Goal: Task Accomplishment & Management: Manage account settings

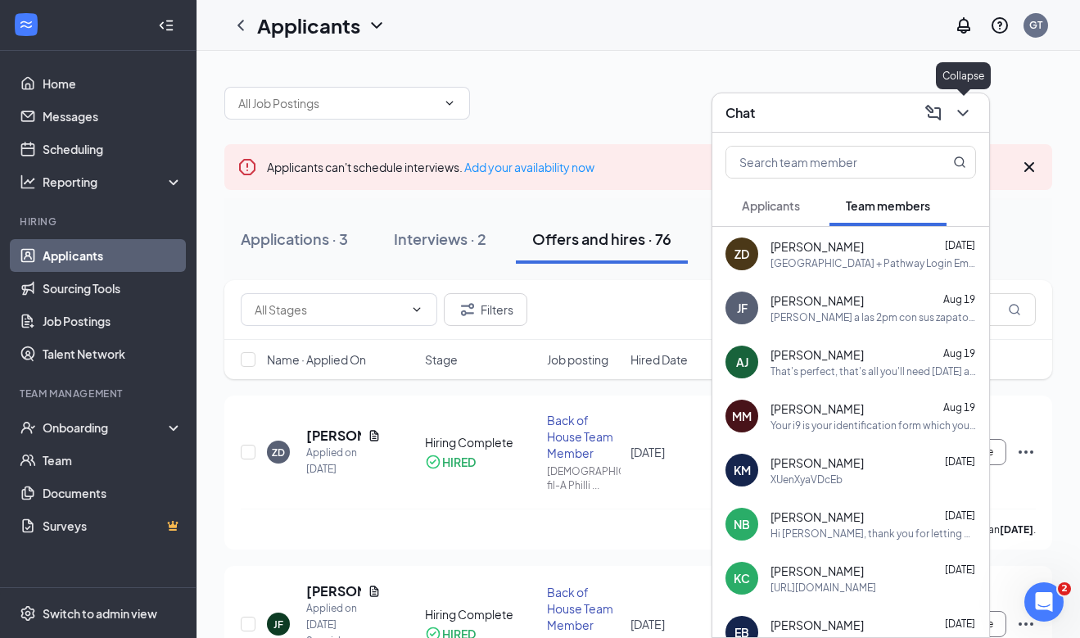
click at [967, 117] on icon "ChevronDown" at bounding box center [963, 113] width 20 height 20
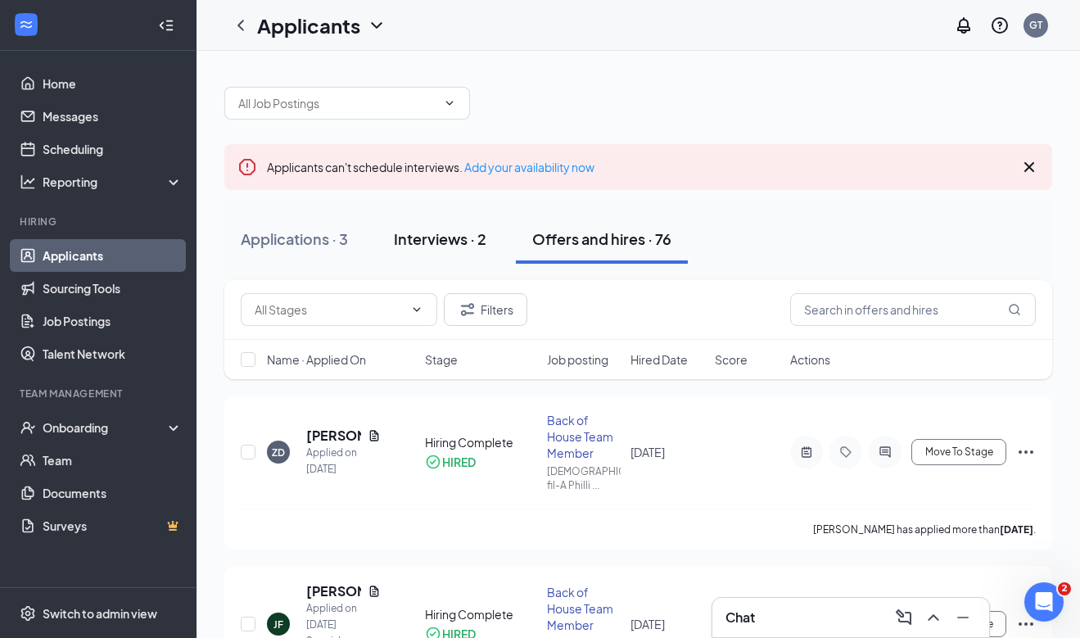
click at [451, 224] on button "Interviews · 2" at bounding box center [439, 239] width 125 height 49
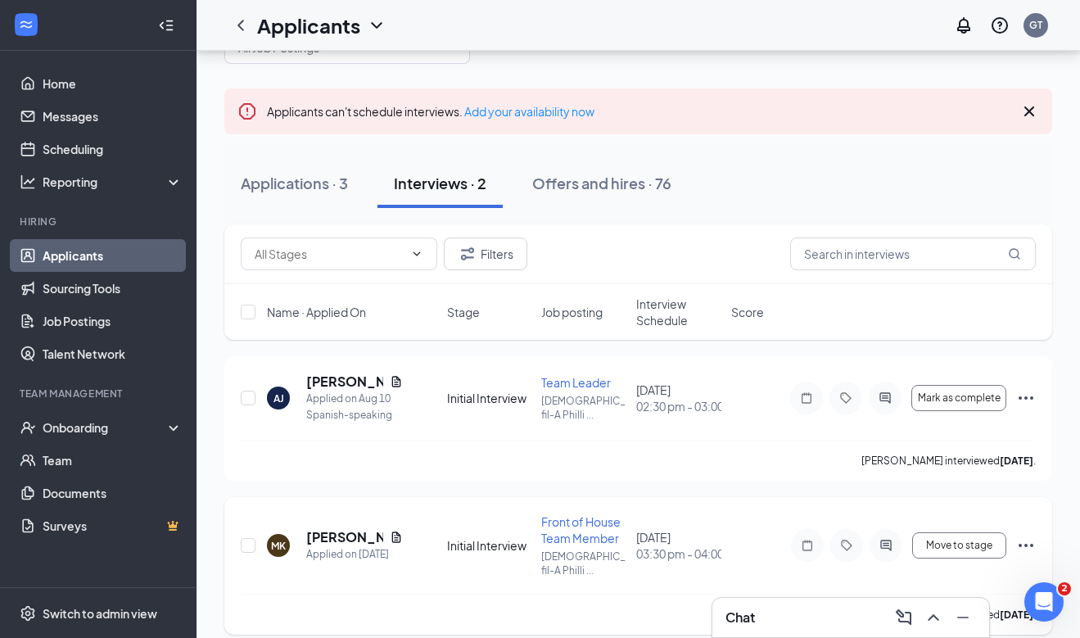
scroll to position [58, 0]
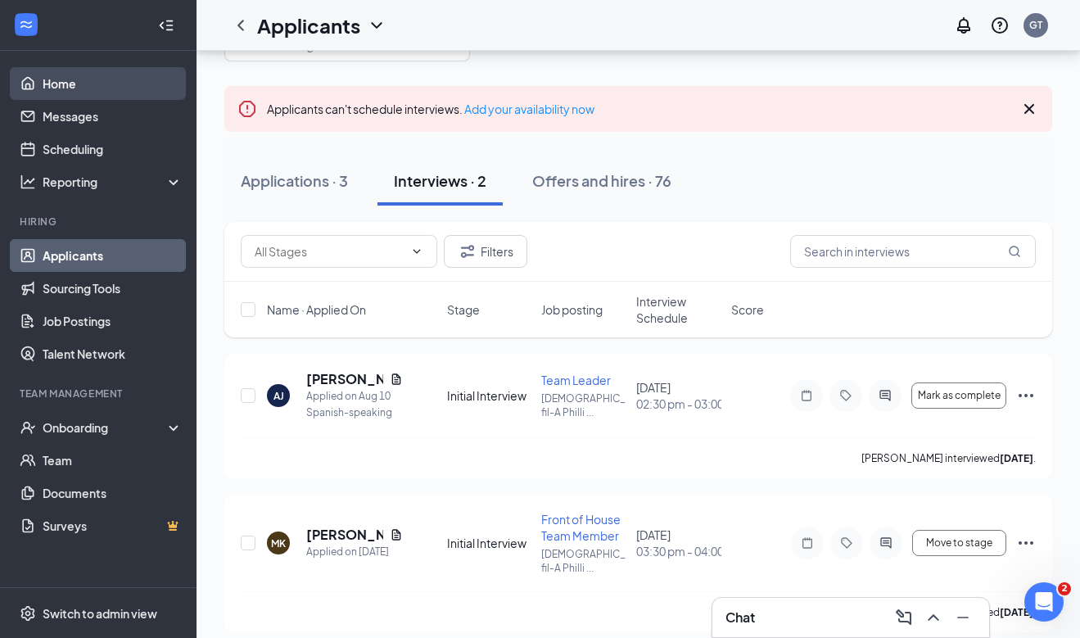
click at [133, 87] on link "Home" at bounding box center [113, 83] width 140 height 33
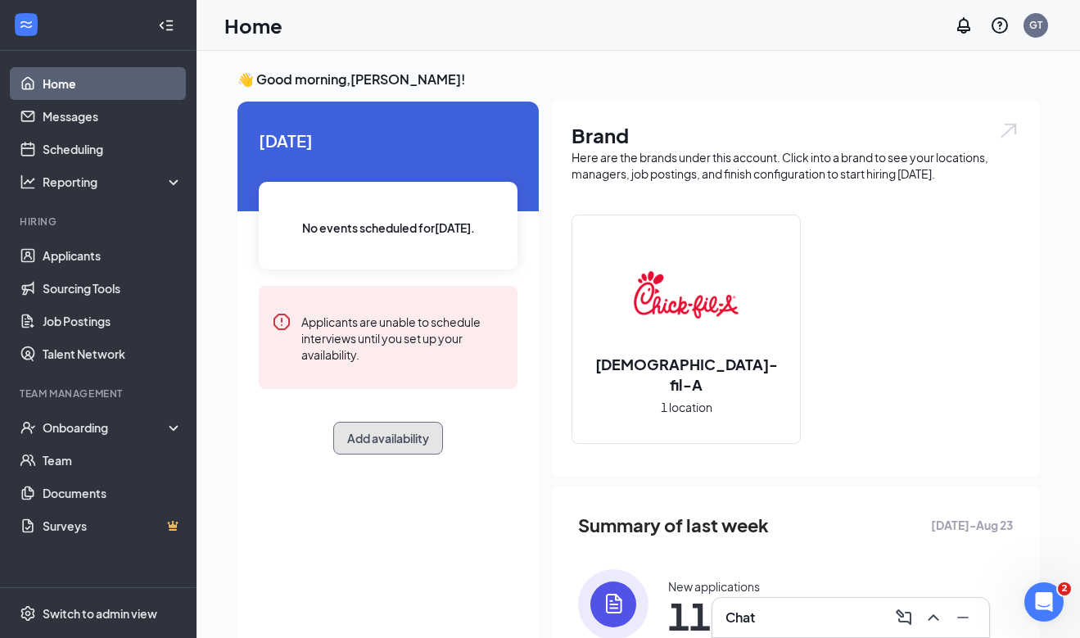
click at [413, 445] on button "Add availability" at bounding box center [388, 438] width 110 height 33
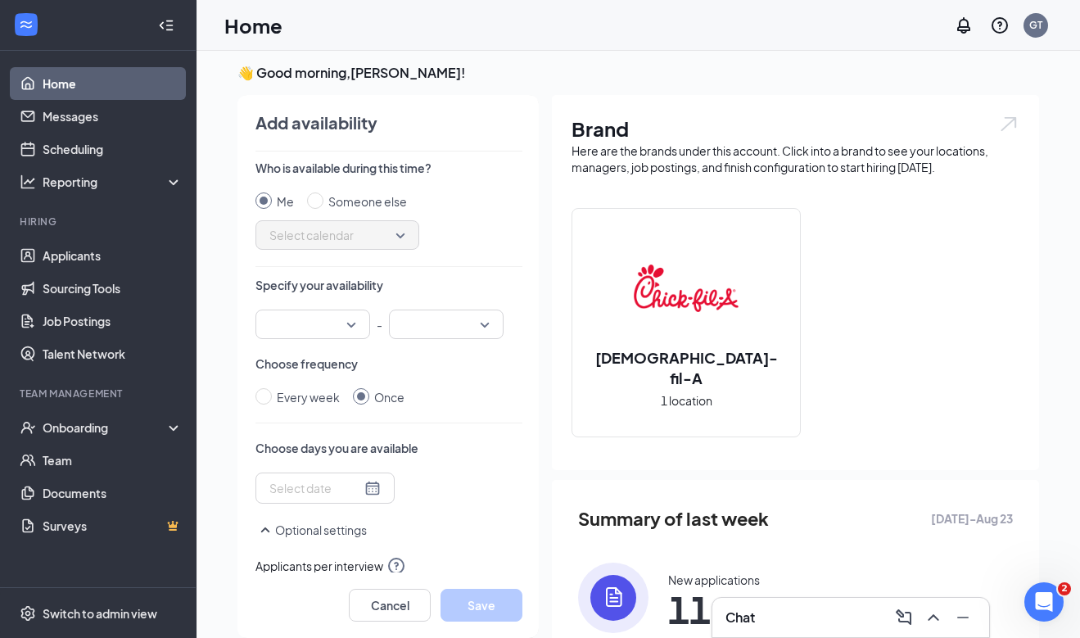
click at [326, 498] on div at bounding box center [324, 487] width 139 height 31
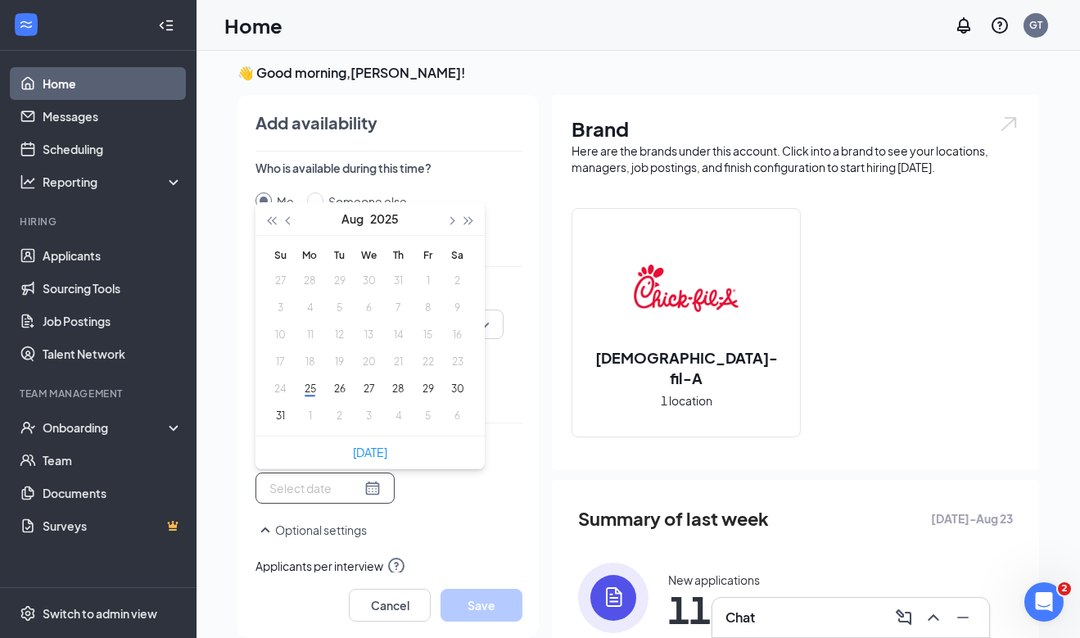
click at [327, 487] on input at bounding box center [315, 488] width 92 height 18
type input "[DATE]"
click at [371, 386] on button "27" at bounding box center [369, 388] width 30 height 17
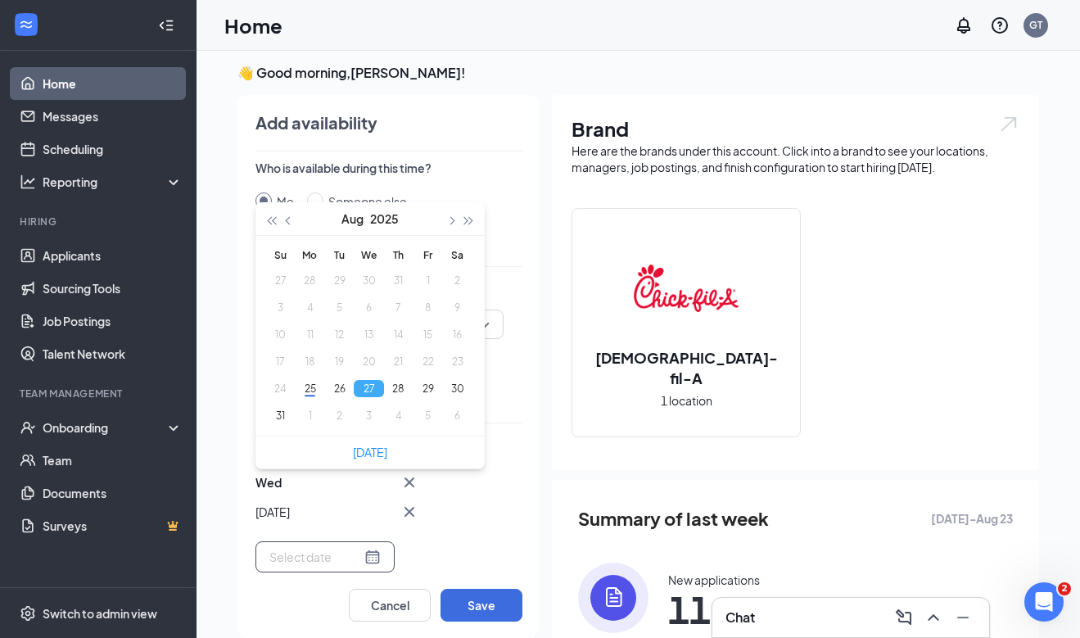
click at [526, 232] on div "Add availability Who is available during this time? Me Someone else Select cale…" at bounding box center [381, 366] width 316 height 543
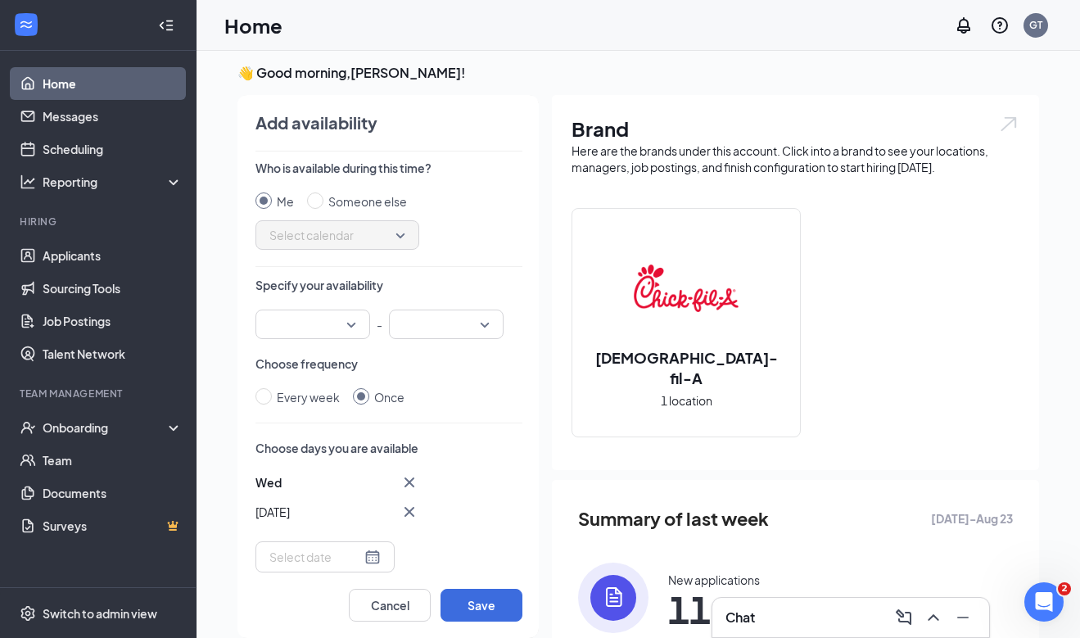
click at [321, 317] on input "search" at bounding box center [307, 324] width 84 height 28
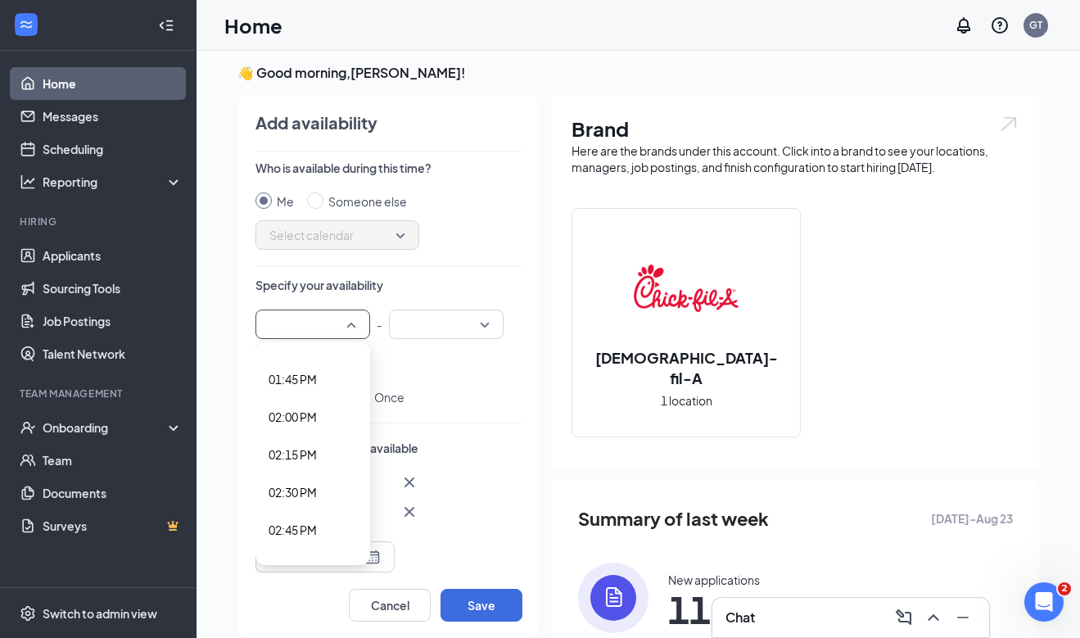
scroll to position [2050, 0]
click at [328, 424] on span "02:00 PM" at bounding box center [313, 427] width 88 height 18
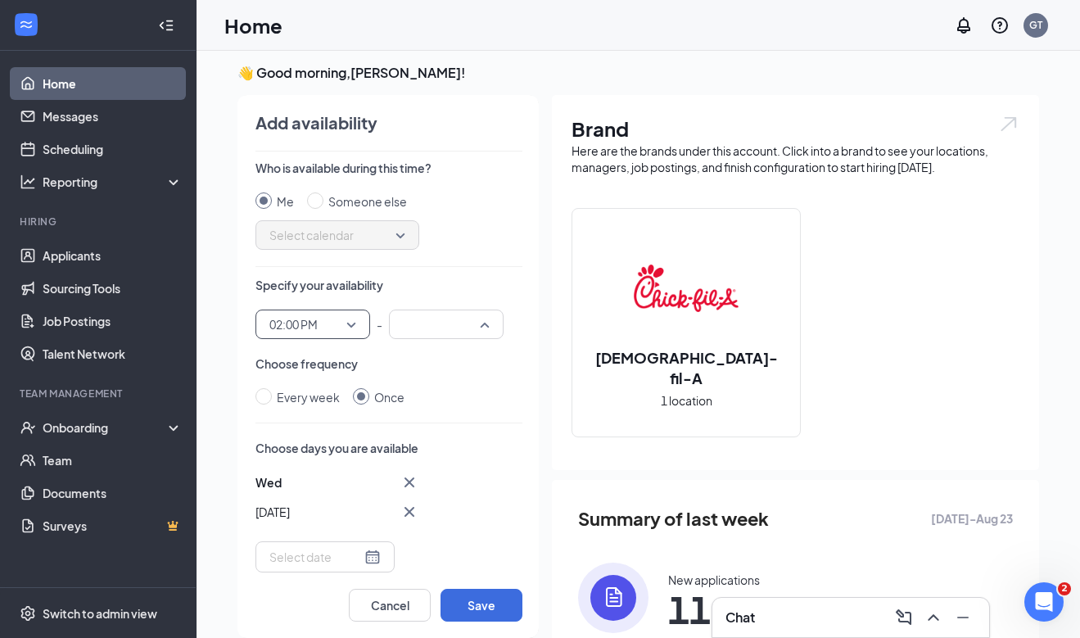
click at [445, 314] on input "search" at bounding box center [441, 324] width 84 height 28
click at [446, 432] on div "04:00 PM" at bounding box center [446, 446] width 115 height 38
click at [495, 398] on div "Every week Once" at bounding box center [388, 397] width 267 height 18
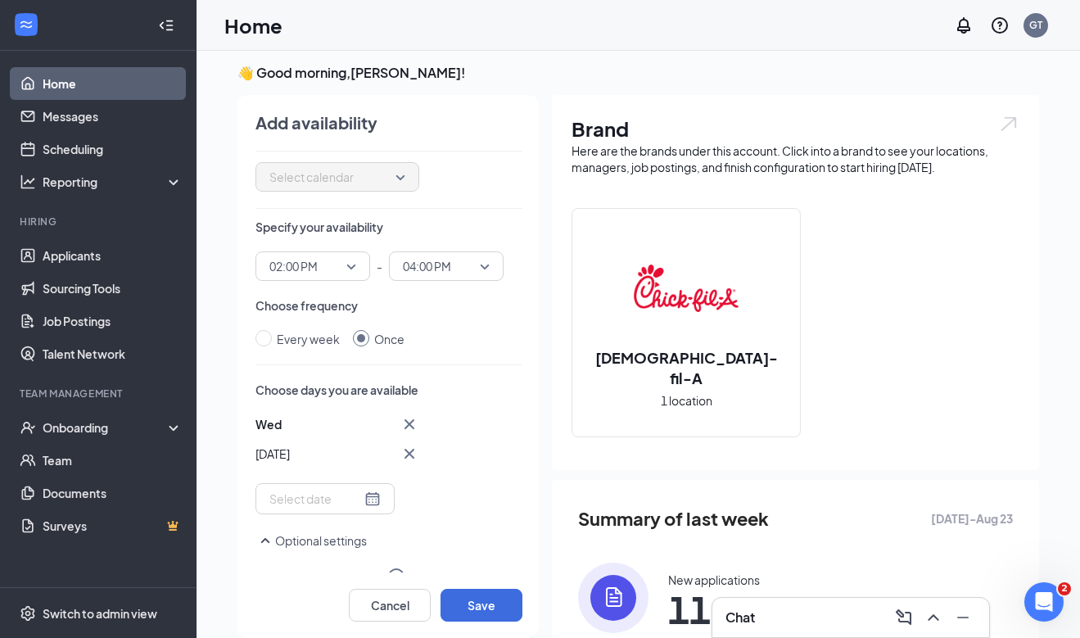
scroll to position [0, 0]
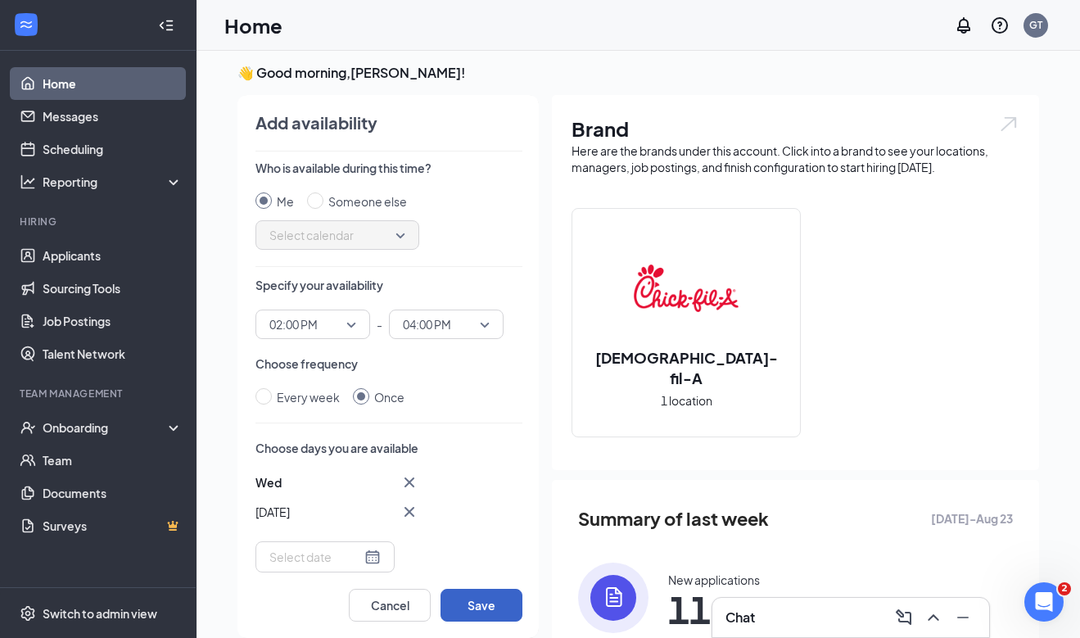
click at [485, 609] on button "Save" at bounding box center [481, 605] width 82 height 33
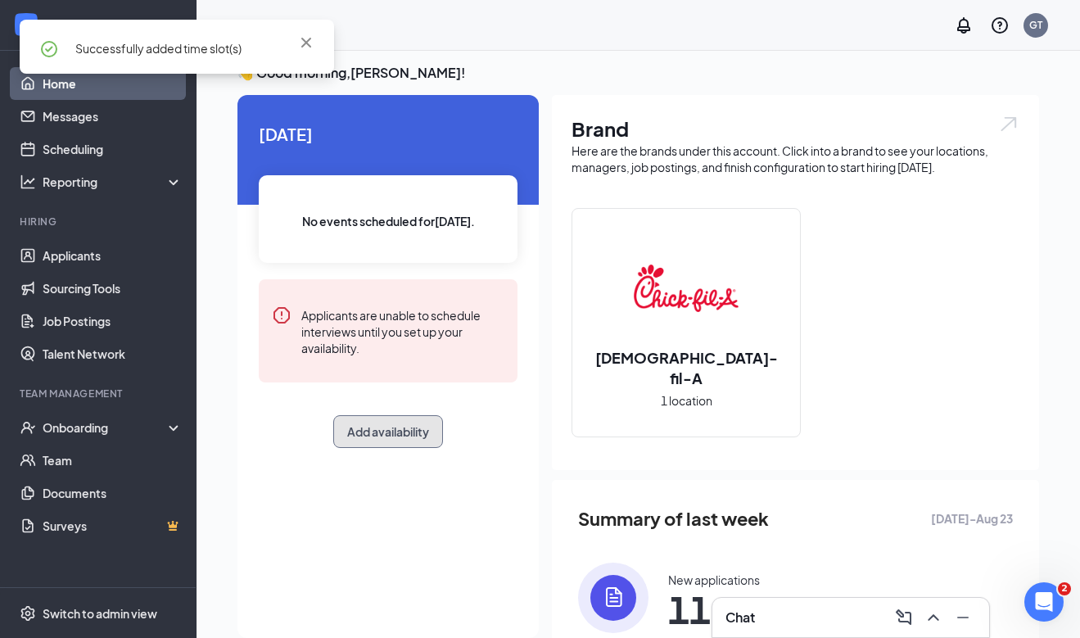
click at [364, 431] on button "Add availability" at bounding box center [388, 431] width 110 height 33
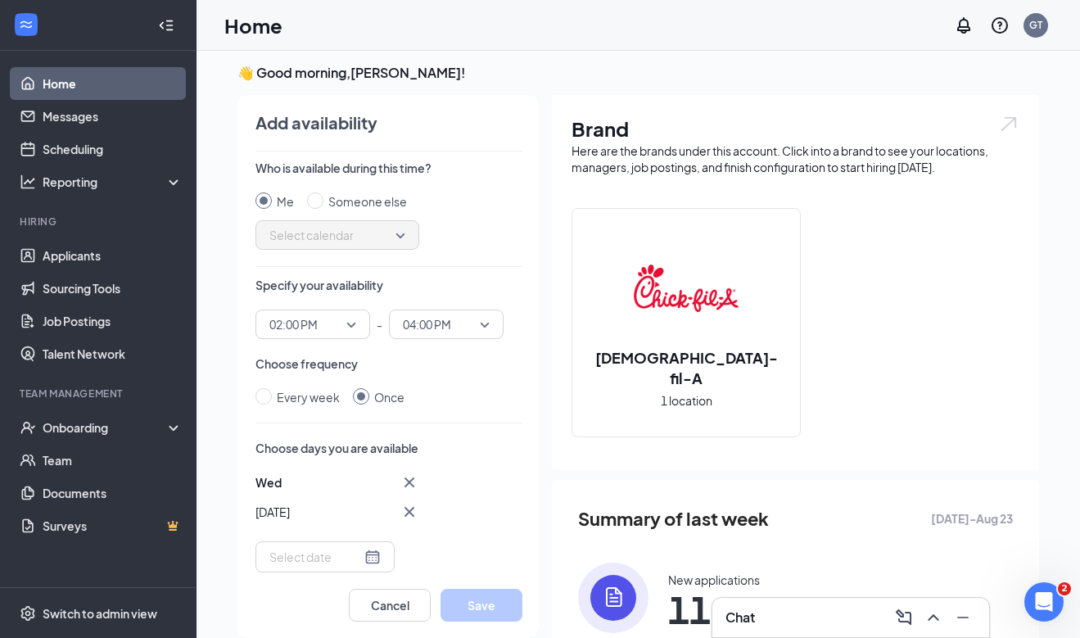
click at [413, 504] on icon "Cross" at bounding box center [410, 512] width 20 height 20
click at [312, 489] on input at bounding box center [315, 488] width 92 height 18
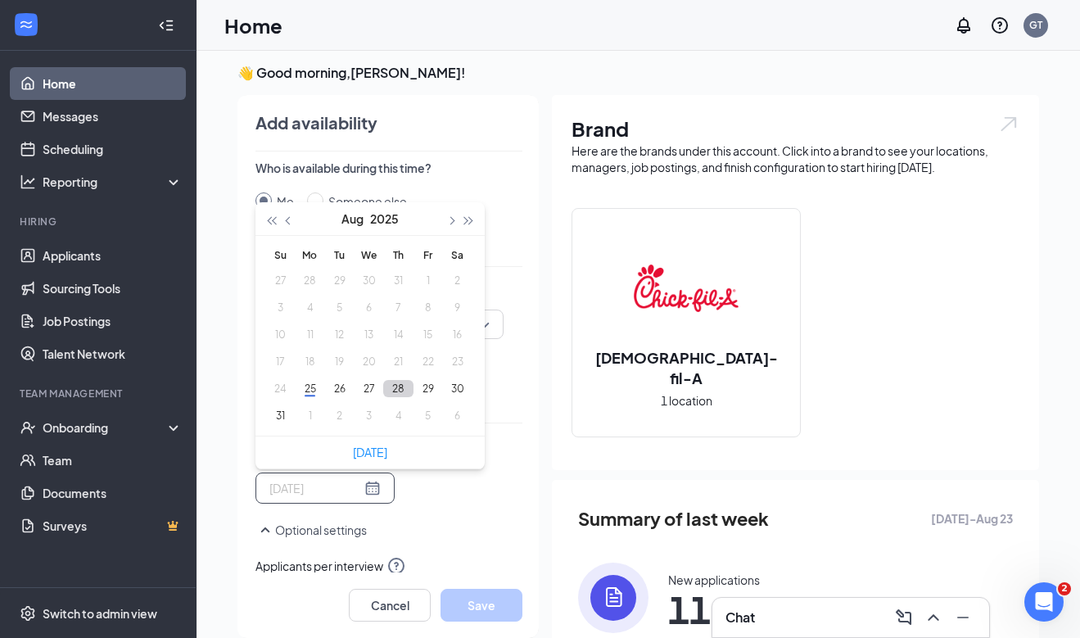
type input "[DATE]"
click at [394, 382] on button "28" at bounding box center [398, 388] width 30 height 17
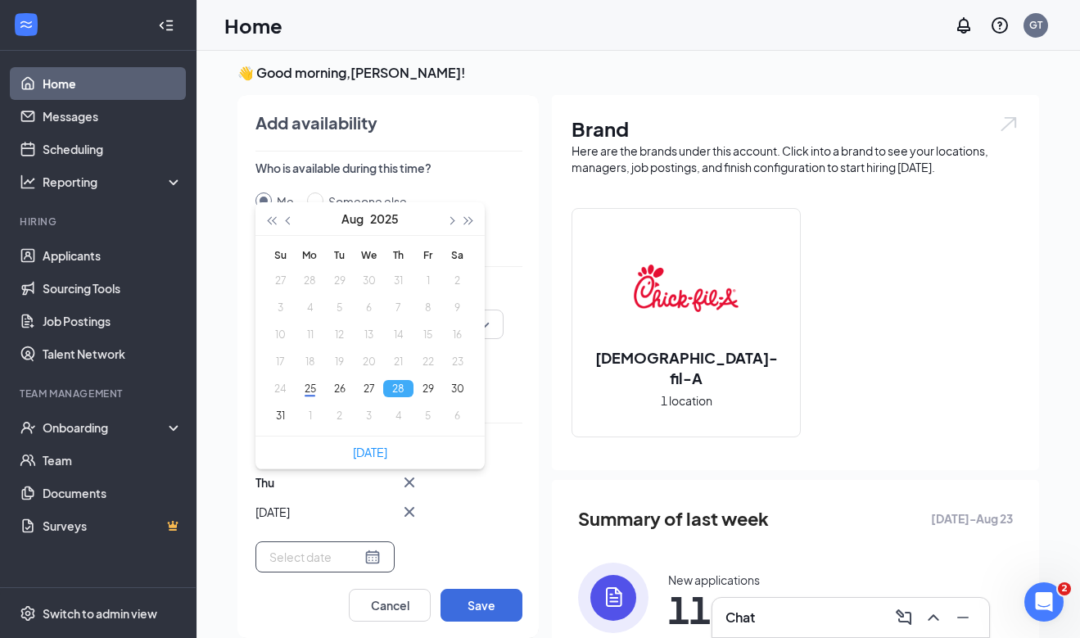
click at [522, 251] on div "Add availability Who is available during this time? Me Someone else Select cale…" at bounding box center [381, 366] width 316 height 543
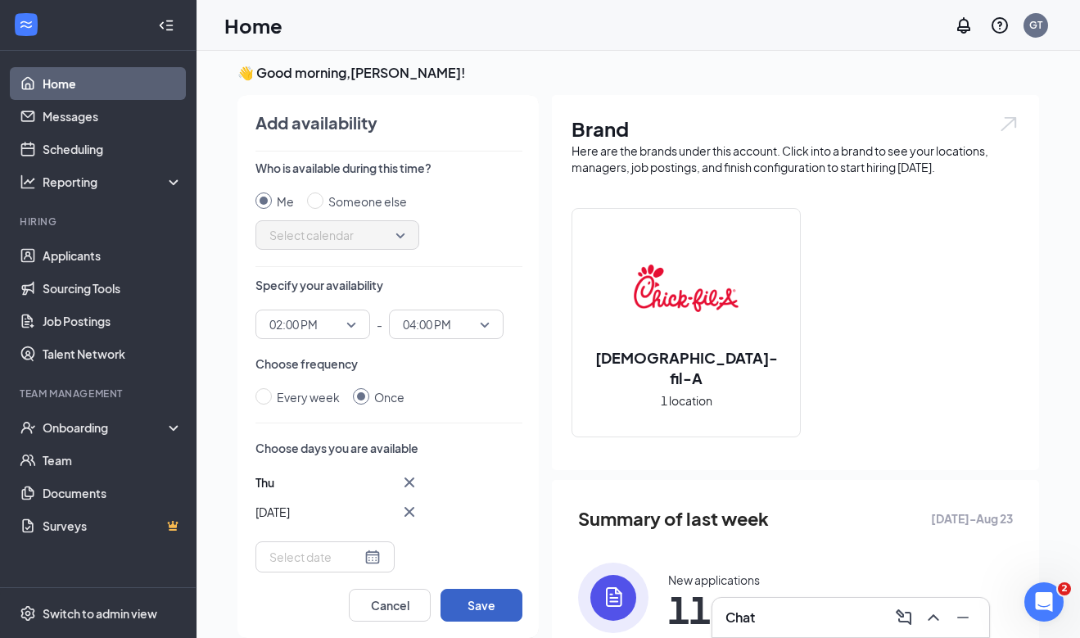
click at [483, 609] on button "Save" at bounding box center [481, 605] width 82 height 33
click at [319, 193] on input "Someone else" at bounding box center [315, 200] width 16 height 16
radio input "true"
radio input "false"
click at [409, 475] on icon "Cross" at bounding box center [410, 482] width 20 height 20
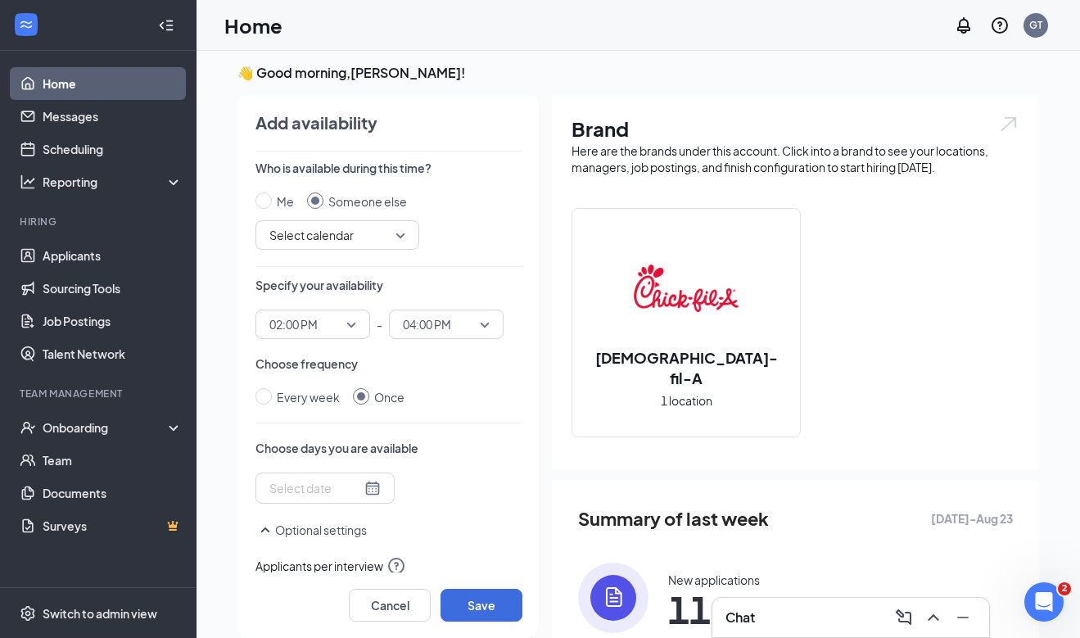
click at [315, 497] on input at bounding box center [315, 488] width 92 height 18
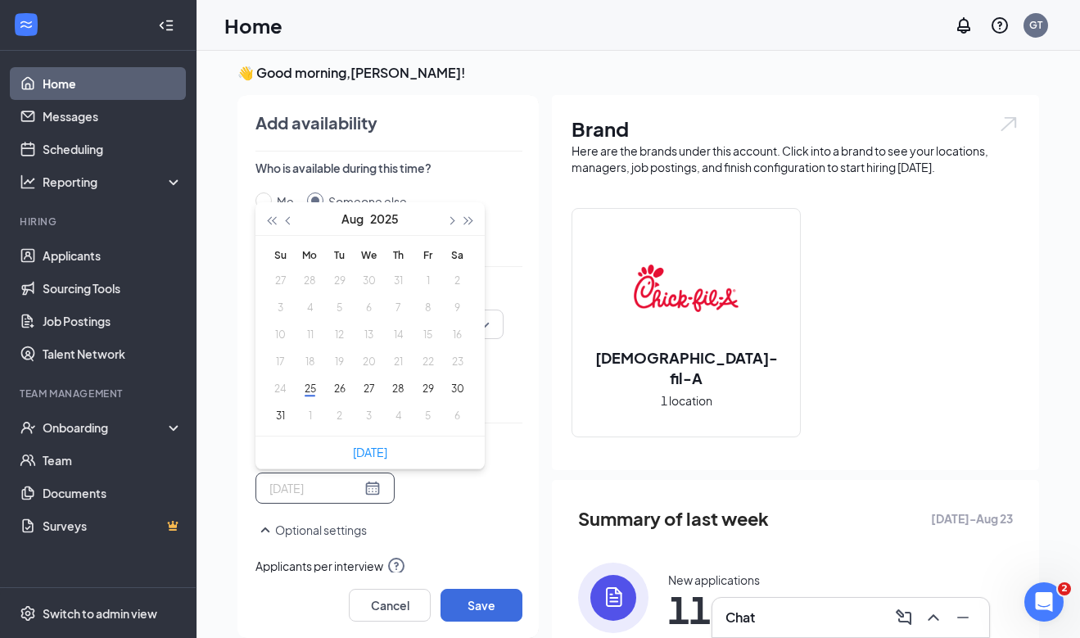
type input "[DATE]"
click at [340, 390] on button "26" at bounding box center [339, 388] width 30 height 17
type input "[DATE]"
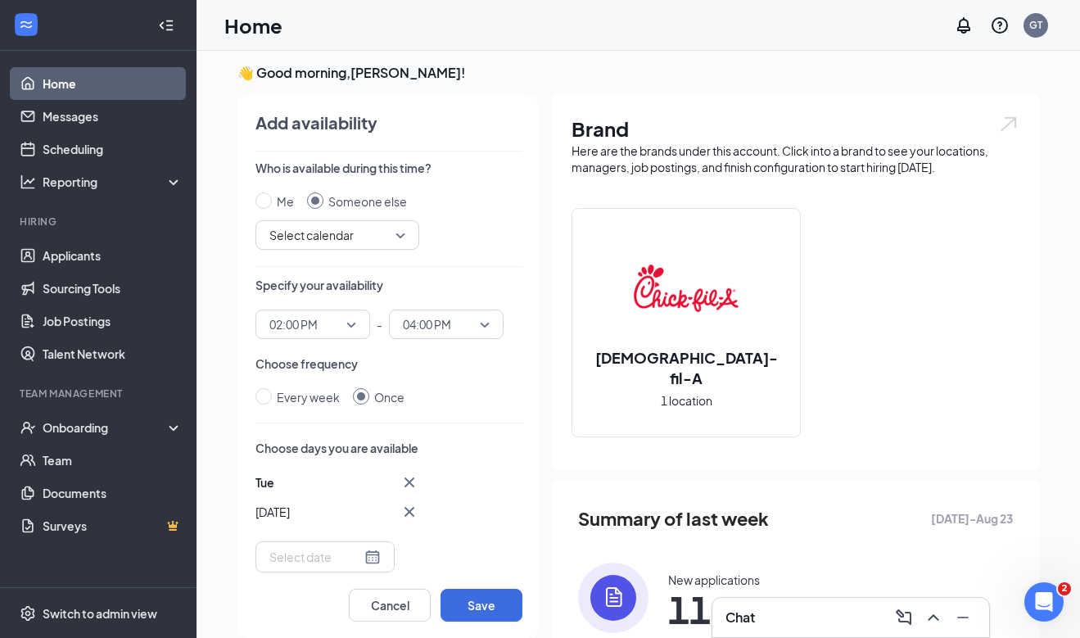
click at [493, 445] on p "Choose days you are available" at bounding box center [388, 448] width 267 height 16
click at [351, 328] on span "02:00 PM" at bounding box center [312, 324] width 87 height 25
click at [314, 325] on span "02:00 PM" at bounding box center [293, 324] width 48 height 25
click at [341, 327] on span "02:00 PM" at bounding box center [312, 324] width 87 height 25
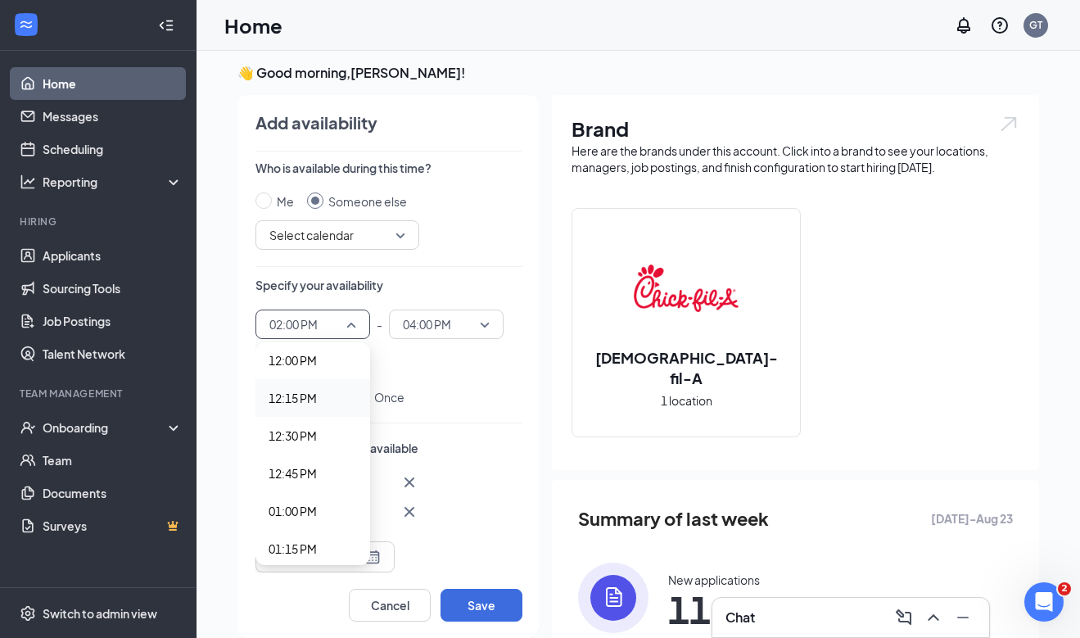
scroll to position [1811, 0]
click at [342, 364] on span "12:00 PM" at bounding box center [313, 364] width 88 height 18
click at [439, 332] on span "04:00 PM" at bounding box center [427, 324] width 48 height 25
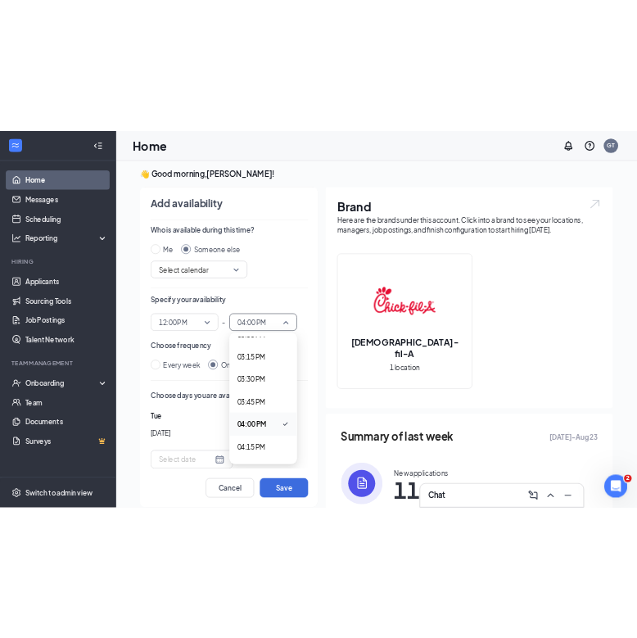
scroll to position [2227, 0]
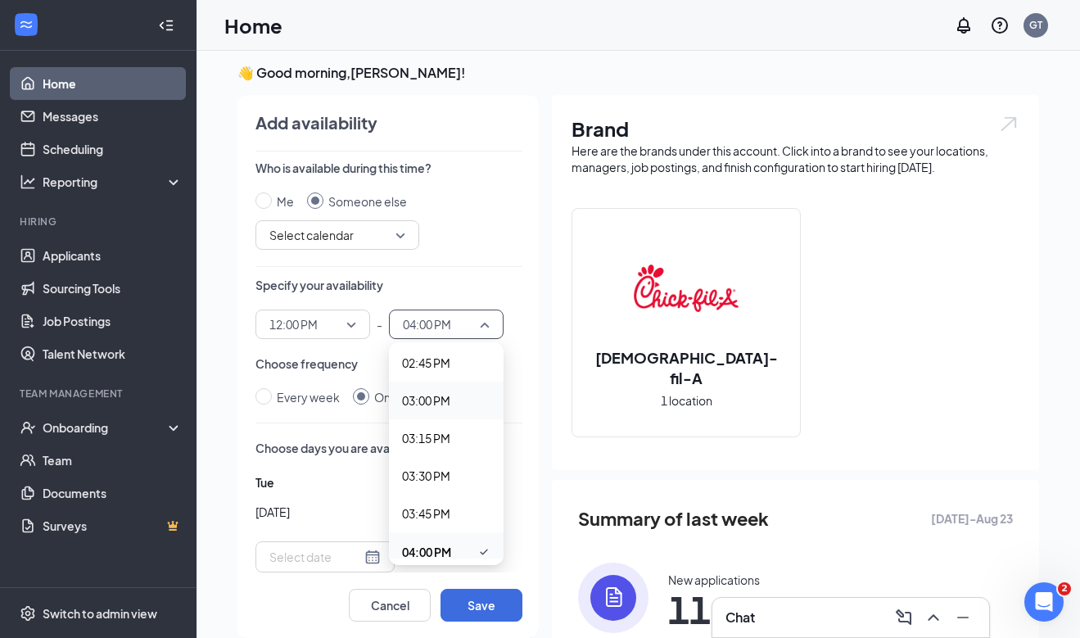
click at [462, 403] on span "03:00 PM" at bounding box center [446, 400] width 88 height 18
click at [493, 410] on div "Who is available during this time? Me Someone else Select calendar Specify your…" at bounding box center [388, 366] width 267 height 413
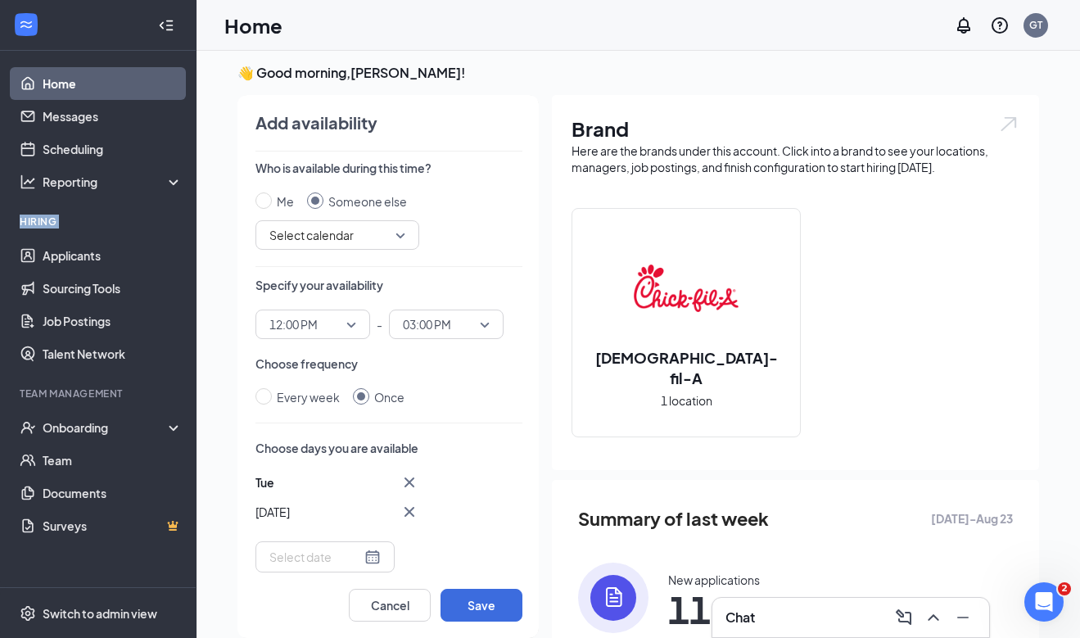
drag, startPoint x: 2, startPoint y: 227, endPoint x: 165, endPoint y: 237, distance: 163.3
click at [165, 237] on li "Hiring Applicants Sourcing Tools Job Postings Talent Network" at bounding box center [98, 293] width 196 height 156
click at [185, 223] on li "Hiring Applicants Sourcing Tools Job Postings Talent Network" at bounding box center [98, 293] width 196 height 156
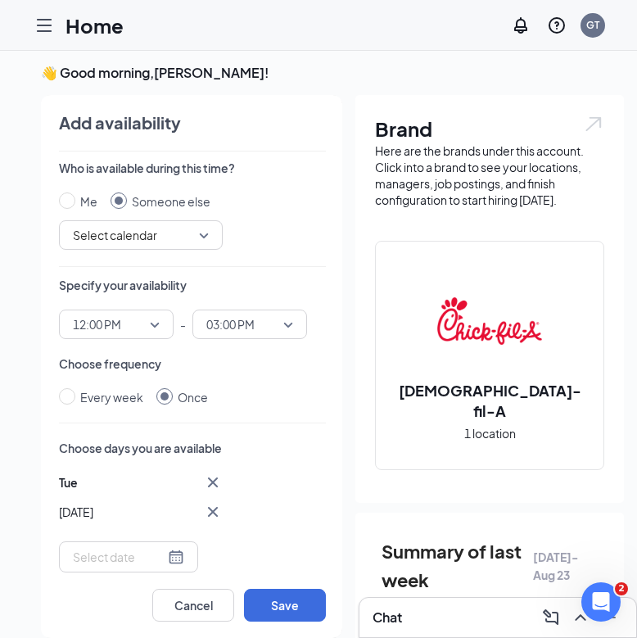
click at [289, 245] on div "Me Someone else Select calendar" at bounding box center [192, 220] width 267 height 57
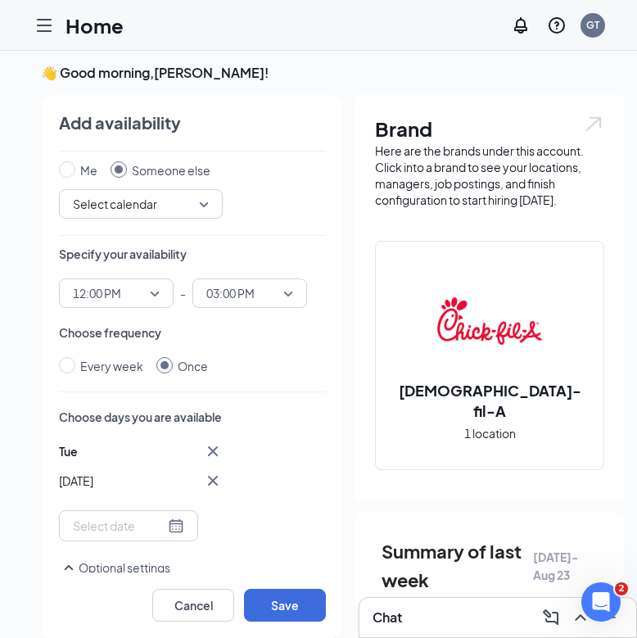
scroll to position [0, 0]
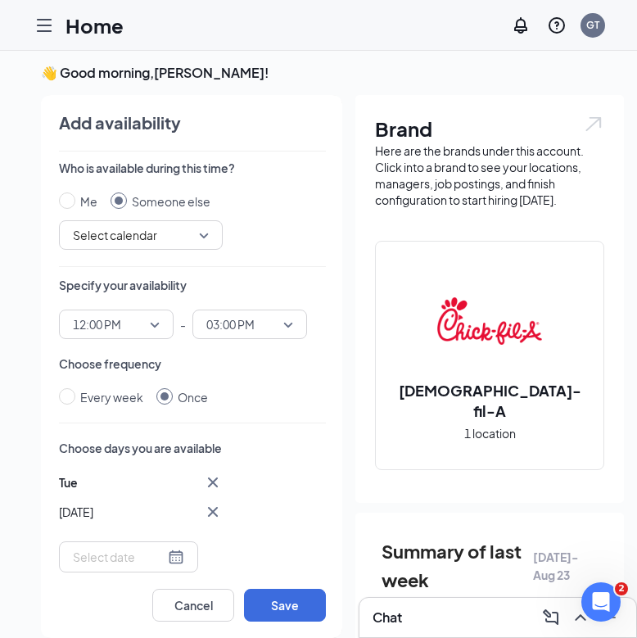
click at [177, 237] on span "Select calendar" at bounding box center [141, 235] width 136 height 25
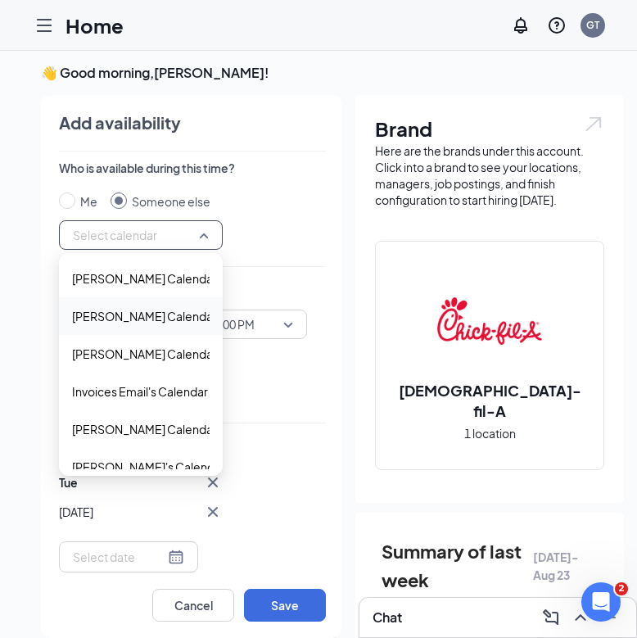
click at [177, 306] on div "[PERSON_NAME] Calendar" at bounding box center [141, 316] width 164 height 38
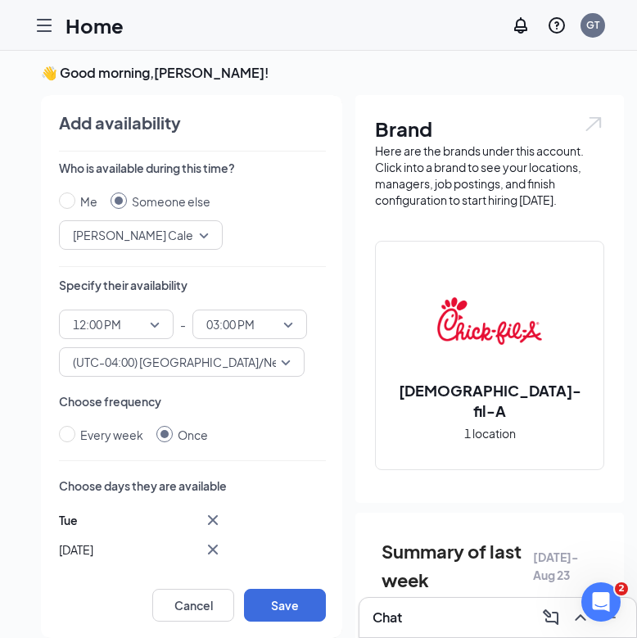
click at [263, 419] on div "Choose frequency Every week Once" at bounding box center [192, 418] width 267 height 51
click at [265, 608] on button "Save" at bounding box center [285, 605] width 82 height 33
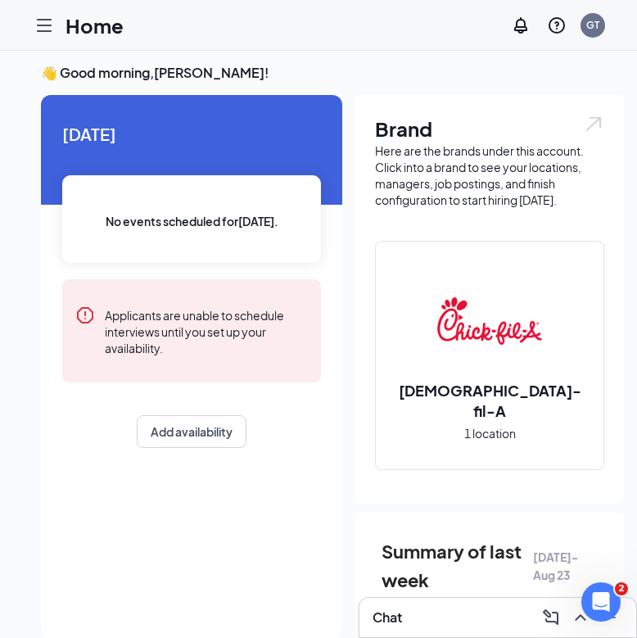
click at [378, 621] on h3 "Chat" at bounding box center [387, 617] width 29 height 18
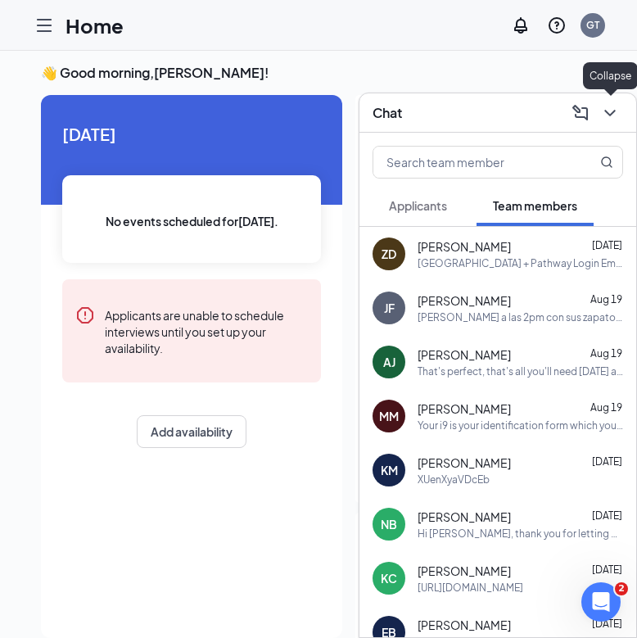
click at [608, 114] on icon "ChevronDown" at bounding box center [609, 113] width 11 height 7
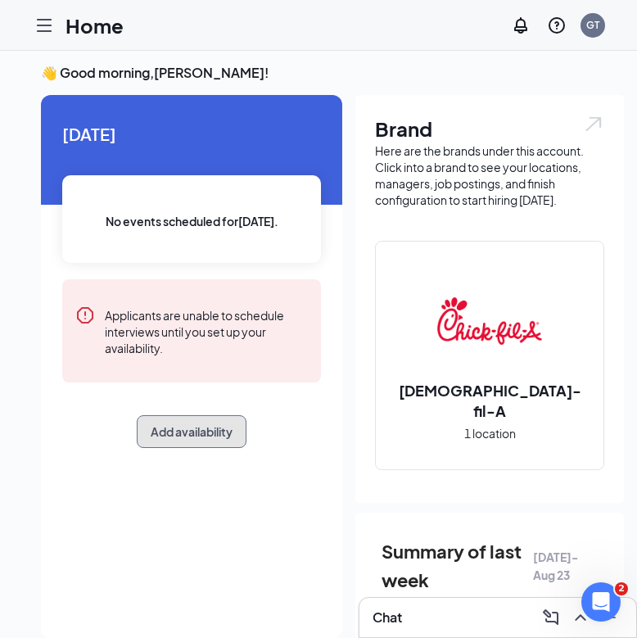
click at [201, 435] on button "Add availability" at bounding box center [192, 431] width 110 height 33
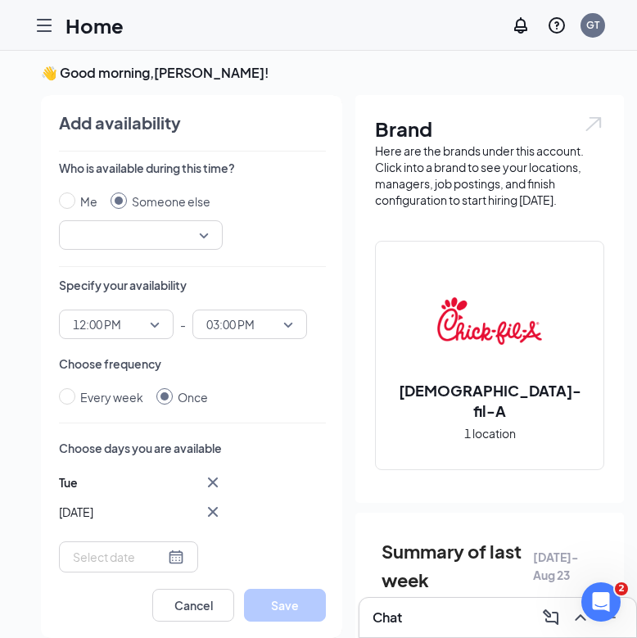
click at [184, 242] on input "search" at bounding box center [135, 235] width 133 height 28
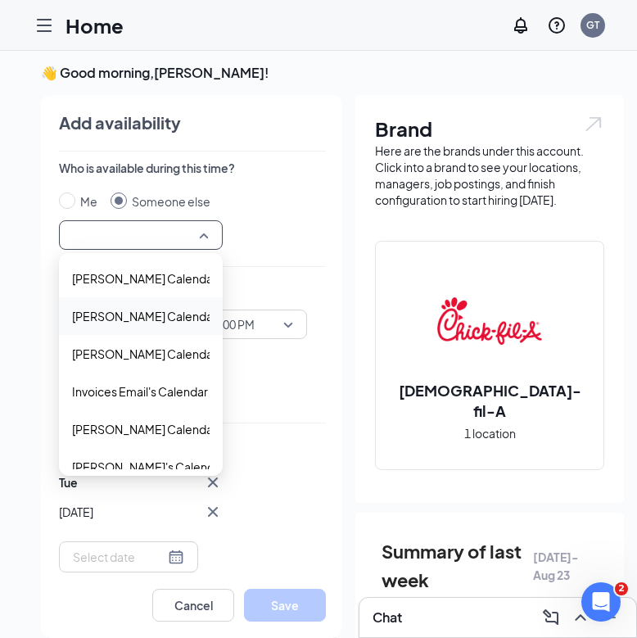
click at [197, 319] on span "[PERSON_NAME] Calendar" at bounding box center [144, 316] width 145 height 18
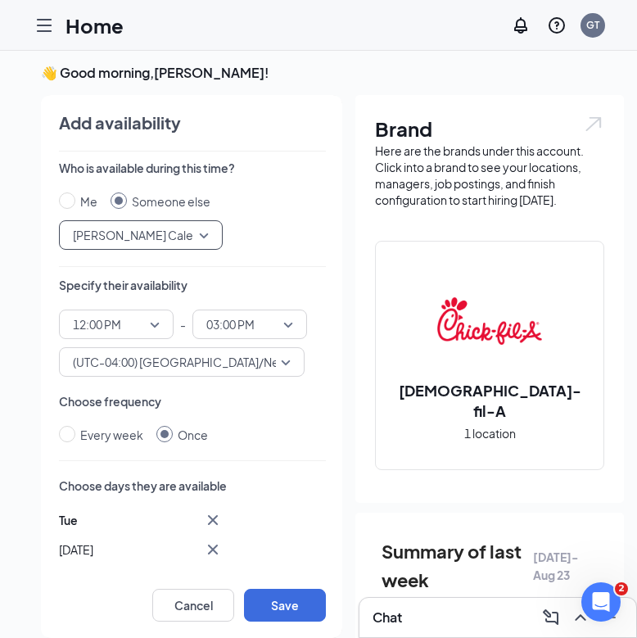
click at [147, 328] on span "12:00 PM" at bounding box center [116, 324] width 87 height 25
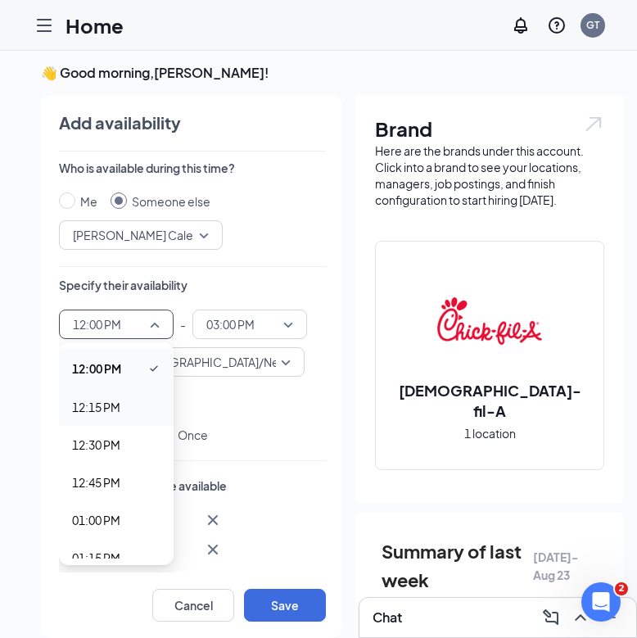
scroll to position [2245, 0]
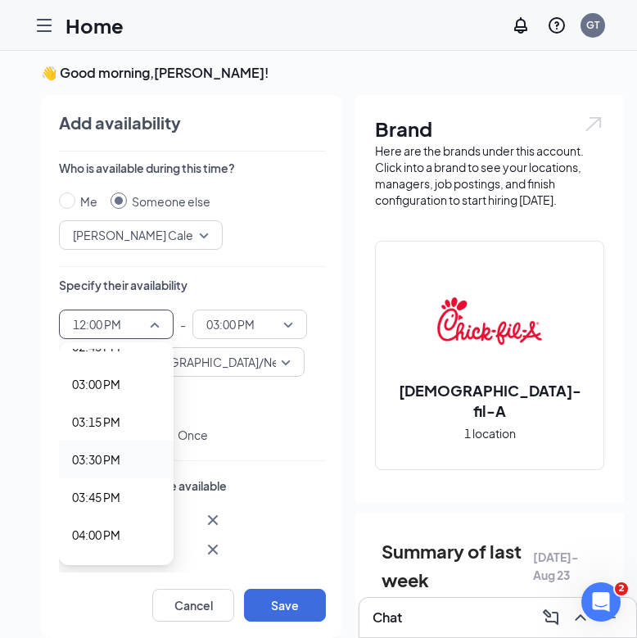
click at [138, 447] on div "03:30 PM" at bounding box center [116, 459] width 115 height 38
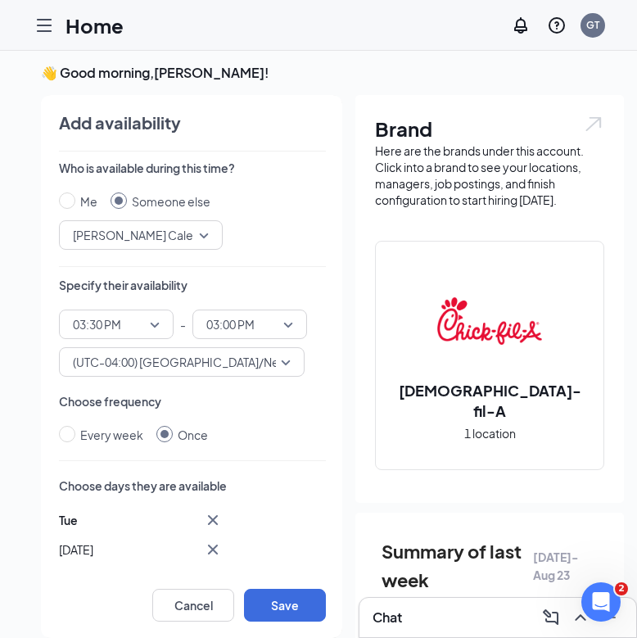
click at [267, 267] on div "Who is available during this time? Me Someone else [PERSON_NAME] Calendar 12301…" at bounding box center [192, 366] width 267 height 413
click at [267, 333] on span "03:00 PM" at bounding box center [242, 324] width 72 height 25
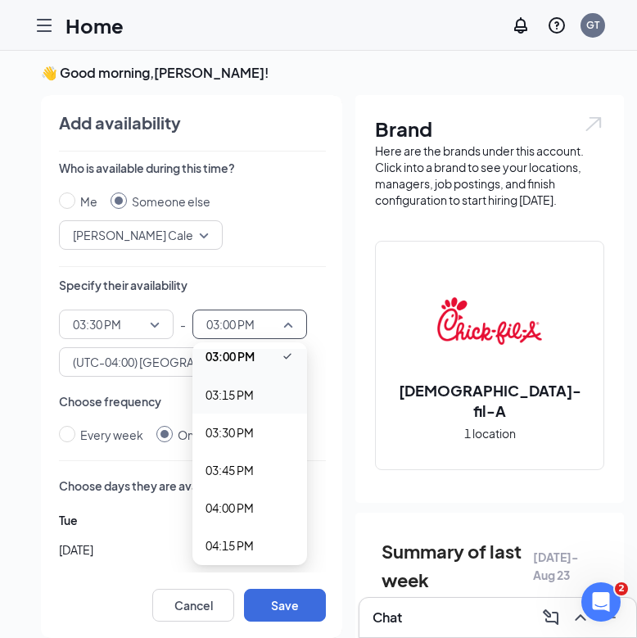
scroll to position [2278, 0]
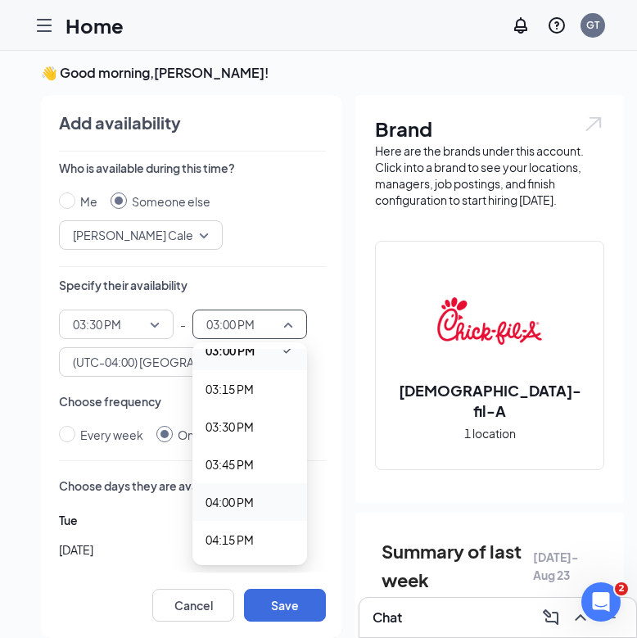
click at [271, 499] on span "04:00 PM" at bounding box center [250, 502] width 88 height 18
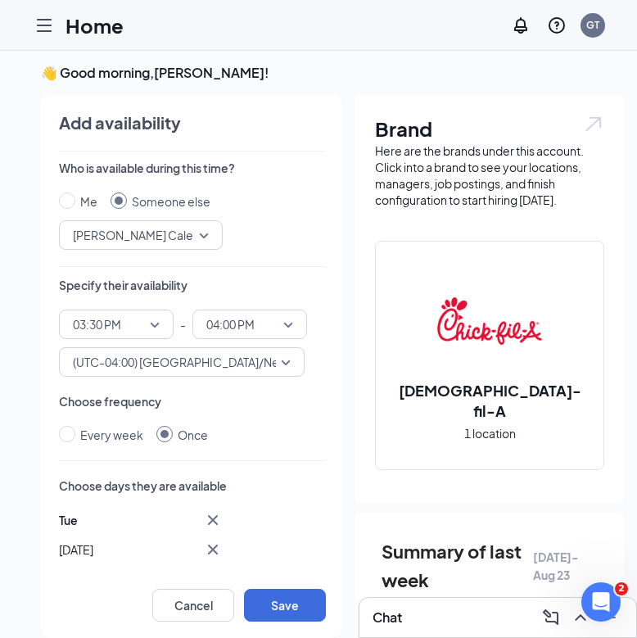
click at [279, 437] on div "Every week Once" at bounding box center [192, 435] width 267 height 18
click at [212, 545] on icon "Cross" at bounding box center [213, 550] width 20 height 20
click at [156, 528] on div at bounding box center [128, 526] width 111 height 18
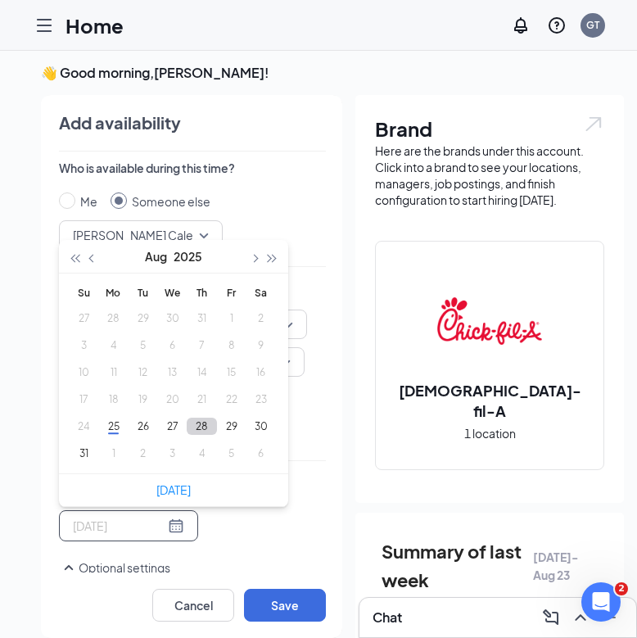
click at [203, 428] on button "28" at bounding box center [202, 426] width 30 height 17
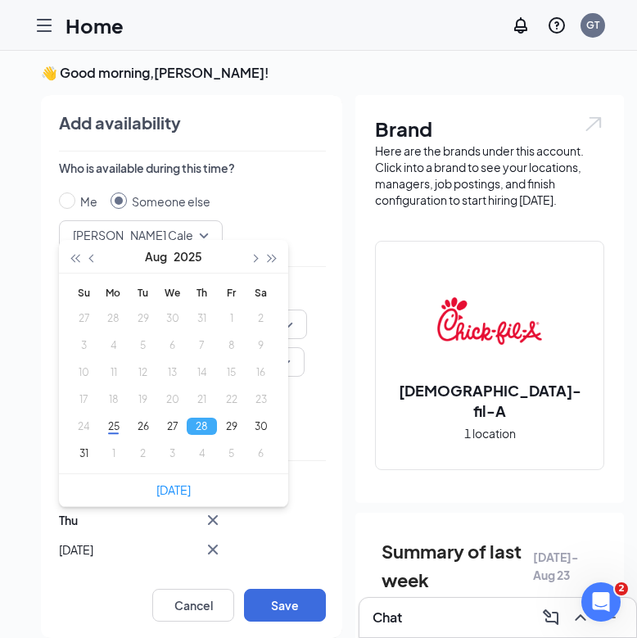
type input "2025-08-28"
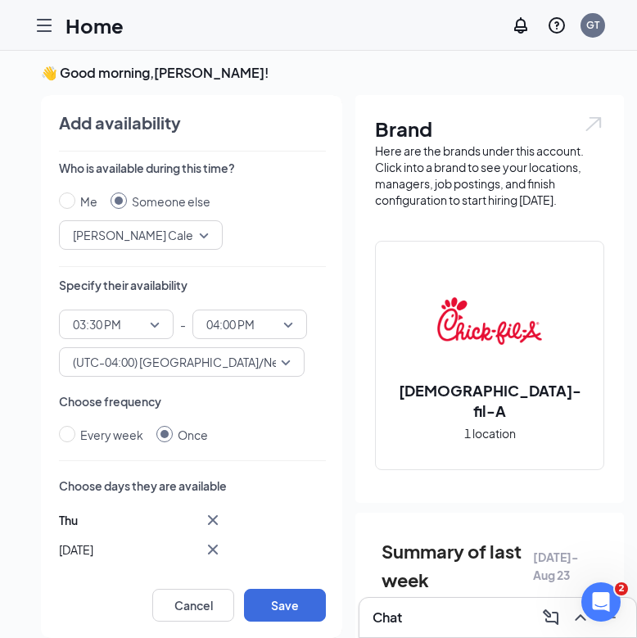
click at [298, 545] on div "Thu Aug 28 Aug 2025 Su Mo Tu We Th Fr Sa 27 28 29 30 31 1 2 3 4 5 6 7 8 9 10 11…" at bounding box center [192, 560] width 267 height 100
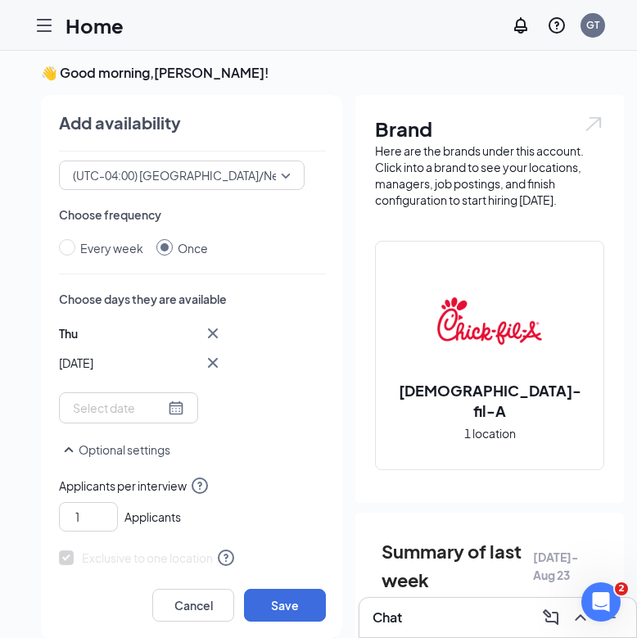
scroll to position [246, 0]
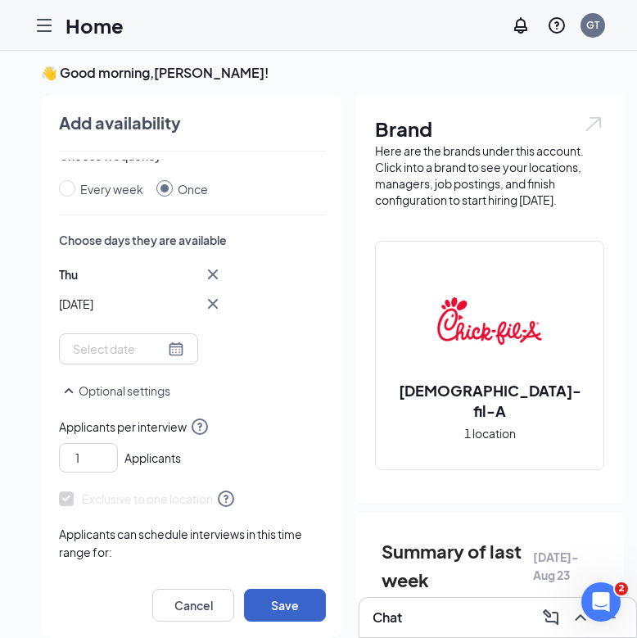
click at [287, 607] on button "Save" at bounding box center [285, 605] width 82 height 33
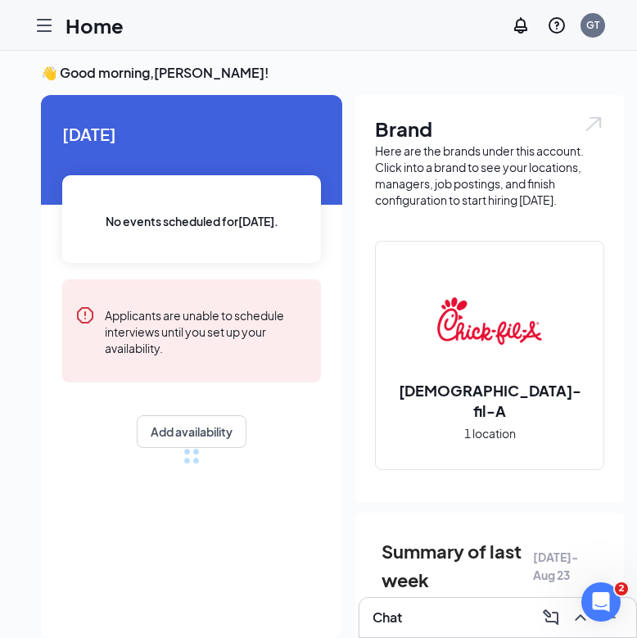
scroll to position [208, 0]
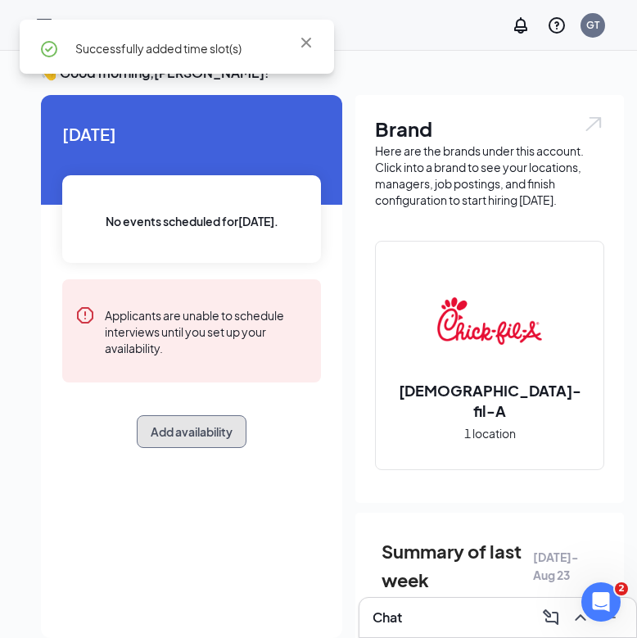
click at [203, 427] on button "Add availability" at bounding box center [192, 431] width 110 height 33
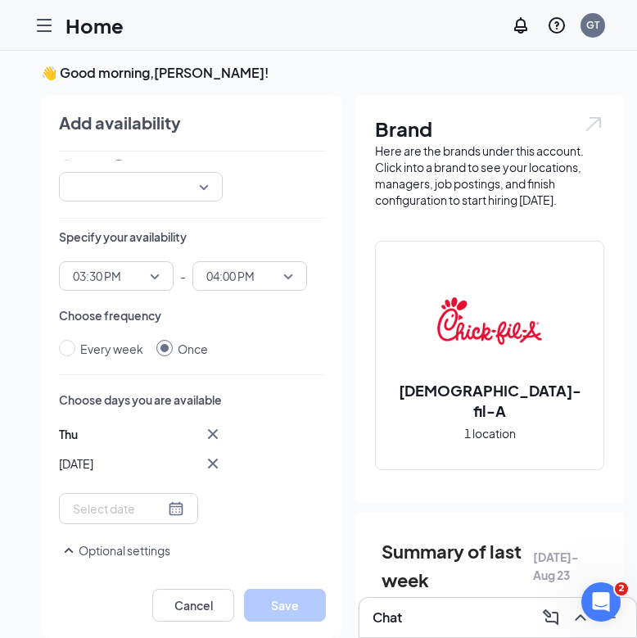
scroll to position [20, 0]
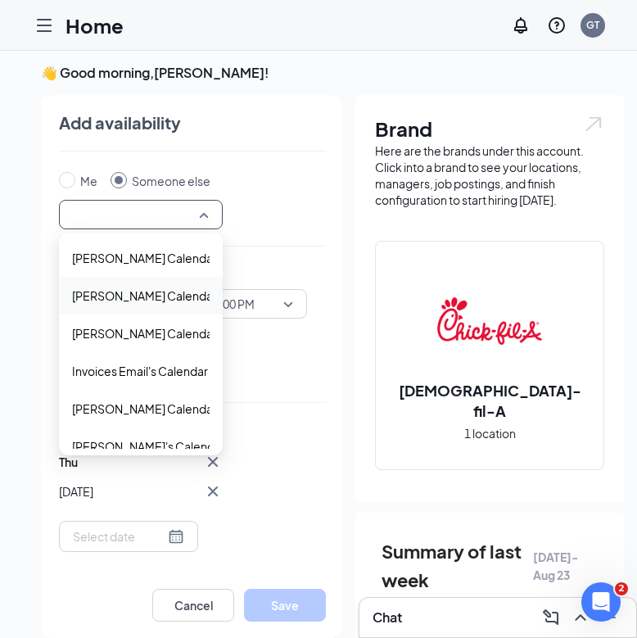
click at [187, 224] on input "search" at bounding box center [135, 215] width 133 height 28
click at [191, 300] on span "Bryce Williams's Calendar" at bounding box center [144, 296] width 145 height 18
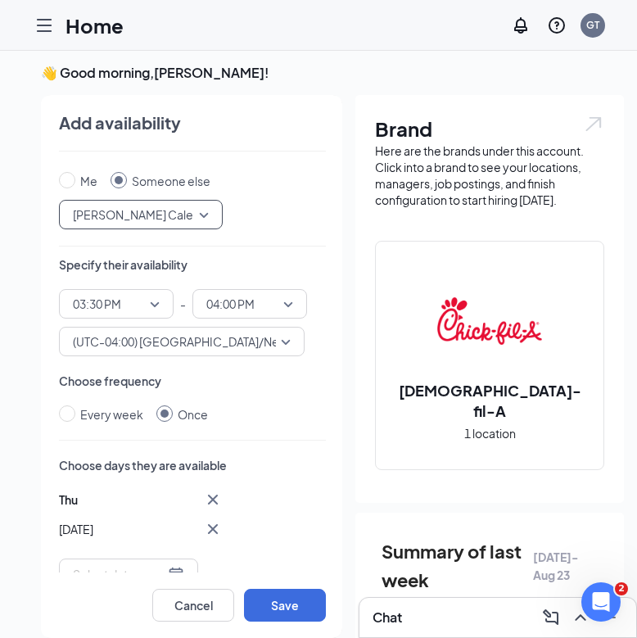
click at [284, 250] on div "Who is available during this time? Me Someone else 123024 Bryce Williams's Cale…" at bounding box center [192, 366] width 267 height 413
click at [149, 305] on span "03:30 PM" at bounding box center [116, 303] width 87 height 25
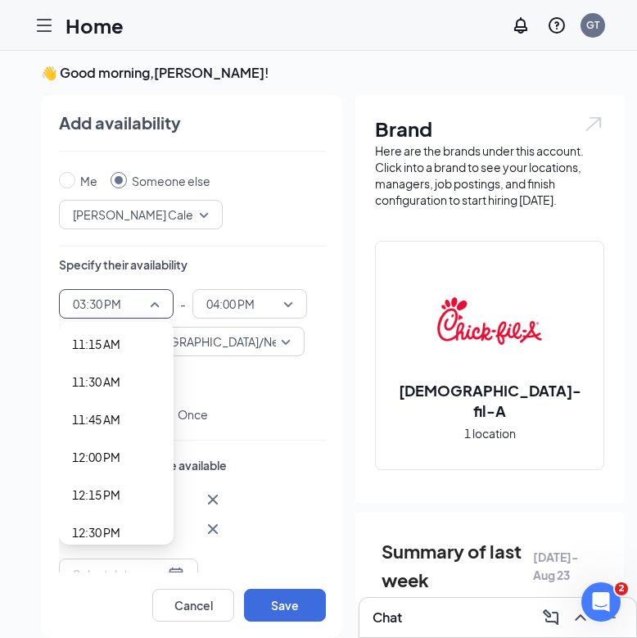
scroll to position [1694, 0]
click at [151, 378] on span "11:30 AM" at bounding box center [116, 386] width 88 height 18
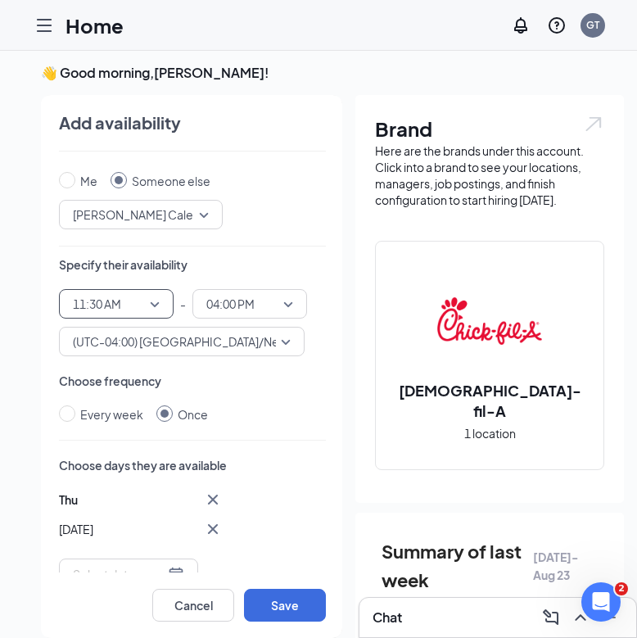
click at [228, 302] on span "04:00 PM" at bounding box center [230, 303] width 48 height 25
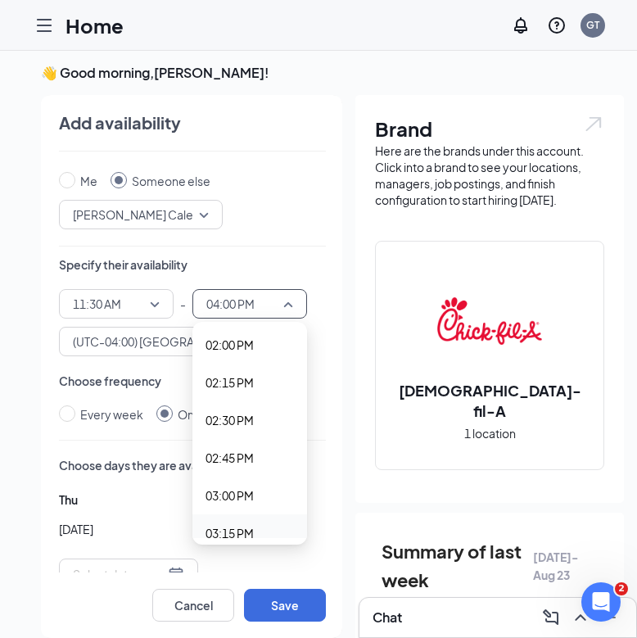
scroll to position [2104, 0]
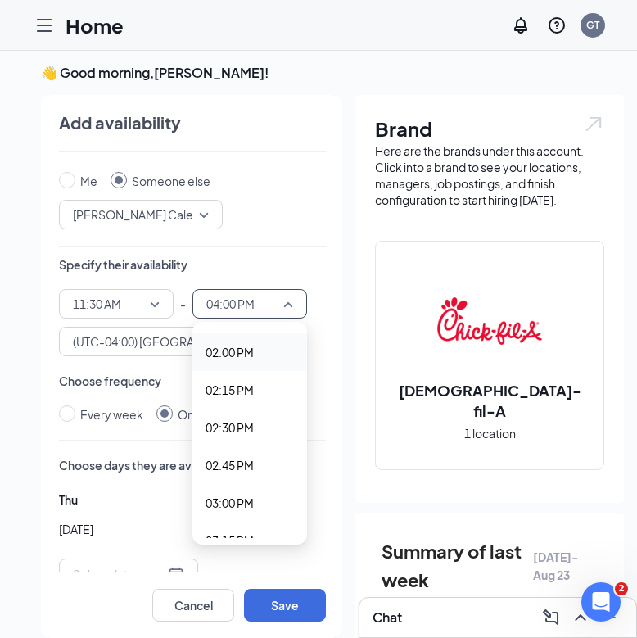
drag, startPoint x: 269, startPoint y: 356, endPoint x: 147, endPoint y: 354, distance: 122.0
click at [270, 356] on span "02:00 PM" at bounding box center [250, 352] width 88 height 18
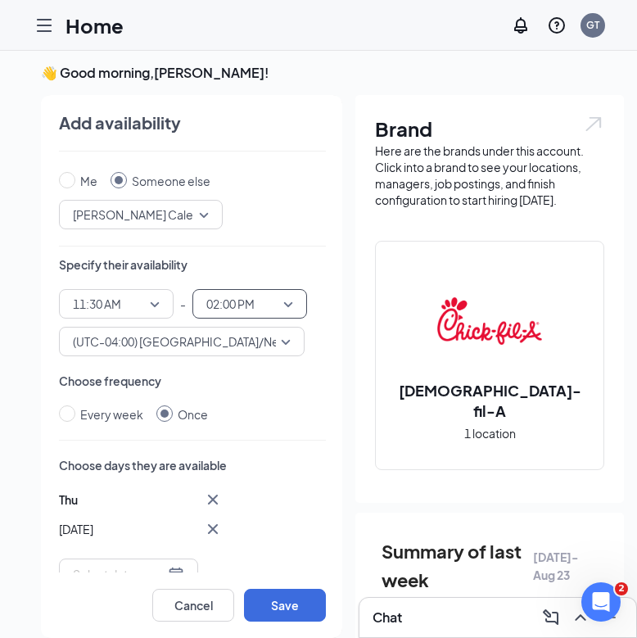
click at [268, 413] on div "Every week Once" at bounding box center [192, 414] width 267 height 18
click at [210, 526] on icon "Cross" at bounding box center [213, 529] width 10 height 10
click at [116, 511] on input at bounding box center [119, 505] width 92 height 18
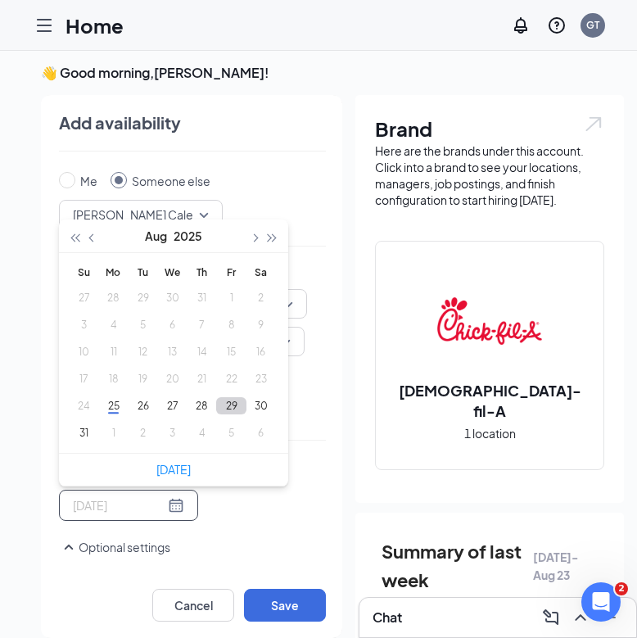
type input "2025-08-29"
click at [238, 402] on button "29" at bounding box center [231, 405] width 30 height 17
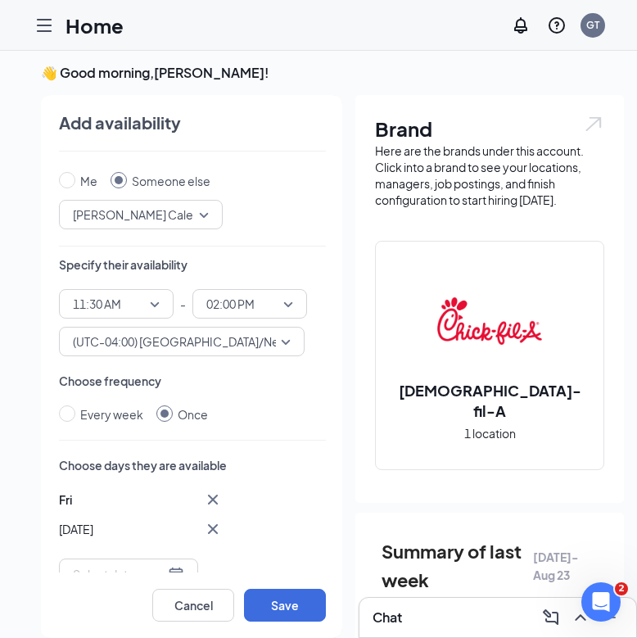
click at [309, 439] on div "Who is available during this time? Me Someone else Bryce Williams's Calendar 12…" at bounding box center [192, 366] width 267 height 413
click at [300, 468] on p "Choose days they are available" at bounding box center [192, 465] width 267 height 16
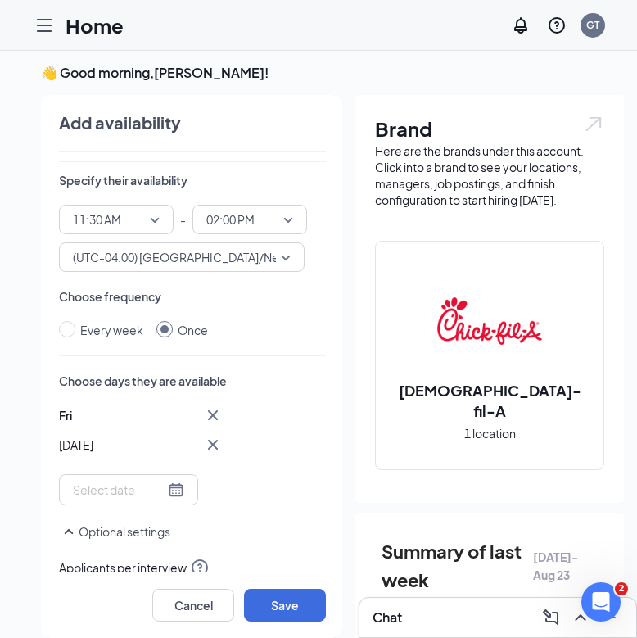
scroll to position [117, 0]
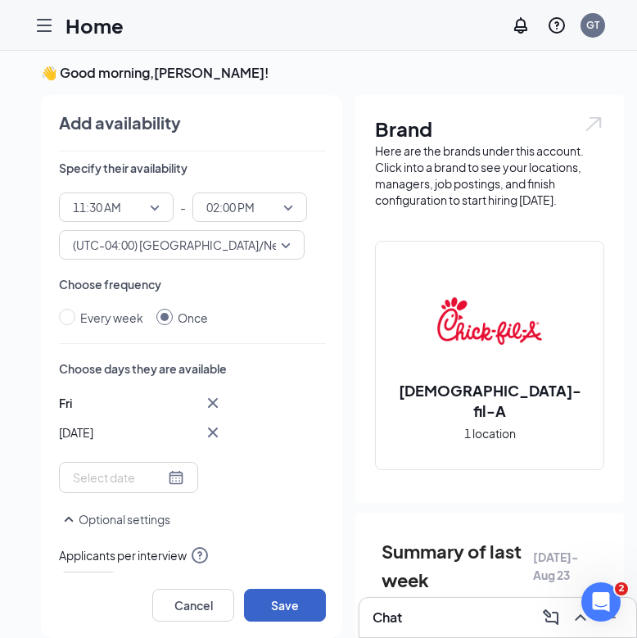
click at [306, 605] on button "Save" at bounding box center [285, 605] width 82 height 33
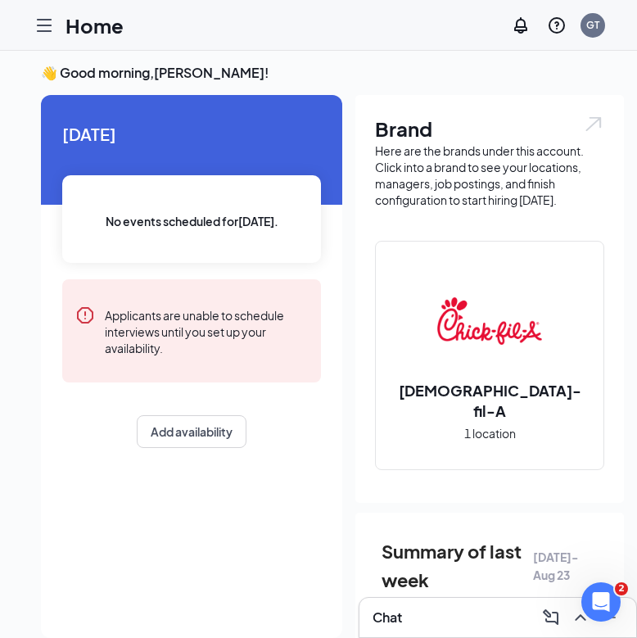
click at [41, 36] on div at bounding box center [44, 25] width 33 height 33
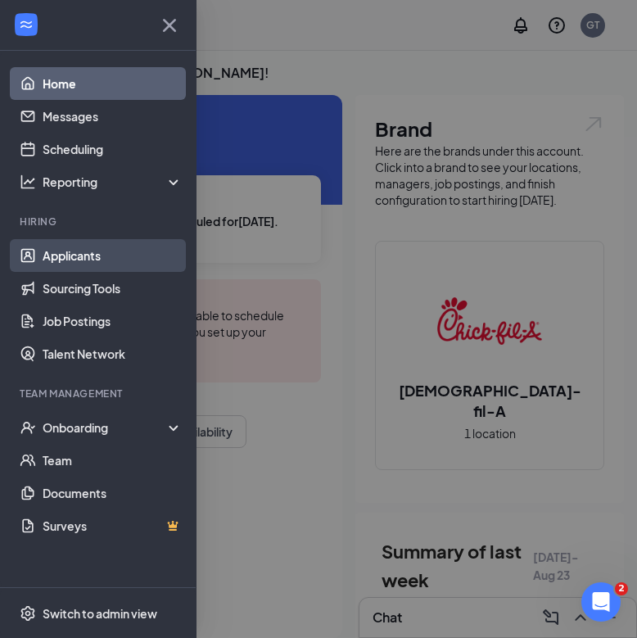
click at [90, 251] on link "Applicants" at bounding box center [113, 255] width 140 height 33
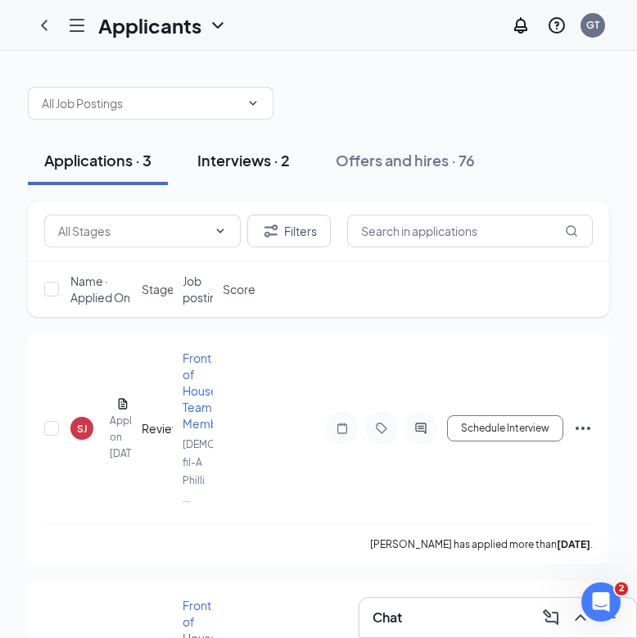
click at [256, 163] on div "Interviews · 2" at bounding box center [243, 160] width 93 height 20
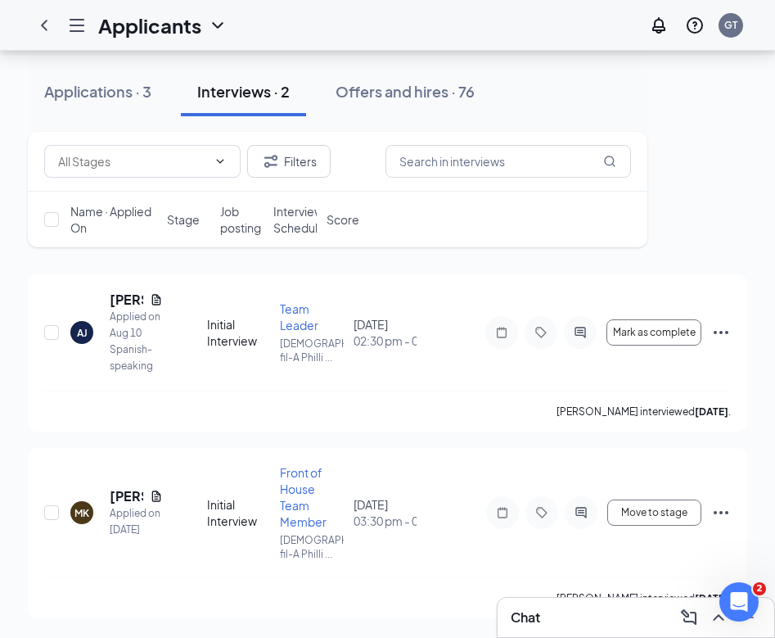
scroll to position [61, 0]
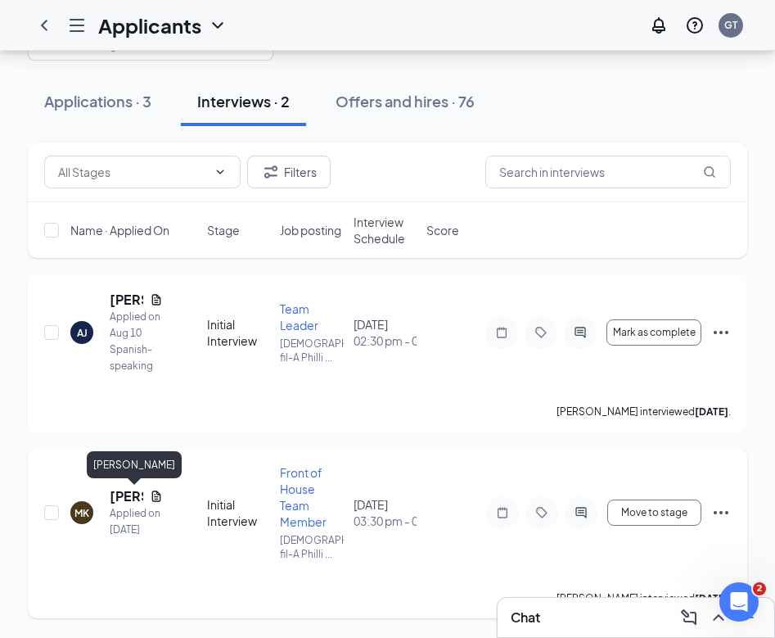
click at [129, 495] on h5 "Morgan Kresch" at bounding box center [127, 496] width 34 height 18
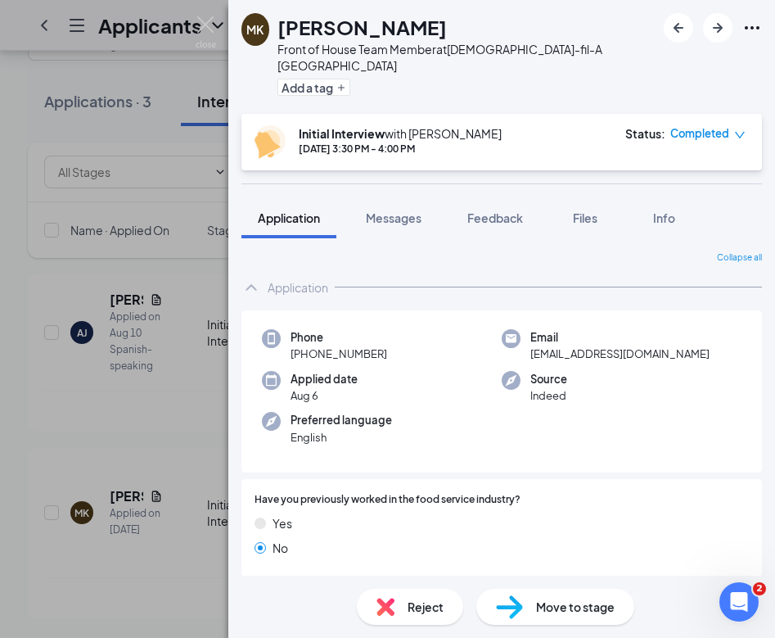
click at [594, 601] on span "Move to stage" at bounding box center [575, 607] width 79 height 18
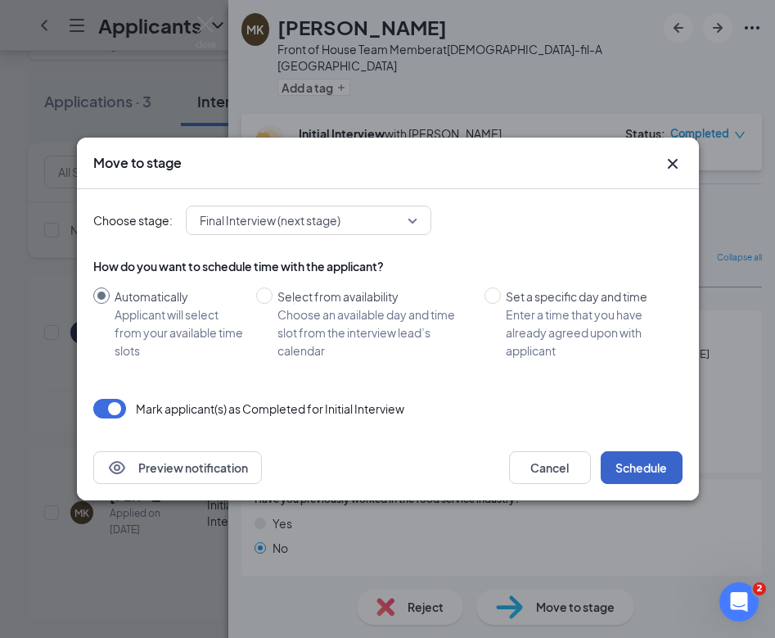
click at [636, 468] on button "Schedule" at bounding box center [642, 467] width 82 height 33
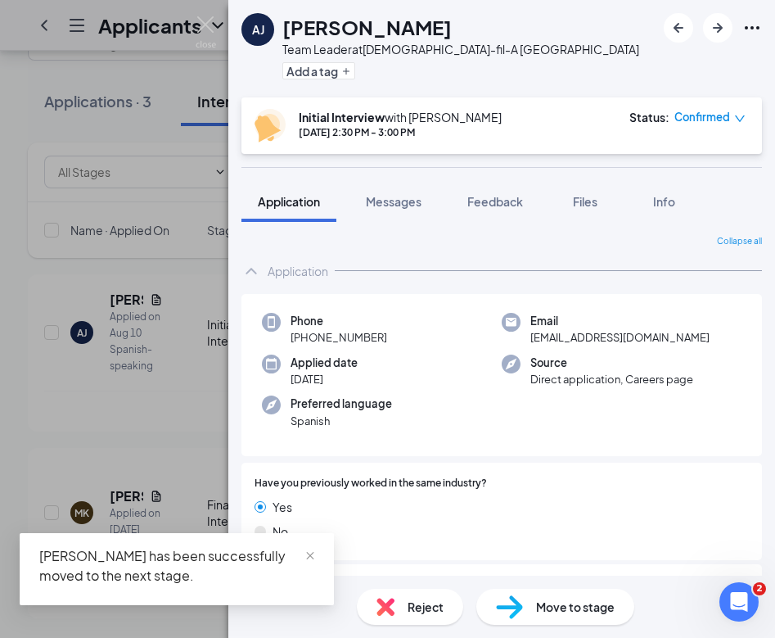
click at [551, 607] on span "Move to stage" at bounding box center [575, 607] width 79 height 18
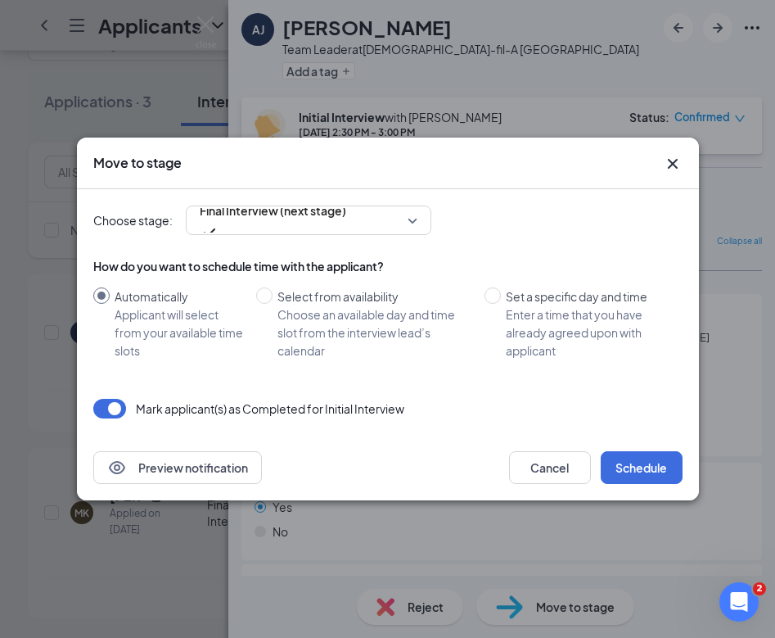
click at [257, 80] on div "Move to stage Choose stage: Final Interview (next stage) How do you want to sch…" at bounding box center [387, 319] width 775 height 638
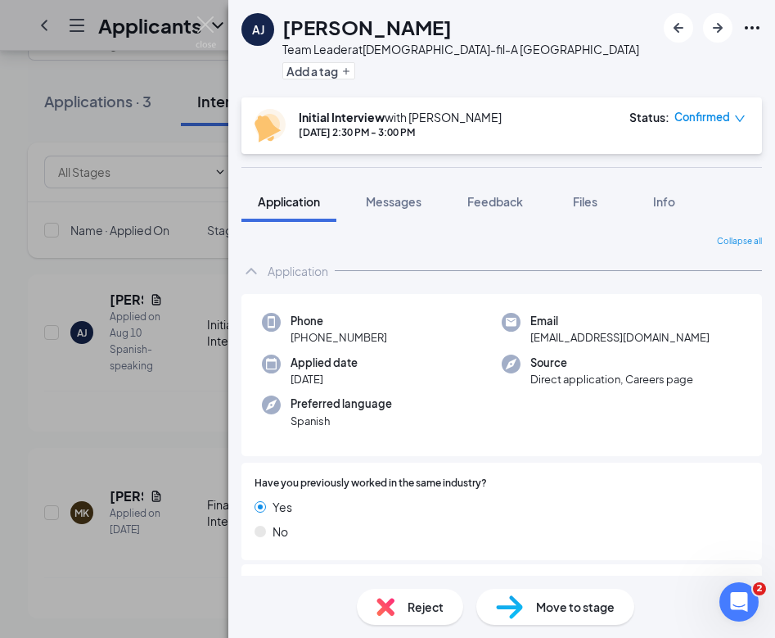
click at [101, 328] on div "AJ Angel Gerardo Jimenez Team Leader at Chick-fil-A Phillipsburg Add a tag Init…" at bounding box center [387, 319] width 775 height 638
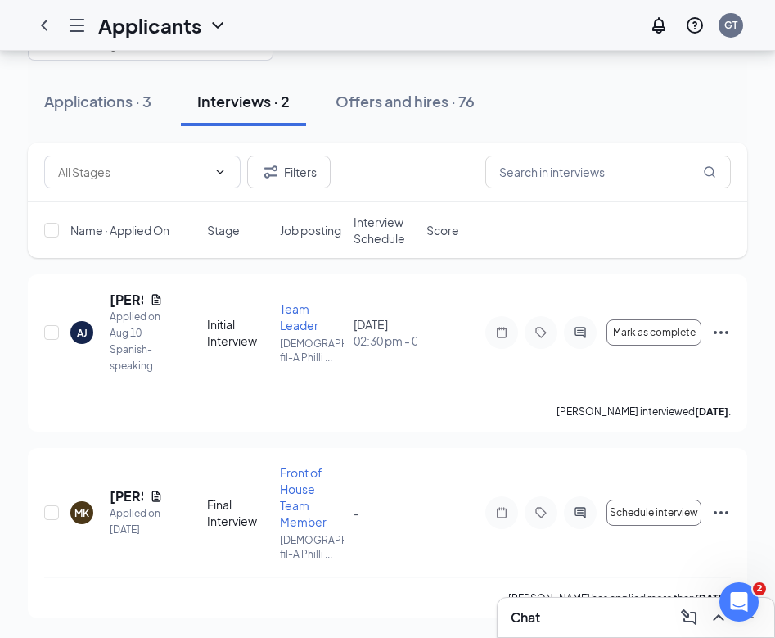
click at [72, 20] on icon "Hamburger" at bounding box center [77, 26] width 20 height 20
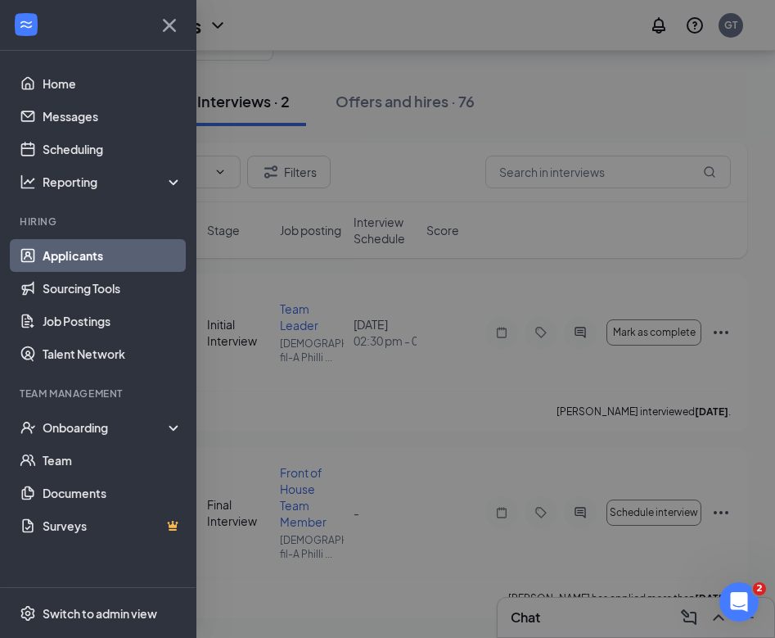
click at [556, 628] on div at bounding box center [387, 319] width 775 height 638
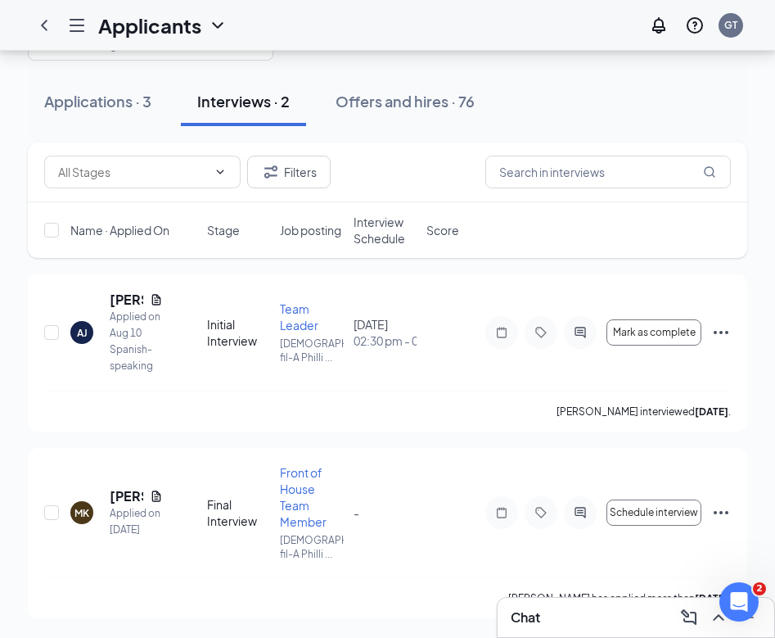
click at [556, 628] on div "Chat" at bounding box center [636, 617] width 251 height 26
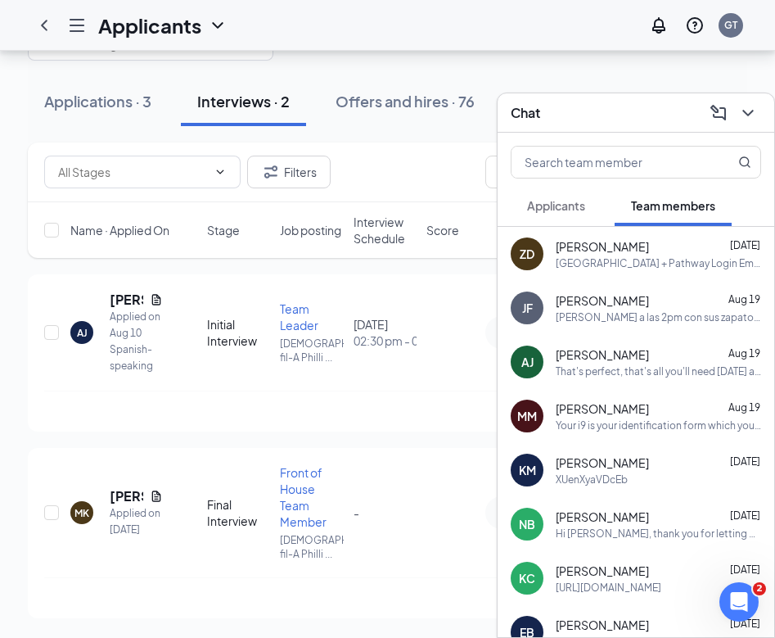
click at [747, 106] on icon "ChevronDown" at bounding box center [749, 113] width 20 height 20
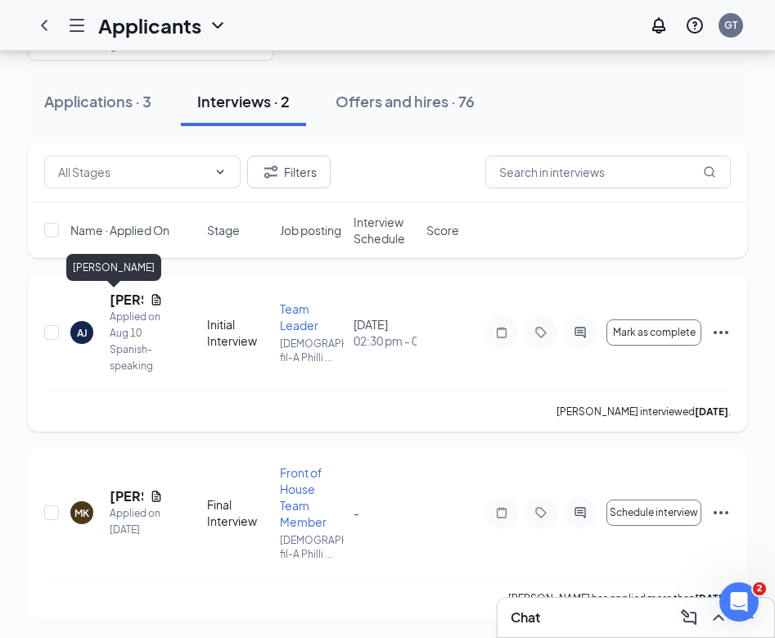
click at [116, 291] on h5 "Angel Gerardo Jimenez" at bounding box center [127, 300] width 34 height 18
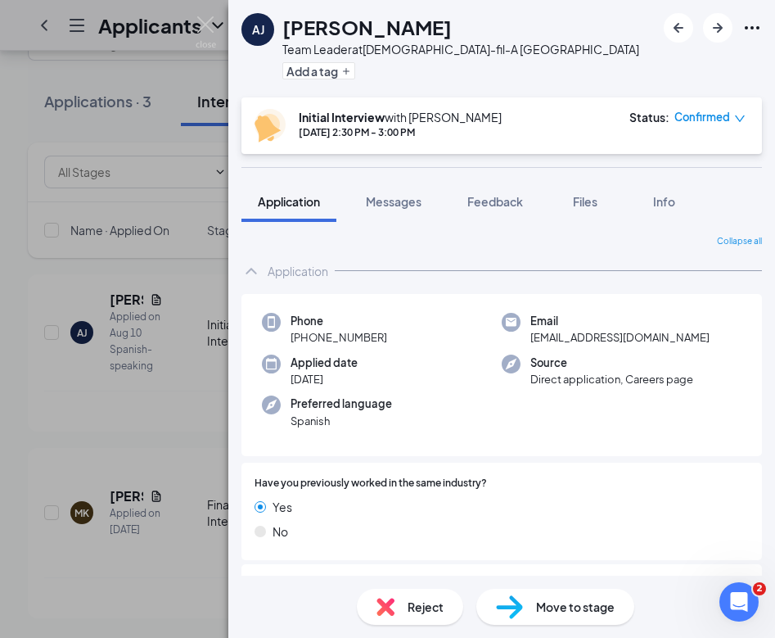
click at [535, 603] on div "Move to stage" at bounding box center [556, 607] width 158 height 36
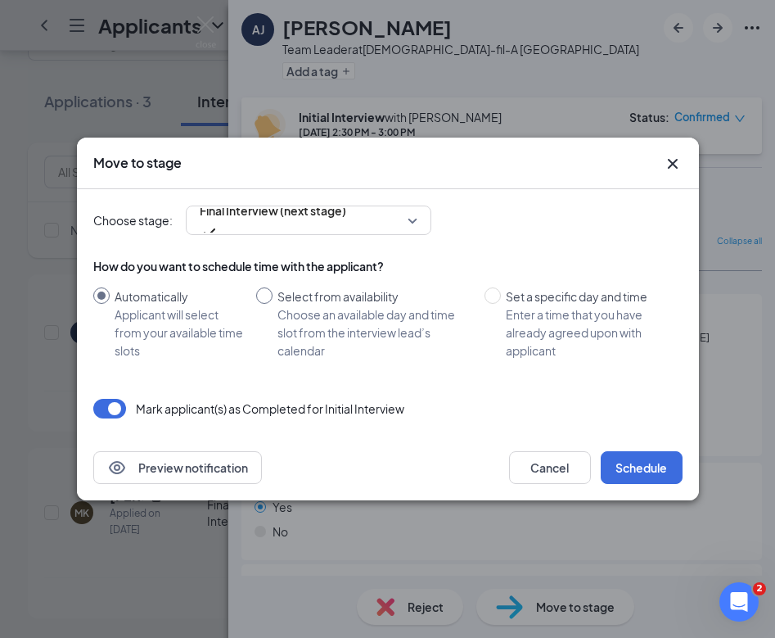
click at [359, 314] on div "Choose an available day and time slot from the interview lead’s calendar" at bounding box center [375, 332] width 194 height 54
click at [273, 304] on input "Select from availability Choose an available day and time slot from the intervi…" at bounding box center [264, 295] width 16 height 16
radio input "true"
radio input "false"
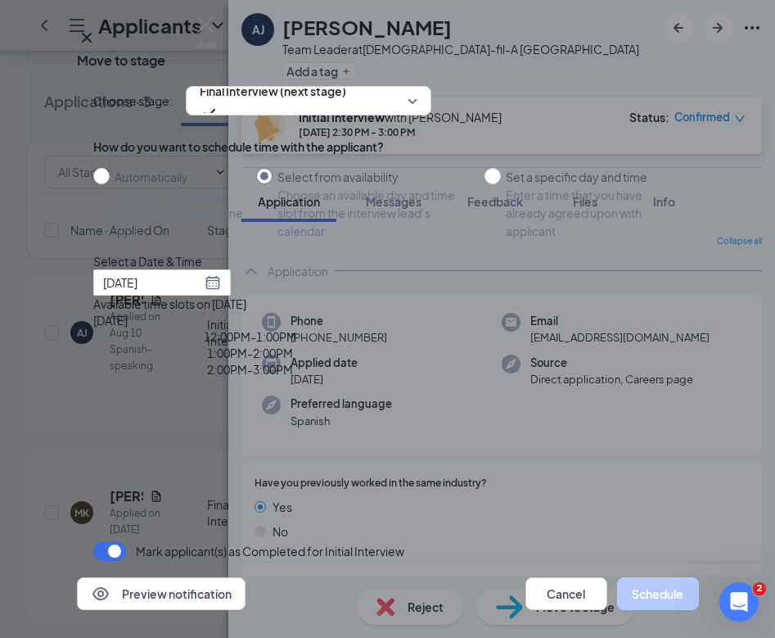
type input "Aug 26, 2025"
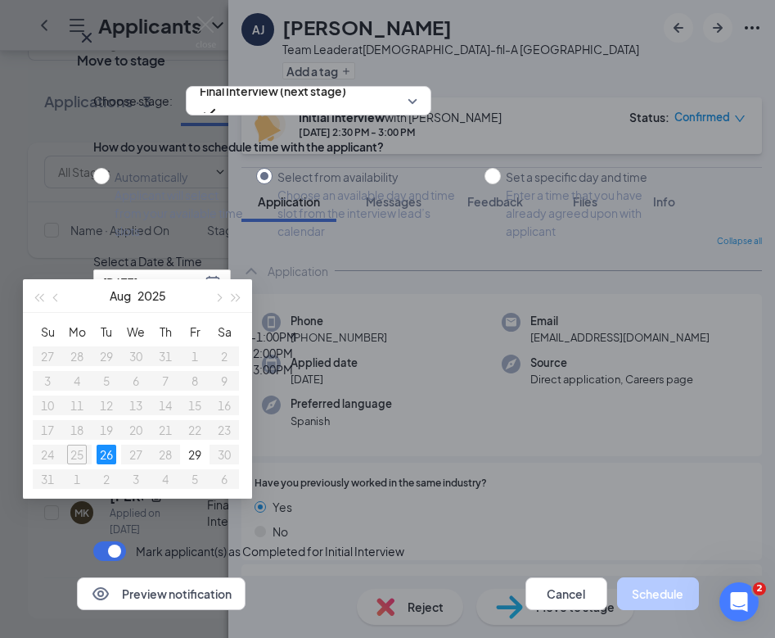
click at [540, 151] on div "Choose stage: Final Interview (next stage) How do you want to schedule time wit…" at bounding box center [388, 324] width 590 height 508
click at [407, 377] on div "12:00PM - 1:00PM 1:00PM - 2:00PM 2:00PM - 3:00PM" at bounding box center [250, 352] width 314 height 49
click at [185, 240] on div "Applicant will select from your available time slots" at bounding box center [179, 213] width 129 height 54
click at [110, 184] on input "Automatically Applicant will select from your available time slots" at bounding box center [101, 176] width 16 height 16
radio input "true"
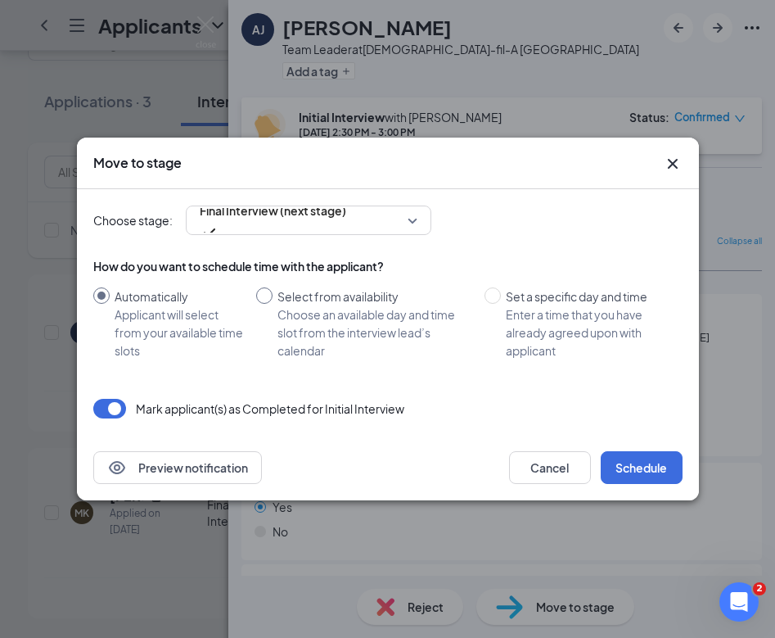
click at [377, 305] on div "Choose an available day and time slot from the interview lead’s calendar" at bounding box center [375, 332] width 194 height 54
click at [273, 304] on input "Select from availability Choose an available day and time slot from the intervi…" at bounding box center [264, 295] width 16 height 16
radio input "true"
radio input "false"
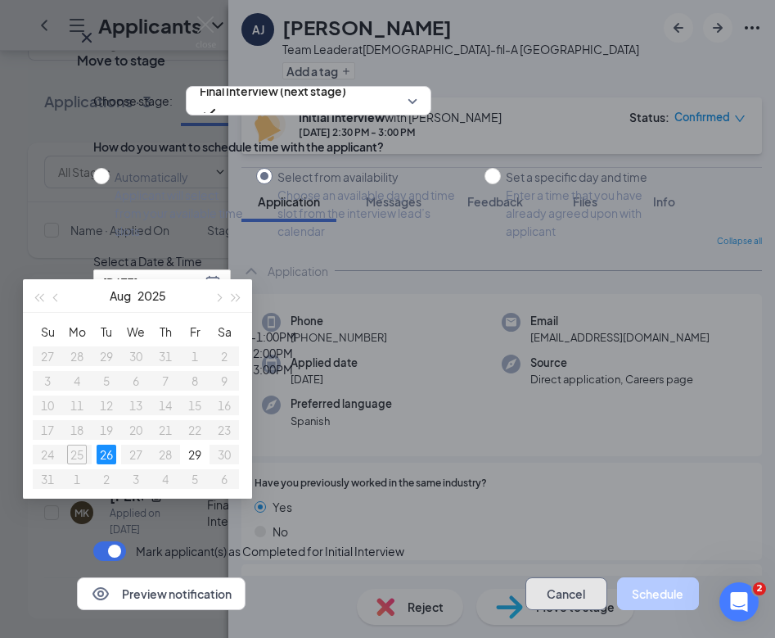
click at [540, 577] on button "Cancel" at bounding box center [567, 593] width 82 height 33
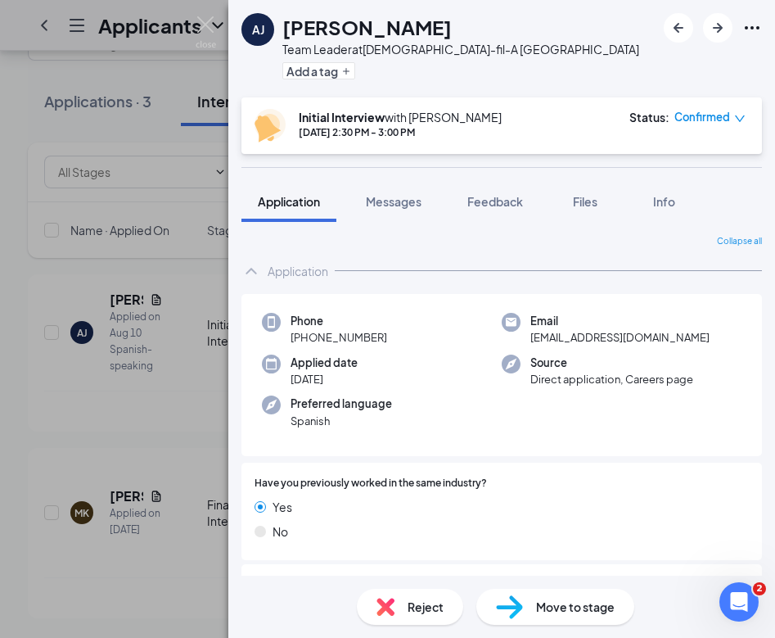
click at [33, 260] on div "AJ Angel Gerardo Jimenez Team Leader at Chick-fil-A Phillipsburg Add a tag Init…" at bounding box center [387, 319] width 775 height 638
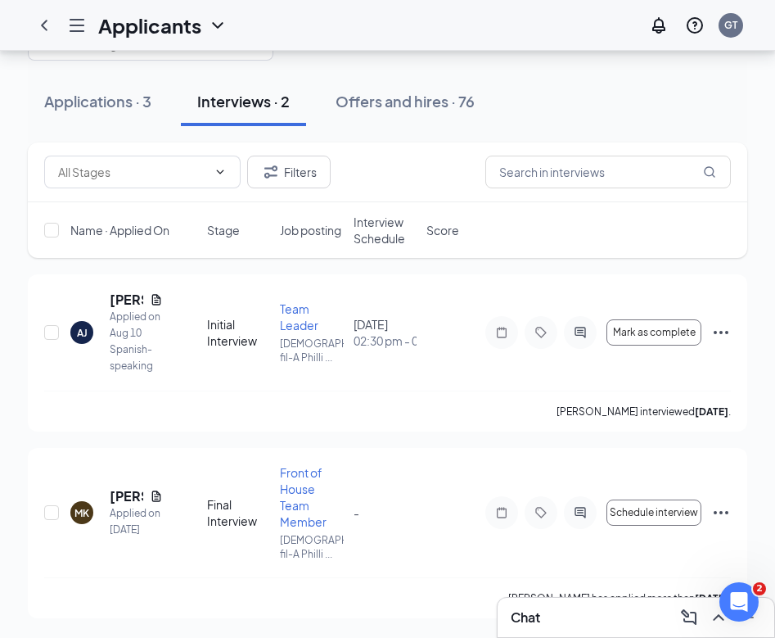
click at [65, 36] on div at bounding box center [77, 25] width 33 height 33
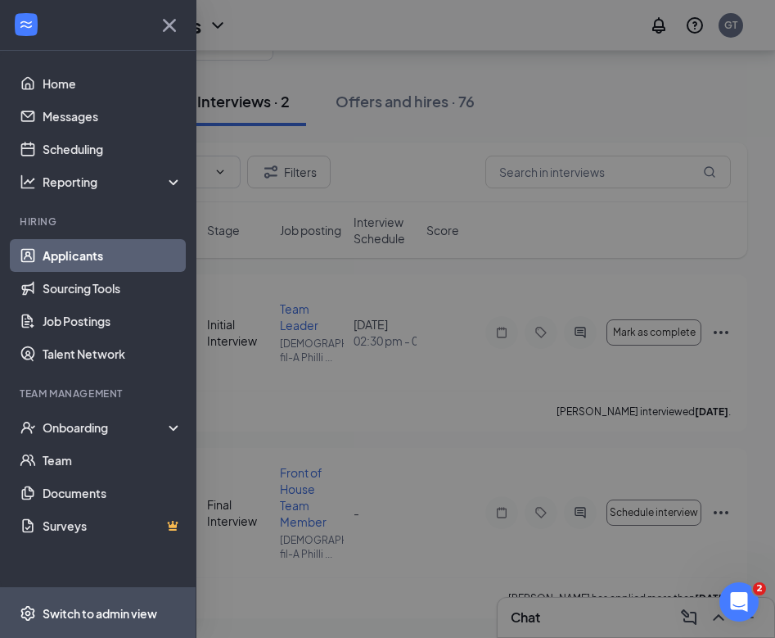
click at [157, 609] on div "Switch to admin view" at bounding box center [100, 613] width 115 height 16
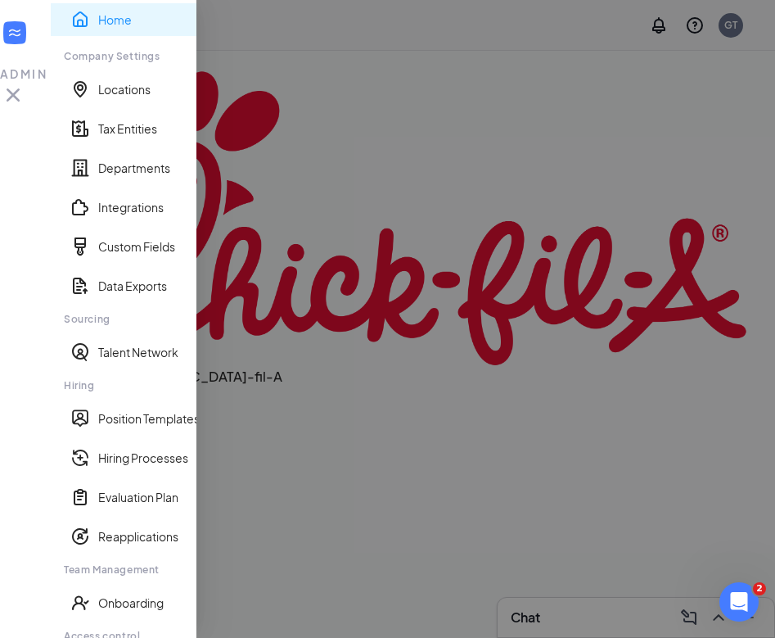
click at [343, 269] on div at bounding box center [387, 319] width 775 height 638
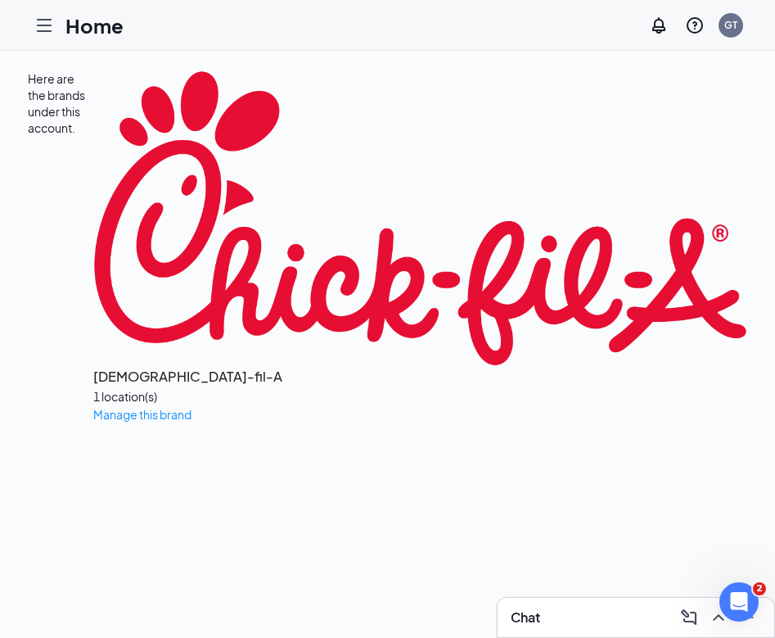
click at [54, 22] on div at bounding box center [44, 25] width 33 height 33
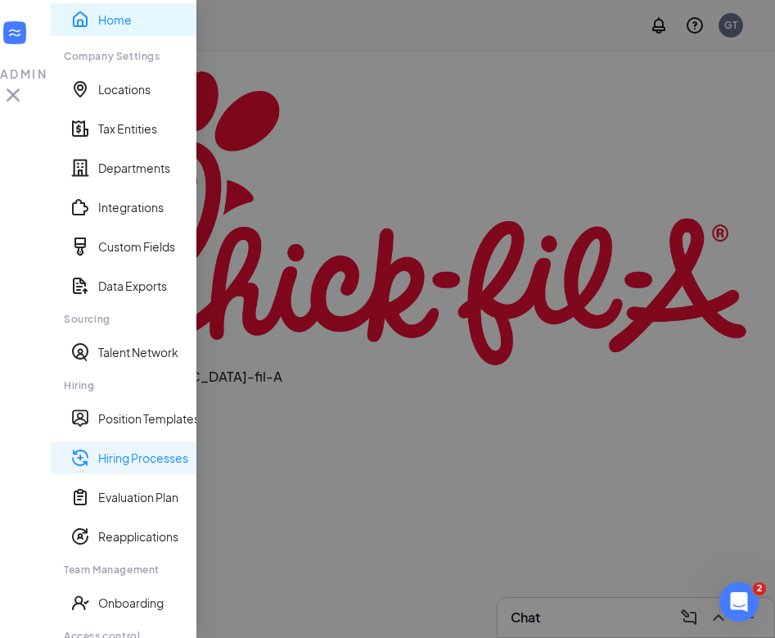
click at [147, 466] on link "Hiring Processes" at bounding box center [158, 457] width 120 height 16
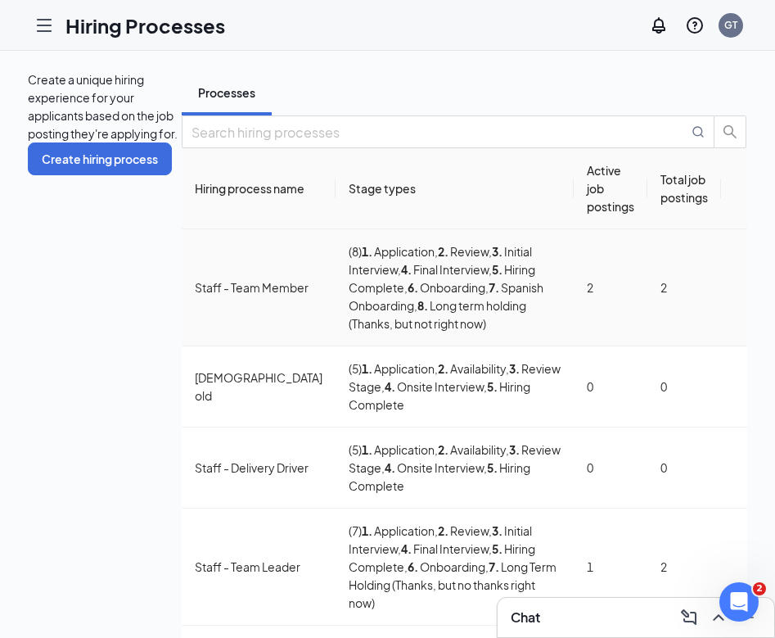
click at [182, 346] on td "Staff - Team Member" at bounding box center [259, 287] width 154 height 117
click at [195, 558] on div "Staff - Team Leader" at bounding box center [259, 567] width 128 height 18
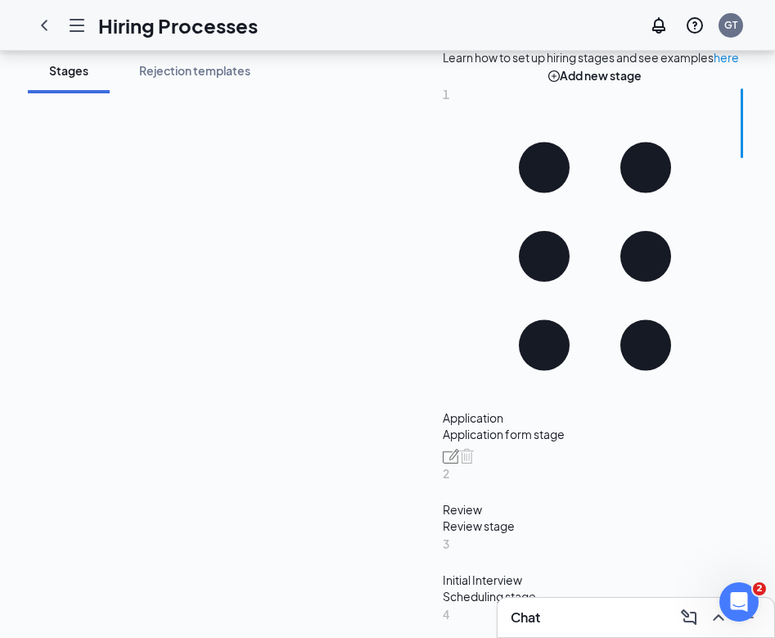
click at [443, 571] on div "Initial Interview" at bounding box center [595, 579] width 305 height 16
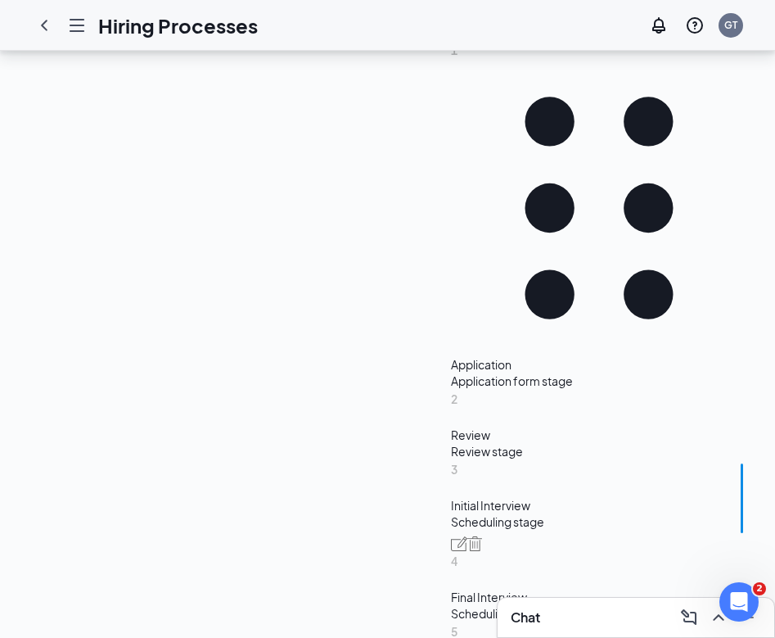
scroll to position [336, 0]
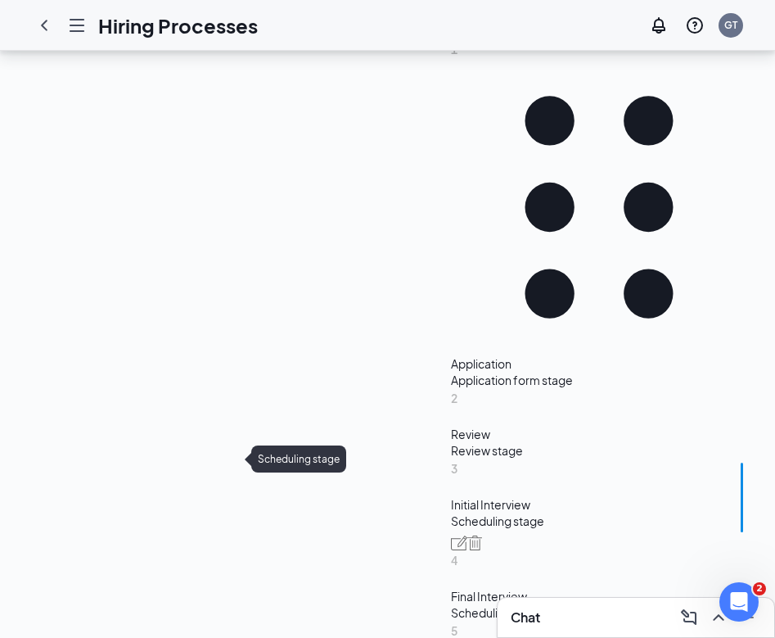
click at [451, 604] on div "Scheduling stage" at bounding box center [599, 612] width 296 height 16
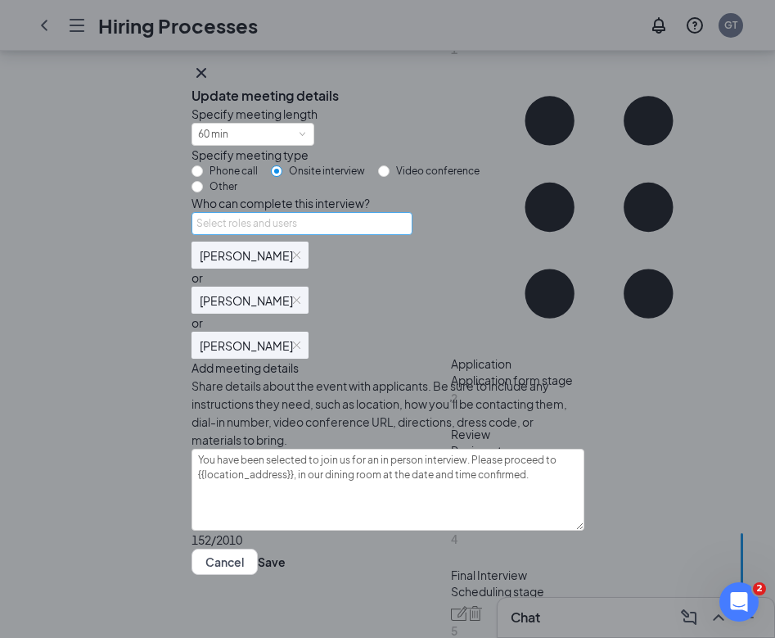
click at [399, 232] on div "Select roles and users" at bounding box center [298, 223] width 202 height 16
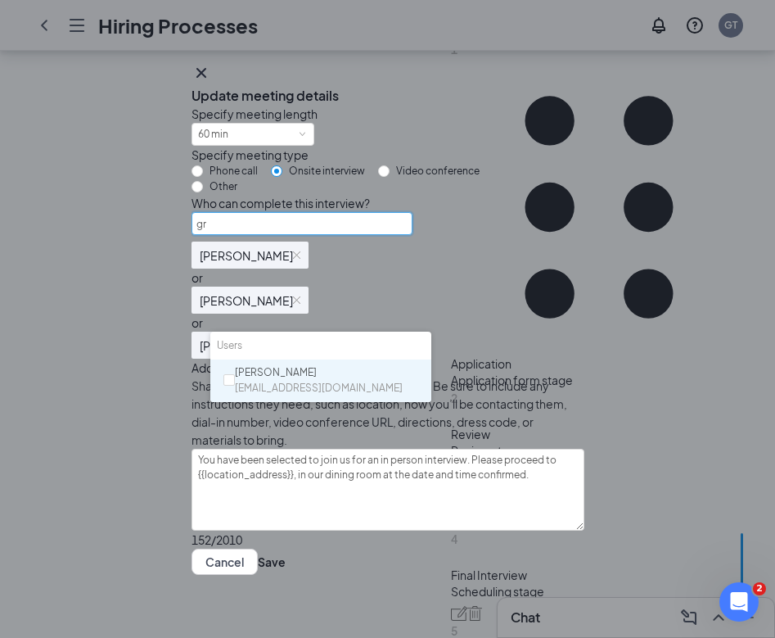
type input "gra"
click at [400, 369] on div "Grace Torres grace.cfapburg@gmail.com" at bounding box center [324, 380] width 201 height 31
checkbox input "true"
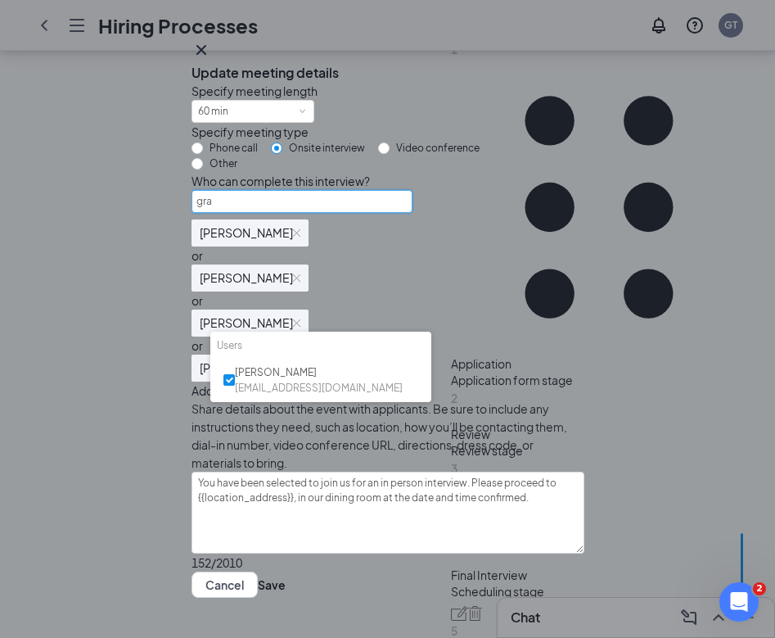
type input "gra"
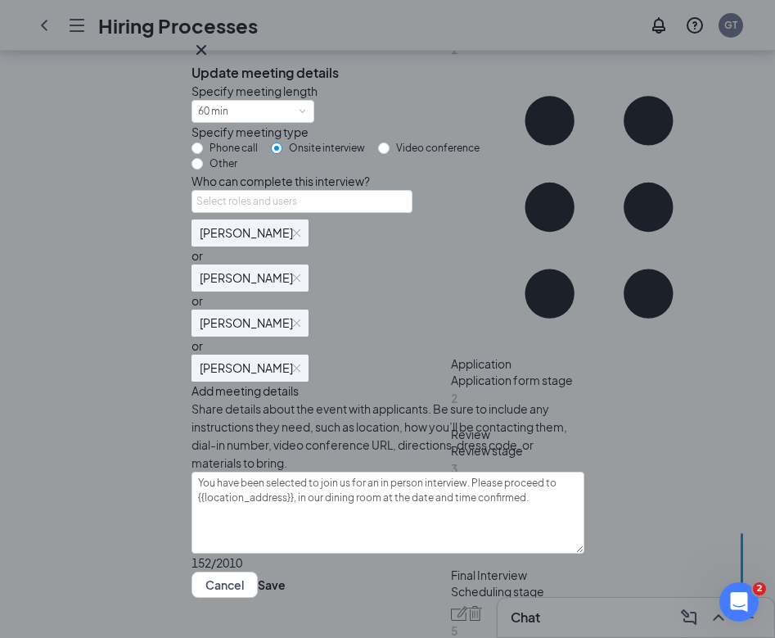
scroll to position [199, 0]
click at [477, 480] on div "Specify meeting length 60 min Specify meeting type Phone call Onsite interview …" at bounding box center [388, 327] width 393 height 490
click at [286, 571] on button "Save" at bounding box center [272, 584] width 28 height 26
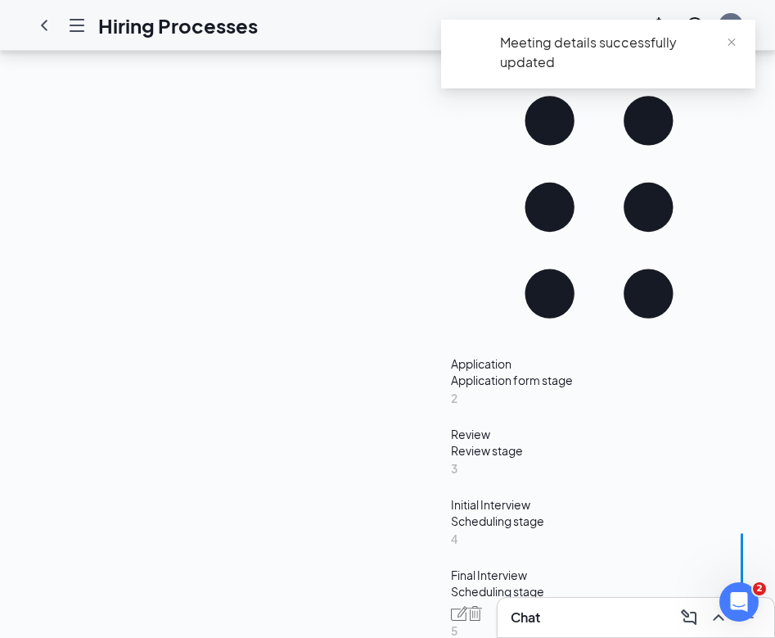
click at [561, 625] on div "Chat" at bounding box center [636, 617] width 251 height 26
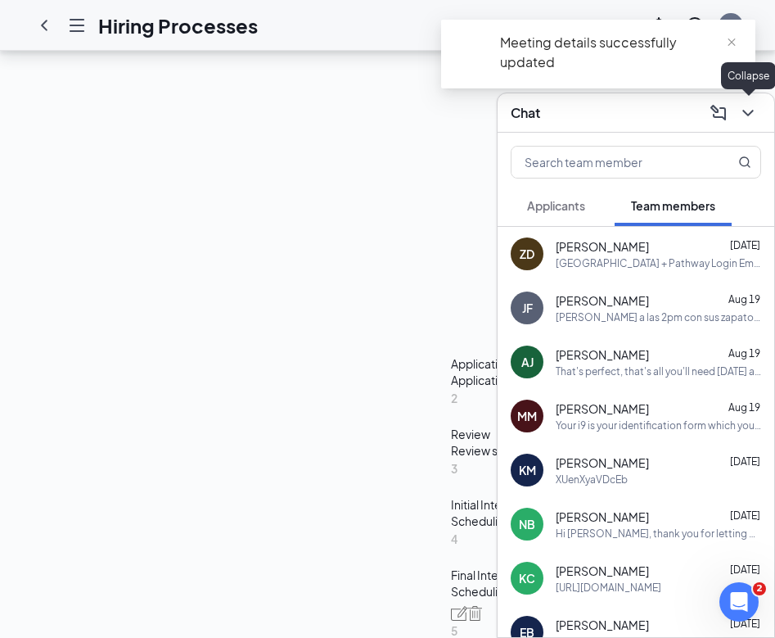
click at [745, 111] on icon "ChevronDown" at bounding box center [749, 113] width 20 height 20
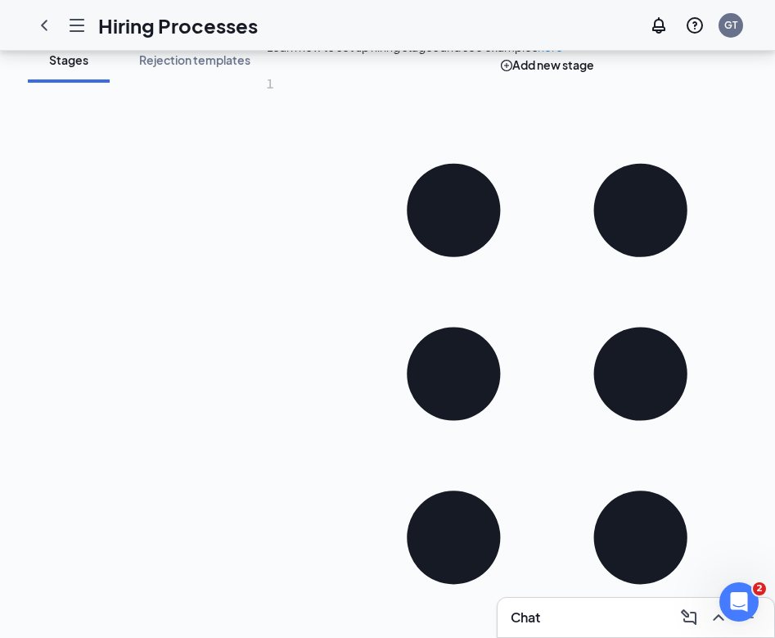
scroll to position [283, 0]
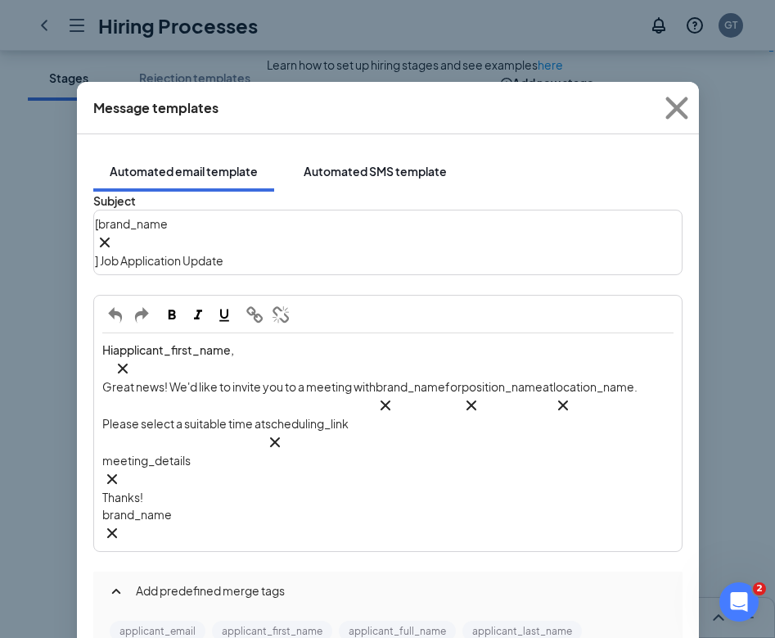
click at [378, 163] on div "Automated SMS template" at bounding box center [375, 171] width 143 height 16
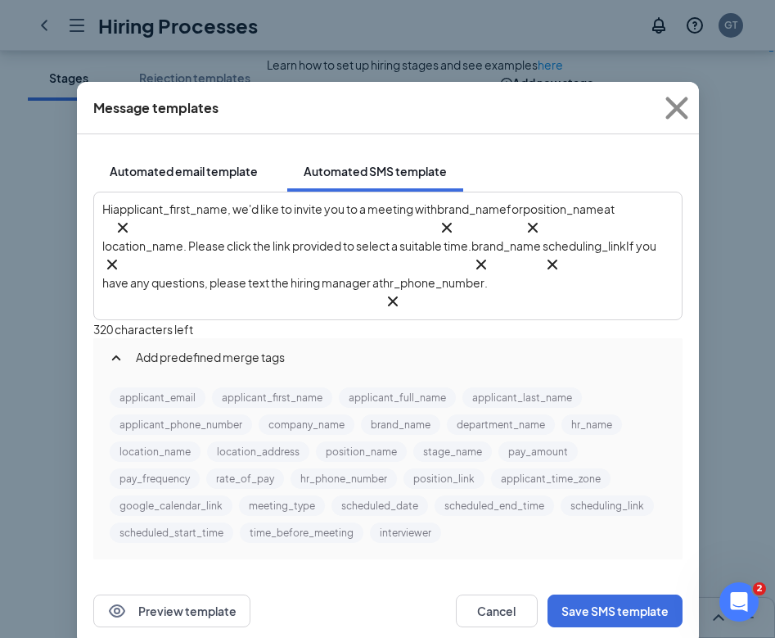
click at [190, 163] on button "Automated email template" at bounding box center [183, 171] width 181 height 41
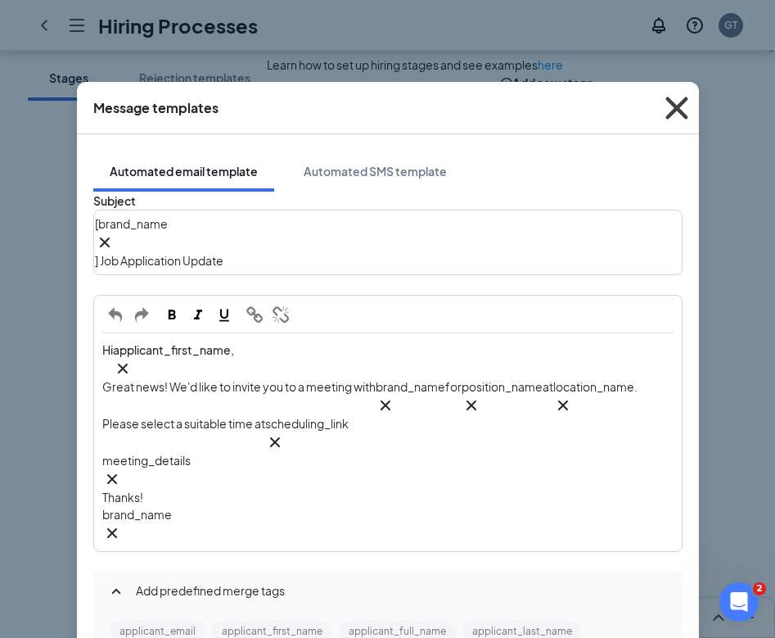
click at [671, 106] on icon "Cross" at bounding box center [677, 108] width 44 height 44
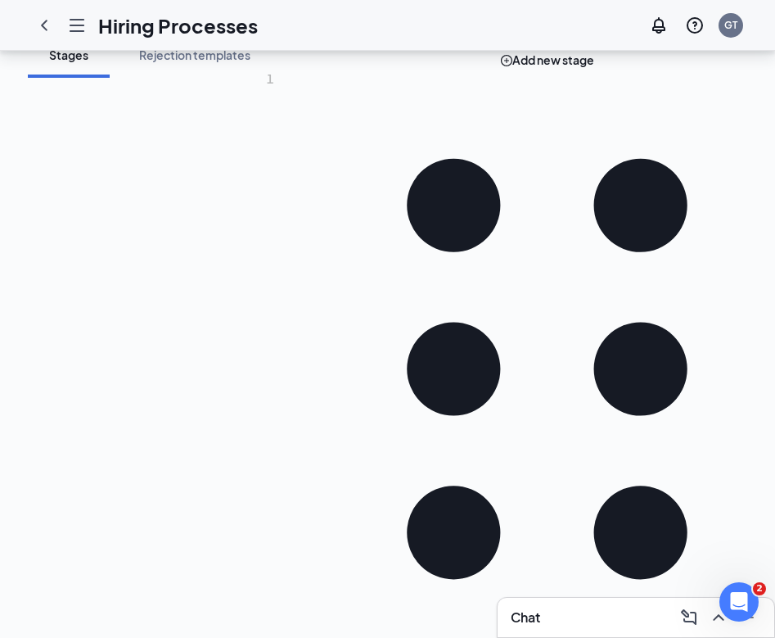
scroll to position [312, 0]
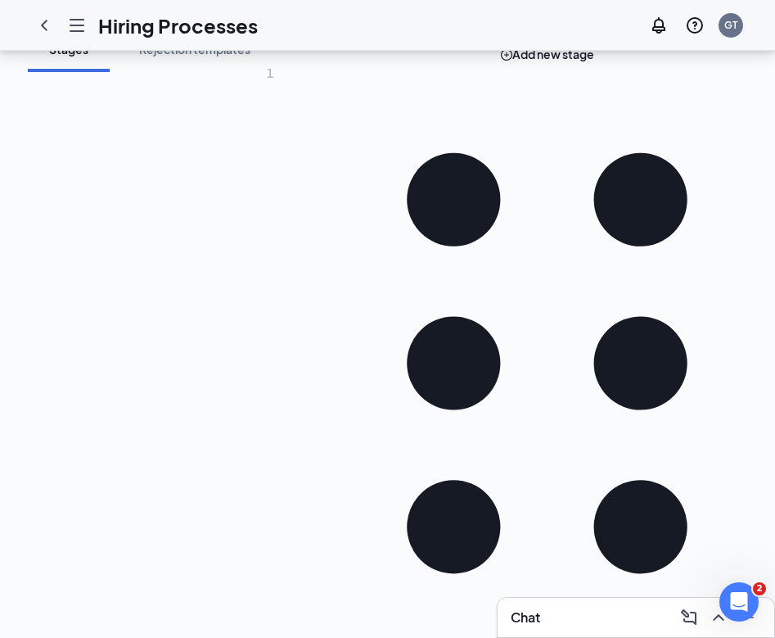
scroll to position [301, 0]
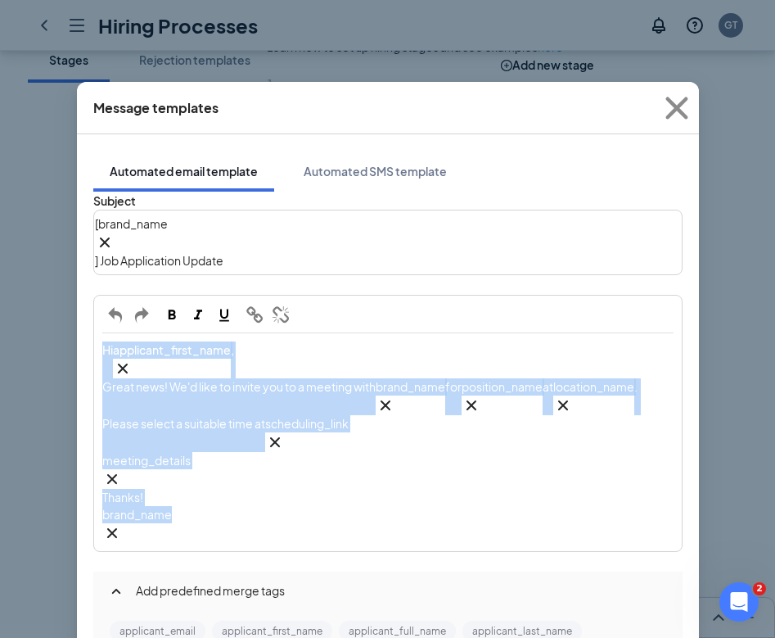
drag, startPoint x: 346, startPoint y: 422, endPoint x: 64, endPoint y: 237, distance: 337.7
click at [64, 237] on div "Message templates Automated email template Automated SMS template Subject [ bra…" at bounding box center [387, 319] width 775 height 638
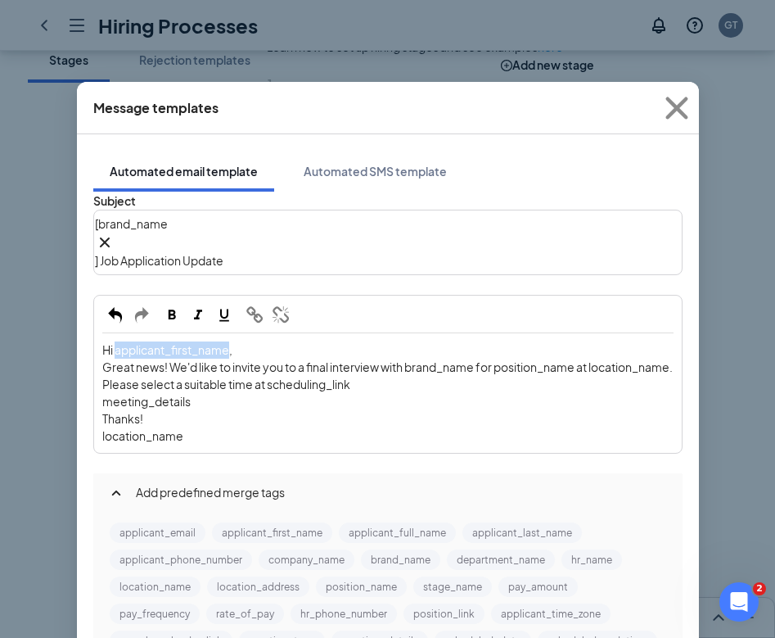
drag, startPoint x: 122, startPoint y: 289, endPoint x: 235, endPoint y: 288, distance: 113.0
click at [233, 342] on span "Hi applicant_first_name‌‌‌‌," at bounding box center [167, 349] width 130 height 15
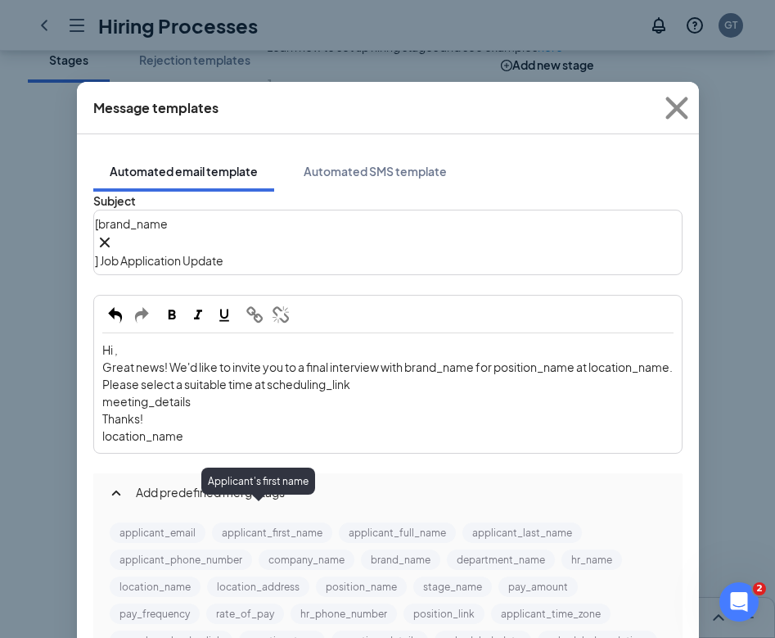
click at [274, 522] on button "applicant_first_name" at bounding box center [272, 532] width 120 height 20
click at [265, 522] on button "applicant_first_name" at bounding box center [272, 532] width 120 height 20
click at [118, 342] on span "Hi ," at bounding box center [110, 349] width 16 height 15
click at [265, 522] on button "applicant_first_name" at bounding box center [272, 532] width 120 height 20
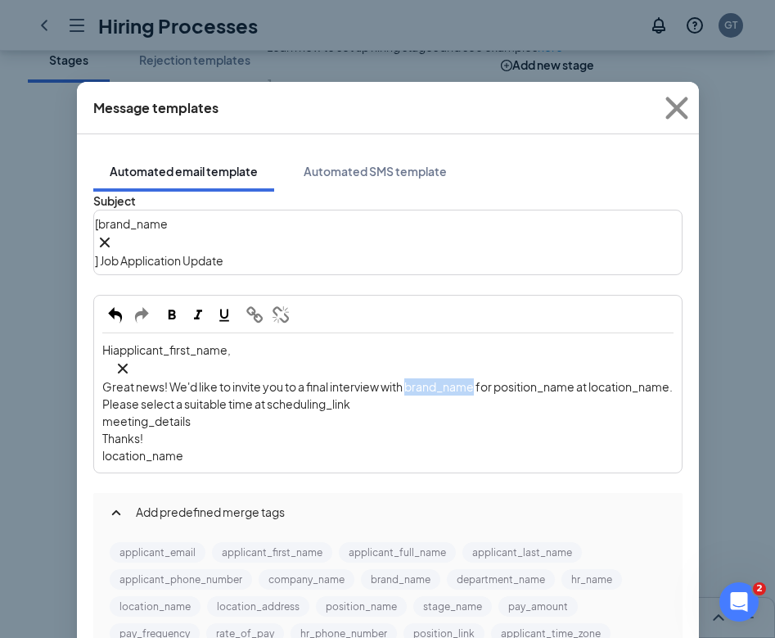
drag, startPoint x: 414, startPoint y: 317, endPoint x: 482, endPoint y: 315, distance: 68.0
click at [482, 379] on span "Great news! We'd like to invite you to a final interview with brand_name‌‌‌‌ fo…" at bounding box center [388, 395] width 572 height 32
click at [386, 569] on button "brand_name" at bounding box center [400, 579] width 79 height 20
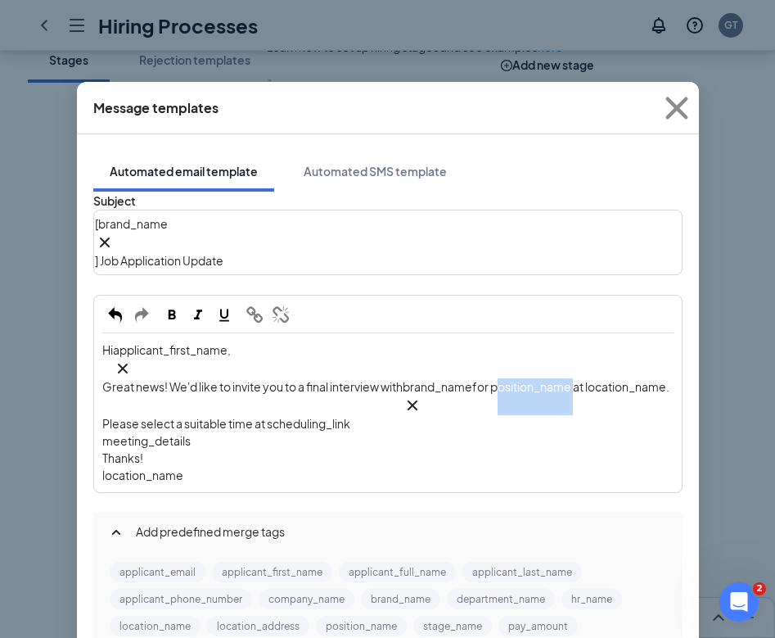
drag, startPoint x: 521, startPoint y: 321, endPoint x: 600, endPoint y: 319, distance: 79.4
click at [600, 379] on span "for position_name‌‌‌‌ at location_name‌‌‌‌. Please select a suitable time at sc…" at bounding box center [386, 405] width 569 height 52
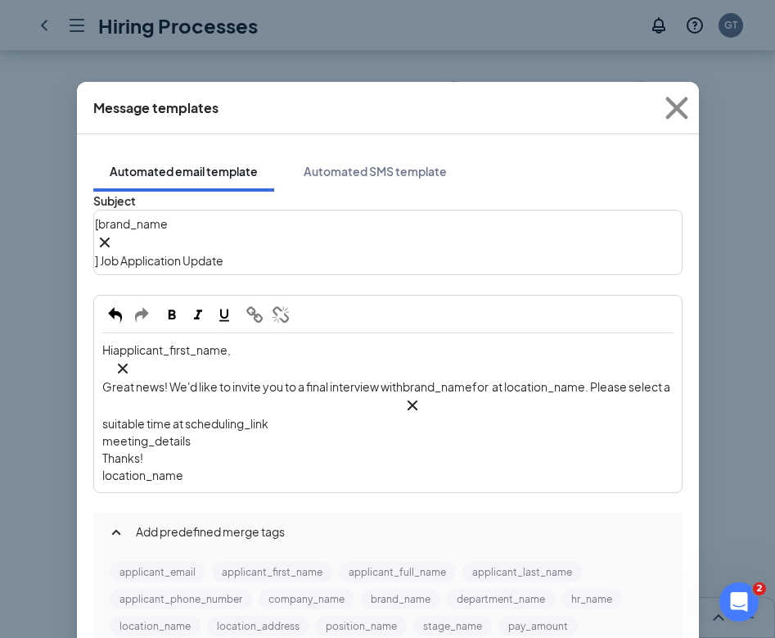
scroll to position [131, 0]
click at [359, 616] on button "position_name" at bounding box center [361, 626] width 91 height 20
drag, startPoint x: 106, startPoint y: 210, endPoint x: 189, endPoint y: 210, distance: 83.5
click at [189, 334] on div "Hi applicant_first_name‌‌‌‌ {{applicant_first_name}} , Great news! We'd like to…" at bounding box center [388, 412] width 586 height 157
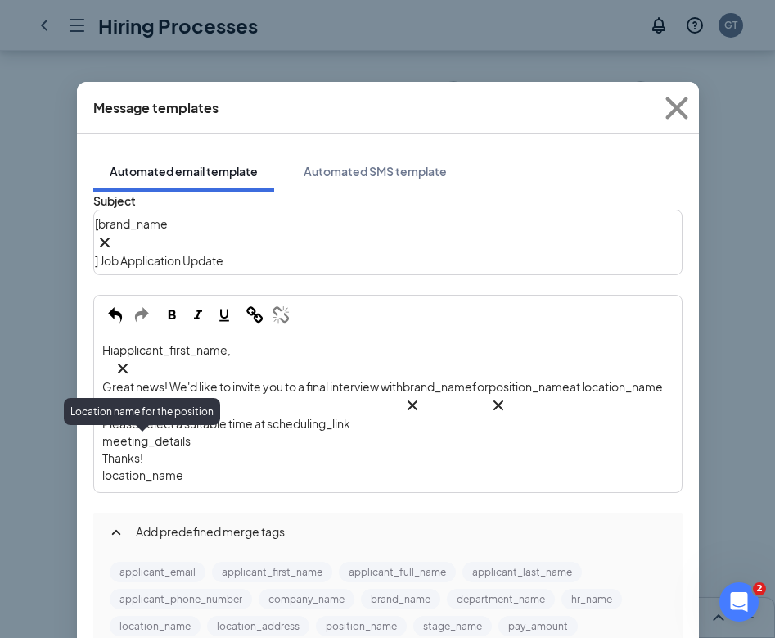
click at [147, 616] on button "location_name" at bounding box center [155, 626] width 91 height 20
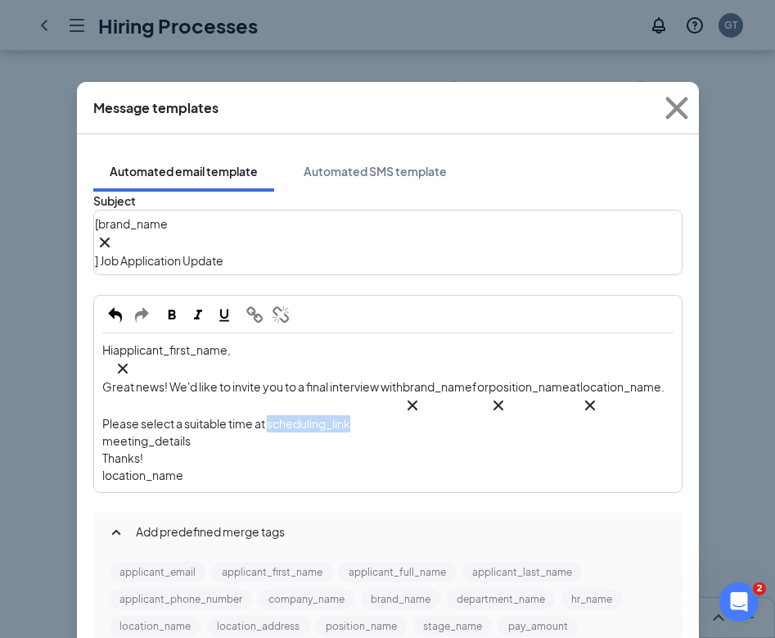
drag, startPoint x: 378, startPoint y: 214, endPoint x: 459, endPoint y: 207, distance: 80.5
click at [459, 379] on span ". Please select a suitable time at scheduling_link‌‌‌‌" at bounding box center [384, 405] width 564 height 52
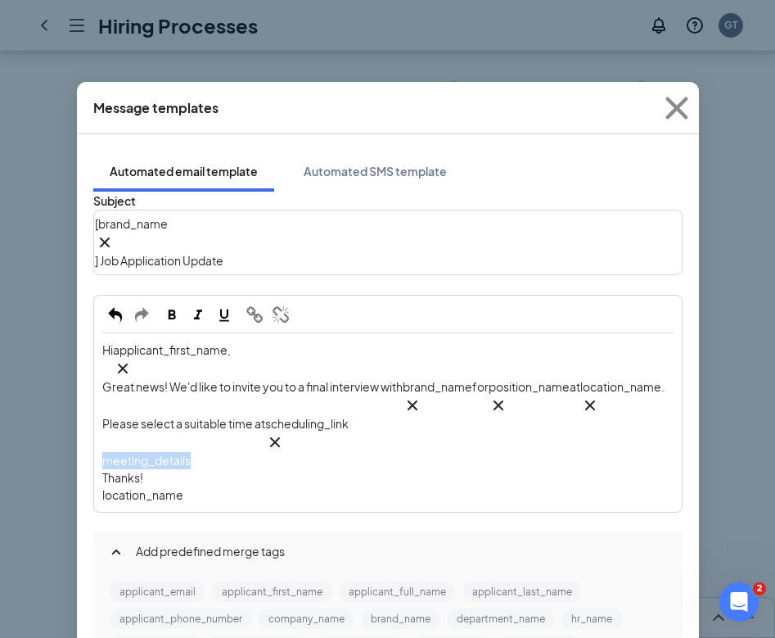
drag, startPoint x: 198, startPoint y: 237, endPoint x: 103, endPoint y: 238, distance: 95.0
click at [103, 334] on div "Hi applicant_first_name‌‌‌‌ {{applicant_first_name}} , Great news! We'd like to…" at bounding box center [388, 422] width 586 height 177
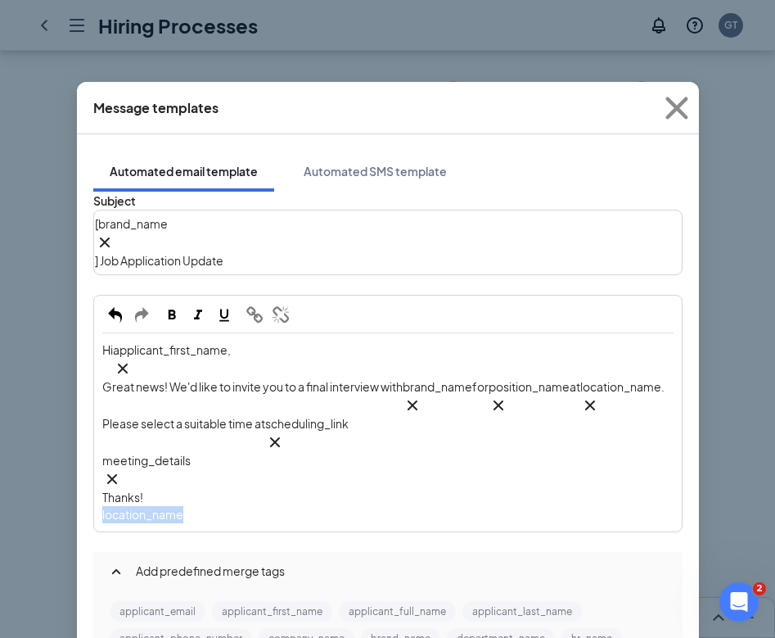
drag, startPoint x: 192, startPoint y: 278, endPoint x: 92, endPoint y: 279, distance: 99.9
click at [93, 279] on div "Subject [ brand_name‌‌‌‌ {{brand_name}} ] Job Application Update Hi applicant_f…" at bounding box center [388, 482] width 590 height 581
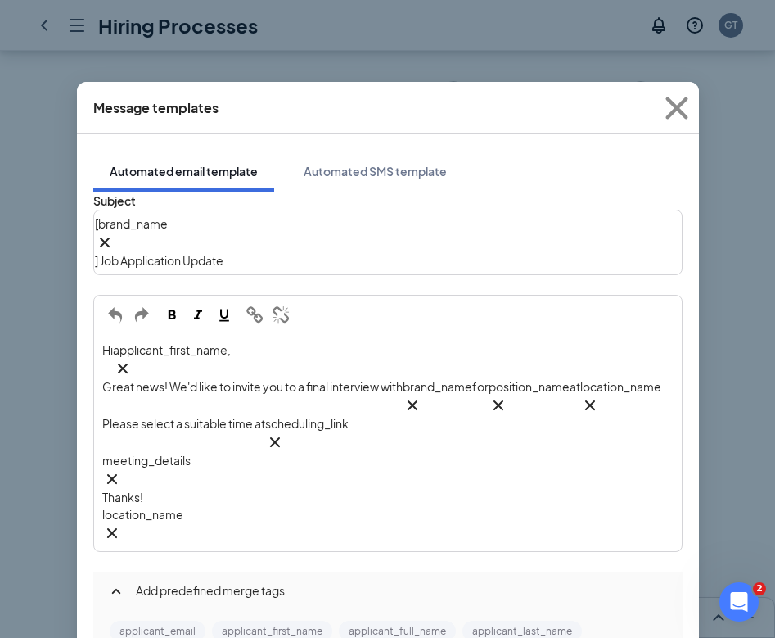
click at [374, 231] on div "[ brand_name‌‌‌‌ {{brand_name}} ] Job Application Update" at bounding box center [388, 242] width 586 height 62
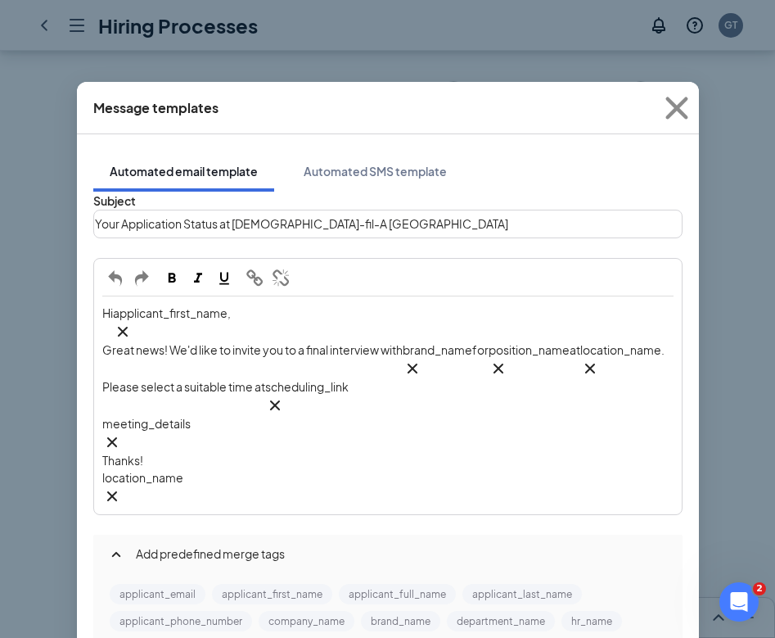
scroll to position [51, 0]
click at [397, 211] on div "Your Application Status at Chick-fil-A Phillipsburg" at bounding box center [388, 223] width 586 height 25
copy span "Your Application Status at Chick-fil-A Phillipsburg"
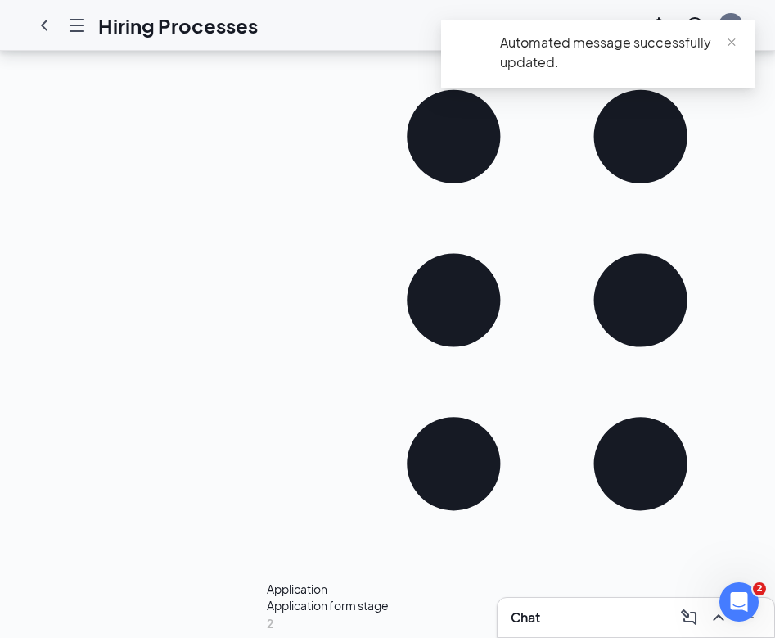
scroll to position [364, 0]
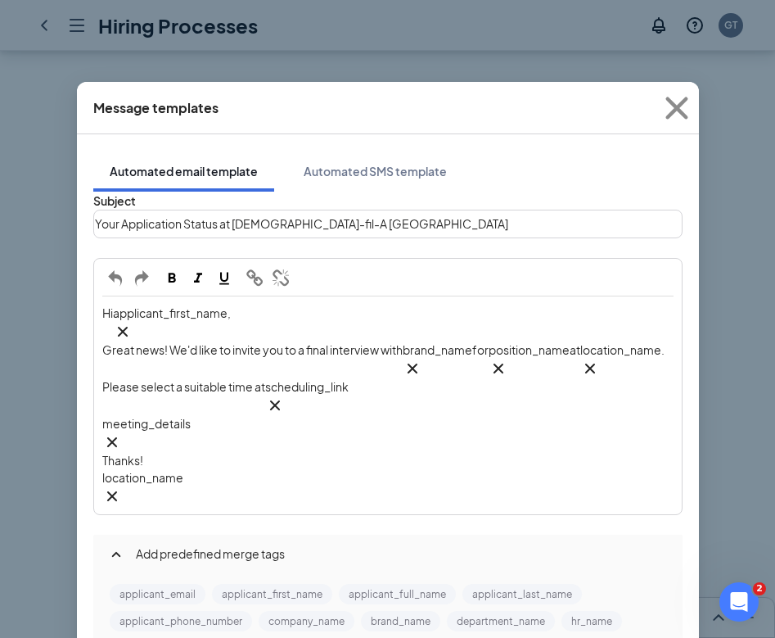
click at [704, 194] on div "Message templates Automated email template Automated SMS template Subject Your …" at bounding box center [387, 319] width 775 height 638
click at [677, 107] on icon "Cross" at bounding box center [677, 108] width 22 height 22
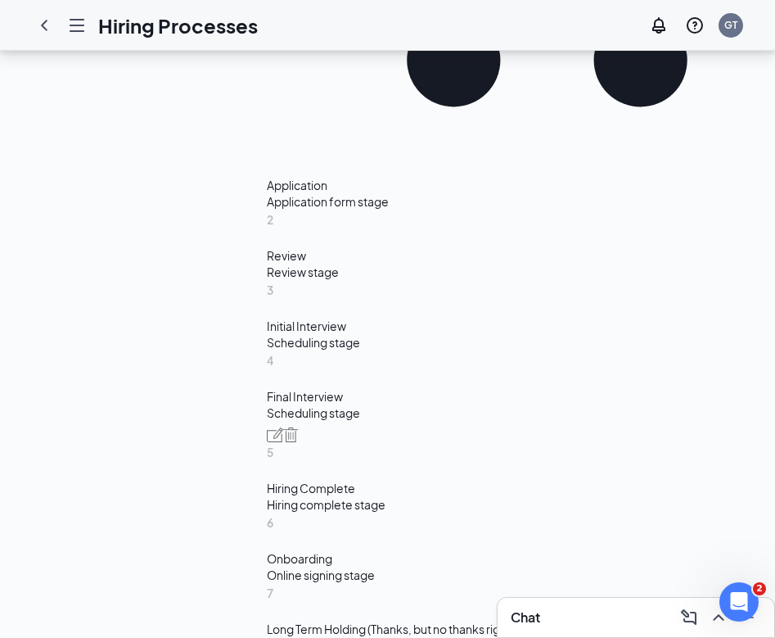
scroll to position [809, 0]
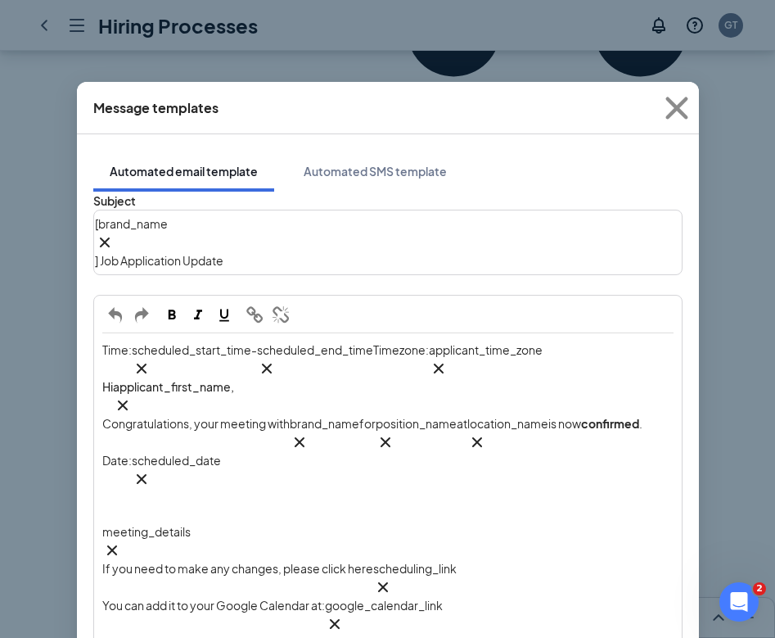
click at [342, 237] on div "[ brand_name‌‌‌‌ {{brand_name}} ] Job Application Update" at bounding box center [388, 242] width 586 height 62
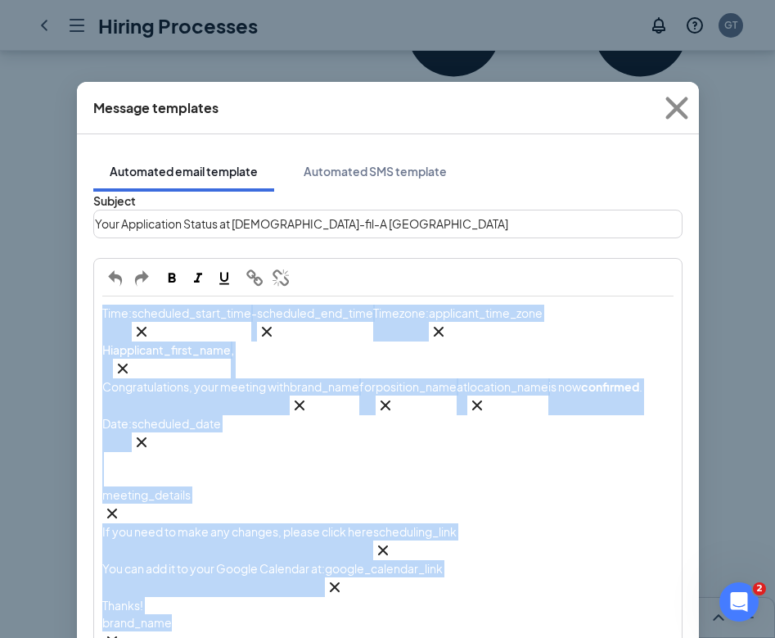
drag, startPoint x: 317, startPoint y: 543, endPoint x: 100, endPoint y: 255, distance: 360.7
click at [100, 255] on form "Subject Your Application Status at Chick-fil-A Phillipsburg Time: scheduled_sta…" at bounding box center [388, 546] width 590 height 709
paste div "Edit text"
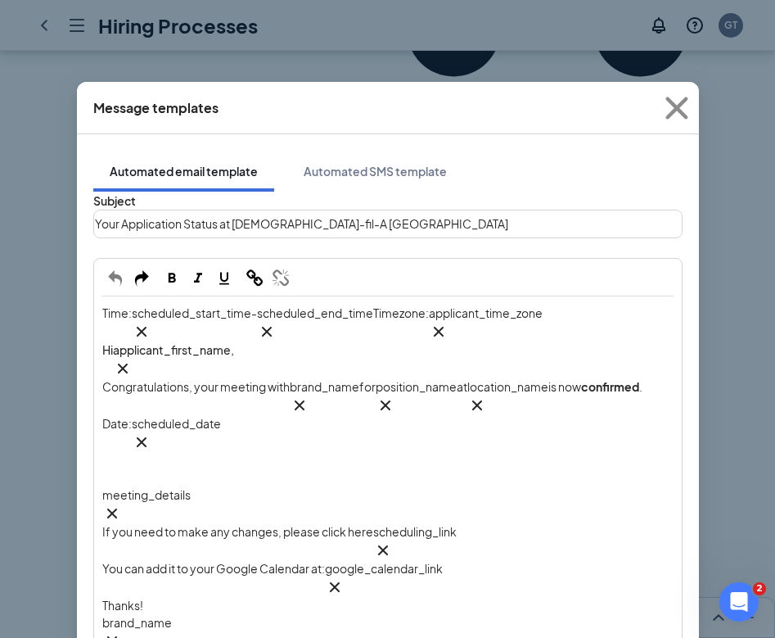
click at [219, 614] on div "brand_name‌‌‌‌ {{brand_name}}" at bounding box center [387, 632] width 571 height 37
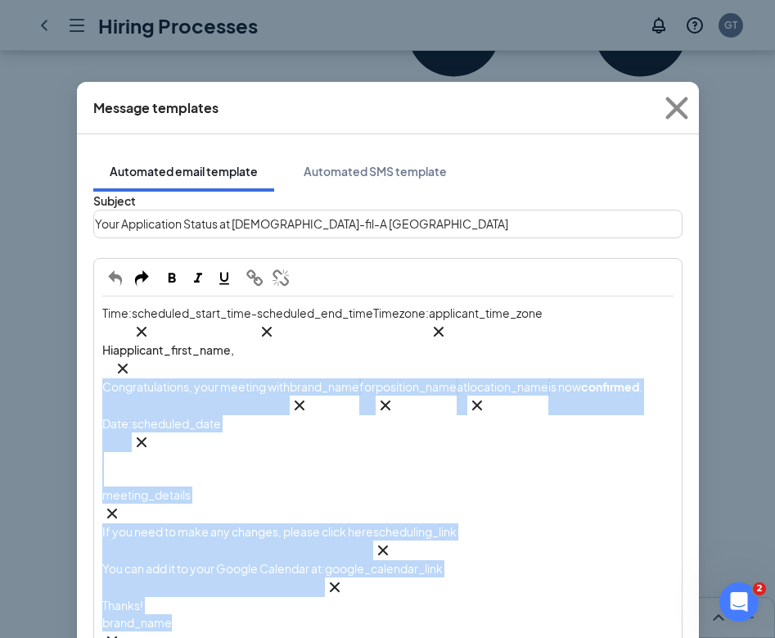
drag, startPoint x: 219, startPoint y: 494, endPoint x: 90, endPoint y: 287, distance: 243.1
click at [93, 287] on div "Subject Your Application Status at Chick-fil-A Phillipsburg Time: scheduled_sta…" at bounding box center [388, 546] width 590 height 709
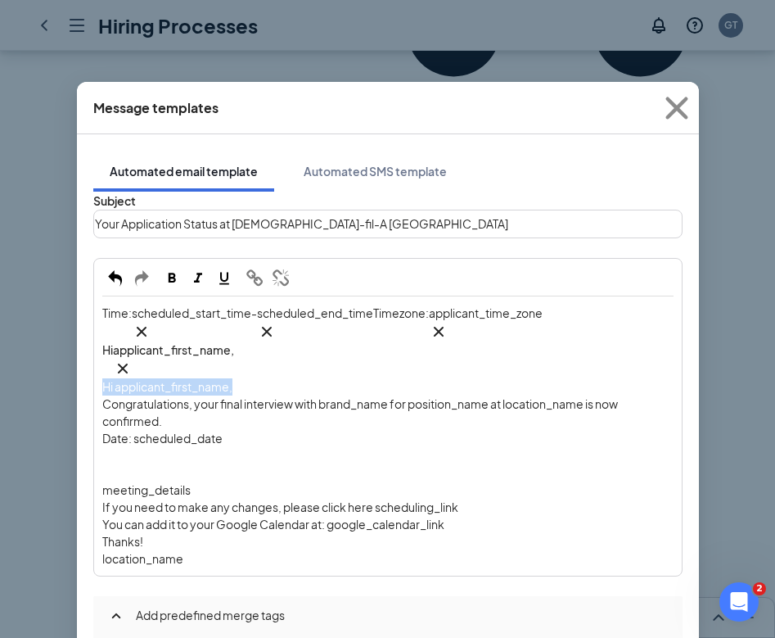
drag, startPoint x: 271, startPoint y: 279, endPoint x: 86, endPoint y: 282, distance: 185.1
click at [93, 282] on div "Subject Your Application Status at Chick-fil-A Phillipsburg Time: scheduled_sta…" at bounding box center [388, 505] width 590 height 626
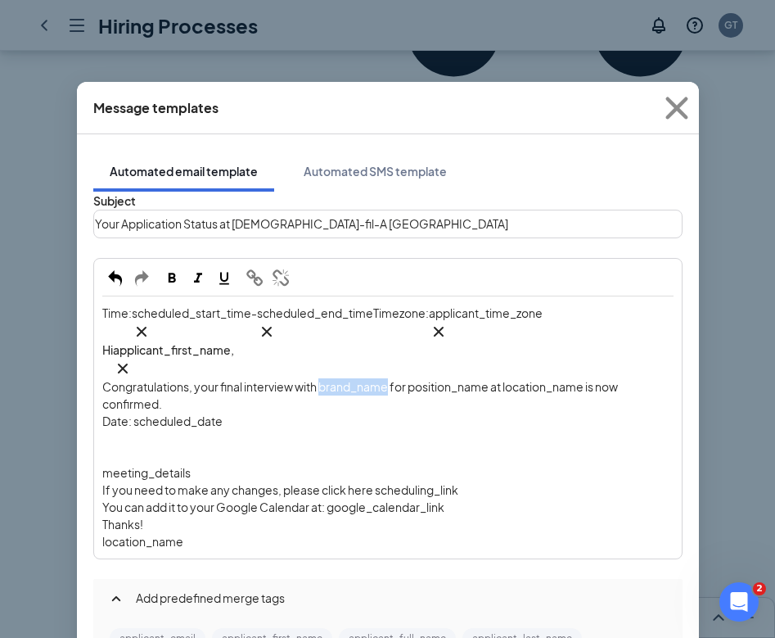
drag, startPoint x: 328, startPoint y: 284, endPoint x: 395, endPoint y: 283, distance: 66.3
click at [395, 379] on span "Congratulations, your final interview with brand_name‌‌‌‌ for position_name‌‌‌‌…" at bounding box center [360, 395] width 517 height 32
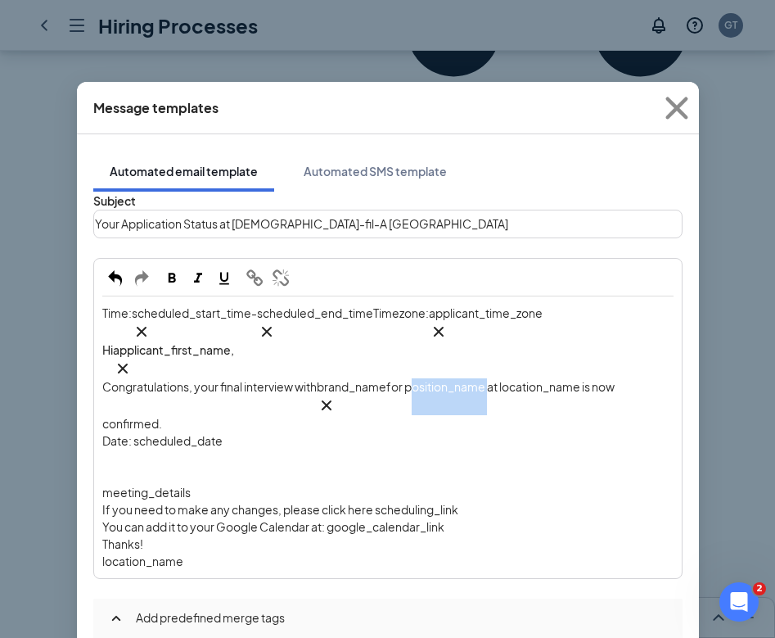
drag, startPoint x: 433, startPoint y: 345, endPoint x: 513, endPoint y: 345, distance: 80.2
click at [513, 379] on span "for position_name‌‌‌‌ at location_name‌‌‌‌ is now confirmed." at bounding box center [359, 405] width 514 height 52
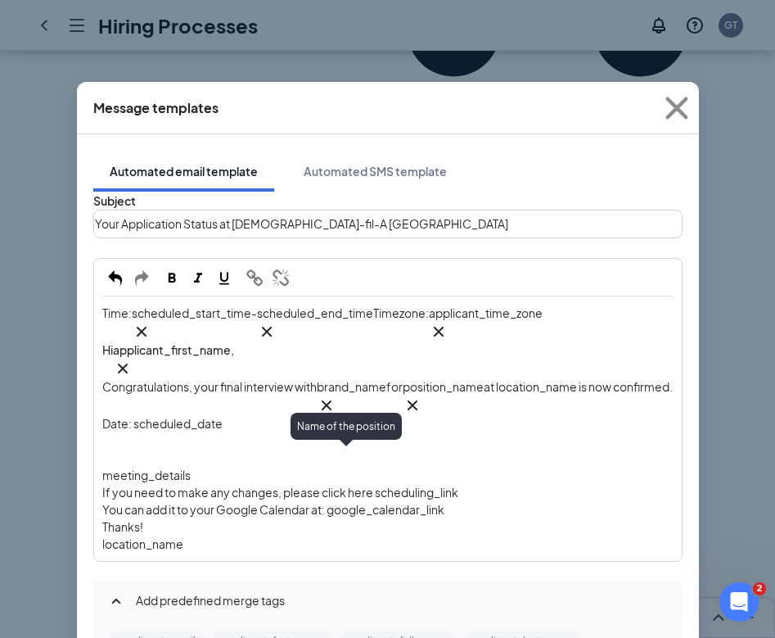
scroll to position [0, 0]
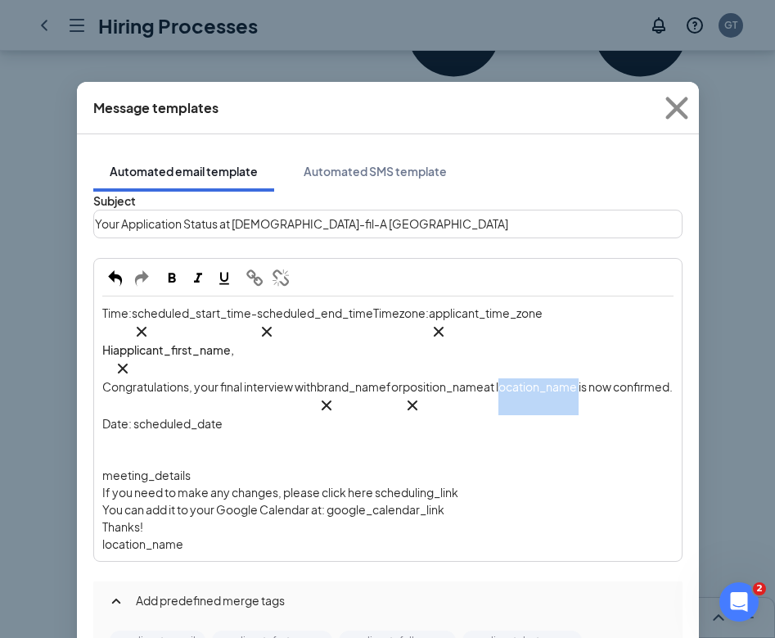
drag, startPoint x: 546, startPoint y: 340, endPoint x: 653, endPoint y: 353, distance: 107.2
click at [624, 379] on span "at location_name‌‌‌‌ is now confirmed." at bounding box center [578, 386] width 189 height 15
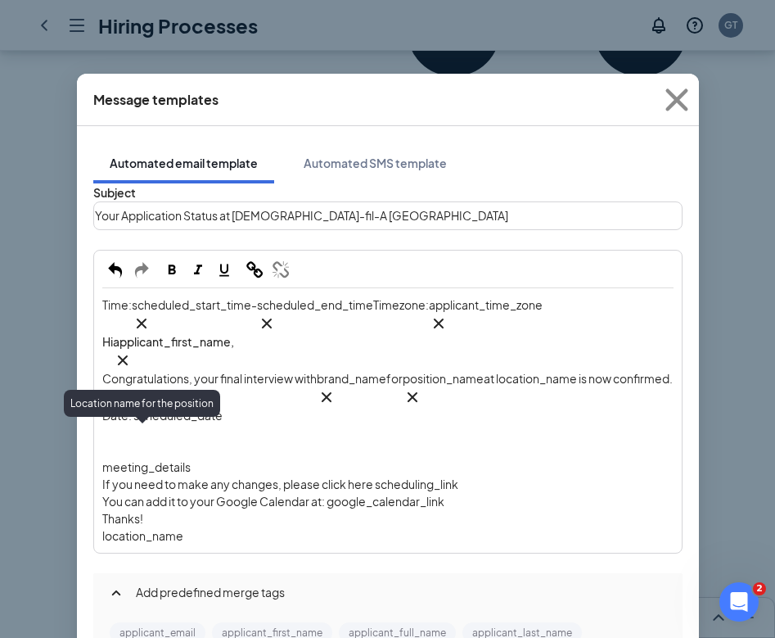
drag, startPoint x: 229, startPoint y: 377, endPoint x: 30, endPoint y: 377, distance: 199.0
click at [30, 377] on div "Message templates Automated email template Automated SMS template Subject Your …" at bounding box center [387, 319] width 775 height 638
click at [246, 407] on div "Date: scheduled_date‌‌‌‌" at bounding box center [387, 415] width 571 height 17
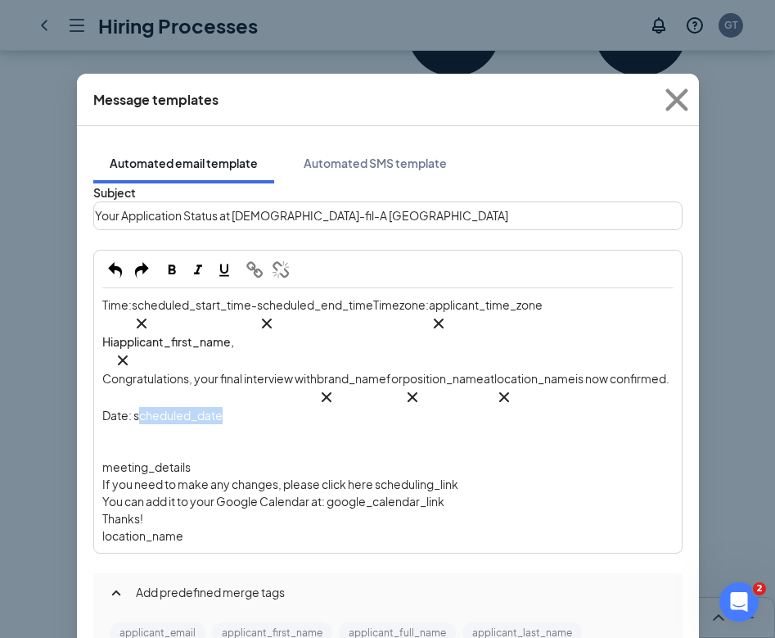
drag, startPoint x: 253, startPoint y: 385, endPoint x: 142, endPoint y: 378, distance: 111.5
click at [142, 377] on div "Time: scheduled_start_time‌‌‌‌ {{scheduled_start_time}} - scheduled_end_time‌‌‌…" at bounding box center [387, 420] width 571 height 248
click at [134, 408] on span "Date: scheduled_date‌‌‌‌" at bounding box center [162, 415] width 120 height 15
click at [138, 408] on span "Date: scheduled_date‌‌‌‌" at bounding box center [162, 415] width 120 height 15
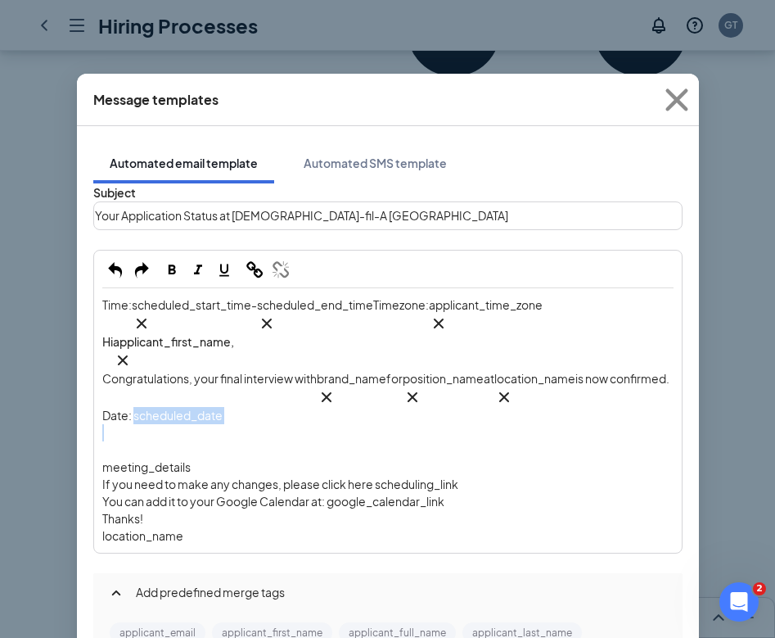
scroll to position [242, 0]
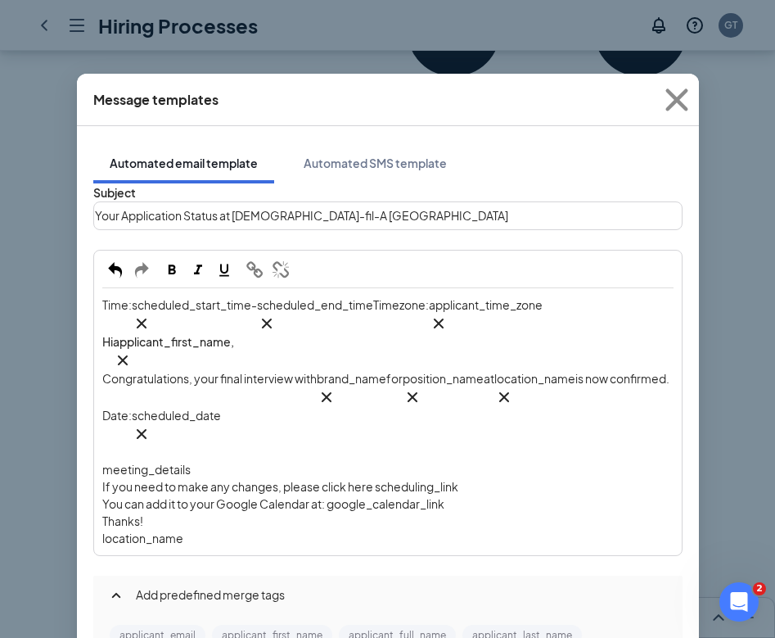
scroll to position [7, 0]
drag, startPoint x: 224, startPoint y: 414, endPoint x: 107, endPoint y: 407, distance: 116.5
click at [107, 461] on div "meeting_details‌‌‌‌" at bounding box center [387, 469] width 571 height 17
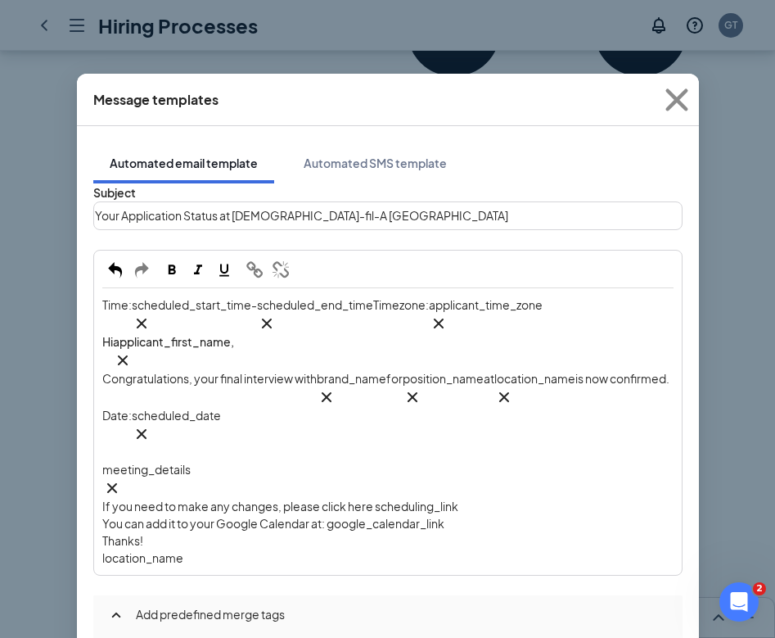
scroll to position [142, 0]
drag, startPoint x: 379, startPoint y: 300, endPoint x: 462, endPoint y: 300, distance: 82.7
click at [459, 499] on span "If you need to make any changes, please click here scheduling_link‌‌‌‌" at bounding box center [280, 506] width 356 height 15
drag, startPoint x: 462, startPoint y: 300, endPoint x: 381, endPoint y: 303, distance: 81.1
click at [381, 499] on span "If you need to make any changes, please click here scheduling_link‌‌‌‌" at bounding box center [280, 506] width 356 height 15
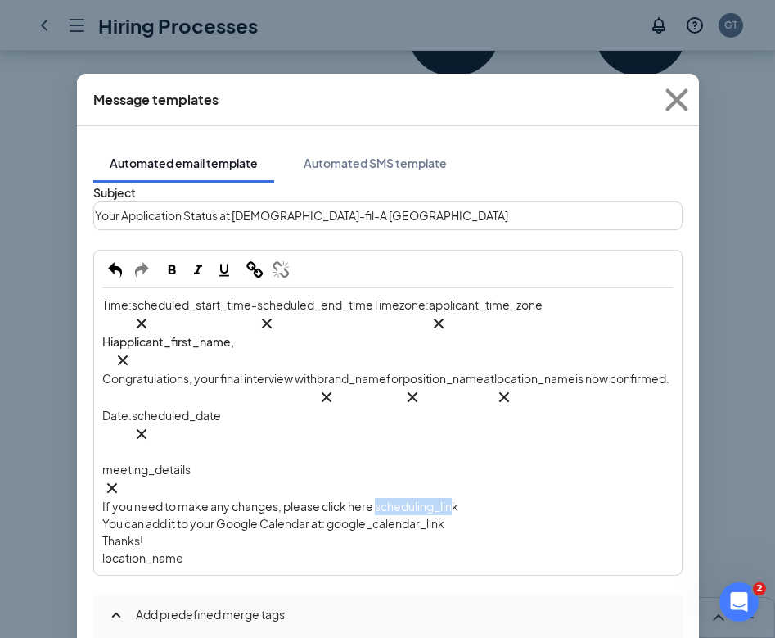
click at [459, 499] on span "If you need to make any changes, please click here scheduling_link‌‌‌‌" at bounding box center [280, 506] width 356 height 15
drag, startPoint x: 468, startPoint y: 299, endPoint x: 381, endPoint y: 300, distance: 86.8
click at [381, 498] on div "If you need to make any changes, please click here scheduling_link‌‌‌‌" at bounding box center [387, 506] width 571 height 17
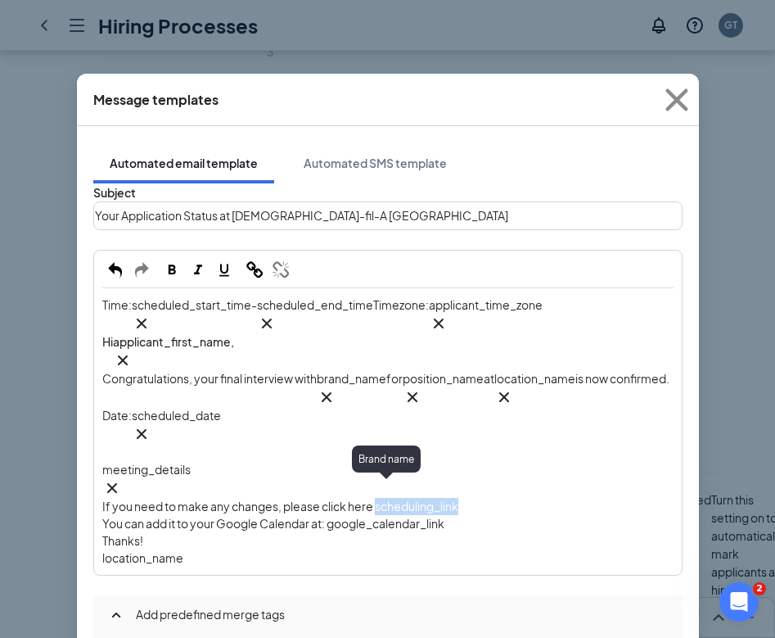
scroll to position [231, 0]
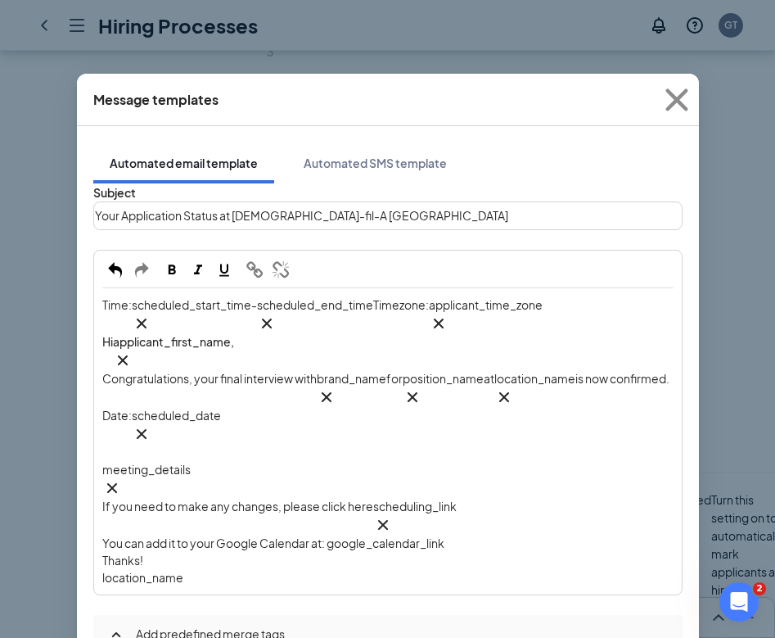
scroll to position [82, 0]
drag, startPoint x: 335, startPoint y: 386, endPoint x: 459, endPoint y: 386, distance: 124.5
click at [459, 535] on div "You can add it to your Google Calendar at: google_calendar_link‌‌‌‌" at bounding box center [387, 543] width 571 height 17
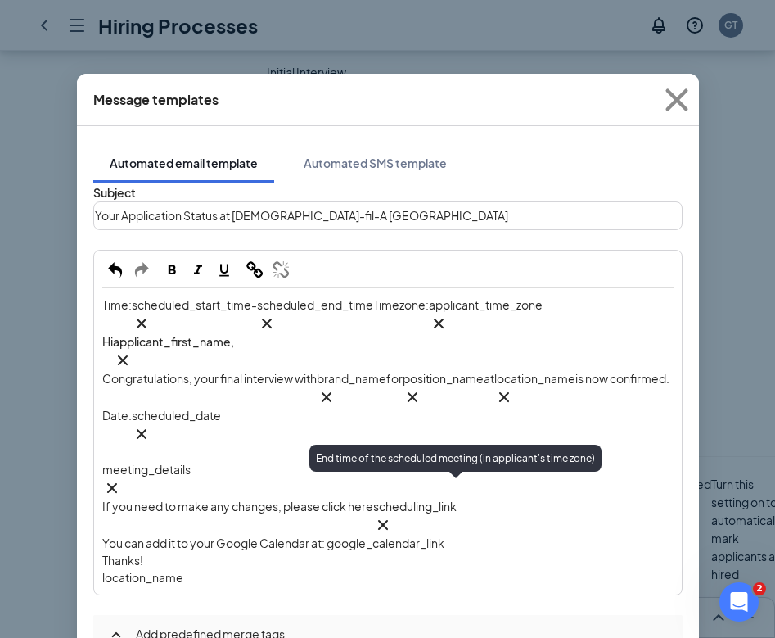
click at [576, 464] on div "End time of the scheduled meeting (in applicant's time zone)" at bounding box center [455, 458] width 292 height 27
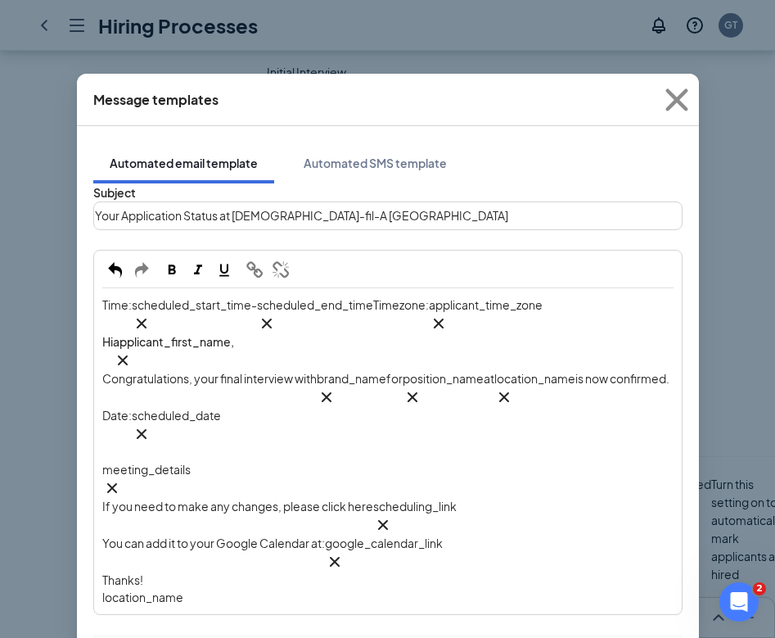
scroll to position [103, 0]
drag, startPoint x: 198, startPoint y: 409, endPoint x: 70, endPoint y: 409, distance: 127.7
click at [70, 409] on div "Message templates Automated email template Automated SMS template Subject Your …" at bounding box center [387, 319] width 775 height 638
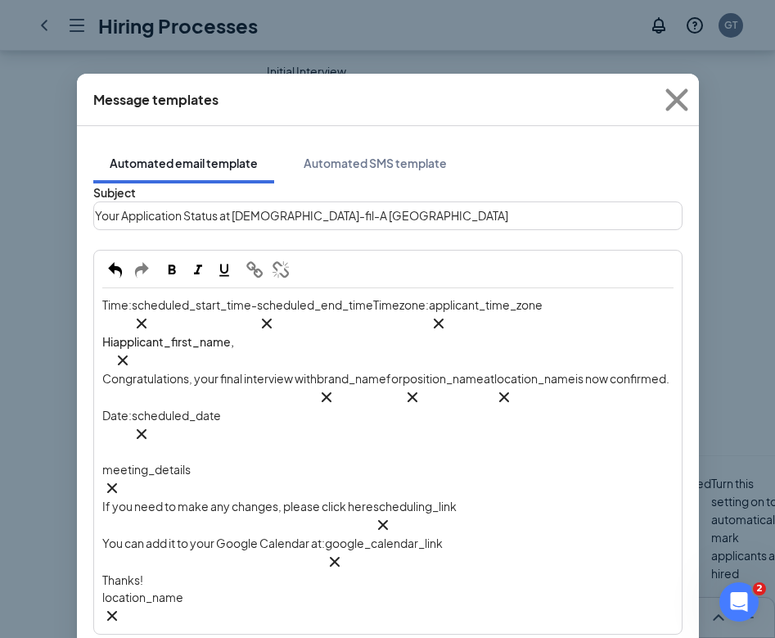
scroll to position [264, 0]
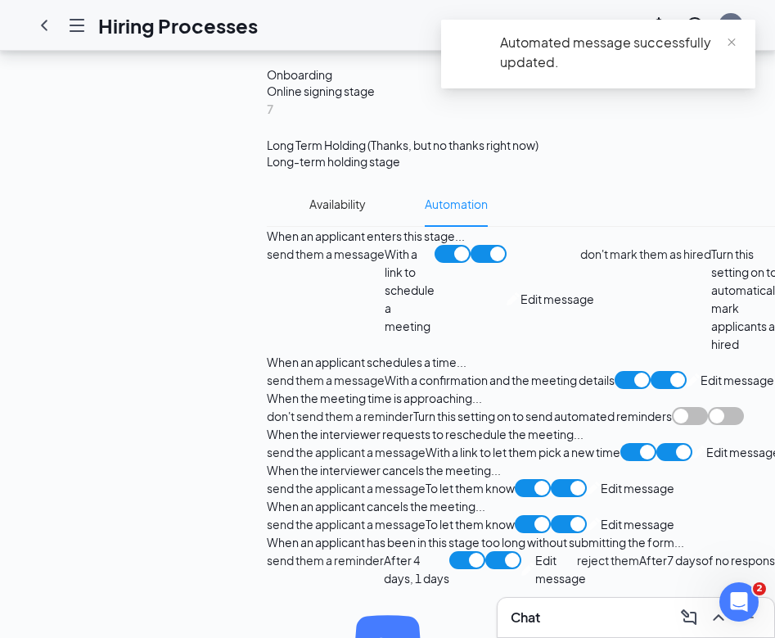
scroll to position [1276, 0]
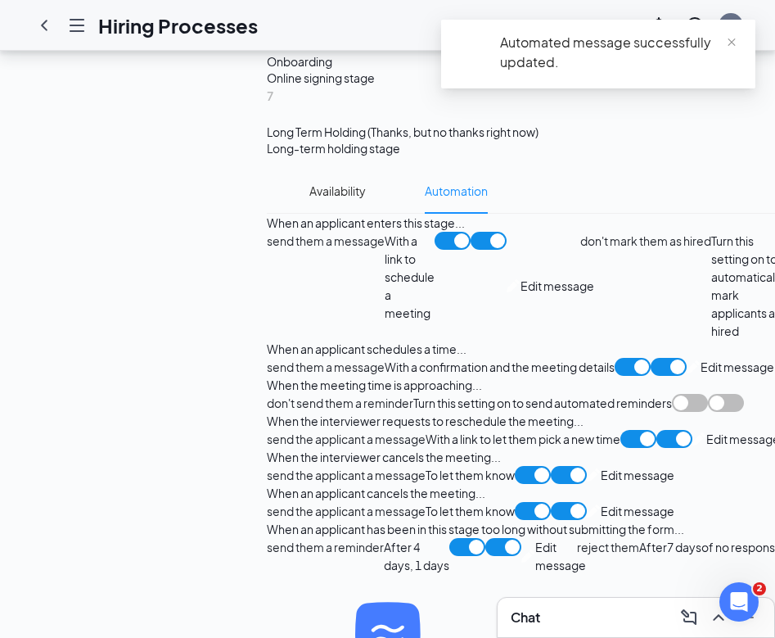
click at [707, 430] on span "Edit message" at bounding box center [744, 439] width 74 height 18
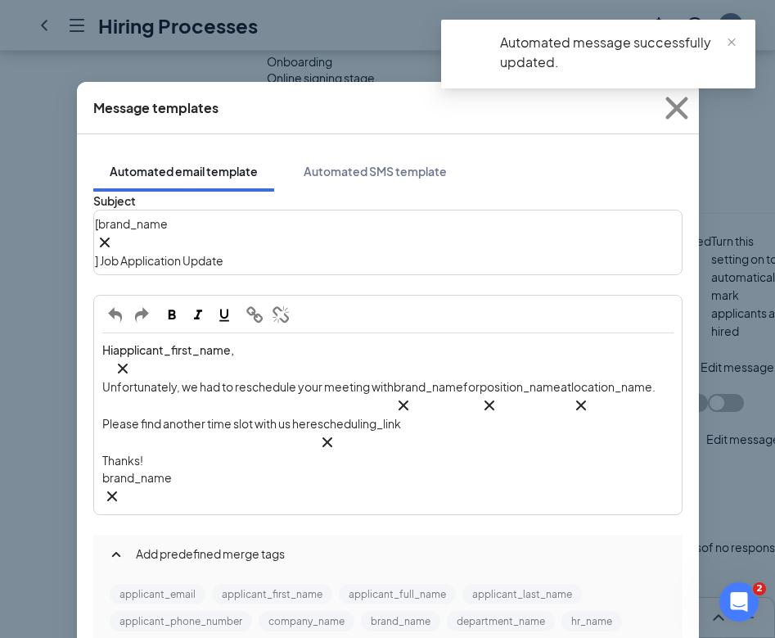
click at [382, 238] on div "[ brand_name‌‌‌‌ {{brand_name}} ] Job Application Update" at bounding box center [388, 242] width 586 height 62
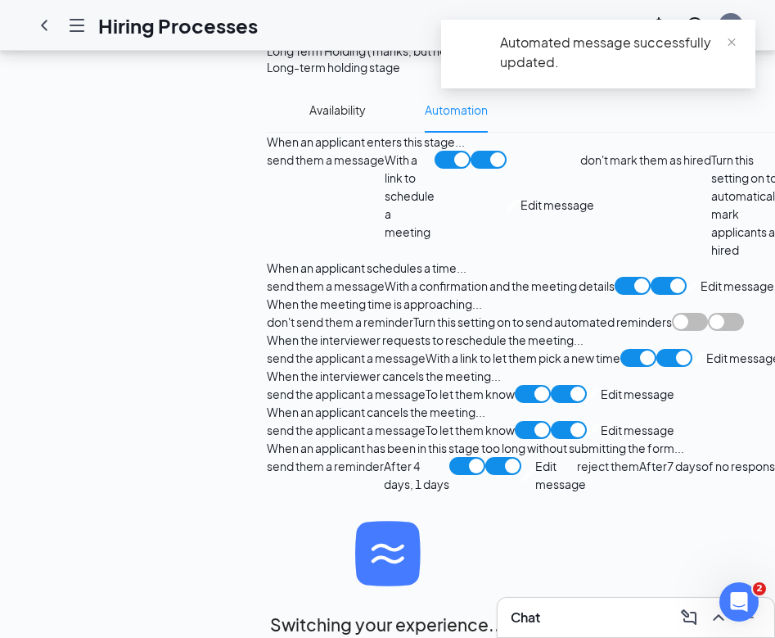
scroll to position [1596, 0]
click at [601, 385] on span "Edit message" at bounding box center [638, 394] width 74 height 18
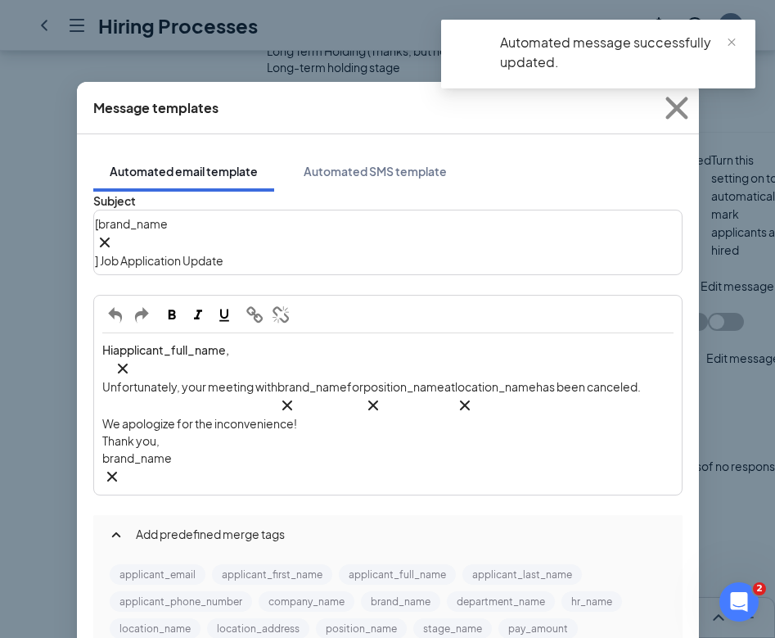
click at [341, 235] on div "[ brand_name‌‌‌‌ {{brand_name}} ] Job Application Update" at bounding box center [388, 242] width 586 height 62
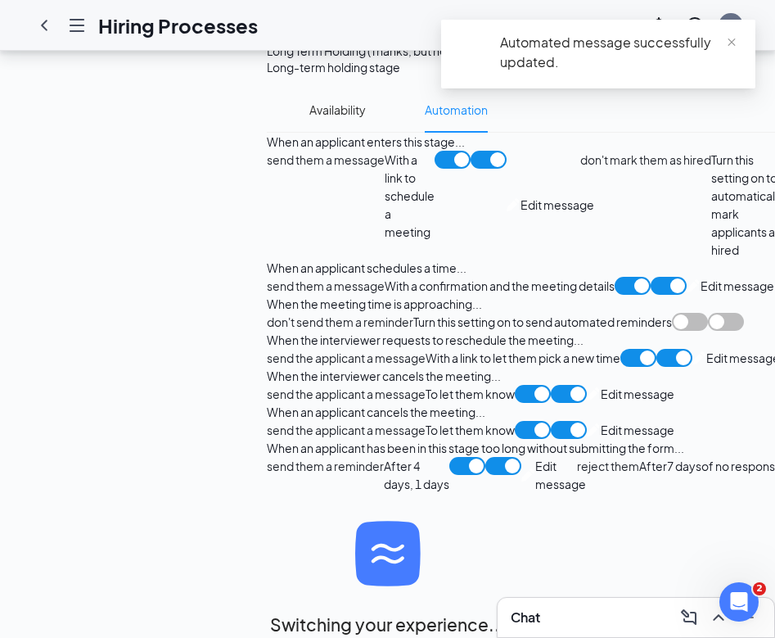
scroll to position [1745, 0]
click at [601, 439] on span "Edit message" at bounding box center [638, 430] width 74 height 18
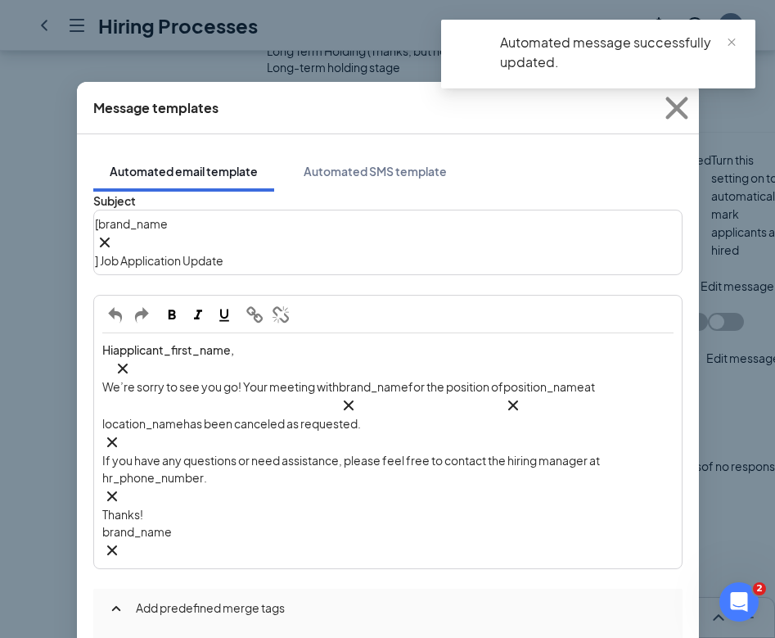
click at [362, 233] on div "[ brand_name‌‌‌‌ {{brand_name}} ] Job Application Update" at bounding box center [388, 242] width 586 height 62
click at [363, 233] on div "[ brand_name‌‌‌‌ {{brand_name}} ] Job Application Update" at bounding box center [388, 242] width 586 height 62
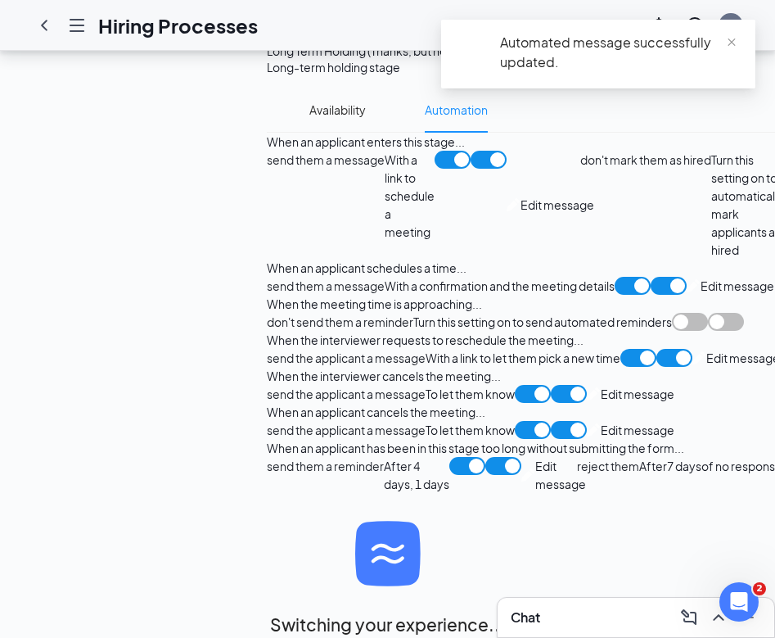
scroll to position [2058, 0]
click at [535, 457] on span "Edit message" at bounding box center [560, 475] width 51 height 36
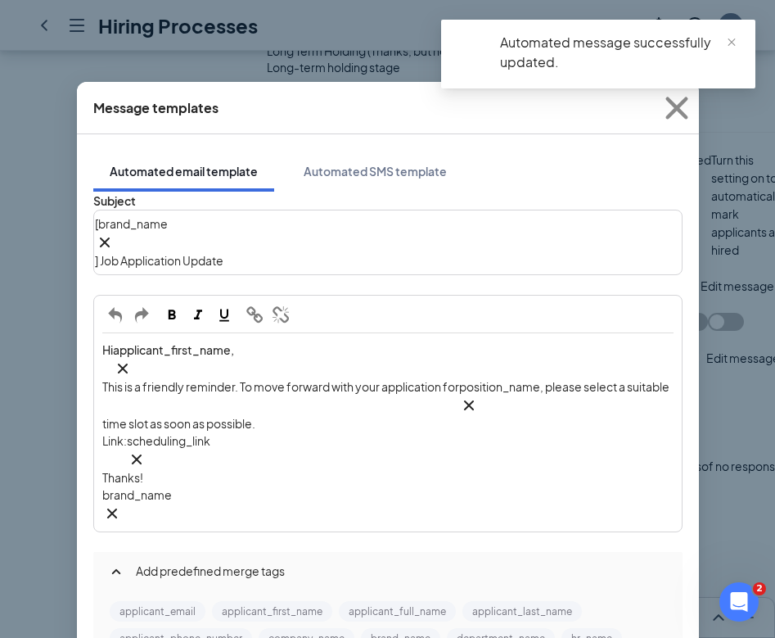
click at [373, 232] on div "[ brand_name‌‌‌‌ {{brand_name}} ] Job Application Update" at bounding box center [388, 242] width 586 height 62
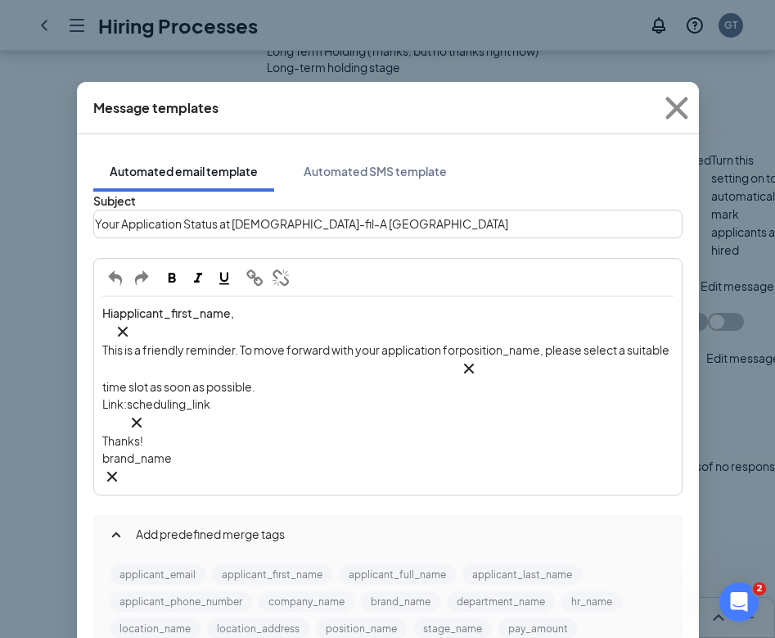
drag, startPoint x: 587, startPoint y: 598, endPoint x: 602, endPoint y: 436, distance: 162.8
click at [602, 436] on div "Message templates Automated email template Automated SMS template Subject Your …" at bounding box center [388, 452] width 622 height 741
click at [221, 231] on span "Your Application Status at Chick-fil-A Phillipsburg" at bounding box center [301, 223] width 413 height 15
click at [242, 231] on span "at Chick-fil-A Phillipsburg" at bounding box center [368, 223] width 289 height 15
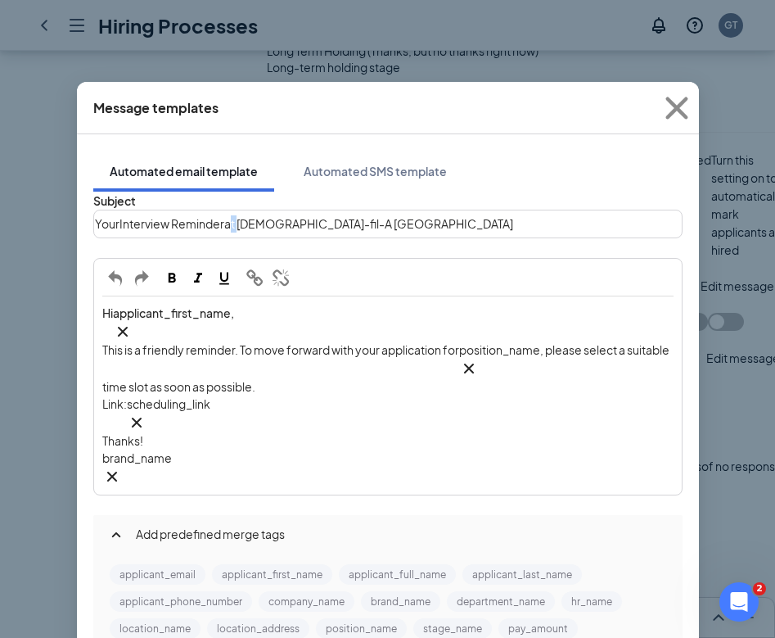
click at [242, 231] on span "at Chick-fil-A Phillipsburg" at bounding box center [368, 223] width 289 height 15
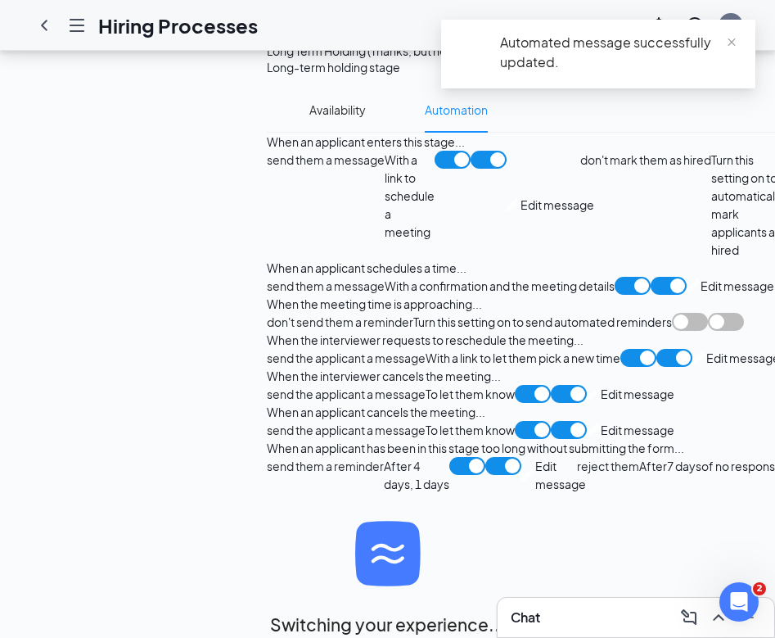
click at [535, 457] on span "Edit message" at bounding box center [560, 475] width 51 height 36
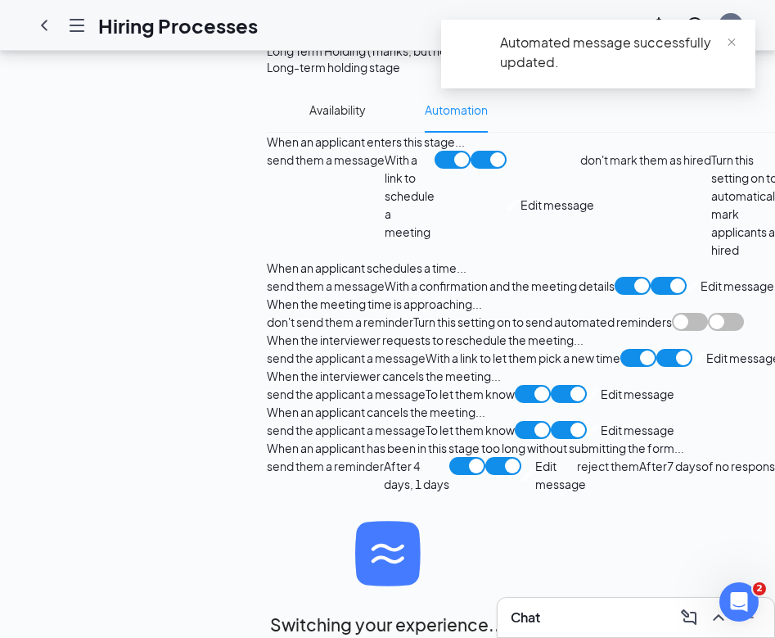
scroll to position [1667, 0]
click at [601, 439] on span "Edit message" at bounding box center [638, 430] width 74 height 18
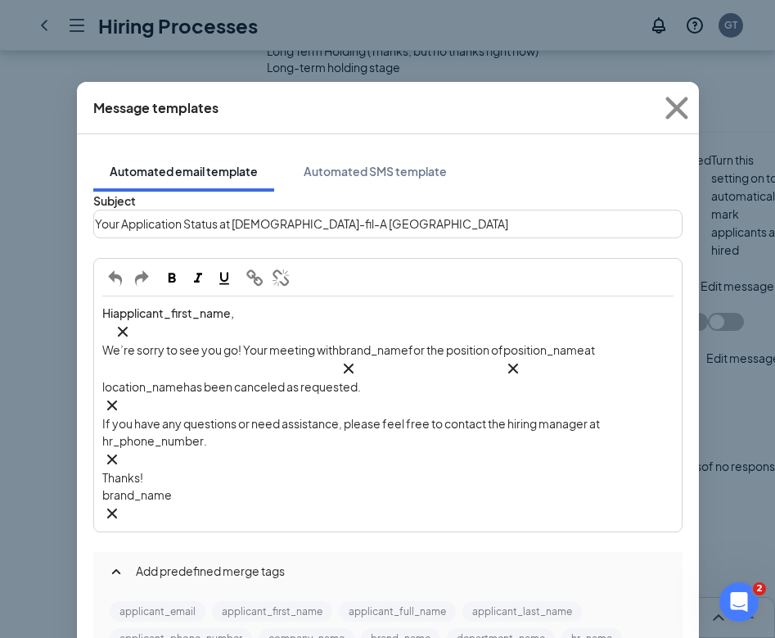
click at [178, 231] on span "Your Application Status at Chick-fil-A Phillipsburg" at bounding box center [301, 223] width 413 height 15
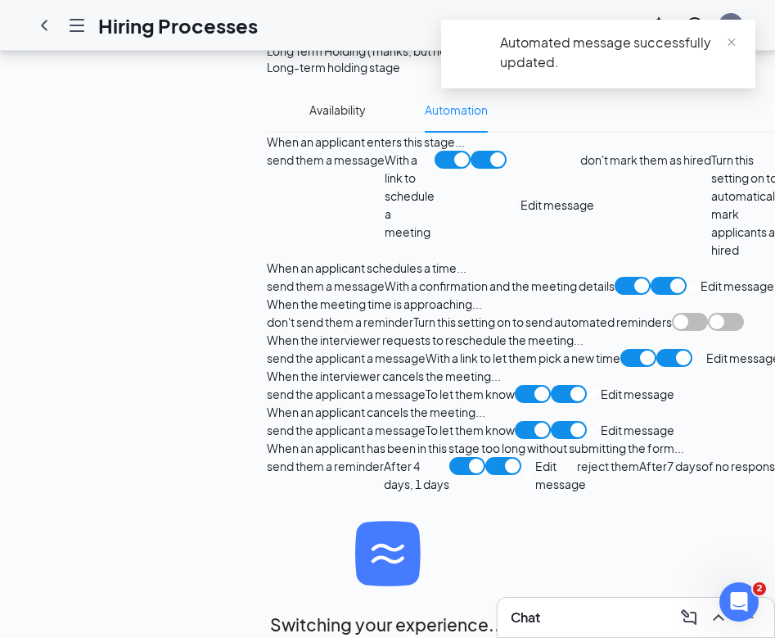
scroll to position [1485, 0]
click at [601, 403] on span "Edit message" at bounding box center [638, 394] width 74 height 18
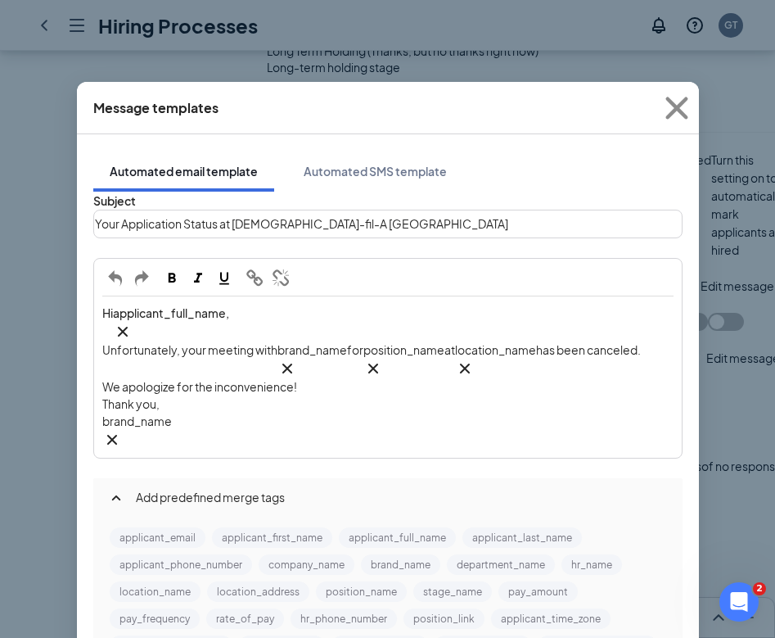
click at [172, 231] on span "Your Application Status at Chick-fil-A Phillipsburg" at bounding box center [301, 223] width 413 height 15
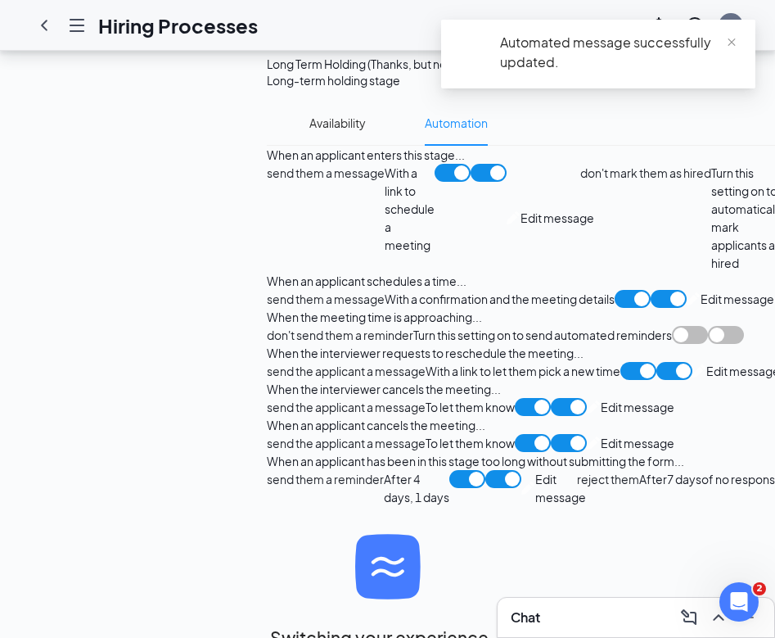
scroll to position [1294, 0]
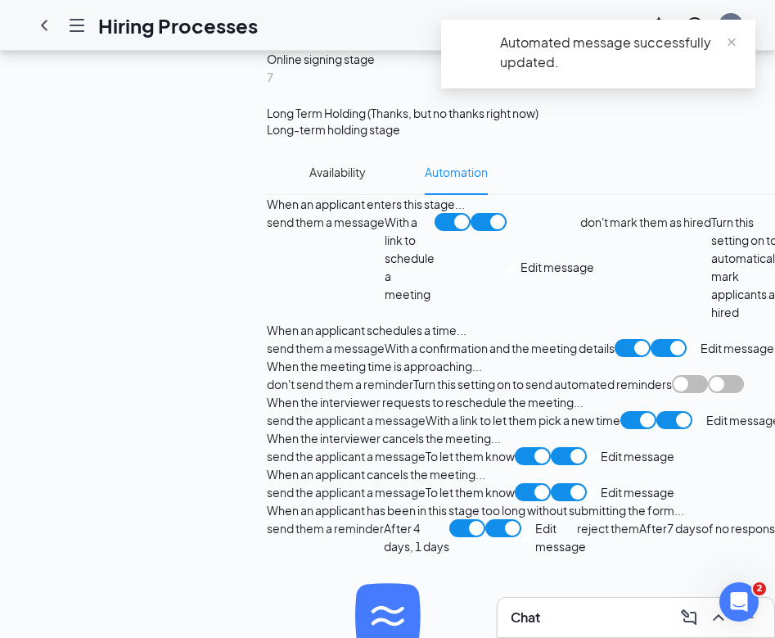
click at [376, 411] on div "send the applicant a message With a link to let them pick a new time Edit messa…" at bounding box center [523, 420] width 513 height 18
click at [707, 411] on span "Edit message" at bounding box center [744, 420] width 74 height 18
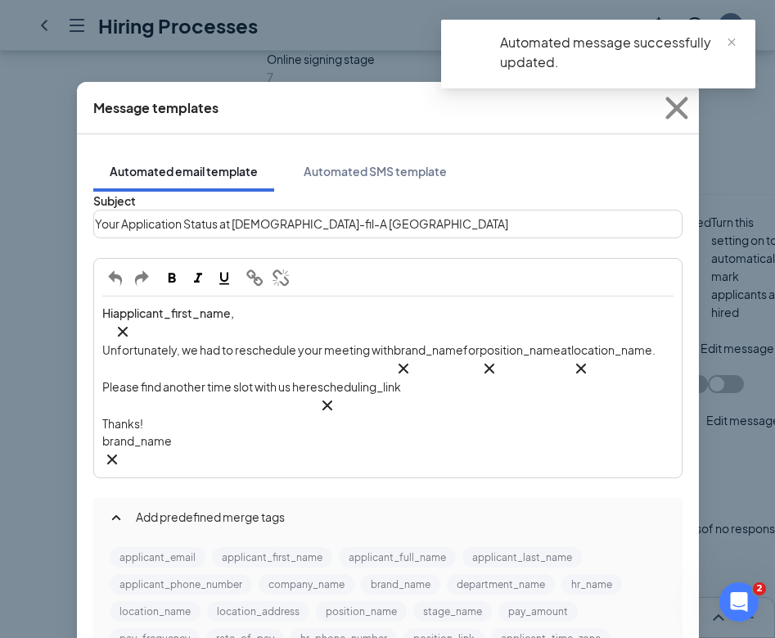
click at [180, 231] on span "Your Application Status at Chick-fil-A Phillipsburg" at bounding box center [301, 223] width 413 height 15
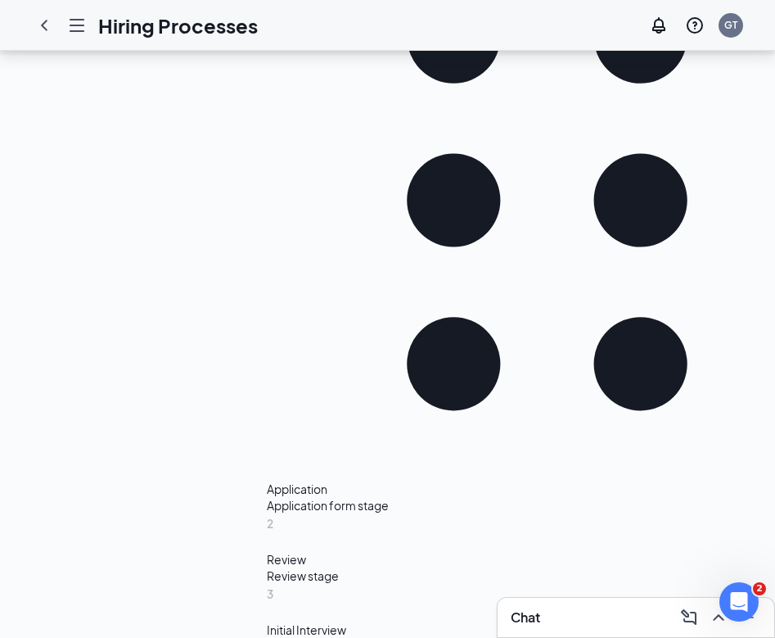
scroll to position [467, 0]
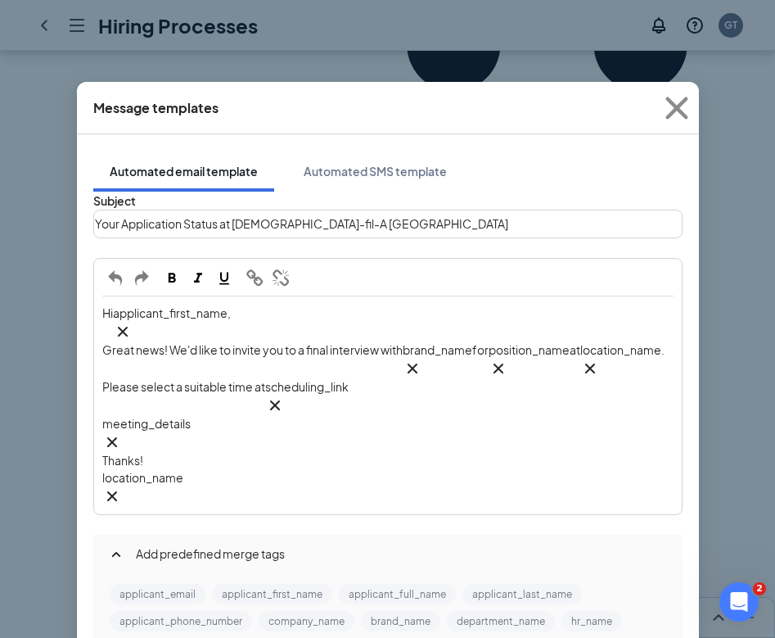
click at [715, 328] on div "Message templates Automated email template Automated SMS template Subject Your …" at bounding box center [387, 319] width 775 height 638
click at [680, 107] on icon "Cross" at bounding box center [677, 108] width 44 height 44
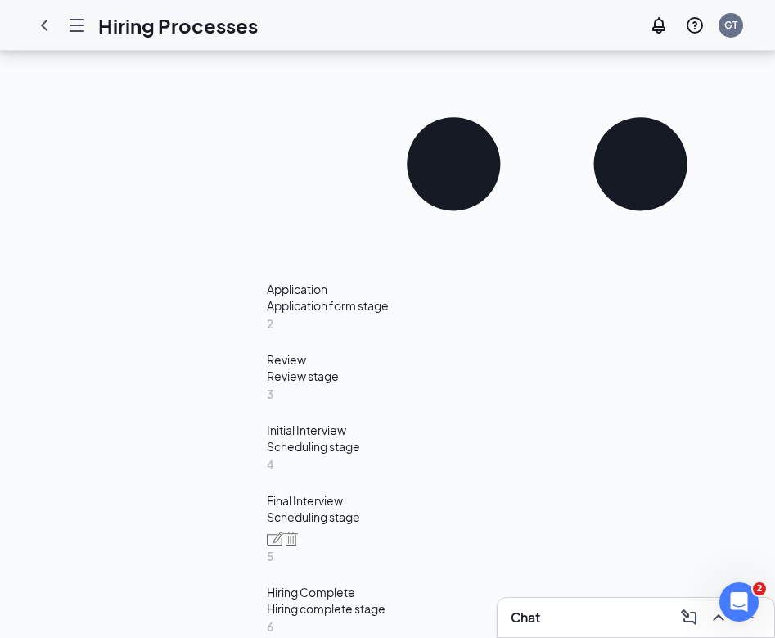
scroll to position [742, 0]
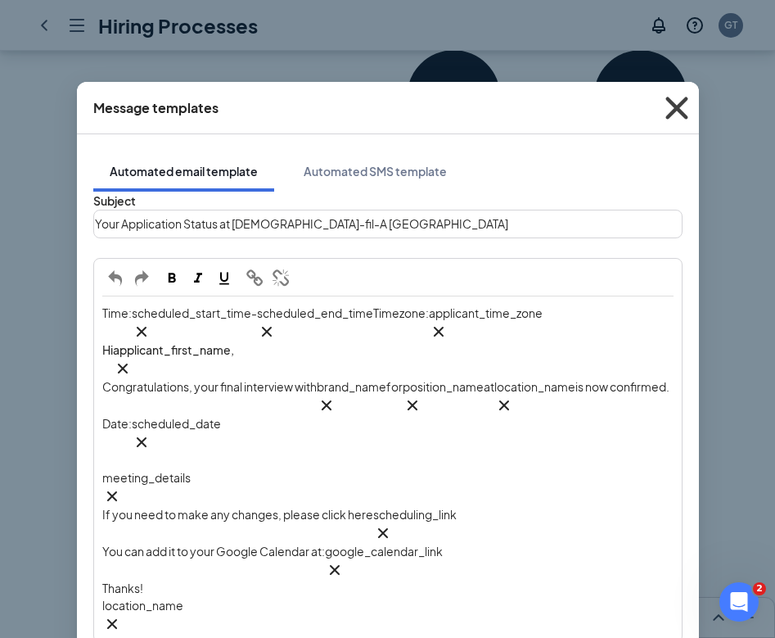
click at [677, 111] on icon "Cross" at bounding box center [677, 108] width 44 height 44
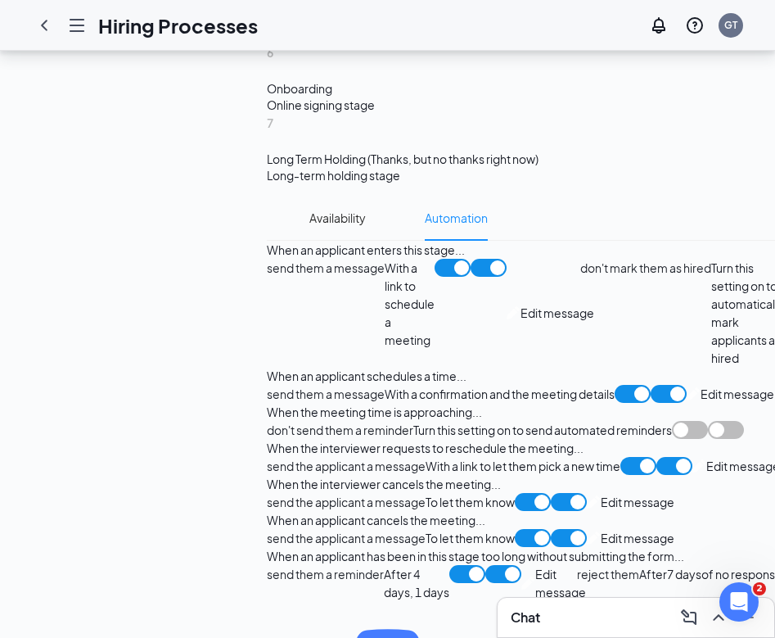
scroll to position [1260, 0]
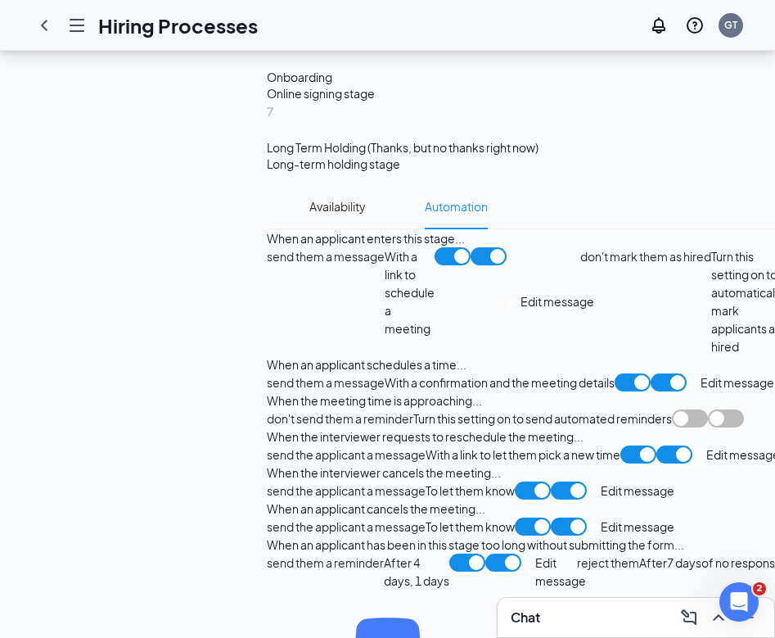
click at [707, 445] on span "Edit message" at bounding box center [744, 454] width 74 height 18
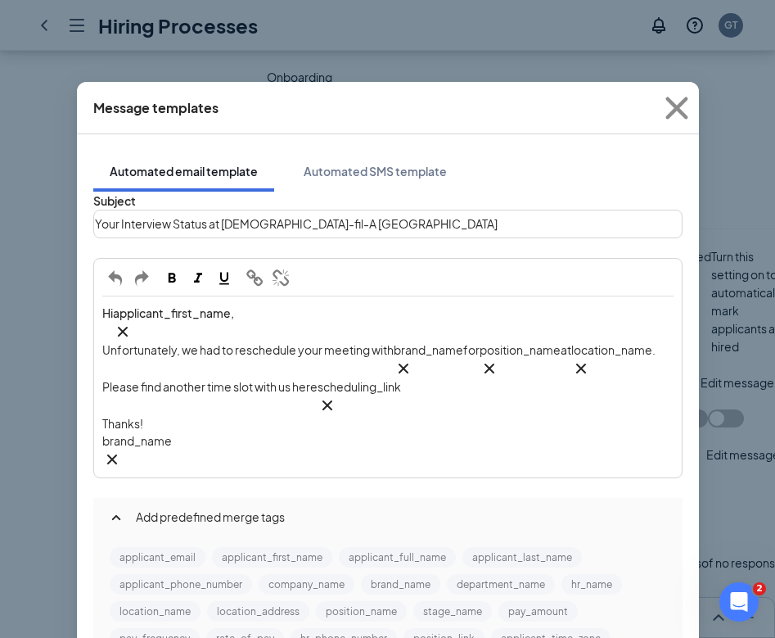
click at [344, 342] on span "Unfortunately, we had to reschedule your meeting with" at bounding box center [247, 349] width 291 height 15
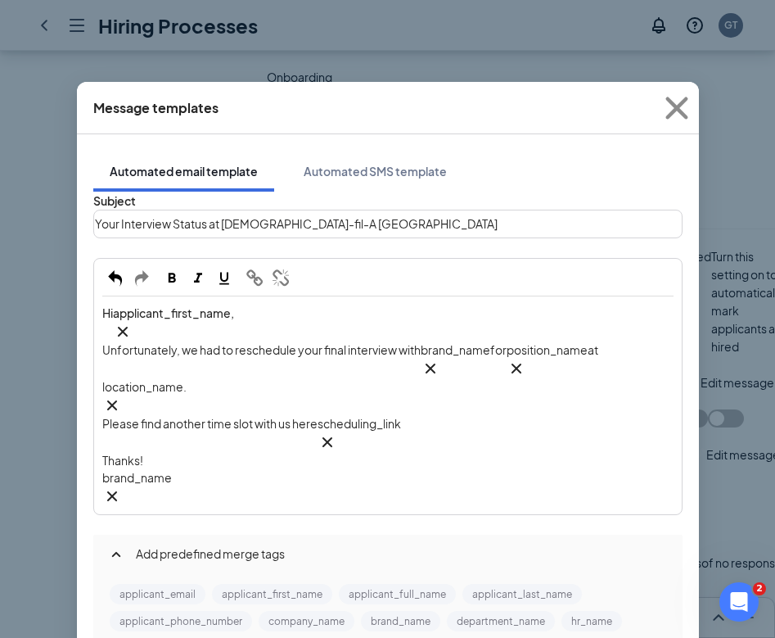
scroll to position [20, 0]
click at [116, 491] on icon "Cross" at bounding box center [111, 496] width 10 height 10
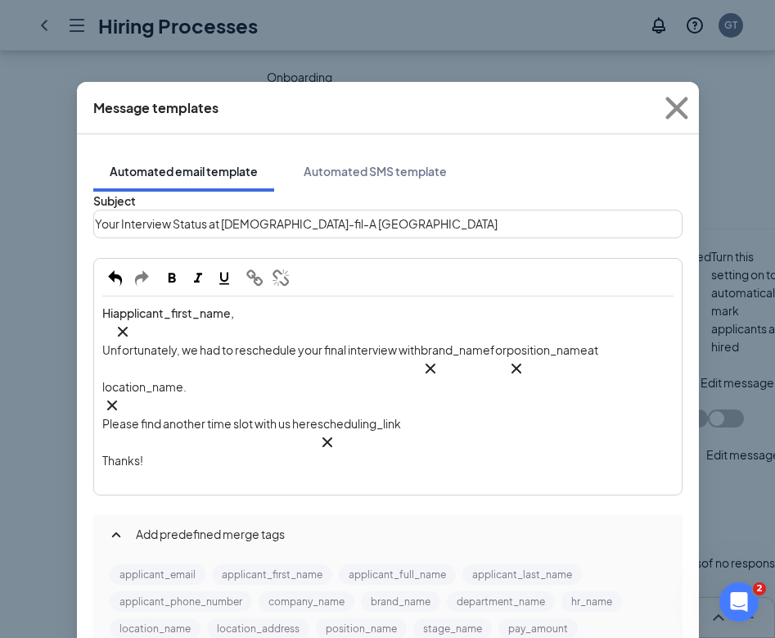
scroll to position [147, 0]
click at [162, 618] on button "location_name" at bounding box center [155, 628] width 91 height 20
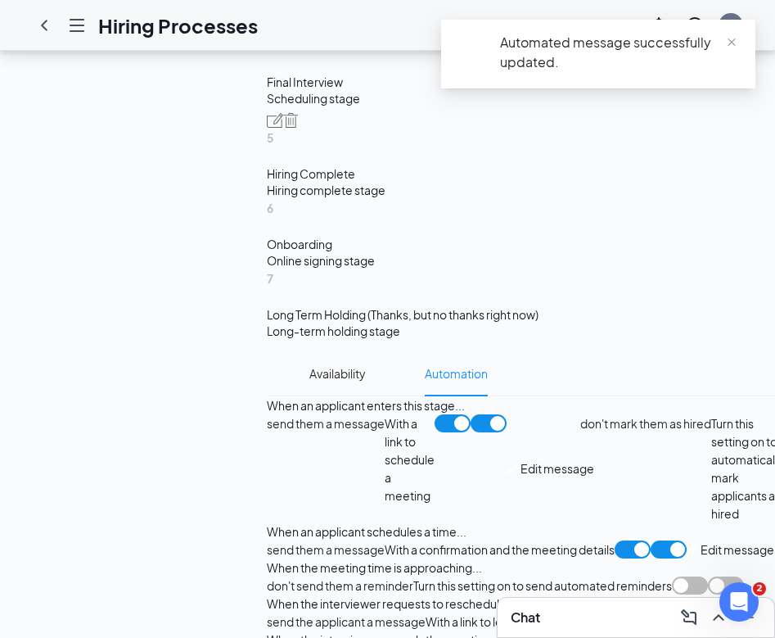
scroll to position [1232, 0]
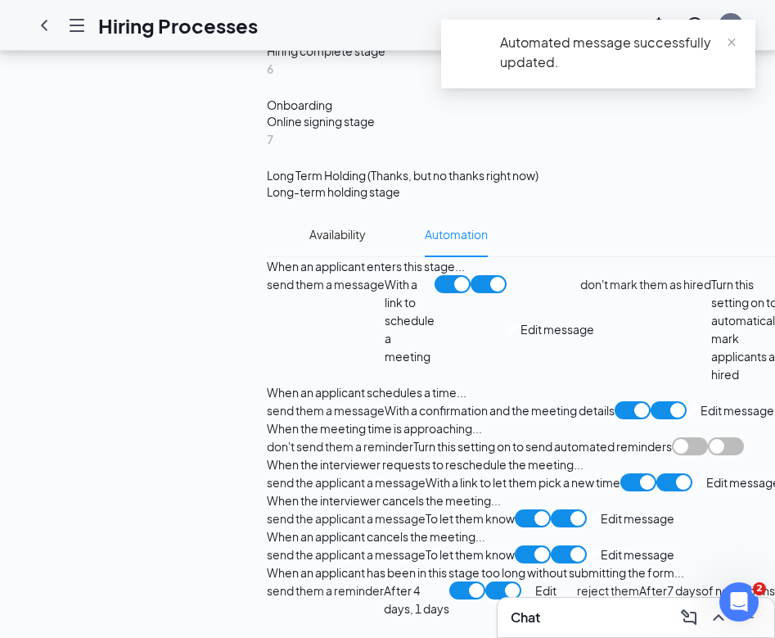
click at [707, 473] on span "Edit message" at bounding box center [744, 482] width 74 height 18
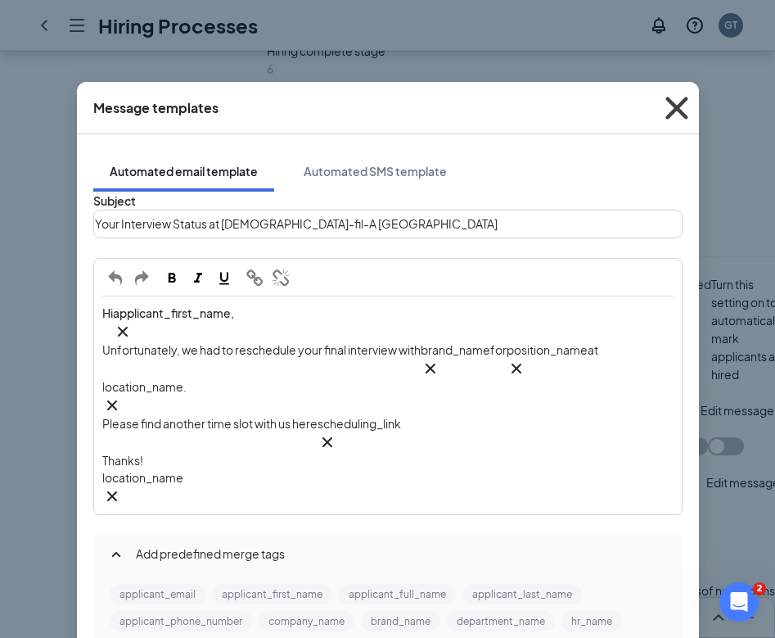
click at [680, 110] on icon "Cross" at bounding box center [677, 108] width 44 height 44
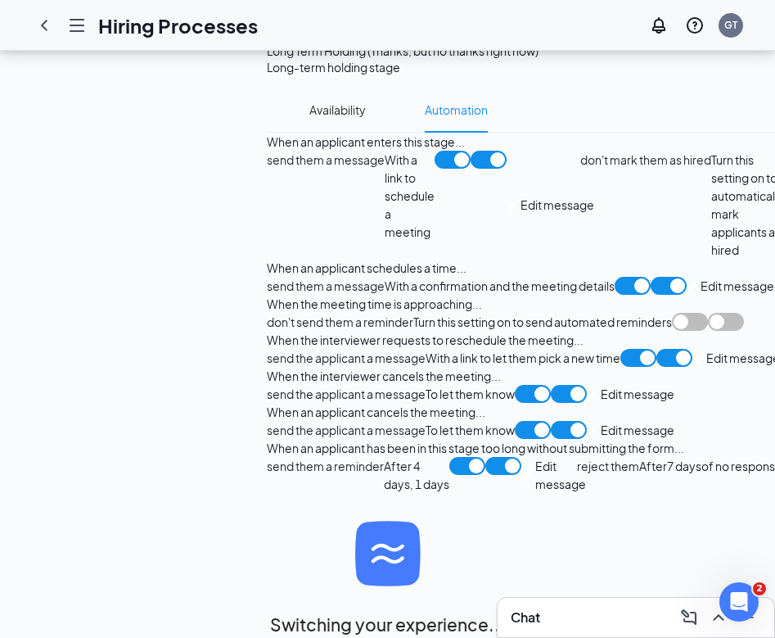
scroll to position [1620, 0]
click at [601, 385] on span "Edit message" at bounding box center [638, 394] width 74 height 18
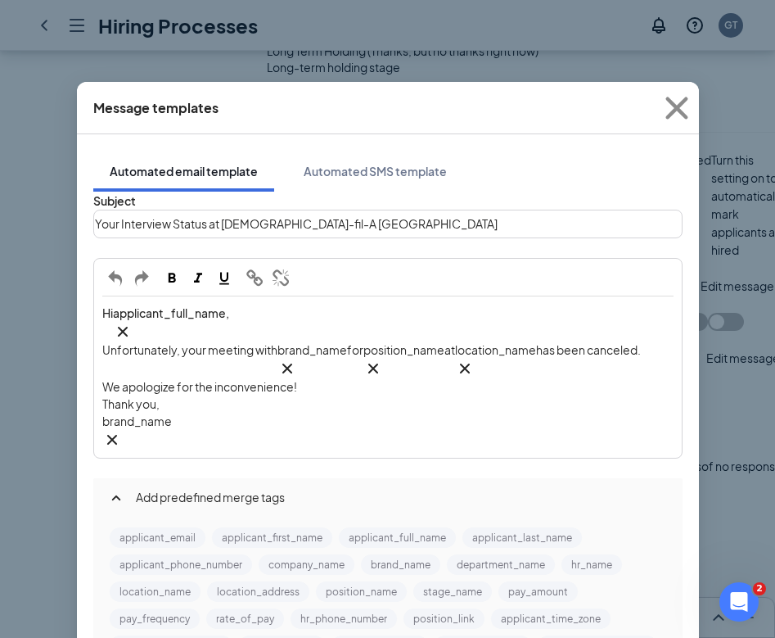
click at [237, 342] on span "Unfortunately, your meeting with" at bounding box center [189, 349] width 175 height 15
click at [122, 430] on icon "Cross" at bounding box center [112, 440] width 20 height 20
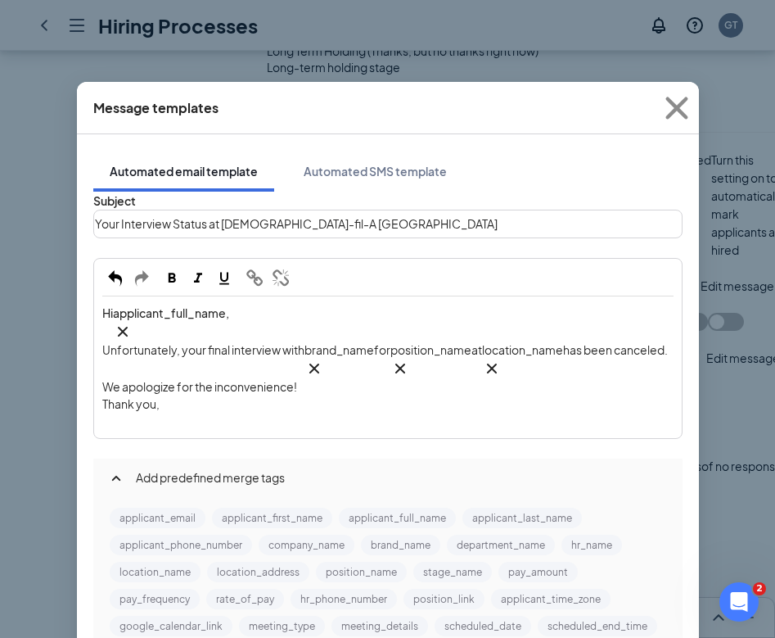
scroll to position [93, 0]
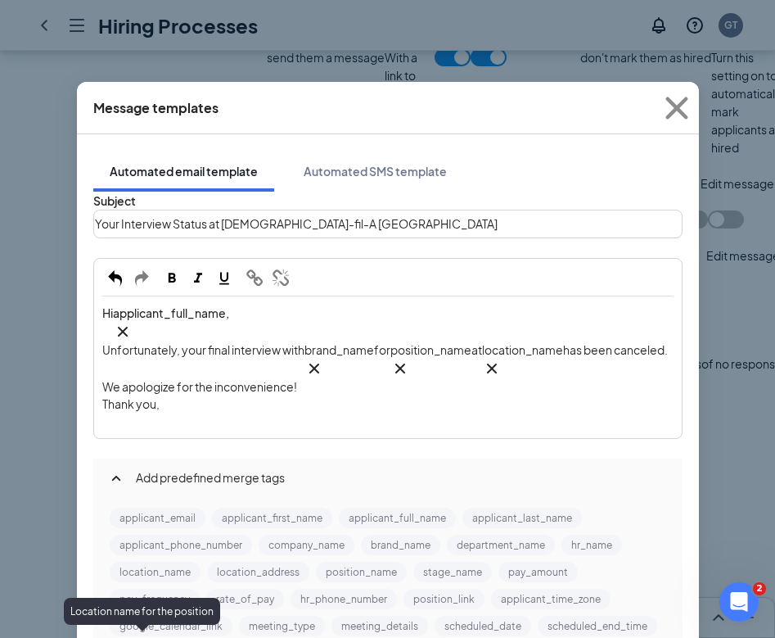
click at [169, 562] on button "location_name" at bounding box center [155, 572] width 91 height 20
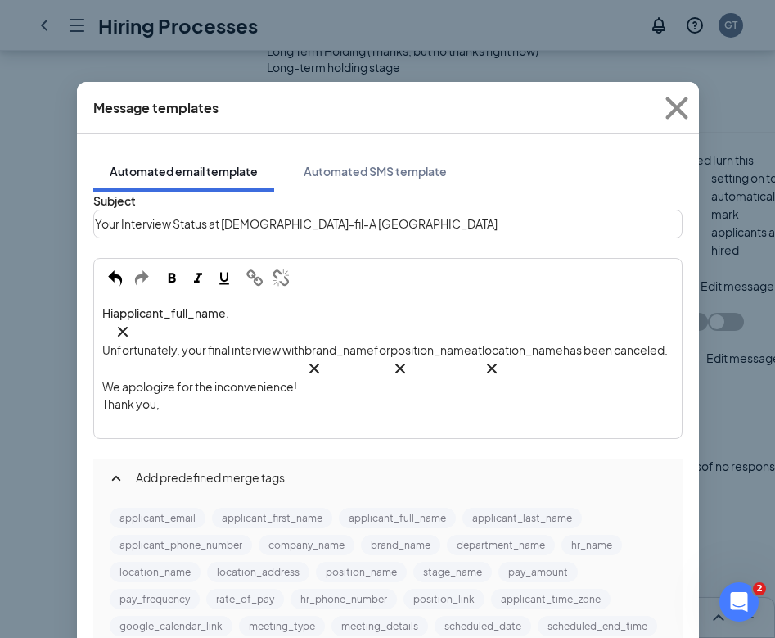
click at [210, 413] on div "Edit text" at bounding box center [387, 421] width 571 height 17
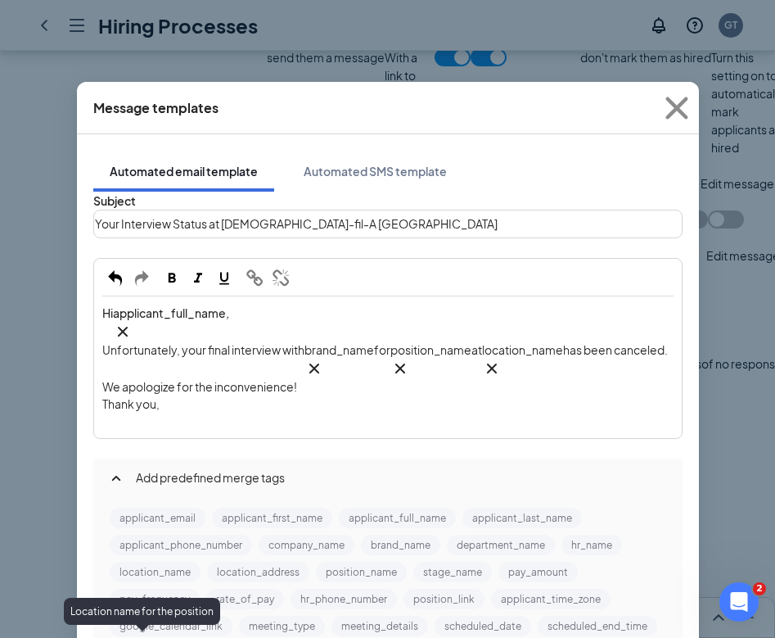
click at [159, 562] on button "location_name" at bounding box center [155, 572] width 91 height 20
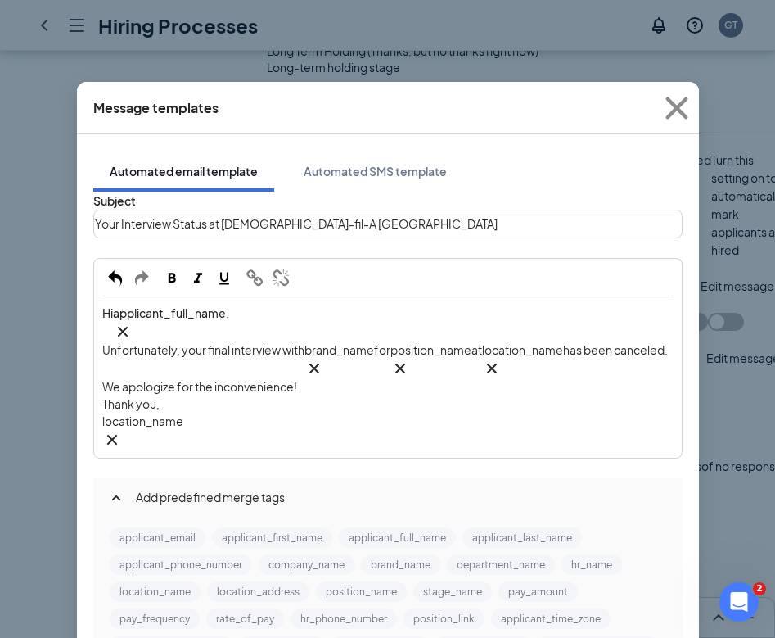
scroll to position [0, 0]
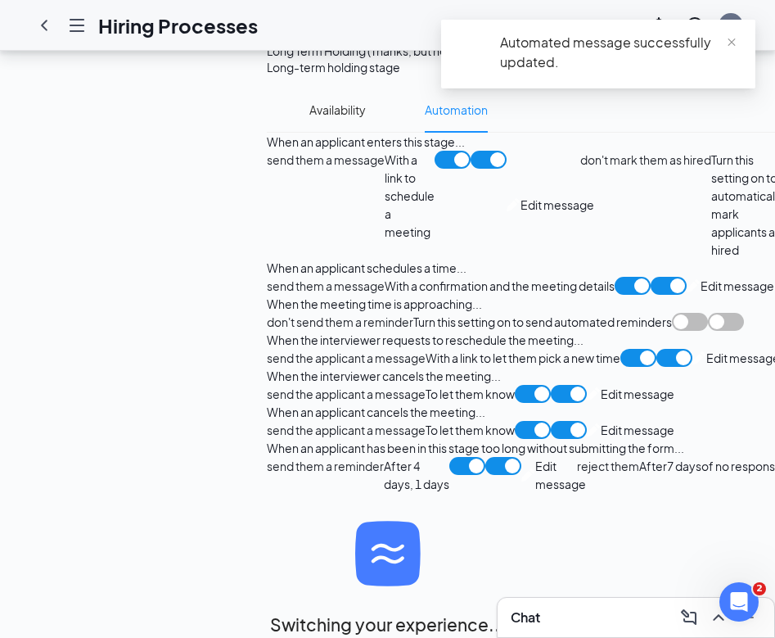
click at [601, 439] on span "Edit message" at bounding box center [638, 430] width 74 height 18
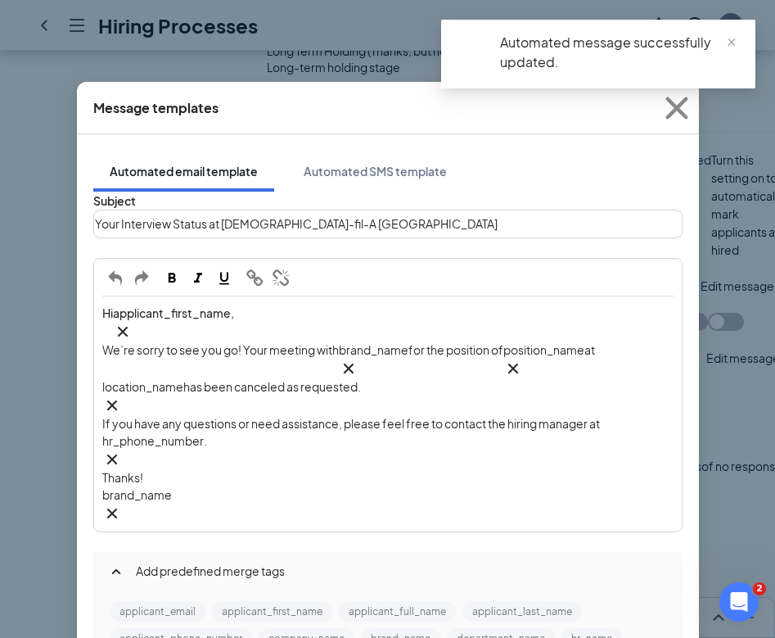
click at [160, 231] on span "Your Interview Status at Chick-fil-A Phillipsburg" at bounding box center [296, 223] width 403 height 15
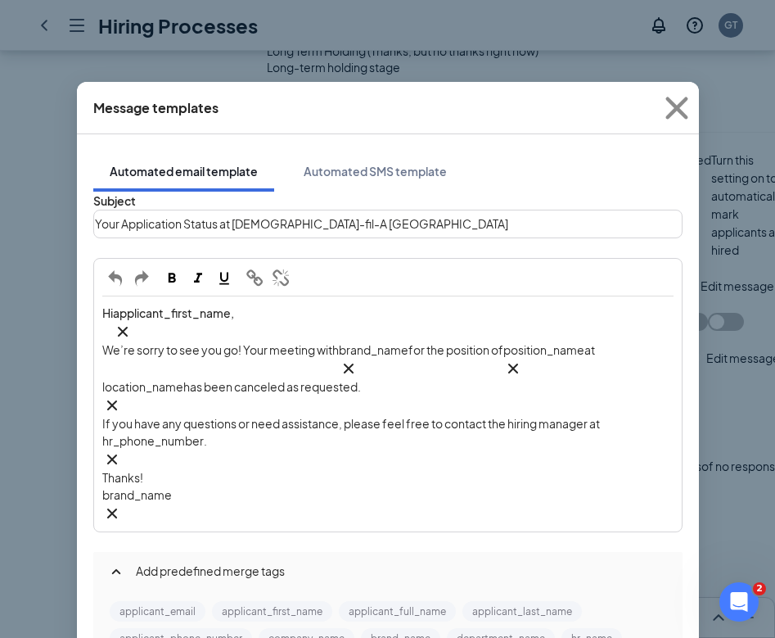
click at [122, 504] on icon "Cross" at bounding box center [112, 514] width 20 height 20
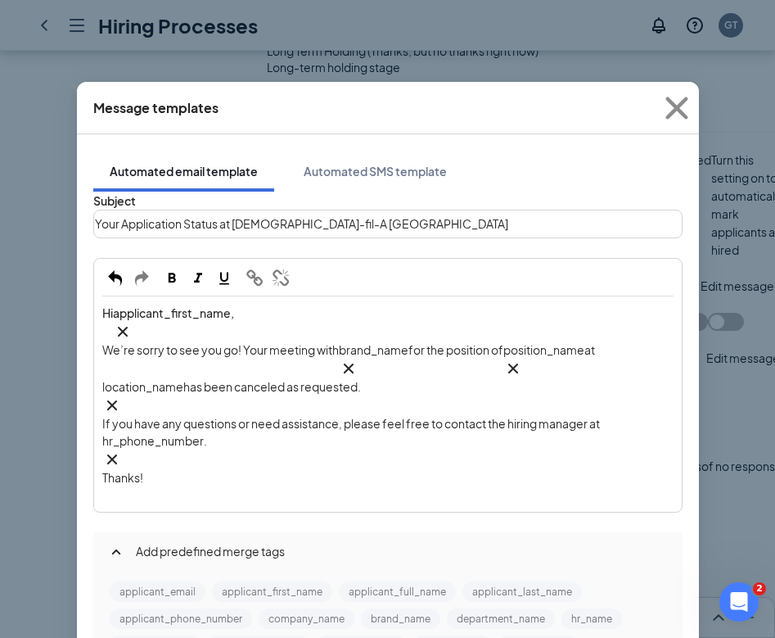
scroll to position [164, 0]
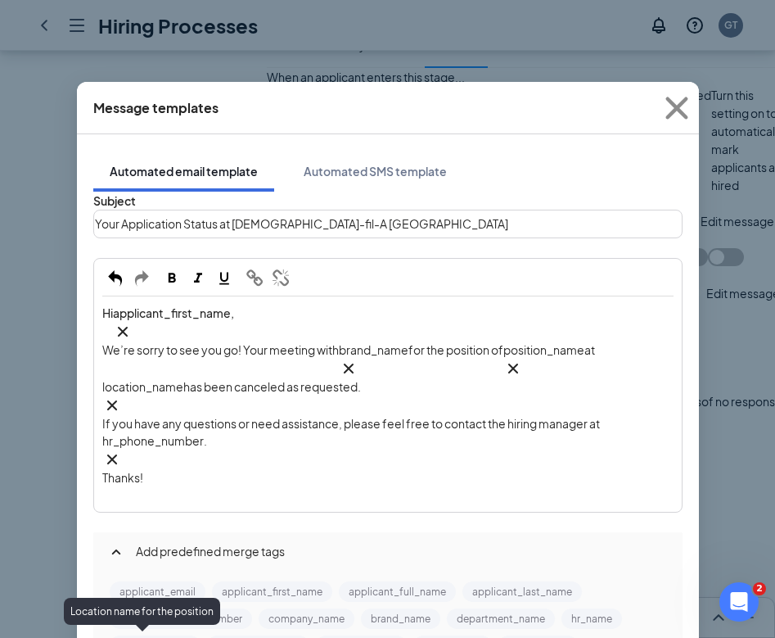
click at [166, 635] on button "location_name" at bounding box center [155, 645] width 91 height 20
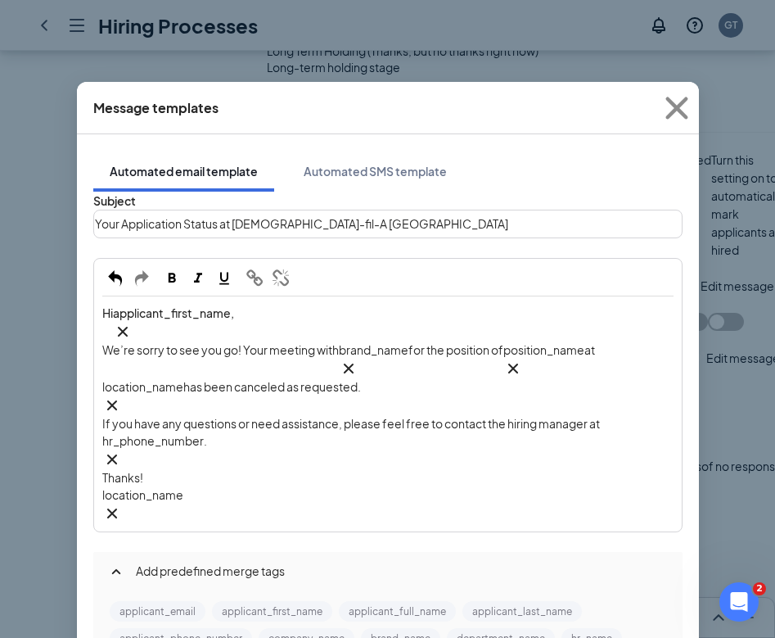
scroll to position [0, 0]
click at [336, 163] on div "Automated SMS template" at bounding box center [375, 171] width 143 height 16
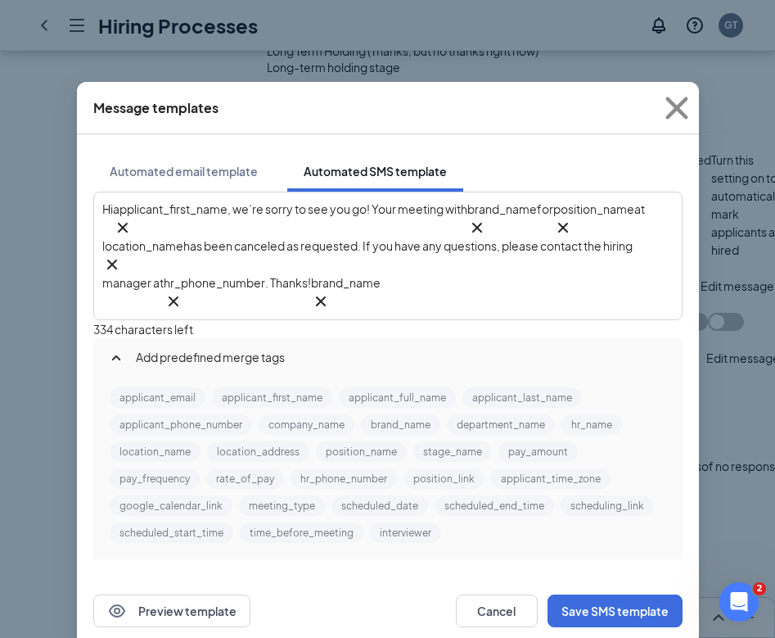
click at [431, 207] on span ", we’re sorry to see you go! Your meeting with" at bounding box center [348, 208] width 240 height 15
click at [418, 210] on span ", we’re sorry to see you go! Your interview with" at bounding box center [349, 208] width 243 height 15
click at [331, 291] on icon "Cross" at bounding box center [321, 301] width 20 height 20
click at [234, 262] on span "has been canceled as requested. If you have any questions, please contact the h…" at bounding box center [368, 264] width 532 height 52
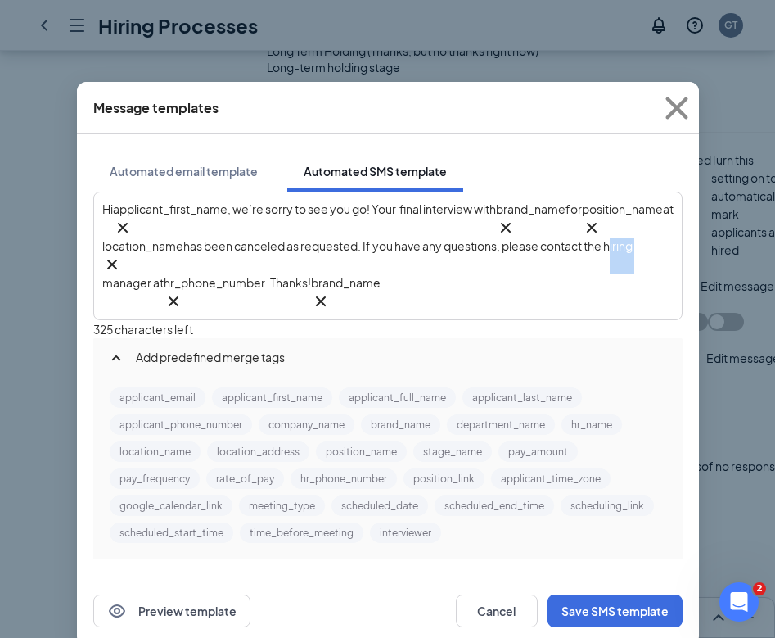
click at [234, 262] on span "has been canceled as requested. If you have any questions, please contact the h…" at bounding box center [368, 264] width 532 height 52
click at [324, 264] on span "has been canceled as requested. If you have any questions, please contact the t…" at bounding box center [369, 264] width 534 height 52
click at [341, 296] on icon "Cross" at bounding box center [337, 301] width 10 height 10
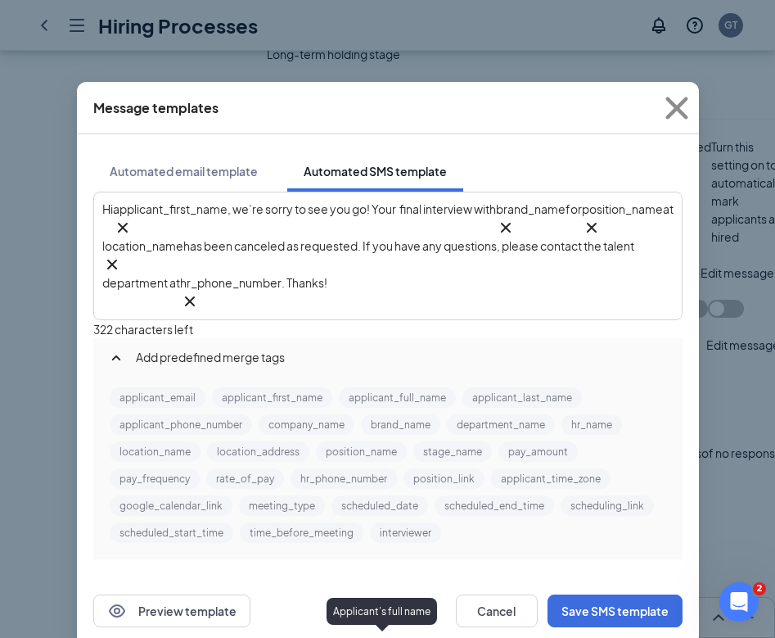
scroll to position [2, 0]
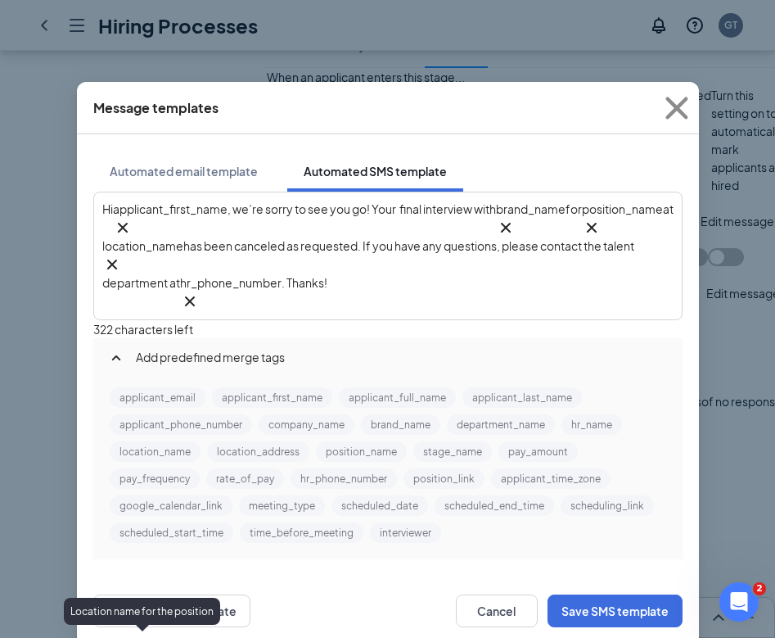
click at [158, 447] on button "location_name" at bounding box center [155, 451] width 91 height 20
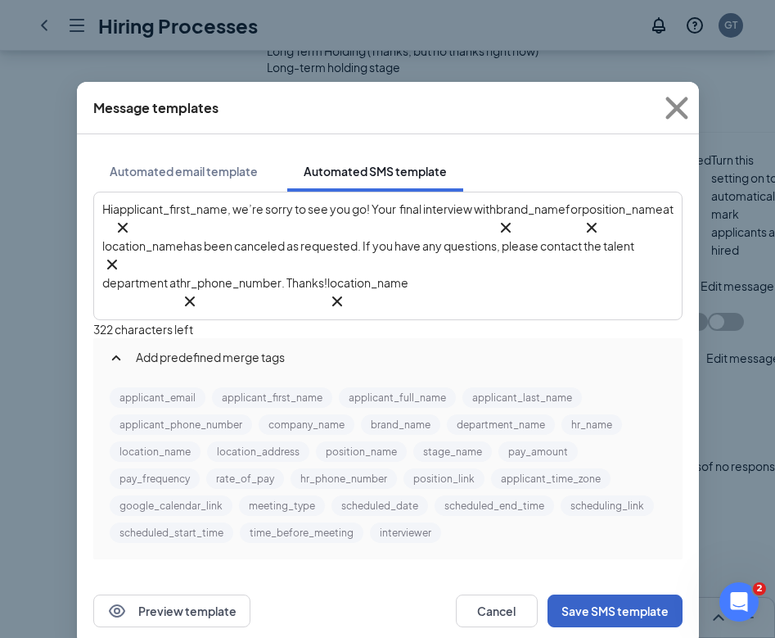
click at [587, 596] on button "Save SMS template" at bounding box center [615, 610] width 135 height 33
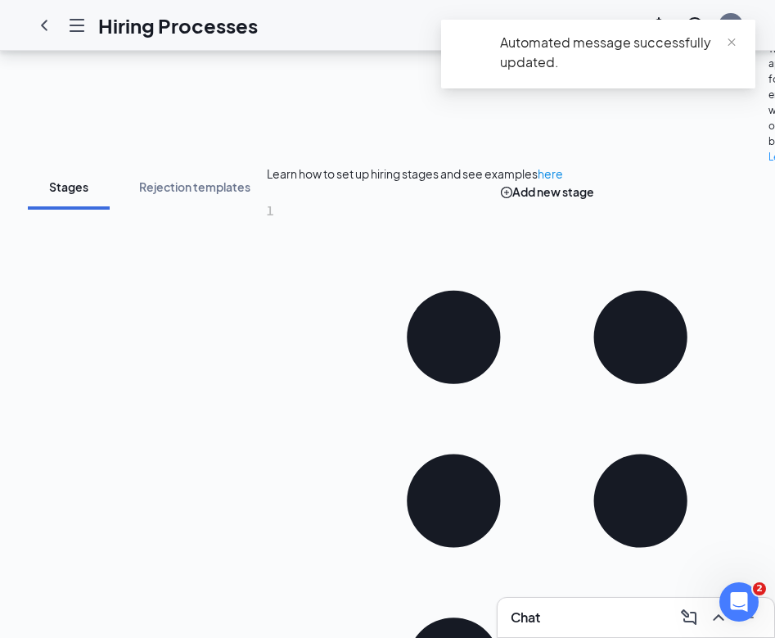
scroll to position [311, 0]
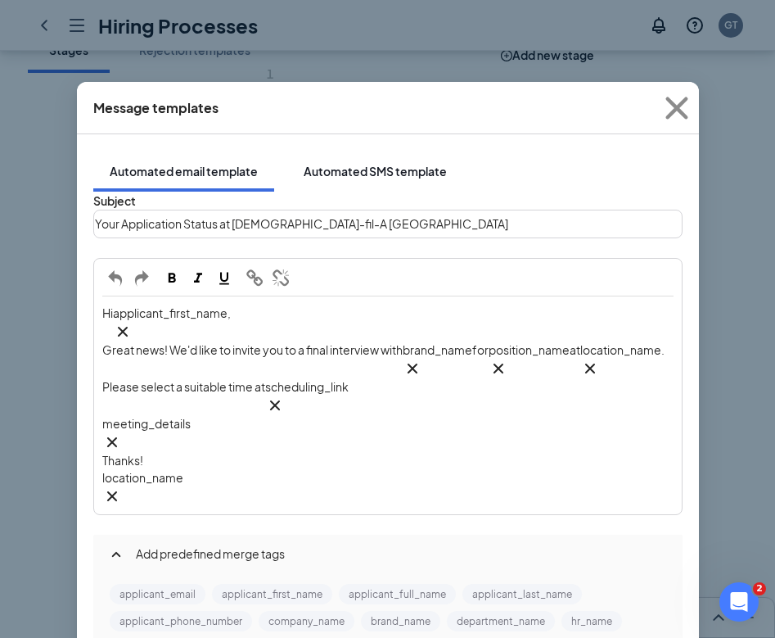
click at [364, 163] on div "Automated SMS template" at bounding box center [375, 171] width 143 height 16
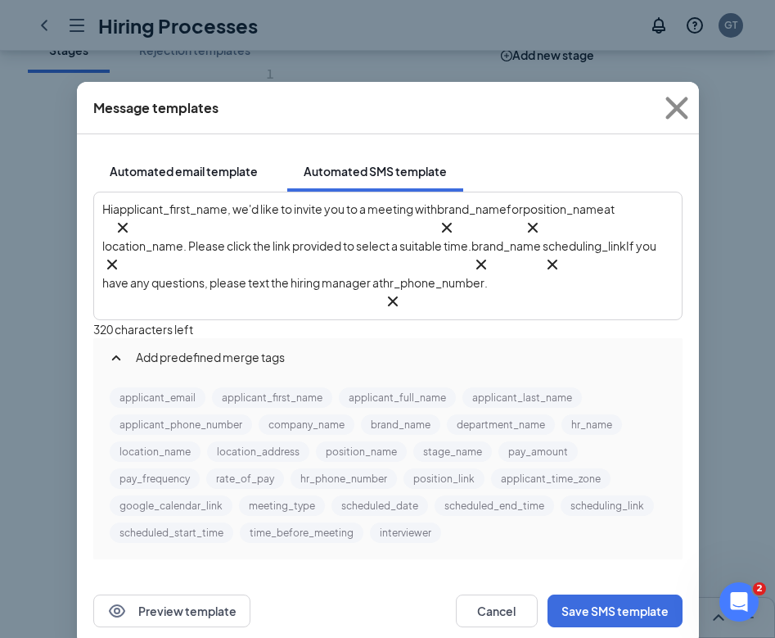
click at [230, 163] on div "Automated email template" at bounding box center [184, 171] width 148 height 16
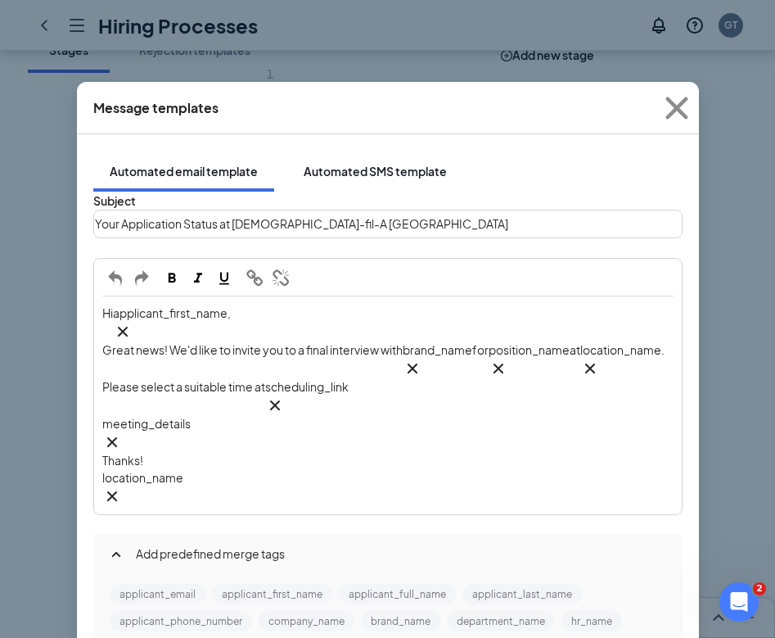
click at [317, 163] on div "Automated SMS template" at bounding box center [375, 171] width 143 height 16
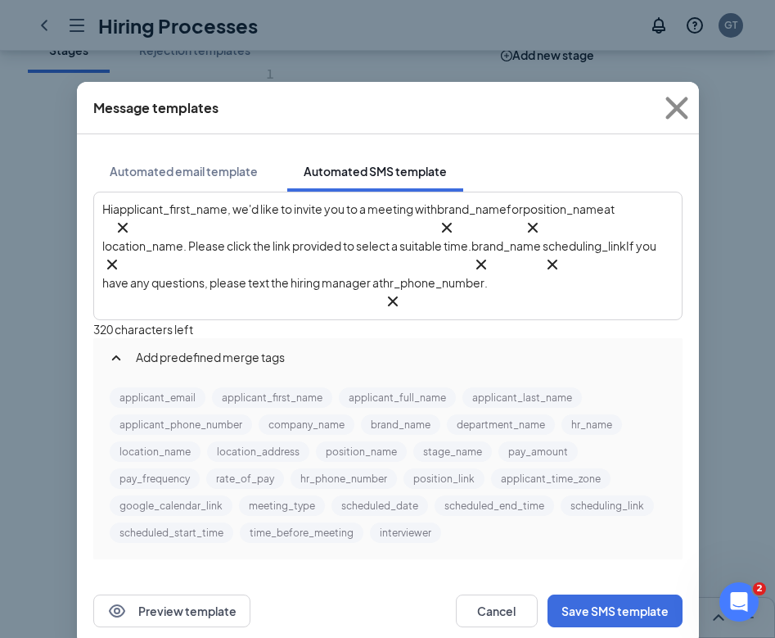
click at [400, 211] on span ", we'd like to invite you to a meeting with" at bounding box center [333, 208] width 210 height 15
drag, startPoint x: 523, startPoint y: 262, endPoint x: 567, endPoint y: 262, distance: 43.4
click at [567, 262] on span "If you have any questions, please text the hiring manager at" at bounding box center [380, 264] width 556 height 52
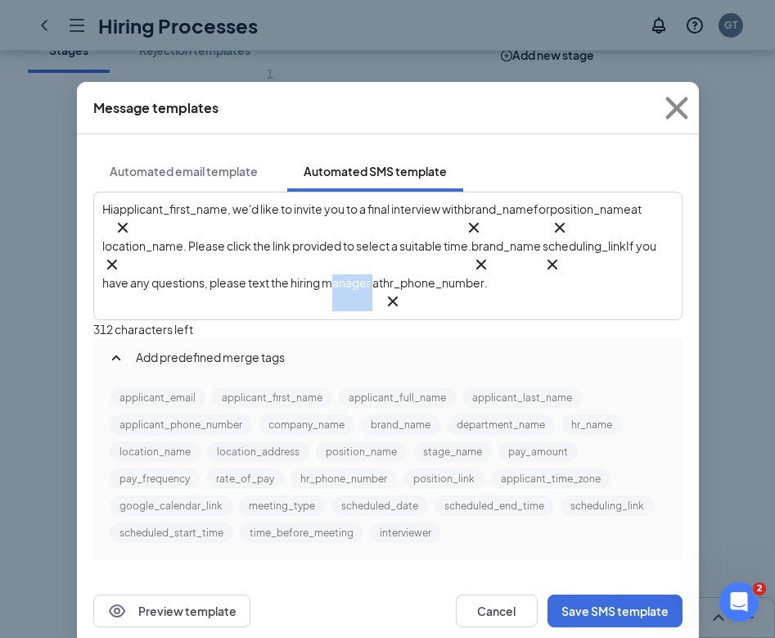
click at [567, 262] on span "If you have any questions, please text the hiring manager at" at bounding box center [380, 264] width 556 height 52
click at [327, 287] on div "Hi applicant_first_name‌‌‌‌ {{applicant_first_name}} , we'd like to invite you …" at bounding box center [387, 256] width 571 height 111
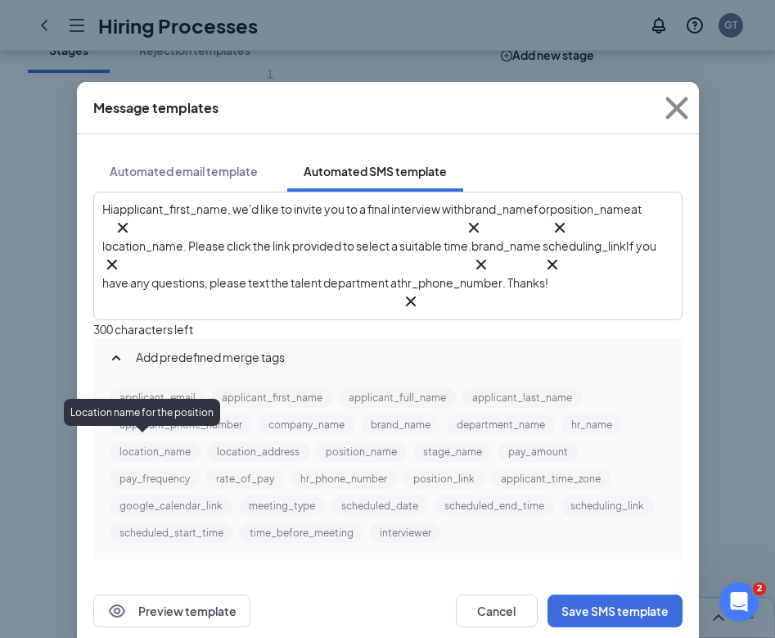
click at [156, 443] on button "location_name" at bounding box center [155, 451] width 91 height 20
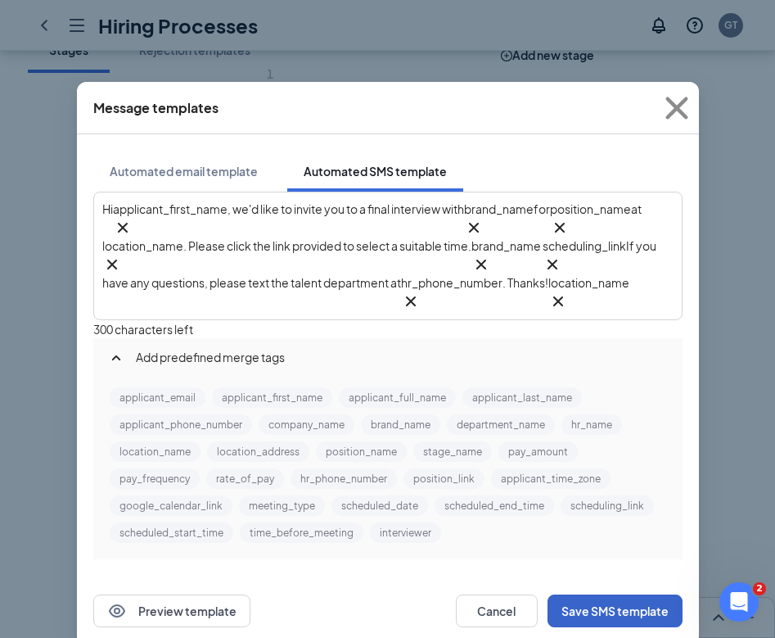
click at [579, 594] on button "Save SMS template" at bounding box center [615, 610] width 135 height 33
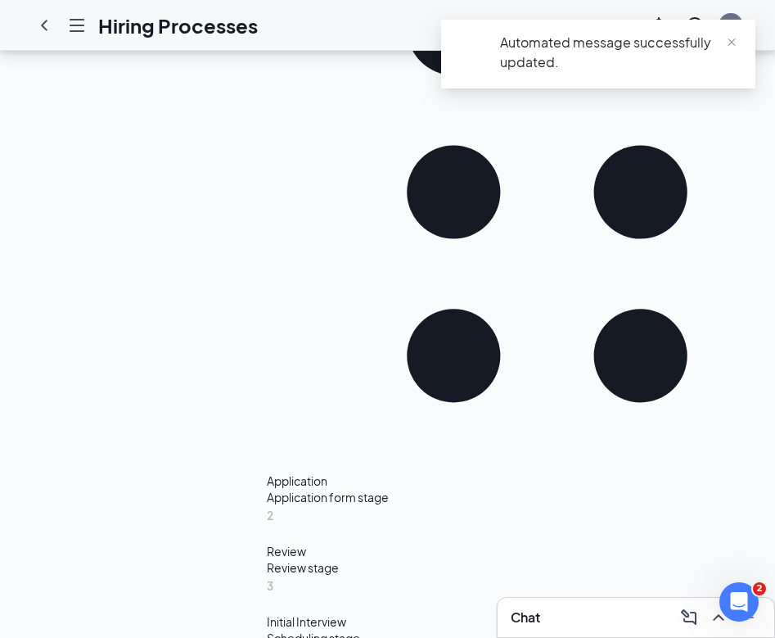
scroll to position [615, 0]
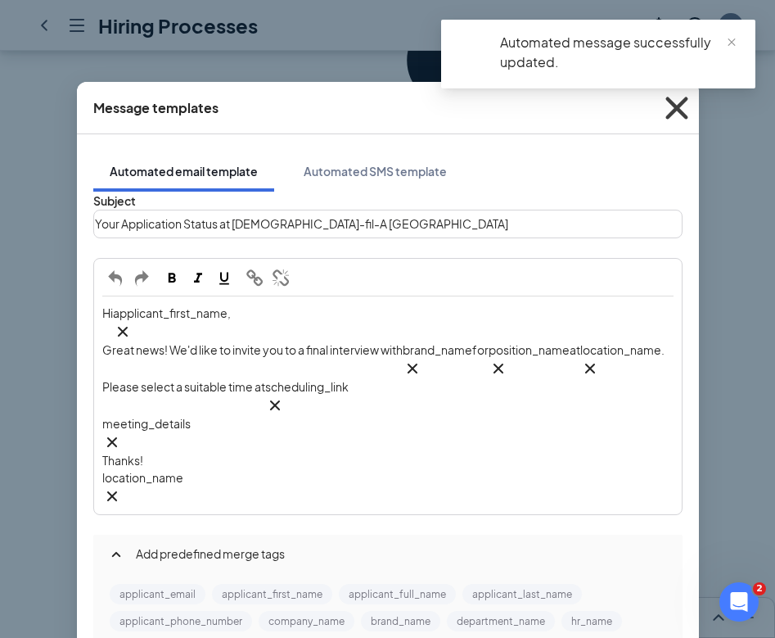
click at [676, 103] on icon "Cross" at bounding box center [677, 108] width 44 height 44
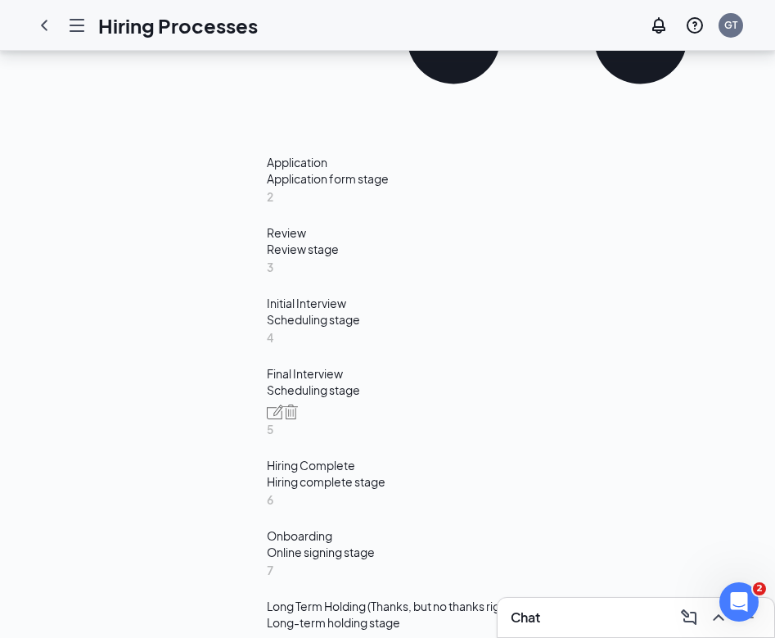
scroll to position [821, 0]
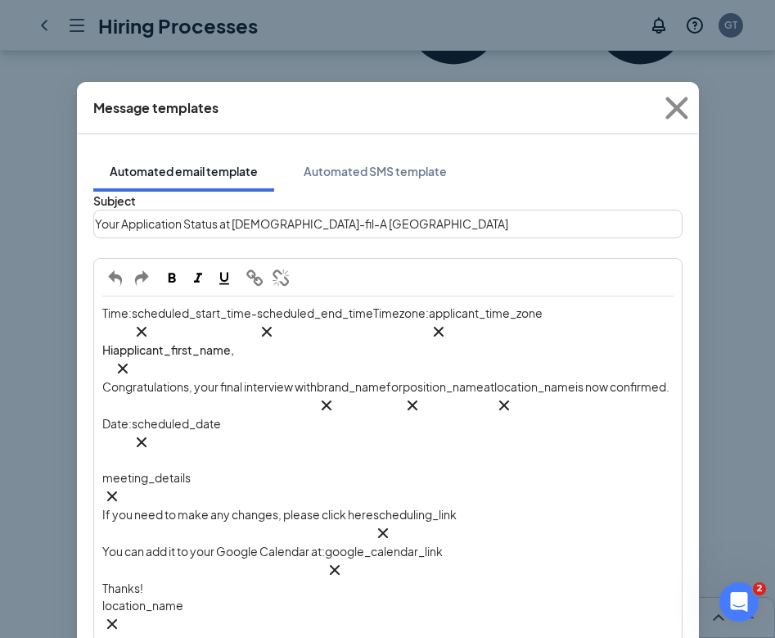
scroll to position [0, 0]
click at [361, 151] on button "Automated SMS template" at bounding box center [375, 171] width 176 height 41
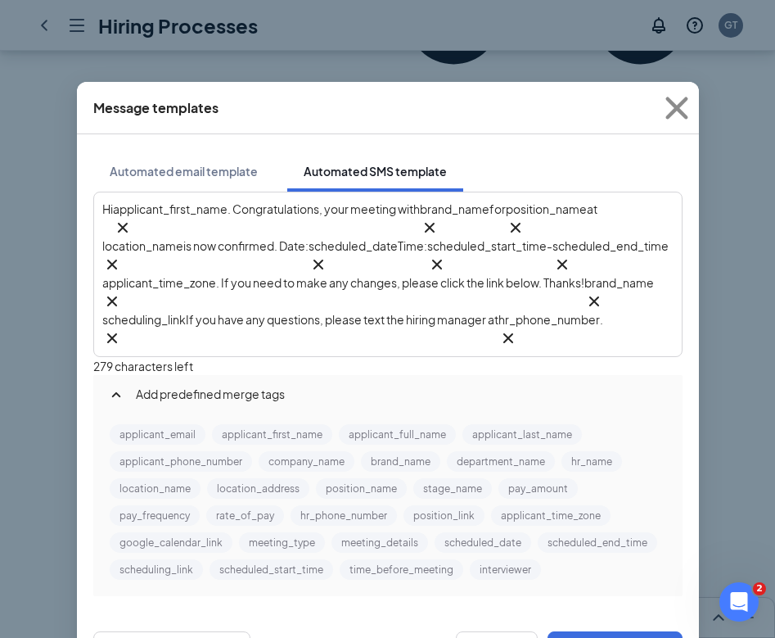
click at [361, 209] on span ". Congratulations, your meeting with" at bounding box center [324, 208] width 192 height 15
click at [209, 163] on div "Automated email template" at bounding box center [184, 171] width 148 height 16
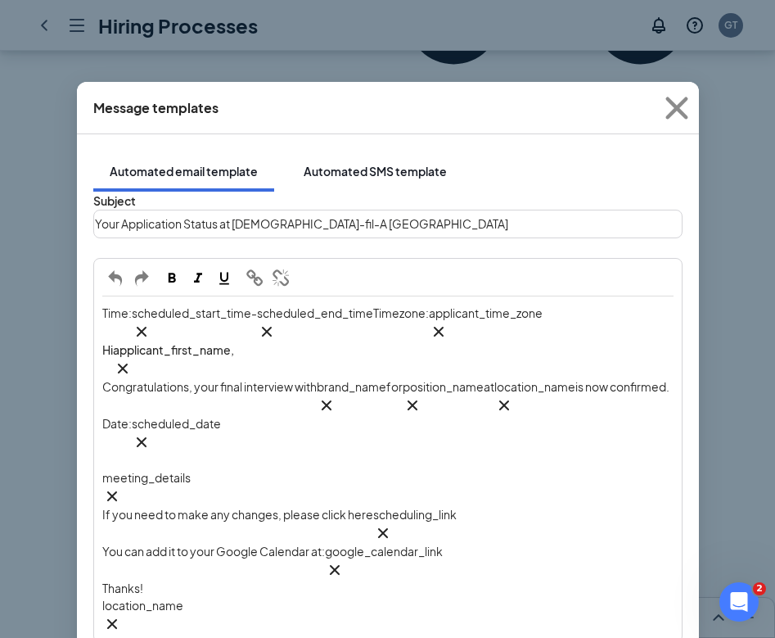
click at [330, 163] on div "Automated SMS template" at bounding box center [375, 171] width 143 height 16
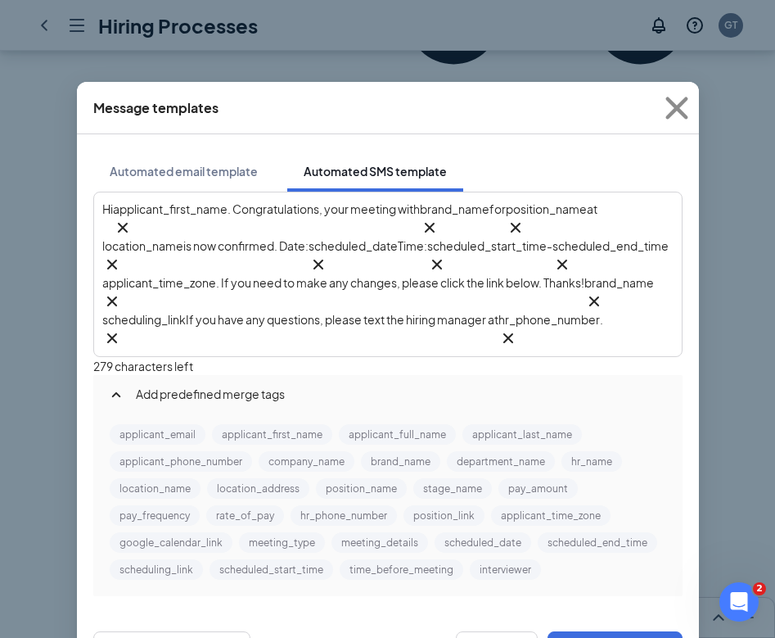
click at [356, 213] on span ". Congratulations, your meeting with" at bounding box center [324, 208] width 192 height 15
click at [397, 210] on span ". Congratulations, your meeting with" at bounding box center [324, 208] width 192 height 15
click at [314, 313] on span "If you have any questions, please text the hiring manager at" at bounding box center [342, 319] width 313 height 15
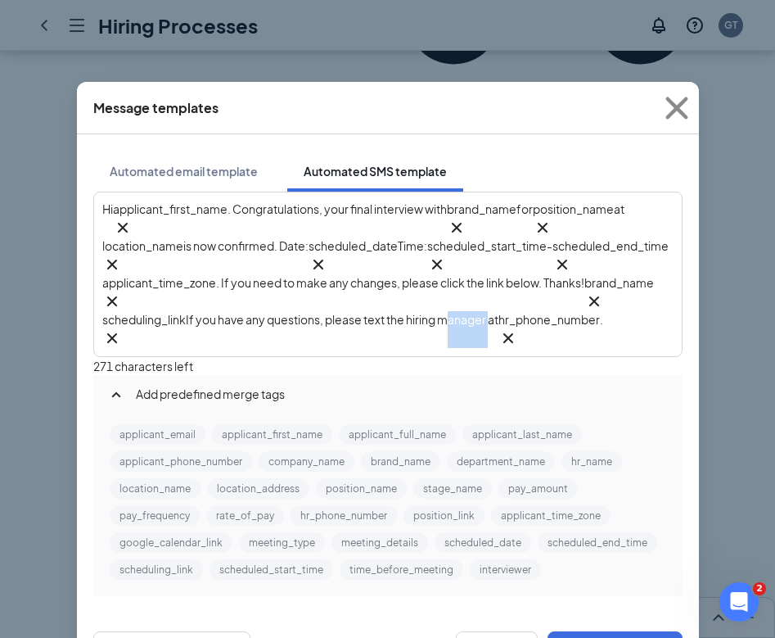
click at [314, 313] on span "If you have any questions, please text the hiring manager at" at bounding box center [342, 319] width 313 height 15
click at [521, 312] on div "Hi applicant_first_name‌‌‌‌ {{applicant_first_name}} . Congratulations, your fi…" at bounding box center [387, 274] width 571 height 147
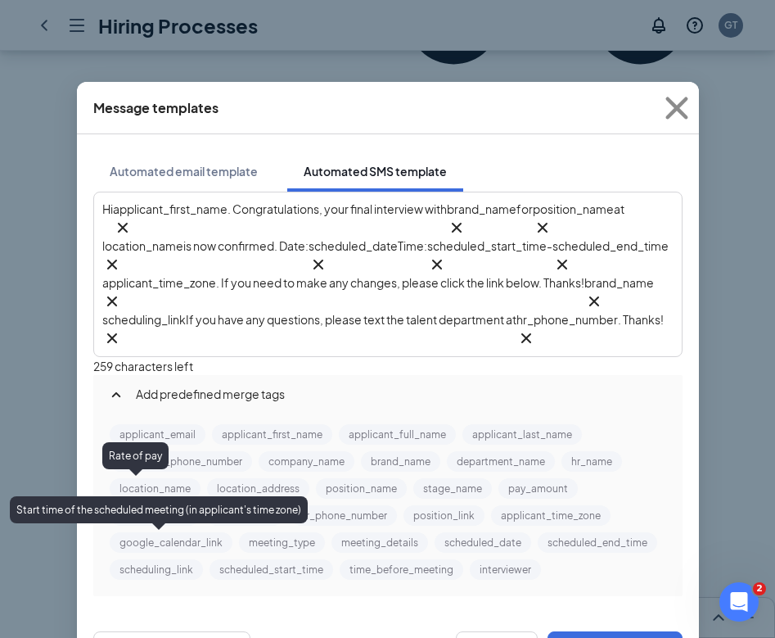
scroll to position [17, 0]
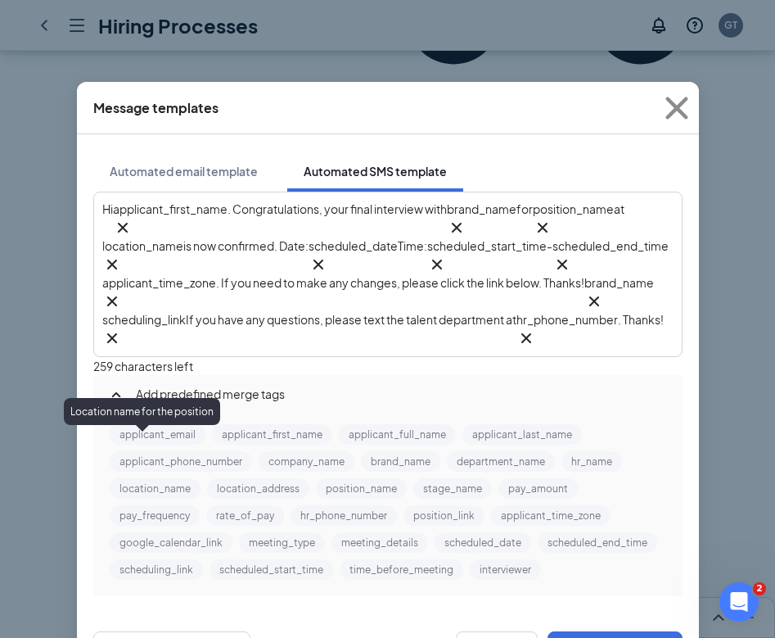
click at [170, 478] on button "location_name" at bounding box center [155, 488] width 91 height 20
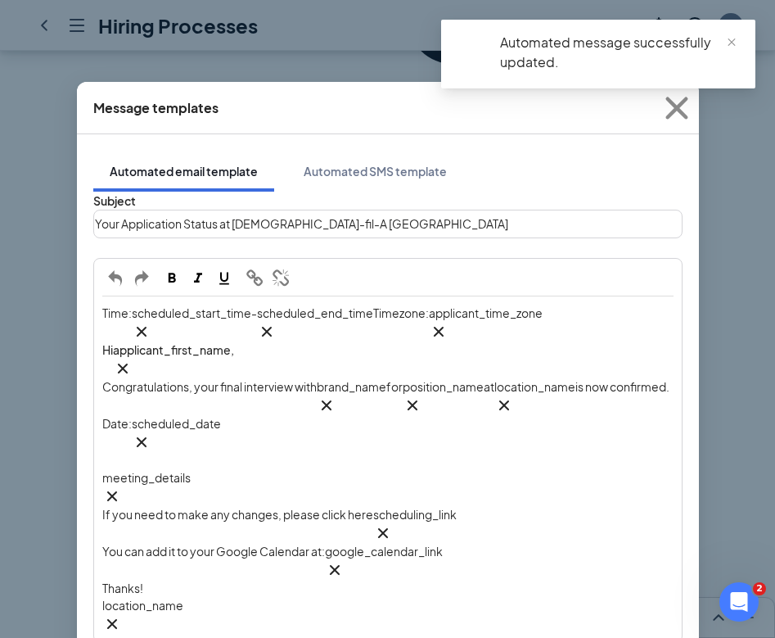
click at [706, 337] on div "Message templates Automated email template Automated SMS template Subject Your …" at bounding box center [387, 319] width 775 height 638
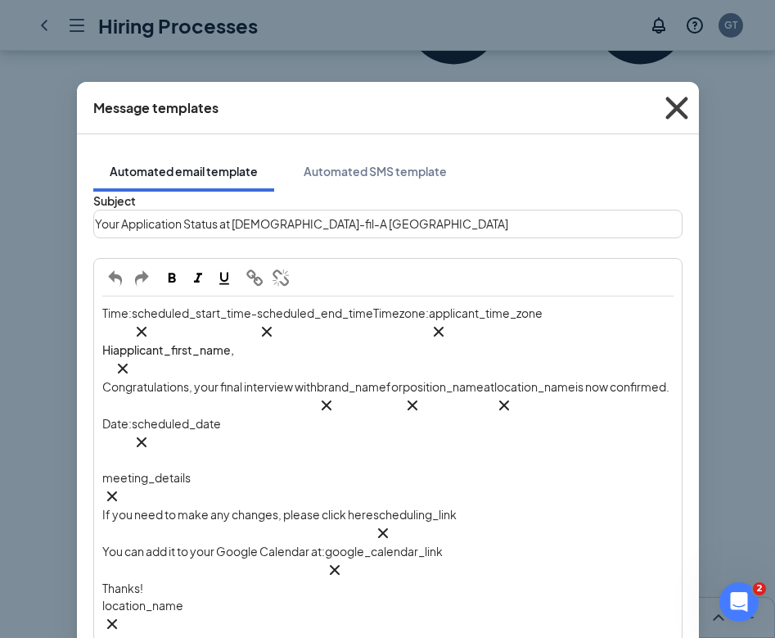
click at [676, 101] on icon "Cross" at bounding box center [677, 108] width 44 height 44
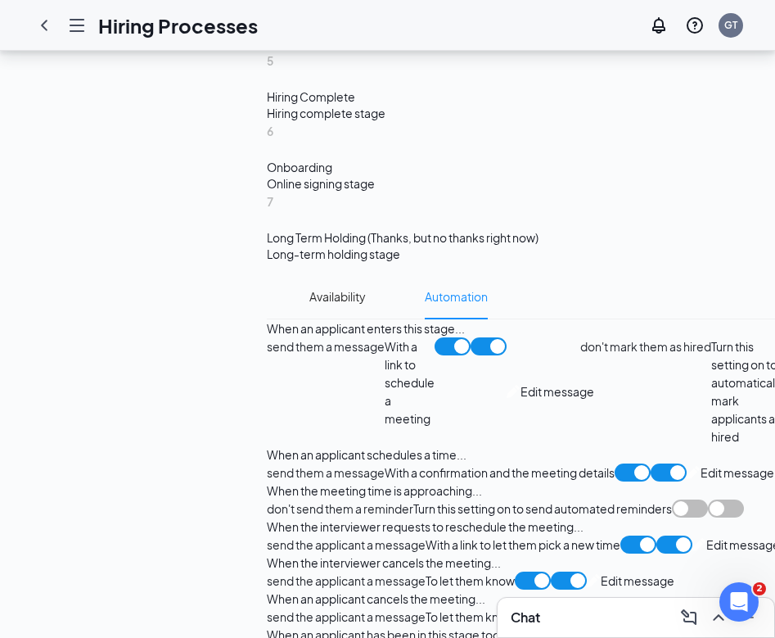
scroll to position [1247, 0]
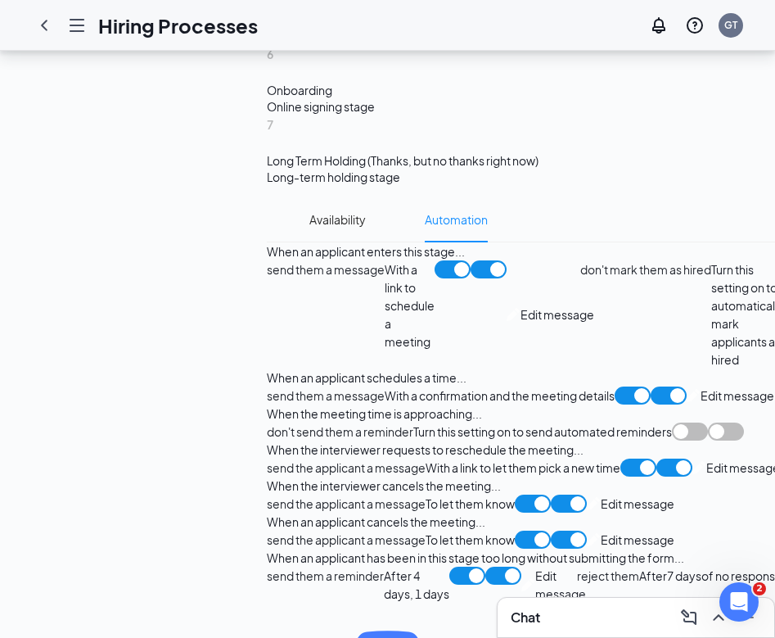
click at [707, 459] on span "Edit message" at bounding box center [744, 468] width 74 height 18
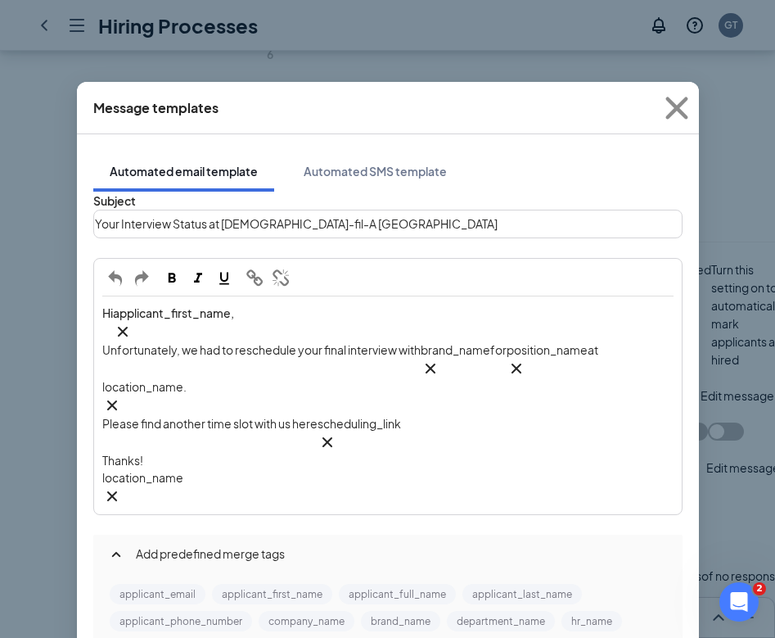
scroll to position [0, 0]
click at [304, 163] on div "Automated SMS template" at bounding box center [375, 171] width 143 height 16
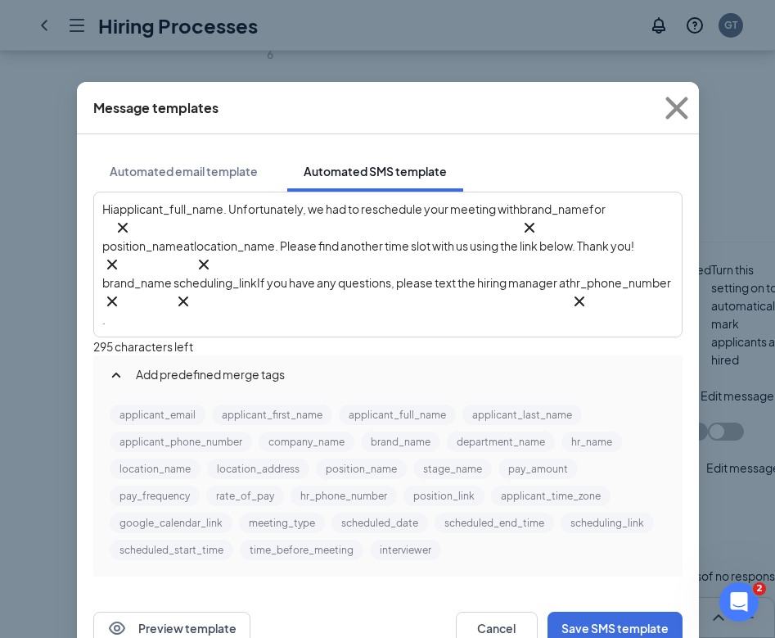
click at [486, 207] on span ". Unfortunately, we had to reschedule your meeting with" at bounding box center [372, 208] width 296 height 15
click at [570, 275] on span "If you have any questions, please text the hiring manager at" at bounding box center [413, 282] width 313 height 15
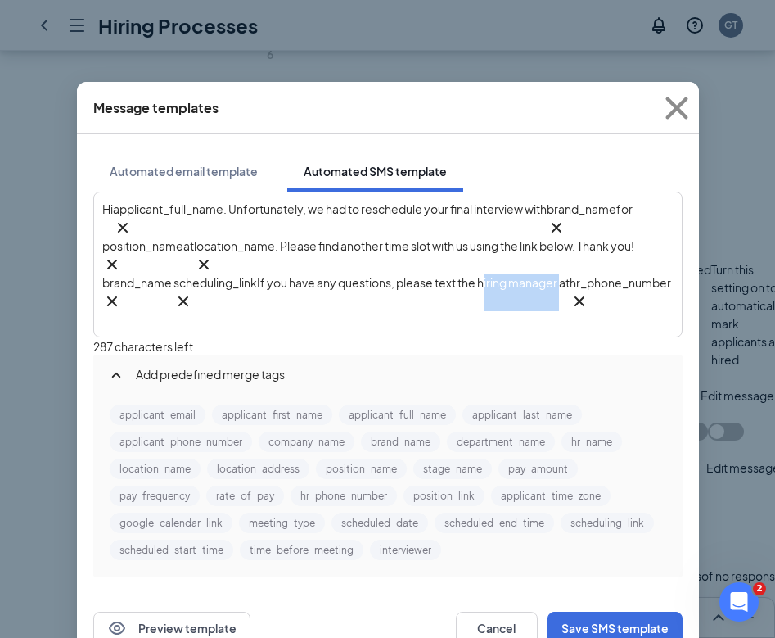
click at [570, 275] on span "If you have any questions, please text the hiring manager at" at bounding box center [413, 282] width 313 height 15
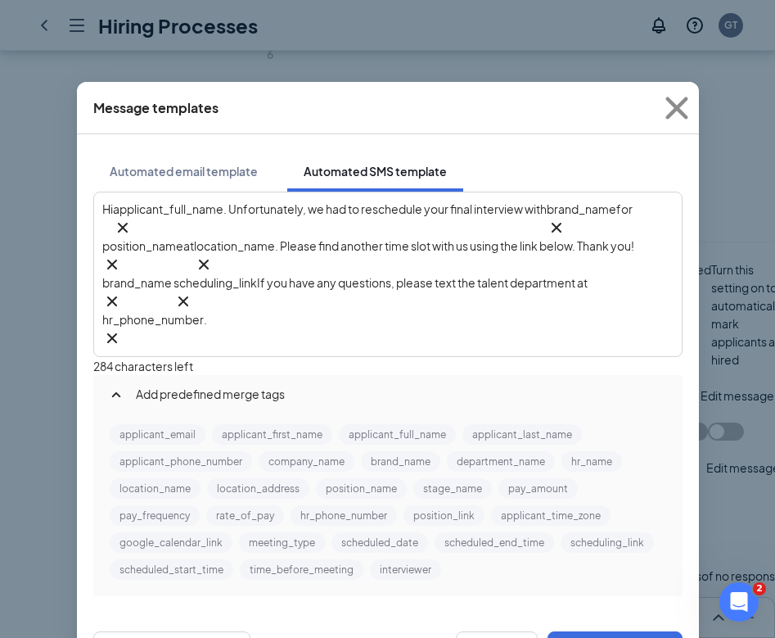
scroll to position [2, 0]
click at [469, 286] on div "Hi applicant_full_name‌‌‌‌ {{applicant_full_name}} . Unfortunately, we had to r…" at bounding box center [387, 274] width 571 height 147
click at [135, 448] on div "Rate of pay" at bounding box center [135, 437] width 66 height 27
click at [178, 478] on button "location_name" at bounding box center [155, 488] width 91 height 20
click at [629, 631] on button "Save SMS template" at bounding box center [615, 647] width 135 height 33
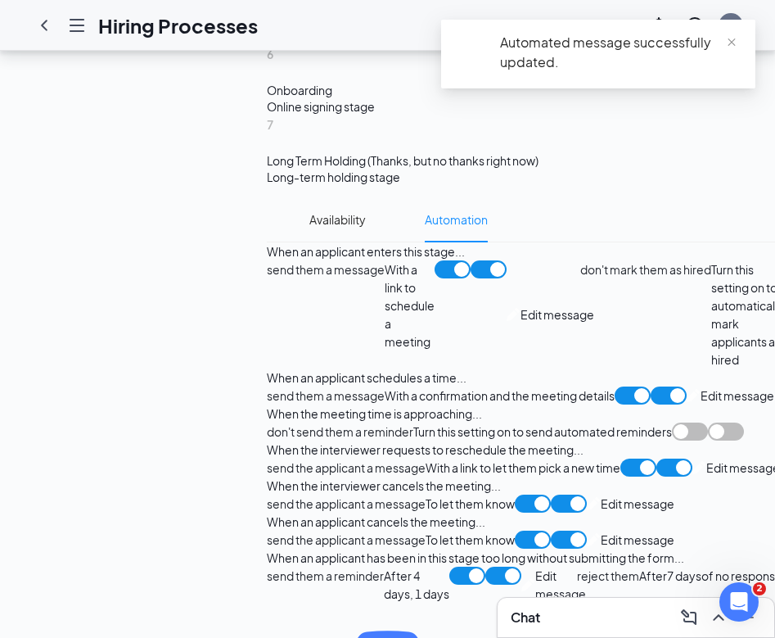
click at [707, 459] on span "Edit message" at bounding box center [744, 468] width 74 height 18
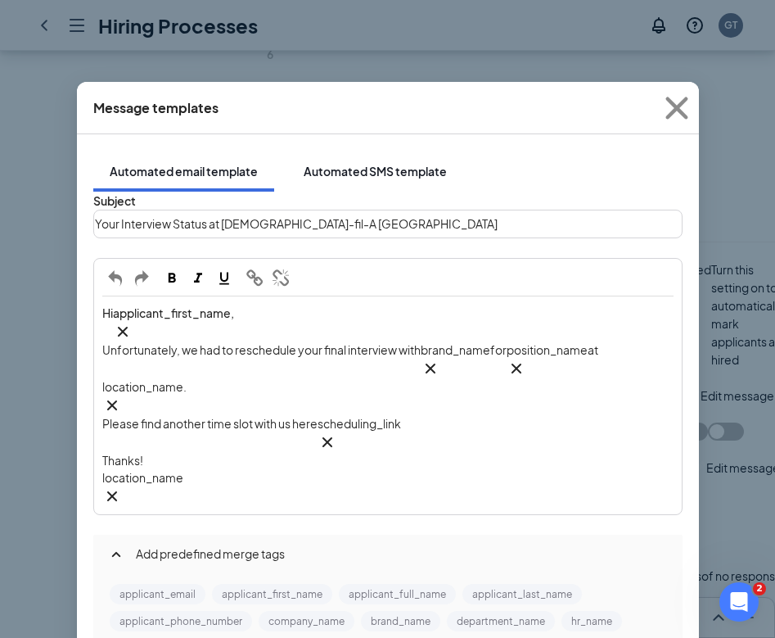
click at [382, 164] on button "Automated SMS template" at bounding box center [375, 171] width 176 height 41
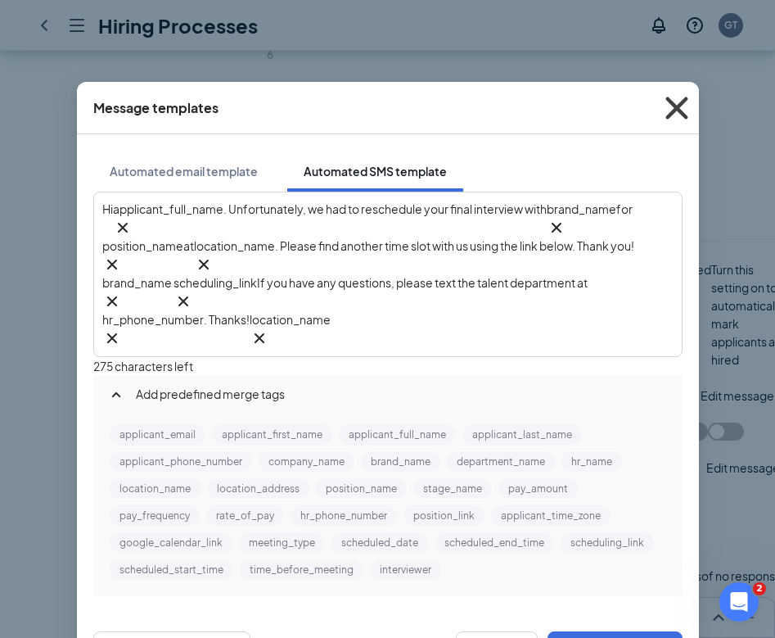
click at [676, 104] on icon "Cross" at bounding box center [677, 108] width 44 height 44
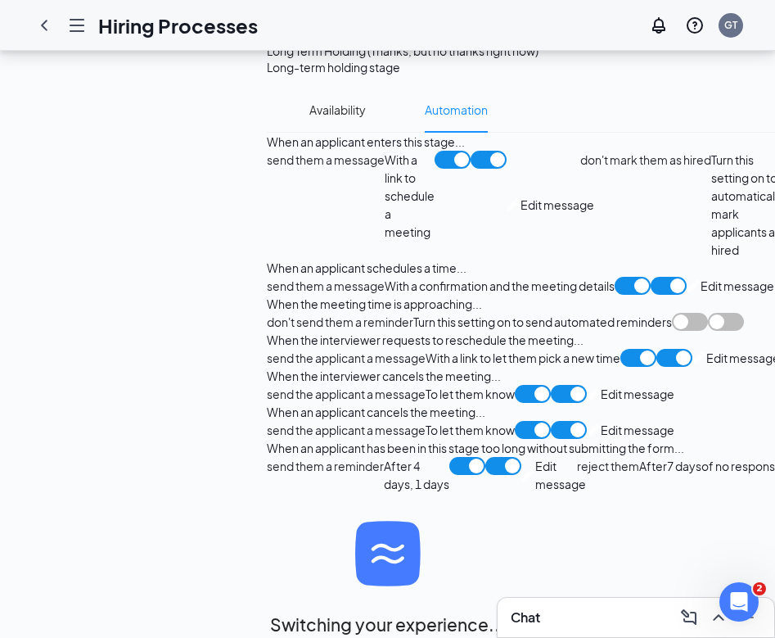
scroll to position [1561, 0]
click at [601, 385] on span "Edit message" at bounding box center [638, 394] width 74 height 18
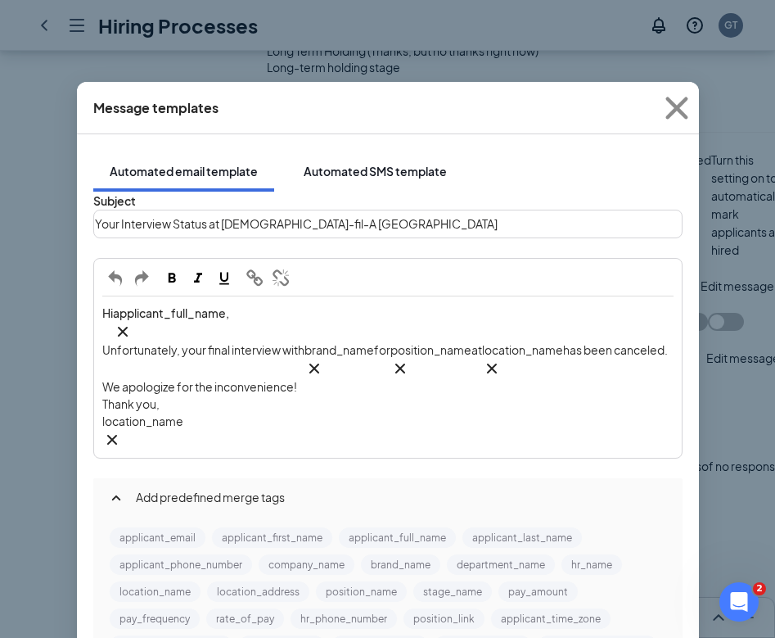
click at [323, 163] on div "Automated SMS template" at bounding box center [375, 171] width 143 height 16
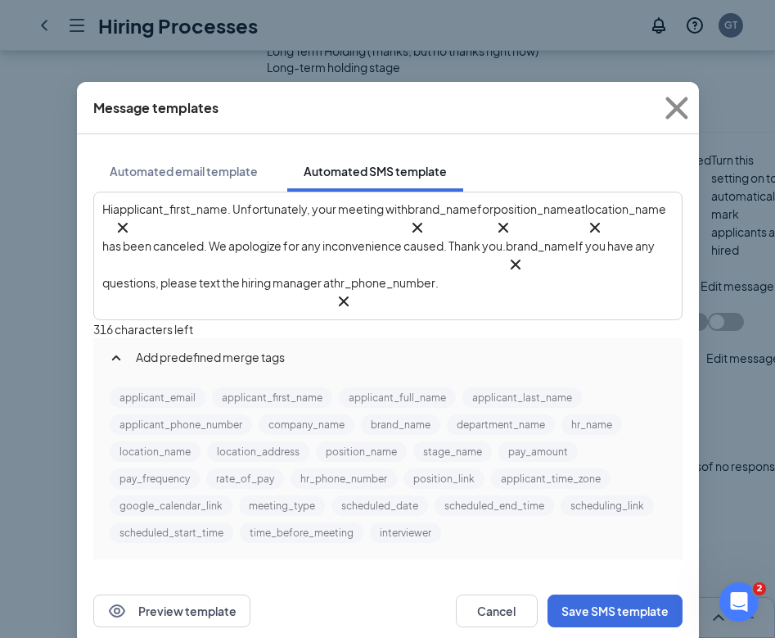
click at [386, 212] on span ". Unfortunately, your meeting with" at bounding box center [318, 208] width 180 height 15
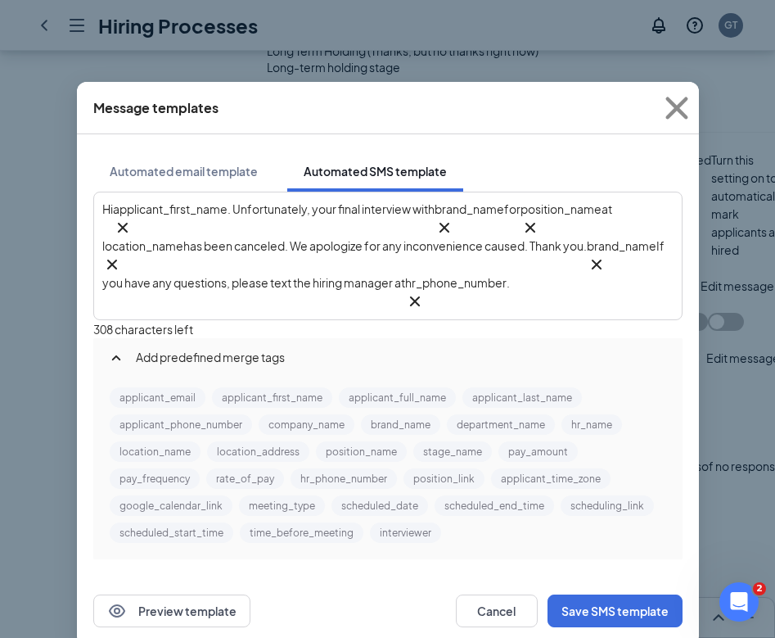
click at [479, 260] on span "If you have any questions, please text the hiring manager at" at bounding box center [384, 264] width 564 height 52
click at [417, 261] on span "If you have any questions, please text the hiring manager at" at bounding box center [384, 264] width 564 height 52
click at [418, 261] on span "If you have any questions, please text the hiring manager at" at bounding box center [384, 264] width 564 height 52
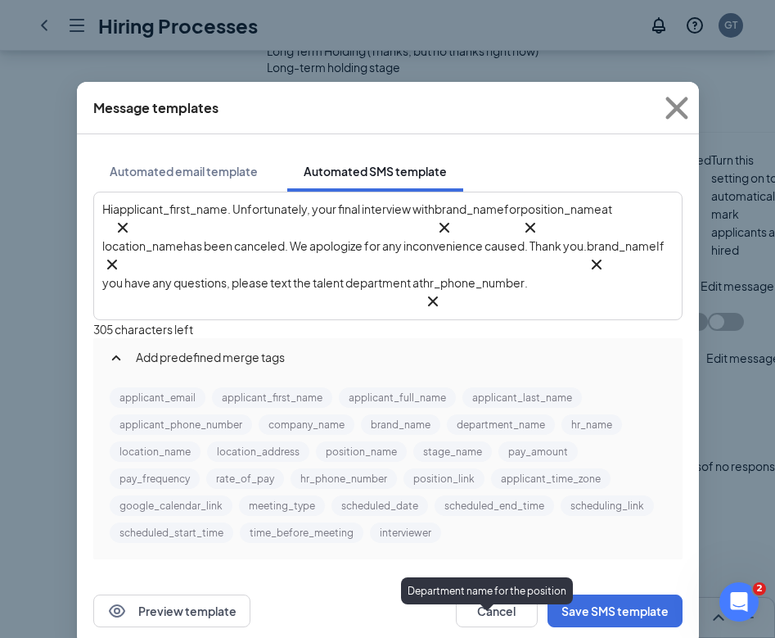
scroll to position [1717, 0]
click at [657, 260] on div "Hi applicant_first_name‌‌‌‌ {{applicant_first_name}} . Unfortunately, your fina…" at bounding box center [387, 256] width 571 height 111
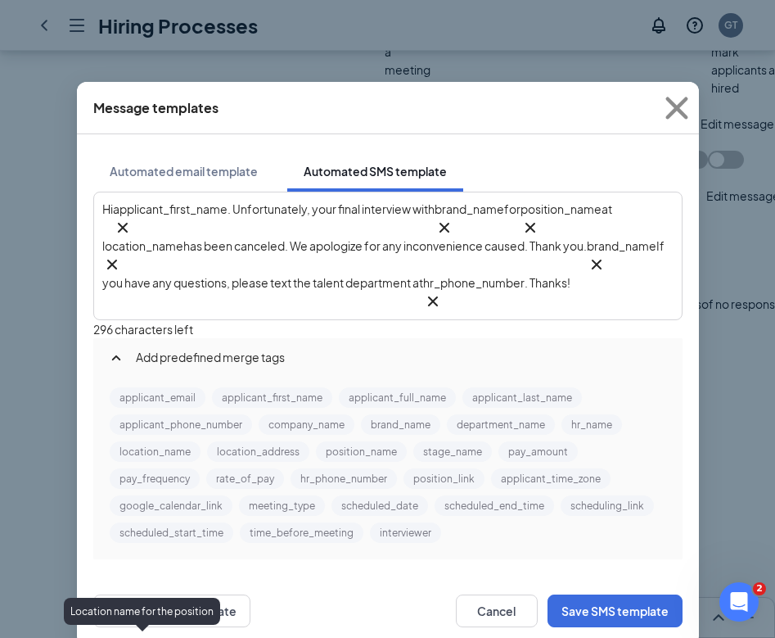
click at [152, 445] on button "location_name" at bounding box center [155, 451] width 91 height 20
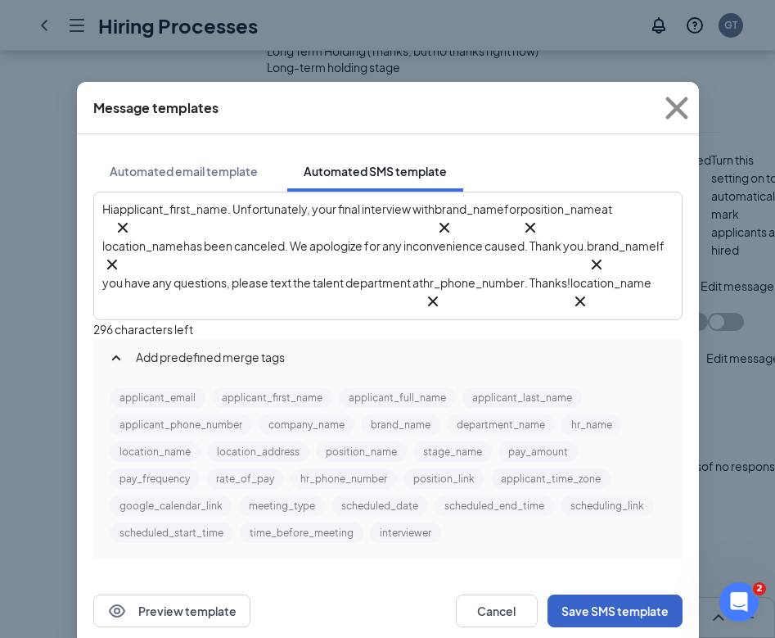
click at [604, 594] on button "Save SMS template" at bounding box center [615, 610] width 135 height 33
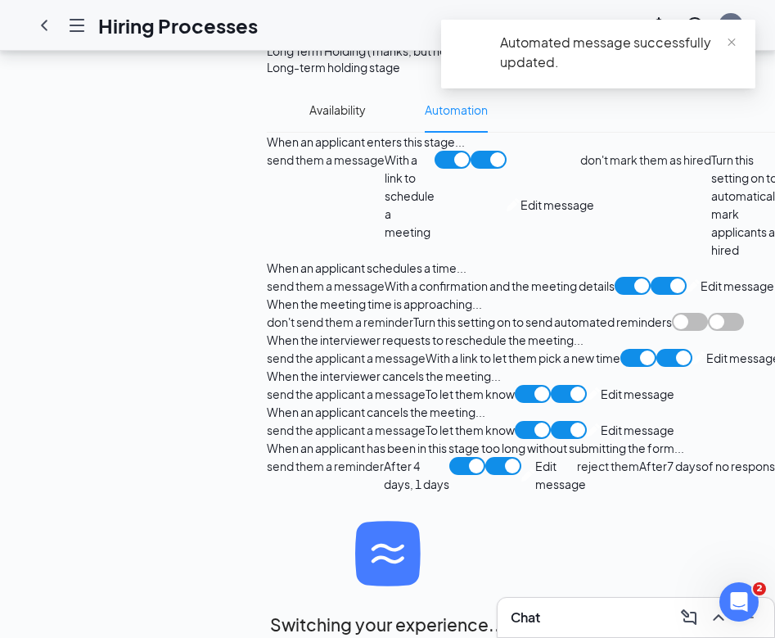
scroll to position [2053, 0]
click at [535, 457] on span "Edit message" at bounding box center [560, 475] width 51 height 36
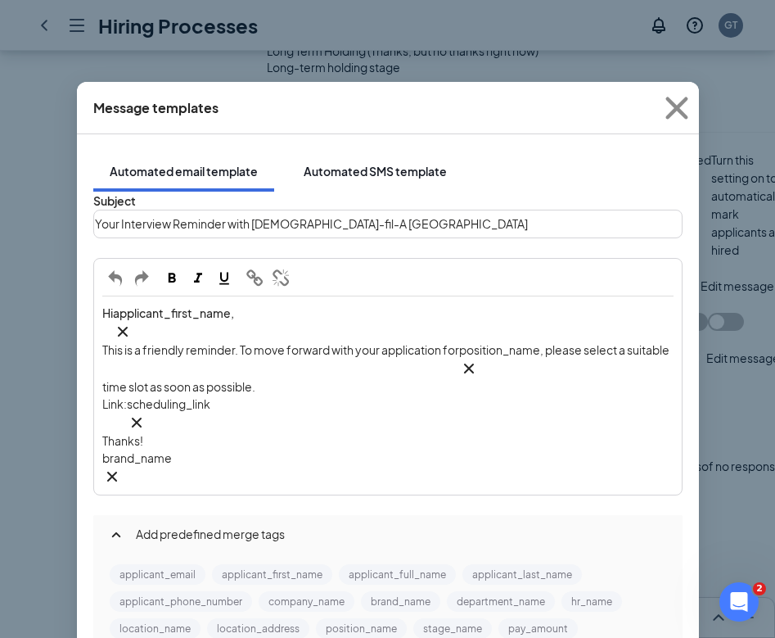
click at [346, 163] on div "Automated SMS template" at bounding box center [375, 171] width 143 height 16
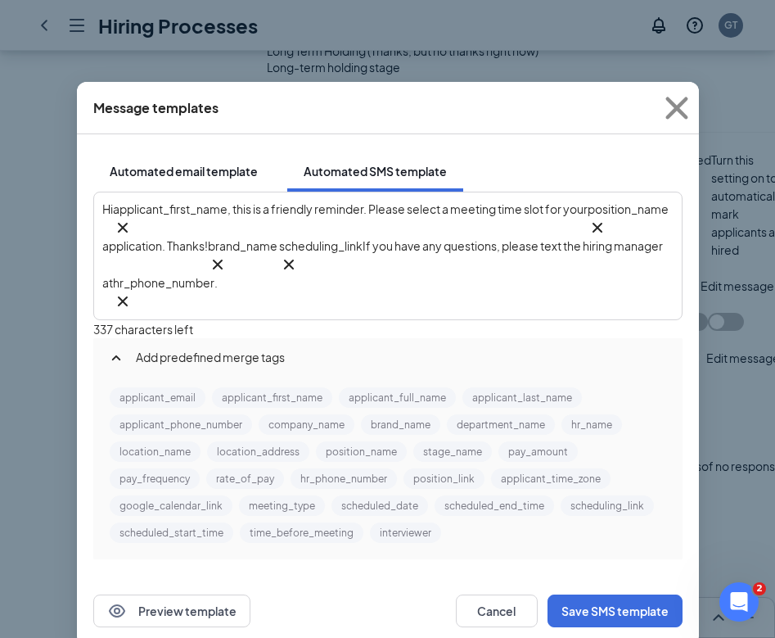
click at [210, 163] on div "Automated email template" at bounding box center [184, 171] width 148 height 16
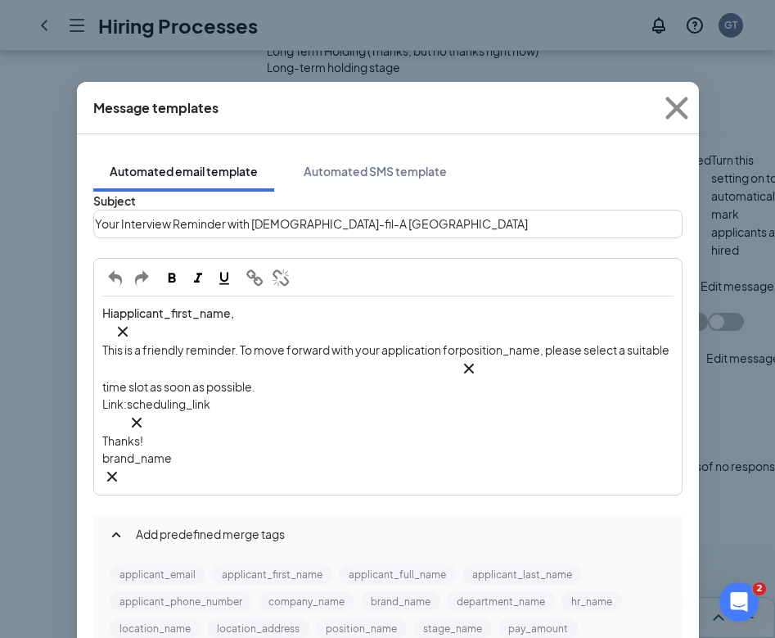
click at [122, 467] on icon "Cross" at bounding box center [112, 477] width 20 height 20
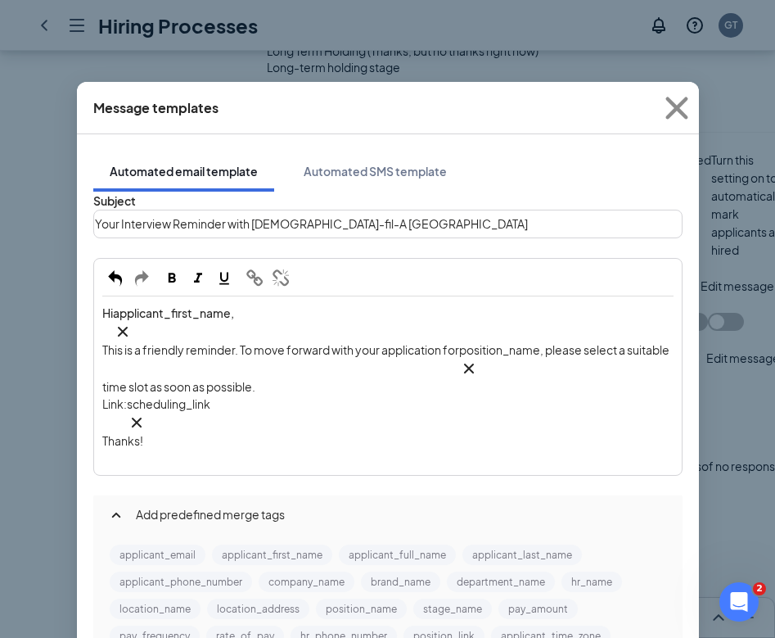
scroll to position [138, 0]
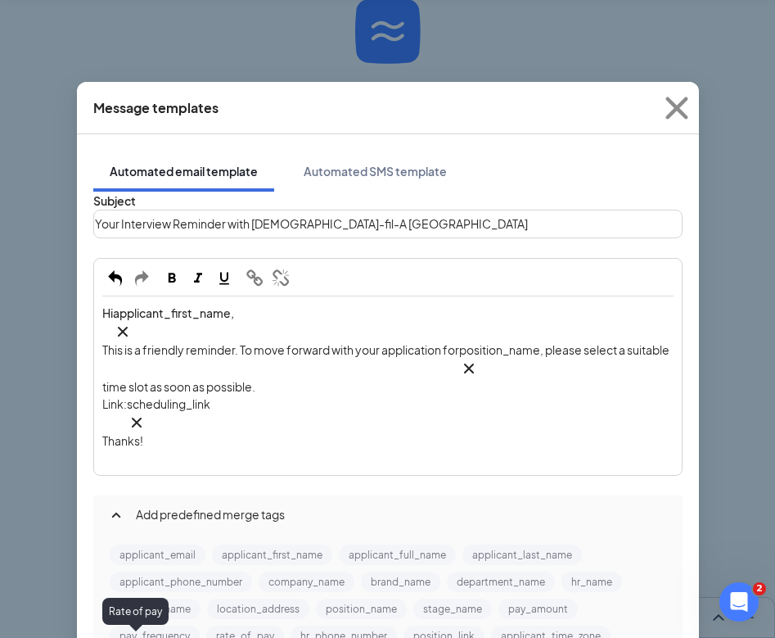
click at [160, 598] on div "Rate of pay" at bounding box center [135, 611] width 66 height 27
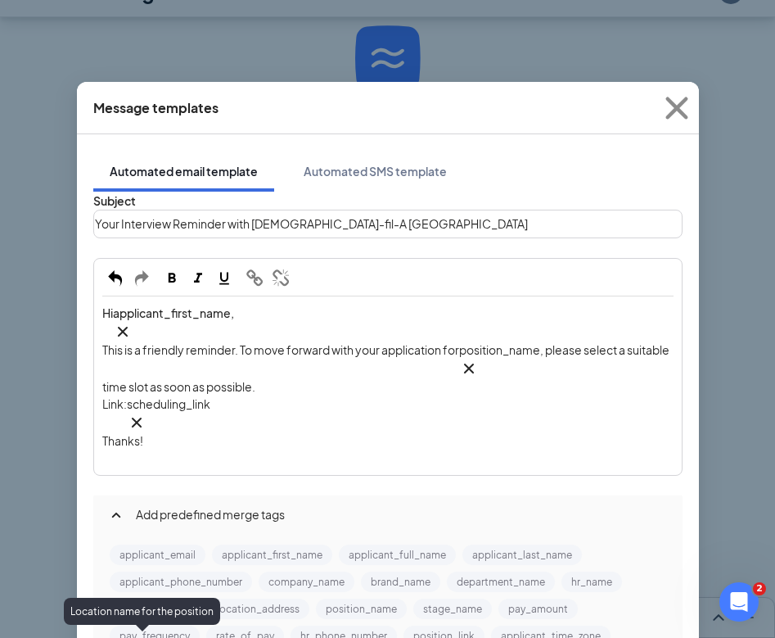
click at [176, 599] on button "location_name" at bounding box center [155, 609] width 91 height 20
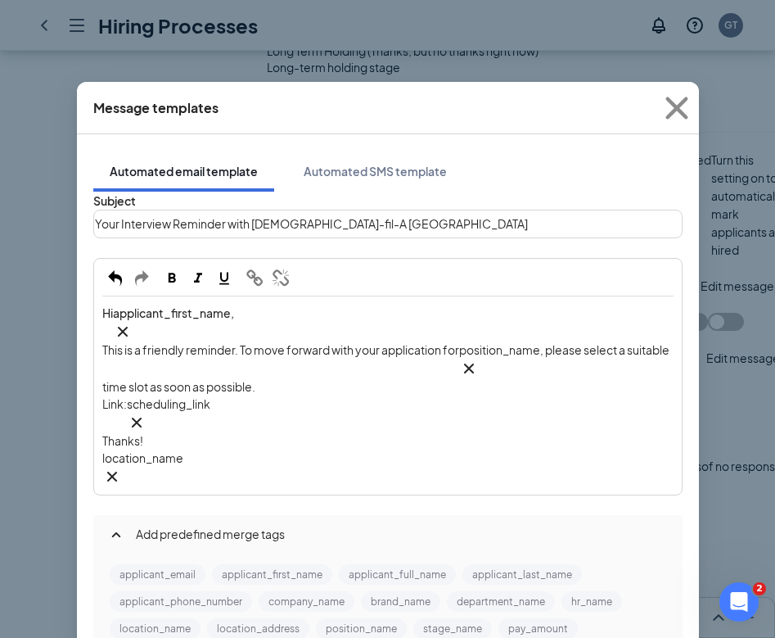
scroll to position [0, 0]
click at [379, 163] on div "Automated SMS template" at bounding box center [375, 171] width 143 height 16
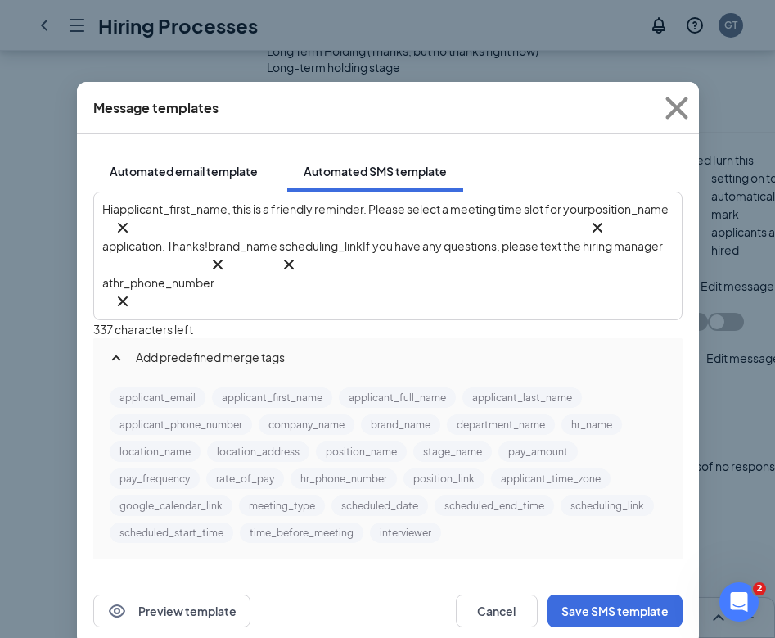
click at [231, 163] on div "Automated email template" at bounding box center [184, 171] width 148 height 16
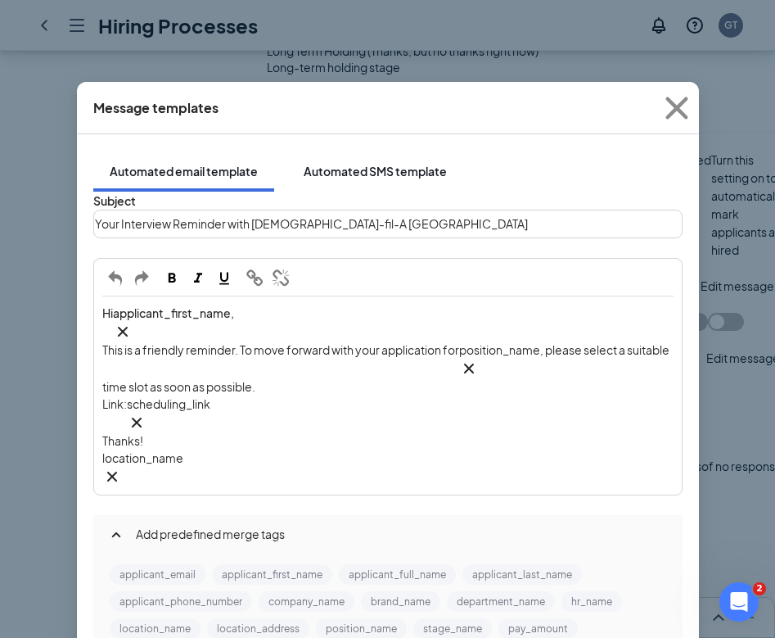
click at [353, 163] on div "Automated SMS template" at bounding box center [375, 171] width 143 height 16
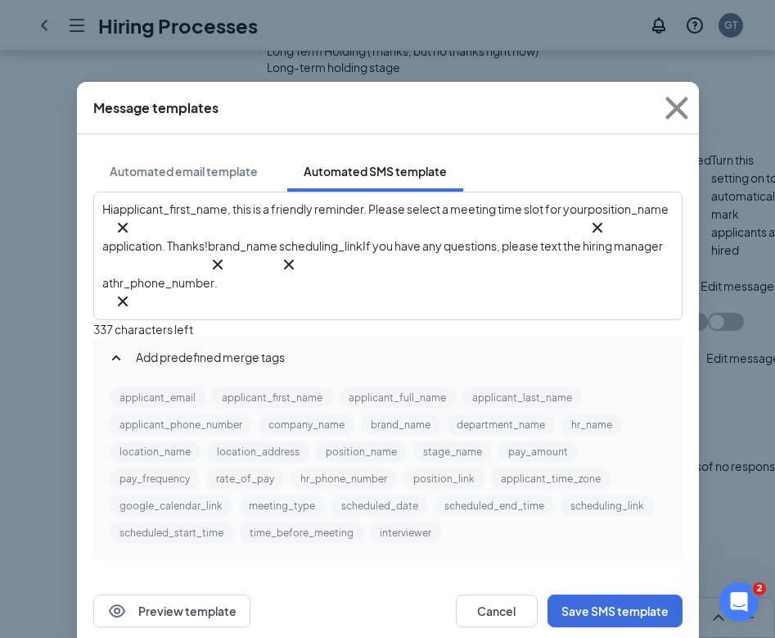
click at [490, 208] on span ", this is a friendly reminder. Please select a meeting time slot for your" at bounding box center [408, 208] width 360 height 15
click at [246, 263] on span "If you have any questions, please text the hiring manager at" at bounding box center [383, 264] width 562 height 52
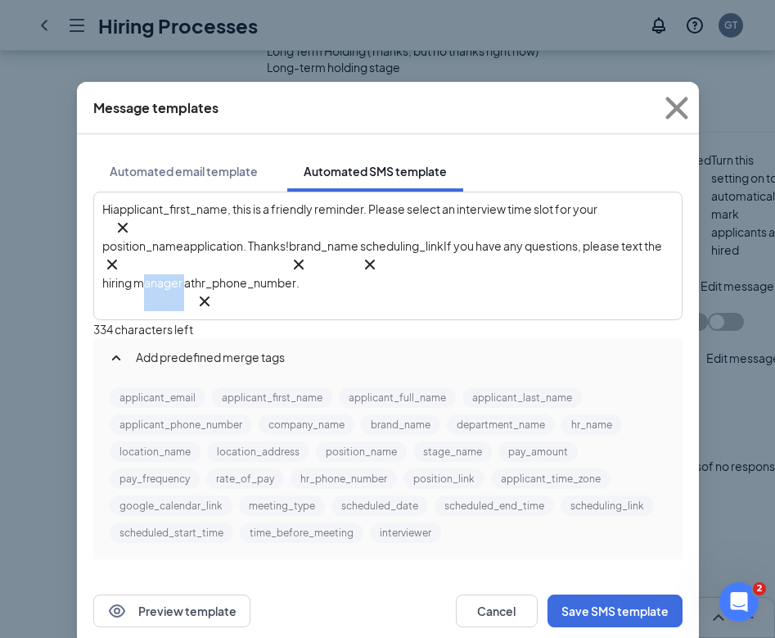
click at [246, 263] on span "If you have any questions, please text the hiring manager at" at bounding box center [383, 264] width 562 height 52
click at [213, 264] on span "If you have any questions, please text the hiring manager at" at bounding box center [383, 264] width 562 height 52
click at [454, 270] on div "Hi applicant_first_name‌‌‌‌ {{applicant_first_name}} , this is a friendly remin…" at bounding box center [387, 256] width 571 height 111
drag, startPoint x: 474, startPoint y: 264, endPoint x: 422, endPoint y: 263, distance: 51.6
click at [422, 263] on div "Hi applicant_first_name‌‌‌‌ {{applicant_first_name}} , this is a friendly remin…" at bounding box center [387, 256] width 571 height 111
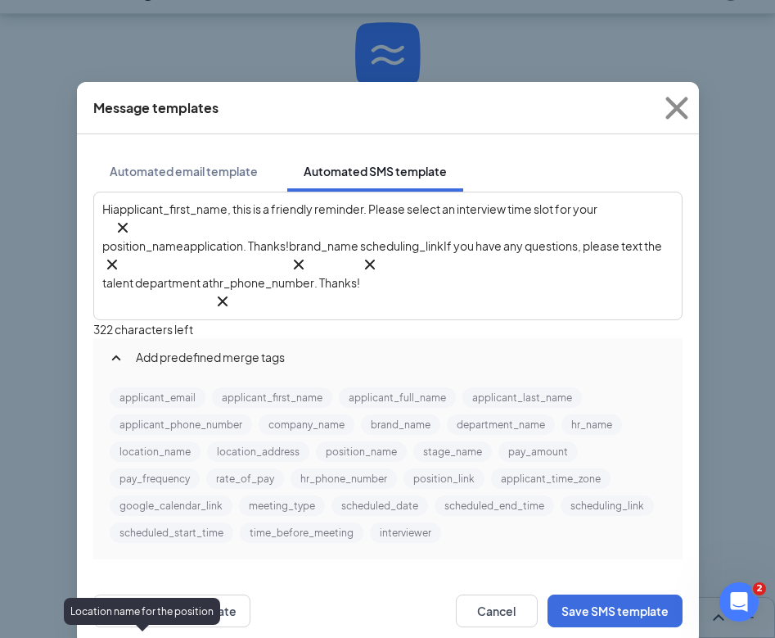
click at [151, 445] on button "location_name" at bounding box center [155, 451] width 91 height 20
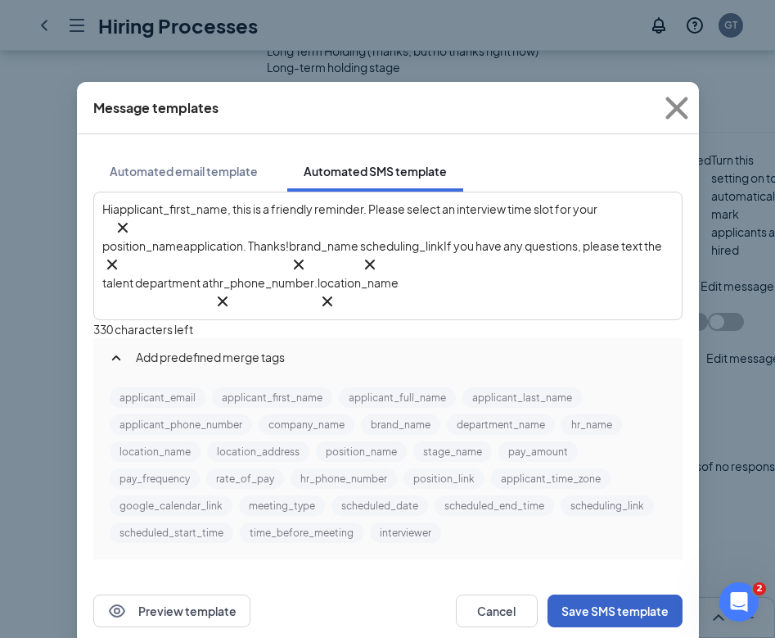
click at [595, 594] on button "Save SMS template" at bounding box center [615, 610] width 135 height 33
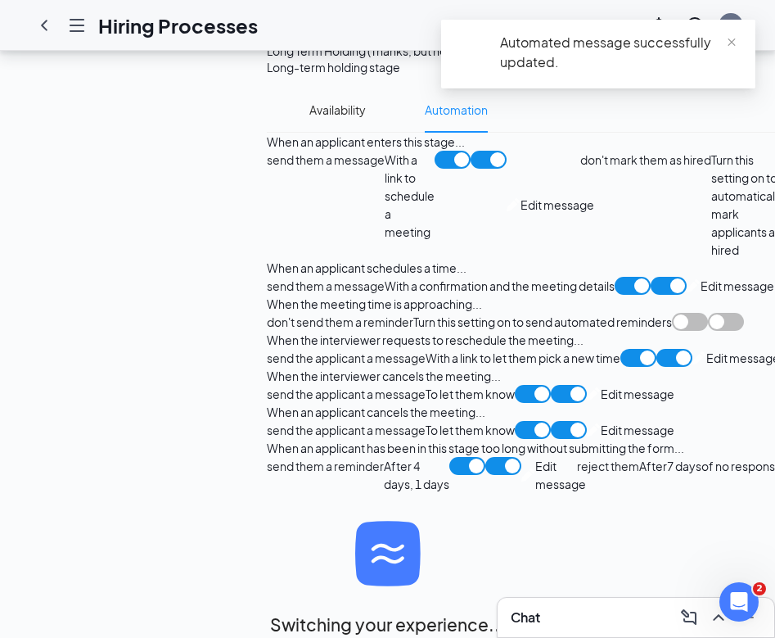
click at [535, 457] on span "Edit message" at bounding box center [560, 475] width 51 height 36
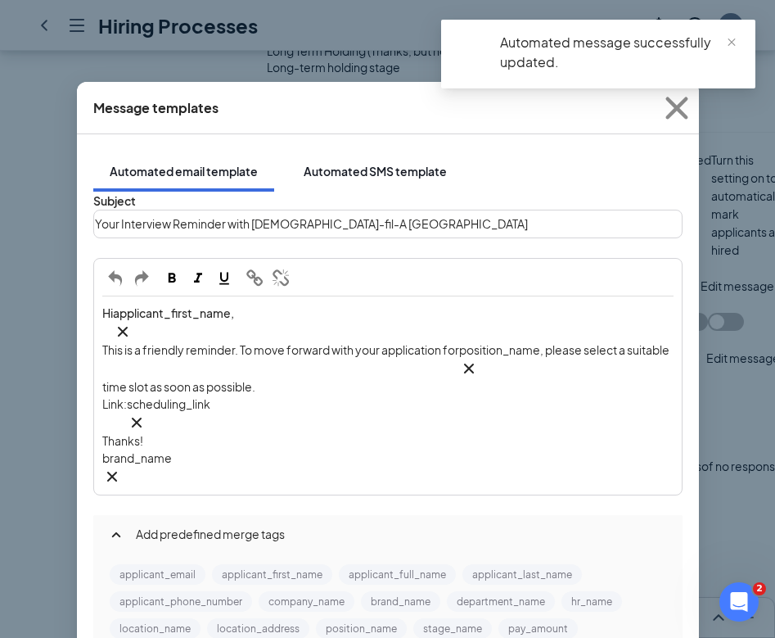
click at [333, 163] on div "Automated SMS template" at bounding box center [375, 171] width 143 height 16
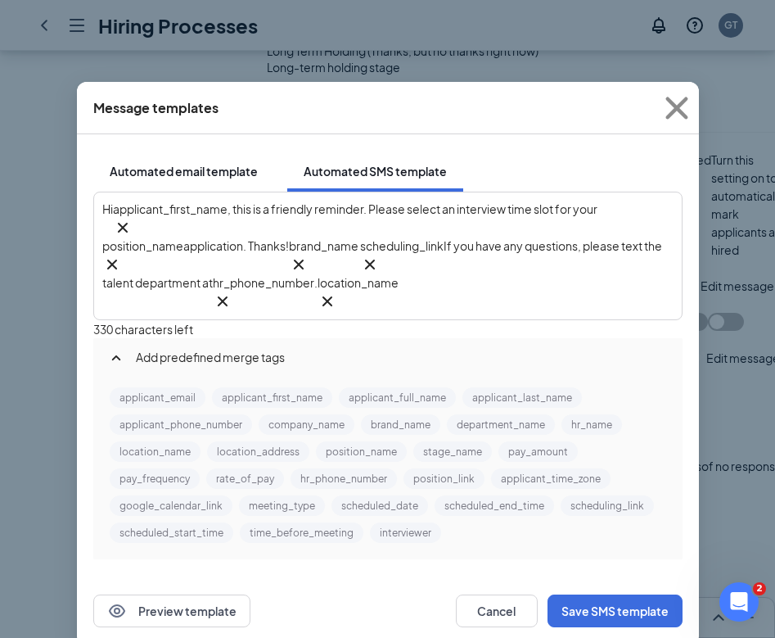
click at [211, 163] on div "Automated email template" at bounding box center [184, 171] width 148 height 16
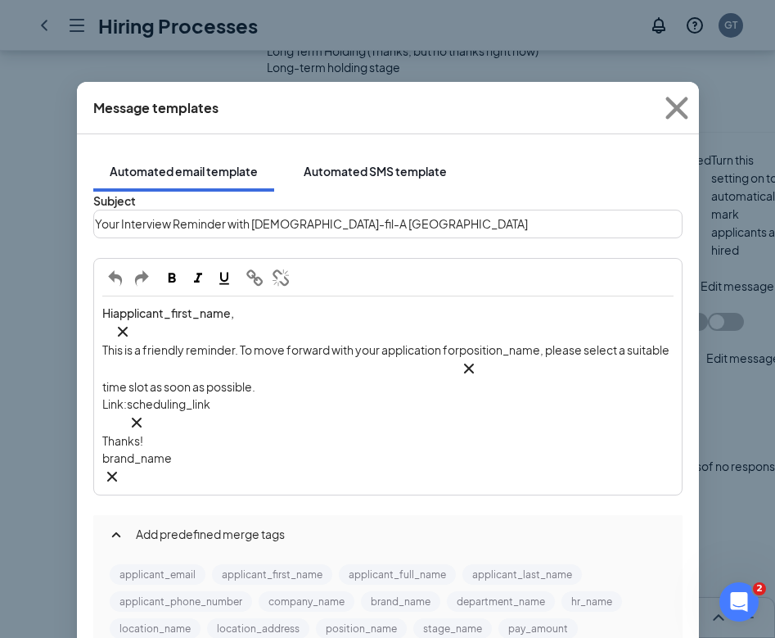
click at [323, 163] on div "Automated SMS template" at bounding box center [375, 171] width 143 height 16
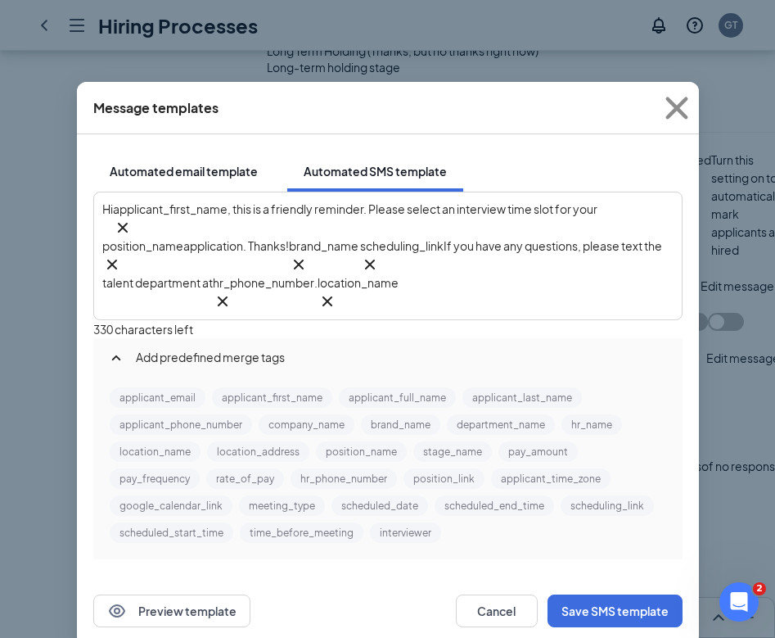
click at [210, 163] on div "Automated email template" at bounding box center [184, 171] width 148 height 16
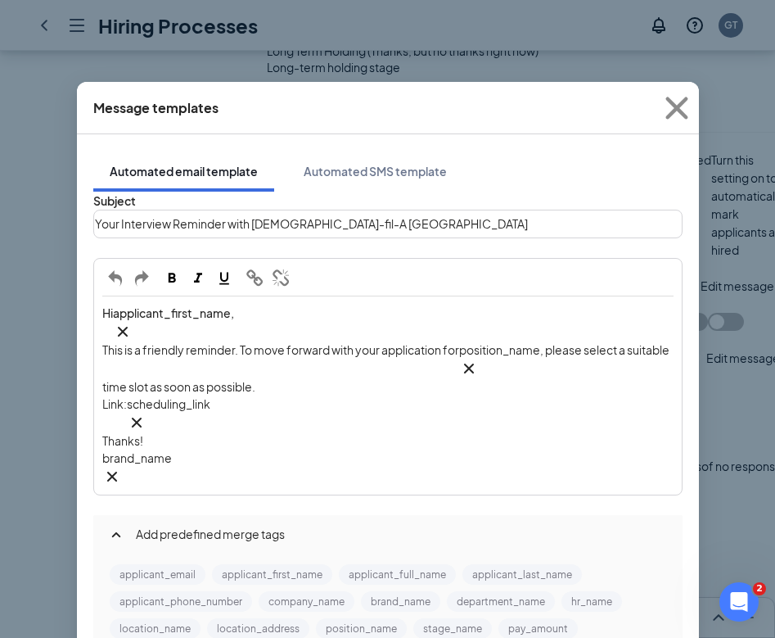
click at [122, 467] on icon "Cross" at bounding box center [112, 477] width 20 height 20
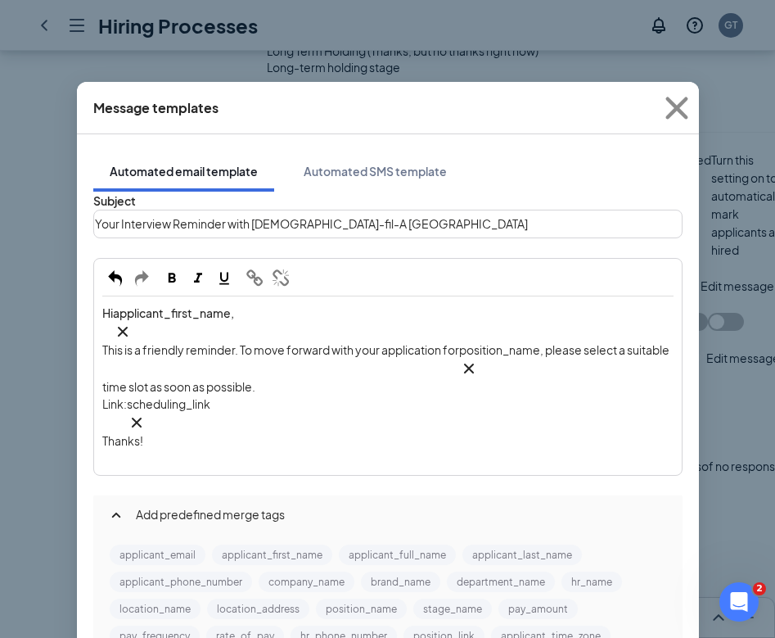
scroll to position [138, 0]
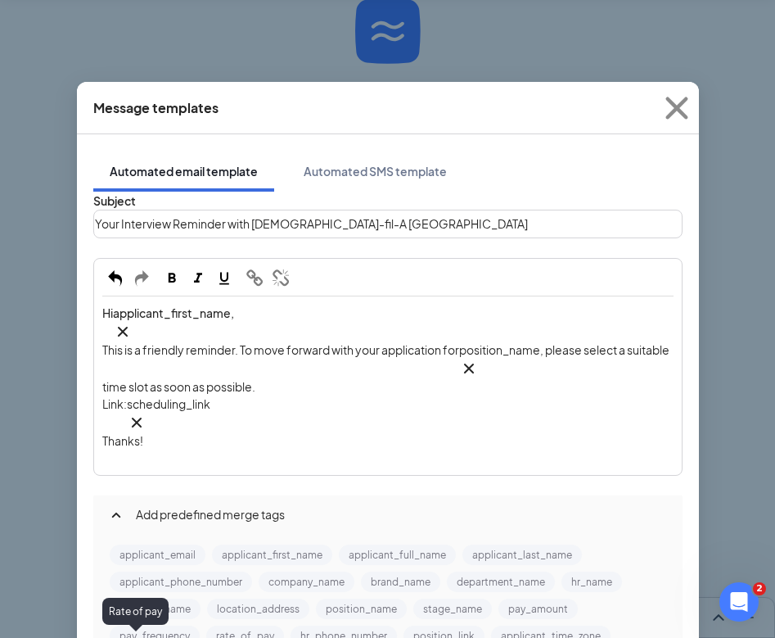
click at [159, 598] on div "Rate of pay" at bounding box center [135, 611] width 66 height 27
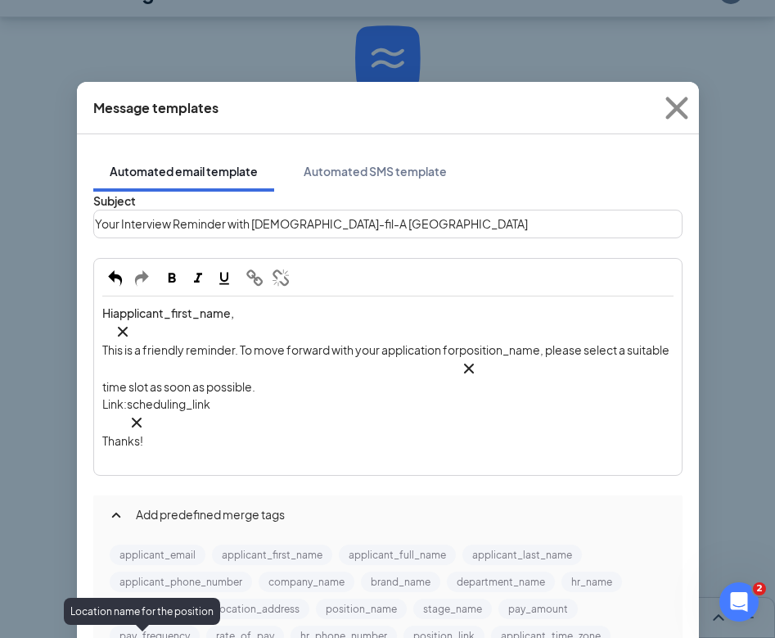
click at [172, 599] on button "location_name" at bounding box center [155, 609] width 91 height 20
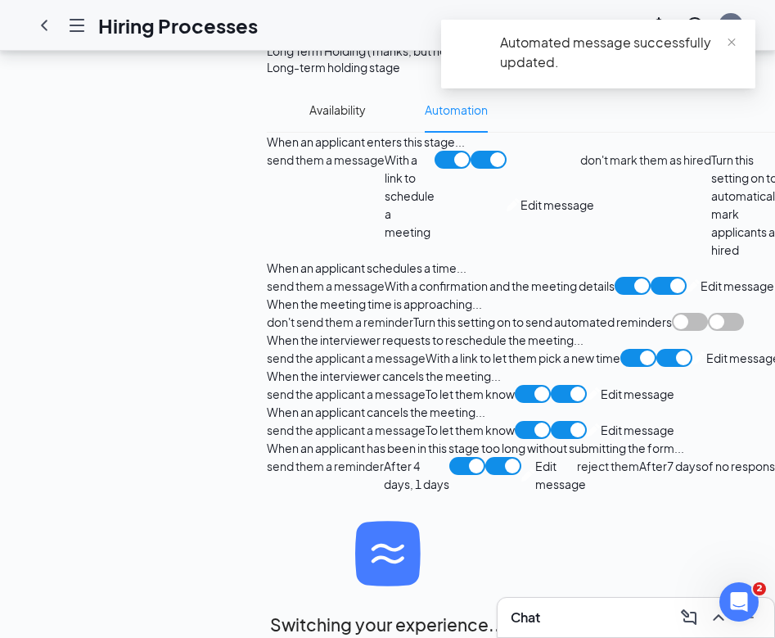
scroll to position [1827, 0]
click at [601, 421] on span "Edit message" at bounding box center [638, 430] width 74 height 18
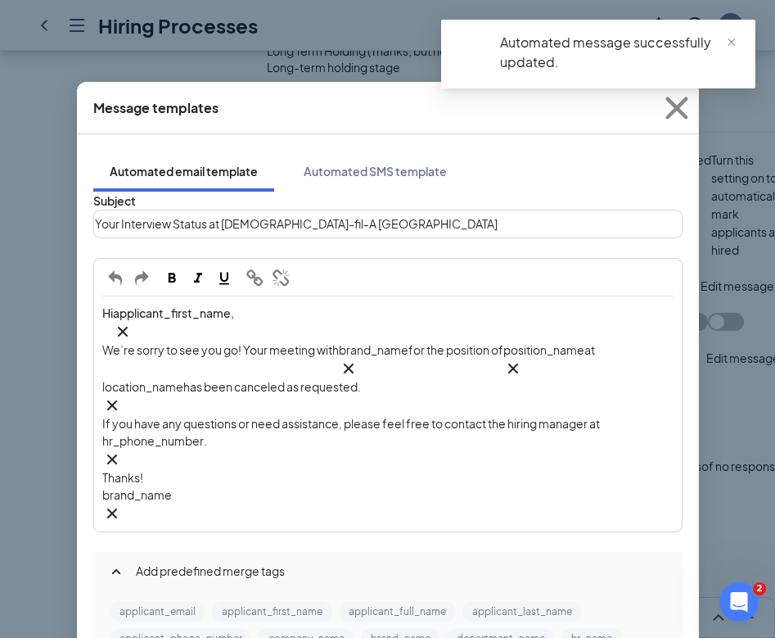
click at [116, 508] on icon "Cross" at bounding box center [111, 513] width 10 height 10
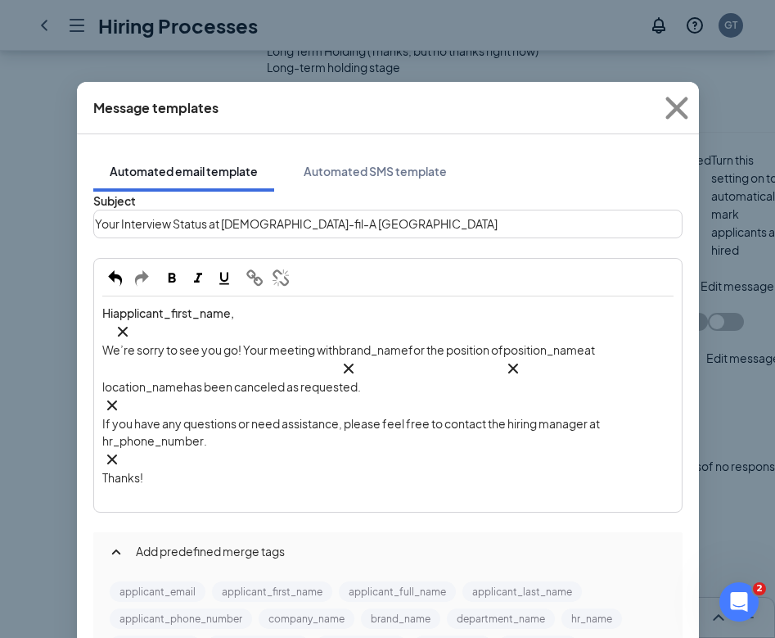
scroll to position [164, 0]
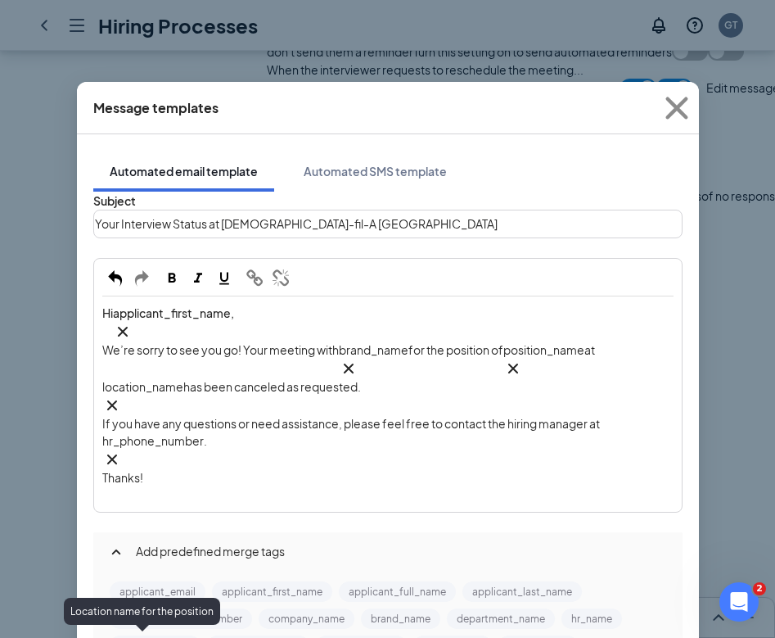
click at [154, 635] on button "location_name" at bounding box center [155, 645] width 91 height 20
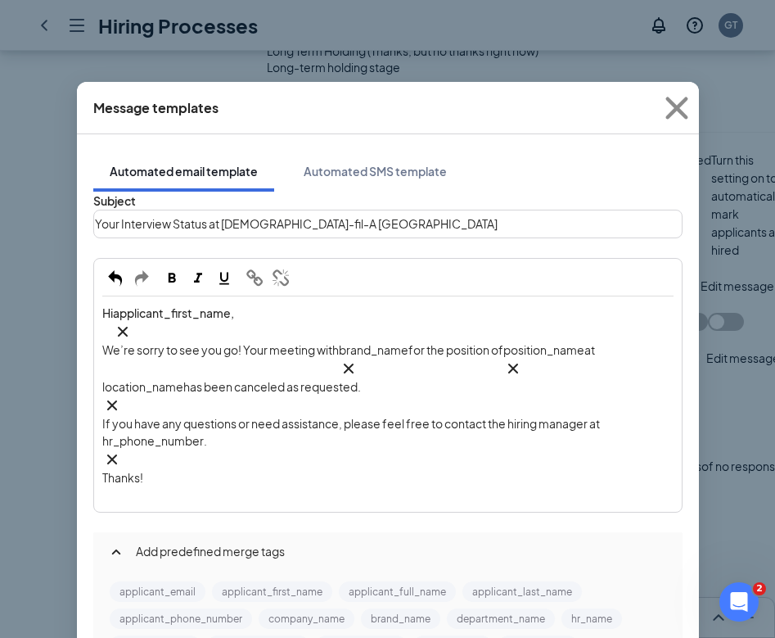
scroll to position [128, 0]
click at [196, 469] on div "Thanks!" at bounding box center [387, 477] width 571 height 17
click at [183, 486] on div "Edit text" at bounding box center [387, 494] width 571 height 17
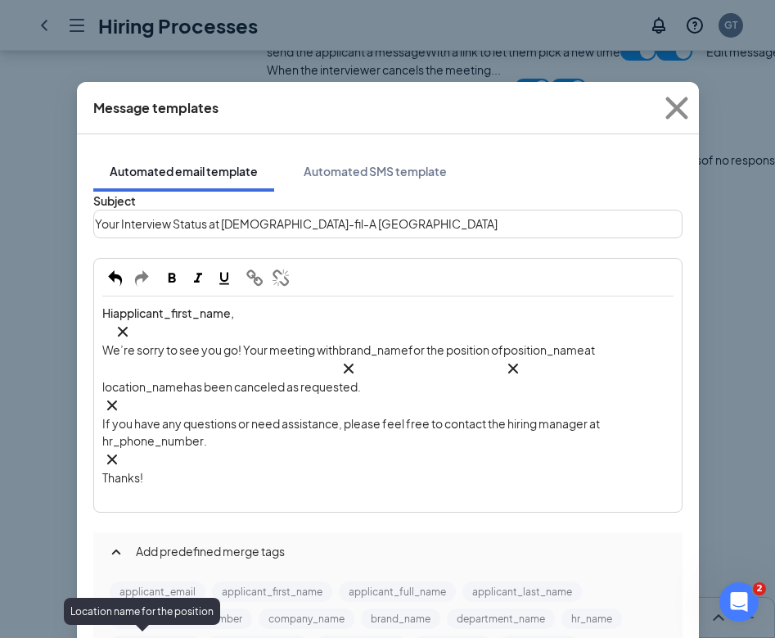
click at [160, 635] on button "location_name" at bounding box center [155, 645] width 91 height 20
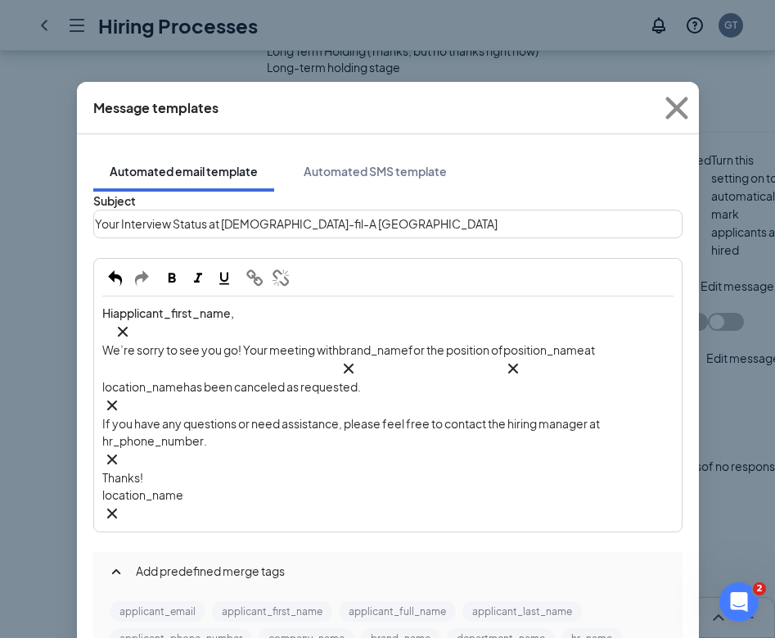
scroll to position [0, 0]
click at [302, 342] on span "We’re sorry to see you go! Your meeting with" at bounding box center [220, 349] width 237 height 15
click at [273, 342] on span "We’re sorry to see you go! Your interview with" at bounding box center [222, 349] width 240 height 15
click at [569, 416] on span "If you have any questions or need assistance, please feel free to contact the h…" at bounding box center [351, 423] width 498 height 15
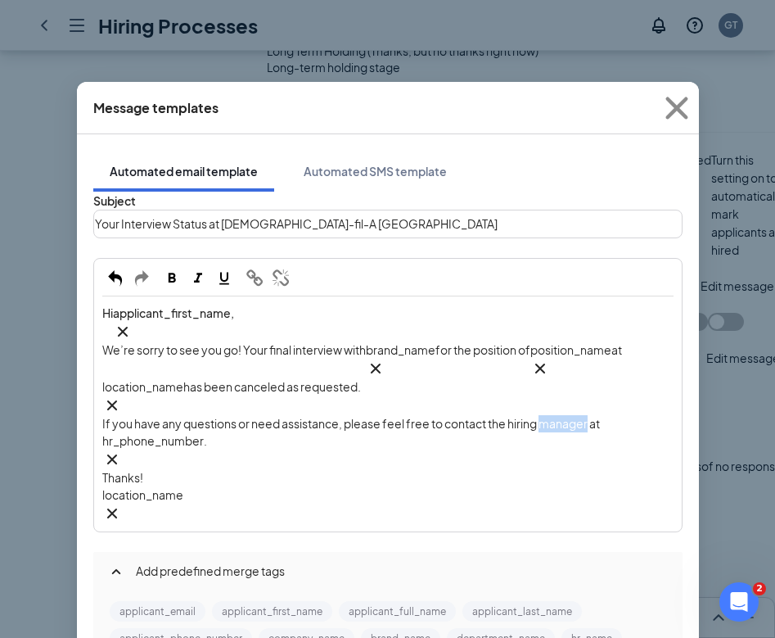
click at [569, 416] on span "If you have any questions or need assistance, please feel free to contact the h…" at bounding box center [351, 423] width 498 height 15
click at [535, 416] on span "If you have any questions or need assistance, please feel free to contact the h…" at bounding box center [351, 423] width 498 height 15
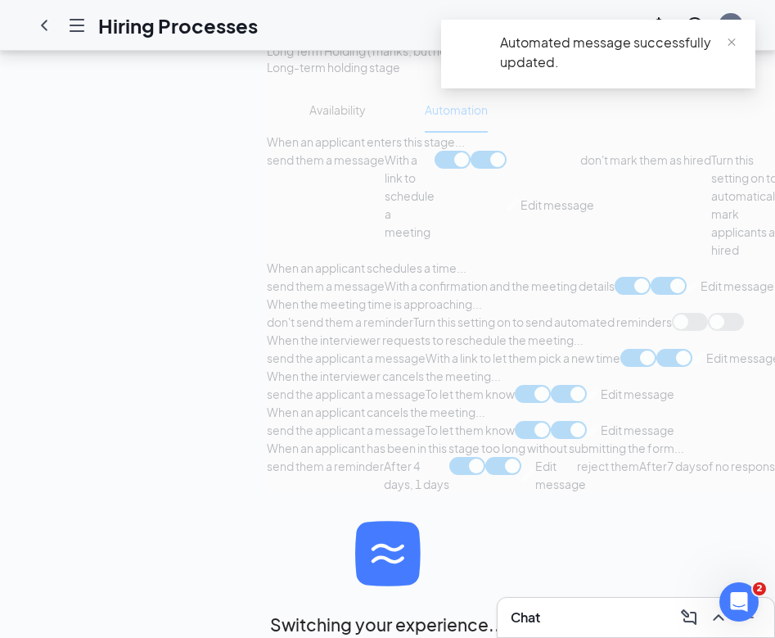
scroll to position [1801, 0]
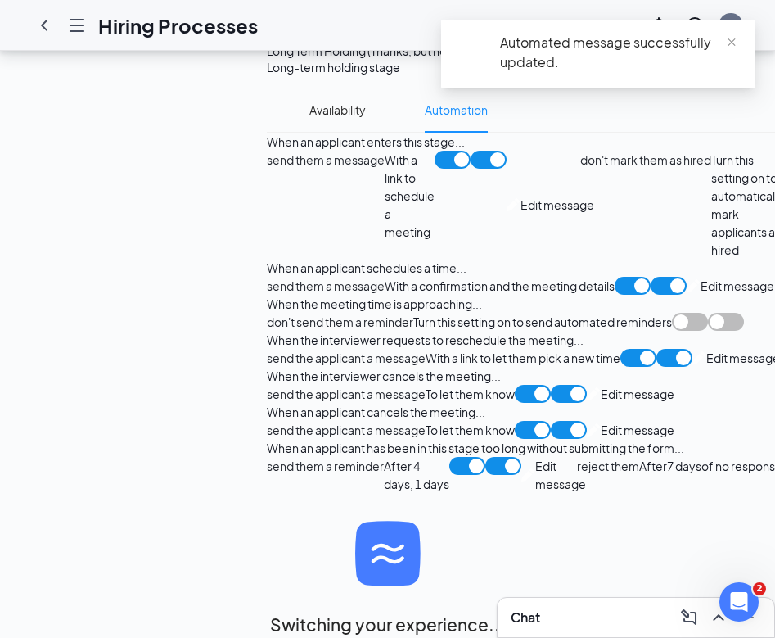
click at [601, 421] on span "Edit message" at bounding box center [638, 430] width 74 height 18
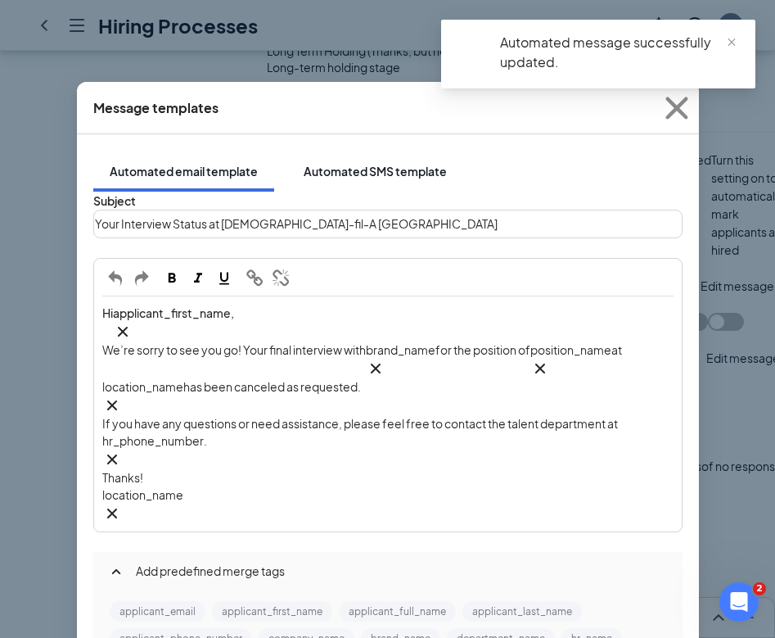
click at [405, 163] on div "Automated SMS template" at bounding box center [375, 171] width 143 height 16
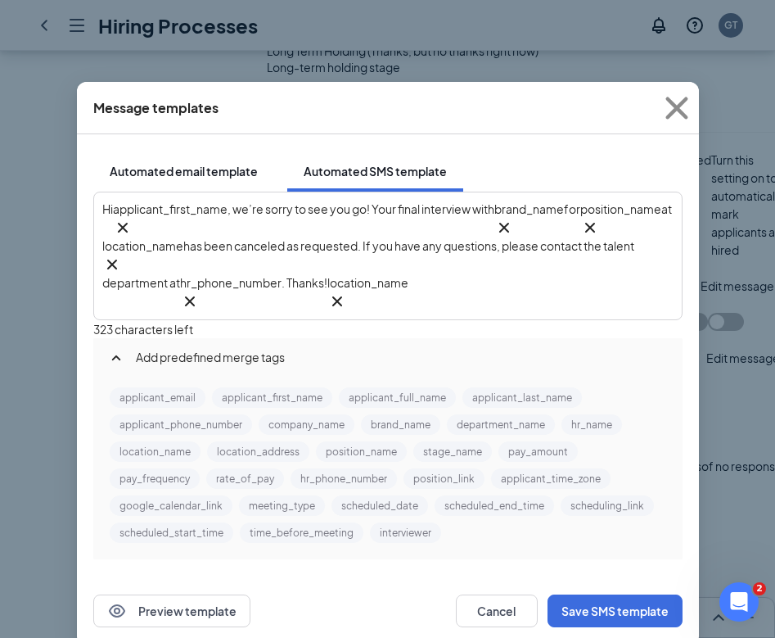
click at [209, 163] on div "Automated email template" at bounding box center [184, 171] width 148 height 16
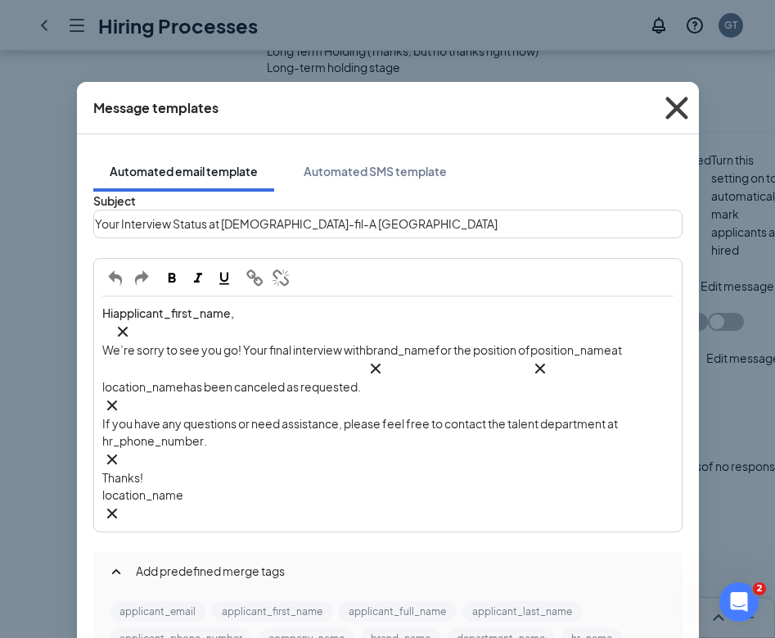
click at [675, 102] on icon "Cross" at bounding box center [677, 108] width 44 height 44
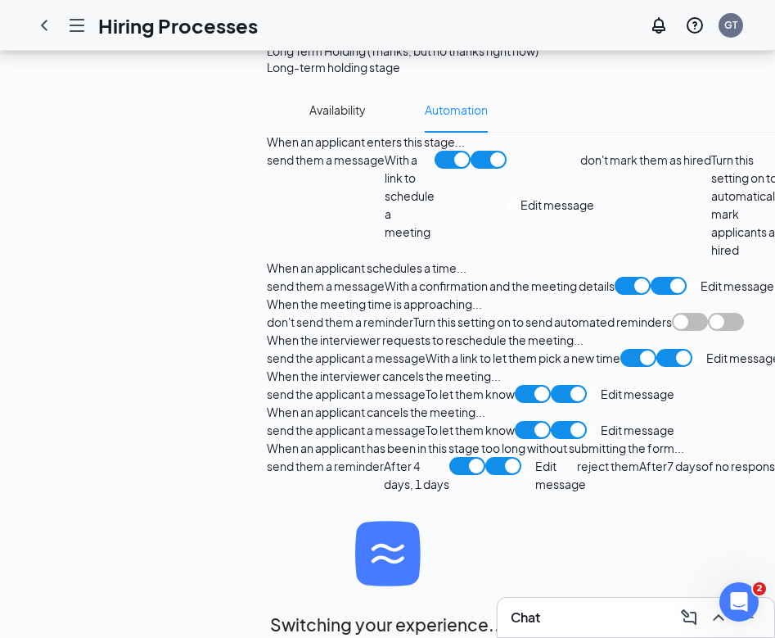
scroll to position [1452, 0]
click at [601, 403] on span "Edit message" at bounding box center [638, 394] width 74 height 18
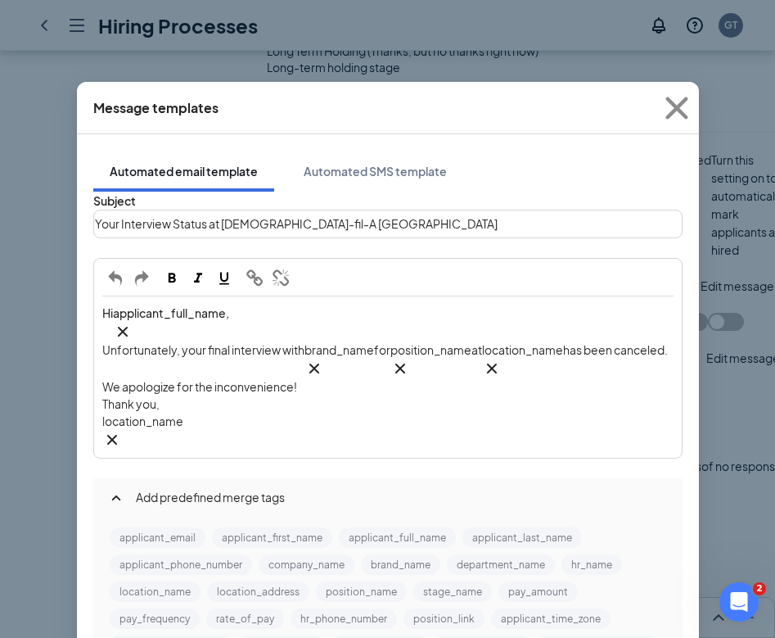
scroll to position [17, 0]
click at [357, 151] on button "Automated SMS template" at bounding box center [375, 171] width 176 height 41
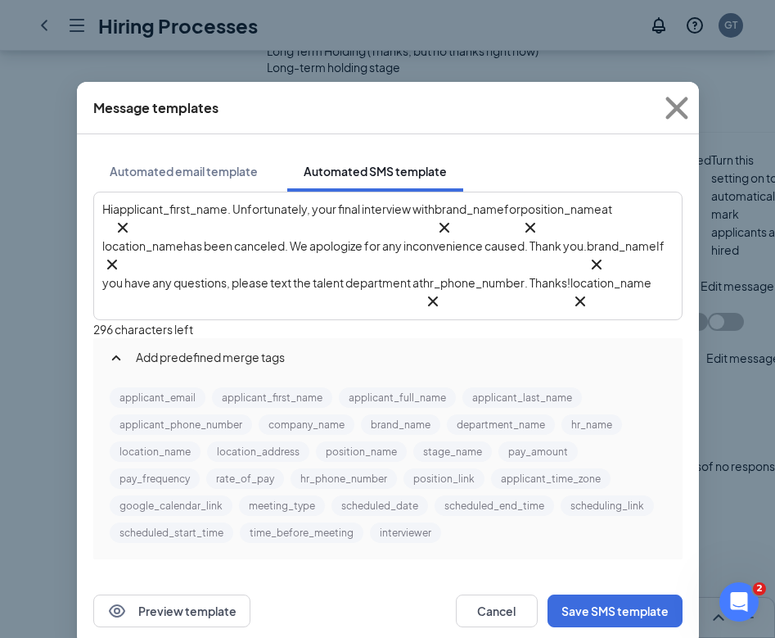
scroll to position [2, 0]
click at [674, 115] on icon "Cross" at bounding box center [677, 108] width 44 height 44
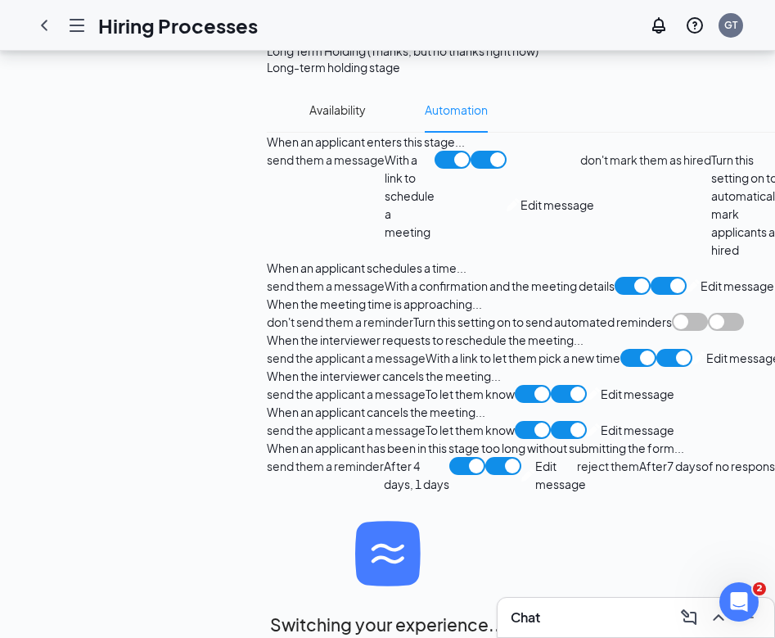
scroll to position [1141, 0]
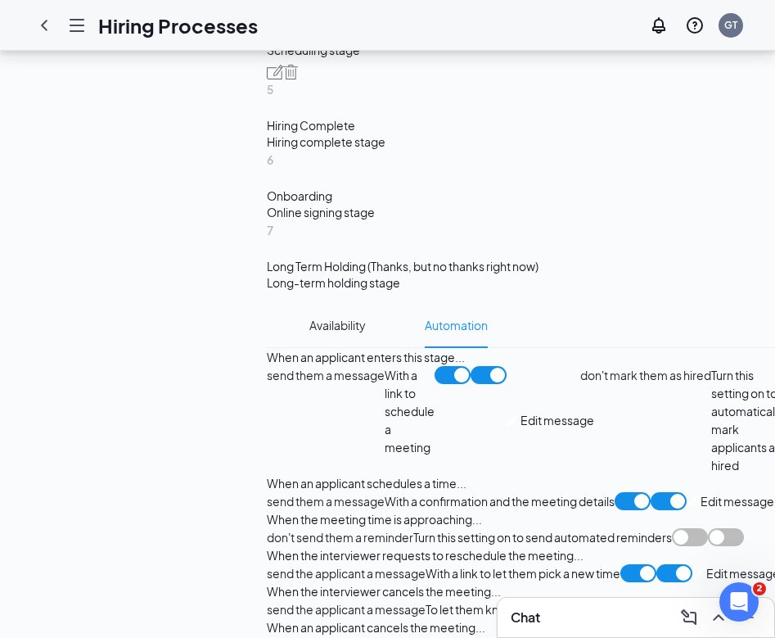
click at [707, 564] on span "Edit message" at bounding box center [744, 573] width 74 height 18
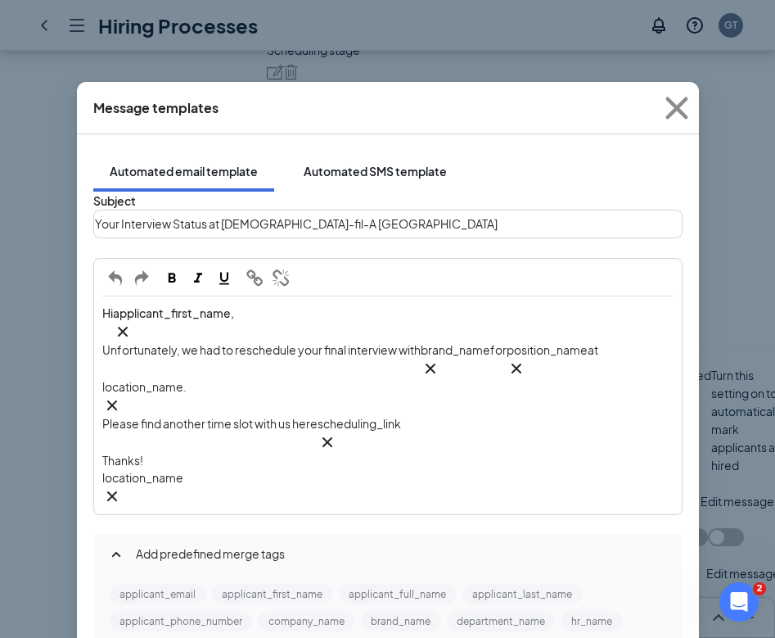
click at [324, 169] on button "Automated SMS template" at bounding box center [375, 171] width 176 height 41
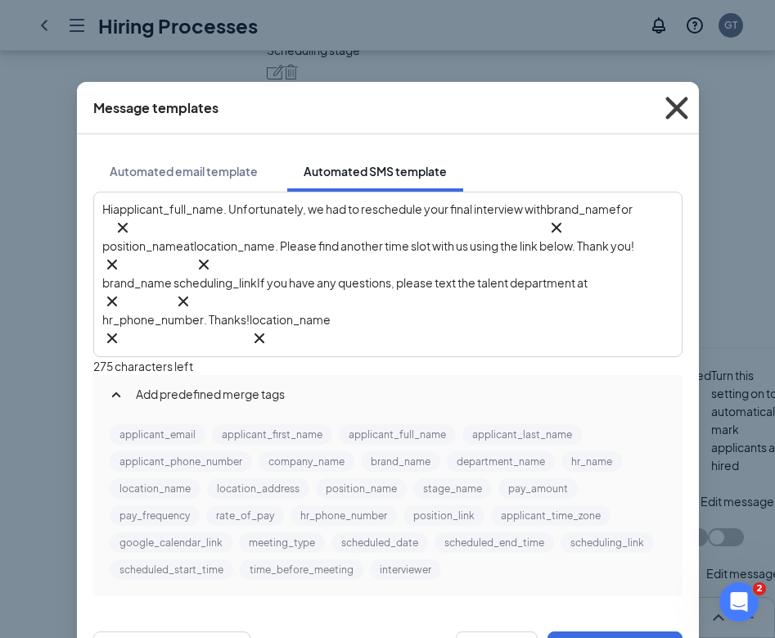
click at [671, 112] on icon "Cross" at bounding box center [677, 108] width 22 height 22
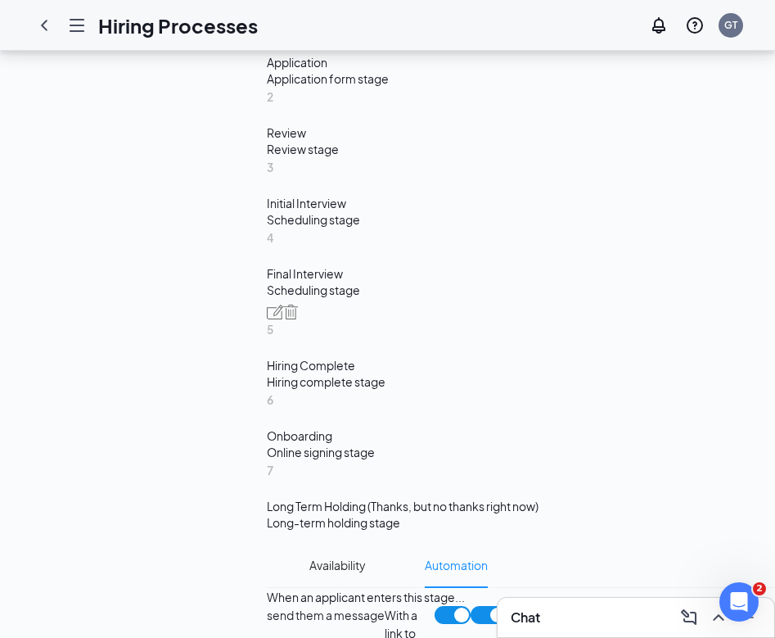
scroll to position [825, 0]
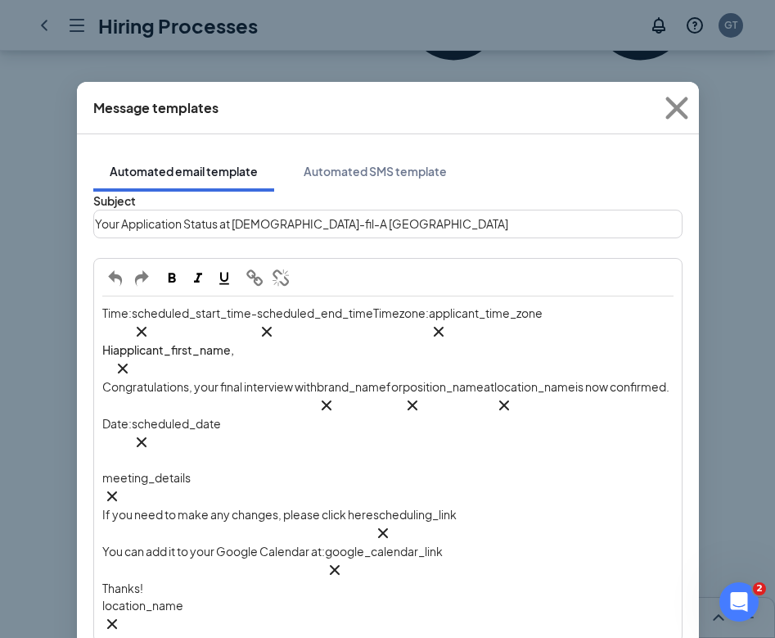
scroll to position [0, 0]
click at [399, 163] on div "Automated SMS template" at bounding box center [375, 171] width 143 height 16
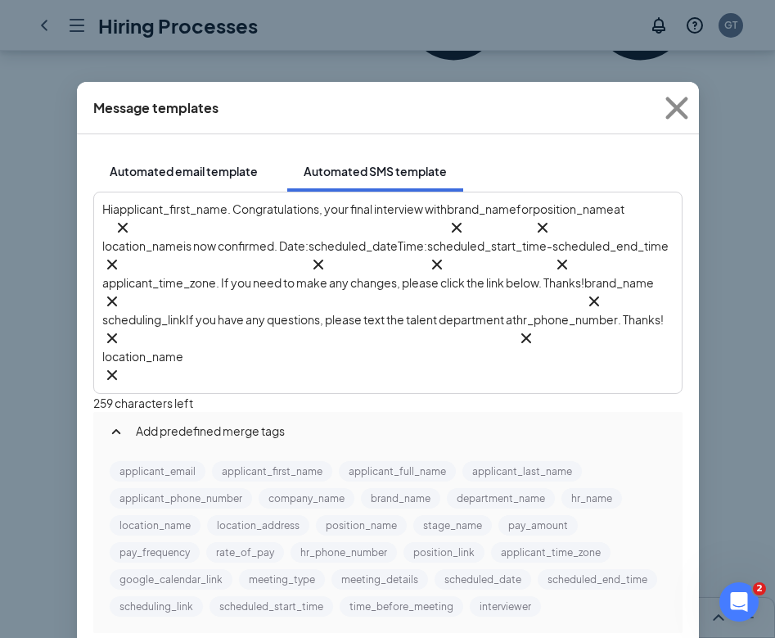
click at [230, 163] on div "Automated email template" at bounding box center [184, 171] width 148 height 16
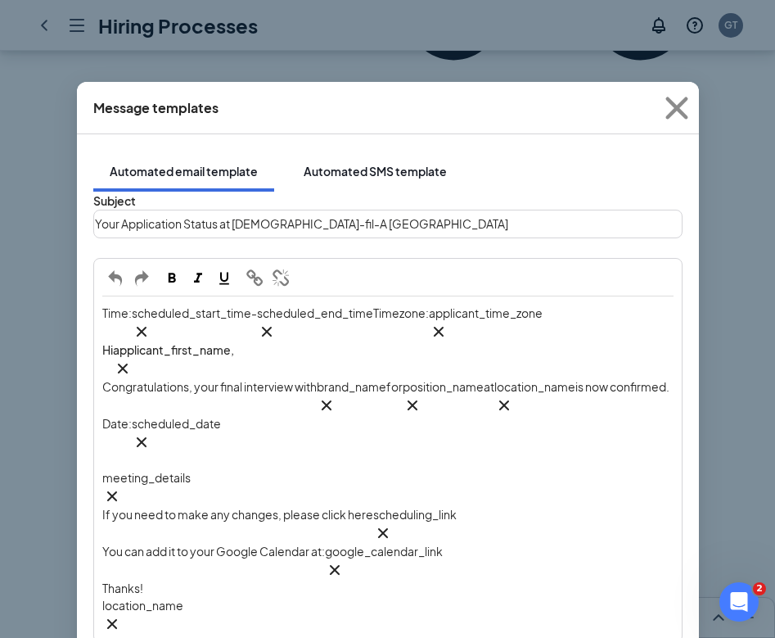
click at [376, 163] on div "Automated SMS template" at bounding box center [375, 171] width 143 height 16
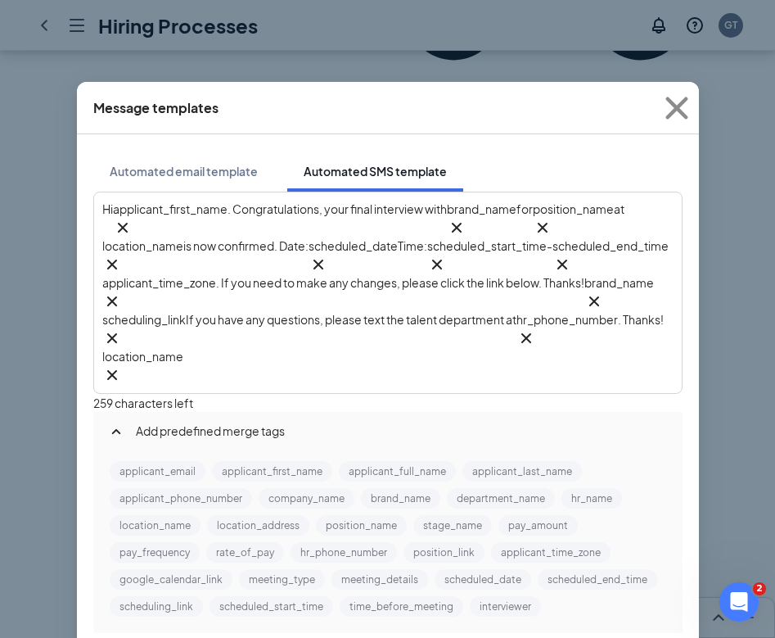
scroll to position [17, 0]
click at [675, 114] on icon "Cross" at bounding box center [677, 108] width 44 height 44
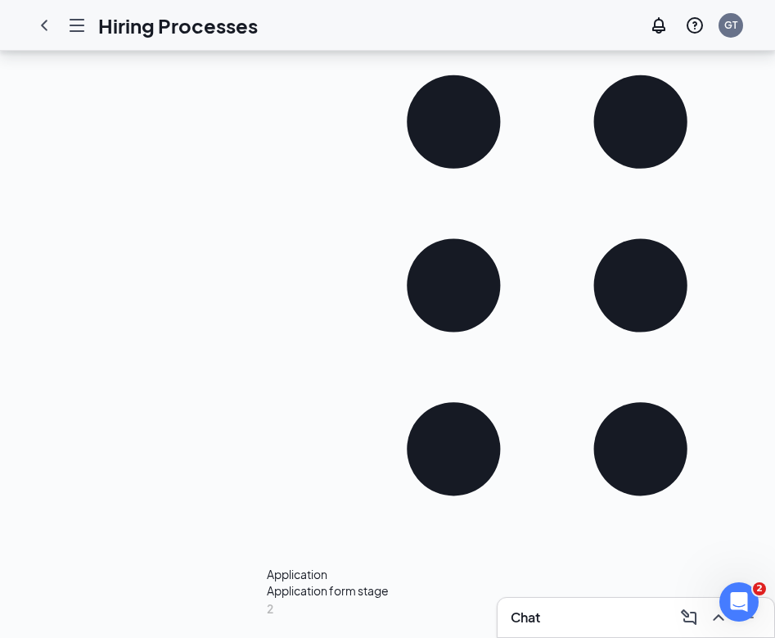
scroll to position [352, 0]
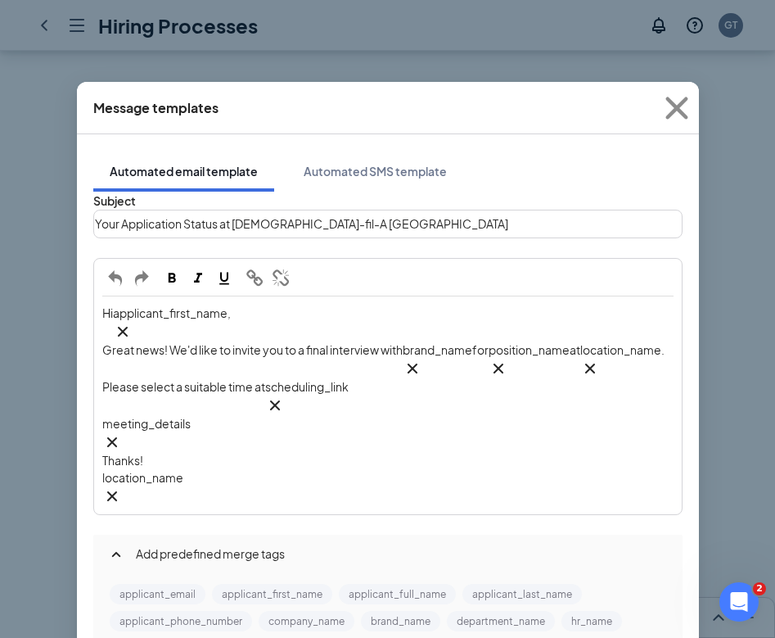
scroll to position [0, 0]
click at [373, 163] on div "Automated SMS template" at bounding box center [375, 171] width 143 height 16
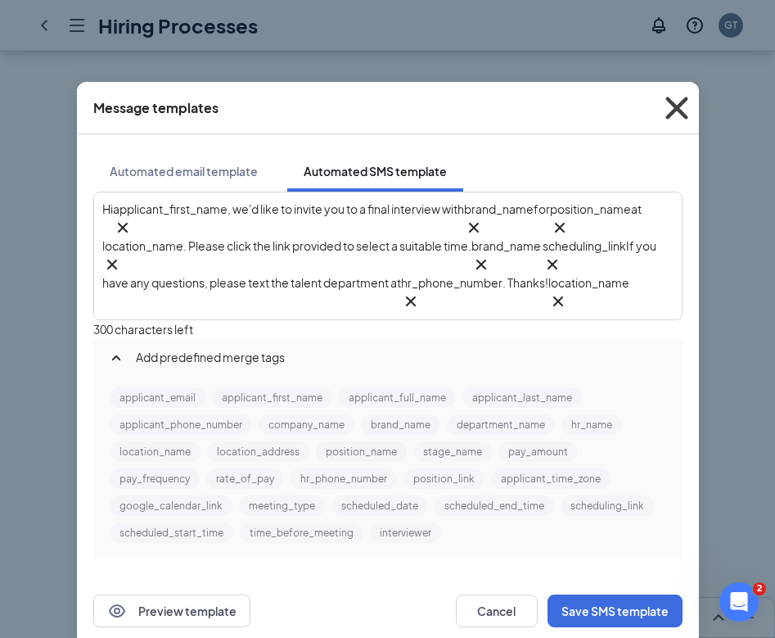
click at [675, 113] on icon "Cross" at bounding box center [677, 108] width 44 height 44
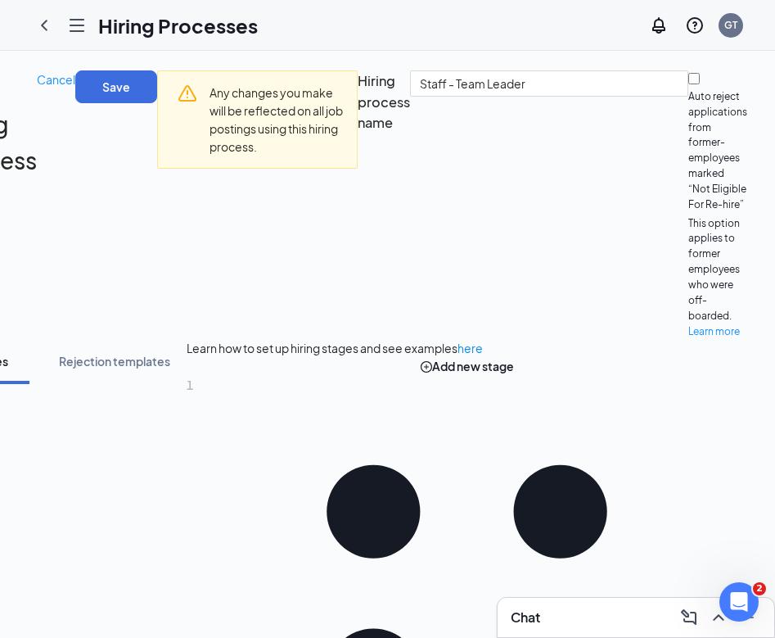
scroll to position [0, 247]
click at [157, 86] on button "Save" at bounding box center [116, 86] width 82 height 33
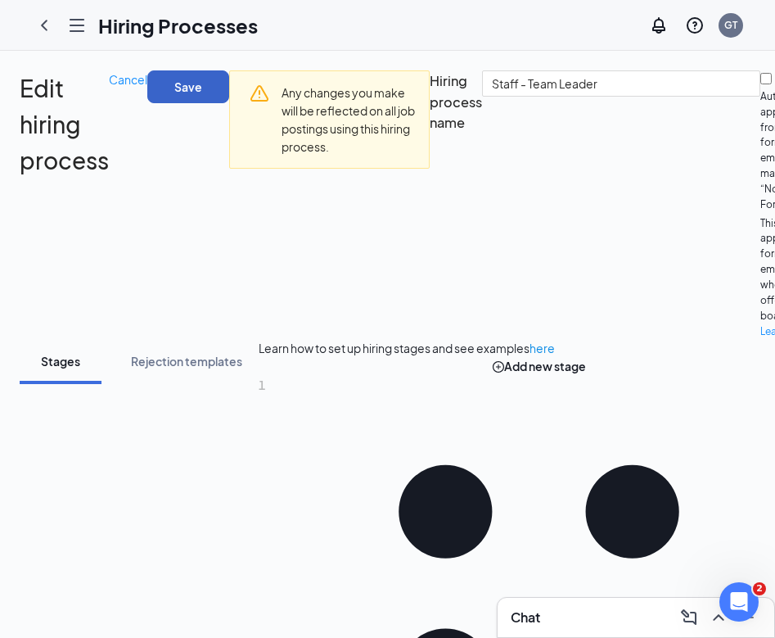
scroll to position [0, 0]
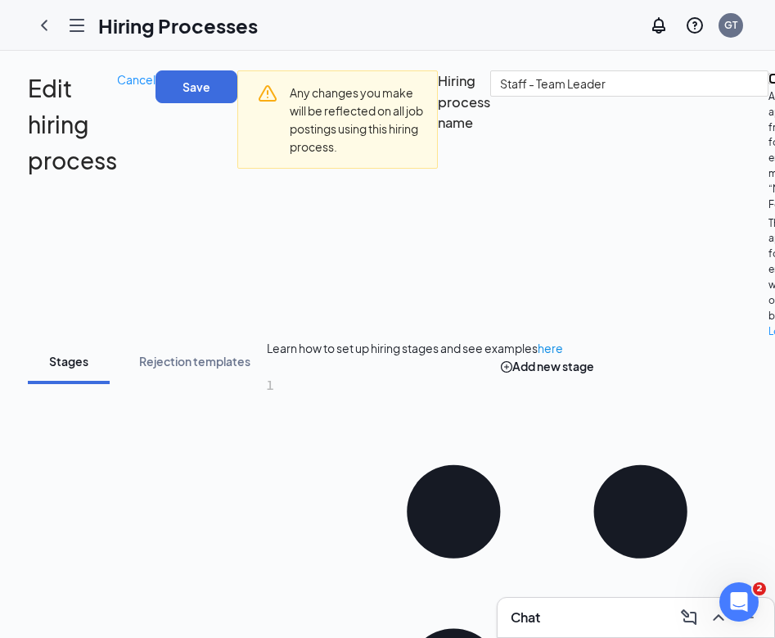
click at [769, 84] on input "Auto reject applications from former-employees marked “Not Eligible For Re-hire…" at bounding box center [774, 78] width 11 height 11
checkbox input "true"
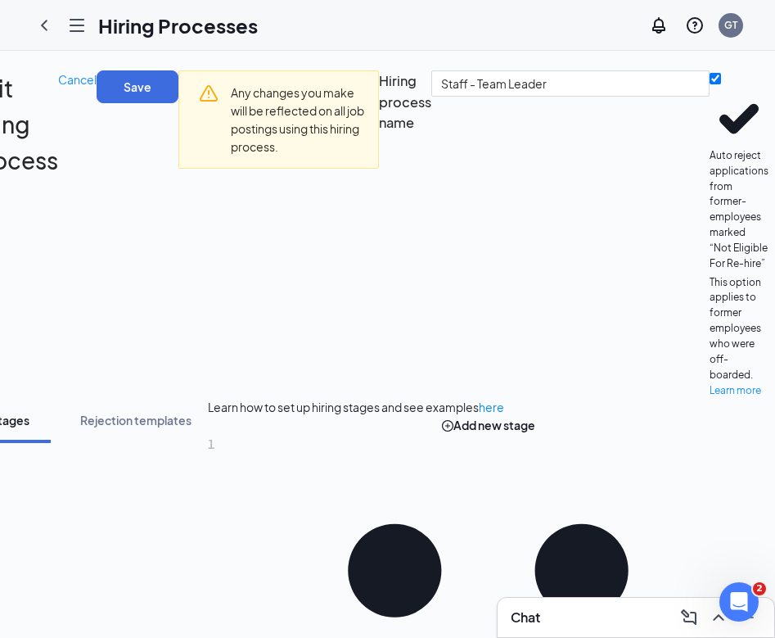
scroll to position [0, 247]
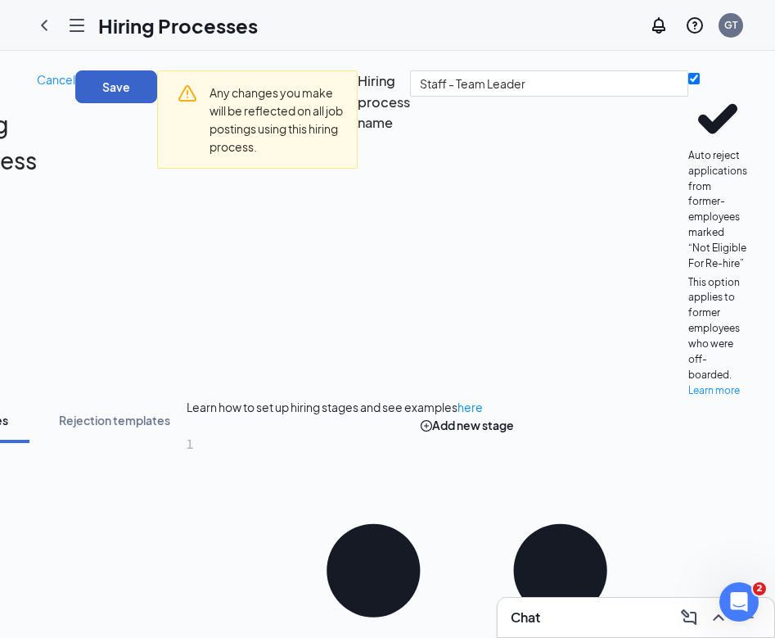
click at [157, 88] on button "Save" at bounding box center [116, 86] width 82 height 33
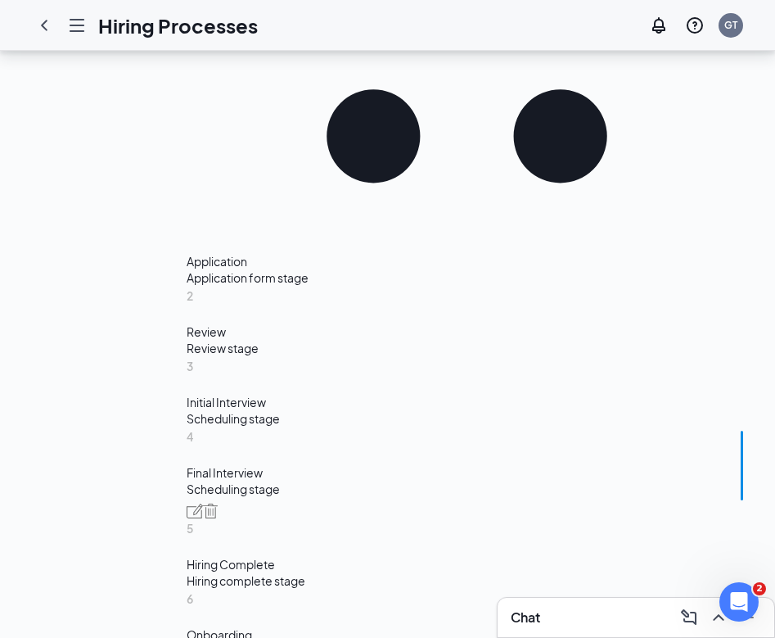
scroll to position [792, 0]
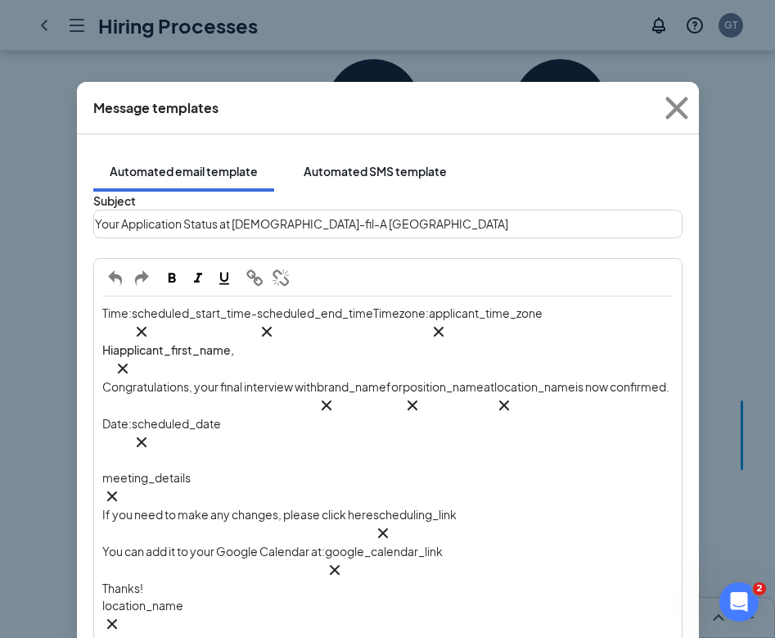
click at [351, 163] on div "Automated SMS template" at bounding box center [375, 171] width 143 height 16
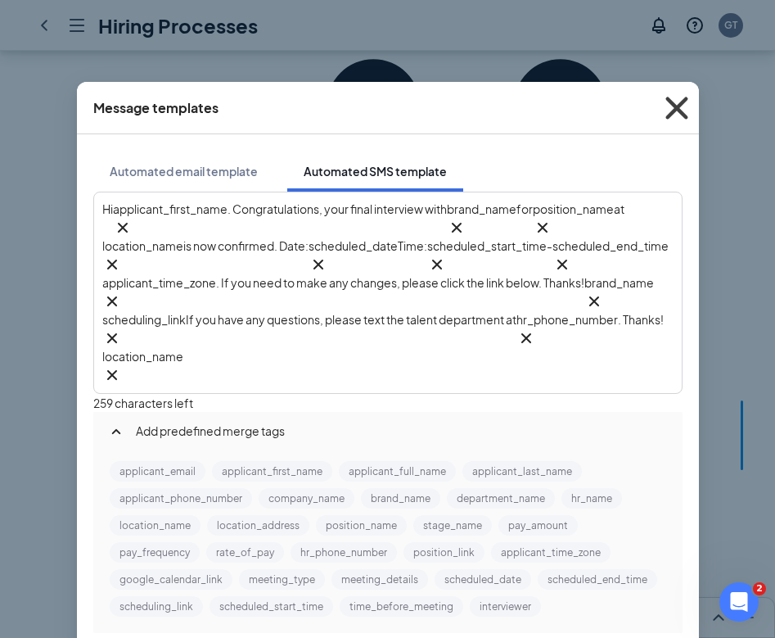
click at [683, 111] on icon "Cross" at bounding box center [677, 108] width 44 height 44
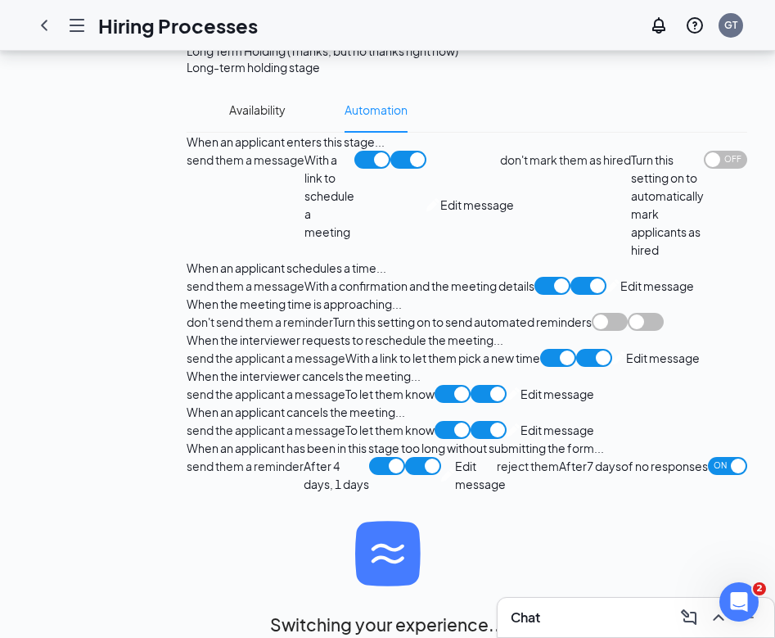
scroll to position [1823, 0]
click at [521, 421] on span "Edit message" at bounding box center [558, 430] width 74 height 18
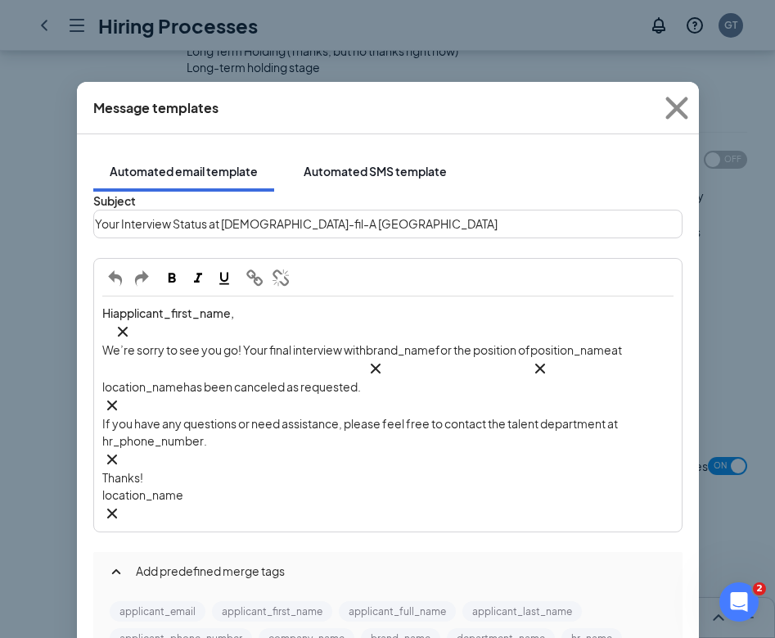
click at [306, 163] on div "Automated SMS template" at bounding box center [375, 171] width 143 height 16
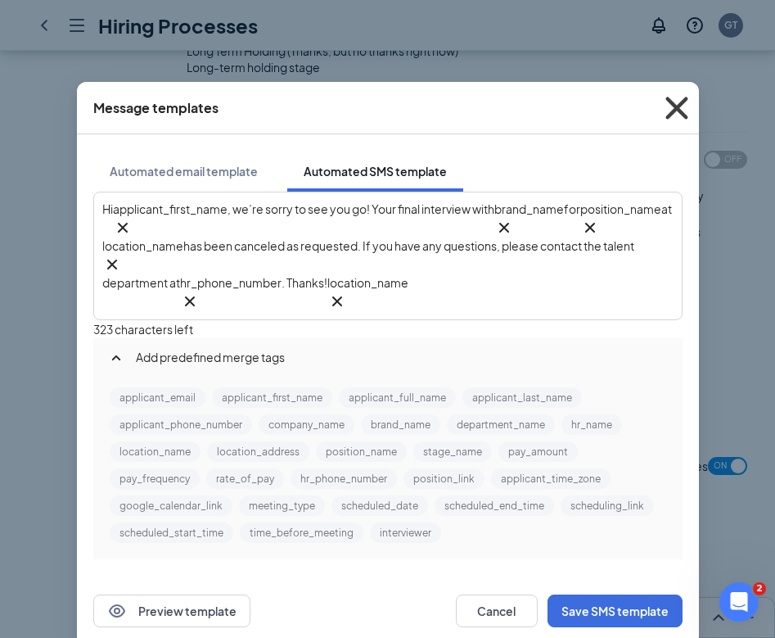
click at [677, 120] on span "Close" at bounding box center [677, 108] width 44 height 44
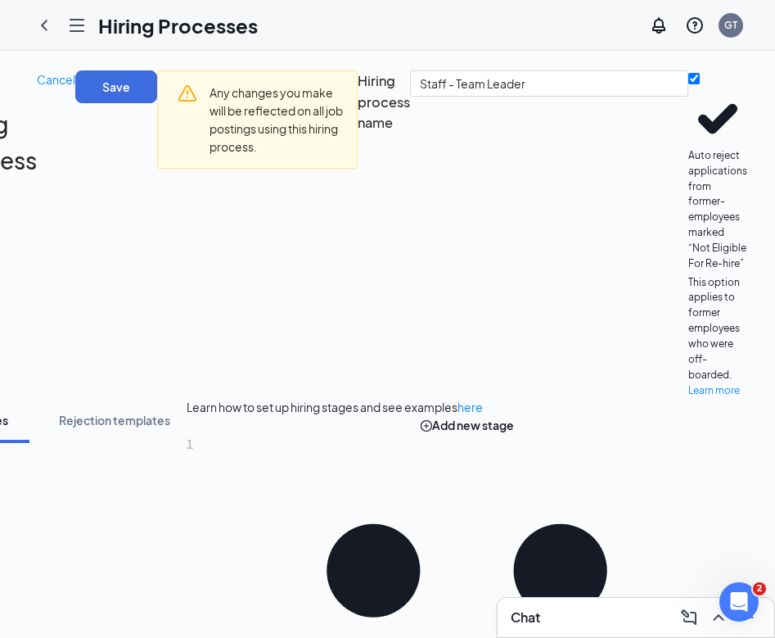
scroll to position [0, 247]
click at [157, 102] on button "Save" at bounding box center [116, 86] width 82 height 33
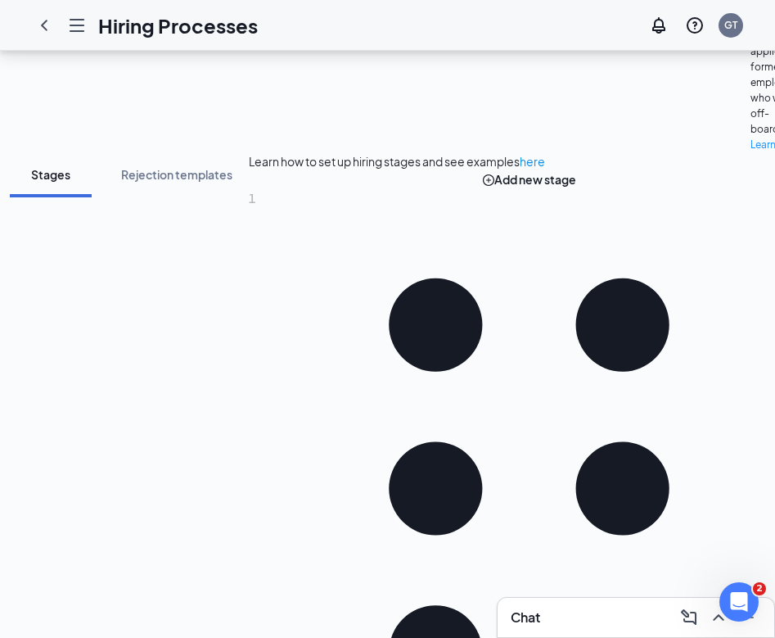
scroll to position [394, 0]
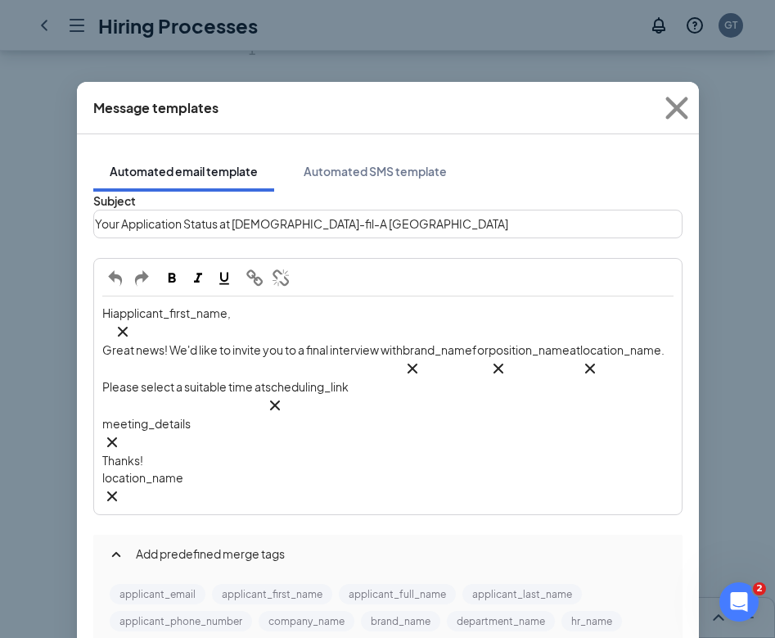
click at [156, 452] on div "Thanks!" at bounding box center [387, 460] width 571 height 17
drag, startPoint x: 156, startPoint y: 393, endPoint x: 111, endPoint y: 393, distance: 45.9
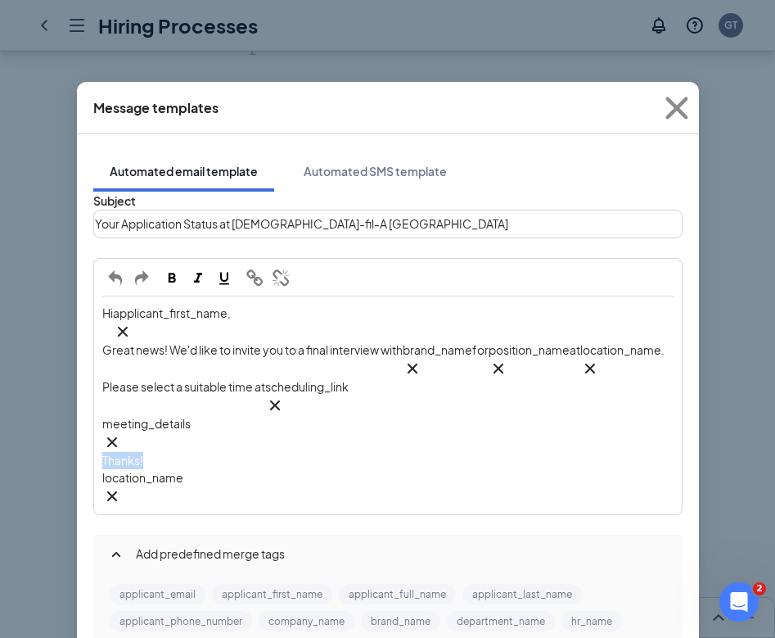
click at [111, 452] on div "Thanks!" at bounding box center [387, 460] width 571 height 17
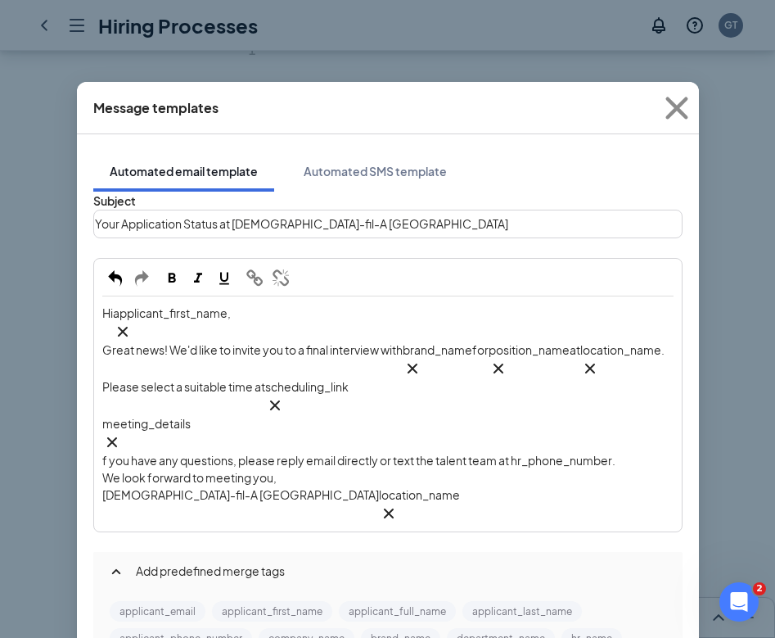
click at [379, 504] on icon "Cross" at bounding box center [389, 514] width 20 height 20
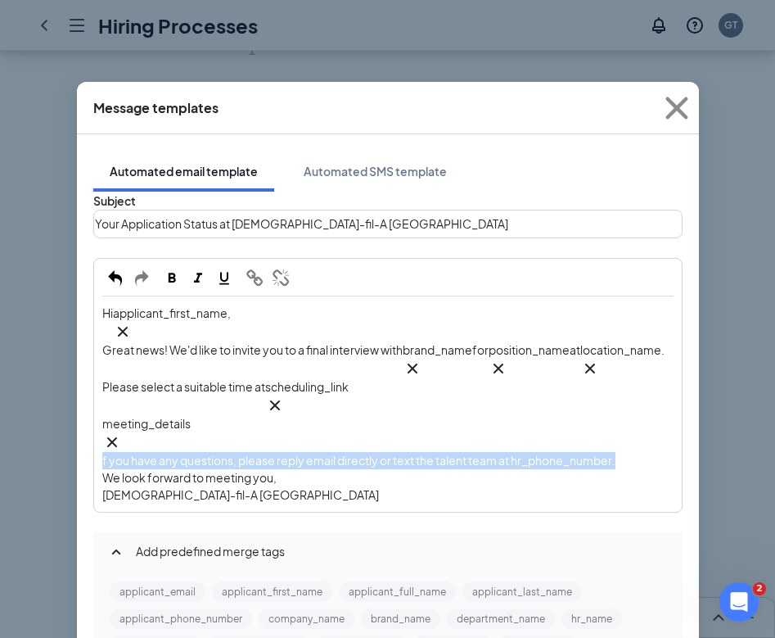
drag, startPoint x: 109, startPoint y: 409, endPoint x: 99, endPoint y: 399, distance: 13.9
click at [99, 399] on div "Hi applicant_first_name‌‌‌‌ {{applicant_first_name}} , Great news! We'd like to…" at bounding box center [388, 404] width 586 height 214
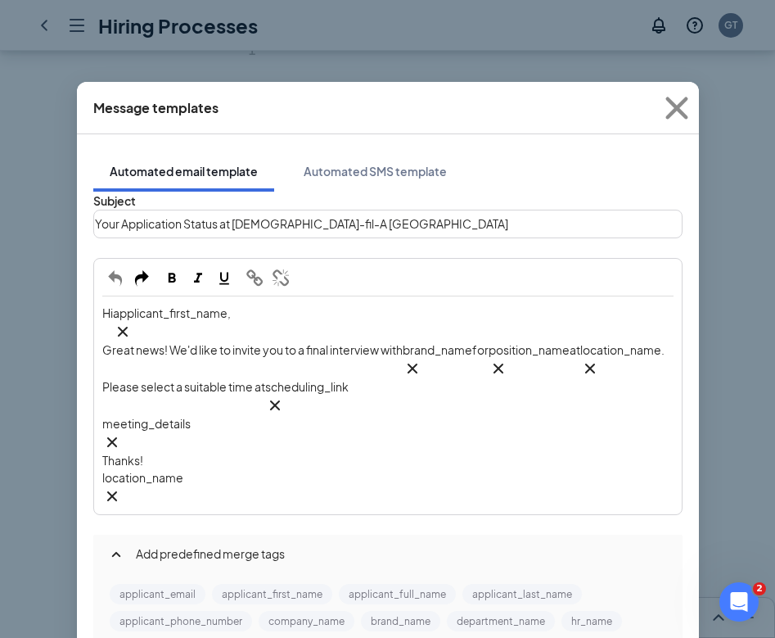
click at [214, 469] on div "location_name‌‌‌‌ {{location_name}}" at bounding box center [387, 487] width 571 height 37
drag, startPoint x: 214, startPoint y: 418, endPoint x: 86, endPoint y: 385, distance: 131.9
click at [93, 385] on div "Subject Your Application Status at Chick-fil-A Phillipsburg Hi applicant_first_…" at bounding box center [388, 474] width 590 height 564
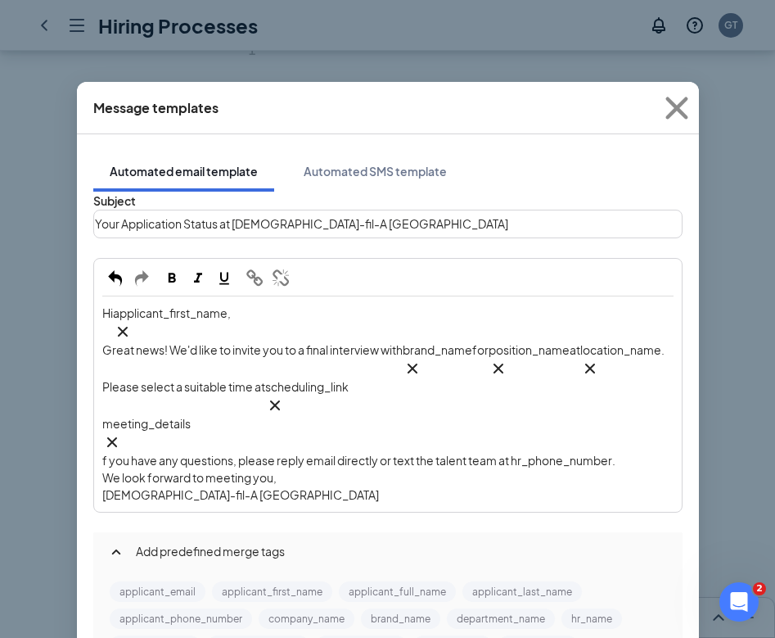
click at [103, 391] on div "Hi applicant_first_name‌‌‌‌ {{applicant_first_name}} , Great news! We'd like to…" at bounding box center [388, 404] width 586 height 214
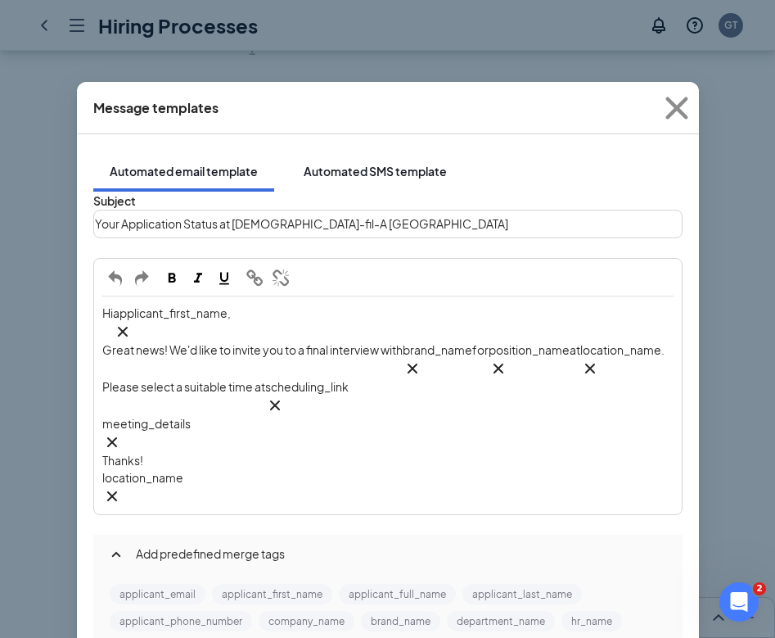
click at [363, 151] on button "Automated SMS template" at bounding box center [375, 171] width 176 height 41
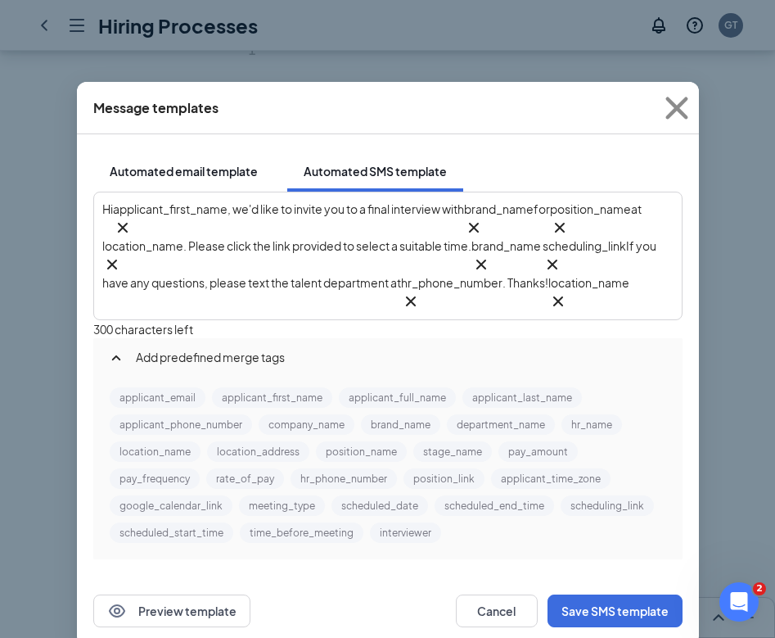
click at [224, 163] on div "Automated email template" at bounding box center [184, 171] width 148 height 16
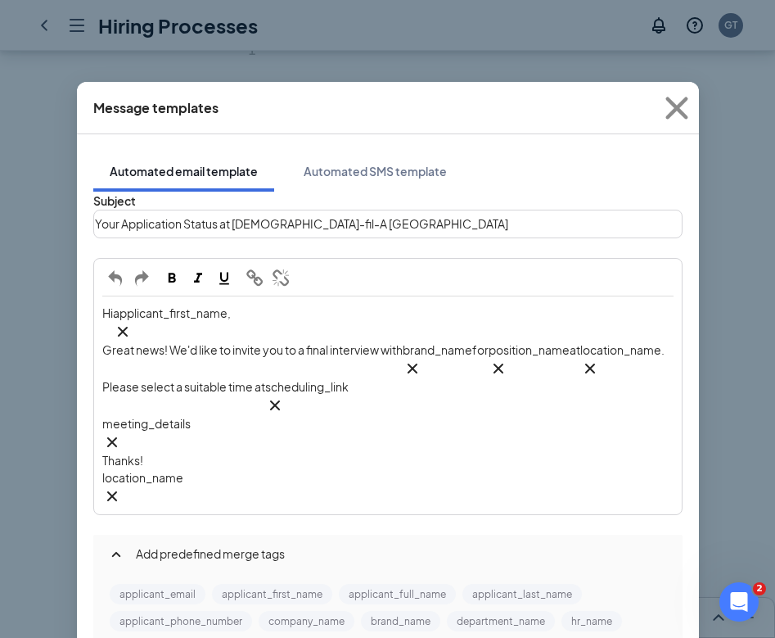
click at [218, 469] on div "location_name‌‌‌‌ {{location_name}}" at bounding box center [387, 487] width 571 height 37
drag, startPoint x: 218, startPoint y: 411, endPoint x: 97, endPoint y: 397, distance: 121.2
click at [97, 397] on div "Hi applicant_first_name‌‌‌‌ {{applicant_first_name}} , Great news! We'd like to…" at bounding box center [388, 405] width 586 height 216
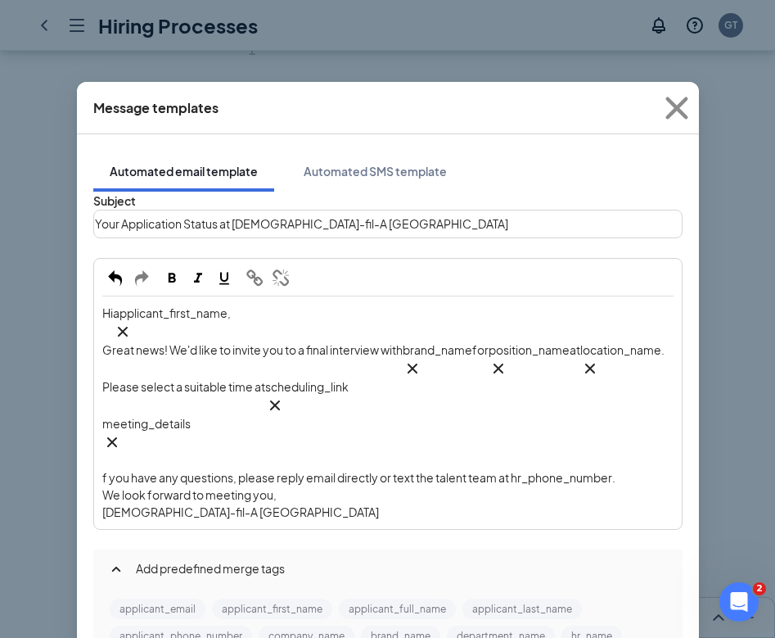
click at [102, 408] on div "Hi applicant_first_name‌‌‌‌ {{applicant_first_name}} , Great news! We'd like to…" at bounding box center [388, 412] width 586 height 231
click at [308, 504] on div "Chick-fil-A Phillipsburg" at bounding box center [387, 512] width 571 height 17
click at [546, 470] on span "f you have any questions, please reply email directly or text the talent team a…" at bounding box center [362, 477] width 513 height 15
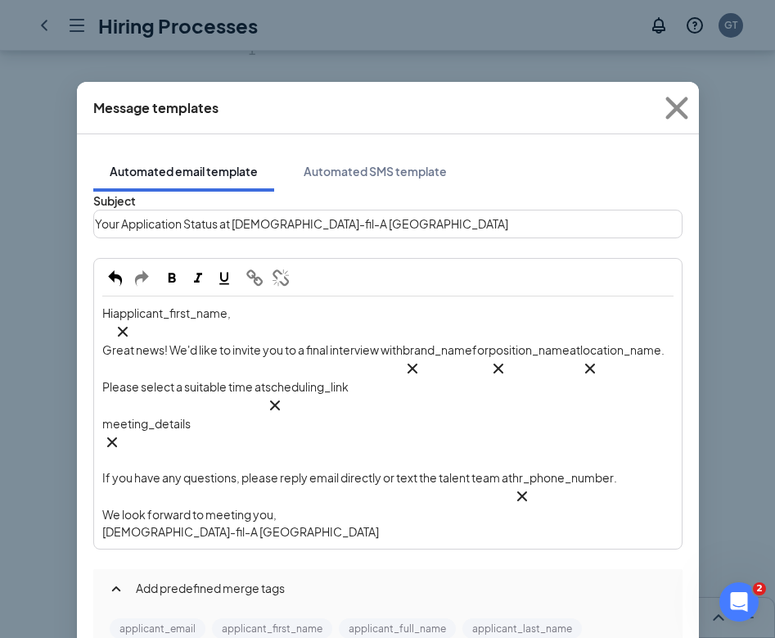
scroll to position [377, 0]
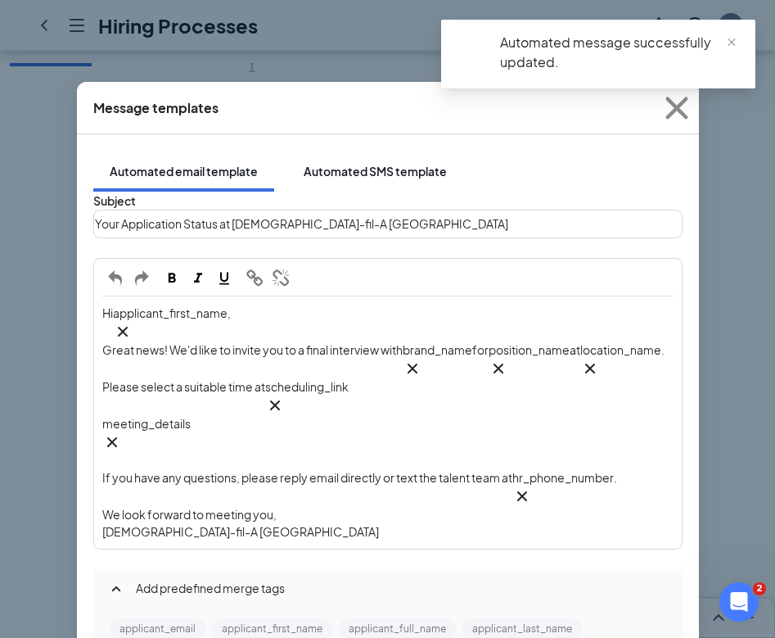
click at [319, 164] on button "Automated SMS template" at bounding box center [375, 171] width 176 height 41
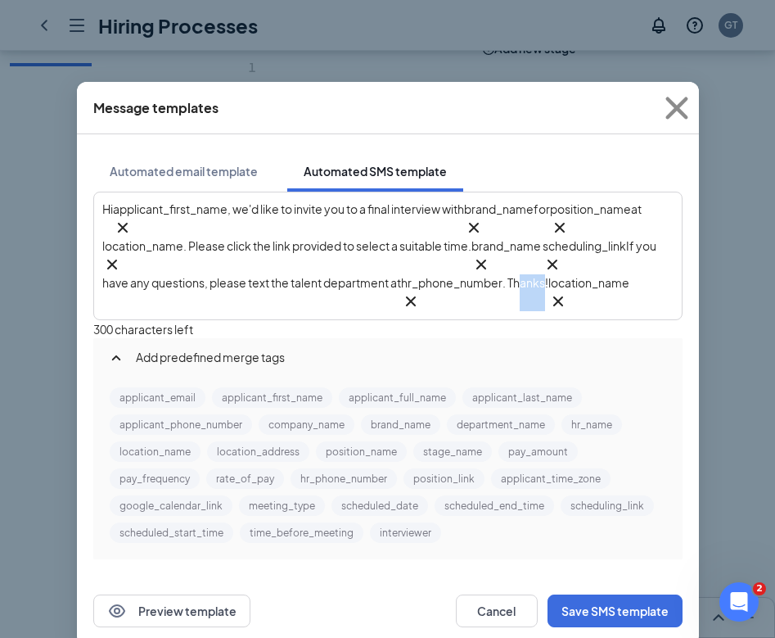
drag, startPoint x: 265, startPoint y: 283, endPoint x: 236, endPoint y: 283, distance: 29.5
click at [503, 283] on span ". Thanks!" at bounding box center [526, 282] width 46 height 15
drag, startPoint x: 230, startPoint y: 285, endPoint x: 429, endPoint y: 285, distance: 199.0
click at [429, 285] on div "Hi applicant_first_name‌‌‌‌ {{applicant_first_name}} , we'd like to invite you …" at bounding box center [387, 256] width 571 height 111
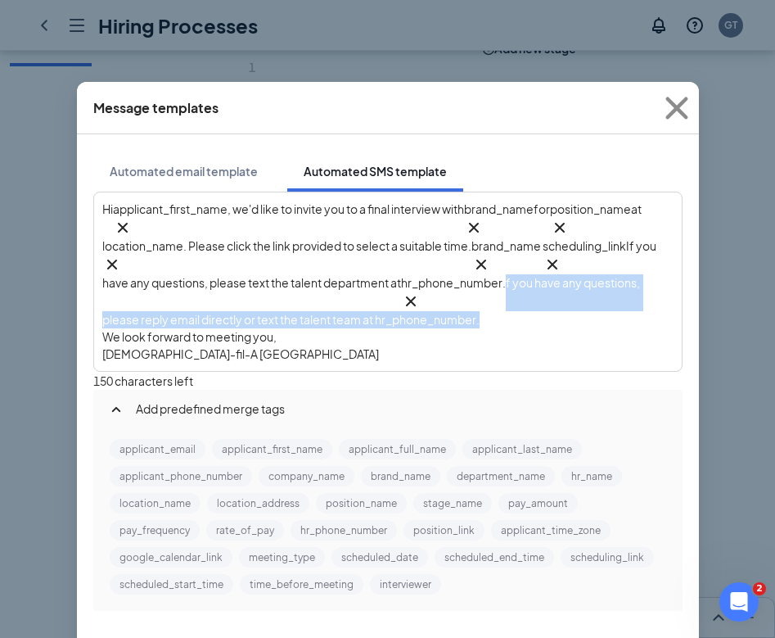
drag, startPoint x: 108, startPoint y: 327, endPoint x: 224, endPoint y: 285, distance: 122.8
click at [224, 285] on div "Hi applicant_first_name‌‌‌‌ {{applicant_first_name}} , we'd like to invite you …" at bounding box center [387, 282] width 571 height 162
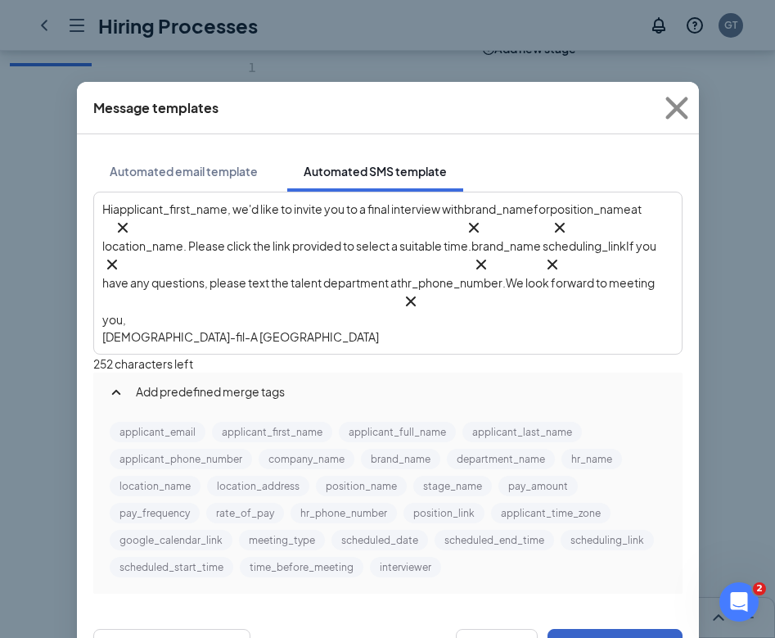
click at [597, 629] on button "Save SMS template" at bounding box center [615, 645] width 135 height 33
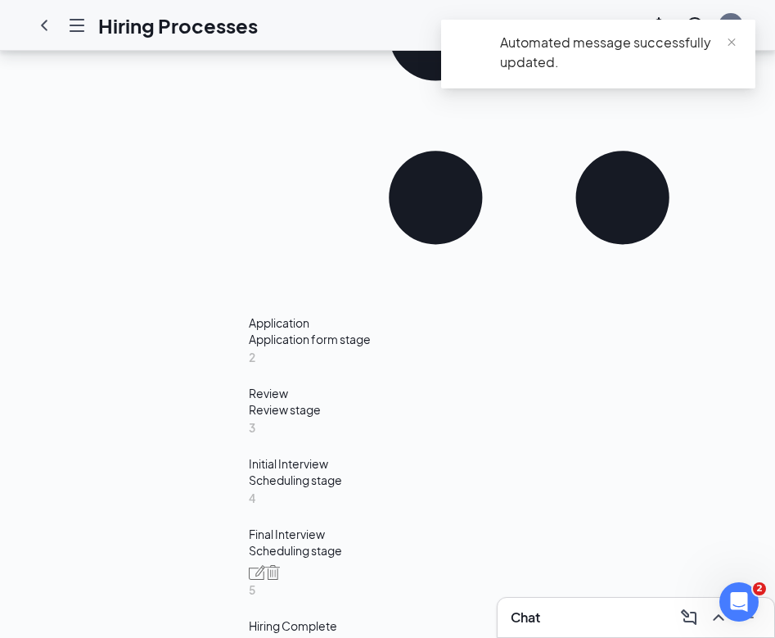
scroll to position [776, 0]
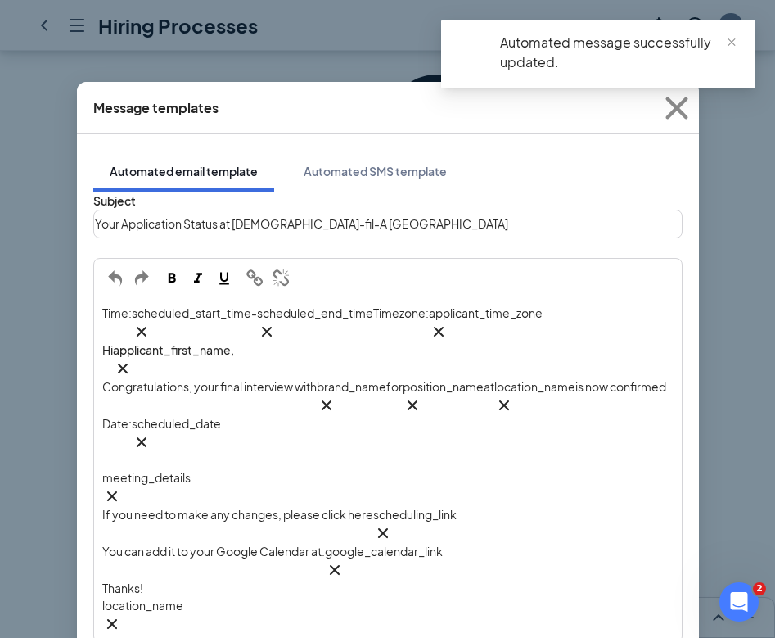
click at [251, 580] on div "Thanks!" at bounding box center [387, 588] width 571 height 17
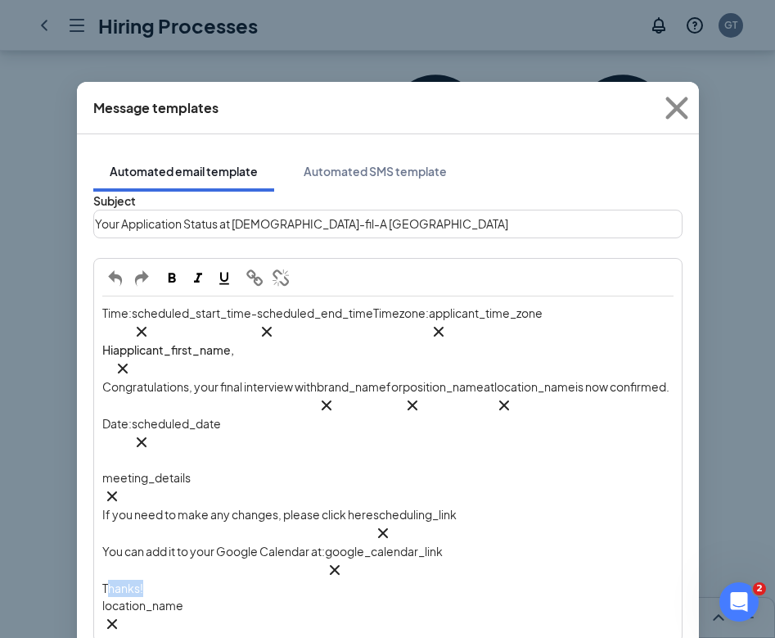
drag, startPoint x: 165, startPoint y: 484, endPoint x: 116, endPoint y: 484, distance: 49.1
click at [116, 580] on div "Thanks!" at bounding box center [387, 588] width 571 height 17
click at [117, 581] on span "Thanks!" at bounding box center [122, 588] width 41 height 15
drag, startPoint x: 109, startPoint y: 484, endPoint x: 265, endPoint y: 496, distance: 156.9
click at [265, 496] on div "Time: scheduled_start_time‌‌‌‌ {{scheduled_start_time}} - scheduled_end_time‌‌‌…" at bounding box center [387, 469] width 571 height 329
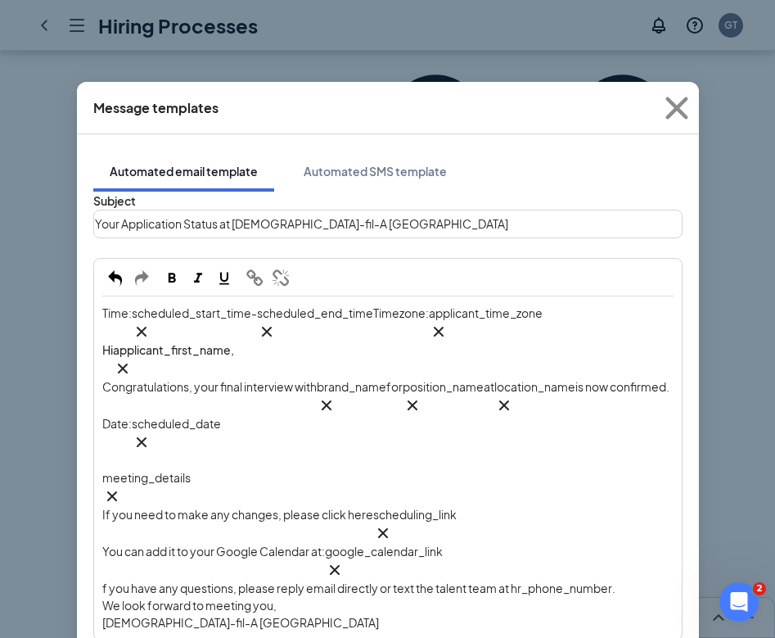
scroll to position [74, 0]
click at [104, 427] on div "Time: scheduled_start_time‌‌‌‌ {{scheduled_start_time}} - scheduled_end_time‌‌‌…" at bounding box center [388, 467] width 586 height 341
drag, startPoint x: 522, startPoint y: 426, endPoint x: 625, endPoint y: 427, distance: 103.2
click at [619, 581] on span "f you have any questions, please reply email directly or text the talent team a…" at bounding box center [362, 588] width 513 height 15
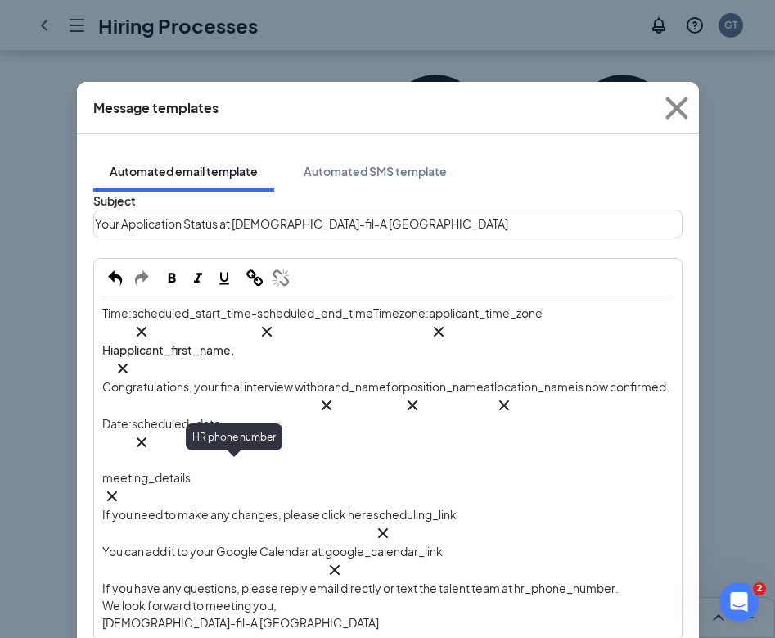
click at [580, 597] on div "We look forward to meeting you," at bounding box center [387, 605] width 571 height 17
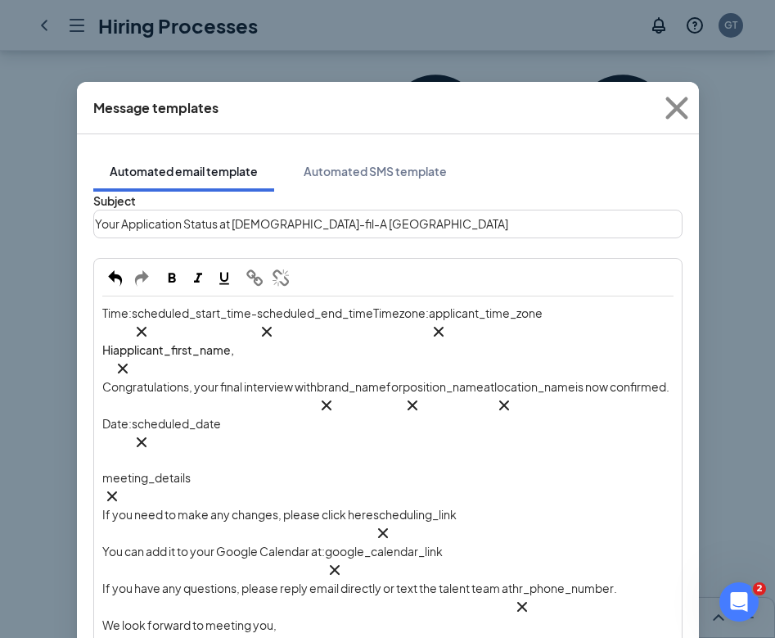
scroll to position [113, 0]
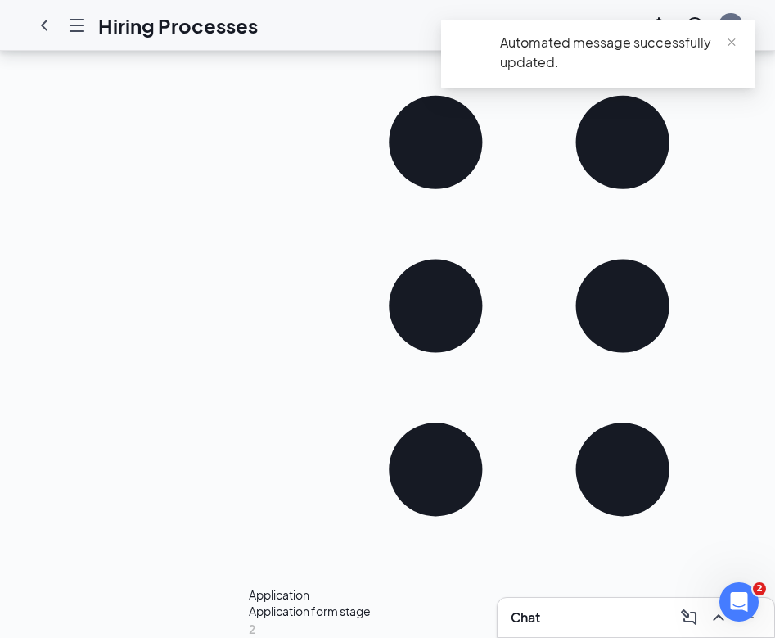
scroll to position [396, 0]
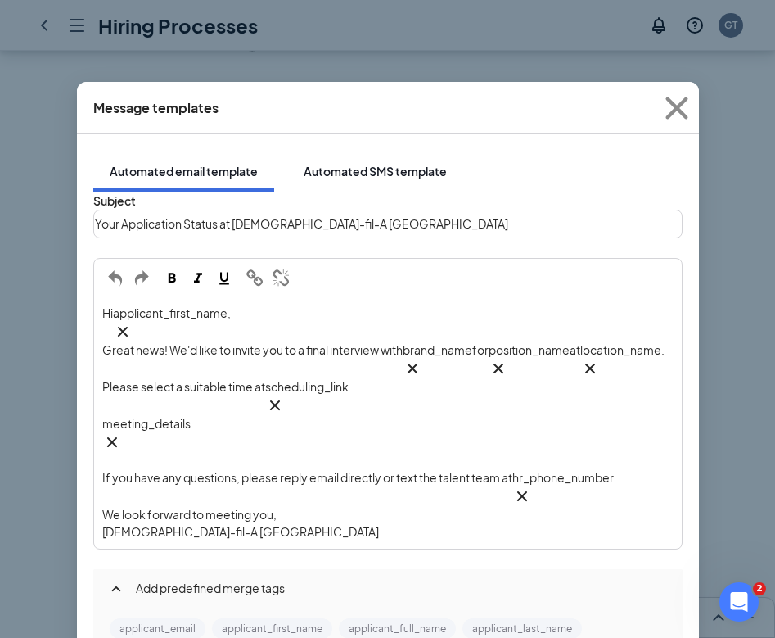
click at [313, 163] on div "Automated SMS template" at bounding box center [375, 171] width 143 height 16
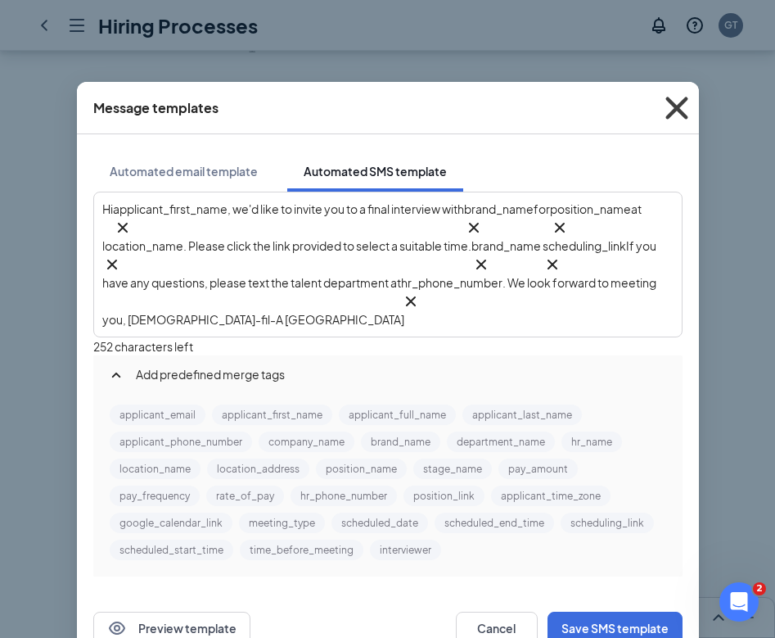
click at [680, 105] on icon "Cross" at bounding box center [677, 108] width 22 height 22
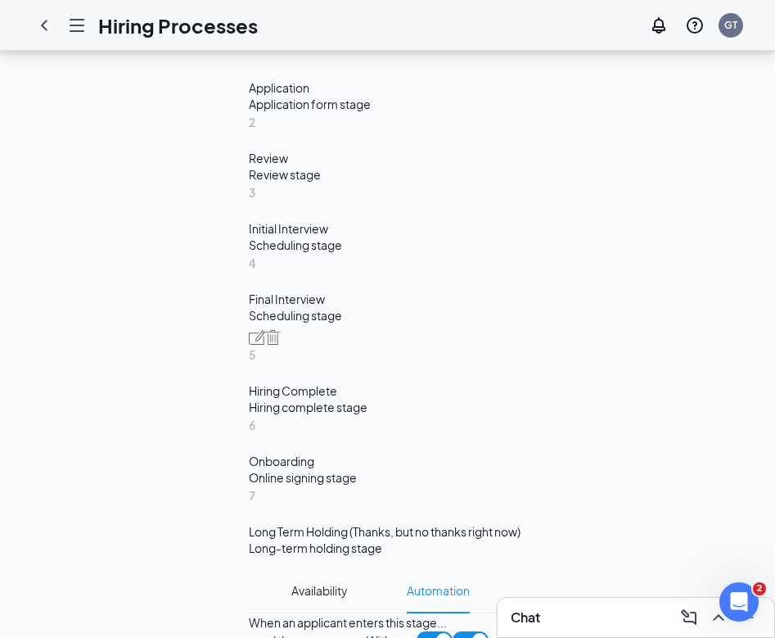
scroll to position [937, 0]
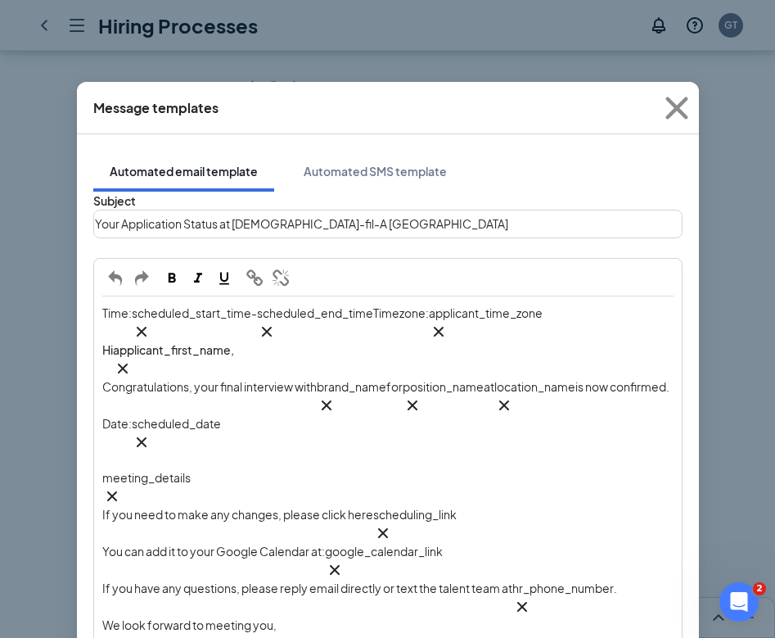
scroll to position [0, 0]
click at [407, 163] on div "Automated SMS template" at bounding box center [375, 171] width 143 height 16
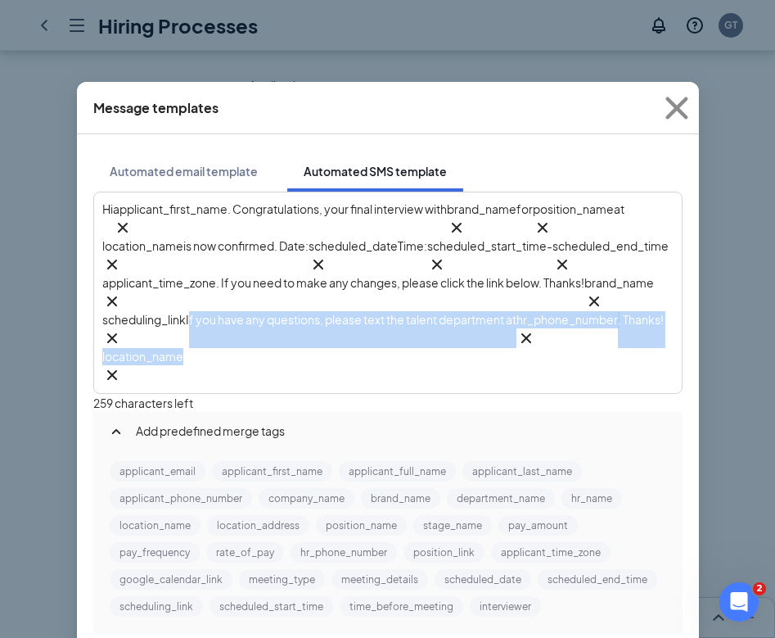
drag, startPoint x: 539, startPoint y: 288, endPoint x: 667, endPoint y: 336, distance: 137.0
click at [667, 336] on div "Hi applicant_first_name‌‌‌‌ {{applicant_first_name}} . Congratulations, your fi…" at bounding box center [388, 412] width 590 height 441
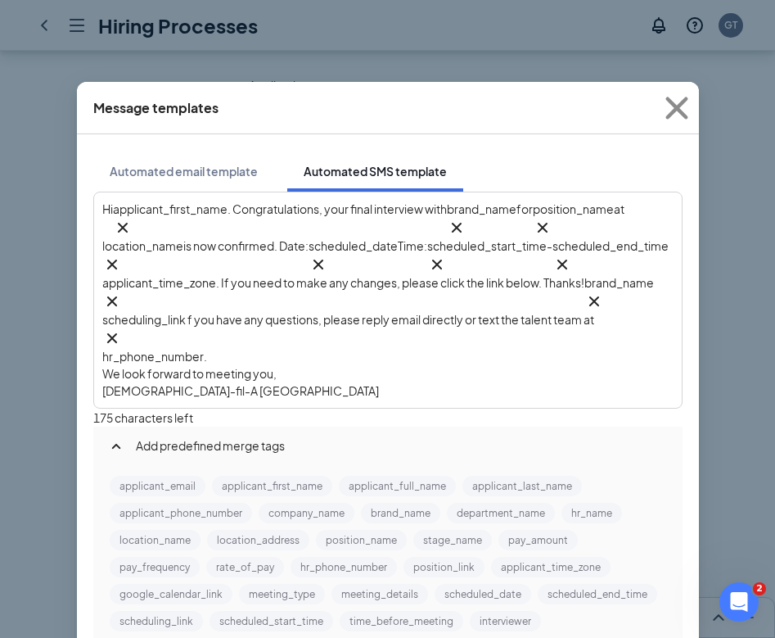
click at [111, 366] on span "We look forward to meeting you," at bounding box center [189, 373] width 174 height 15
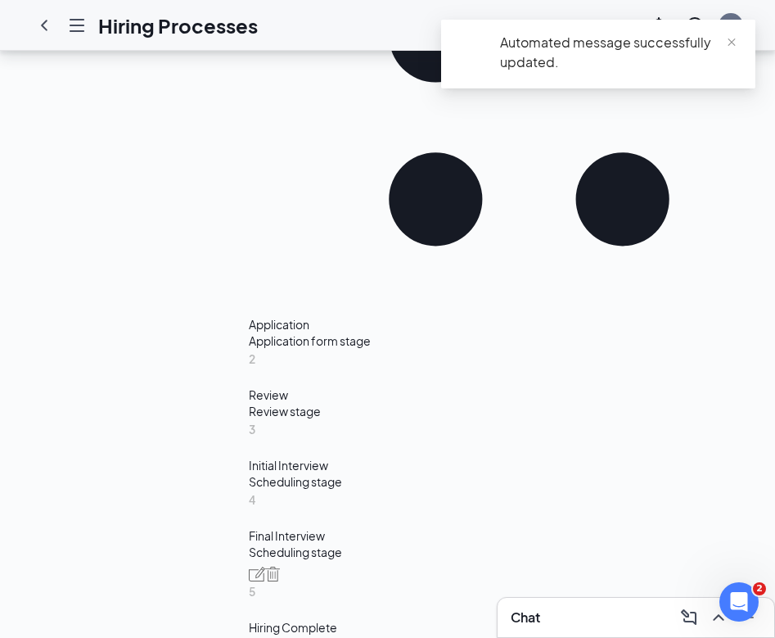
scroll to position [670, 0]
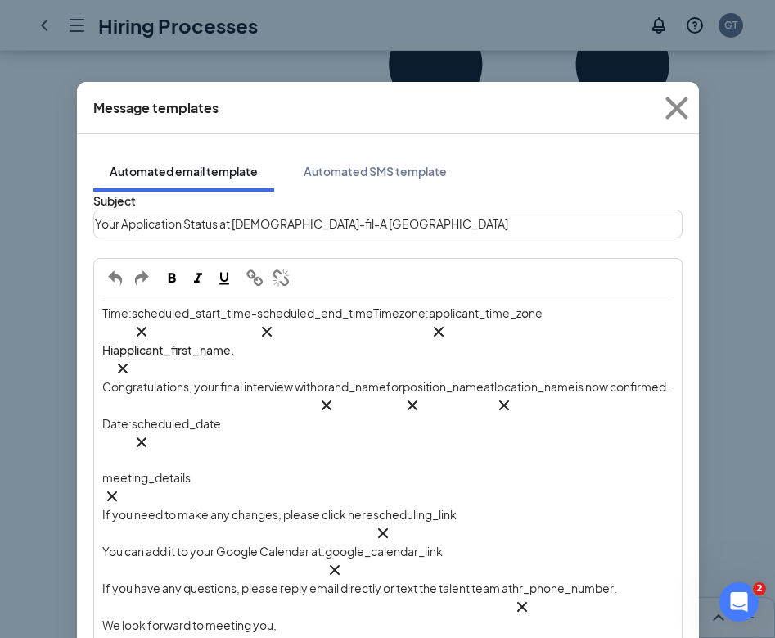
scroll to position [0, 0]
click at [382, 163] on div "Automated SMS template" at bounding box center [375, 171] width 143 height 16
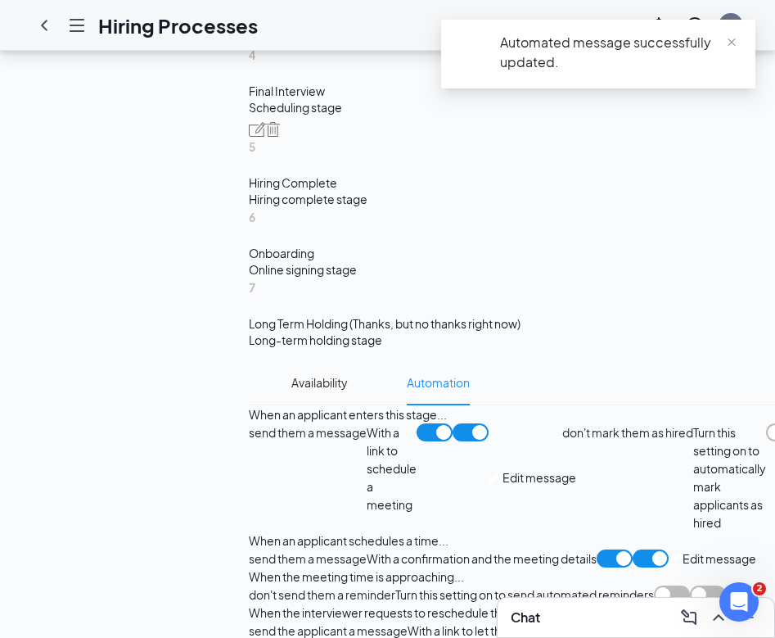
scroll to position [1156, 0]
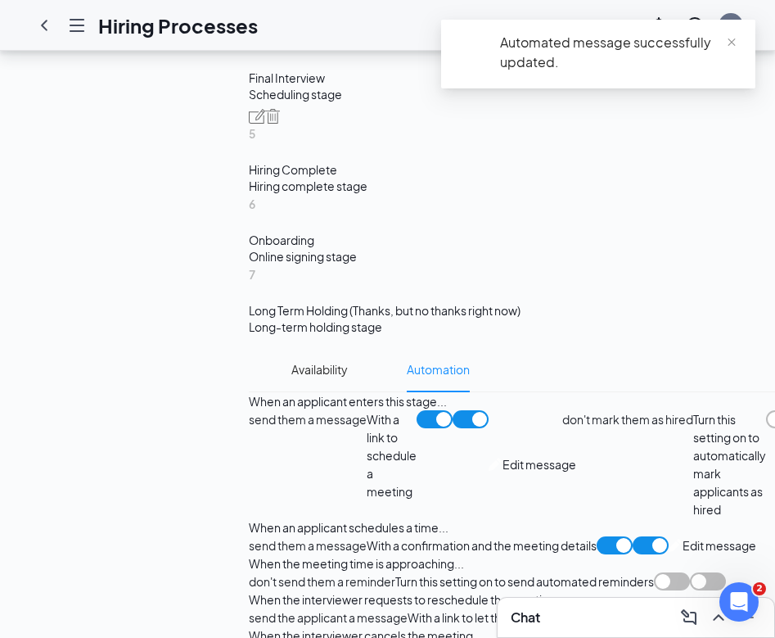
click at [689, 608] on span "Edit message" at bounding box center [726, 617] width 74 height 18
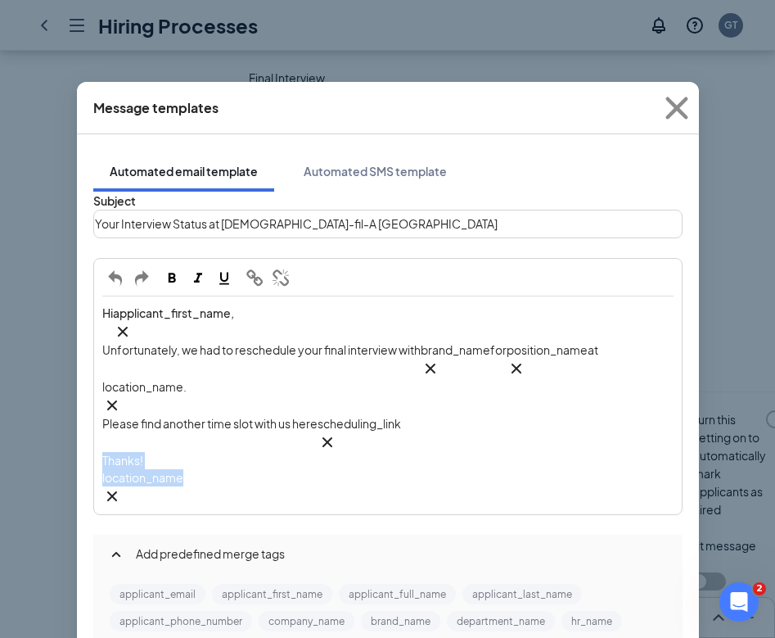
drag, startPoint x: 266, startPoint y: 427, endPoint x: 97, endPoint y: 387, distance: 173.4
click at [97, 387] on div "Hi applicant_first_name‌‌‌‌ {{applicant_first_name}} , Unfortunately, we had to…" at bounding box center [388, 405] width 586 height 216
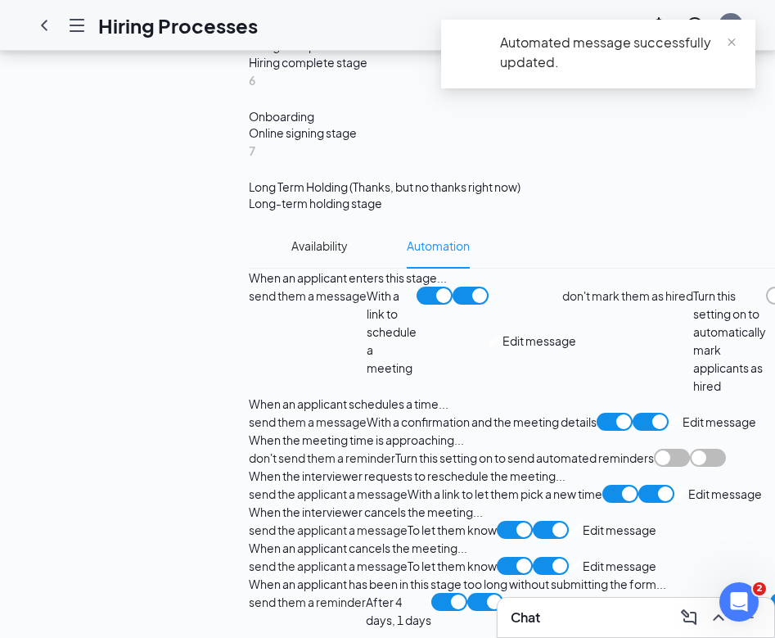
scroll to position [1320, 0]
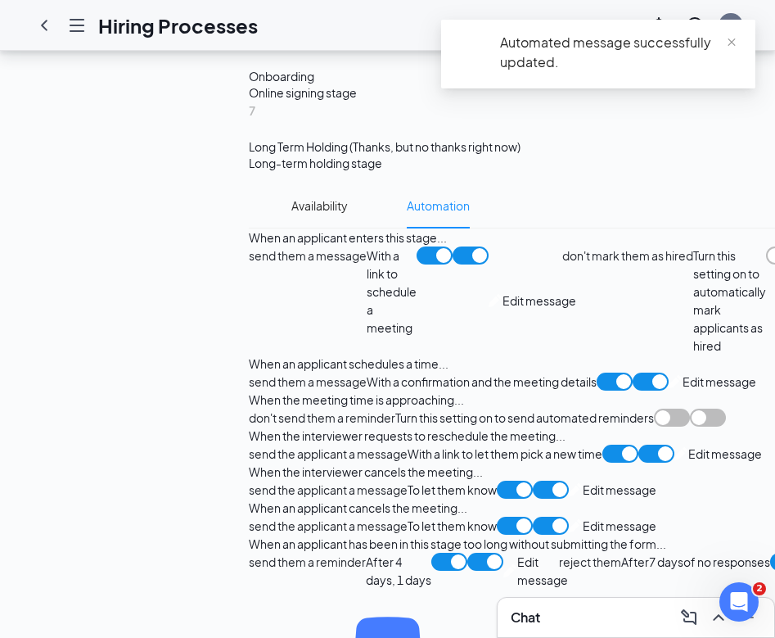
click at [689, 445] on span "Edit message" at bounding box center [726, 454] width 74 height 18
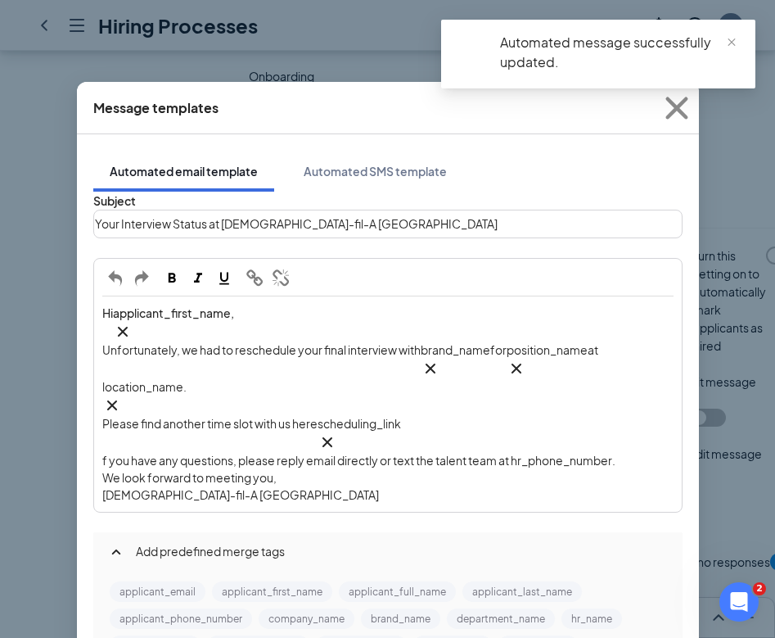
click at [542, 453] on span "f you have any questions, please reply email directly or text the talent team a…" at bounding box center [358, 460] width 513 height 15
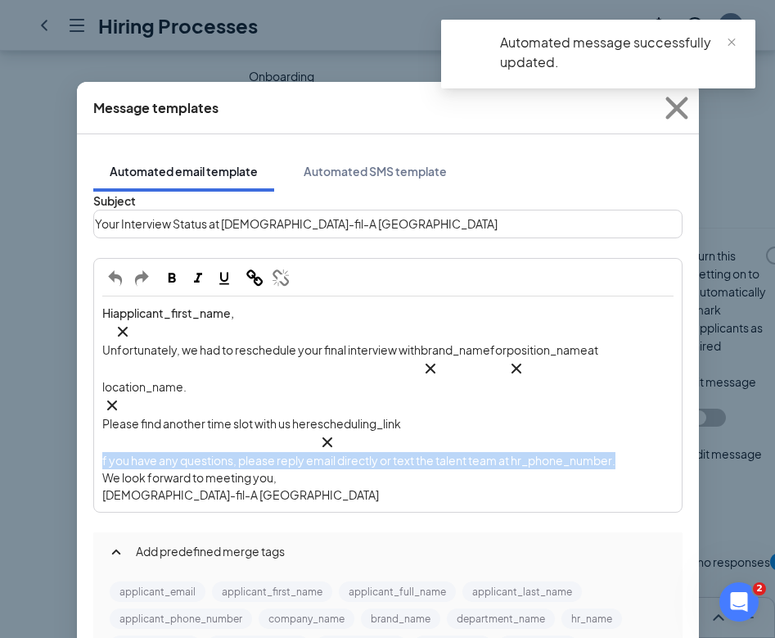
click at [542, 453] on span "f you have any questions, please reply email directly or text the talent team a…" at bounding box center [358, 460] width 513 height 15
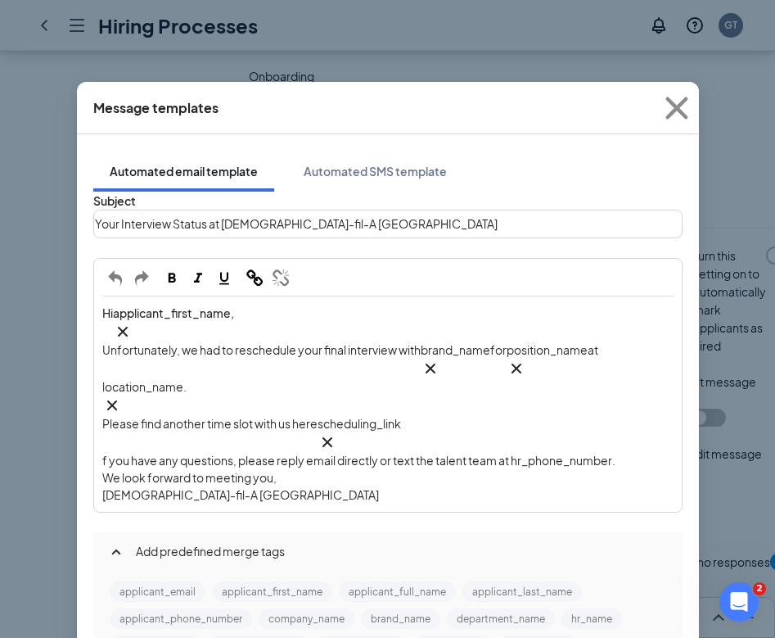
click at [576, 453] on span "f you have any questions, please reply email directly or text the talent team a…" at bounding box center [358, 460] width 513 height 15
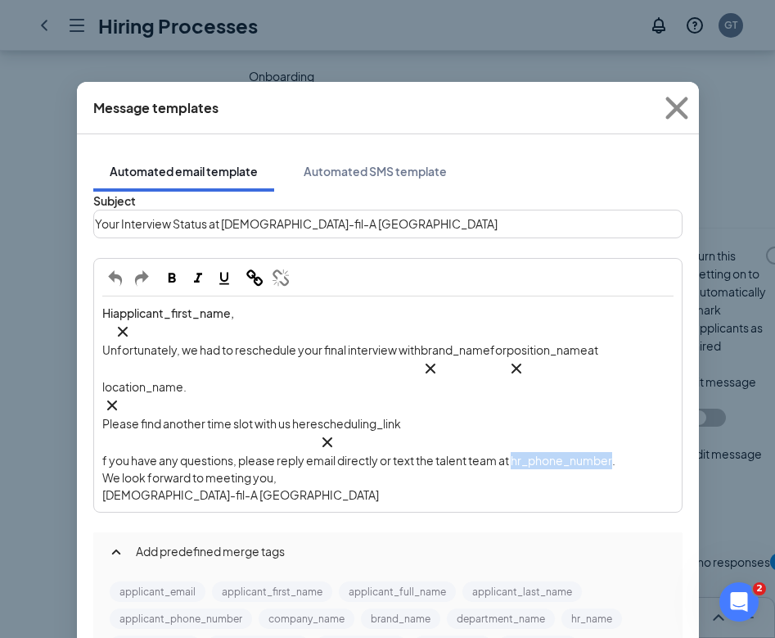
click at [576, 453] on span "f you have any questions, please reply email directly or text the talent team a…" at bounding box center [358, 460] width 513 height 15
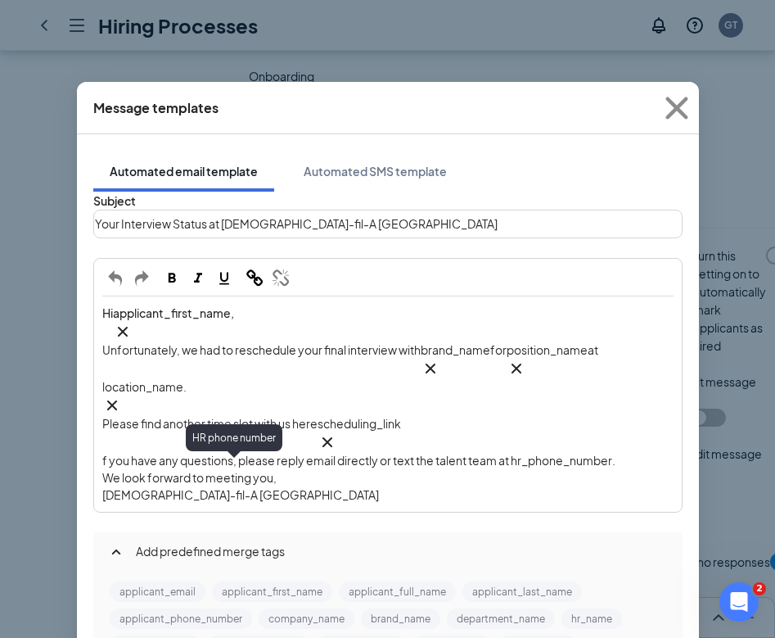
scroll to position [152, 0]
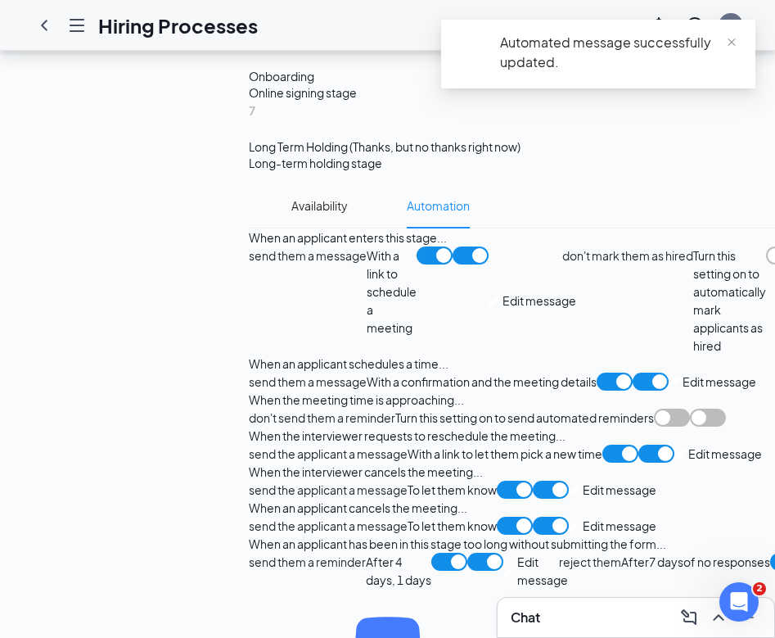
click at [689, 445] on span "Edit message" at bounding box center [726, 454] width 74 height 18
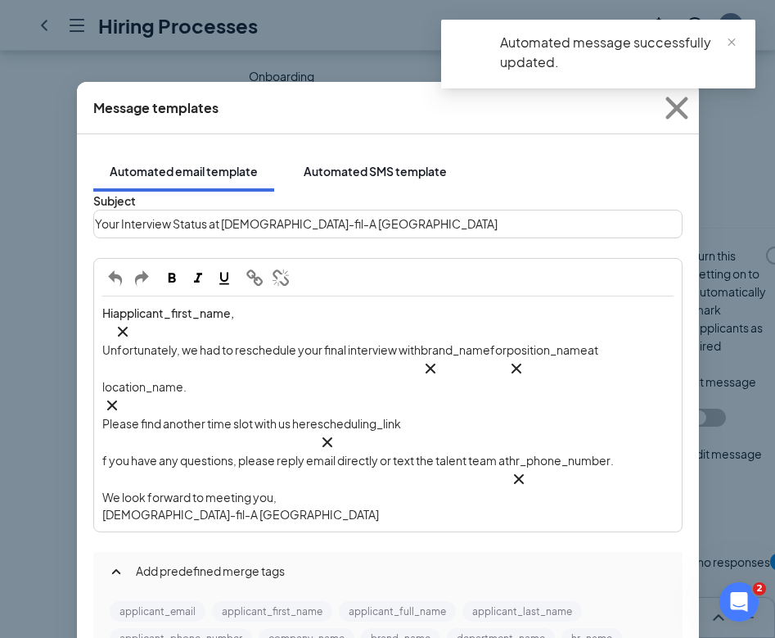
click at [381, 163] on div "Automated SMS template" at bounding box center [375, 171] width 143 height 16
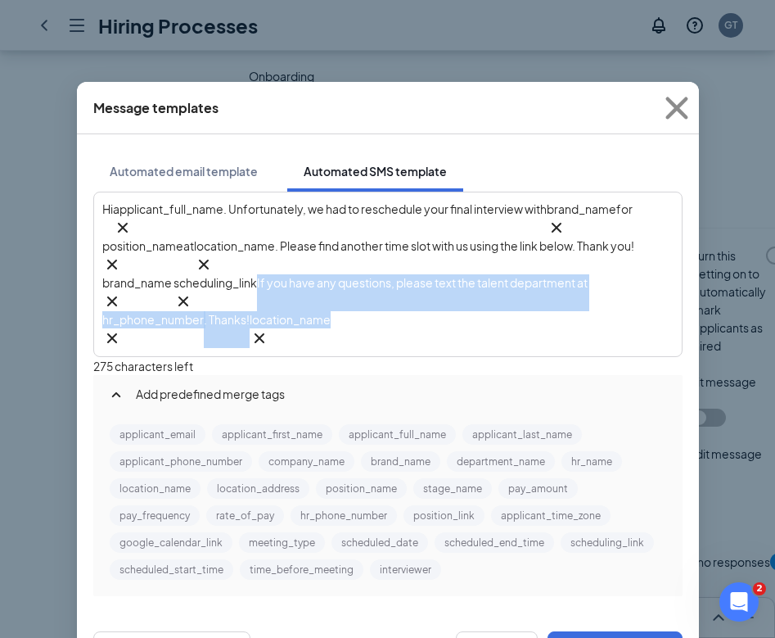
drag, startPoint x: 515, startPoint y: 294, endPoint x: 355, endPoint y: 259, distance: 163.5
click at [355, 260] on div "Hi applicant_full_name‌‌‌‌ {{applicant_full_name}} . Unfortunately, we had to r…" at bounding box center [387, 274] width 571 height 147
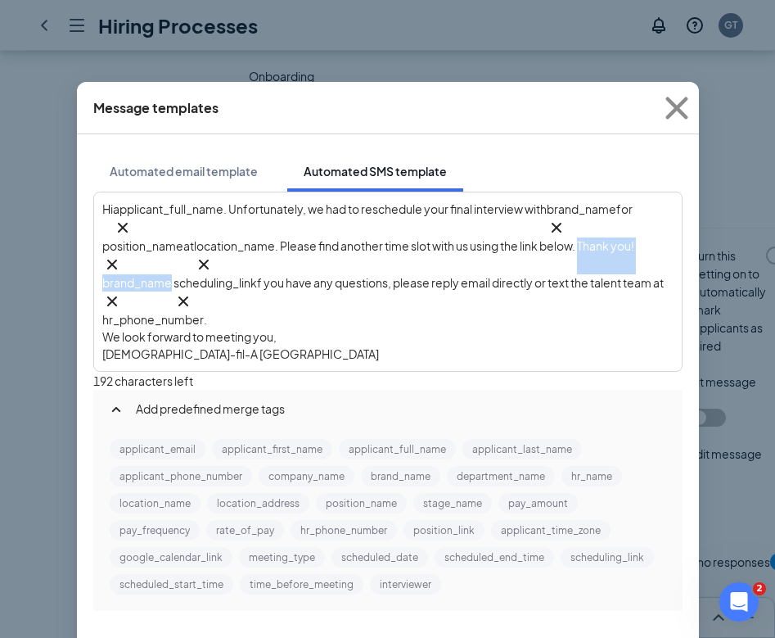
drag, startPoint x: 251, startPoint y: 261, endPoint x: 70, endPoint y: 260, distance: 180.1
click at [70, 260] on div "Message templates Automated email template Automated SMS template Hi applicant_…" at bounding box center [387, 319] width 775 height 638
click at [457, 328] on div "We look forward to meeting you," at bounding box center [387, 336] width 571 height 17
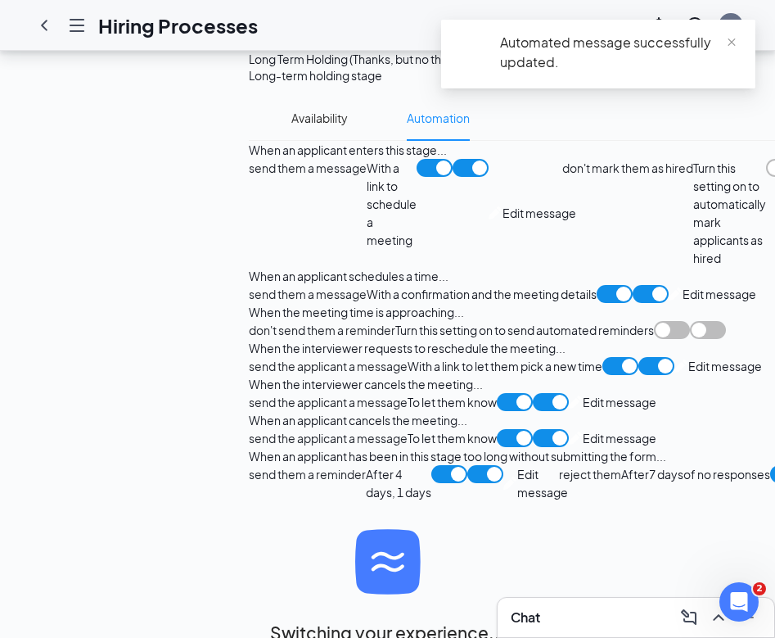
scroll to position [1436, 0]
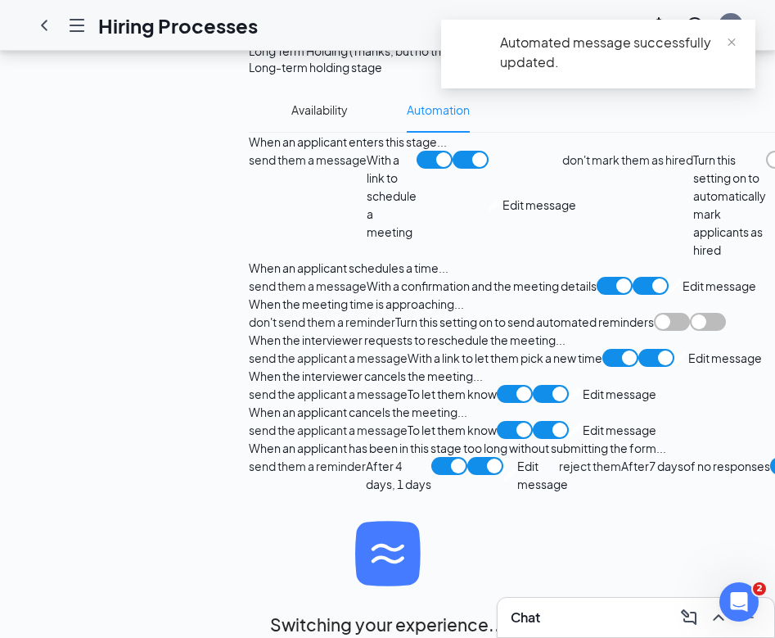
click at [583, 403] on span "Edit message" at bounding box center [620, 394] width 74 height 18
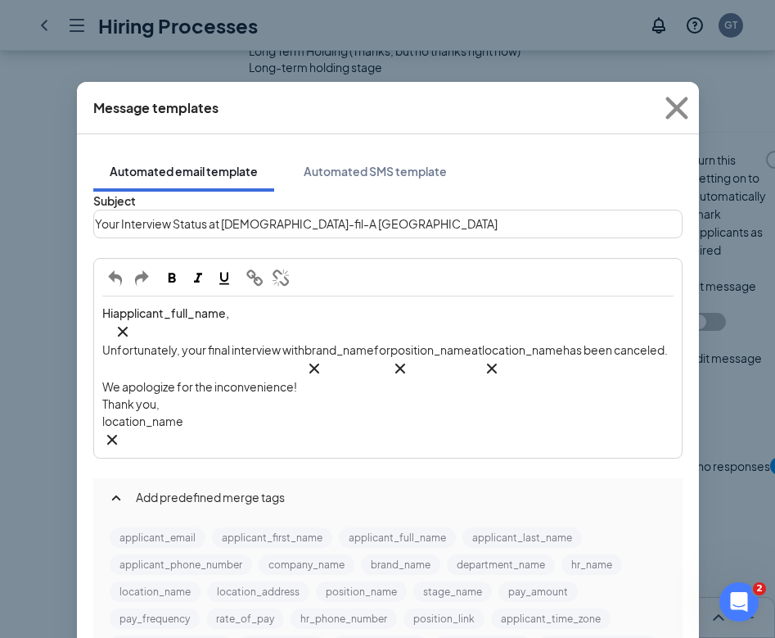
click at [255, 413] on div "location_name‌‌‌‌ {{location_name}}" at bounding box center [387, 431] width 571 height 37
click at [211, 413] on div "location_name‌‌‌‌ {{location_name}}" at bounding box center [387, 431] width 571 height 37
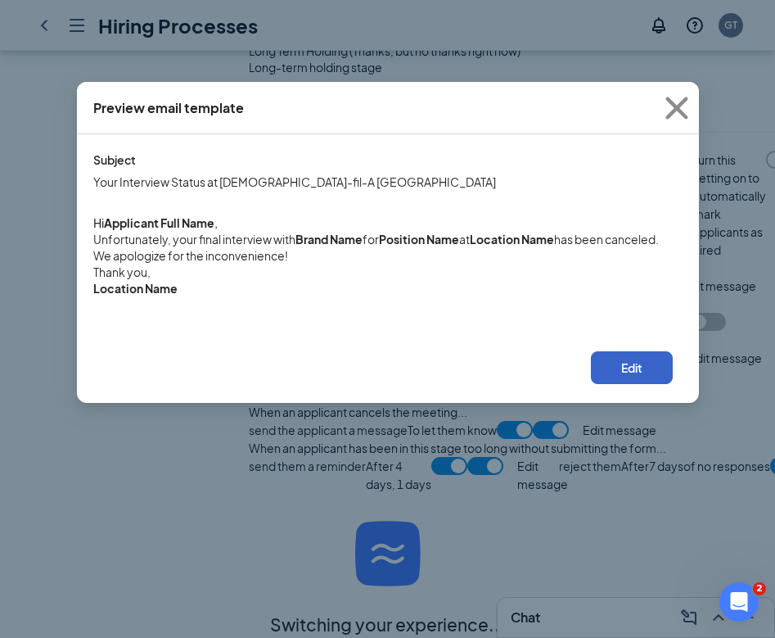
click at [626, 384] on button "Edit" at bounding box center [632, 367] width 82 height 33
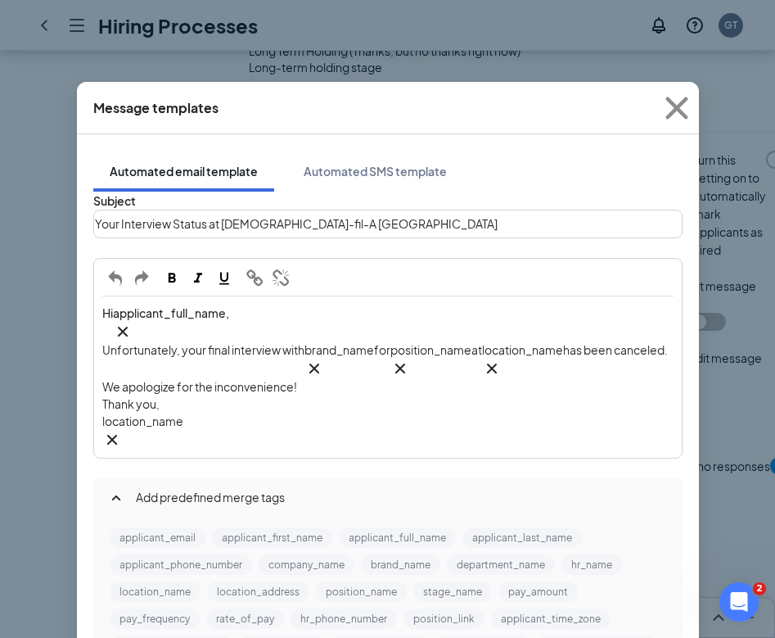
scroll to position [0, 0]
click at [338, 163] on div "Automated SMS template" at bounding box center [375, 171] width 143 height 16
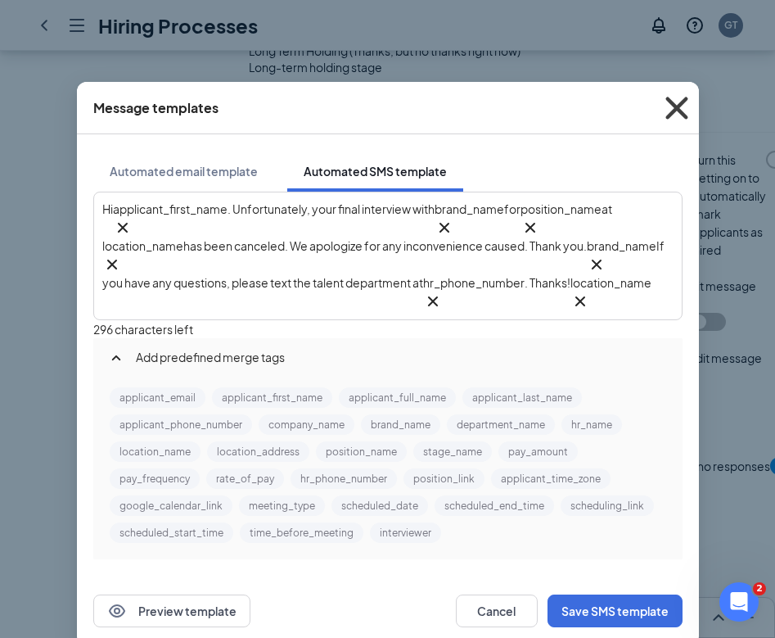
click at [676, 113] on icon "Cross" at bounding box center [677, 108] width 44 height 44
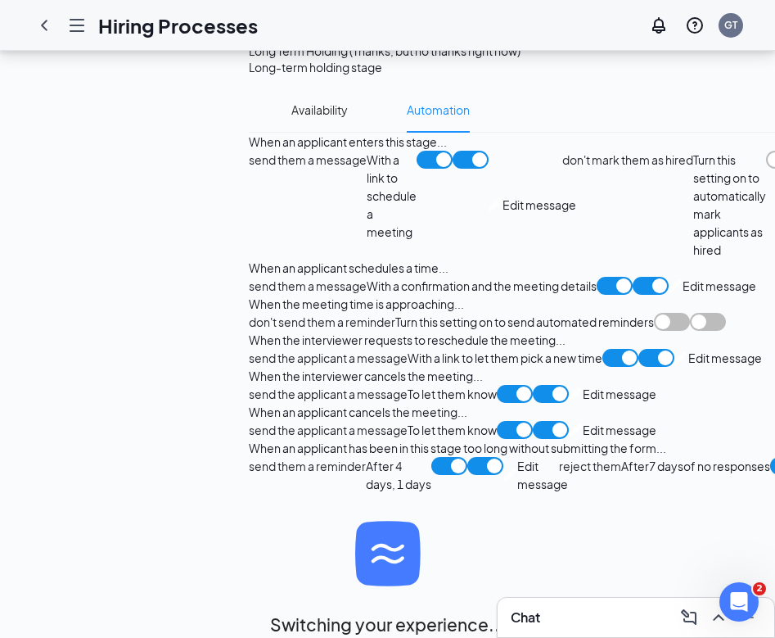
scroll to position [1668, 0]
click at [583, 439] on span "Edit message" at bounding box center [620, 430] width 74 height 18
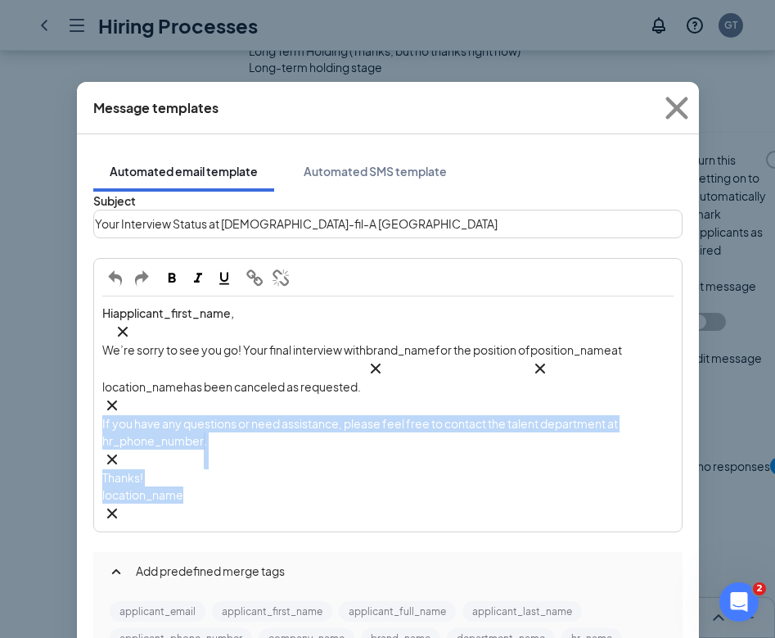
drag, startPoint x: 219, startPoint y: 427, endPoint x: 90, endPoint y: 374, distance: 139.1
click at [93, 374] on div "Subject Your Interview Status at Chick-fil-A Phillipsburg Hi applicant_first_na…" at bounding box center [388, 482] width 590 height 581
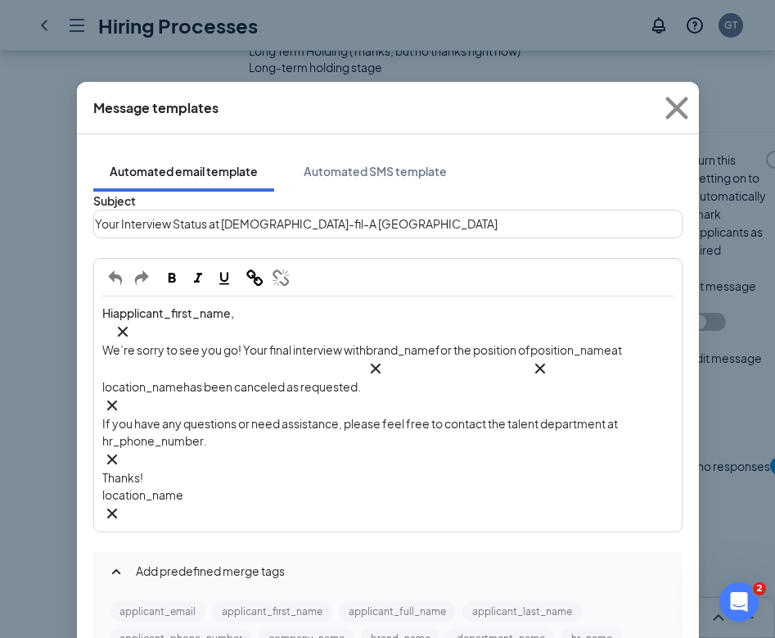
click at [206, 486] on div "location_name‌‌‌‌ {{location_name}}" at bounding box center [387, 504] width 571 height 37
drag, startPoint x: 206, startPoint y: 430, endPoint x: 96, endPoint y: 409, distance: 112.6
click at [97, 413] on div "Hi applicant_first_name‌‌‌‌ {{applicant_first_name}} , We’re sorry to see you g…" at bounding box center [388, 413] width 586 height 233
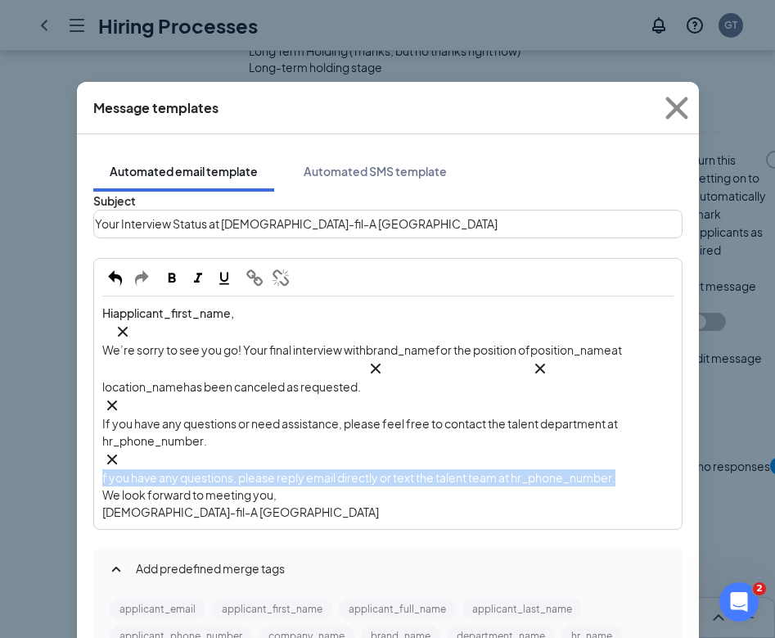
drag, startPoint x: 105, startPoint y: 431, endPoint x: 104, endPoint y: 407, distance: 24.6
click at [104, 407] on div "Hi applicant_first_name‌‌‌‌ {{applicant_first_name}} , We’re sorry to see you g…" at bounding box center [388, 412] width 586 height 231
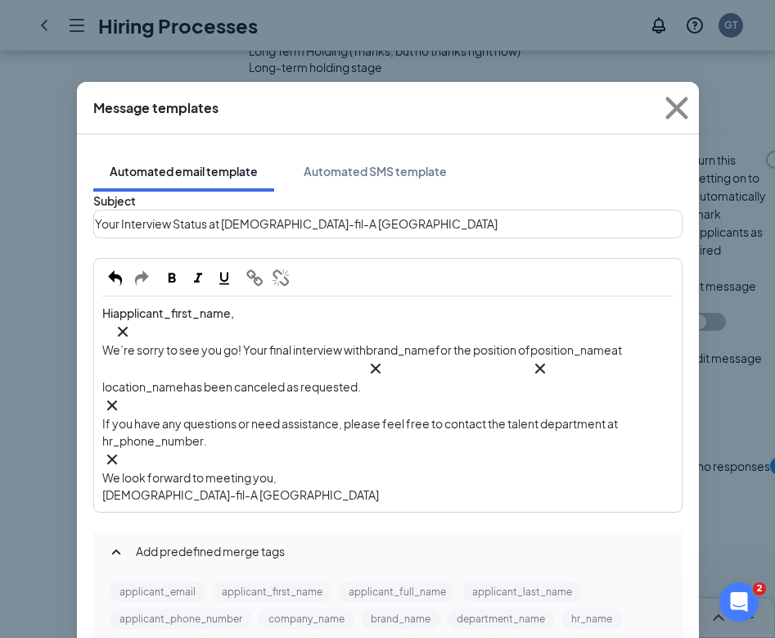
scroll to position [26, 0]
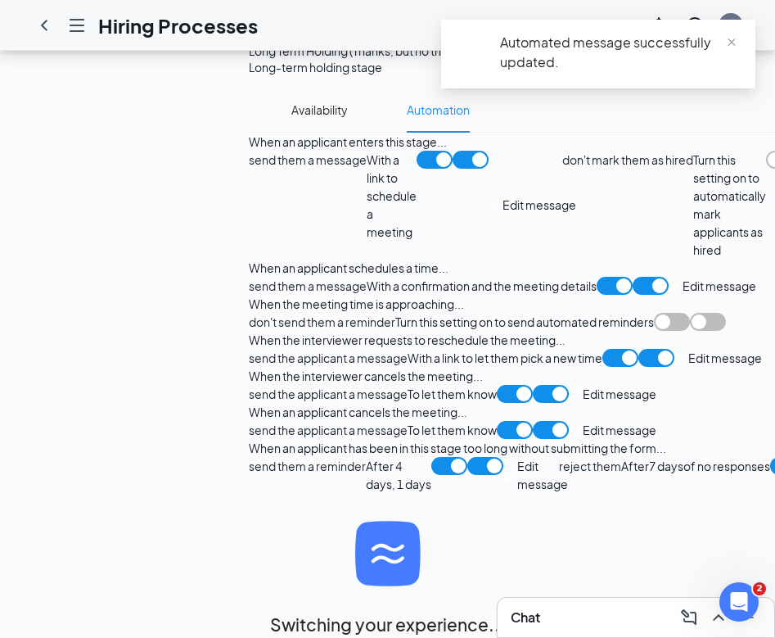
click at [583, 385] on span "Edit message" at bounding box center [620, 394] width 74 height 18
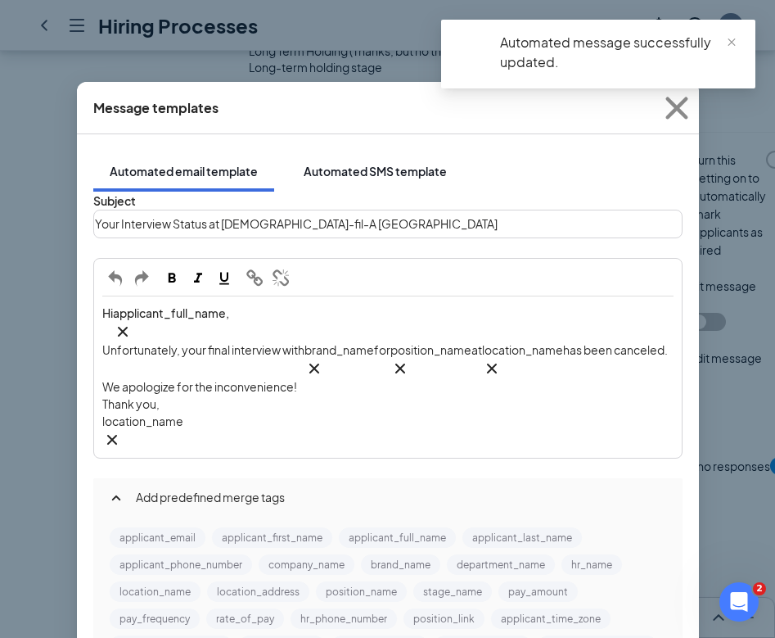
click at [335, 163] on div "Automated SMS template" at bounding box center [375, 171] width 143 height 16
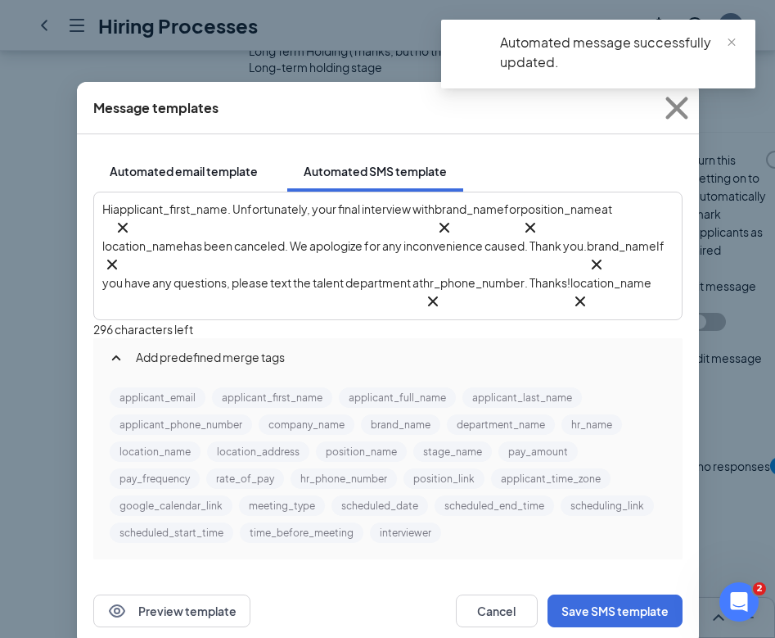
click at [222, 163] on div "Automated email template" at bounding box center [184, 171] width 148 height 16
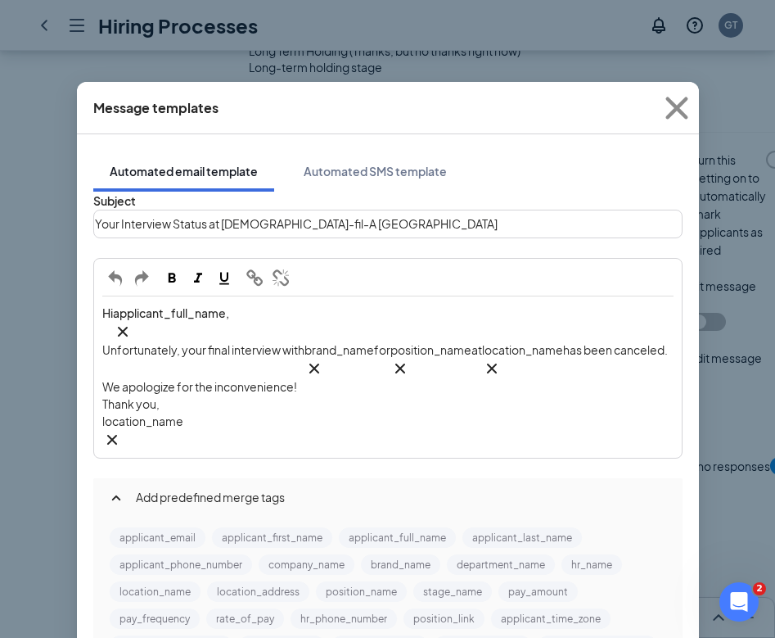
click at [716, 258] on div "Message templates Automated email template Automated SMS template Subject Your …" at bounding box center [387, 319] width 775 height 638
click at [676, 111] on icon "Cross" at bounding box center [677, 108] width 44 height 44
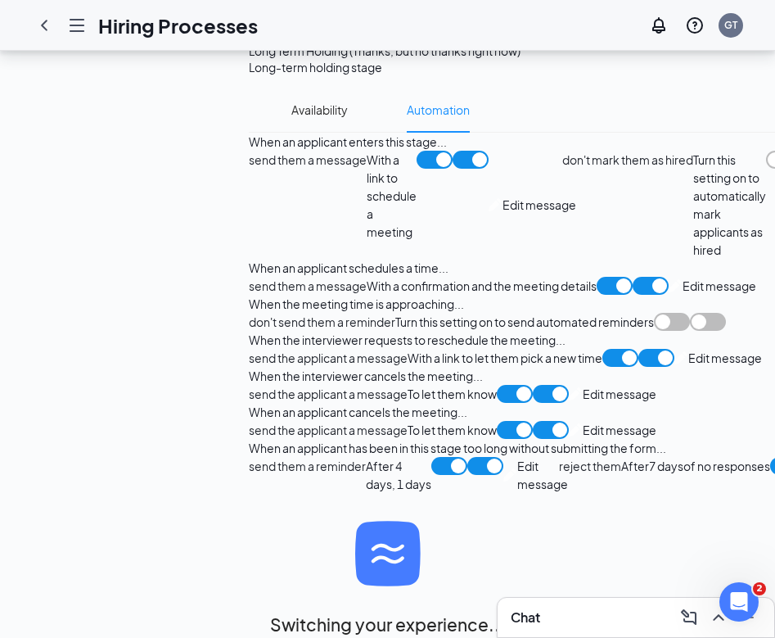
click at [583, 439] on span "Edit message" at bounding box center [620, 430] width 74 height 18
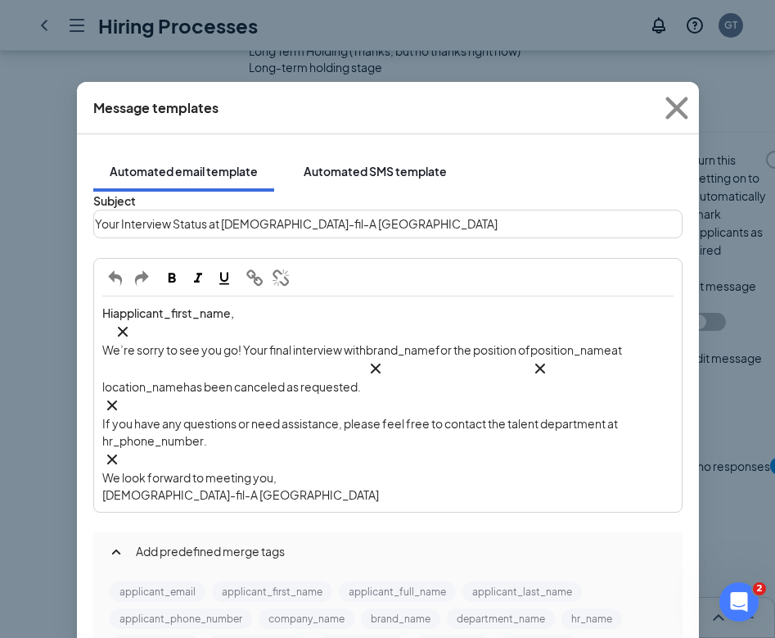
click at [375, 163] on div "Automated SMS template" at bounding box center [375, 171] width 143 height 16
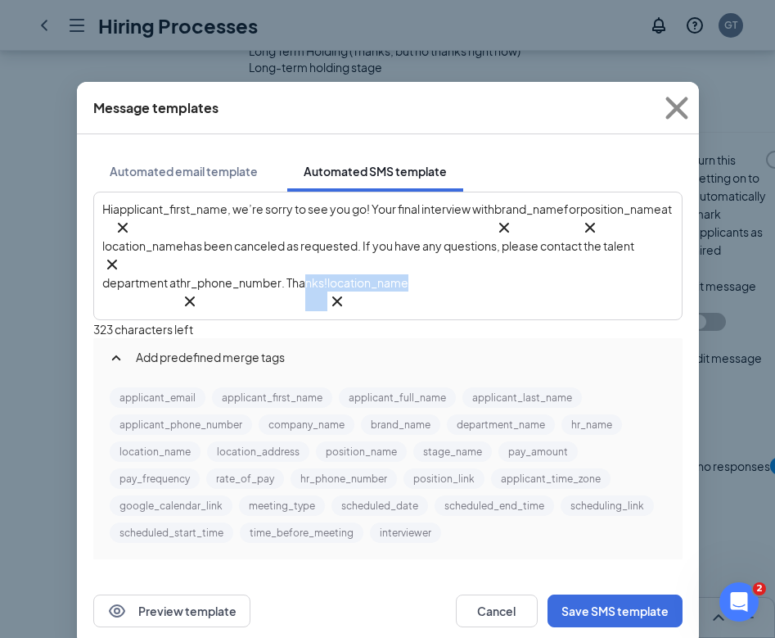
drag, startPoint x: 608, startPoint y: 265, endPoint x: 463, endPoint y: 264, distance: 144.1
click at [463, 264] on div "Hi applicant_first_name‌‌‌‌ {{applicant_first_name}} , we’re sorry to see you g…" at bounding box center [387, 256] width 571 height 111
click at [409, 274] on span "location_name‌‌‌‌ {{location_name}}" at bounding box center [368, 292] width 81 height 37
drag, startPoint x: 586, startPoint y: 259, endPoint x: 441, endPoint y: 252, distance: 145.1
click at [441, 252] on div "Hi applicant_first_name‌‌‌‌ {{applicant_first_name}} , we’re sorry to see you g…" at bounding box center [387, 256] width 571 height 111
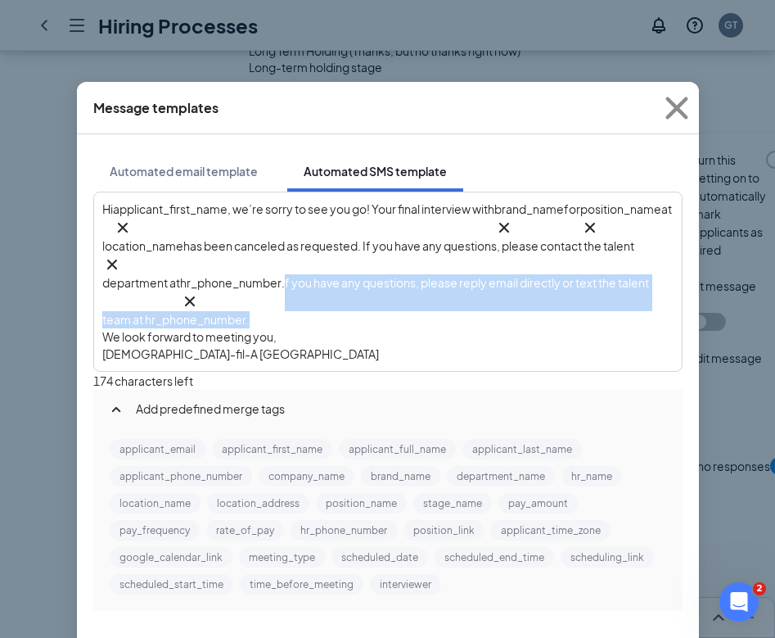
drag, startPoint x: 443, startPoint y: 260, endPoint x: 456, endPoint y: 289, distance: 32.3
click at [456, 289] on div "Hi applicant_first_name‌‌‌‌ {{applicant_first_name}} , we’re sorry to see you g…" at bounding box center [387, 265] width 571 height 128
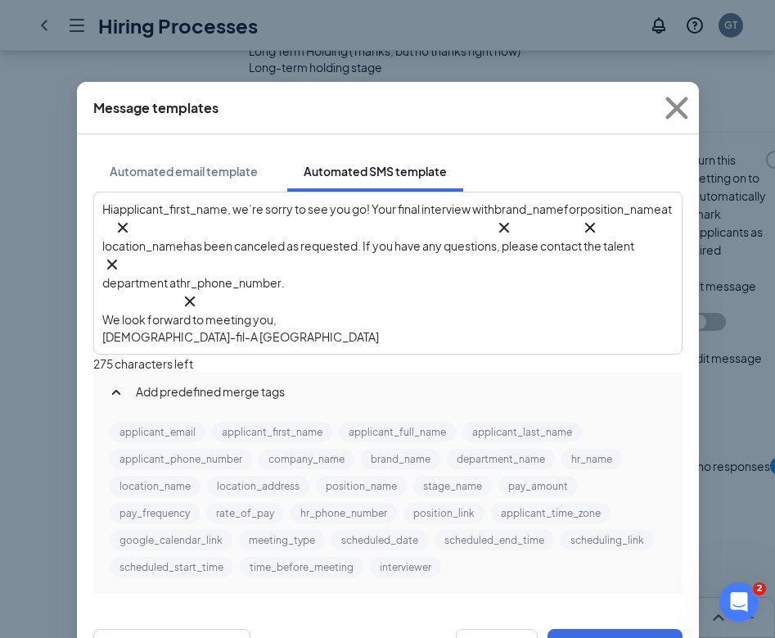
click at [357, 311] on div "We look forward to meeting you," at bounding box center [387, 319] width 571 height 17
click at [359, 328] on div "Chick-fil-A Phillipsburg" at bounding box center [387, 336] width 571 height 17
click at [620, 629] on button "Save SMS template" at bounding box center [615, 645] width 135 height 33
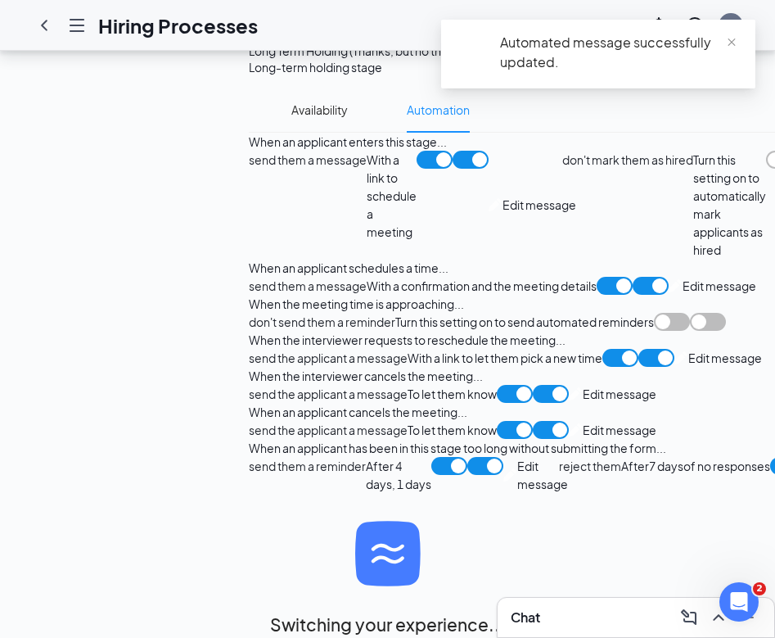
click at [583, 385] on span "Edit message" at bounding box center [620, 394] width 74 height 18
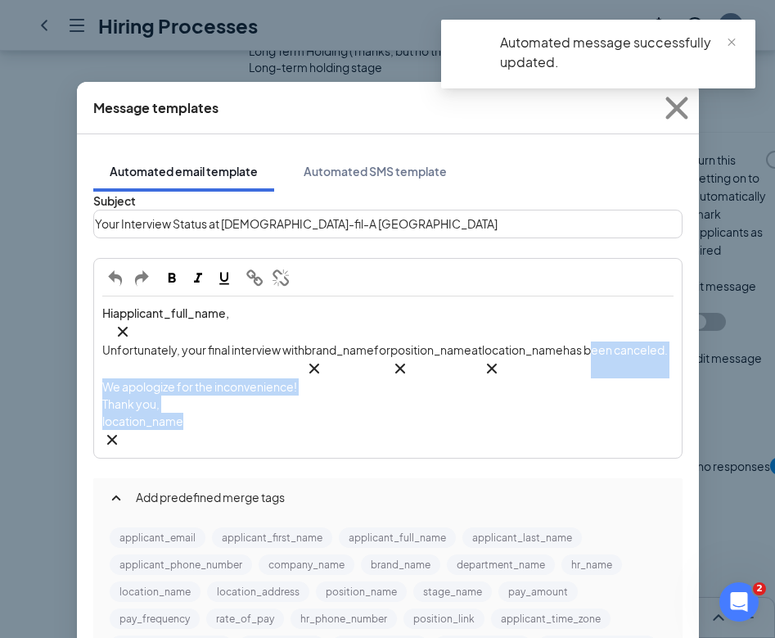
drag, startPoint x: 226, startPoint y: 395, endPoint x: 106, endPoint y: 346, distance: 129.2
click at [106, 346] on div "Hi applicant_full_name‌‌‌‌ {{applicant_full_name}} , Unfortunately, your final …" at bounding box center [388, 377] width 586 height 160
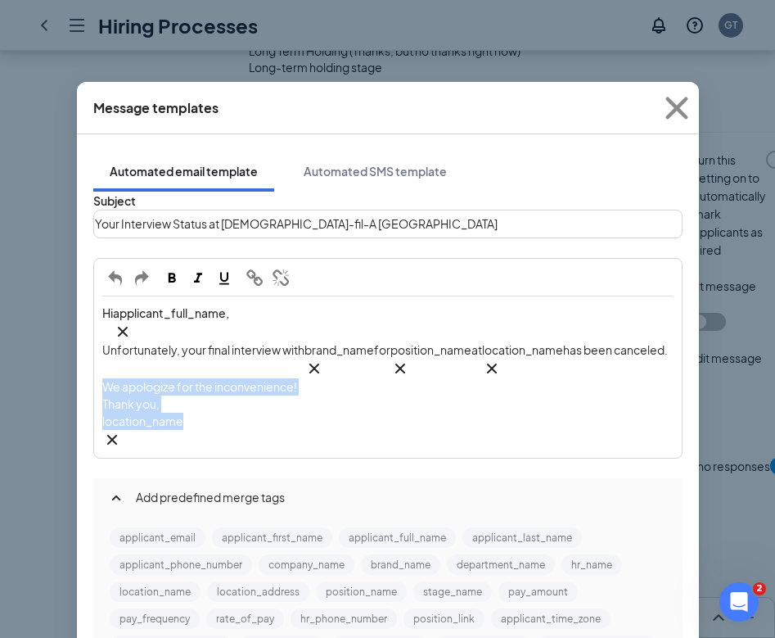
drag, startPoint x: 106, startPoint y: 361, endPoint x: 278, endPoint y: 398, distance: 175.0
click at [278, 399] on div "Hi applicant_full_name‌‌‌‌ {{applicant_full_name}} , Unfortunately, your final …" at bounding box center [388, 377] width 586 height 160
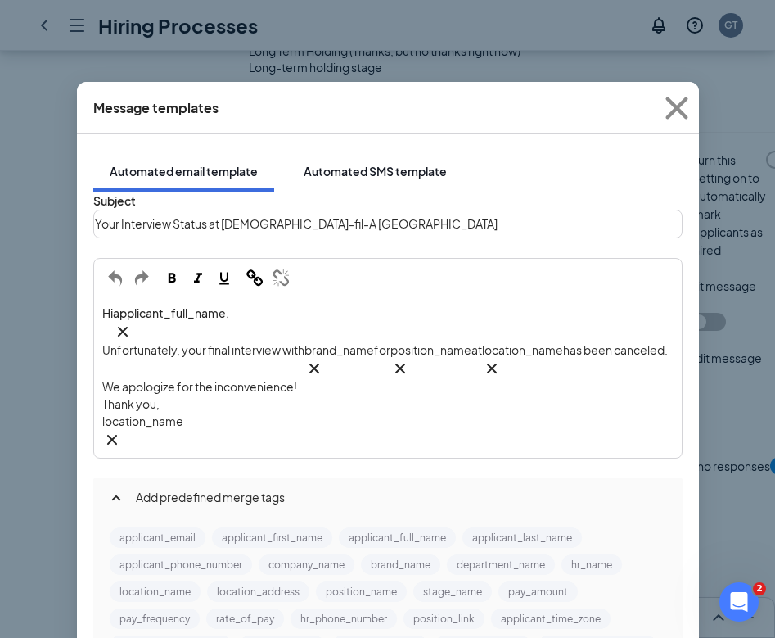
click at [417, 163] on div "Automated SMS template" at bounding box center [375, 171] width 143 height 16
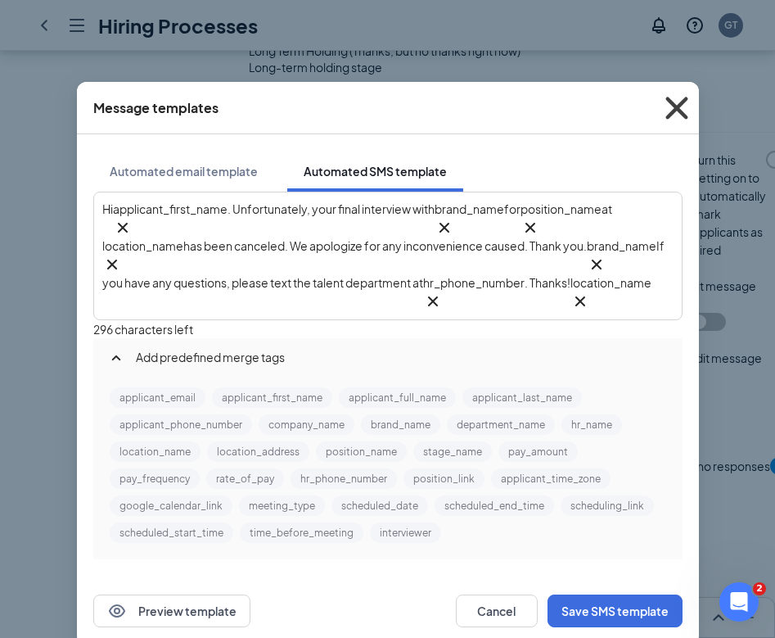
click at [683, 106] on icon "Cross" at bounding box center [677, 108] width 44 height 44
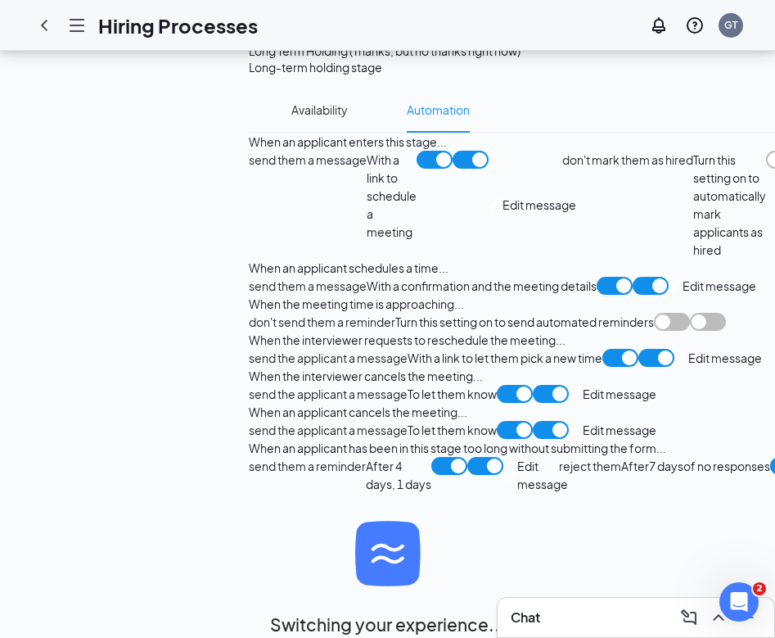
scroll to position [2125, 0]
click at [504, 457] on div "Edit message" at bounding box center [532, 475] width 56 height 36
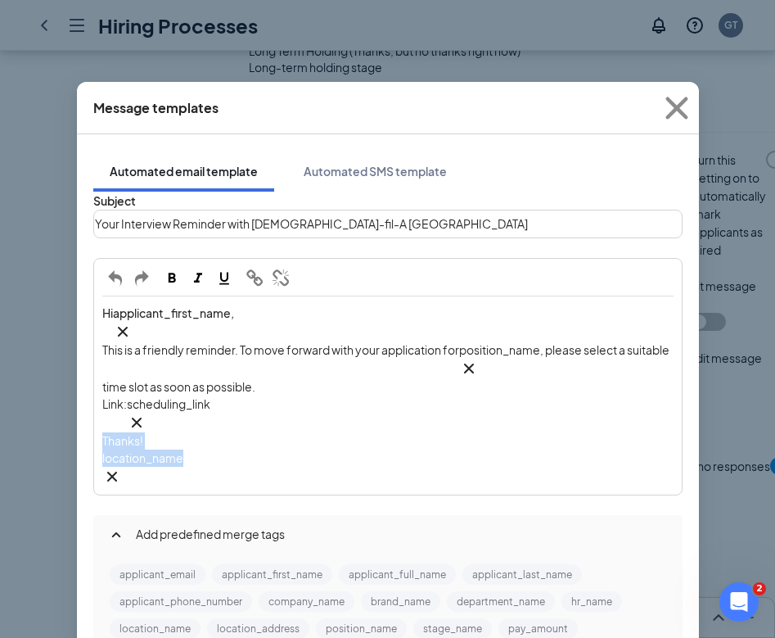
drag, startPoint x: 241, startPoint y: 409, endPoint x: 89, endPoint y: 381, distance: 154.0
click at [93, 381] on div "Subject Your Interview Reminder with Chick-fil-A Phillipsburg Hi applicant_firs…" at bounding box center [388, 464] width 590 height 544
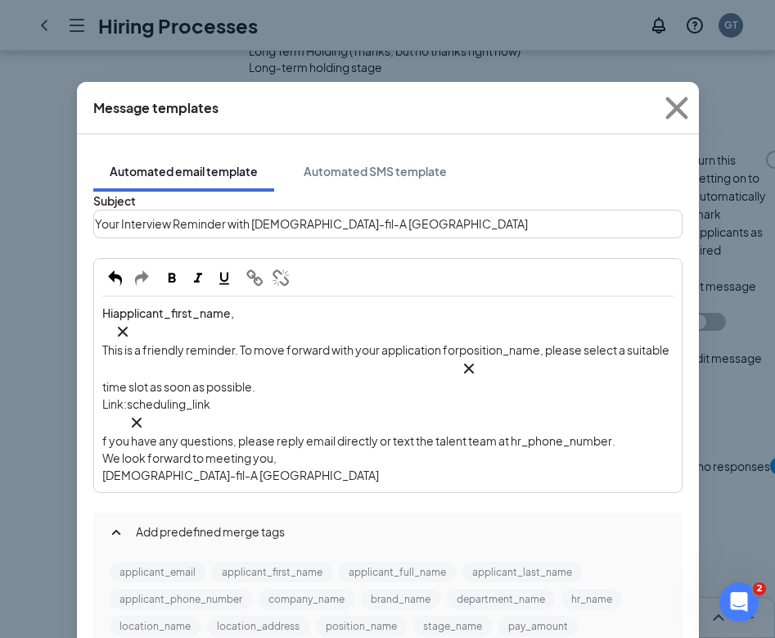
click at [106, 385] on div "Hi applicant_first_name‌‌‌‌ {{applicant_first_name}} , This is a friendly remin…" at bounding box center [388, 394] width 586 height 194
click at [576, 433] on span "f you have any questions, please reply email directly or text the talent team a…" at bounding box center [362, 440] width 513 height 15
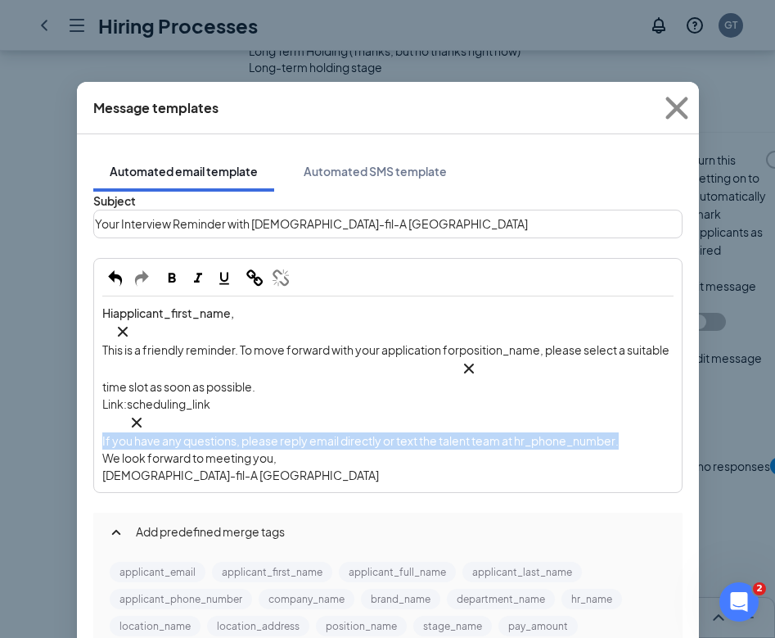
click at [576, 433] on span "f you have any questions, please reply email directly or text the talent team a…" at bounding box center [362, 440] width 513 height 15
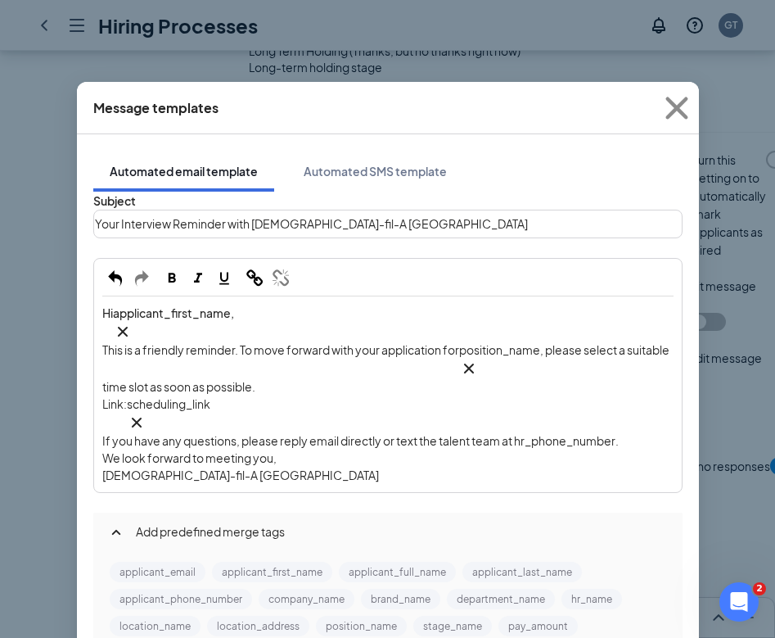
click at [576, 449] on div "We look forward to meeting you," at bounding box center [387, 457] width 571 height 17
click at [577, 433] on span "f you have any questions, please reply email directly or text the talent team a…" at bounding box center [362, 440] width 513 height 15
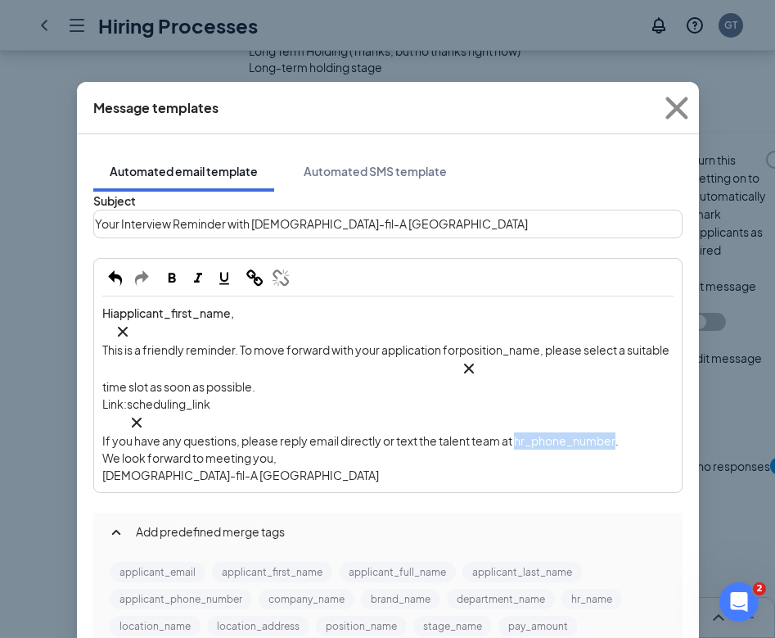
click at [566, 433] on span "f you have any questions, please reply email directly or text the talent team a…" at bounding box center [362, 440] width 513 height 15
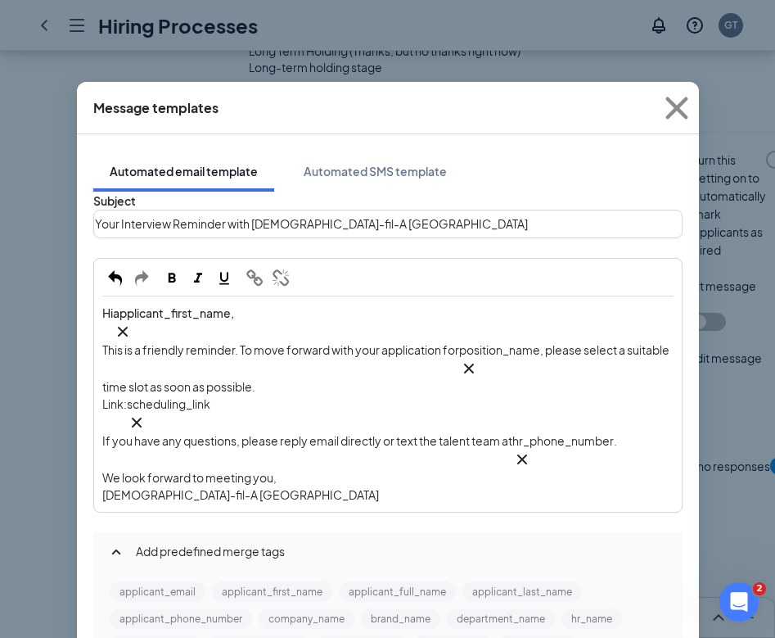
scroll to position [34, 0]
click at [377, 432] on div "I f you have any questions, please reply email directly or text the talent team…" at bounding box center [387, 450] width 571 height 37
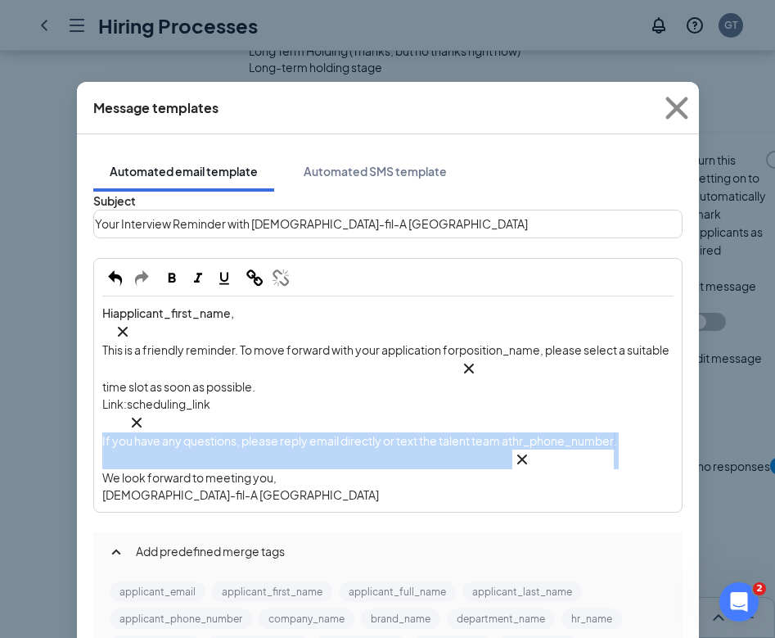
click at [377, 432] on div "I f you have any questions, please reply email directly or text the talent team…" at bounding box center [387, 450] width 571 height 37
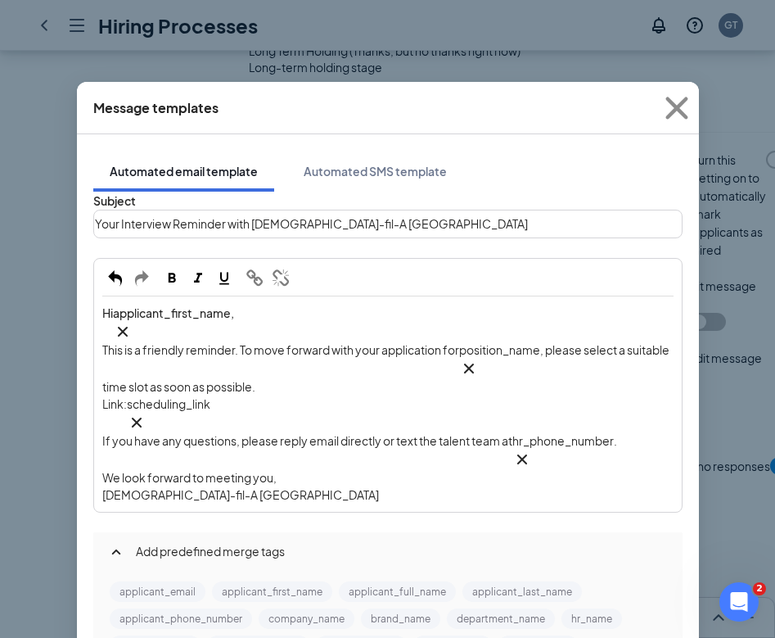
click at [384, 469] on div "We look forward to meeting you," at bounding box center [387, 477] width 571 height 17
click at [384, 371] on div "Hi applicant_first_name‌‌‌‌ {{applicant_first_name}} , This is a friendly remin…" at bounding box center [388, 404] width 586 height 214
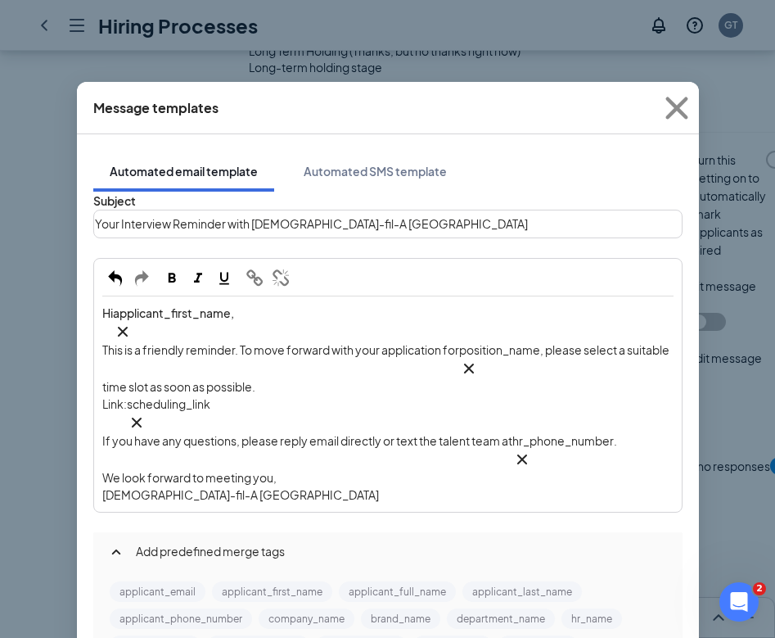
scroll to position [38, 0]
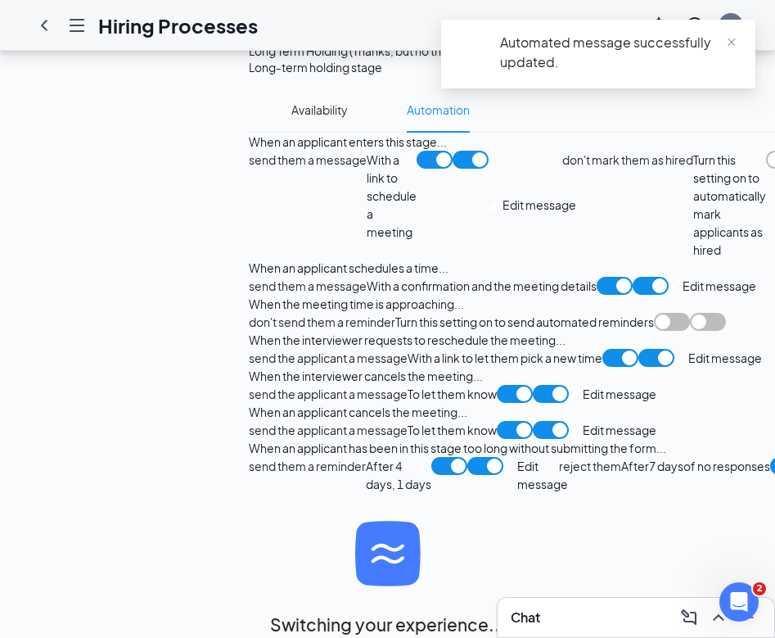
click at [517, 457] on span "Edit message" at bounding box center [542, 475] width 51 height 36
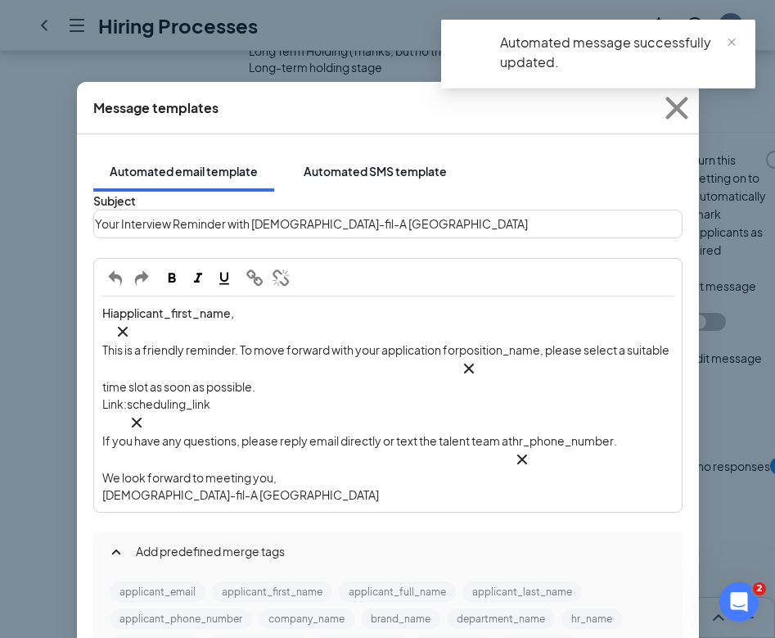
click at [361, 163] on div "Automated SMS template" at bounding box center [375, 171] width 143 height 16
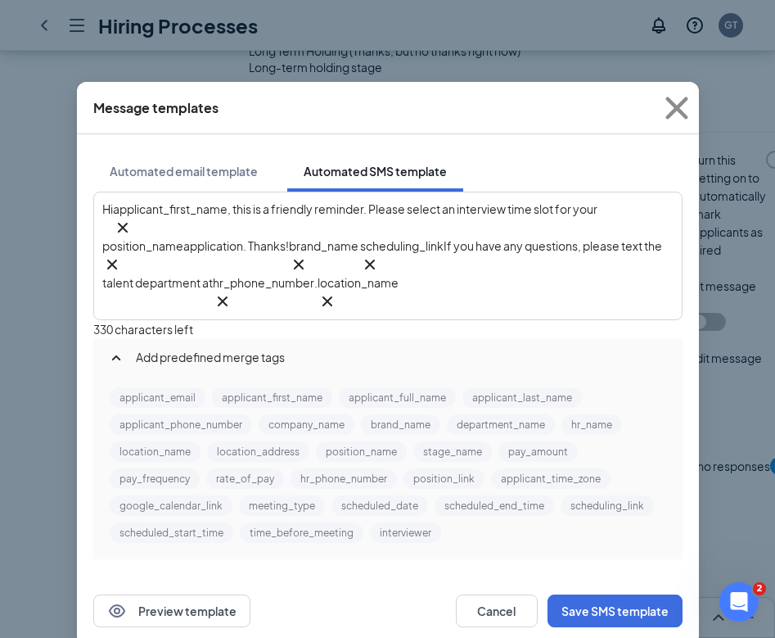
click at [539, 265] on div "Hi applicant_first_name‌‌‌‌ {{applicant_first_name}} , this is a friendly remin…" at bounding box center [387, 256] width 571 height 111
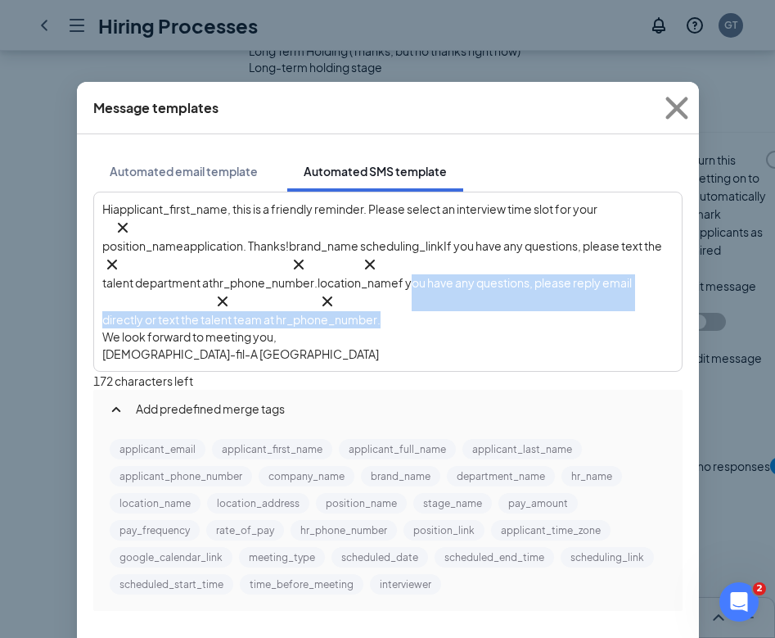
drag, startPoint x: 106, startPoint y: 307, endPoint x: 531, endPoint y: 265, distance: 427.0
click at [531, 265] on div "Hi applicant_first_name‌‌‌‌ {{applicant_first_name}} , this is a friendly remin…" at bounding box center [388, 281] width 586 height 177
click at [521, 275] on span "f you have any questions, please reply email directly or text the talent team a…" at bounding box center [367, 301] width 531 height 52
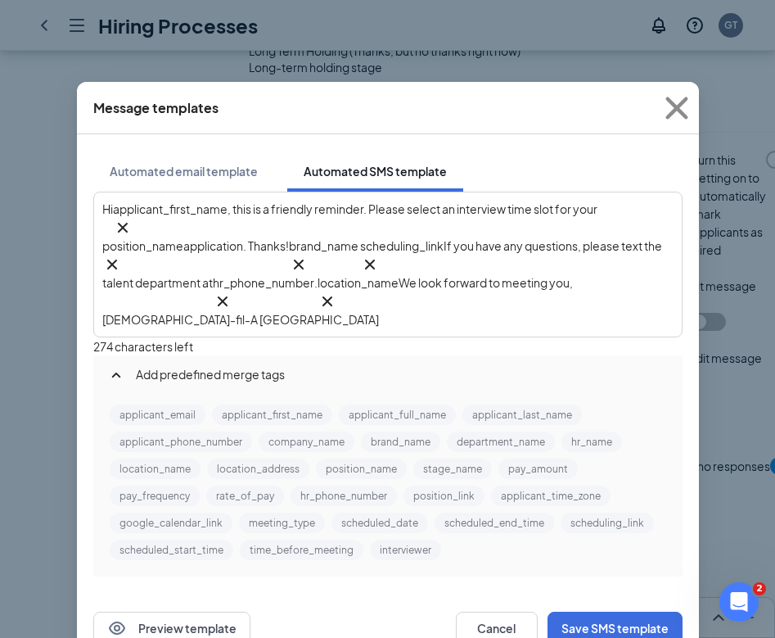
click at [522, 275] on span "We look forward to meeting you," at bounding box center [486, 282] width 174 height 15
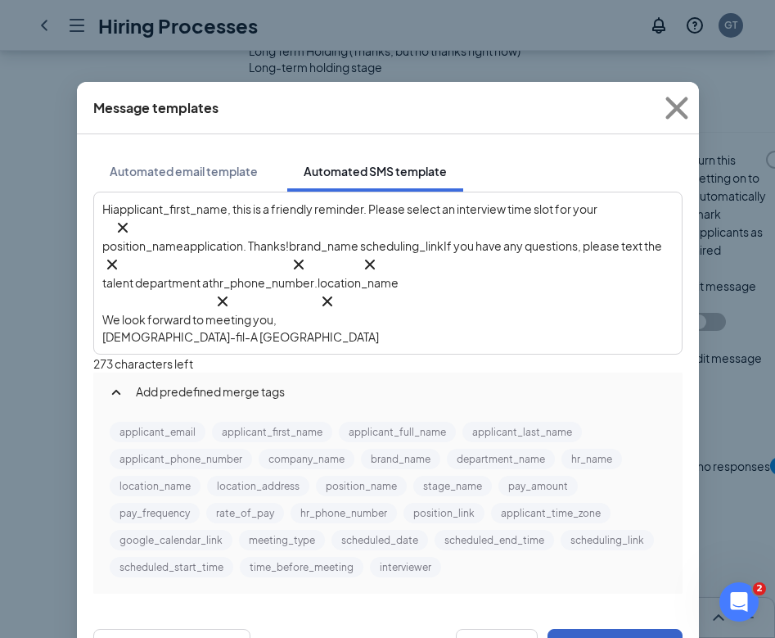
click at [663, 629] on button "Save SMS template" at bounding box center [615, 645] width 135 height 33
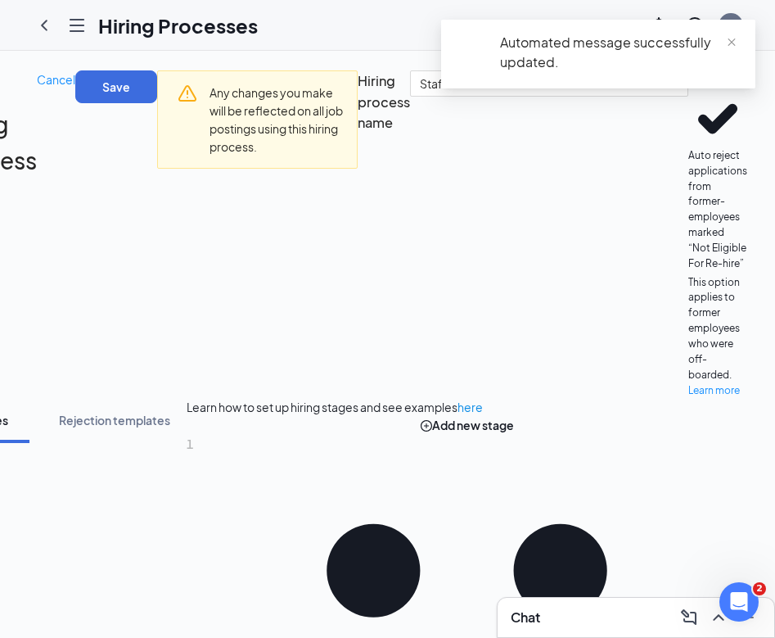
scroll to position [0, 247]
click at [707, 98] on div "Automated message successfully updated." at bounding box center [598, 61] width 314 height 82
click at [734, 43] on span "close" at bounding box center [731, 42] width 11 height 11
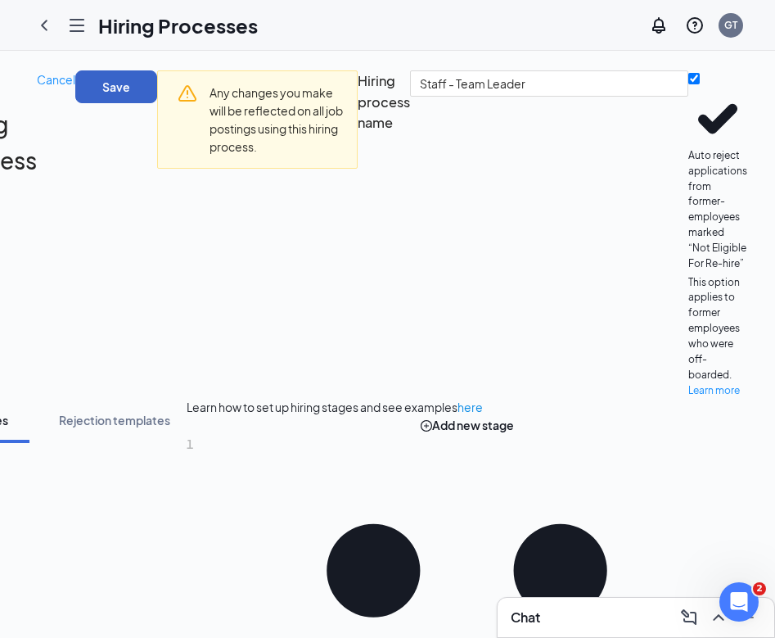
click at [157, 86] on button "Save" at bounding box center [116, 86] width 82 height 33
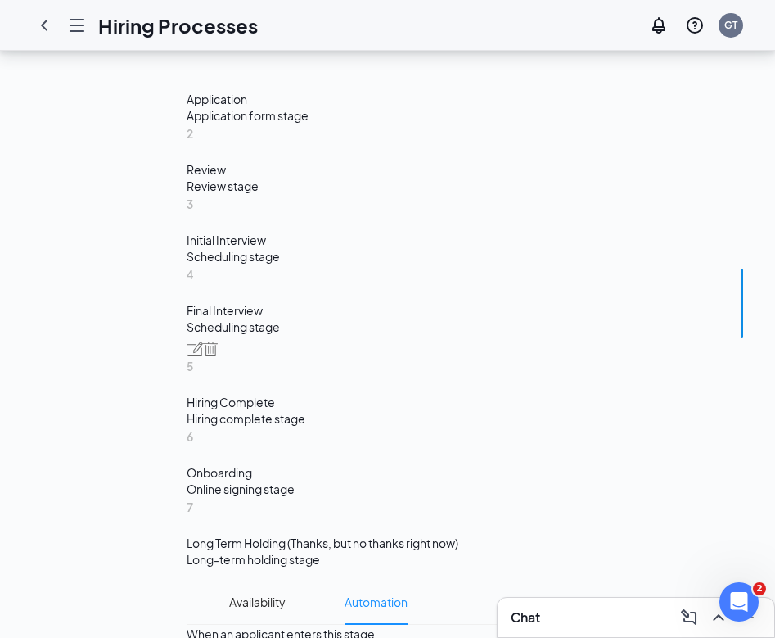
scroll to position [930, 0]
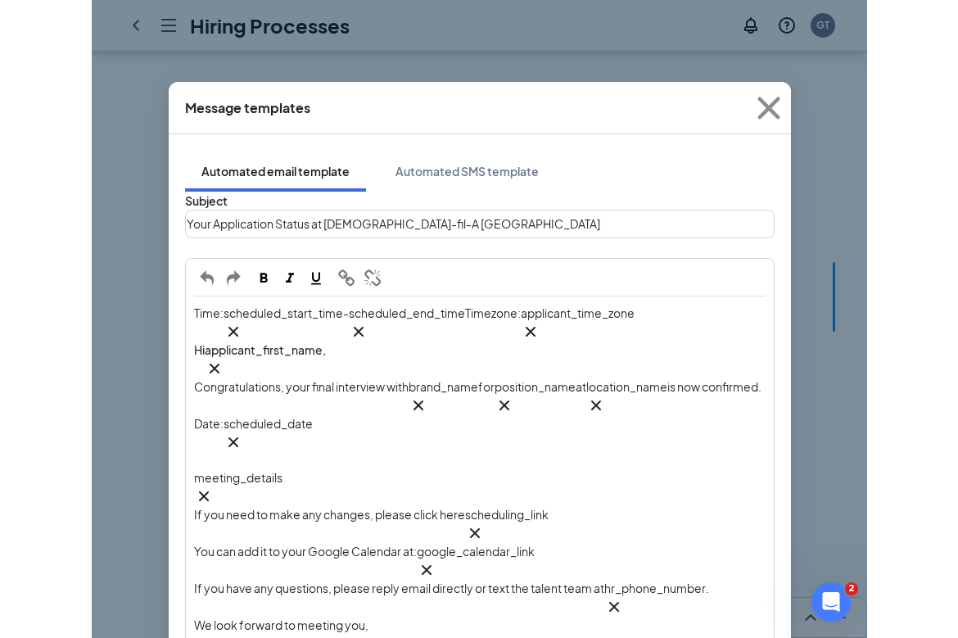
scroll to position [65, 0]
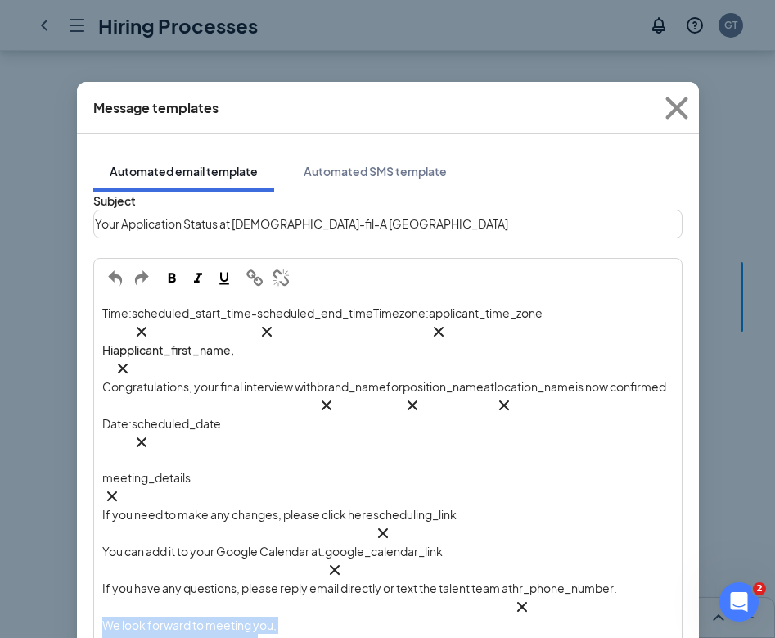
drag, startPoint x: 260, startPoint y: 485, endPoint x: 93, endPoint y: 460, distance: 168.8
click at [93, 460] on div "Time: scheduled_start_time‌‌‌‌ {{scheduled_start_time}} - scheduled_end_time‌‌‌…" at bounding box center [388, 459] width 590 height 402
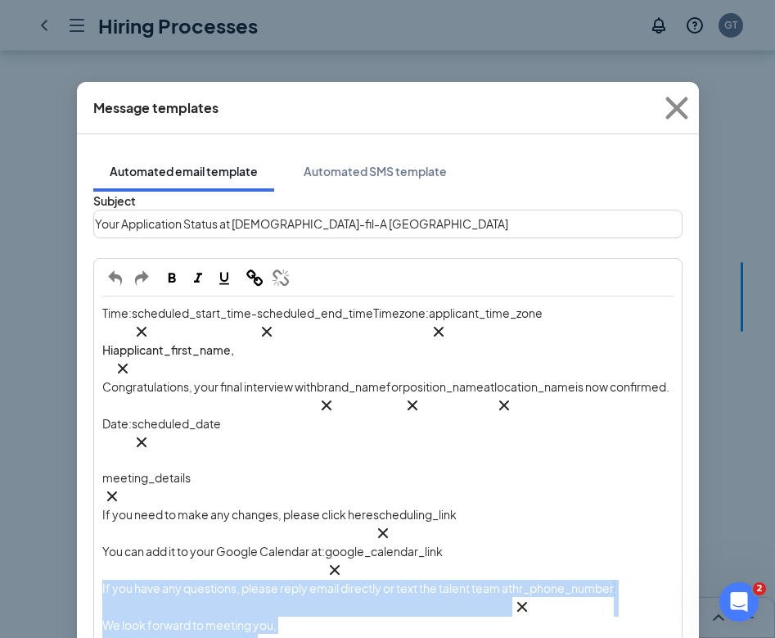
click at [104, 439] on div "Time: scheduled_start_time‌‌‌‌ {{scheduled_start_time}} - scheduled_end_time‌‌‌…" at bounding box center [388, 477] width 586 height 361
copy div "If you have any questions, please reply email directly or text the talent team …"
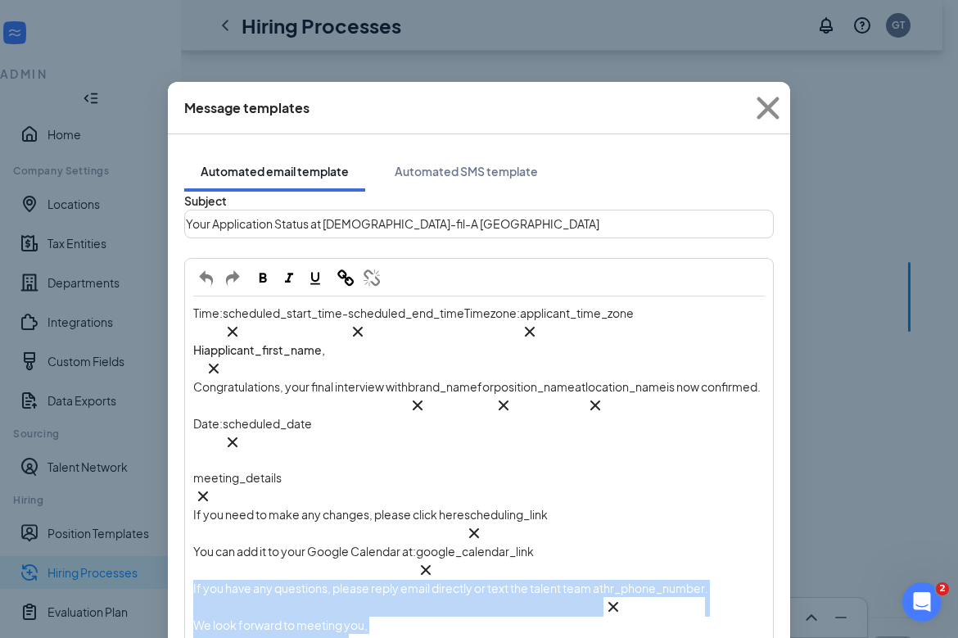
click at [388, 211] on div "Your Application Status at Chick-fil-A Phillipsburg" at bounding box center [479, 223] width 586 height 25
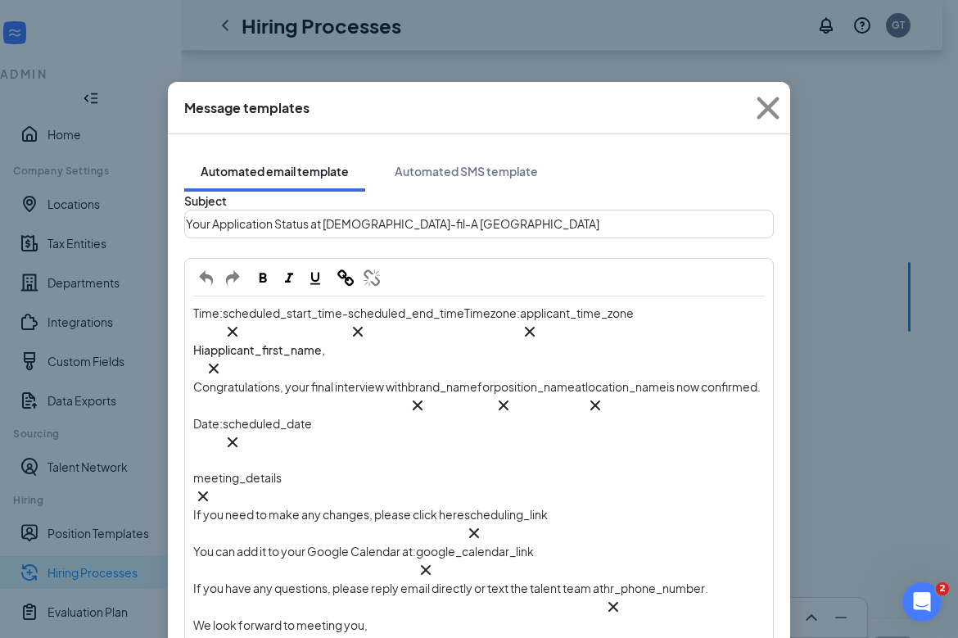
click at [388, 211] on div "Your Application Status at Chick-fil-A Phillipsburg" at bounding box center [479, 223] width 586 height 25
click at [462, 216] on span "Your Application Status at Chick-fil-A Phillipsburg" at bounding box center [392, 223] width 413 height 15
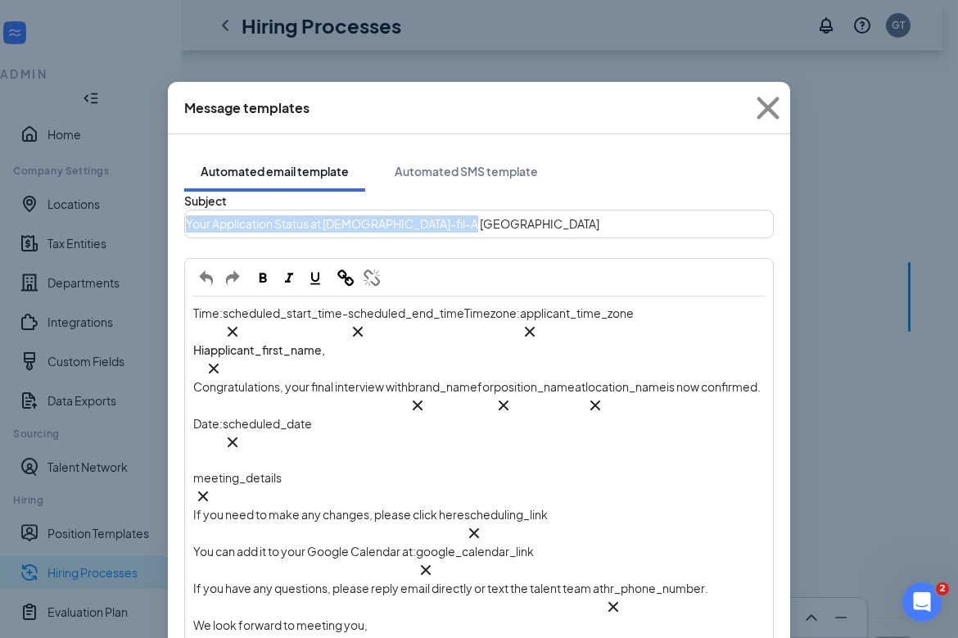
click at [462, 216] on span "Your Application Status at Chick-fil-A Phillipsburg" at bounding box center [392, 223] width 413 height 15
copy span "Your Application Status at Chick-fil-A Phillipsburg"
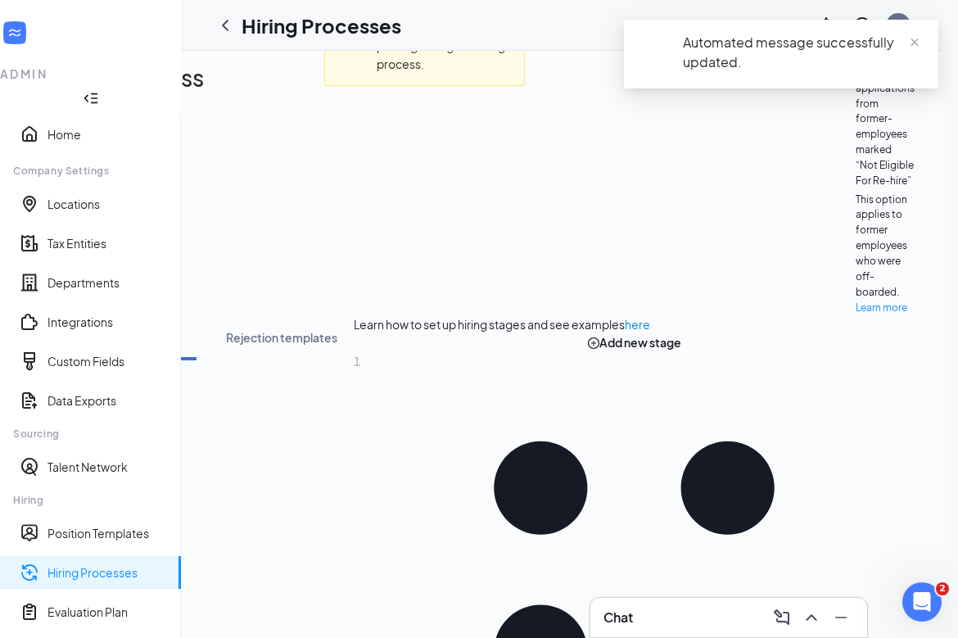
scroll to position [0, 0]
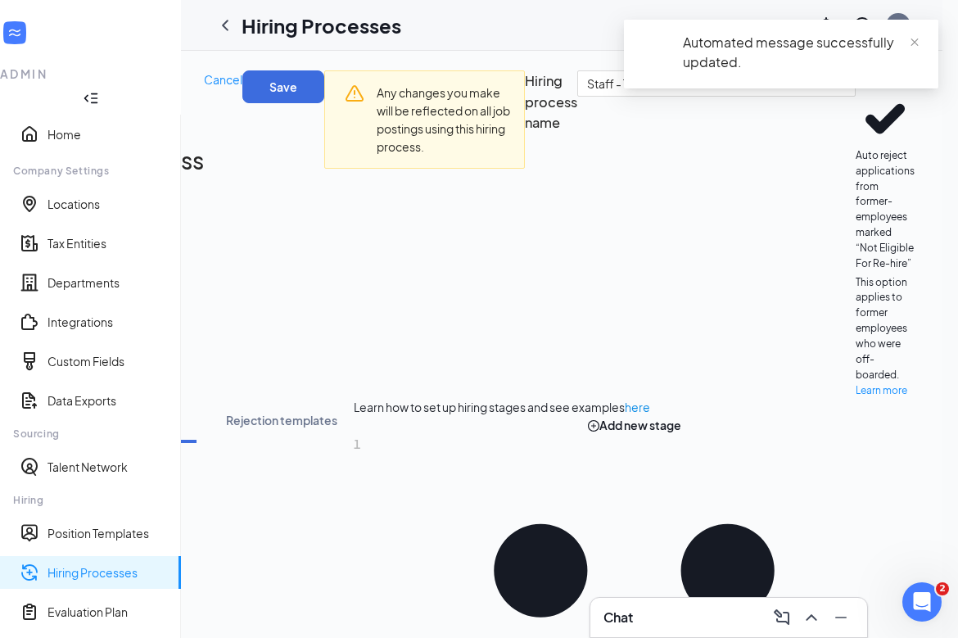
click at [892, 94] on div "Automated message successfully updated." at bounding box center [781, 61] width 314 height 82
click at [873, 91] on div "Automated message successfully updated." at bounding box center [781, 61] width 314 height 82
click at [916, 41] on span "close" at bounding box center [914, 42] width 11 height 11
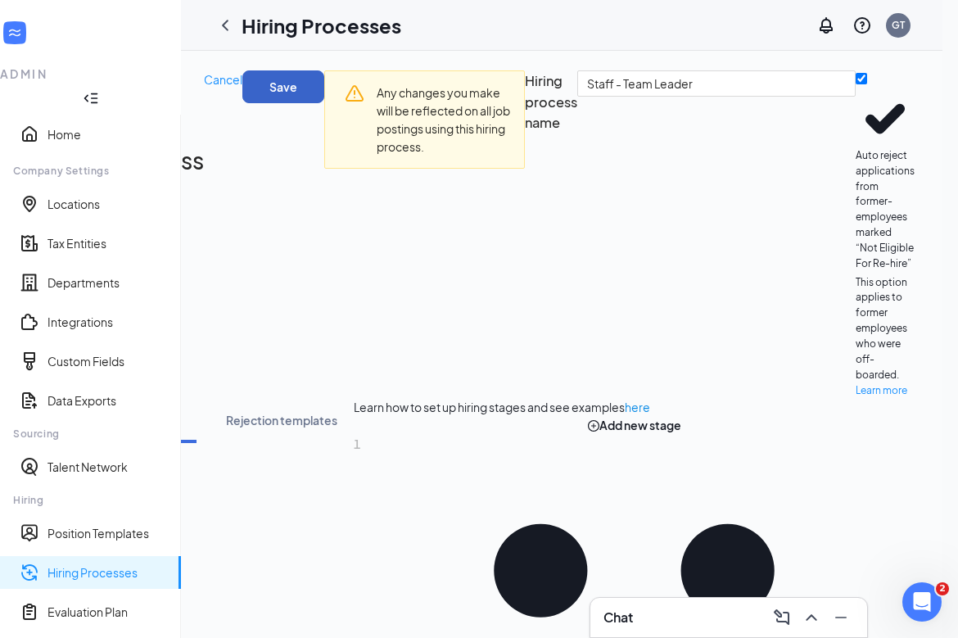
click at [324, 84] on button "Save" at bounding box center [283, 86] width 82 height 33
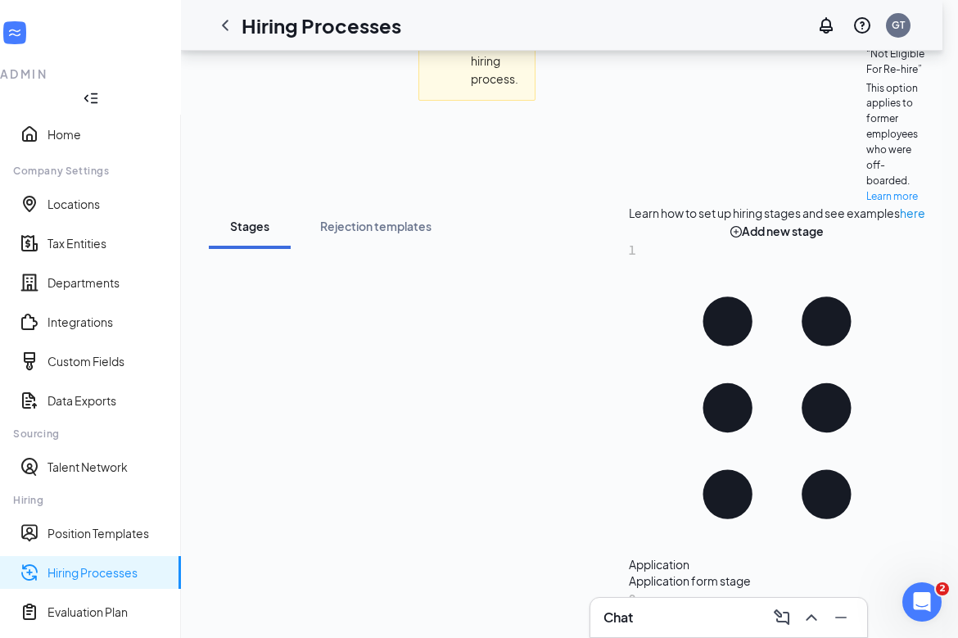
scroll to position [212, 0]
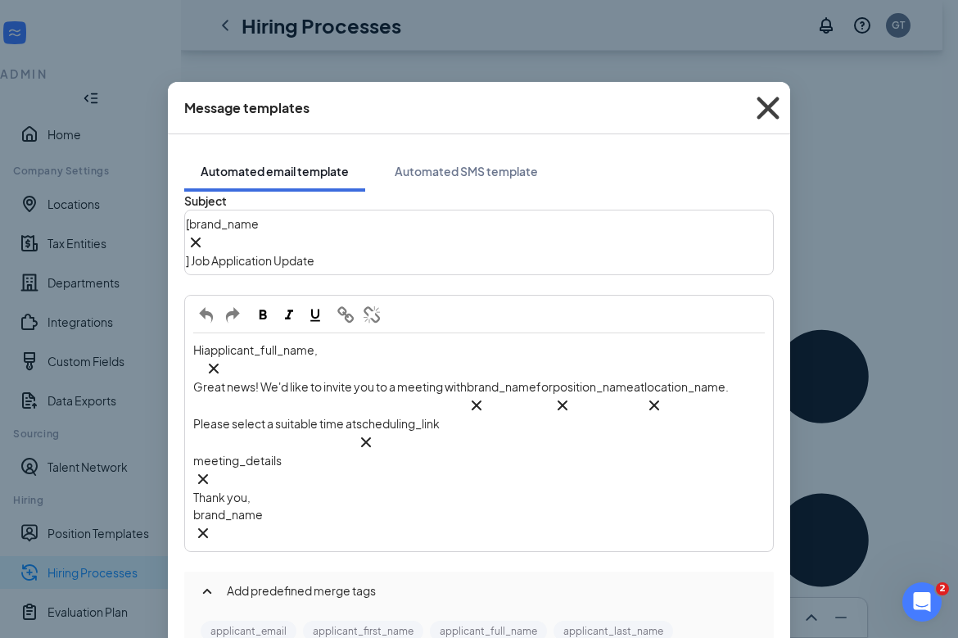
click at [760, 107] on icon "Cross" at bounding box center [768, 108] width 44 height 44
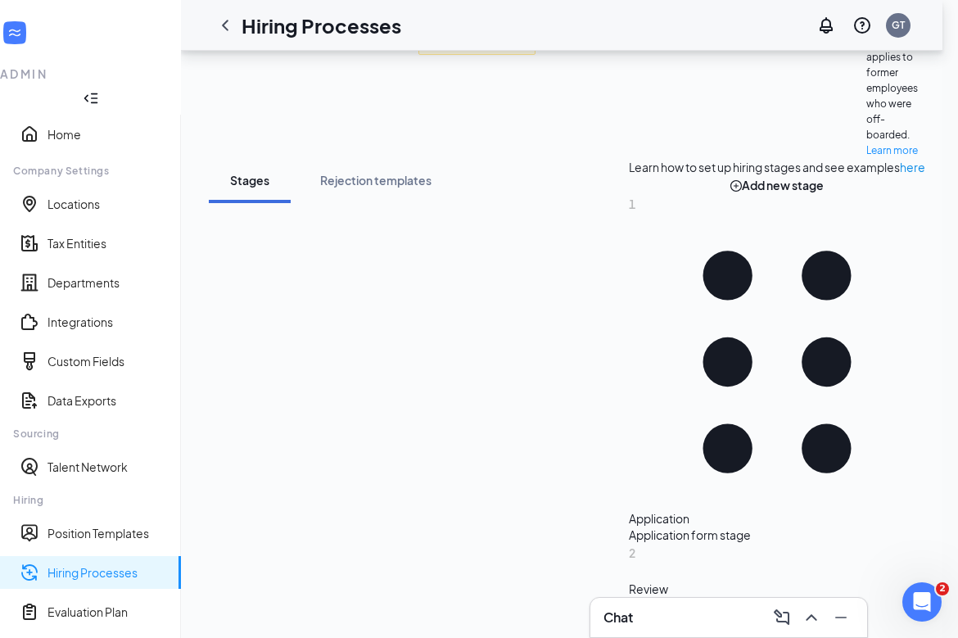
scroll to position [287, 0]
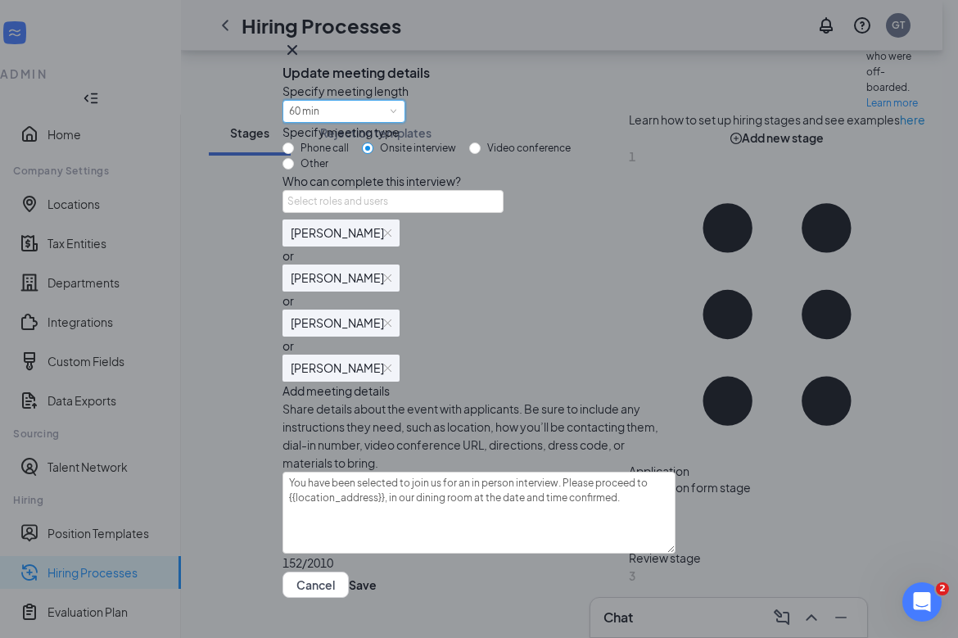
click at [374, 122] on div "60 min" at bounding box center [344, 111] width 110 height 21
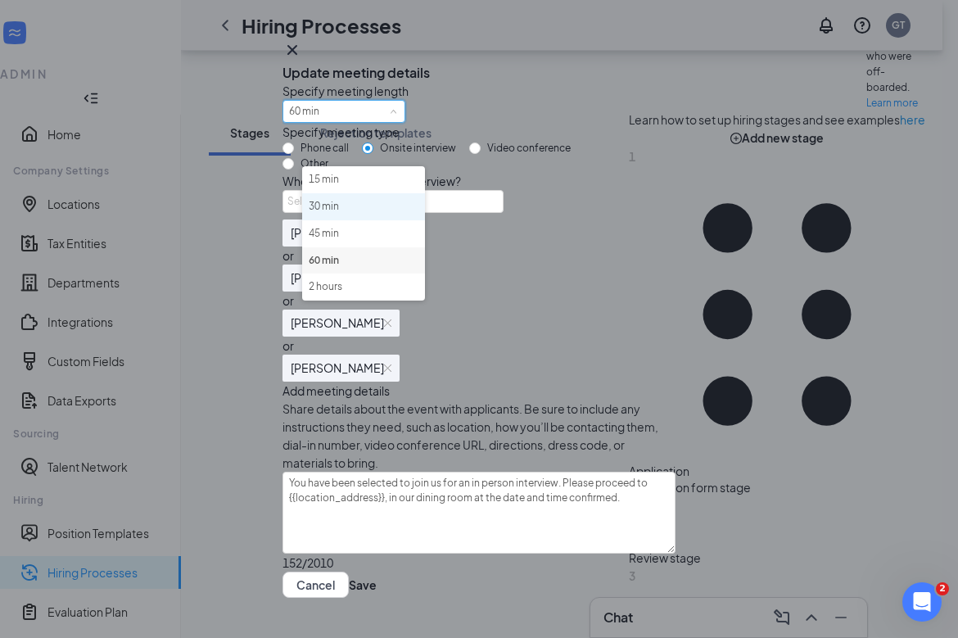
click at [377, 210] on li "30 min" at bounding box center [363, 206] width 123 height 27
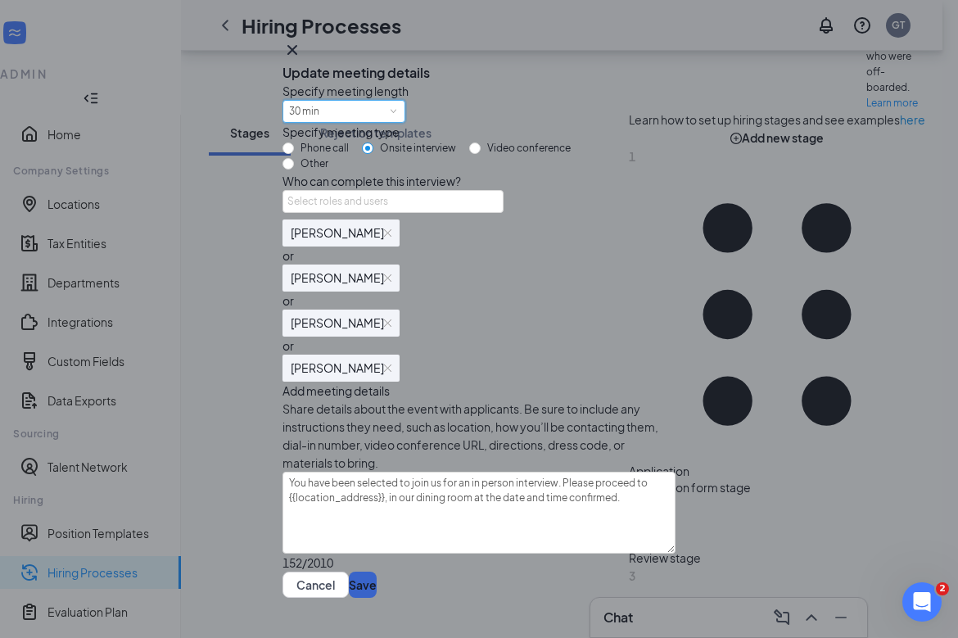
click at [377, 571] on button "Save" at bounding box center [363, 584] width 28 height 26
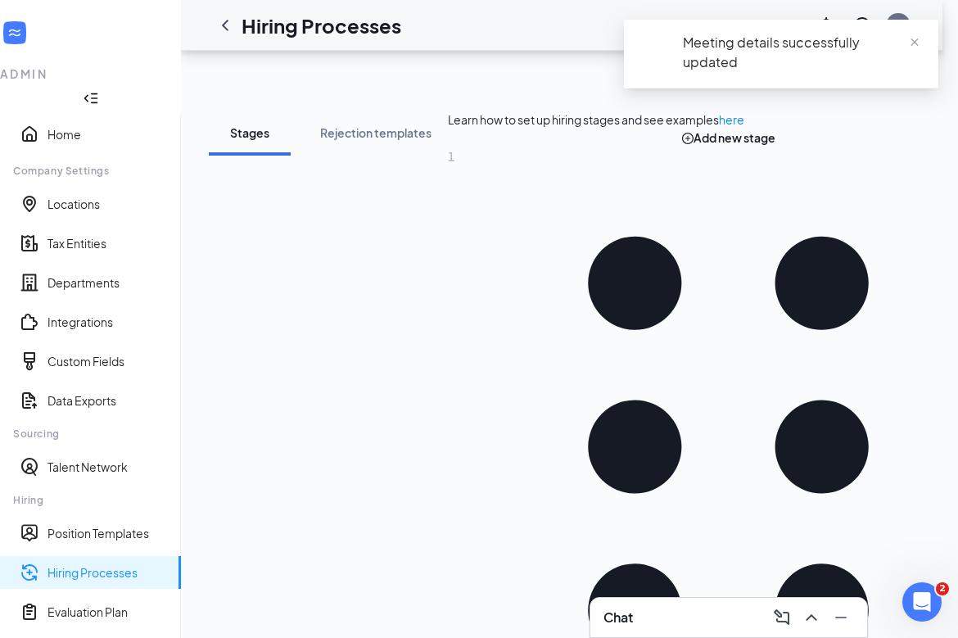
scroll to position [269, 0]
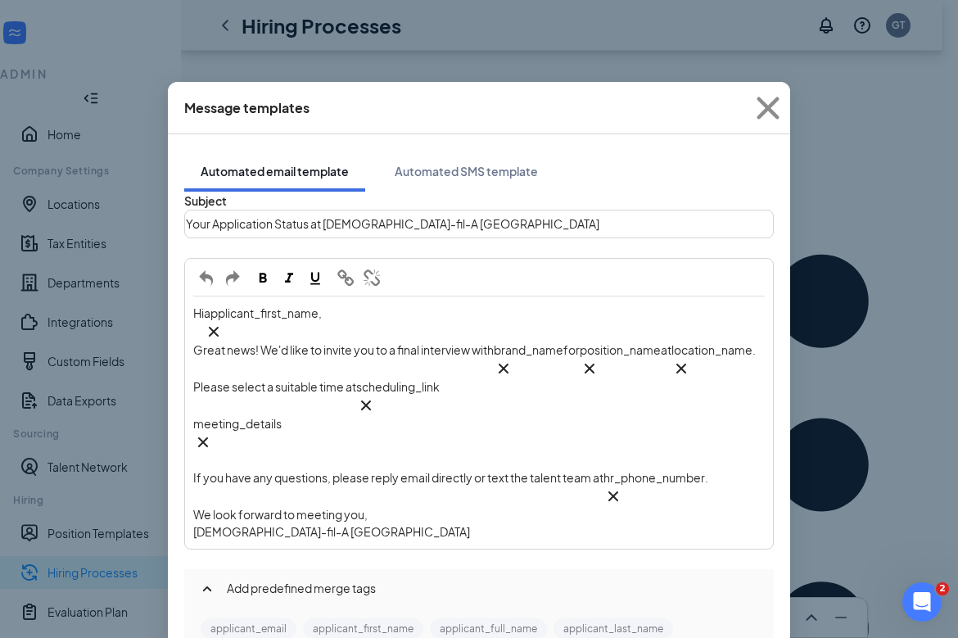
click at [485, 228] on div "Your Application Status at Chick-fil-A Phillipsburg" at bounding box center [479, 223] width 586 height 25
copy span "Your Application Status at Chick-fil-A Phillipsburg"
drag, startPoint x: 518, startPoint y: 441, endPoint x: 396, endPoint y: 443, distance: 122.0
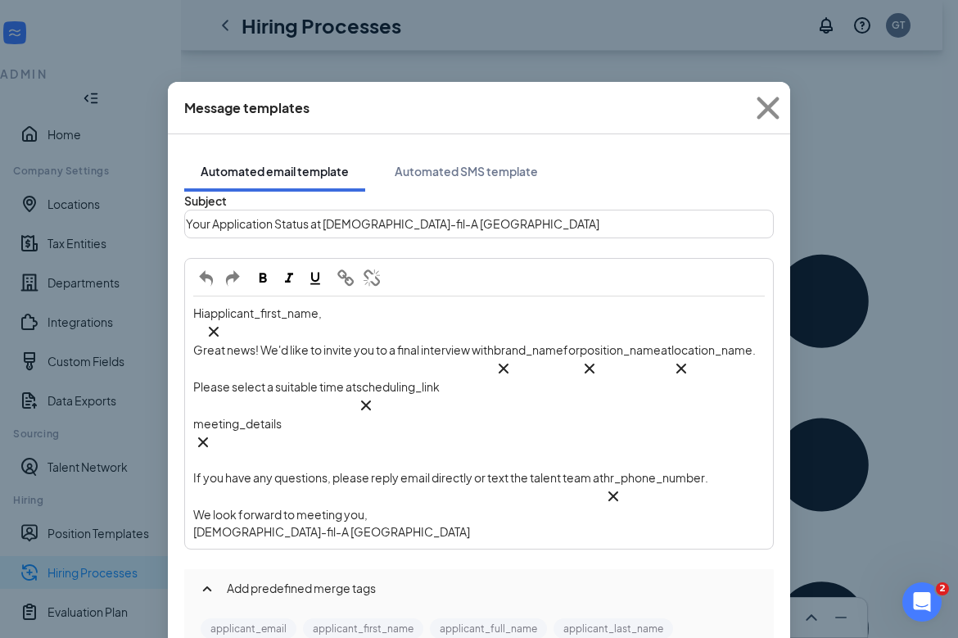
click at [386, 506] on div "We look forward to meeting you," at bounding box center [478, 514] width 571 height 17
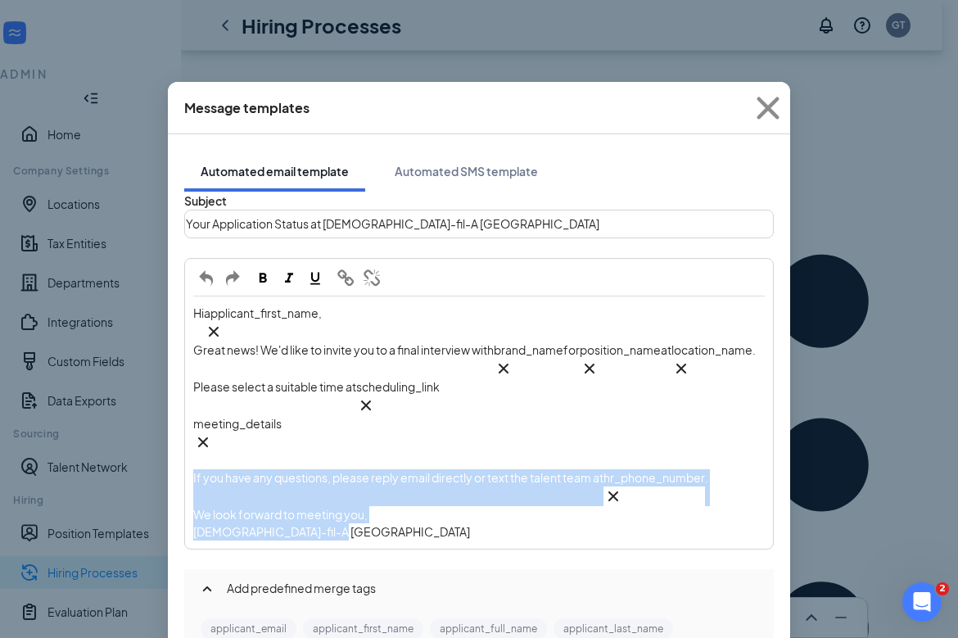
drag, startPoint x: 364, startPoint y: 452, endPoint x: 185, endPoint y: 409, distance: 184.3
click at [184, 410] on div "Hi applicant_first_name‌‌‌‌ {{applicant_first_name}} , Great news! We'd like to…" at bounding box center [479, 403] width 590 height 291
copy div "If you have any questions, please reply email directly or text the talent team …"
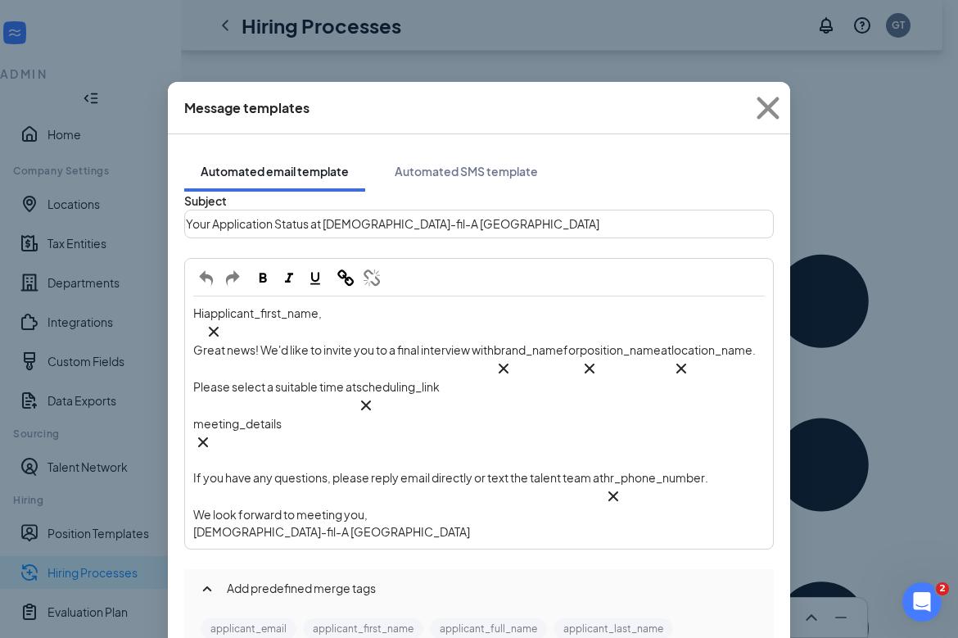
click at [902, 354] on div "Message templates Automated email template Automated SMS template Subject Your …" at bounding box center [479, 319] width 958 height 638
click at [764, 108] on icon "Cross" at bounding box center [768, 108] width 44 height 44
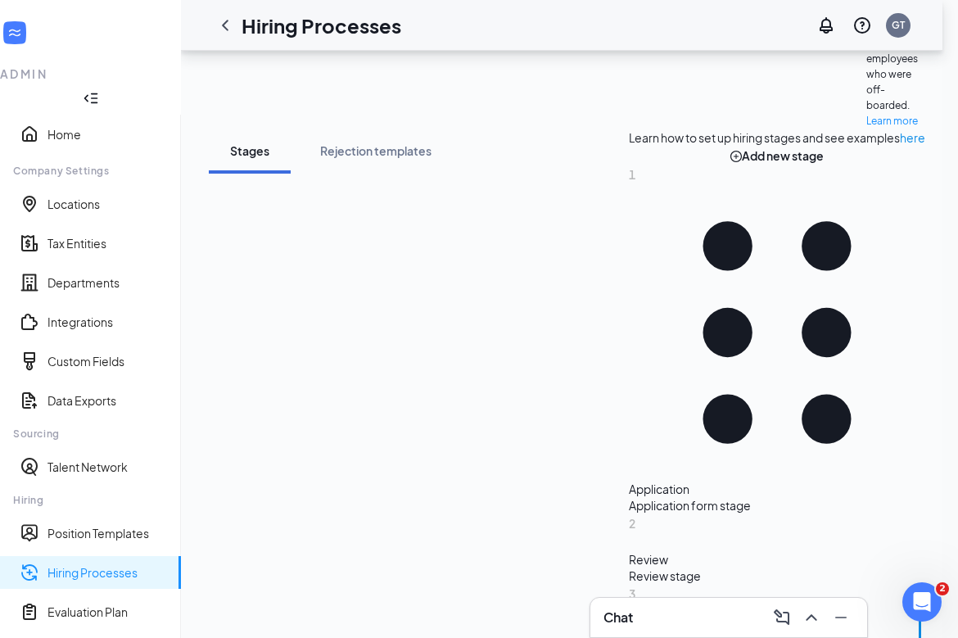
scroll to position [287, 0]
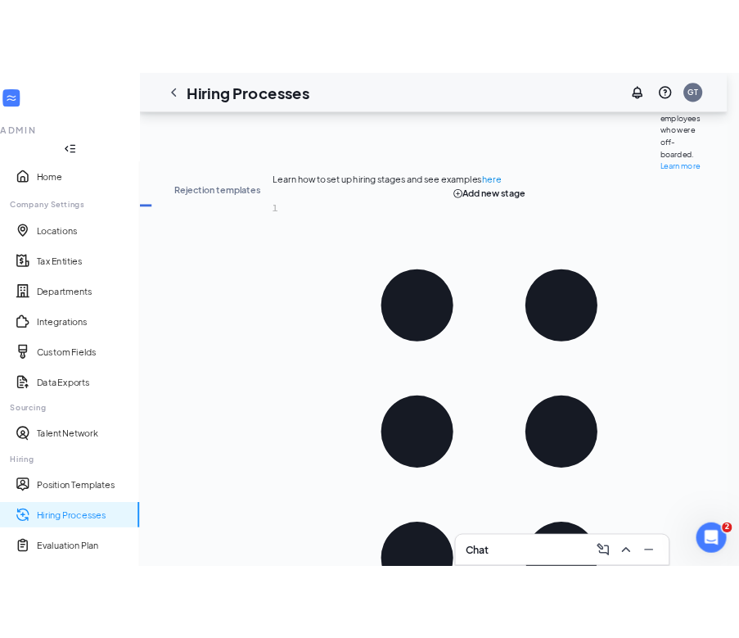
scroll to position [0, 192]
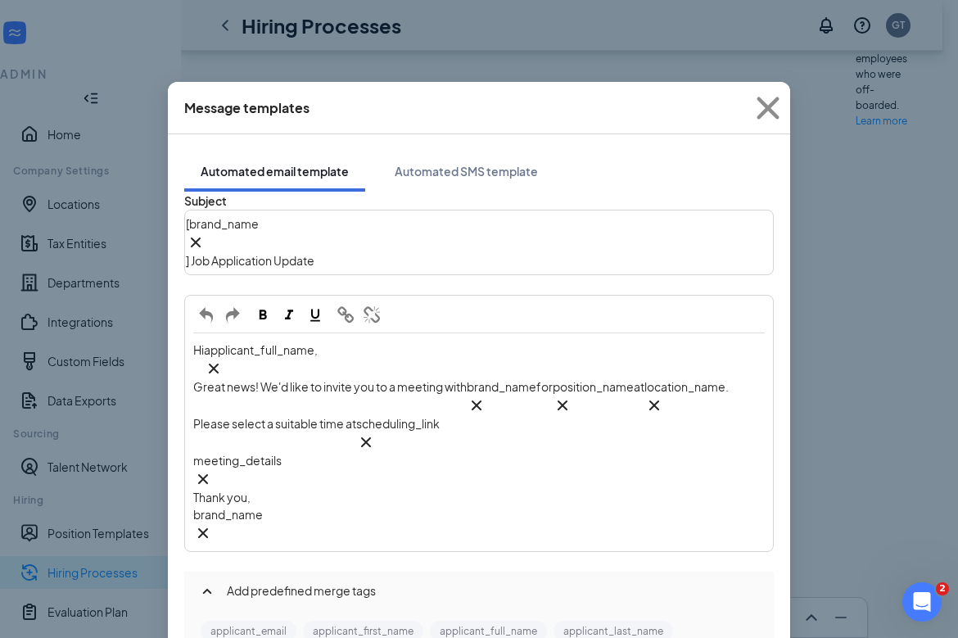
click at [294, 253] on span "] Job Application Update" at bounding box center [250, 260] width 129 height 15
click at [295, 253] on span "] Job Application Update" at bounding box center [250, 260] width 129 height 15
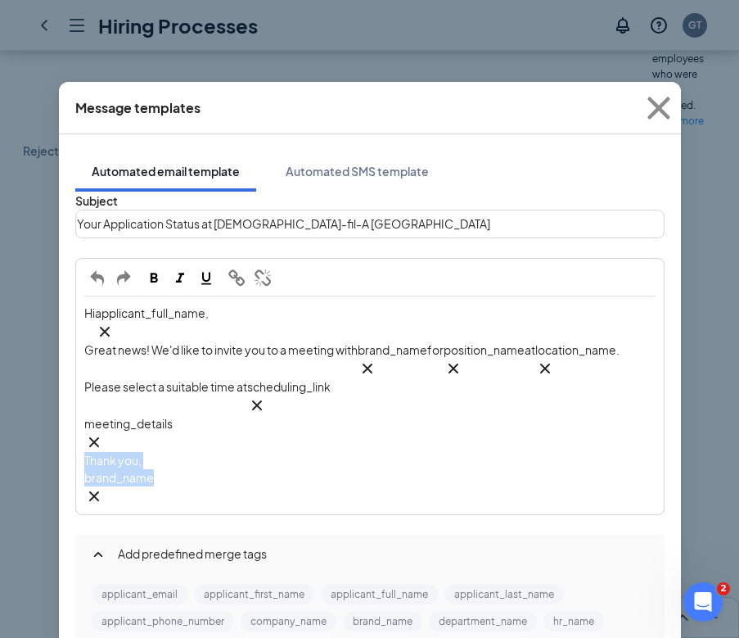
drag, startPoint x: 203, startPoint y: 414, endPoint x: 79, endPoint y: 390, distance: 126.9
click at [79, 390] on div "Hi applicant_full_name‌‌‌‌ {{applicant_full_name}} , Great news! We'd like to i…" at bounding box center [370, 405] width 586 height 216
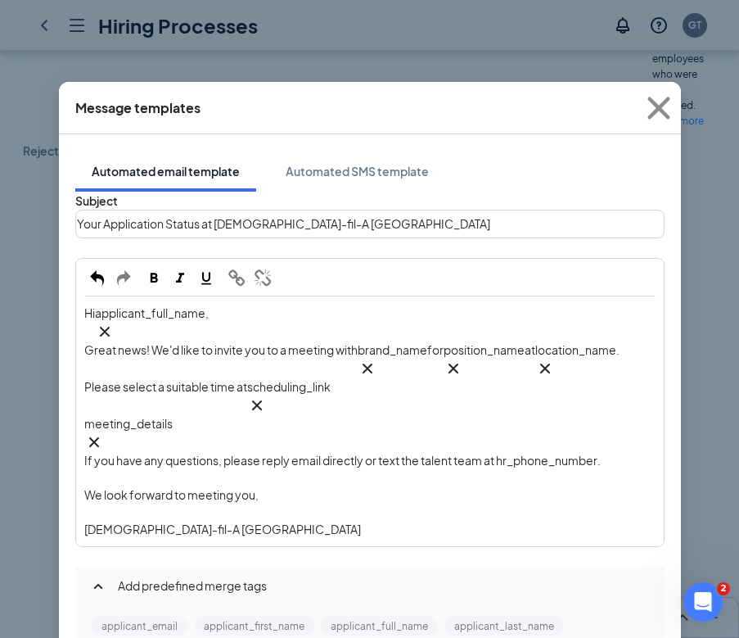
click at [553, 453] on span "If you have any questions, please reply email directly or text the talent team …" at bounding box center [342, 460] width 517 height 15
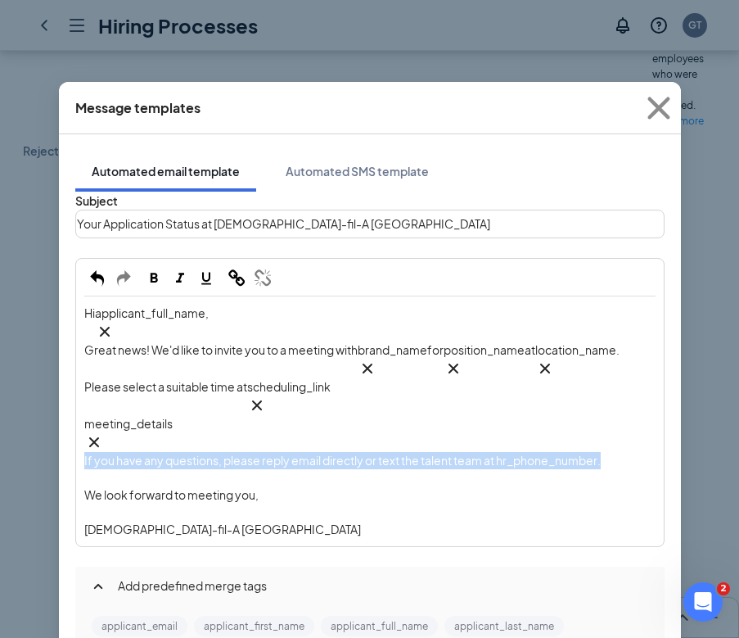
click at [553, 453] on span "If you have any questions, please reply email directly or text the talent team …" at bounding box center [342, 460] width 517 height 15
click at [576, 453] on span "If you have any questions, please reply email directly or text the talent team …" at bounding box center [342, 460] width 517 height 15
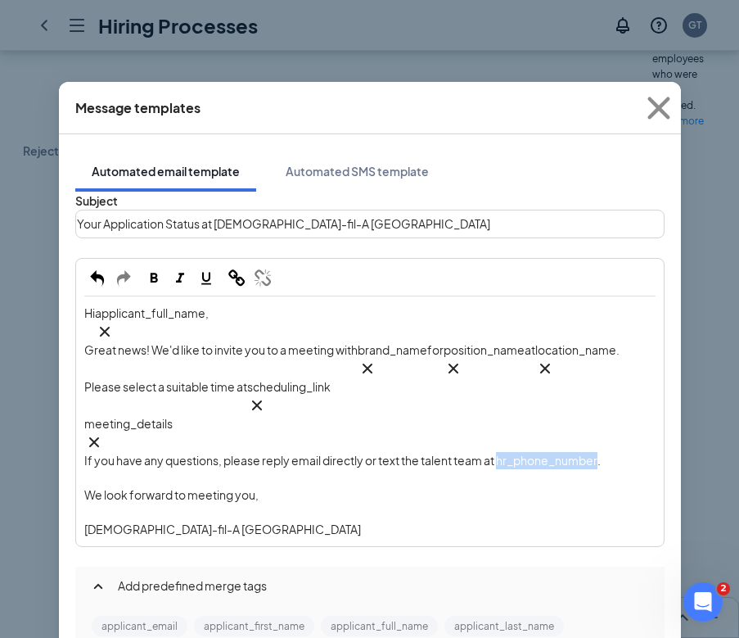
click at [576, 453] on span "If you have any questions, please reply email directly or text the talent team …" at bounding box center [342, 460] width 517 height 15
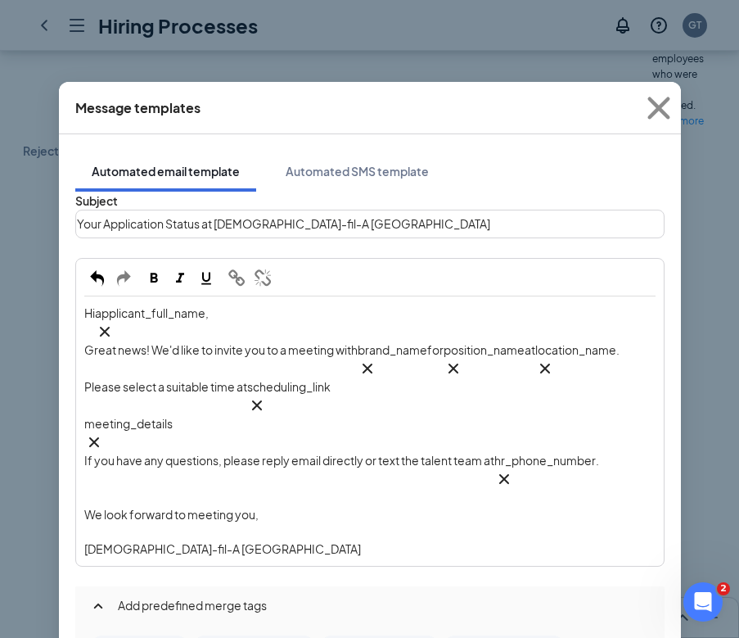
scroll to position [256, 0]
click at [192, 523] on div "Edit text" at bounding box center [369, 531] width 571 height 17
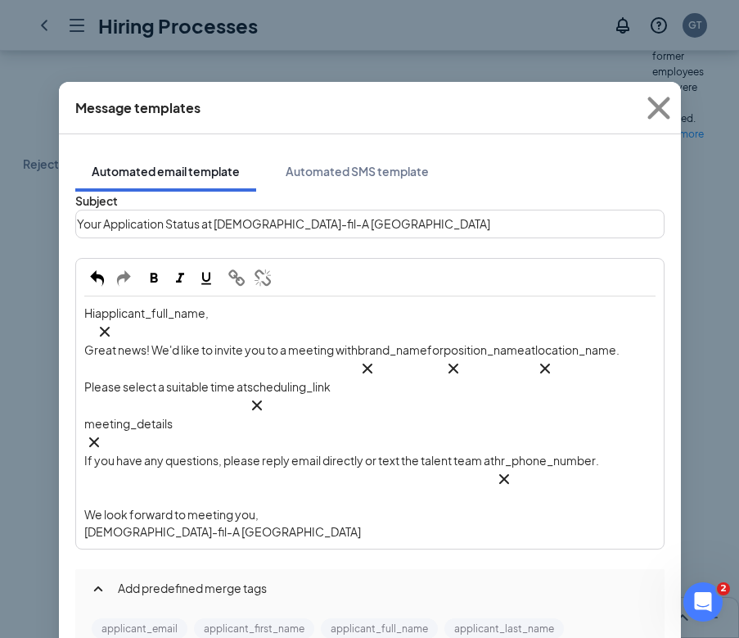
click at [311, 342] on span "Great news! We'd like to invite you to a meeting with" at bounding box center [220, 349] width 273 height 15
click at [312, 342] on span "Great news! We'd like to invite you to a meeting with" at bounding box center [220, 349] width 273 height 15
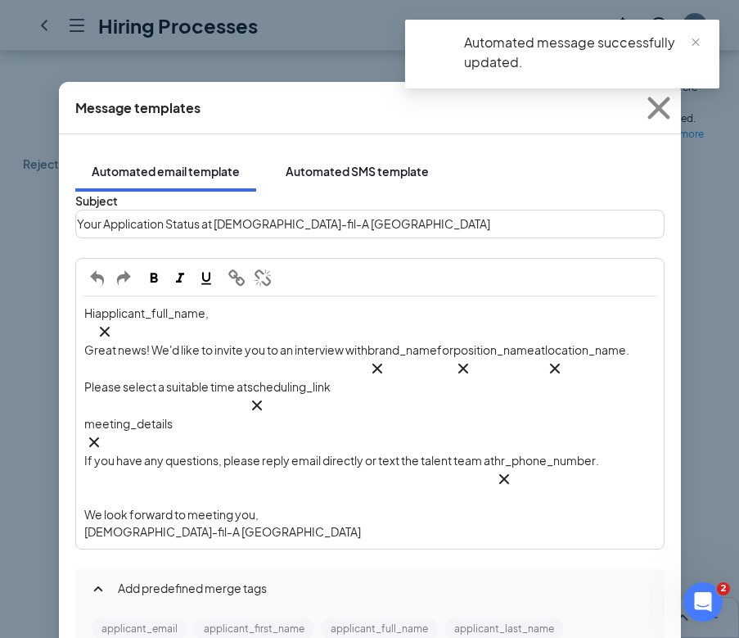
click at [347, 163] on div "Automated SMS template" at bounding box center [357, 171] width 143 height 16
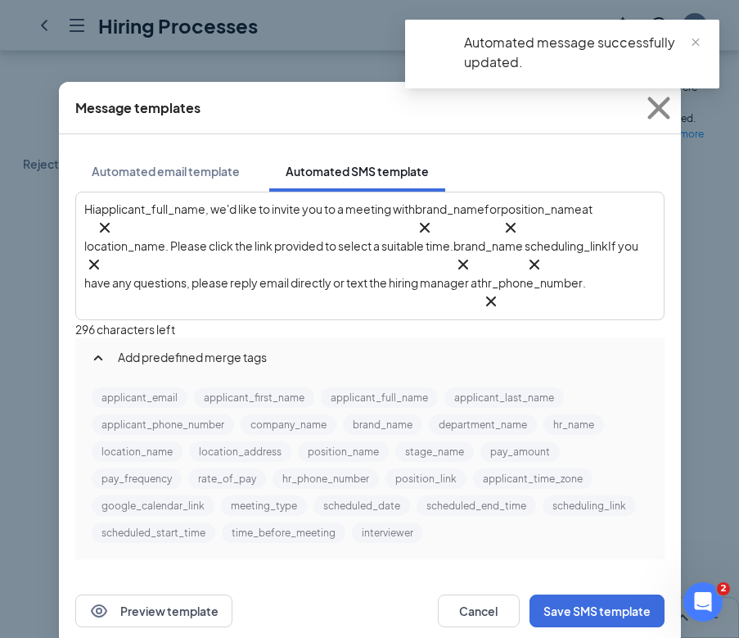
click at [391, 216] on span ", we'd like to invite you to a meeting with" at bounding box center [311, 208] width 210 height 15
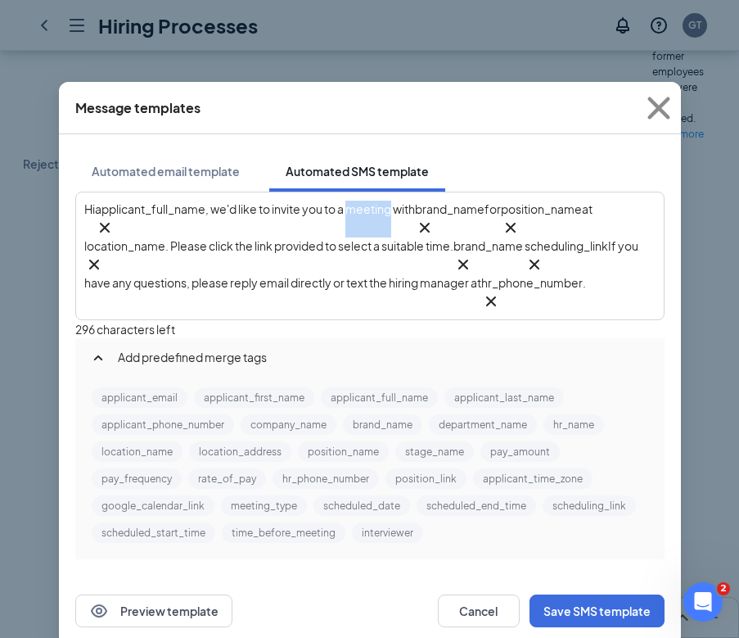
click at [391, 216] on span ", we'd like to invite you to a meeting with" at bounding box center [311, 208] width 210 height 15
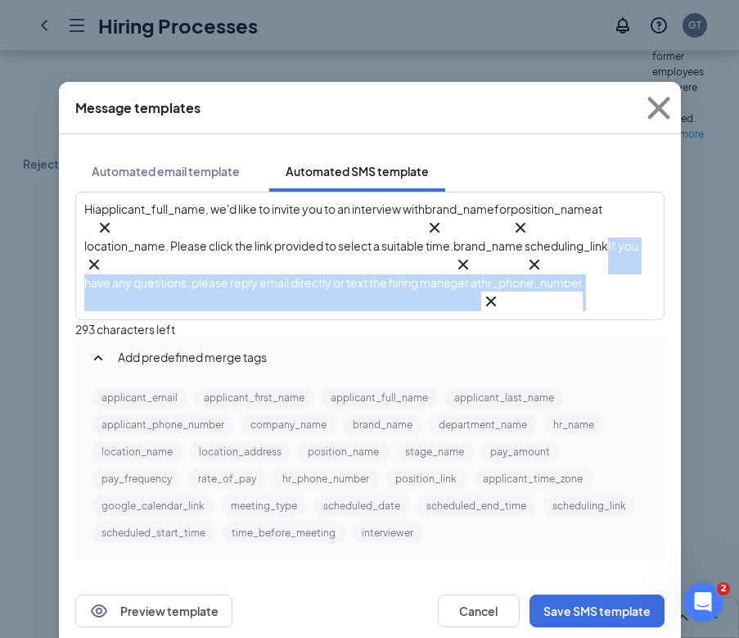
drag, startPoint x: 306, startPoint y: 292, endPoint x: 278, endPoint y: 262, distance: 41.1
click at [278, 262] on div "Hi applicant_full_name‌‌‌‌ {{applicant_full_name}} , we'd like to invite you to…" at bounding box center [369, 256] width 571 height 111
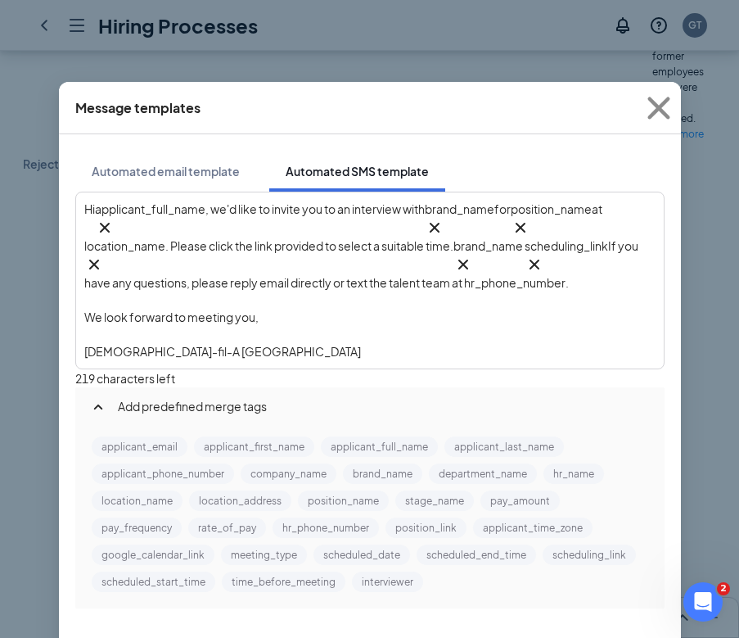
click at [142, 337] on div "write SMS here" at bounding box center [369, 334] width 571 height 17
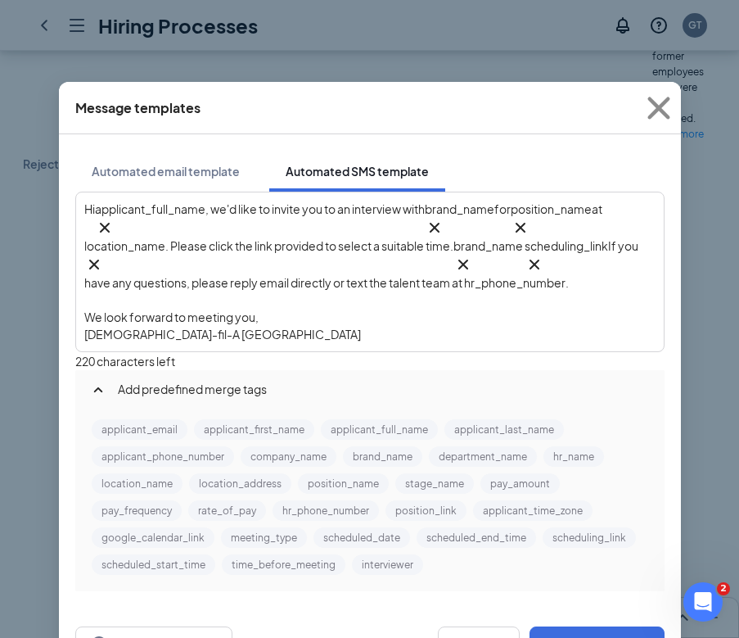
click at [525, 269] on span "scheduling_link‌‌‌‌ {{scheduling_link}}" at bounding box center [567, 255] width 84 height 37
click at [189, 283] on span "If you have any questions, please reply email directly or text the talent team …" at bounding box center [362, 264] width 556 height 52
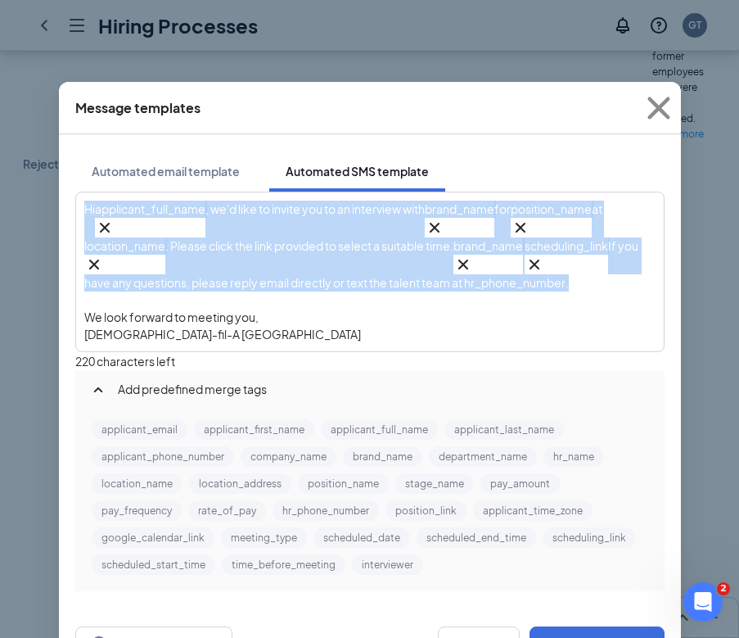
click at [189, 283] on span "If you have any questions, please reply email directly or text the talent team …" at bounding box center [362, 264] width 556 height 52
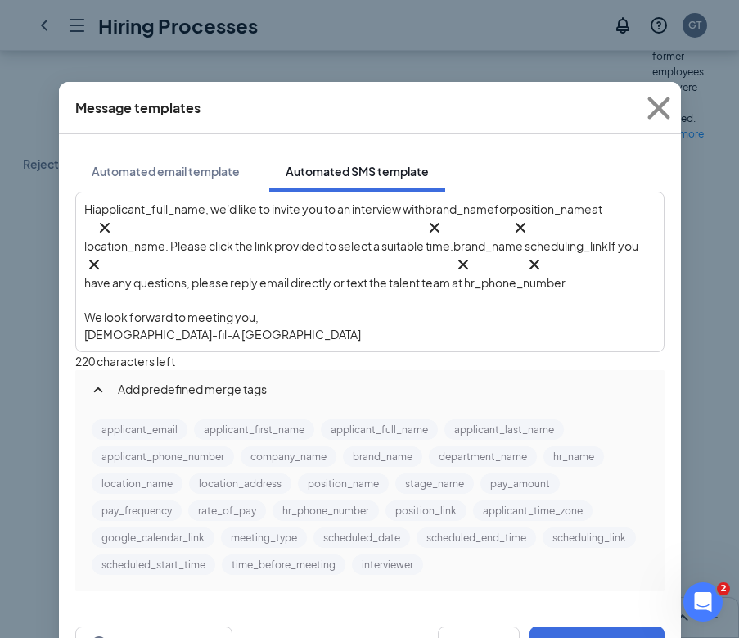
click at [190, 287] on span "If you have any questions, please reply email directly or text the talent team …" at bounding box center [362, 264] width 556 height 52
click at [273, 500] on button "hr_phone_number" at bounding box center [326, 510] width 106 height 20
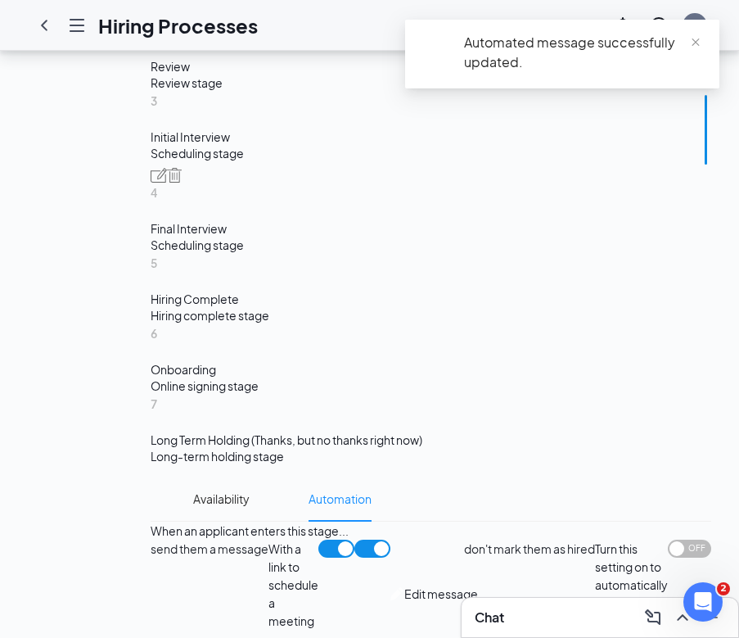
scroll to position [906, 0]
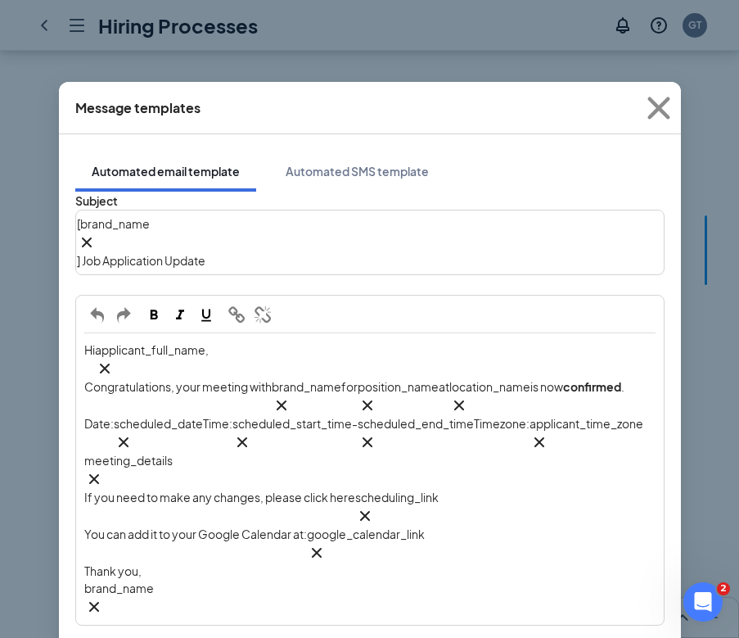
click at [206, 253] on span "] Job Application Update" at bounding box center [141, 260] width 129 height 15
drag, startPoint x: 201, startPoint y: 539, endPoint x: 85, endPoint y: 517, distance: 117.4
click at [85, 517] on div "Hi applicant_full_name‌‌‌‌ {{applicant_full_name}} , Congratulations, your meet…" at bounding box center [370, 479] width 586 height 290
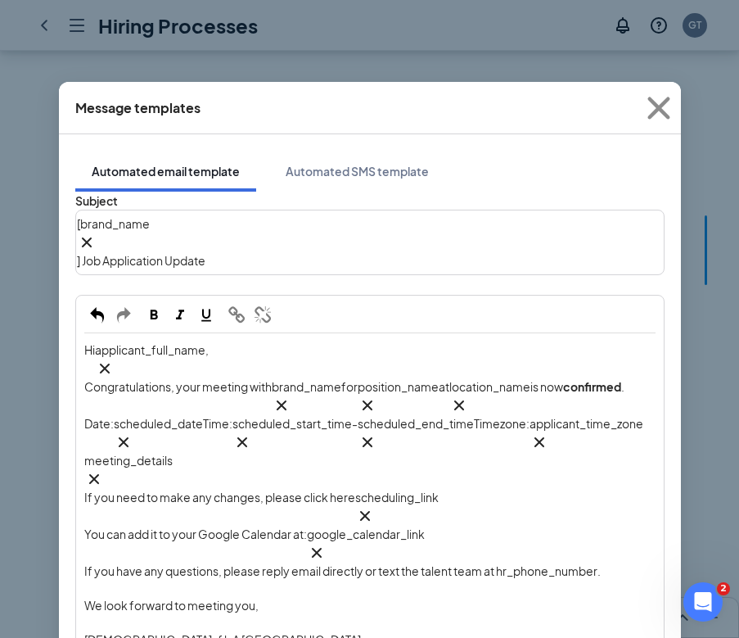
scroll to position [138, 0]
click at [229, 614] on div "Edit text" at bounding box center [369, 622] width 571 height 17
click at [544, 563] on span "If you have any questions, please reply email directly or text the talent team …" at bounding box center [342, 570] width 517 height 15
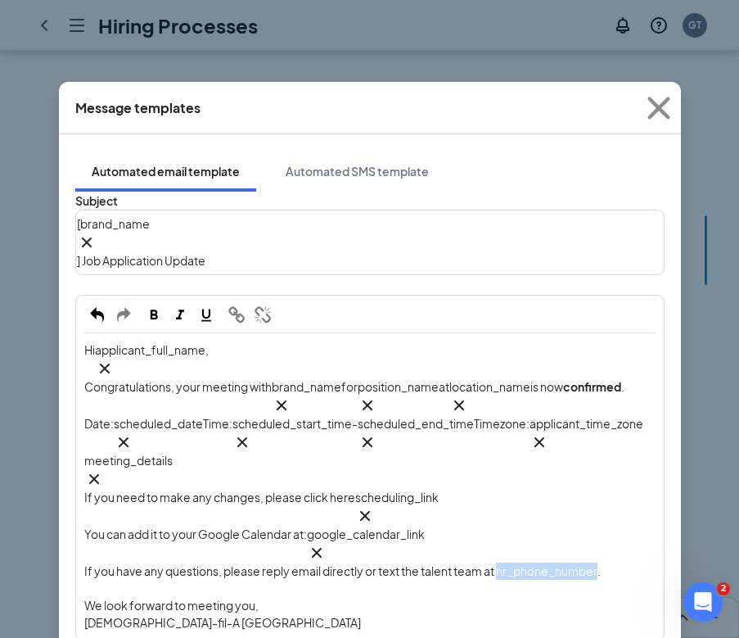
click at [544, 563] on span "If you have any questions, please reply email directly or text the talent team …" at bounding box center [342, 570] width 517 height 15
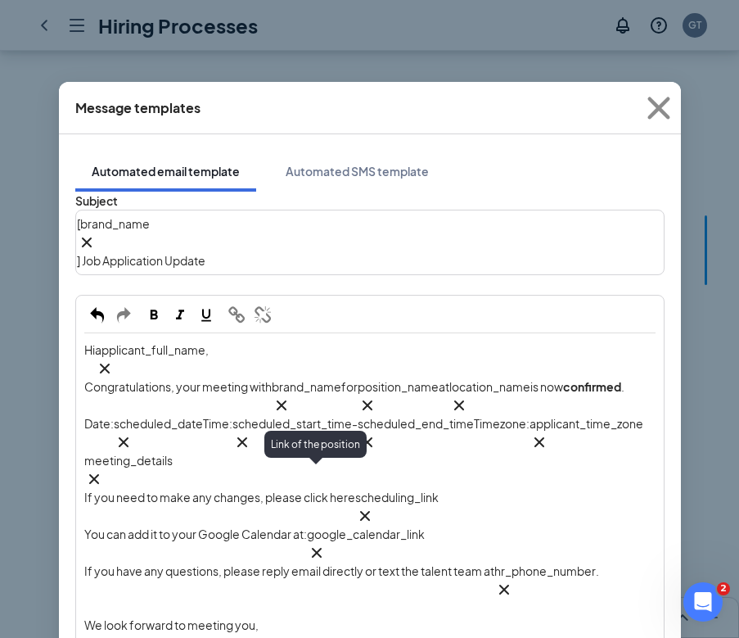
scroll to position [300, 0]
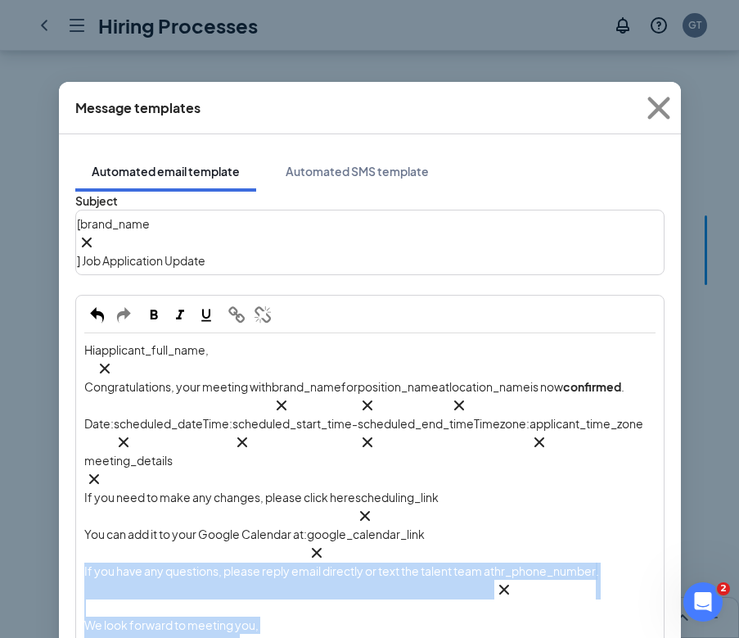
drag, startPoint x: 259, startPoint y: 271, endPoint x: 53, endPoint y: 211, distance: 214.0
click at [53, 211] on div "Message templates Automated email template Automated SMS template Subject [ bra…" at bounding box center [369, 319] width 739 height 638
copy div "If you have any questions, please reply email directly or text the talent team …"
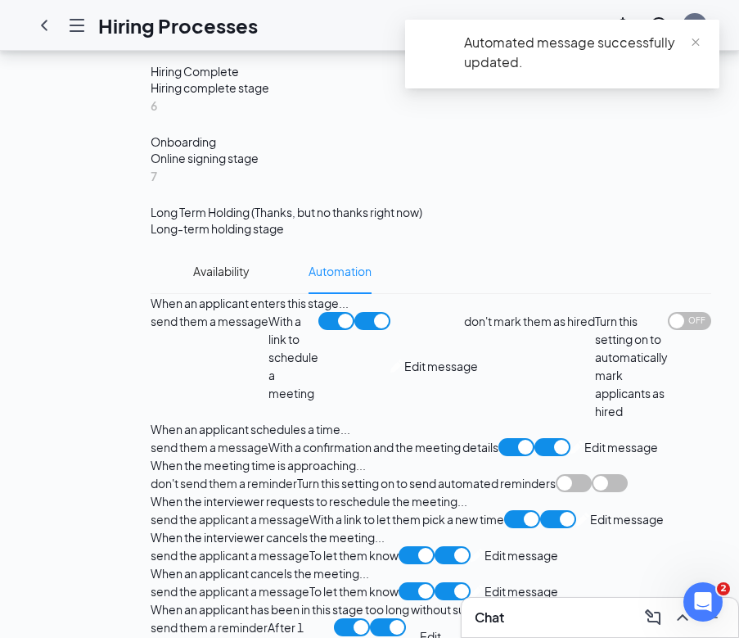
scroll to position [1286, 0]
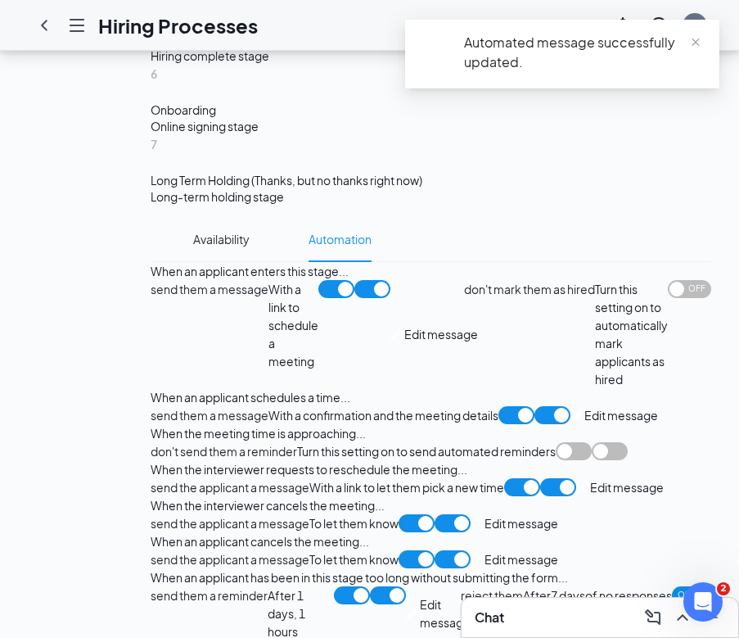
click at [208, 478] on div "send the applicant a message With a link to let them pick a new time Edit messa…" at bounding box center [407, 487] width 513 height 18
click at [590, 478] on span "Edit message" at bounding box center [627, 487] width 74 height 18
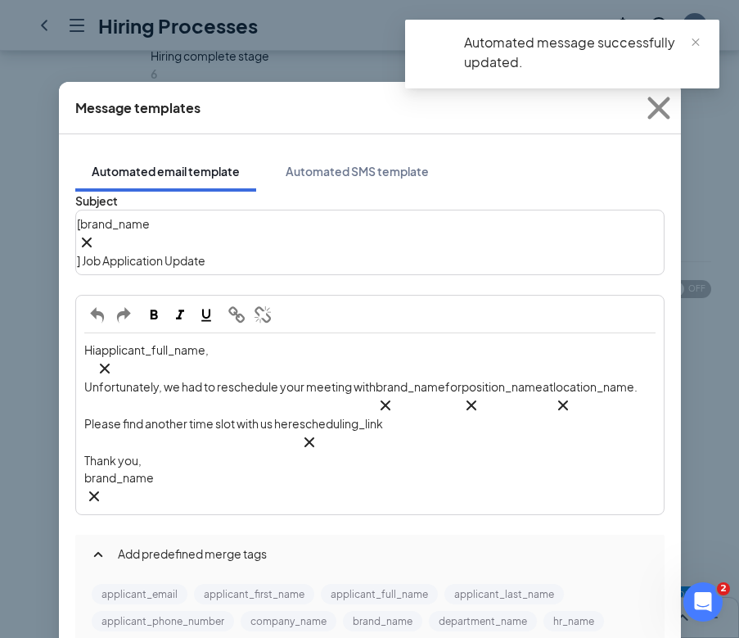
click at [213, 452] on div "Thank you," at bounding box center [369, 460] width 571 height 17
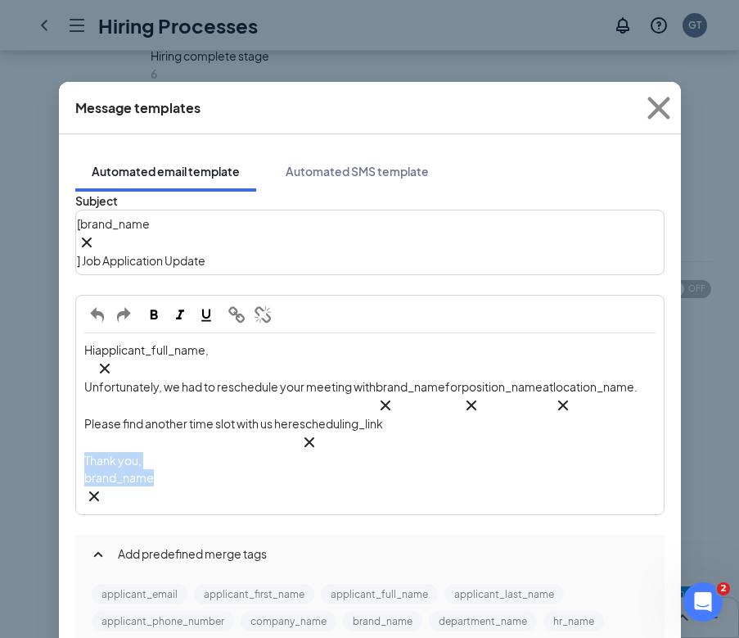
drag, startPoint x: 213, startPoint y: 406, endPoint x: 75, endPoint y: 388, distance: 138.7
click at [76, 388] on div "Hi applicant_full_name‌‌‌‌ {{applicant_full_name}} , Unfortunately, we had to r…" at bounding box center [370, 423] width 588 height 181
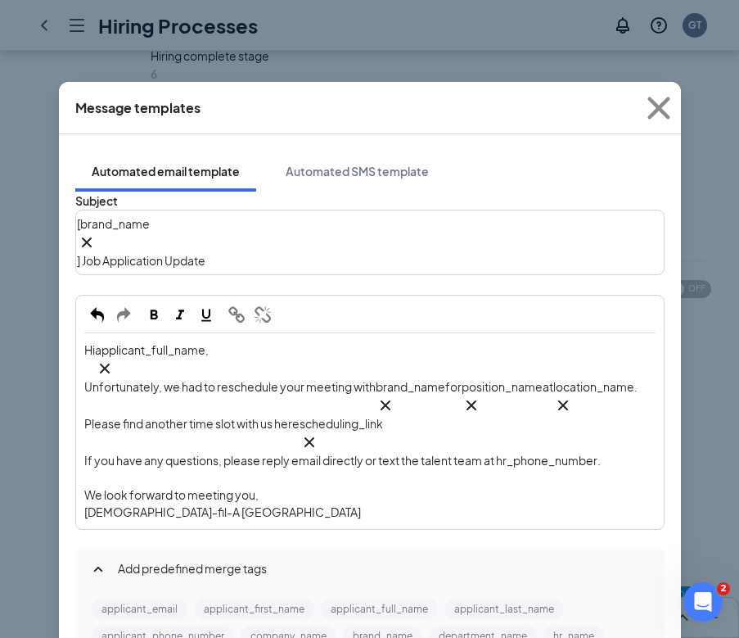
click at [549, 453] on span "If you have any questions, please reply email directly or text the talent team …" at bounding box center [342, 460] width 517 height 15
click at [572, 453] on span "If you have any questions, please reply email directly or text the talent team …" at bounding box center [342, 460] width 517 height 15
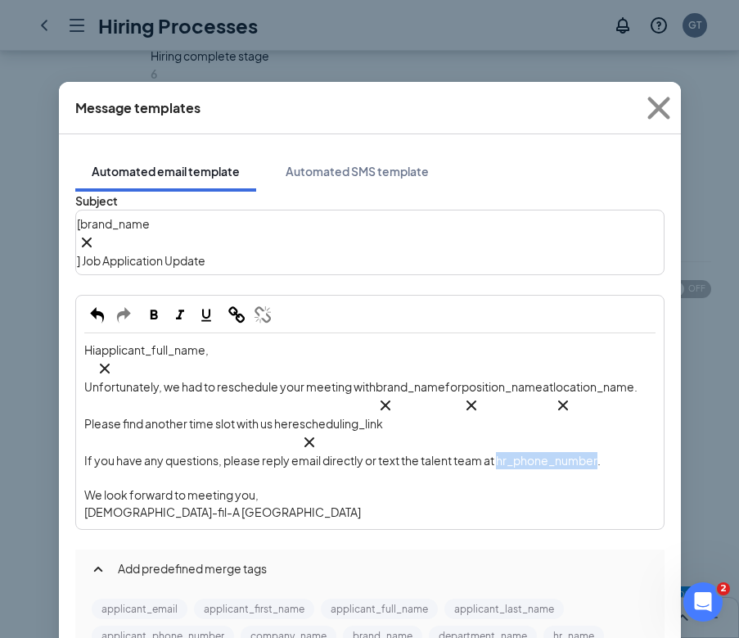
click at [572, 453] on span "If you have any questions, please reply email directly or text the talent team …" at bounding box center [342, 460] width 517 height 15
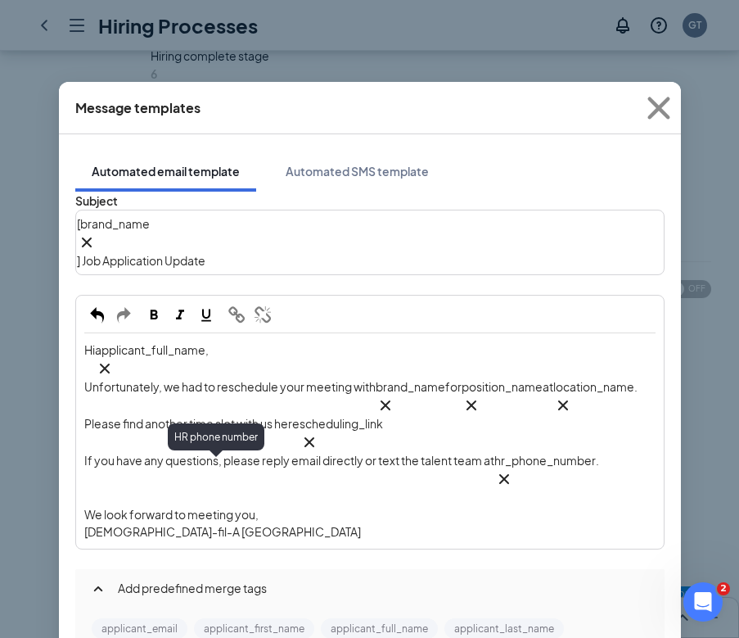
scroll to position [0, 0]
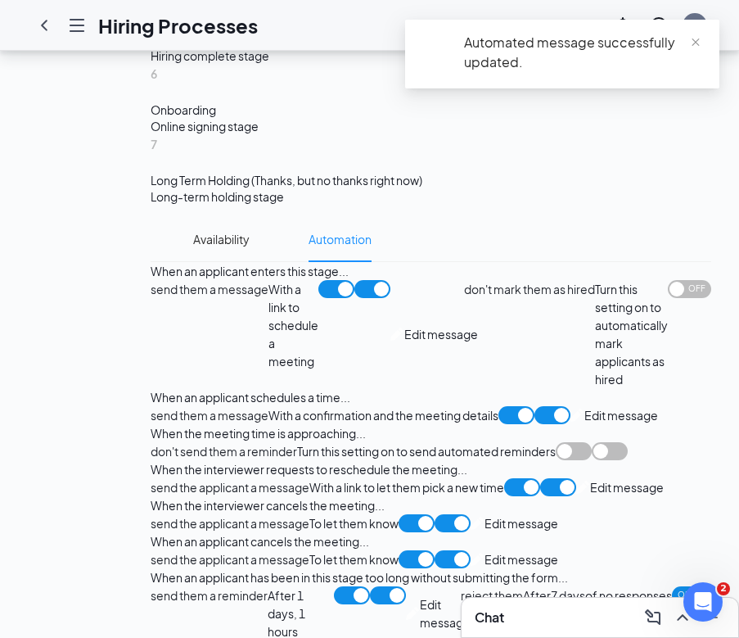
click at [590, 478] on span "Edit message" at bounding box center [627, 487] width 74 height 18
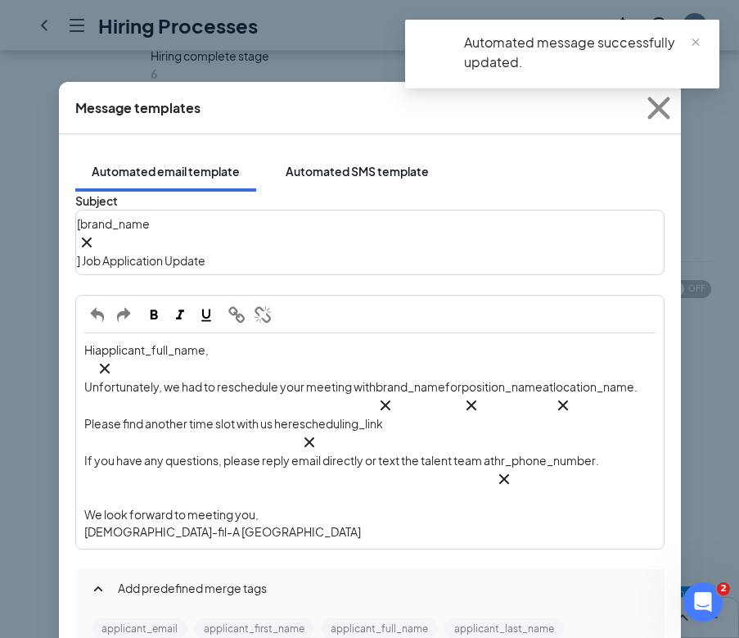
click at [325, 163] on div "Automated SMS template" at bounding box center [357, 171] width 143 height 16
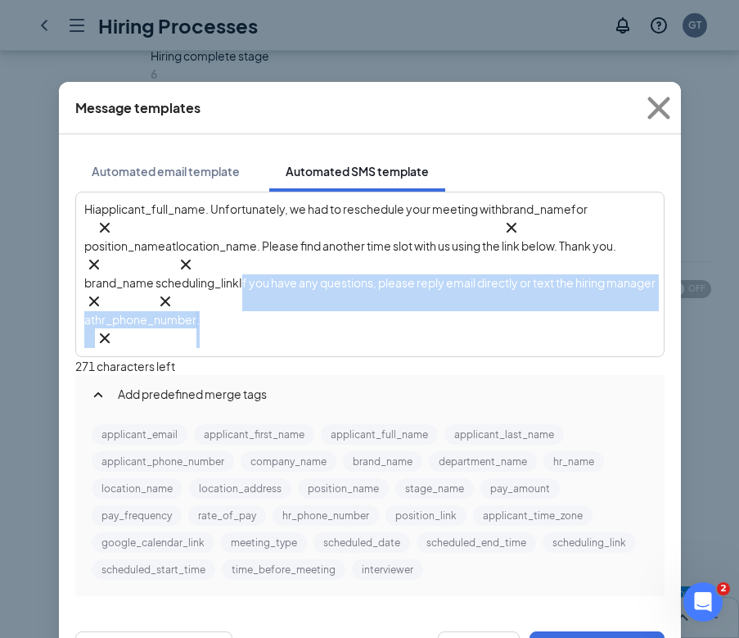
drag, startPoint x: 379, startPoint y: 296, endPoint x: 305, endPoint y: 266, distance: 79.7
click at [305, 266] on div "Hi applicant_full_name‌‌‌‌ {{applicant_full_name}} . Unfortunately, we had to r…" at bounding box center [369, 274] width 571 height 147
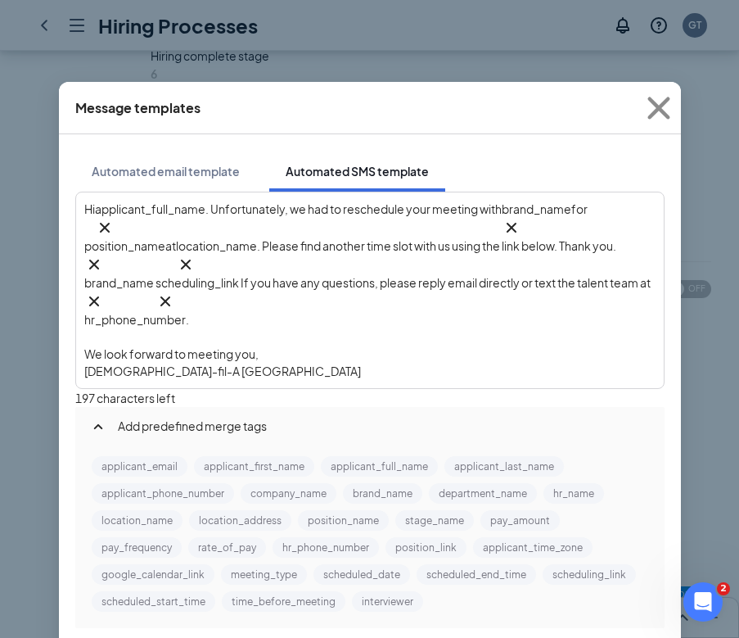
click at [197, 285] on span "If you have any questions, please reply email directly or text the talent team …" at bounding box center [368, 301] width 568 height 52
click at [273, 537] on button "hr_phone_number" at bounding box center [326, 547] width 106 height 20
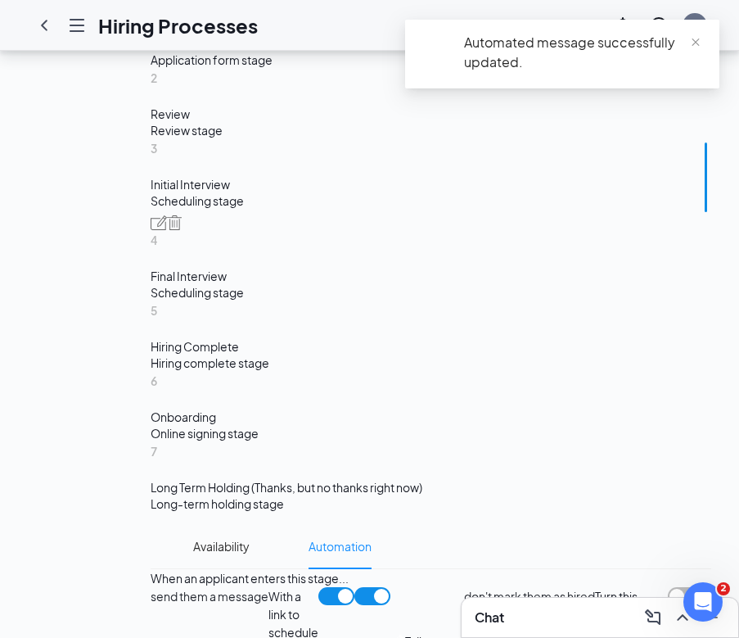
scroll to position [957, 0]
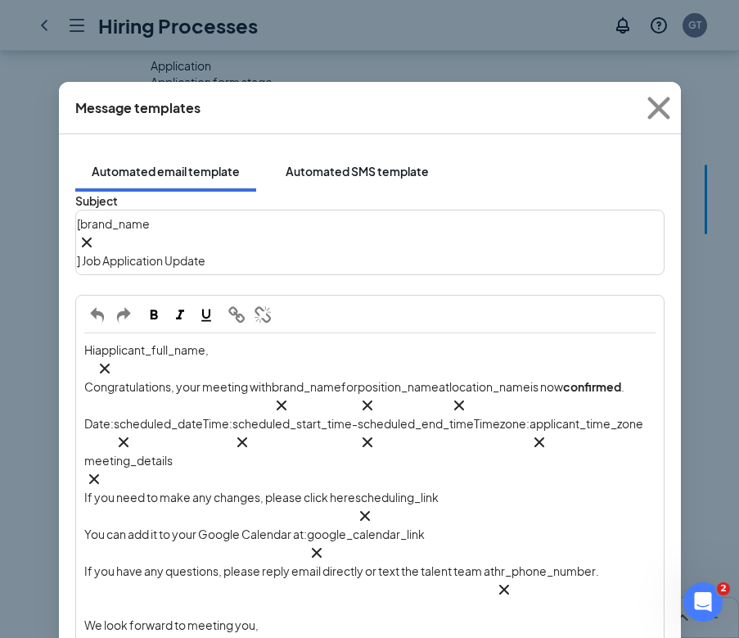
click at [343, 163] on div "Automated SMS template" at bounding box center [357, 171] width 143 height 16
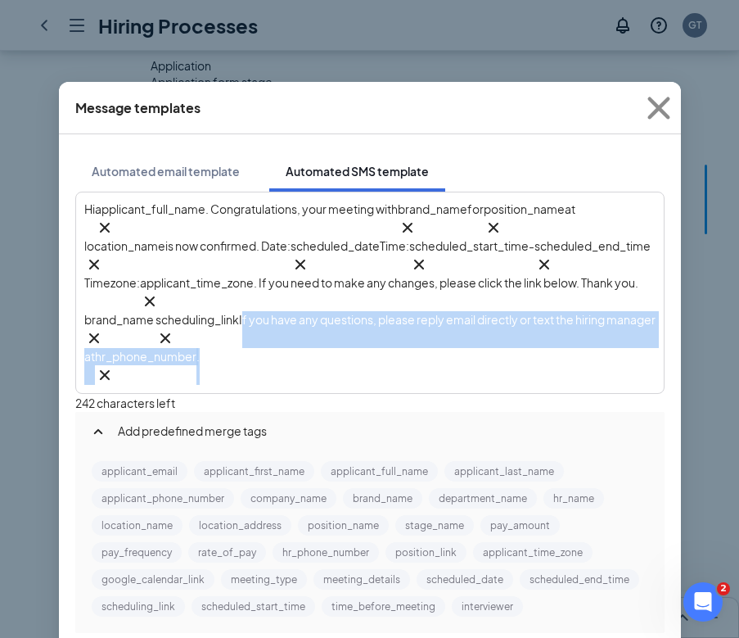
drag, startPoint x: 512, startPoint y: 323, endPoint x: 445, endPoint y: 291, distance: 74.7
click at [445, 291] on div "Hi applicant_full_name‌‌‌‌ {{applicant_full_name}} . Congratulations, your meet…" at bounding box center [369, 293] width 571 height 184
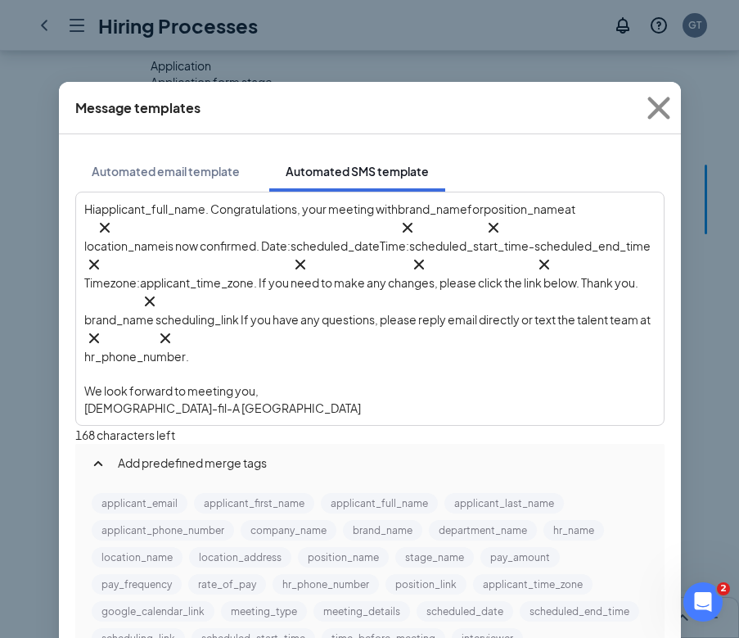
click at [366, 312] on span "If you have any questions, please reply email directly or text the talent team …" at bounding box center [368, 338] width 568 height 52
click at [273, 574] on button "hr_phone_number" at bounding box center [326, 584] width 106 height 20
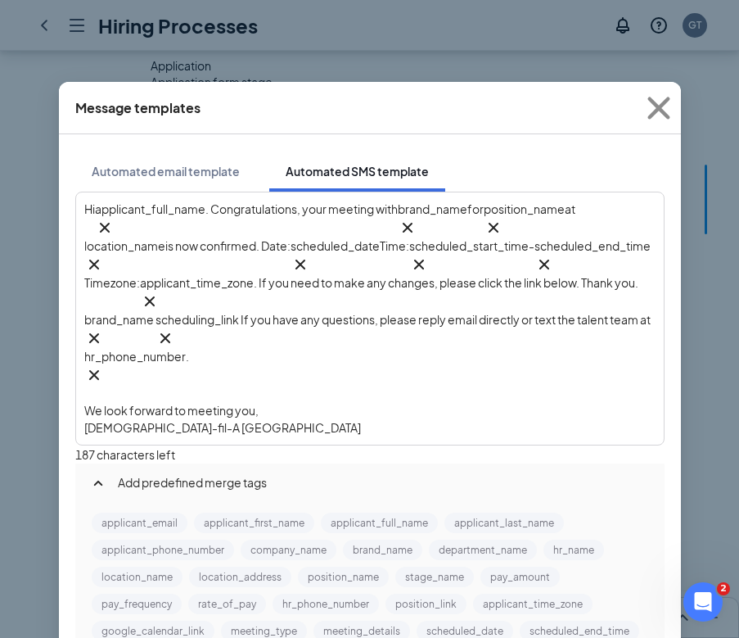
scroll to position [0, 0]
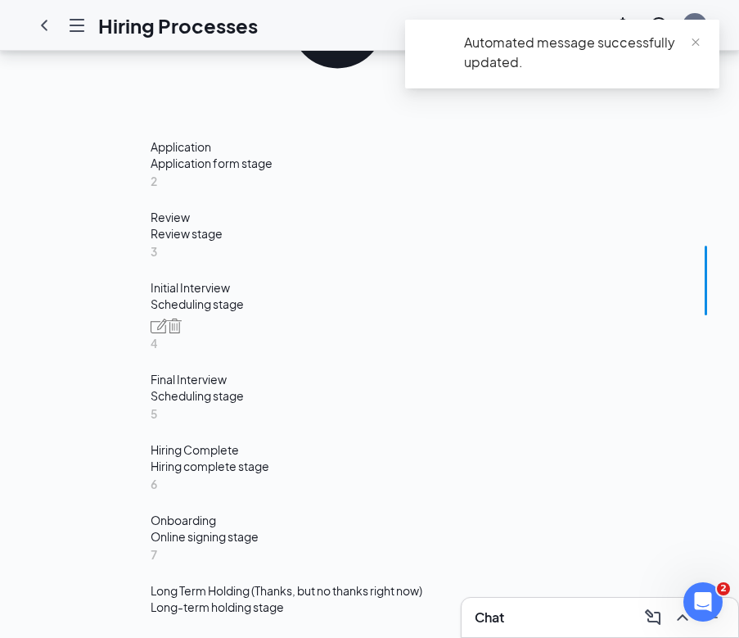
scroll to position [871, 0]
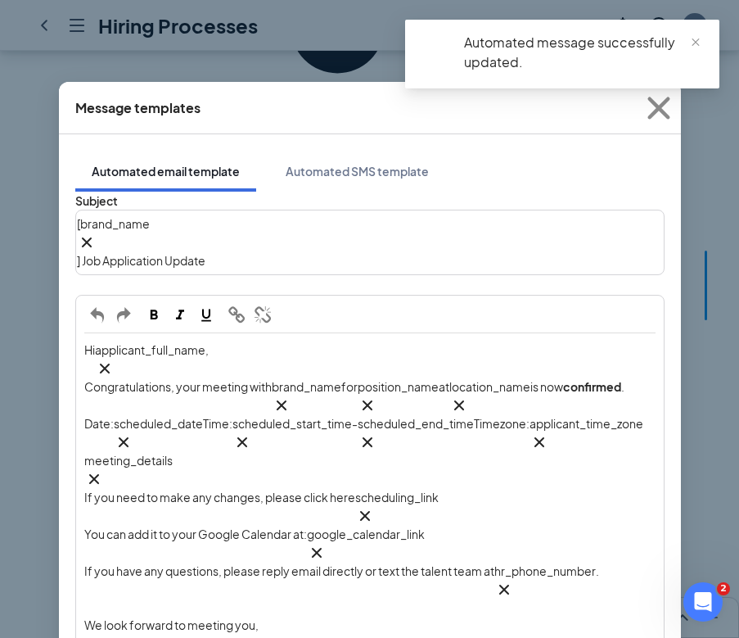
scroll to position [180, 0]
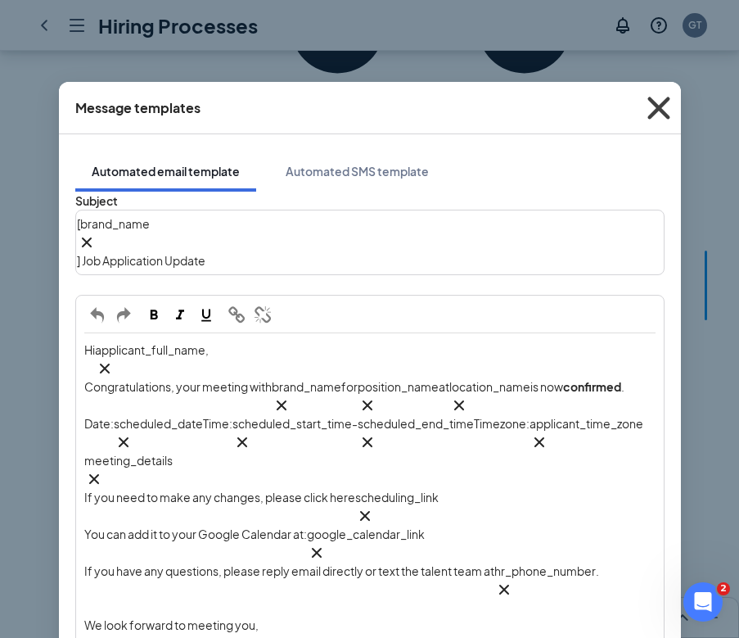
click at [653, 102] on icon "Cross" at bounding box center [659, 108] width 44 height 44
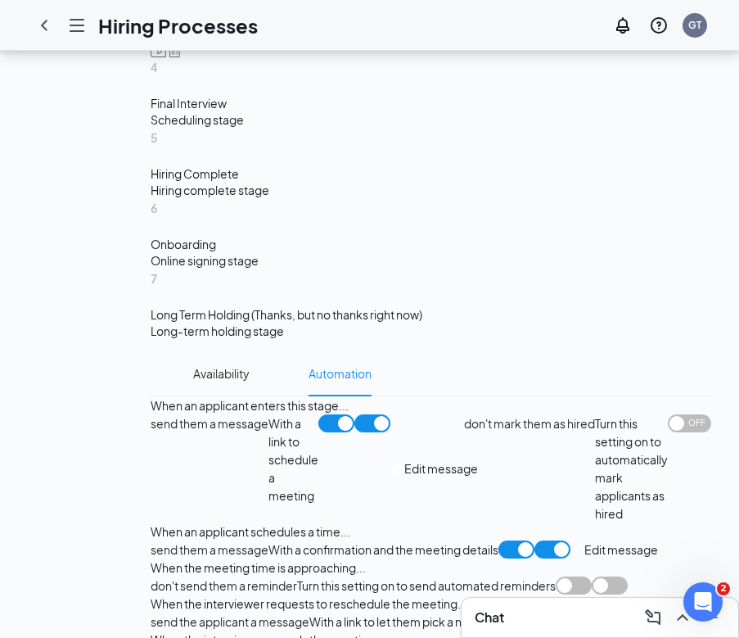
scroll to position [1225, 0]
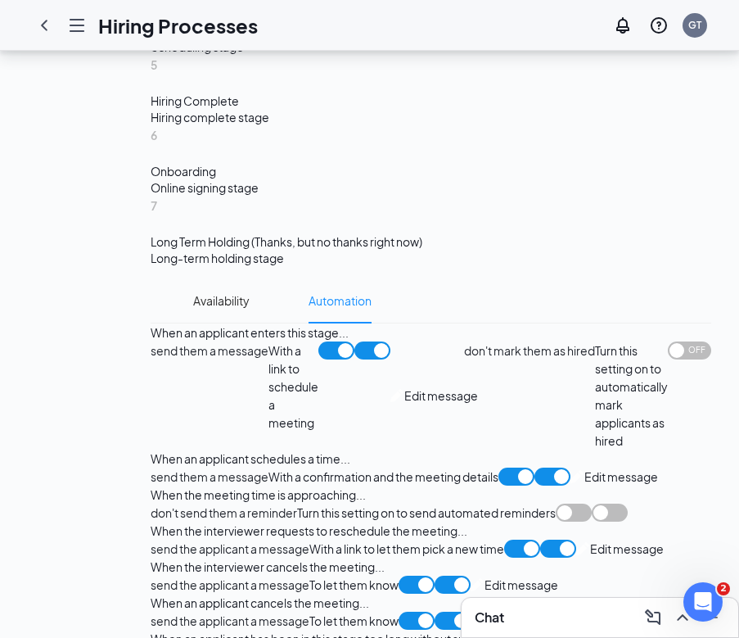
click at [190, 540] on div "send the applicant a message With a link to let them pick a new time Edit messa…" at bounding box center [407, 549] width 513 height 18
click at [590, 540] on span "Edit message" at bounding box center [627, 549] width 74 height 18
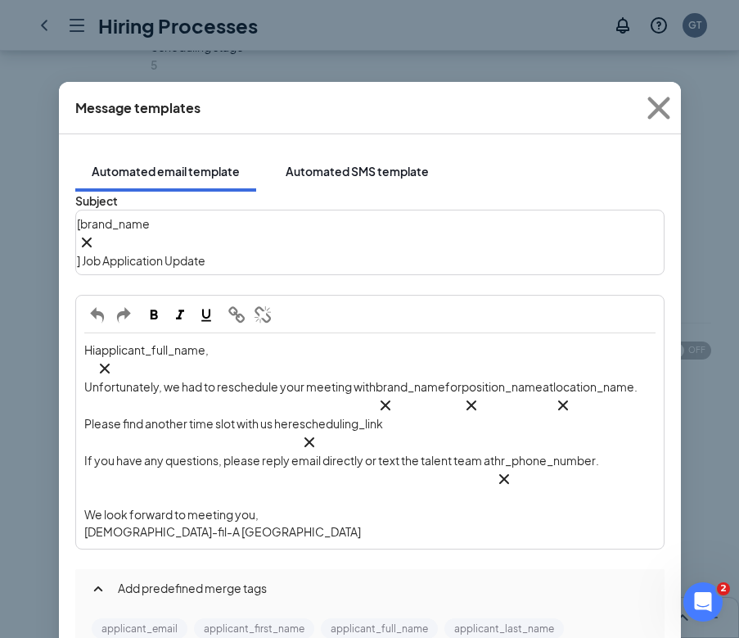
click at [357, 163] on div "Automated SMS template" at bounding box center [357, 171] width 143 height 16
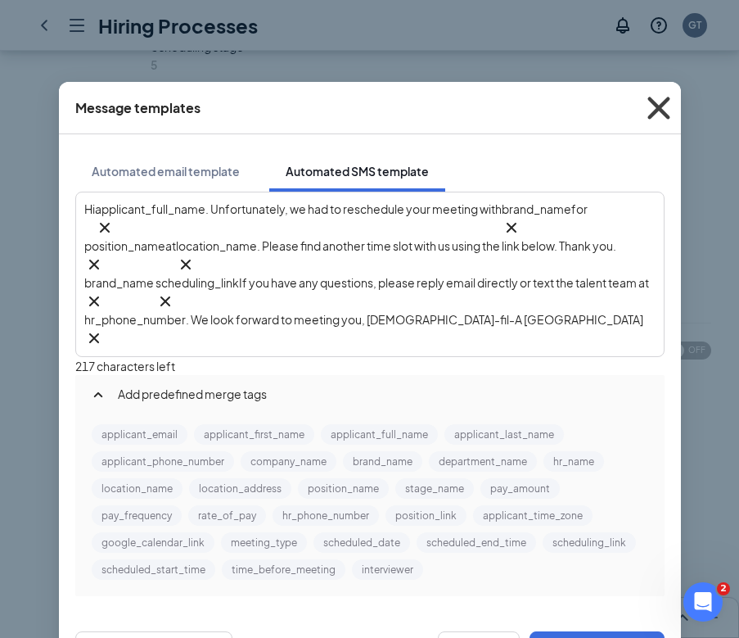
click at [655, 109] on icon "Cross" at bounding box center [659, 108] width 44 height 44
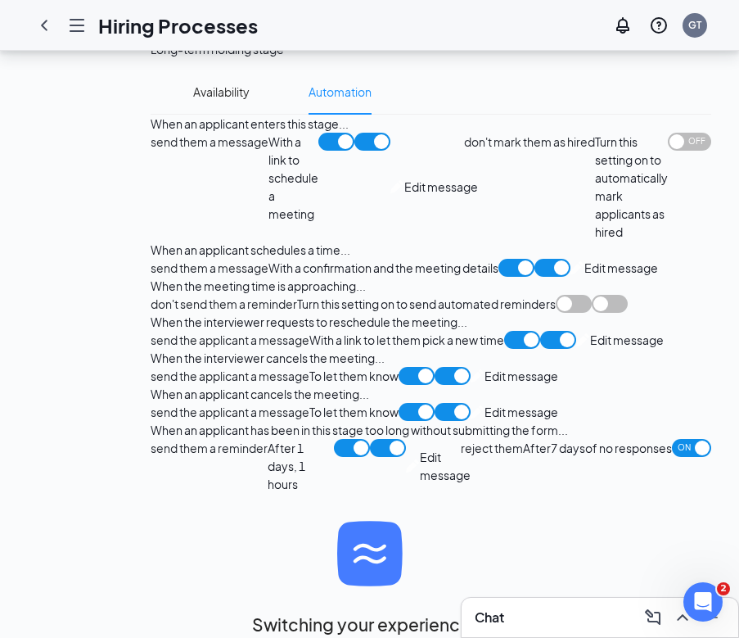
scroll to position [1687, 0]
click at [186, 367] on div "send the applicant a message To let them know Edit message" at bounding box center [355, 376] width 408 height 18
click at [485, 367] on span "Edit message" at bounding box center [522, 376] width 74 height 18
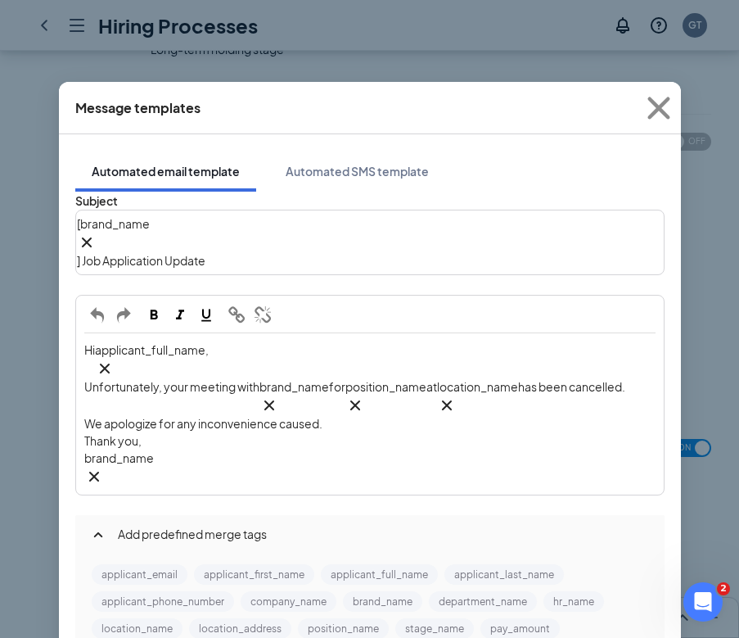
click at [218, 379] on span "Unfortunately, your meeting with" at bounding box center [171, 386] width 175 height 15
click at [98, 472] on icon "Cross" at bounding box center [93, 477] width 10 height 10
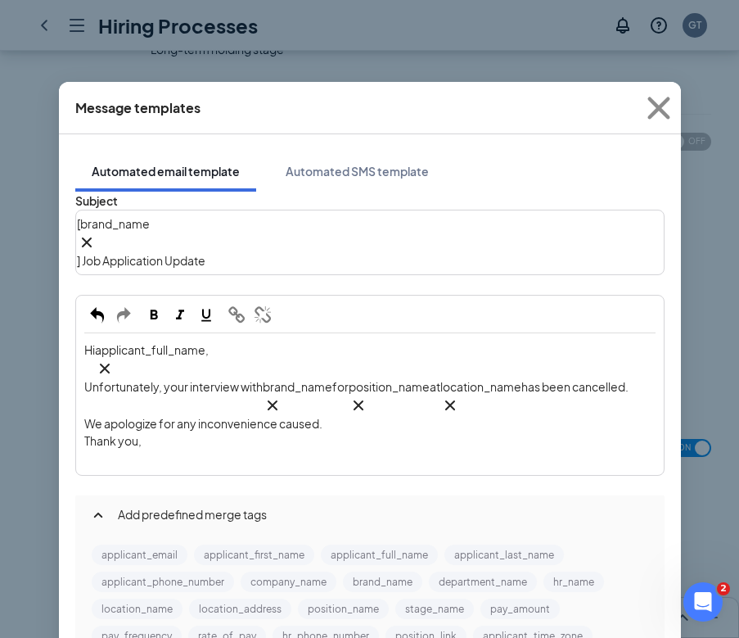
scroll to position [131, 0]
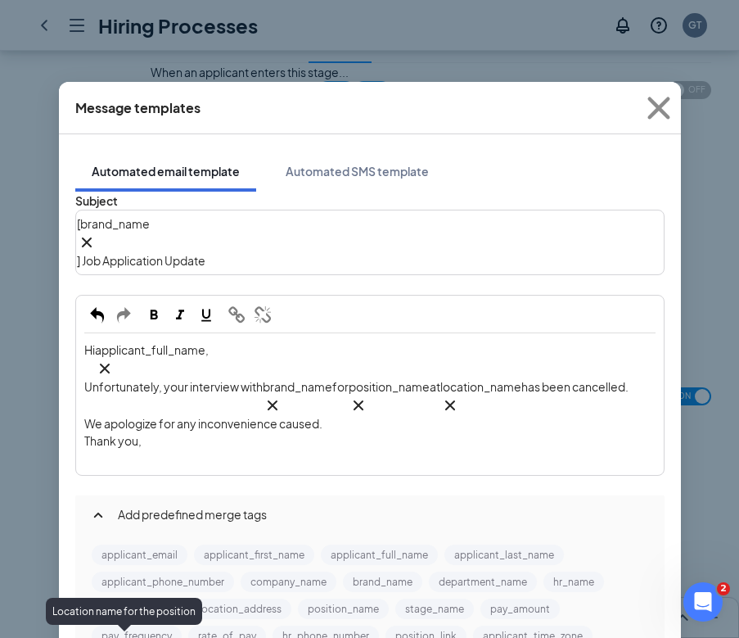
click at [145, 599] on button "location_name" at bounding box center [137, 609] width 91 height 20
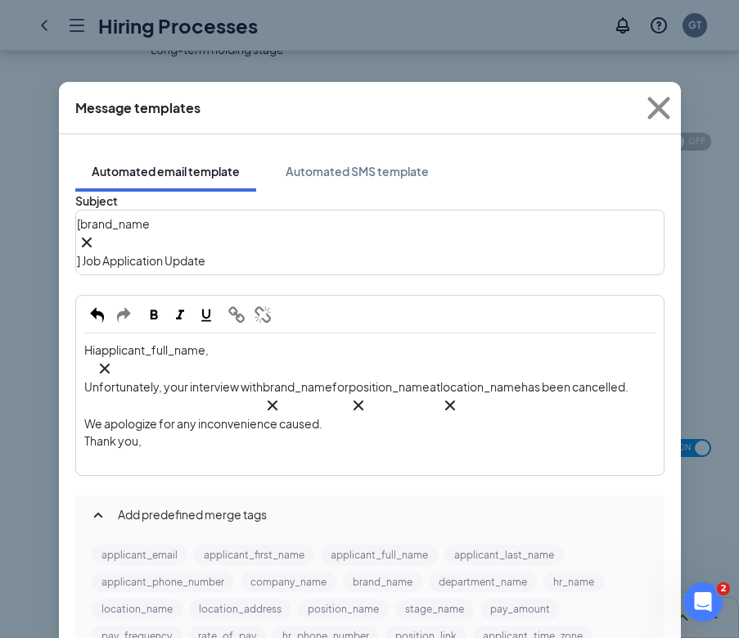
click at [219, 334] on div "Hi applicant_full_name‌‌‌‌ {{applicant_full_name}} , Unfortunately, your interv…" at bounding box center [370, 404] width 586 height 140
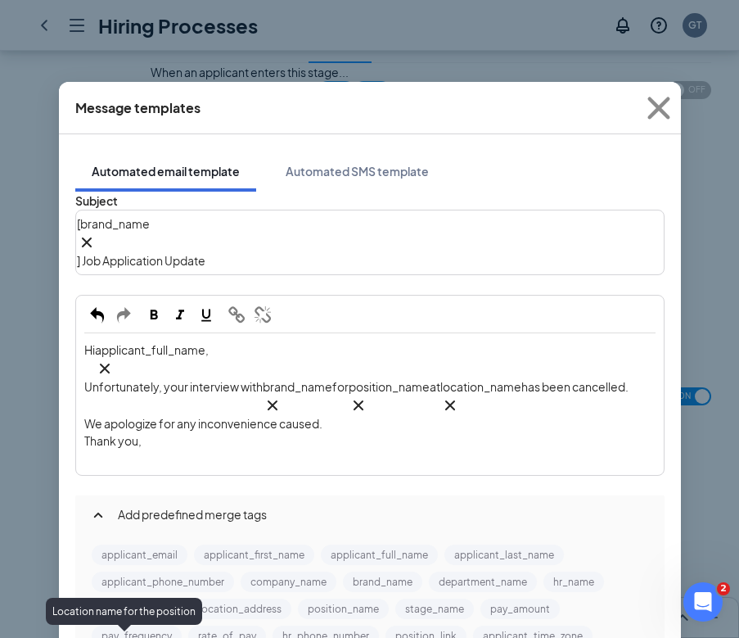
click at [121, 599] on button "location_name" at bounding box center [137, 609] width 91 height 20
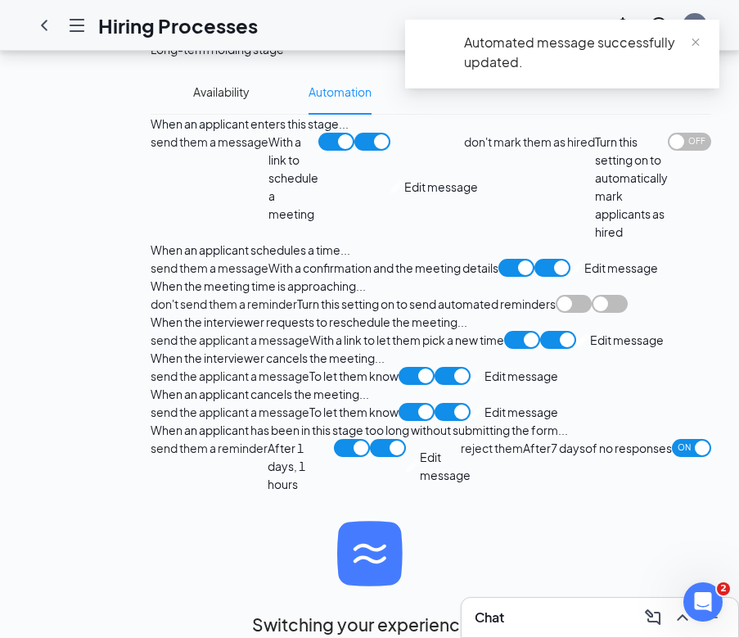
click at [485, 421] on span "Edit message" at bounding box center [522, 412] width 74 height 18
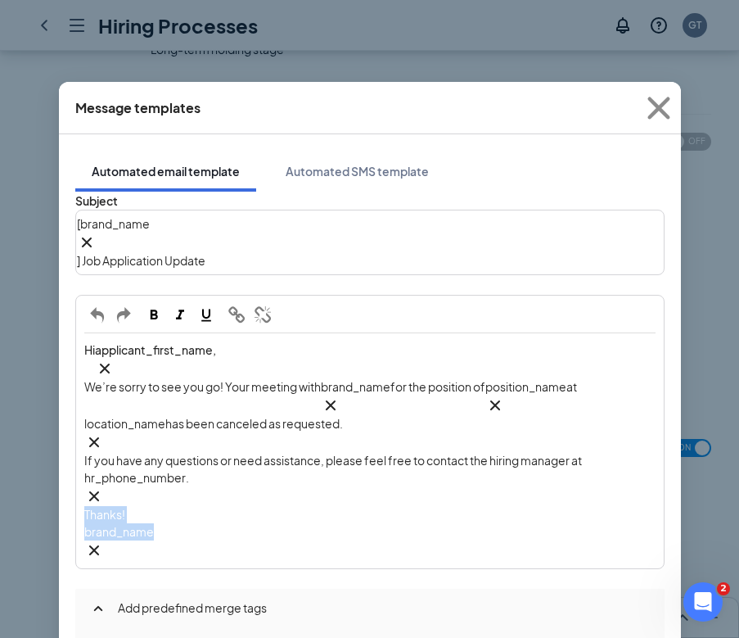
drag, startPoint x: 199, startPoint y: 439, endPoint x: 55, endPoint y: 404, distance: 148.3
click at [56, 405] on div "Message templates Automated email template Automated SMS template Subject [ bra…" at bounding box center [369, 319] width 739 height 638
click at [104, 540] on icon "Cross" at bounding box center [94, 550] width 20 height 20
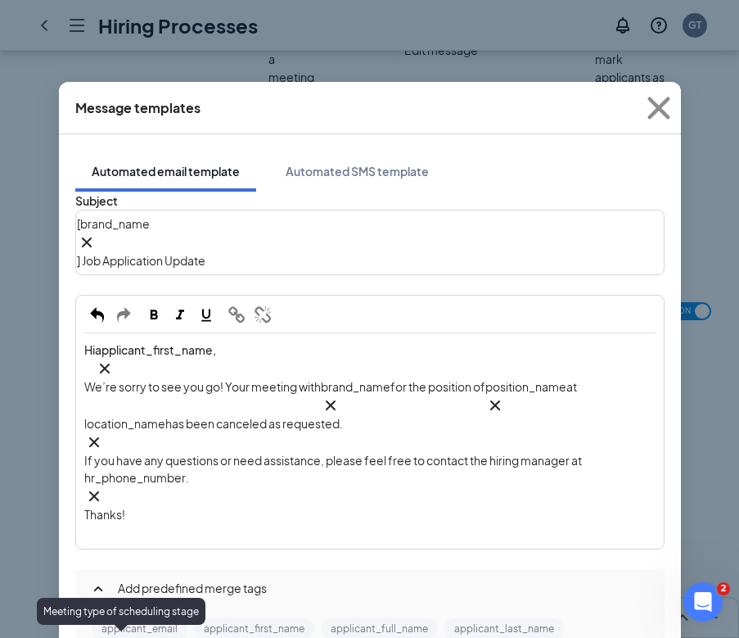
scroll to position [164, 0]
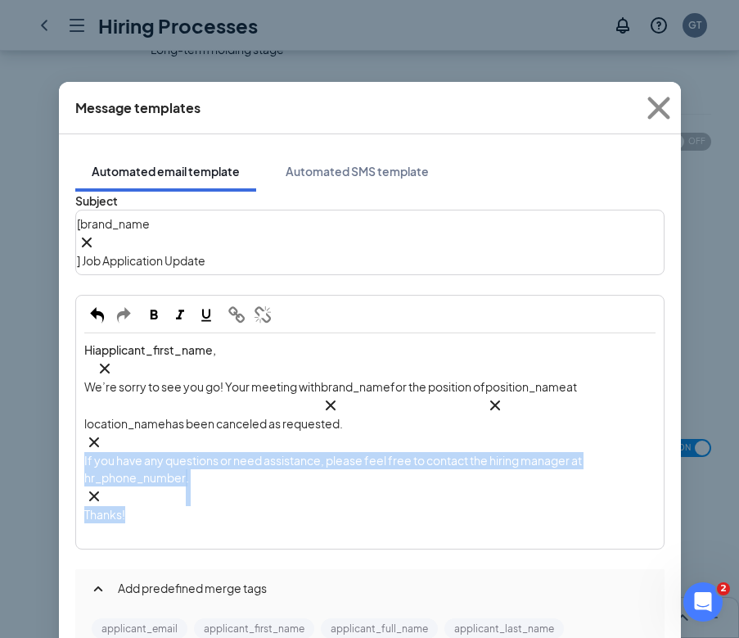
drag, startPoint x: 145, startPoint y: 273, endPoint x: 65, endPoint y: 208, distance: 103.1
click at [75, 206] on div "Subject [ brand_name‌‌‌‌ {{brand_name}} ] Job Application Update Hi applicant_f…" at bounding box center [370, 491] width 590 height 599
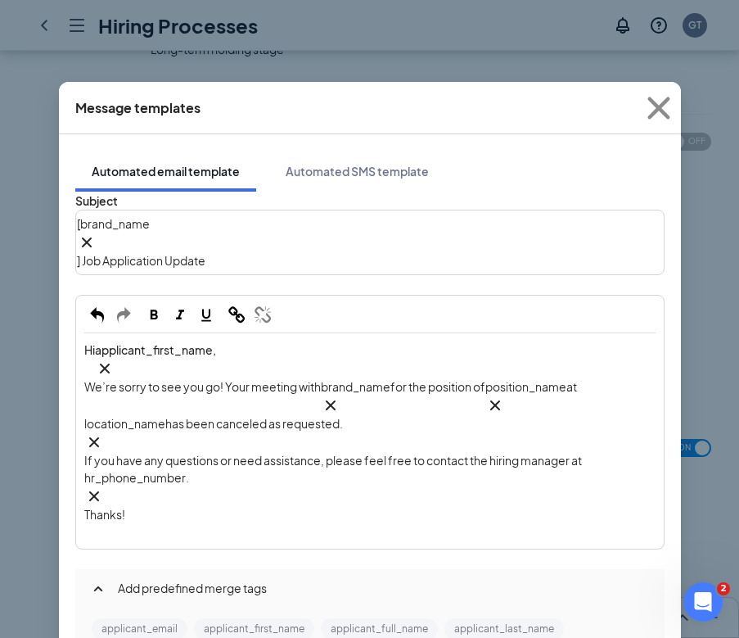
scroll to position [156, 0]
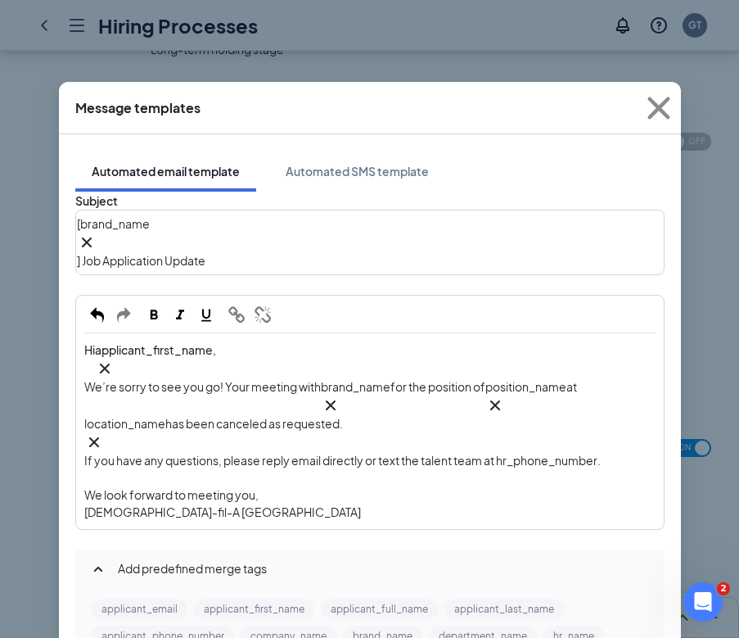
click at [162, 487] on span "We look forward to meeting you," at bounding box center [171, 494] width 174 height 15
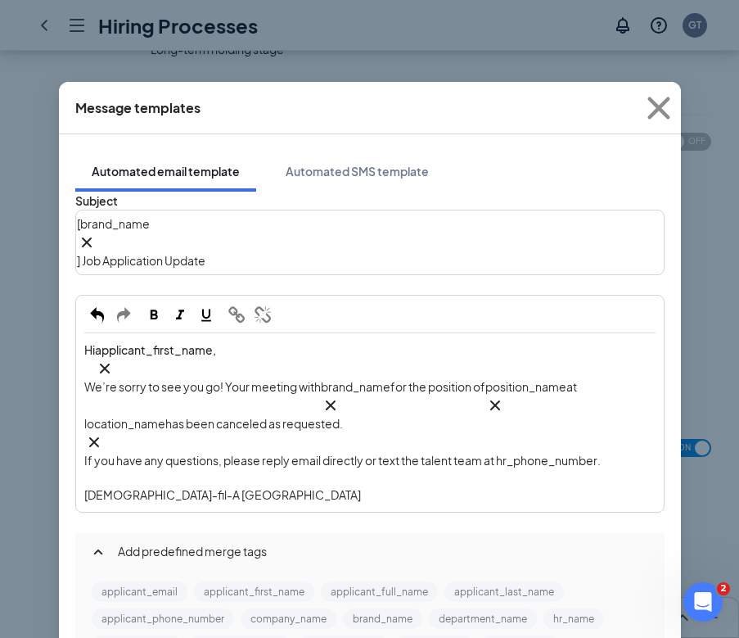
scroll to position [138, 0]
click at [565, 453] on span "If you have any questions, please reply email directly or text the talent team …" at bounding box center [342, 460] width 517 height 15
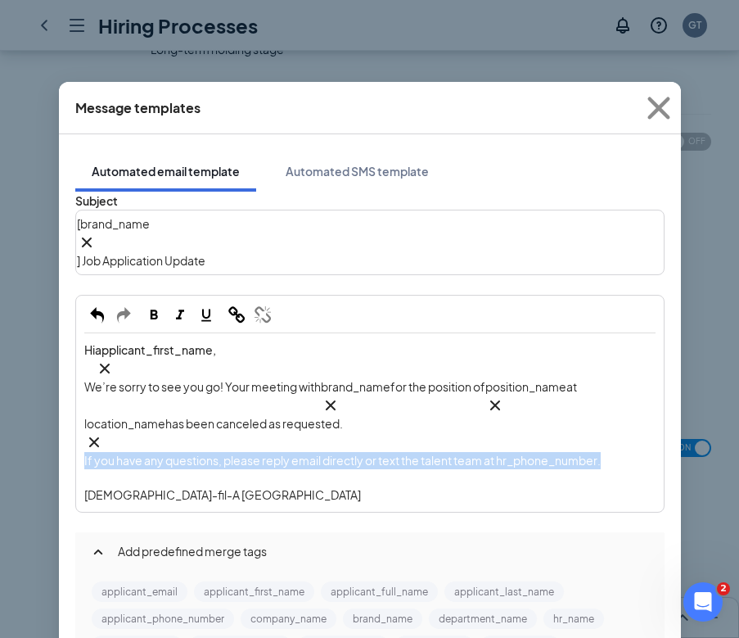
click at [565, 453] on span "If you have any questions, please reply email directly or text the talent team …" at bounding box center [342, 460] width 517 height 15
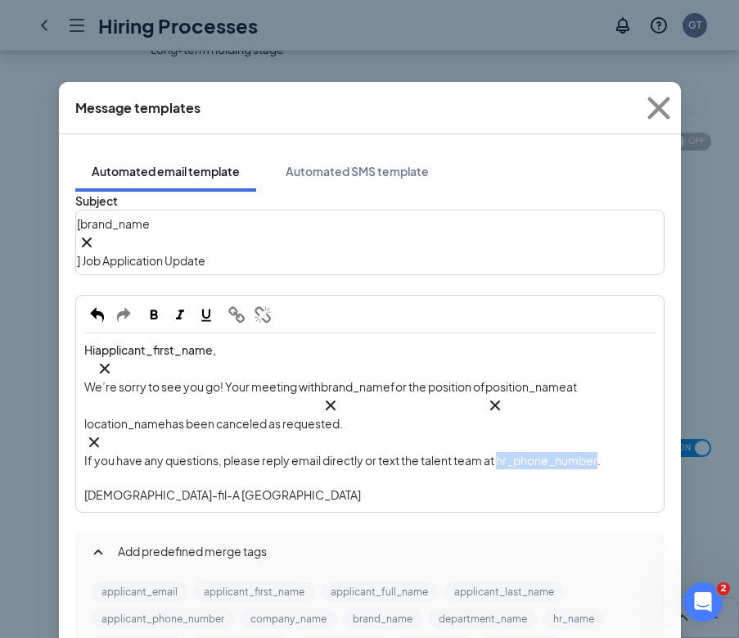
click at [565, 453] on span "If you have any questions, please reply email directly or text the talent team …" at bounding box center [342, 460] width 517 height 15
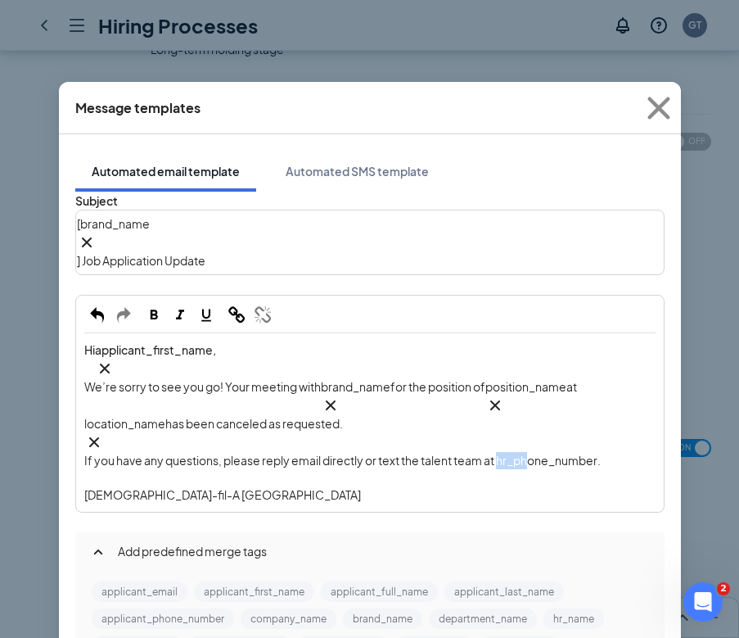
click at [537, 453] on span "If you have any questions, please reply email directly or text the talent team …" at bounding box center [342, 460] width 517 height 15
click at [565, 453] on span "If you have any questions, please reply email directly or text the talent team …" at bounding box center [342, 460] width 517 height 15
click at [566, 453] on span "If you have any questions, please reply email directly or text the talent team …" at bounding box center [342, 460] width 517 height 15
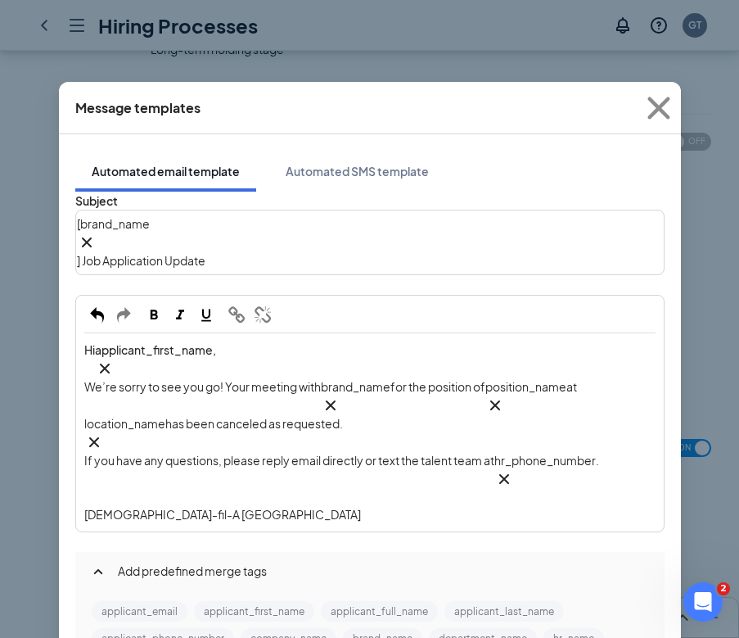
scroll to position [58, 0]
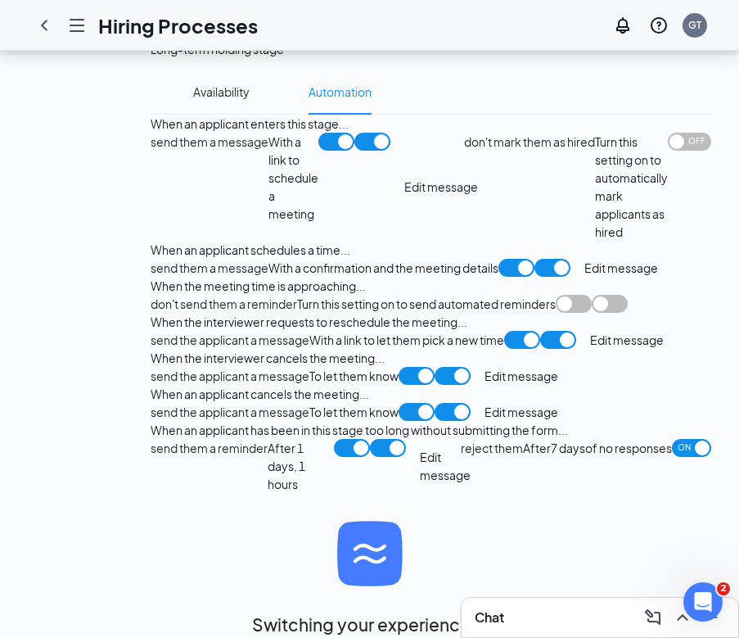
scroll to position [1927, 0]
click at [420, 484] on span "Edit message" at bounding box center [445, 466] width 51 height 36
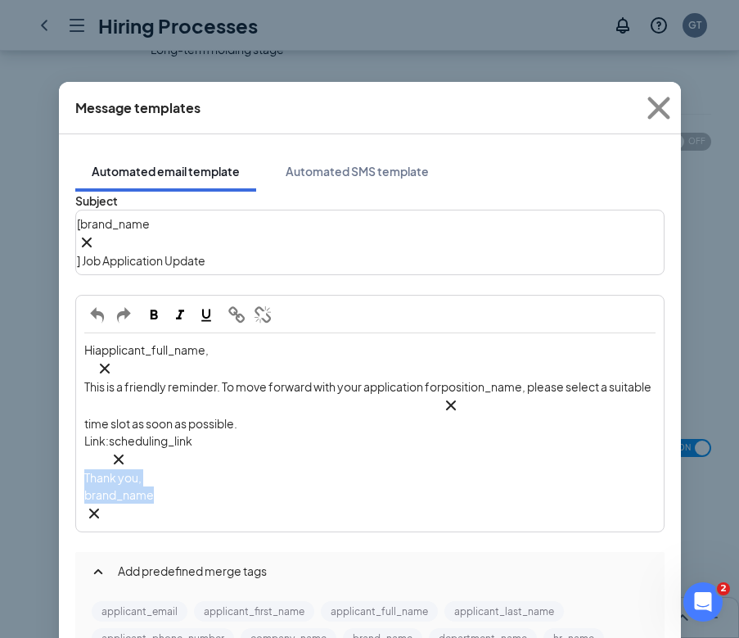
drag, startPoint x: 187, startPoint y: 404, endPoint x: 27, endPoint y: 379, distance: 162.3
click at [27, 379] on div "Message templates Automated email template Automated SMS template Subject [ bra…" at bounding box center [369, 319] width 739 height 638
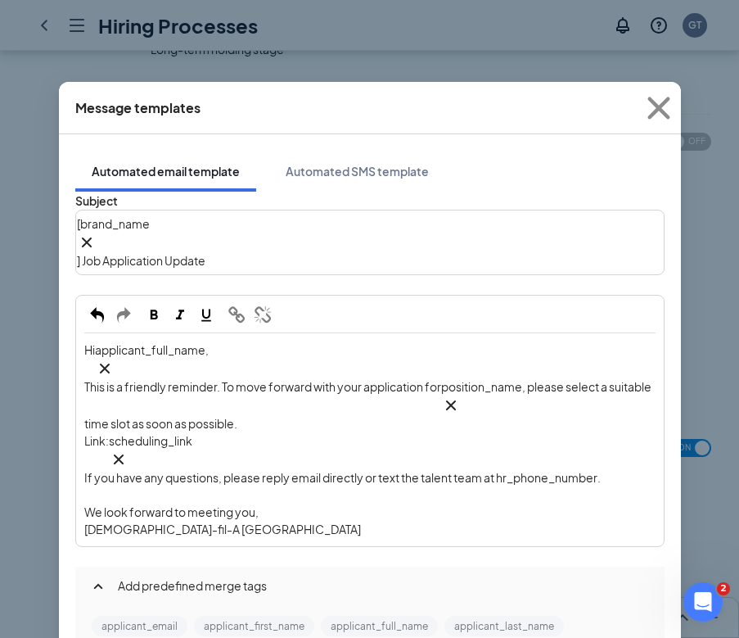
click at [550, 470] on span "If you have any questions, please reply email directly or text the talent team …" at bounding box center [342, 477] width 517 height 15
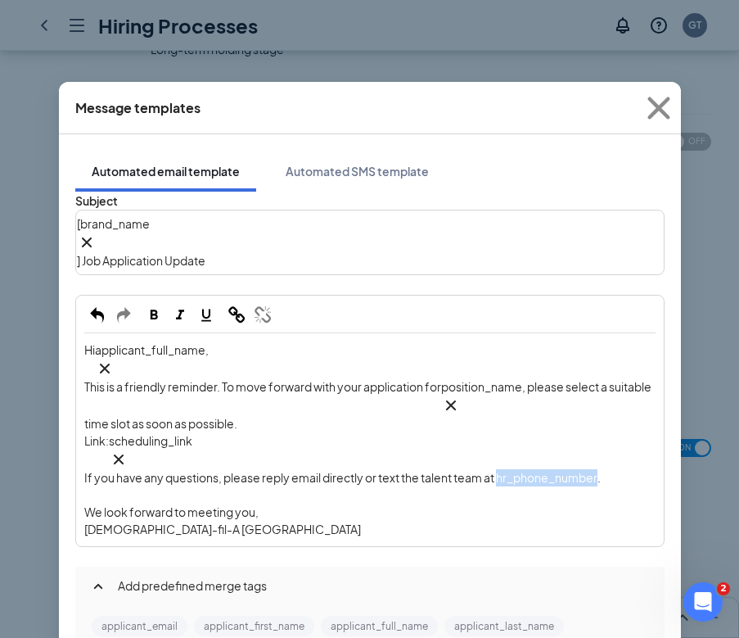
click at [567, 470] on span "If you have any questions, please reply email directly or text the talent team …" at bounding box center [342, 477] width 517 height 15
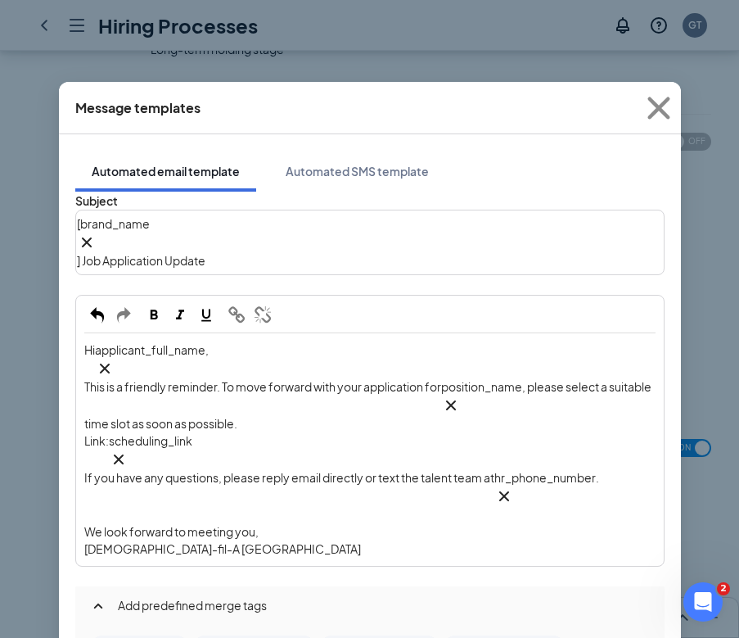
scroll to position [1800, 0]
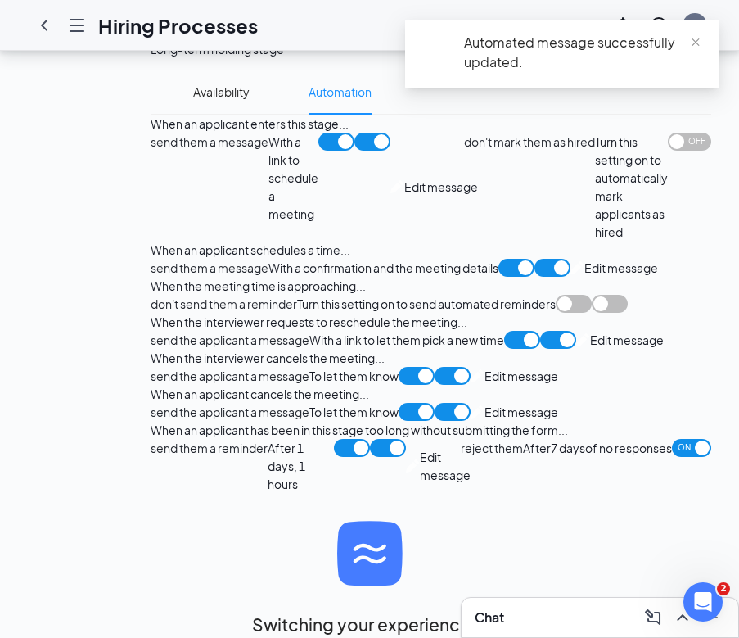
click at [189, 403] on div "send the applicant a message To let them know Edit message" at bounding box center [355, 412] width 408 height 18
click at [485, 403] on span "Edit message" at bounding box center [522, 412] width 74 height 18
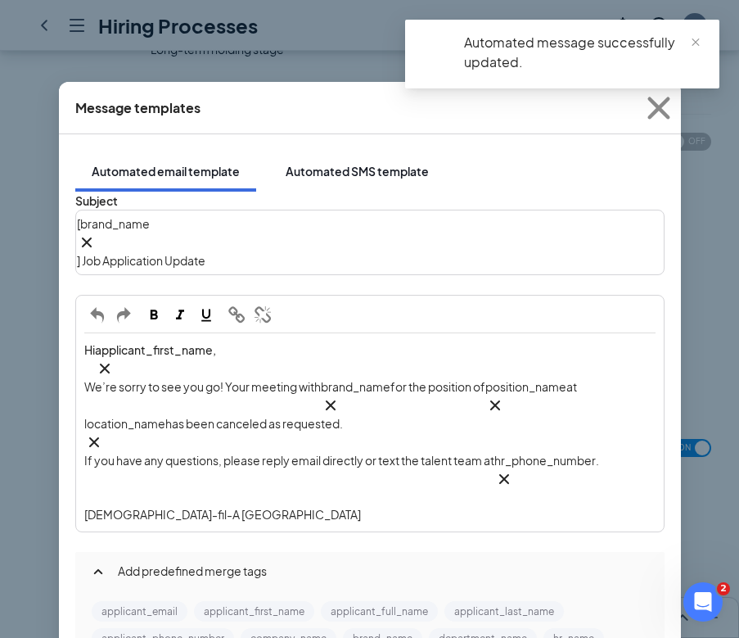
click at [388, 163] on div "Automated SMS template" at bounding box center [357, 171] width 143 height 16
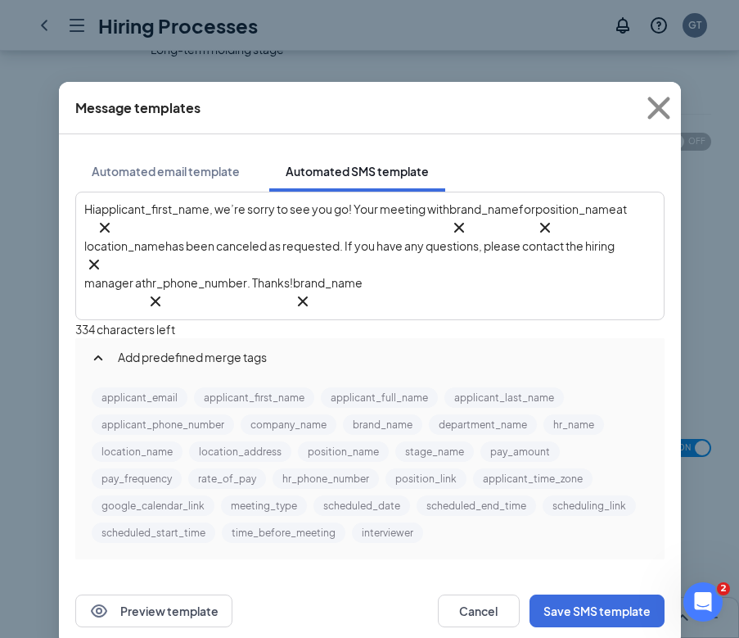
click at [307, 296] on icon "Cross" at bounding box center [302, 301] width 10 height 10
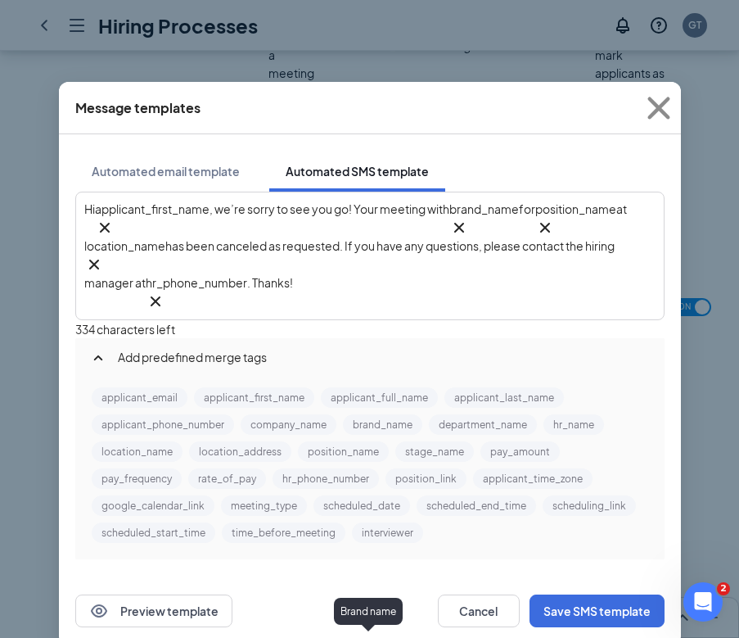
scroll to position [2, 0]
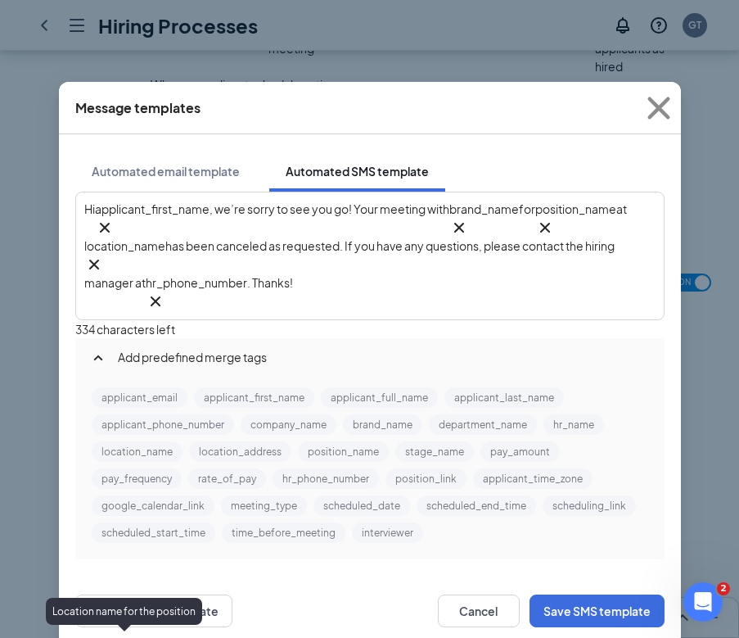
click at [127, 443] on button "location_name" at bounding box center [137, 451] width 91 height 20
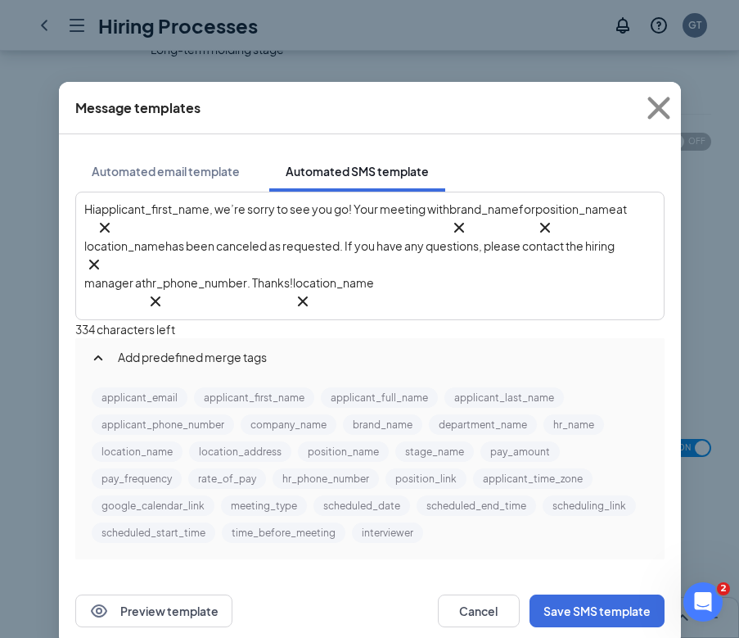
click at [242, 259] on span "has been canceled as requested. If you have any questions, please contact the h…" at bounding box center [350, 264] width 532 height 52
click at [418, 206] on span ", we’re sorry to see you go! Your meeting with" at bounding box center [330, 208] width 240 height 15
click at [419, 206] on span ", we’re sorry to see you go! Your meeting with" at bounding box center [330, 208] width 240 height 15
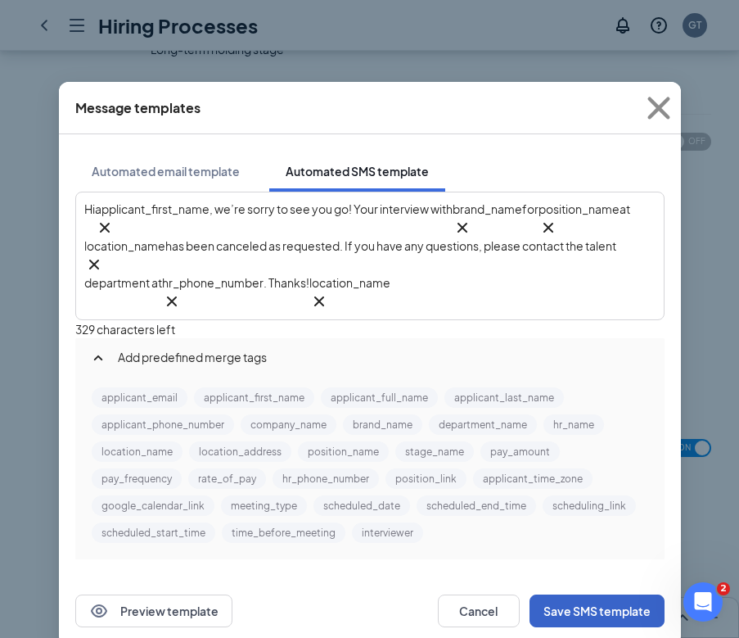
click at [577, 594] on button "Save SMS template" at bounding box center [597, 610] width 135 height 33
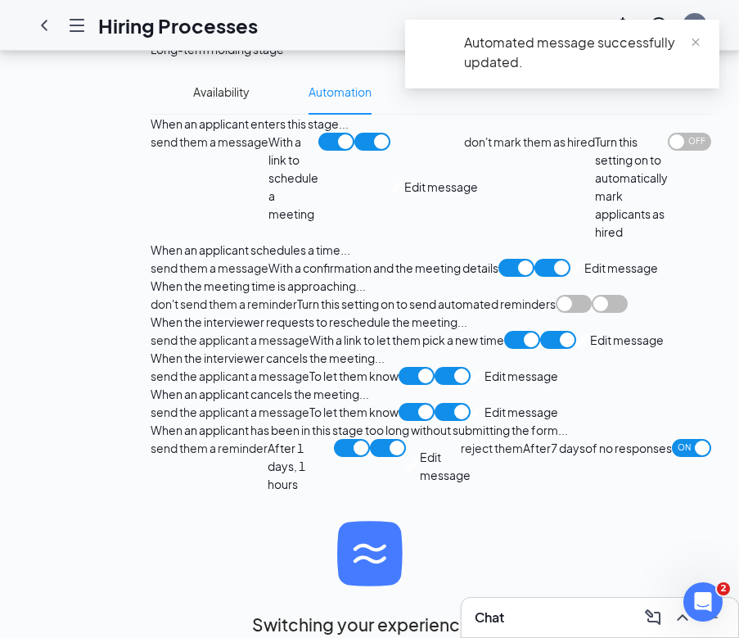
scroll to position [2125, 0]
click at [420, 448] on span "Edit message" at bounding box center [445, 466] width 51 height 36
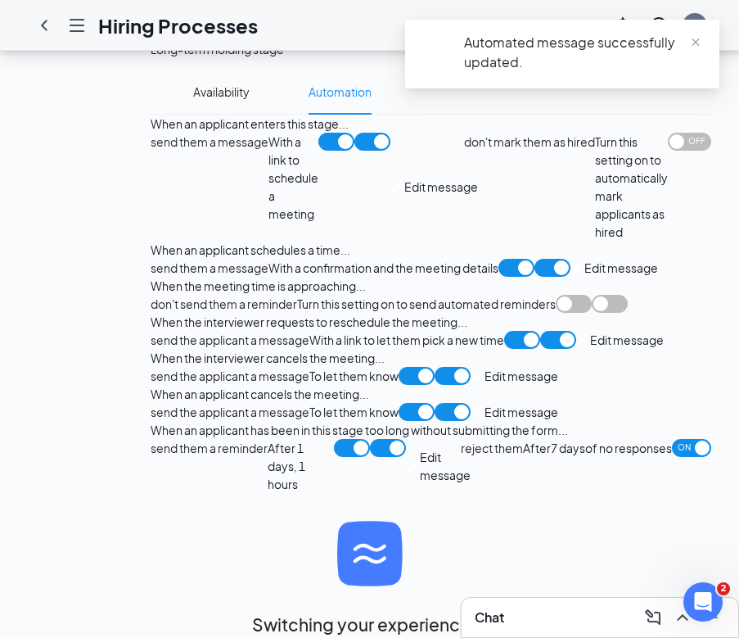
click at [420, 448] on span "Edit message" at bounding box center [445, 466] width 51 height 36
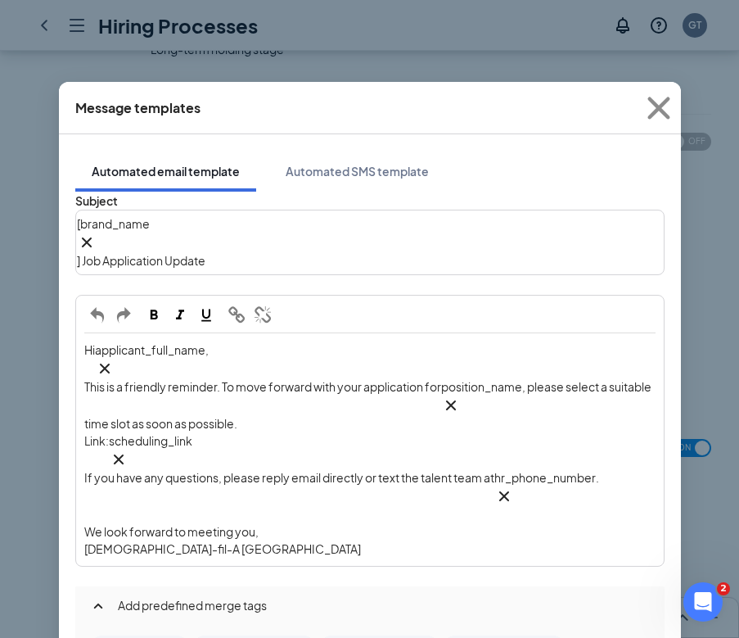
click at [206, 253] on span "] Job Application Update" at bounding box center [141, 260] width 129 height 15
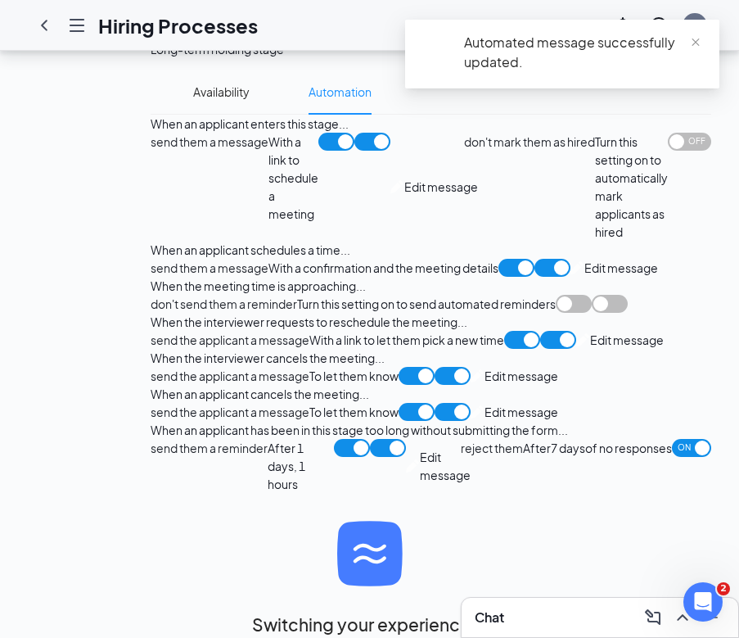
click at [420, 448] on span "Edit message" at bounding box center [445, 466] width 51 height 36
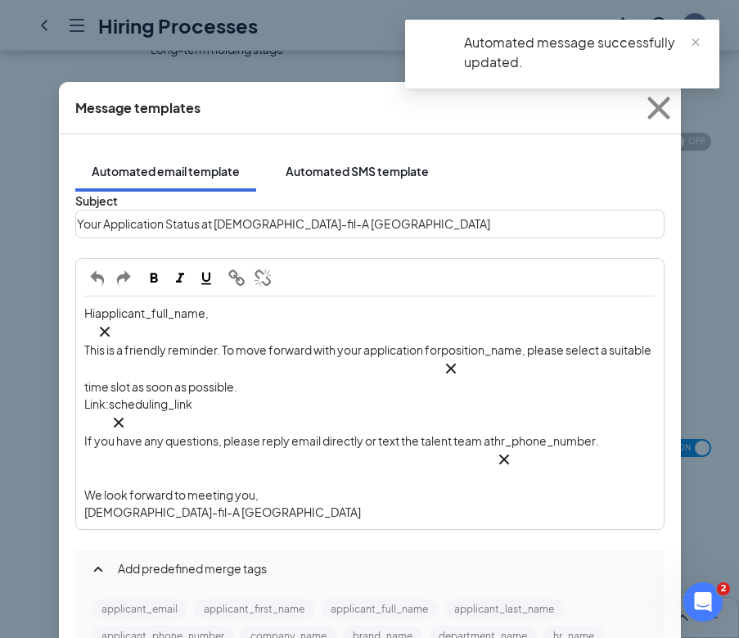
click at [318, 163] on div "Automated SMS template" at bounding box center [357, 171] width 143 height 16
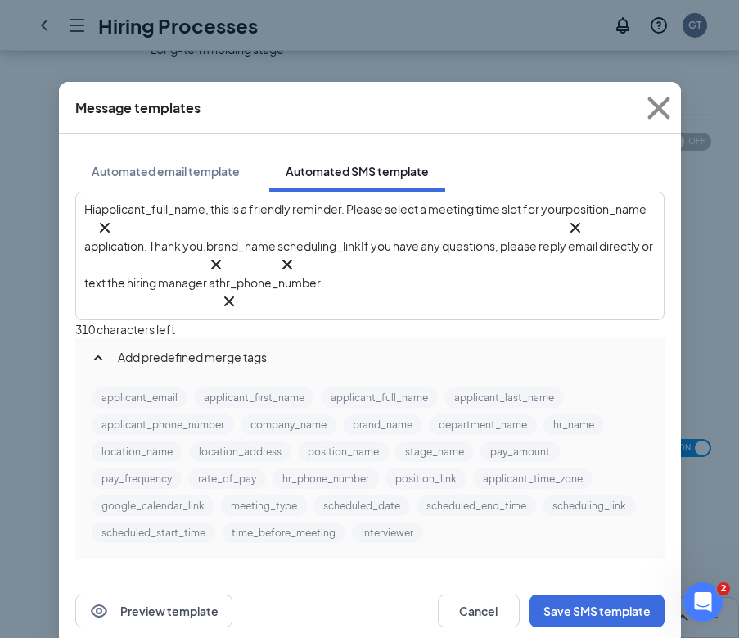
click at [480, 210] on span ", this is a friendly reminder. Please select a meeting time slot for your" at bounding box center [386, 208] width 360 height 15
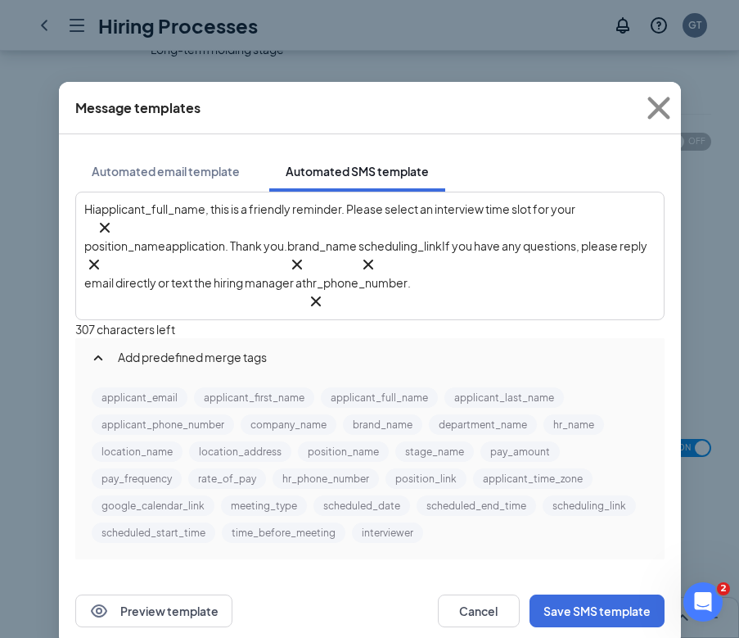
click at [305, 264] on span "If you have any questions, please reply email directly or text the hiring manag…" at bounding box center [366, 264] width 565 height 52
click at [332, 261] on span "If you have any questions, please reply email directly or text the talent manag…" at bounding box center [366, 264] width 565 height 52
click at [567, 594] on button "Save SMS template" at bounding box center [597, 610] width 135 height 33
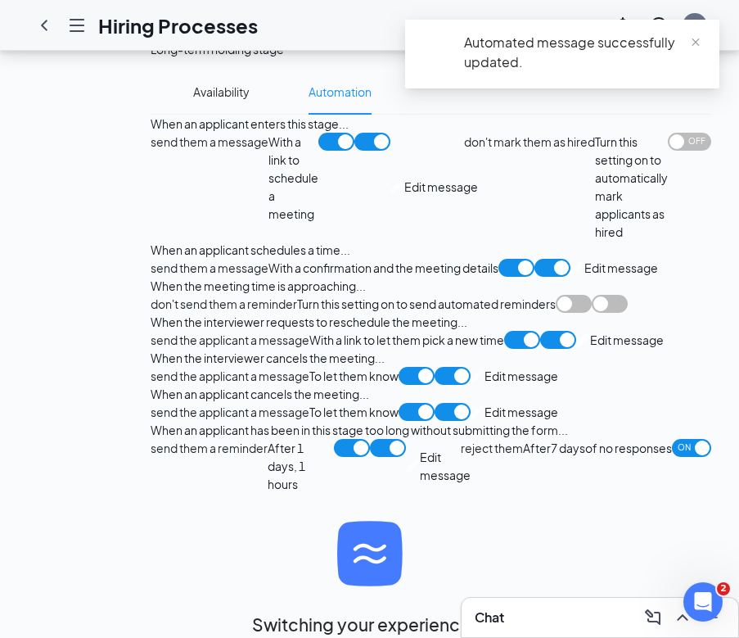
scroll to position [1859, 0]
click at [485, 403] on span "Edit message" at bounding box center [522, 412] width 74 height 18
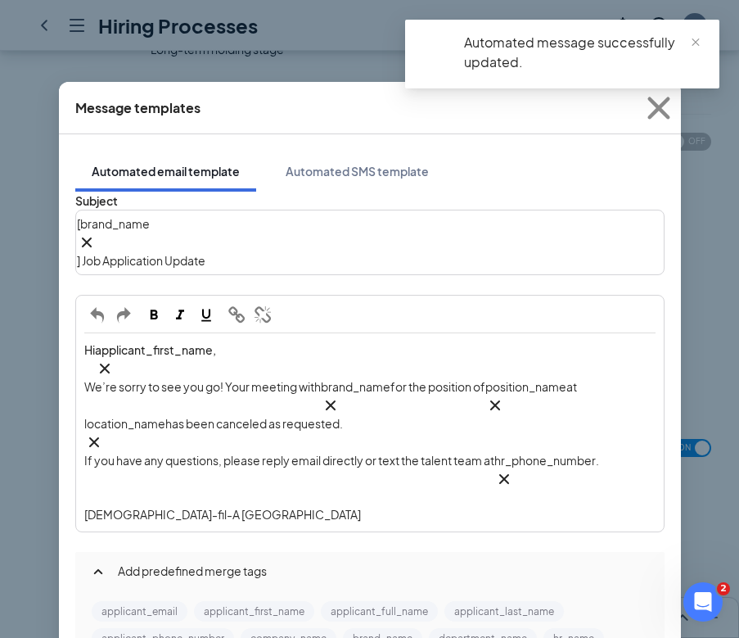
click at [203, 253] on span "] Job Application Update" at bounding box center [141, 260] width 129 height 15
click at [204, 253] on span "] Job Application Update" at bounding box center [141, 260] width 129 height 15
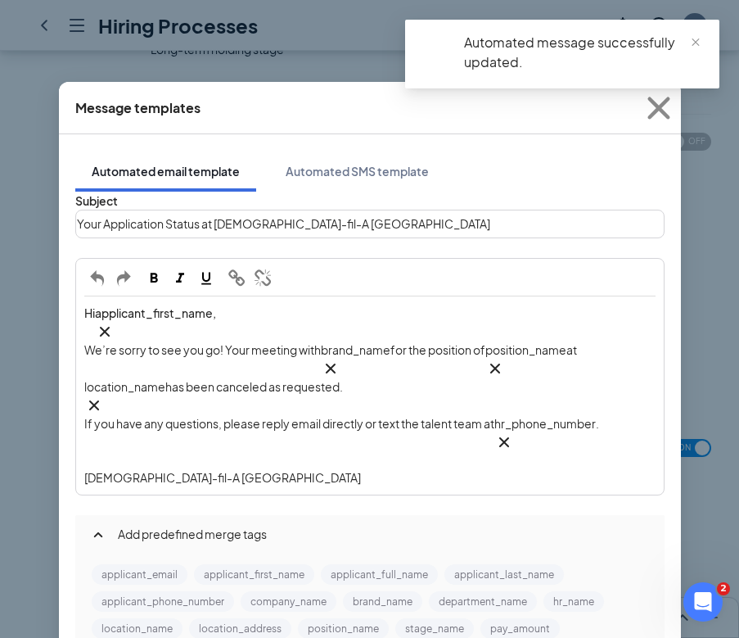
click at [280, 342] on span "We’re sorry to see you go! Your meeting with" at bounding box center [202, 349] width 237 height 15
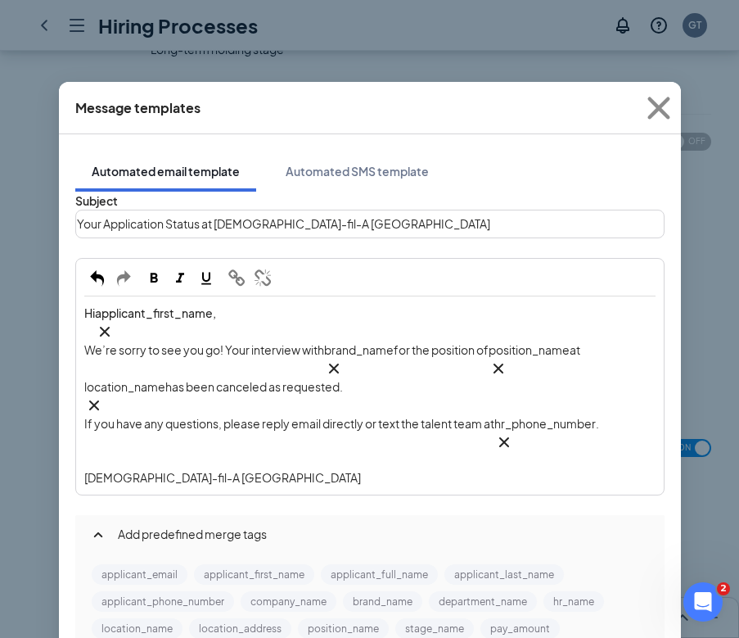
scroll to position [11, 0]
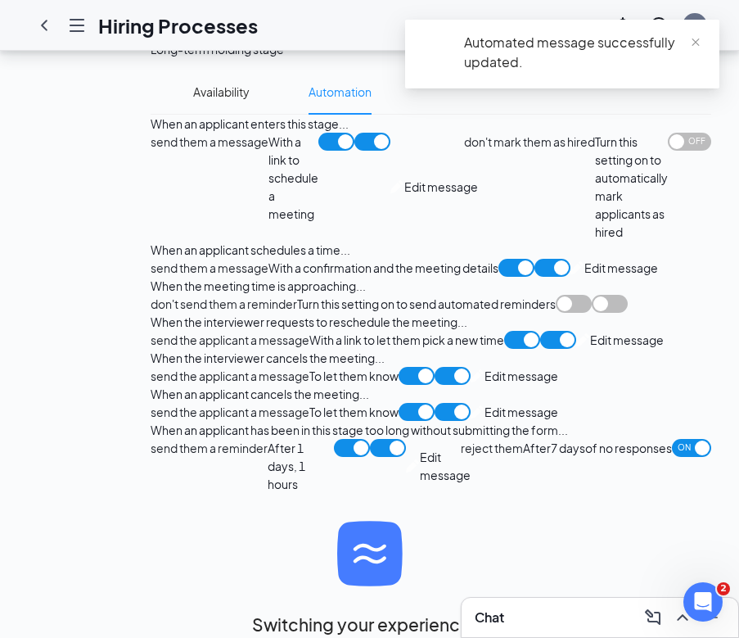
click at [485, 403] on span "Edit message" at bounding box center [522, 412] width 74 height 18
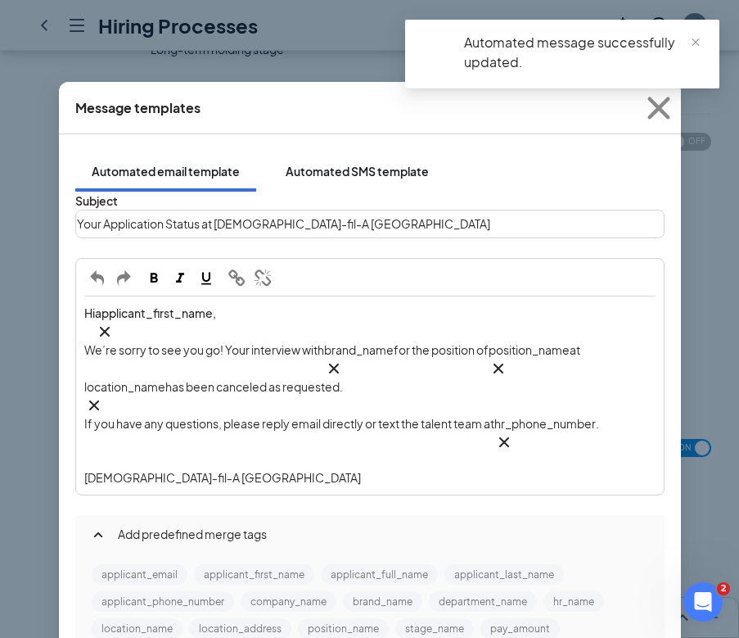
click at [286, 163] on div "Automated SMS template" at bounding box center [357, 171] width 143 height 16
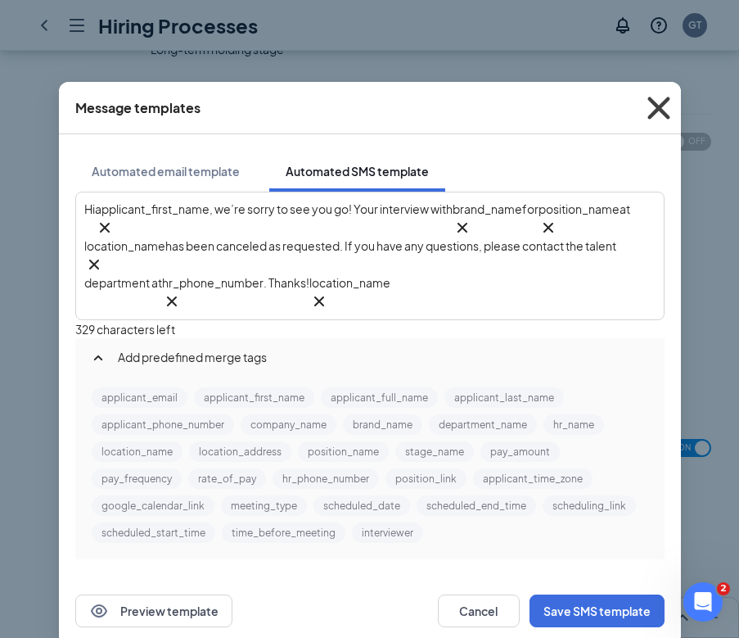
click at [659, 111] on icon "Cross" at bounding box center [659, 108] width 44 height 44
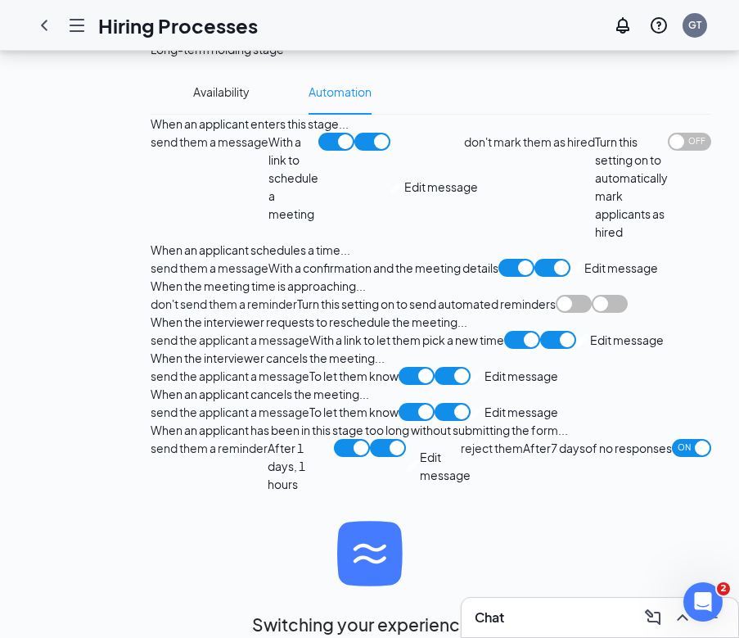
scroll to position [1560, 0]
click at [485, 377] on span "Edit message" at bounding box center [522, 376] width 74 height 18
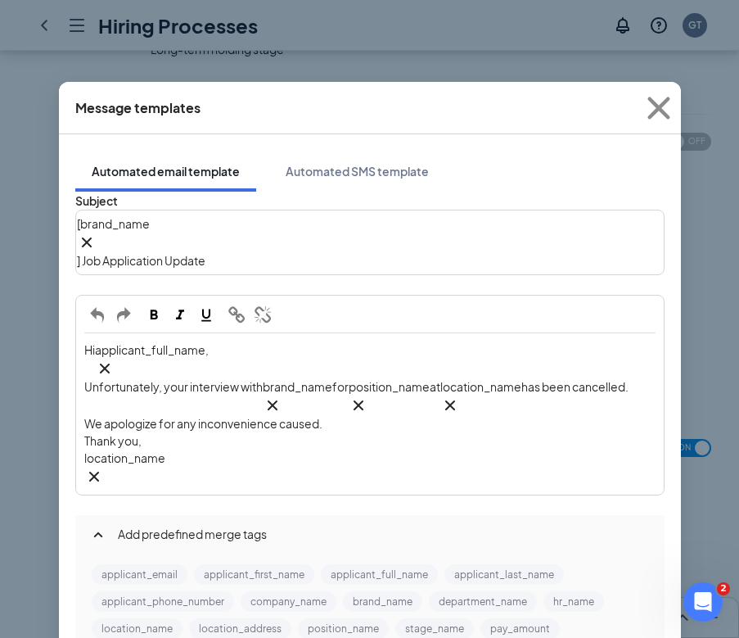
click at [206, 253] on span "] Job Application Update" at bounding box center [141, 260] width 129 height 15
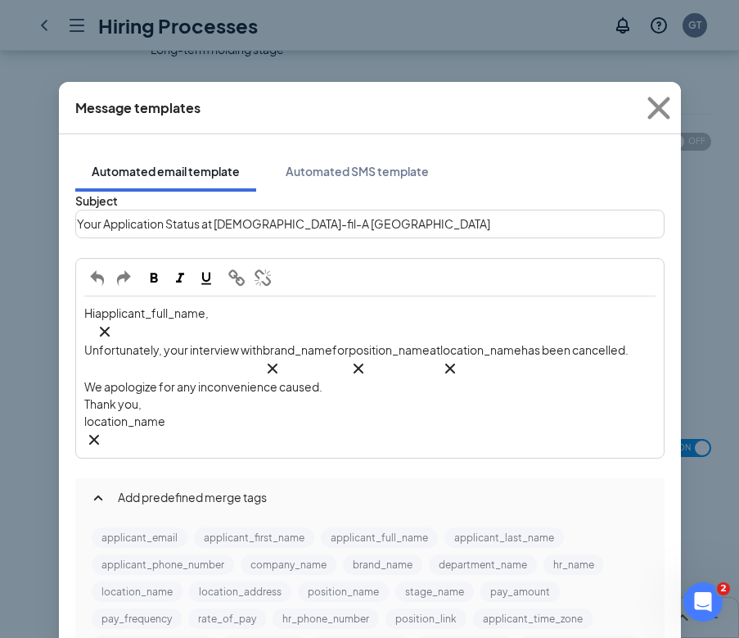
click at [234, 342] on span "Unfortunately, your interview with" at bounding box center [173, 349] width 178 height 15
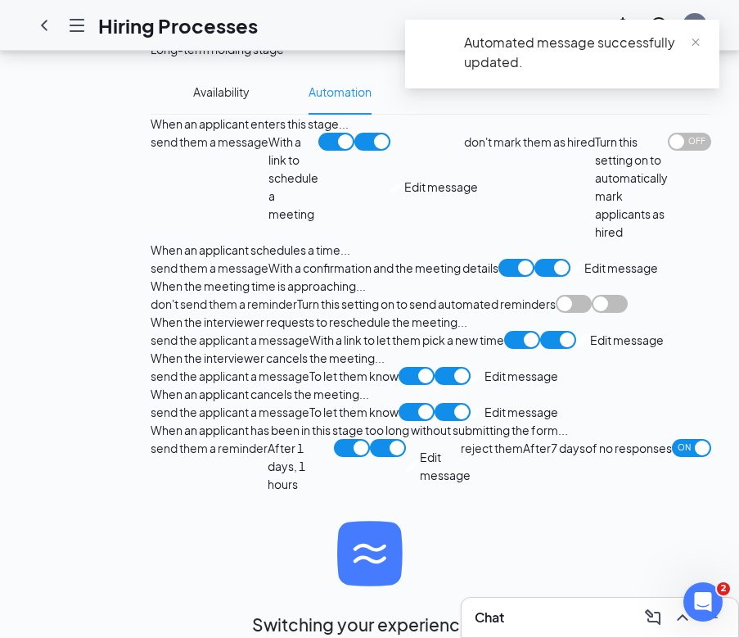
click at [179, 367] on div "send the applicant a message To let them know Edit message" at bounding box center [355, 376] width 408 height 18
click at [485, 373] on span "Edit message" at bounding box center [522, 376] width 74 height 18
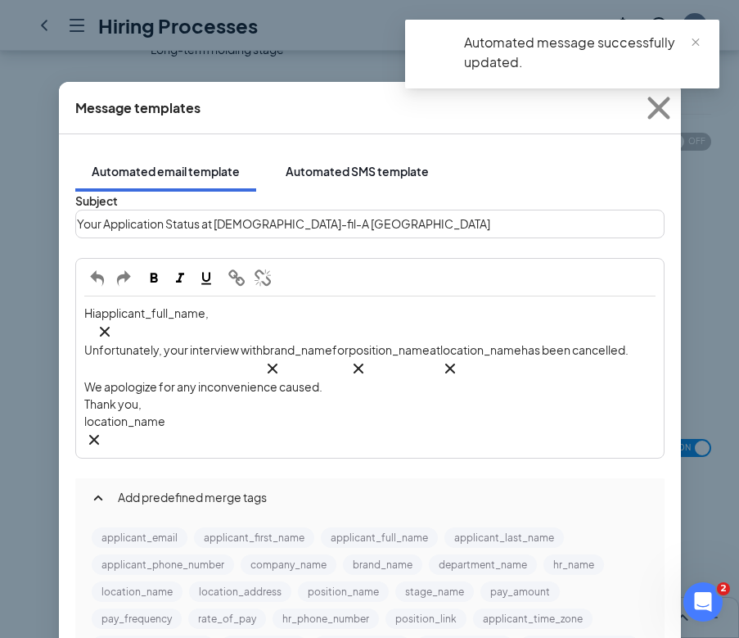
click at [302, 163] on div "Automated SMS template" at bounding box center [357, 171] width 143 height 16
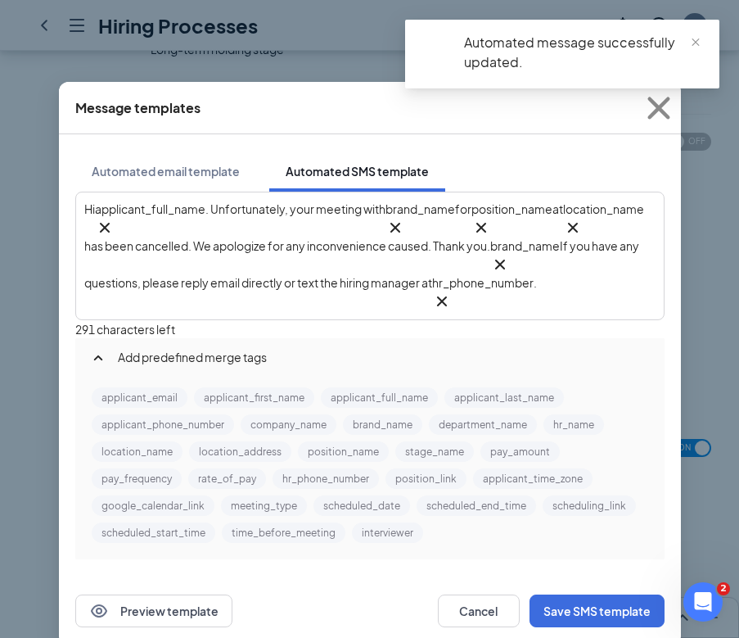
click at [364, 216] on span ". Unfortunately, your meeting with" at bounding box center [296, 208] width 180 height 15
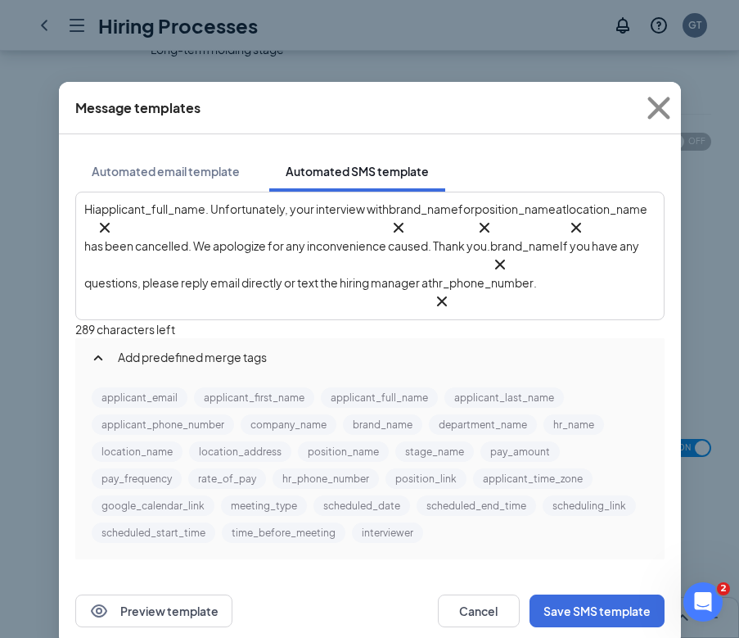
click at [531, 260] on span "If you have any questions, please reply email directly or text the hiring manag…" at bounding box center [362, 264] width 557 height 52
click at [573, 264] on span "If you have any questions, please reply email directly or text the talent manag…" at bounding box center [362, 264] width 557 height 52
click at [574, 264] on span "If you have any questions, please reply email directly or text the talent manag…" at bounding box center [362, 264] width 557 height 52
click at [600, 598] on button "Save SMS template" at bounding box center [597, 610] width 135 height 33
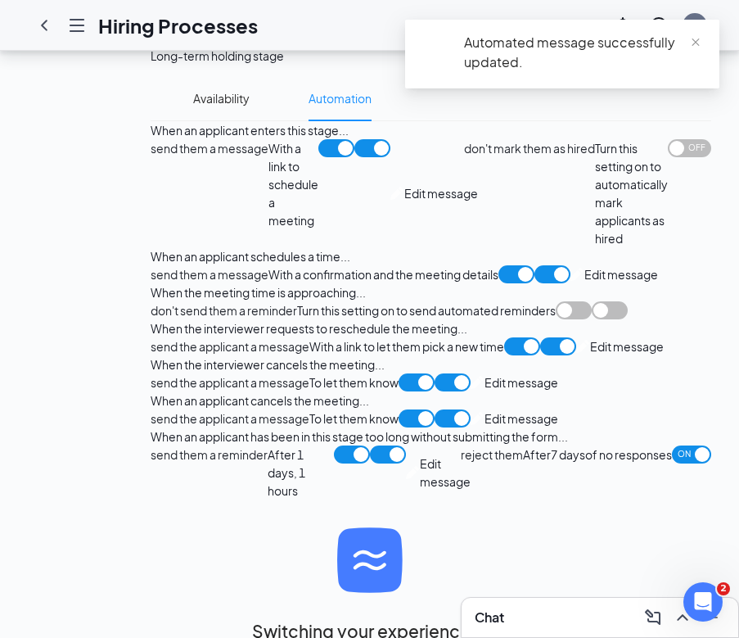
scroll to position [1392, 0]
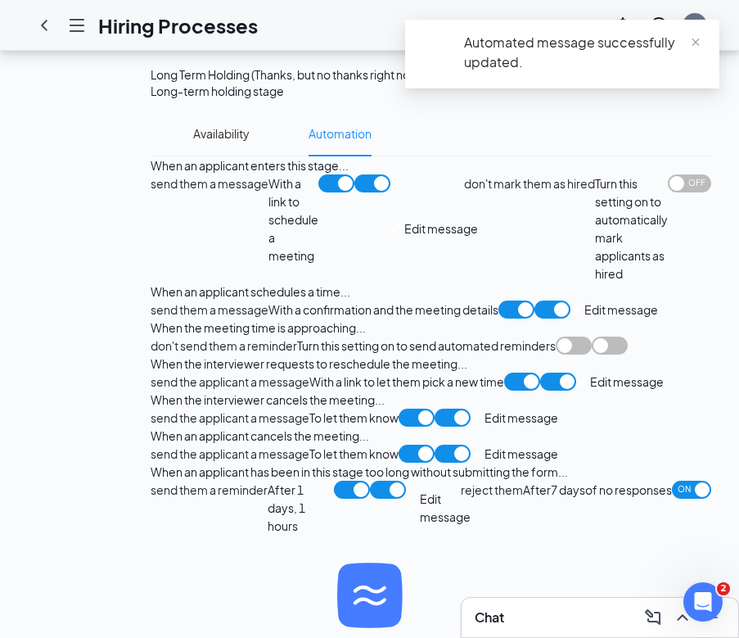
click at [590, 373] on span "Edit message" at bounding box center [627, 382] width 74 height 18
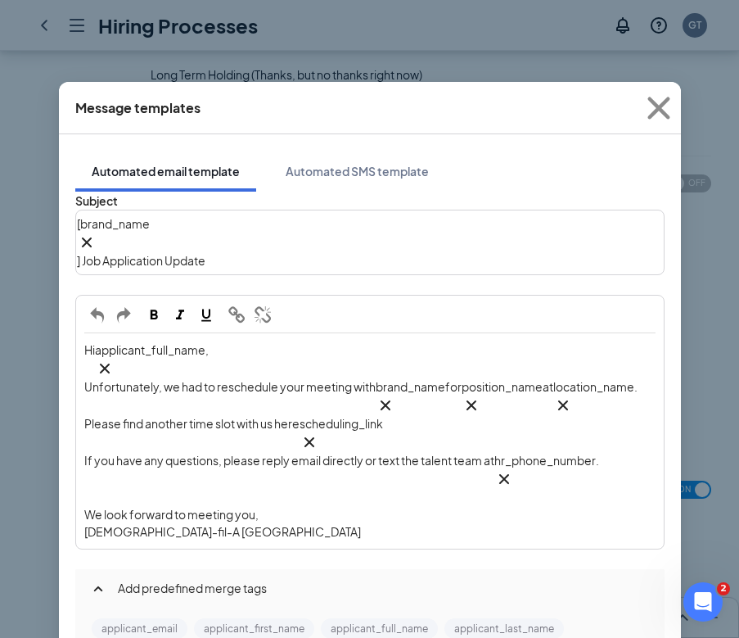
click at [206, 253] on span "] Job Application Update" at bounding box center [141, 260] width 129 height 15
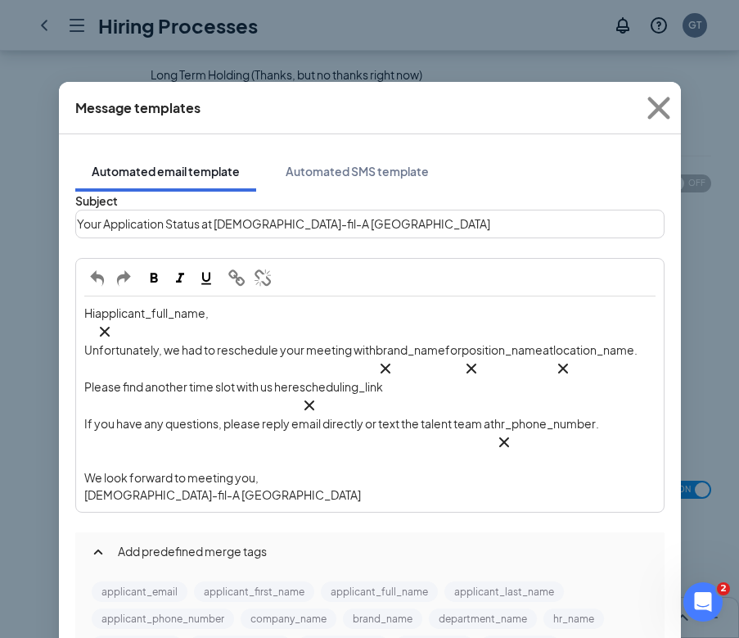
click at [331, 342] on span "Unfortunately, we had to reschedule your meeting with" at bounding box center [229, 349] width 291 height 15
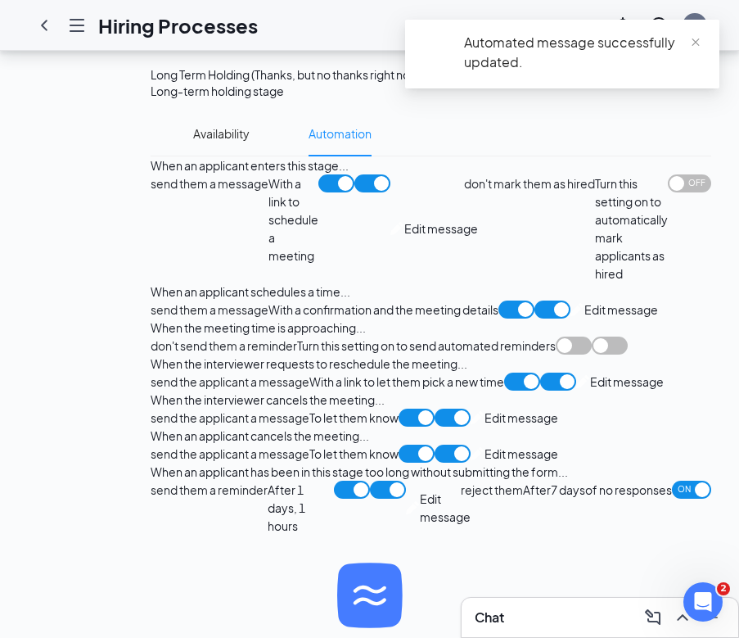
click at [485, 427] on span "Edit message" at bounding box center [522, 418] width 74 height 18
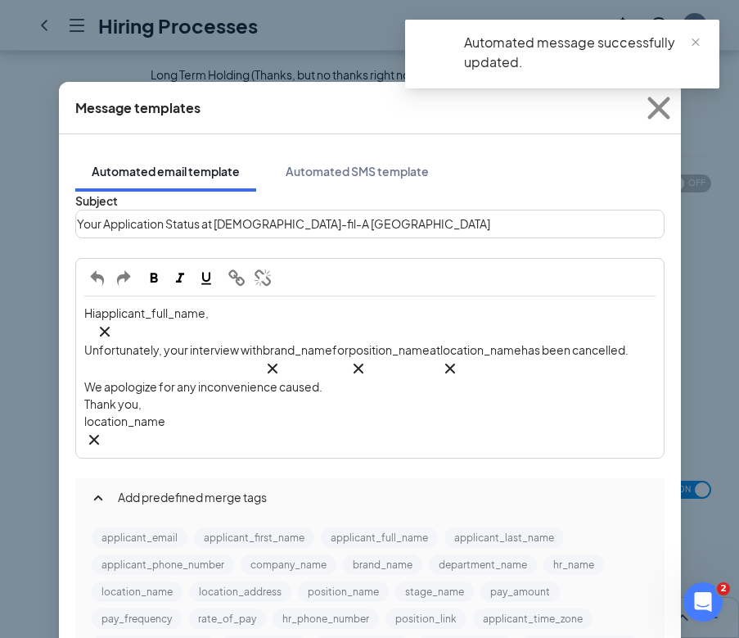
click at [692, 304] on div "Message templates Automated email template Automated SMS template Subject Your …" at bounding box center [369, 319] width 739 height 638
click at [658, 113] on icon "Cross" at bounding box center [659, 108] width 44 height 44
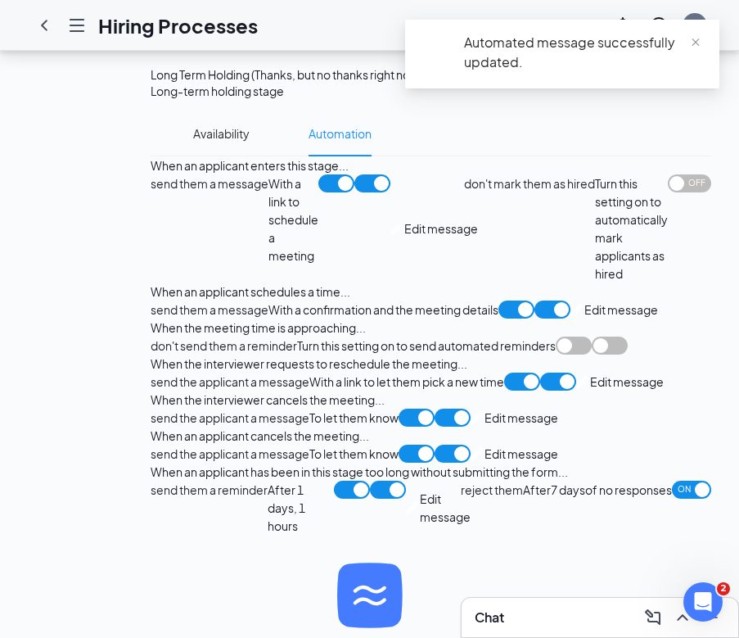
click at [590, 373] on span "Edit message" at bounding box center [627, 382] width 74 height 18
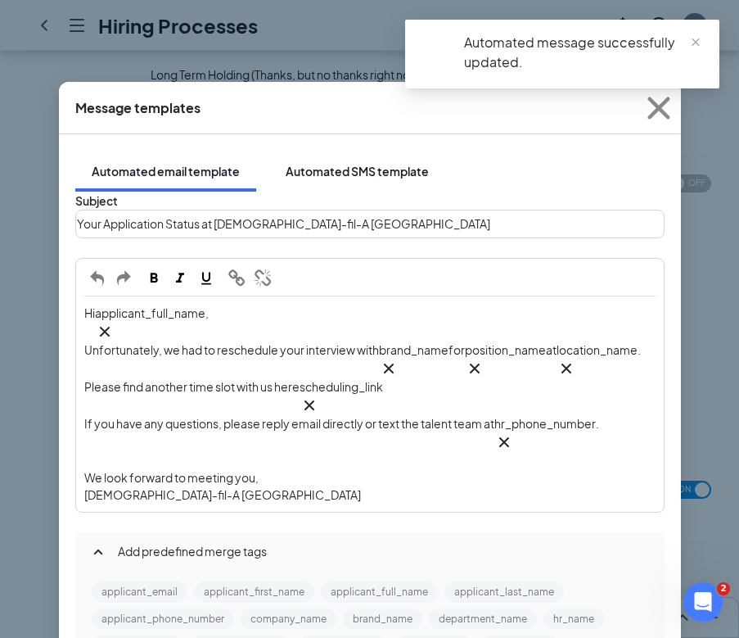
click at [312, 163] on div "Automated SMS template" at bounding box center [357, 171] width 143 height 16
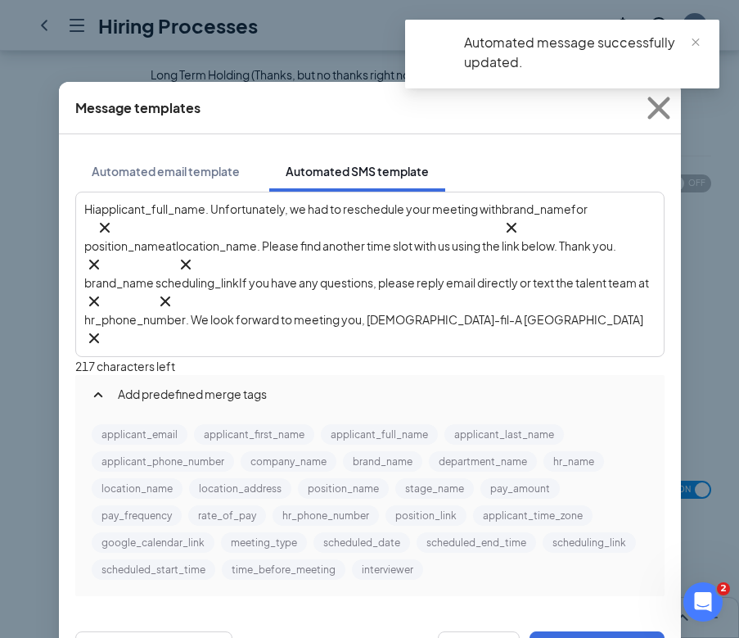
click at [474, 209] on span ". Unfortunately, we had to reschedule your meeting with" at bounding box center [354, 208] width 296 height 15
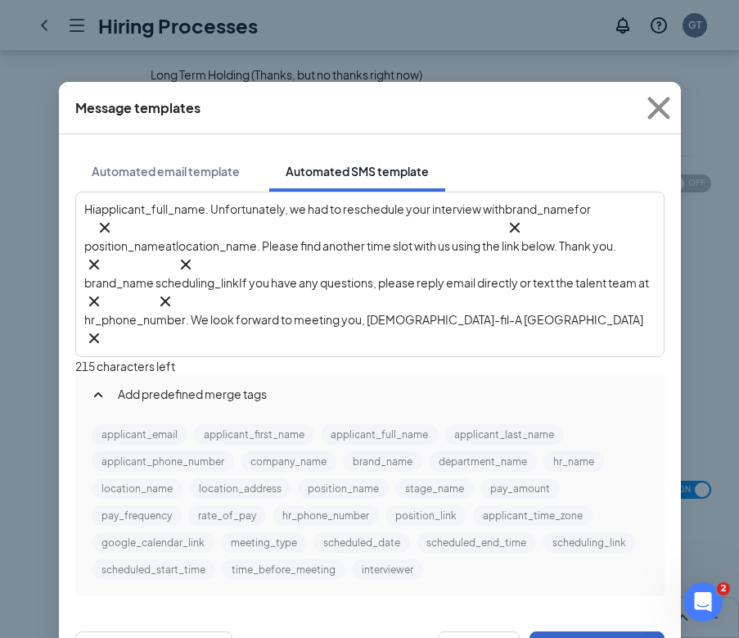
click at [590, 631] on button "Save SMS template" at bounding box center [597, 647] width 135 height 33
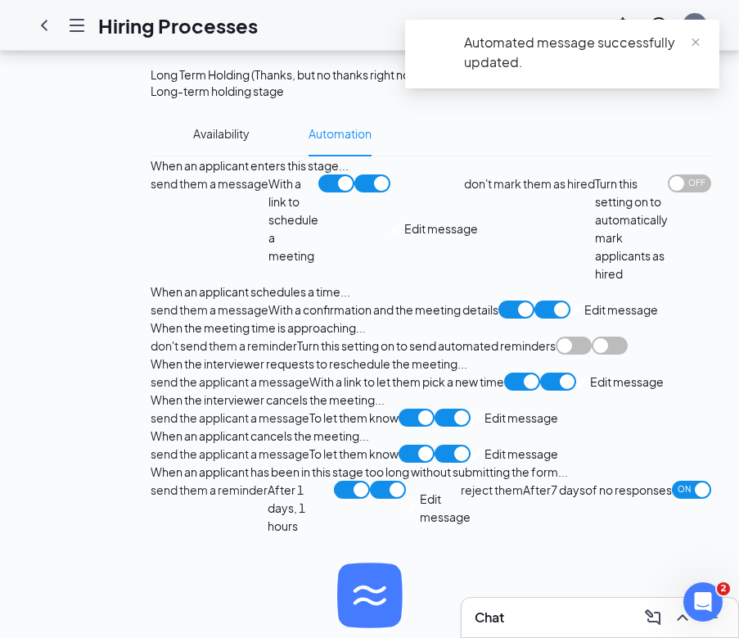
click at [485, 427] on span "Edit message" at bounding box center [522, 418] width 74 height 18
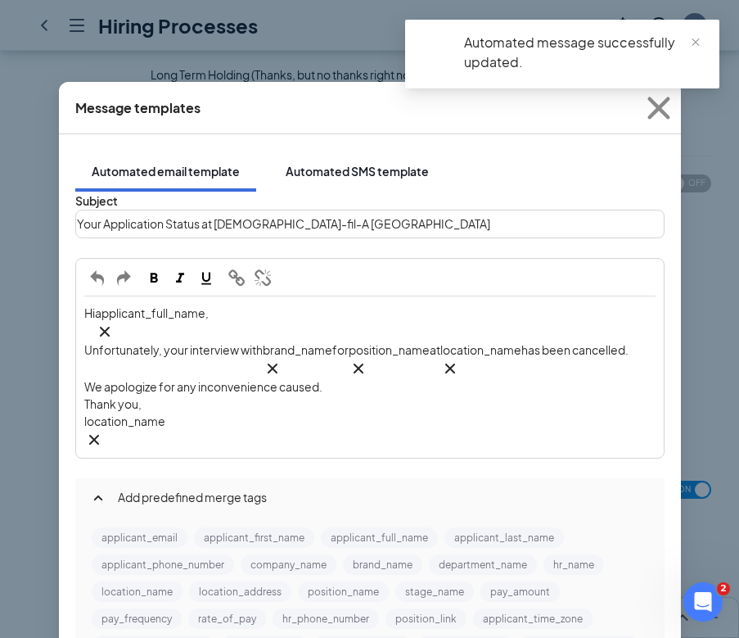
click at [328, 163] on div "Automated SMS template" at bounding box center [357, 171] width 143 height 16
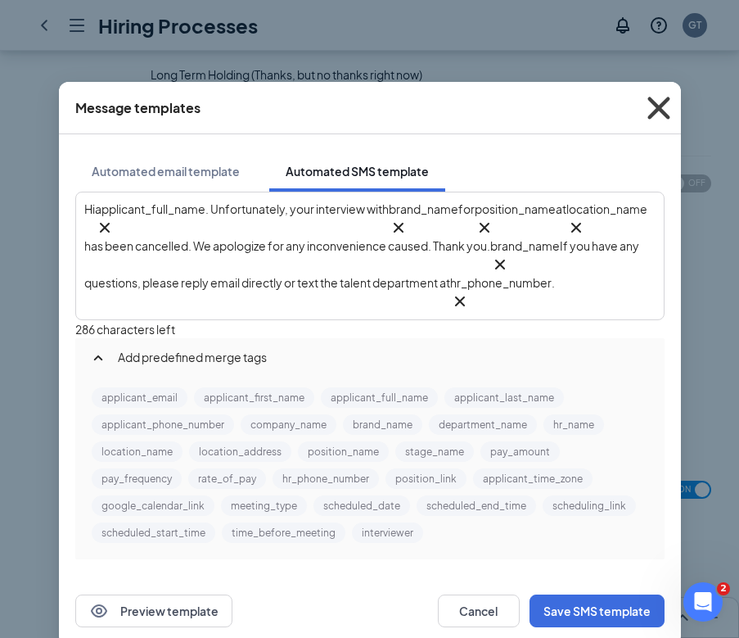
click at [662, 105] on icon "Cross" at bounding box center [659, 108] width 22 height 22
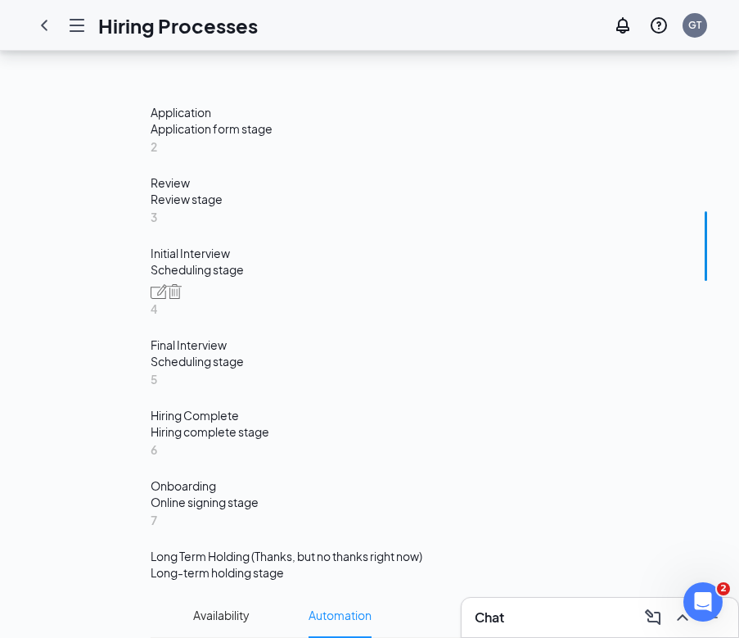
scroll to position [756, 0]
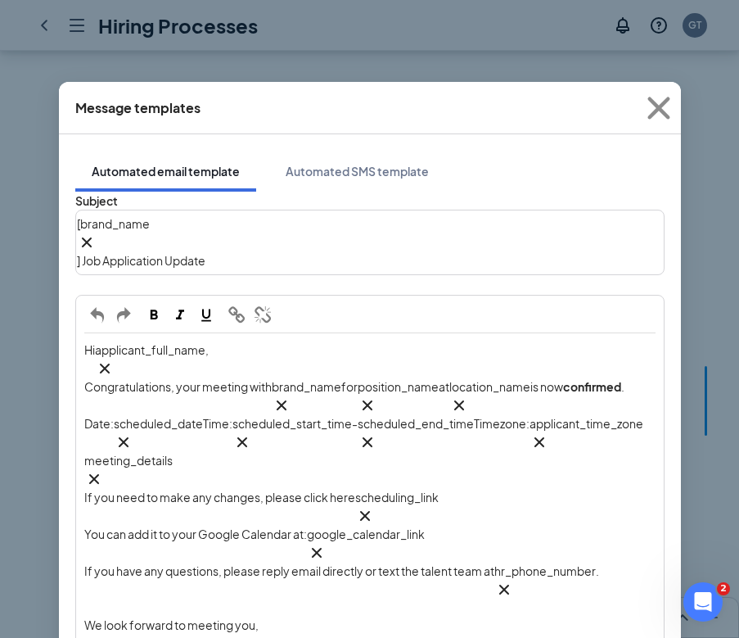
click at [206, 253] on span "] Job Application Update" at bounding box center [141, 260] width 129 height 15
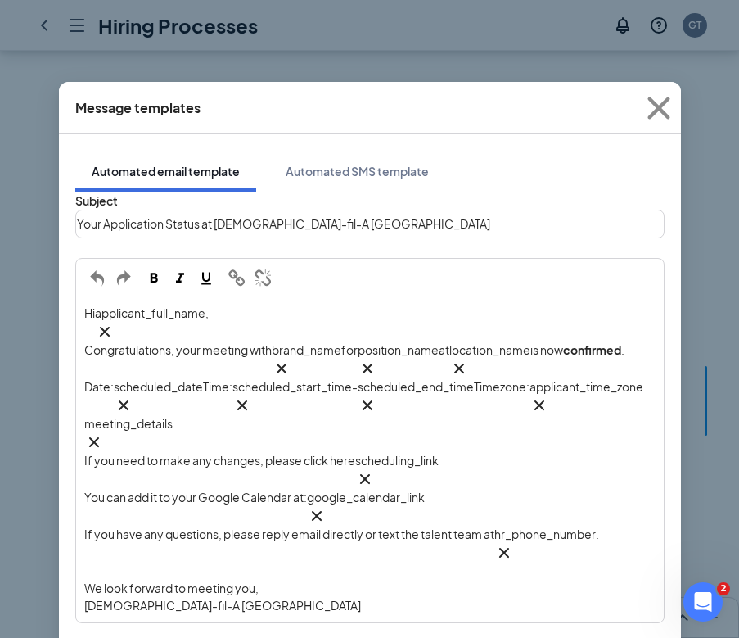
click at [237, 305] on div "Hi applicant_full_name‌‌‌‌ {{applicant_full_name}} ," at bounding box center [369, 323] width 571 height 37
click at [235, 342] on span "Congratulations, your meeting with" at bounding box center [177, 349] width 187 height 15
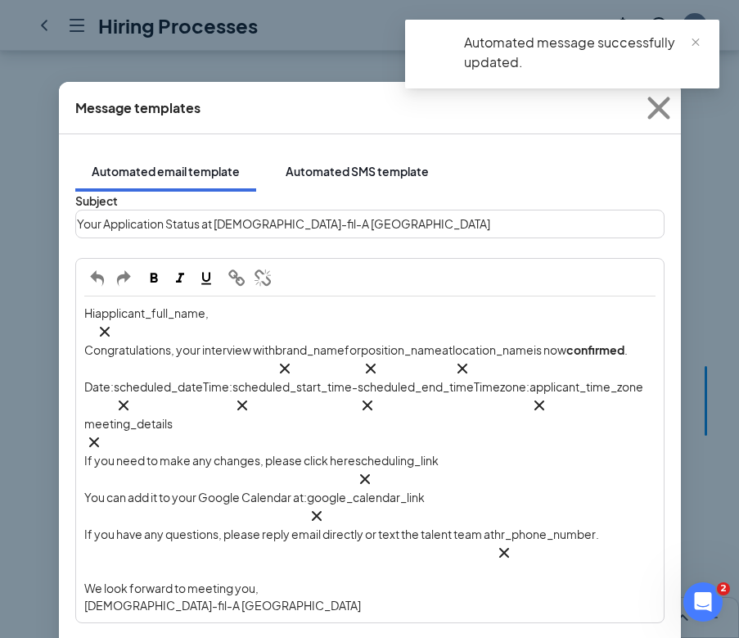
click at [339, 163] on div "Automated SMS template" at bounding box center [357, 171] width 143 height 16
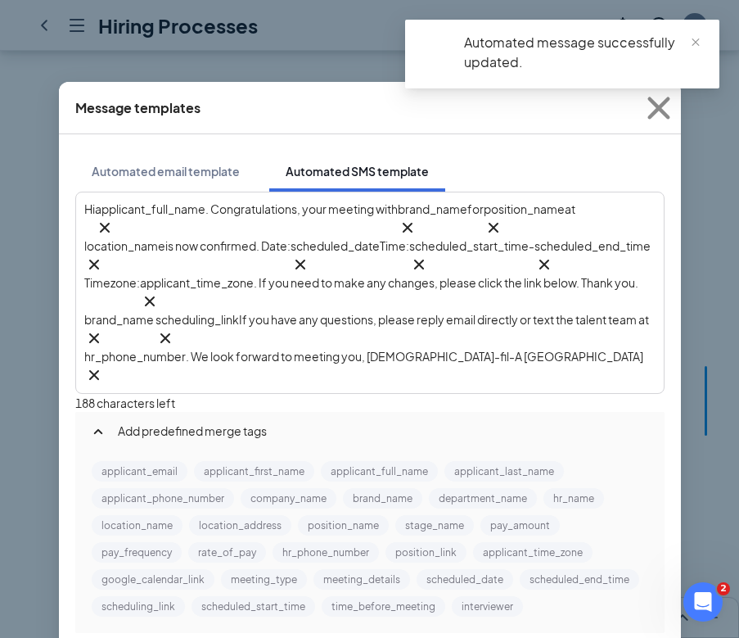
click at [372, 208] on span ". Congratulations, your meeting with" at bounding box center [302, 208] width 192 height 15
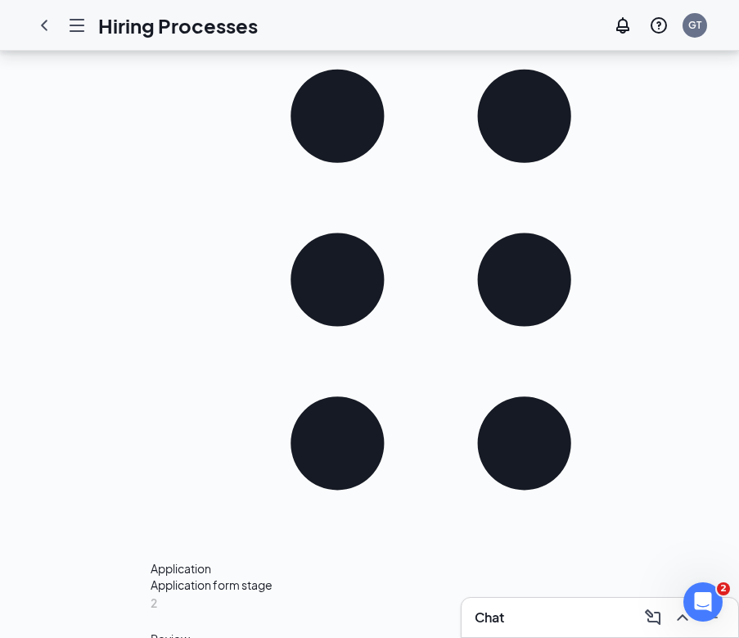
scroll to position [445, 0]
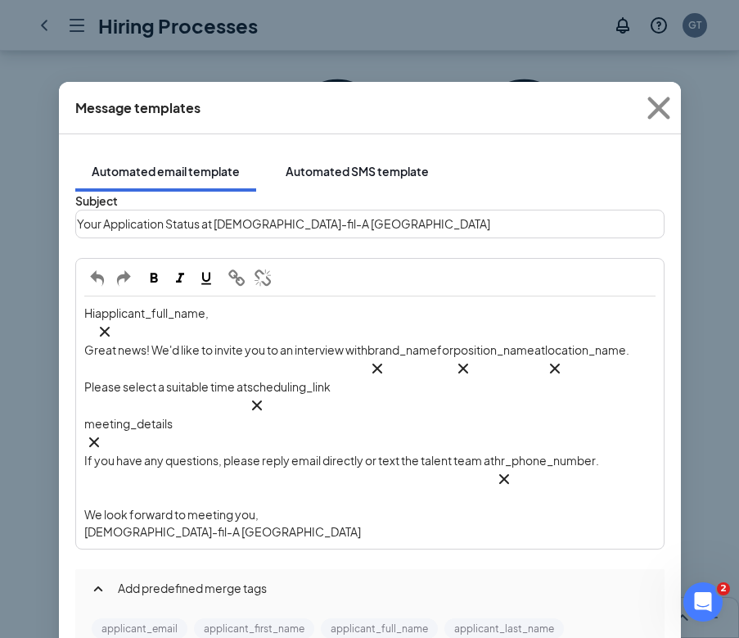
click at [318, 163] on div "Automated SMS template" at bounding box center [357, 171] width 143 height 16
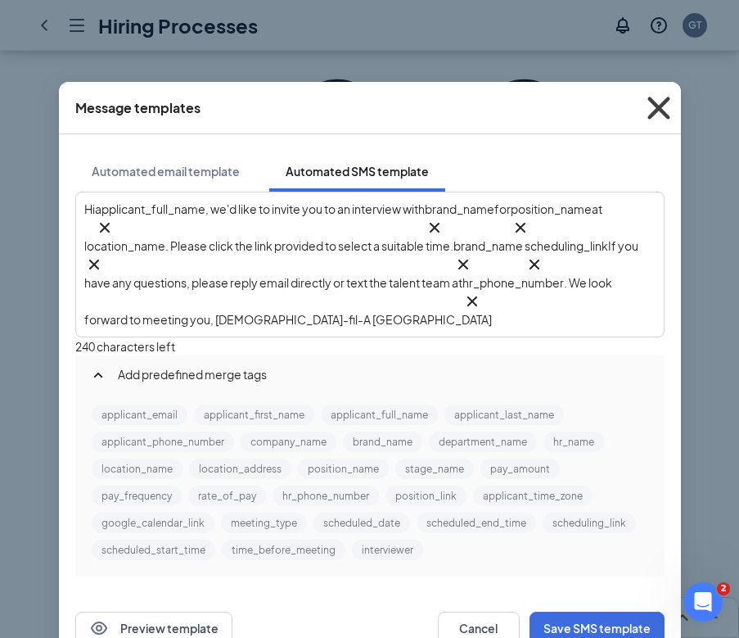
click at [657, 110] on icon "Cross" at bounding box center [659, 108] width 22 height 22
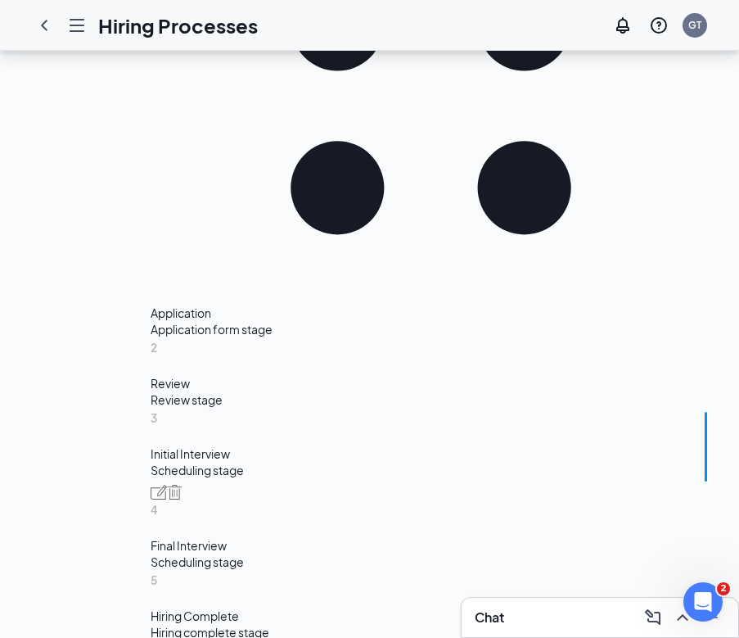
scroll to position [769, 0]
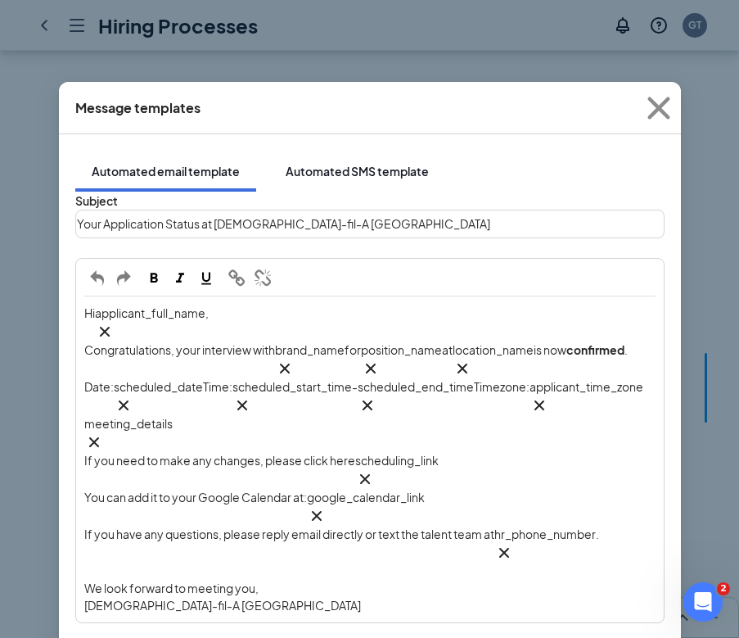
click at [303, 163] on div "Automated SMS template" at bounding box center [357, 171] width 143 height 16
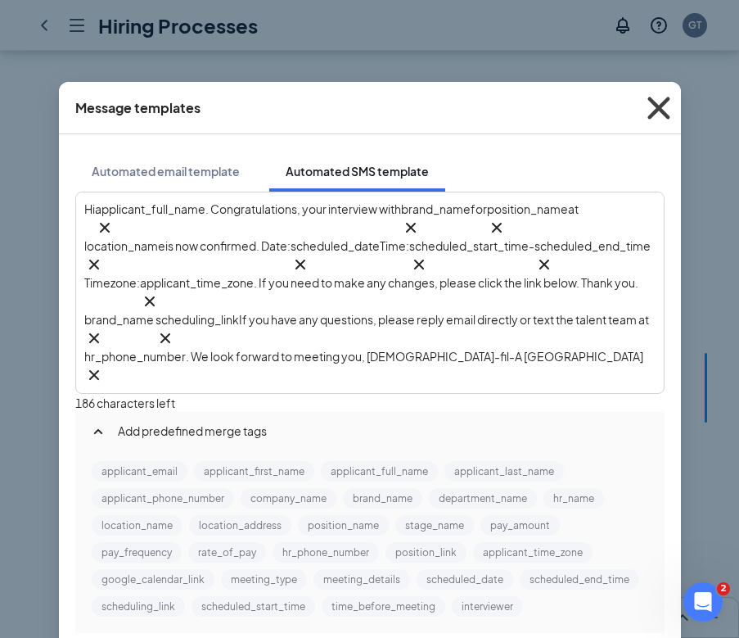
click at [657, 103] on icon "Cross" at bounding box center [659, 108] width 44 height 44
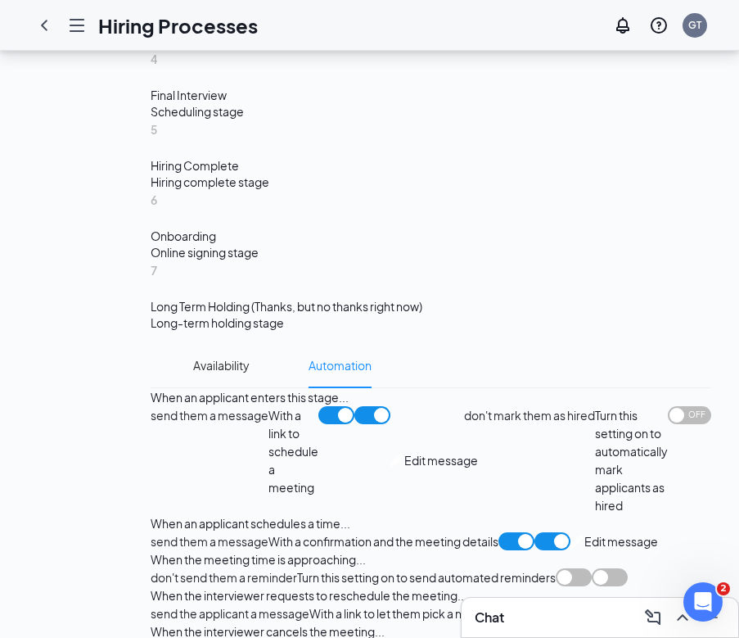
scroll to position [1231, 0]
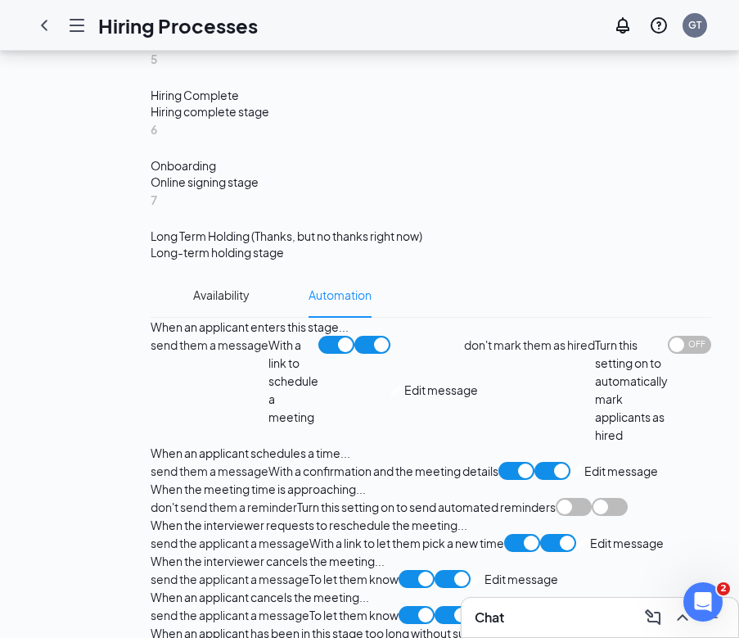
click at [248, 534] on div "send the applicant a message With a link to let them pick a new time Edit messa…" at bounding box center [407, 543] width 513 height 18
click at [590, 534] on span "Edit message" at bounding box center [627, 543] width 74 height 18
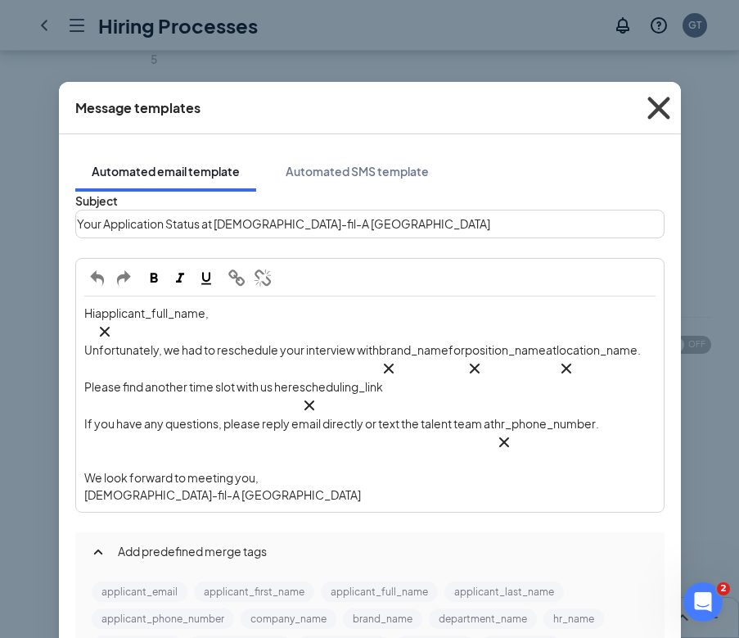
click at [655, 111] on icon "Cross" at bounding box center [659, 108] width 22 height 22
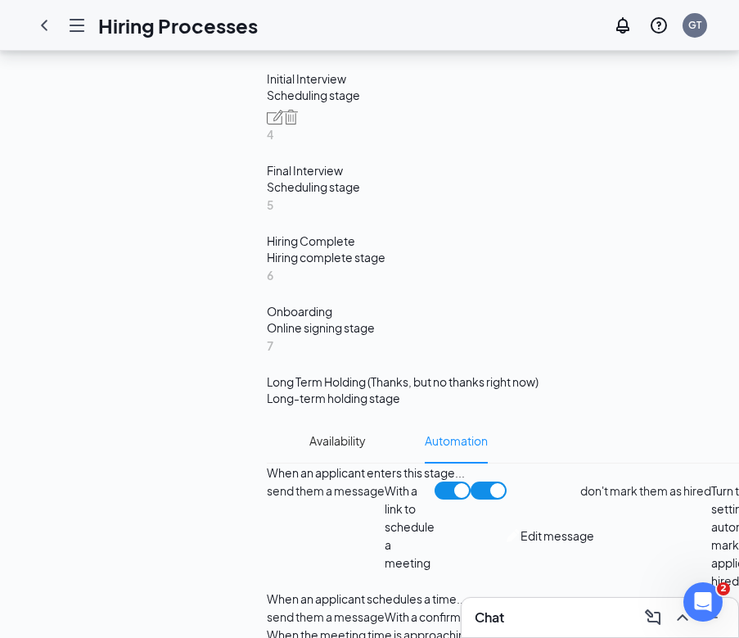
scroll to position [317, 0]
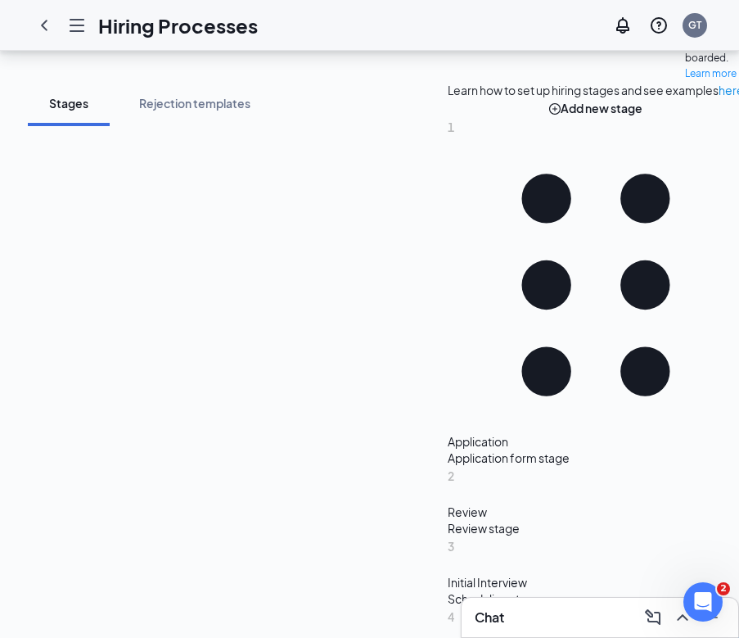
scroll to position [335, 0]
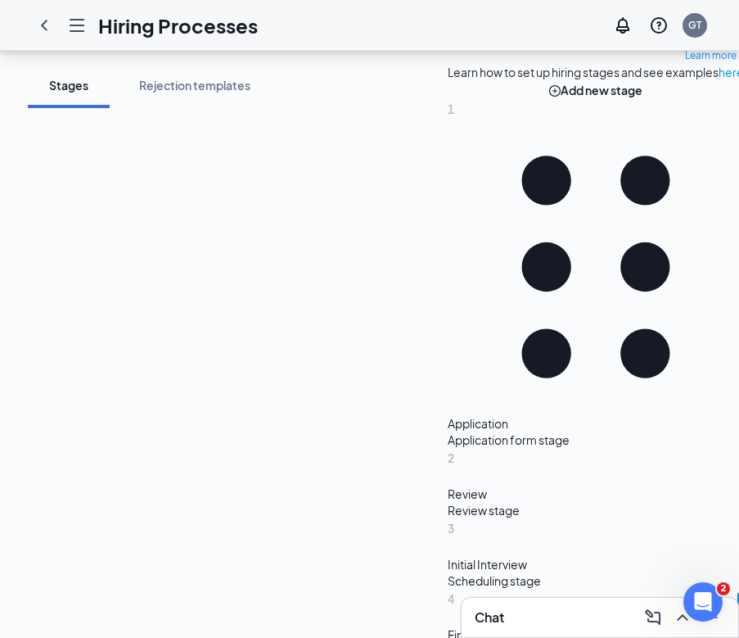
click at [448, 502] on div "Review stage" at bounding box center [596, 510] width 296 height 16
click at [448, 577] on div "Initial Interview" at bounding box center [596, 585] width 296 height 16
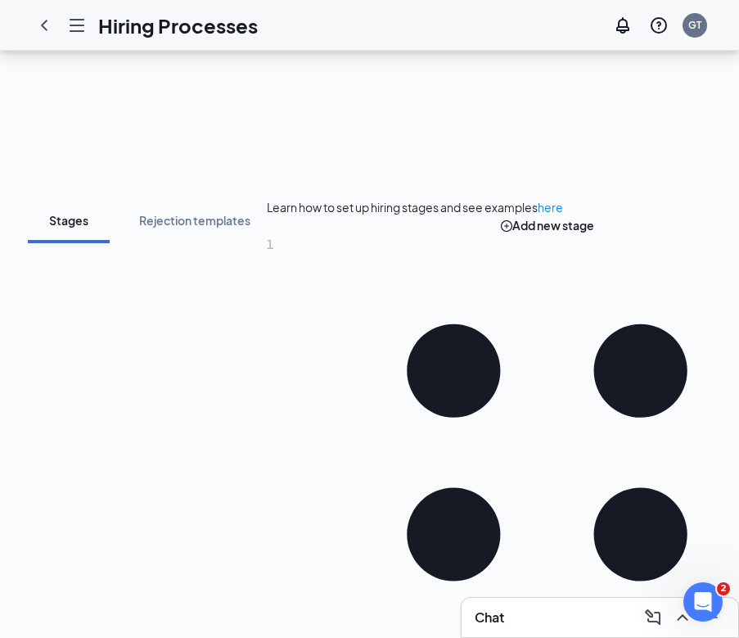
scroll to position [182, 0]
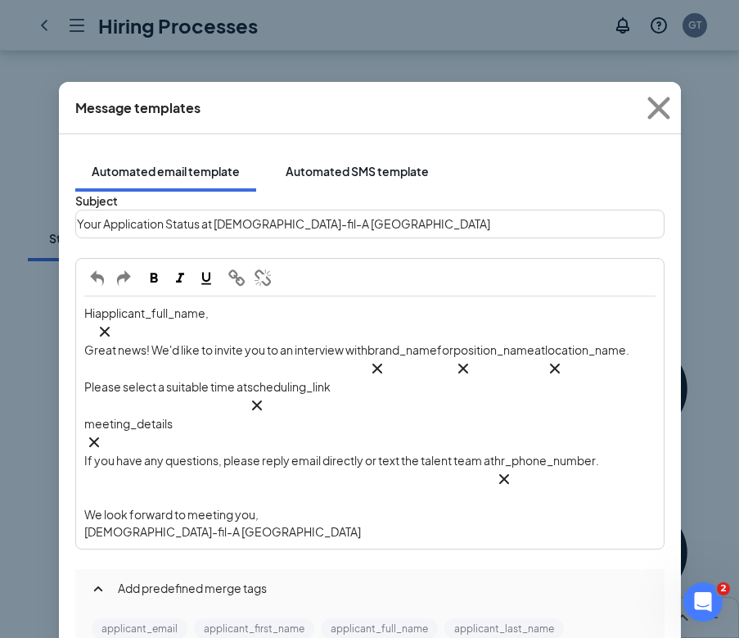
click at [375, 163] on div "Automated SMS template" at bounding box center [357, 171] width 143 height 16
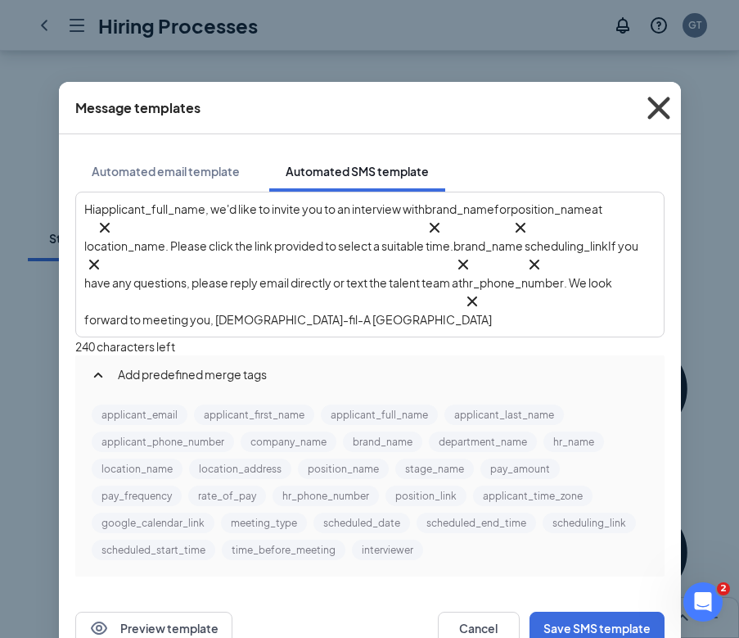
click at [658, 112] on icon "Cross" at bounding box center [659, 108] width 44 height 44
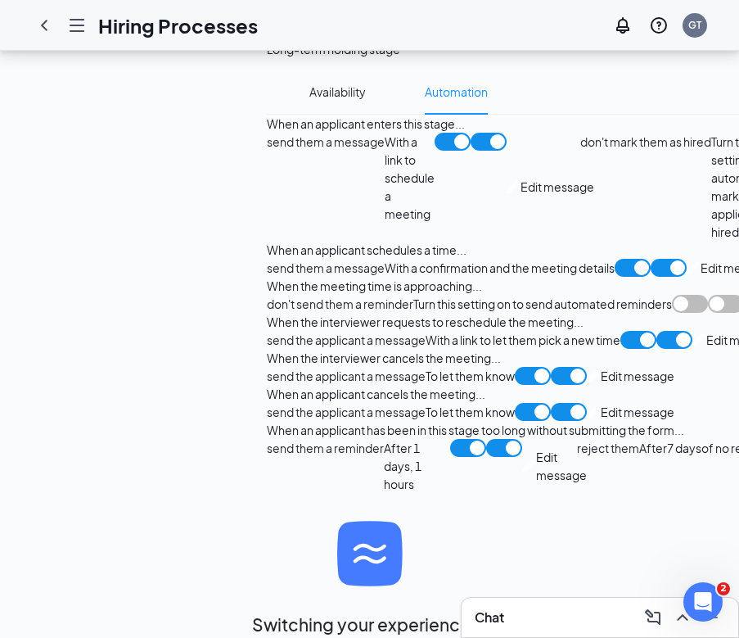
scroll to position [1230, 0]
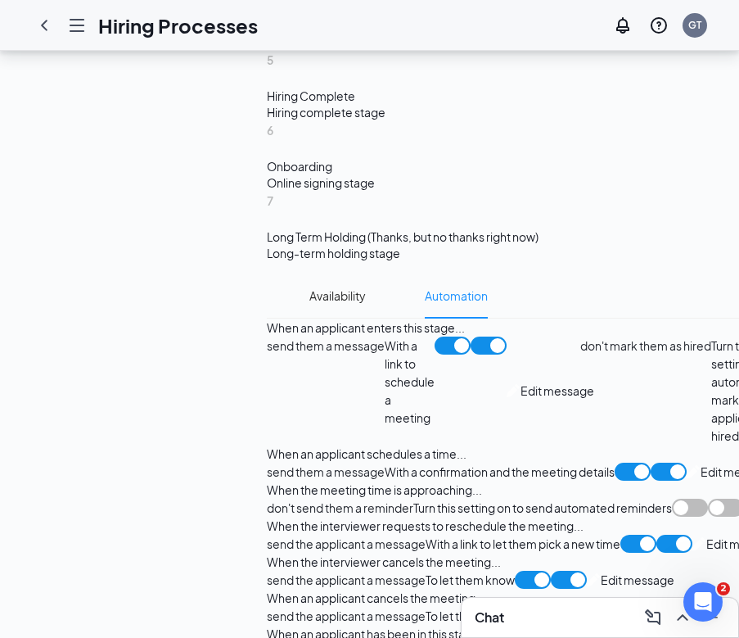
click at [707, 535] on span "Edit message" at bounding box center [744, 544] width 74 height 18
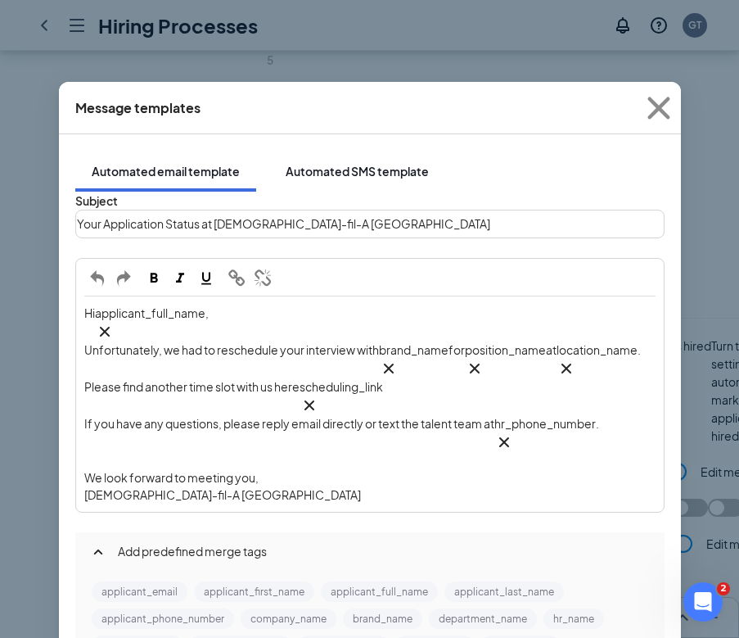
click at [338, 165] on button "Automated SMS template" at bounding box center [357, 171] width 176 height 41
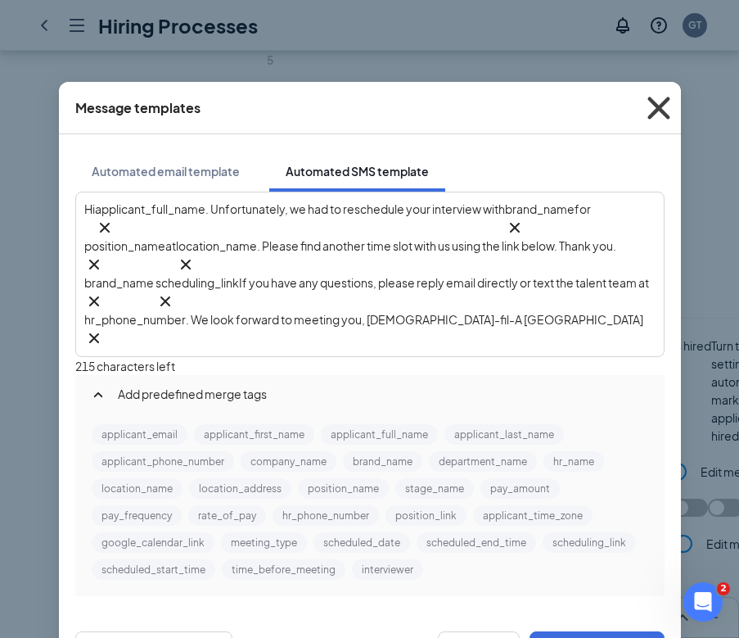
click at [654, 113] on icon "Cross" at bounding box center [659, 108] width 44 height 44
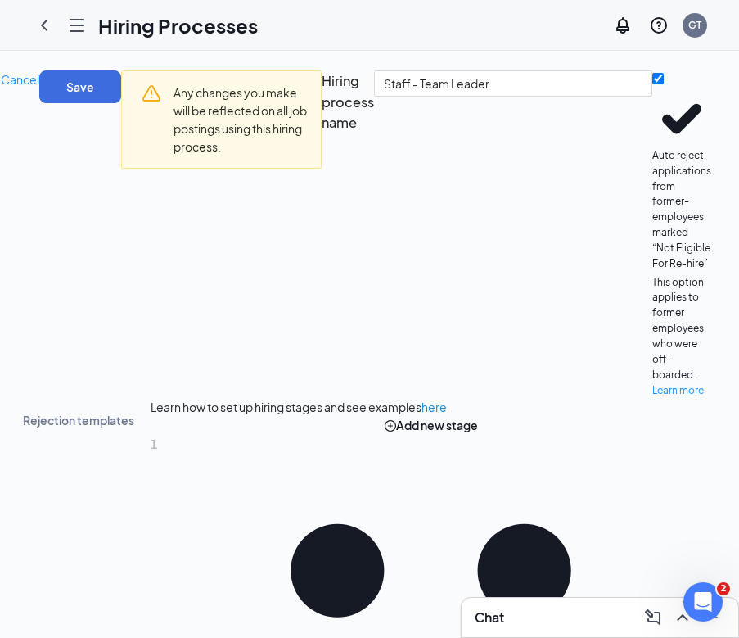
scroll to position [0, 283]
click at [121, 95] on button "Save" at bounding box center [80, 86] width 82 height 33
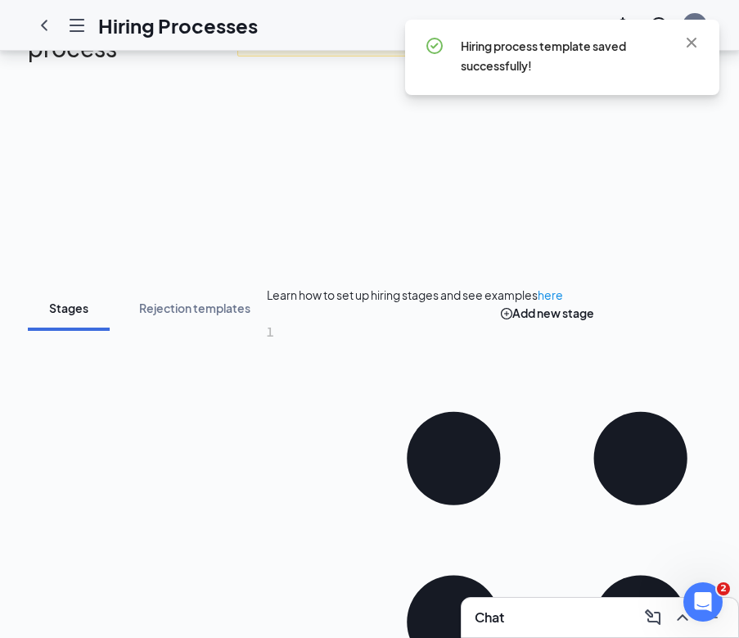
scroll to position [459, 0]
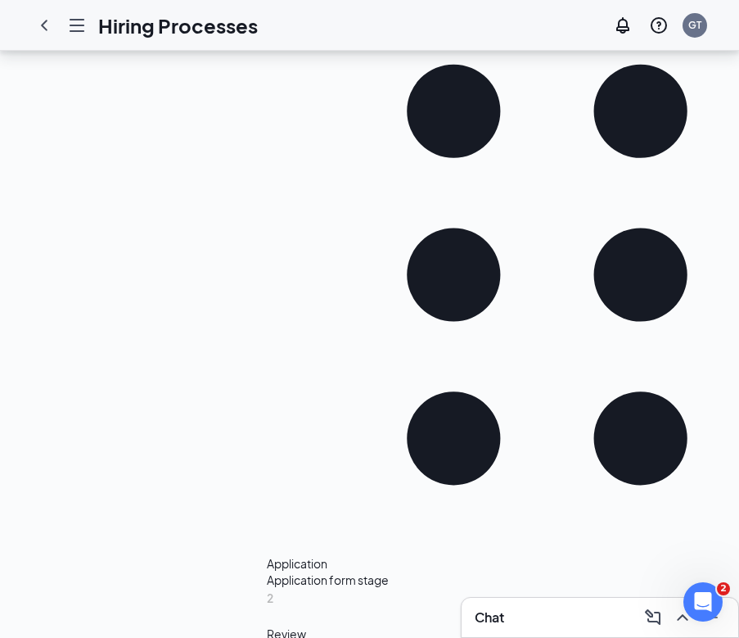
click at [267, 637] on div "Review stage" at bounding box center [547, 650] width 561 height 16
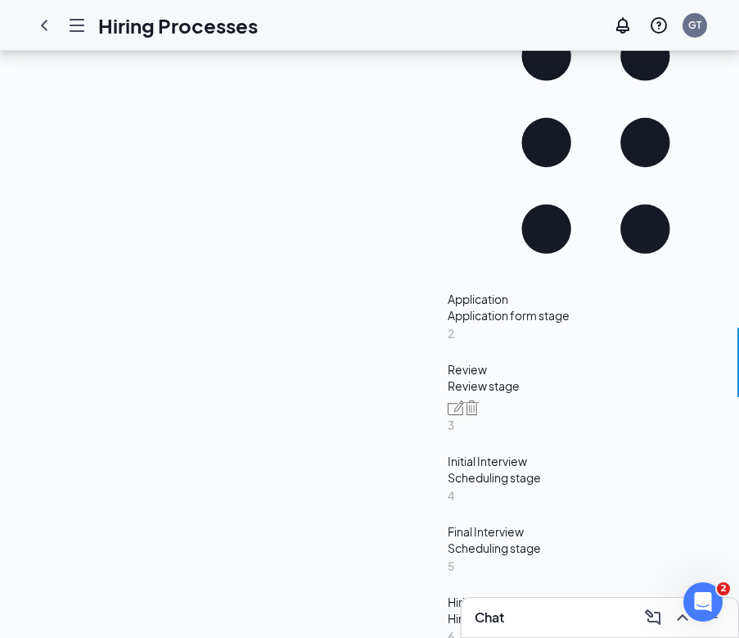
scroll to position [449, 0]
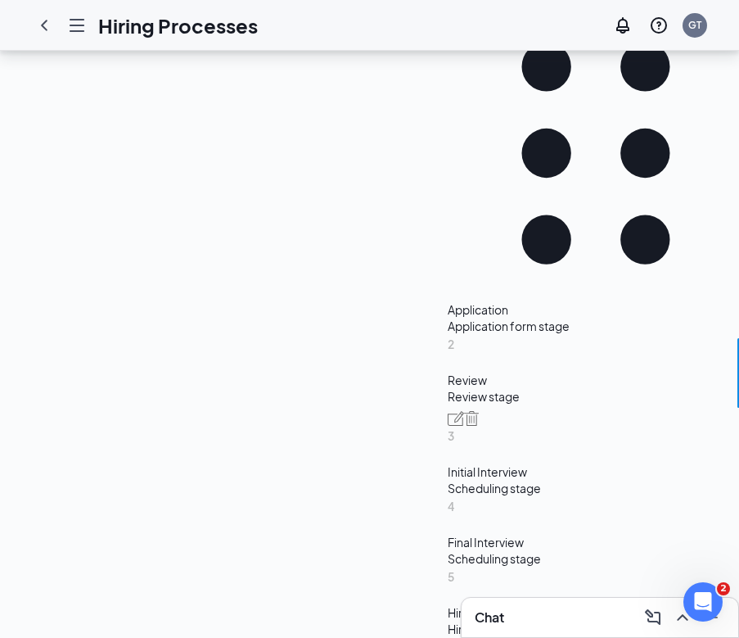
click at [448, 301] on div "Application" at bounding box center [596, 309] width 296 height 16
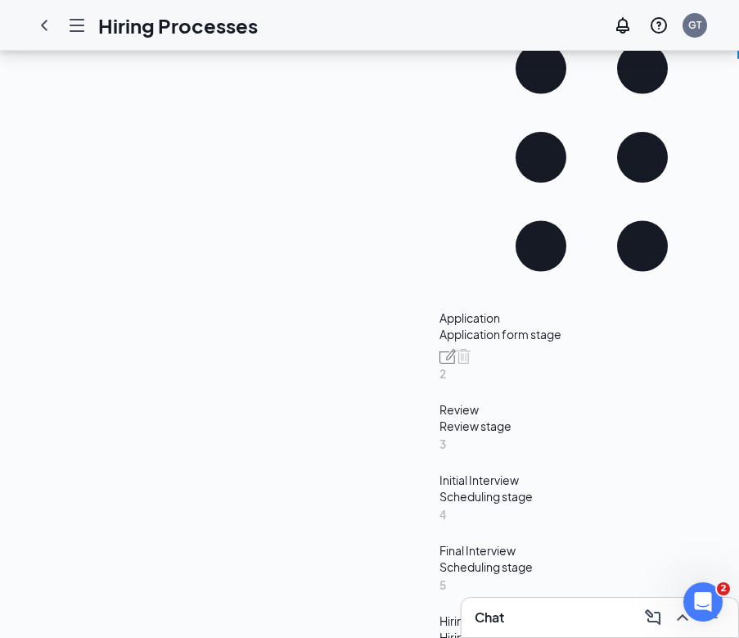
scroll to position [459, 0]
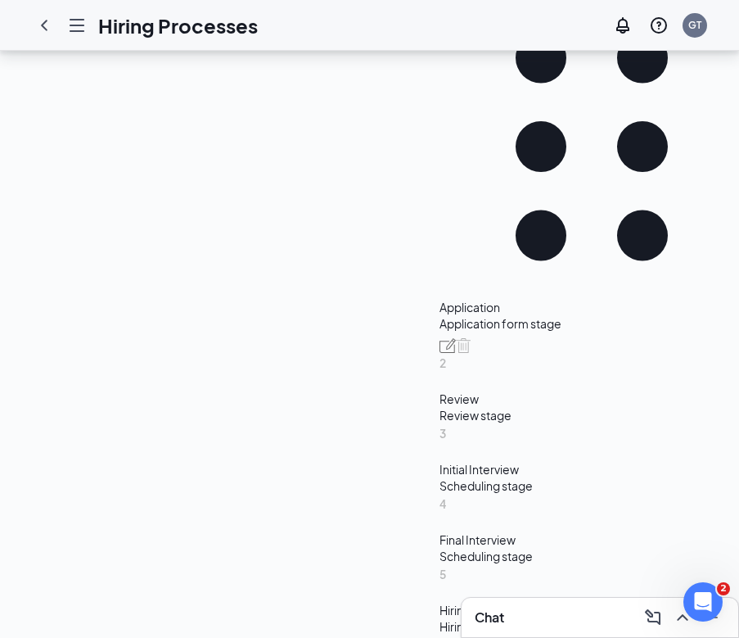
click at [440, 602] on div "Hiring Complete" at bounding box center [592, 610] width 305 height 16
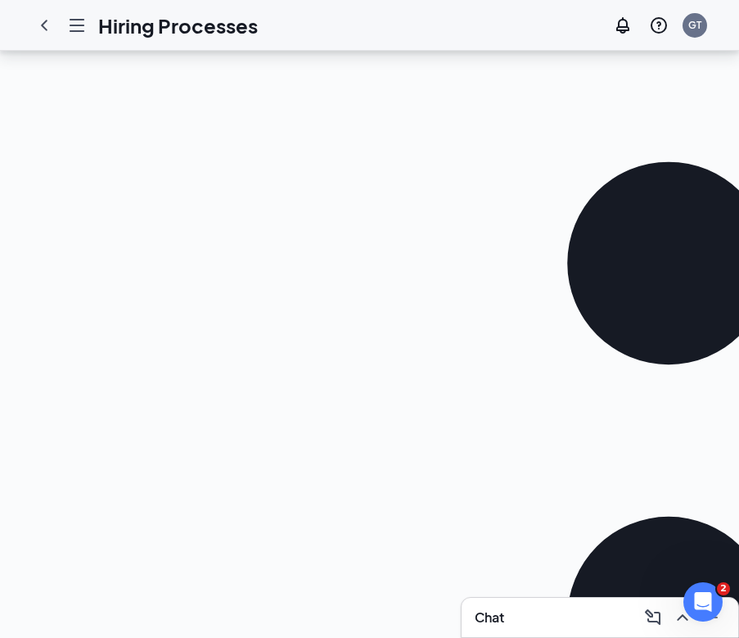
scroll to position [528, 0]
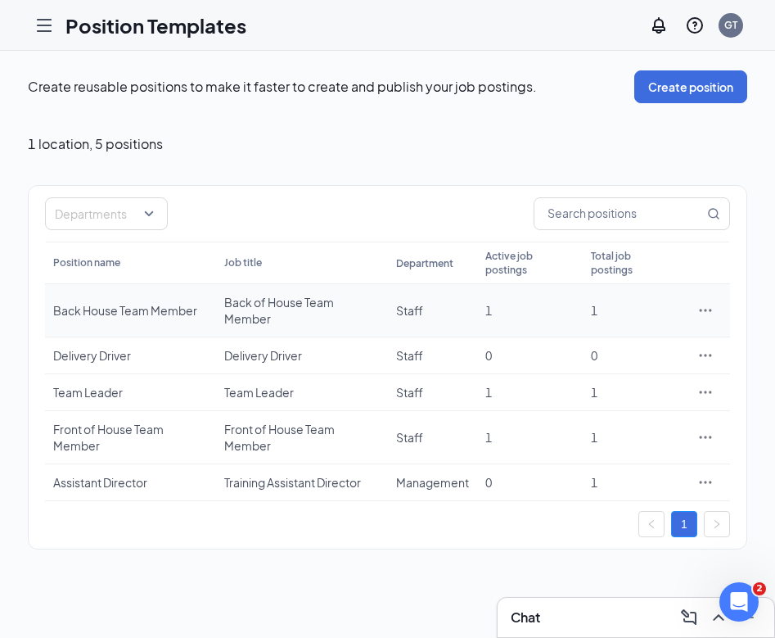
click at [142, 305] on div "Back House Team Member" at bounding box center [130, 310] width 155 height 16
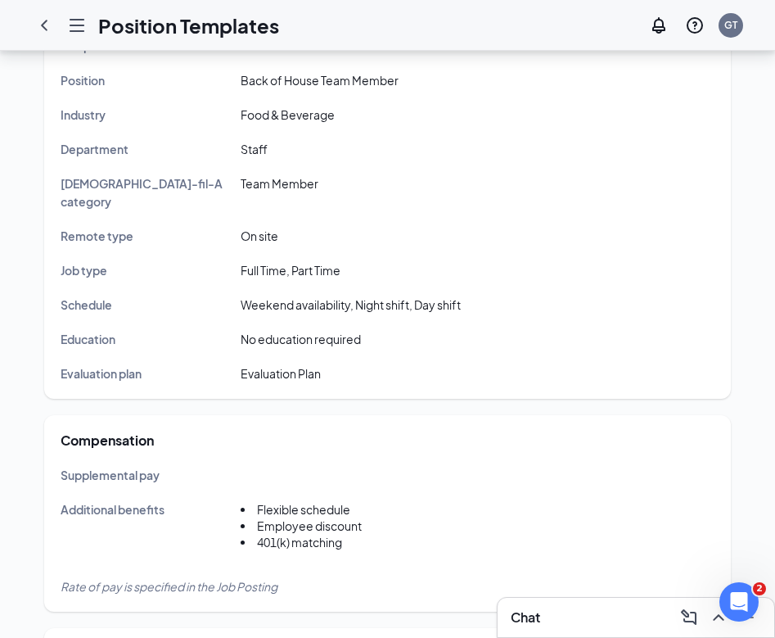
scroll to position [90, 0]
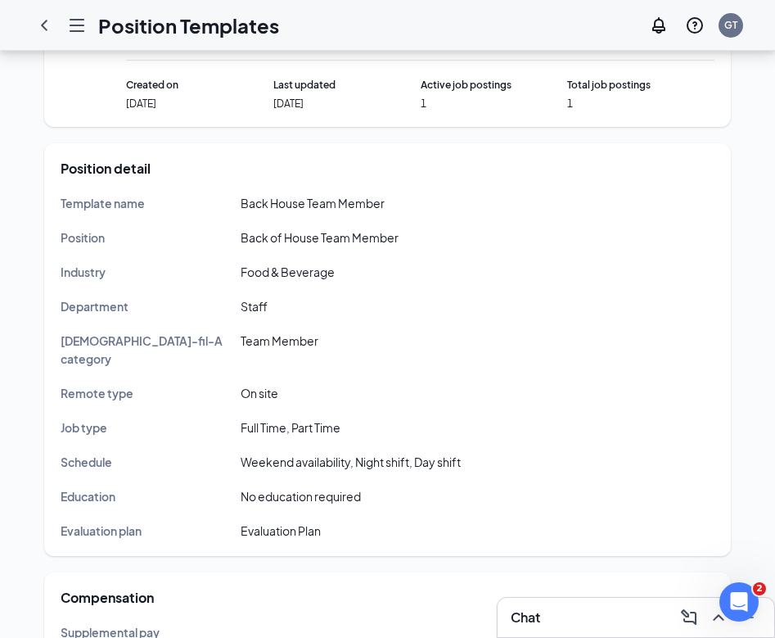
click at [82, 29] on icon "Hamburger" at bounding box center [76, 25] width 13 height 11
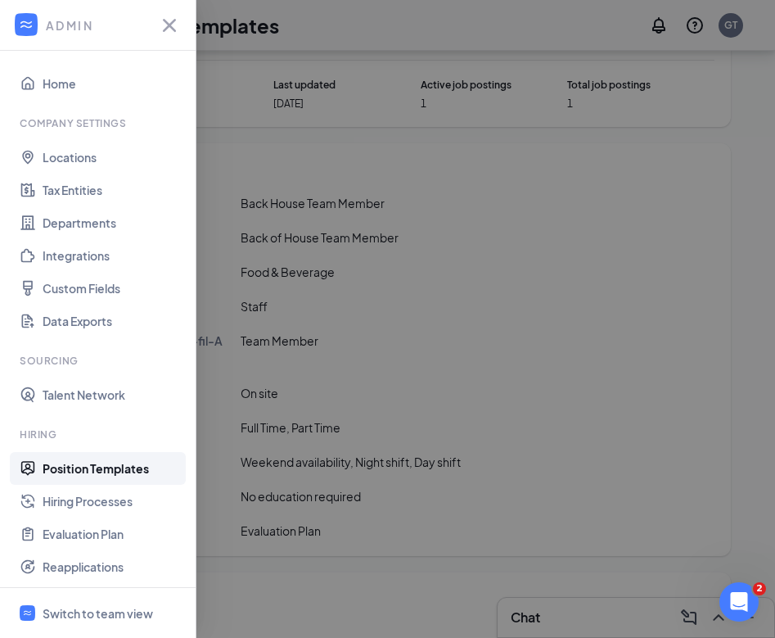
click at [300, 258] on div at bounding box center [387, 319] width 775 height 638
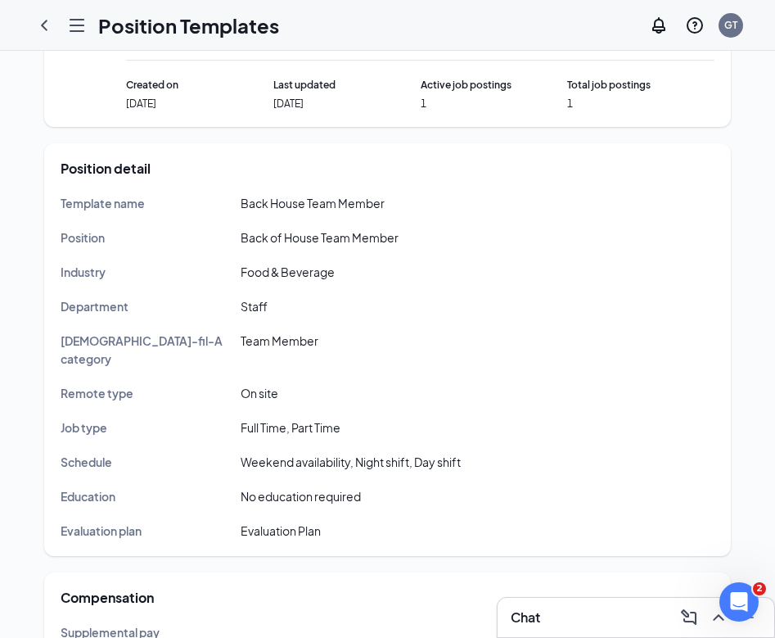
scroll to position [0, 0]
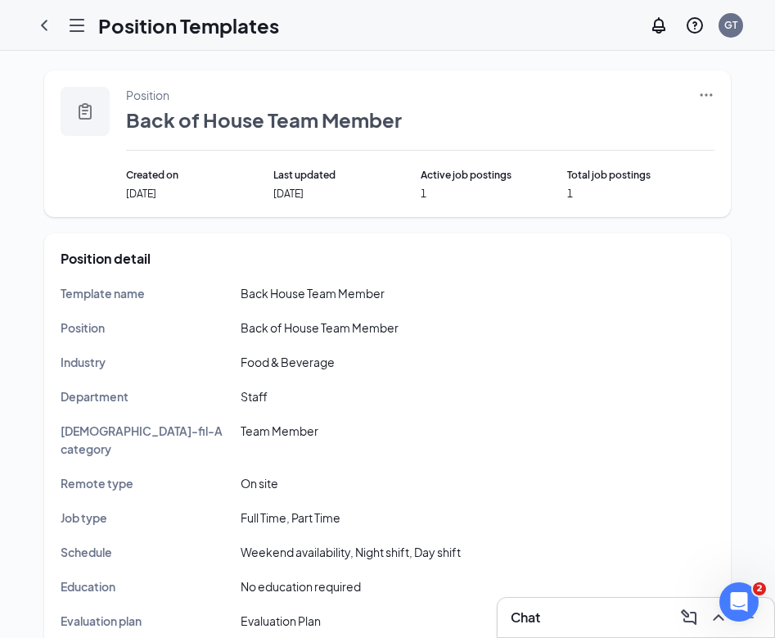
click at [76, 27] on icon "Hamburger" at bounding box center [77, 26] width 20 height 20
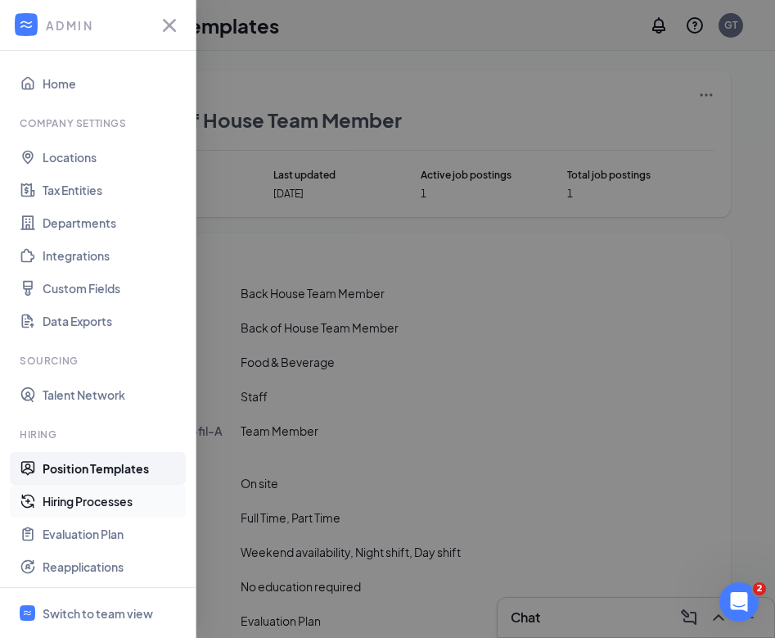
click at [116, 498] on link "Hiring Processes" at bounding box center [113, 501] width 140 height 33
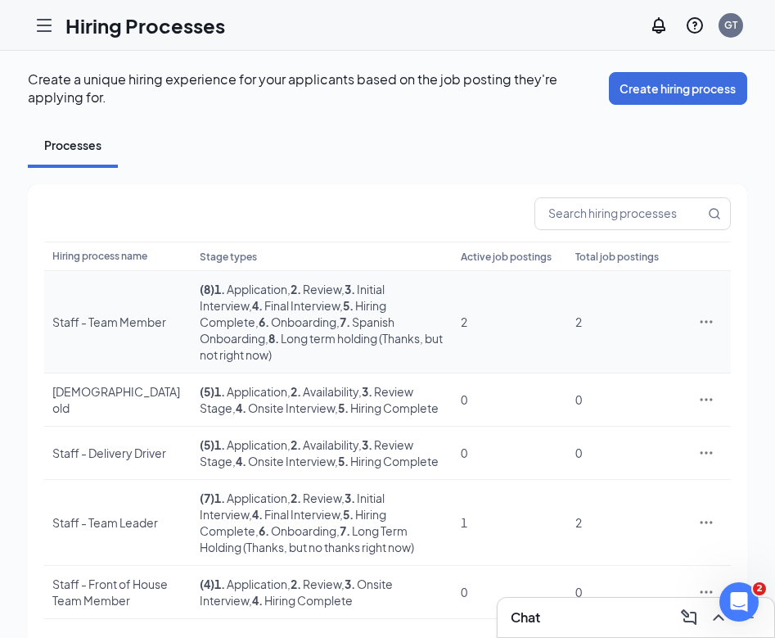
click at [251, 344] on td "( 8 ) 1 . Application , 2 . Review , 3 . Initial Interview , 4 . Final Intervie…" at bounding box center [322, 322] width 261 height 102
click at [249, 313] on span ", 4 . Final Interview" at bounding box center [294, 305] width 91 height 15
click at [98, 323] on div "Staff - Team Member" at bounding box center [117, 322] width 131 height 16
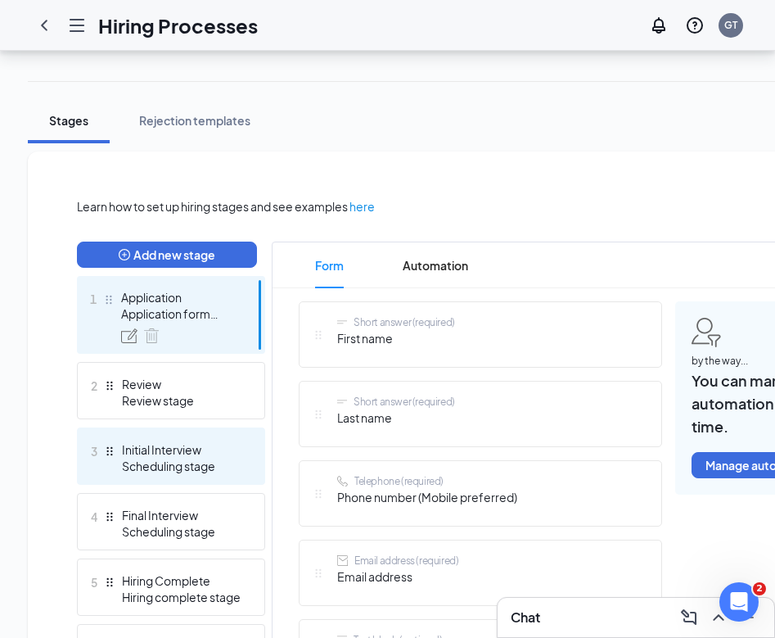
scroll to position [329, 0]
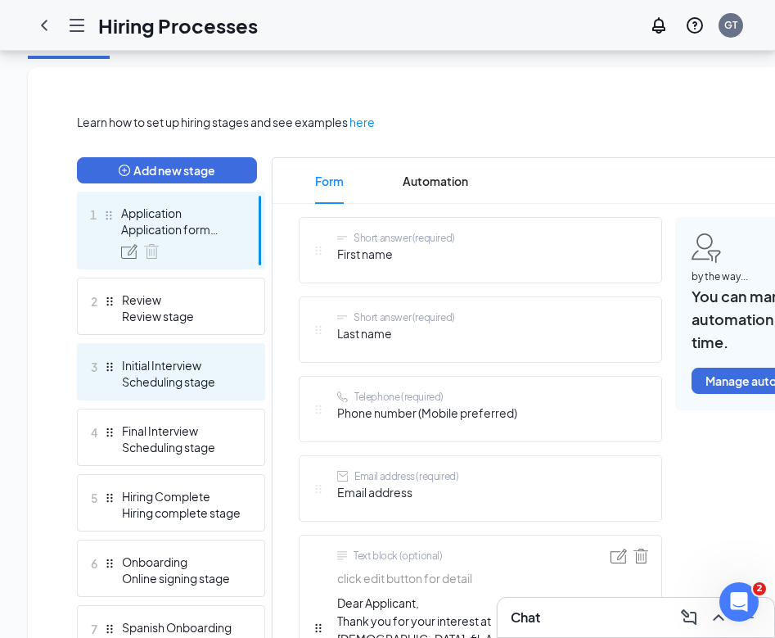
click at [170, 388] on div "Scheduling stage" at bounding box center [182, 381] width 120 height 16
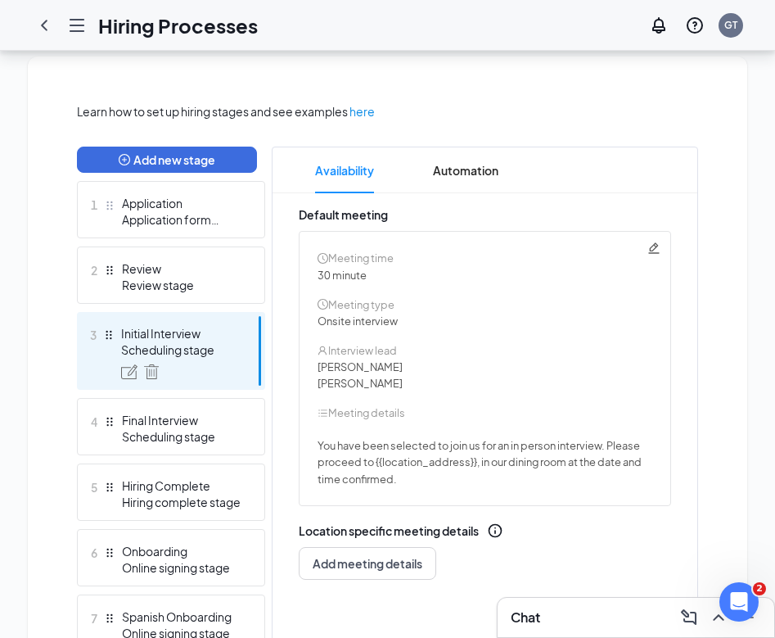
scroll to position [362, 0]
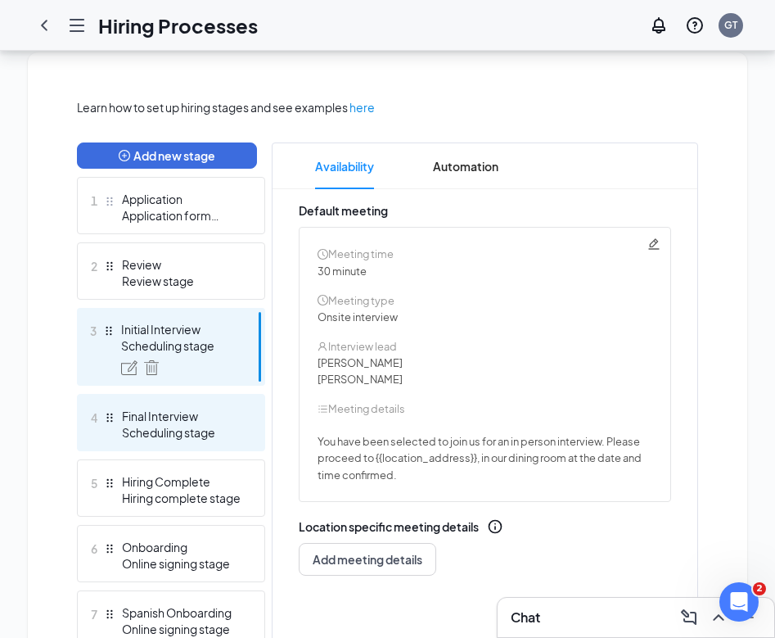
click at [194, 424] on div "Scheduling stage" at bounding box center [182, 432] width 120 height 16
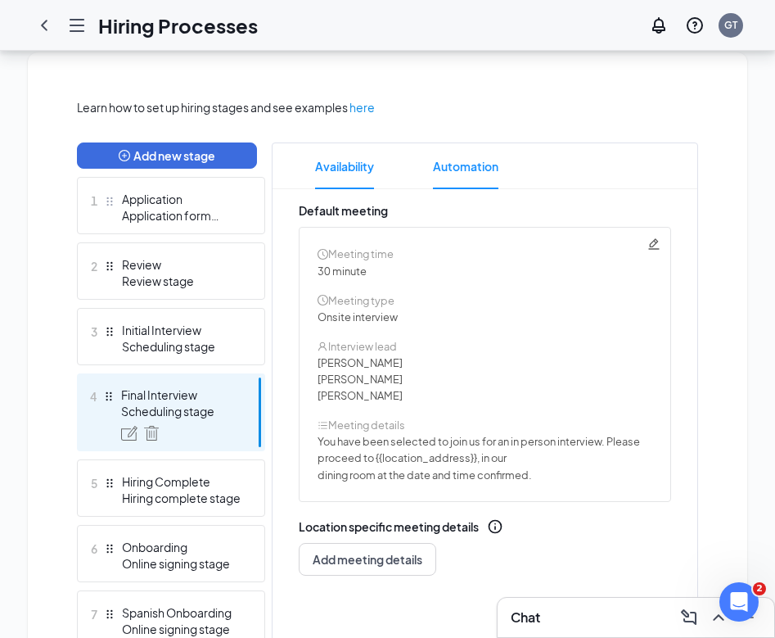
click at [447, 168] on span "Automation" at bounding box center [466, 166] width 66 height 46
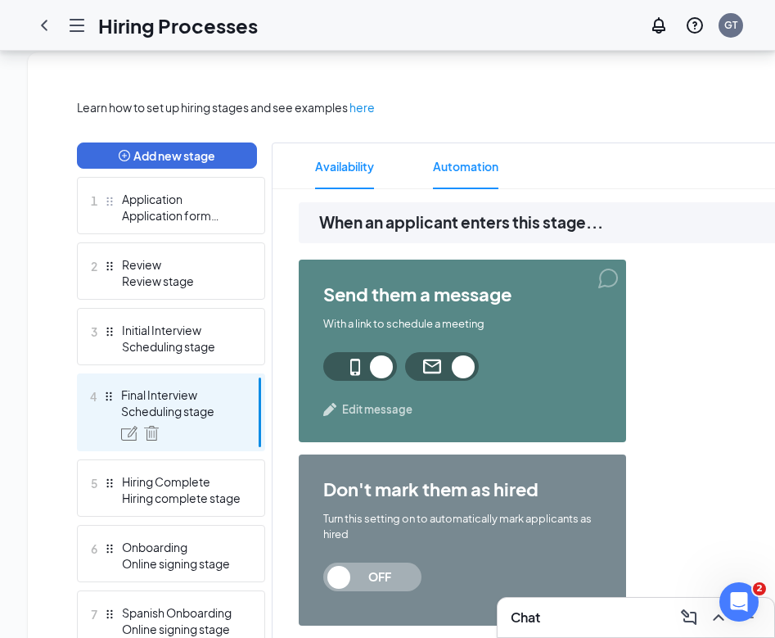
click at [386, 174] on li "Availability" at bounding box center [345, 166] width 92 height 46
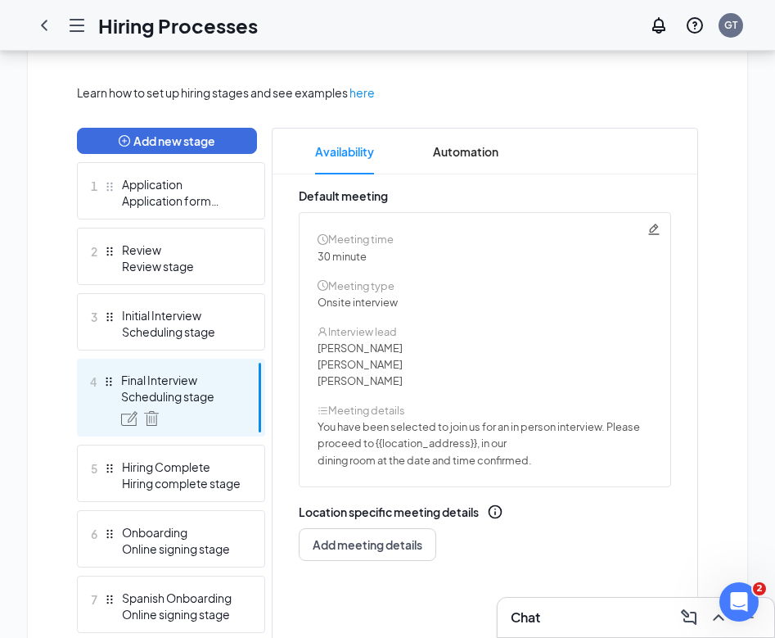
scroll to position [407, 0]
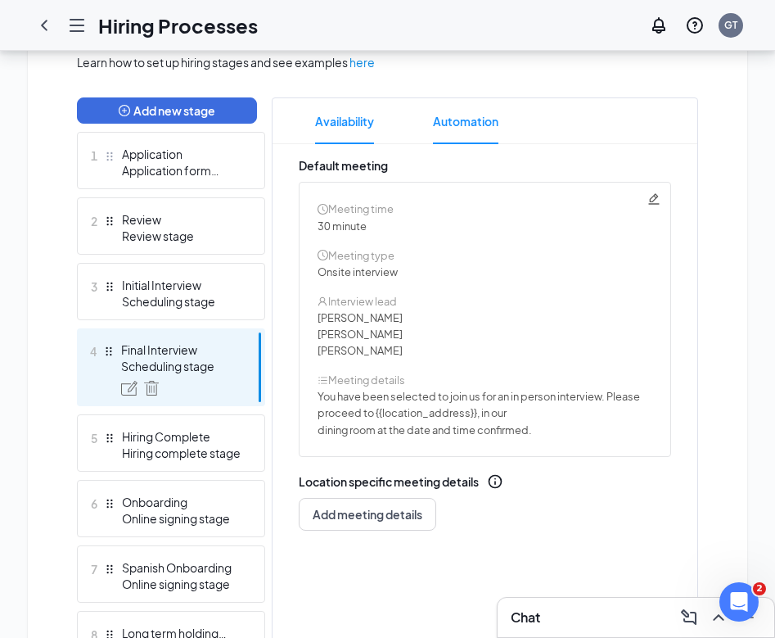
click at [489, 128] on span "Automation" at bounding box center [466, 121] width 66 height 46
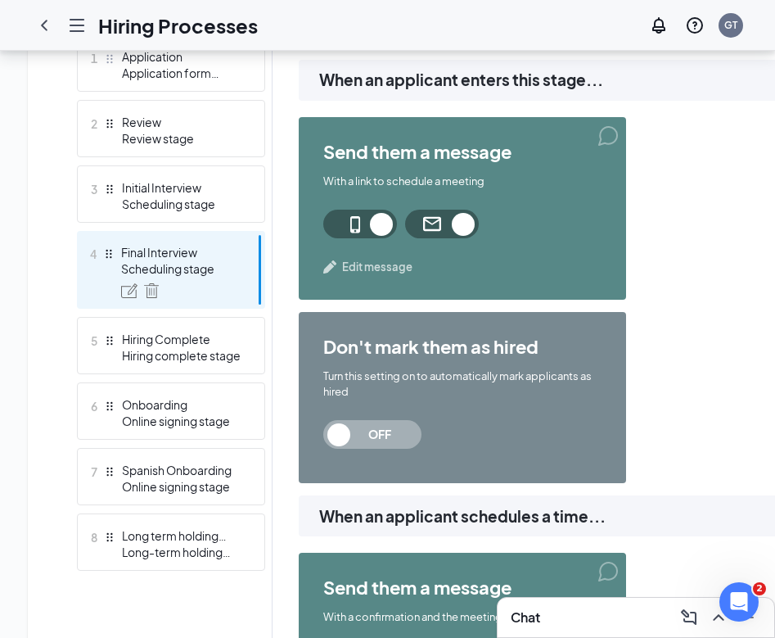
scroll to position [497, 0]
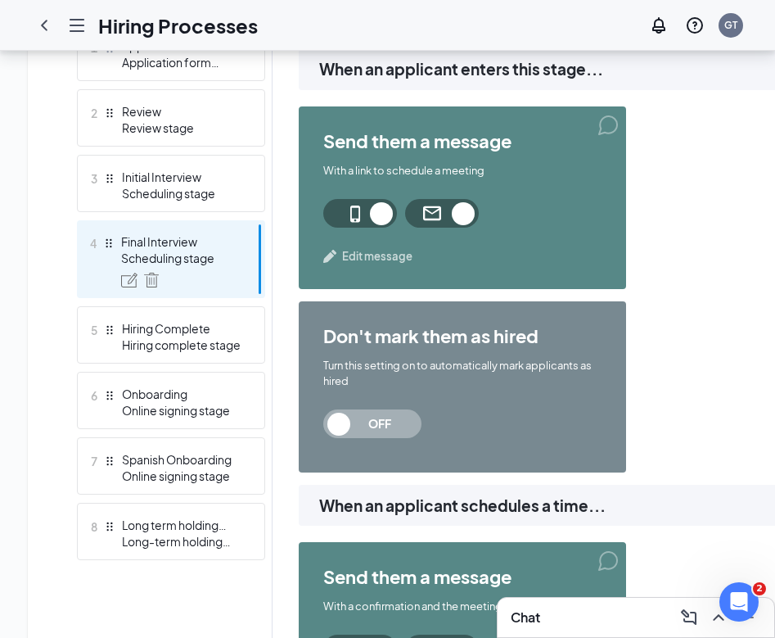
click at [382, 254] on span "Edit message" at bounding box center [377, 256] width 70 height 16
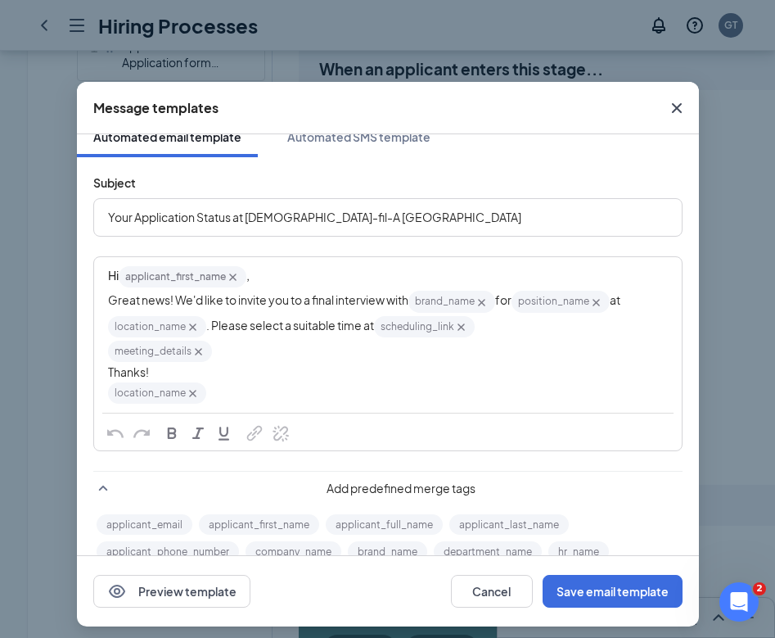
scroll to position [20, 0]
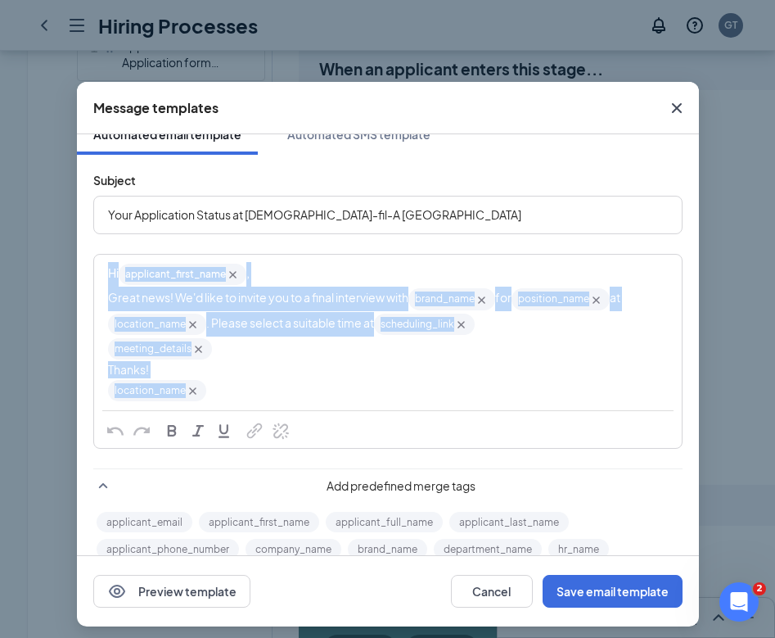
drag, startPoint x: 292, startPoint y: 401, endPoint x: 63, endPoint y: 272, distance: 263.2
click at [62, 271] on div "Message templates Automated email template Automated SMS template Subject Your …" at bounding box center [387, 319] width 775 height 638
copy div "Hi applicant_first_name‌‌‌‌ {{applicant_first_name}} , Great news! We'd like to…"
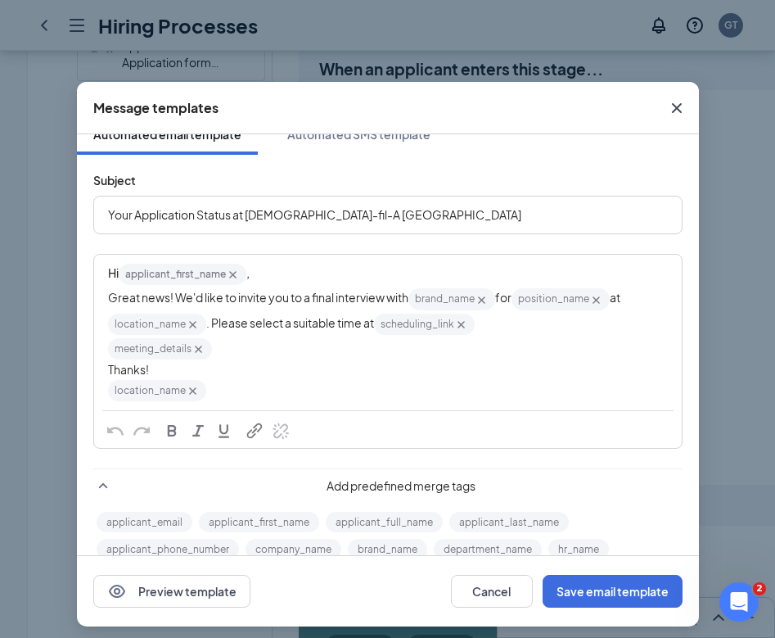
click at [331, 218] on span "Your Application Status at [DEMOGRAPHIC_DATA]-fil-A [GEOGRAPHIC_DATA]" at bounding box center [314, 214] width 413 height 15
copy span "Your Application Status at [DEMOGRAPHIC_DATA]-fil-A [GEOGRAPHIC_DATA]"
click at [730, 162] on div "Message templates Automated email template Automated SMS template Subject Your …" at bounding box center [387, 319] width 775 height 638
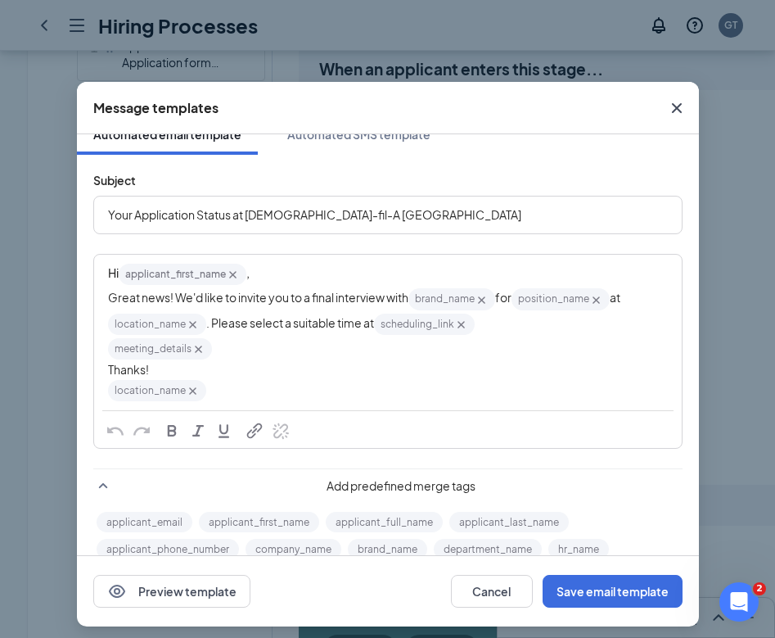
click at [673, 104] on icon "Cross" at bounding box center [676, 108] width 10 height 10
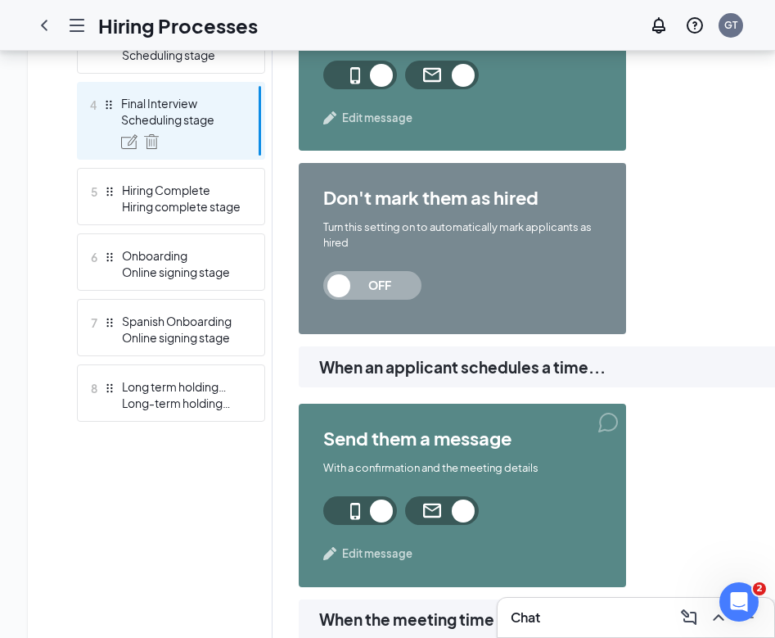
scroll to position [656, 0]
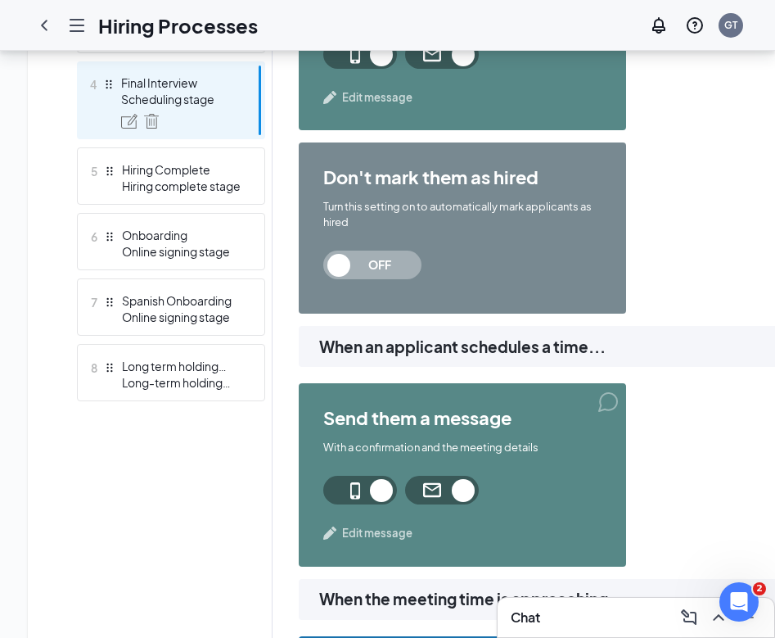
click at [377, 544] on div "send them a message With a confirmation and the meeting details Edit message" at bounding box center [463, 474] width 328 height 183
click at [380, 538] on span "Edit message" at bounding box center [377, 533] width 70 height 16
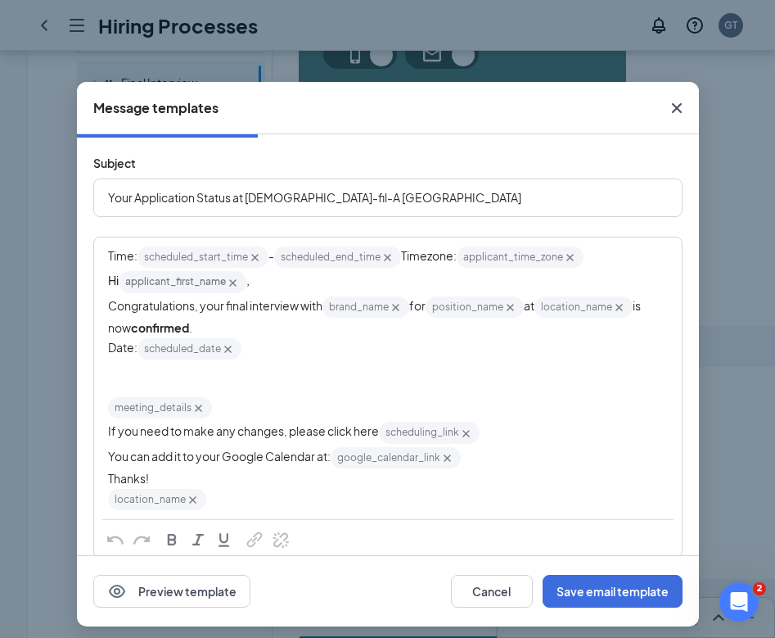
scroll to position [111, 0]
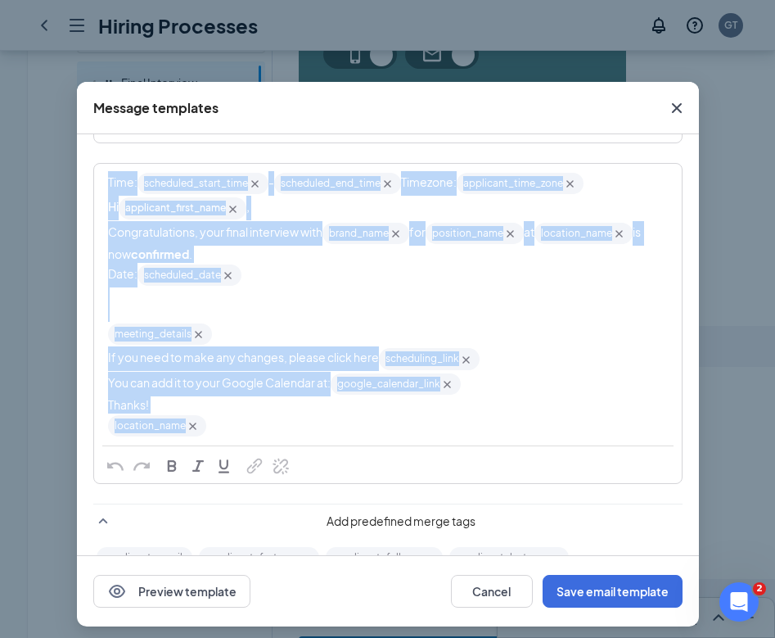
drag, startPoint x: 247, startPoint y: 437, endPoint x: 59, endPoint y: 147, distance: 345.6
click at [59, 147] on div "Message templates Automated email template Automated SMS template Subject Your …" at bounding box center [387, 319] width 775 height 638
copy div "Time: scheduled_start_time‌‌‌‌ {{scheduled_start_time}} - scheduled_end_time‌‌‌…"
click at [278, 346] on div "meeting_details‌‌‌‌ {{meeting_details}}" at bounding box center [388, 334] width 560 height 25
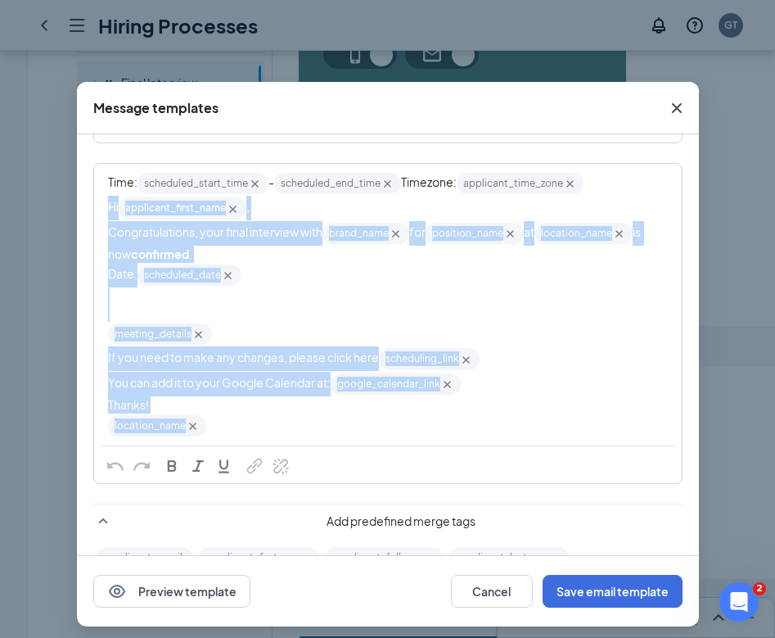
drag, startPoint x: 246, startPoint y: 436, endPoint x: 86, endPoint y: 212, distance: 274.7
click at [86, 212] on div "Subject Your Application Status at Chick-fil-A Phillipsburg Time: scheduled_sta…" at bounding box center [388, 385] width 622 height 642
copy div "Hi applicant_first_name‌‌‌‌ {{applicant_first_name}} , Congratulations, your fi…"
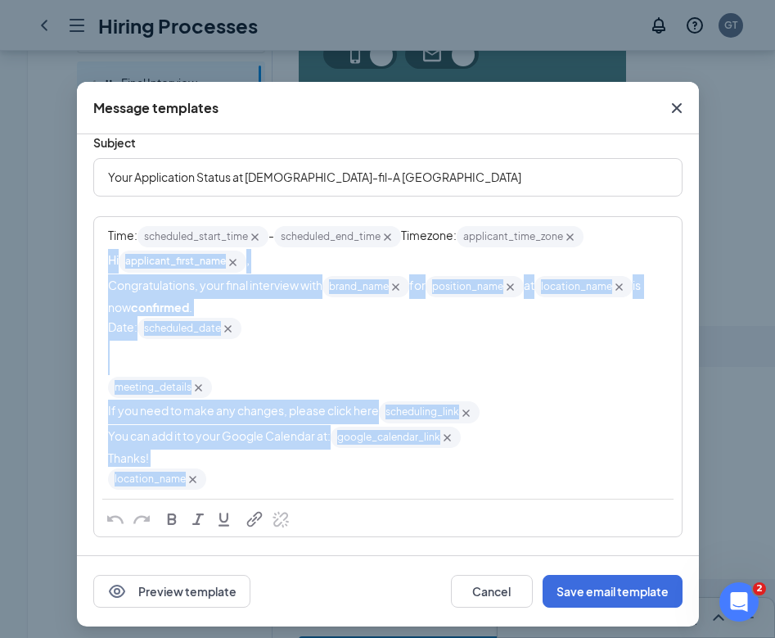
scroll to position [0, 0]
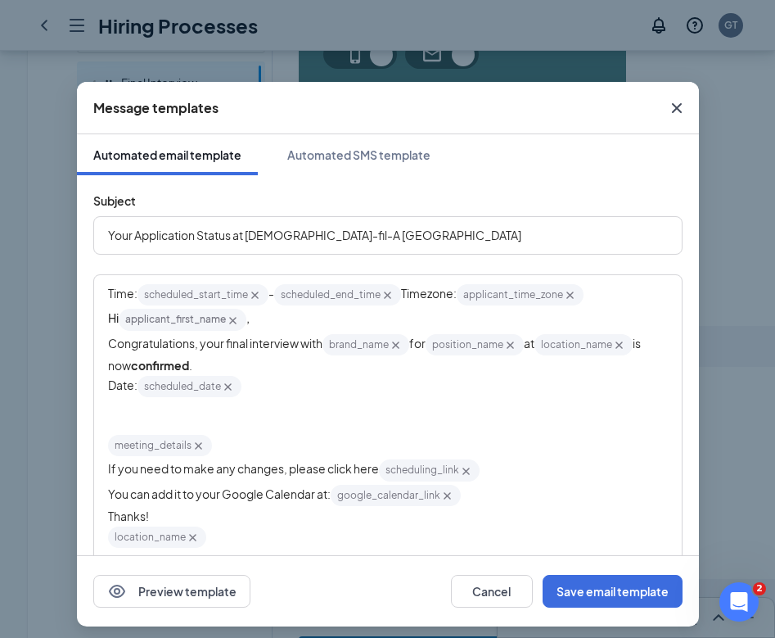
click at [323, 220] on div "Your Application Status at [DEMOGRAPHIC_DATA]-fil-A [GEOGRAPHIC_DATA]" at bounding box center [388, 235] width 586 height 35
copy span "Your Application Status at [DEMOGRAPHIC_DATA]-fil-A [GEOGRAPHIC_DATA]"
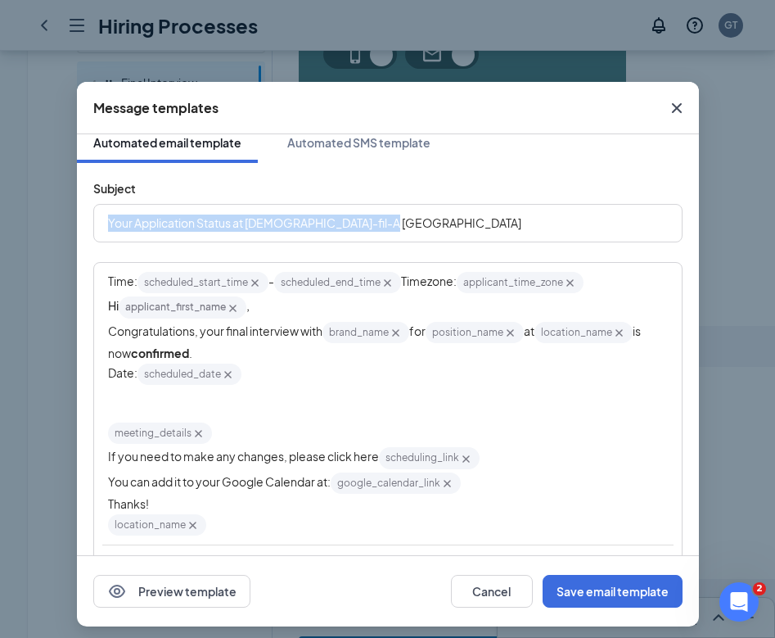
scroll to position [14, 0]
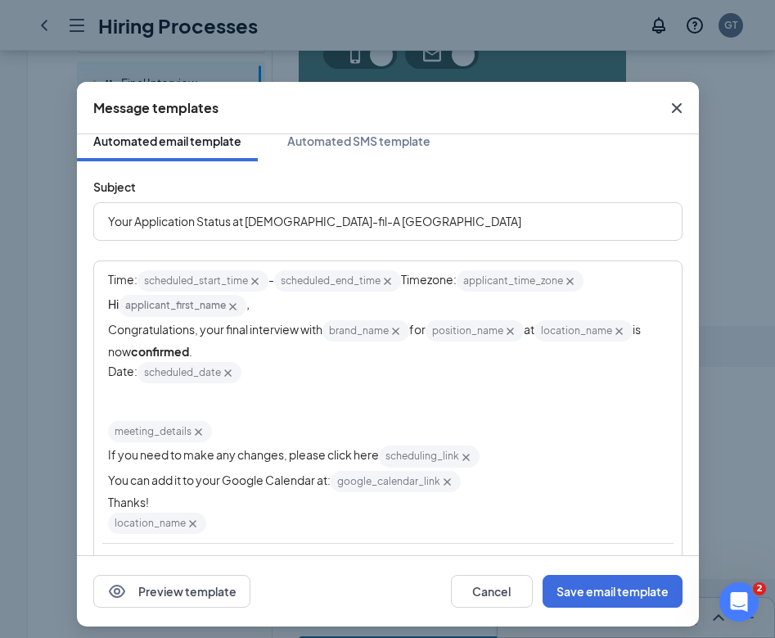
click at [668, 102] on icon "Cross" at bounding box center [677, 108] width 20 height 20
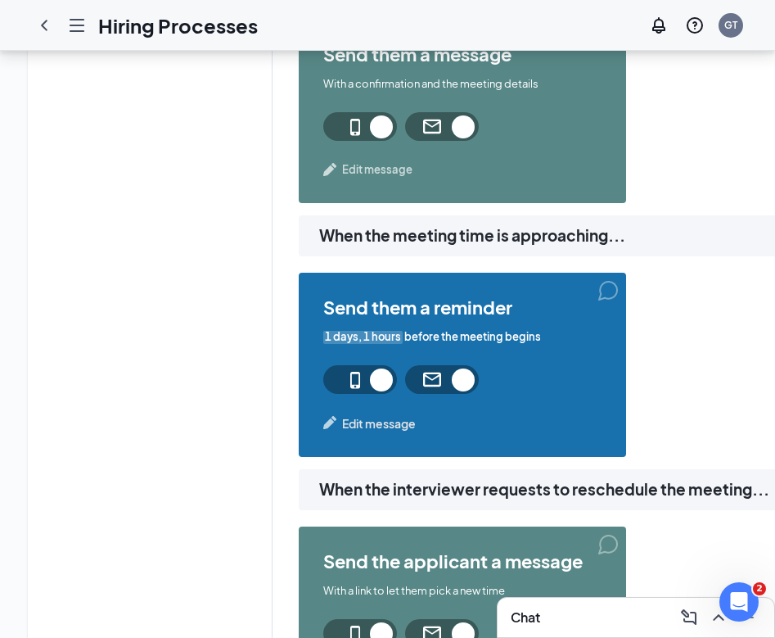
scroll to position [1028, 0]
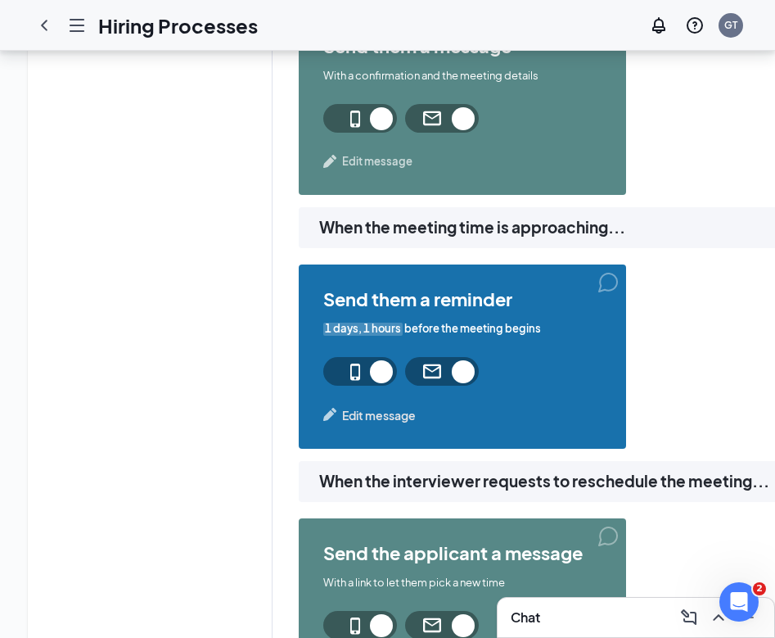
click at [371, 425] on div "send them a reminder 1 days, 1 hours before the meeting begins Edit message" at bounding box center [463, 356] width 328 height 184
click at [374, 417] on span "Edit message" at bounding box center [379, 415] width 74 height 18
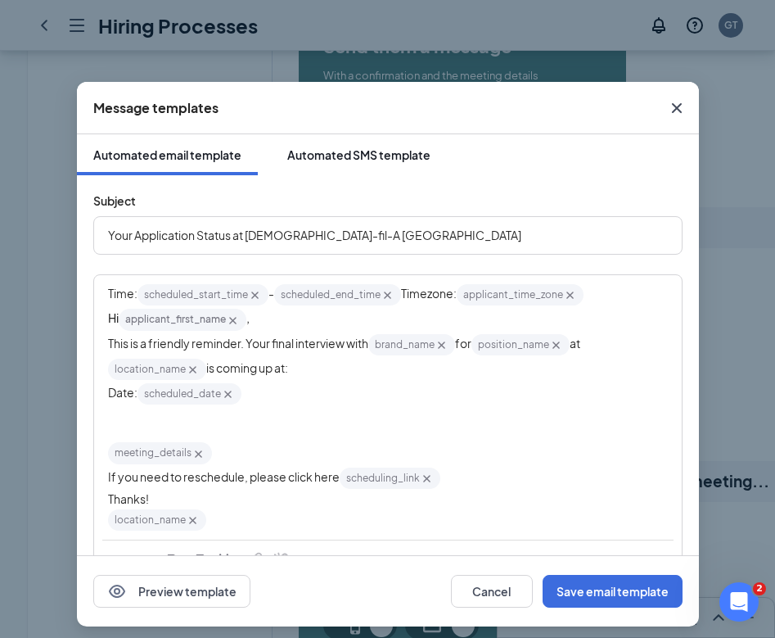
click at [400, 136] on button "Automated SMS template" at bounding box center [359, 154] width 176 height 41
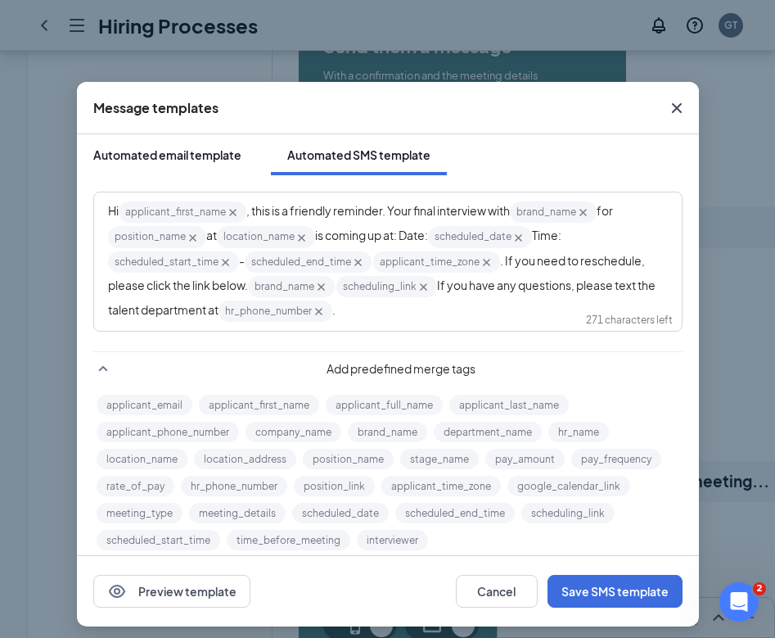
click at [233, 162] on div "Automated email template" at bounding box center [167, 155] width 148 height 16
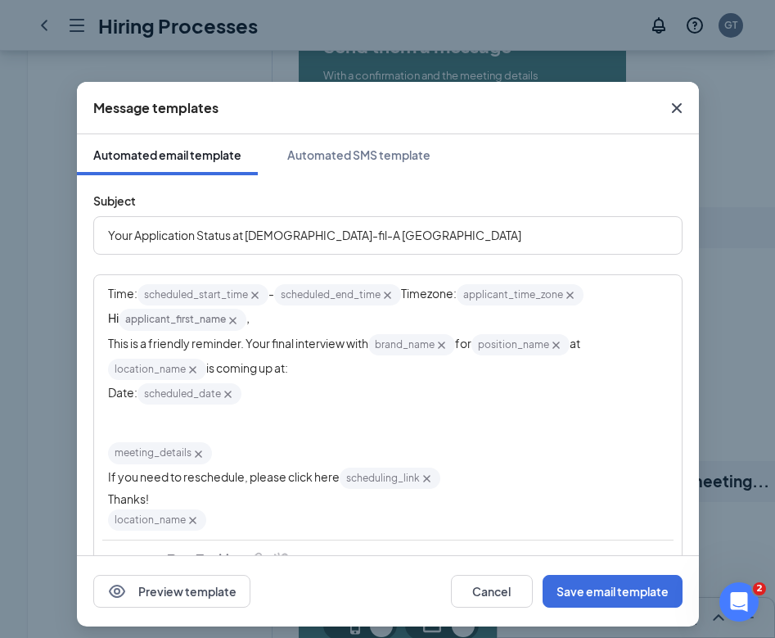
click at [684, 106] on icon "Cross" at bounding box center [677, 108] width 20 height 20
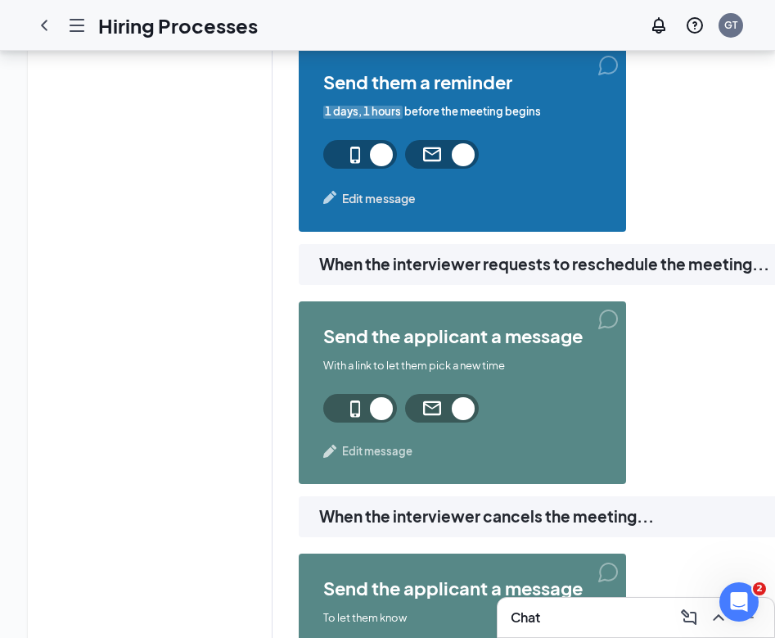
scroll to position [1328, 0]
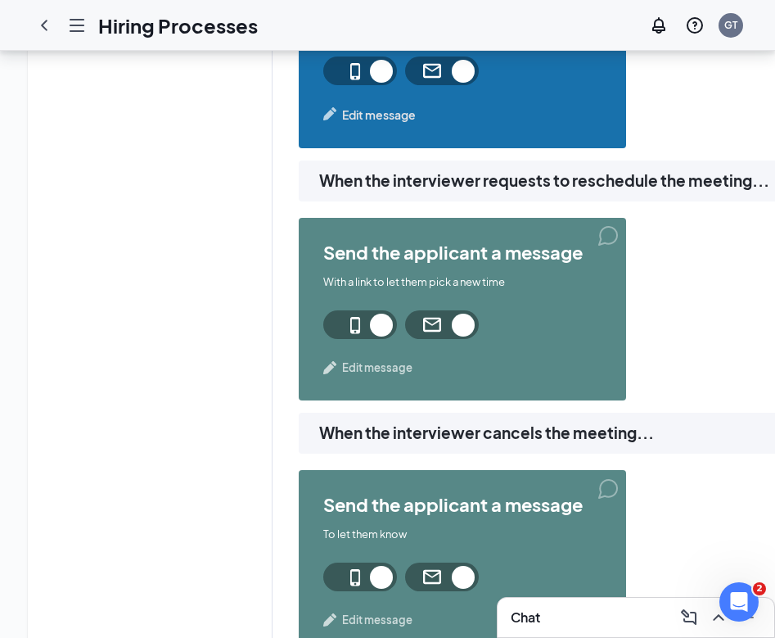
click at [407, 368] on span "Edit message" at bounding box center [377, 367] width 70 height 16
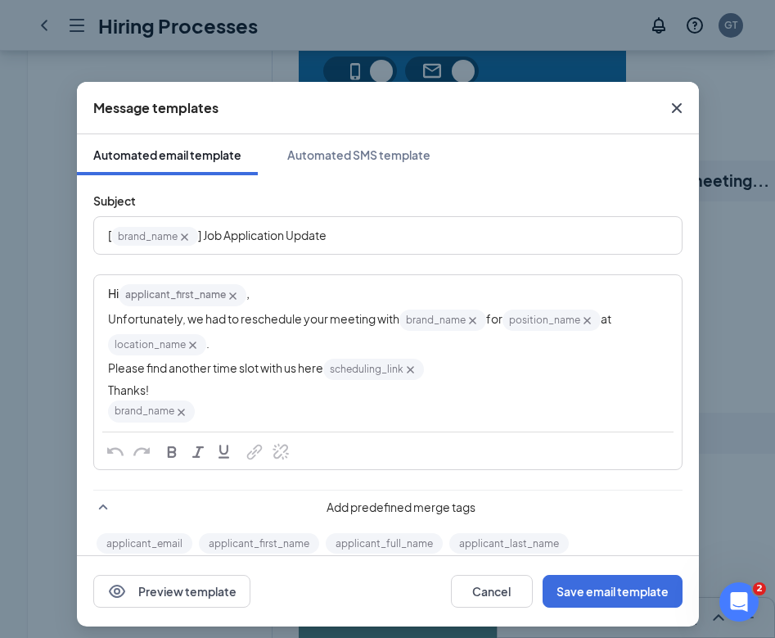
click at [676, 104] on icon "Cross" at bounding box center [677, 108] width 20 height 20
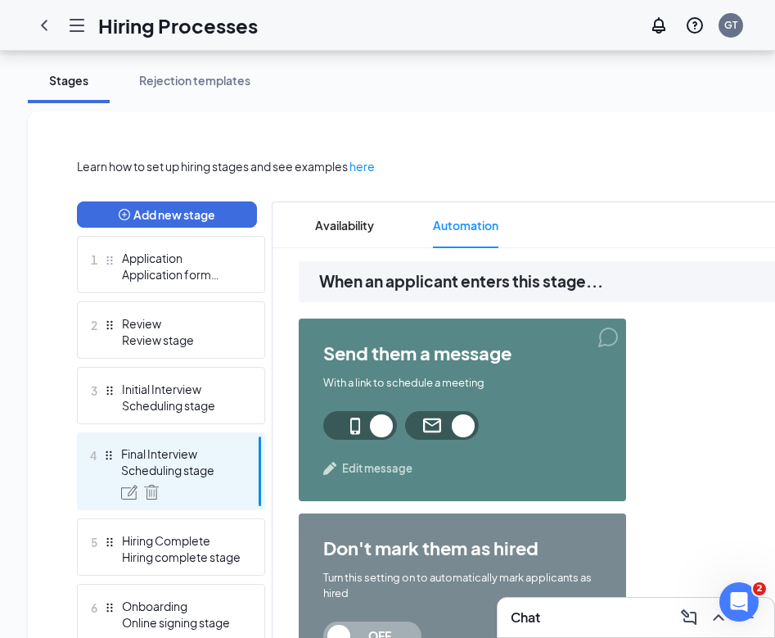
scroll to position [475, 0]
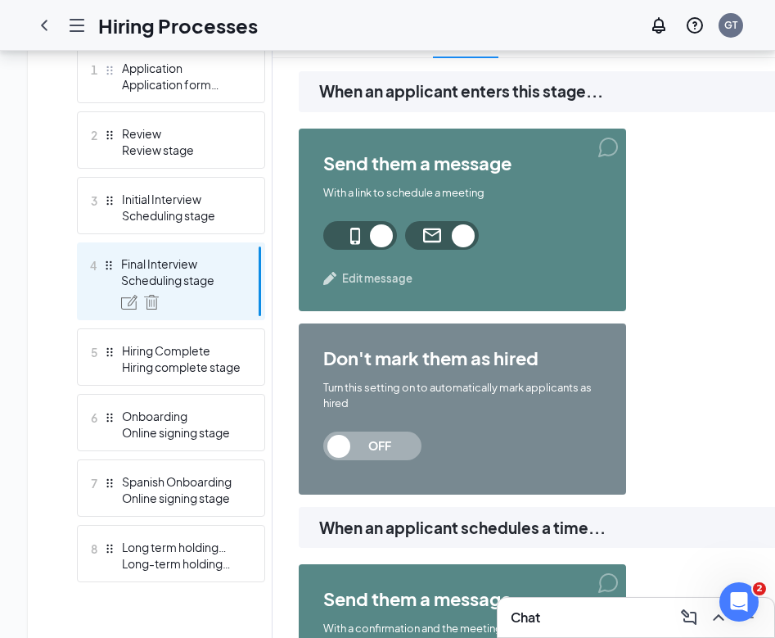
click at [389, 281] on span "Edit message" at bounding box center [377, 278] width 70 height 16
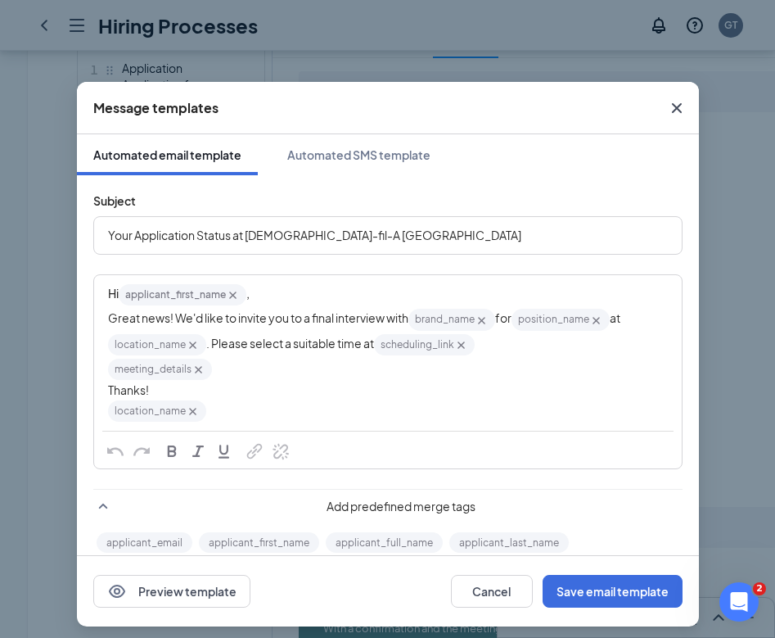
click at [523, 233] on div "Your Application Status at [DEMOGRAPHIC_DATA]-fil-A [GEOGRAPHIC_DATA]" at bounding box center [388, 235] width 560 height 25
copy span "Your Application Status at [DEMOGRAPHIC_DATA]-fil-A [GEOGRAPHIC_DATA]"
click at [673, 111] on icon "Cross" at bounding box center [676, 108] width 10 height 10
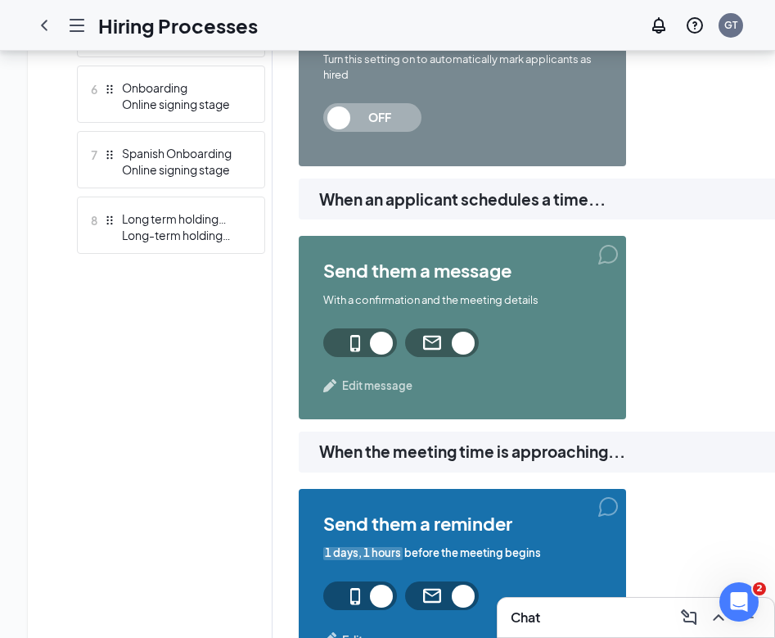
scroll to position [857, 0]
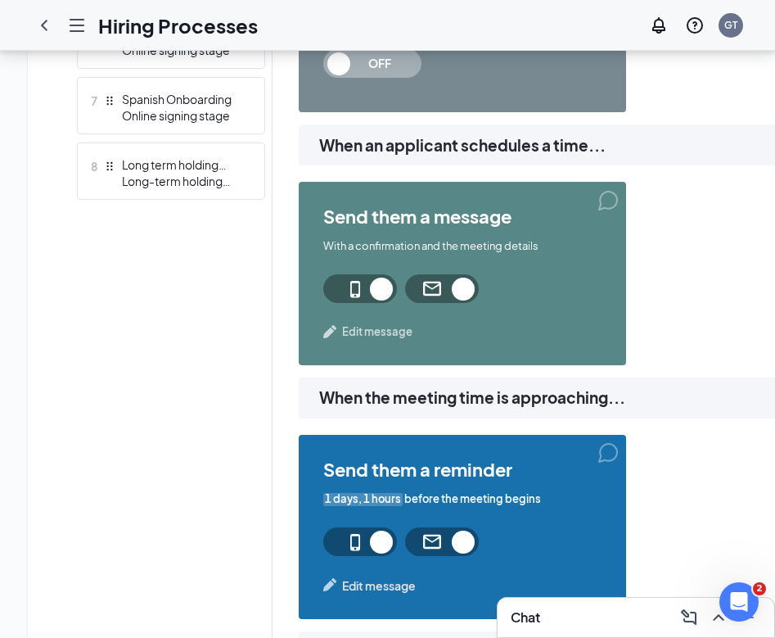
click at [391, 337] on span "Edit message" at bounding box center [377, 331] width 70 height 16
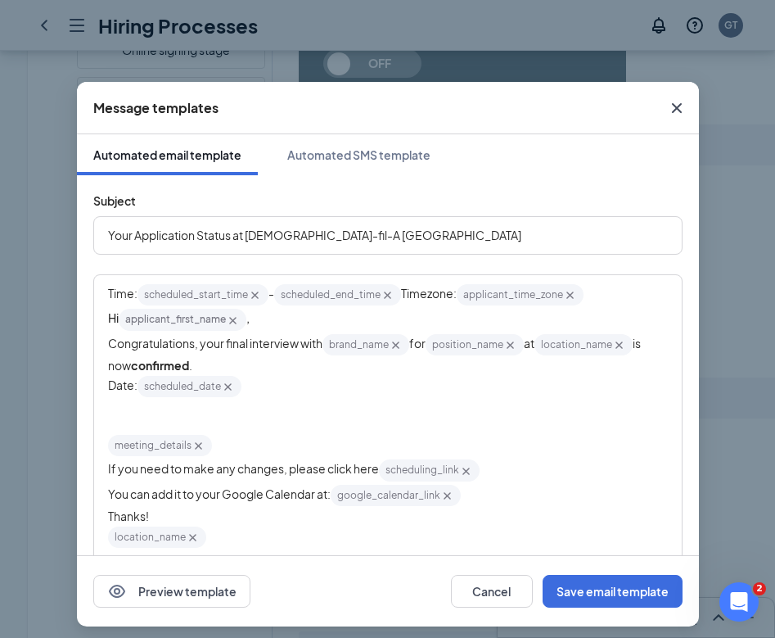
click at [675, 106] on icon "Cross" at bounding box center [676, 108] width 10 height 10
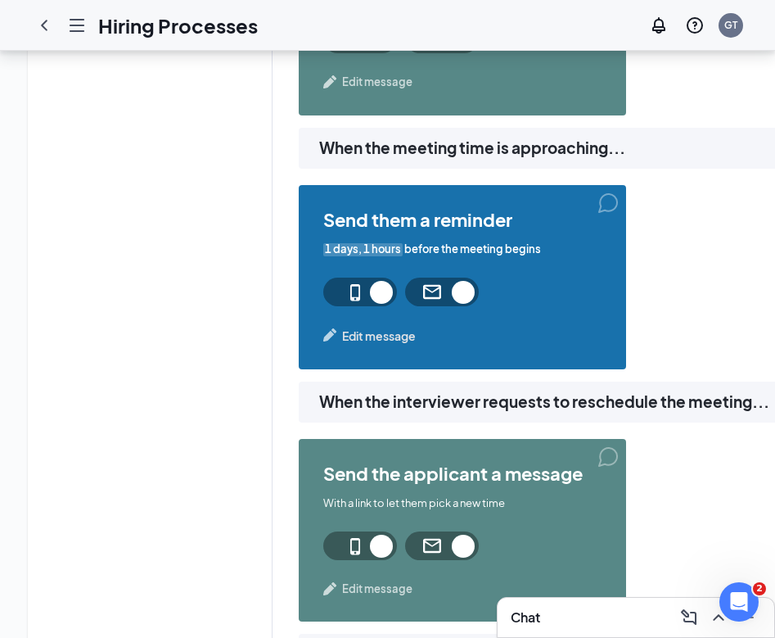
scroll to position [1162, 0]
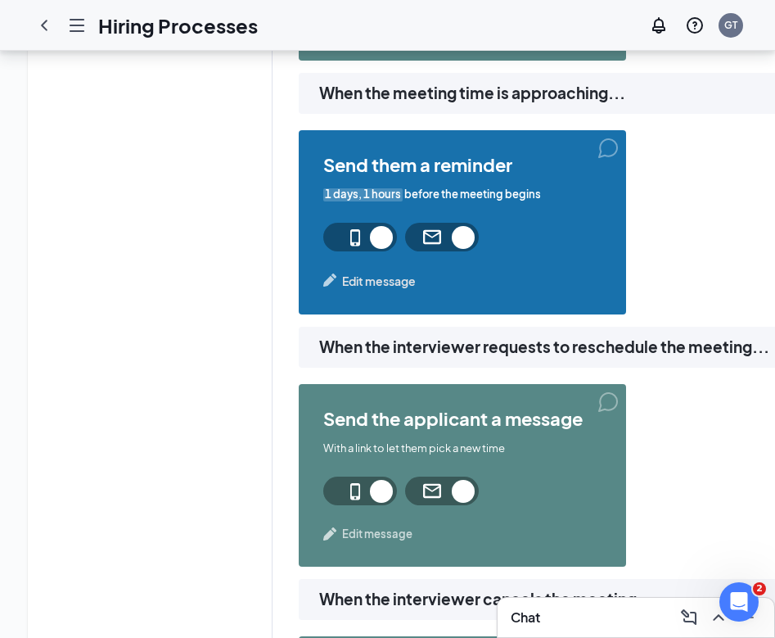
click at [392, 270] on div "send them a reminder 1 days, 1 hours before the meeting begins Edit message" at bounding box center [463, 222] width 328 height 184
click at [392, 277] on span "Edit message" at bounding box center [379, 281] width 74 height 18
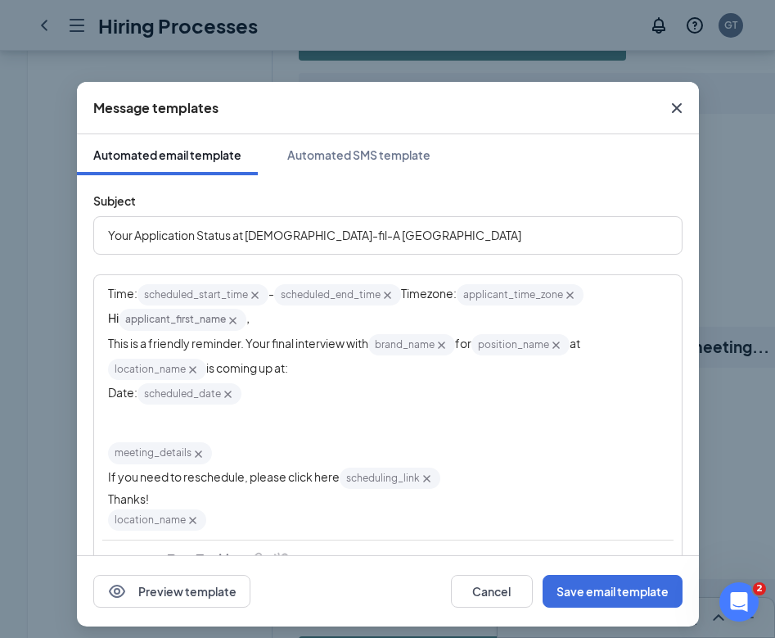
click at [678, 102] on icon "Cross" at bounding box center [677, 108] width 20 height 20
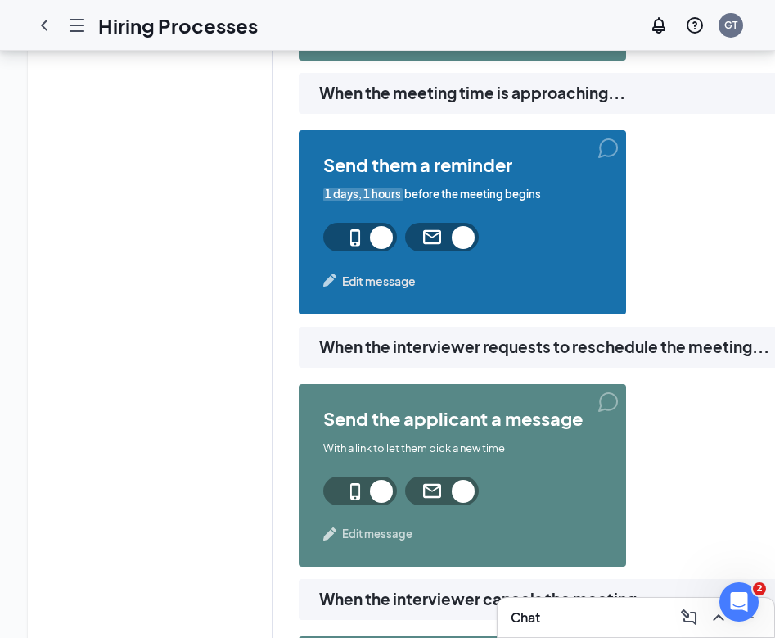
scroll to position [1349, 0]
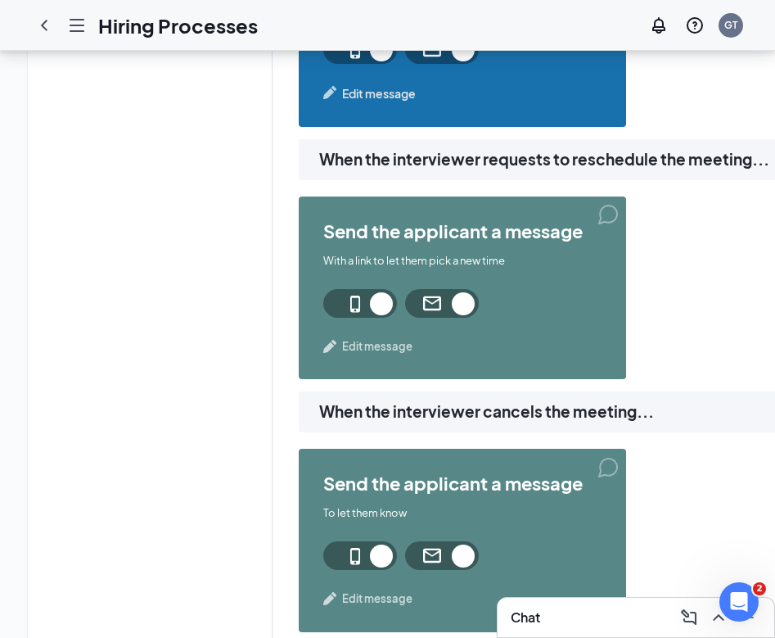
click at [382, 355] on div "send the applicant a message With a link to let them pick a new time Edit messa…" at bounding box center [463, 288] width 328 height 183
click at [384, 350] on span "Edit message" at bounding box center [377, 346] width 70 height 16
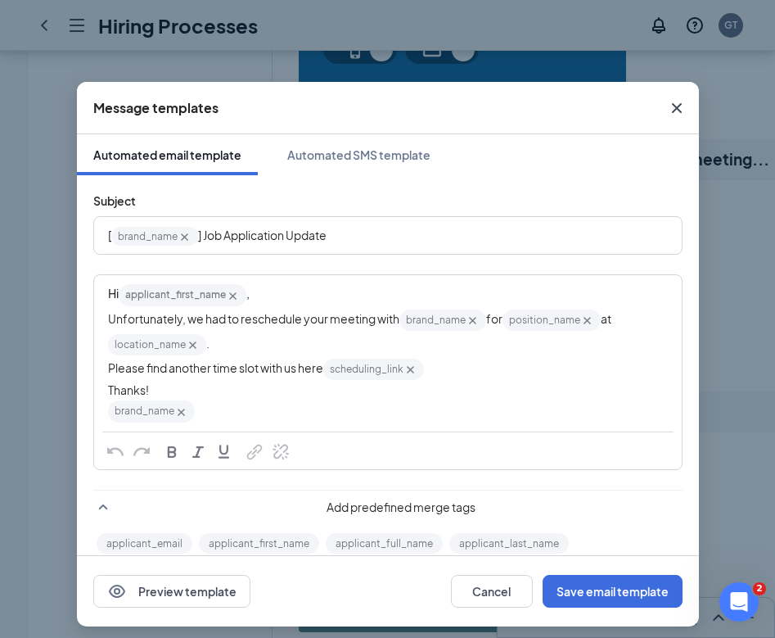
click at [314, 235] on span "] Job Application Update" at bounding box center [262, 235] width 129 height 15
click at [349, 319] on span "Unfortunately, we had to reschedule your meeting with" at bounding box center [253, 317] width 291 height 15
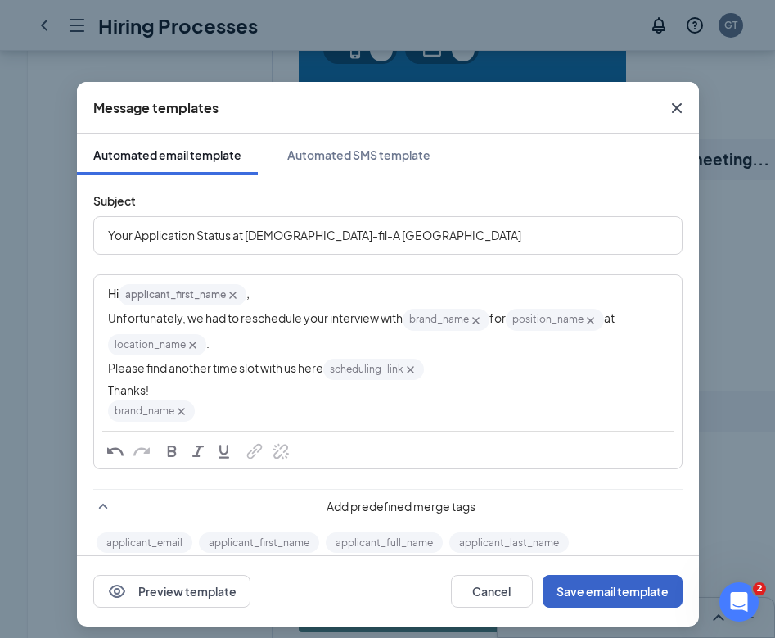
click at [582, 582] on button "Save email template" at bounding box center [613, 591] width 140 height 33
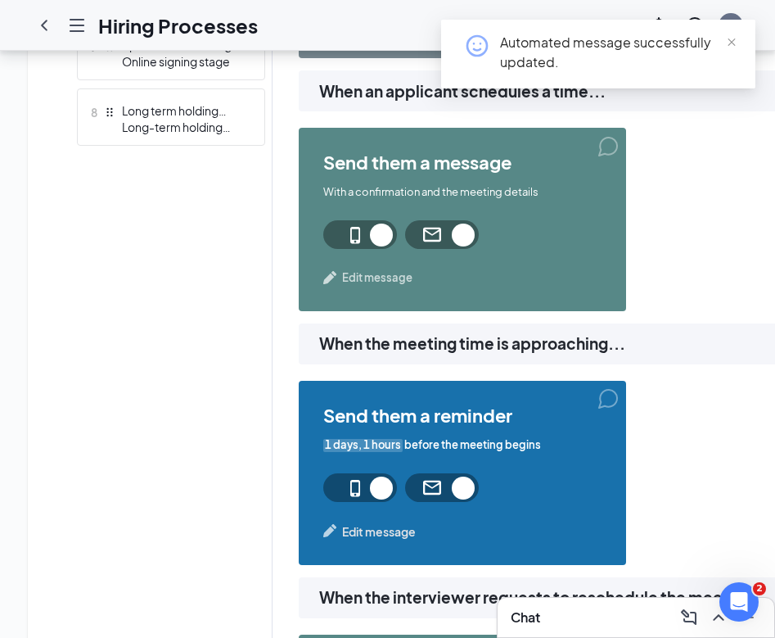
scroll to position [892, 0]
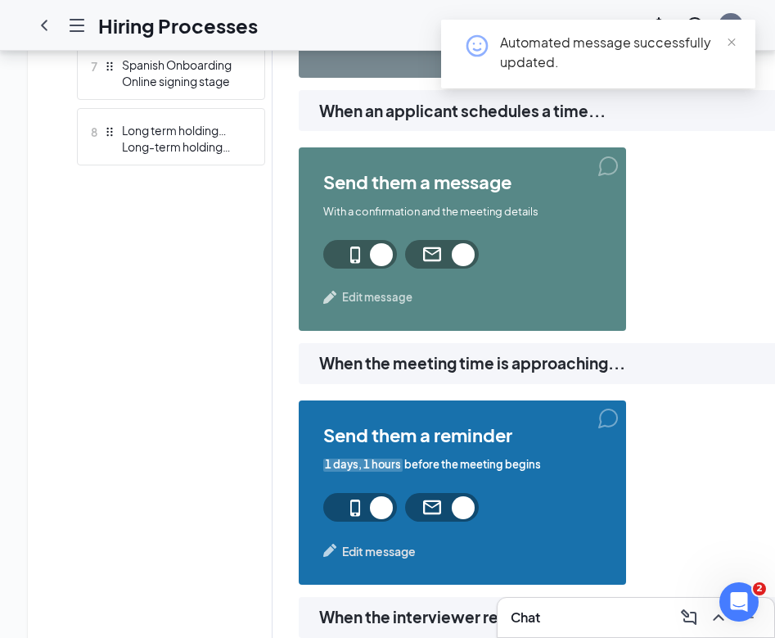
click at [378, 296] on span "Edit message" at bounding box center [377, 297] width 70 height 16
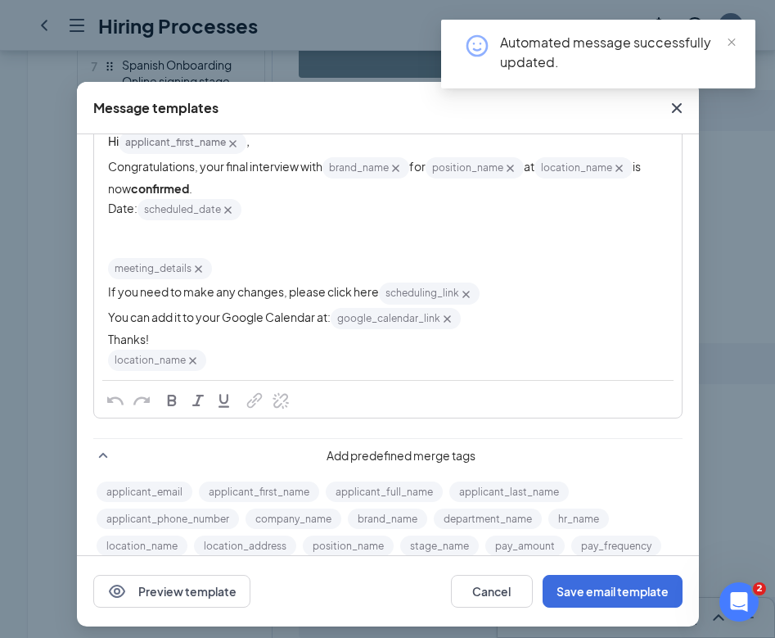
scroll to position [56, 0]
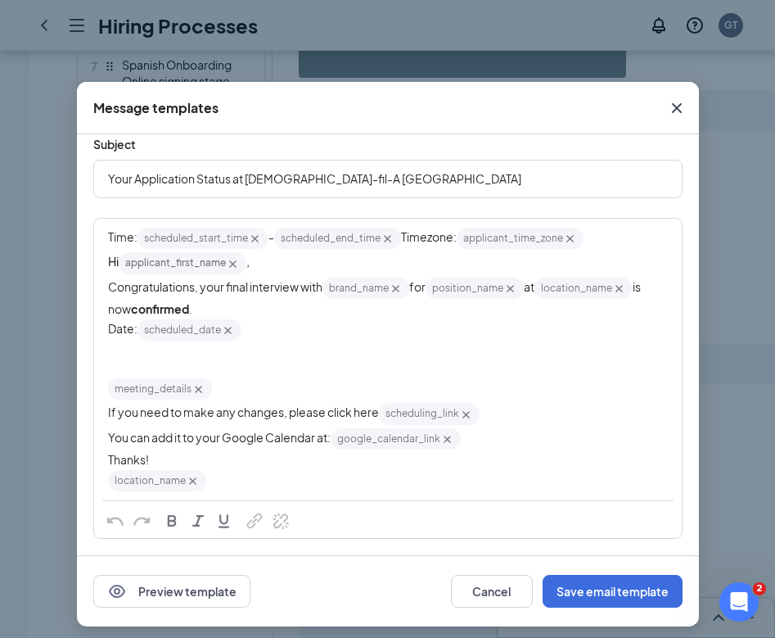
click at [678, 109] on icon "Cross" at bounding box center [676, 108] width 10 height 10
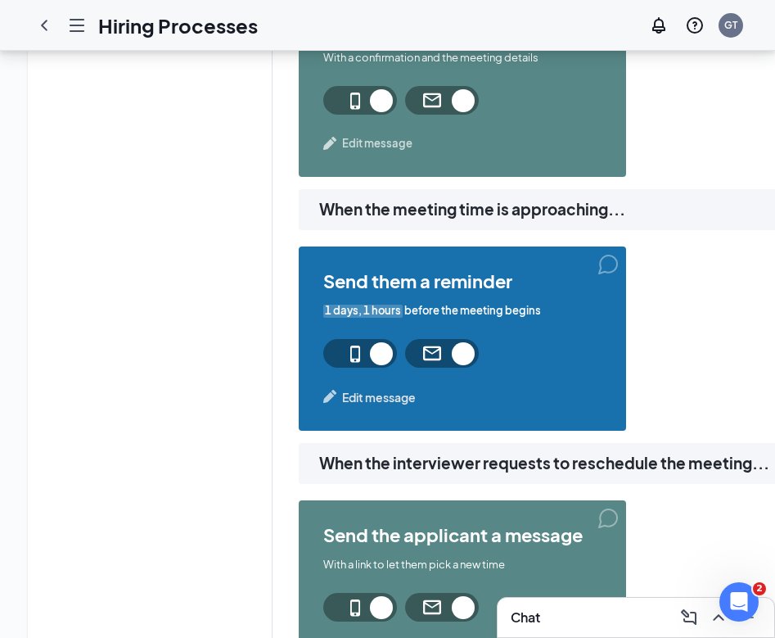
scroll to position [1251, 0]
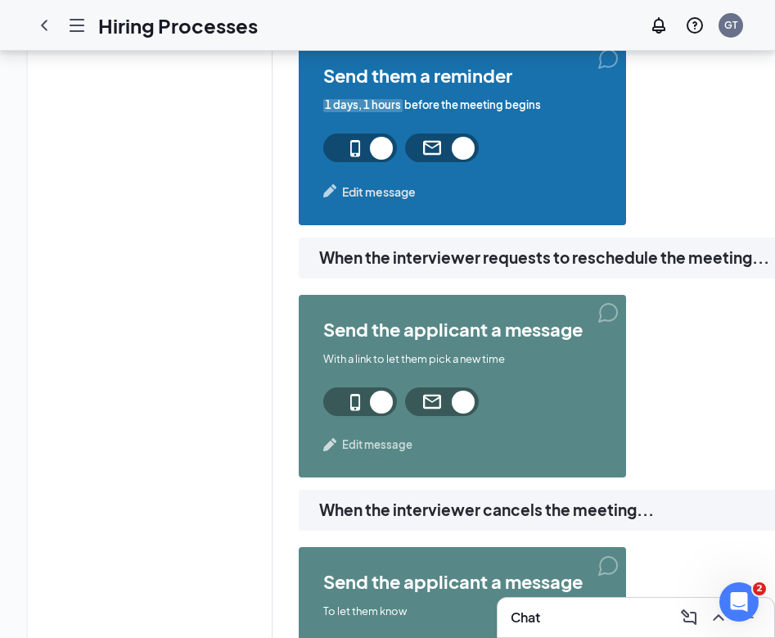
click at [395, 197] on span "Edit message" at bounding box center [379, 192] width 74 height 18
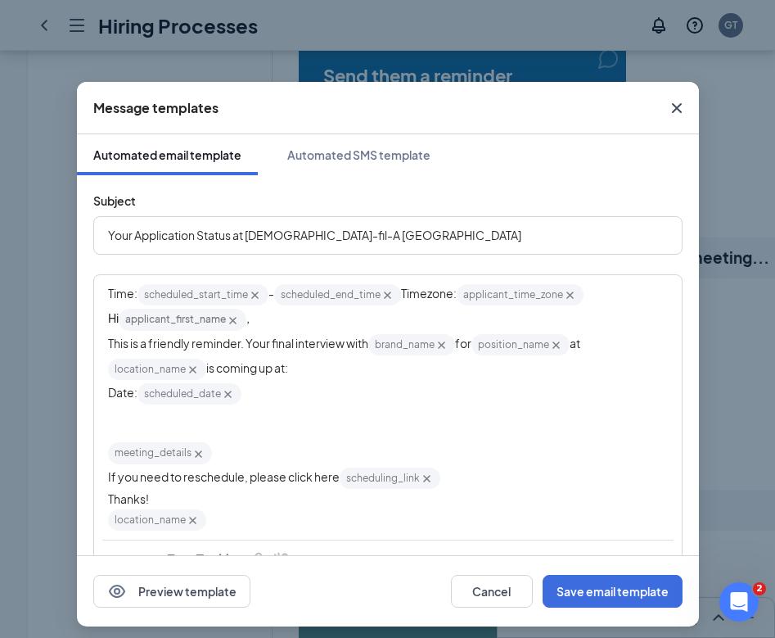
click at [675, 103] on icon "Cross" at bounding box center [677, 108] width 20 height 20
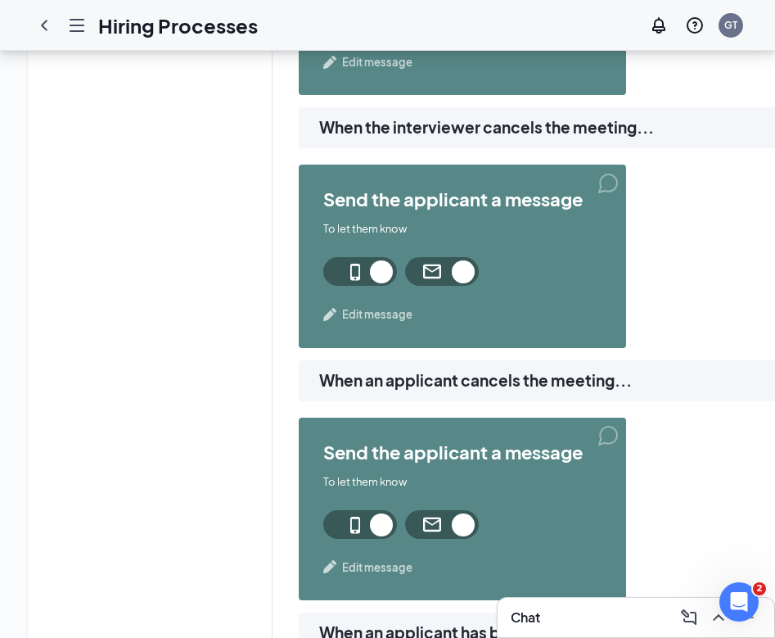
scroll to position [1735, 0]
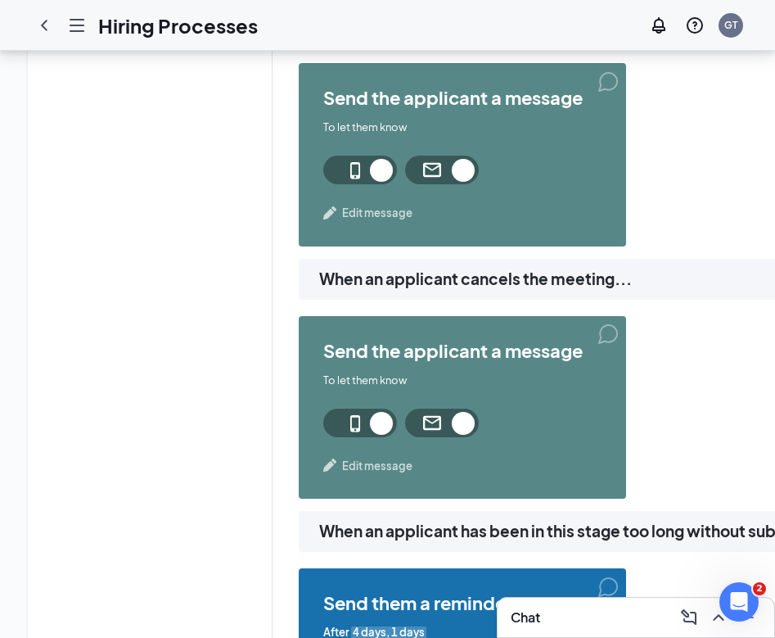
click at [395, 213] on span "Edit message" at bounding box center [377, 213] width 70 height 16
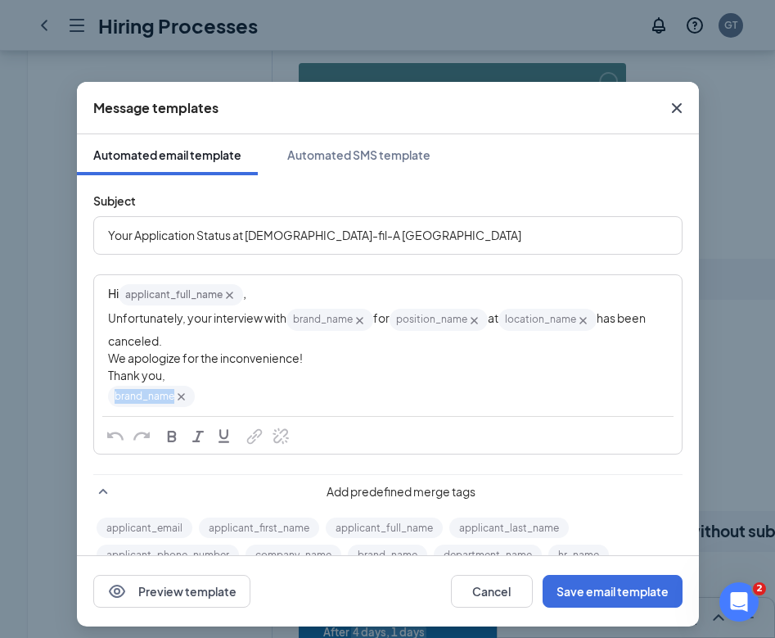
drag, startPoint x: 214, startPoint y: 395, endPoint x: 103, endPoint y: 395, distance: 110.5
click at [103, 395] on div "Hi applicant_full_name‌‌‌‌ {{applicant_full_name}} , Unfortunately, your interv…" at bounding box center [388, 345] width 586 height 139
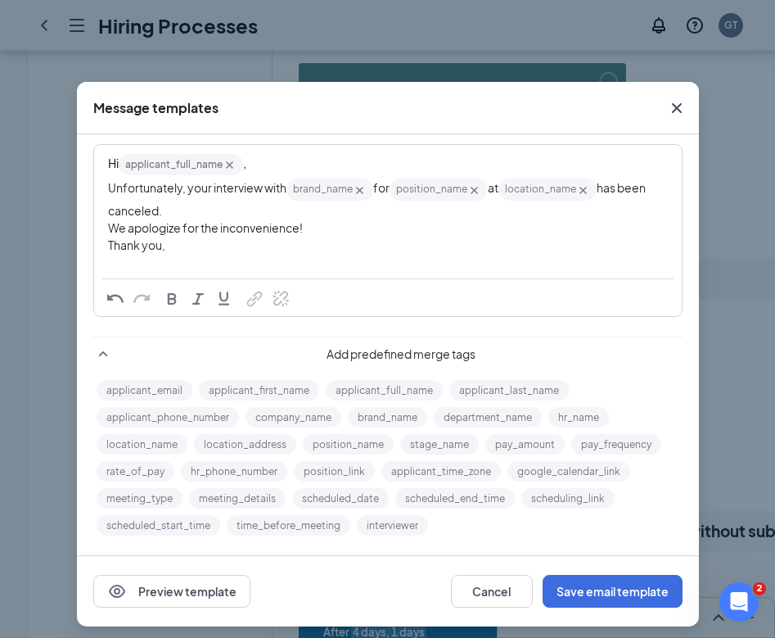
scroll to position [130, 0]
click at [159, 446] on button "location_name" at bounding box center [142, 444] width 91 height 20
click at [364, 264] on div "Edit text" at bounding box center [388, 262] width 560 height 17
click at [178, 447] on button "location_name" at bounding box center [142, 444] width 91 height 20
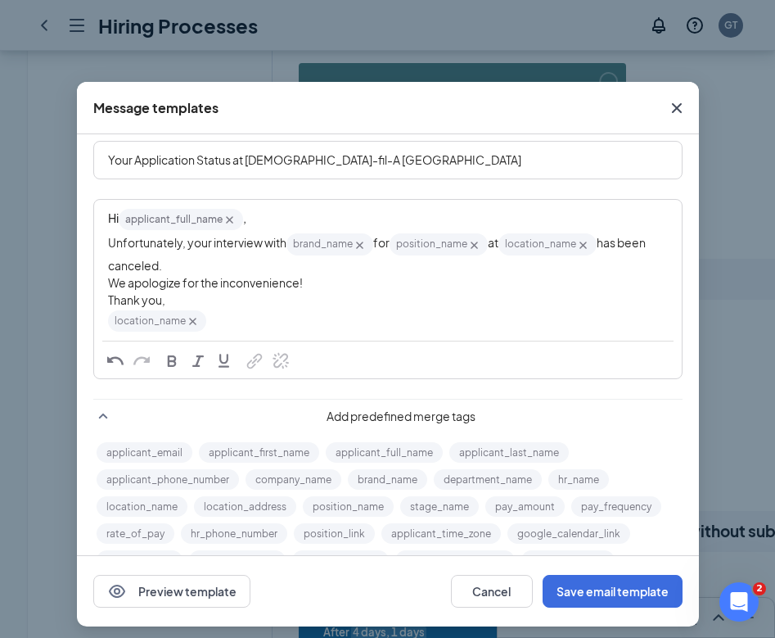
scroll to position [0, 0]
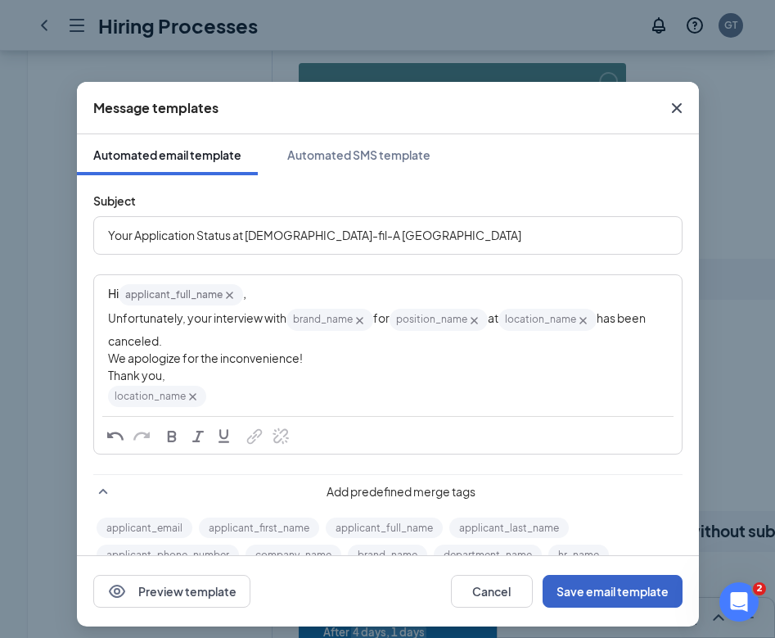
click at [635, 592] on button "Save email template" at bounding box center [613, 591] width 140 height 33
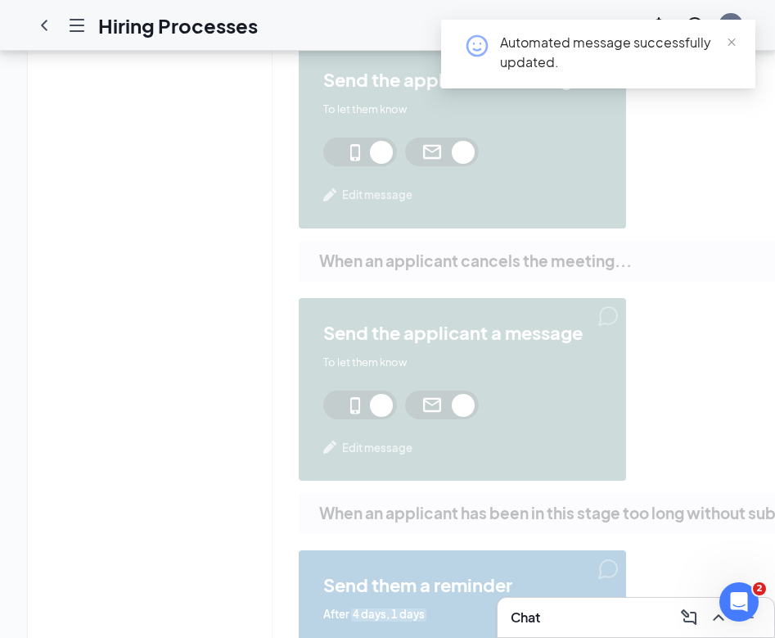
scroll to position [1760, 0]
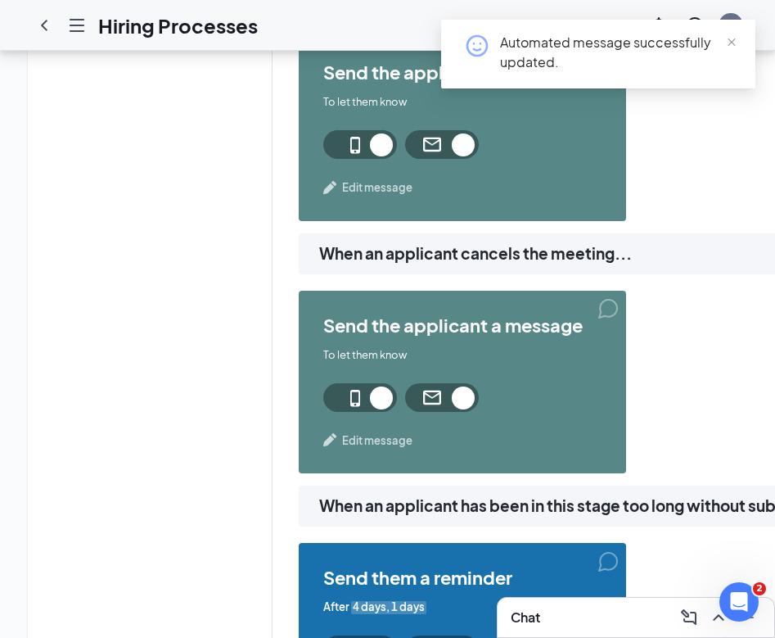
click at [403, 441] on span "Edit message" at bounding box center [377, 440] width 70 height 16
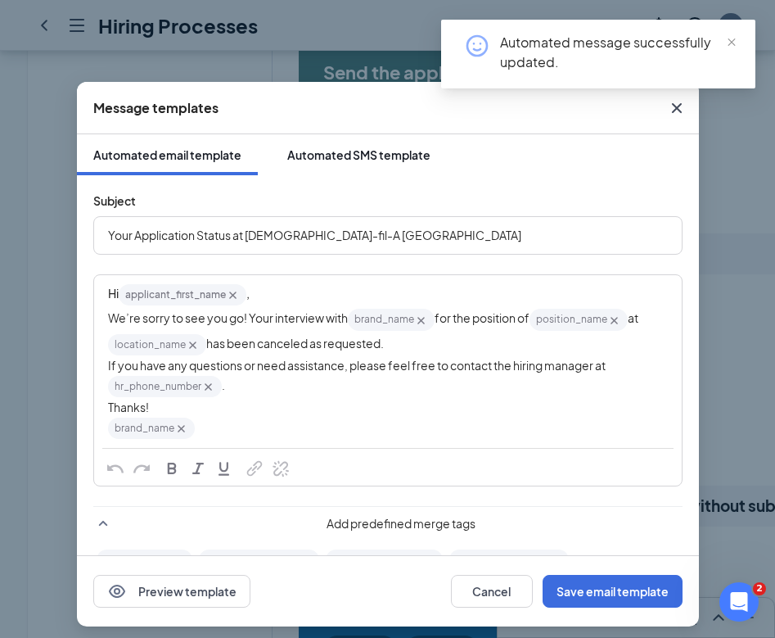
click at [356, 160] on div "Automated SMS template" at bounding box center [358, 155] width 143 height 16
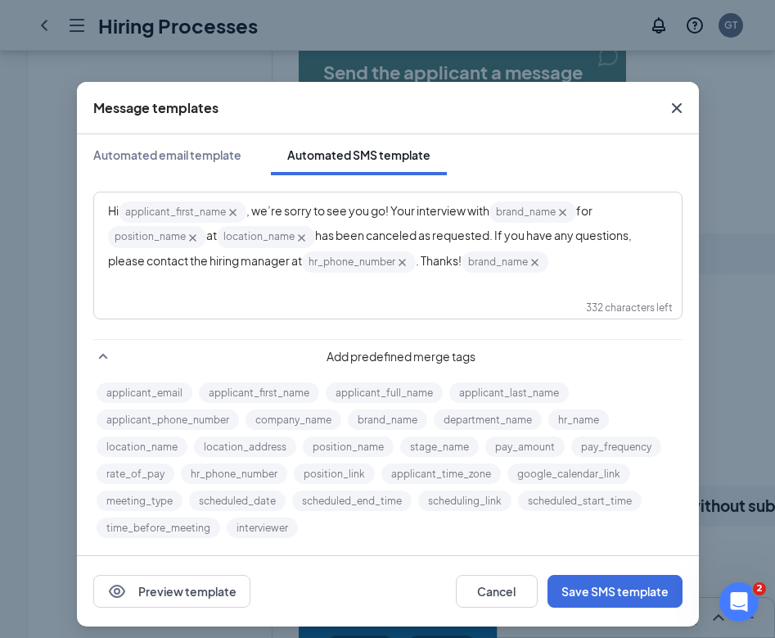
click at [542, 258] on icon "Cross" at bounding box center [535, 262] width 14 height 14
click at [545, 258] on div "Hi applicant_first_name‌‌‌‌ {{applicant_first_name}} , we’re sorry to see you g…" at bounding box center [388, 237] width 560 height 75
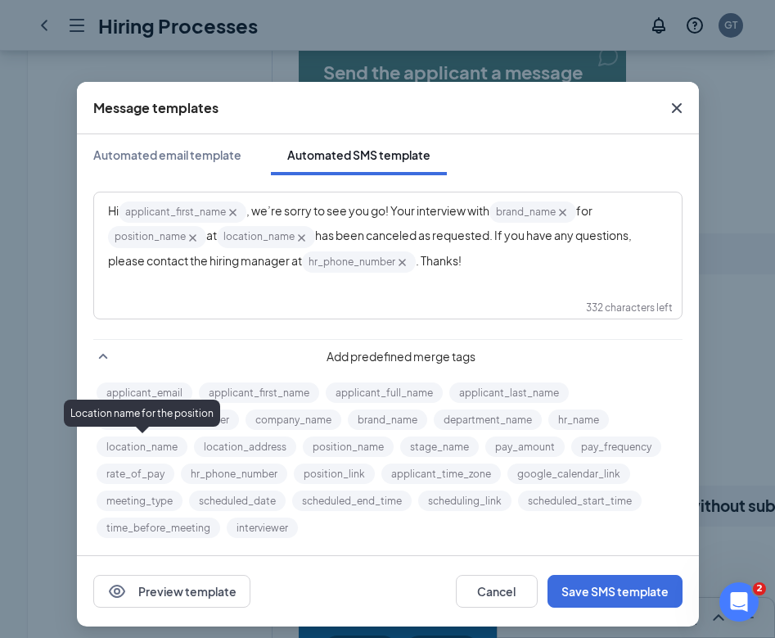
click at [162, 449] on button "location_name" at bounding box center [142, 446] width 91 height 20
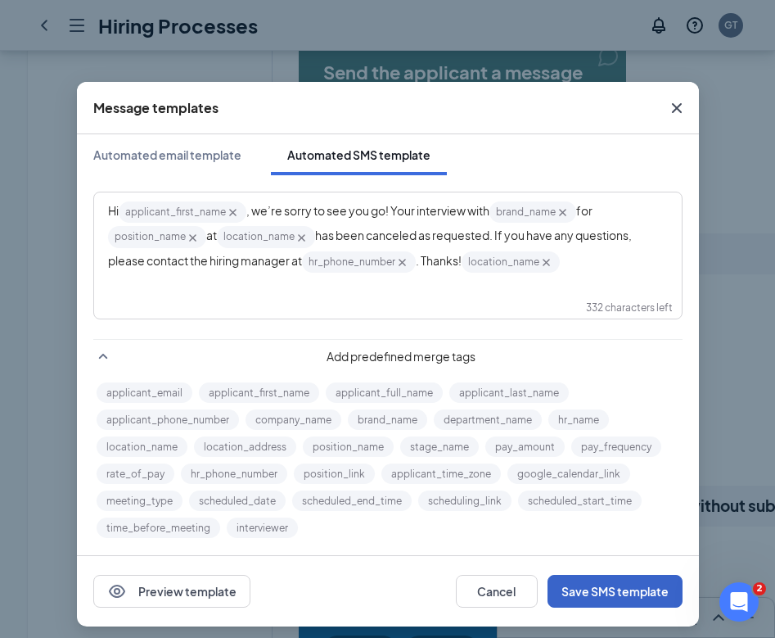
click at [599, 584] on button "Save SMS template" at bounding box center [615, 591] width 135 height 33
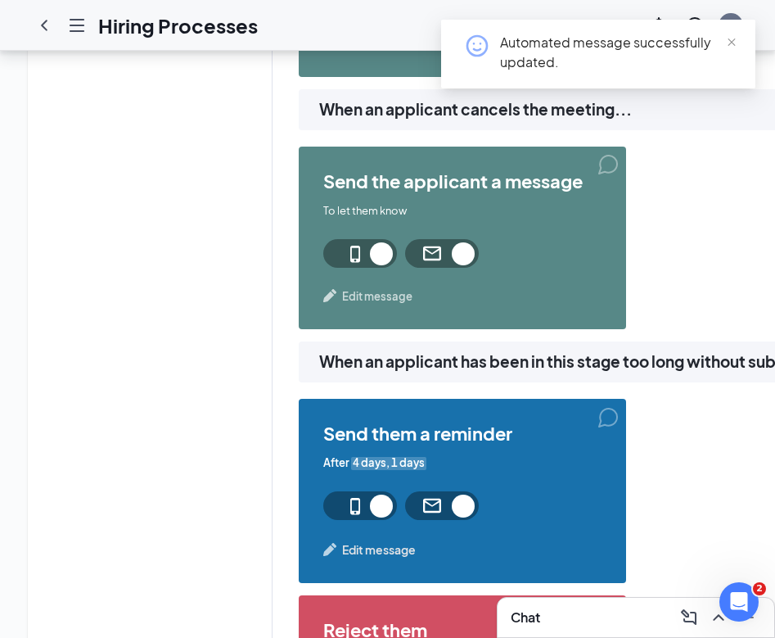
scroll to position [1950, 0]
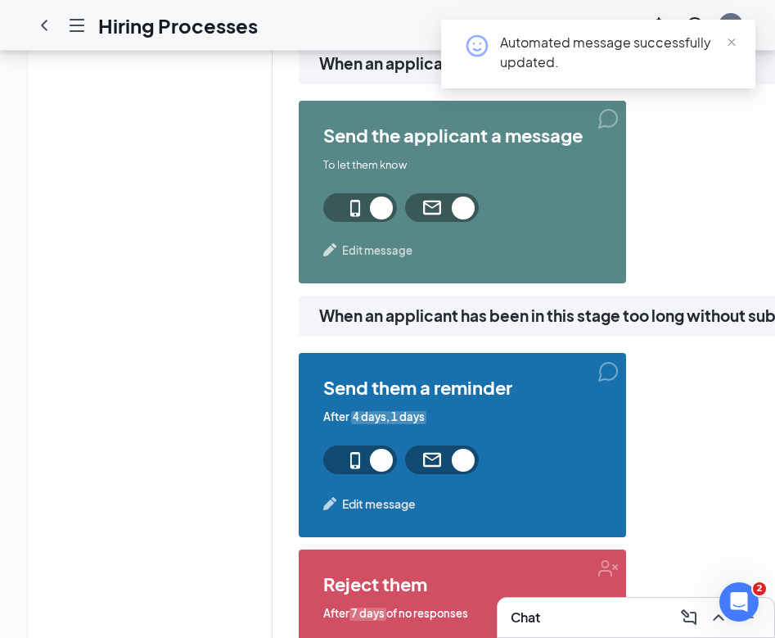
click at [400, 500] on span "Edit message" at bounding box center [379, 504] width 74 height 18
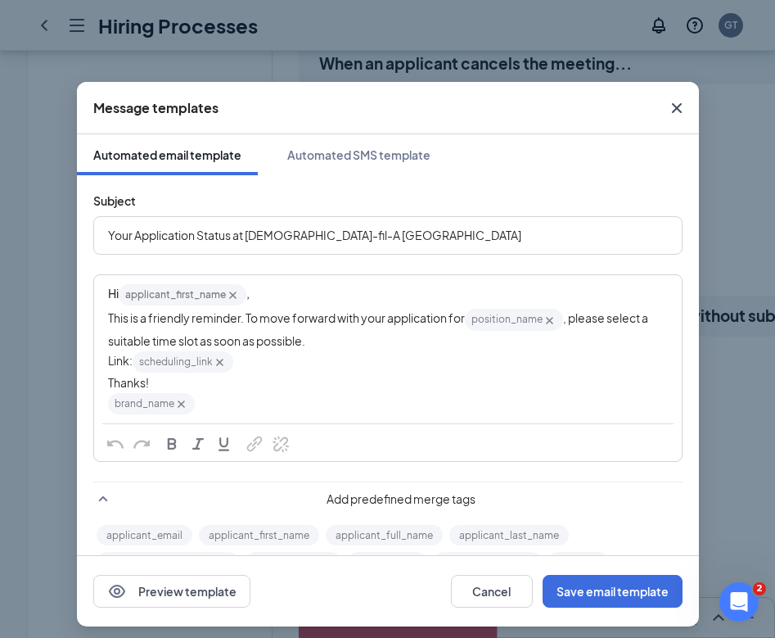
click at [178, 409] on icon "Cross" at bounding box center [181, 404] width 14 height 14
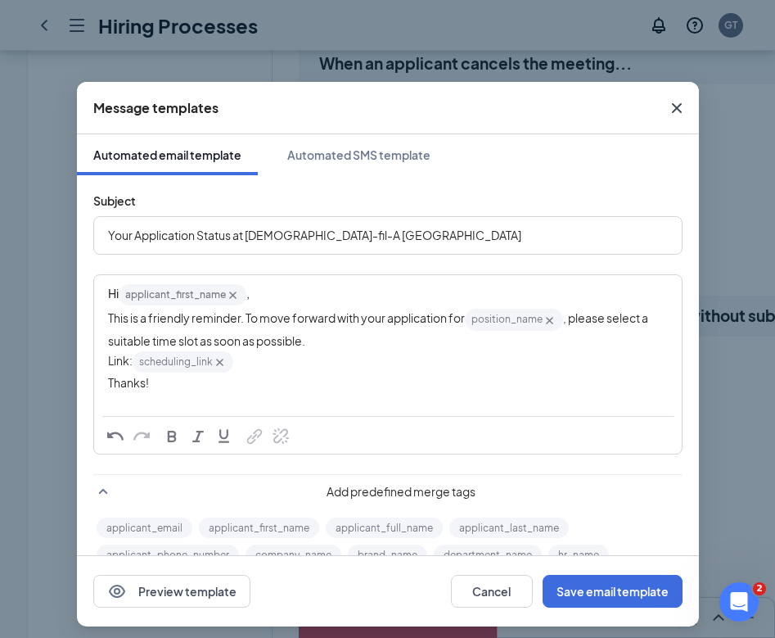
scroll to position [138, 0]
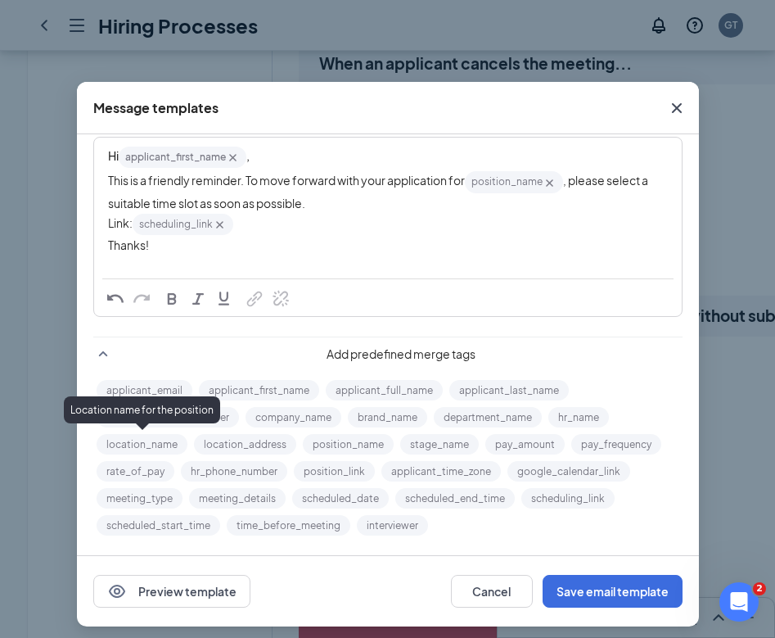
click at [148, 448] on button "location_name" at bounding box center [142, 444] width 91 height 20
click at [346, 268] on div "Edit text" at bounding box center [388, 262] width 560 height 17
click at [174, 448] on button "location_name" at bounding box center [142, 444] width 91 height 20
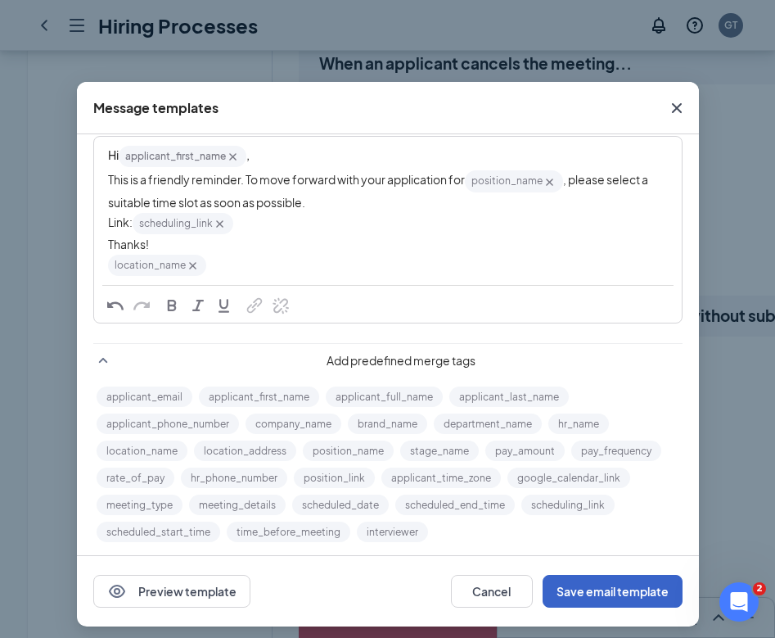
click at [608, 584] on button "Save email template" at bounding box center [613, 591] width 140 height 33
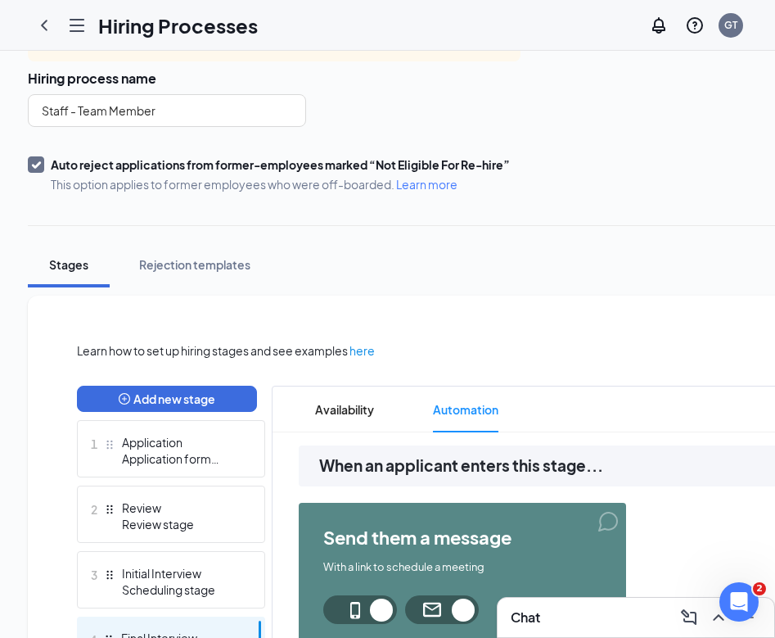
scroll to position [0, 0]
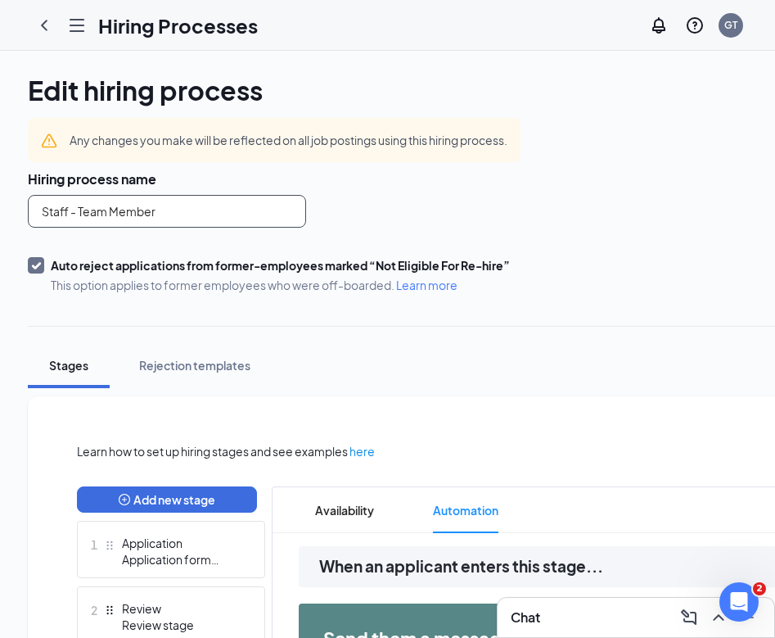
click at [213, 210] on input "Staff - Team Member" at bounding box center [167, 211] width 278 height 33
click at [421, 215] on div "Staff - Team Member" at bounding box center [346, 211] width 636 height 33
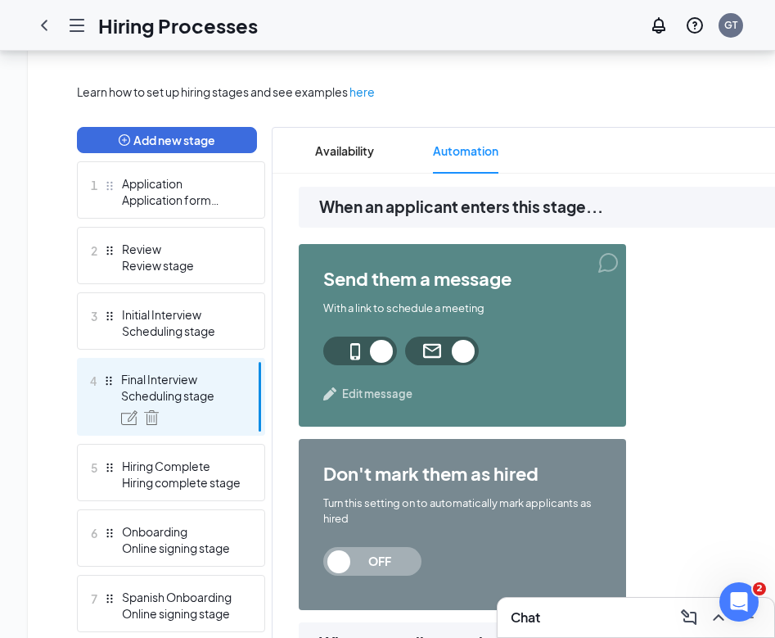
scroll to position [372, 0]
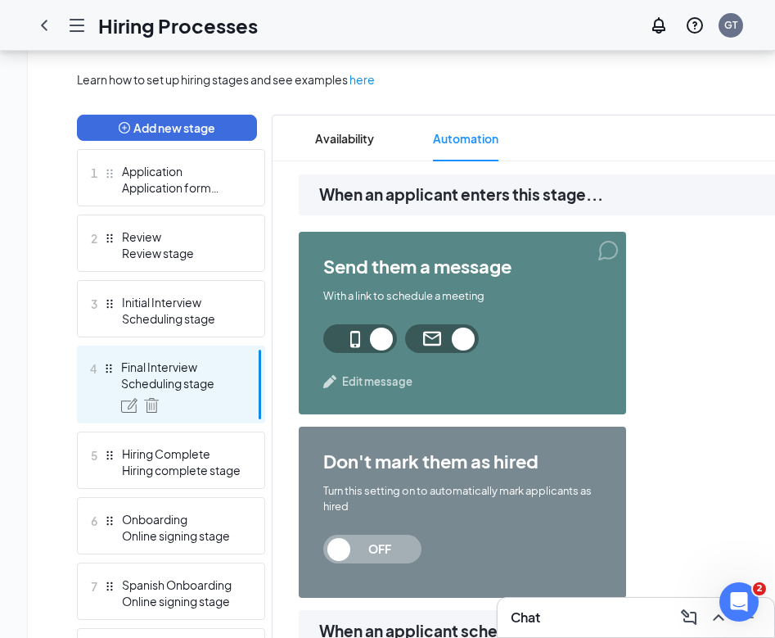
click at [394, 384] on span "Edit message" at bounding box center [377, 381] width 70 height 16
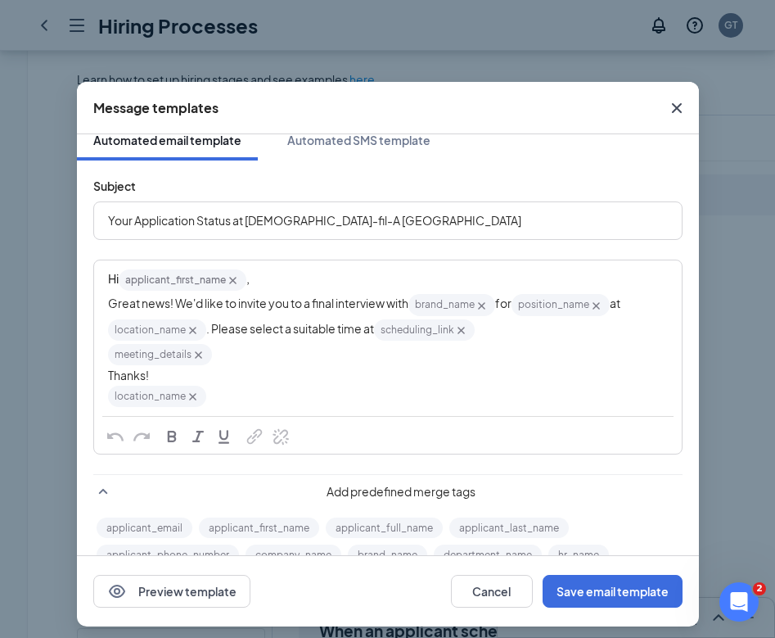
scroll to position [20, 0]
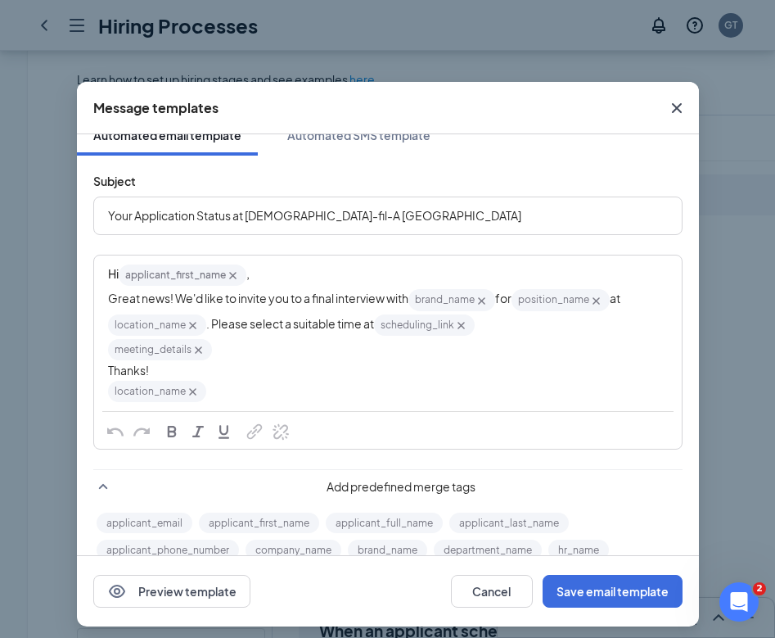
click at [673, 108] on icon "Cross" at bounding box center [677, 108] width 20 height 20
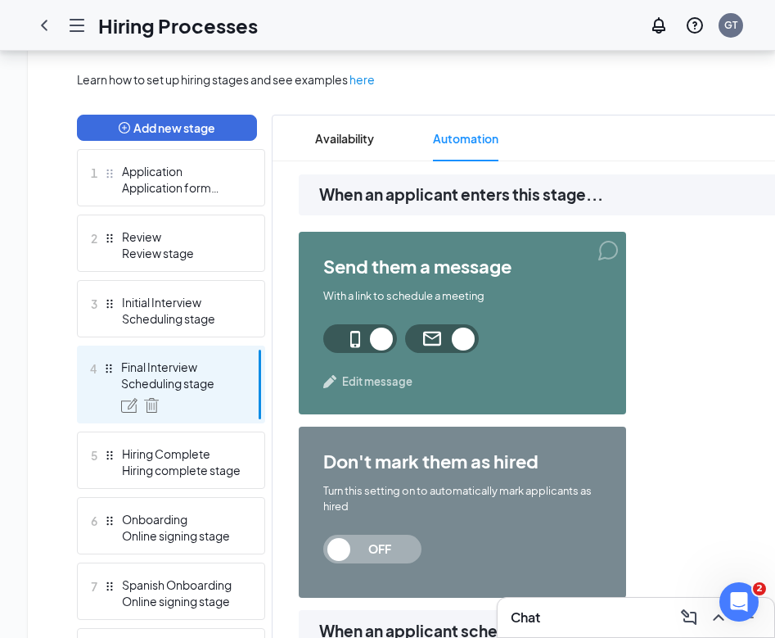
drag, startPoint x: 366, startPoint y: 143, endPoint x: 434, endPoint y: 131, distance: 69.1
click at [433, 131] on ul "Availability Automation" at bounding box center [607, 138] width 669 height 46
click at [341, 137] on span "Availability" at bounding box center [344, 138] width 59 height 46
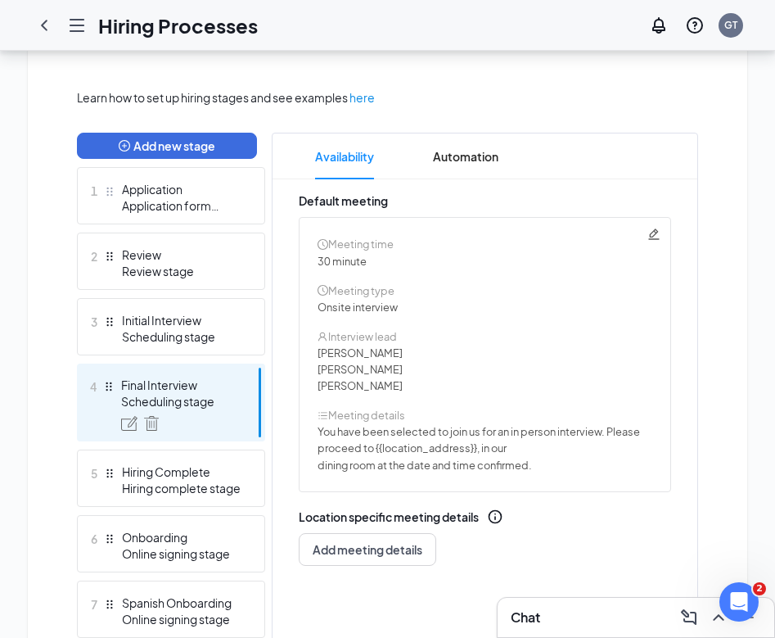
scroll to position [390, 0]
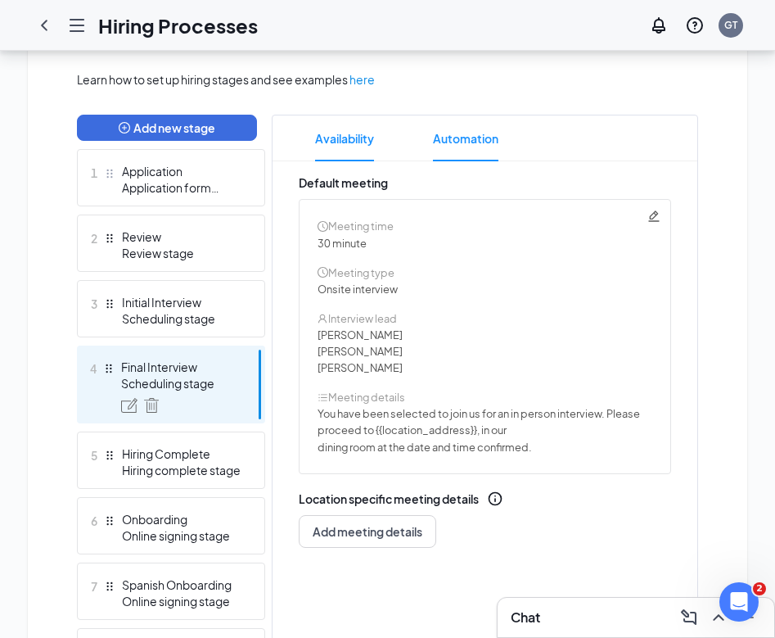
click at [455, 142] on span "Automation" at bounding box center [466, 138] width 66 height 46
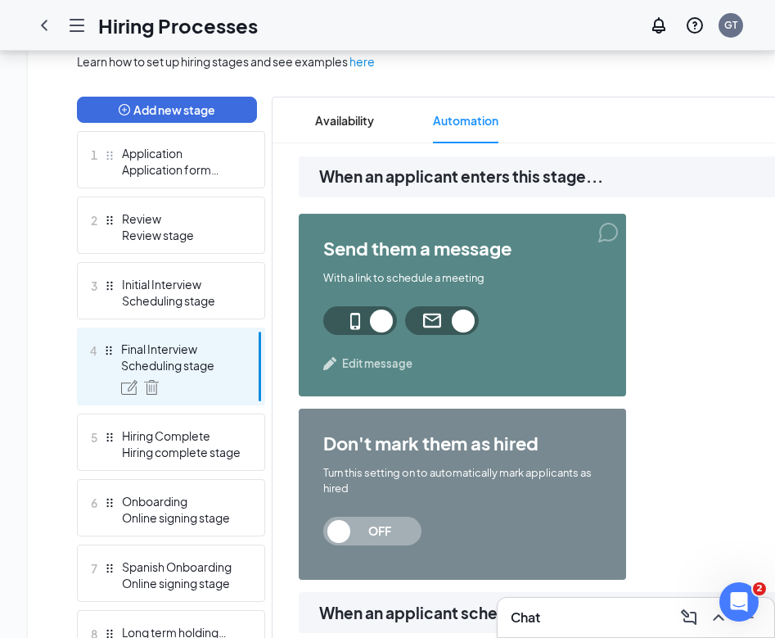
scroll to position [372, 0]
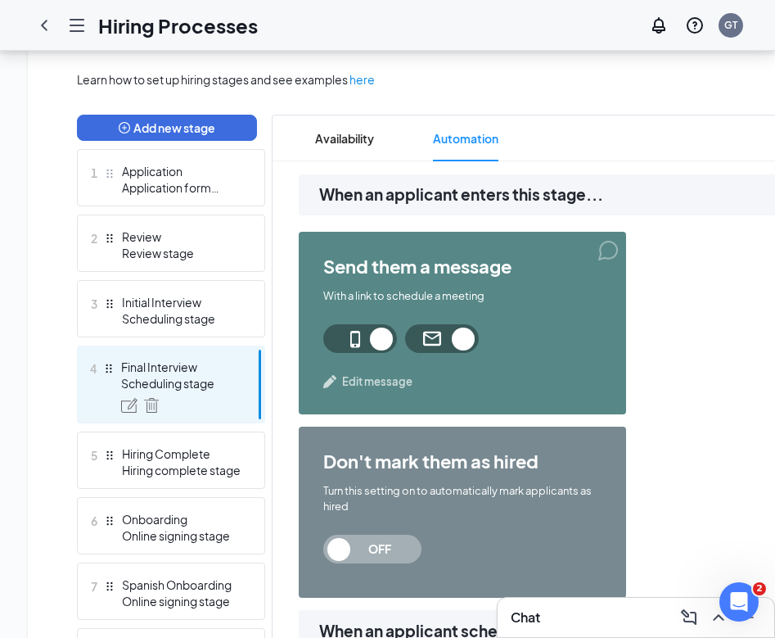
click at [370, 384] on span "Edit message" at bounding box center [377, 381] width 70 height 16
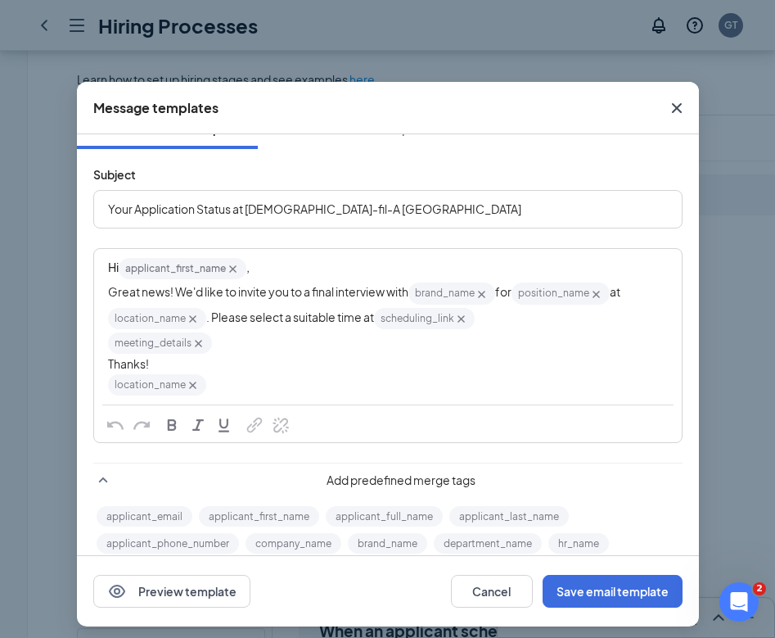
scroll to position [0, 0]
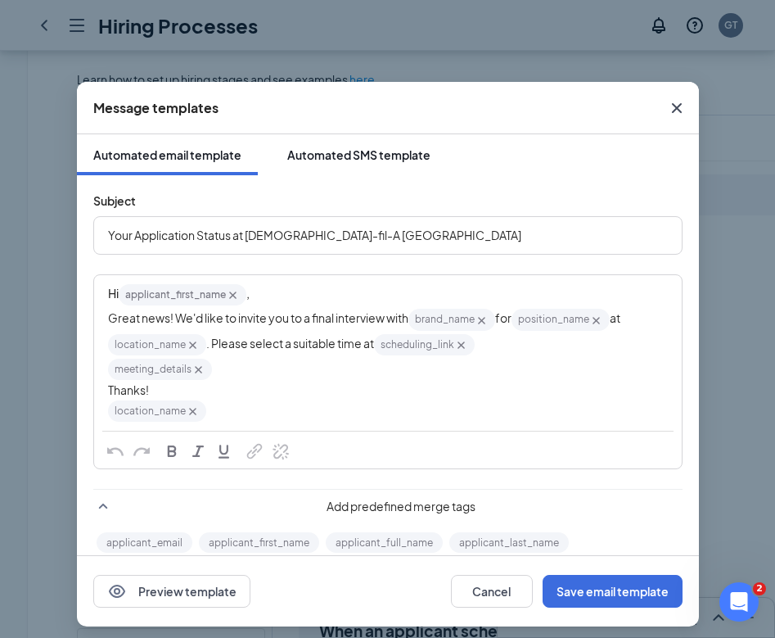
click at [326, 156] on div "Automated SMS template" at bounding box center [358, 155] width 143 height 16
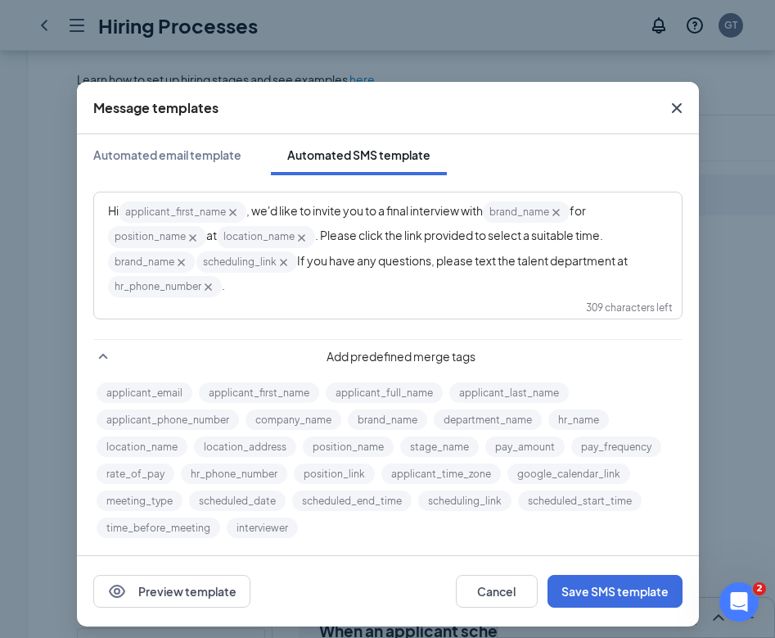
click at [676, 98] on icon "Cross" at bounding box center [677, 108] width 20 height 20
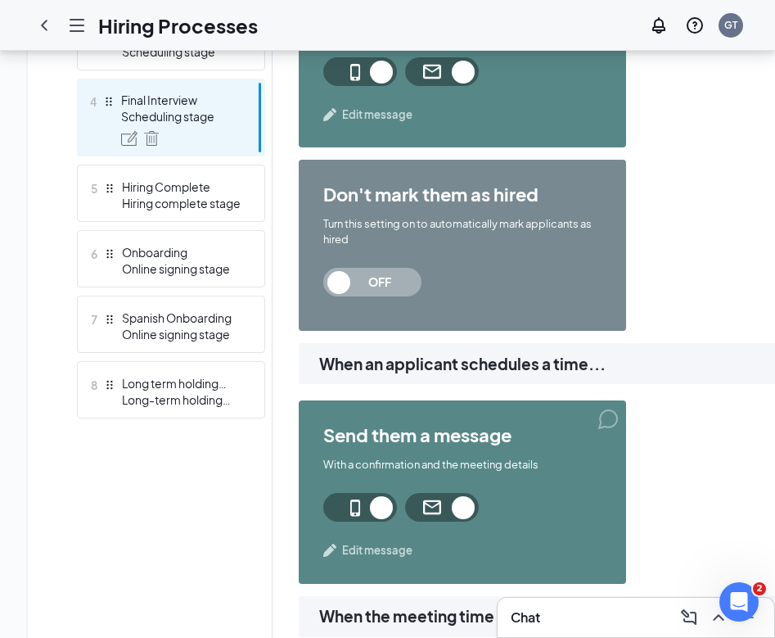
scroll to position [643, 0]
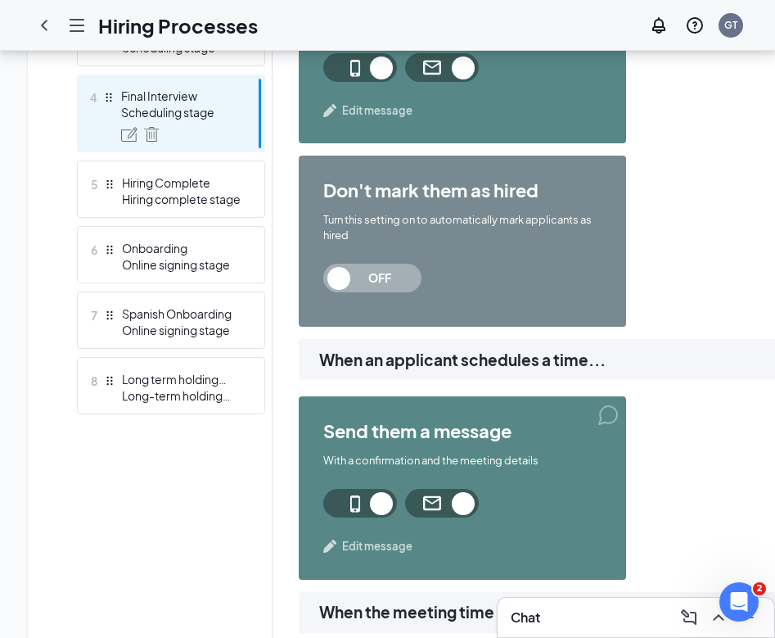
click at [391, 548] on span "Edit message" at bounding box center [377, 546] width 70 height 16
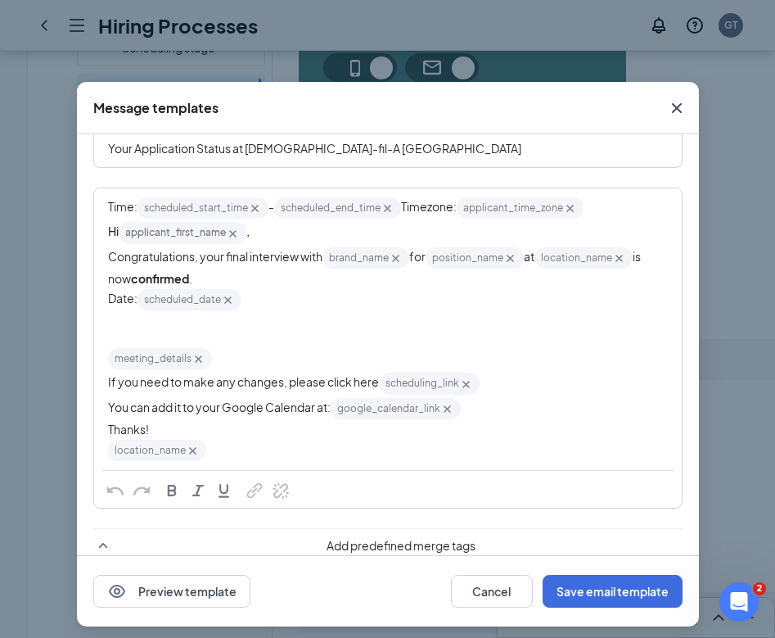
scroll to position [0, 0]
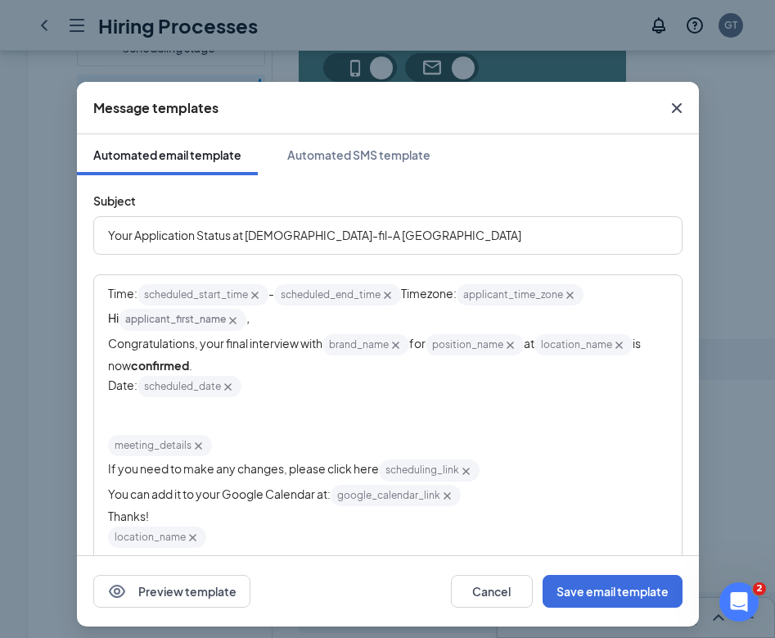
click at [396, 181] on div "Subject Your Application Status at Chick-fil-A Phillipsburg Time: scheduled_sta…" at bounding box center [388, 496] width 622 height 642
click at [396, 171] on button "Automated SMS template" at bounding box center [359, 154] width 176 height 41
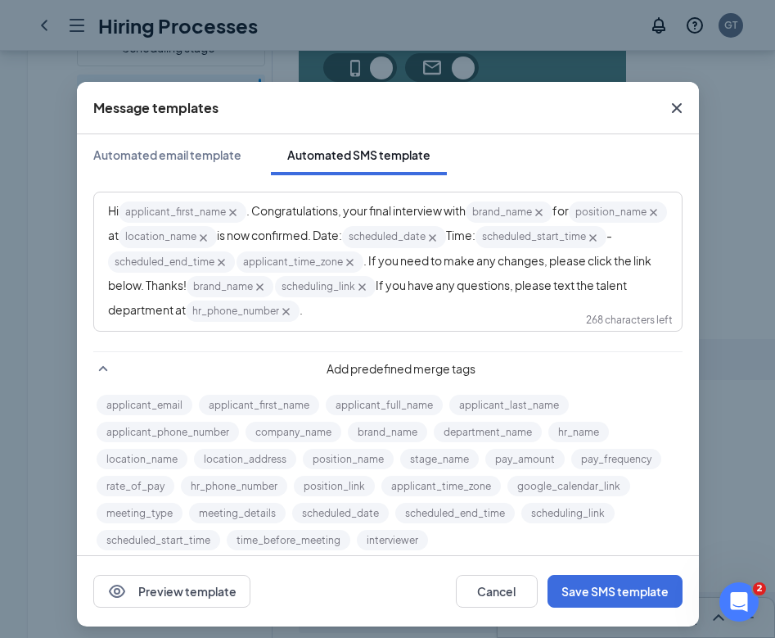
click at [677, 101] on icon "Cross" at bounding box center [677, 108] width 20 height 20
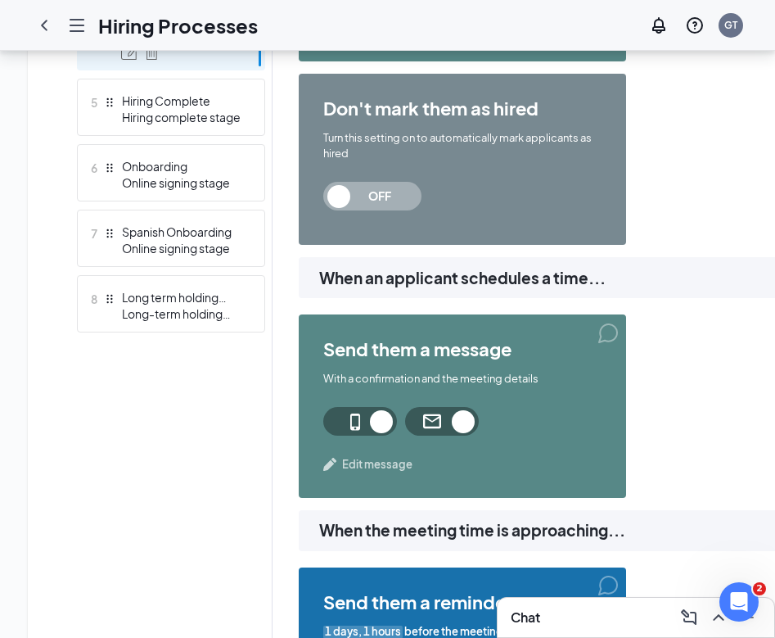
scroll to position [990, 0]
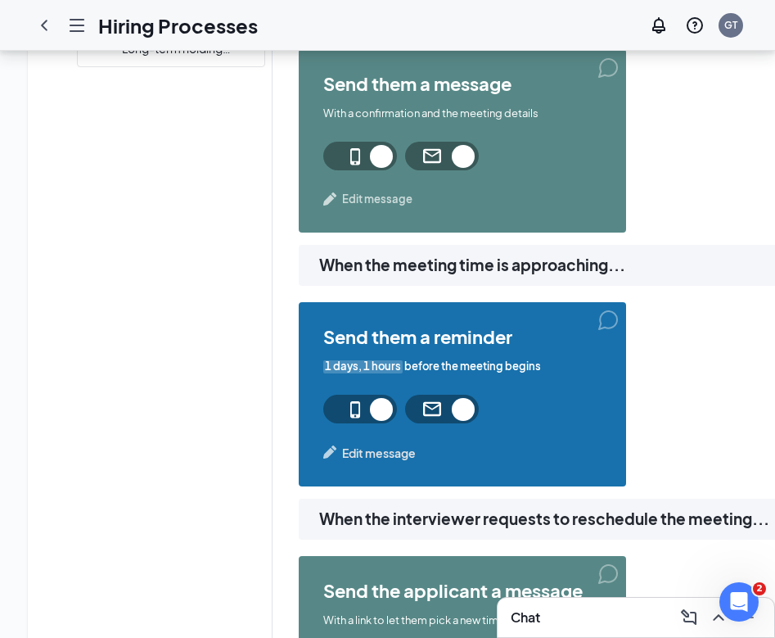
click at [382, 206] on span "Edit message" at bounding box center [377, 199] width 70 height 16
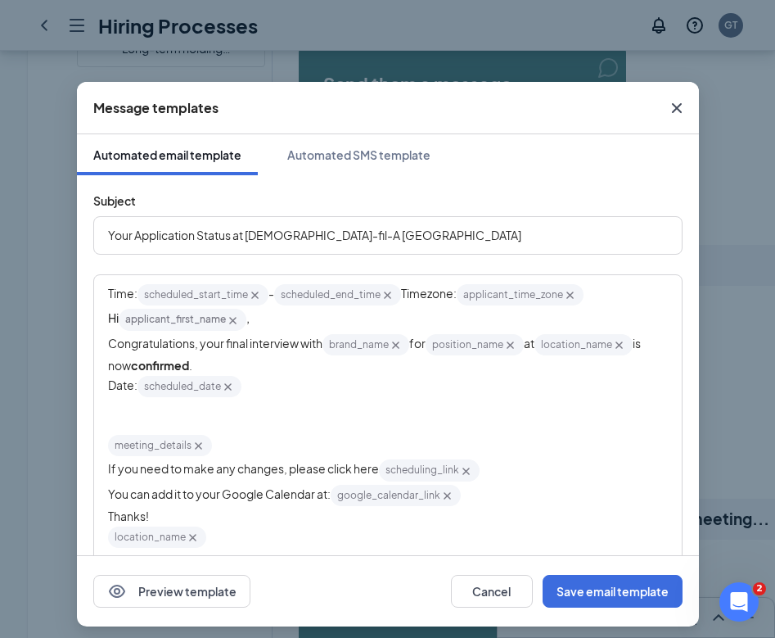
click at [669, 103] on icon "Cross" at bounding box center [677, 108] width 20 height 20
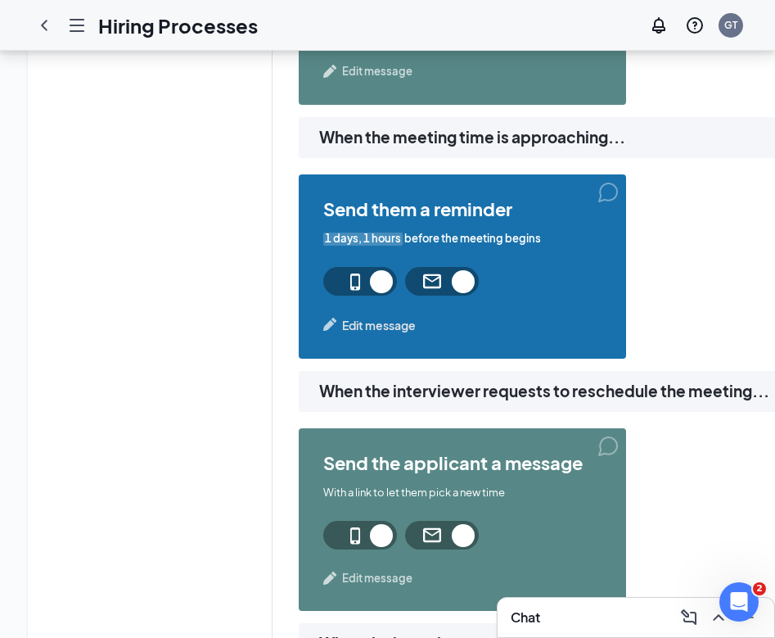
scroll to position [1203, 0]
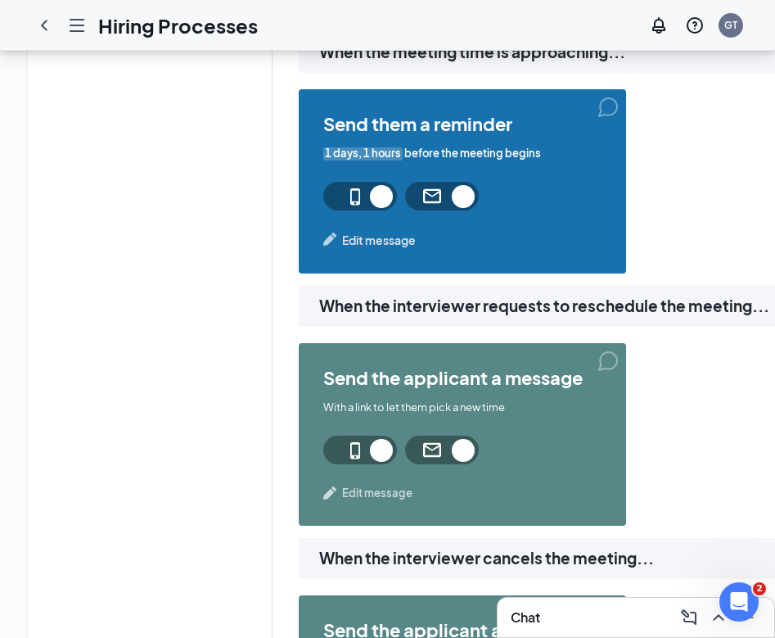
click at [391, 242] on span "Edit message" at bounding box center [379, 240] width 74 height 18
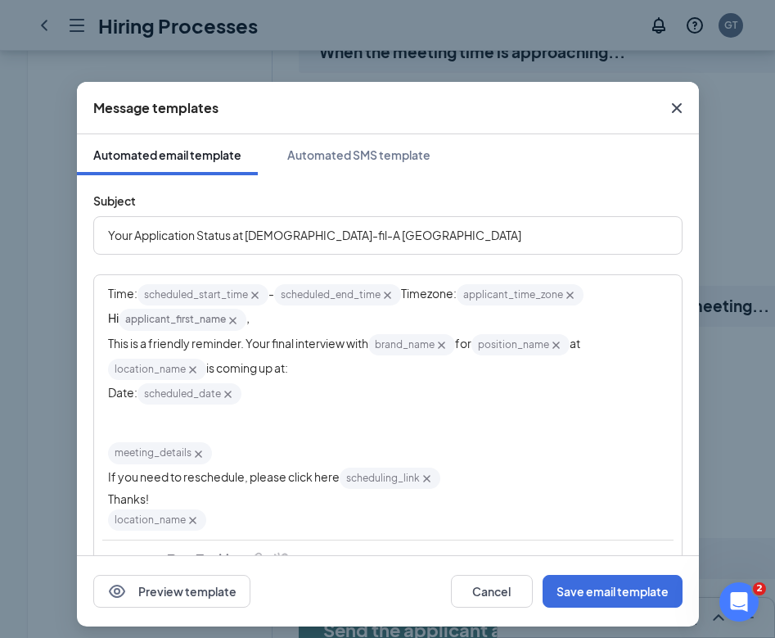
click at [175, 237] on span "Your Application Status at [DEMOGRAPHIC_DATA]-fil-A [GEOGRAPHIC_DATA]" at bounding box center [314, 235] width 413 height 15
click at [219, 237] on span "Your Application Status at [DEMOGRAPHIC_DATA]-fil-A [GEOGRAPHIC_DATA]" at bounding box center [314, 235] width 413 height 15
click at [246, 234] on span "Your Interview Reminder at Chick-fil-A Phillipsburg" at bounding box center [319, 235] width 423 height 15
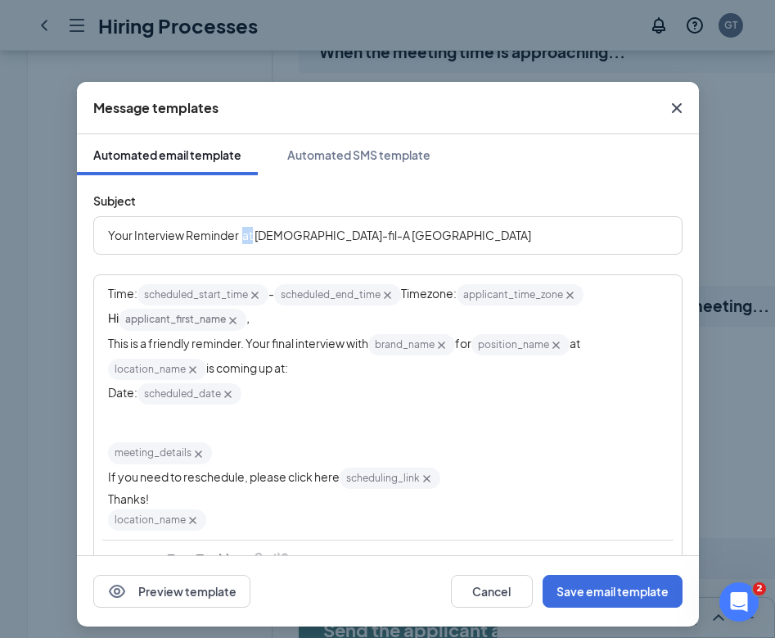
click at [246, 234] on span "Your Interview Reminder at Chick-fil-A Phillipsburg" at bounding box center [319, 235] width 423 height 15
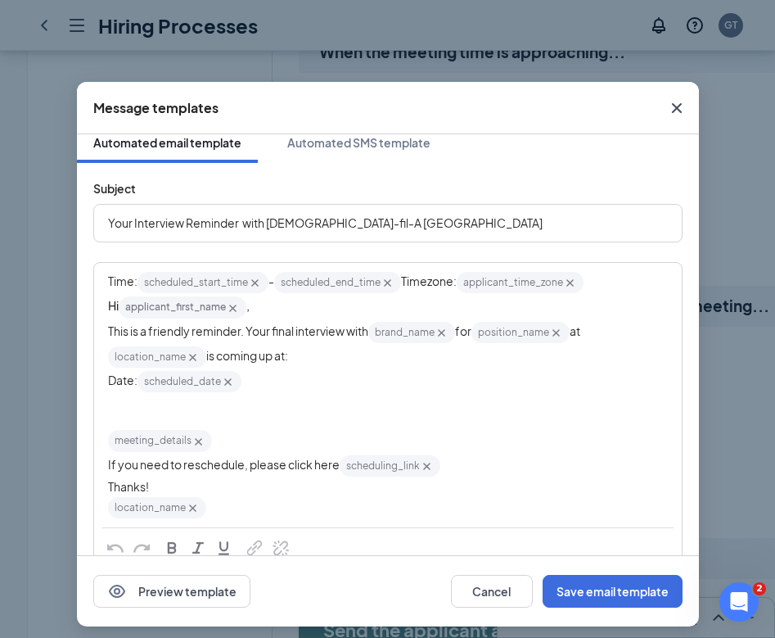
scroll to position [13, 0]
click at [601, 597] on button "Save email template" at bounding box center [613, 591] width 140 height 33
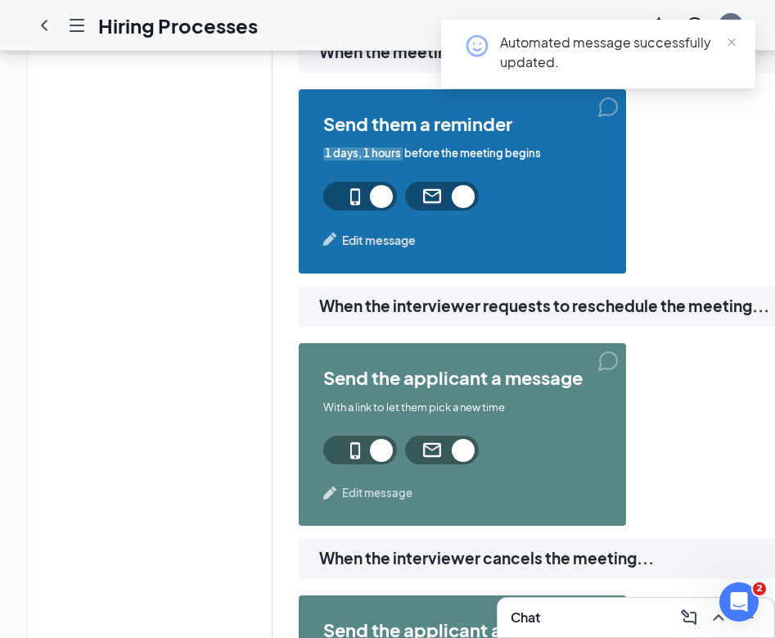
click at [390, 236] on span "Edit message" at bounding box center [379, 240] width 74 height 18
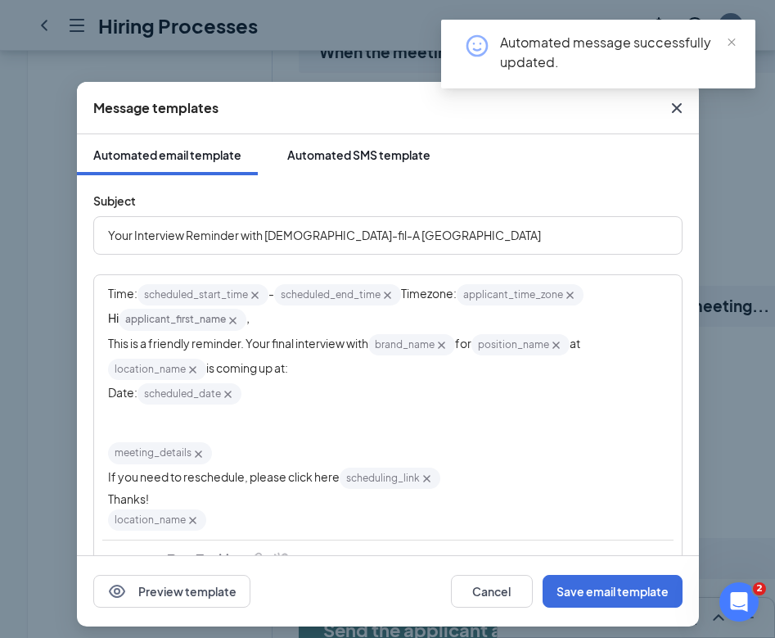
click at [346, 157] on div "Automated SMS template" at bounding box center [358, 155] width 143 height 16
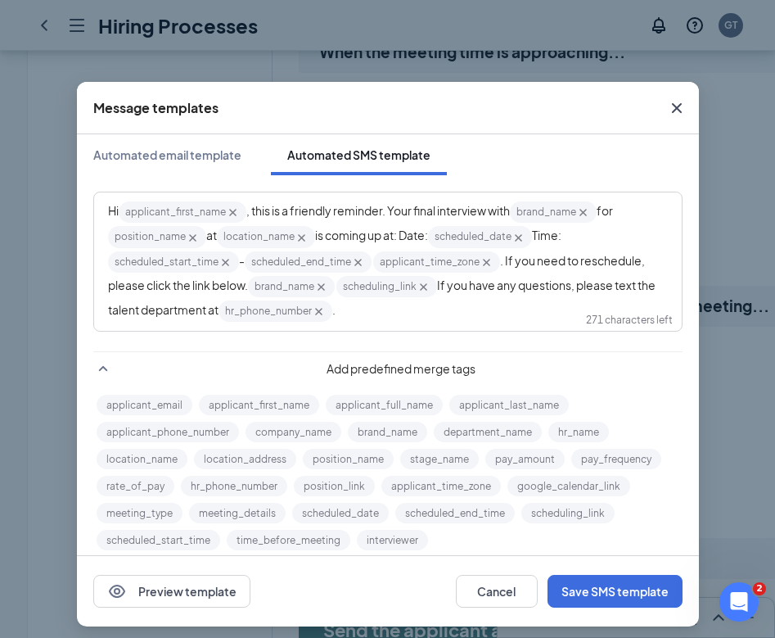
click at [734, 196] on div "Message templates Automated email template Automated SMS template Hi applicant_…" at bounding box center [387, 319] width 775 height 638
click at [680, 103] on icon "Cross" at bounding box center [676, 108] width 10 height 10
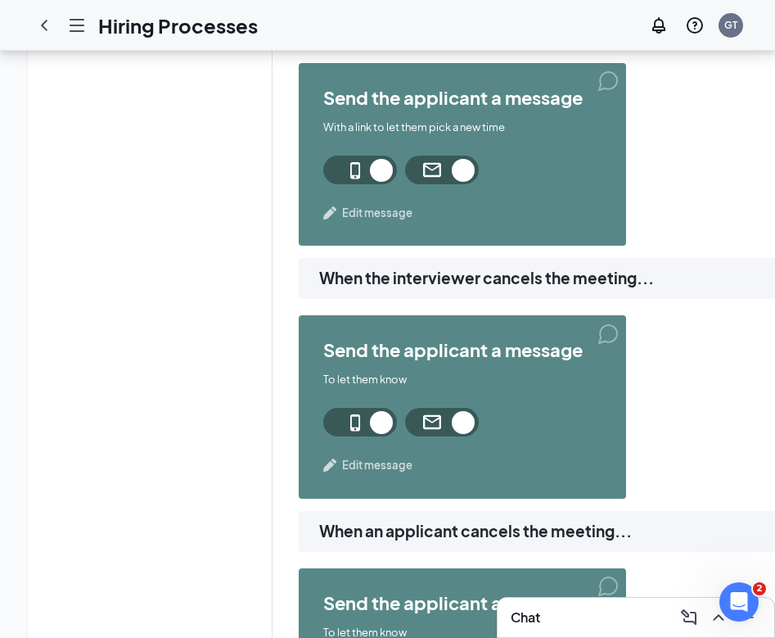
scroll to position [1601, 0]
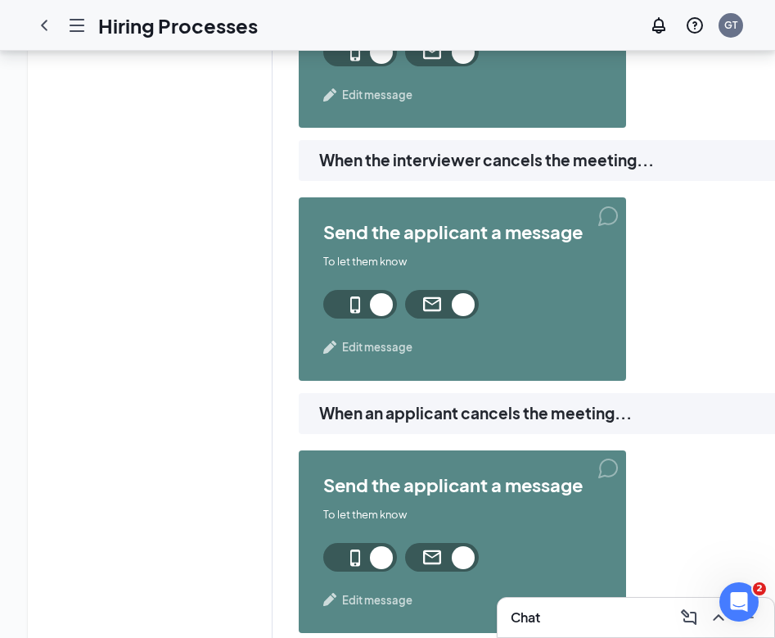
click at [374, 346] on span "Edit message" at bounding box center [377, 347] width 70 height 16
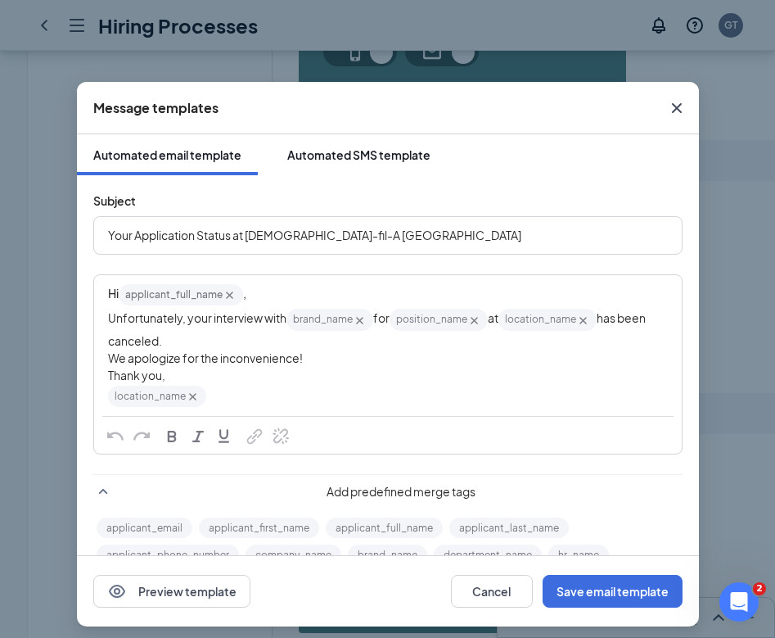
click at [335, 151] on div "Automated SMS template" at bounding box center [358, 155] width 143 height 16
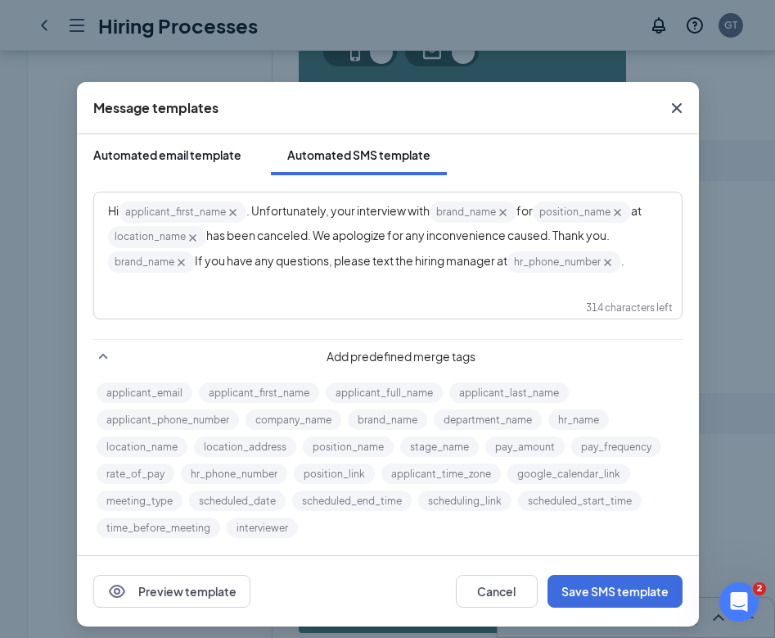
click at [178, 165] on button "Automated email template" at bounding box center [167, 154] width 181 height 41
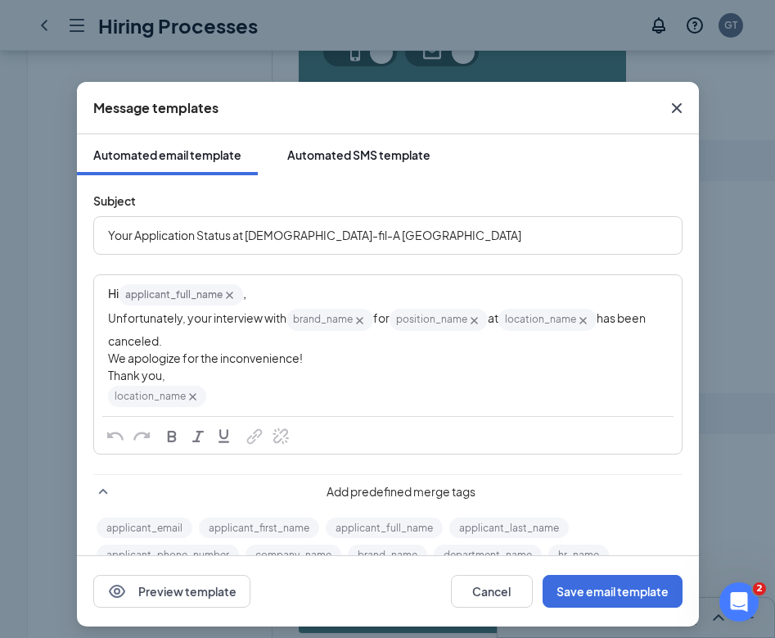
click at [359, 174] on button "Automated SMS template" at bounding box center [359, 154] width 176 height 41
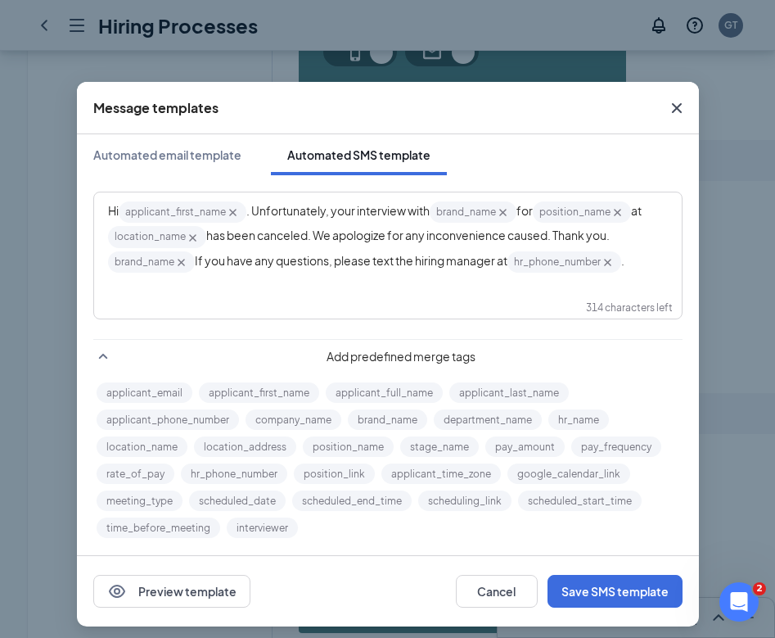
click at [489, 263] on span "If you have any questions, please text the hiring manager at" at bounding box center [351, 260] width 313 height 15
click at [618, 594] on button "Save SMS template" at bounding box center [615, 591] width 135 height 33
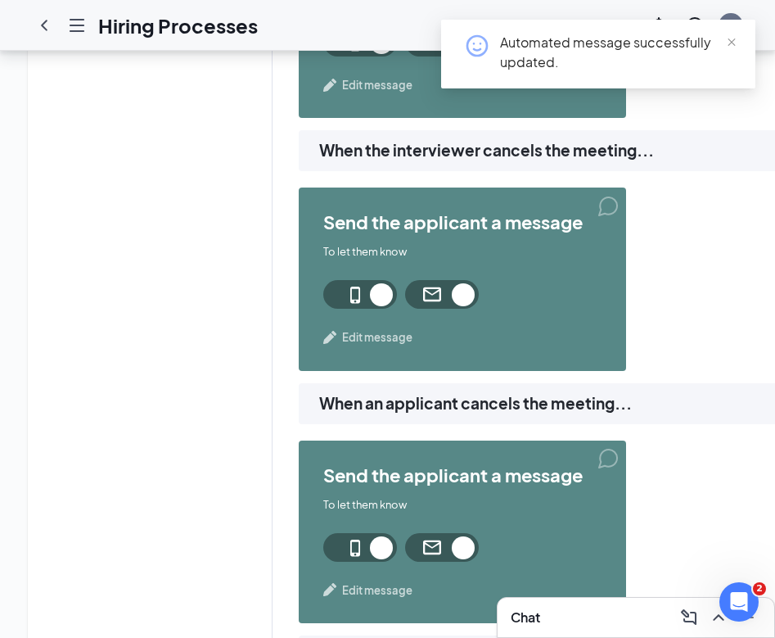
scroll to position [1612, 0]
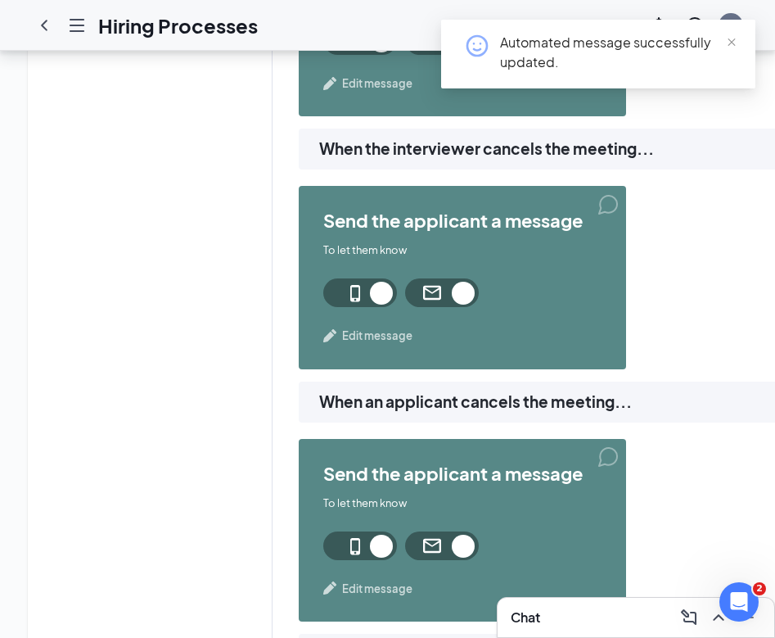
click at [385, 338] on span "Edit message" at bounding box center [377, 336] width 70 height 16
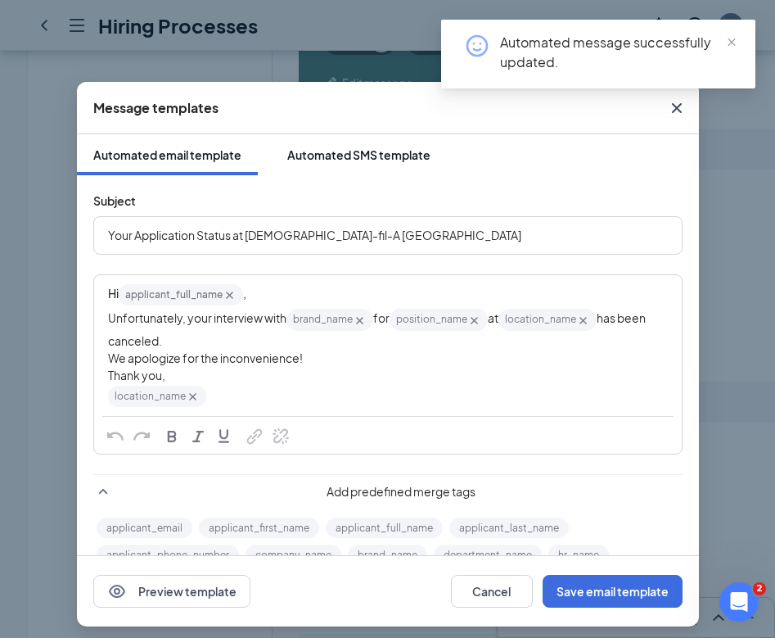
click at [346, 147] on div "Automated SMS template" at bounding box center [358, 155] width 143 height 16
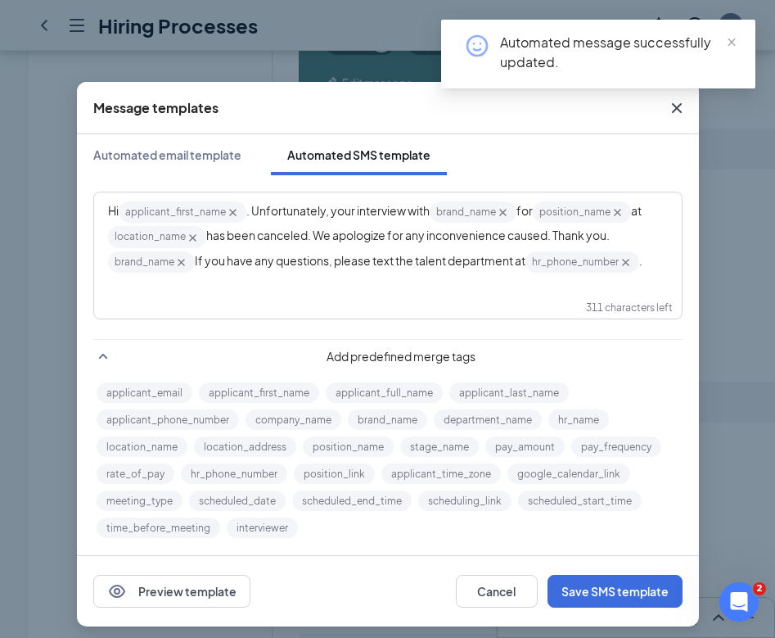
click at [678, 114] on icon "Cross" at bounding box center [677, 108] width 20 height 20
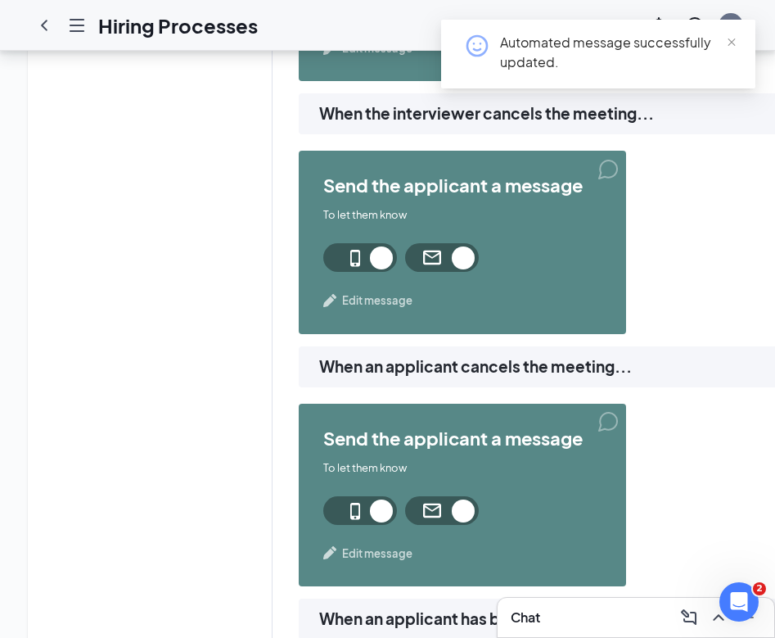
scroll to position [1746, 0]
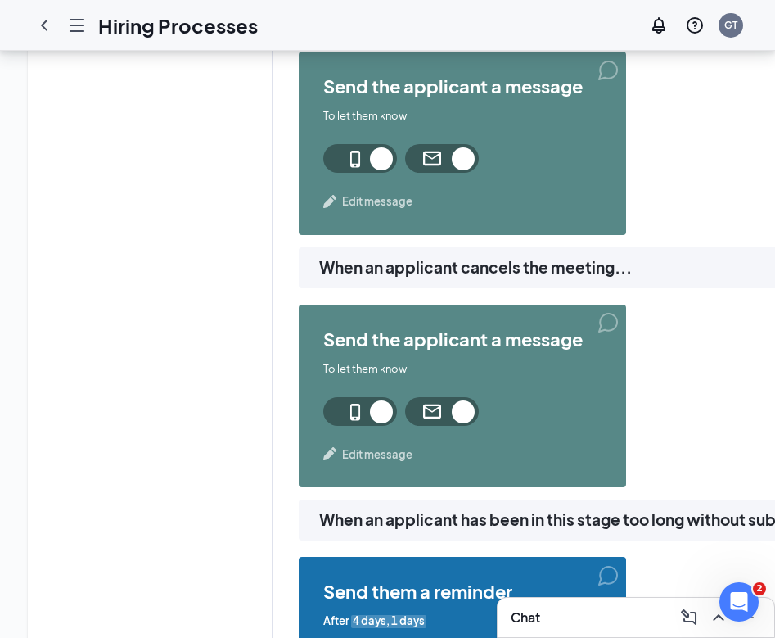
click at [373, 455] on span "Edit message" at bounding box center [377, 454] width 70 height 16
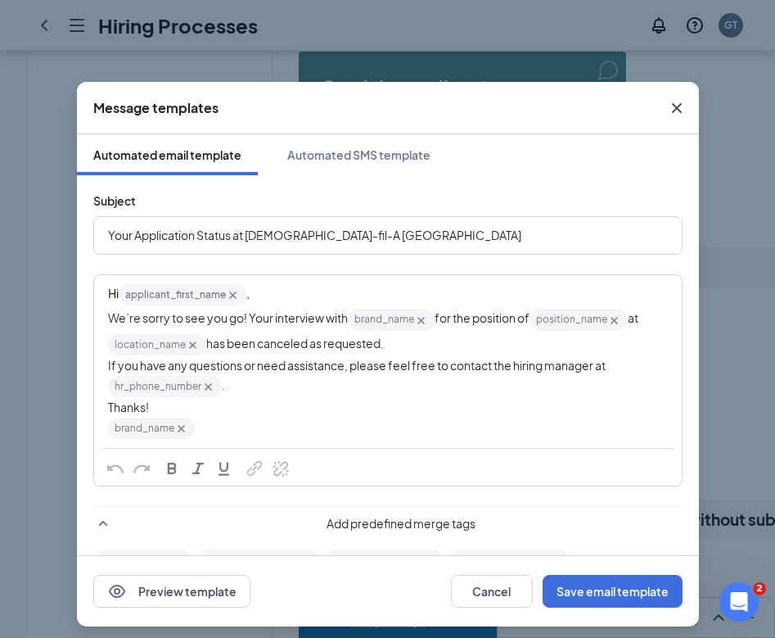
click at [674, 111] on icon "Cross" at bounding box center [676, 108] width 10 height 10
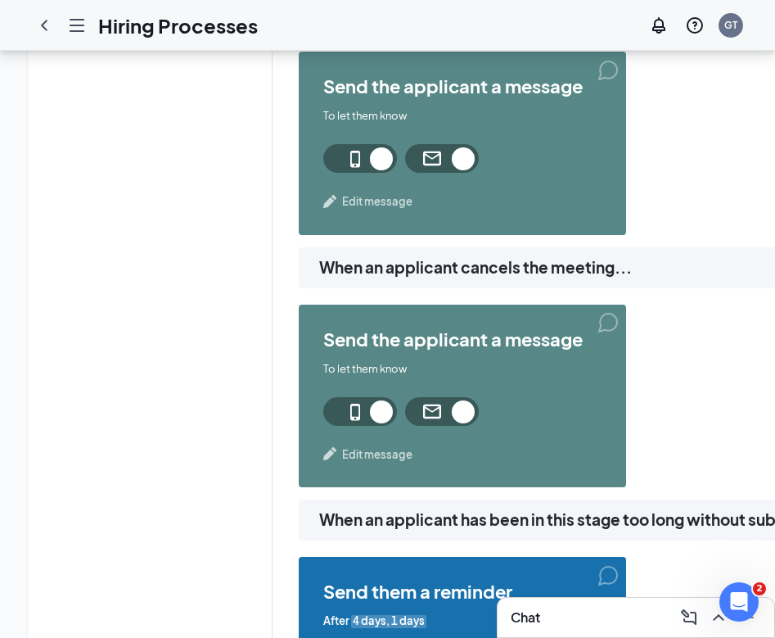
click at [373, 208] on span "Edit message" at bounding box center [377, 201] width 70 height 16
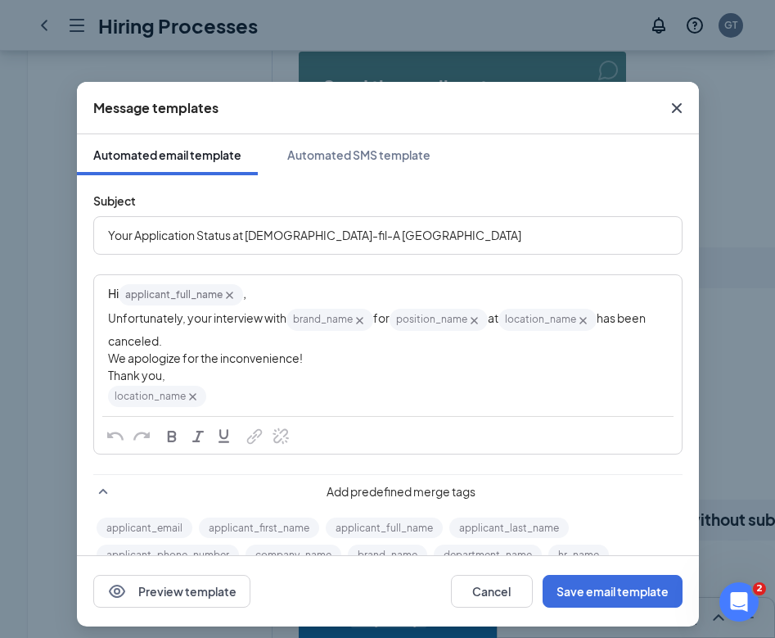
click at [161, 235] on span "Your Application Status at Chick-fil-A Phillipsburg" at bounding box center [314, 235] width 413 height 15
click at [598, 590] on button "Save email template" at bounding box center [613, 591] width 140 height 33
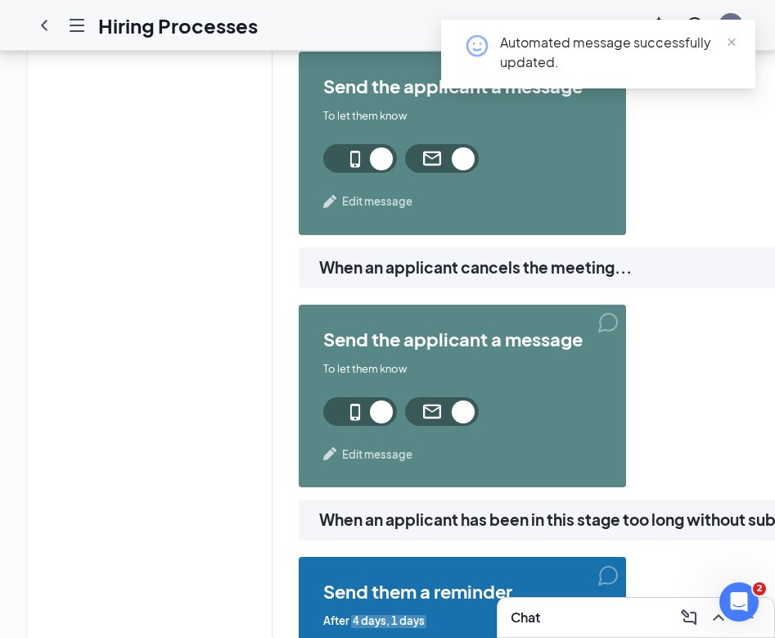
click at [395, 449] on span "Edit message" at bounding box center [377, 454] width 70 height 16
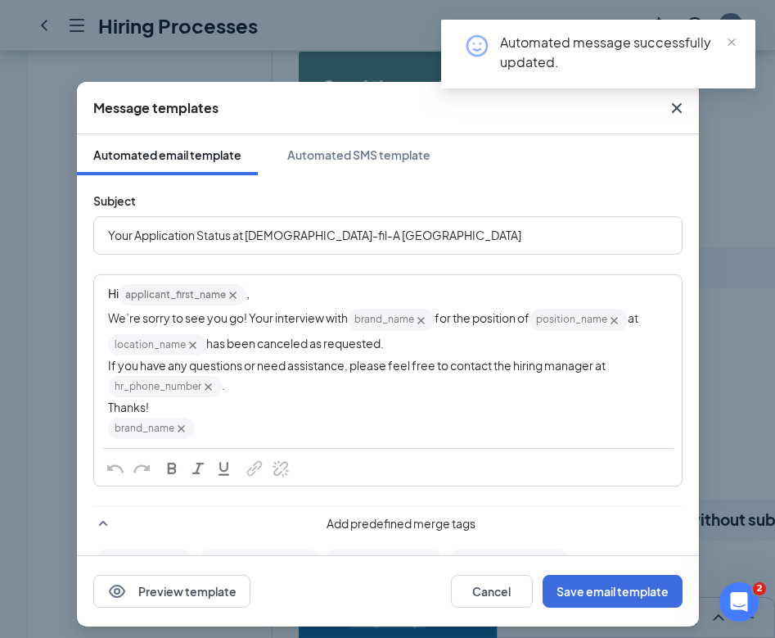
click at [174, 233] on span "Your Application Status at Chick-fil-A Phillipsburg" at bounding box center [314, 235] width 413 height 15
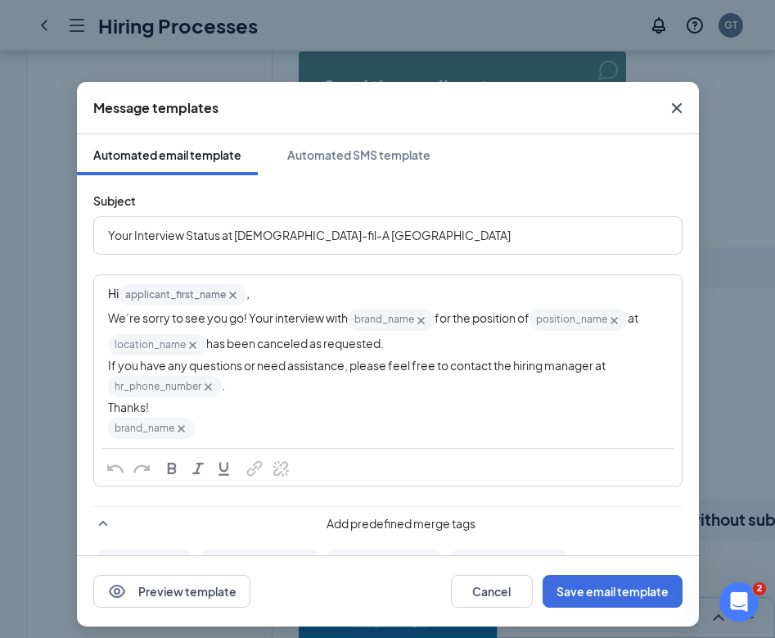
click at [179, 431] on icon "Cross" at bounding box center [181, 429] width 14 height 14
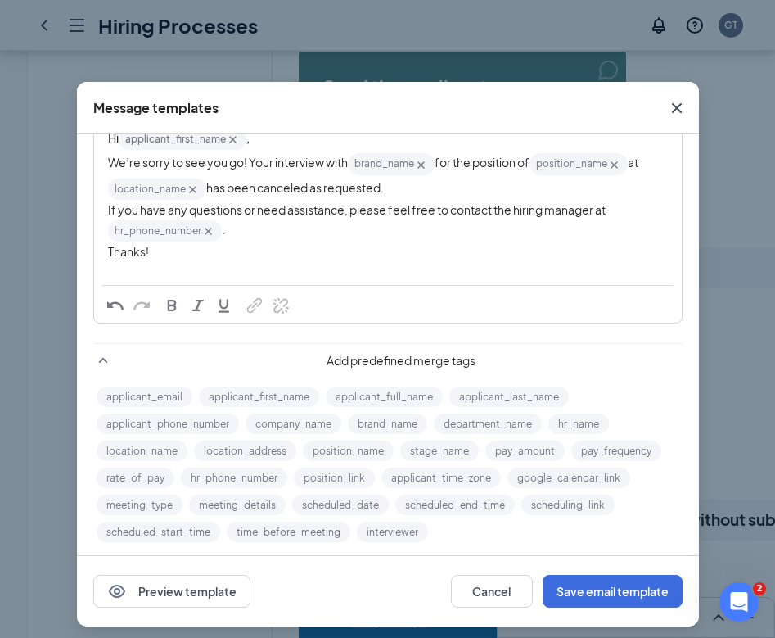
scroll to position [164, 0]
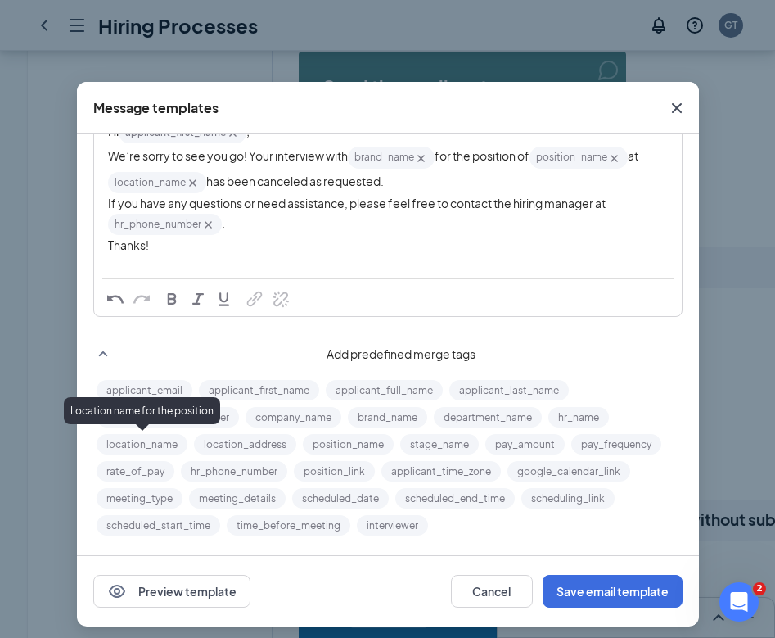
click at [175, 446] on button "location_name" at bounding box center [142, 444] width 91 height 20
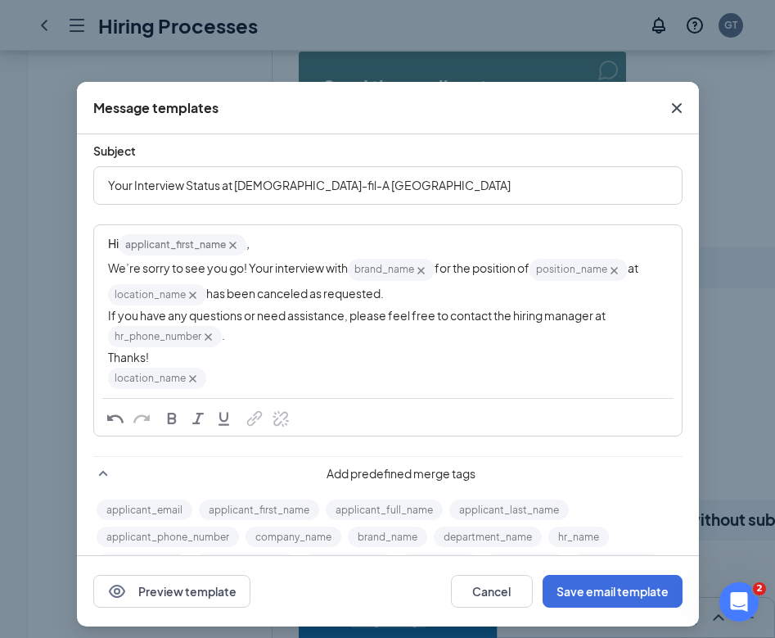
scroll to position [9, 0]
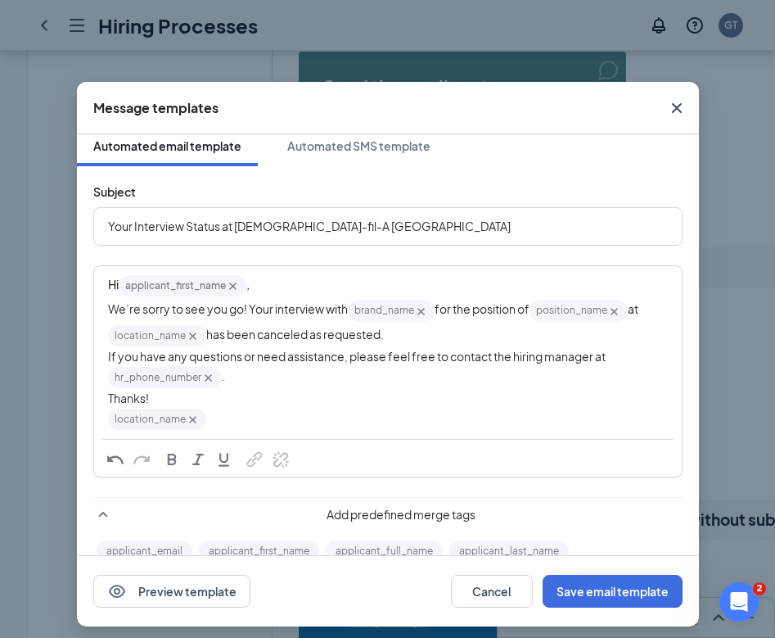
click at [537, 355] on span "If you have any questions or need assistance, please feel free to contact the h…" at bounding box center [357, 356] width 498 height 15
click at [566, 355] on span "If you have any questions or need assistance, please feel free to contact the t…" at bounding box center [357, 356] width 499 height 15
click at [626, 592] on button "Save email template" at bounding box center [613, 591] width 140 height 33
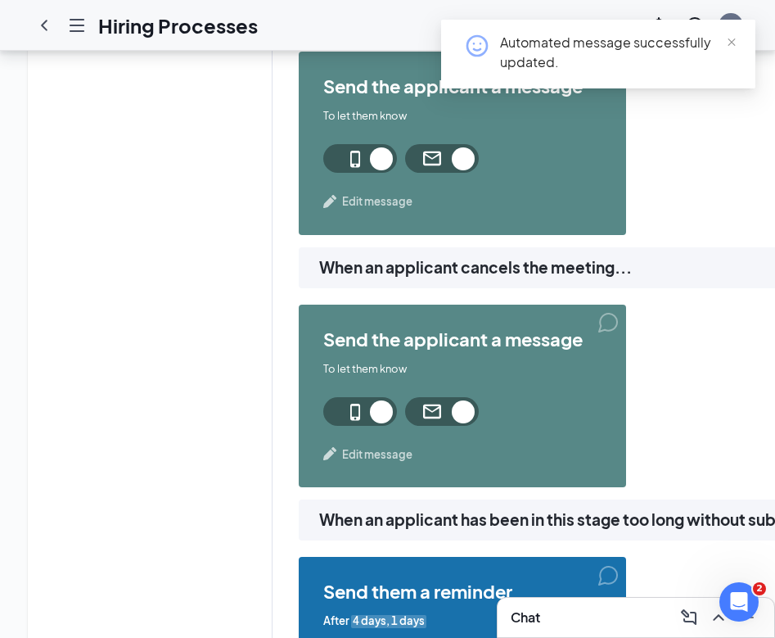
click at [380, 462] on span "Edit message" at bounding box center [377, 454] width 70 height 16
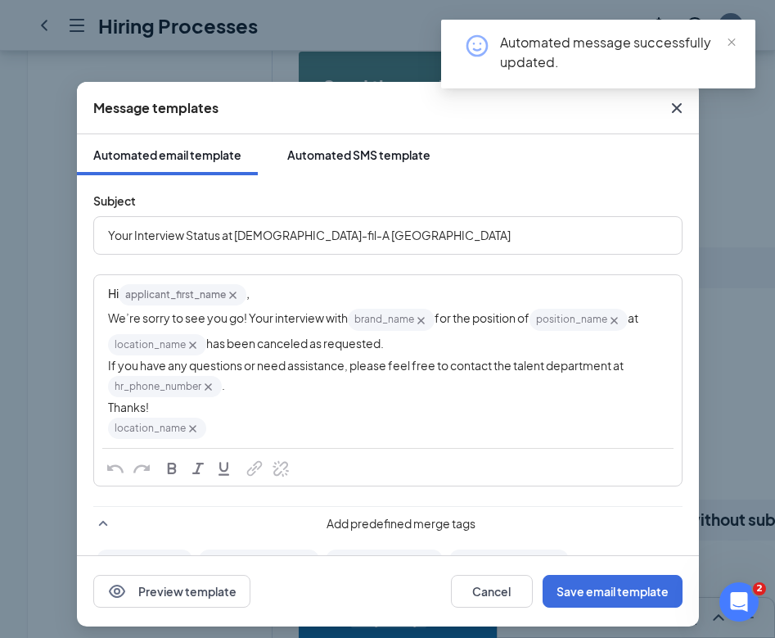
click at [403, 145] on button "Automated SMS template" at bounding box center [359, 154] width 176 height 41
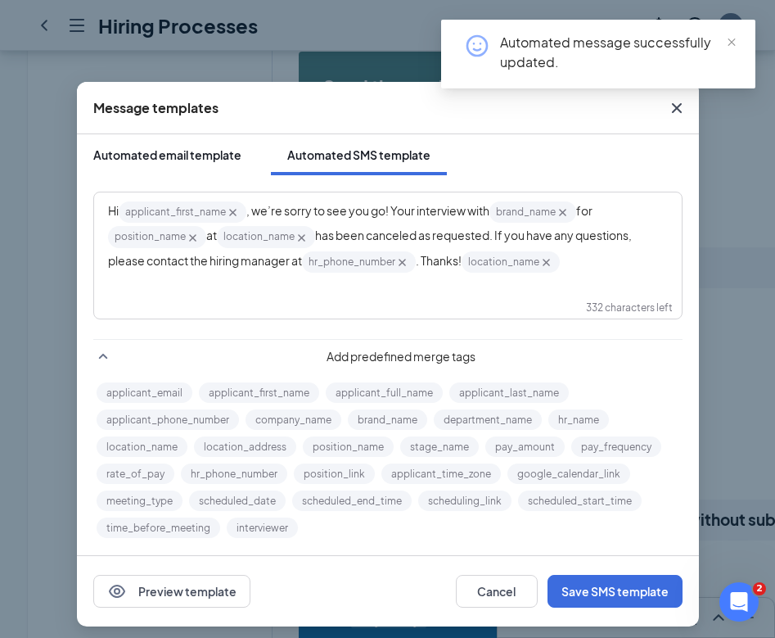
click at [219, 151] on div "Automated email template" at bounding box center [167, 155] width 148 height 16
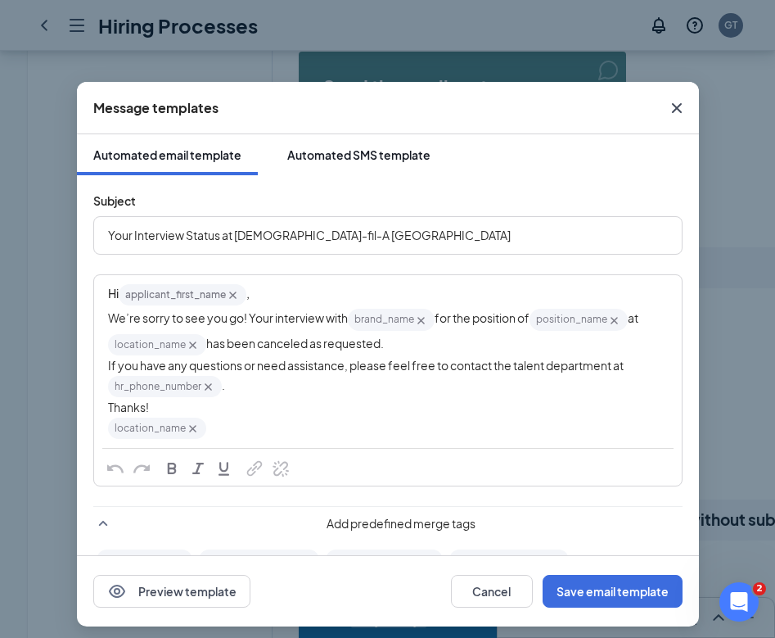
click at [374, 163] on button "Automated SMS template" at bounding box center [359, 154] width 176 height 41
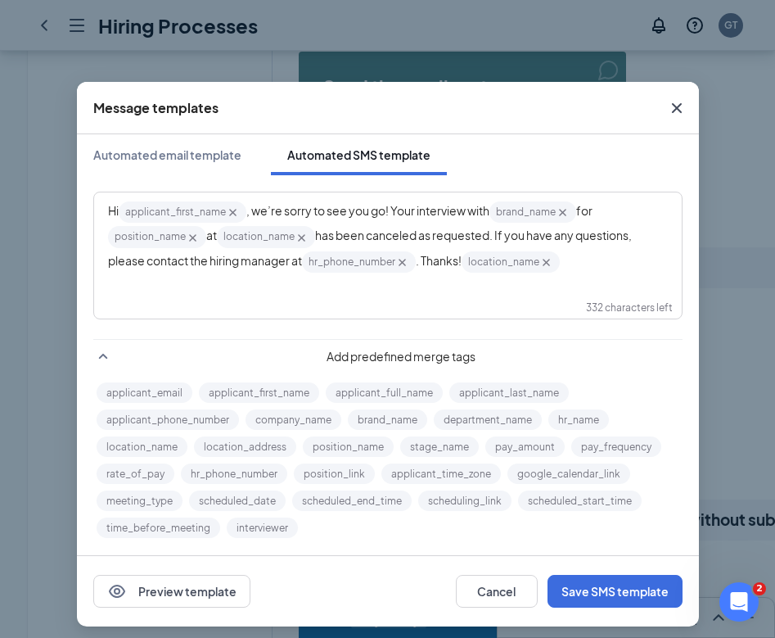
click at [264, 265] on span "has been canceled as requested. If you have any questions, please contact the h…" at bounding box center [371, 247] width 526 height 39
click at [264, 264] on span "has been canceled as requested. If you have any questions, please contact the h…" at bounding box center [371, 247] width 526 height 39
click at [262, 263] on span "has been canceled as requested. If you have any questions, please contact the h…" at bounding box center [371, 247] width 526 height 39
click at [232, 258] on span "has been canceled as requested. If you have any questions, please contact the h…" at bounding box center [371, 247] width 526 height 39
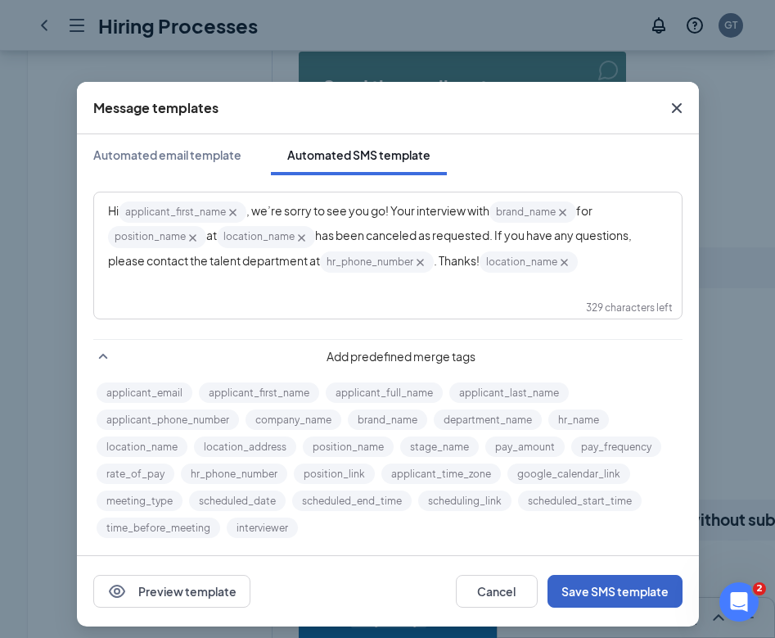
click at [614, 594] on button "Save SMS template" at bounding box center [615, 591] width 135 height 33
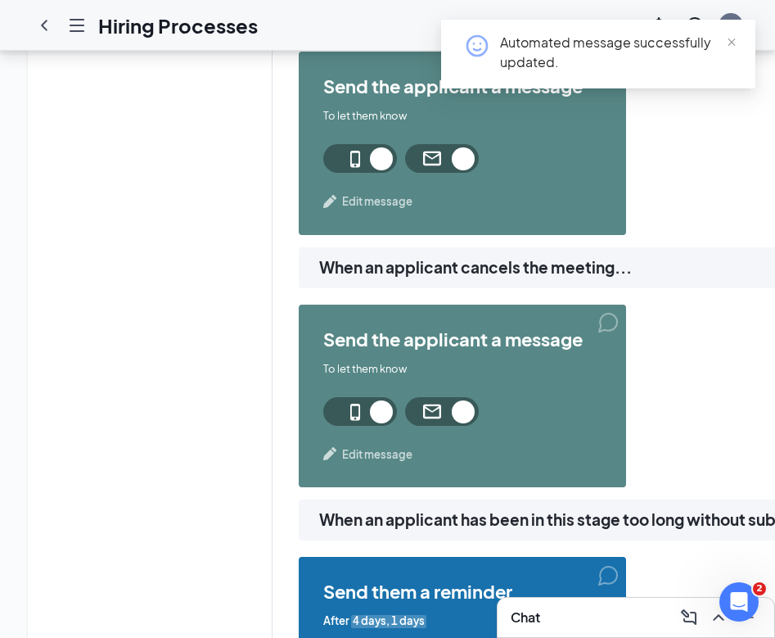
click at [385, 450] on span "Edit message" at bounding box center [377, 454] width 70 height 16
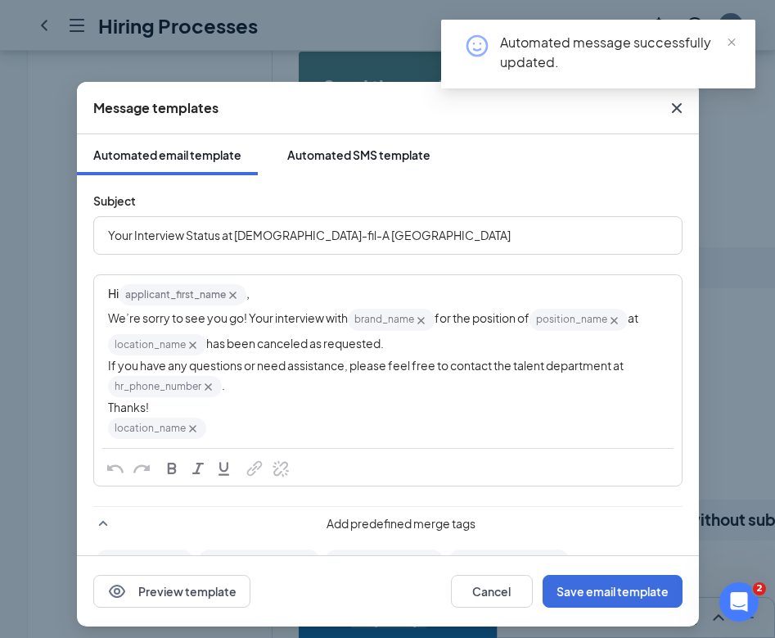
click at [372, 147] on div "Automated SMS template" at bounding box center [358, 155] width 143 height 16
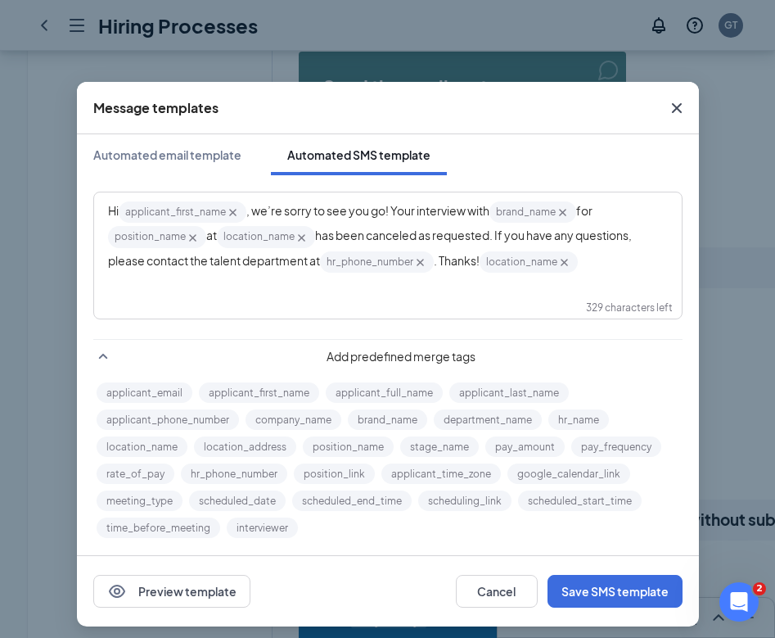
click at [677, 109] on icon "Cross" at bounding box center [676, 108] width 10 height 10
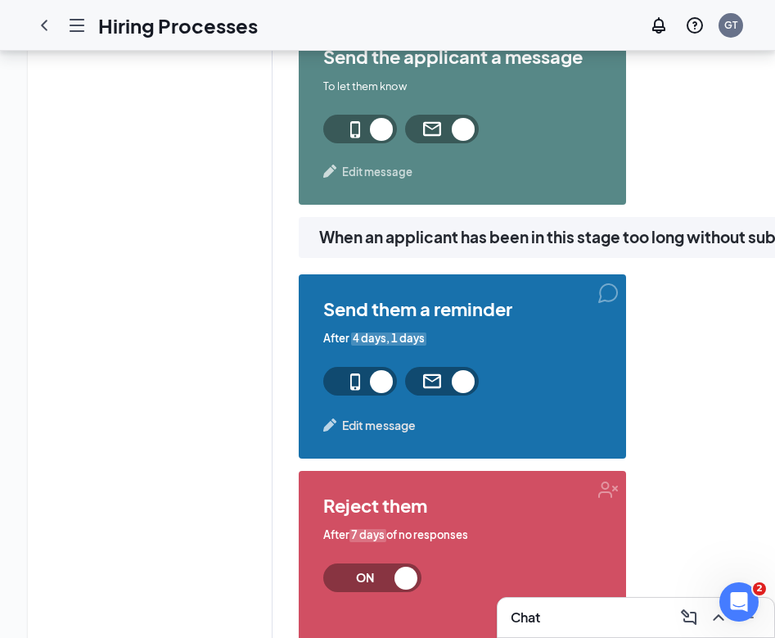
scroll to position [2030, 0]
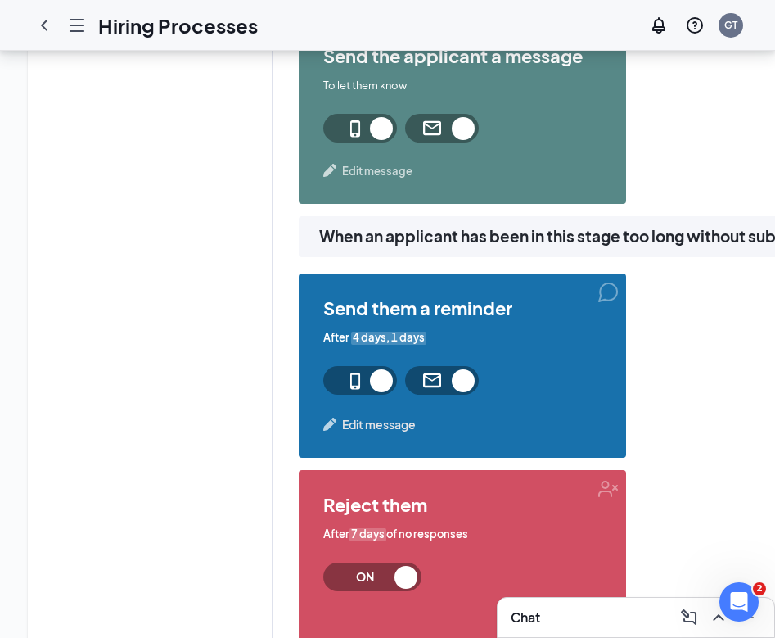
click at [404, 419] on span "Edit message" at bounding box center [379, 424] width 74 height 18
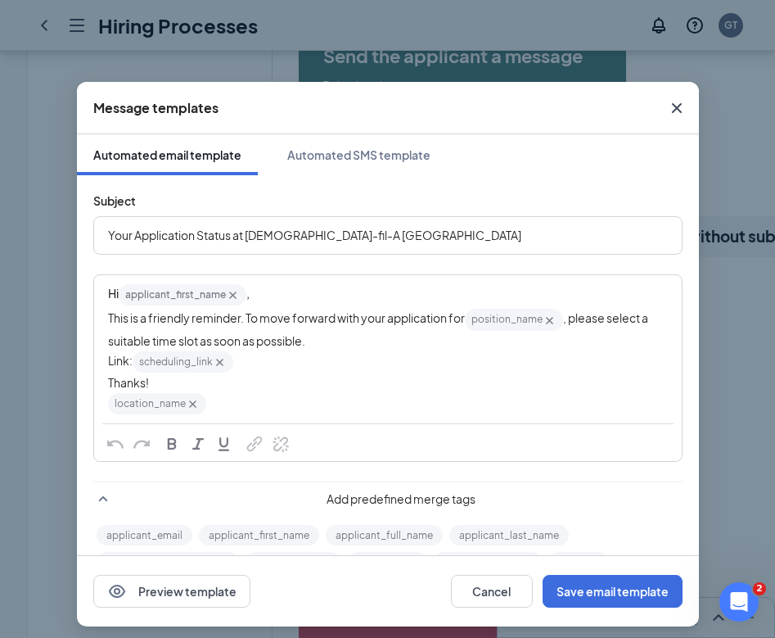
click at [678, 109] on icon "Cross" at bounding box center [676, 108] width 10 height 10
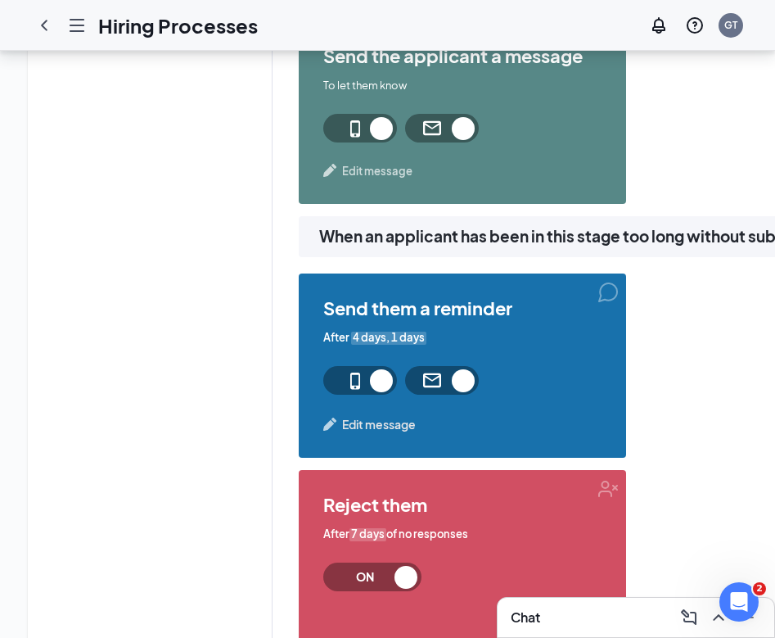
click at [380, 165] on span "Edit message" at bounding box center [377, 171] width 70 height 16
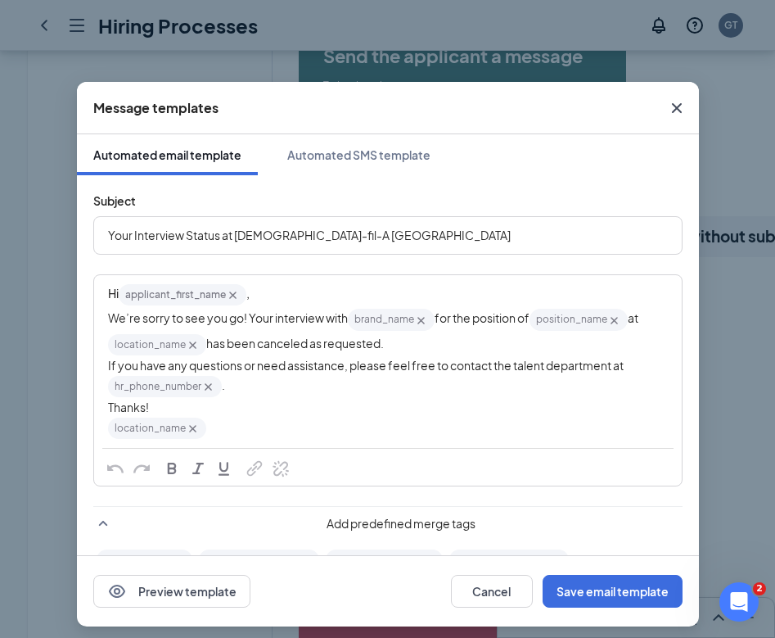
click at [671, 106] on icon "Cross" at bounding box center [677, 108] width 20 height 20
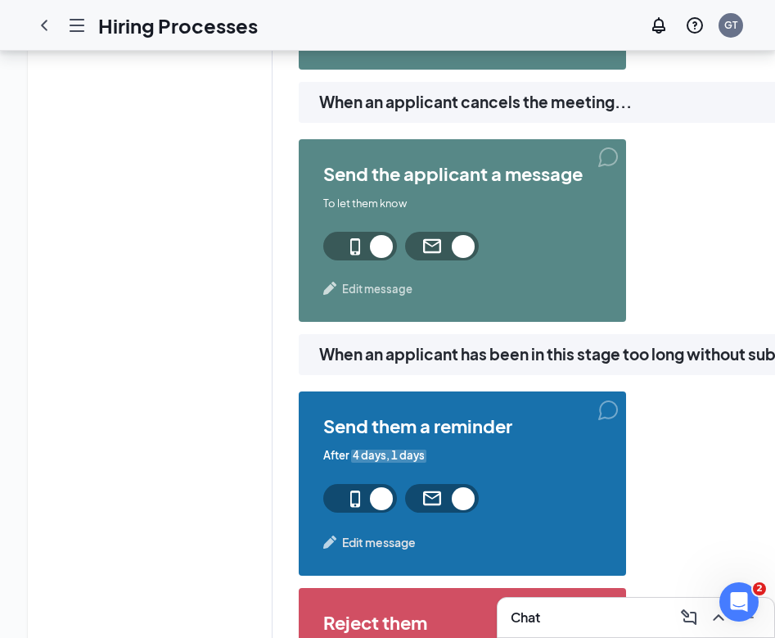
scroll to position [1813, 0]
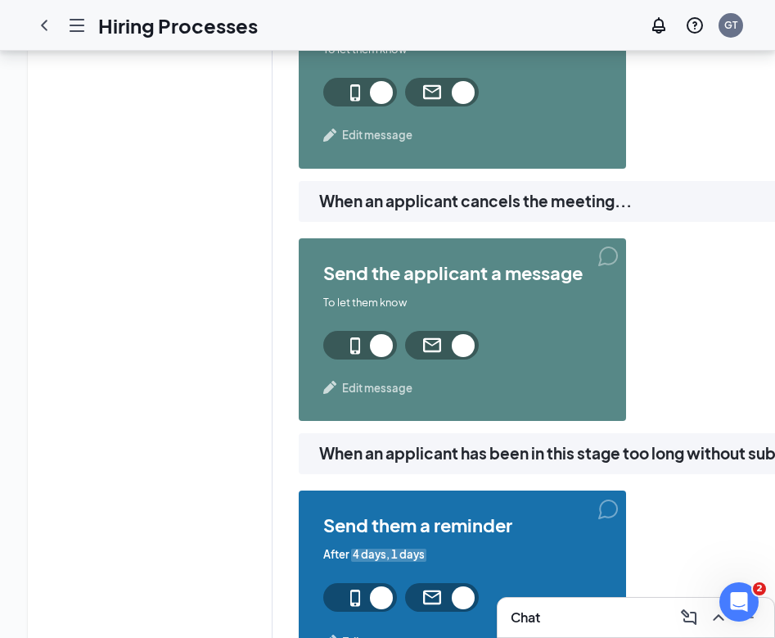
click at [390, 147] on div "send the applicant a message To let them know Edit message" at bounding box center [463, 76] width 328 height 183
click at [393, 139] on span "Edit message" at bounding box center [377, 135] width 70 height 16
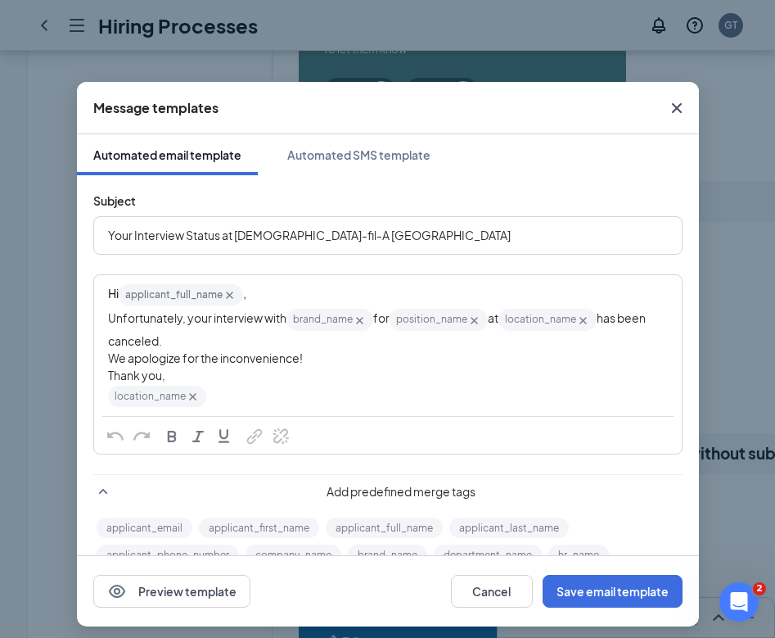
click at [676, 105] on icon "Cross" at bounding box center [677, 108] width 20 height 20
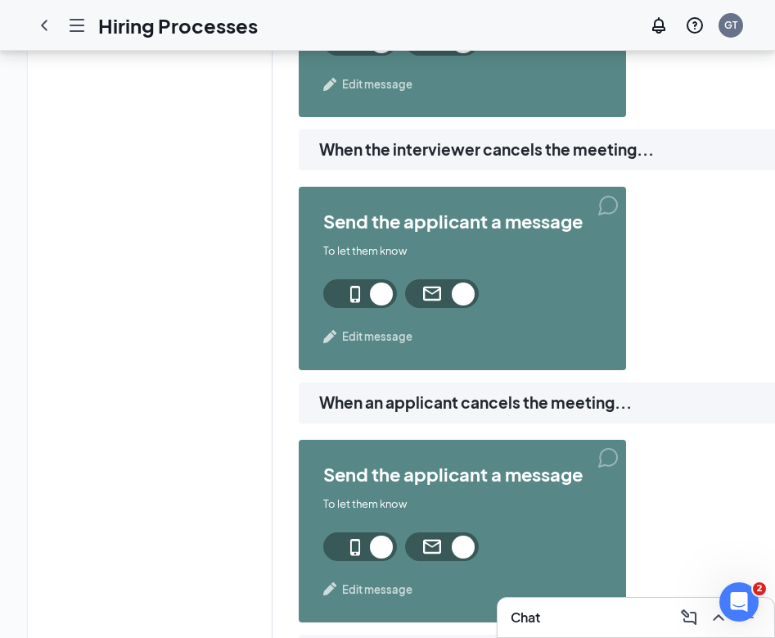
scroll to position [1531, 0]
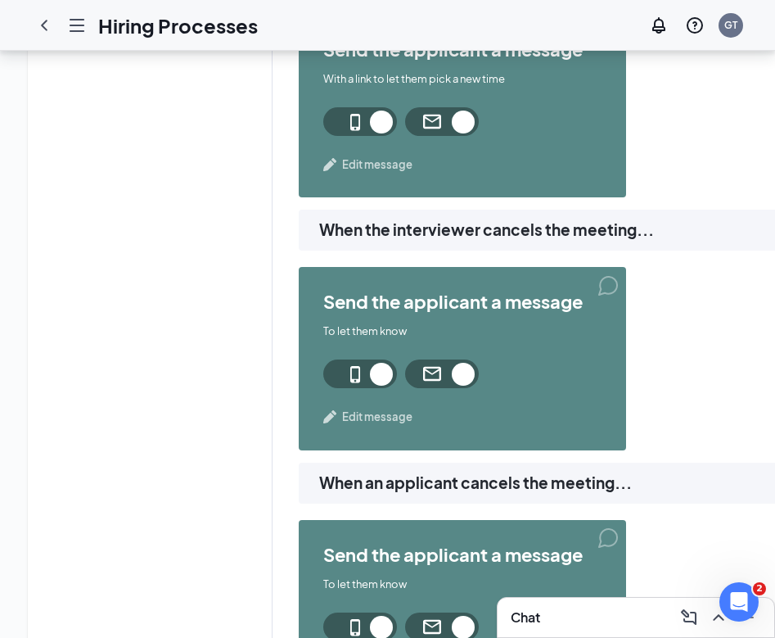
click at [376, 165] on span "Edit message" at bounding box center [377, 164] width 70 height 16
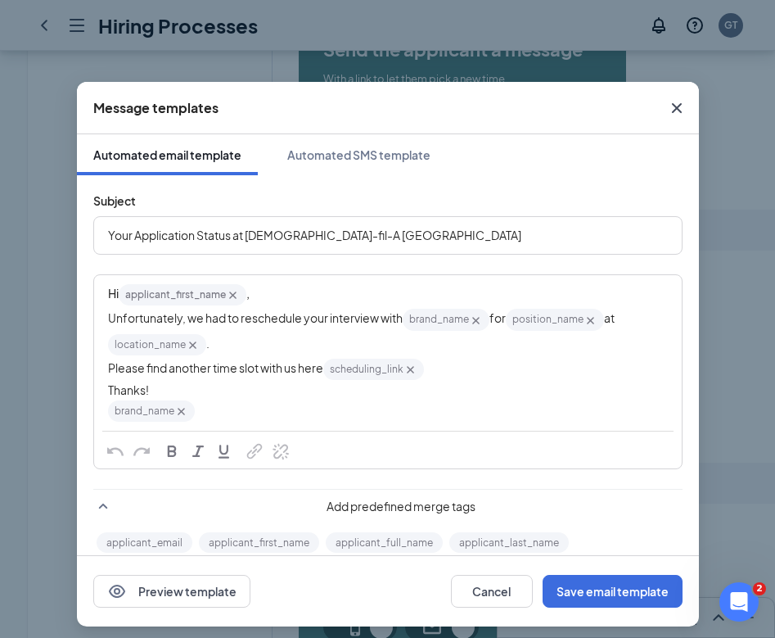
click at [677, 102] on icon "Cross" at bounding box center [677, 108] width 20 height 20
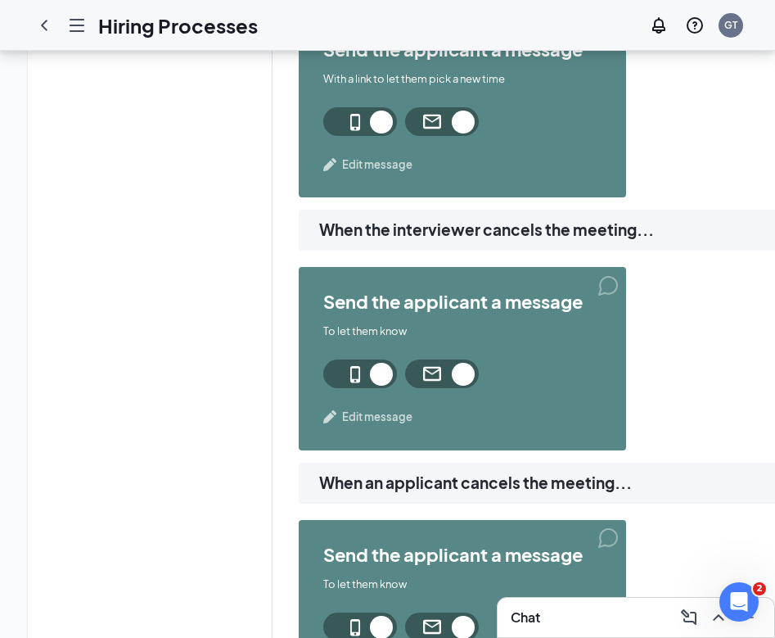
click at [385, 394] on div "send the applicant a message To let them know Edit message" at bounding box center [463, 358] width 328 height 183
click at [385, 409] on span "Edit message" at bounding box center [377, 417] width 70 height 16
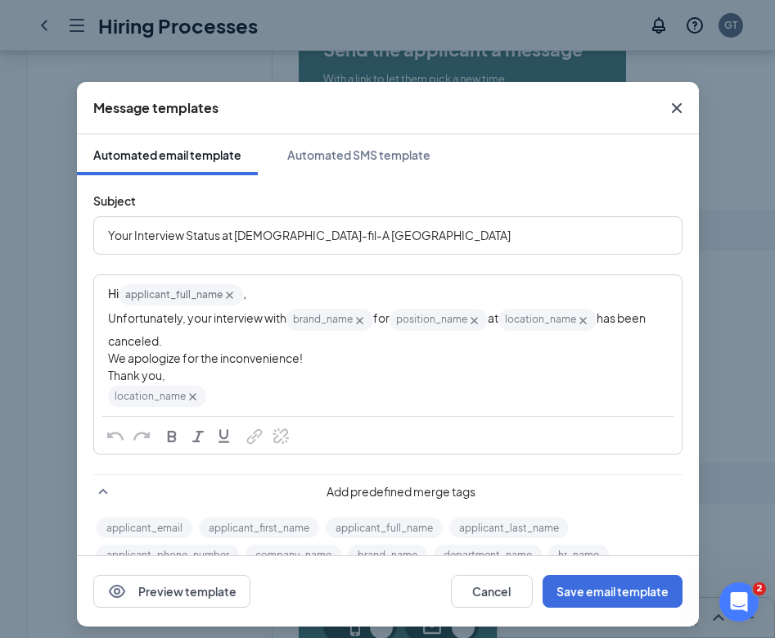
drag, startPoint x: 679, startPoint y: 109, endPoint x: 409, endPoint y: 180, distance: 279.4
click at [418, 180] on div "Message templates Automated email template Automated SMS template Subject Your …" at bounding box center [388, 354] width 622 height 544
click at [398, 161] on div "Automated SMS template" at bounding box center [358, 155] width 143 height 16
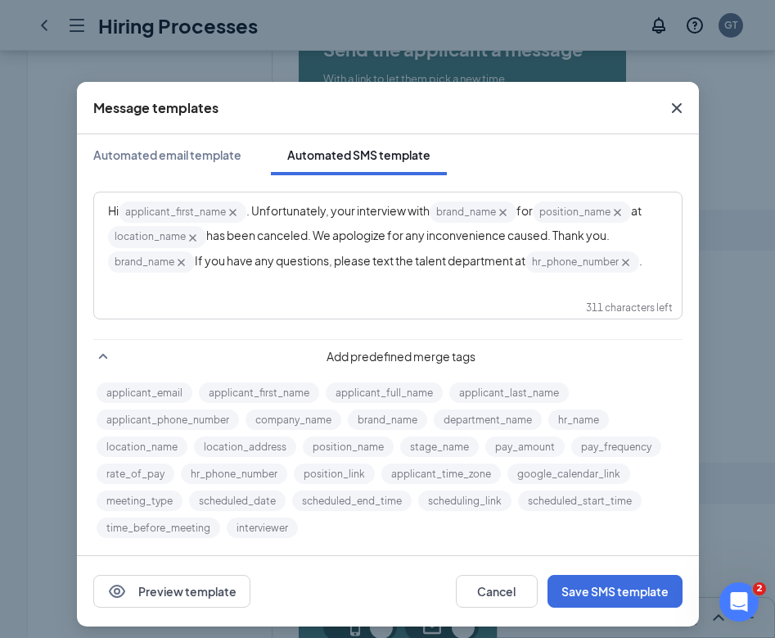
click at [677, 106] on icon "Cross" at bounding box center [676, 108] width 10 height 10
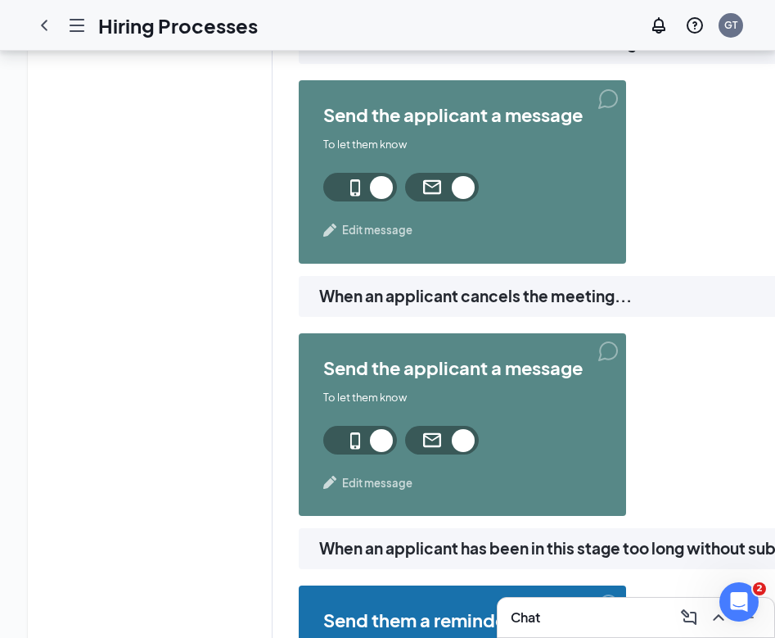
scroll to position [1866, 0]
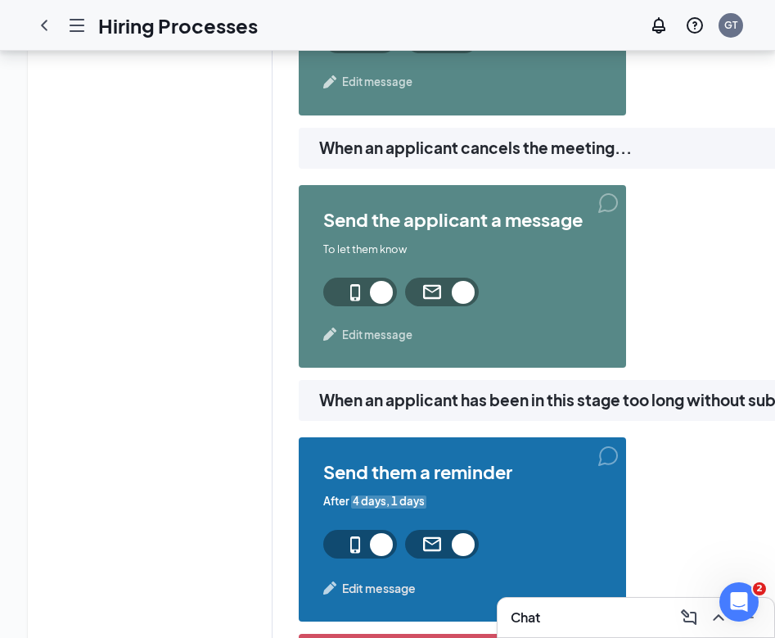
click at [388, 84] on span "Edit message" at bounding box center [377, 82] width 70 height 16
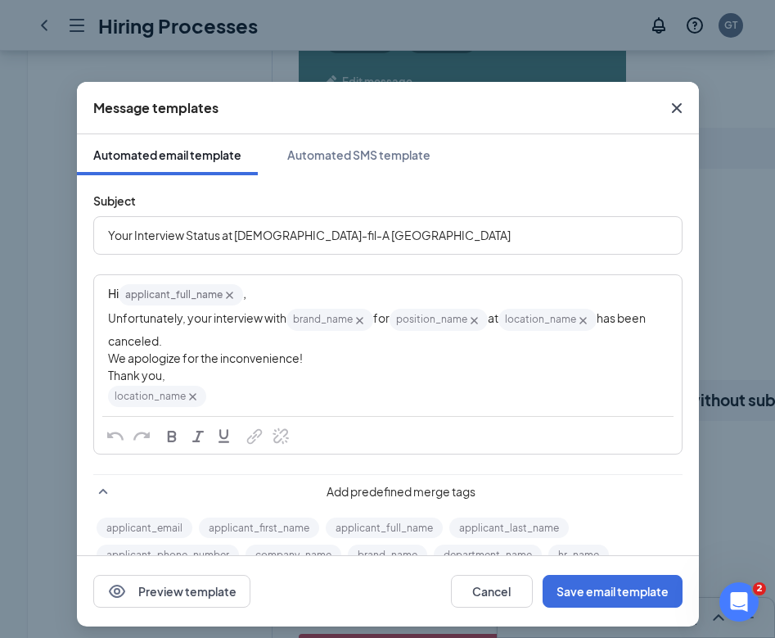
click at [675, 105] on icon "Cross" at bounding box center [676, 108] width 10 height 10
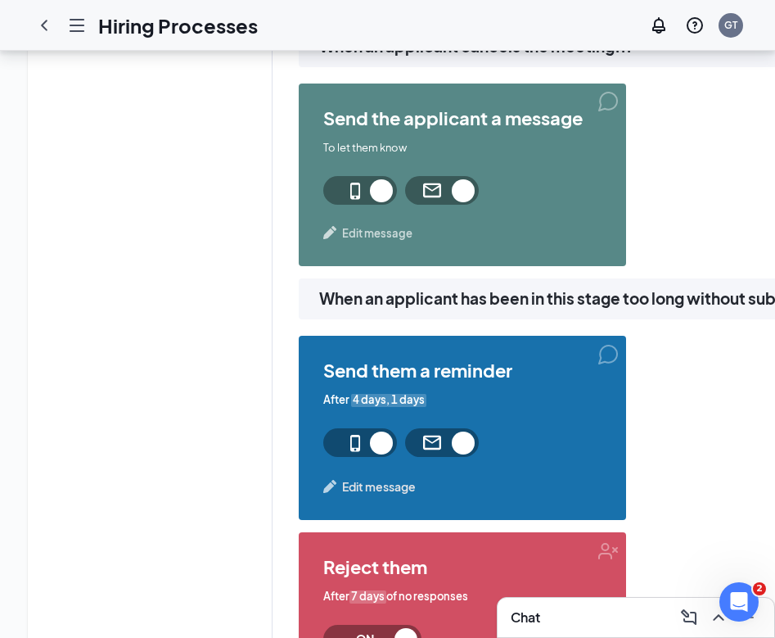
scroll to position [1969, 0]
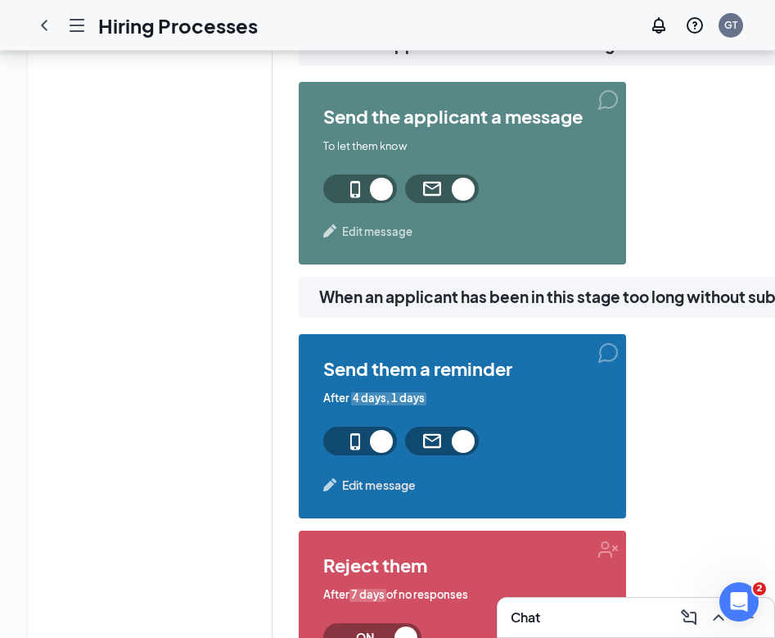
click at [378, 238] on span "Edit message" at bounding box center [377, 232] width 70 height 16
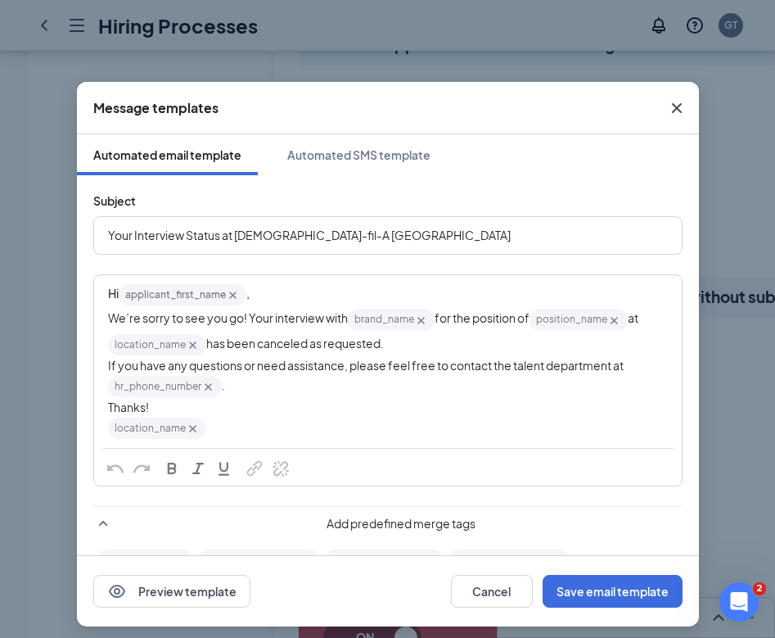
click at [376, 177] on div "Subject Your Interview Status at Chick-fil-A Phillipsburg Hi applicant_first_na…" at bounding box center [388, 441] width 622 height 533
click at [378, 156] on div "Automated SMS template" at bounding box center [358, 155] width 143 height 16
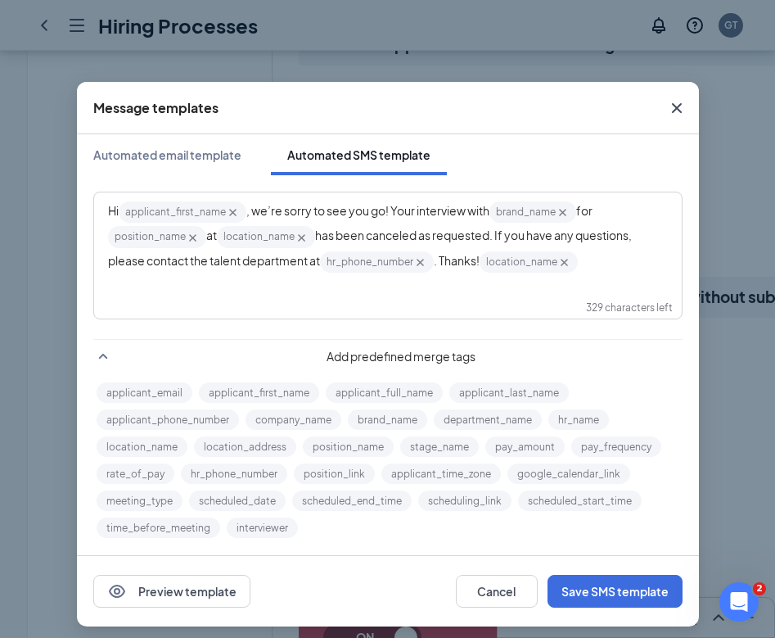
click at [675, 109] on icon "Cross" at bounding box center [676, 108] width 10 height 10
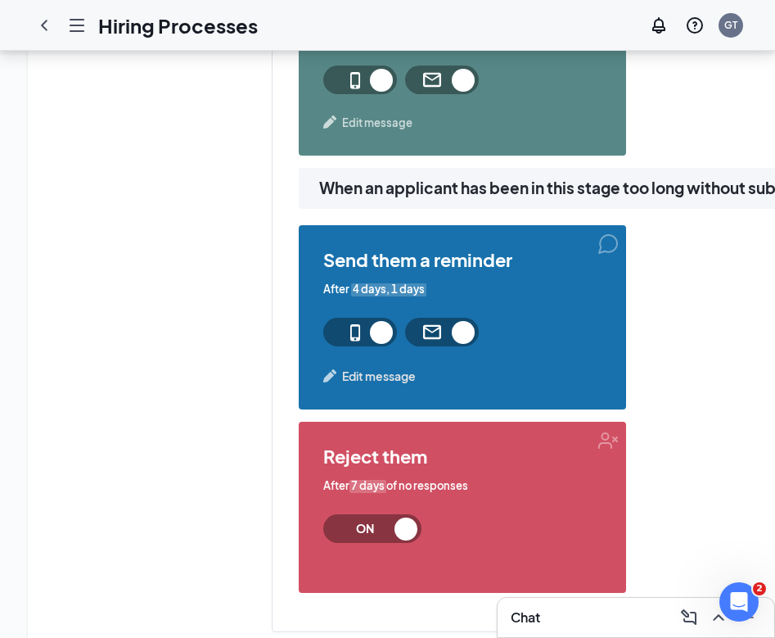
scroll to position [2138, 0]
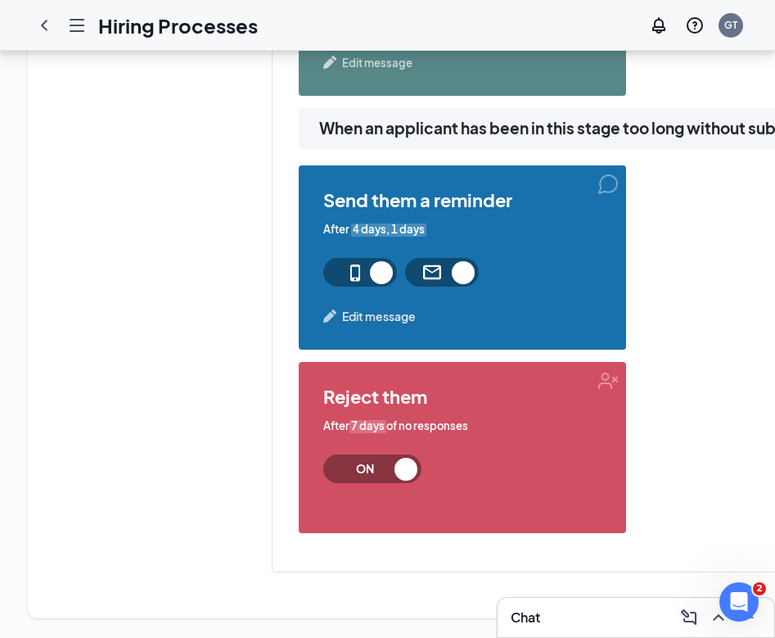
click at [404, 319] on span "Edit message" at bounding box center [379, 316] width 74 height 18
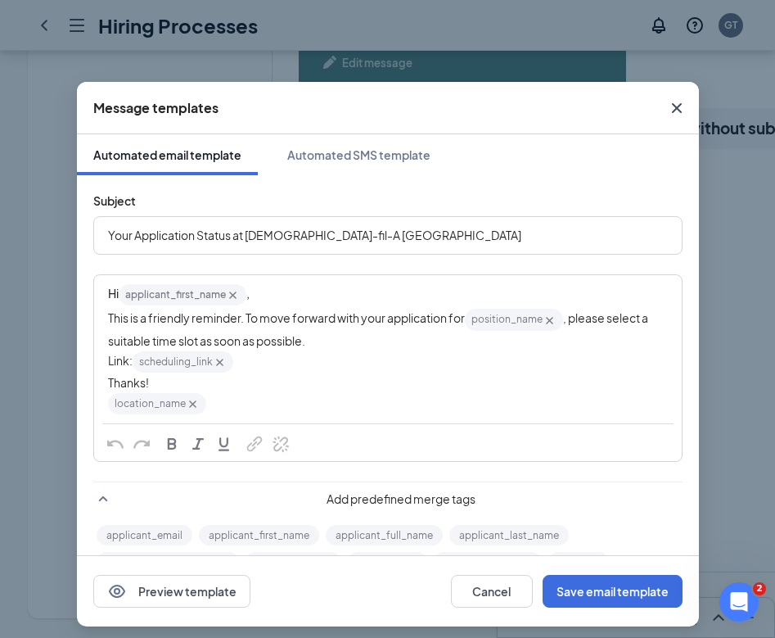
click at [156, 230] on span "Your Application Status at Chick-fil-A Phillipsburg" at bounding box center [314, 235] width 413 height 15
click at [193, 232] on span "Your Interview Status at Chick-fil-A Phillipsburg" at bounding box center [309, 235] width 403 height 15
click at [246, 242] on span "Your Interview Reminder at Chick-fil-A Phillipsburg" at bounding box center [319, 235] width 422 height 15
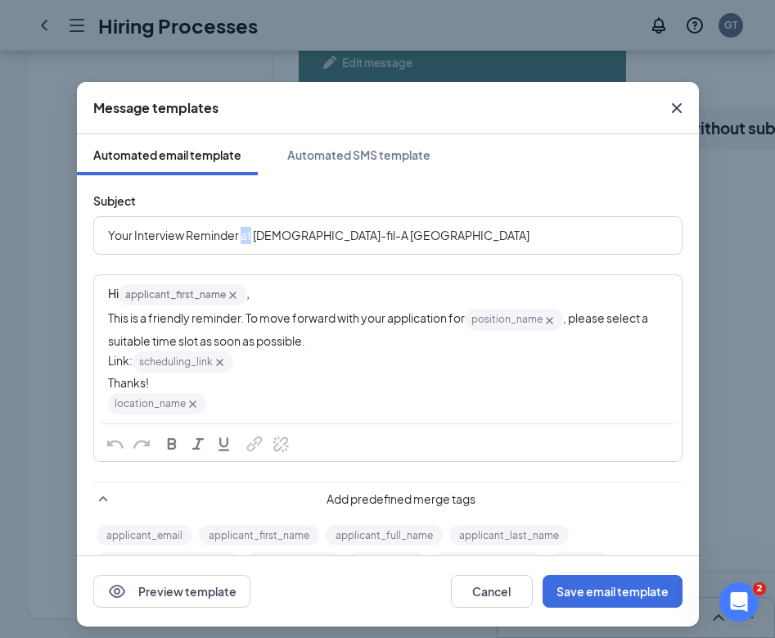
click at [246, 242] on span "Your Interview Reminder at Chick-fil-A Phillipsburg" at bounding box center [319, 235] width 422 height 15
click at [590, 589] on button "Save email template" at bounding box center [613, 591] width 140 height 33
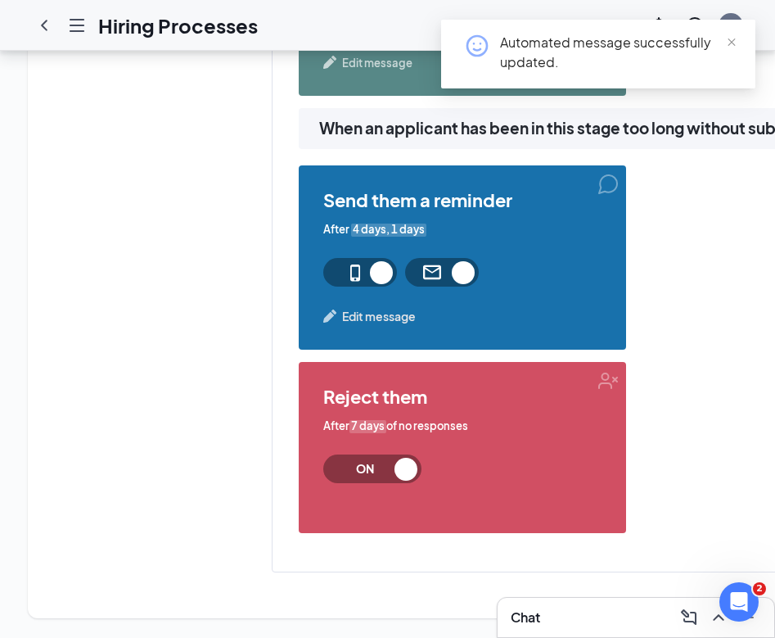
click at [359, 314] on span "Edit message" at bounding box center [379, 316] width 74 height 18
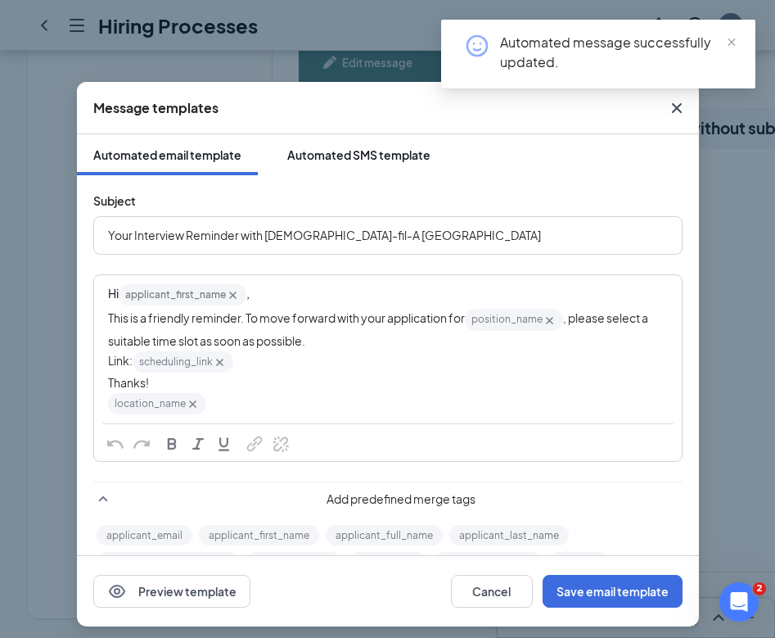
click at [323, 165] on button "Automated SMS template" at bounding box center [359, 154] width 176 height 41
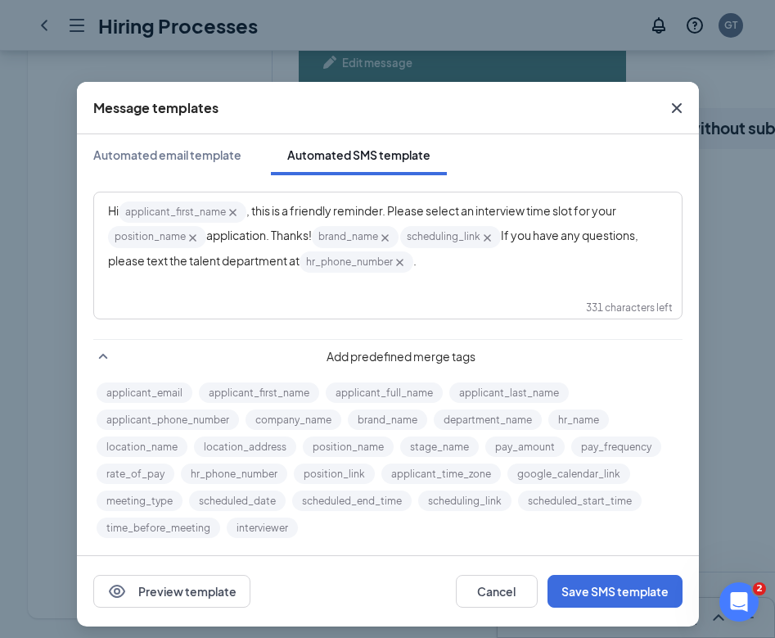
click at [672, 106] on icon "Cross" at bounding box center [677, 108] width 20 height 20
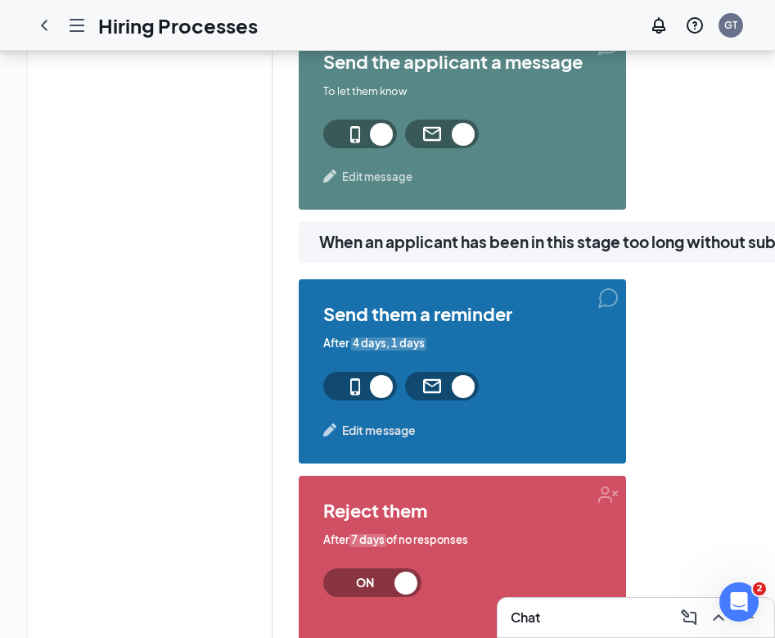
scroll to position [1979, 0]
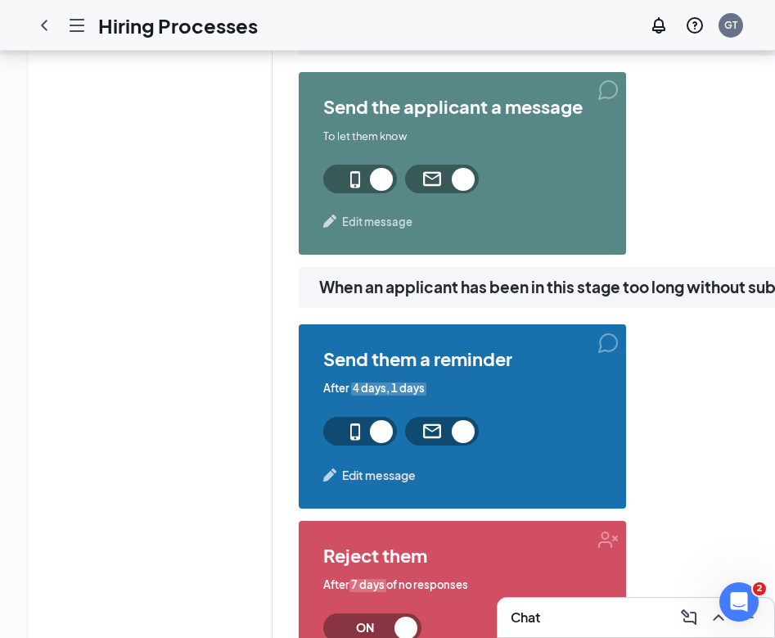
click at [371, 221] on span "Edit message" at bounding box center [377, 222] width 70 height 16
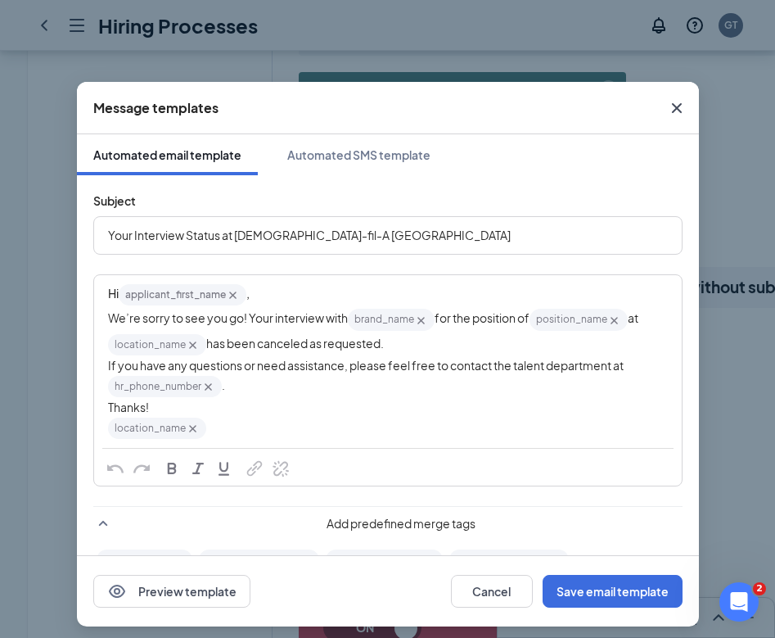
click at [224, 237] on span "Your Interview Status at Chick-fil-A Phillipsburg" at bounding box center [309, 235] width 403 height 15
click at [603, 577] on button "Save email template" at bounding box center [613, 591] width 140 height 33
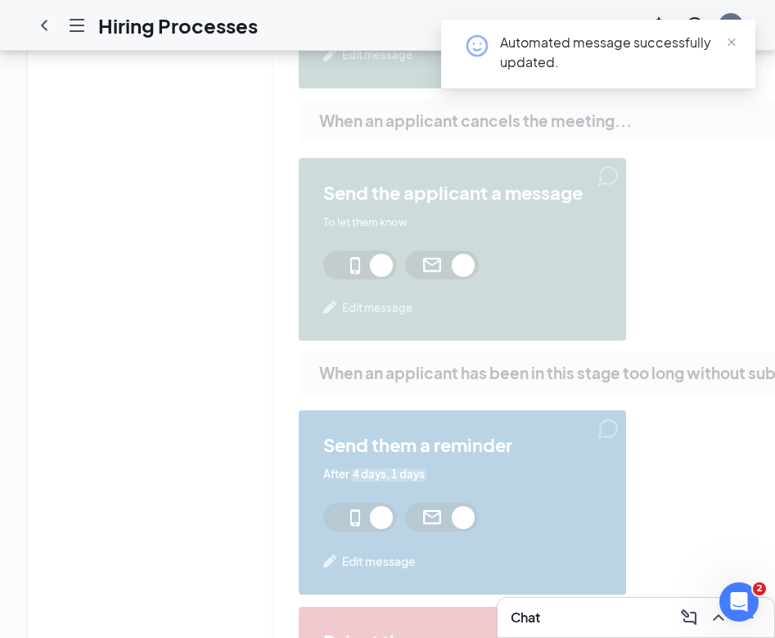
scroll to position [1886, 0]
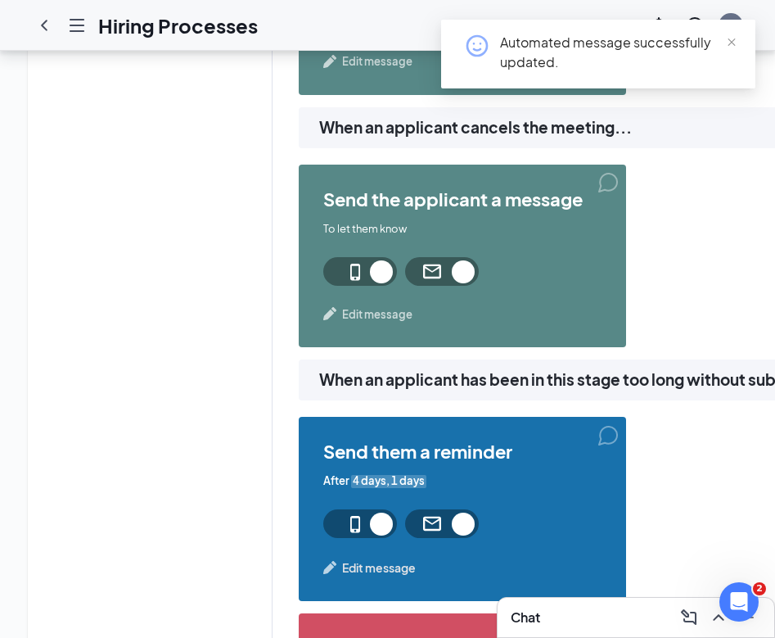
click at [374, 315] on span "Edit message" at bounding box center [377, 314] width 70 height 16
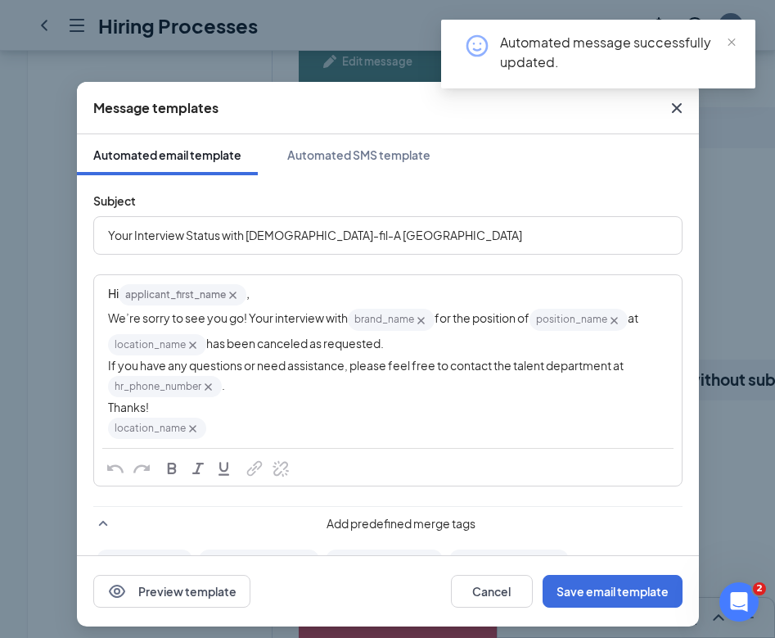
click at [677, 109] on icon "Cross" at bounding box center [676, 108] width 10 height 10
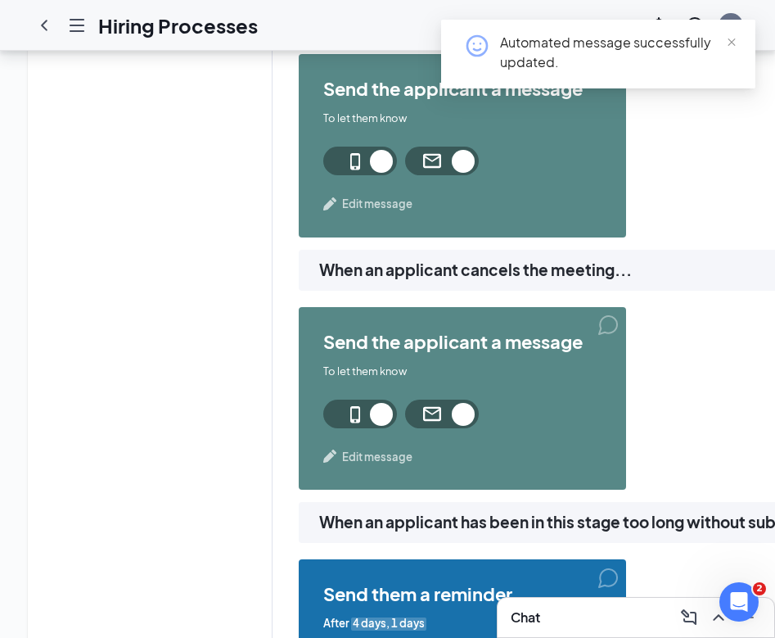
scroll to position [1733, 0]
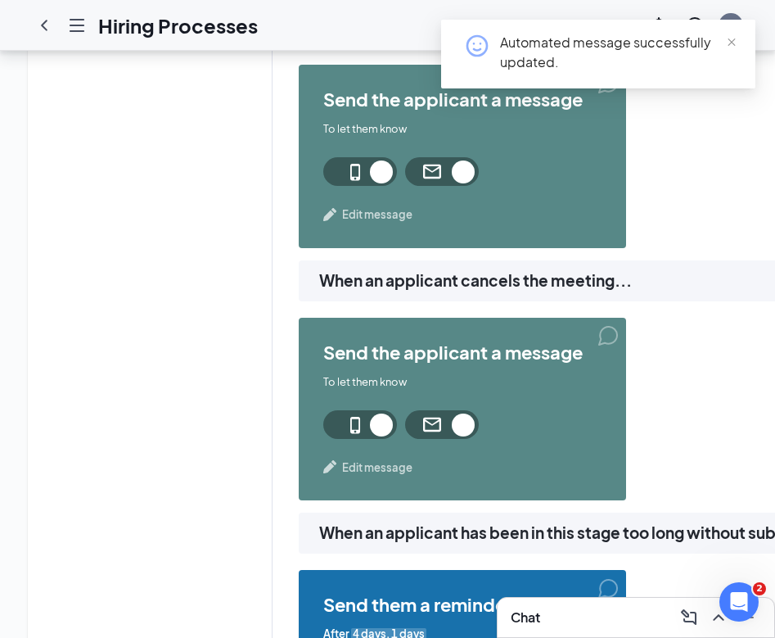
click at [402, 227] on div "send the applicant a message To let them know Edit message" at bounding box center [463, 156] width 328 height 183
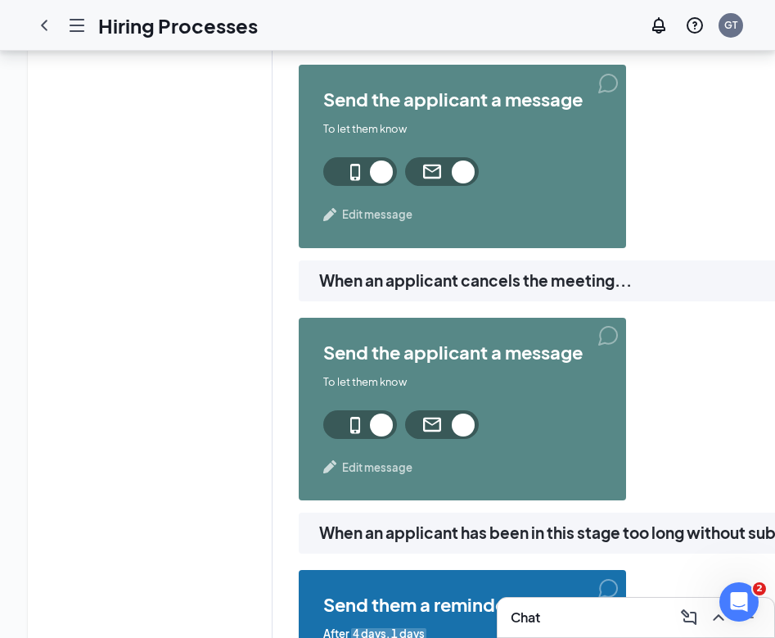
click at [383, 221] on span "Edit message" at bounding box center [377, 214] width 70 height 16
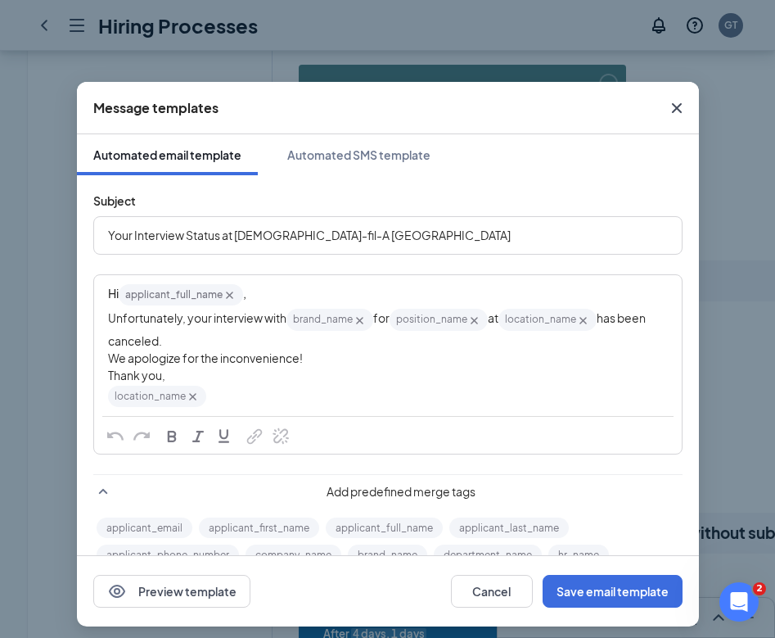
click at [229, 235] on span "Your Interview Status at Chick-fil-A Phillipsburg" at bounding box center [309, 235] width 403 height 15
click at [659, 594] on button "Save email template" at bounding box center [613, 591] width 140 height 33
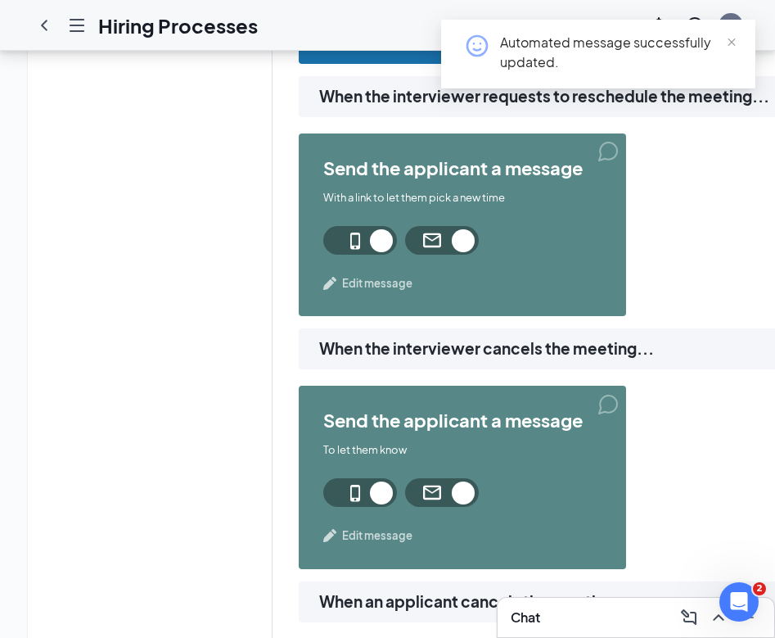
scroll to position [1341, 0]
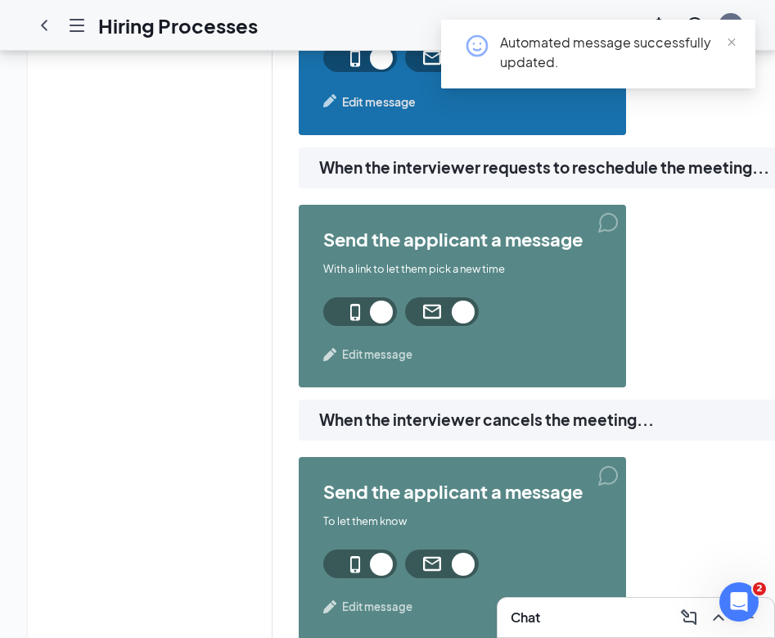
click at [390, 355] on span "Edit message" at bounding box center [377, 354] width 70 height 16
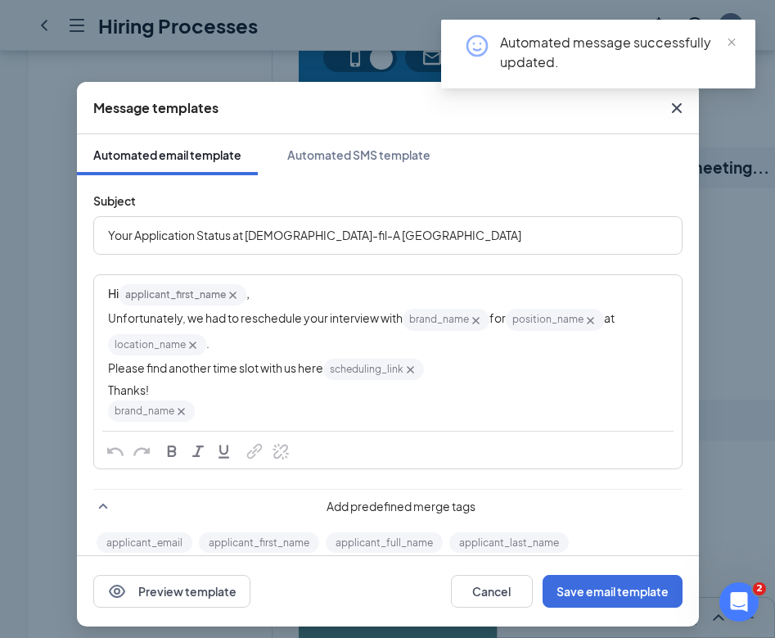
click at [239, 235] on span "Your Application Status at Chick-fil-A Phillipsburg" at bounding box center [314, 235] width 413 height 15
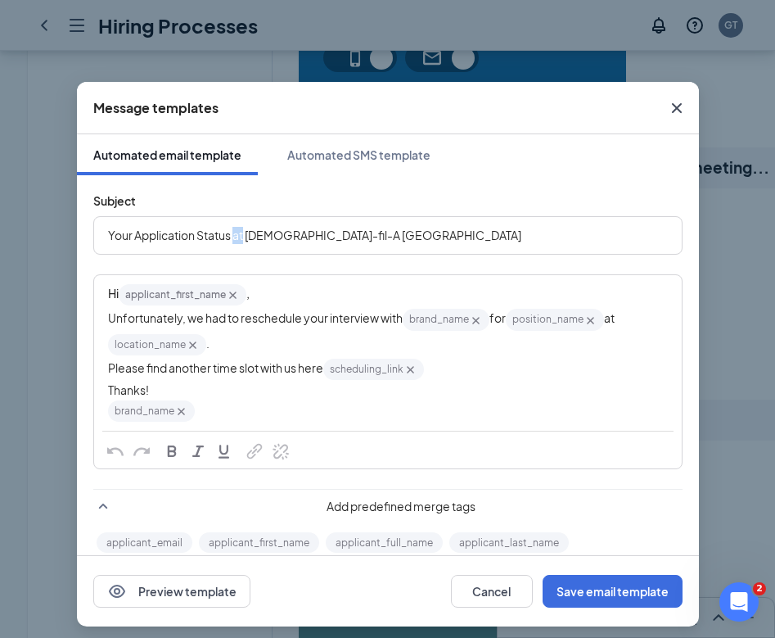
click at [239, 235] on span "Your Application Status at Chick-fil-A Phillipsburg" at bounding box center [314, 235] width 413 height 15
click at [607, 590] on button "Save email template" at bounding box center [613, 591] width 140 height 33
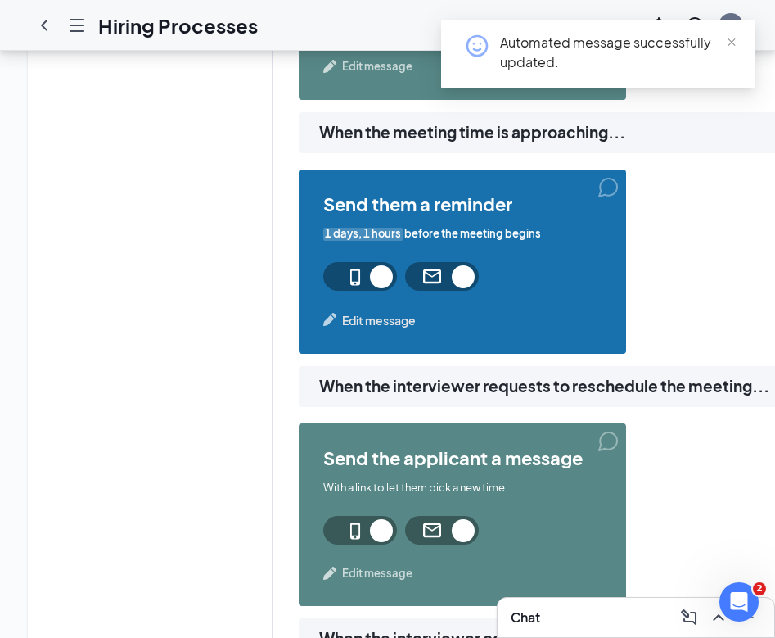
scroll to position [1101, 0]
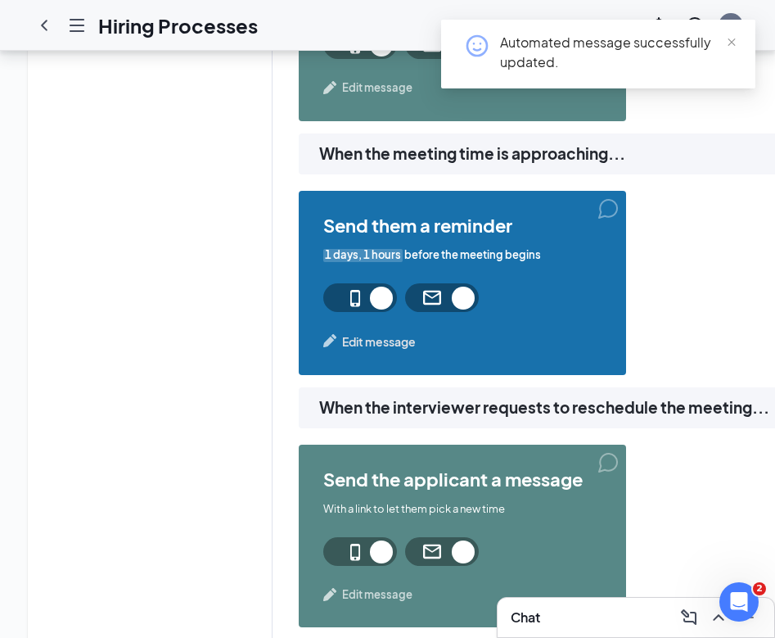
click at [396, 336] on span "Edit message" at bounding box center [379, 341] width 74 height 18
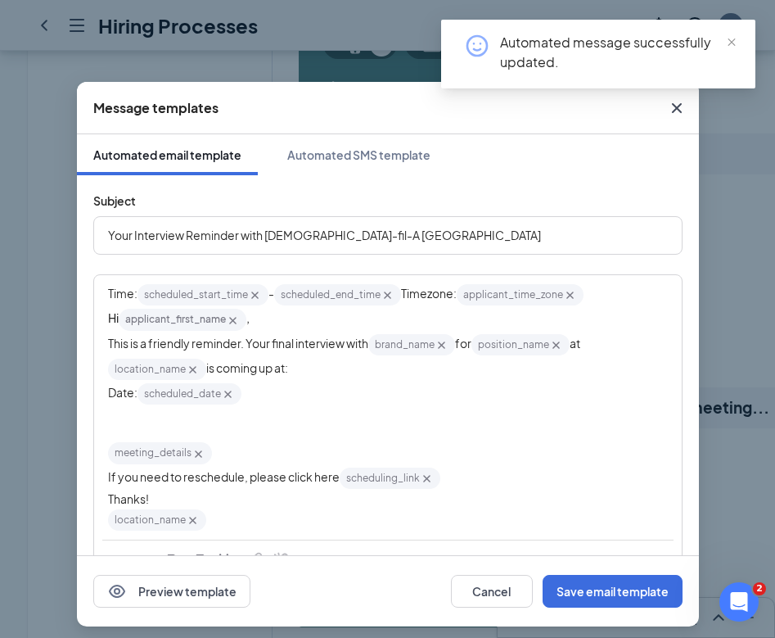
click at [681, 106] on icon "Cross" at bounding box center [677, 108] width 20 height 20
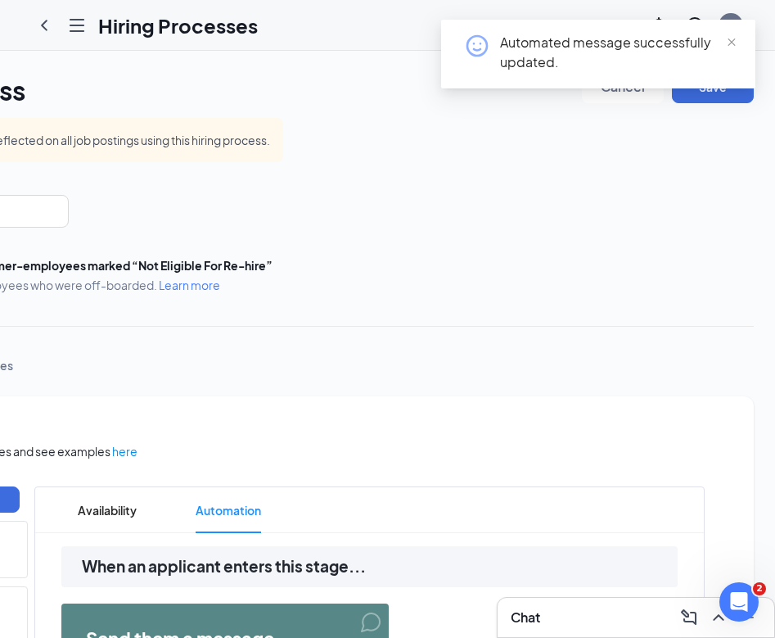
scroll to position [0, 247]
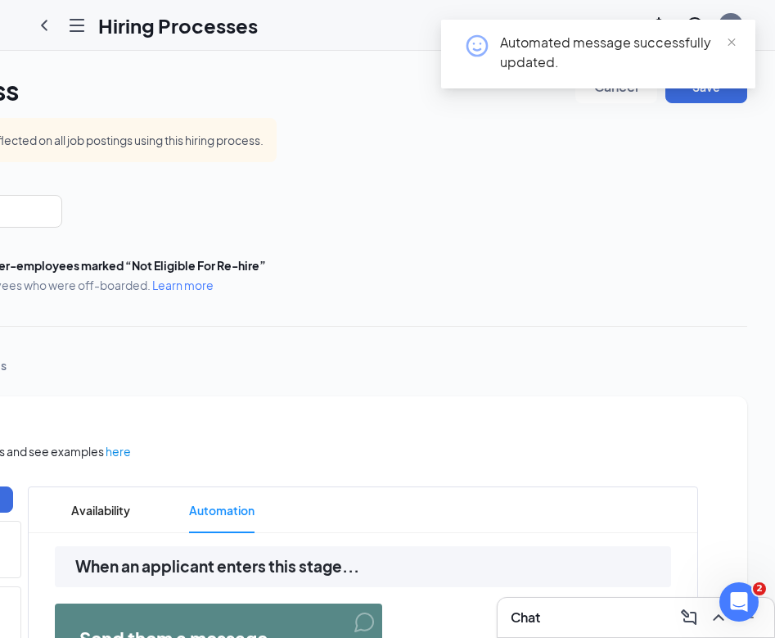
click at [694, 93] on div "Automated message successfully updated." at bounding box center [598, 61] width 314 height 82
click at [692, 102] on button "Save" at bounding box center [707, 86] width 82 height 33
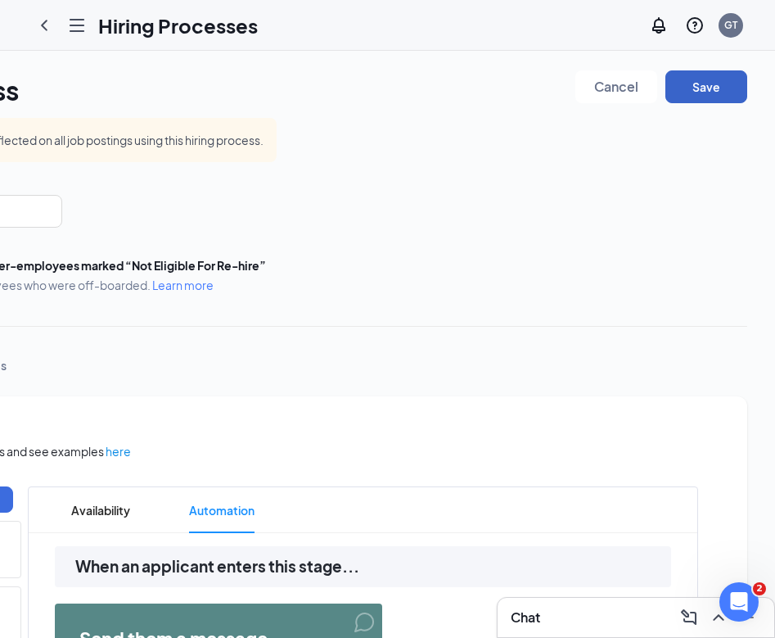
scroll to position [0, 0]
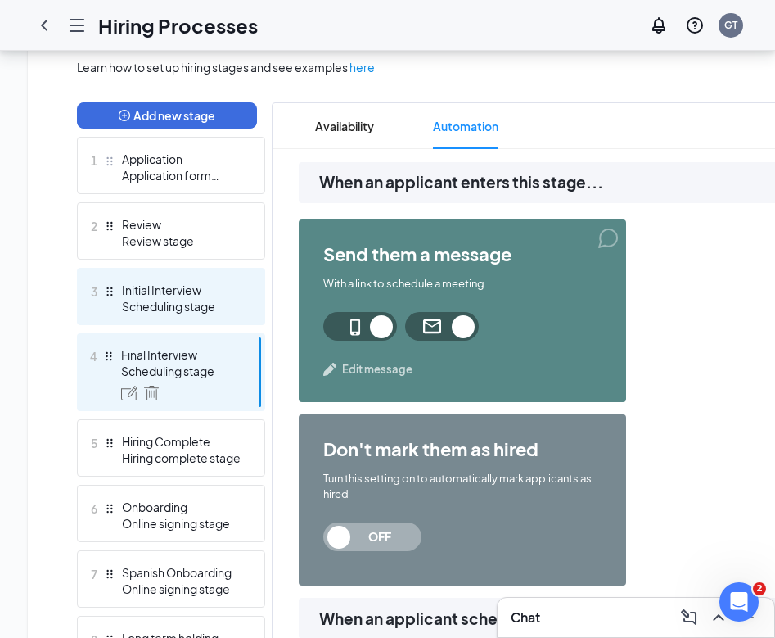
click at [180, 277] on div "3 Initial Interview Scheduling stage" at bounding box center [171, 296] width 188 height 57
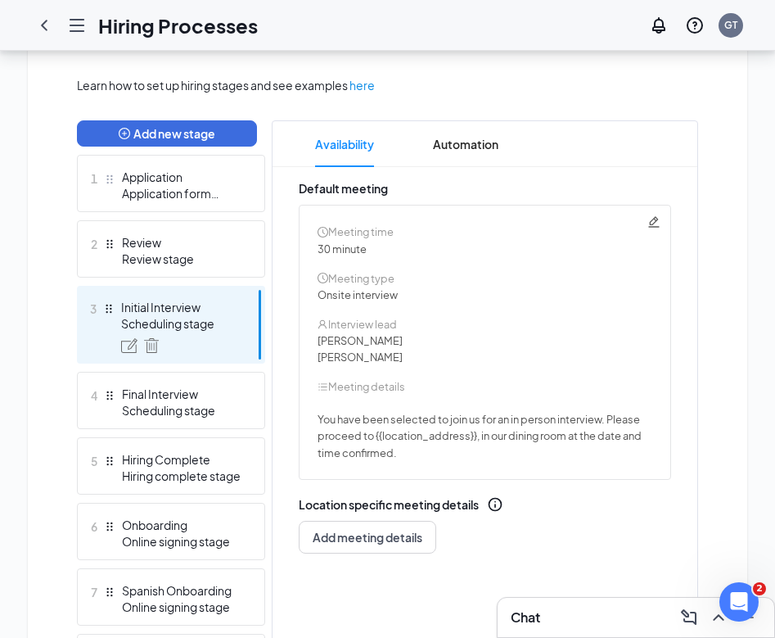
scroll to position [402, 0]
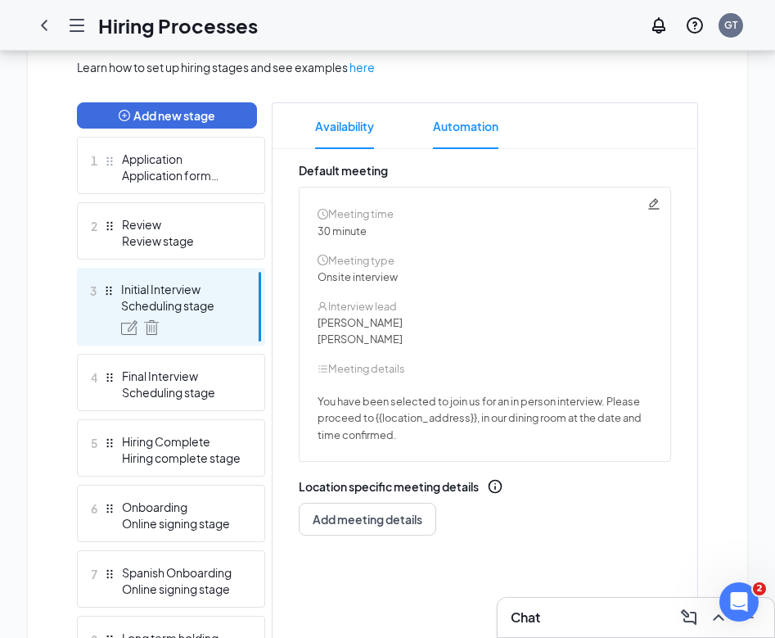
click at [448, 141] on span "Automation" at bounding box center [466, 126] width 66 height 46
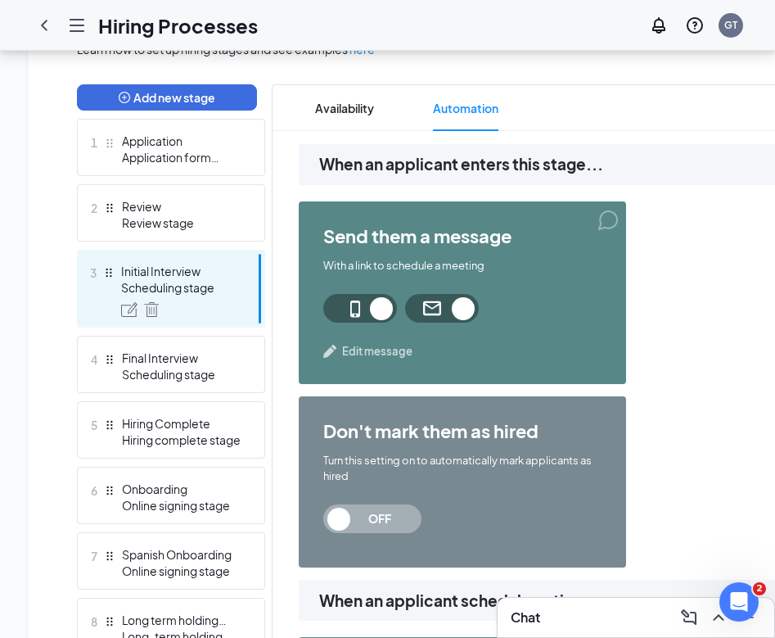
scroll to position [384, 0]
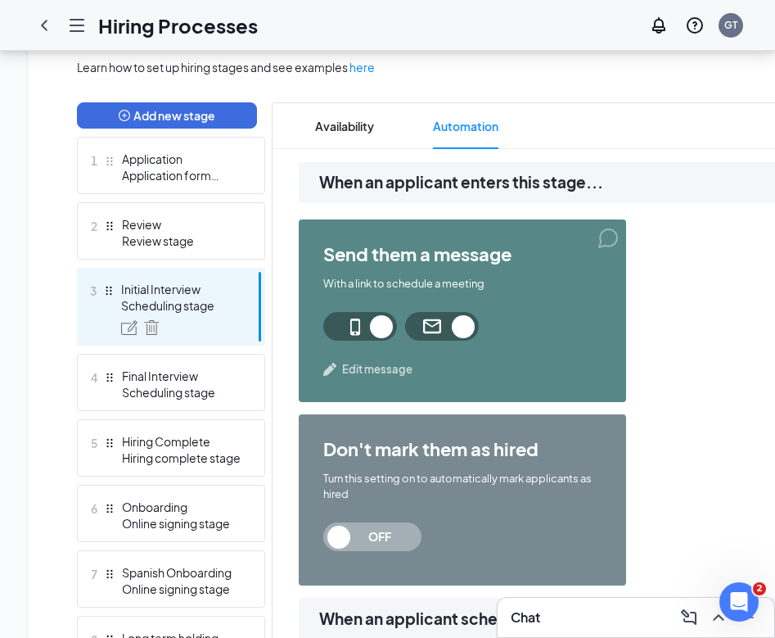
click at [371, 381] on div "send them a message With a link to schedule a meeting Edit message" at bounding box center [463, 310] width 328 height 183
click at [380, 363] on span "Edit message" at bounding box center [377, 369] width 70 height 16
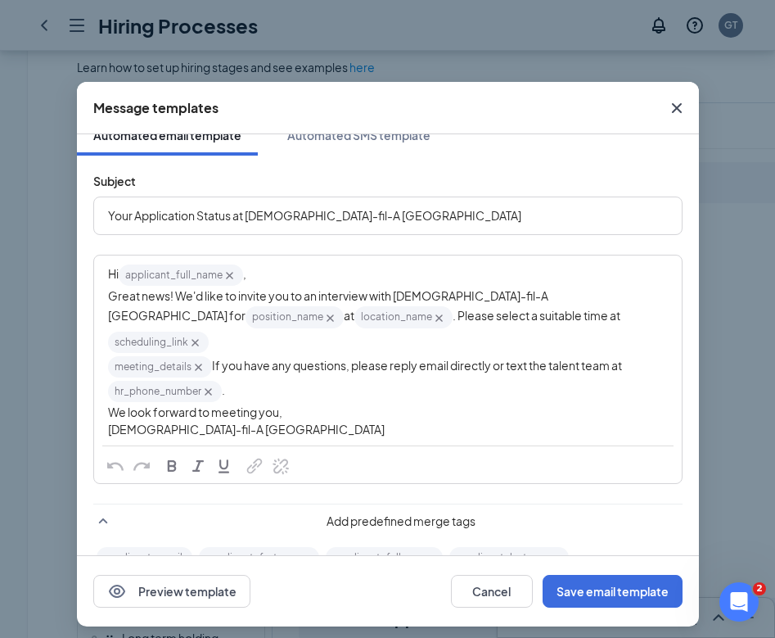
scroll to position [24, 0]
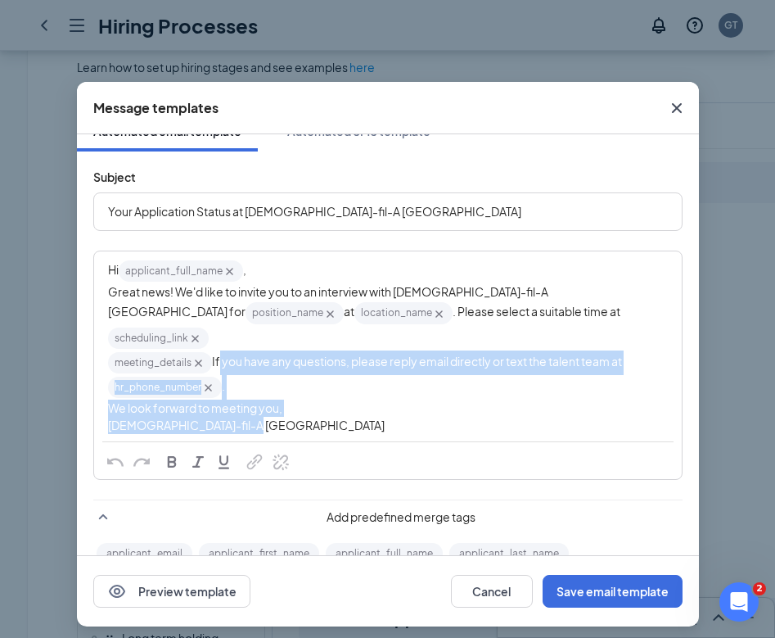
drag, startPoint x: 251, startPoint y: 424, endPoint x: 109, endPoint y: 379, distance: 149.4
click at [109, 379] on div "Hi applicant_full_name‌‌‌‌ {{applicant_full_name}} , Great news! We'd like to i…" at bounding box center [388, 346] width 586 height 188
copy div "f you have any questions, please reply email directly or text the talent team a…"
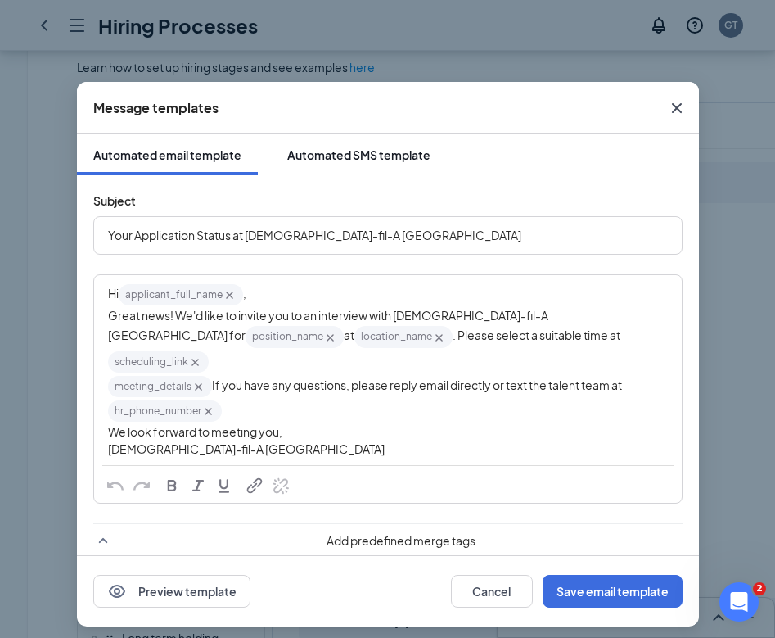
click at [367, 156] on div "Automated SMS template" at bounding box center [358, 155] width 143 height 16
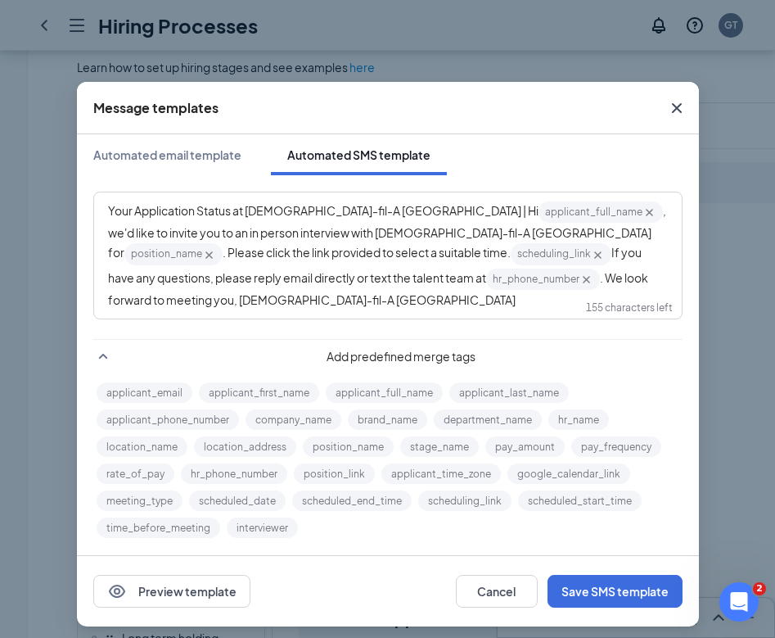
click at [684, 109] on icon "Cross" at bounding box center [677, 108] width 20 height 20
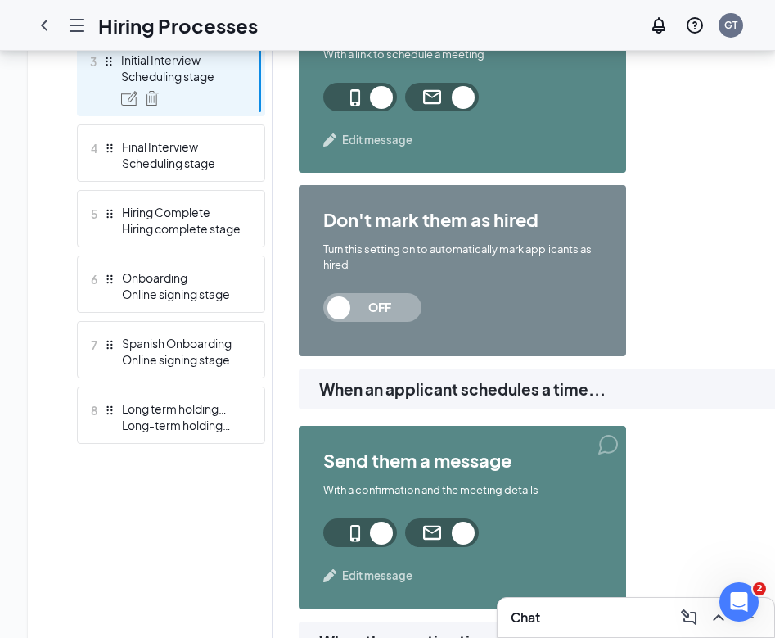
scroll to position [677, 0]
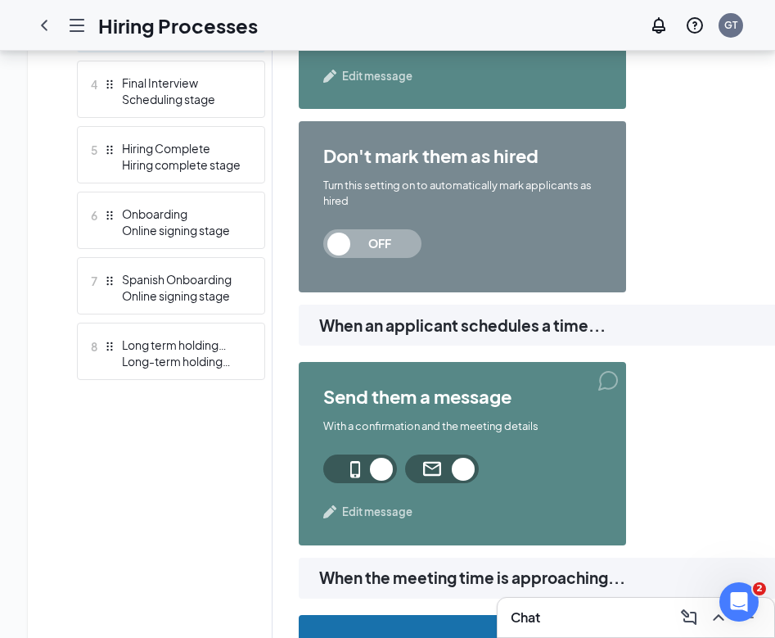
click at [373, 514] on span "Edit message" at bounding box center [377, 512] width 70 height 16
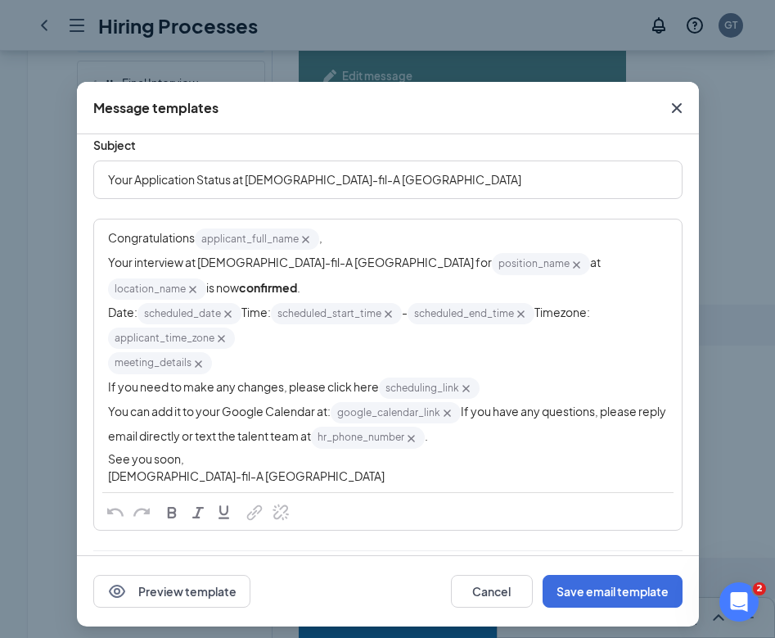
scroll to position [51, 0]
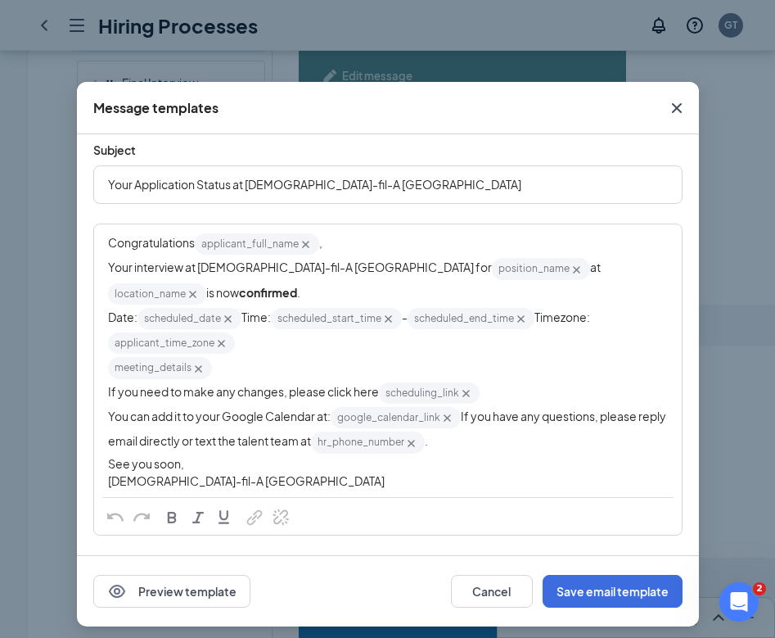
click at [163, 471] on span "See you soon," at bounding box center [146, 463] width 76 height 15
copy span "See you soon,"
click at [590, 579] on button "Save email template" at bounding box center [613, 591] width 140 height 33
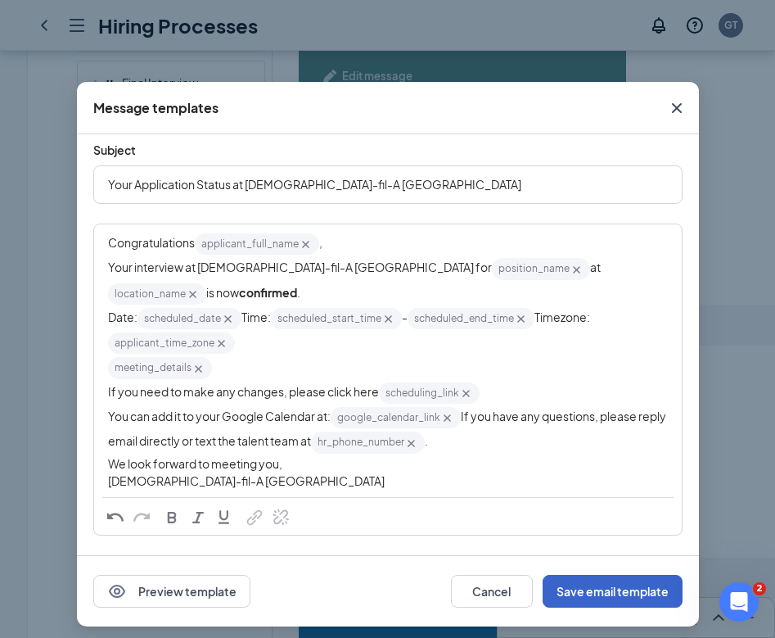
click at [591, 588] on button "Save email template" at bounding box center [613, 591] width 140 height 33
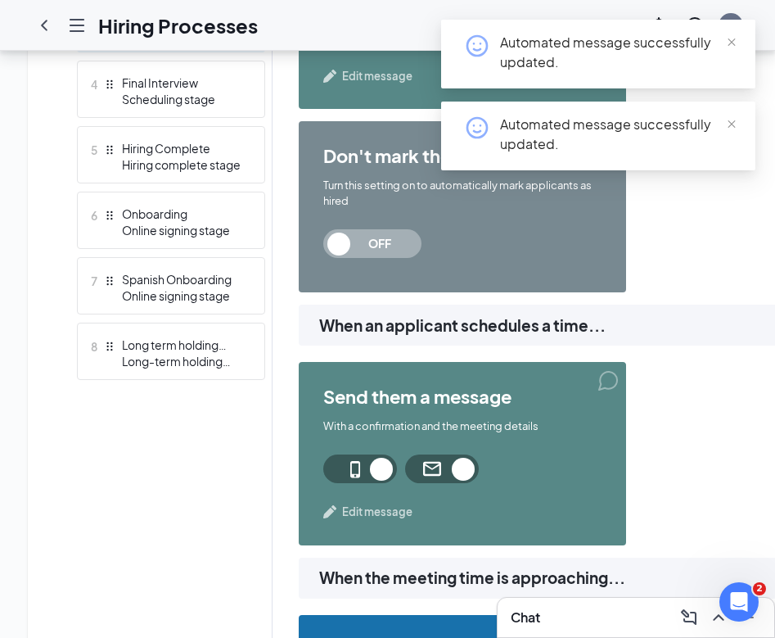
click at [368, 513] on span "Edit message" at bounding box center [377, 512] width 70 height 16
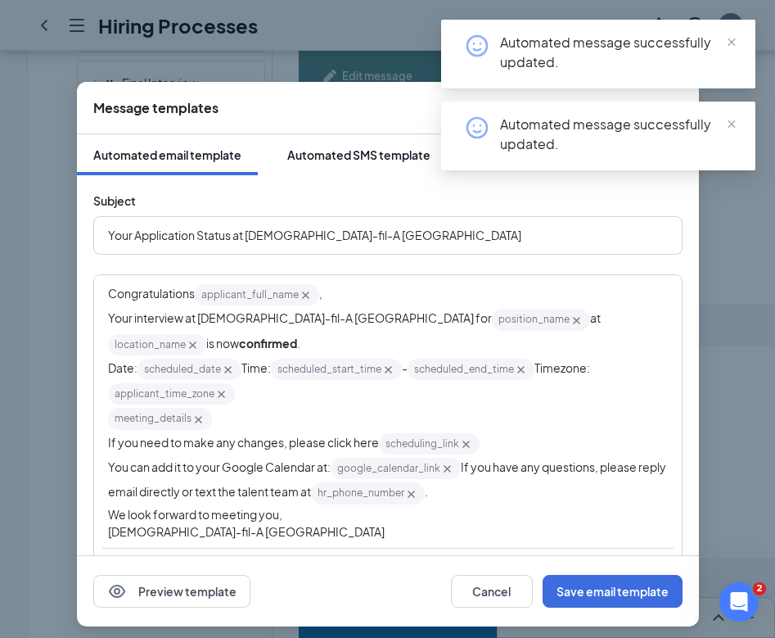
click at [337, 154] on div "Automated SMS template" at bounding box center [358, 155] width 143 height 16
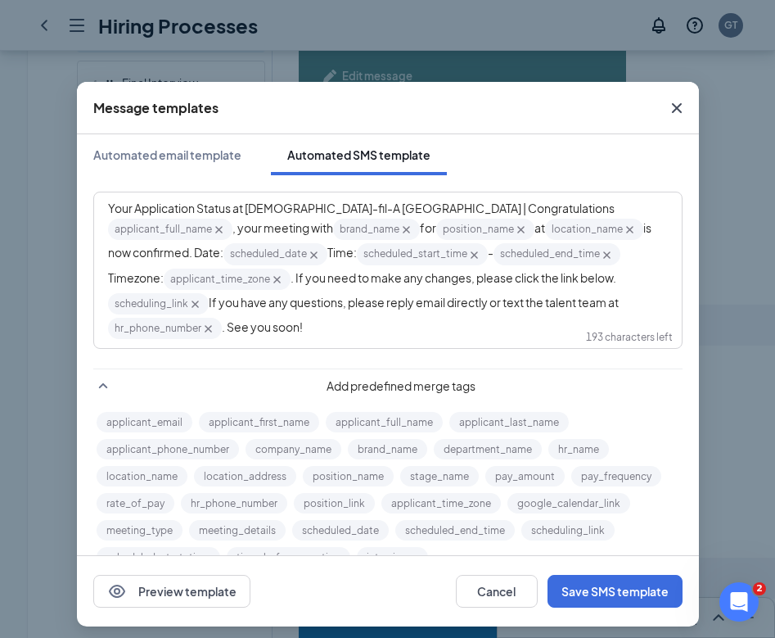
click at [303, 319] on span ". See you soon!" at bounding box center [262, 326] width 81 height 15
drag, startPoint x: 644, startPoint y: 314, endPoint x: 644, endPoint y: 341, distance: 27.0
click at [644, 341] on div "Your Application Status at Chick-fil-A Phillipsburg | Congratulations applicant…" at bounding box center [388, 270] width 560 height 141
click at [242, 333] on span ". We look forward to meeting you!" at bounding box center [311, 326] width 179 height 15
click at [616, 602] on button "Save SMS template" at bounding box center [615, 591] width 135 height 33
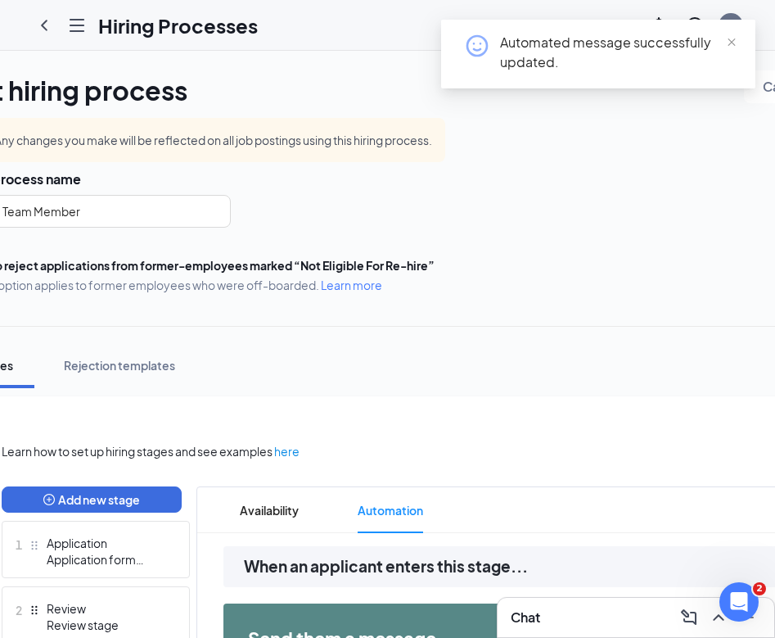
scroll to position [0, 247]
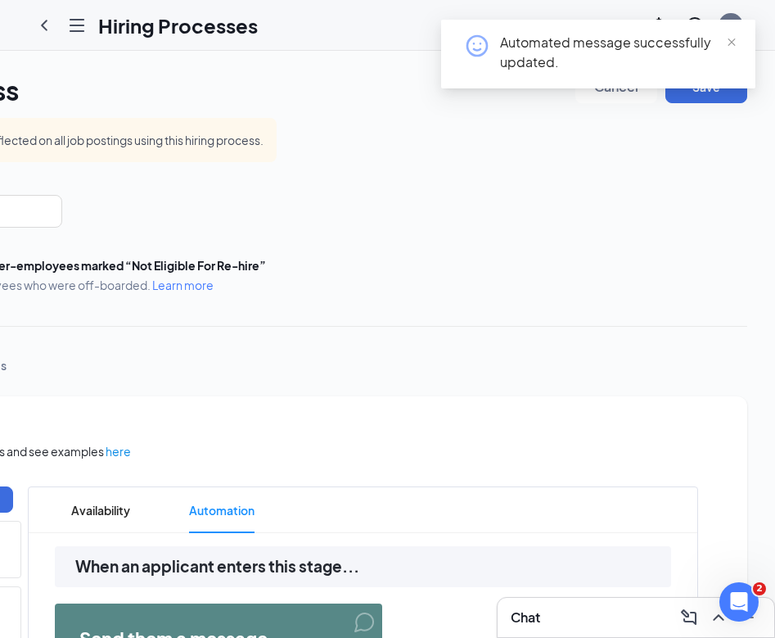
click at [698, 97] on div "Automated message successfully updated." at bounding box center [598, 61] width 314 height 82
click at [713, 95] on div "Automated message successfully updated." at bounding box center [598, 61] width 314 height 82
click at [734, 41] on span "close" at bounding box center [731, 42] width 11 height 11
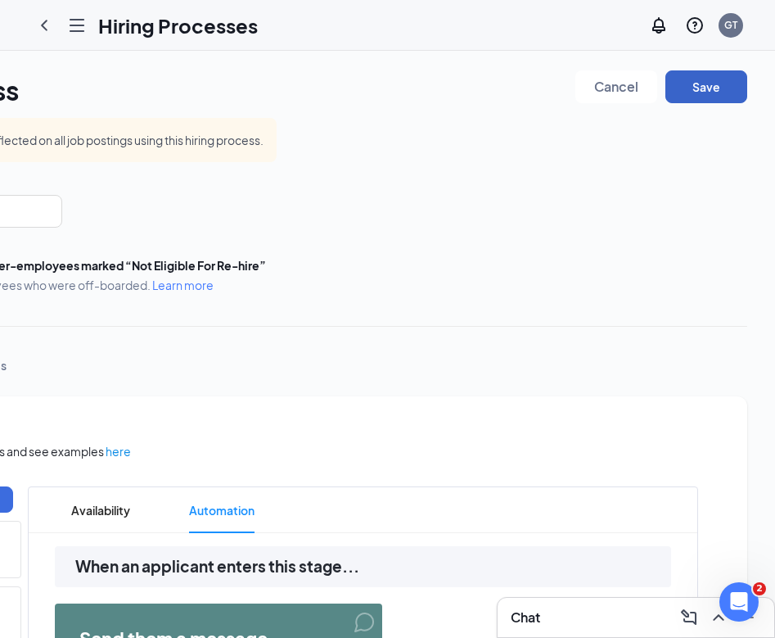
click at [712, 84] on button "Save" at bounding box center [707, 86] width 82 height 33
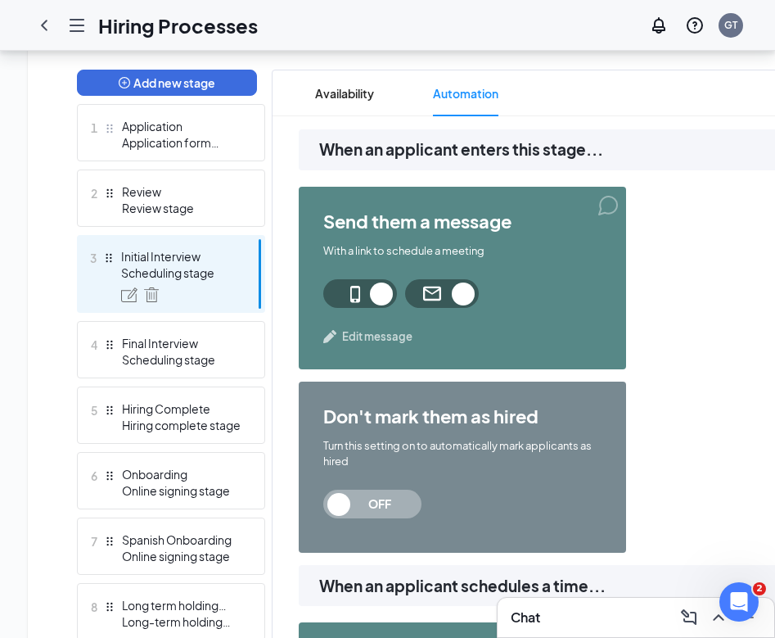
scroll to position [347, 0]
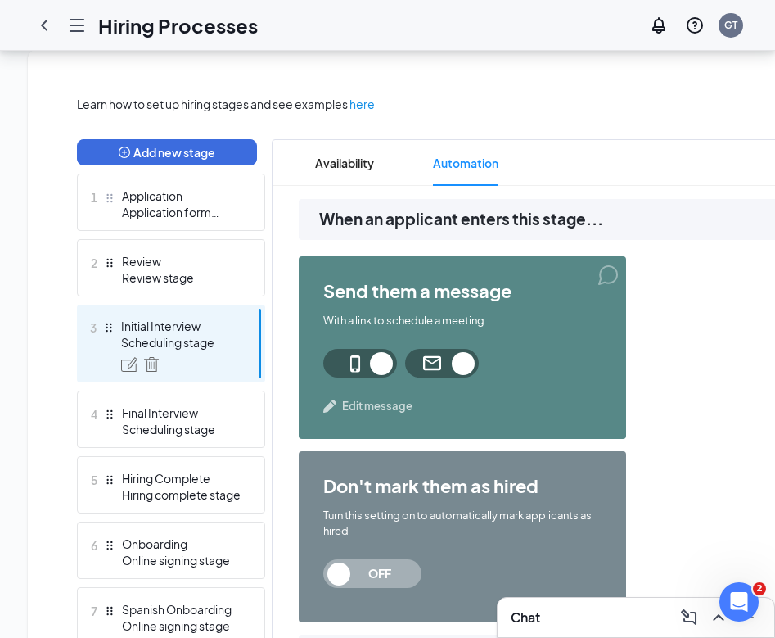
click at [358, 409] on span "Edit message" at bounding box center [377, 406] width 70 height 16
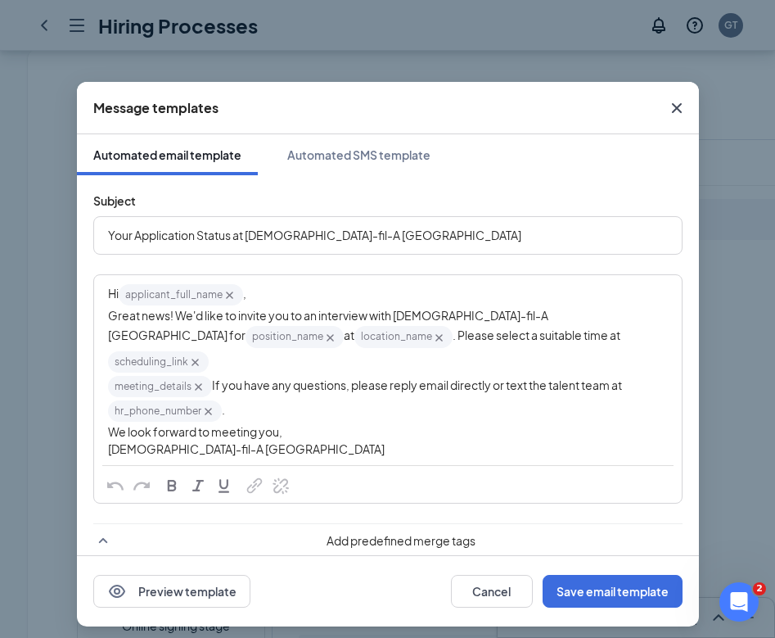
click at [720, 342] on div "Message templates Automated email template Automated SMS template Subject Your …" at bounding box center [387, 319] width 775 height 638
click at [693, 318] on div "Subject Your Application Status at Chick-fil-A Phillipsburg Hi applicant_full_n…" at bounding box center [388, 450] width 622 height 550
click at [679, 109] on icon "Cross" at bounding box center [677, 108] width 20 height 20
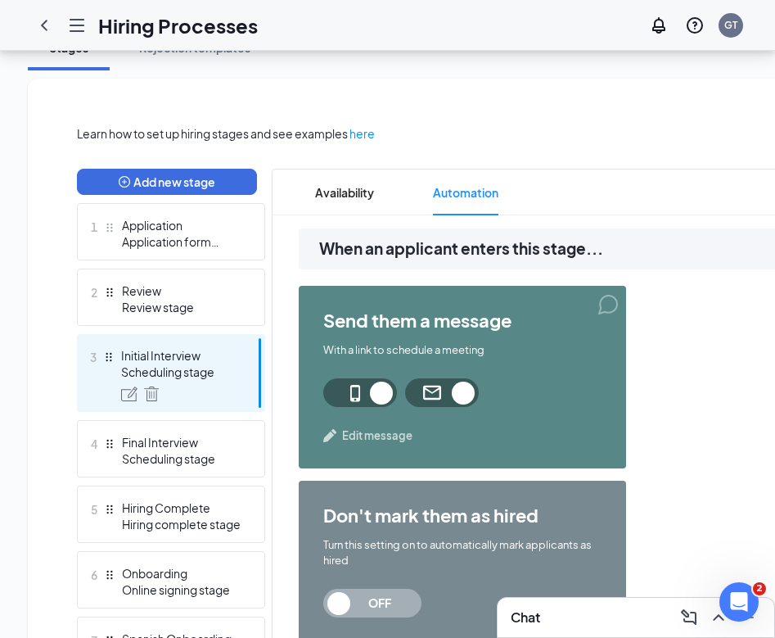
scroll to position [320, 0]
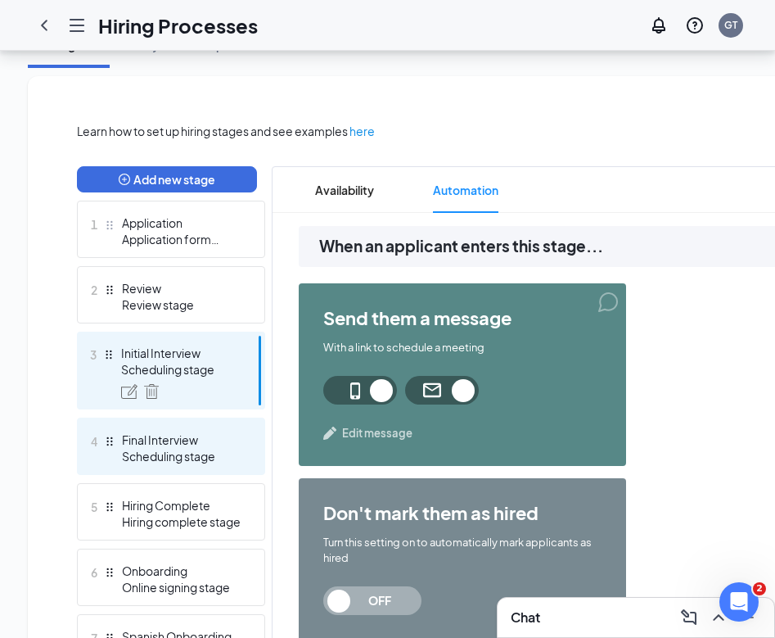
click at [198, 460] on div "Scheduling stage" at bounding box center [182, 456] width 120 height 16
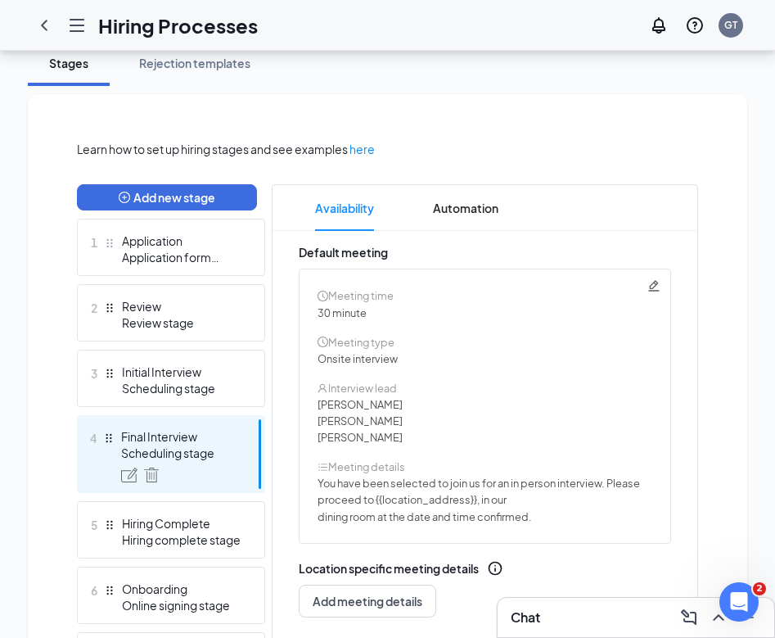
scroll to position [338, 0]
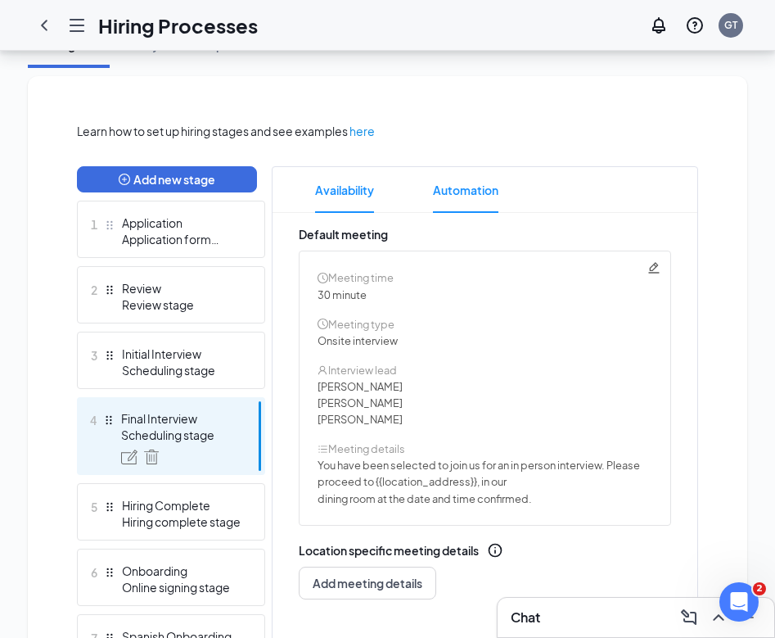
click at [444, 184] on span "Automation" at bounding box center [466, 190] width 66 height 46
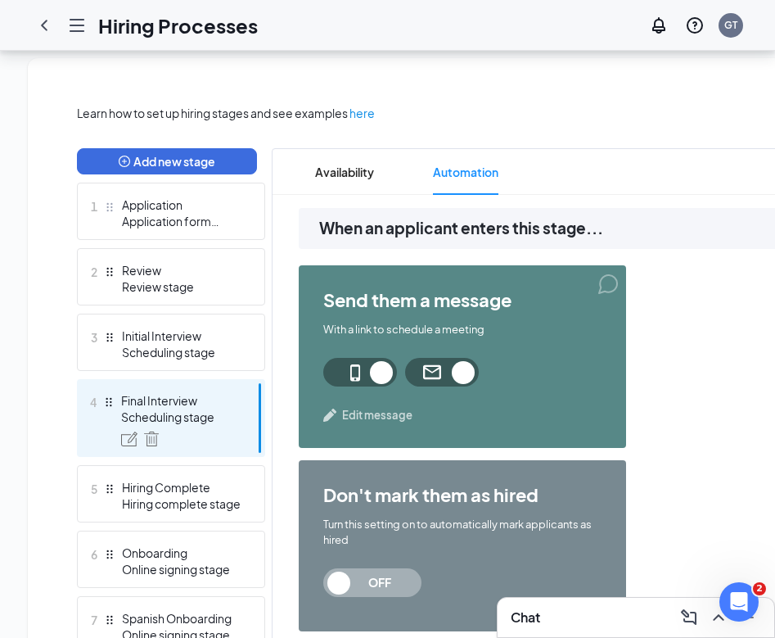
scroll to position [320, 0]
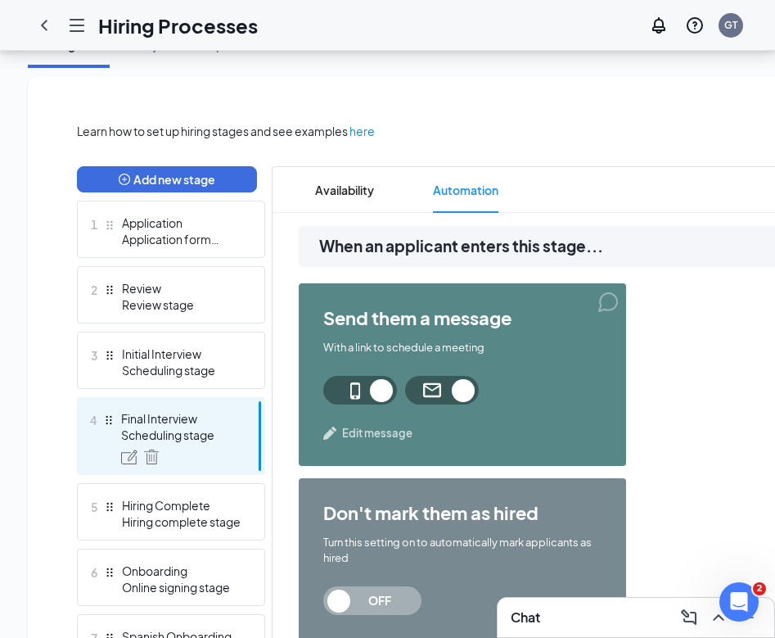
click at [369, 432] on span "Edit message" at bounding box center [377, 433] width 70 height 16
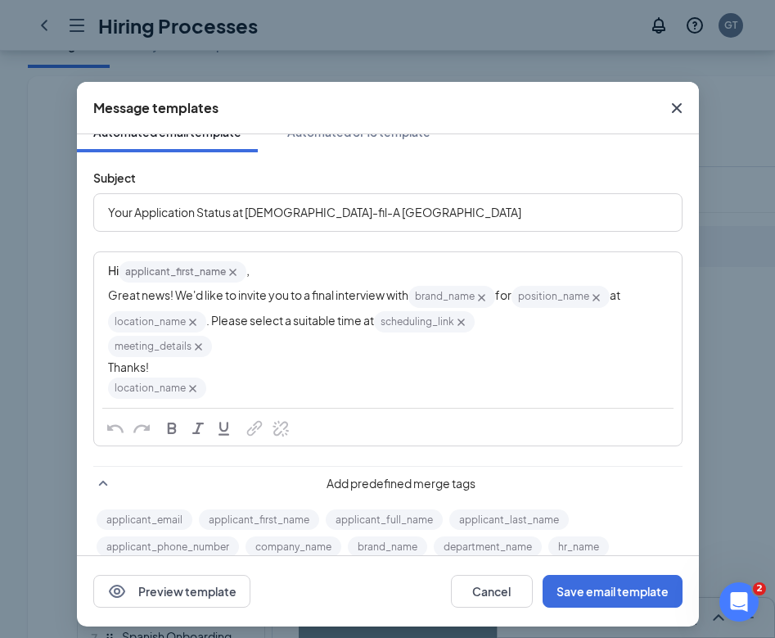
scroll to position [30, 0]
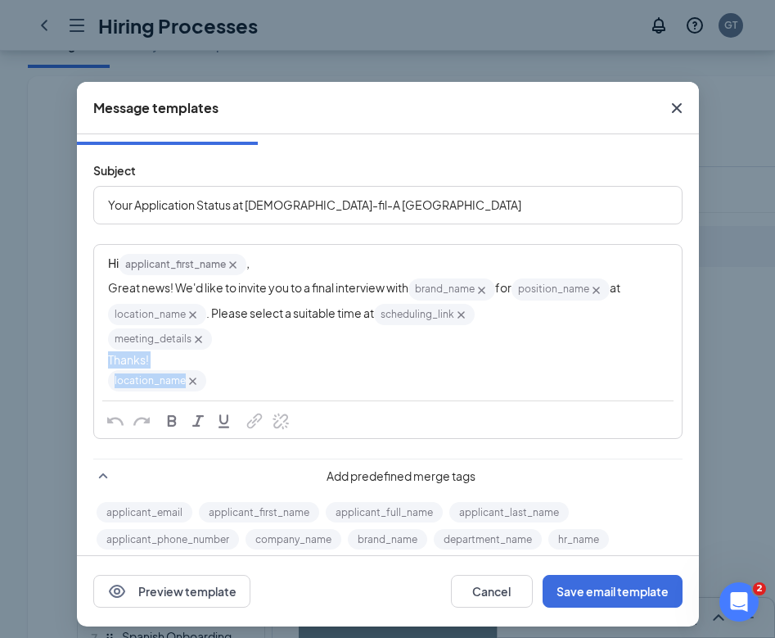
drag, startPoint x: 360, startPoint y: 382, endPoint x: 108, endPoint y: 355, distance: 253.6
click at [108, 355] on div "Hi applicant_first_name‌‌‌‌ {{applicant_first_name}} , Great news! We'd like to…" at bounding box center [388, 322] width 560 height 141
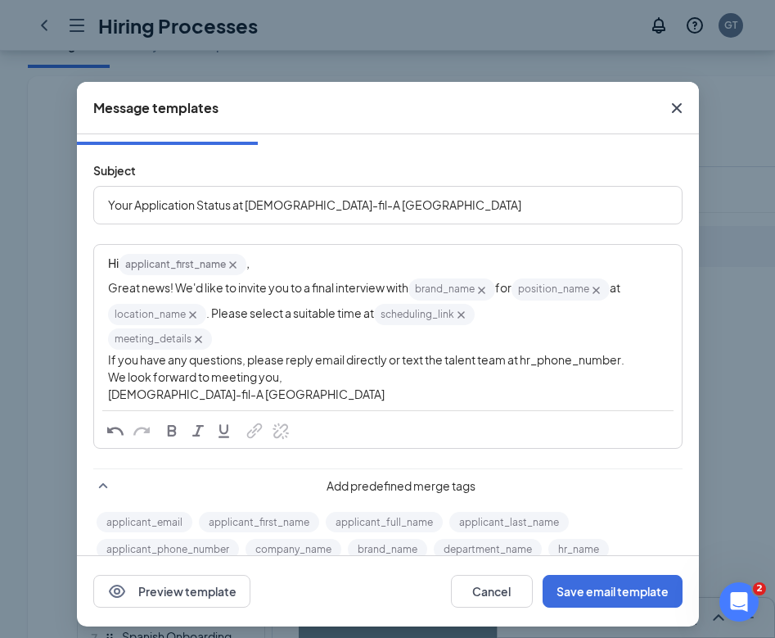
click at [584, 361] on span "If you have any questions, please reply email directly or text the talent team …" at bounding box center [366, 359] width 517 height 15
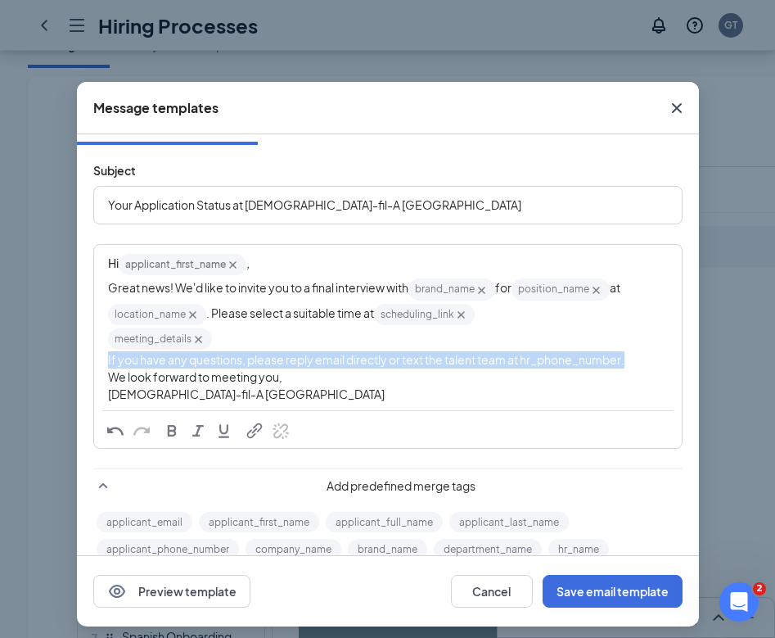
click at [584, 361] on span "If you have any questions, please reply email directly or text the talent team …" at bounding box center [366, 359] width 517 height 15
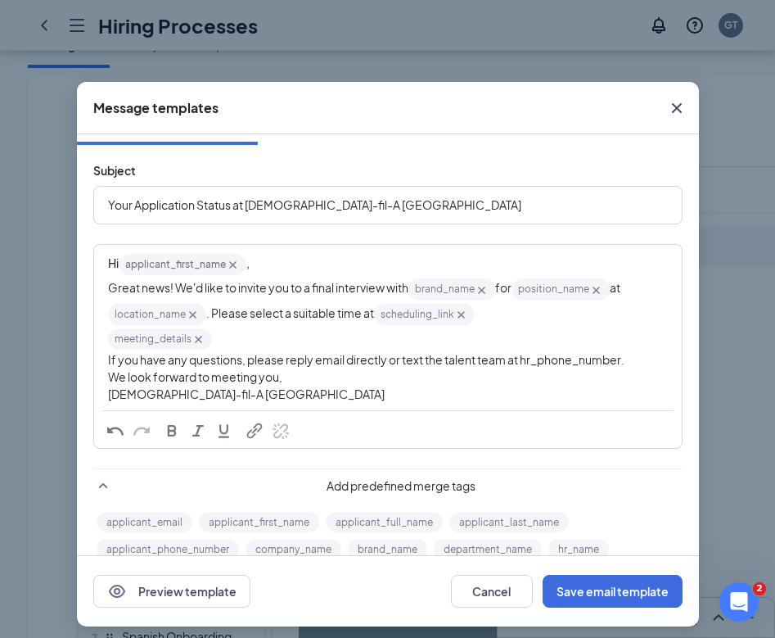
click at [584, 388] on div "Chick-fil-A Phillipsburg" at bounding box center [388, 394] width 560 height 17
click at [581, 364] on span "If you have any questions, please reply email directly or text the talent team …" at bounding box center [366, 359] width 517 height 15
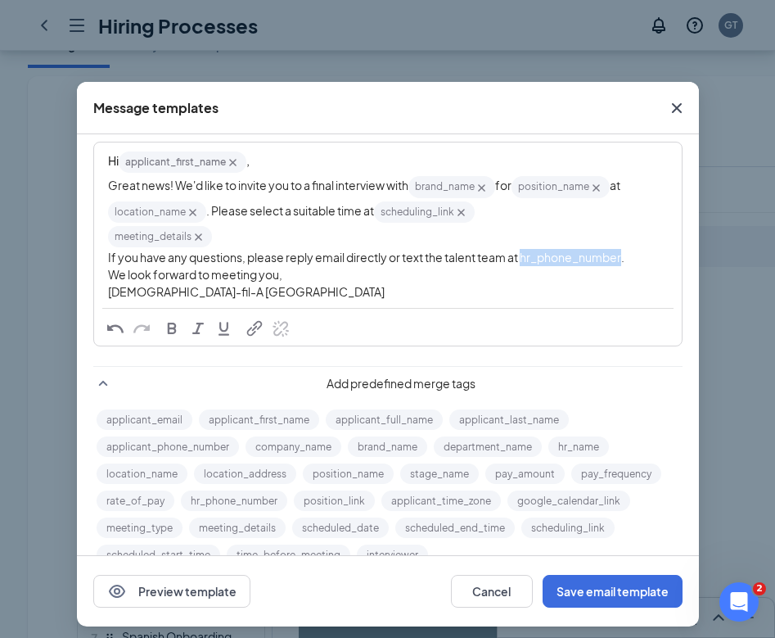
scroll to position [164, 0]
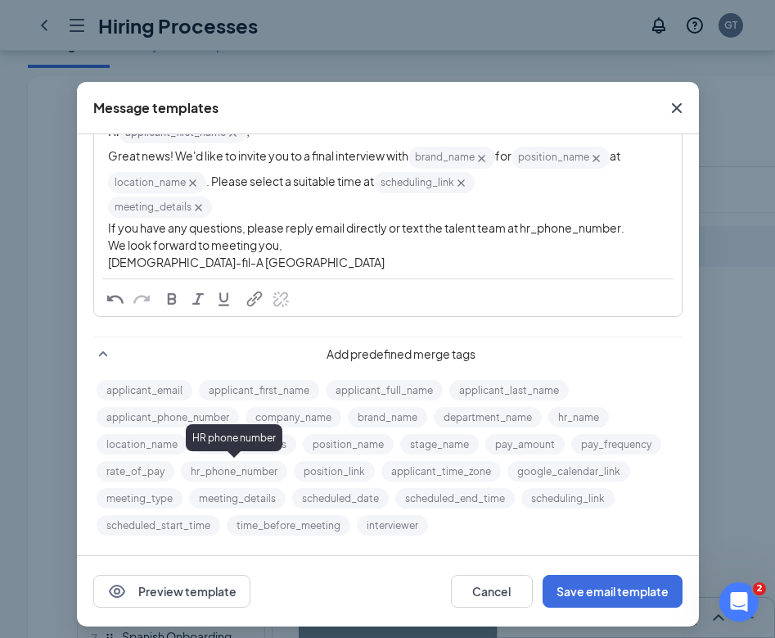
click at [259, 477] on button "hr_phone_number" at bounding box center [234, 471] width 106 height 20
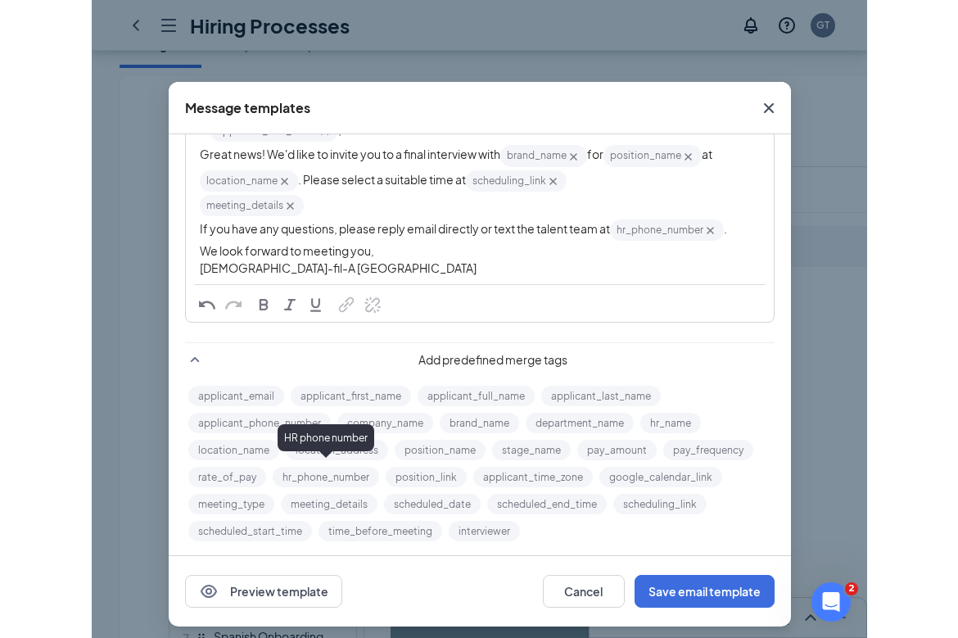
scroll to position [152, 0]
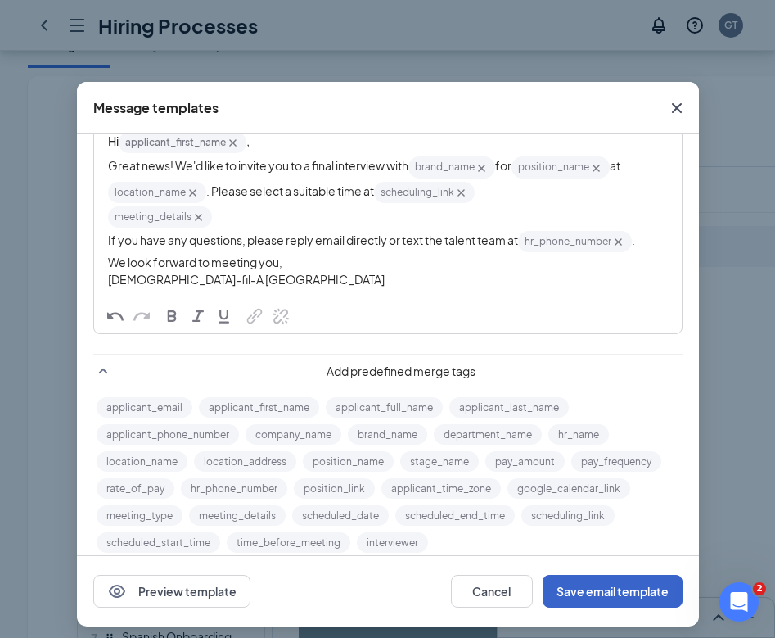
click at [603, 598] on button "Save email template" at bounding box center [613, 591] width 140 height 33
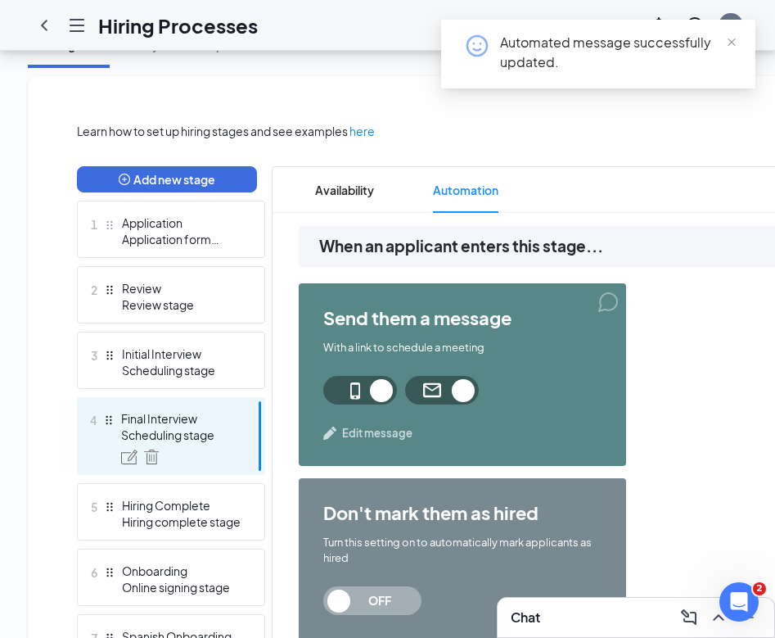
click at [375, 430] on span "Edit message" at bounding box center [377, 433] width 70 height 16
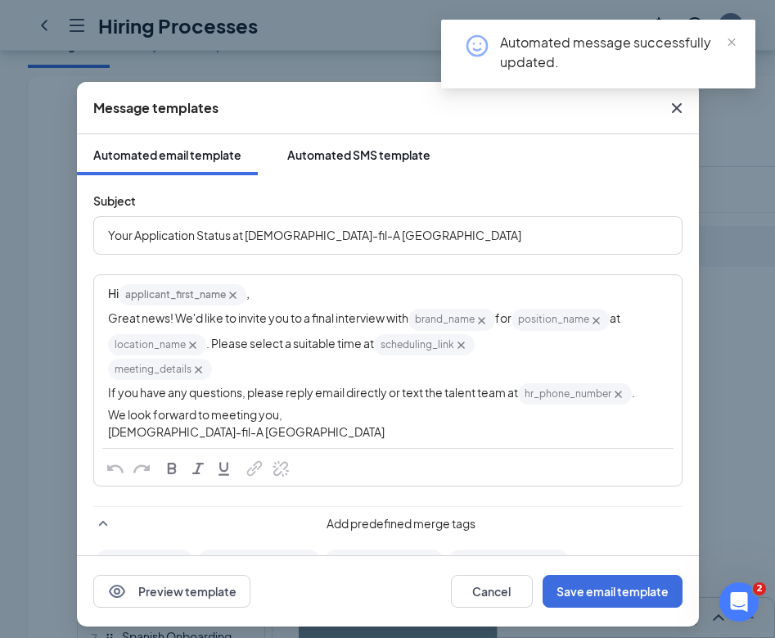
click at [348, 160] on div "Automated SMS template" at bounding box center [358, 155] width 143 height 16
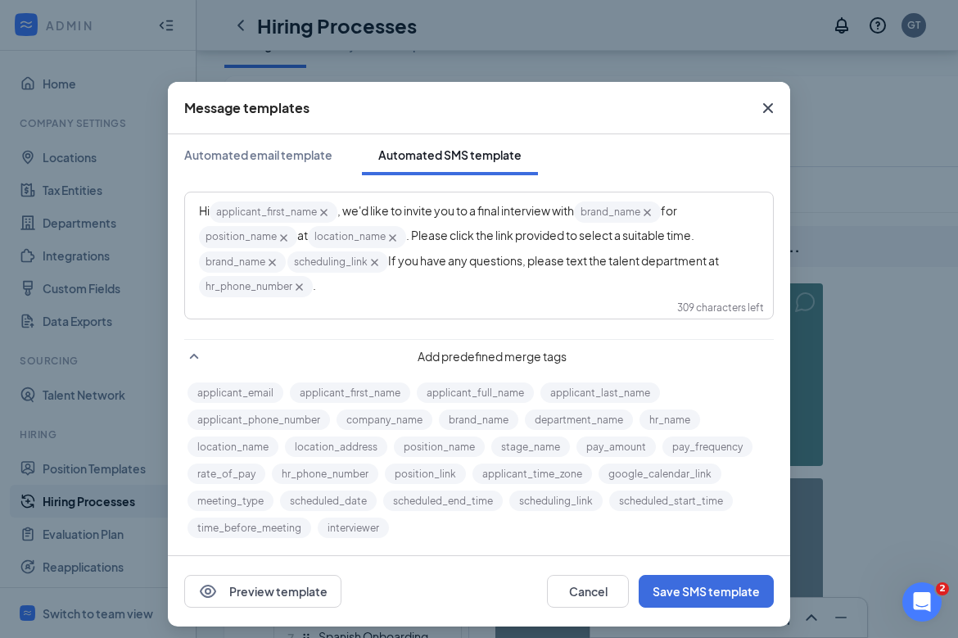
click at [579, 296] on div "Hi applicant_first_name‌‌‌‌ {{applicant_first_name}} , we'd like to invite you …" at bounding box center [479, 249] width 560 height 99
click at [770, 105] on icon "Cross" at bounding box center [768, 108] width 10 height 10
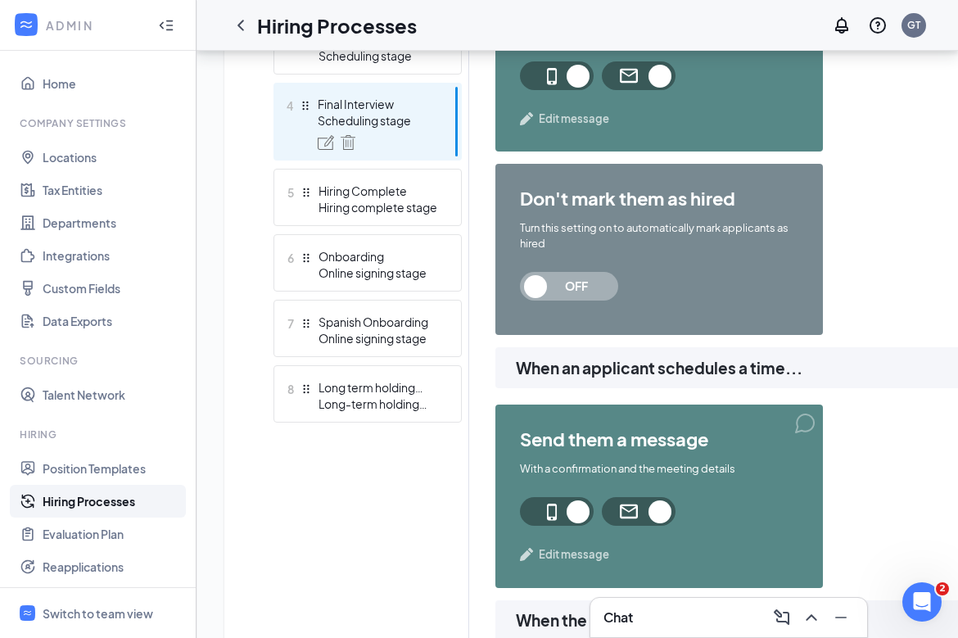
scroll to position [689, 0]
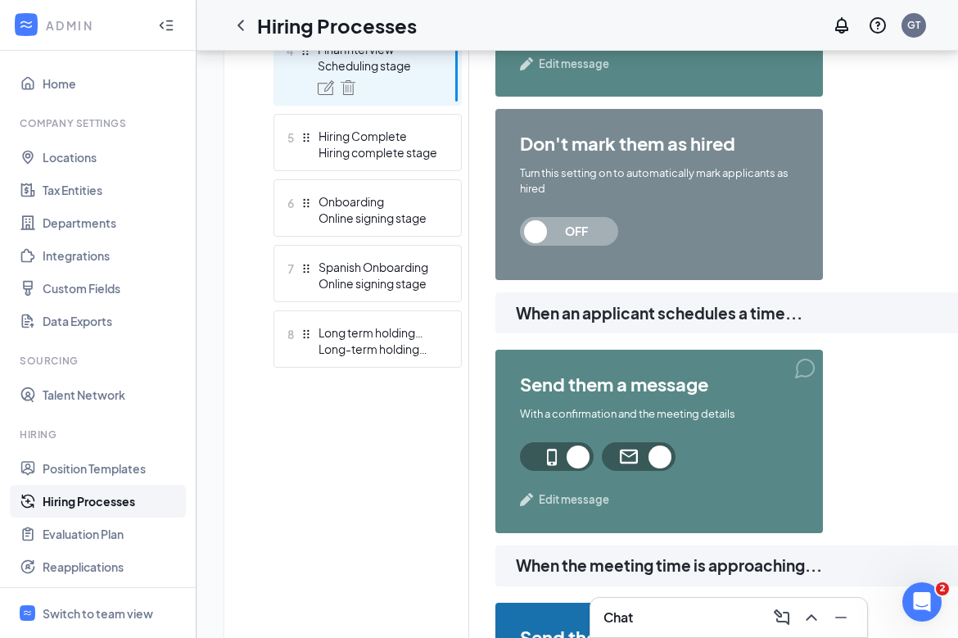
click at [576, 499] on span "Edit message" at bounding box center [574, 499] width 70 height 16
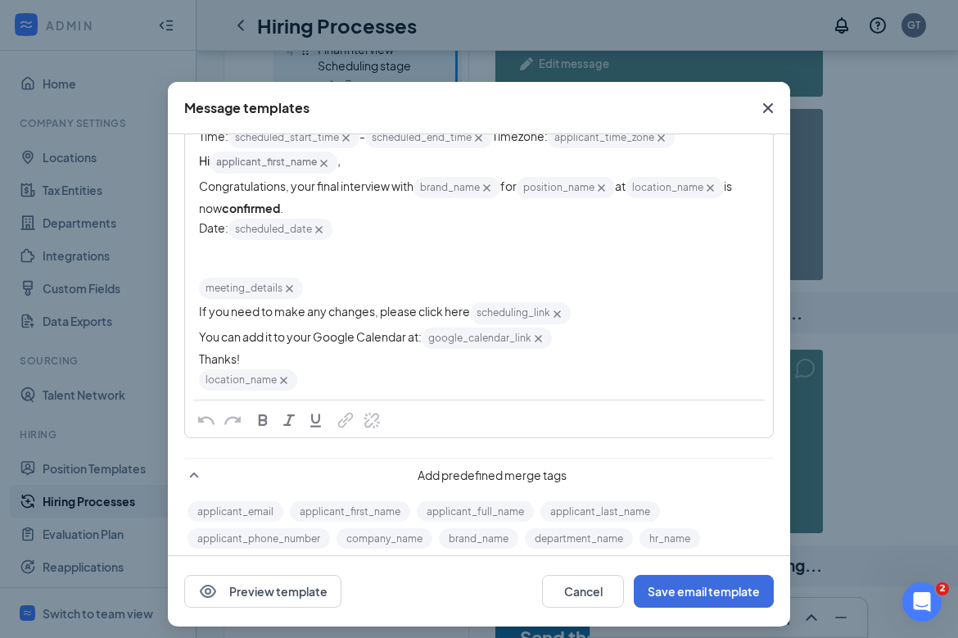
scroll to position [254, 0]
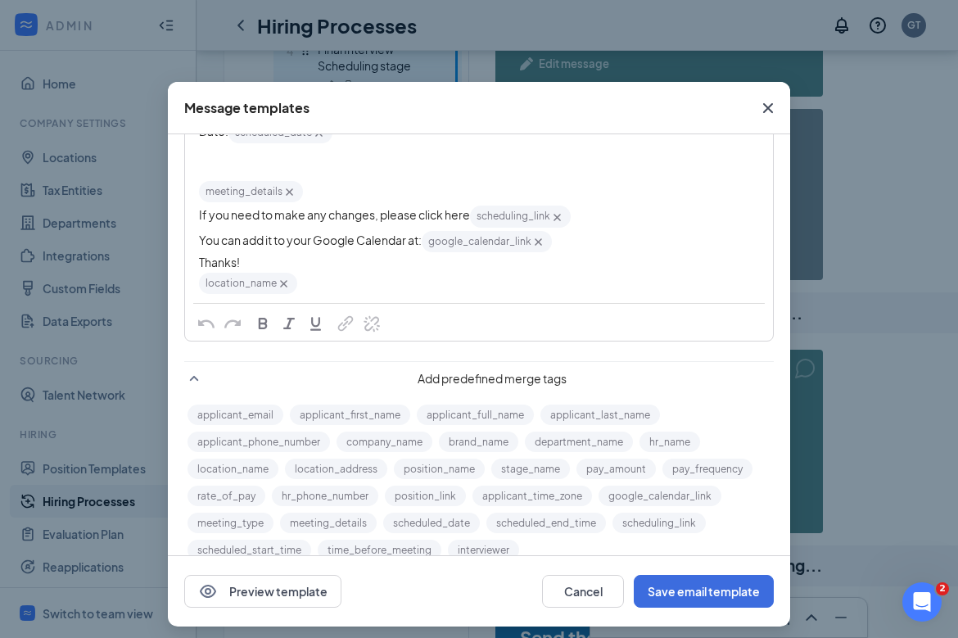
click at [405, 287] on div "location_name‌‌‌‌ {{location_name}}" at bounding box center [479, 283] width 560 height 25
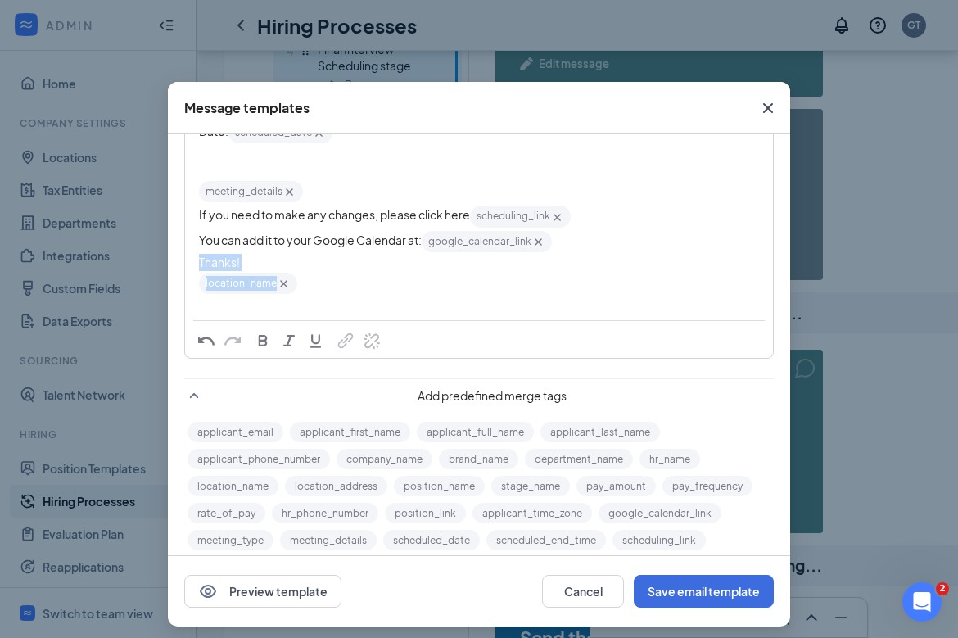
drag, startPoint x: 295, startPoint y: 310, endPoint x: 192, endPoint y: 260, distance: 114.6
click at [192, 260] on div "Time: scheduled_start_time‌‌‌‌ {{scheduled_start_time}} - scheduled_end_time‌‌‌…" at bounding box center [479, 170] width 586 height 297
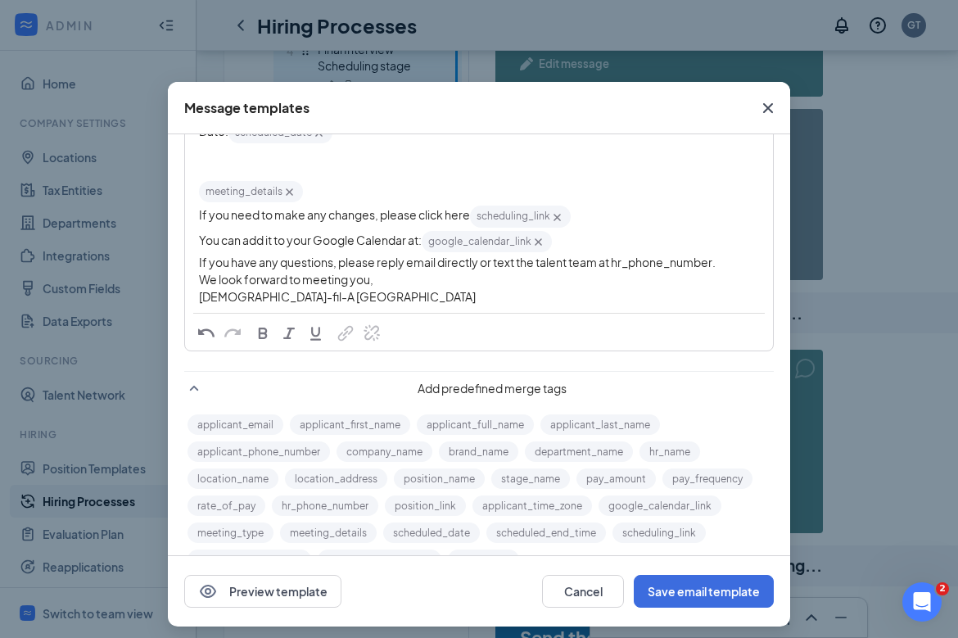
click at [693, 263] on span "If you have any questions, please reply email directly or text the talent team …" at bounding box center [457, 262] width 517 height 15
click at [353, 509] on button "hr_phone_number" at bounding box center [325, 505] width 106 height 20
click at [658, 269] on span "If you have any questions, please reply email directly or text the talent team …" at bounding box center [457, 262] width 517 height 15
click at [659, 269] on span "If you have any questions, please reply email directly or text the talent team …" at bounding box center [457, 262] width 517 height 15
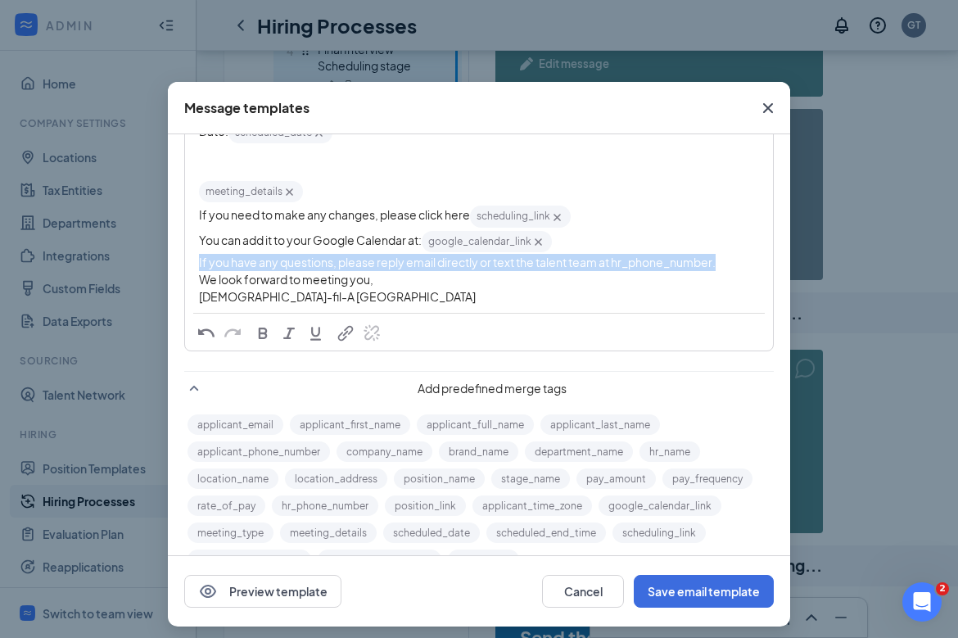
click at [659, 269] on span "If you have any questions, please reply email directly or text the talent team …" at bounding box center [457, 262] width 517 height 15
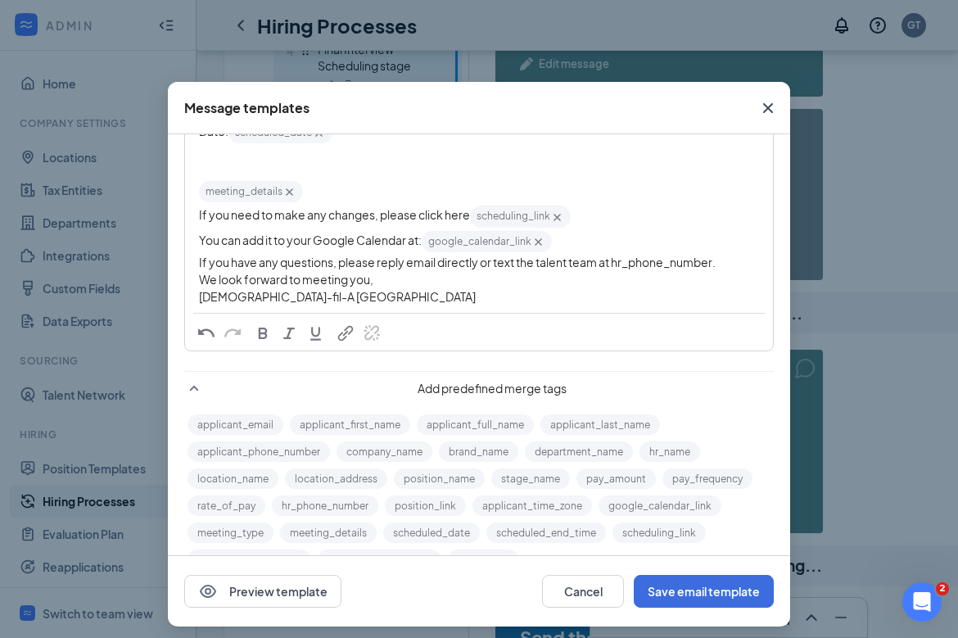
click at [702, 264] on span "If you have any questions, please reply email directly or text the talent team …" at bounding box center [457, 262] width 517 height 15
click at [344, 506] on button "hr_phone_number" at bounding box center [325, 505] width 106 height 20
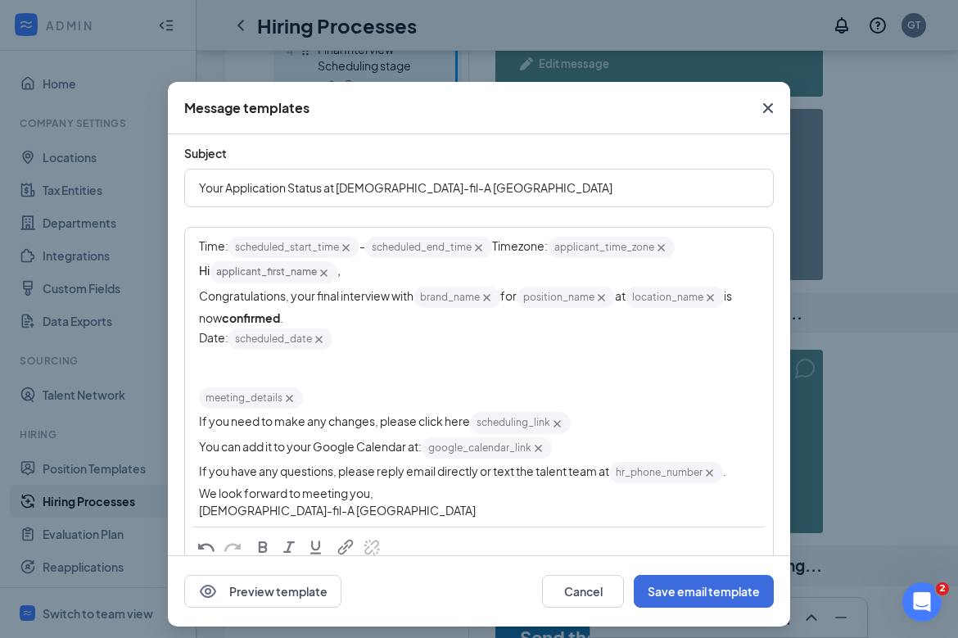
scroll to position [27, 0]
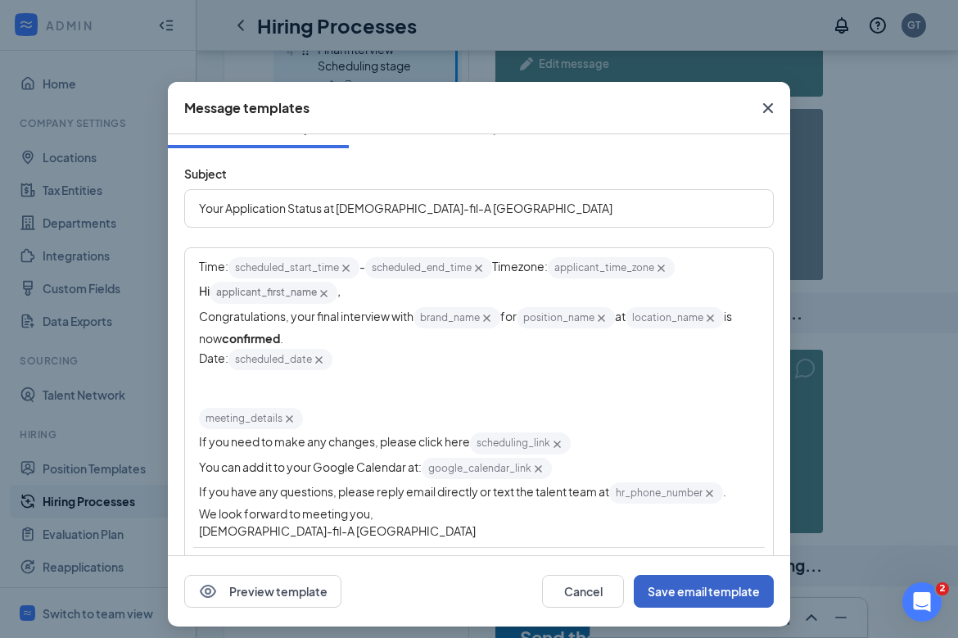
click at [712, 579] on button "Save email template" at bounding box center [704, 591] width 140 height 33
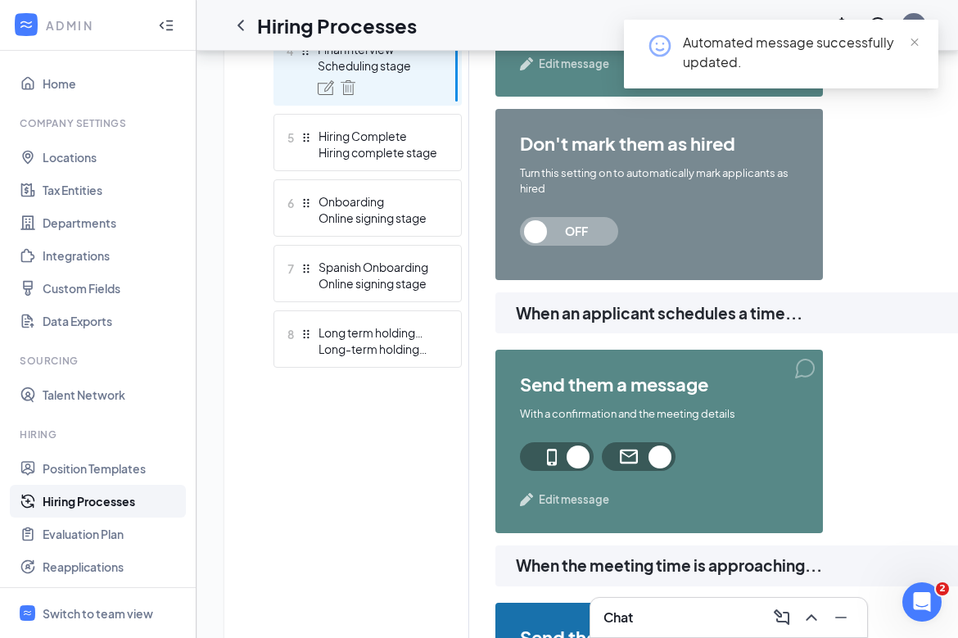
click at [569, 498] on span "Edit message" at bounding box center [574, 499] width 70 height 16
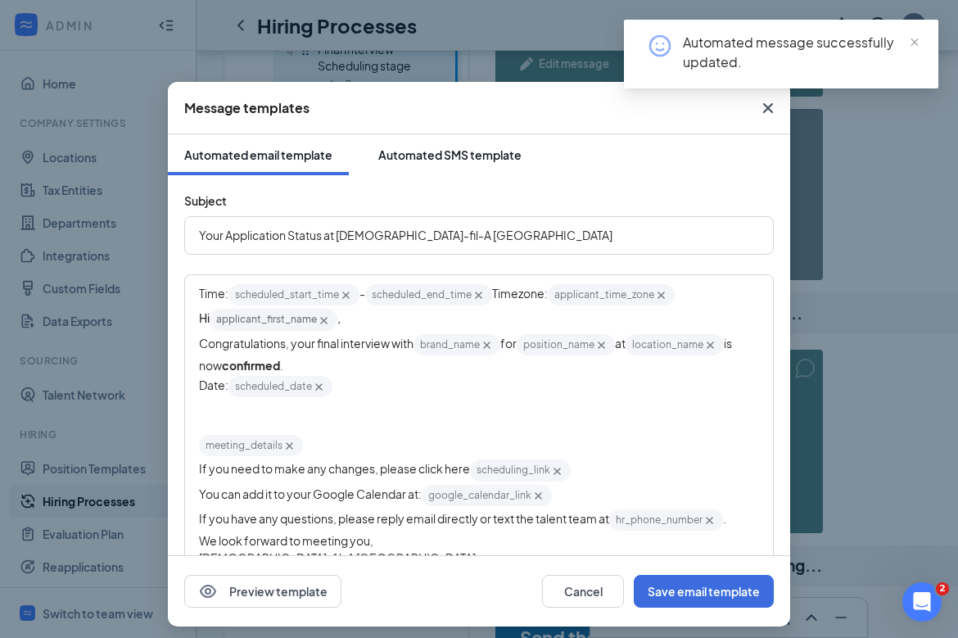
click at [463, 149] on div "Automated SMS template" at bounding box center [449, 155] width 143 height 16
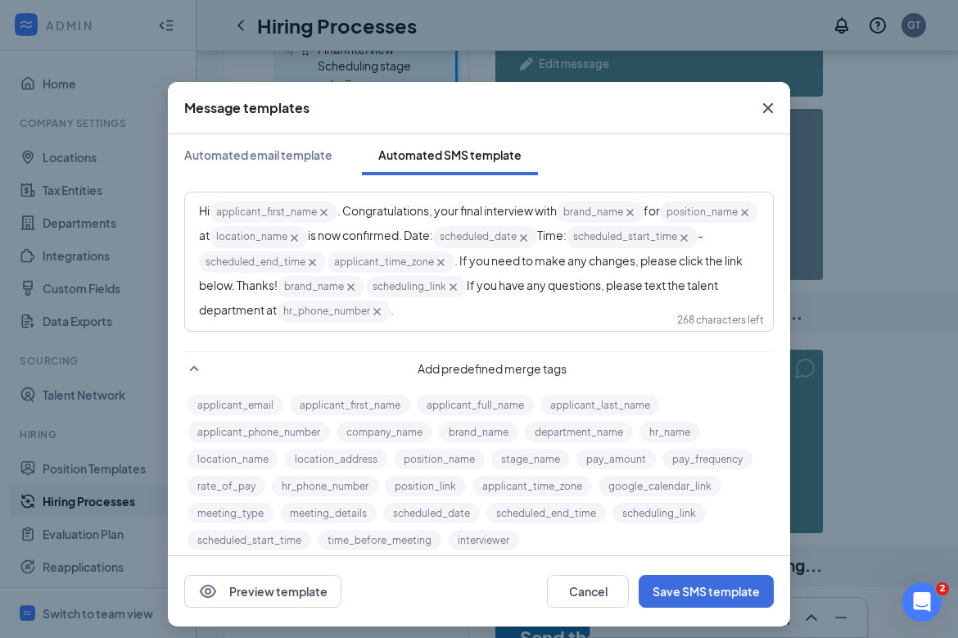
drag, startPoint x: 603, startPoint y: 316, endPoint x: 621, endPoint y: 323, distance: 19.9
click at [622, 323] on div "Hi applicant_first_name‌‌‌‌ {{applicant_first_name}} . Congratulations, your fi…" at bounding box center [479, 262] width 560 height 124
click at [693, 591] on button "Save SMS template" at bounding box center [706, 591] width 135 height 33
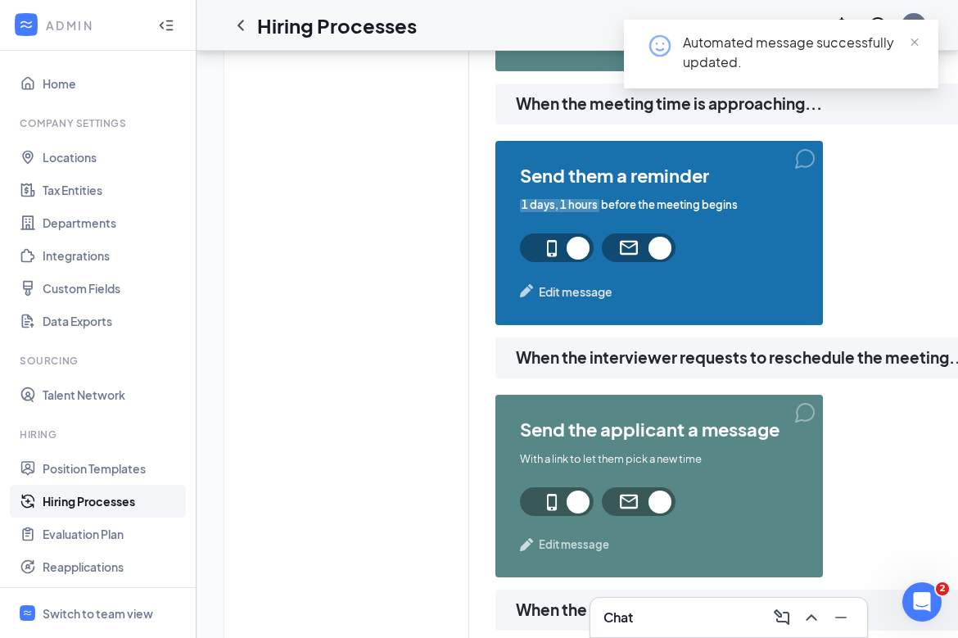
scroll to position [1164, 0]
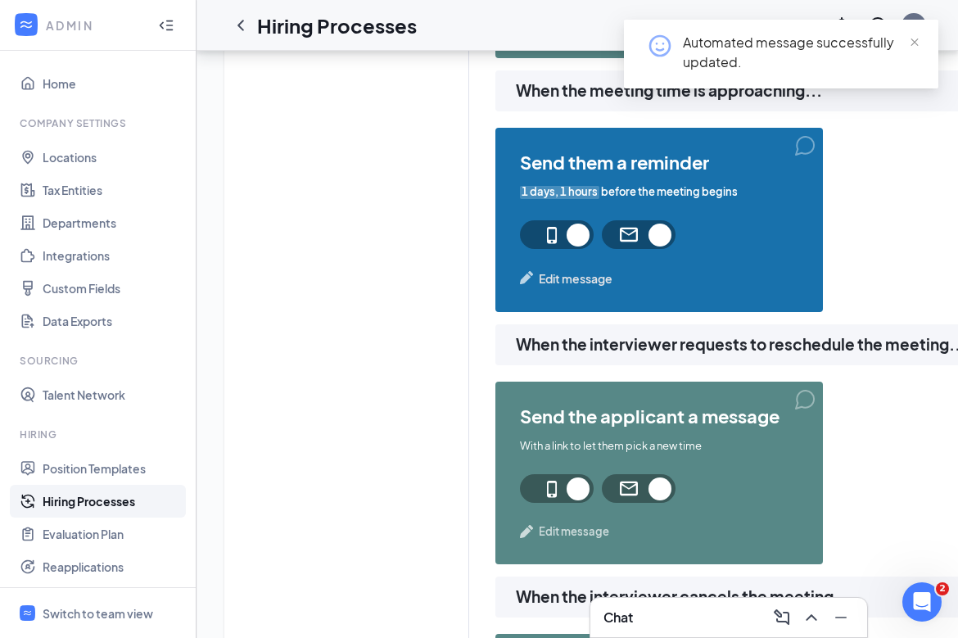
click at [599, 284] on span "Edit message" at bounding box center [576, 278] width 74 height 18
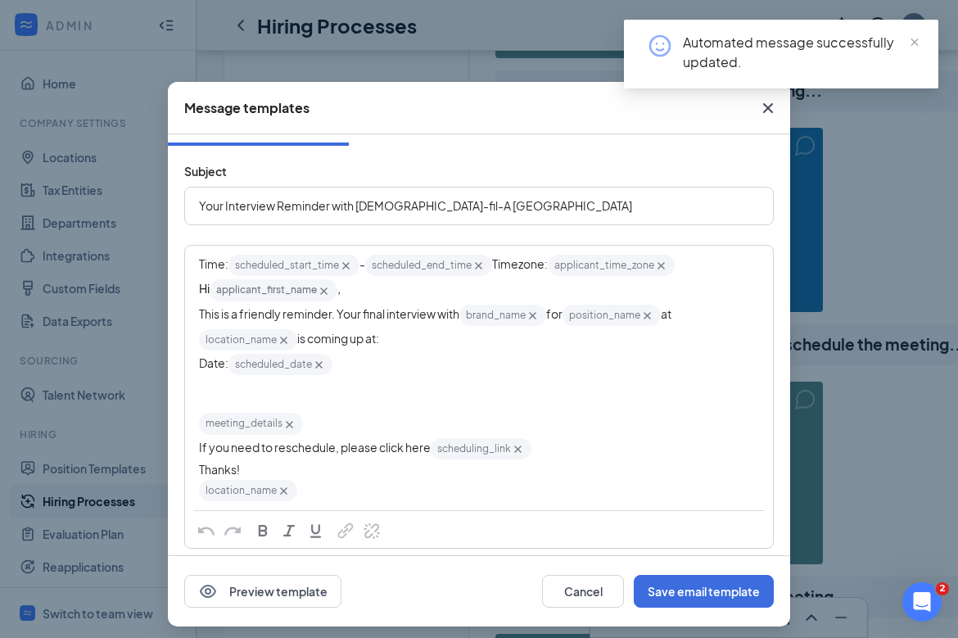
scroll to position [105, 0]
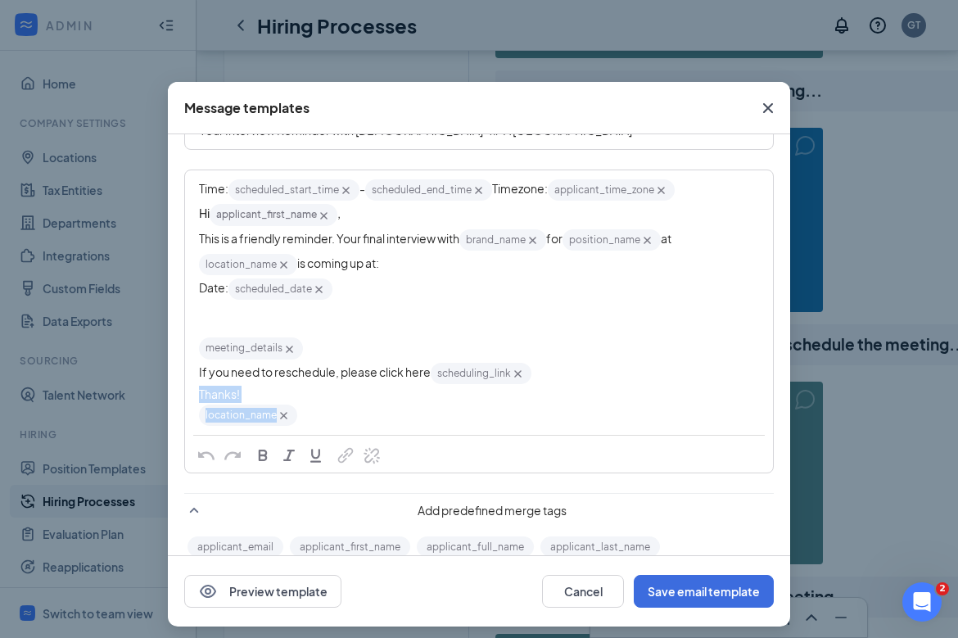
drag, startPoint x: 323, startPoint y: 427, endPoint x: 183, endPoint y: 395, distance: 144.4
click at [179, 395] on div "Subject Your Interview Reminder with Chick-fil-A Phillipsburg Time: scheduled_s…" at bounding box center [479, 382] width 622 height 625
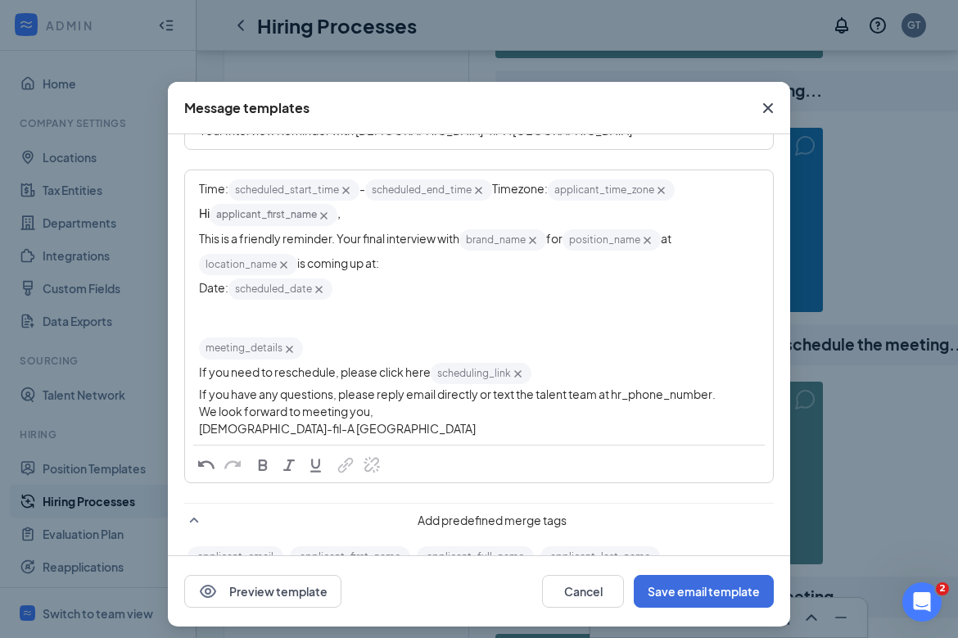
click at [678, 392] on span "If you have any questions, please reply email directly or text the talent team …" at bounding box center [457, 393] width 517 height 15
click at [679, 392] on span "If you have any questions, please reply email directly or text the talent team …" at bounding box center [457, 393] width 517 height 15
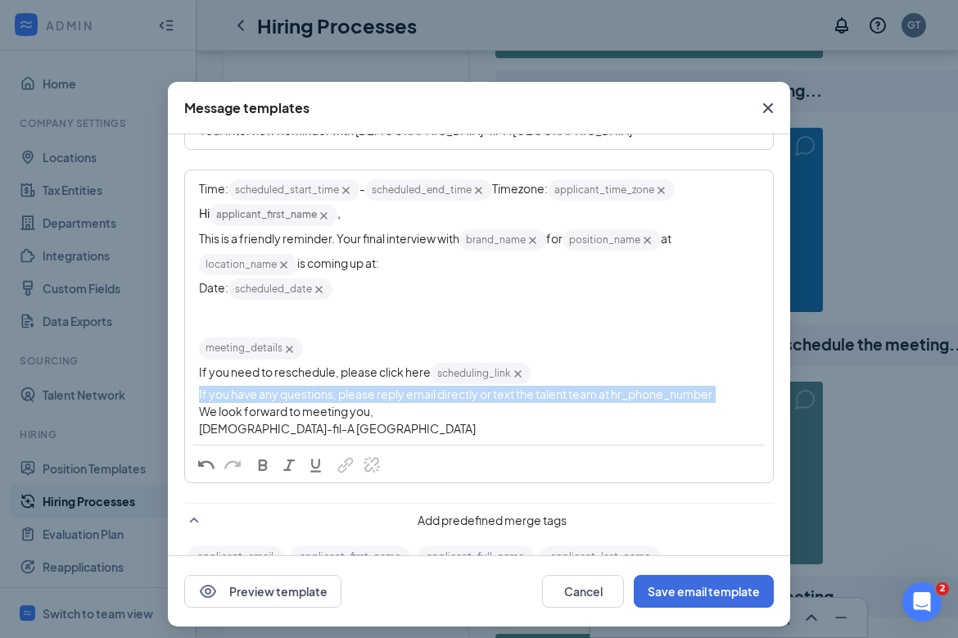
click at [679, 392] on span "If you have any questions, please reply email directly or text the talent team …" at bounding box center [457, 393] width 517 height 15
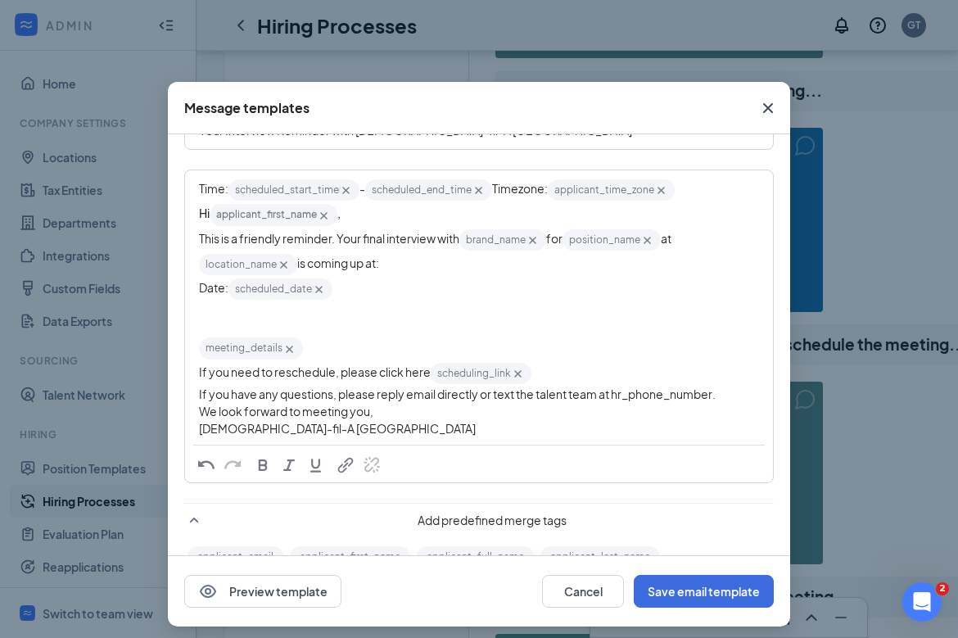
click at [682, 430] on div "Chick-fil-A Phillipsburg" at bounding box center [479, 428] width 560 height 17
click at [683, 405] on div "We look forward to meeting you," at bounding box center [479, 411] width 560 height 17
click at [692, 396] on span "If you have any questions, please reply email directly or text the talent team …" at bounding box center [457, 393] width 517 height 15
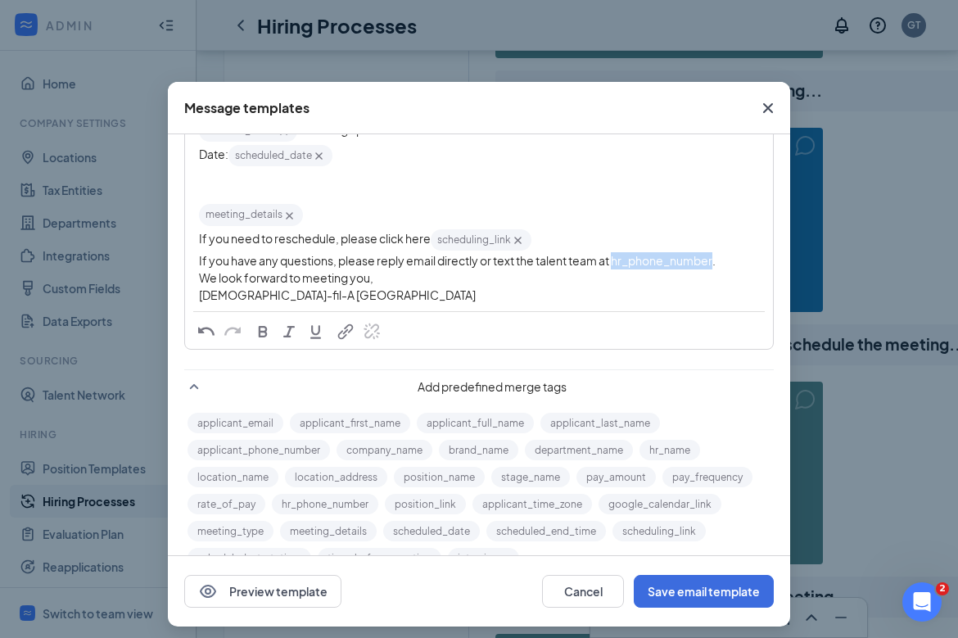
scroll to position [273, 0]
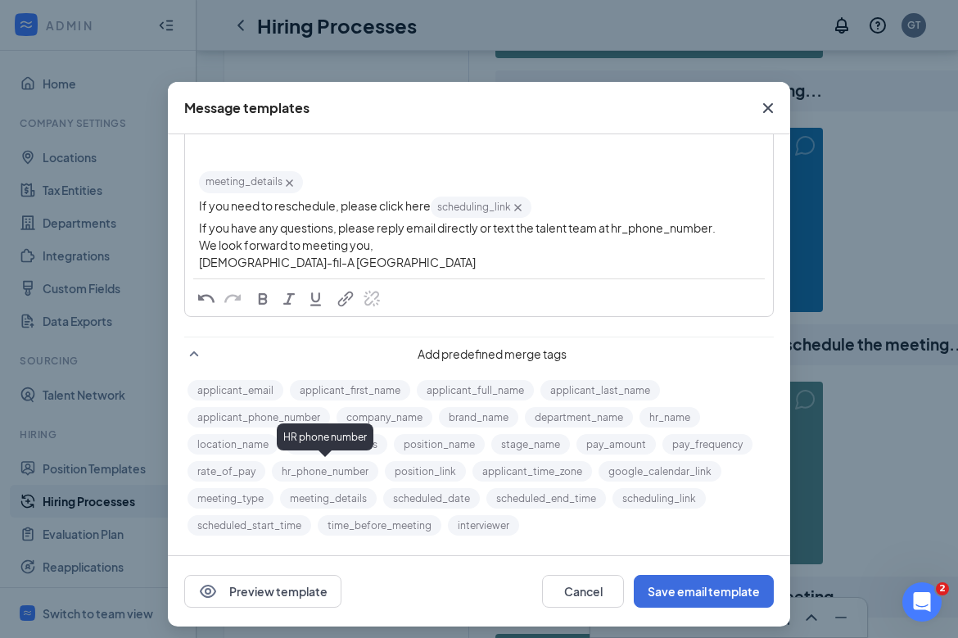
click at [360, 465] on button "hr_phone_number" at bounding box center [325, 471] width 106 height 20
click at [644, 225] on span "If you have any questions, please reply email directly or text the talent team …" at bounding box center [457, 227] width 517 height 15
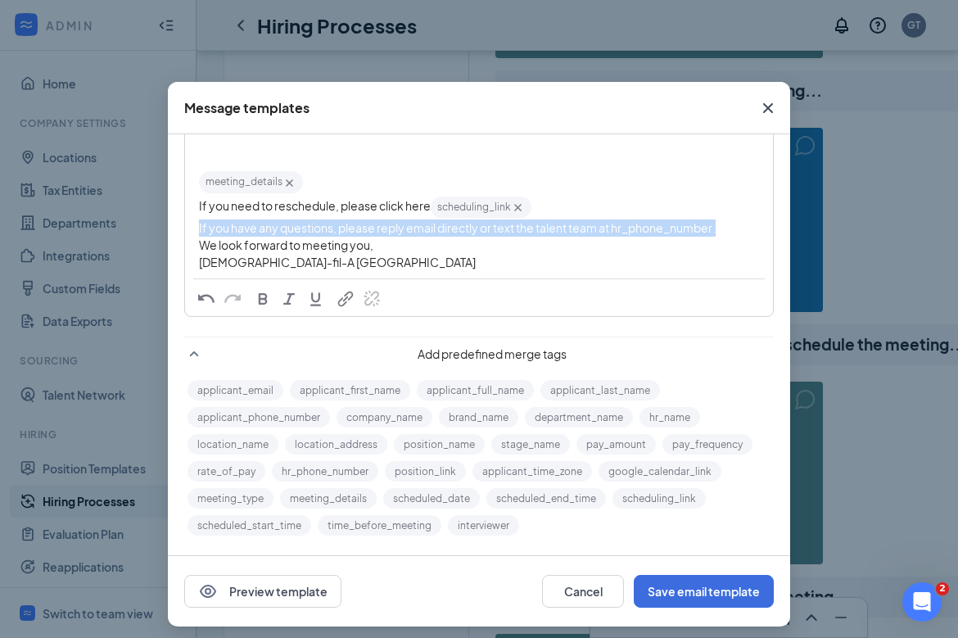
click at [644, 225] on span "If you have any questions, please reply email directly or text the talent team …" at bounding box center [457, 227] width 517 height 15
click at [673, 229] on span "If you have any questions, please reply email directly or text the talent team …" at bounding box center [457, 227] width 517 height 15
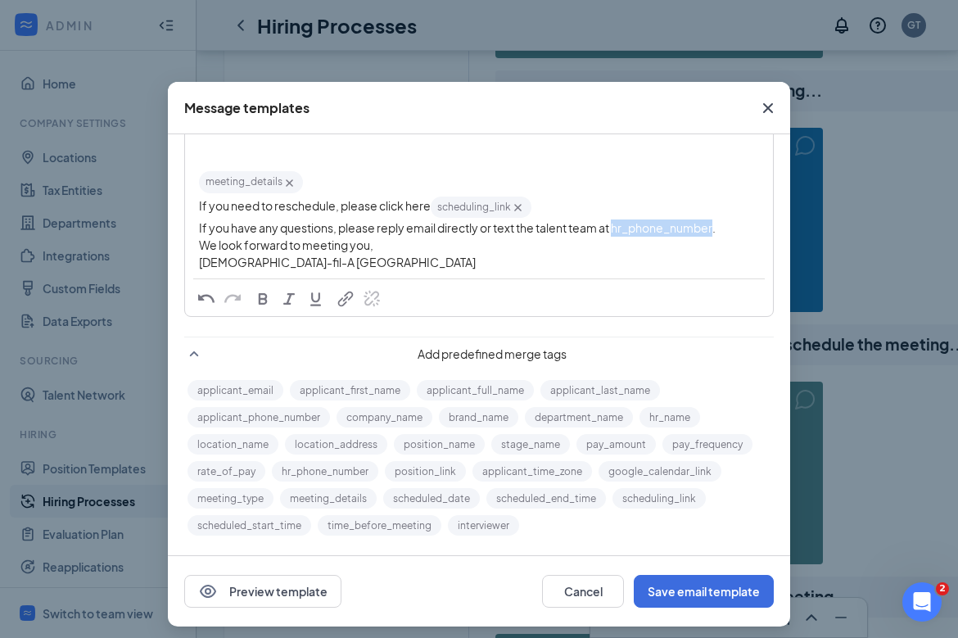
click at [673, 229] on span "If you have any questions, please reply email directly or text the talent team …" at bounding box center [457, 227] width 517 height 15
click at [326, 467] on button "hr_phone_number" at bounding box center [325, 471] width 106 height 20
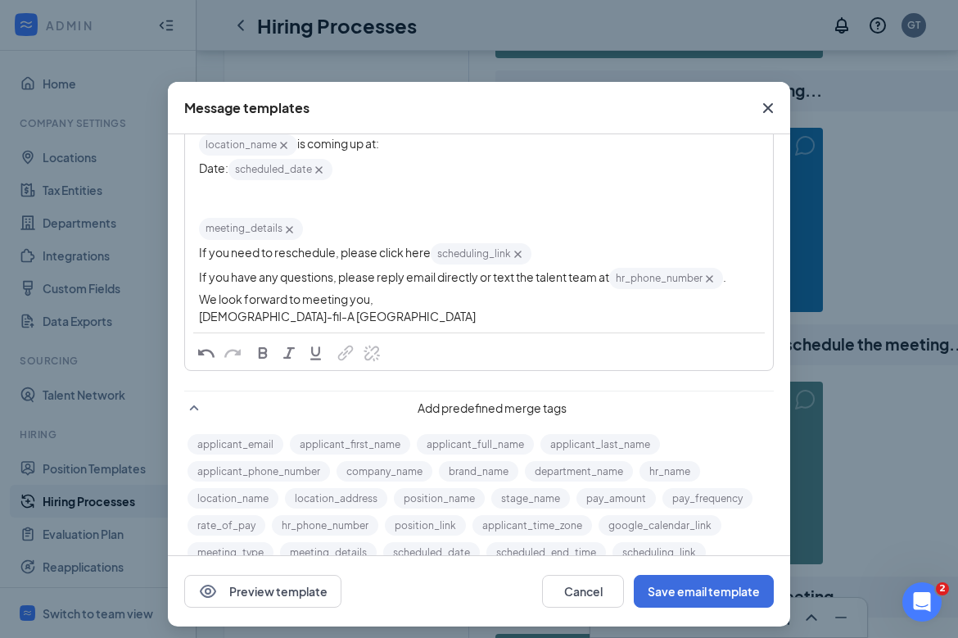
scroll to position [0, 0]
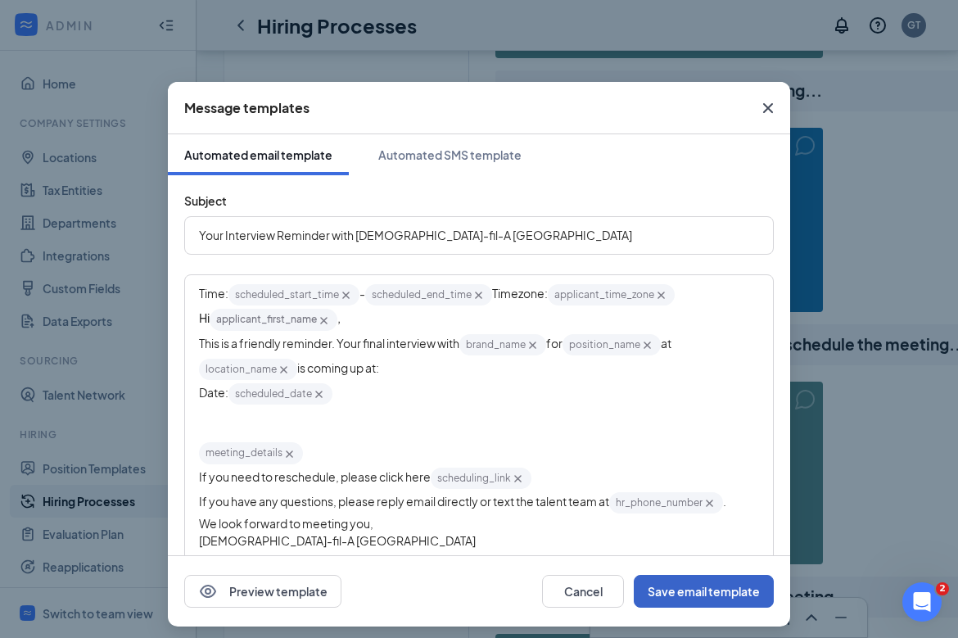
click at [686, 594] on button "Save email template" at bounding box center [704, 591] width 140 height 33
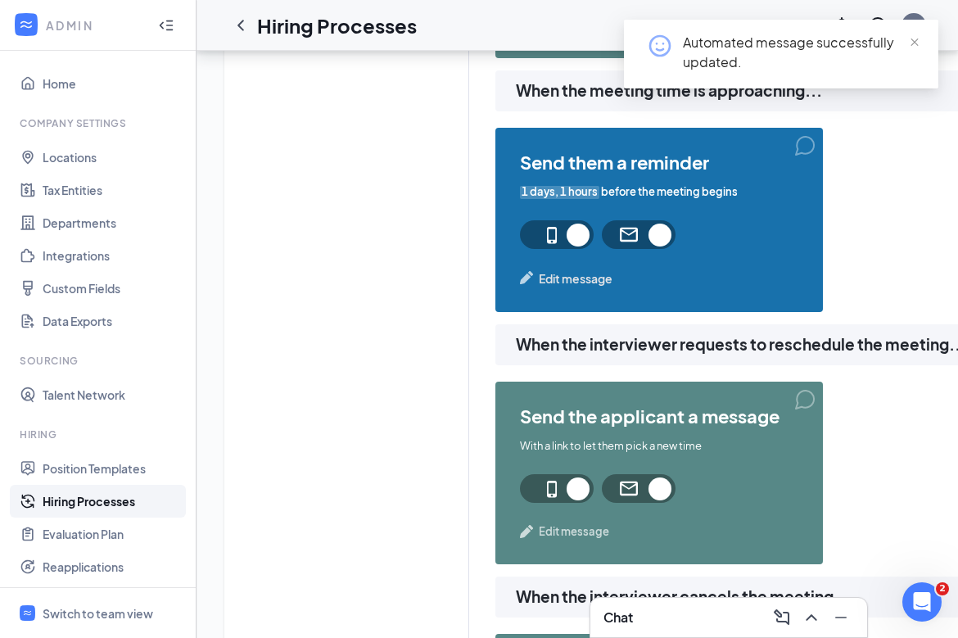
click at [585, 272] on span "Edit message" at bounding box center [576, 278] width 74 height 18
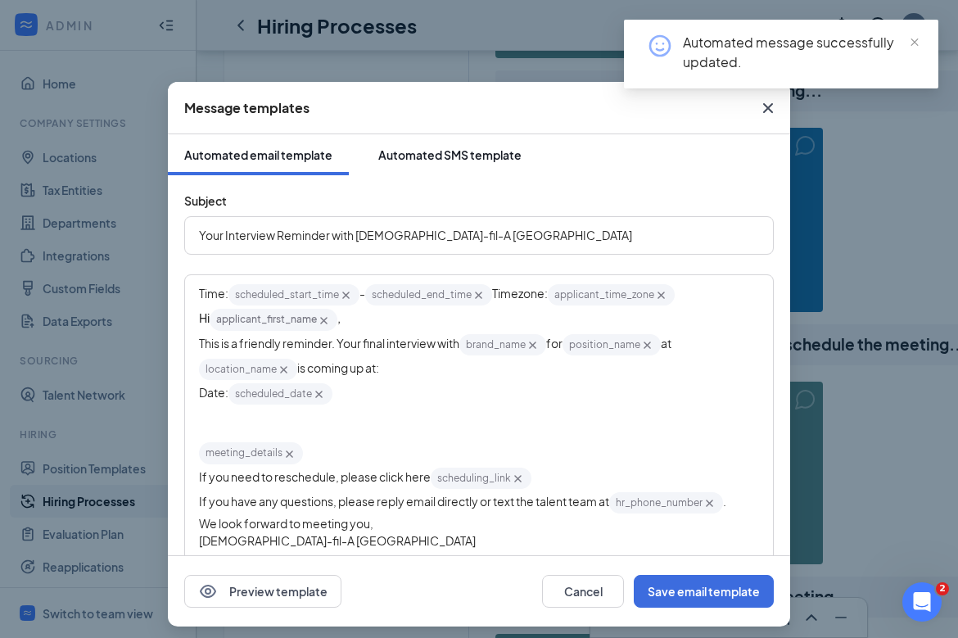
click at [454, 165] on button "Automated SMS template" at bounding box center [450, 154] width 176 height 41
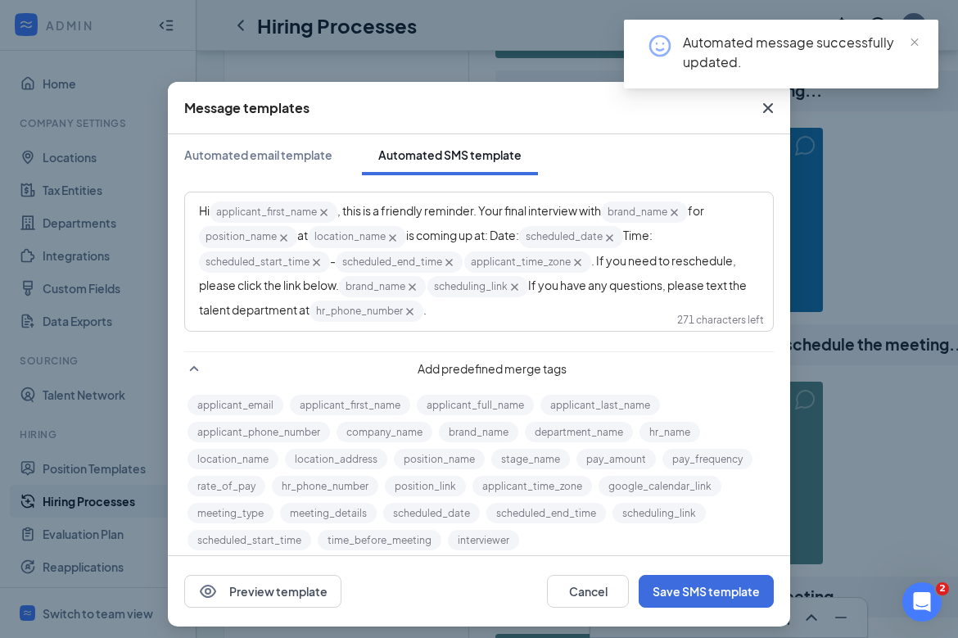
click at [775, 253] on div "Message templates Automated email template Automated SMS template Hi applicant_…" at bounding box center [479, 319] width 958 height 638
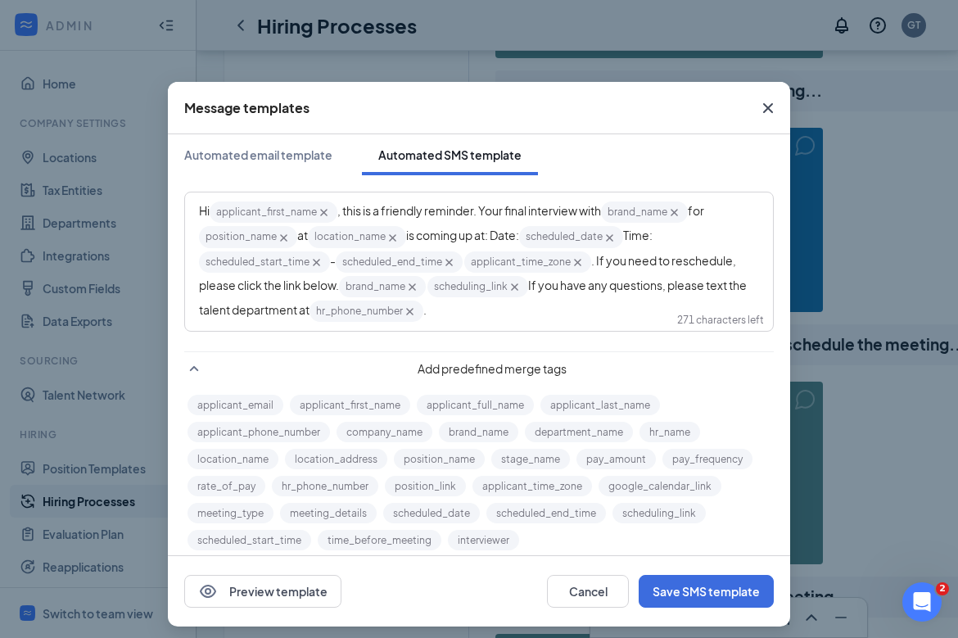
click at [773, 106] on icon "Cross" at bounding box center [768, 108] width 20 height 20
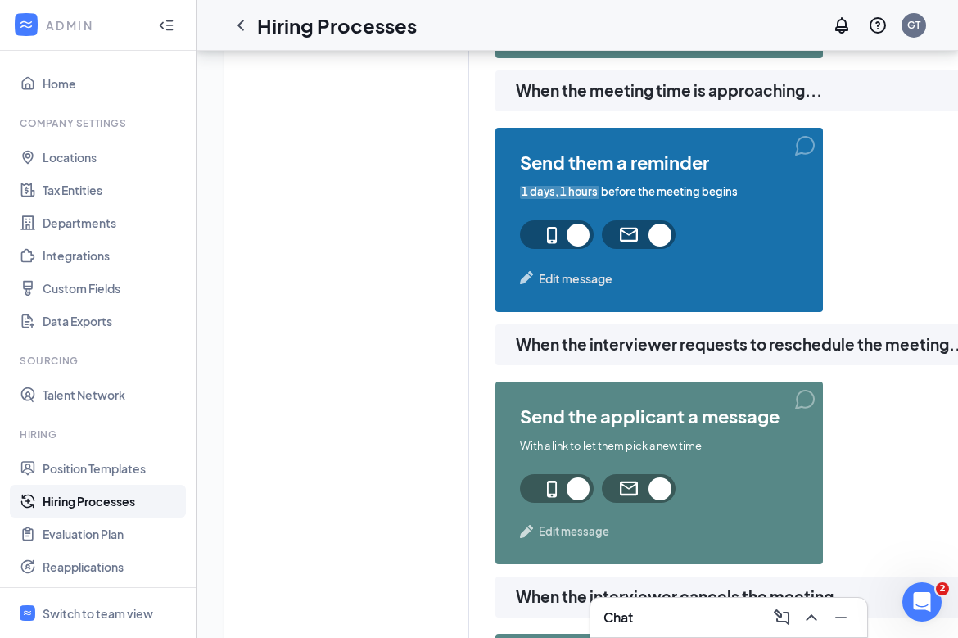
click at [587, 283] on span "Edit message" at bounding box center [576, 278] width 74 height 18
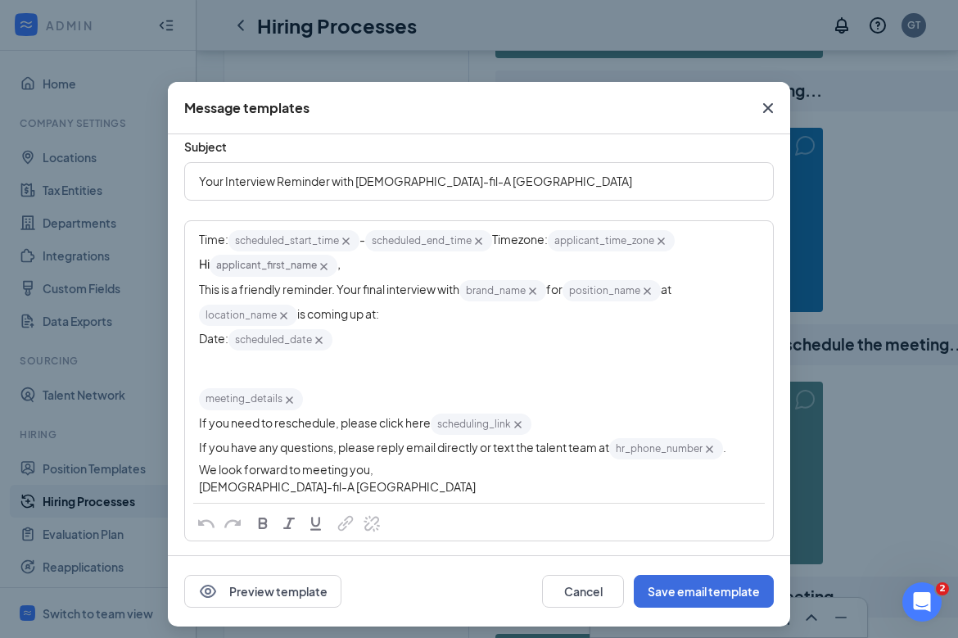
scroll to position [52, 0]
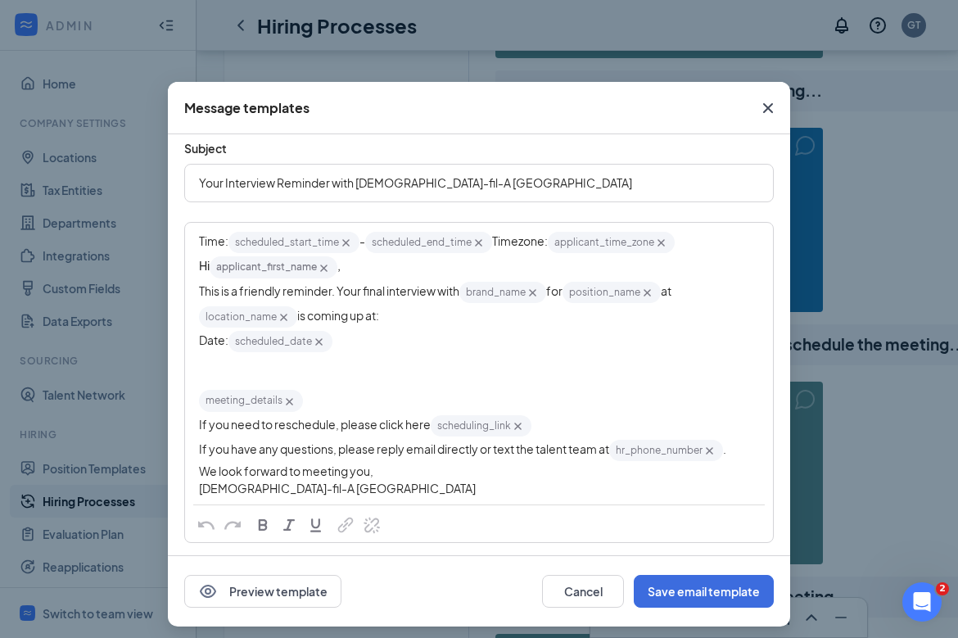
click at [762, 111] on icon "Cross" at bounding box center [768, 108] width 20 height 20
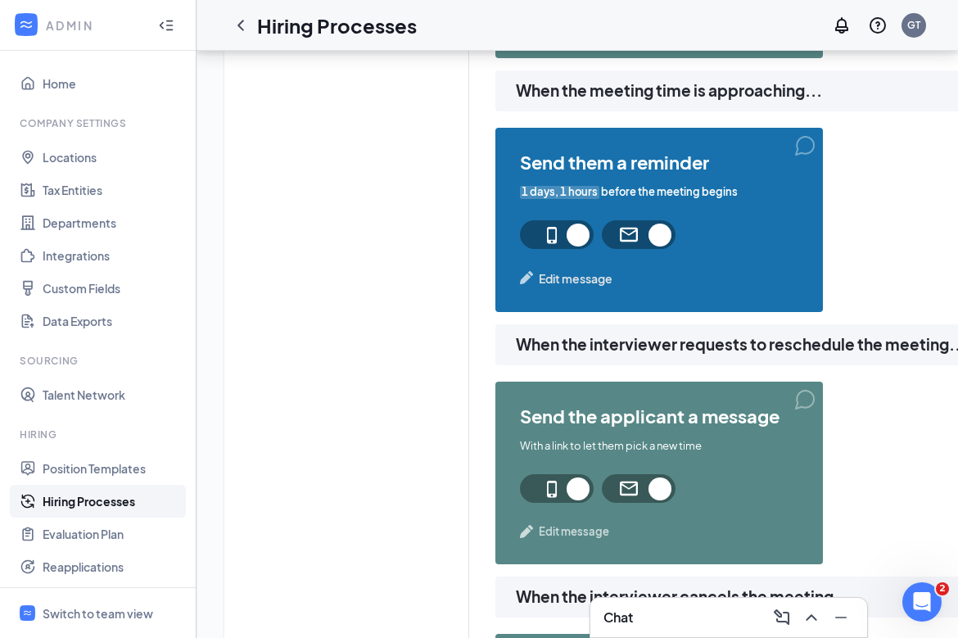
scroll to position [1273, 0]
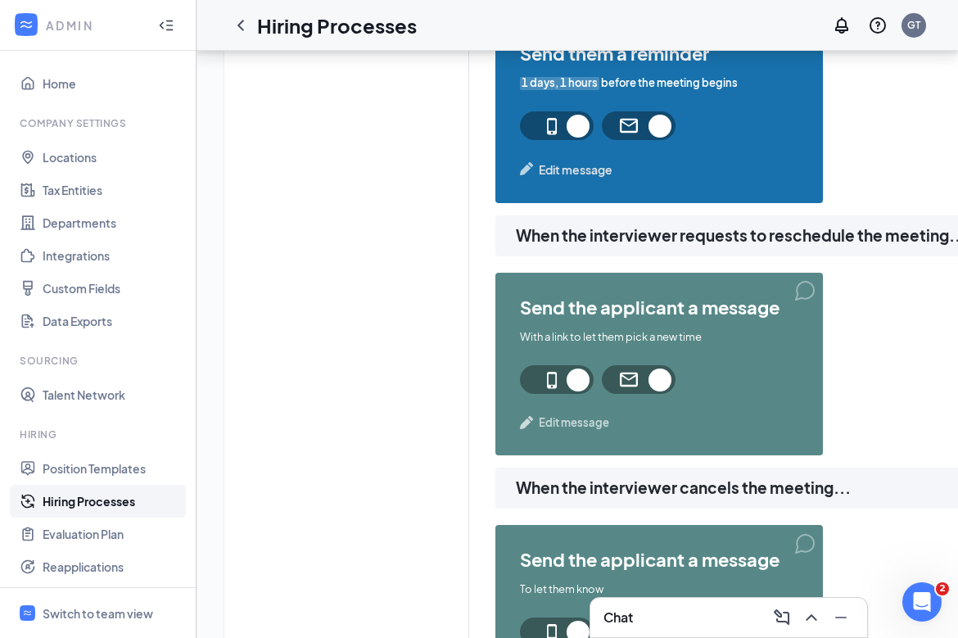
click at [573, 420] on span "Edit message" at bounding box center [574, 422] width 70 height 16
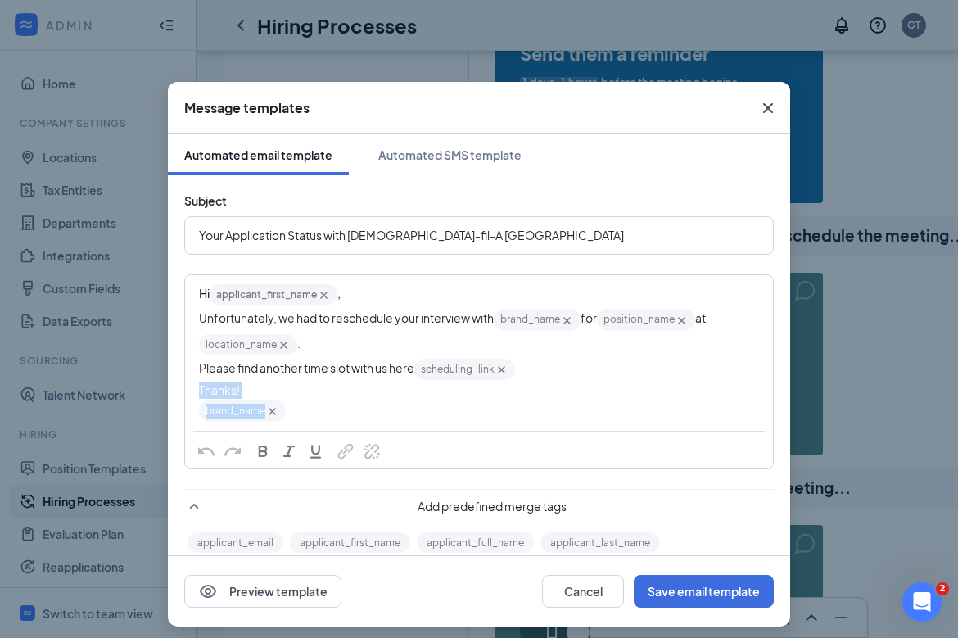
drag, startPoint x: 344, startPoint y: 422, endPoint x: 175, endPoint y: 395, distance: 170.9
click at [175, 394] on div "Subject Your Application Status with Chick-fil-A Phillipsburg Hi applicant_firs…" at bounding box center [479, 433] width 622 height 516
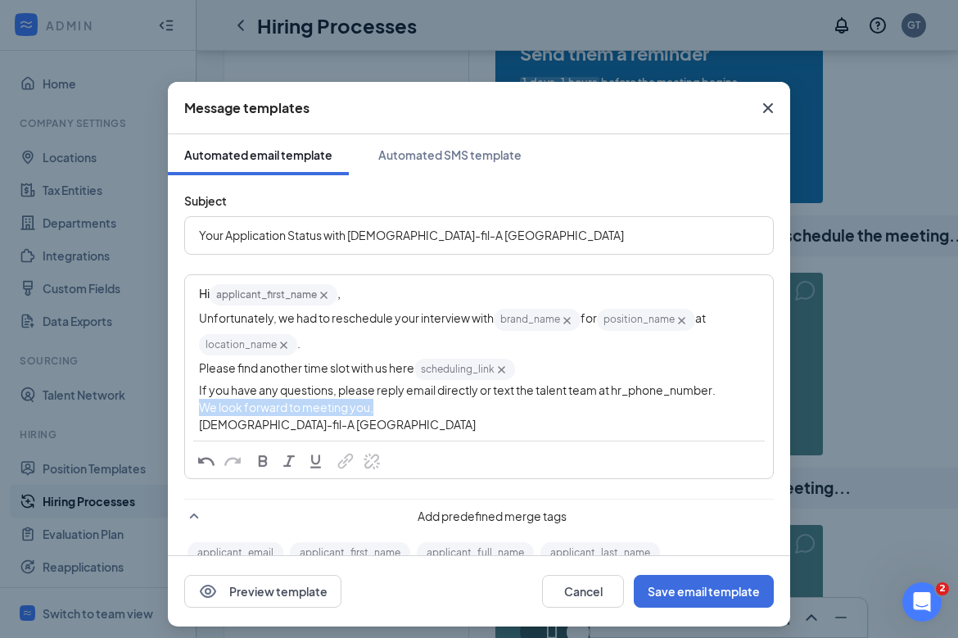
drag, startPoint x: 378, startPoint y: 413, endPoint x: 194, endPoint y: 408, distance: 184.3
click at [194, 408] on div "Hi applicant_first_name‌‌‌‌ {{applicant_first_name}} , Unfortunately, we had to…" at bounding box center [479, 358] width 586 height 164
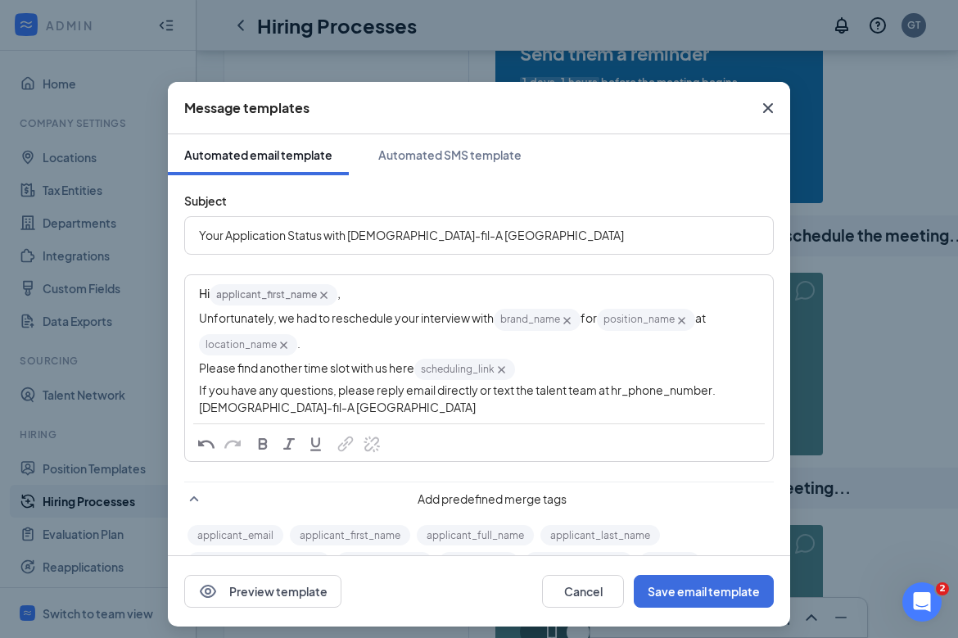
click at [665, 388] on span "If you have any questions, please reply email directly or text the talent team …" at bounding box center [457, 389] width 517 height 15
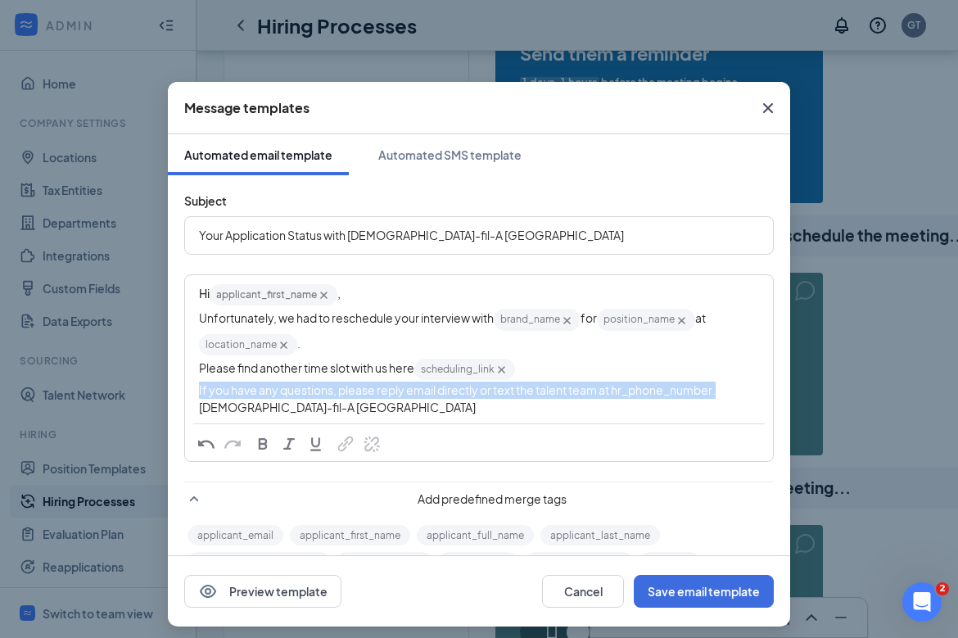
click at [665, 388] on span "If you have any questions, please reply email directly or text the talent team …" at bounding box center [457, 389] width 517 height 15
click at [691, 397] on span "If you have any questions, please reply email directly or text the talent team …" at bounding box center [457, 389] width 517 height 15
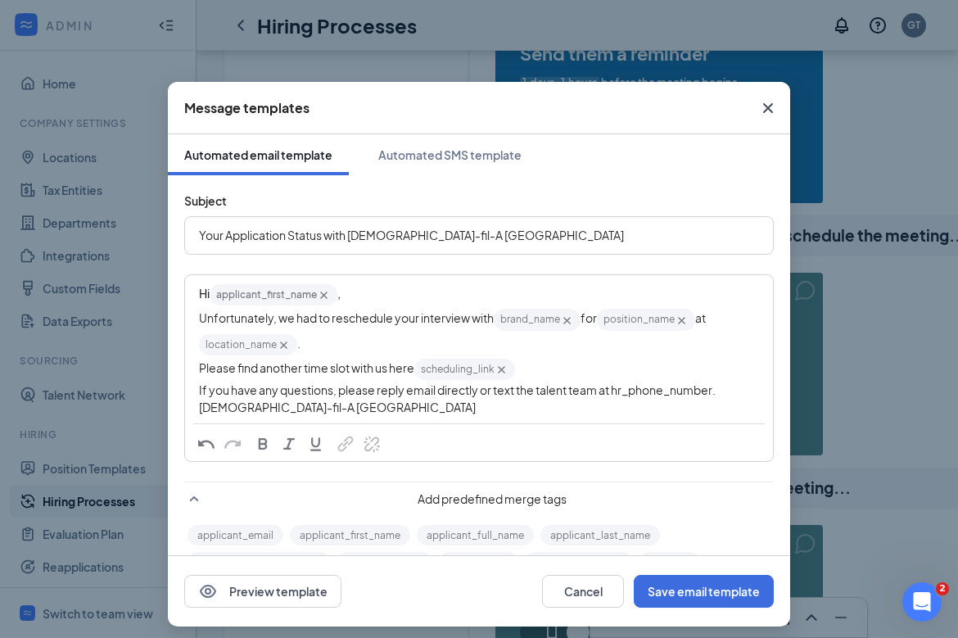
click at [692, 391] on span "If you have any questions, please reply email directly or text the talent team …" at bounding box center [457, 389] width 517 height 15
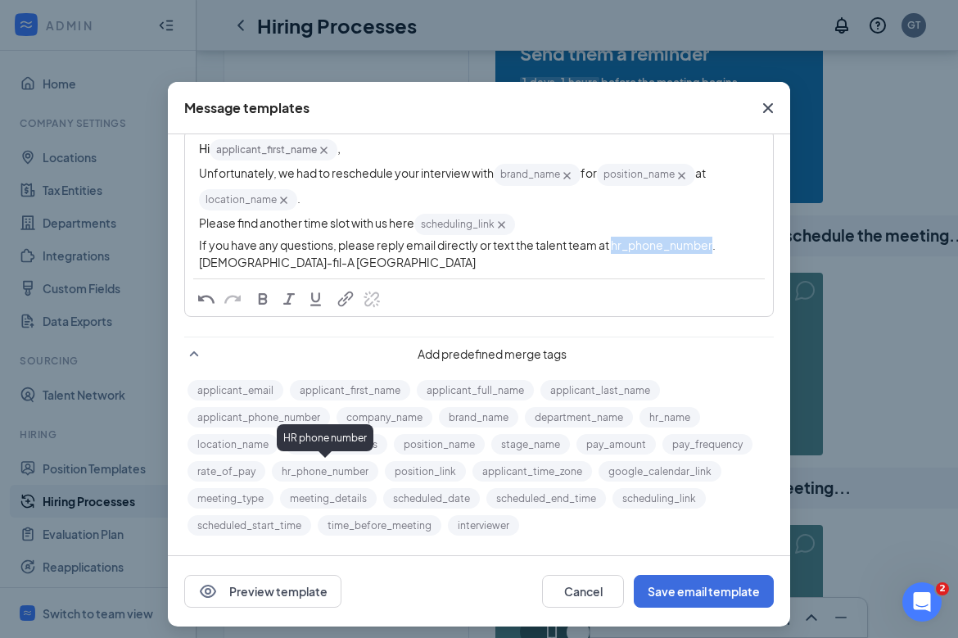
click at [363, 468] on button "hr_phone_number" at bounding box center [325, 471] width 106 height 20
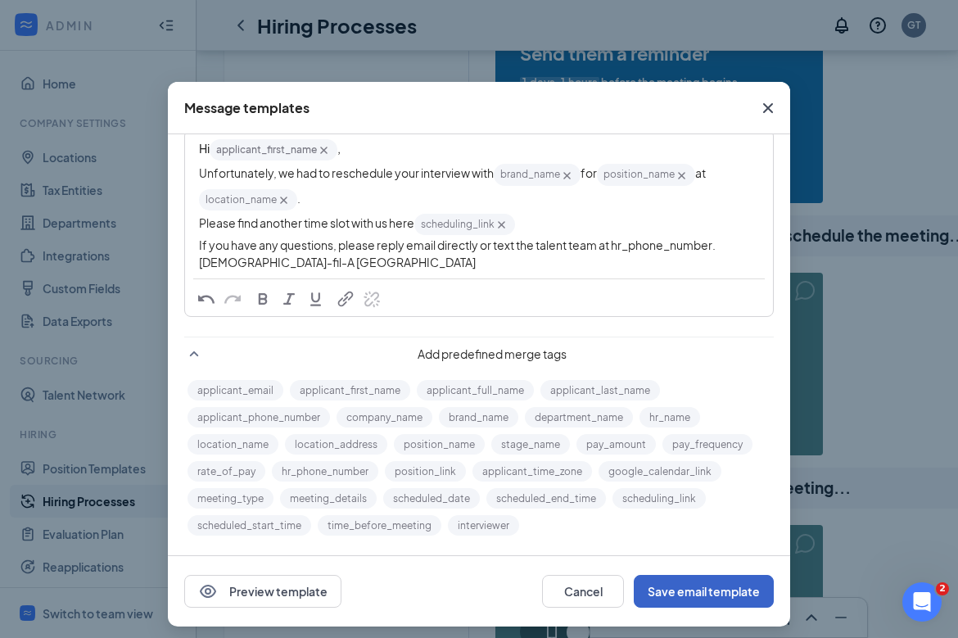
click at [678, 583] on button "Save email template" at bounding box center [704, 591] width 140 height 33
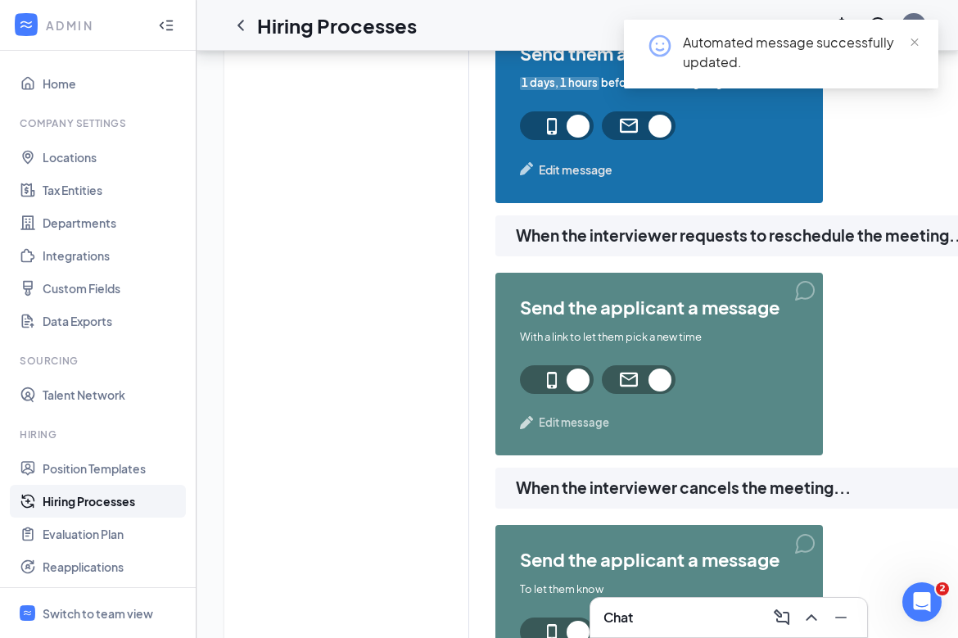
click at [575, 419] on span "Edit message" at bounding box center [574, 422] width 70 height 16
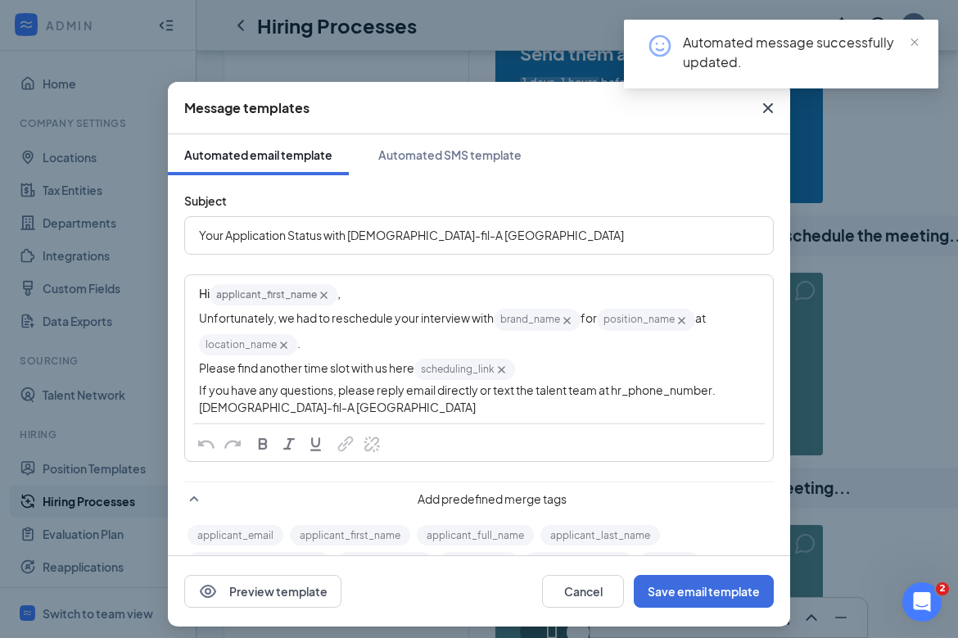
click at [644, 383] on div "If you have any questions, please reply email directly or text the talent team …" at bounding box center [479, 390] width 560 height 17
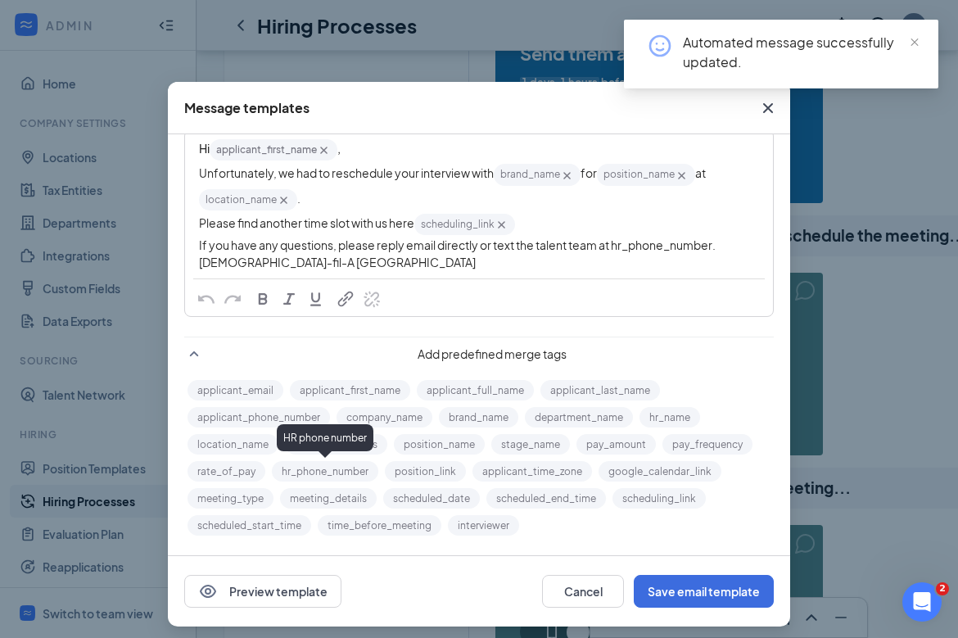
click at [352, 469] on button "hr_phone_number" at bounding box center [325, 471] width 106 height 20
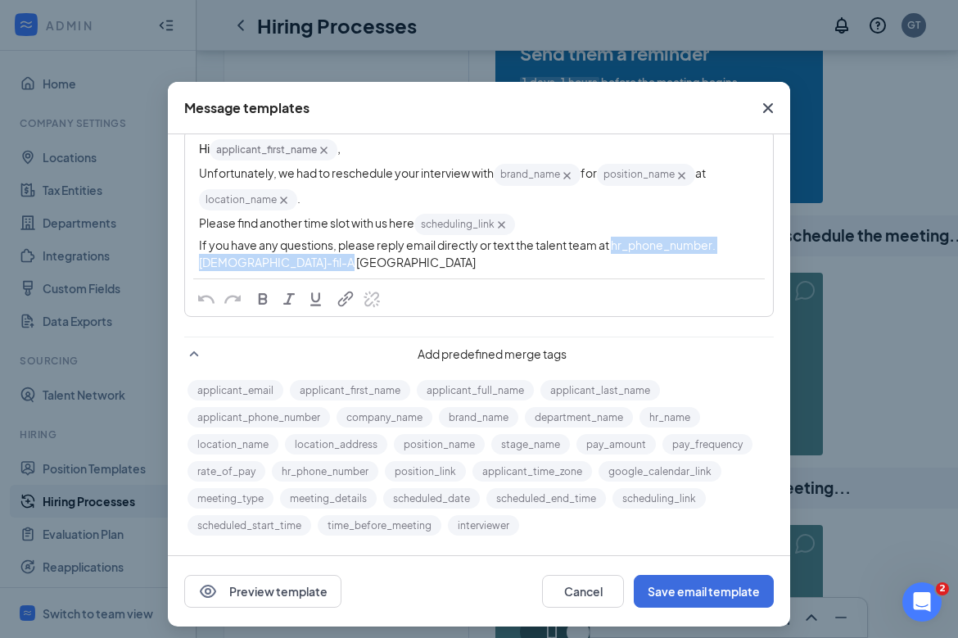
click at [646, 256] on div "Chick-fil-A Phillipsburg" at bounding box center [479, 262] width 560 height 17
click at [647, 256] on div "Chick-fil-A Phillipsburg" at bounding box center [479, 262] width 560 height 17
click at [662, 237] on span "If you have any questions, please reply email directly or text the talent team …" at bounding box center [457, 244] width 517 height 15
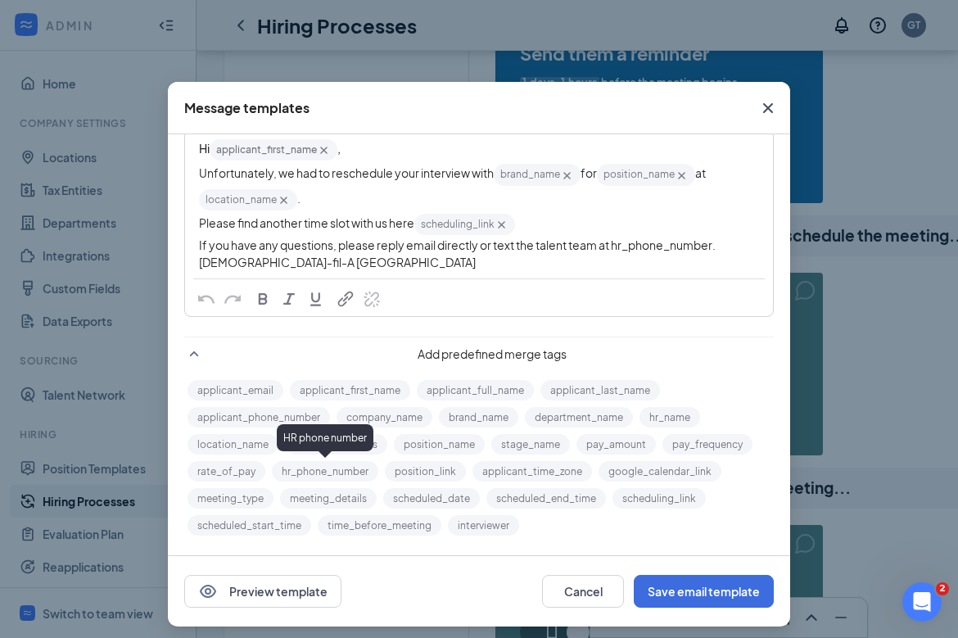
click at [335, 468] on button "hr_phone_number" at bounding box center [325, 471] width 106 height 20
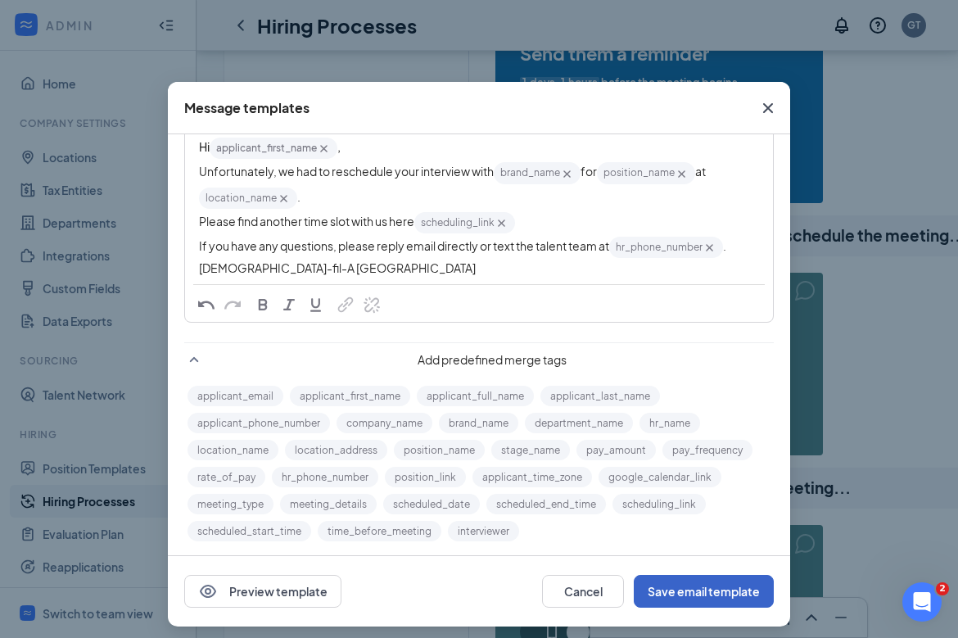
click at [680, 585] on button "Save email template" at bounding box center [704, 591] width 140 height 33
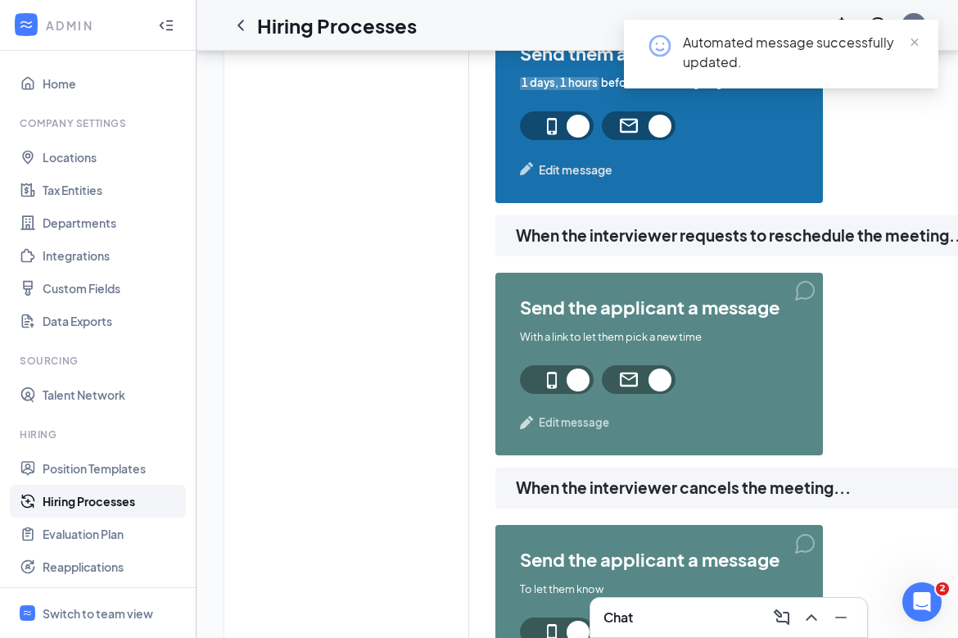
click at [569, 423] on span "Edit message" at bounding box center [574, 422] width 70 height 16
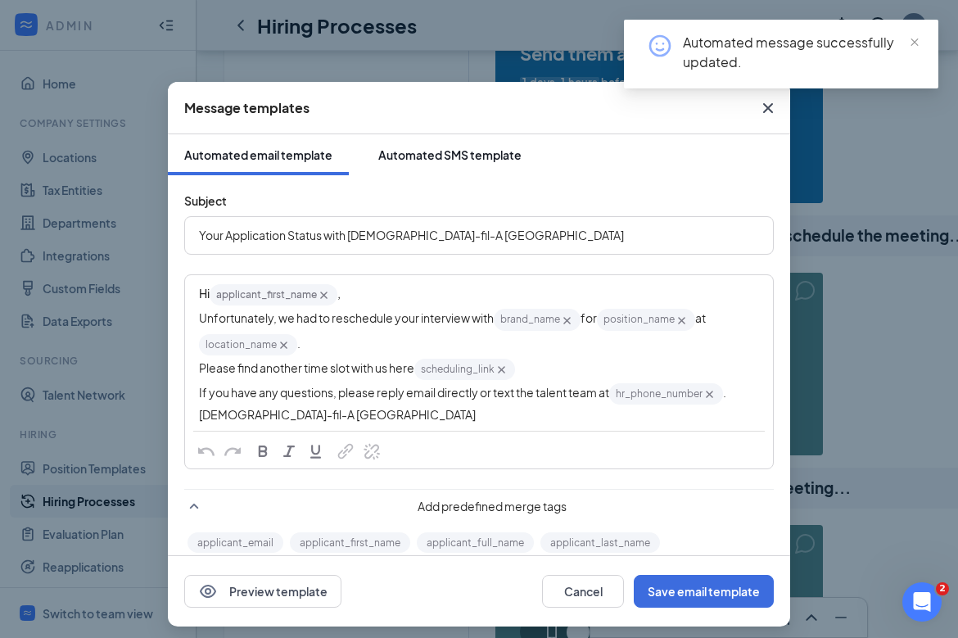
click at [465, 142] on button "Automated SMS template" at bounding box center [450, 154] width 176 height 41
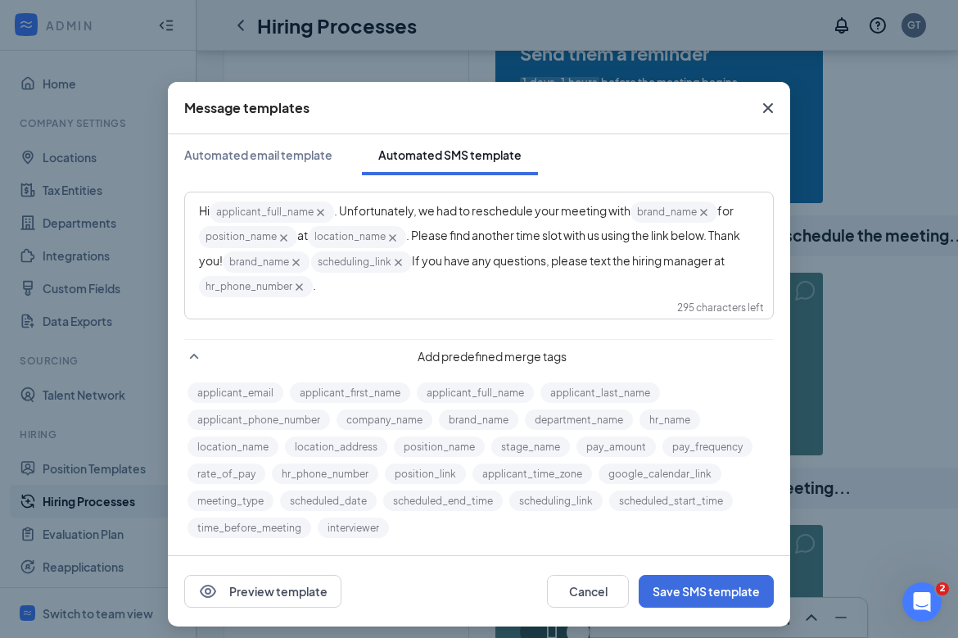
click at [767, 107] on icon "Cross" at bounding box center [768, 108] width 10 height 10
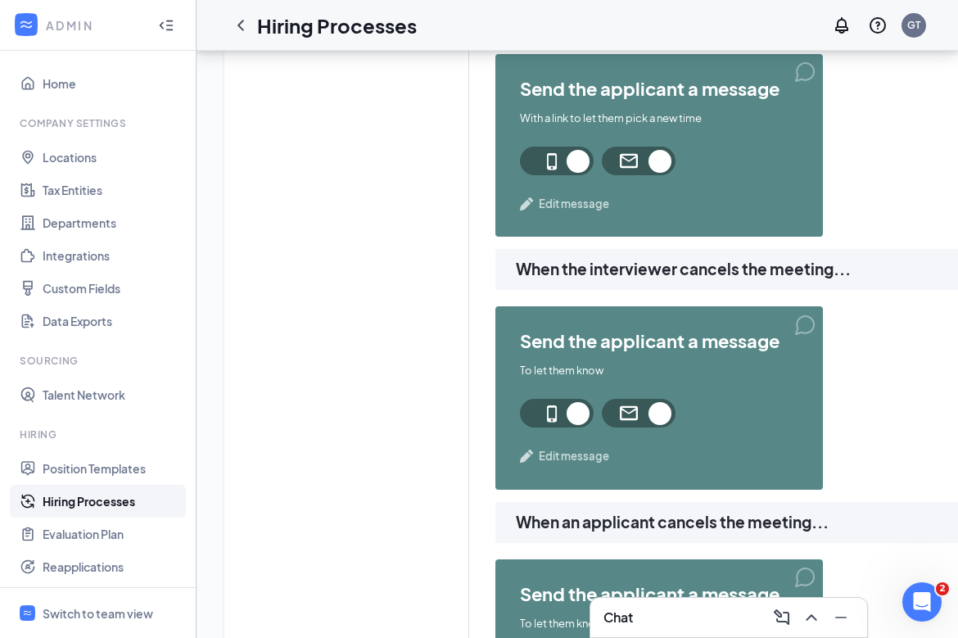
scroll to position [1583, 0]
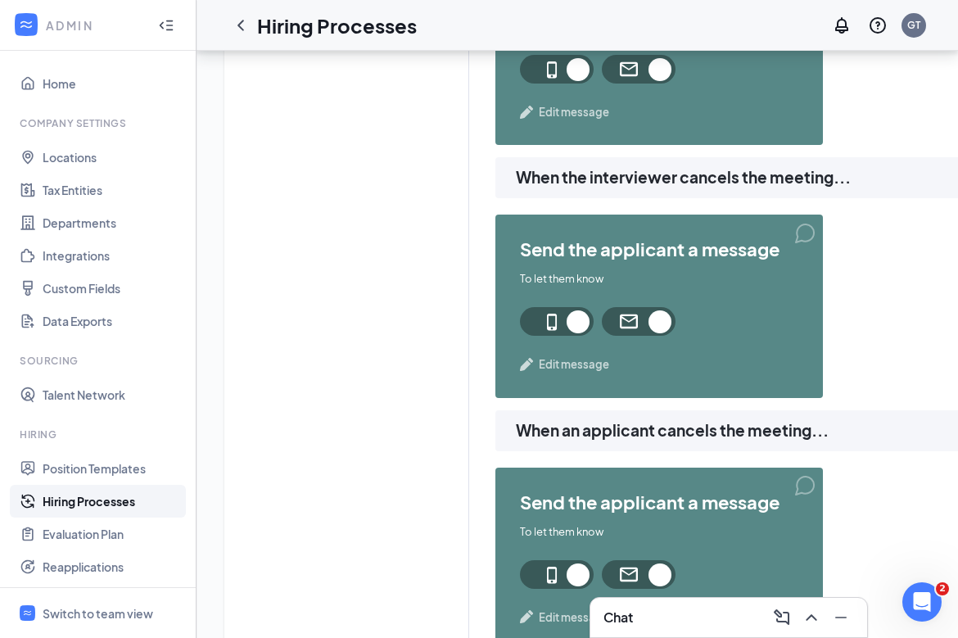
click at [585, 368] on span "Edit message" at bounding box center [574, 364] width 70 height 16
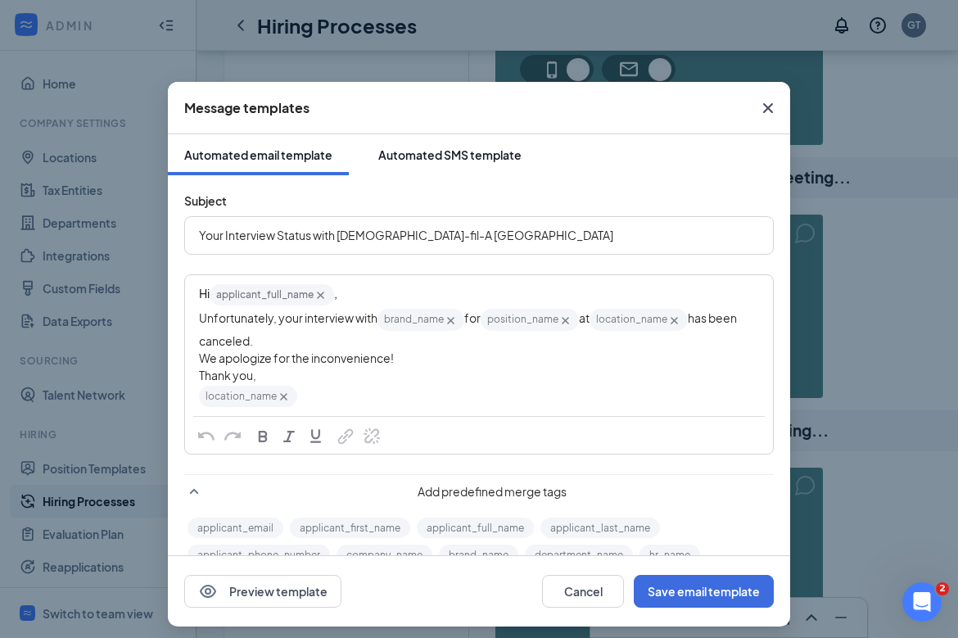
click at [474, 157] on div "Automated SMS template" at bounding box center [449, 155] width 143 height 16
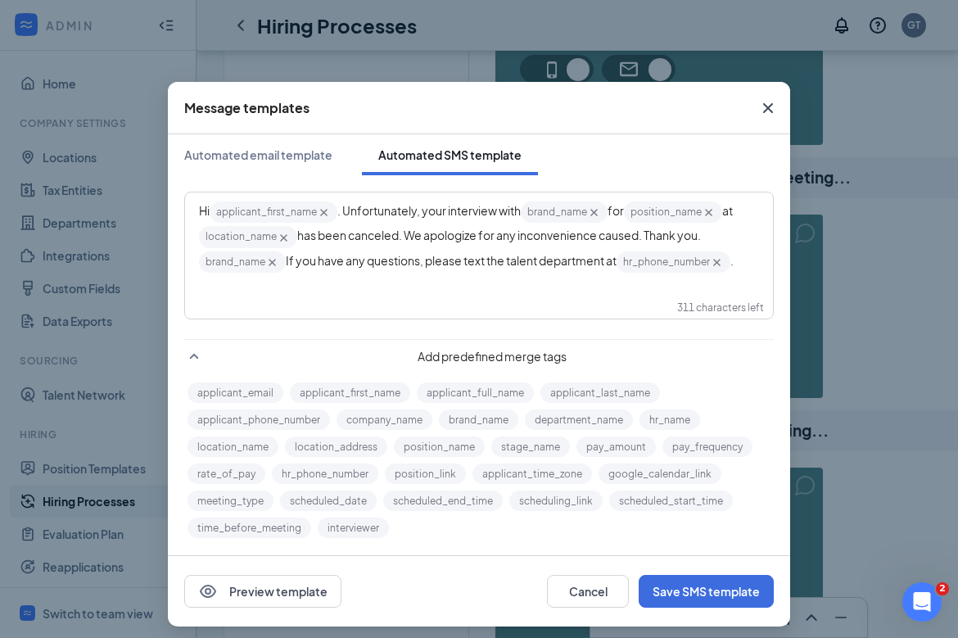
click at [775, 110] on icon "Cross" at bounding box center [768, 108] width 20 height 20
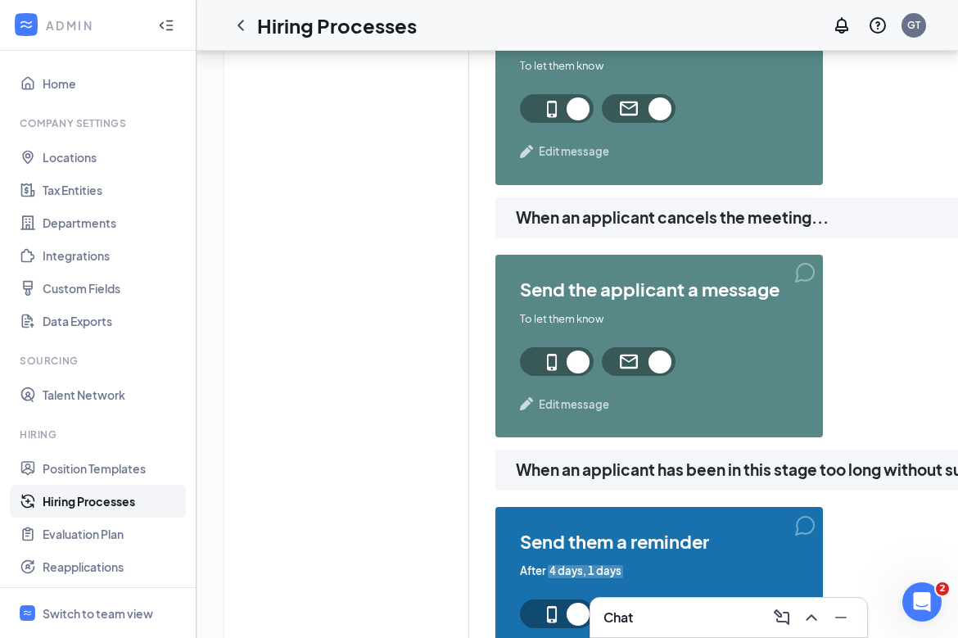
scroll to position [1907, 0]
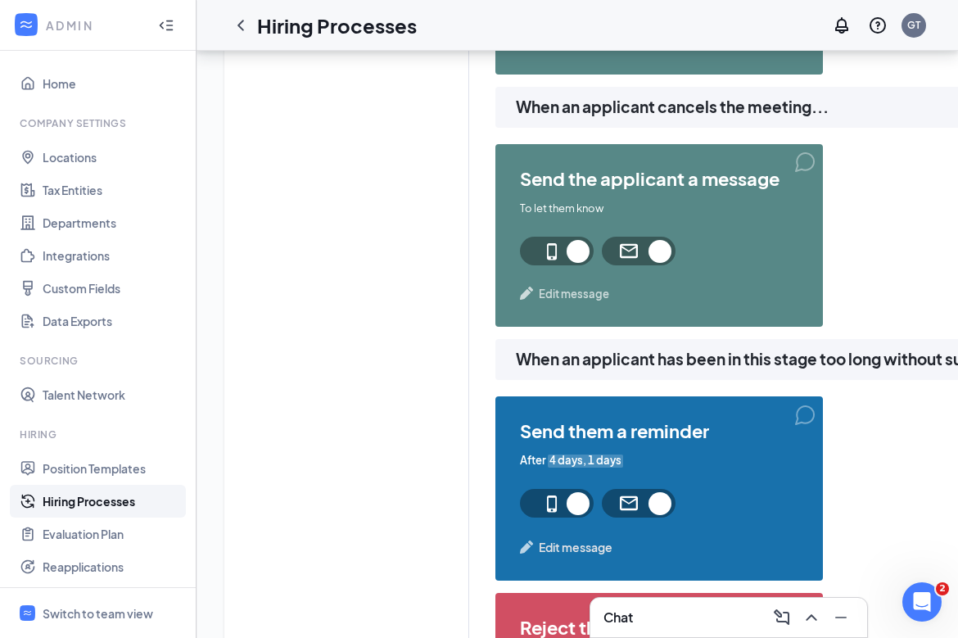
click at [589, 294] on span "Edit message" at bounding box center [574, 294] width 70 height 16
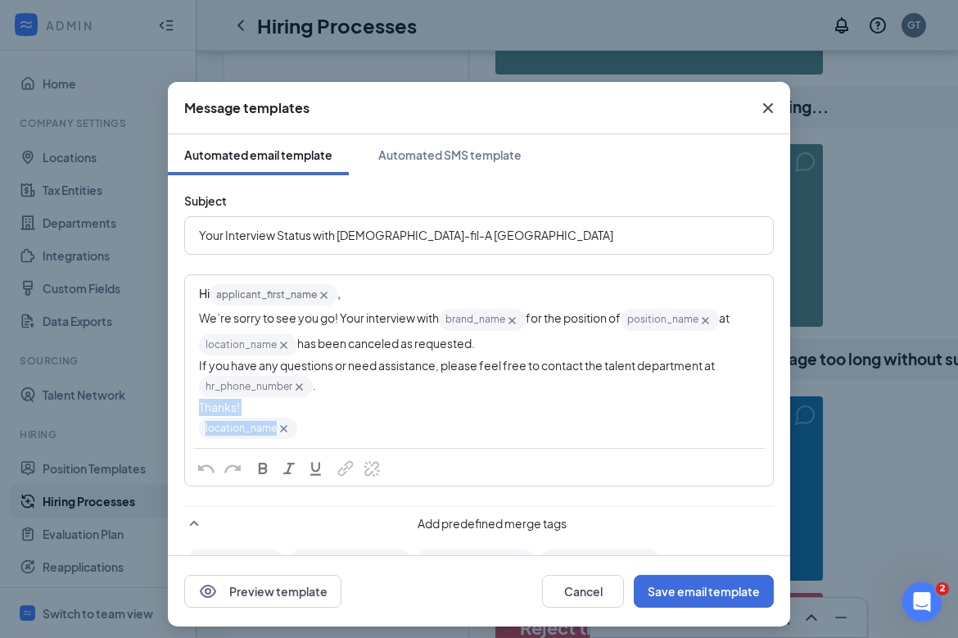
drag, startPoint x: 338, startPoint y: 445, endPoint x: 189, endPoint y: 410, distance: 153.1
click at [190, 413] on div "Hi applicant_first_name‌‌‌‌ {{applicant_first_name}} , We’re sorry to see you g…" at bounding box center [479, 361] width 586 height 171
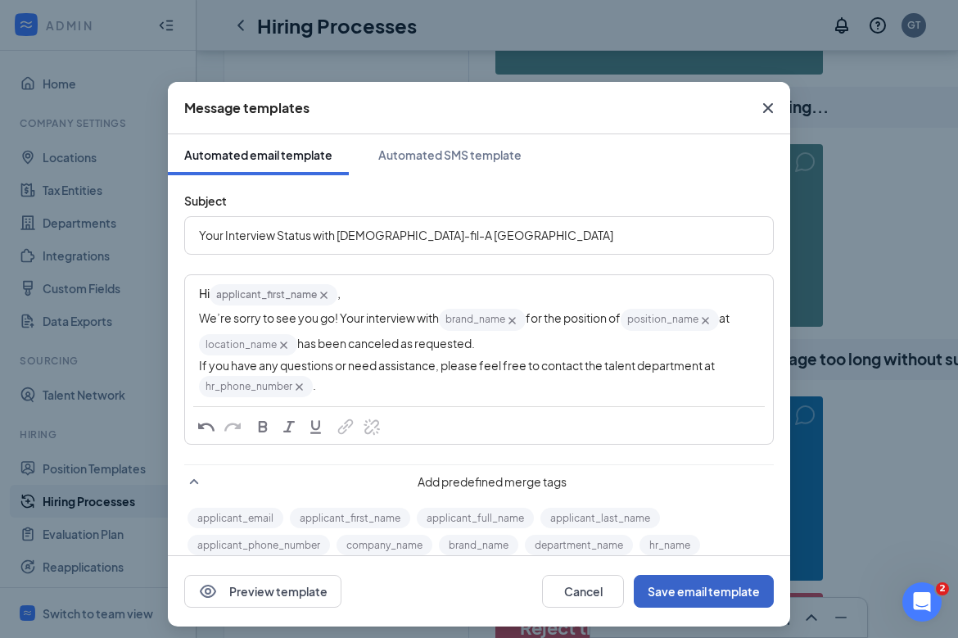
click at [712, 593] on button "Save email template" at bounding box center [704, 591] width 140 height 33
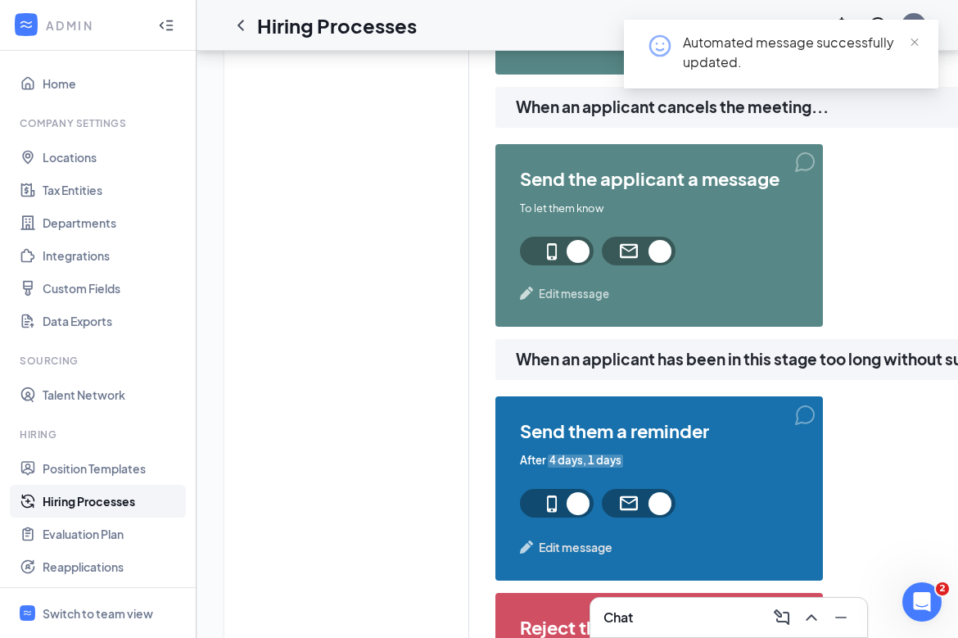
click at [554, 296] on span "Edit message" at bounding box center [574, 294] width 70 height 16
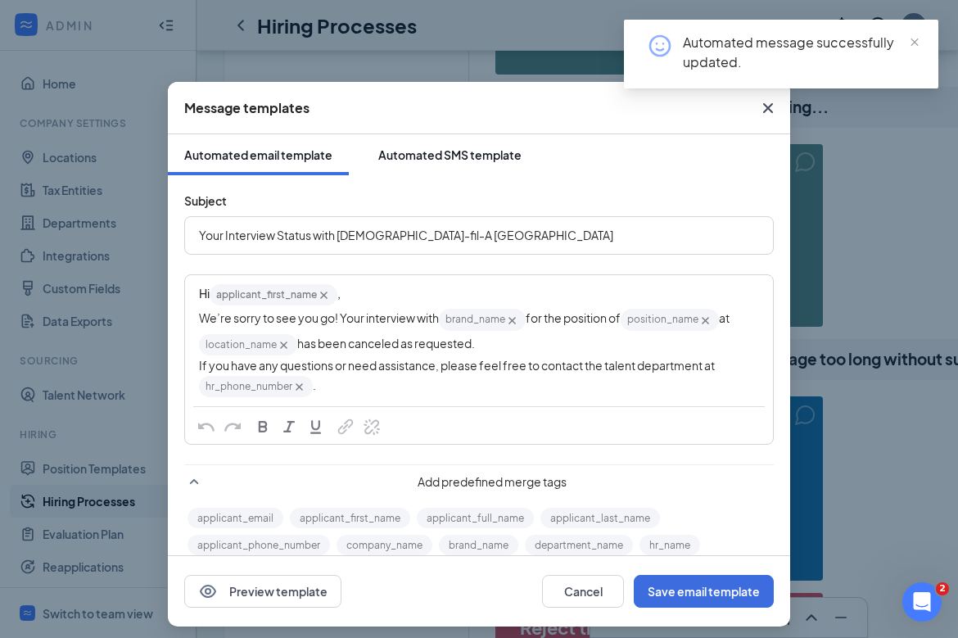
click at [431, 156] on div "Automated SMS template" at bounding box center [449, 155] width 143 height 16
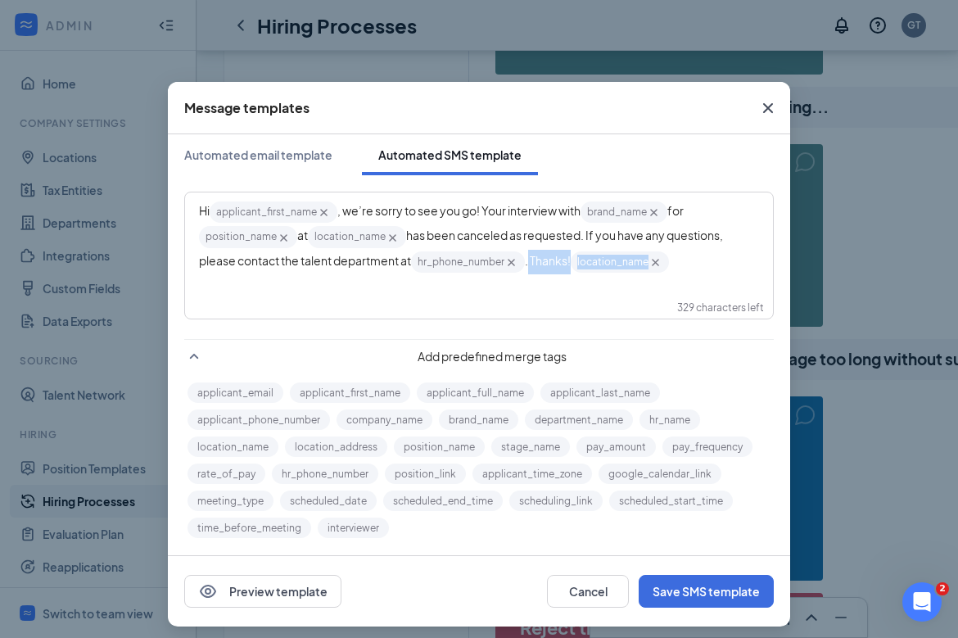
drag, startPoint x: 689, startPoint y: 271, endPoint x: 533, endPoint y: 271, distance: 155.6
click at [532, 271] on div "Hi applicant_first_name‌‌‌‌ {{applicant_first_name}} , we’re sorry to see you g…" at bounding box center [479, 237] width 560 height 75
click at [707, 590] on button "Save SMS template" at bounding box center [706, 591] width 135 height 33
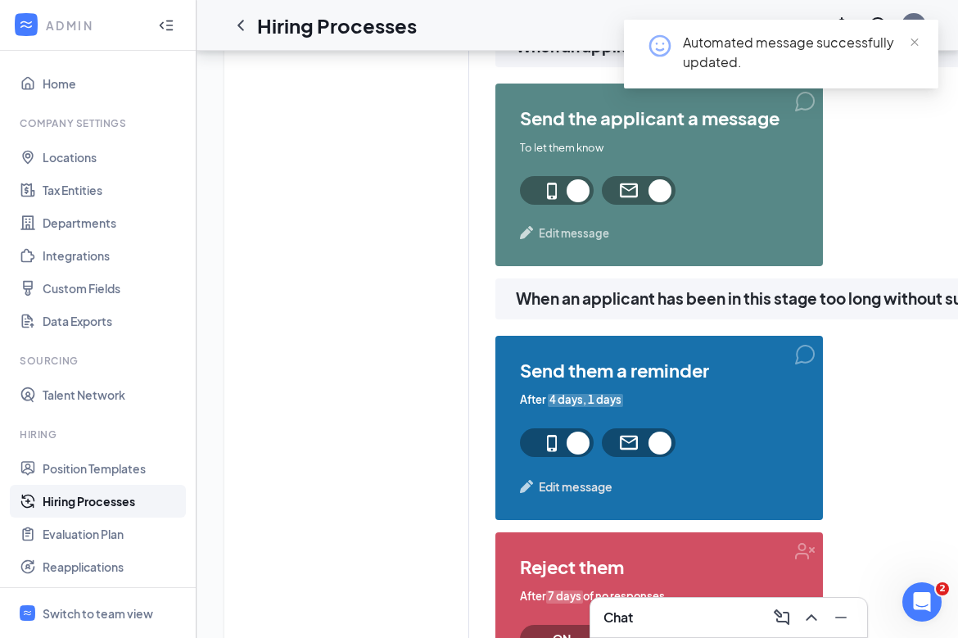
scroll to position [2121, 0]
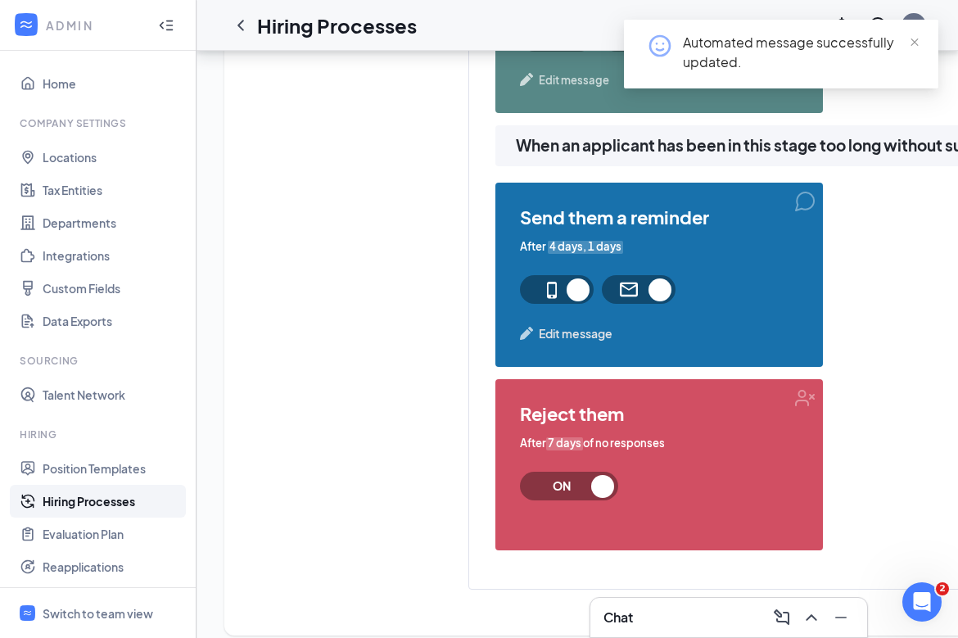
click at [586, 329] on span "Edit message" at bounding box center [576, 333] width 74 height 18
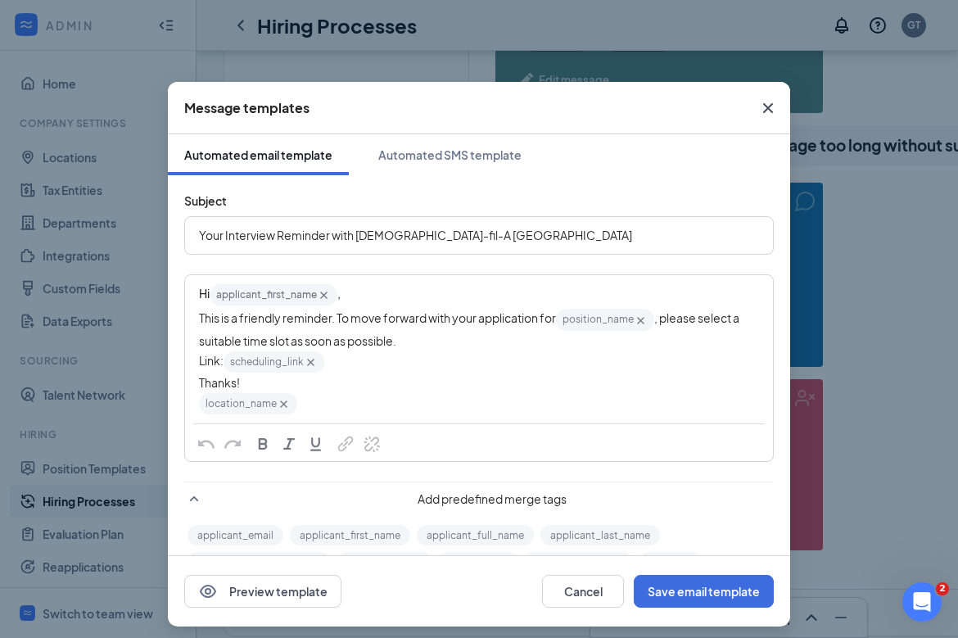
click at [419, 323] on span "This is a friendly reminder. To move forward with your application for" at bounding box center [377, 317] width 357 height 15
click at [432, 340] on div "This is a friendly reminder. To move forward with your application for position…" at bounding box center [479, 328] width 560 height 42
drag, startPoint x: 322, startPoint y: 409, endPoint x: 185, endPoint y: 382, distance: 139.4
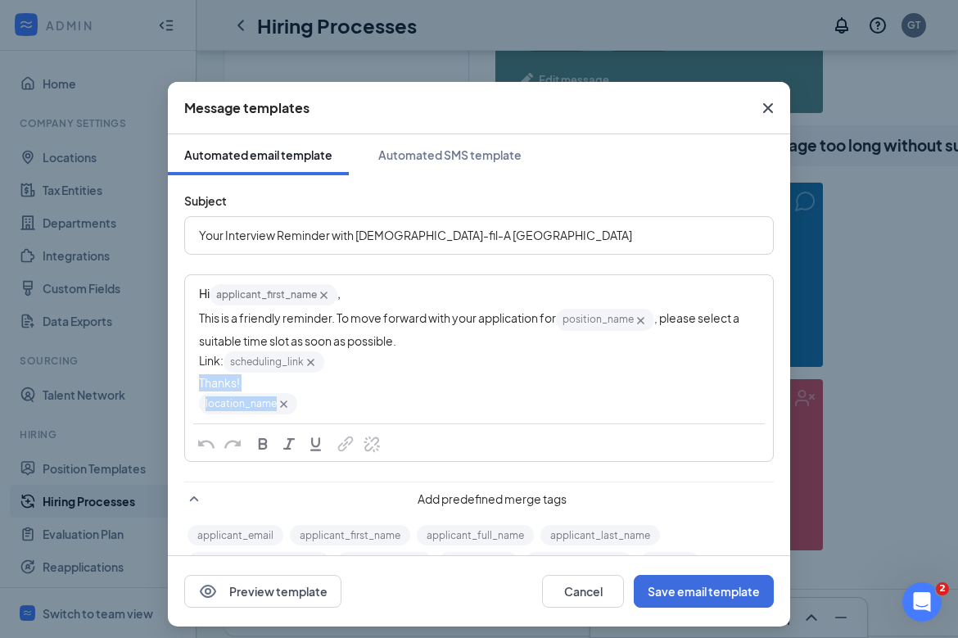
click at [185, 382] on div "Hi applicant_first_name‌‌‌‌ {{applicant_first_name}} , This is a friendly remin…" at bounding box center [479, 349] width 588 height 148
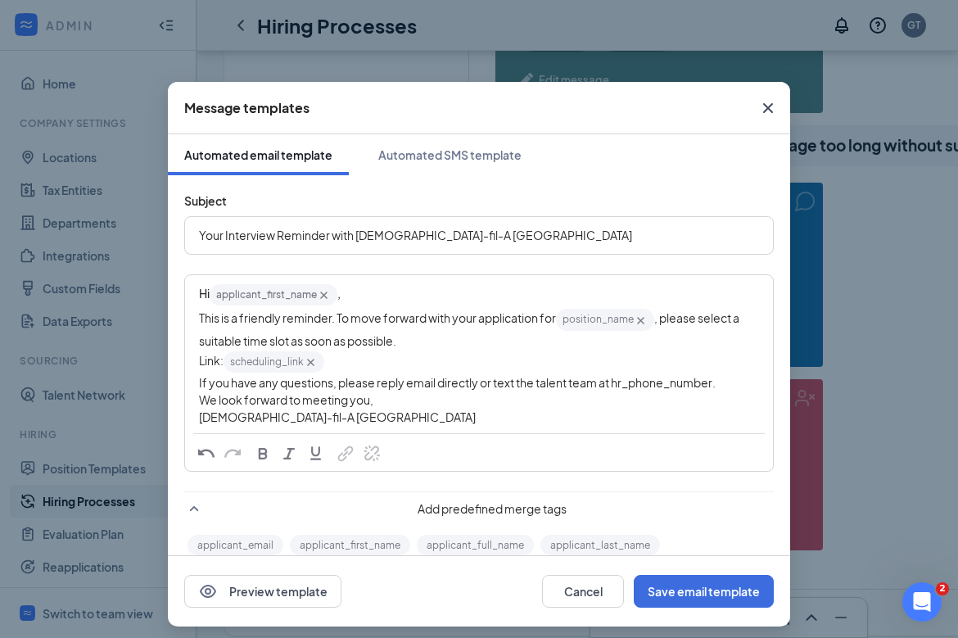
click at [662, 378] on span "If you have any questions, please reply email directly or text the talent team …" at bounding box center [457, 382] width 517 height 15
click at [663, 378] on span "If you have any questions, please reply email directly or text the talent team …" at bounding box center [457, 382] width 517 height 15
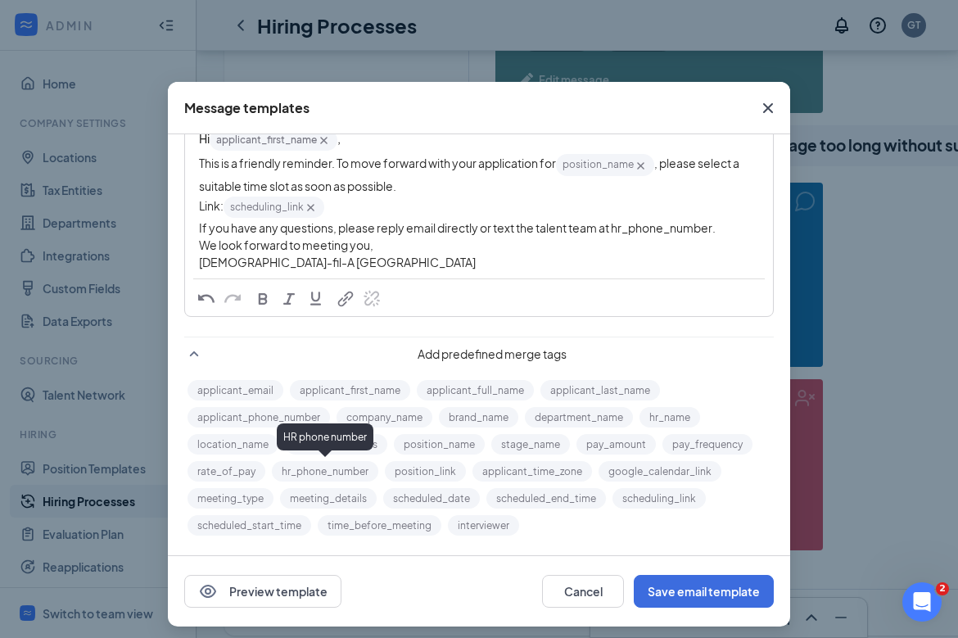
click at [361, 472] on button "hr_phone_number" at bounding box center [325, 471] width 106 height 20
click at [652, 234] on span "If you have any questions, please reply email directly or text the talent team …" at bounding box center [457, 227] width 517 height 15
click at [329, 474] on button "hr_phone_number" at bounding box center [325, 471] width 106 height 20
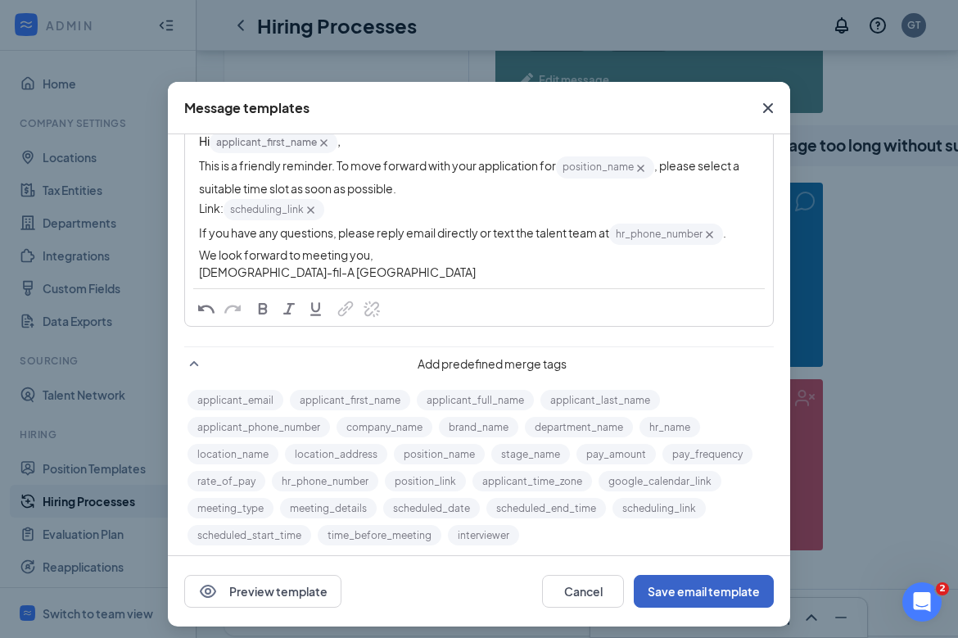
click at [675, 601] on button "Save email template" at bounding box center [704, 591] width 140 height 33
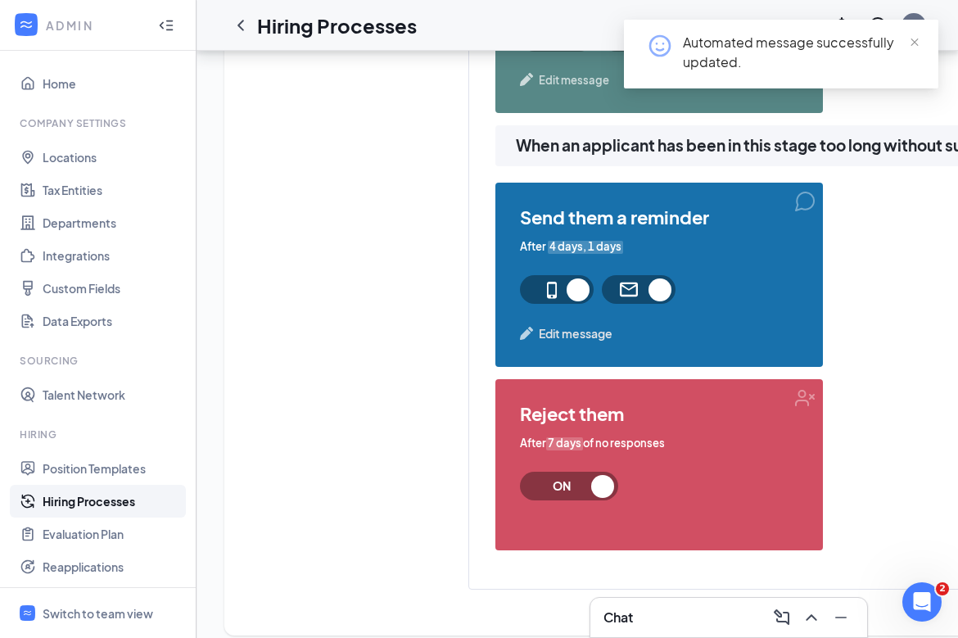
click at [564, 334] on span "Edit message" at bounding box center [576, 333] width 74 height 18
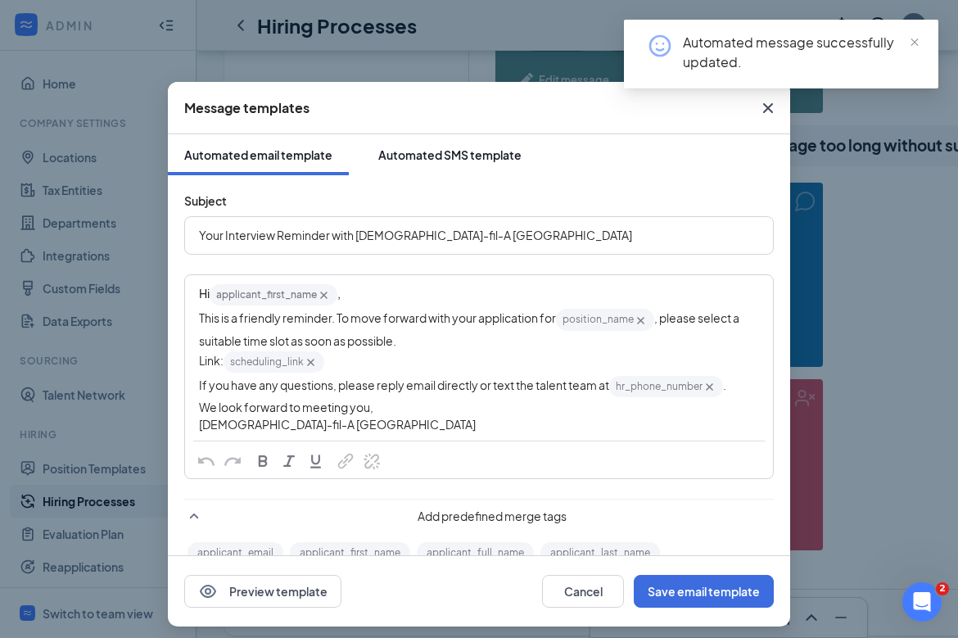
click at [475, 164] on button "Automated SMS template" at bounding box center [450, 154] width 176 height 41
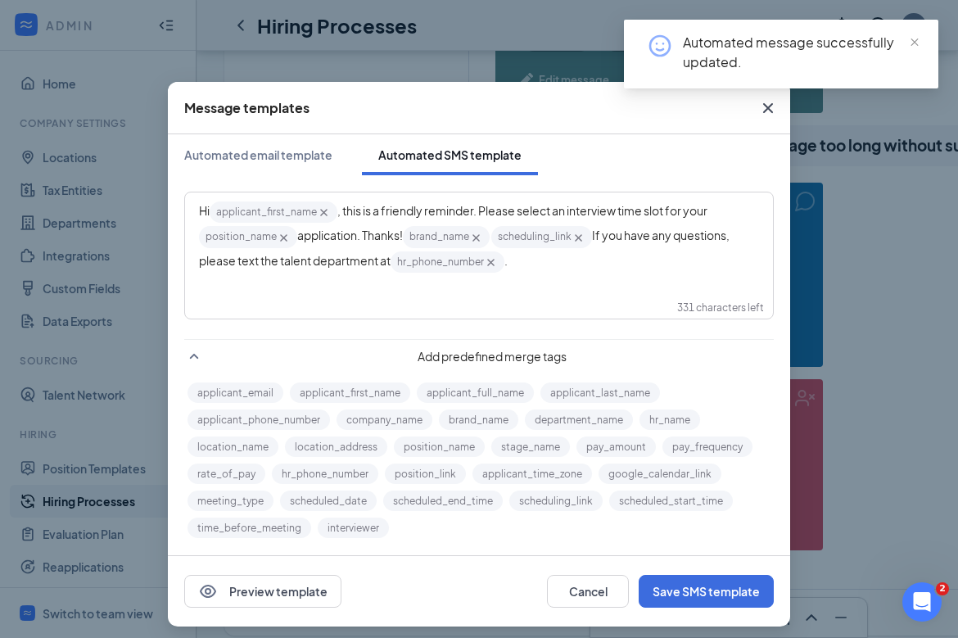
click at [647, 271] on div "Hi applicant_first_name‌‌‌‌ {{applicant_first_name}} , this is a friendly remin…" at bounding box center [479, 237] width 560 height 75
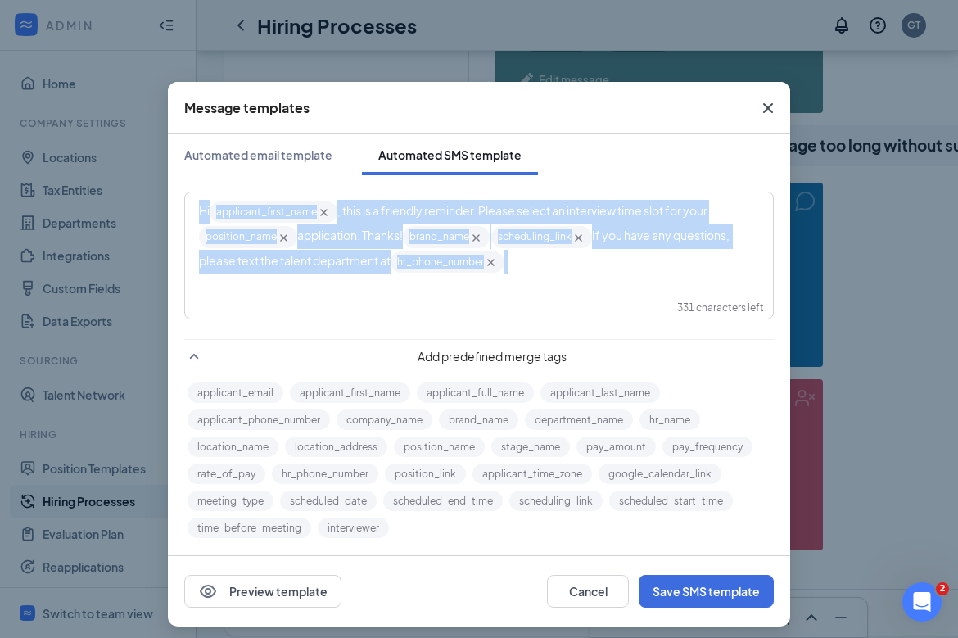
click at [647, 271] on div "Hi applicant_first_name‌‌‌‌ {{applicant_first_name}} , this is a friendly remin…" at bounding box center [479, 237] width 560 height 75
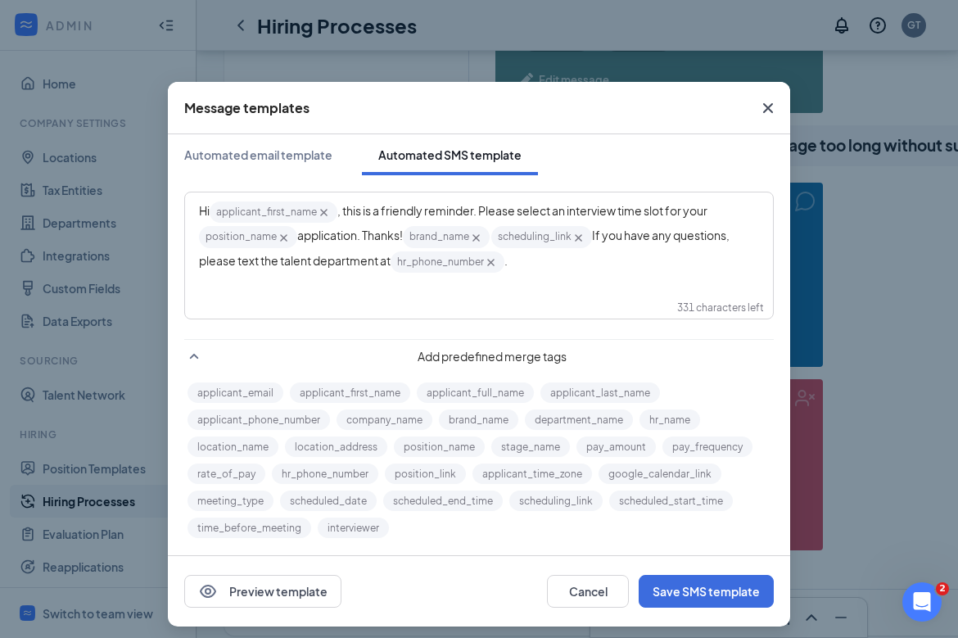
click at [655, 256] on div "Hi applicant_first_name‌‌‌‌ {{applicant_first_name}} , this is a friendly remin…" at bounding box center [479, 237] width 560 height 75
click at [712, 597] on button "Save SMS template" at bounding box center [706, 591] width 135 height 33
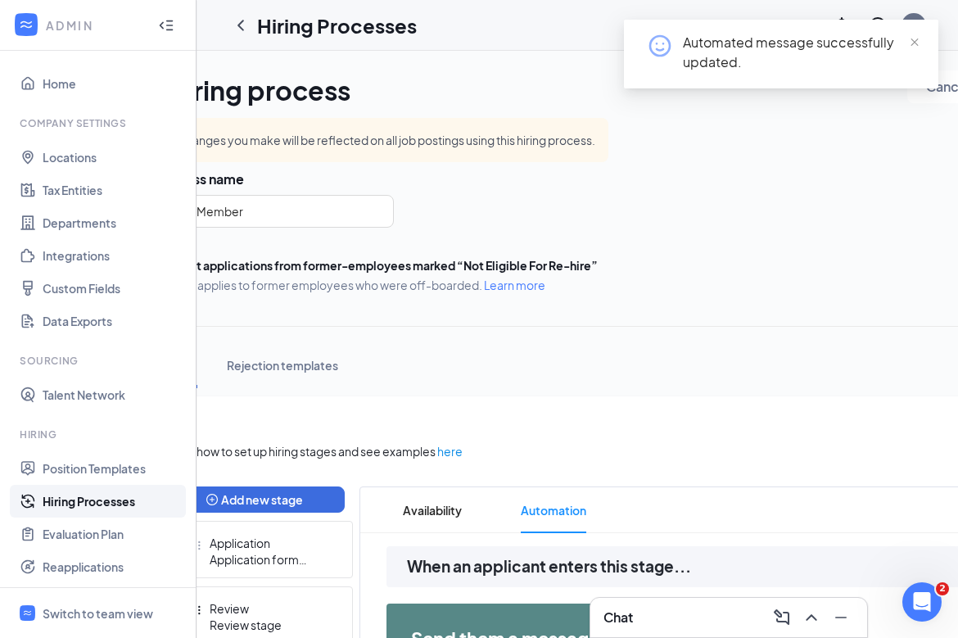
scroll to position [0, 206]
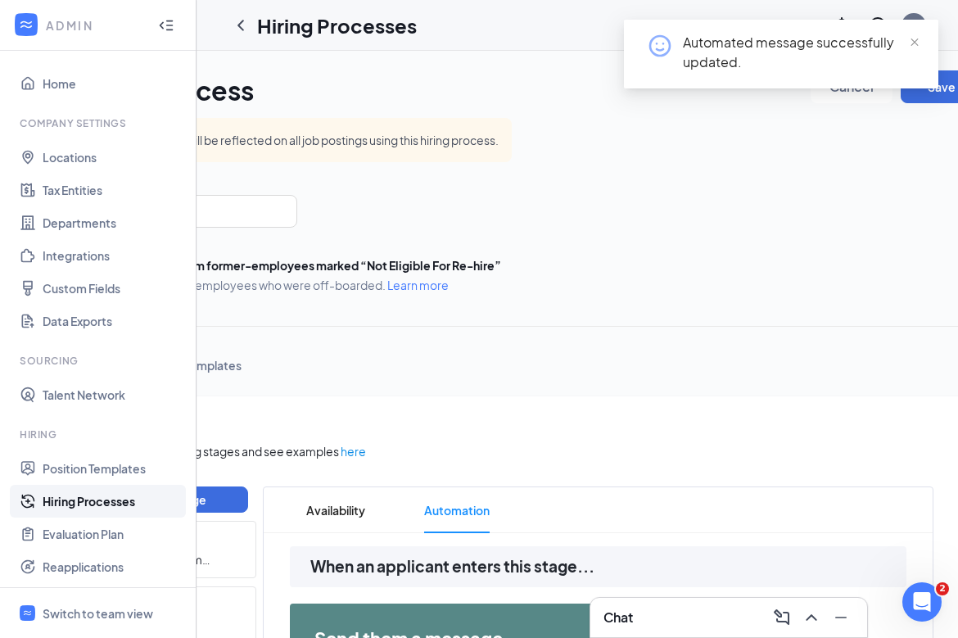
click at [775, 99] on div "Automated message successfully updated." at bounding box center [781, 61] width 314 height 82
click at [775, 81] on button "Save" at bounding box center [942, 86] width 82 height 33
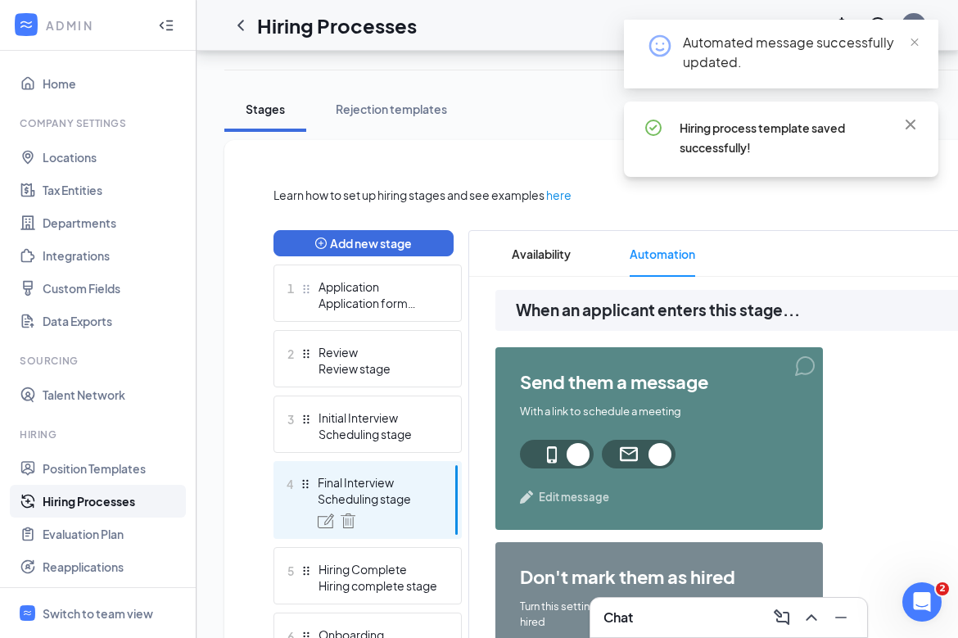
scroll to position [272, 0]
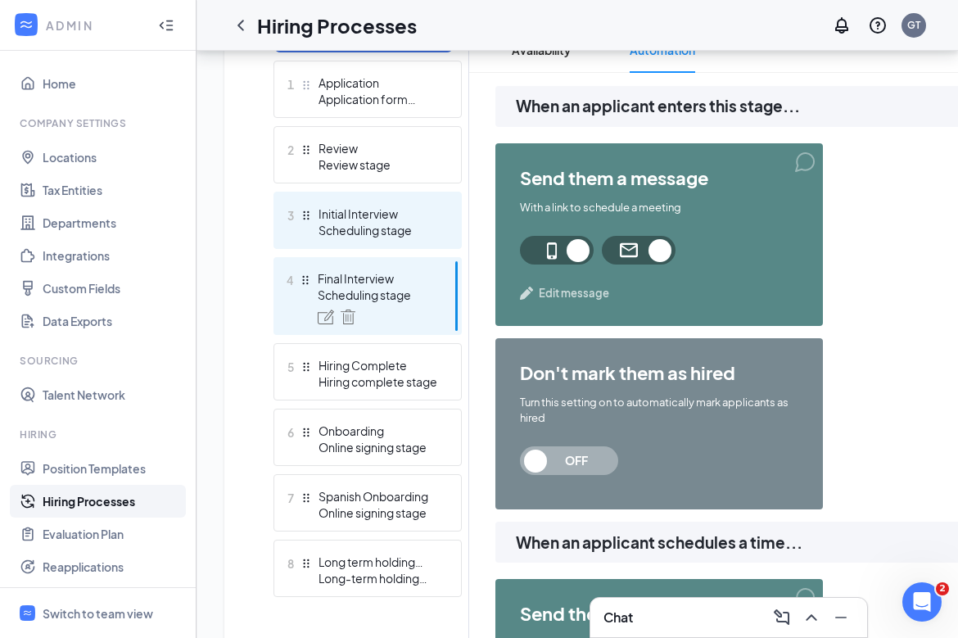
click at [400, 228] on div "Scheduling stage" at bounding box center [378, 230] width 120 height 16
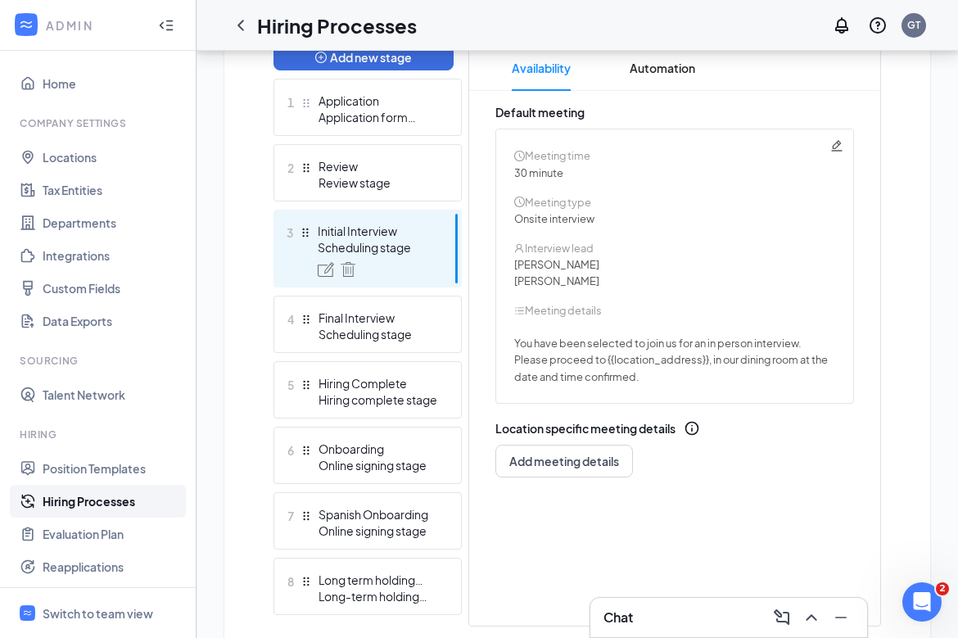
scroll to position [478, 0]
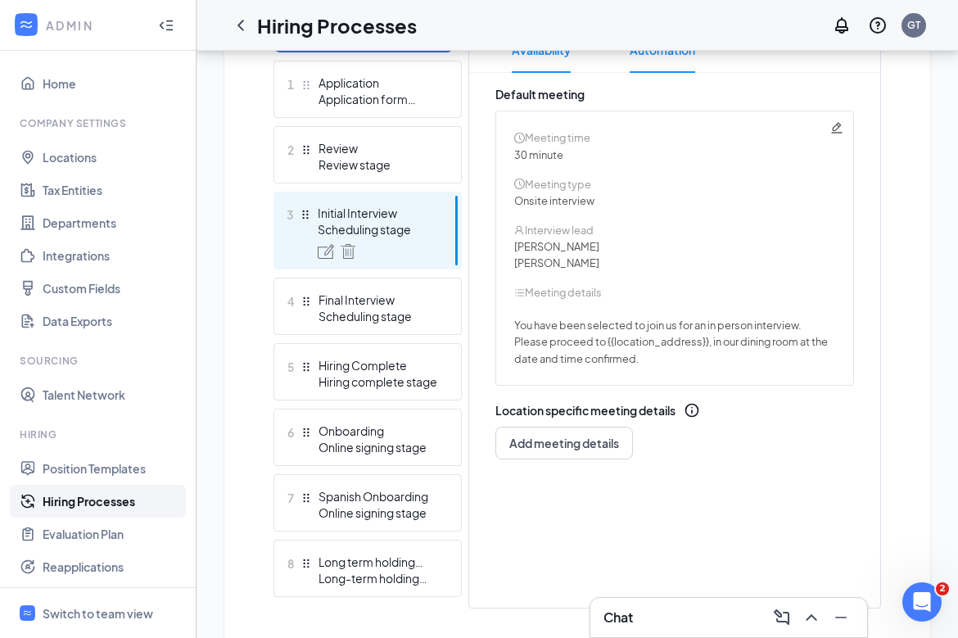
click at [640, 60] on span "Automation" at bounding box center [663, 50] width 66 height 46
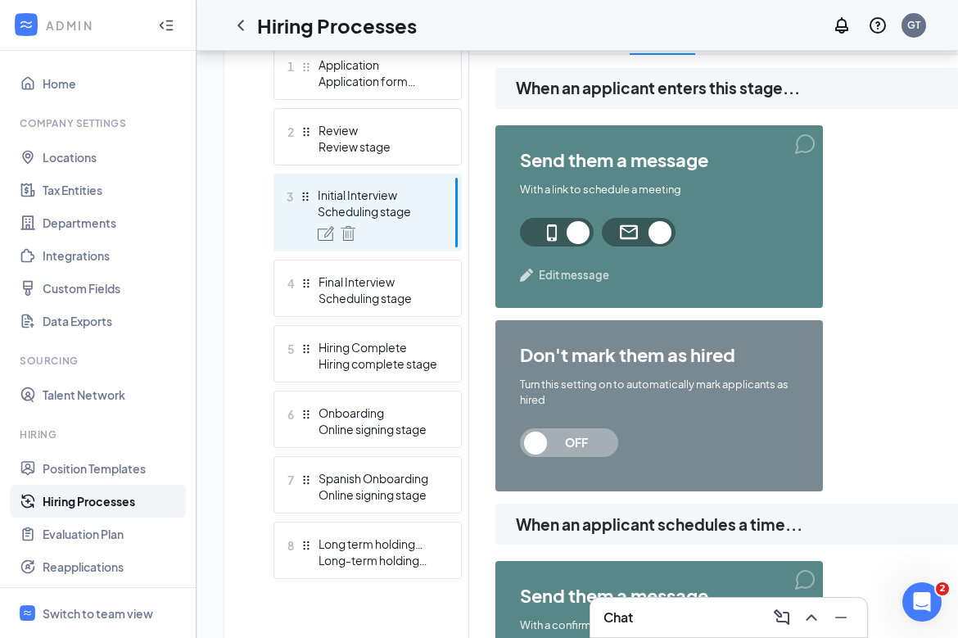
scroll to position [460, 0]
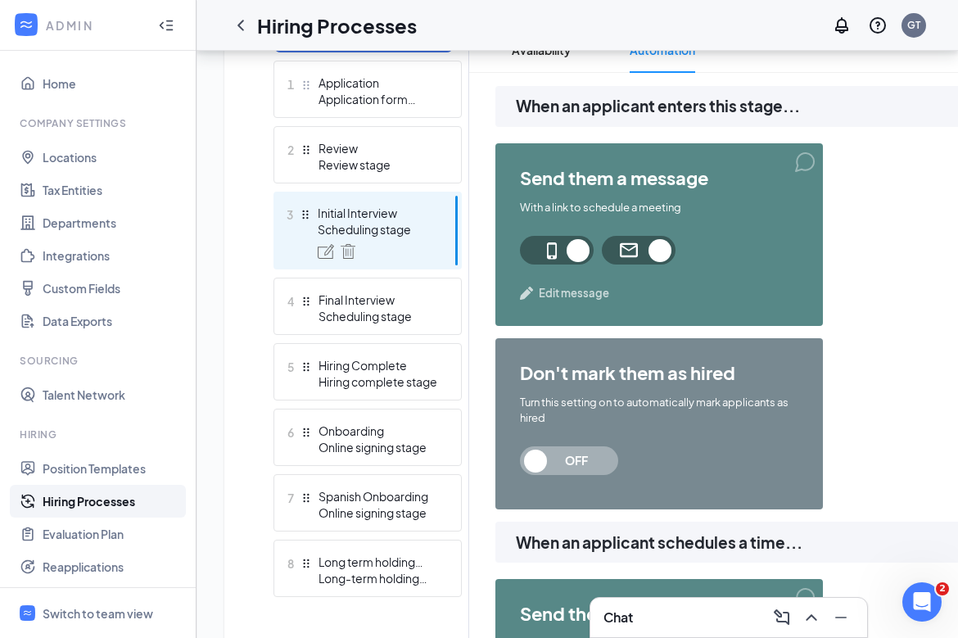
click at [583, 296] on span "Edit message" at bounding box center [574, 293] width 70 height 16
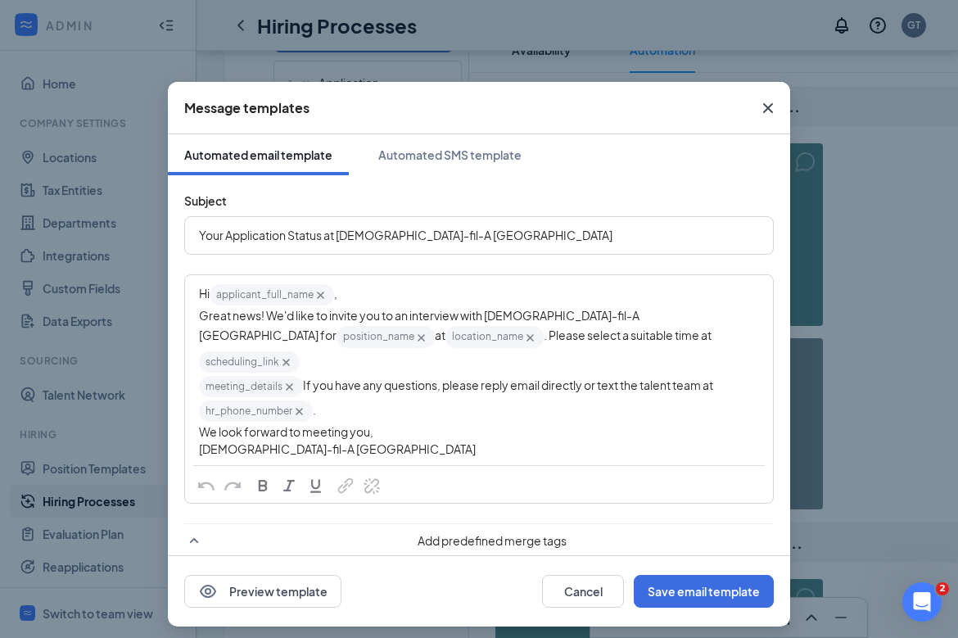
scroll to position [27, 0]
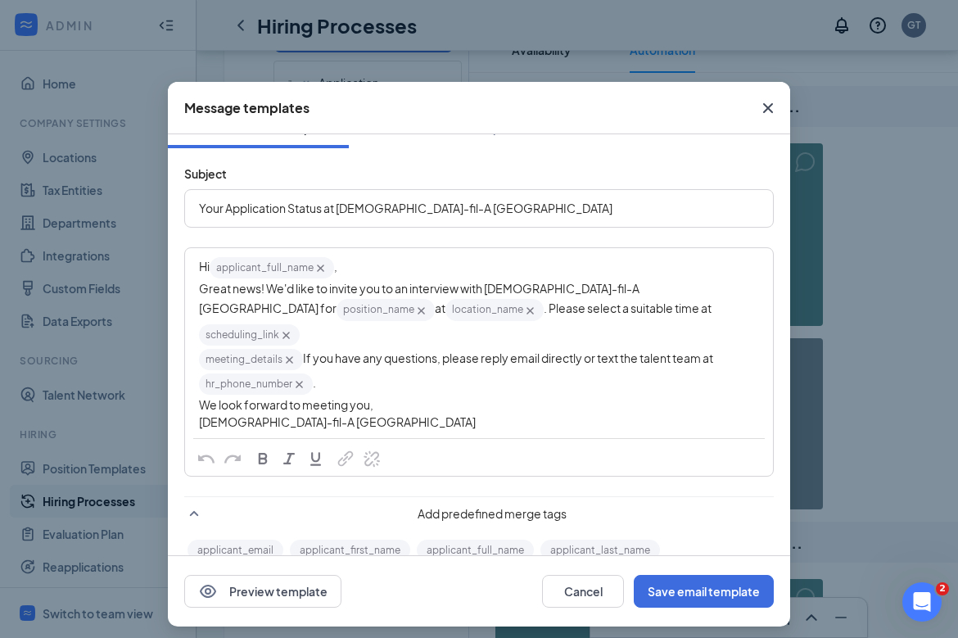
click at [775, 245] on div "Message templates Automated email template Automated SMS template Subject Your …" at bounding box center [479, 319] width 958 height 638
click at [766, 103] on icon "Cross" at bounding box center [768, 108] width 20 height 20
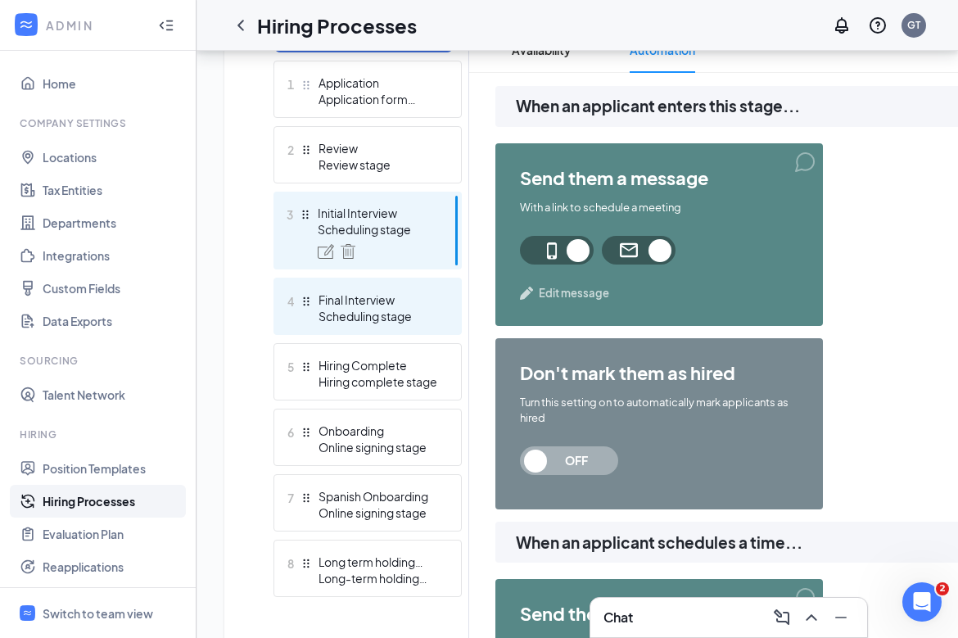
click at [431, 298] on div "Final Interview" at bounding box center [378, 299] width 120 height 16
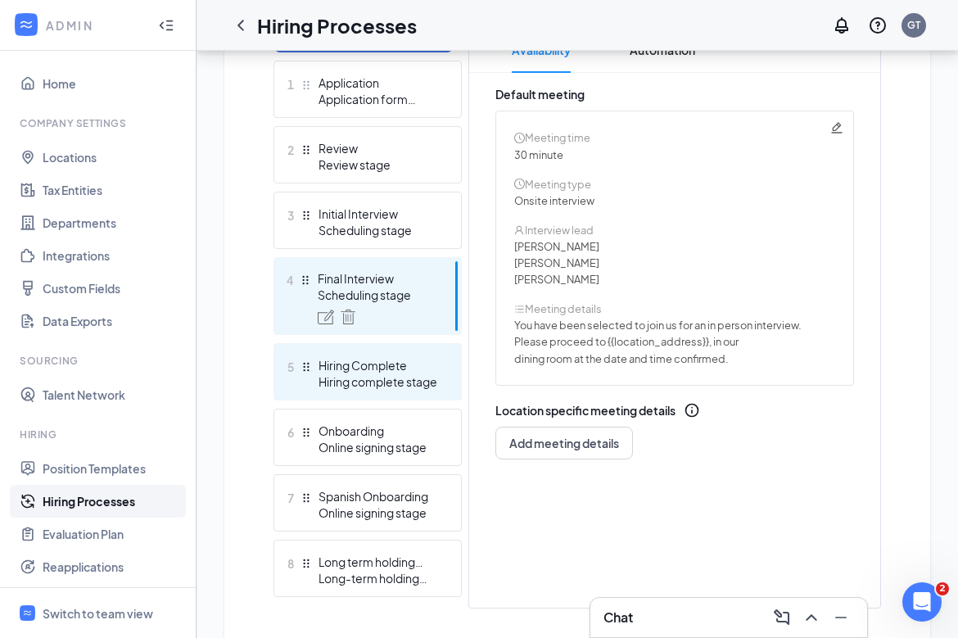
click at [389, 377] on div "Hiring complete stage" at bounding box center [378, 381] width 120 height 16
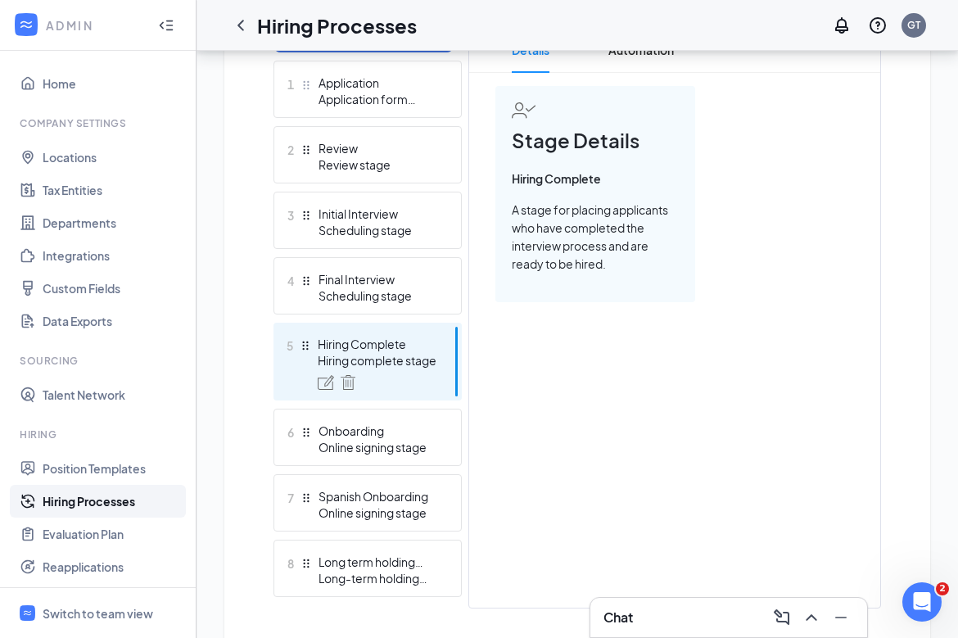
scroll to position [372, 0]
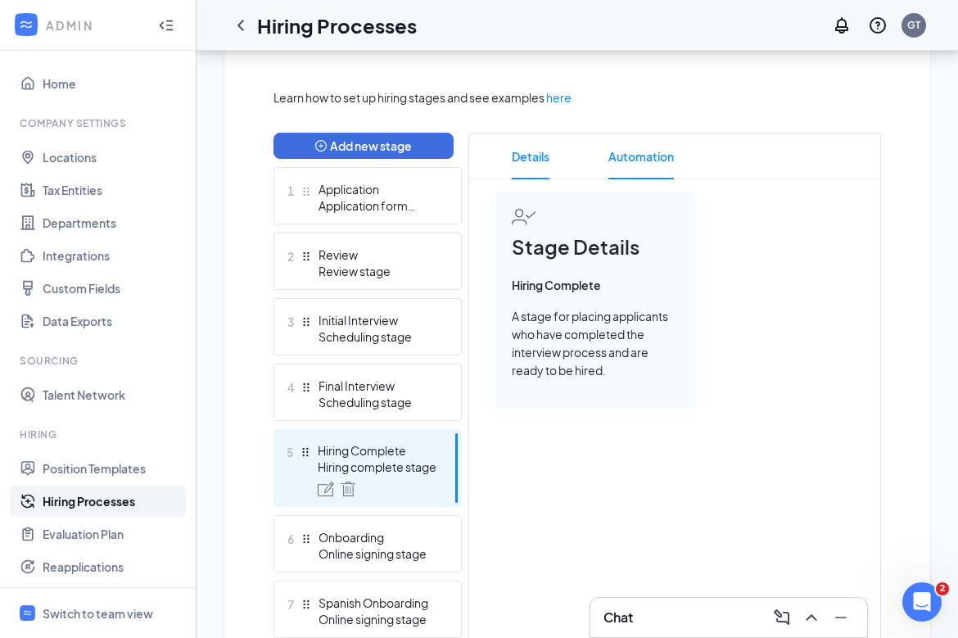
click at [630, 144] on span "Automation" at bounding box center [641, 156] width 66 height 46
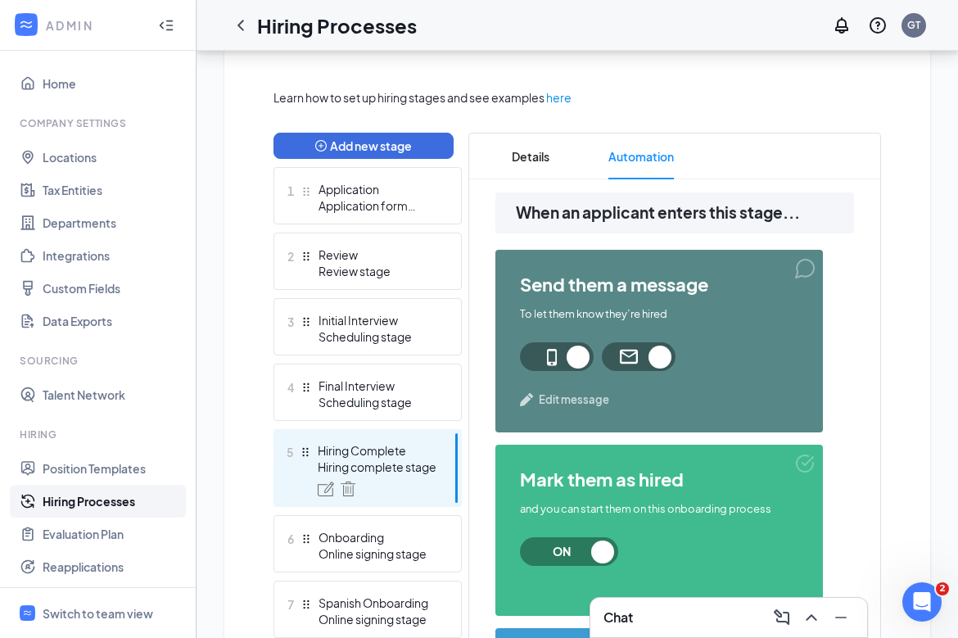
click at [566, 412] on div "send them a message To let them know they’re hired Edit message" at bounding box center [659, 341] width 328 height 183
click at [571, 402] on span "Edit message" at bounding box center [574, 399] width 70 height 16
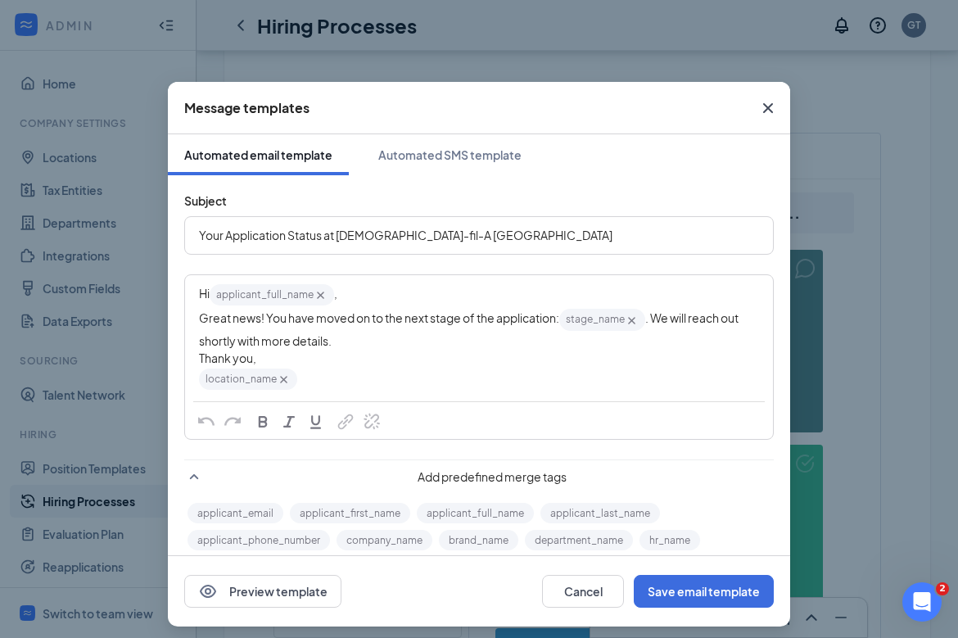
click at [398, 322] on span "Great news! You have moved on to the next stage of the application:" at bounding box center [379, 317] width 360 height 15
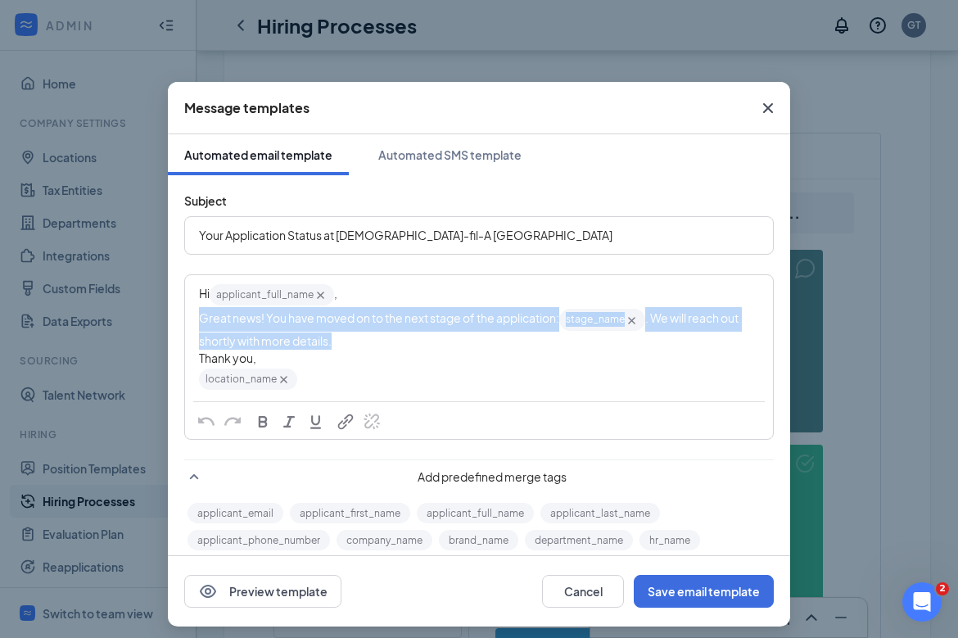
click at [398, 322] on span "Great news! You have moved on to the next stage of the application:" at bounding box center [379, 317] width 360 height 15
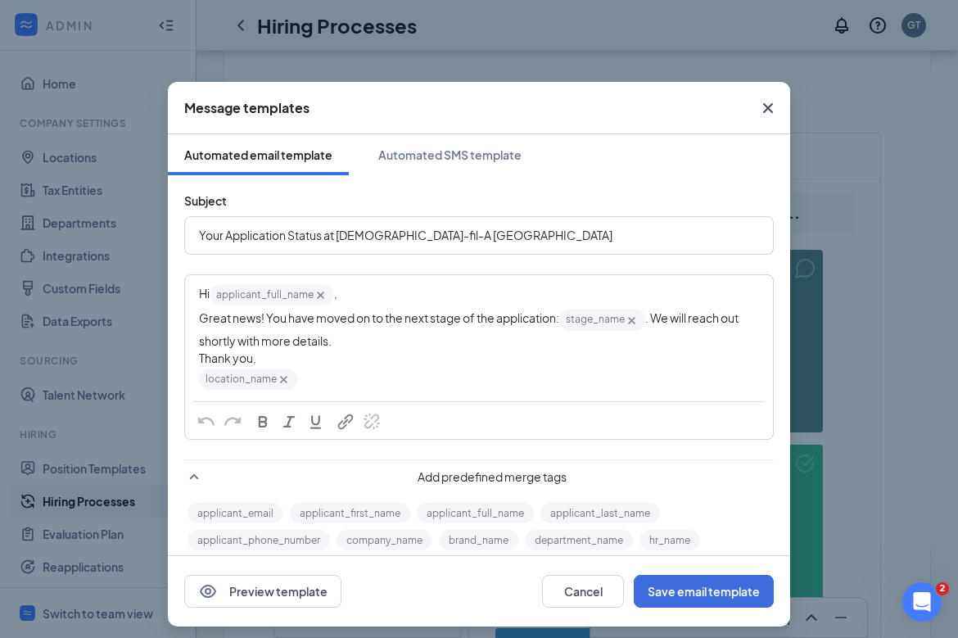
click at [420, 360] on div "Thank you," at bounding box center [479, 358] width 560 height 17
click at [766, 102] on icon "Cross" at bounding box center [768, 108] width 20 height 20
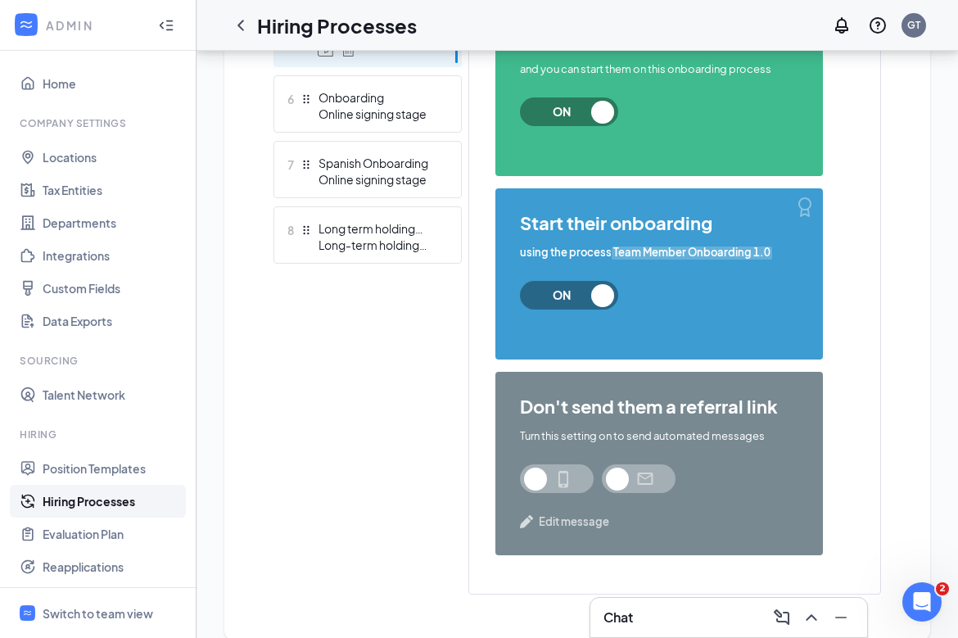
scroll to position [827, 0]
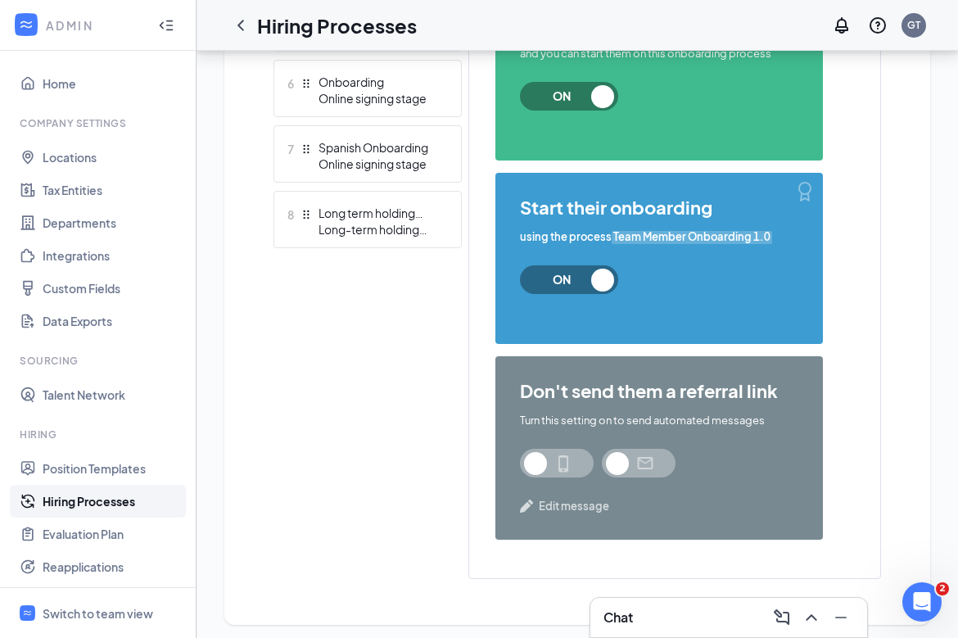
click at [551, 511] on span "Edit message" at bounding box center [574, 506] width 70 height 16
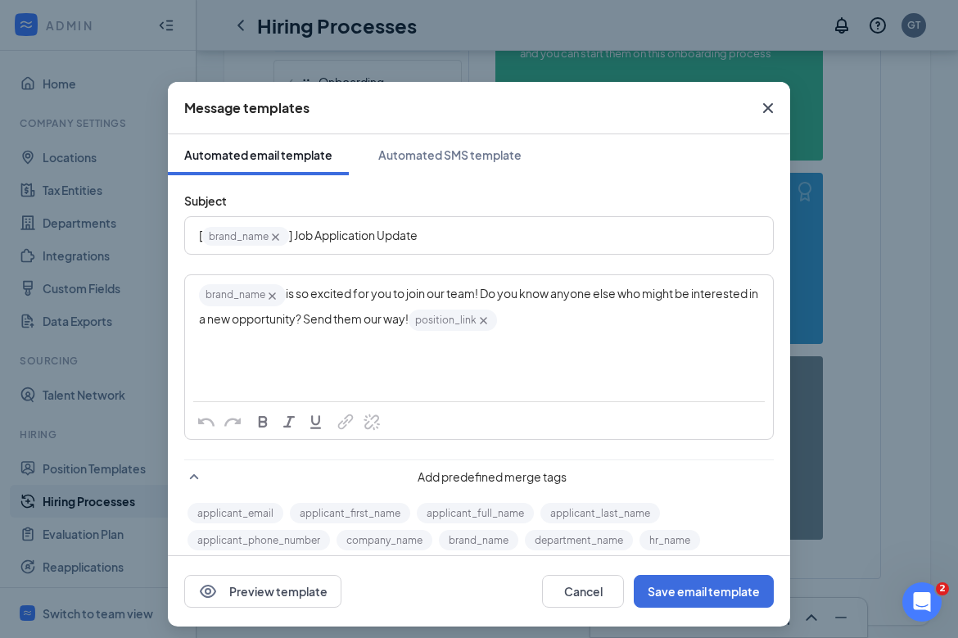
click at [539, 290] on span "is so excited for you to join our team! Do you know anyone else who might be in…" at bounding box center [479, 305] width 561 height 39
click at [579, 250] on div "[ brand_name‌‌‌‌ {{brand_name}} ] Job Application Update" at bounding box center [479, 235] width 586 height 35
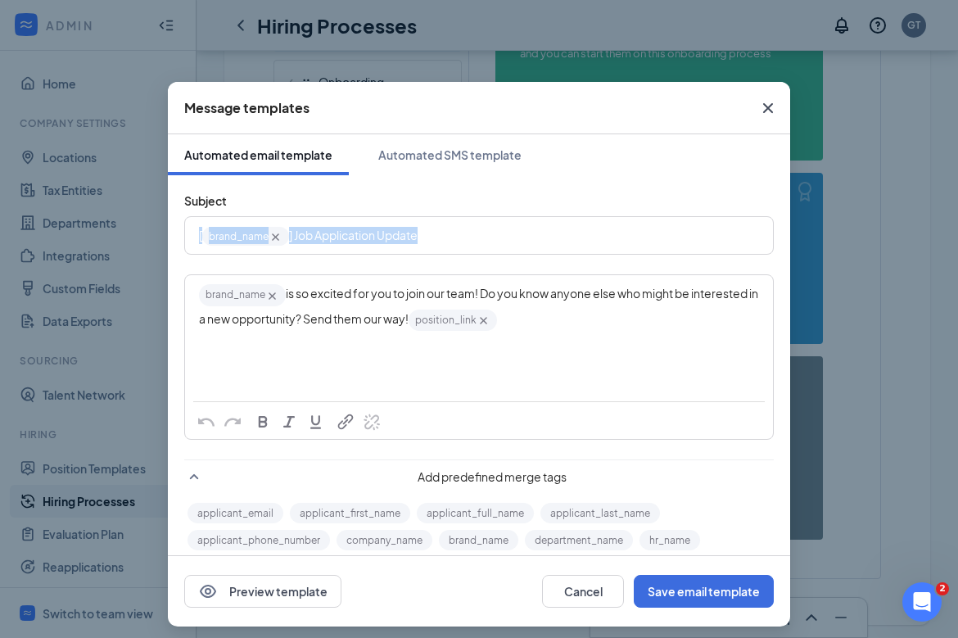
click at [579, 250] on div "[ brand_name‌‌‌‌ {{brand_name}} ] Job Application Update" at bounding box center [479, 235] width 586 height 35
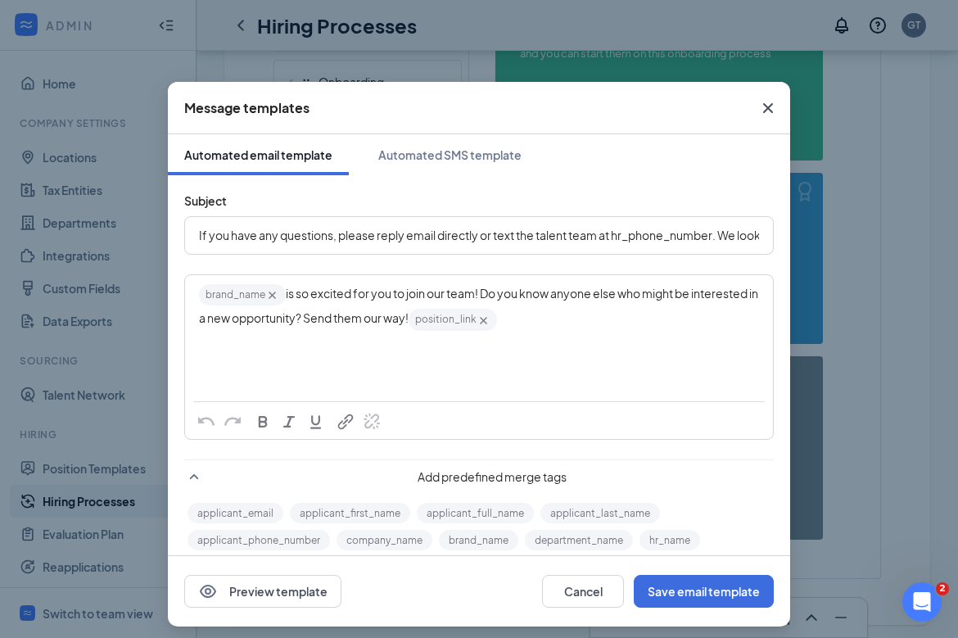
click at [278, 241] on span "If you have any questions, please reply email directly or text the talent team …" at bounding box center [684, 235] width 971 height 15
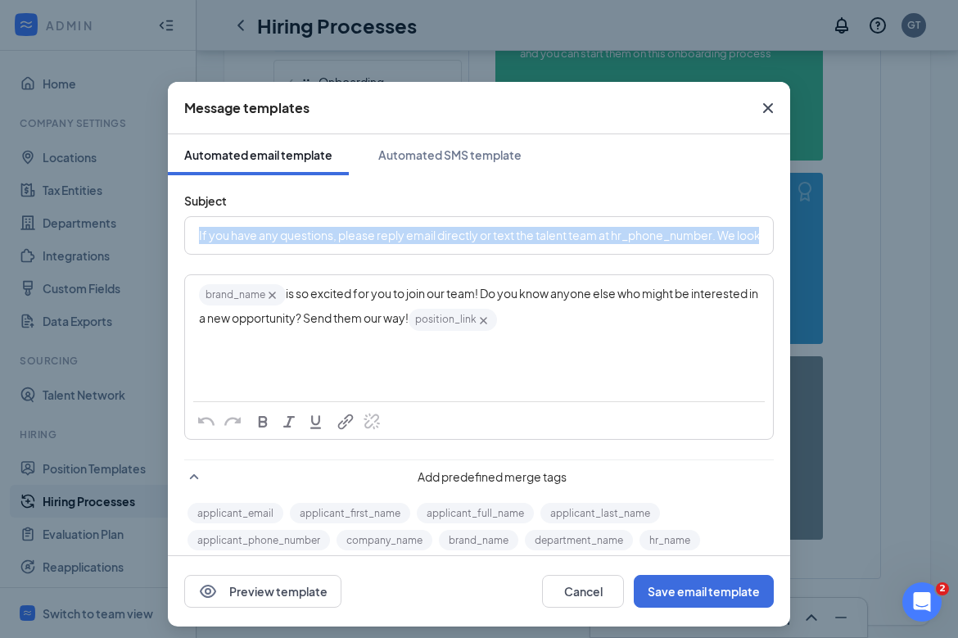
click at [278, 241] on span "If you have any questions, please reply email directly or text the talent team …" at bounding box center [684, 235] width 971 height 15
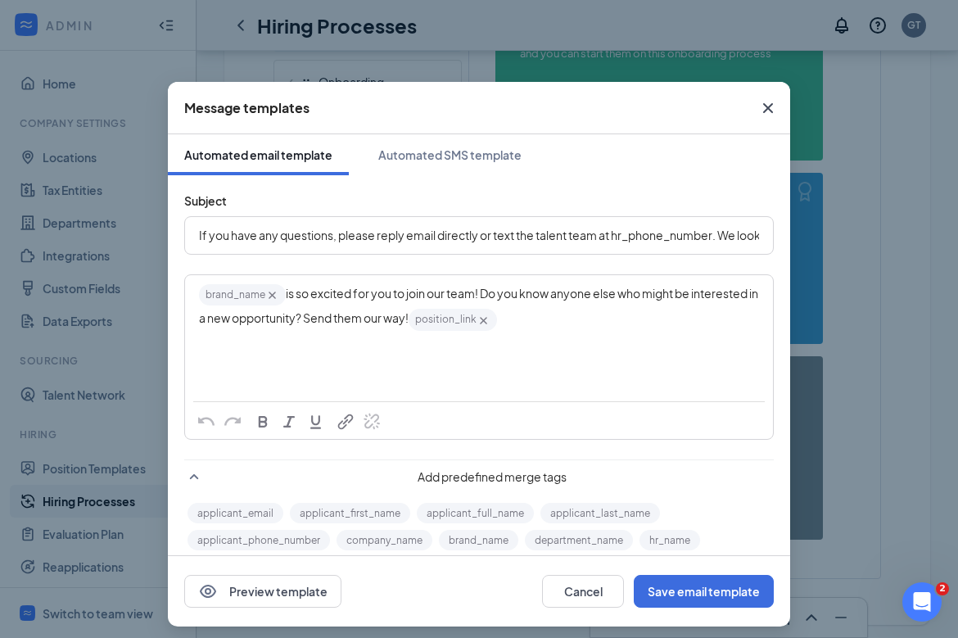
click at [653, 235] on span "If you have any questions, please reply email directly or text the talent team …" at bounding box center [652, 235] width 906 height 15
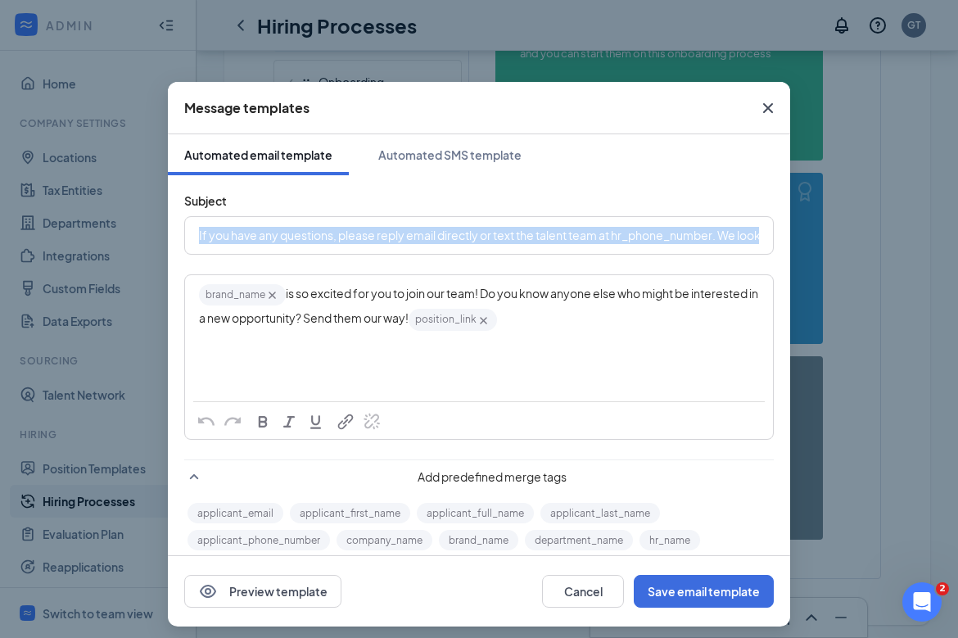
click at [653, 235] on span "If you have any questions, please reply email directly or text the talent team …" at bounding box center [652, 235] width 906 height 15
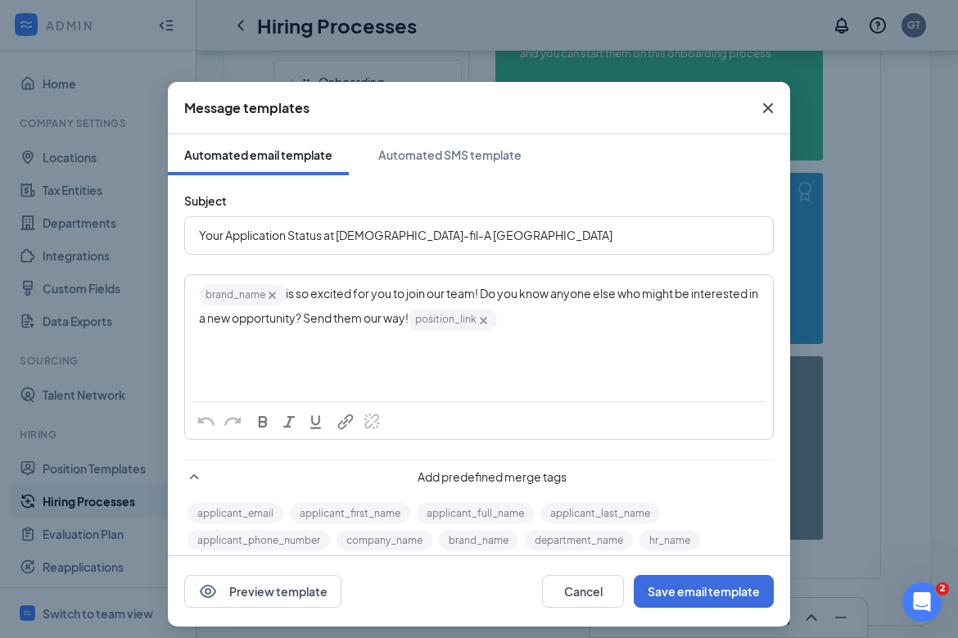
click at [256, 236] on span "Your Application Status at Chick-fil-A Phillipsburg" at bounding box center [405, 235] width 413 height 15
click at [282, 244] on div "Your Hiring Status at Chick-fil-A Phillipsburg" at bounding box center [479, 235] width 560 height 25
click at [276, 236] on span "Status at Chick-fil-A Phillipsburg" at bounding box center [417, 235] width 325 height 15
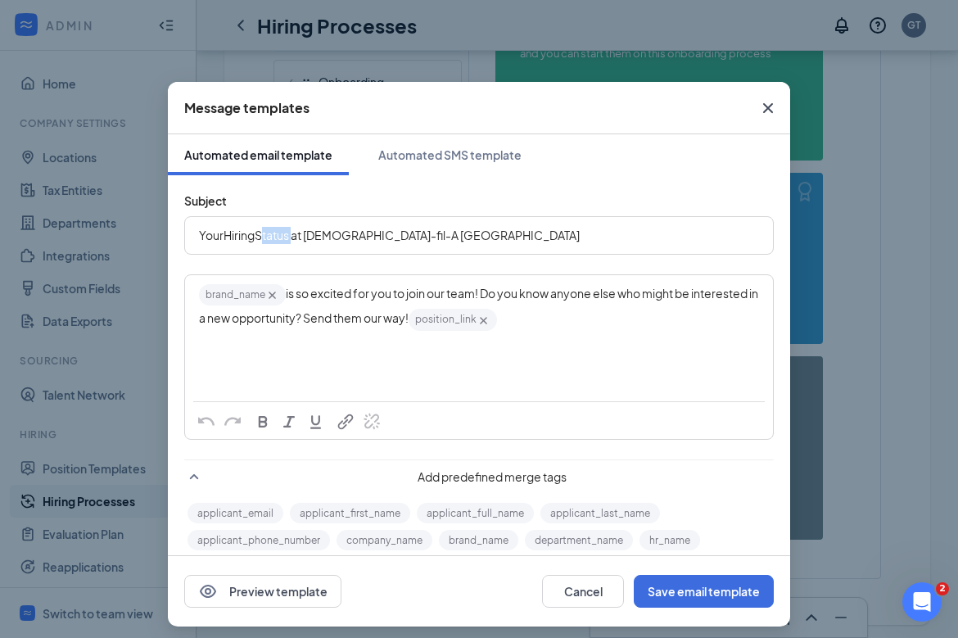
click at [276, 236] on span "Status at Chick-fil-A Phillipsburg" at bounding box center [417, 235] width 325 height 15
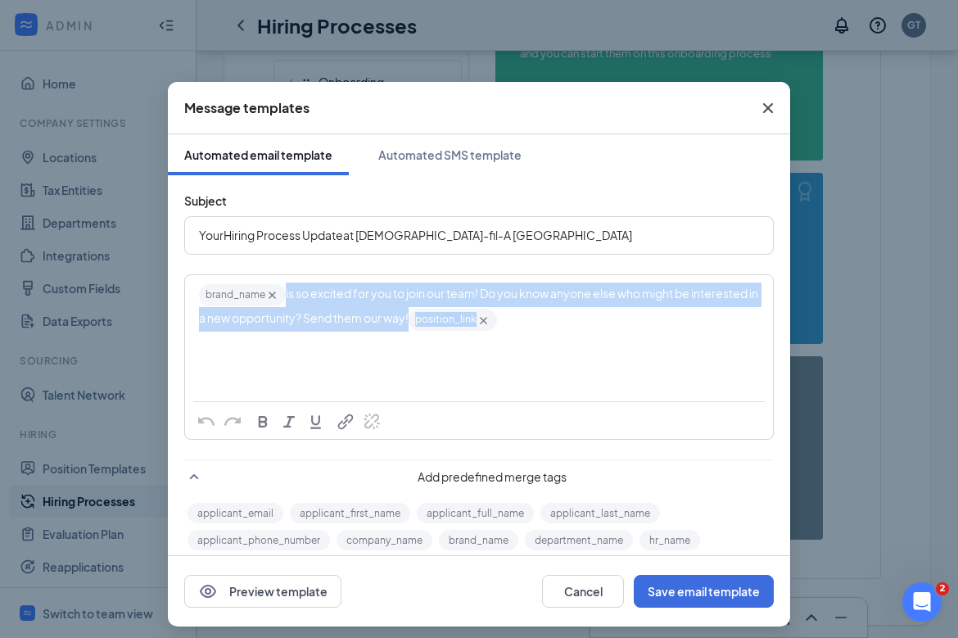
click at [277, 300] on icon "Cross" at bounding box center [272, 295] width 14 height 14
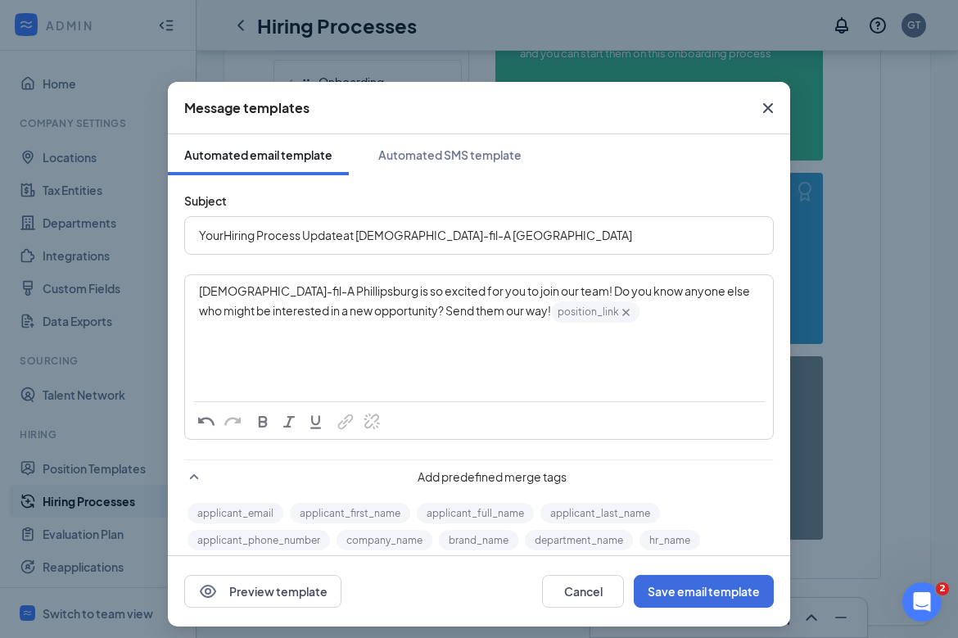
click at [625, 313] on div "Chick-fil-A Phillipsburg is so excited for you to join our team! Do you know an…" at bounding box center [479, 303] width 560 height 42
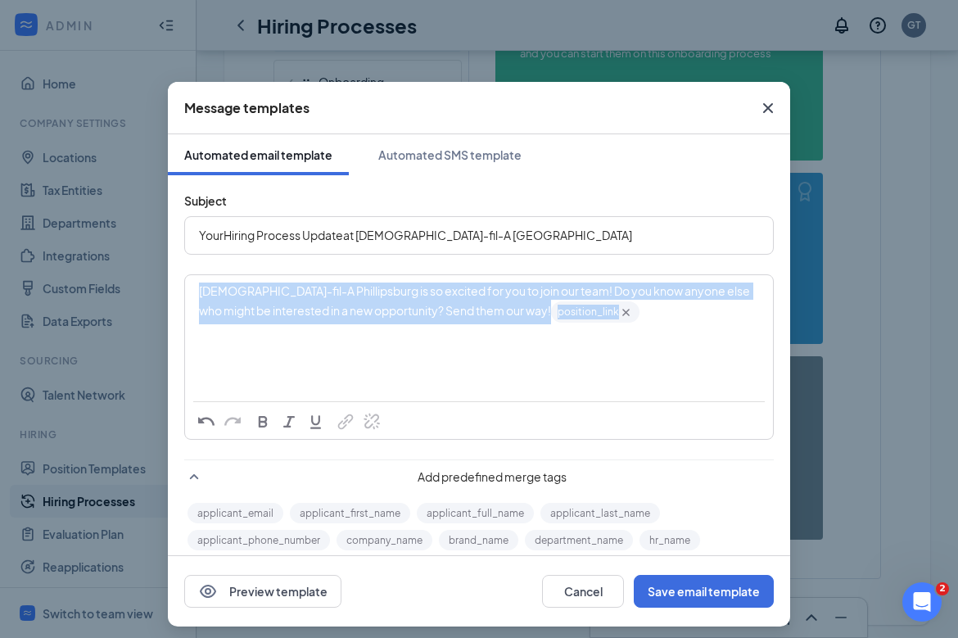
click at [625, 313] on div "Chick-fil-A Phillipsburg is so excited for you to join our team! Do you know an…" at bounding box center [479, 303] width 560 height 42
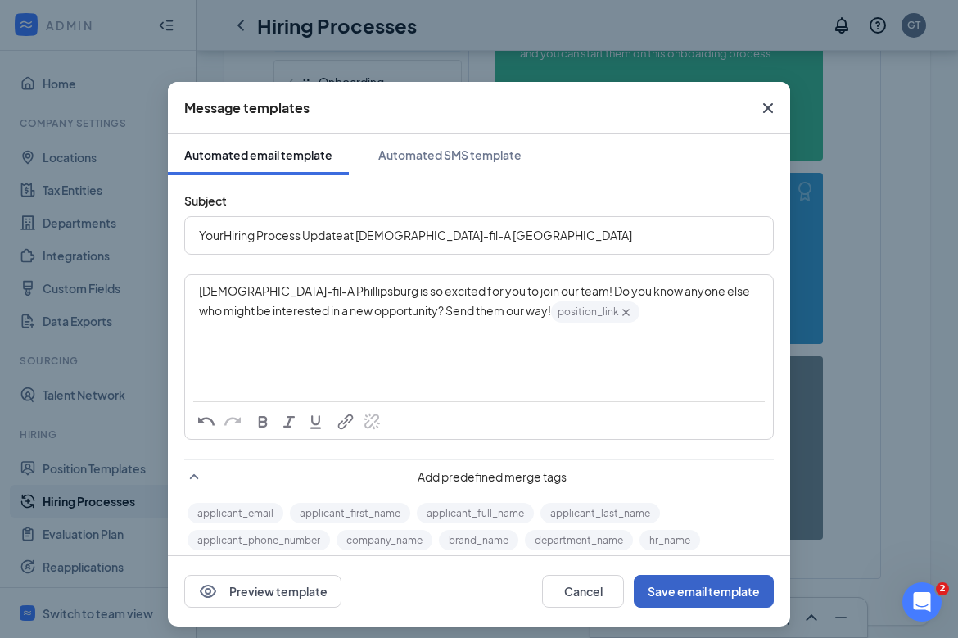
click at [713, 585] on button "Save email template" at bounding box center [704, 591] width 140 height 33
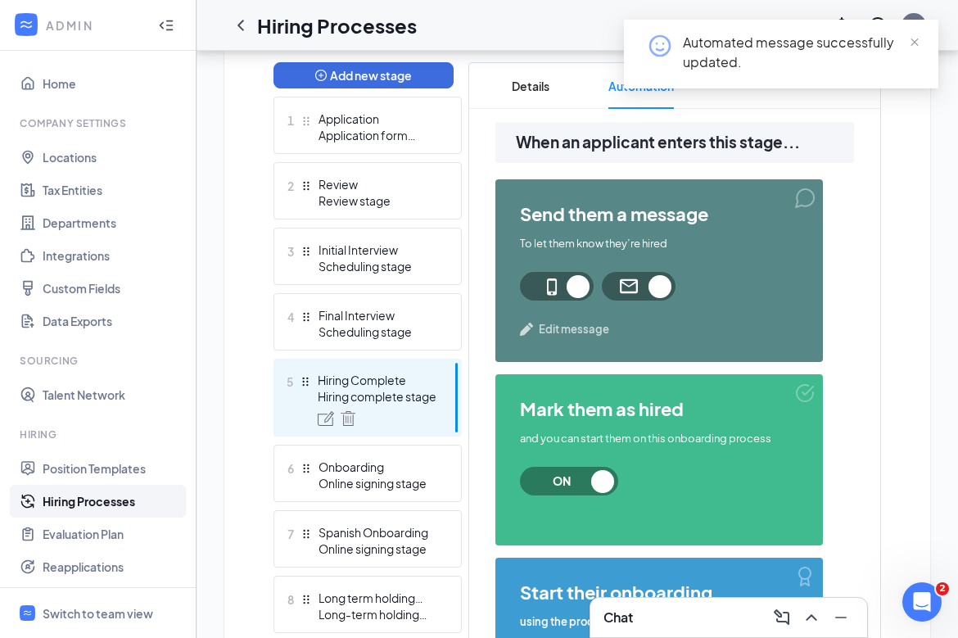
scroll to position [431, 0]
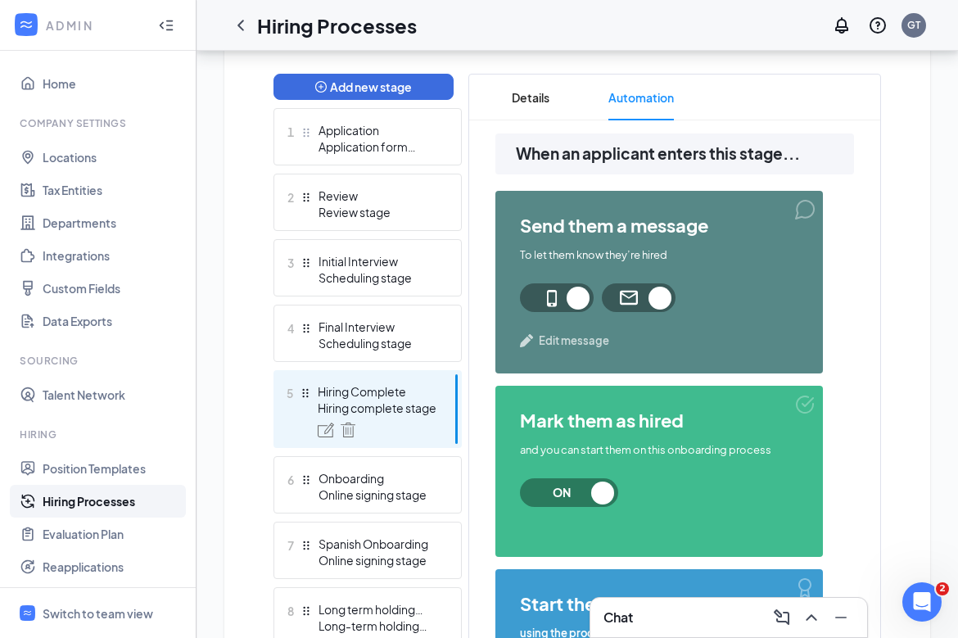
click at [573, 337] on span "Edit message" at bounding box center [574, 340] width 70 height 16
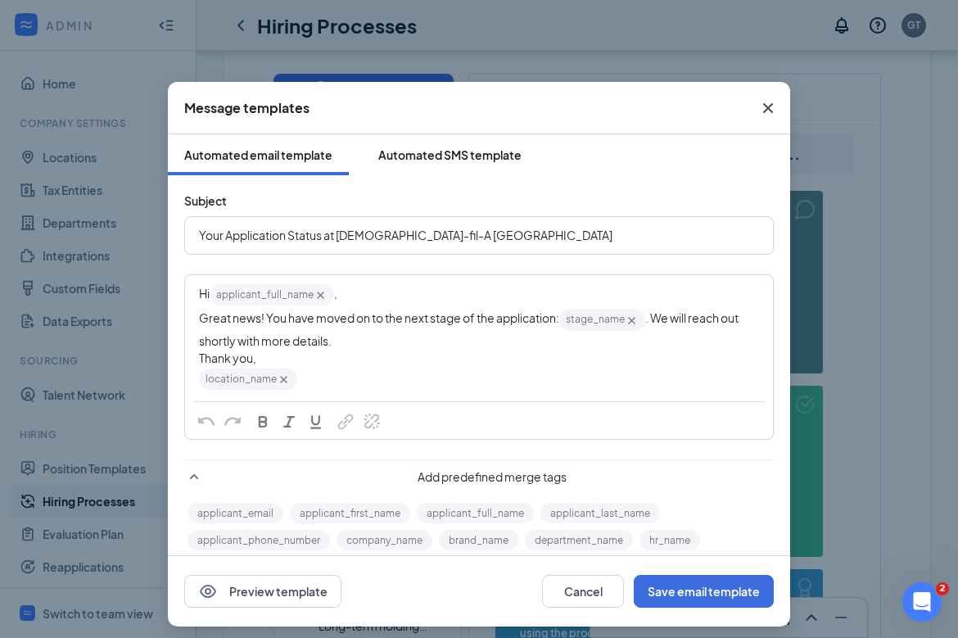
click at [487, 142] on button "Automated SMS template" at bounding box center [450, 154] width 176 height 41
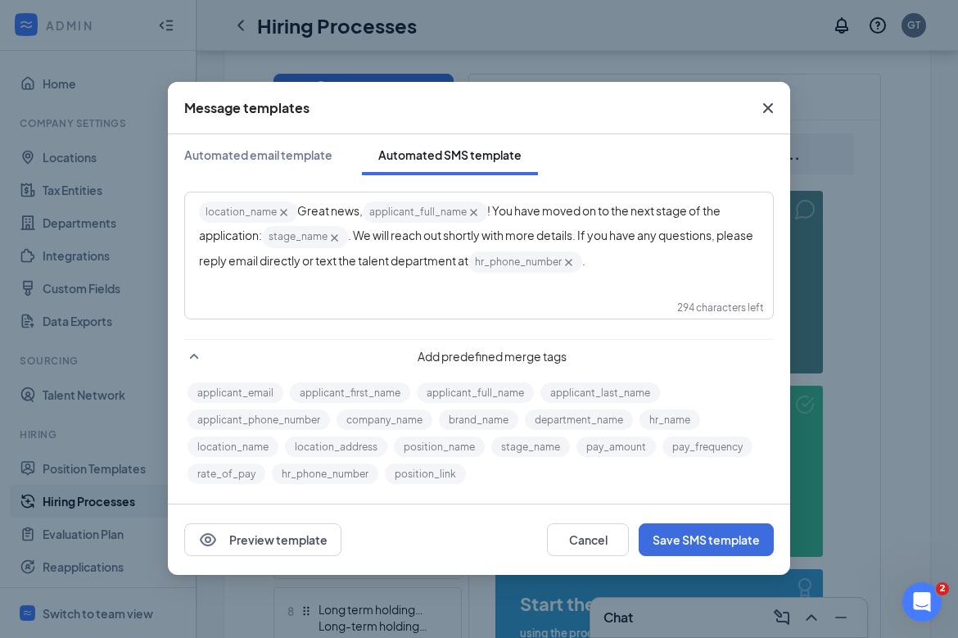
click at [774, 102] on icon "Cross" at bounding box center [768, 108] width 20 height 20
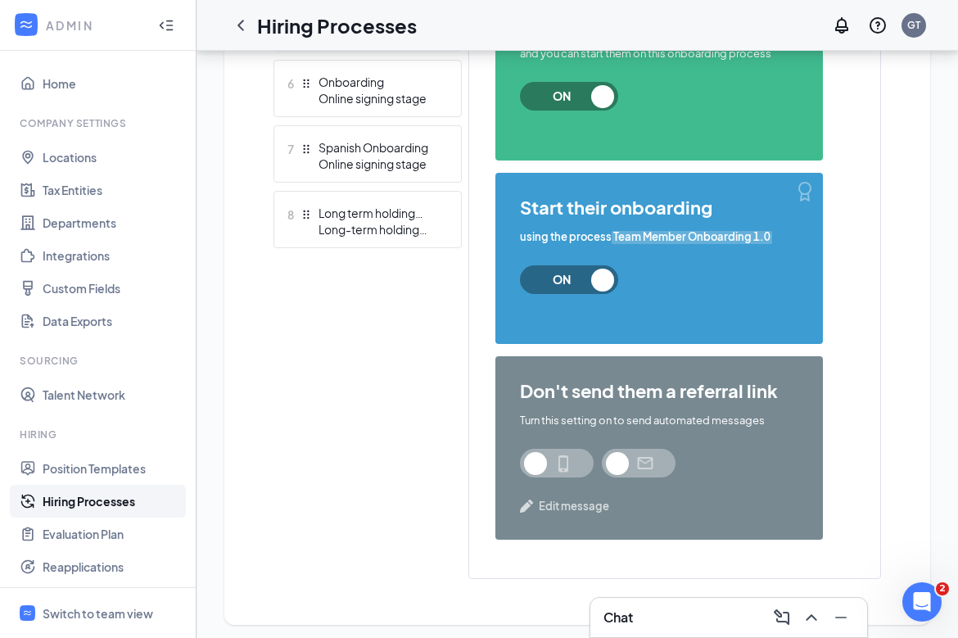
scroll to position [833, 0]
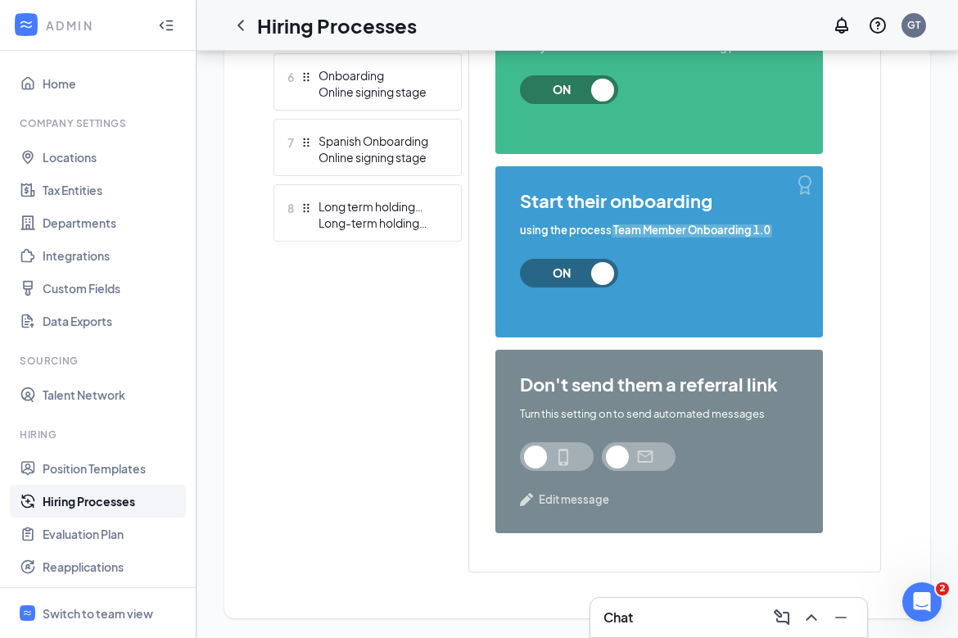
click at [553, 500] on span "Edit message" at bounding box center [574, 499] width 70 height 16
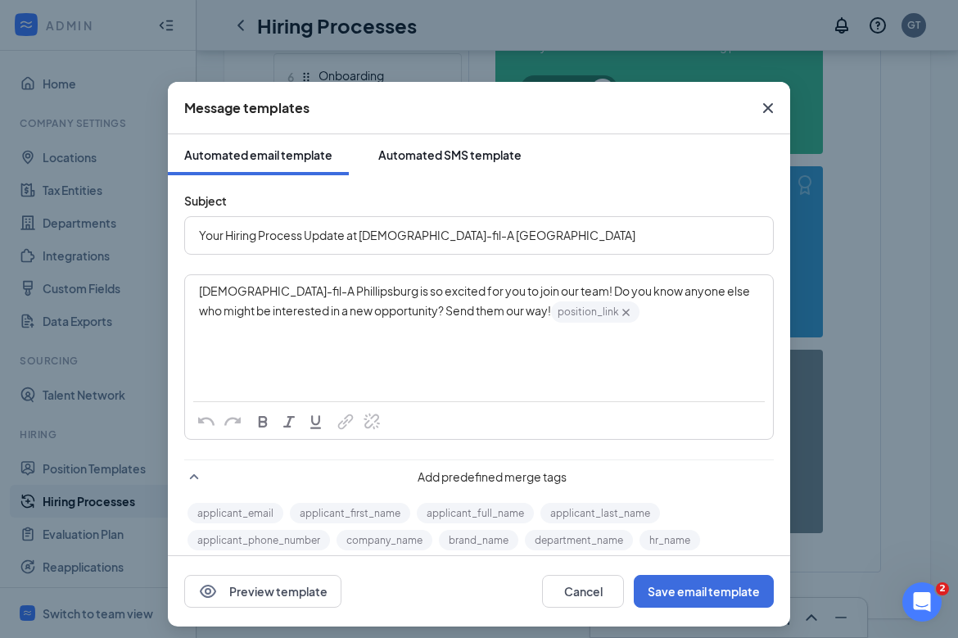
click at [468, 152] on div "Automated SMS template" at bounding box center [449, 155] width 143 height 16
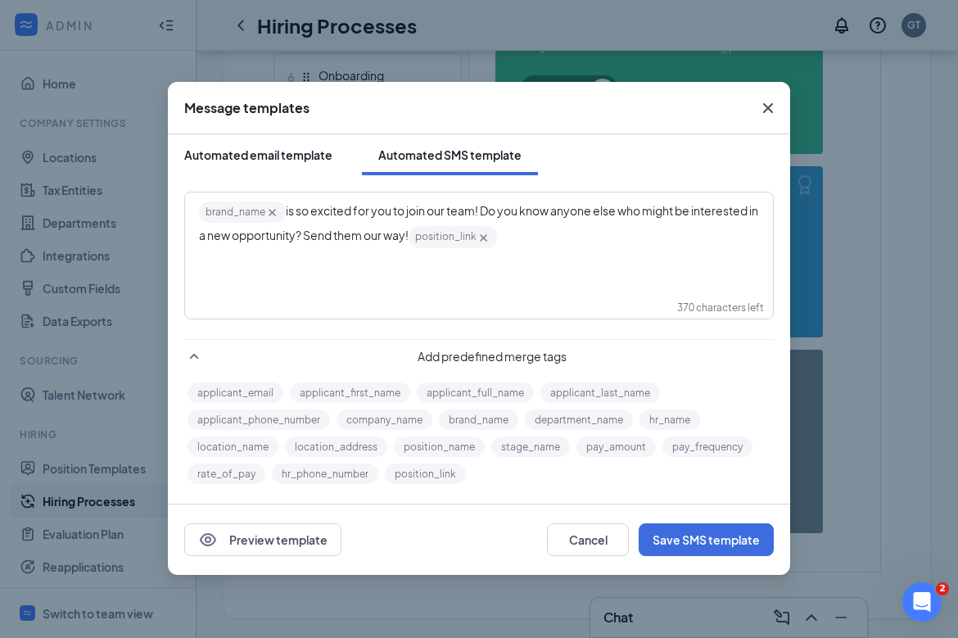
click at [292, 149] on div "Automated email template" at bounding box center [258, 155] width 148 height 16
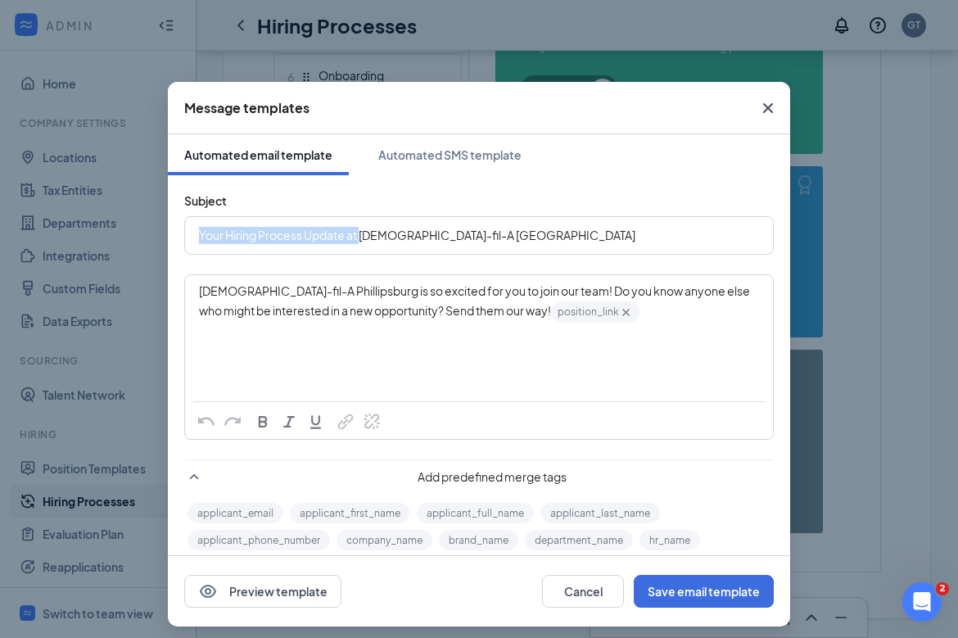
drag, startPoint x: 362, startPoint y: 237, endPoint x: 176, endPoint y: 241, distance: 185.9
click at [176, 241] on div "Subject Your Hiring Process Update at Chick-fil-A Phillipsburg Chick-fil-A Phil…" at bounding box center [479, 391] width 622 height 432
click at [388, 242] on div "Chick-fil-A Phillipsburg" at bounding box center [479, 235] width 560 height 25
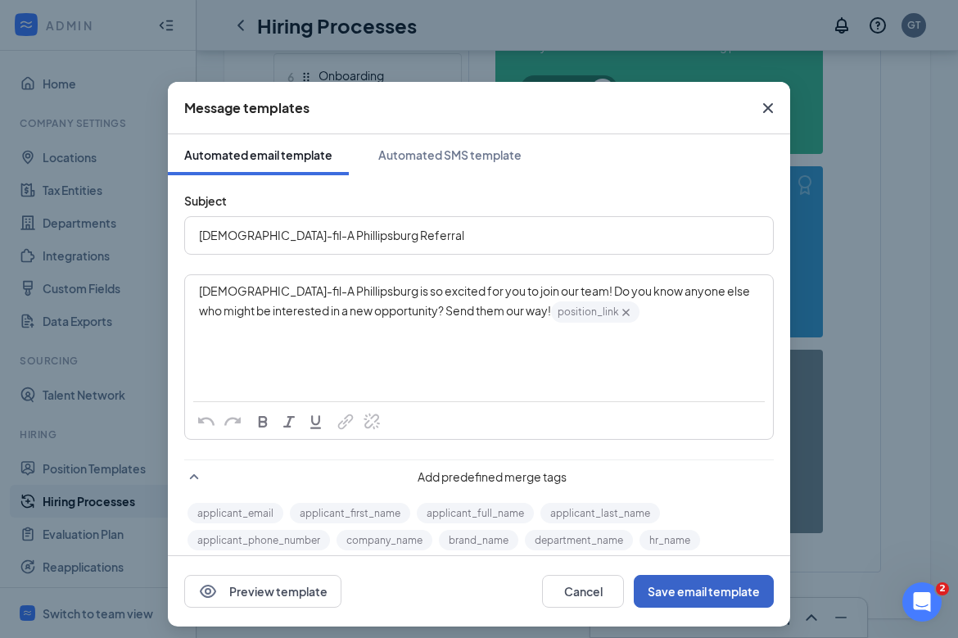
click at [671, 585] on button "Save email template" at bounding box center [704, 591] width 140 height 33
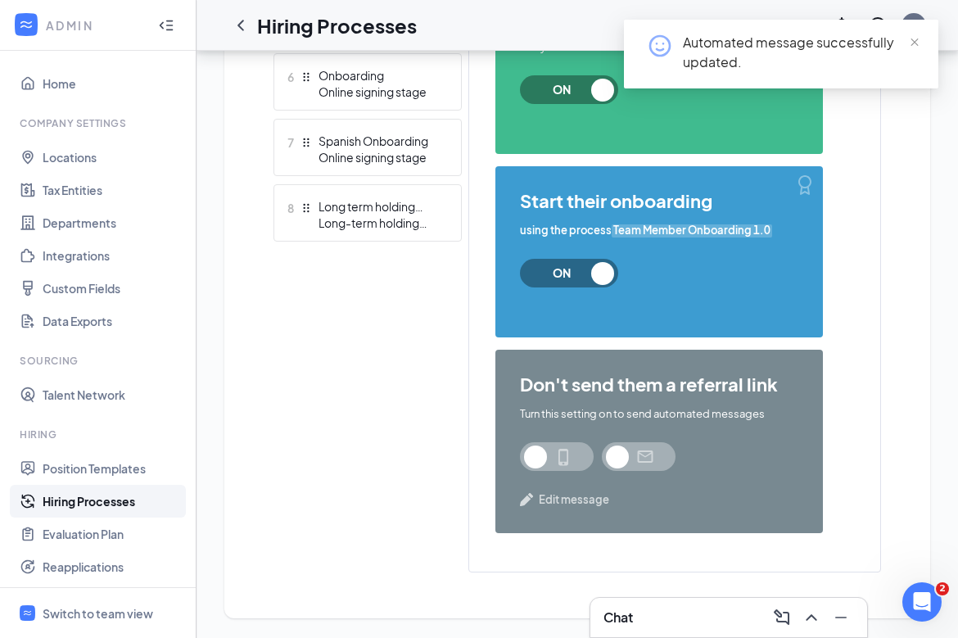
click at [567, 451] on span at bounding box center [557, 456] width 74 height 29
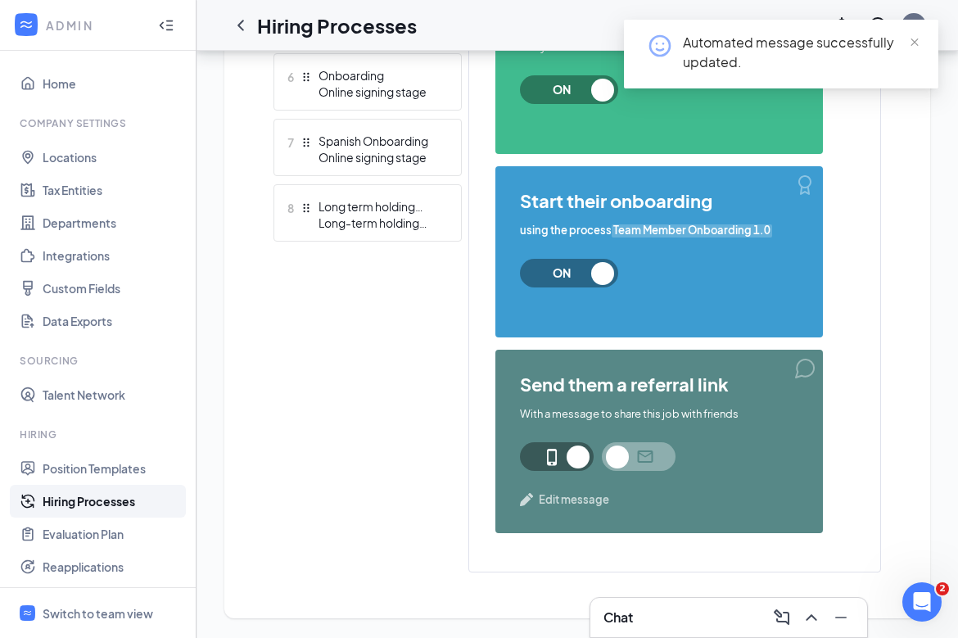
click at [629, 457] on span at bounding box center [639, 456] width 74 height 29
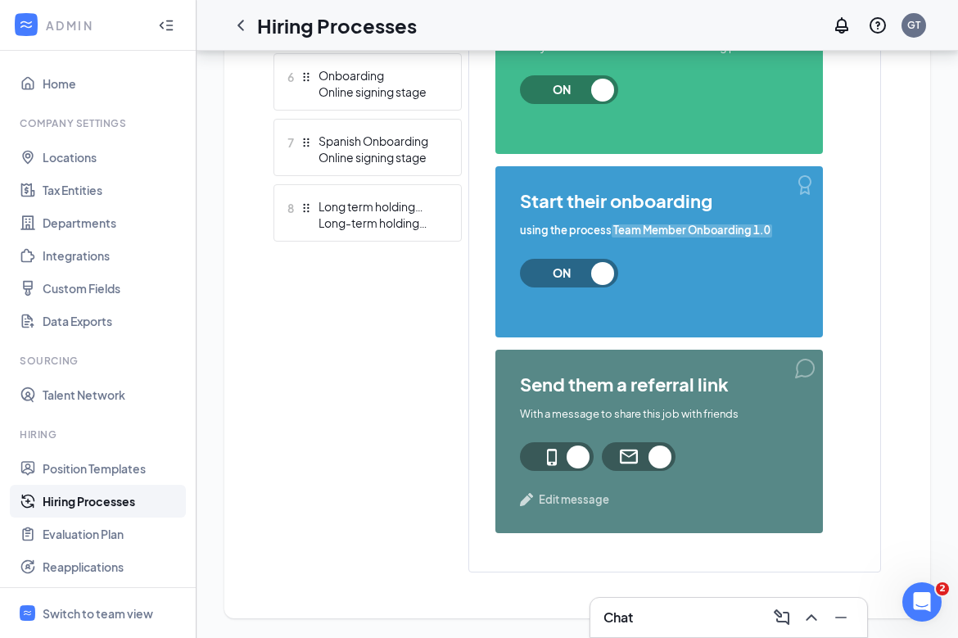
click at [589, 504] on span "Edit message" at bounding box center [574, 499] width 70 height 16
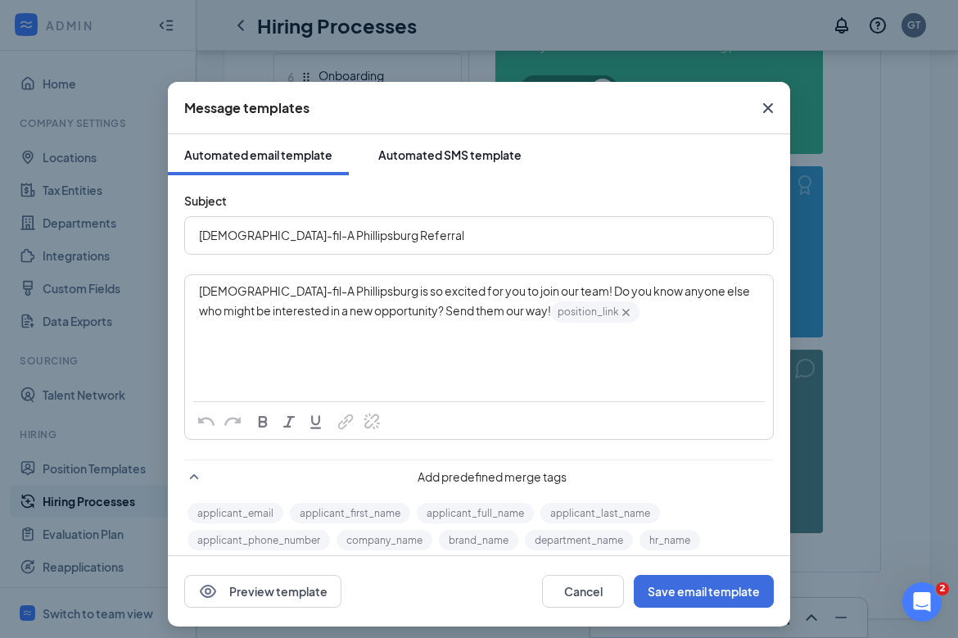
click at [469, 160] on div "Automated SMS template" at bounding box center [449, 155] width 143 height 16
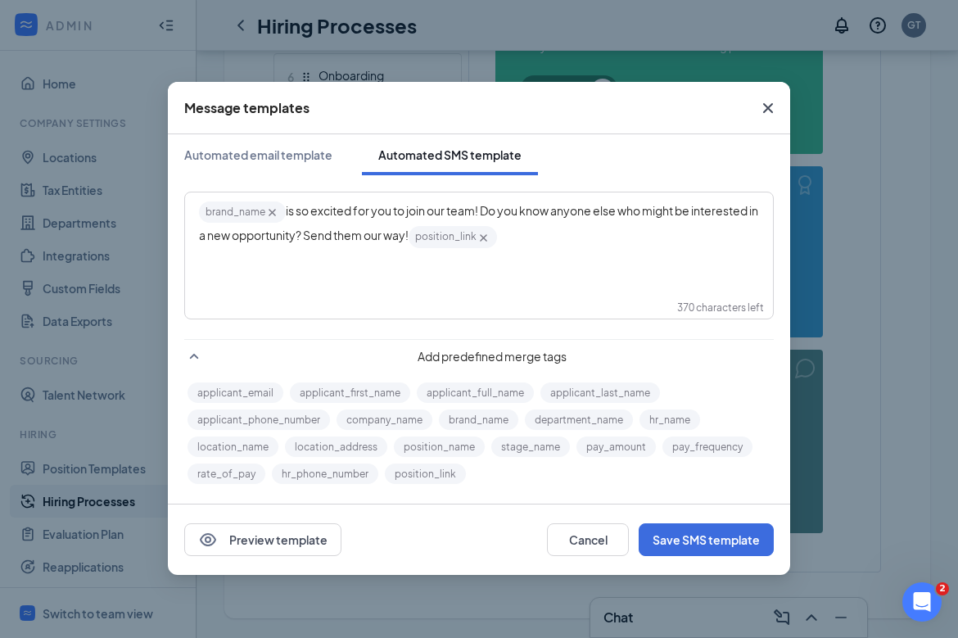
click at [273, 215] on icon "Cross" at bounding box center [272, 213] width 14 height 14
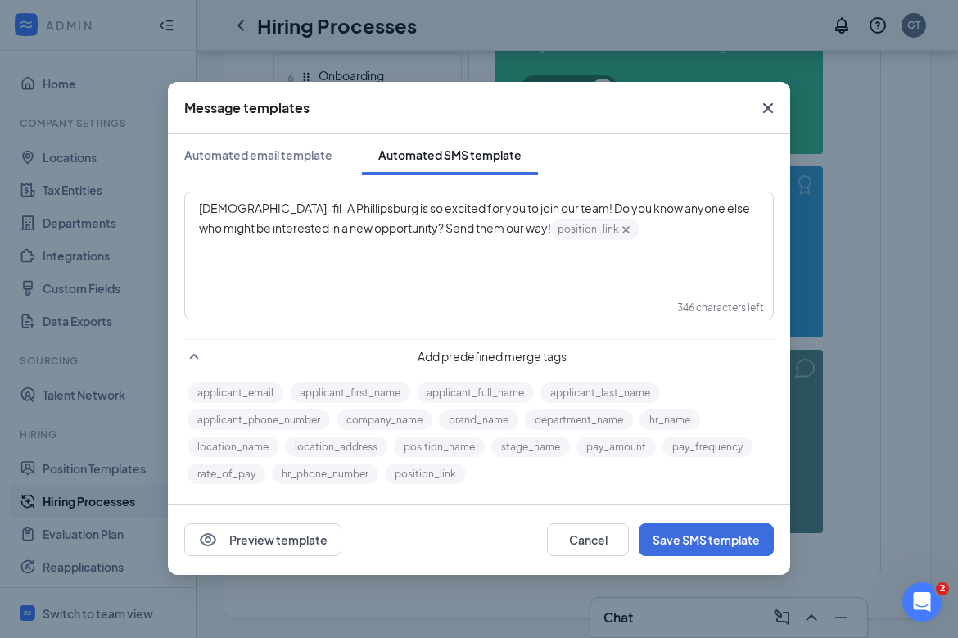
click at [600, 230] on div "Chick-fil-A Phillipsburg is so excited for you to join our team! Do you know an…" at bounding box center [479, 221] width 560 height 42
click at [690, 527] on button "Save SMS template" at bounding box center [706, 539] width 135 height 33
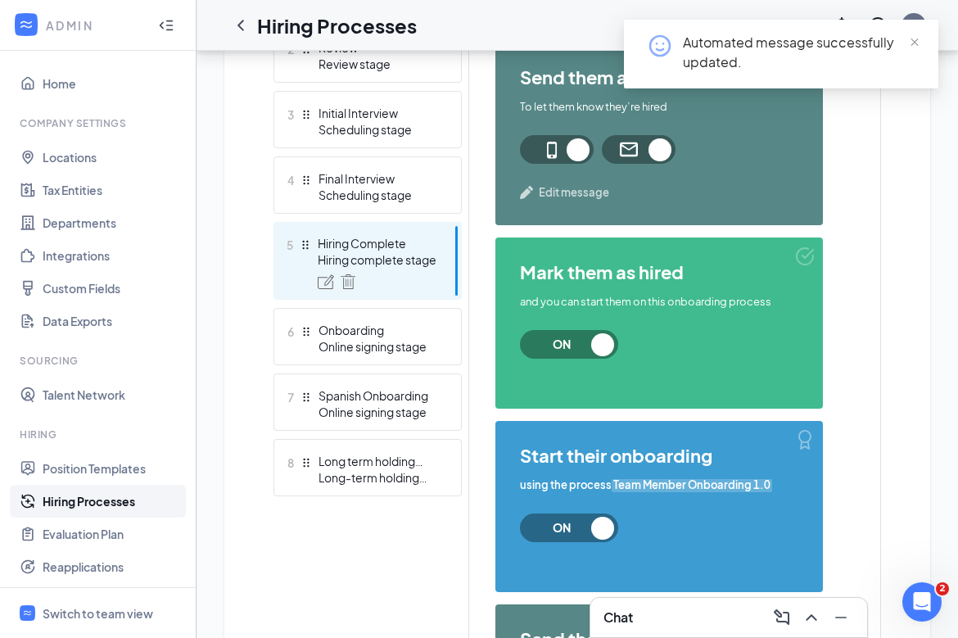
scroll to position [577, 0]
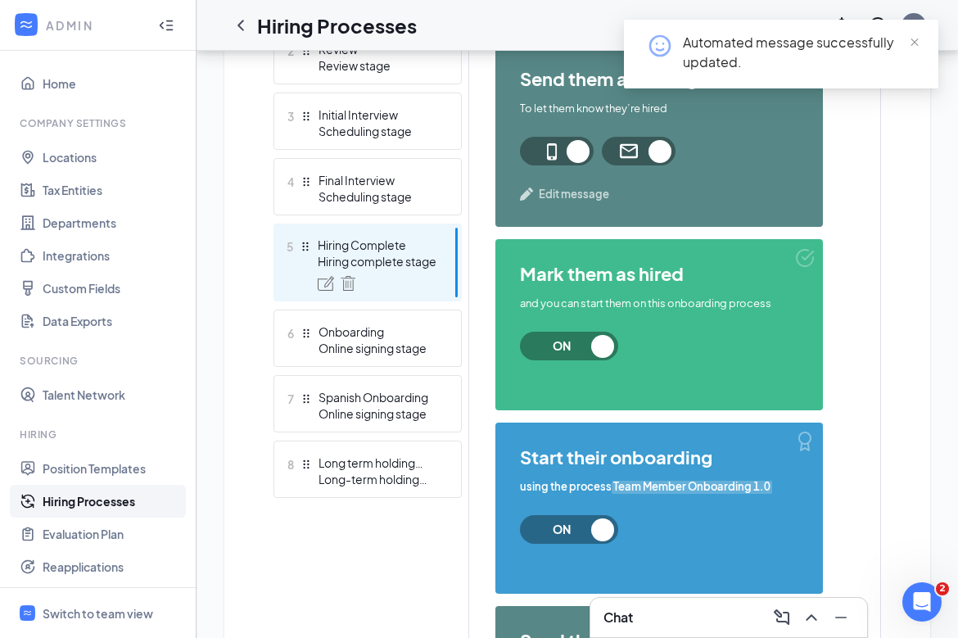
click at [672, 483] on span "Team Member Onboarding 1.0" at bounding box center [692, 487] width 160 height 16
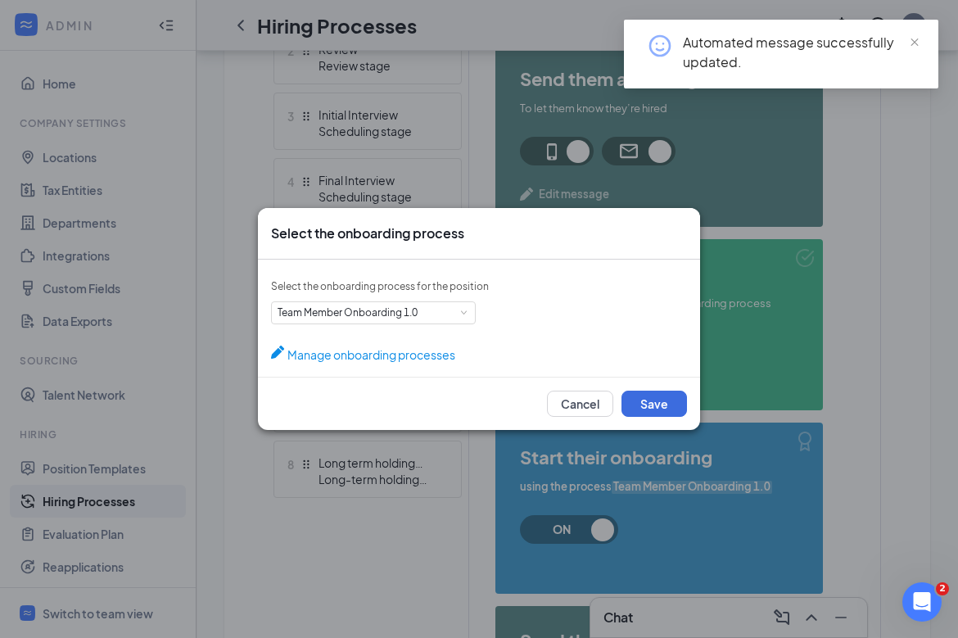
click at [672, 483] on div "Select the onboarding process Select the onboarding process for the position Se…" at bounding box center [479, 319] width 958 height 638
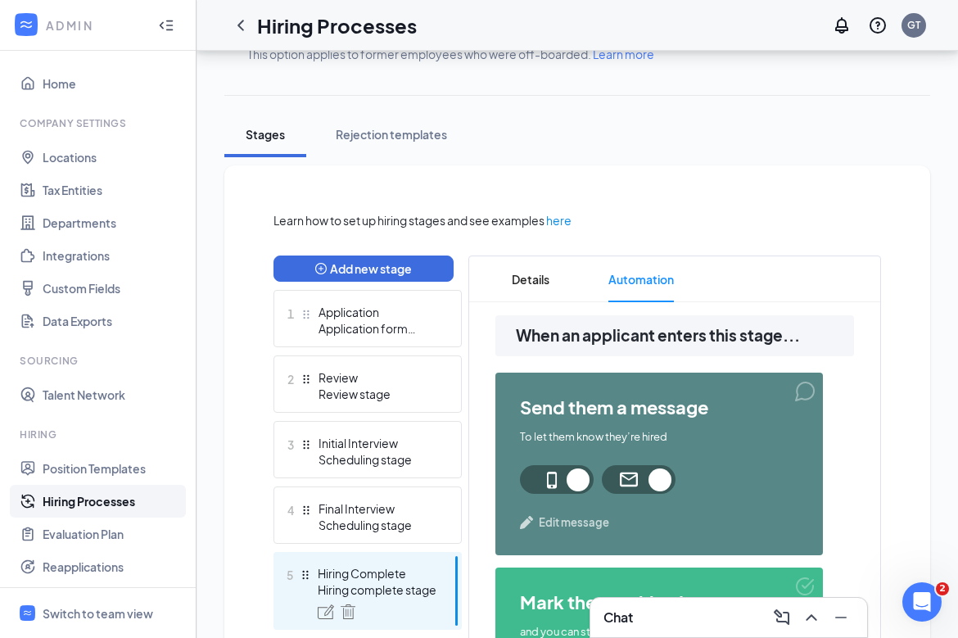
scroll to position [248, 0]
click at [572, 522] on span "Edit message" at bounding box center [574, 523] width 70 height 16
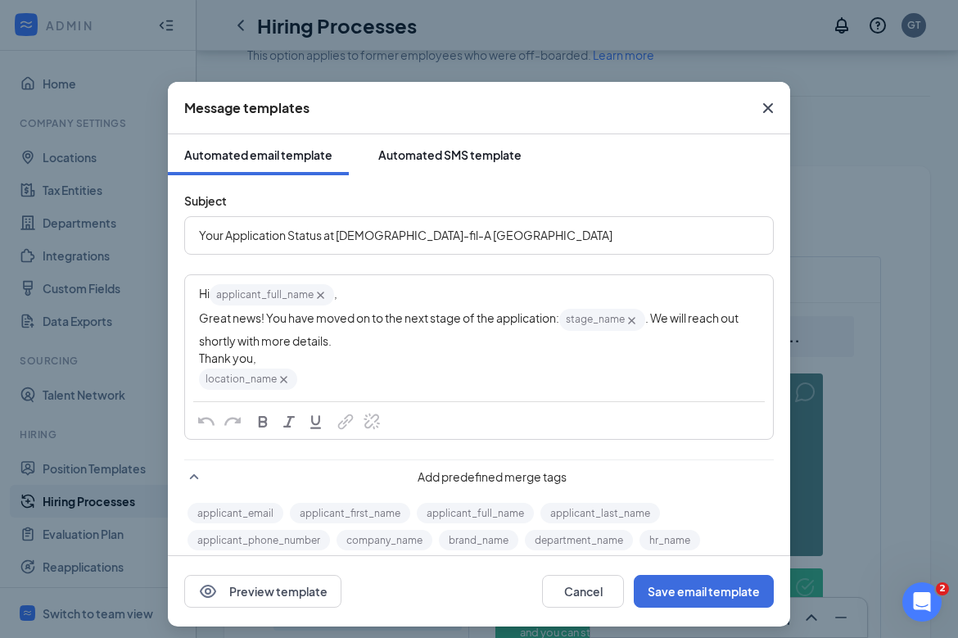
click at [436, 156] on div "Automated SMS template" at bounding box center [449, 155] width 143 height 16
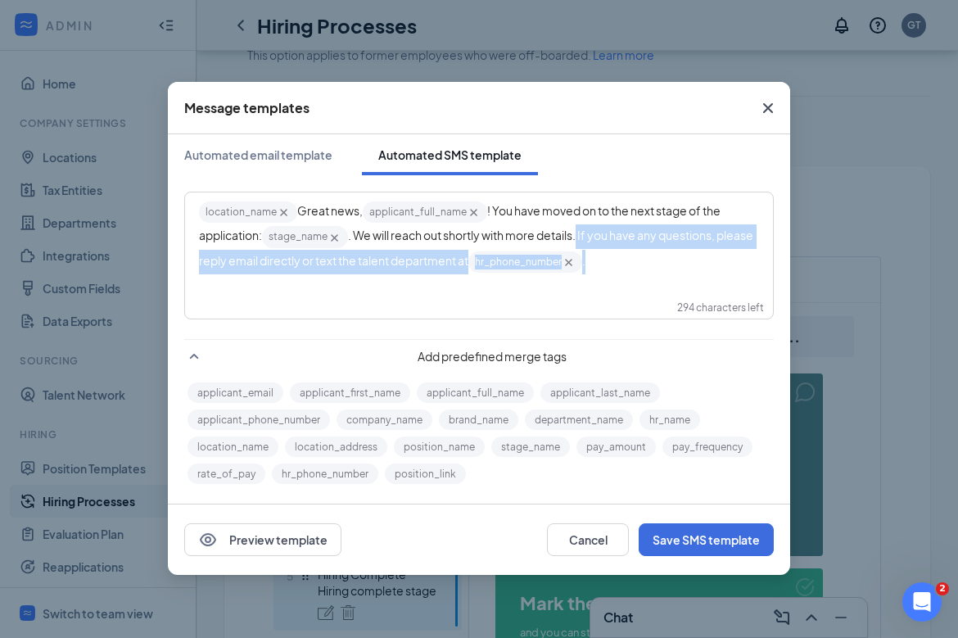
drag, startPoint x: 669, startPoint y: 254, endPoint x: 583, endPoint y: 245, distance: 86.4
click at [583, 245] on div "location_name‌‌‌‌ {{location_name}} Great news, applicant_full_name‌‌‌‌ {{appli…" at bounding box center [479, 237] width 560 height 75
copy div "If you have any questions, please reply email directly or text the talent depar…"
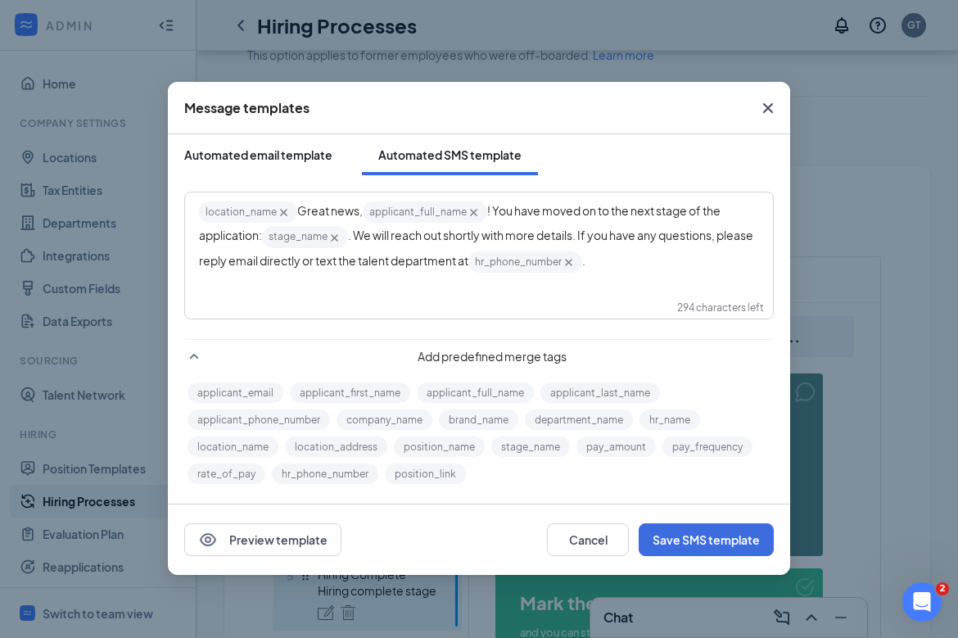
click at [287, 172] on button "Automated email template" at bounding box center [258, 154] width 181 height 41
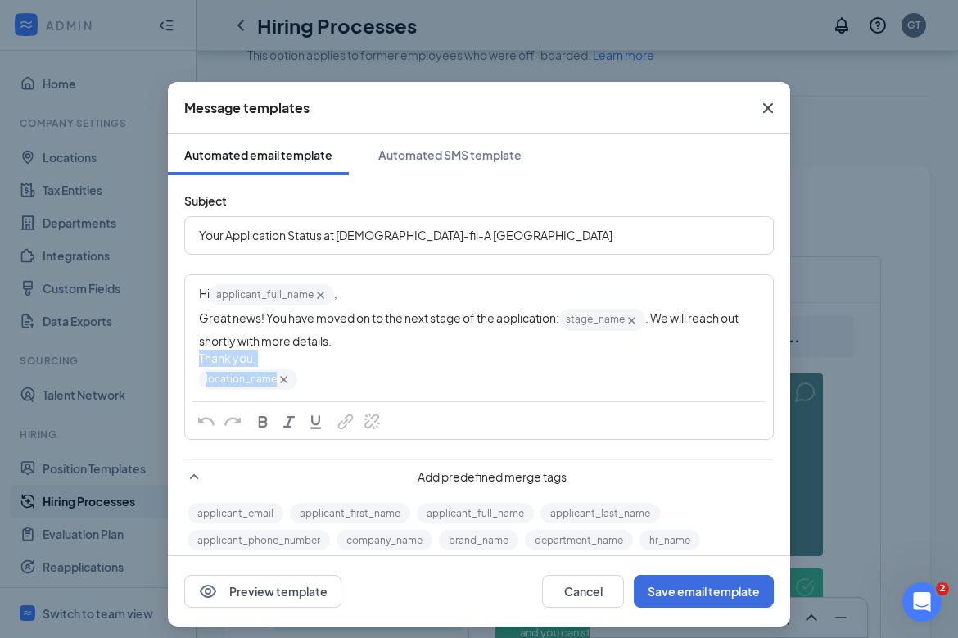
drag, startPoint x: 381, startPoint y: 377, endPoint x: 179, endPoint y: 362, distance: 202.0
click at [179, 362] on div "Subject Your Application Status at Chick-fil-A Phillipsburg Hi applicant_full_n…" at bounding box center [479, 391] width 622 height 432
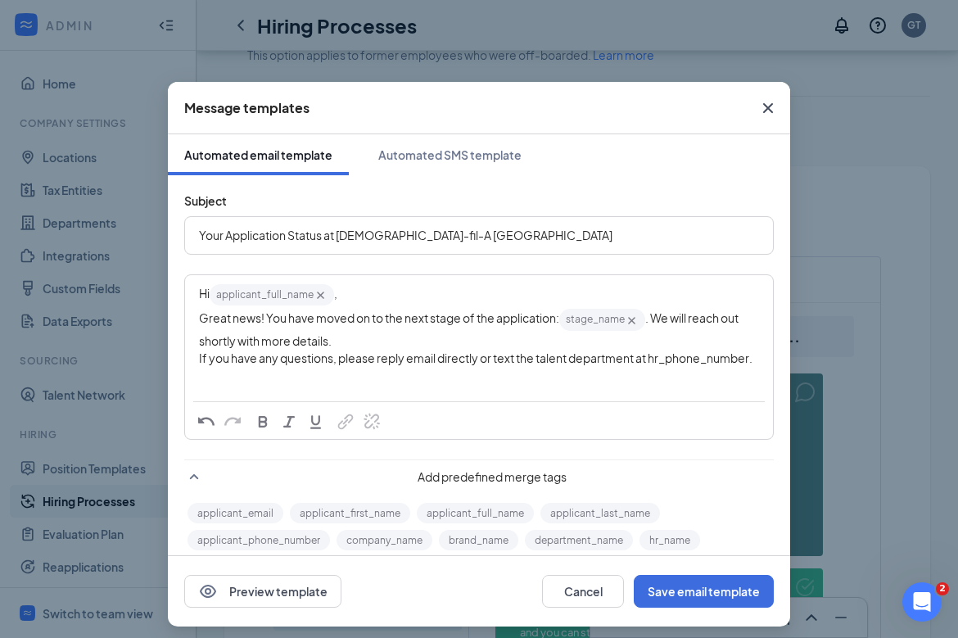
click at [723, 353] on span "If you have any questions, please reply email directly or text the talent depar…" at bounding box center [475, 357] width 553 height 15
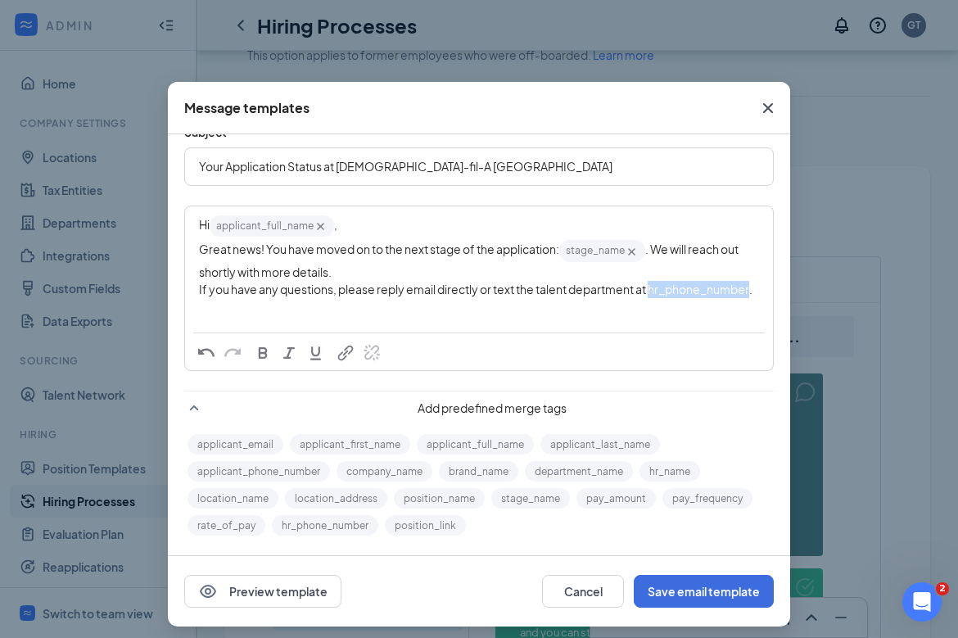
scroll to position [8, 0]
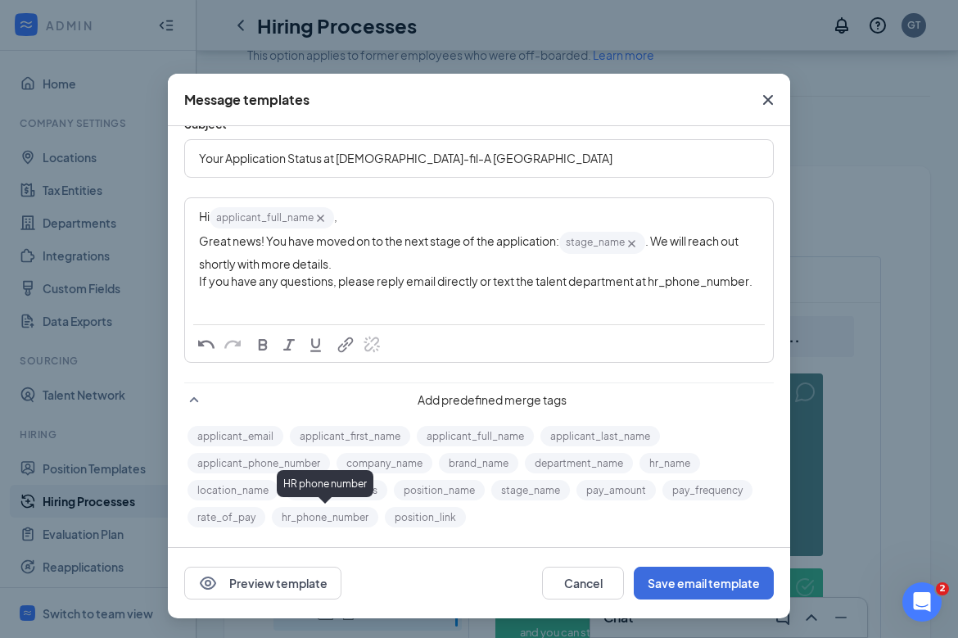
click at [347, 511] on button "hr_phone_number" at bounding box center [325, 517] width 106 height 20
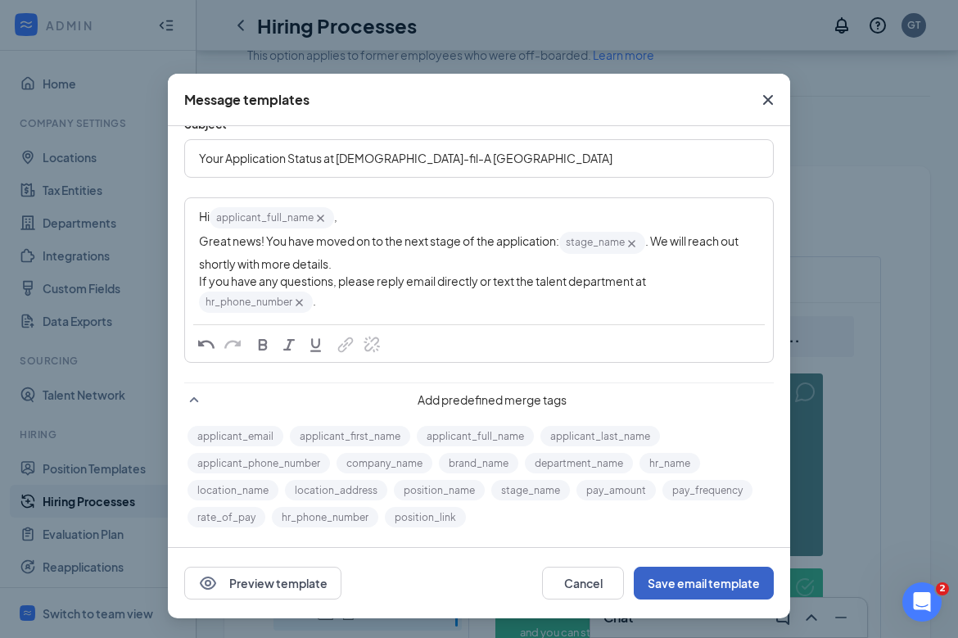
click at [720, 593] on button "Save email template" at bounding box center [704, 583] width 140 height 33
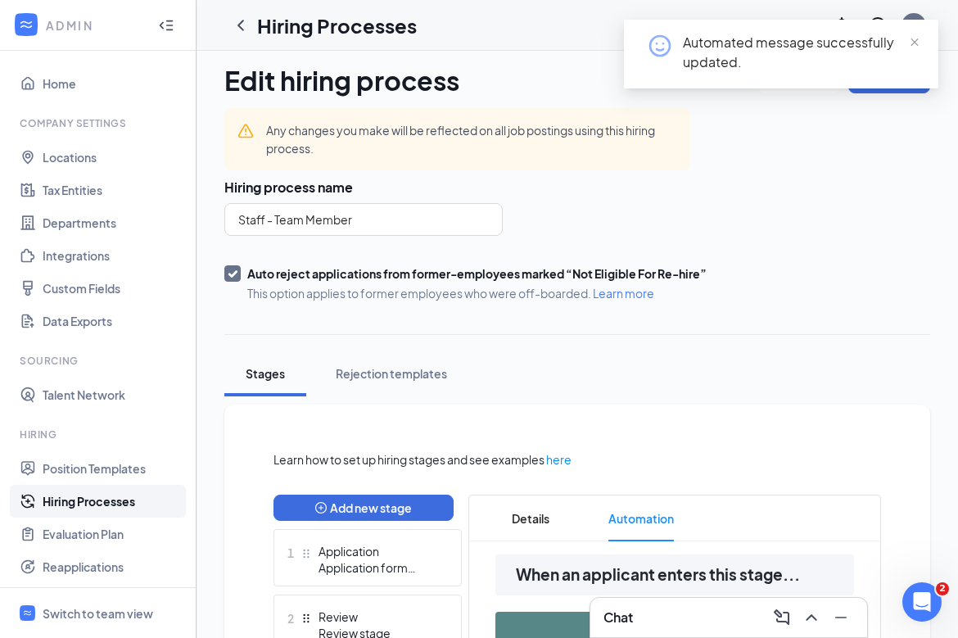
scroll to position [0, 0]
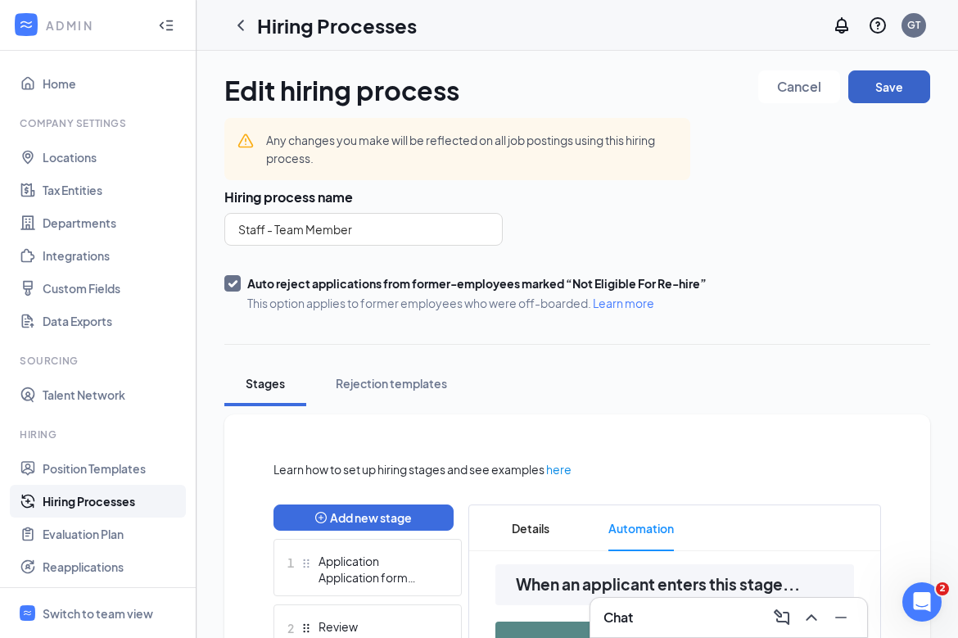
click at [775, 84] on button "Save" at bounding box center [889, 86] width 82 height 33
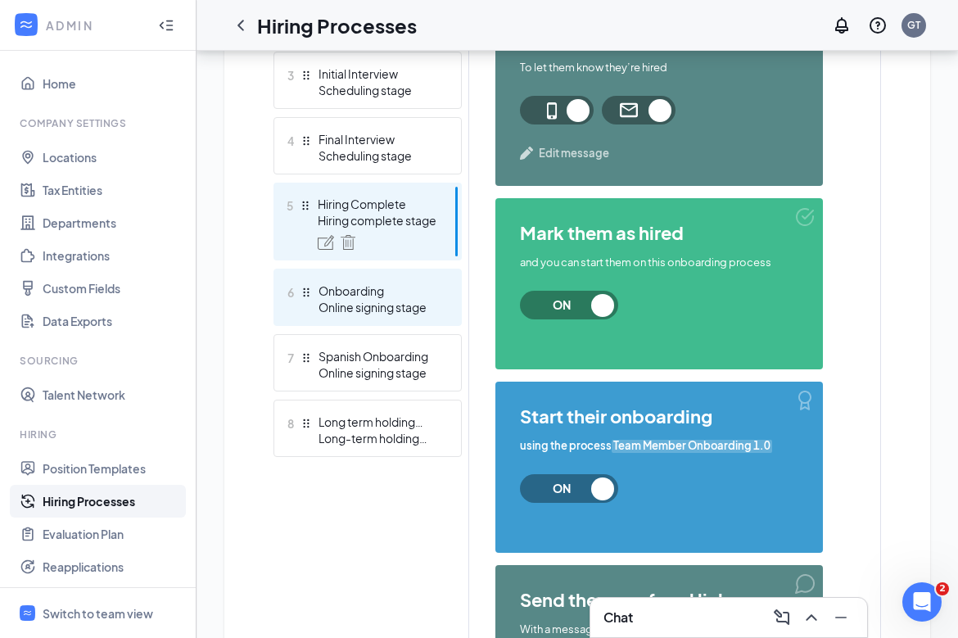
click at [381, 307] on div "Online signing stage" at bounding box center [378, 307] width 120 height 16
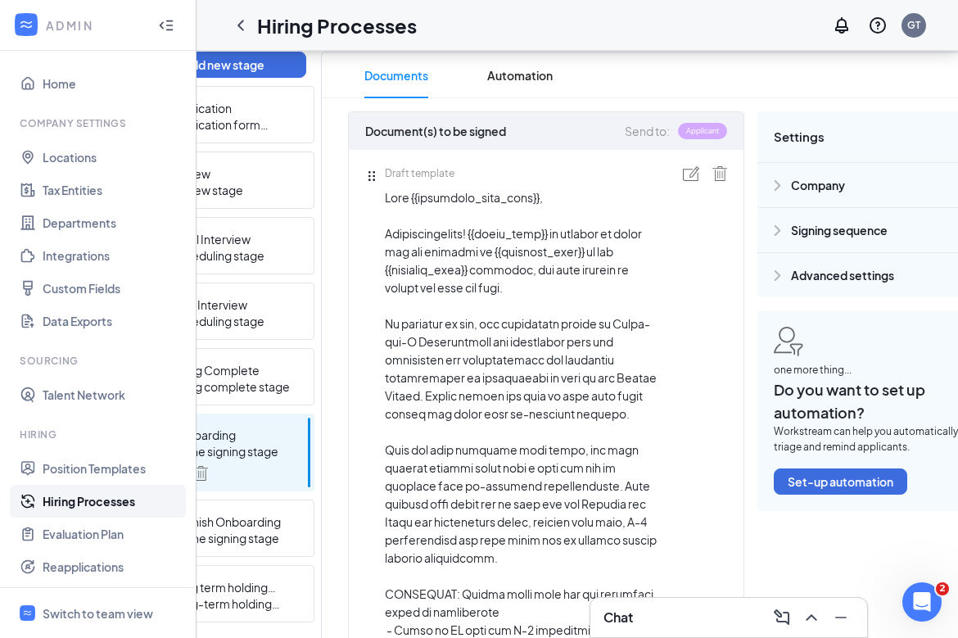
scroll to position [0, 159]
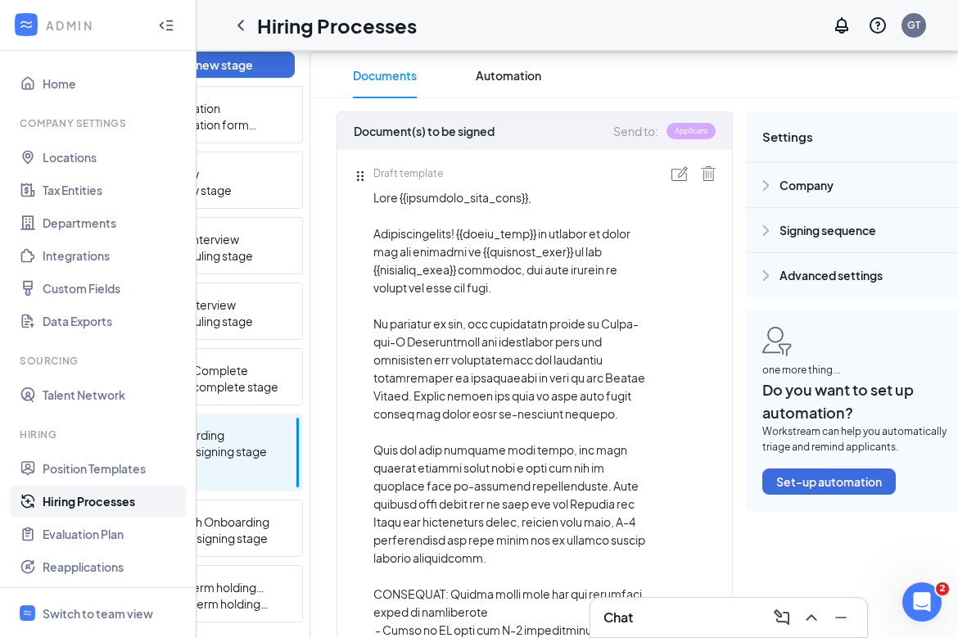
click at [684, 178] on img at bounding box center [679, 173] width 16 height 15
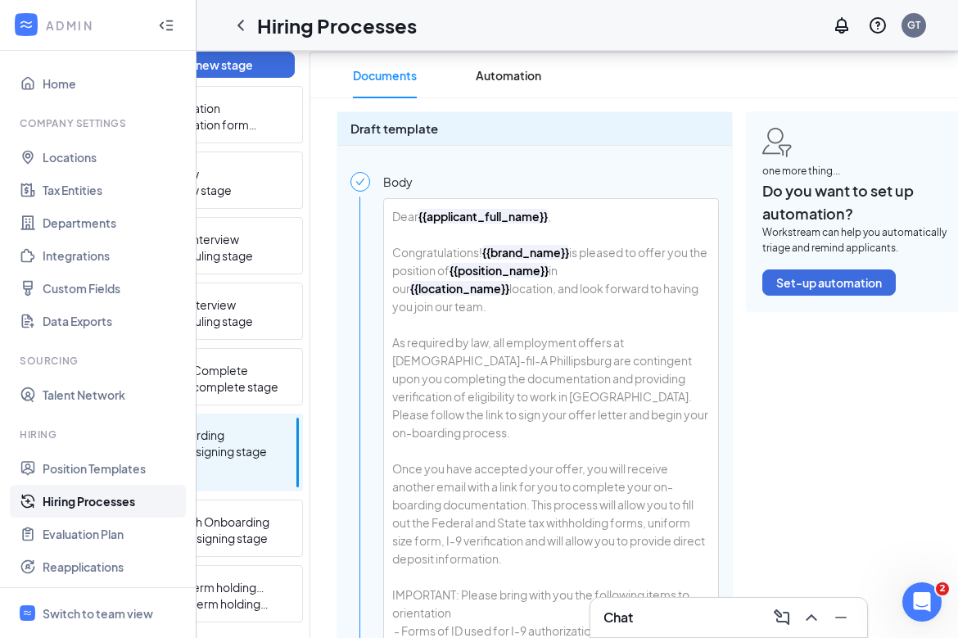
click at [513, 254] on b "{{brand_name}}" at bounding box center [525, 252] width 87 height 15
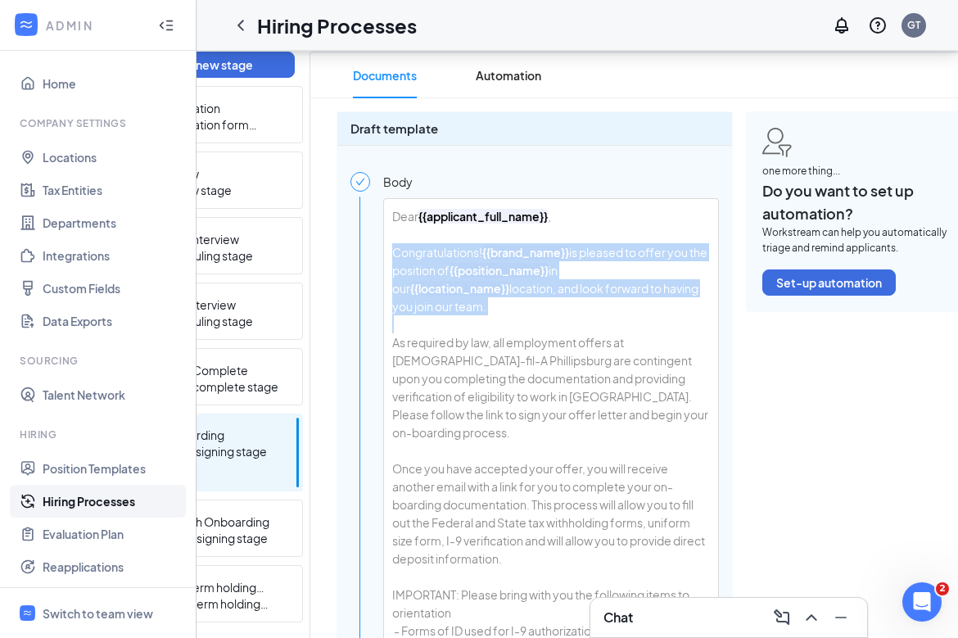
click at [513, 254] on b "{{brand_name}}" at bounding box center [525, 252] width 87 height 15
click at [554, 250] on b "{{brand_name}}" at bounding box center [525, 252] width 87 height 15
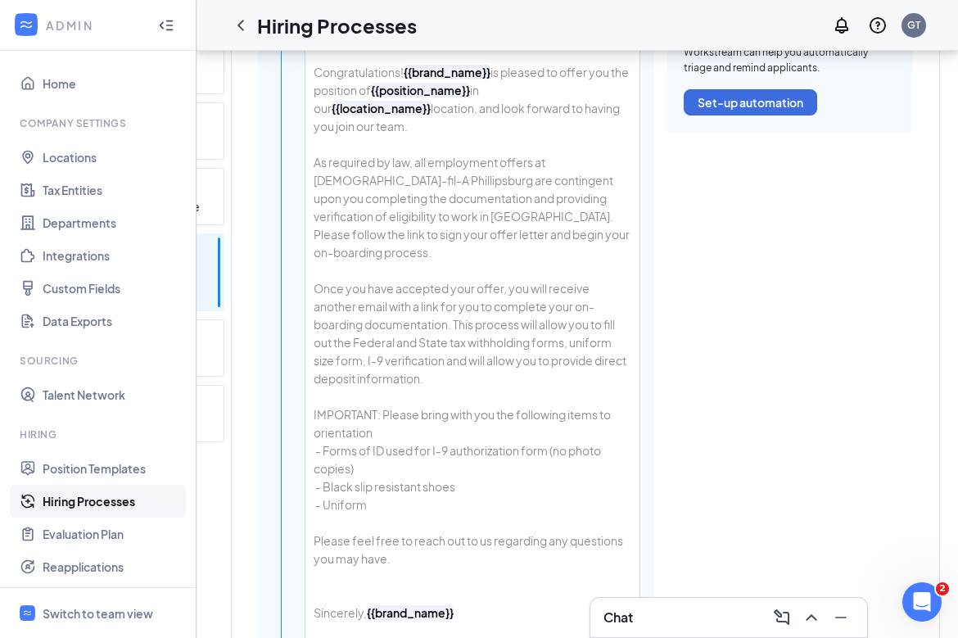
scroll to position [590, 0]
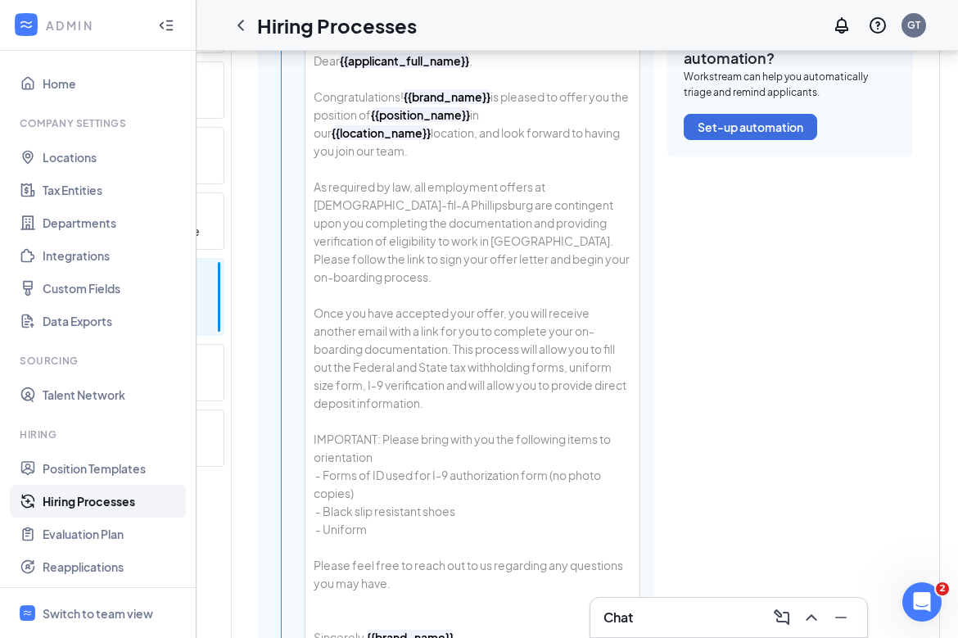
click at [477, 102] on b "{{brand_name}}" at bounding box center [447, 96] width 87 height 15
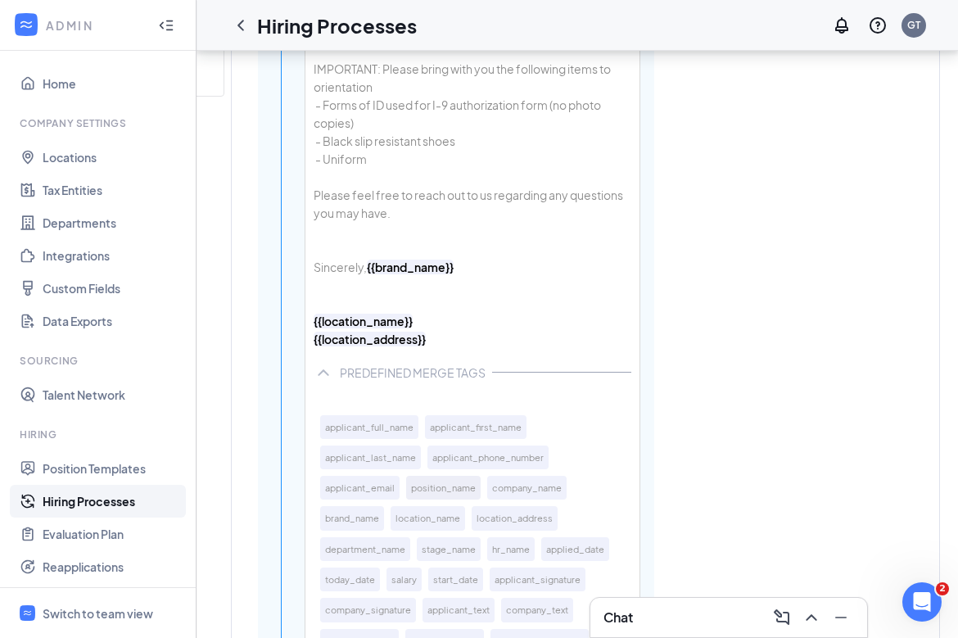
scroll to position [965, 0]
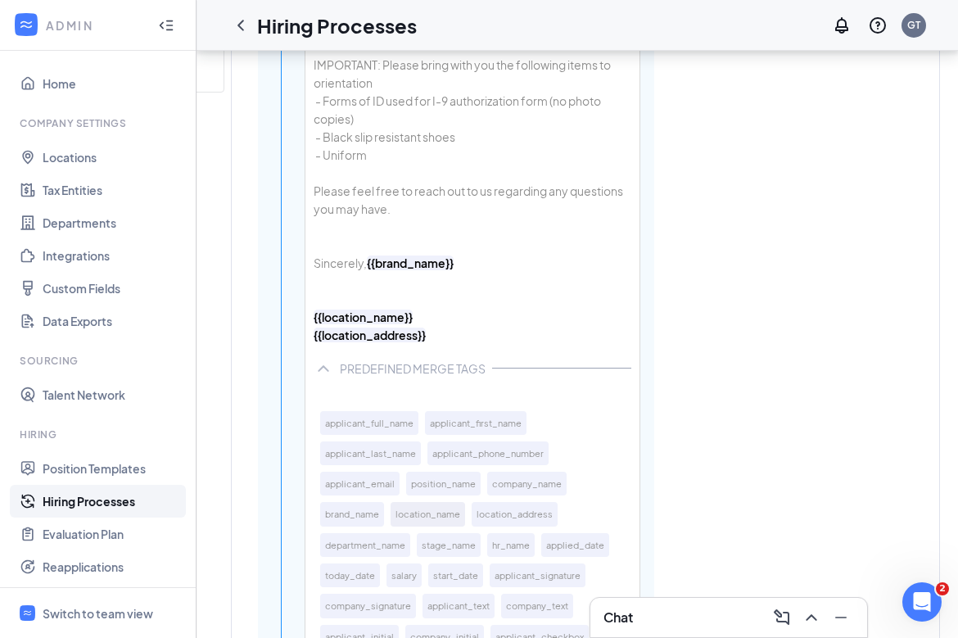
click at [435, 502] on button "location_name" at bounding box center [428, 514] width 75 height 24
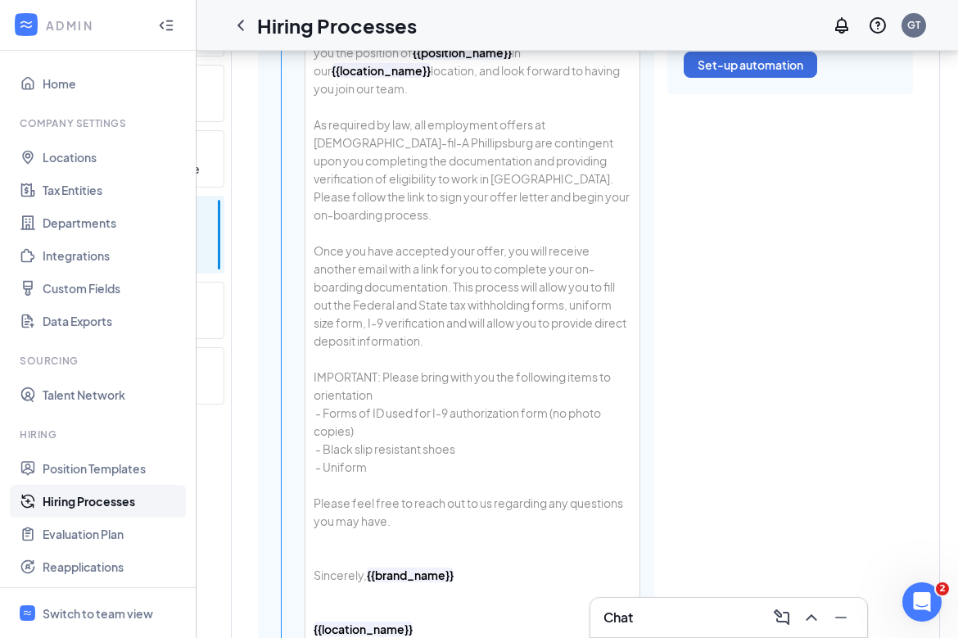
scroll to position [468, 0]
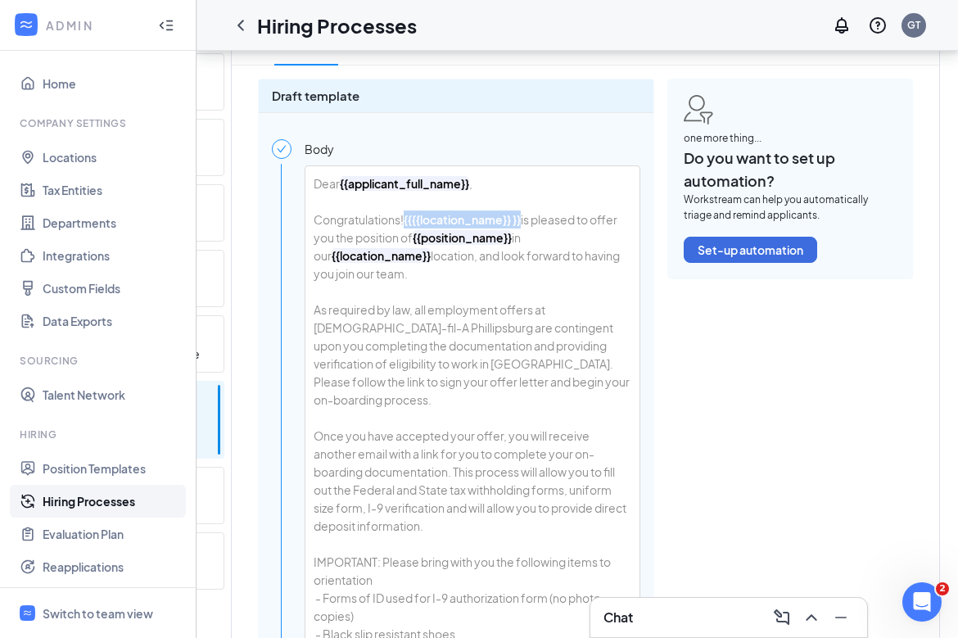
drag, startPoint x: 408, startPoint y: 222, endPoint x: 526, endPoint y: 212, distance: 118.3
click at [526, 212] on div "Dear {{applicant_full_name}} , Congratulations! {{ {{location_name}} }} is plea…" at bounding box center [472, 507] width 334 height 683
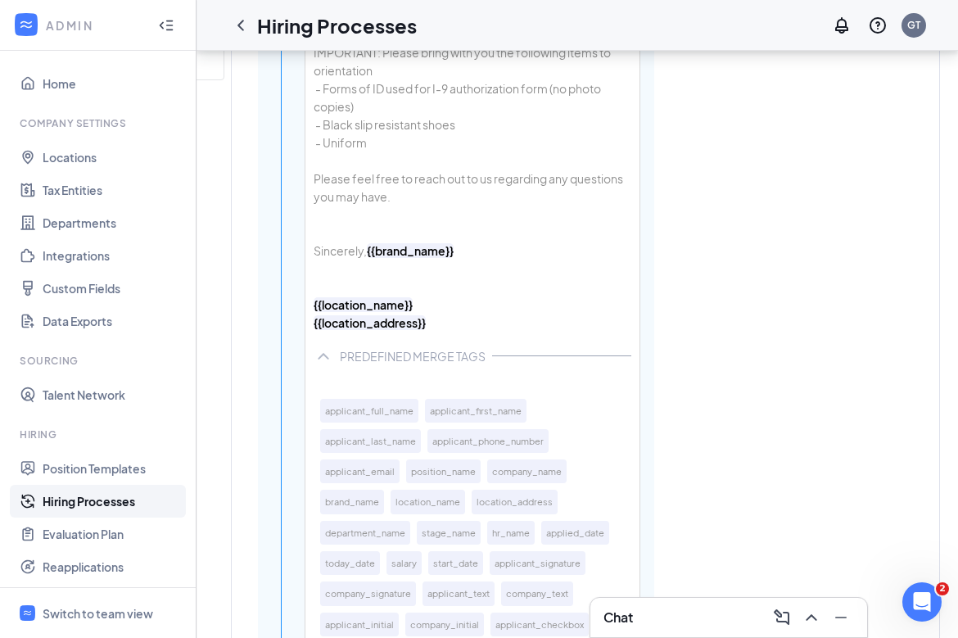
scroll to position [995, 0]
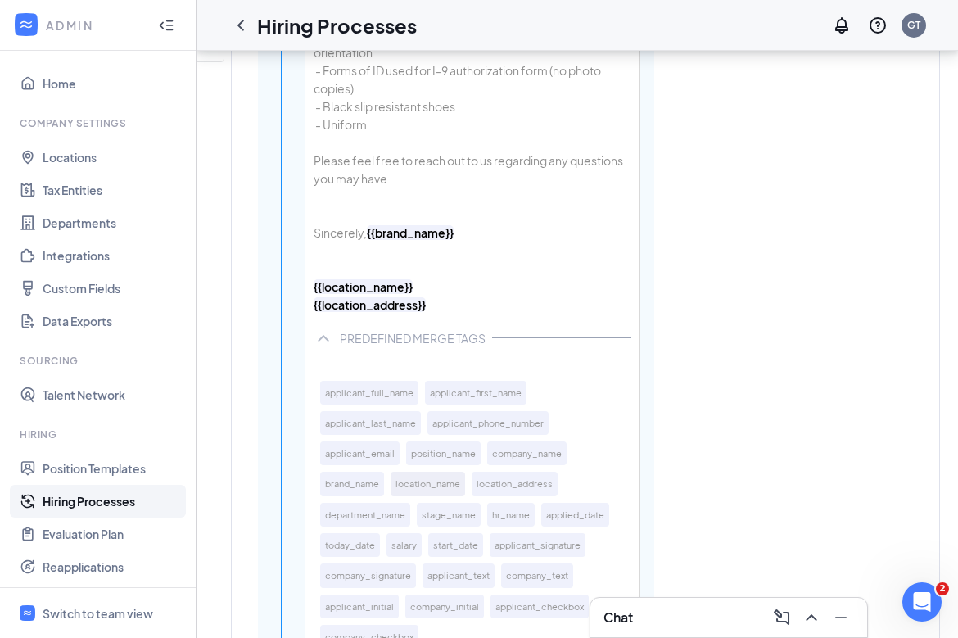
click at [453, 489] on button "location_name" at bounding box center [428, 484] width 75 height 24
click at [498, 472] on button "location_address" at bounding box center [515, 484] width 86 height 24
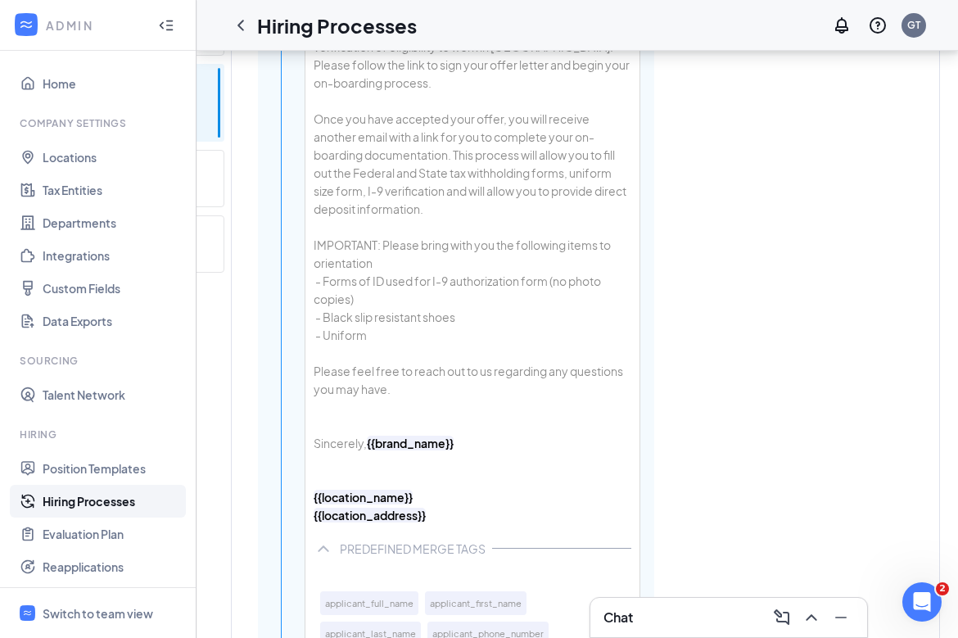
scroll to position [786, 0]
click at [377, 304] on div "Dear {{applicant_full_name}} , Congratulations! {{location_name}} {{location_ad…" at bounding box center [472, 189] width 334 height 683
click at [382, 311] on div "Dear {{applicant_full_name}} , Congratulations! {{location_name}} {{location_ad…" at bounding box center [472, 189] width 334 height 683
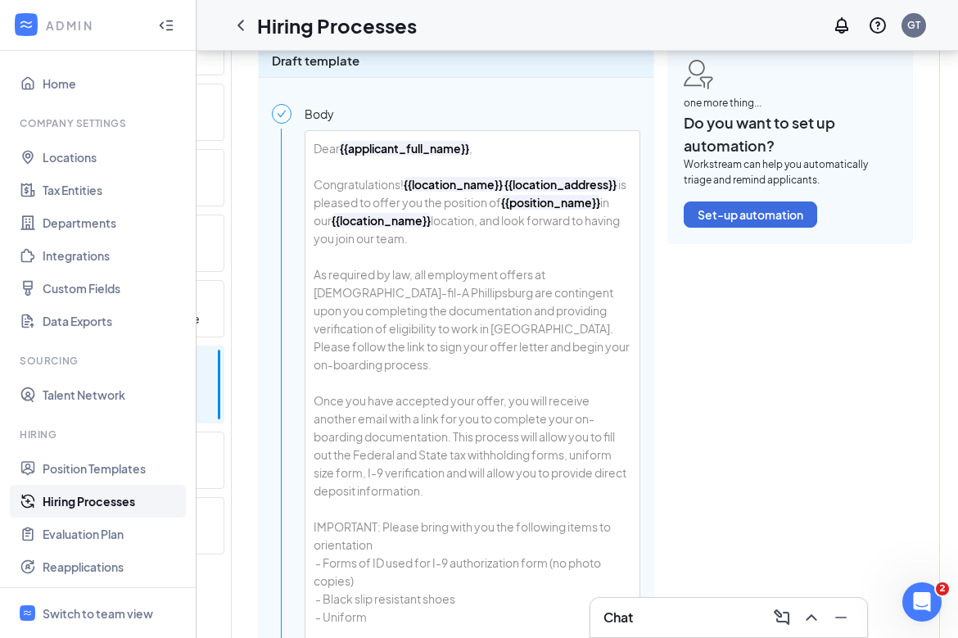
scroll to position [456, 0]
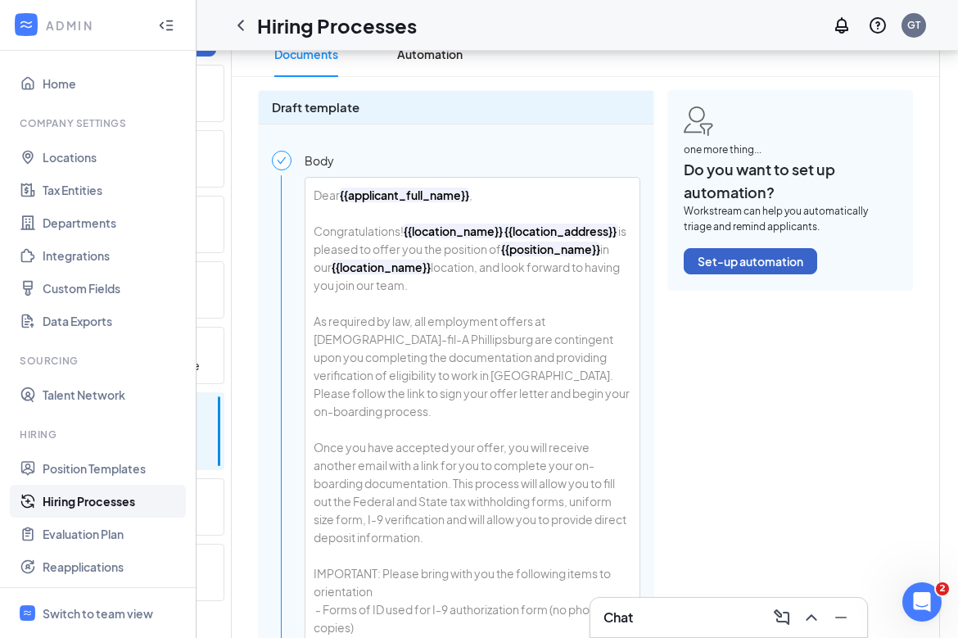
click at [728, 264] on button "Set-up automation" at bounding box center [750, 261] width 133 height 26
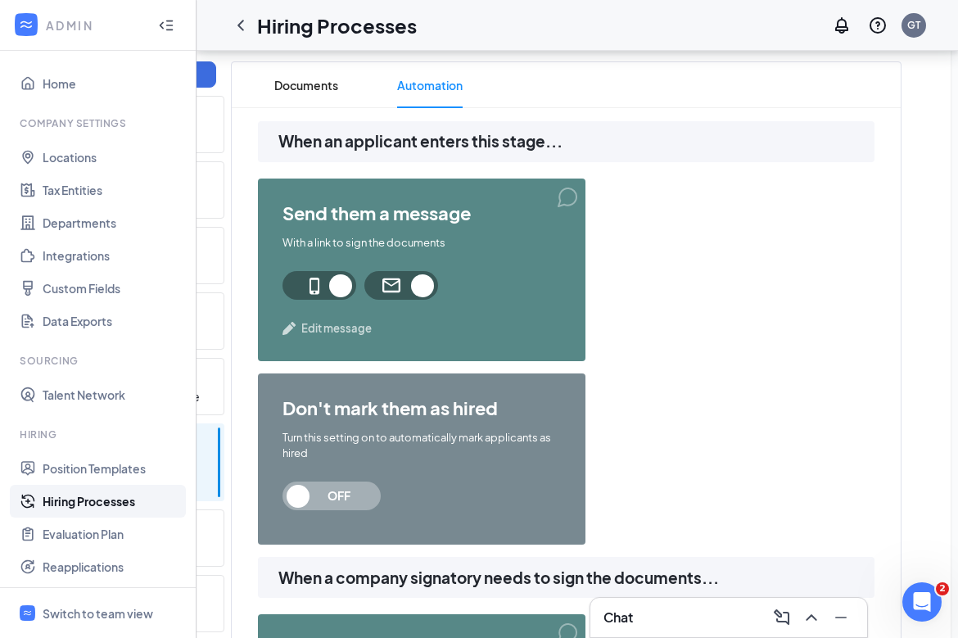
scroll to position [377, 0]
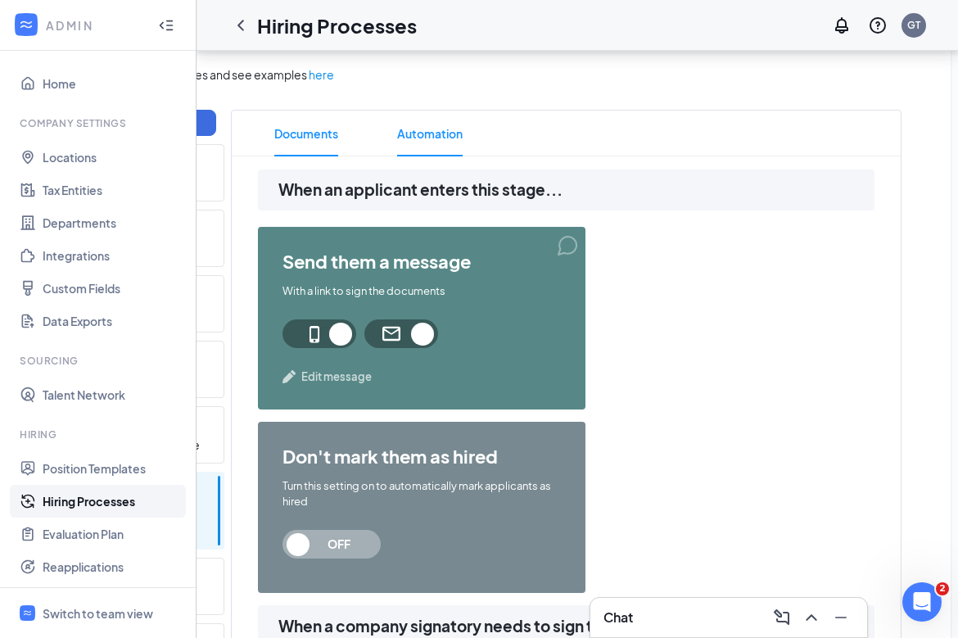
click at [328, 136] on span "Documents" at bounding box center [306, 134] width 64 height 46
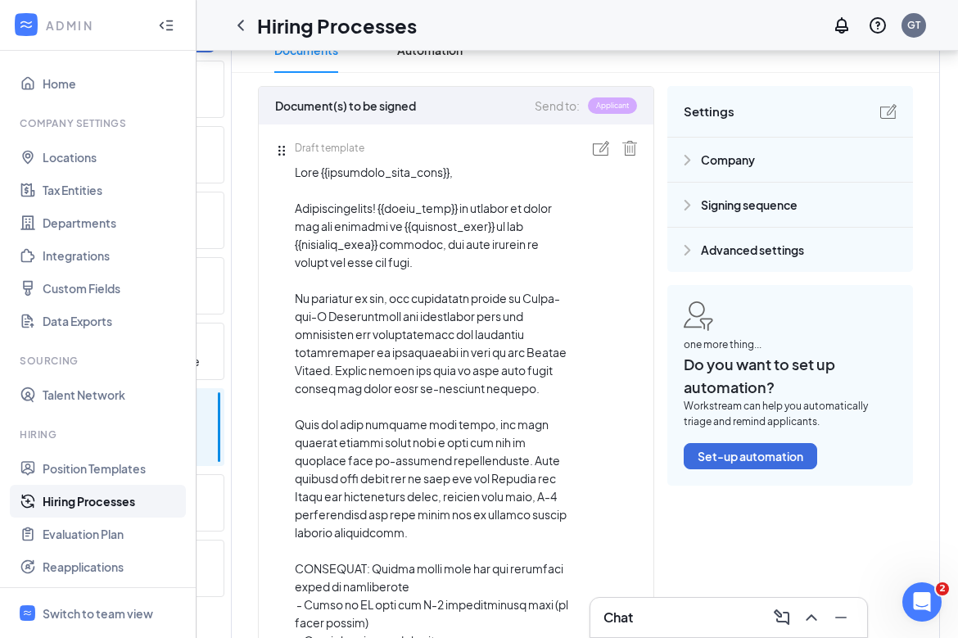
scroll to position [535, 0]
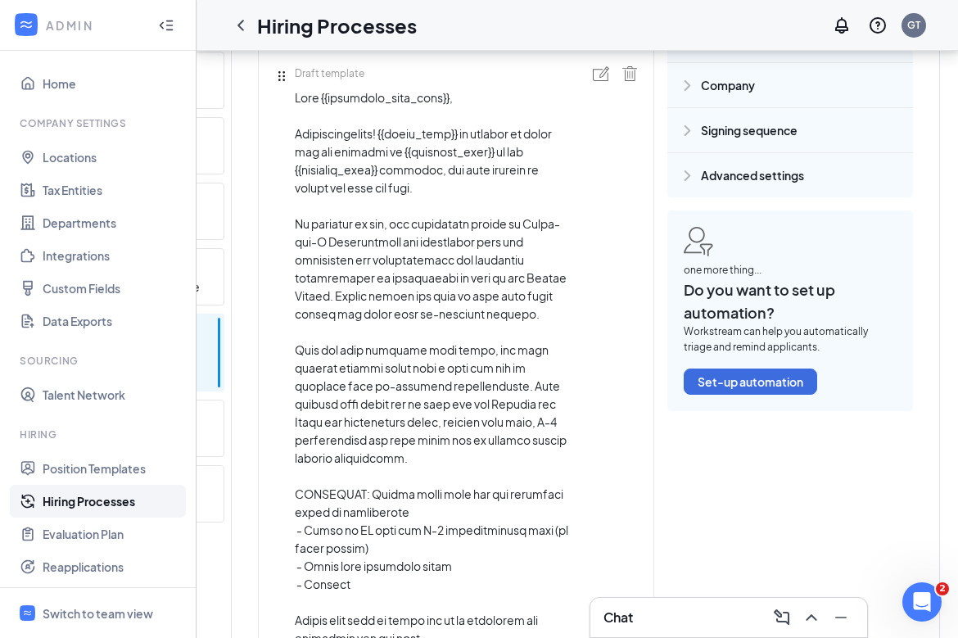
click at [603, 67] on img at bounding box center [601, 73] width 16 height 15
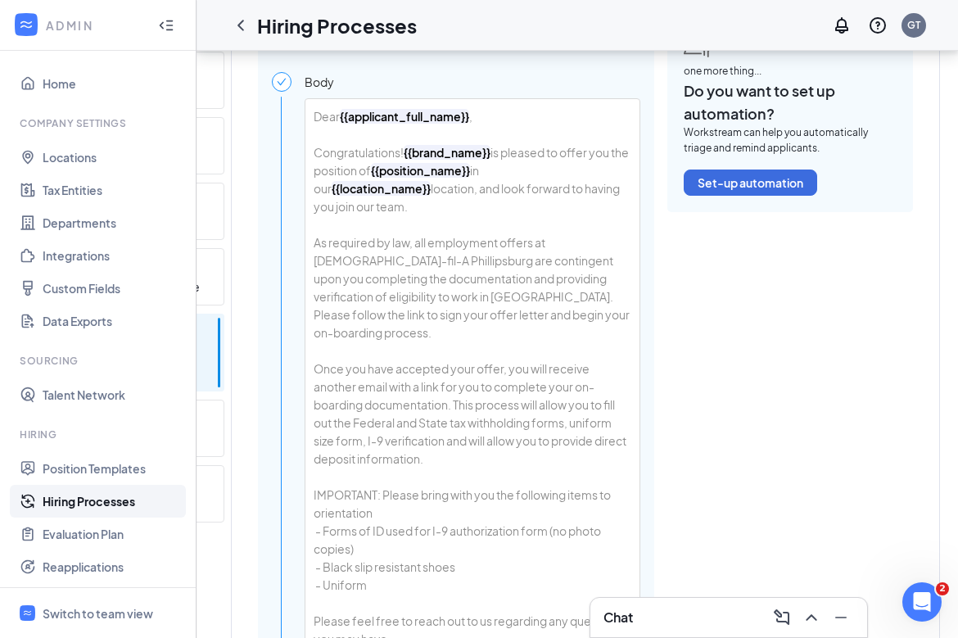
click at [457, 148] on b "{{brand_name}}" at bounding box center [447, 152] width 87 height 15
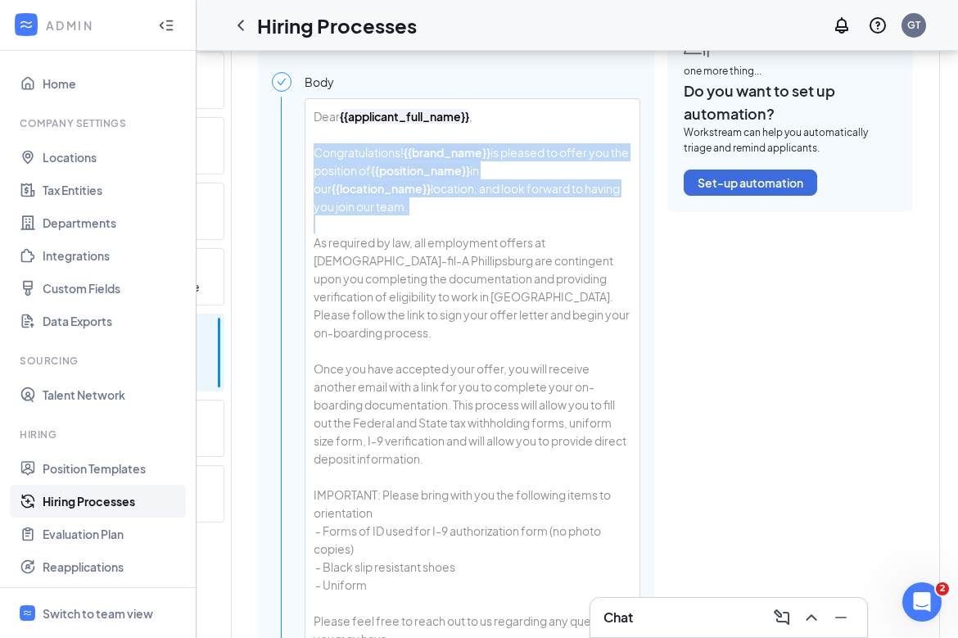
click at [457, 148] on b "{{brand_name}}" at bounding box center [447, 152] width 87 height 15
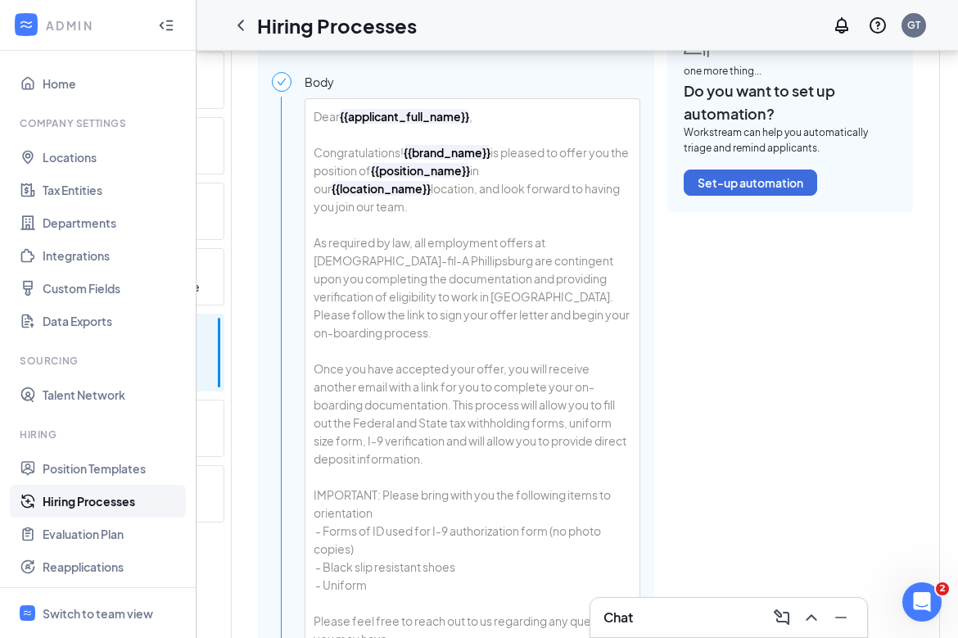
click at [486, 159] on div "Dear {{applicant_full_name}} , Congratulations! {{brand_name}} is pleased to of…" at bounding box center [472, 440] width 334 height 683
drag, startPoint x: 495, startPoint y: 156, endPoint x: 402, endPoint y: 155, distance: 92.5
click at [402, 155] on div "Dear {{applicant_full_name}} , Congratulations! {{brand_name}} is pleased to of…" at bounding box center [472, 440] width 334 height 683
click at [467, 197] on div "Dear {{applicant_full_name}} , Congratulations! {{brand_name}} is pleased to of…" at bounding box center [472, 440] width 334 height 683
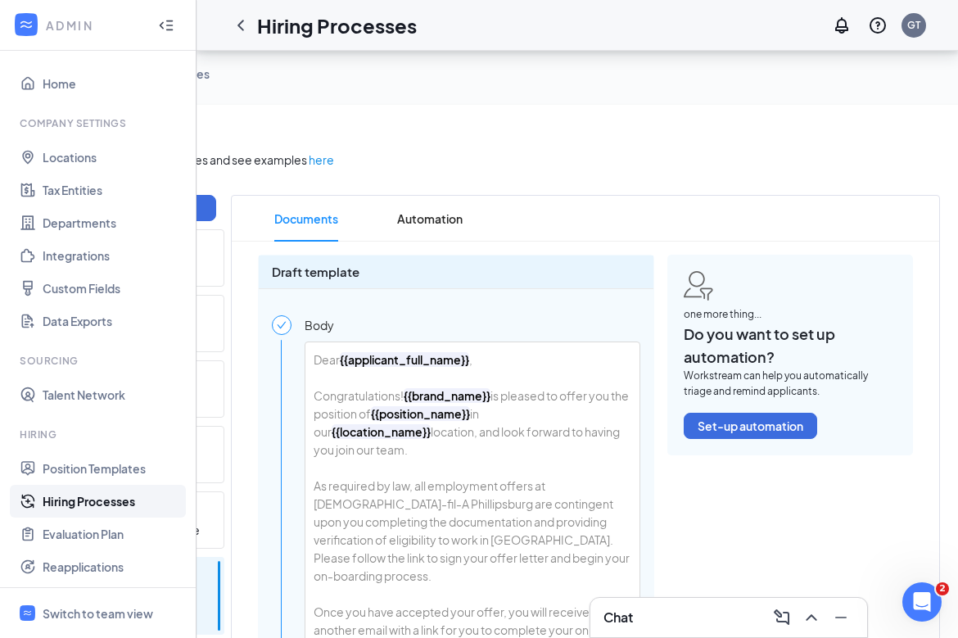
scroll to position [276, 0]
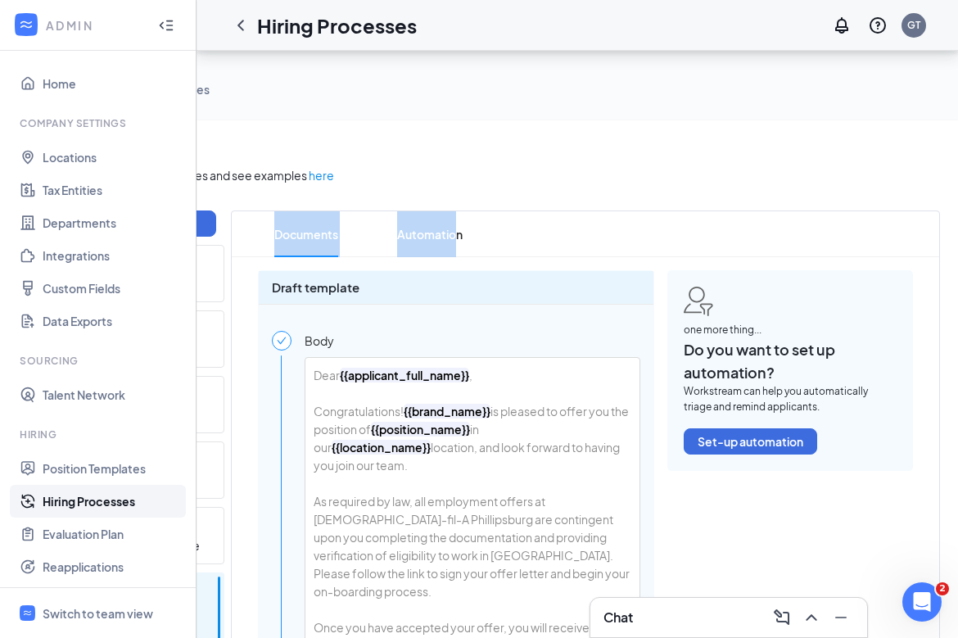
drag, startPoint x: 454, startPoint y: 234, endPoint x: 567, endPoint y: 161, distance: 134.4
click at [446, 225] on span "Automation" at bounding box center [430, 234] width 66 height 46
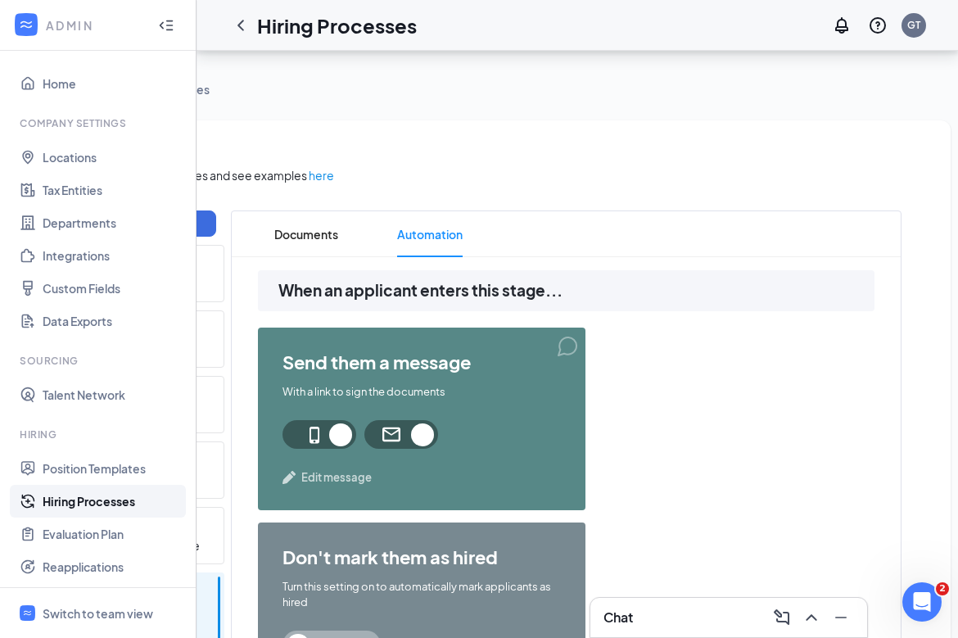
click at [332, 474] on span "Edit message" at bounding box center [336, 477] width 70 height 16
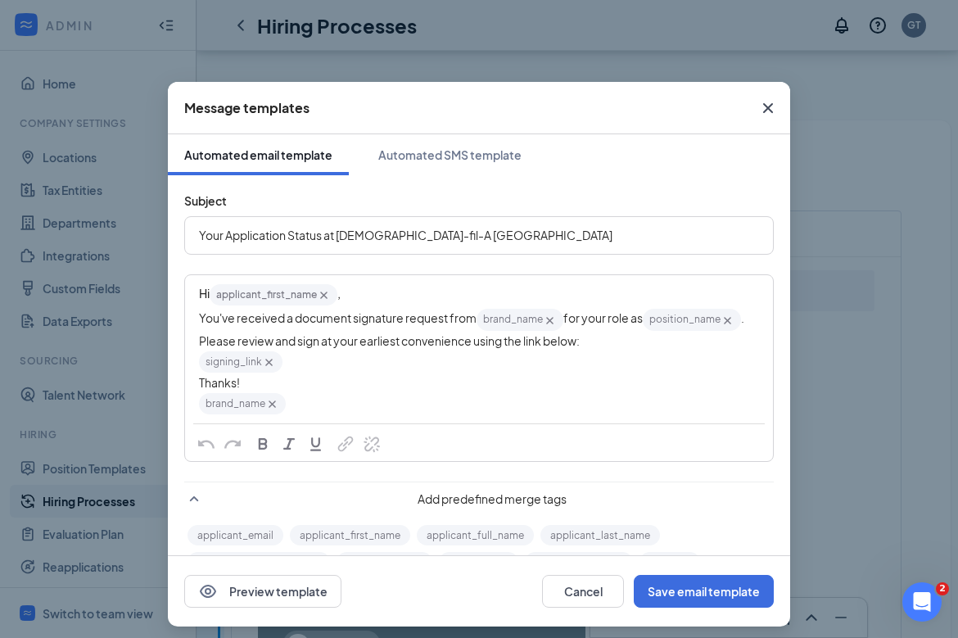
click at [269, 237] on span "Your Application Status at Chick-fil-A Phillipsburg" at bounding box center [405, 235] width 413 height 15
click at [277, 239] on span "Your Hiring Status at Chick-fil-A Phillipsburg" at bounding box center [391, 235] width 384 height 15
click at [276, 239] on span "Your Hiring Status at Chick-fil-A Phillipsburg" at bounding box center [391, 235] width 384 height 15
click at [341, 323] on span "You've received a document signature request from" at bounding box center [338, 317] width 278 height 15
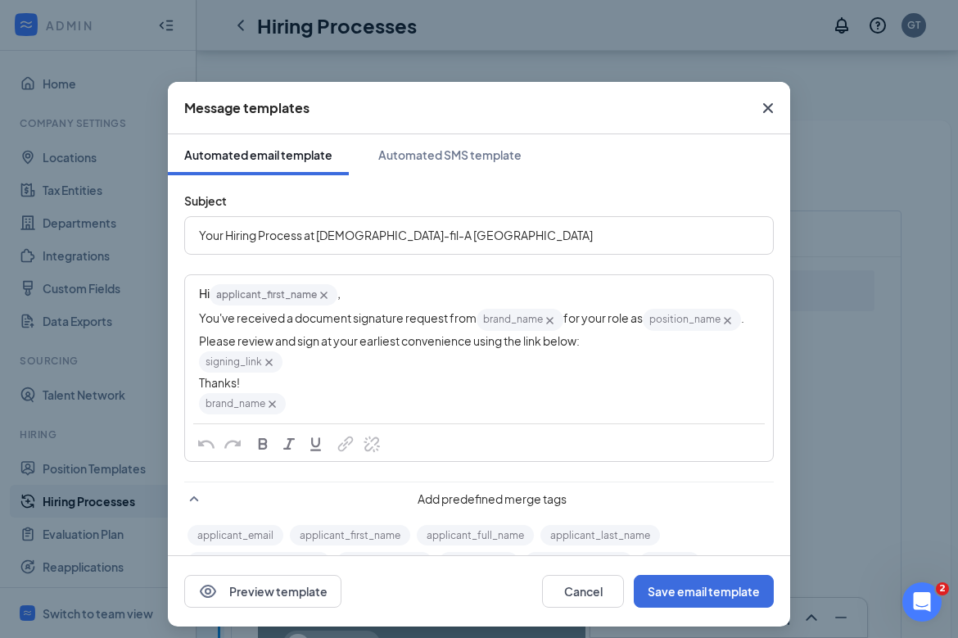
click at [341, 323] on span "You've received a document signature request from" at bounding box center [338, 317] width 278 height 15
click at [364, 321] on span "You've received a document signature request from" at bounding box center [338, 317] width 278 height 15
click at [554, 320] on icon "Cross" at bounding box center [550, 321] width 14 height 14
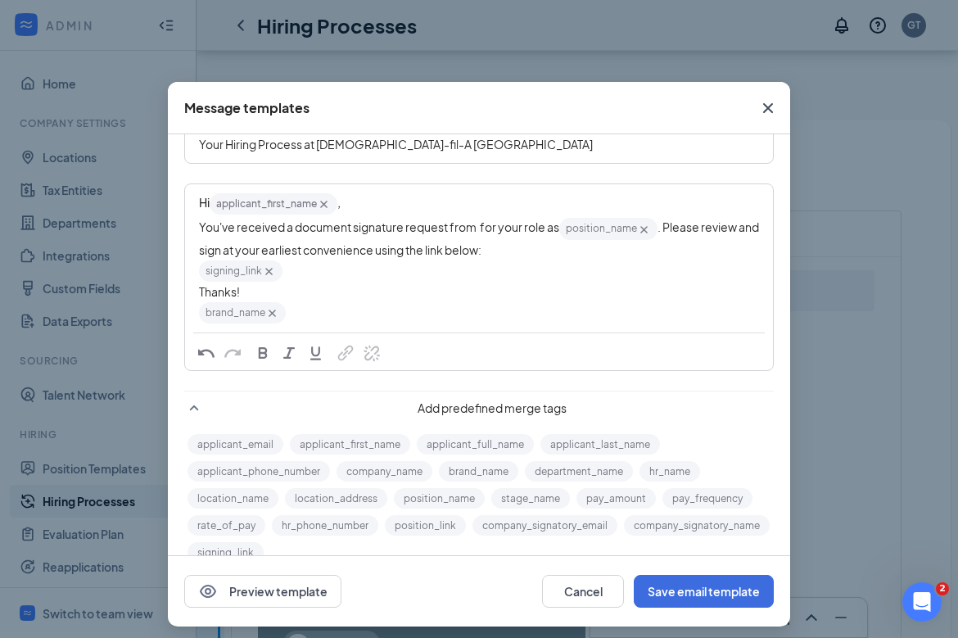
scroll to position [120, 0]
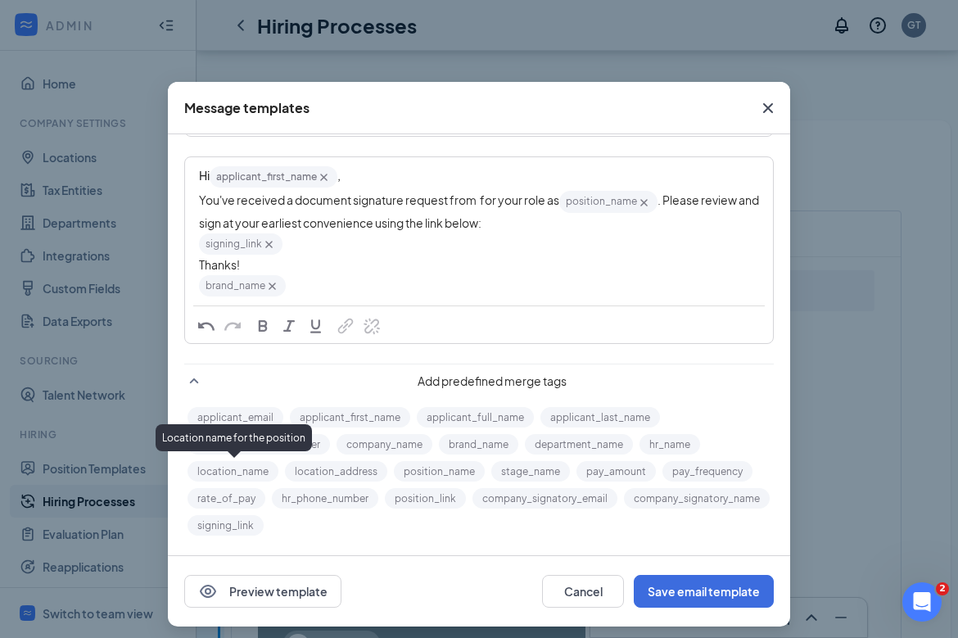
click at [258, 471] on button "location_name" at bounding box center [232, 471] width 91 height 20
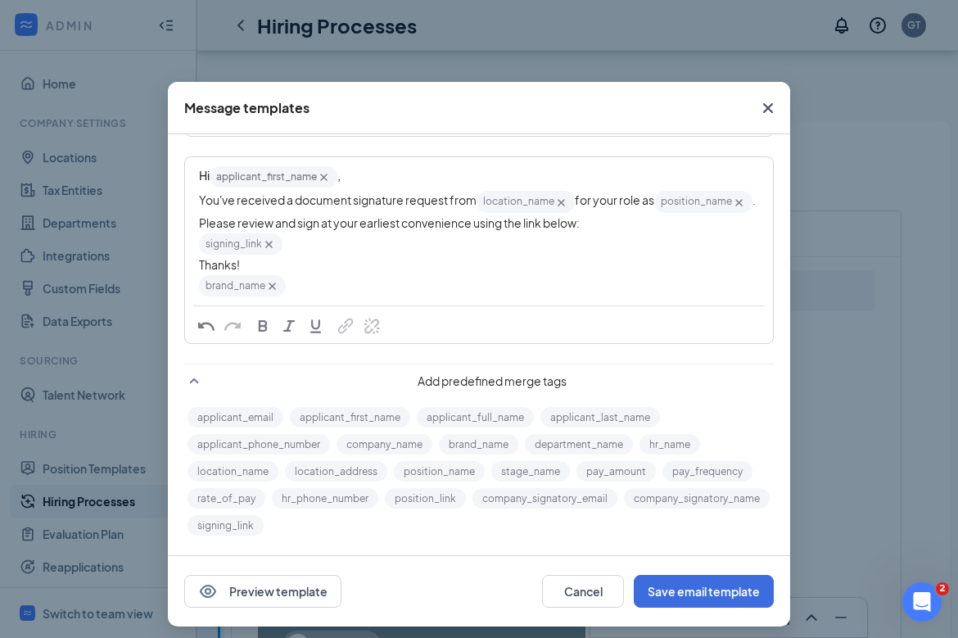
click at [269, 287] on icon "Cross" at bounding box center [272, 286] width 14 height 14
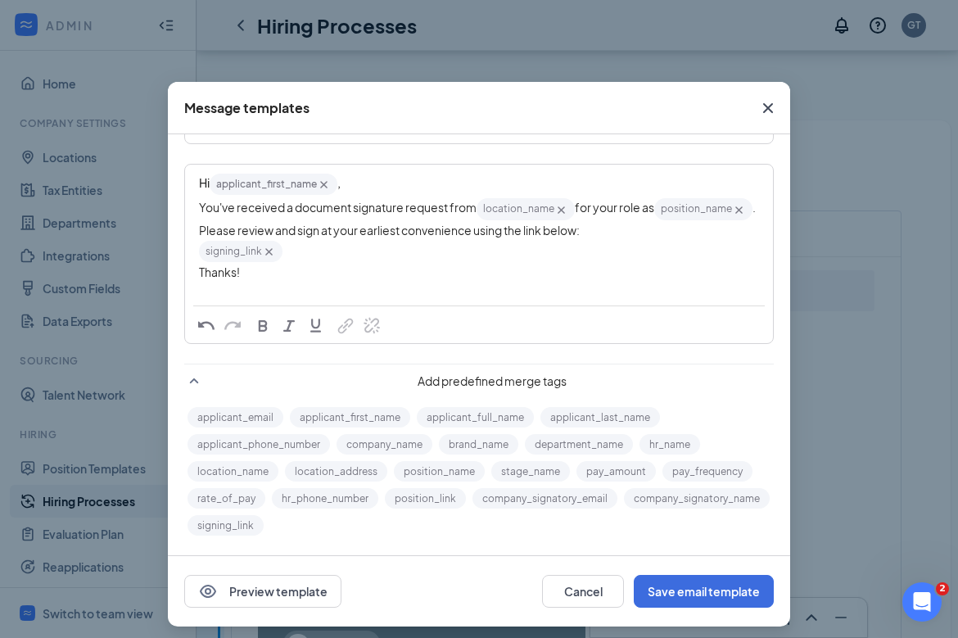
scroll to position [111, 0]
click at [252, 471] on div "Rate of pay" at bounding box center [227, 463] width 66 height 27
click at [268, 469] on button "location_name" at bounding box center [232, 471] width 91 height 20
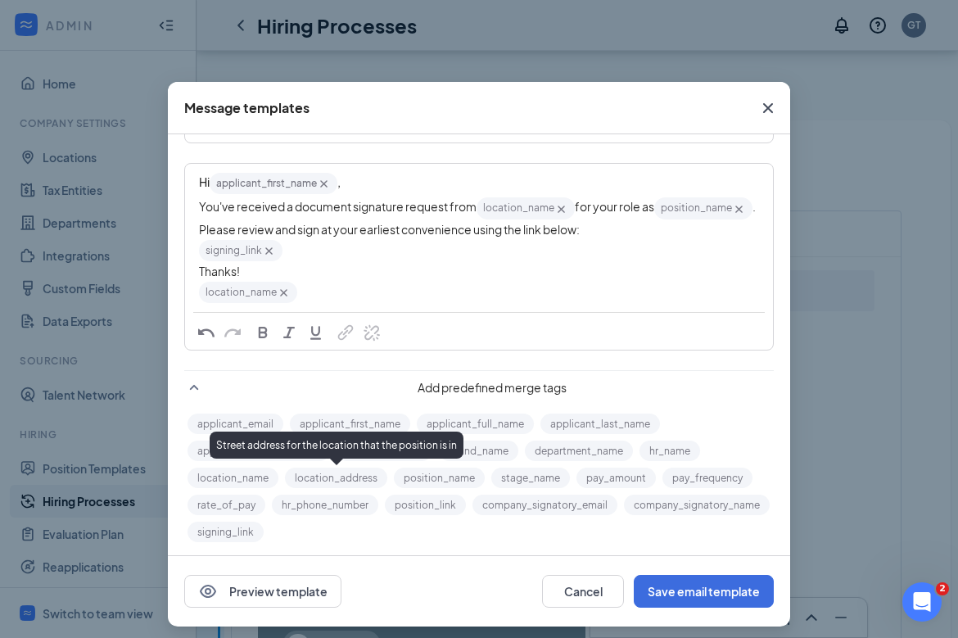
click at [330, 473] on button "location_address" at bounding box center [336, 478] width 102 height 20
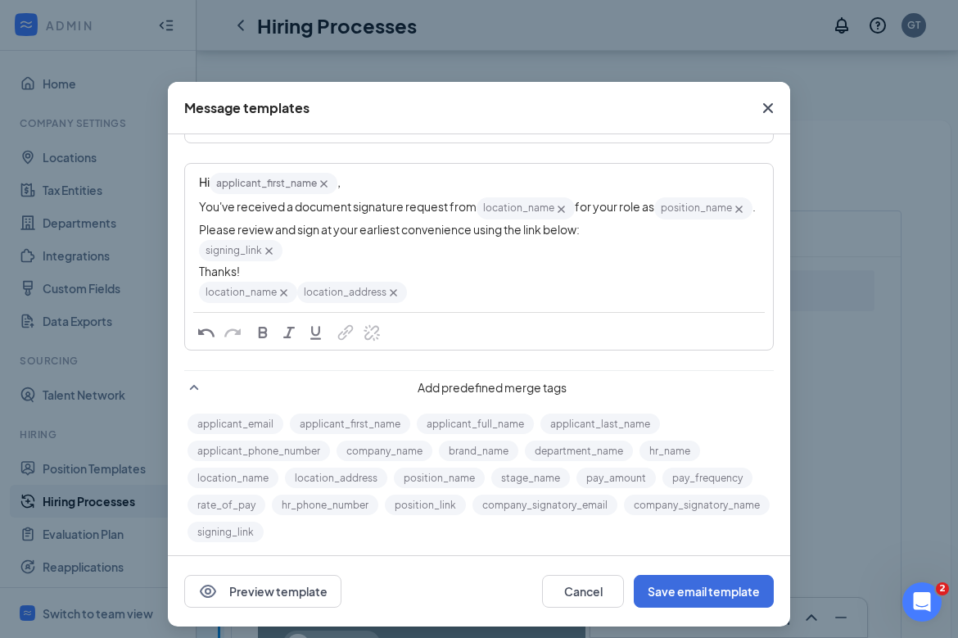
click at [300, 297] on span "location_address‌‌‌‌ {{location_address}}" at bounding box center [352, 292] width 110 height 21
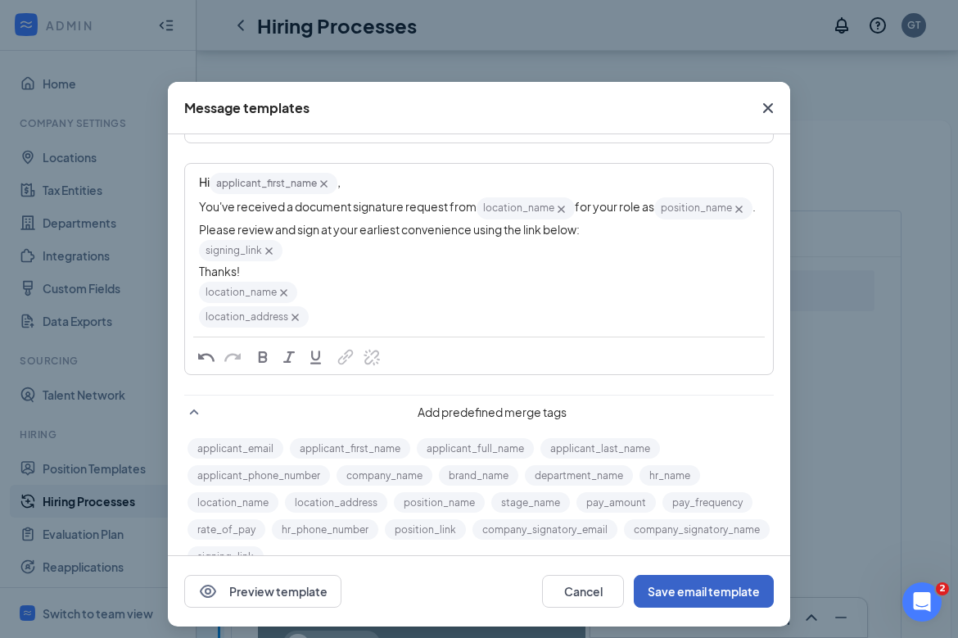
click at [670, 580] on button "Save email template" at bounding box center [704, 591] width 140 height 33
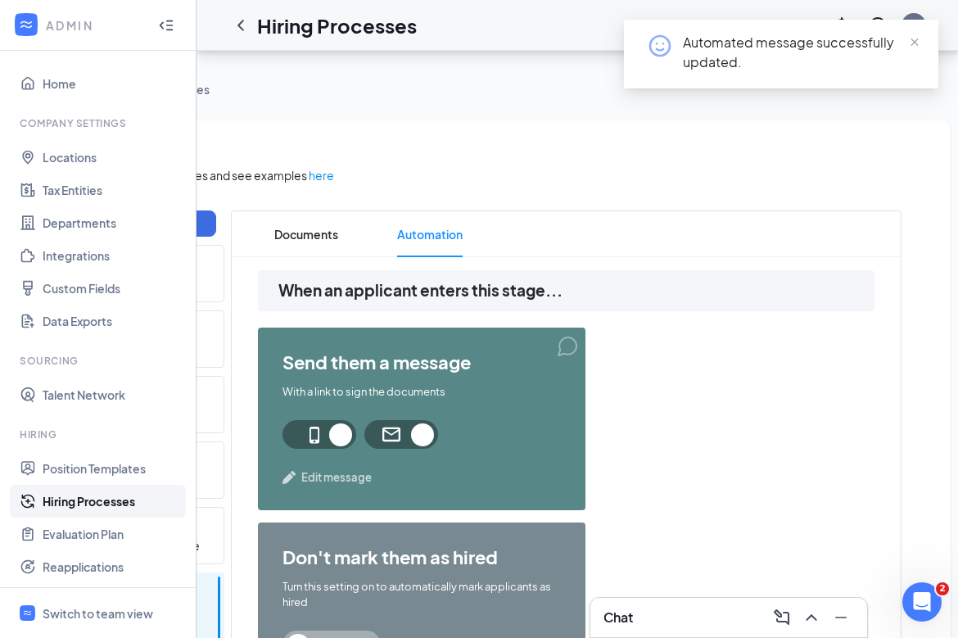
click at [337, 475] on span "Edit message" at bounding box center [336, 477] width 70 height 16
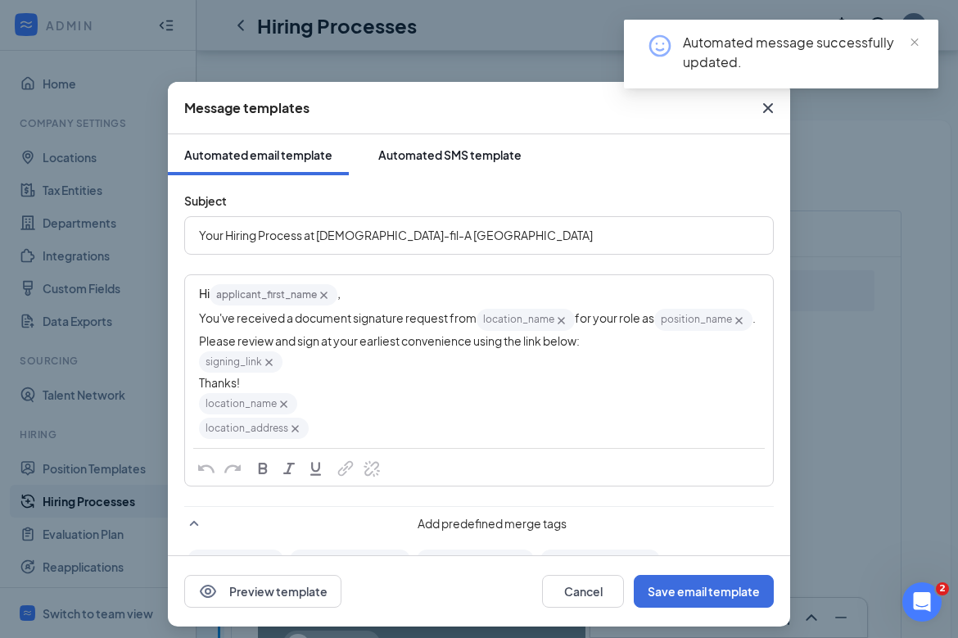
click at [456, 150] on div "Automated SMS template" at bounding box center [449, 155] width 143 height 16
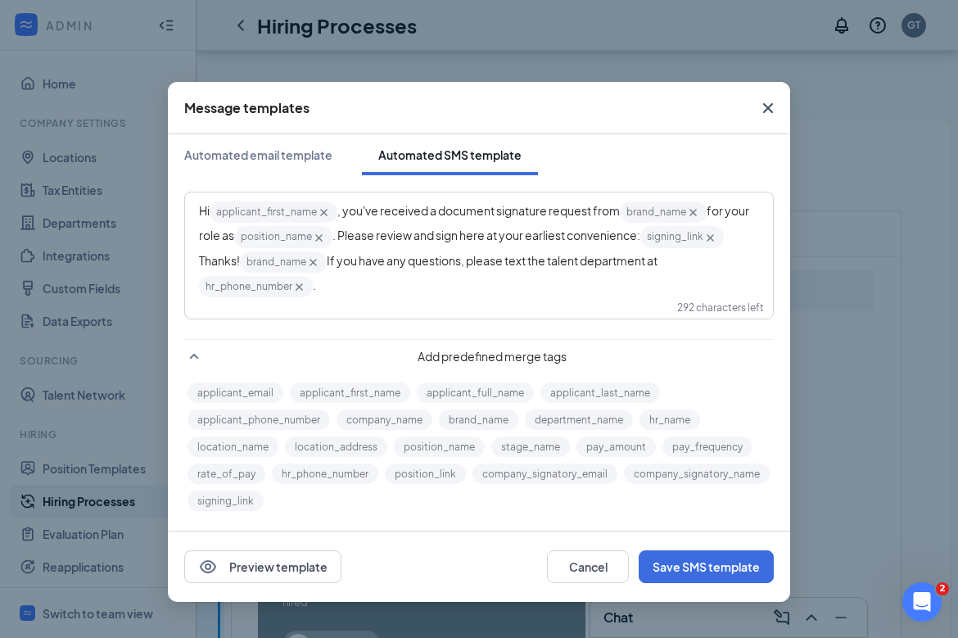
click at [698, 209] on icon "Cross" at bounding box center [693, 213] width 14 height 14
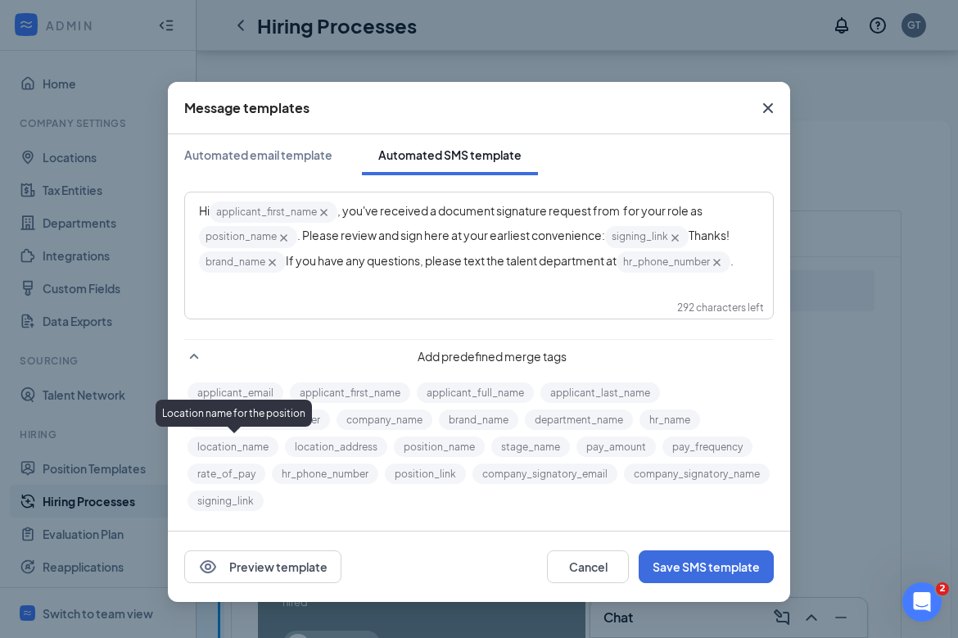
click at [242, 452] on button "location_name" at bounding box center [232, 446] width 91 height 20
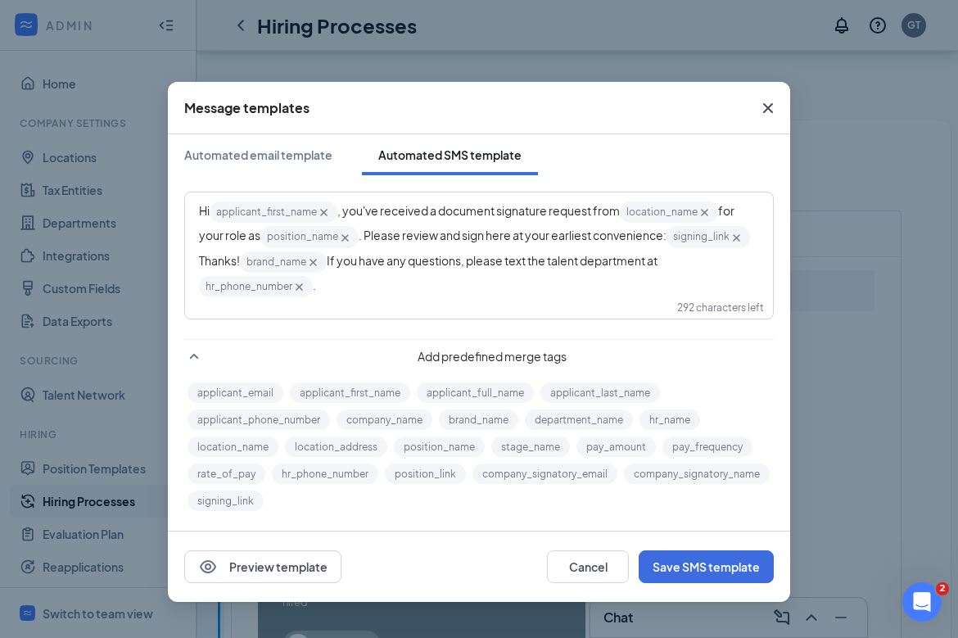
click at [317, 265] on icon "Cross" at bounding box center [312, 262] width 7 height 7
click at [252, 447] on div "Rate of pay" at bounding box center [227, 440] width 66 height 27
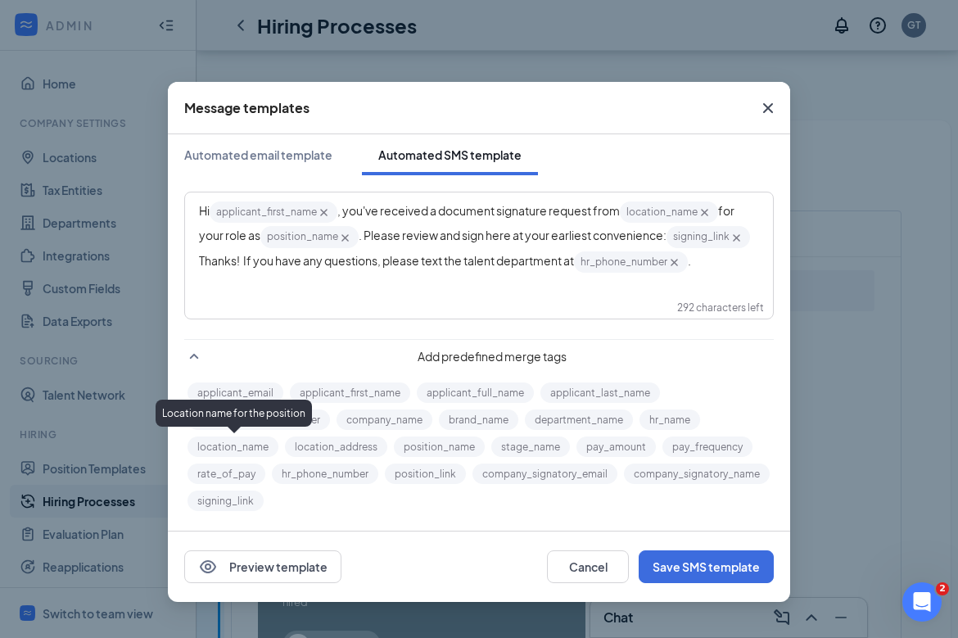
click at [264, 444] on button "location_name" at bounding box center [232, 446] width 91 height 20
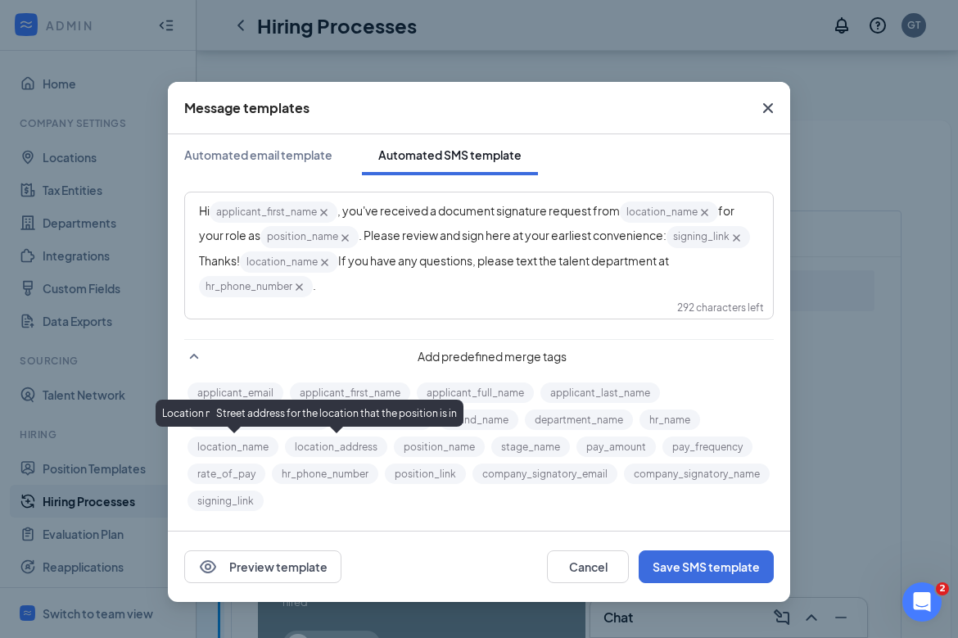
click at [315, 443] on button "location_address" at bounding box center [336, 446] width 102 height 20
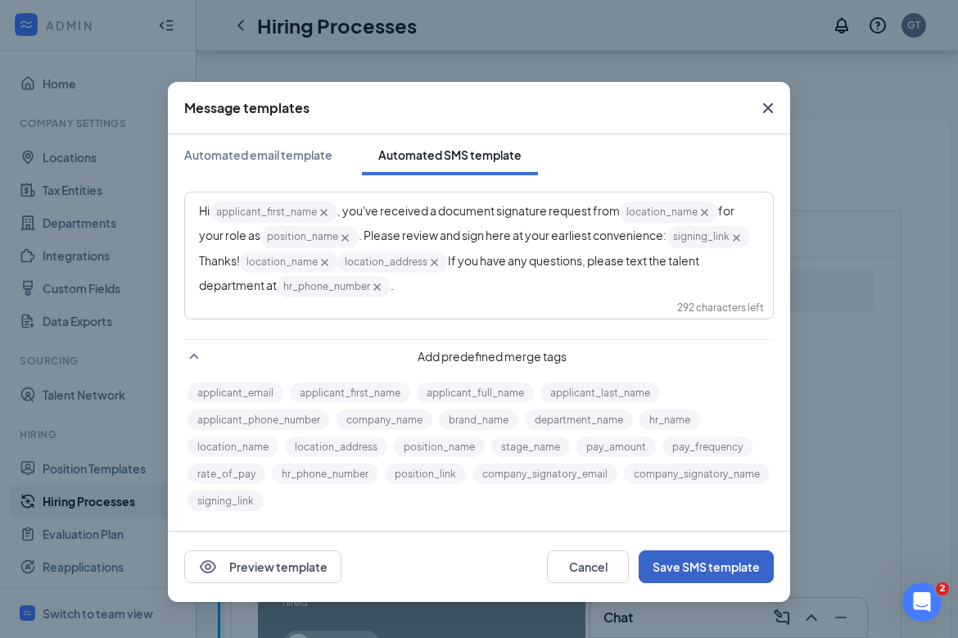
click at [703, 569] on button "Save SMS template" at bounding box center [706, 566] width 135 height 33
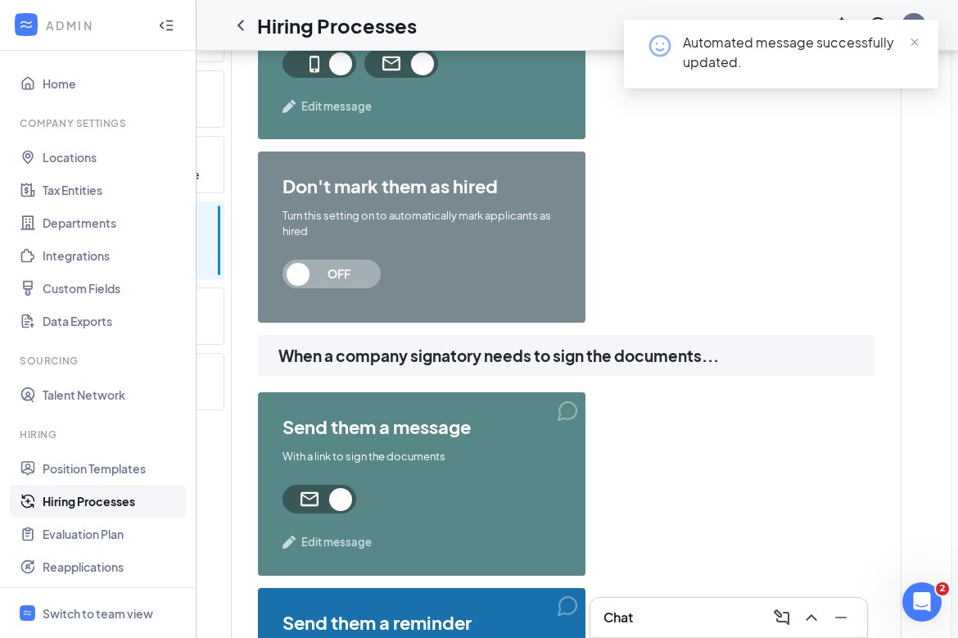
scroll to position [681, 0]
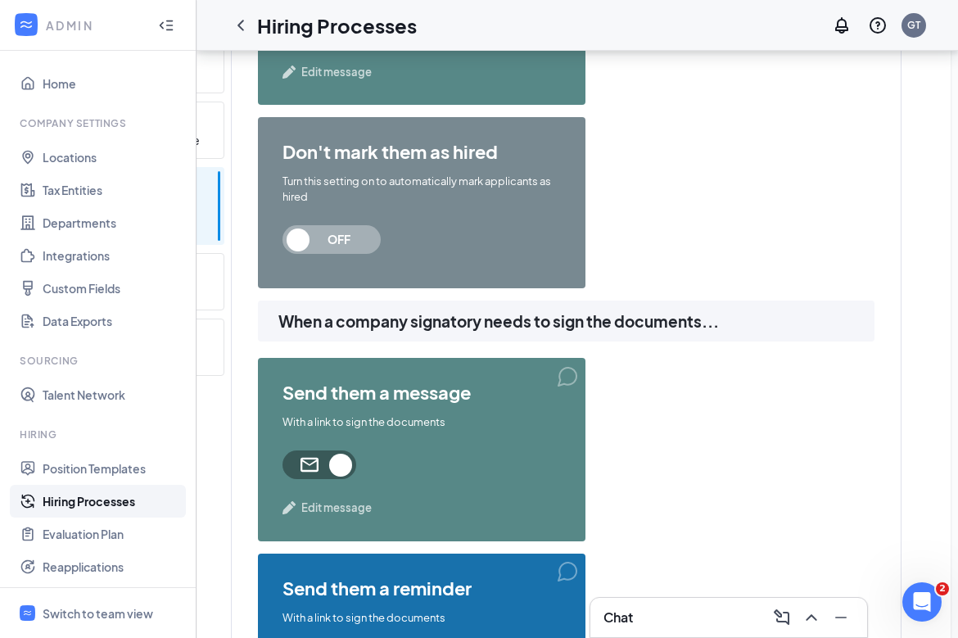
click at [355, 507] on span "Edit message" at bounding box center [336, 507] width 70 height 16
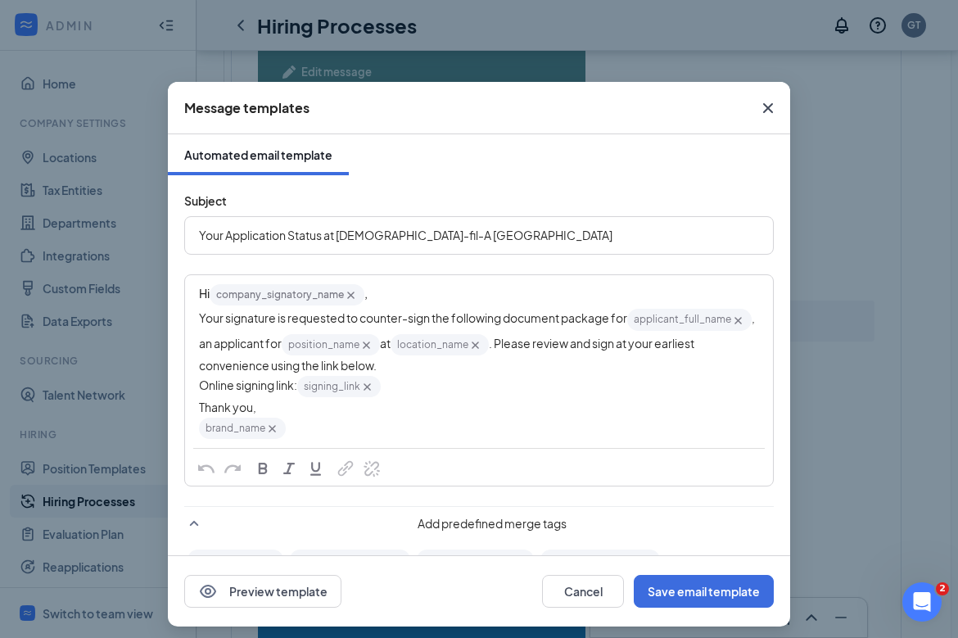
click at [775, 234] on div "Message templates Automated email template Subject Your Application Status at C…" at bounding box center [479, 319] width 958 height 638
click at [766, 105] on icon "Cross" at bounding box center [768, 108] width 20 height 20
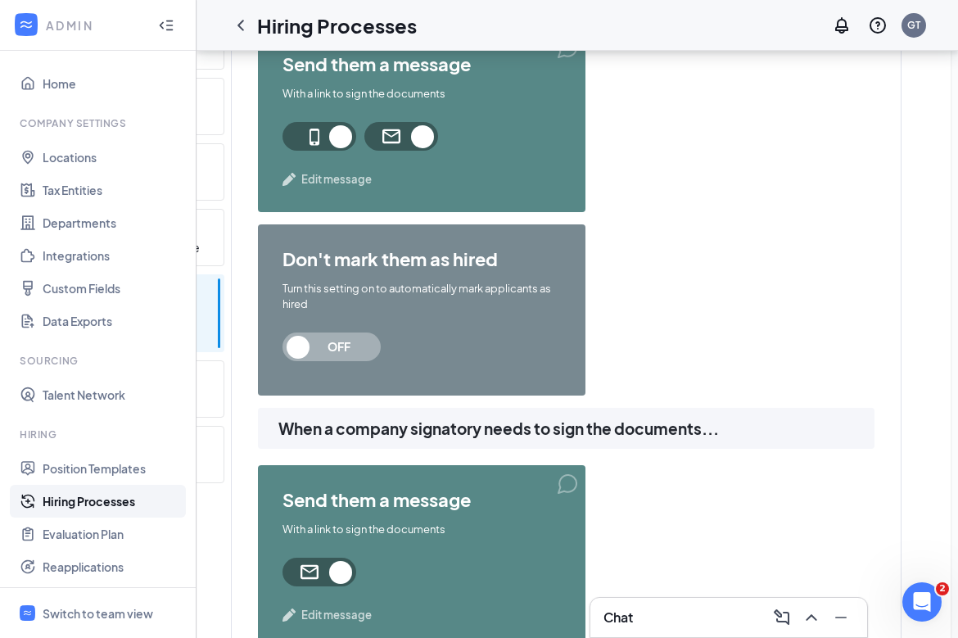
scroll to position [563, 0]
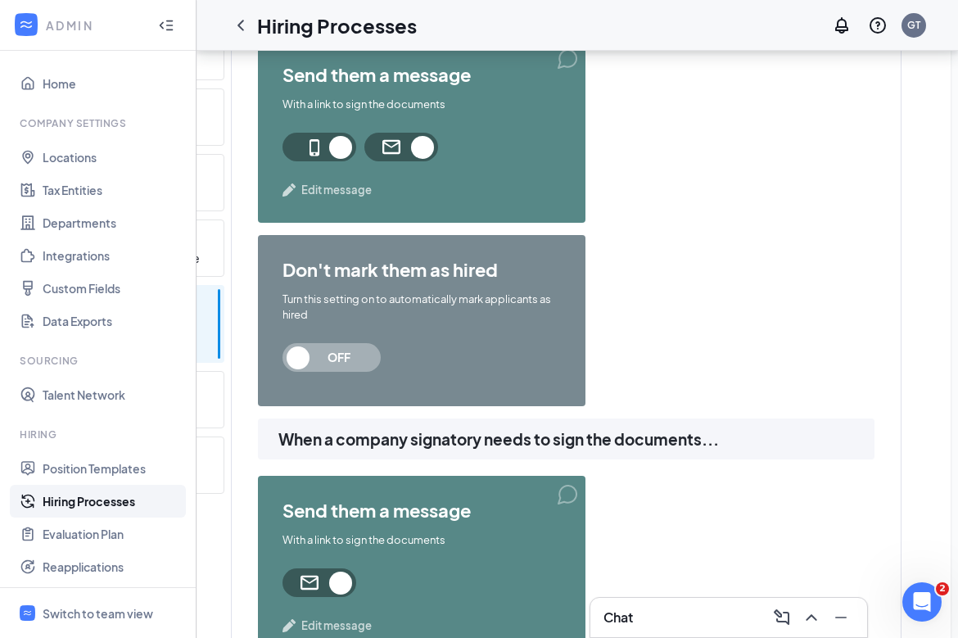
click at [328, 382] on div "don't mark them as hired Turn this setting on to automatically mark applicants …" at bounding box center [422, 320] width 328 height 171
click at [337, 357] on span "OFF" at bounding box center [339, 357] width 72 height 29
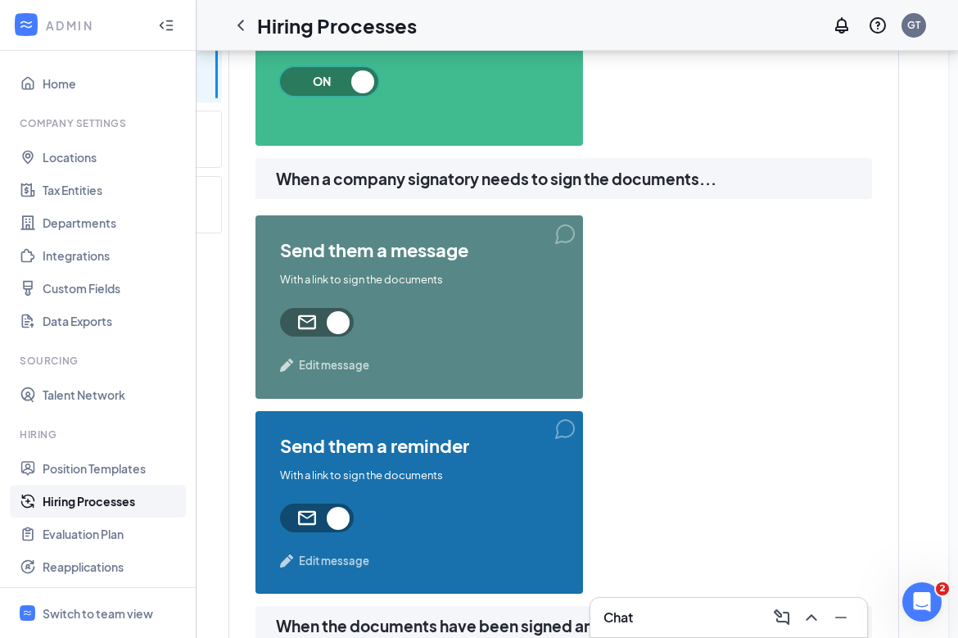
scroll to position [865, 0]
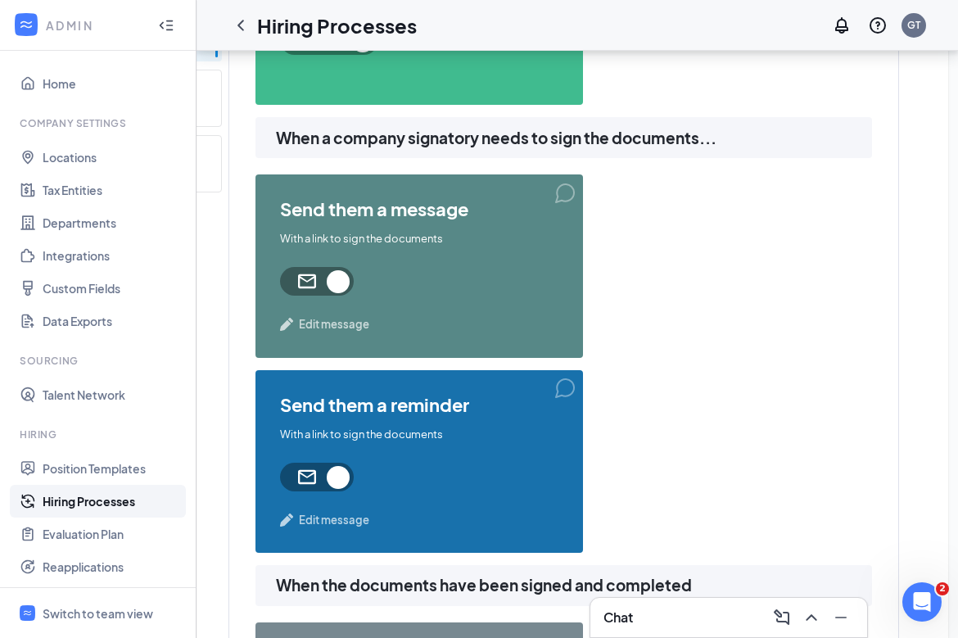
click at [354, 320] on span "Edit message" at bounding box center [334, 324] width 70 height 16
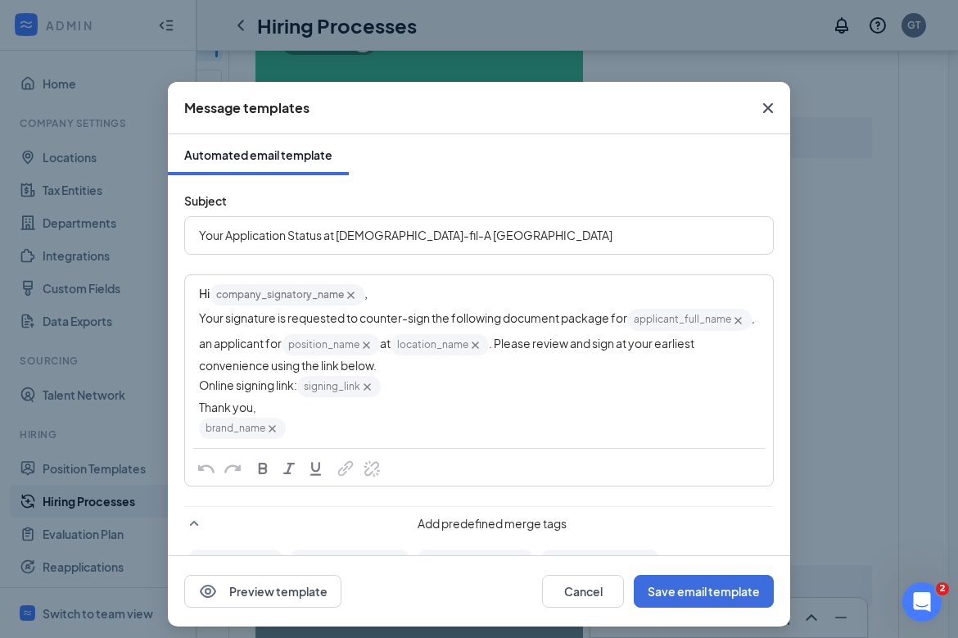
click at [257, 237] on span "Your Application Status at Chick-fil-A Phillipsburg" at bounding box center [405, 235] width 413 height 15
click at [279, 233] on span "Your Hiring Status at Chick-fil-A Phillipsburg" at bounding box center [391, 235] width 384 height 15
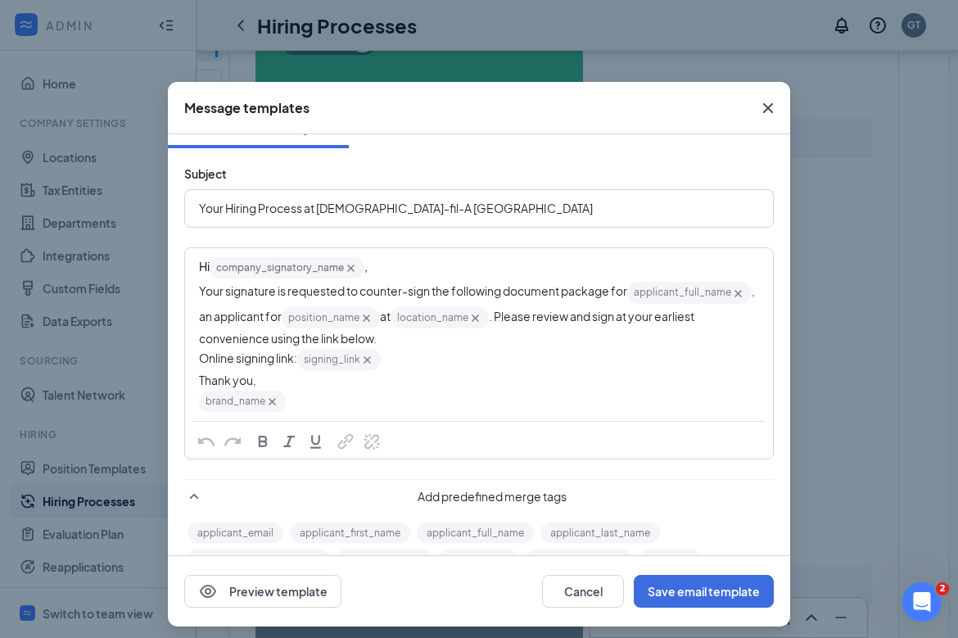
scroll to position [28, 0]
click at [275, 405] on icon "Cross" at bounding box center [272, 401] width 7 height 7
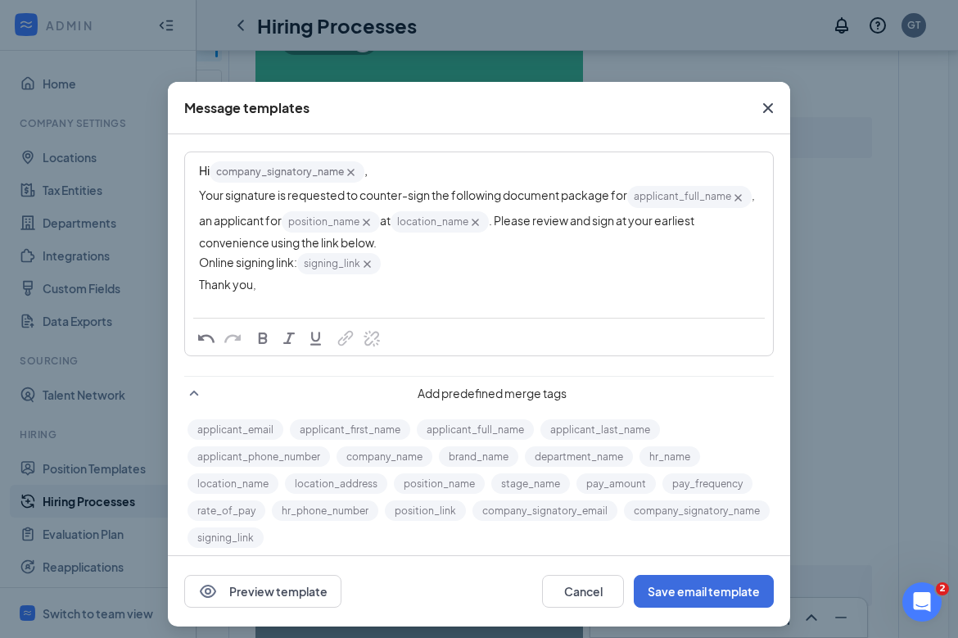
scroll to position [137, 0]
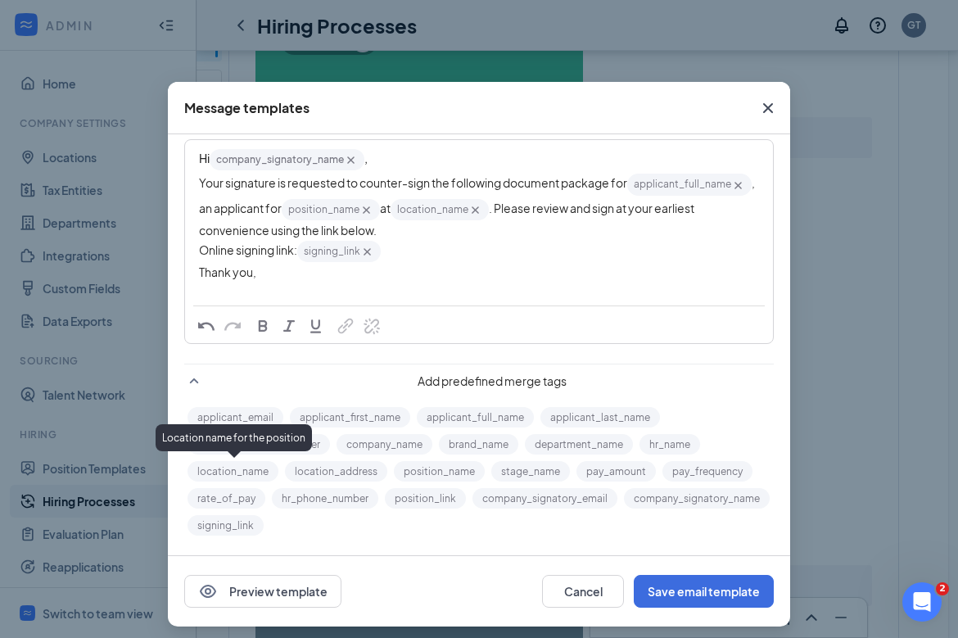
click at [255, 466] on button "location_name" at bounding box center [232, 471] width 91 height 20
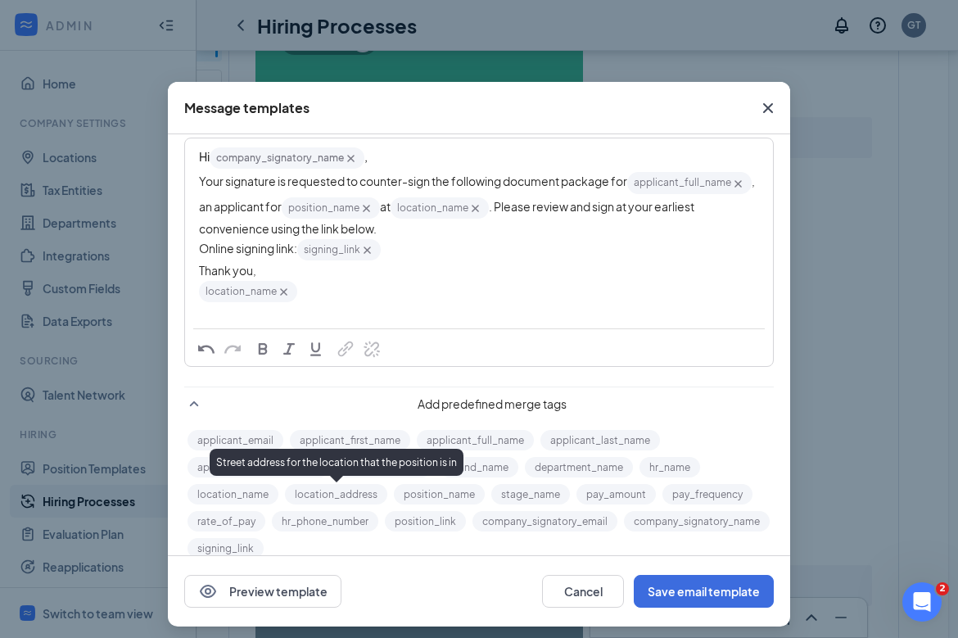
click at [357, 487] on button "location_address" at bounding box center [336, 494] width 102 height 20
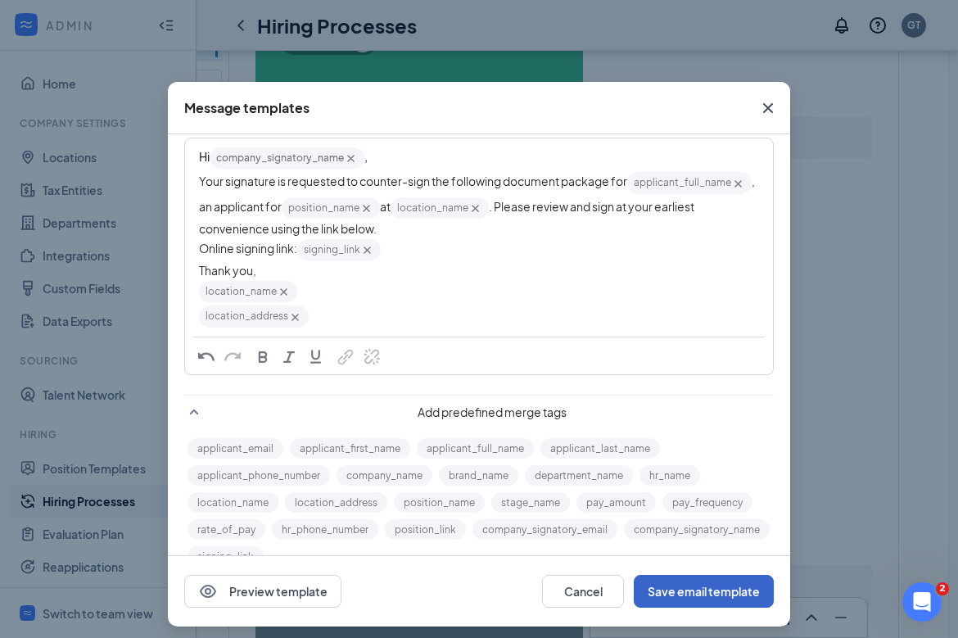
click at [684, 594] on button "Save email template" at bounding box center [704, 591] width 140 height 33
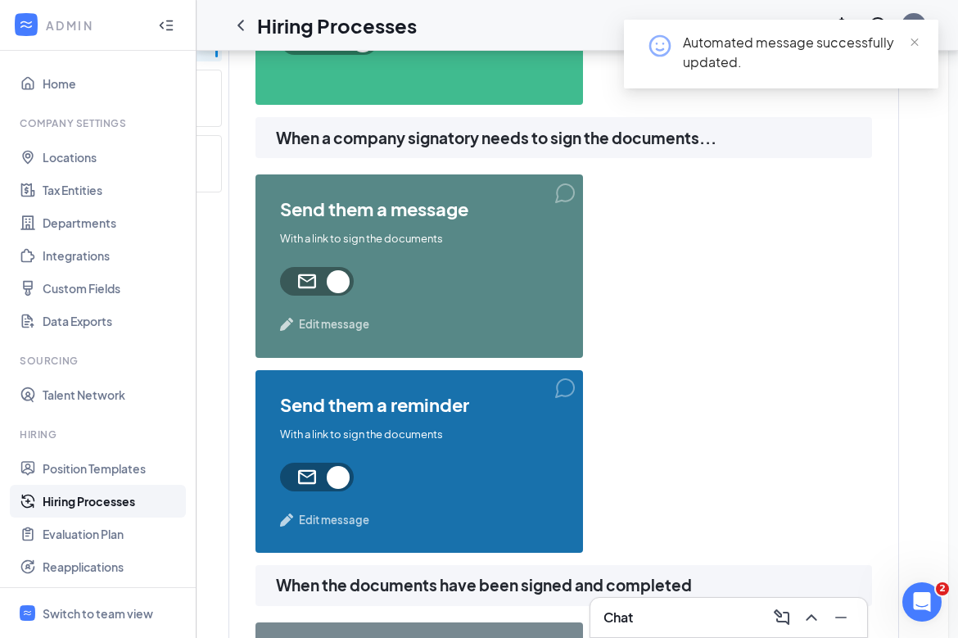
click at [350, 325] on span "Edit message" at bounding box center [334, 324] width 70 height 16
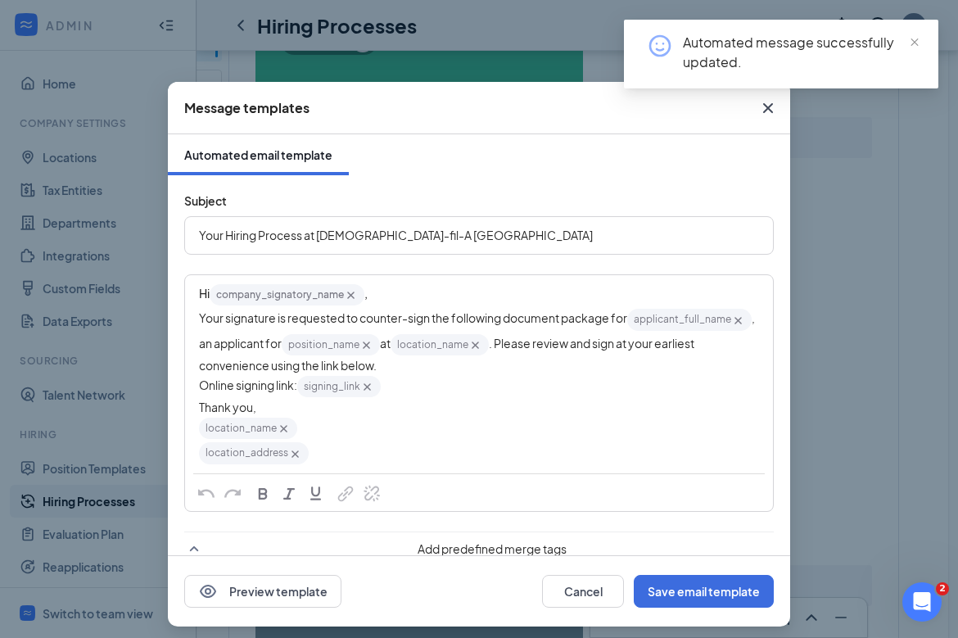
click at [775, 392] on div "Message templates Automated email template Subject Your Hiring Process at Chick…" at bounding box center [479, 319] width 958 height 638
click at [768, 108] on icon "Cross" at bounding box center [768, 108] width 10 height 10
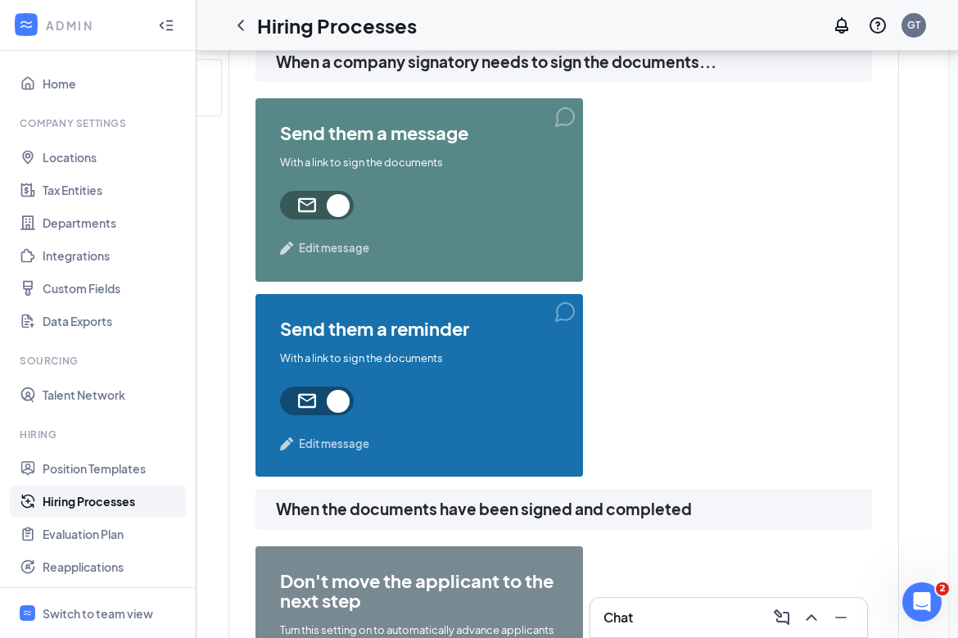
scroll to position [1123, 0]
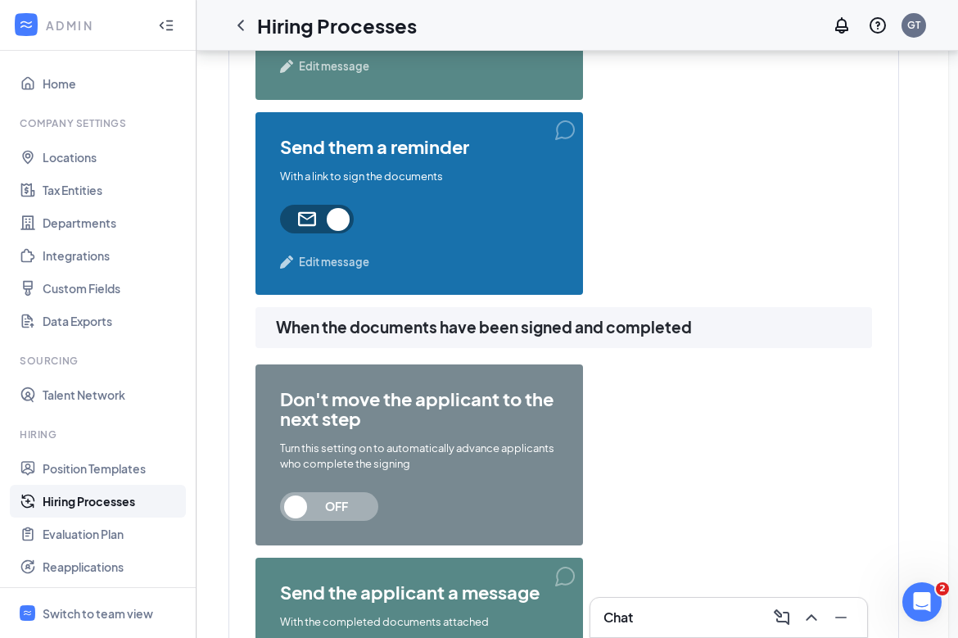
click at [342, 264] on span "Edit message" at bounding box center [334, 262] width 70 height 16
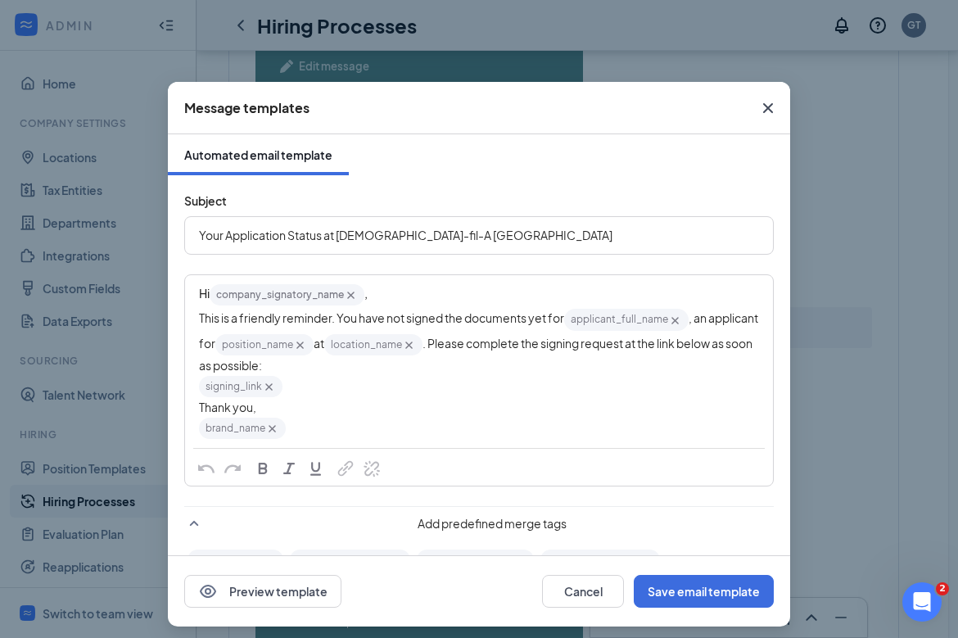
click at [260, 236] on span "Your Application Status at Chick-fil-A Phillipsburg" at bounding box center [405, 235] width 413 height 15
click at [260, 237] on span "Your Application Status at Chick-fil-A Phillipsburg" at bounding box center [405, 235] width 413 height 15
click at [282, 233] on span "Your Hiring Status at Chick-fil-A Phillipsburg" at bounding box center [391, 235] width 384 height 15
drag, startPoint x: 352, startPoint y: 294, endPoint x: 371, endPoint y: 318, distance: 30.3
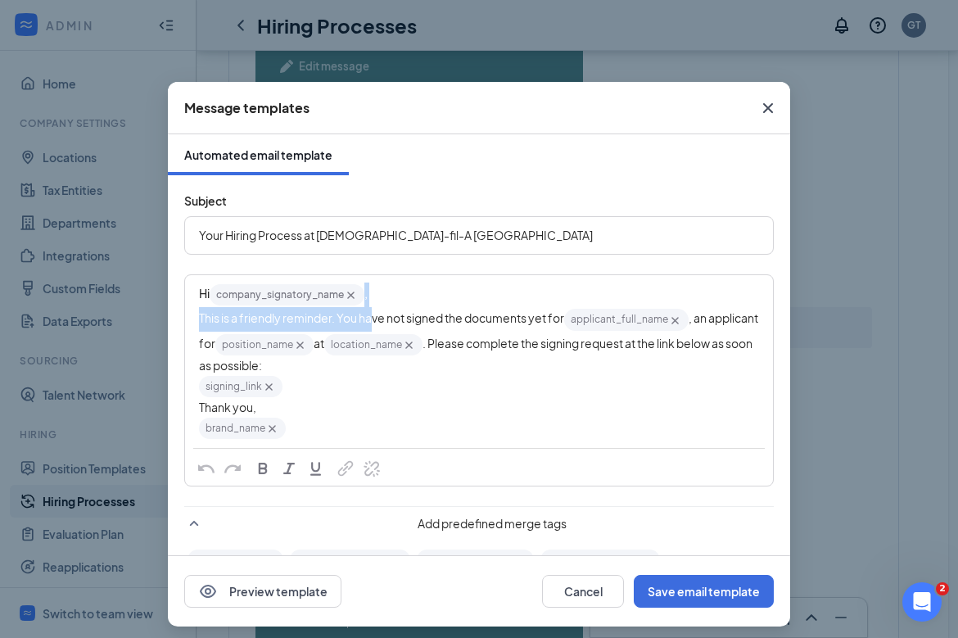
click at [371, 318] on div "Hi company_signatory_name‌‌‌‌ {{company_signatory_name}} , This is a friendly r…" at bounding box center [479, 361] width 560 height 158
click at [372, 318] on span "This is a friendly reminder. You have not signed the documents yet for" at bounding box center [381, 317] width 365 height 15
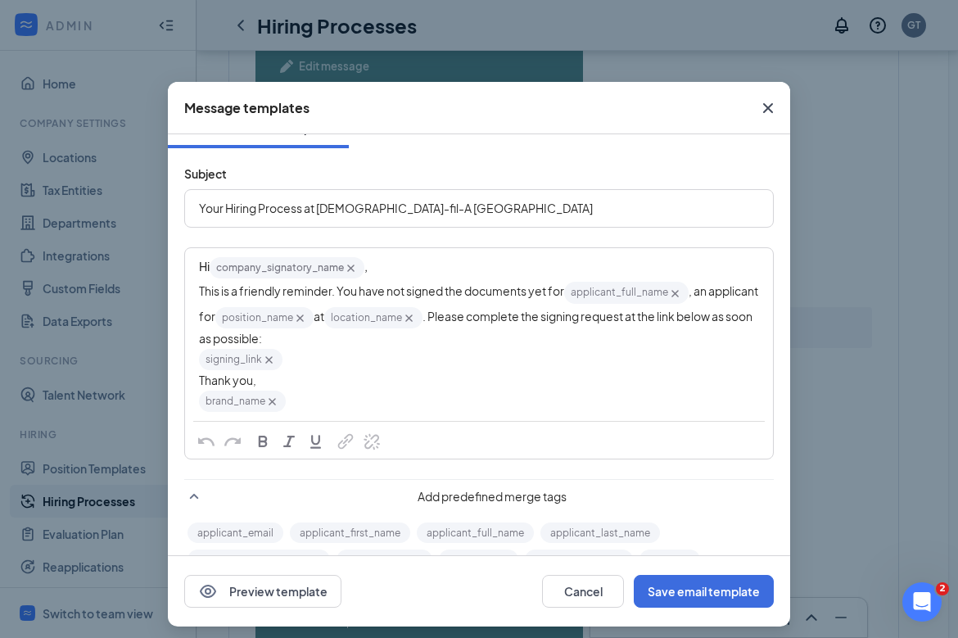
scroll to position [29, 0]
click at [267, 402] on icon "Cross" at bounding box center [272, 400] width 14 height 14
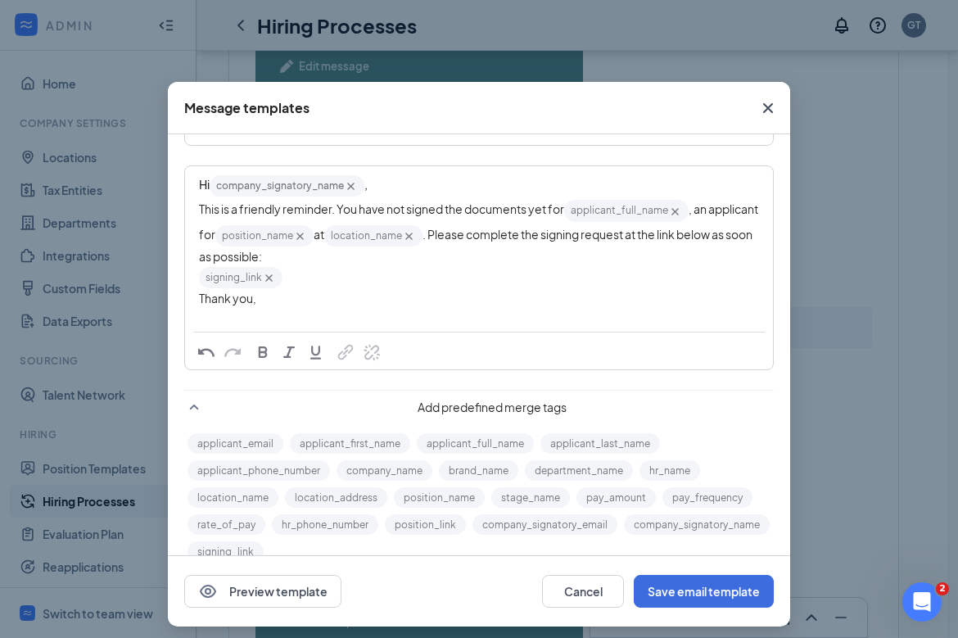
scroll to position [137, 0]
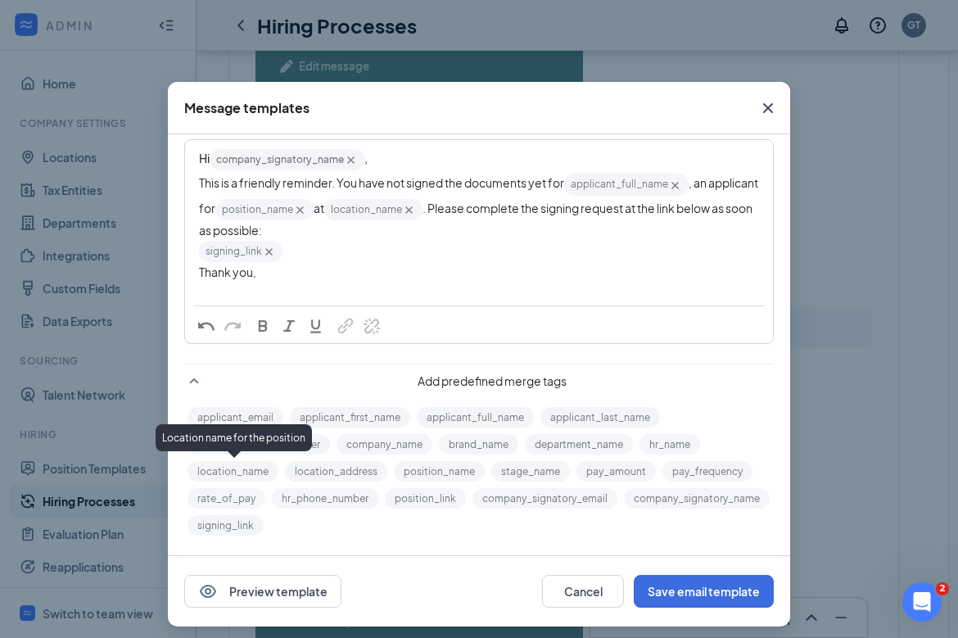
click at [256, 468] on button "location_name" at bounding box center [232, 471] width 91 height 20
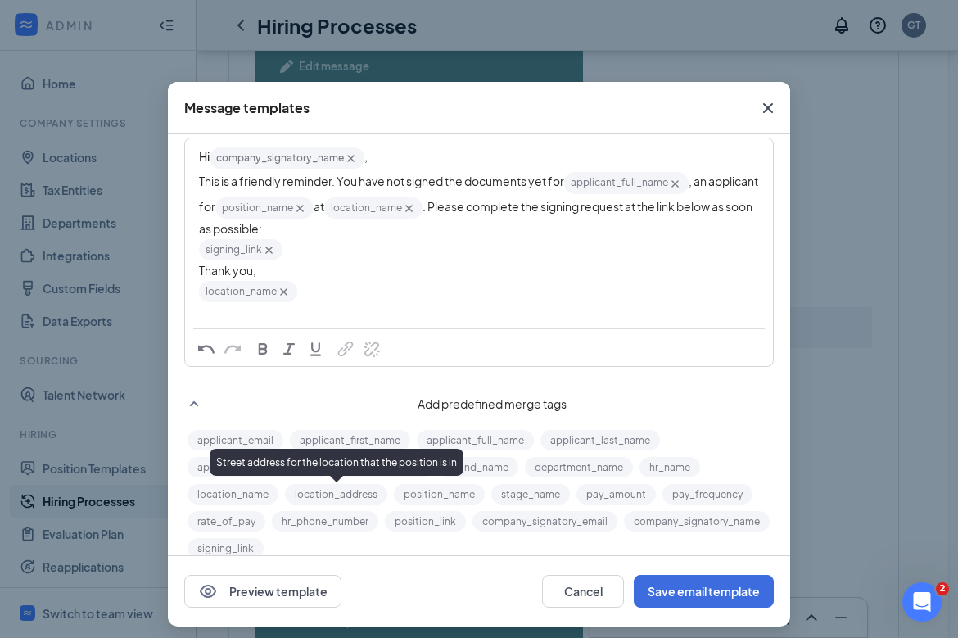
click at [326, 494] on button "location_address" at bounding box center [336, 494] width 102 height 20
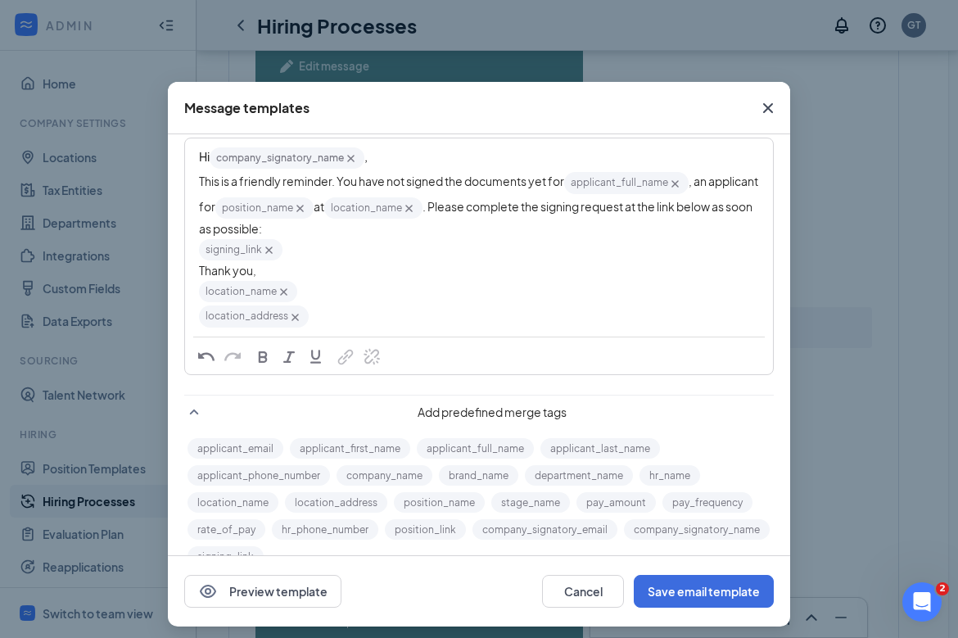
scroll to position [0, 0]
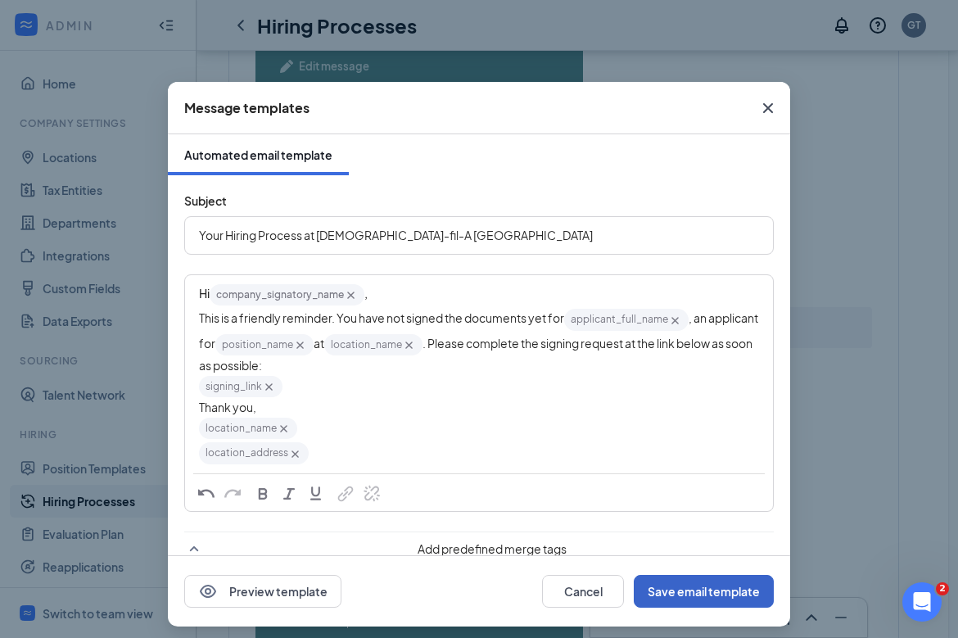
click at [730, 587] on button "Save email template" at bounding box center [704, 591] width 140 height 33
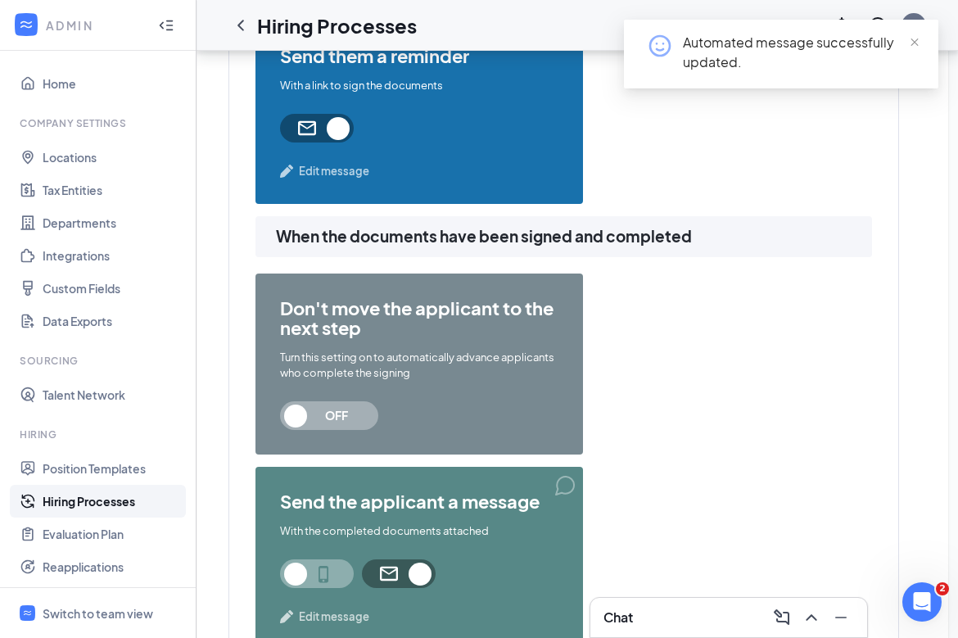
scroll to position [1381, 0]
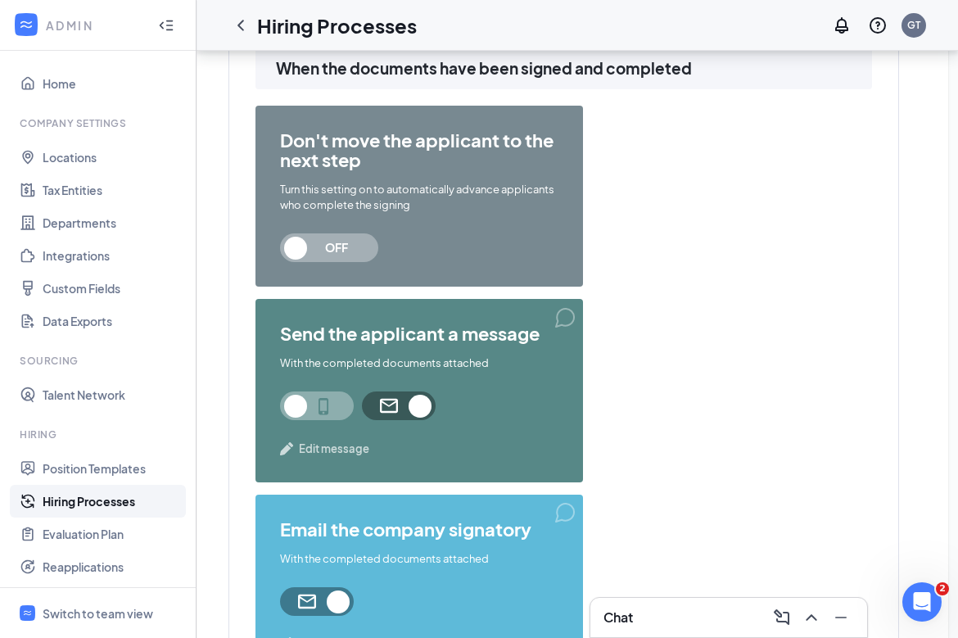
click at [300, 242] on span "OFF" at bounding box center [329, 247] width 98 height 29
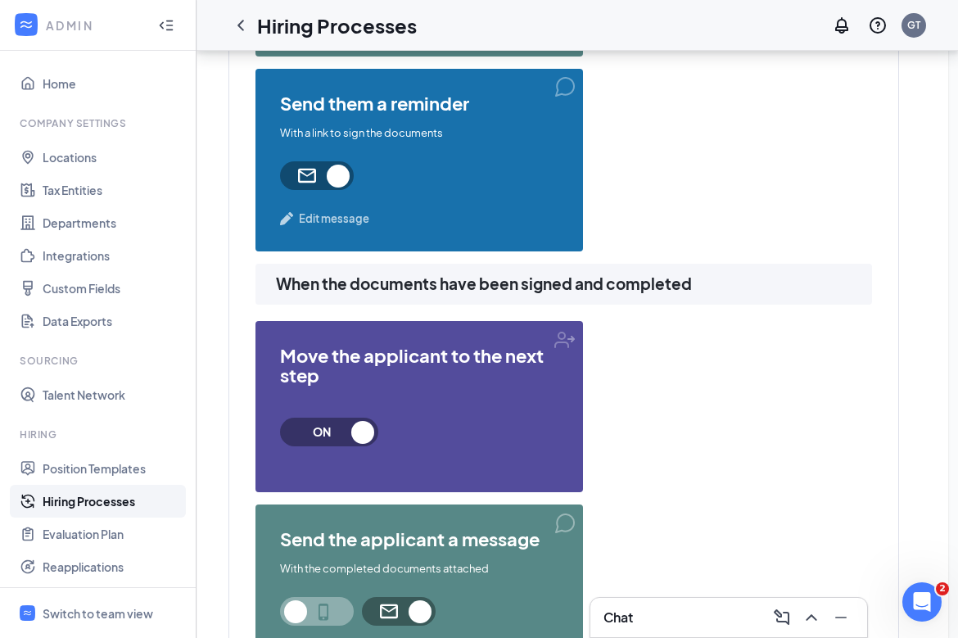
scroll to position [1168, 0]
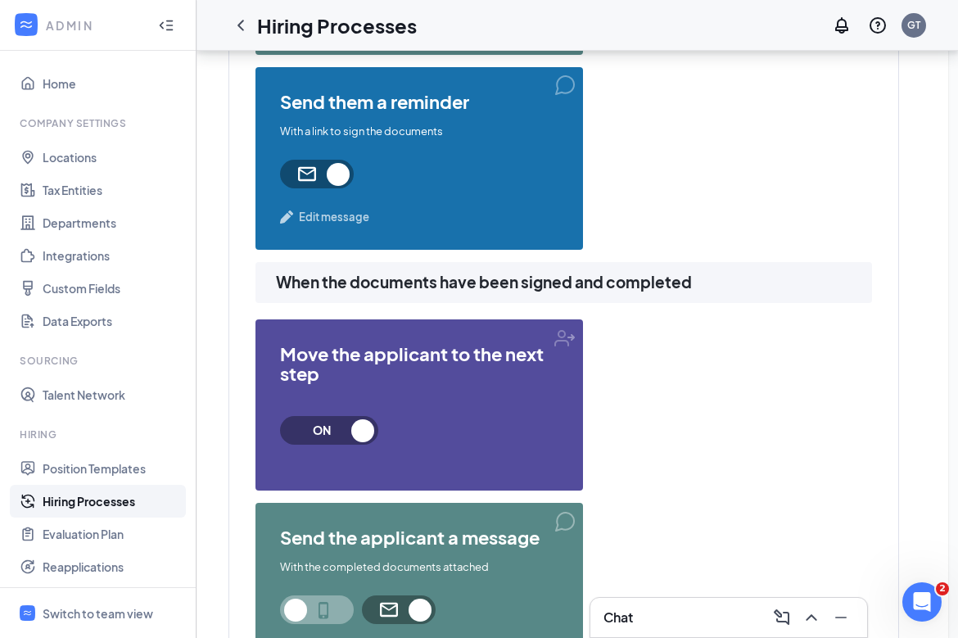
click at [352, 436] on span "ON" at bounding box center [322, 430] width 72 height 29
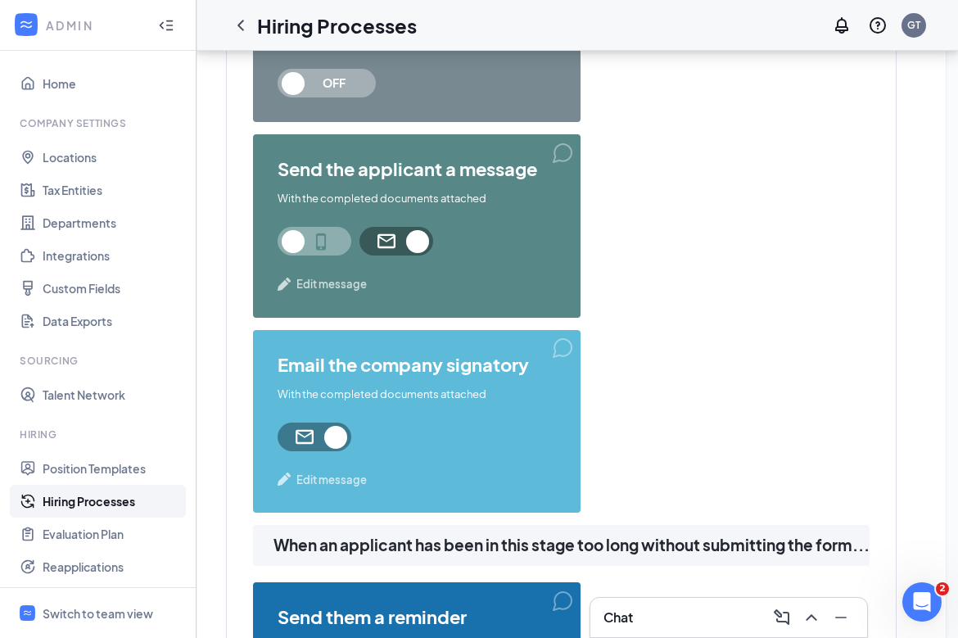
scroll to position [1555, 0]
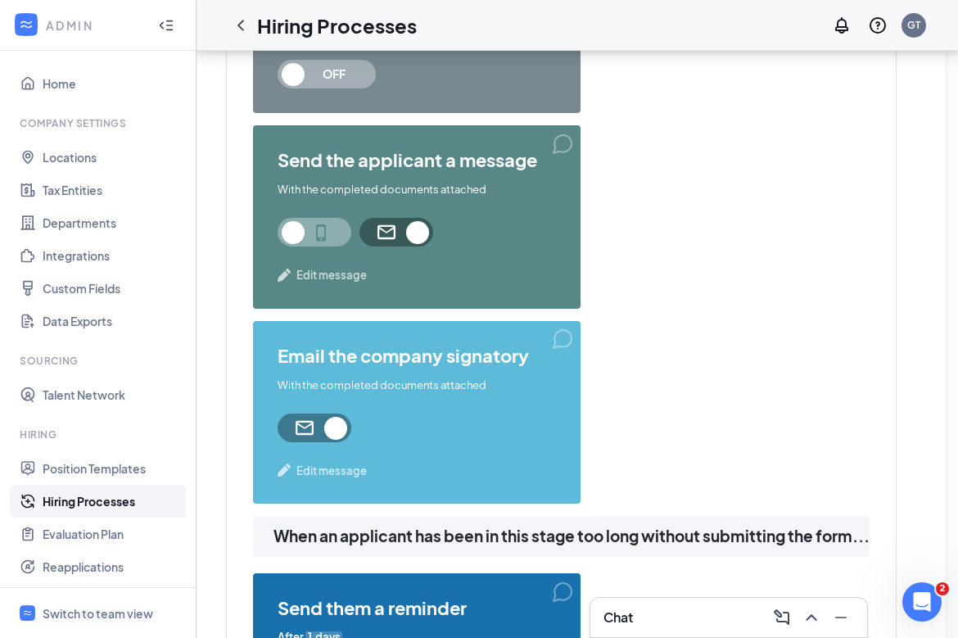
click at [360, 278] on span "Edit message" at bounding box center [331, 275] width 70 height 16
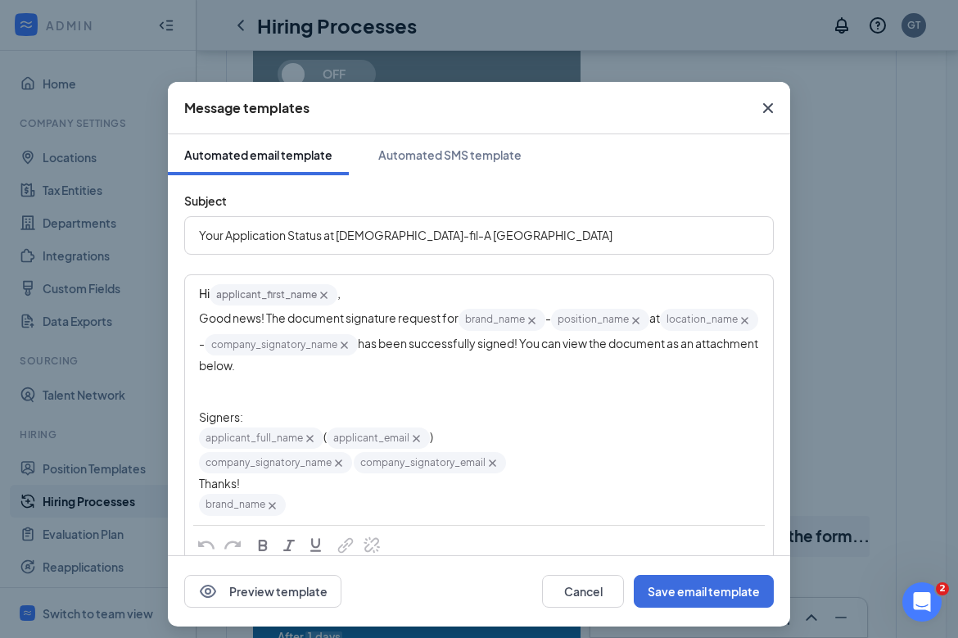
click at [261, 236] on span "Your Application Status at Chick-fil-A Phillipsburg" at bounding box center [405, 235] width 413 height 15
click at [273, 237] on span "Your Hiring Status at Chick-fil-A Phillipsburg" at bounding box center [391, 235] width 384 height 15
click at [273, 236] on span "Your Hiring Status at Chick-fil-A Phillipsburg" at bounding box center [391, 235] width 384 height 15
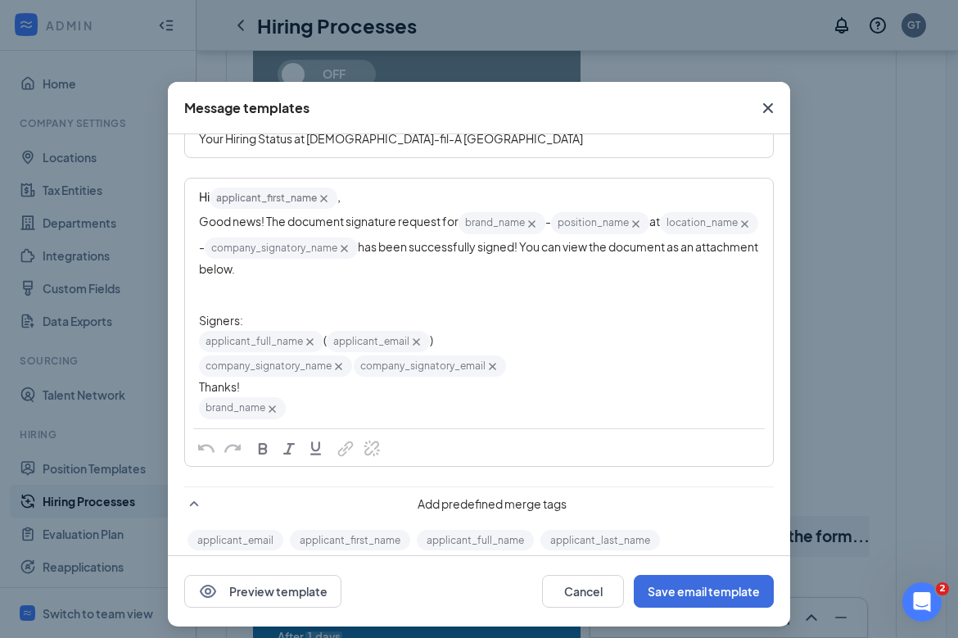
scroll to position [98, 0]
click at [269, 404] on icon "Cross" at bounding box center [272, 407] width 14 height 14
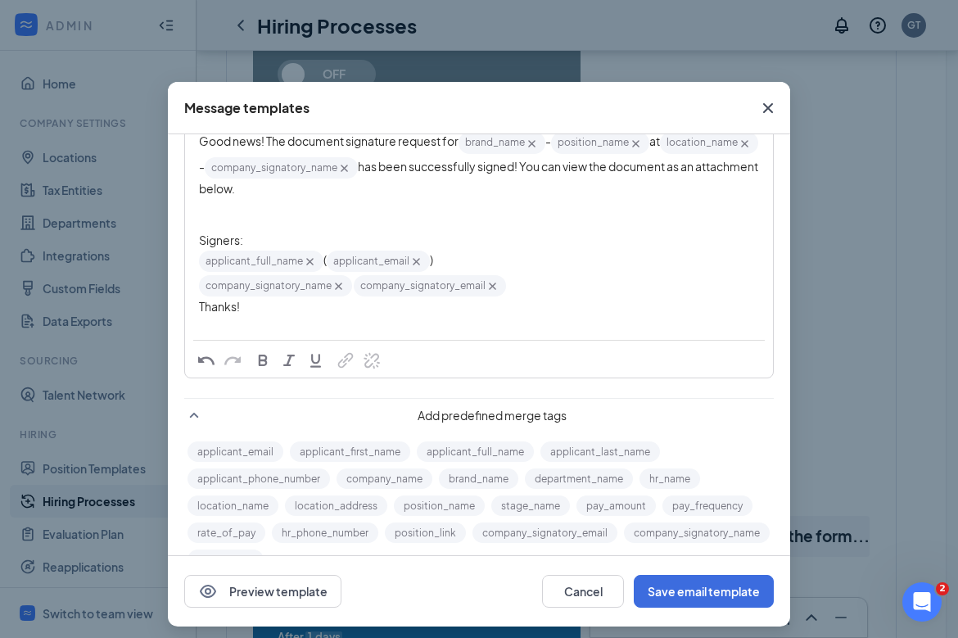
scroll to position [214, 0]
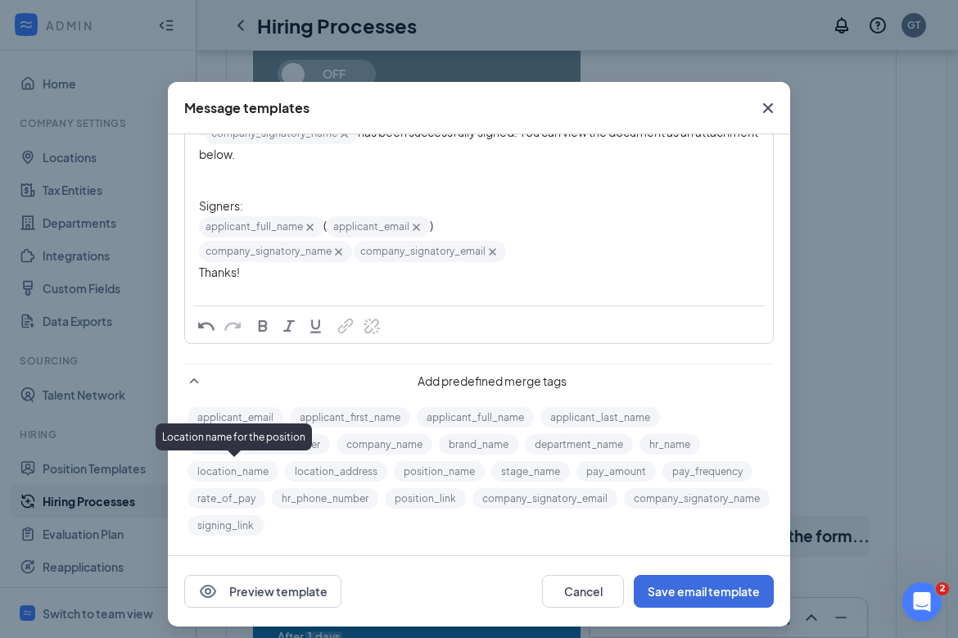
click at [233, 472] on button "location_name" at bounding box center [232, 471] width 91 height 20
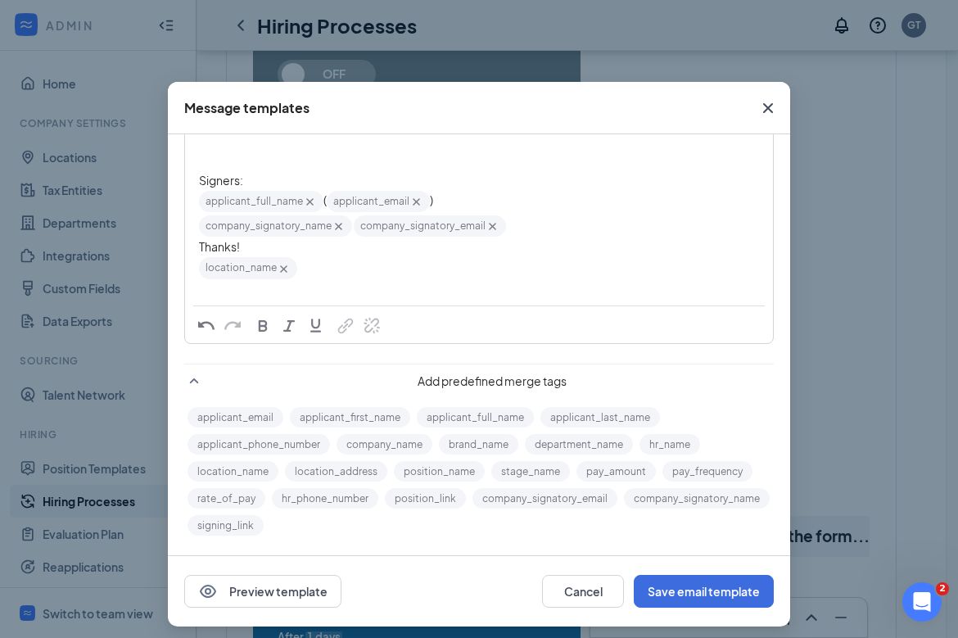
scroll to position [238, 0]
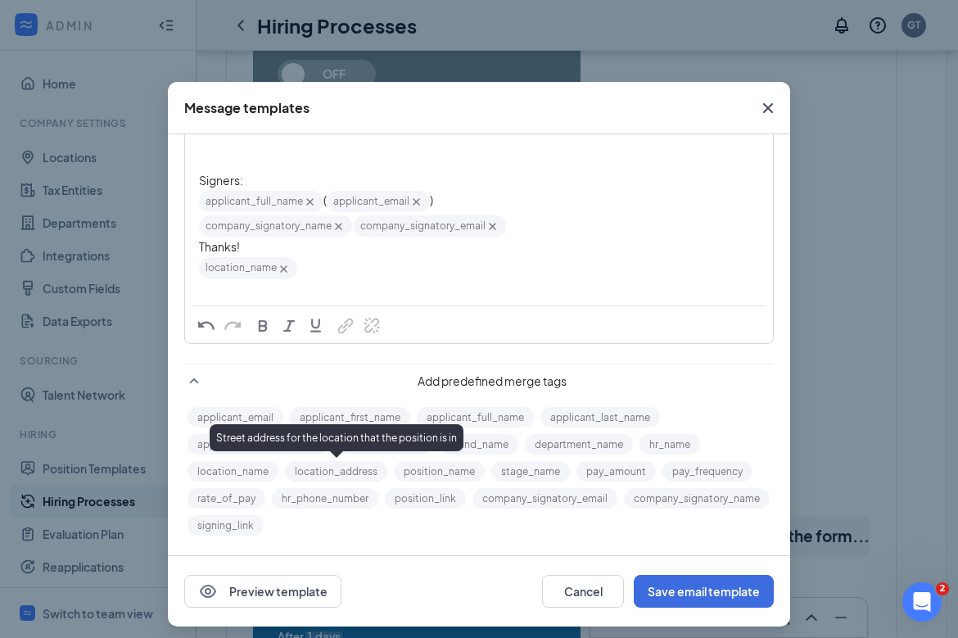
click at [336, 472] on button "location_address" at bounding box center [336, 471] width 102 height 20
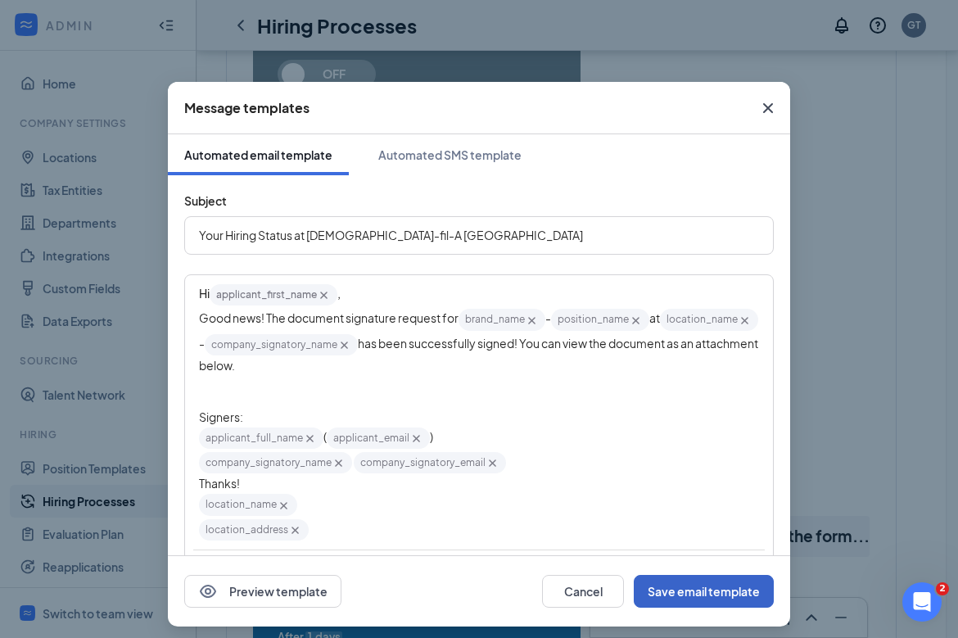
click at [682, 587] on button "Save email template" at bounding box center [704, 591] width 140 height 33
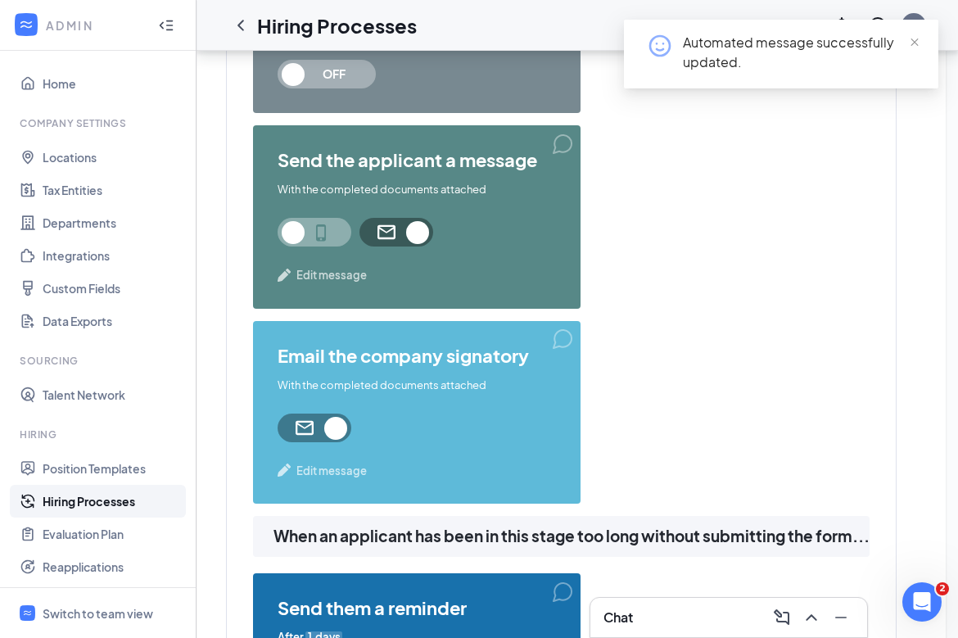
click at [321, 278] on span "Edit message" at bounding box center [331, 275] width 70 height 16
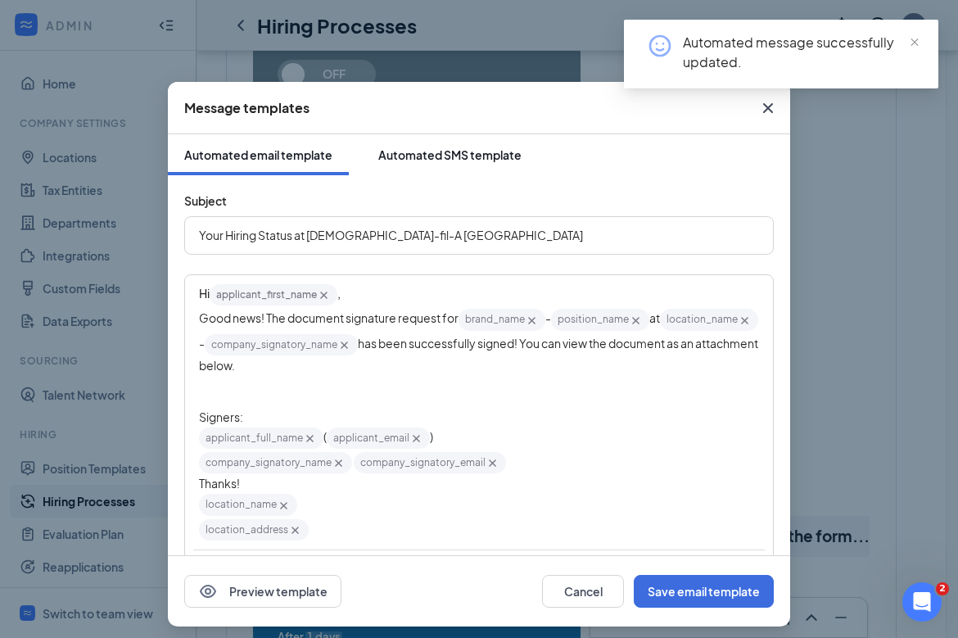
click at [425, 148] on div "Automated SMS template" at bounding box center [449, 155] width 143 height 16
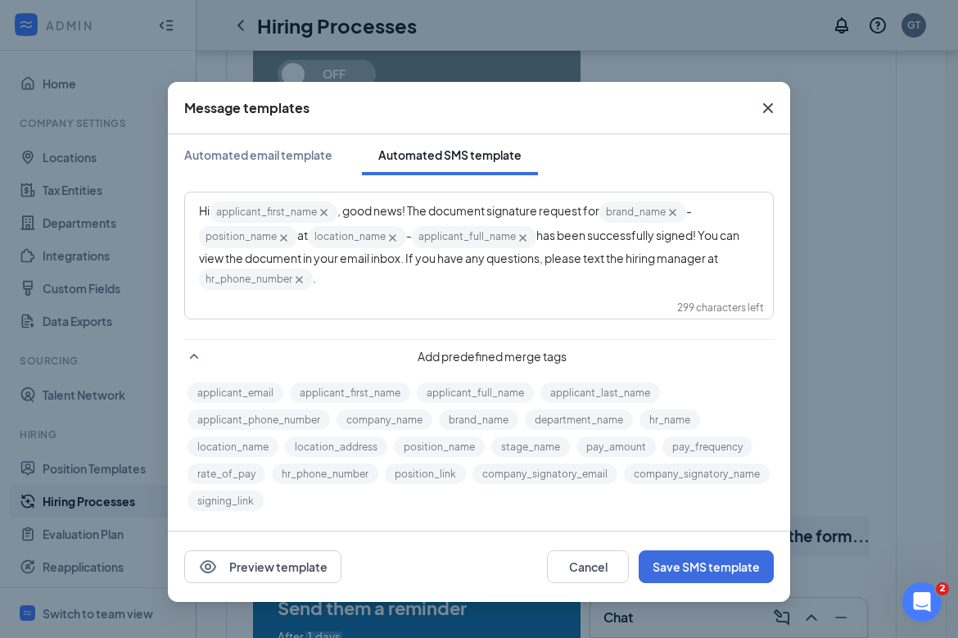
click at [648, 262] on span "has been successfully signed! You can view the document in your email inbox. If…" at bounding box center [470, 246] width 542 height 37
click at [230, 282] on span "has been successfully signed! You can view the document in your email inbox. If…" at bounding box center [470, 256] width 542 height 56
click at [695, 558] on button "Save SMS template" at bounding box center [706, 566] width 135 height 33
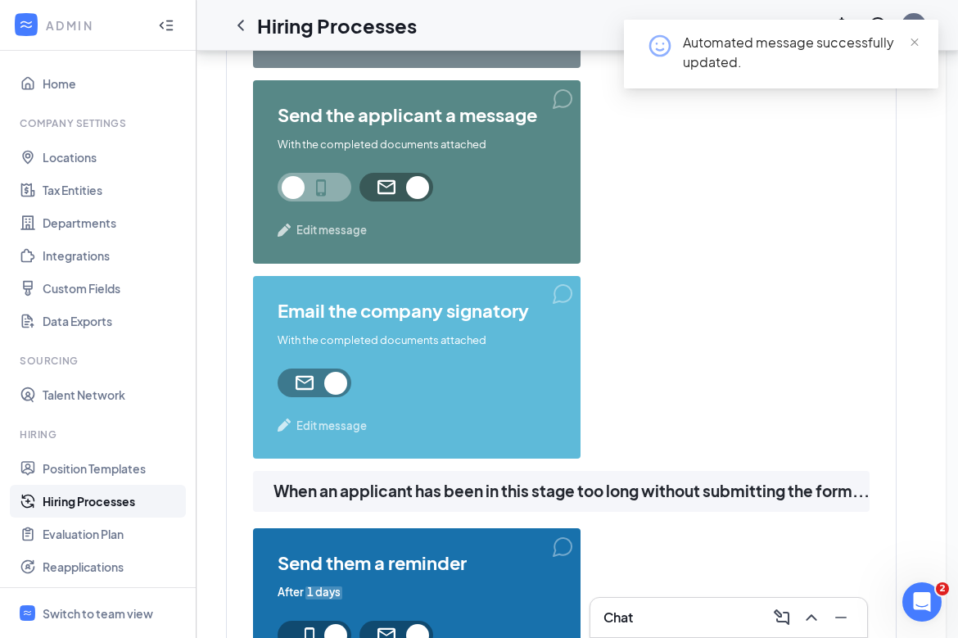
scroll to position [1521, 0]
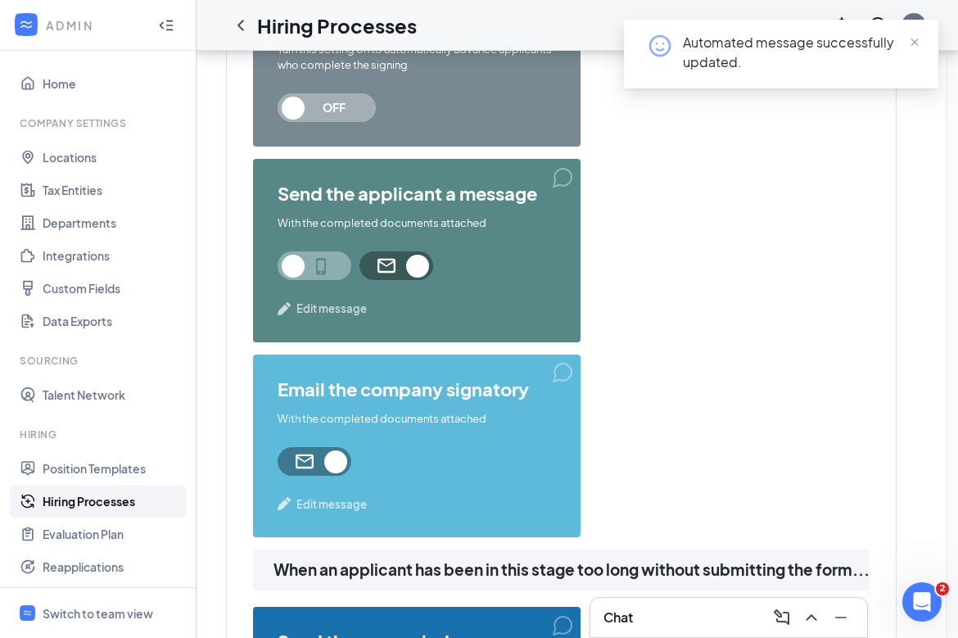
click at [341, 503] on span "Edit message" at bounding box center [331, 504] width 70 height 16
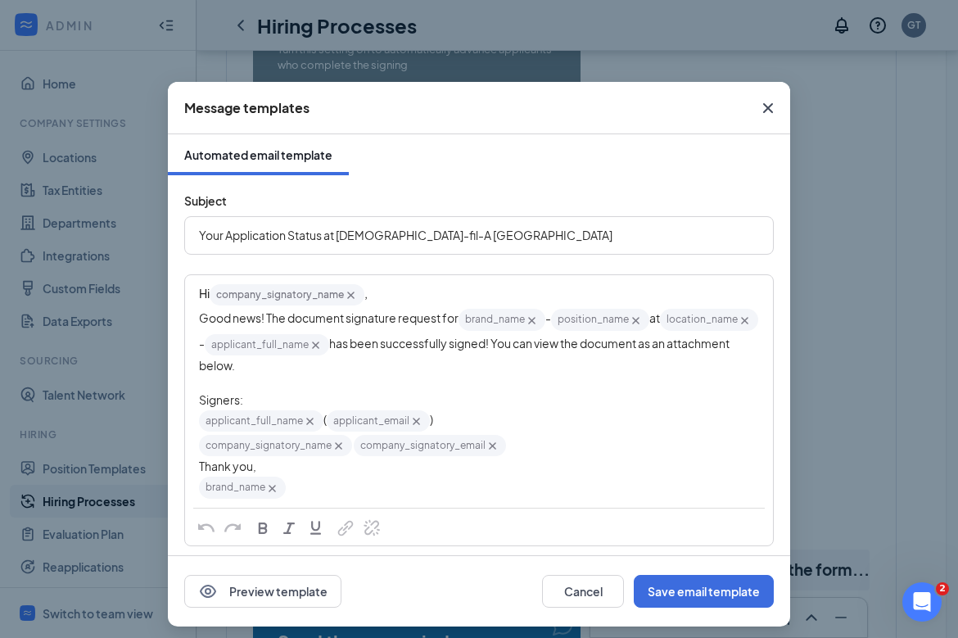
click at [273, 495] on icon "Cross" at bounding box center [272, 488] width 14 height 14
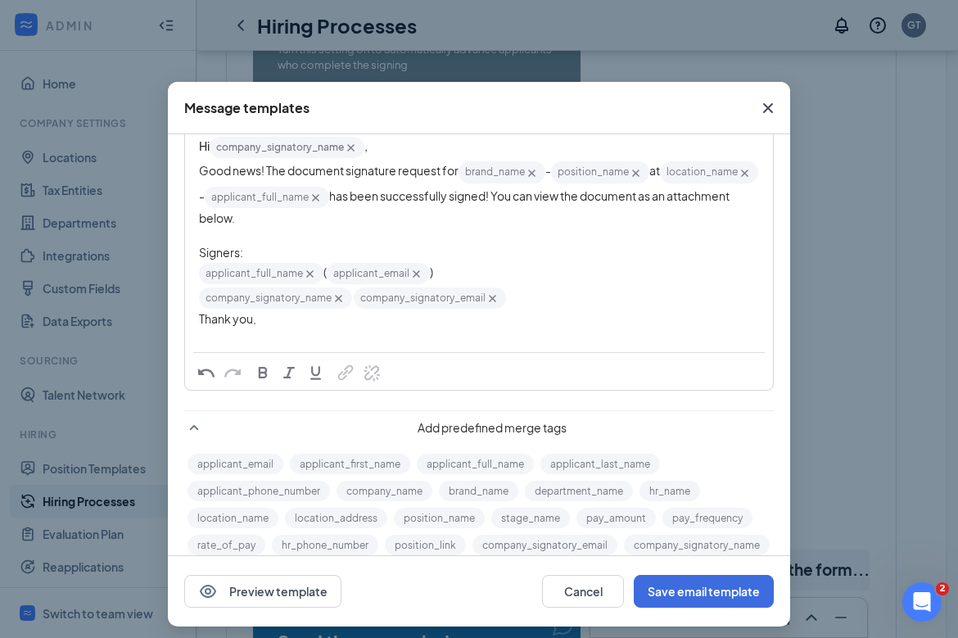
scroll to position [197, 0]
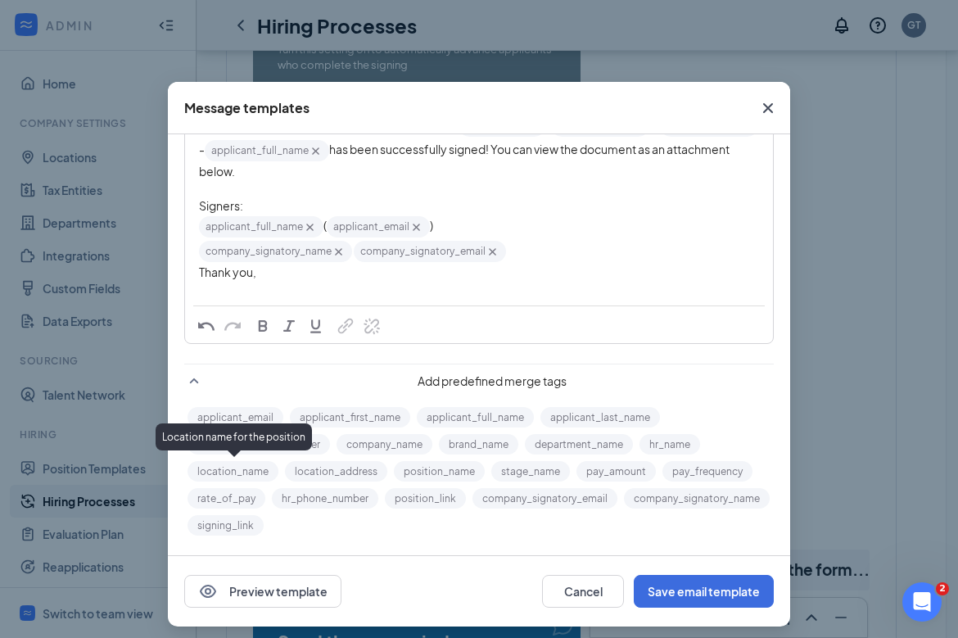
click at [269, 473] on button "location_name" at bounding box center [232, 471] width 91 height 20
click at [245, 465] on button "location_name" at bounding box center [232, 471] width 91 height 20
click at [233, 468] on button "location_name" at bounding box center [232, 471] width 91 height 20
click at [256, 307] on div at bounding box center [478, 324] width 571 height 38
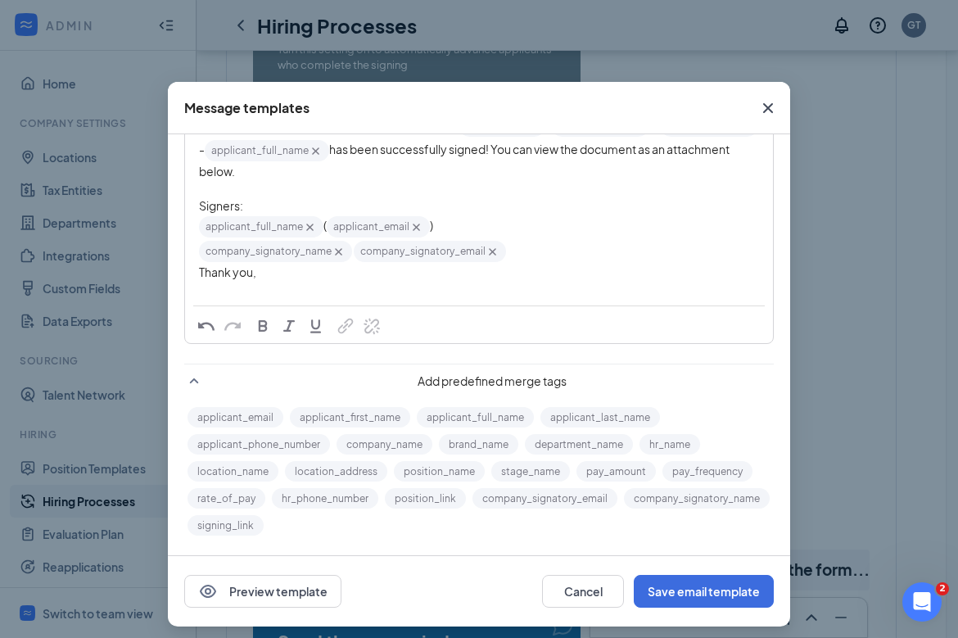
click at [266, 295] on div "Edit text" at bounding box center [479, 289] width 560 height 17
click at [208, 477] on button "location_name" at bounding box center [232, 471] width 91 height 20
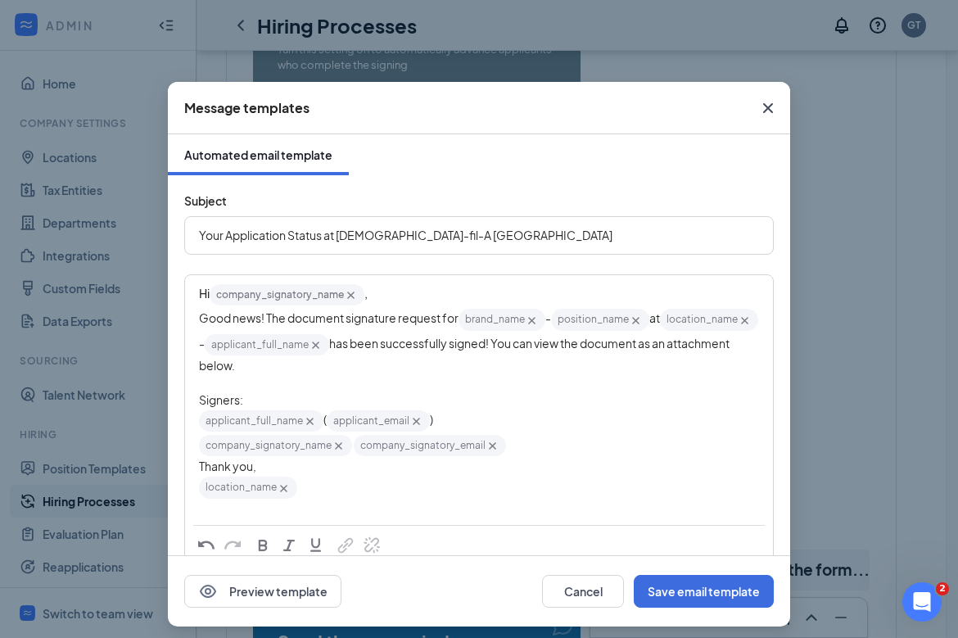
scroll to position [221, 0]
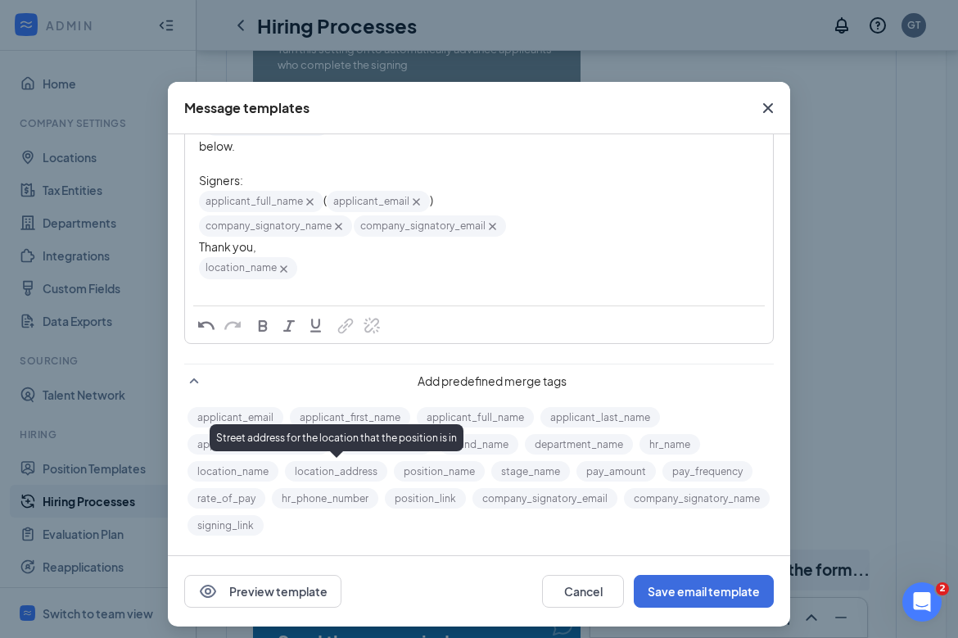
click at [324, 477] on button "location_address" at bounding box center [336, 471] width 102 height 20
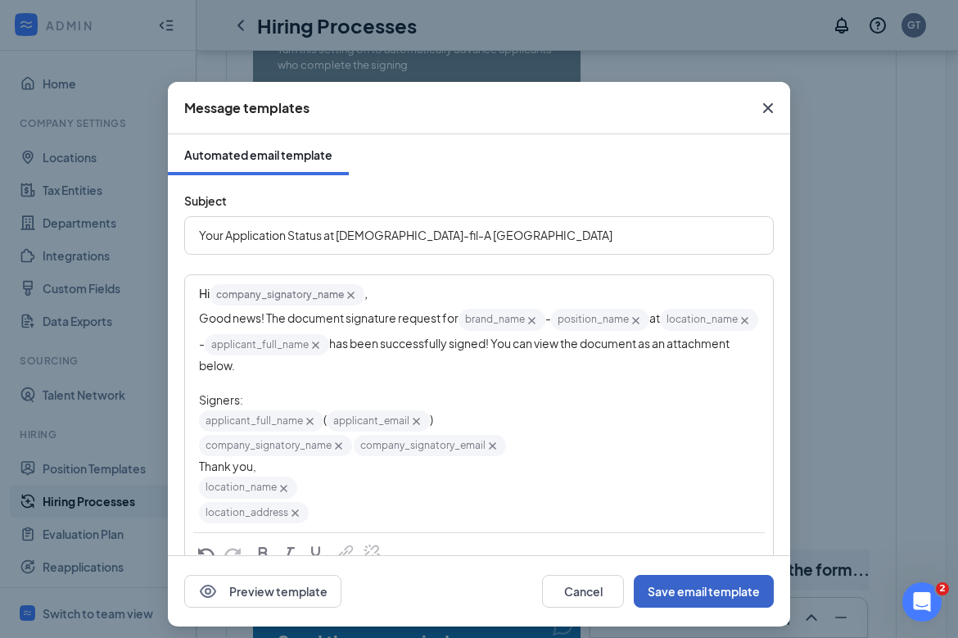
click at [681, 589] on button "Save email template" at bounding box center [704, 591] width 140 height 33
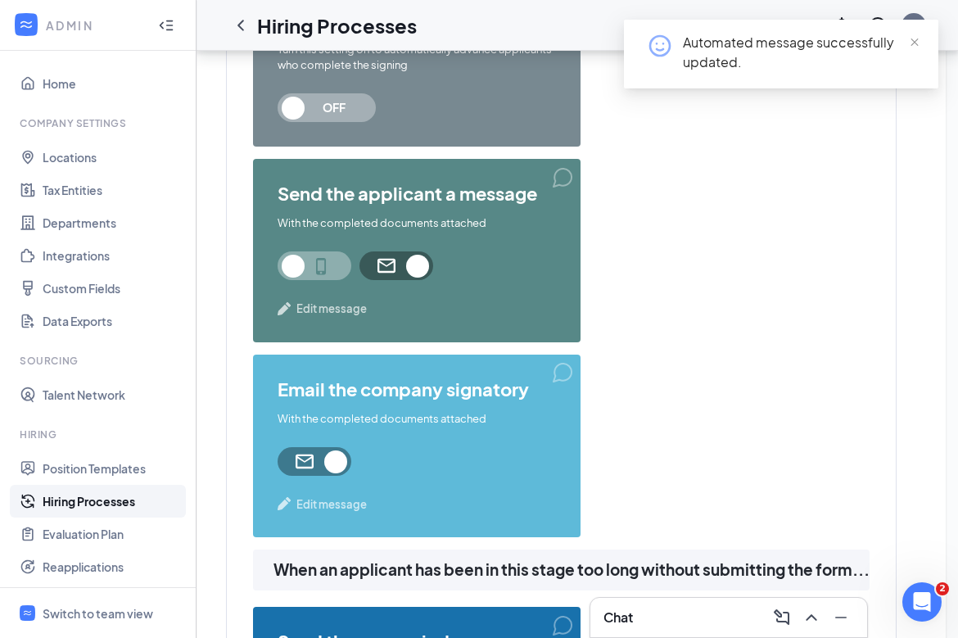
click at [338, 300] on span "Edit message" at bounding box center [331, 308] width 70 height 16
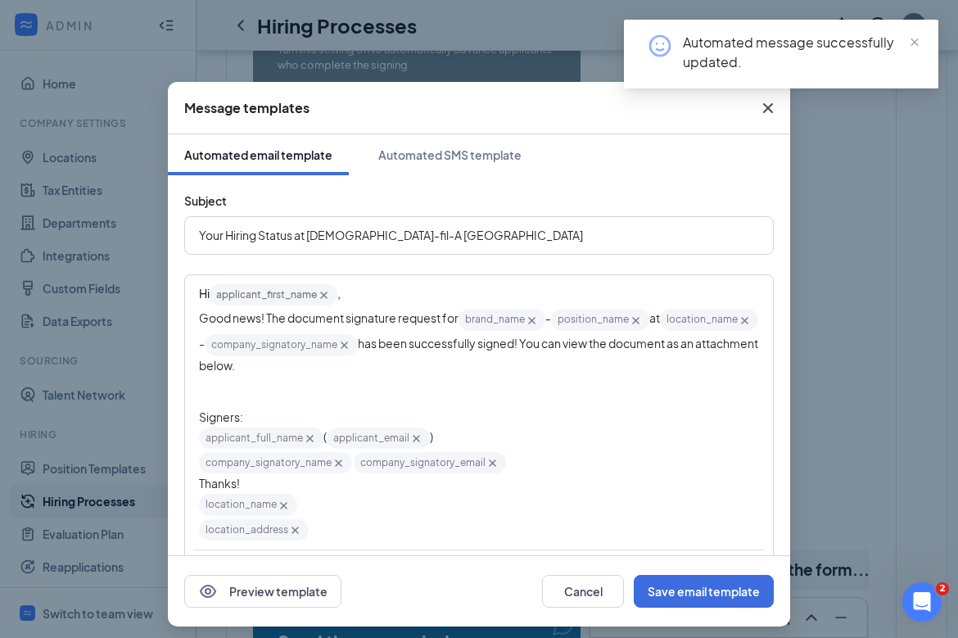
click at [775, 338] on div "Message templates Automated email template Automated SMS template Subject Your …" at bounding box center [479, 319] width 958 height 638
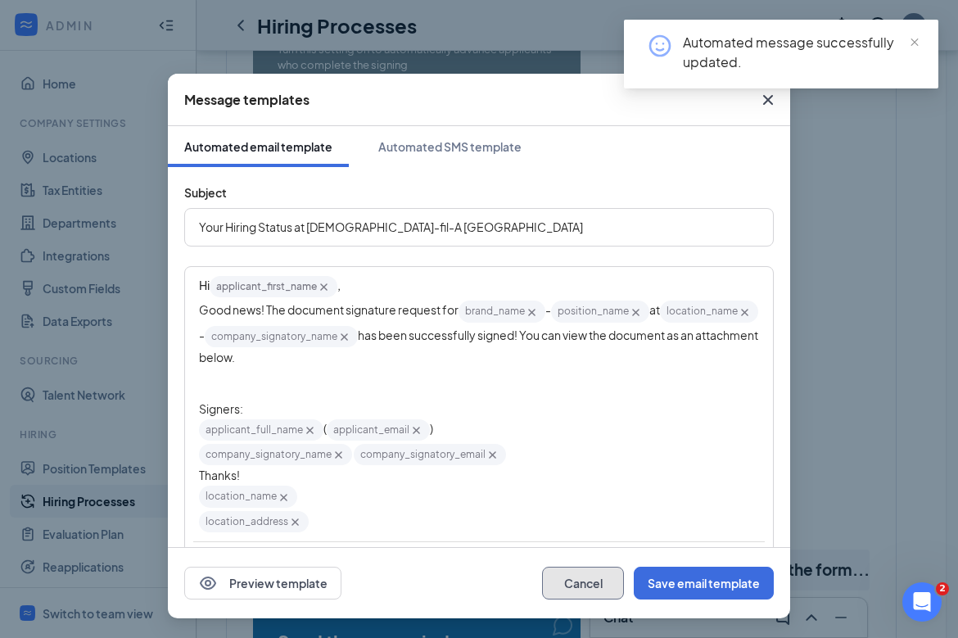
click at [601, 581] on button "Cancel" at bounding box center [583, 583] width 82 height 33
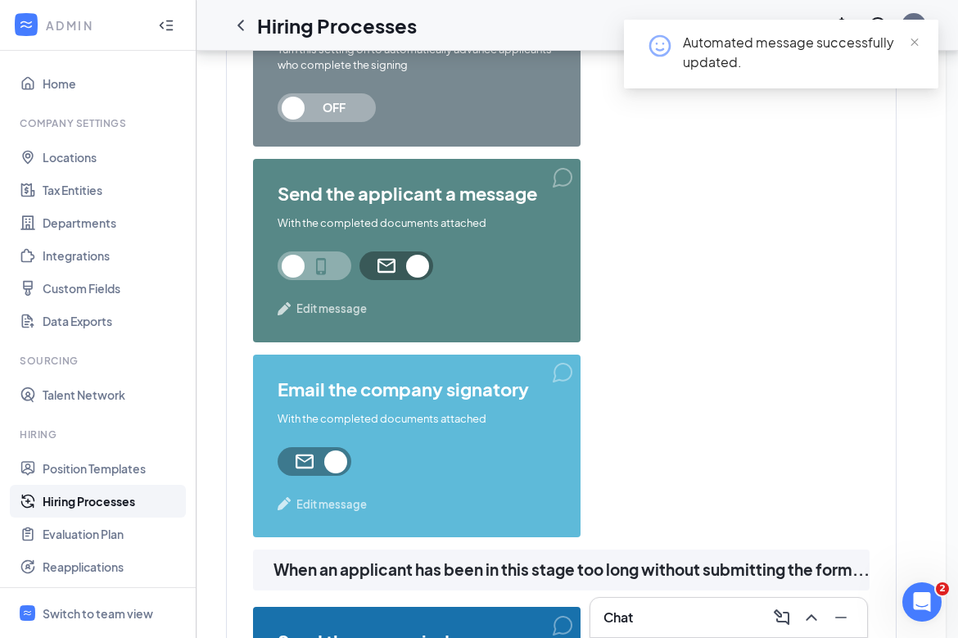
scroll to position [1657, 0]
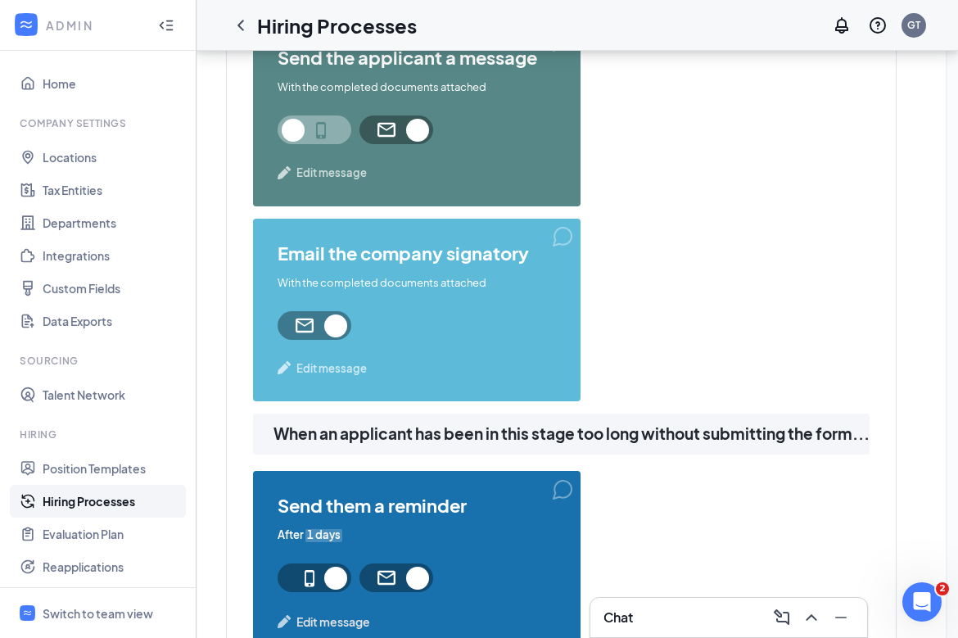
click at [337, 366] on span "Edit message" at bounding box center [331, 368] width 70 height 16
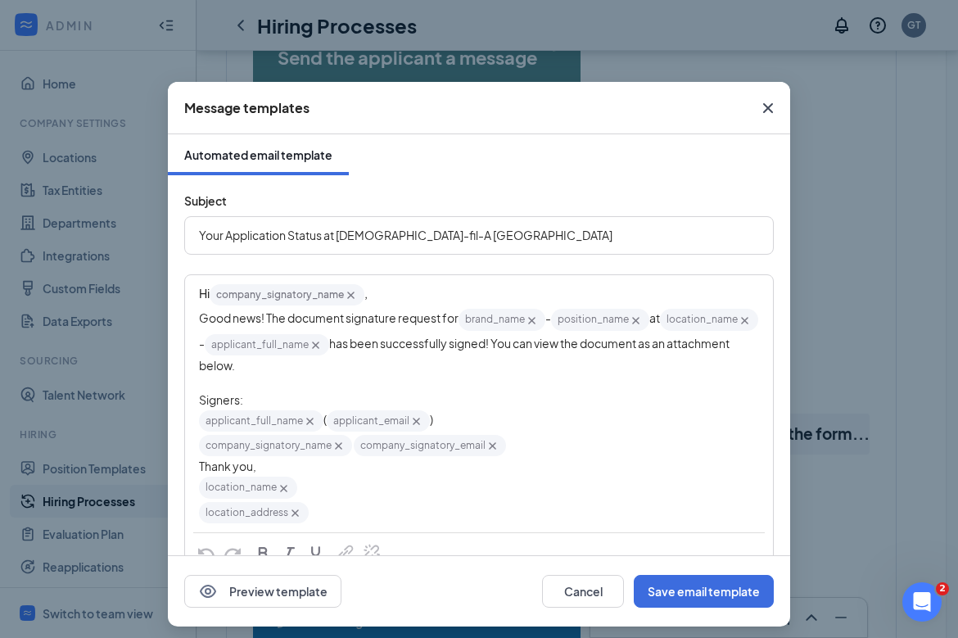
click at [768, 104] on icon "Cross" at bounding box center [768, 108] width 20 height 20
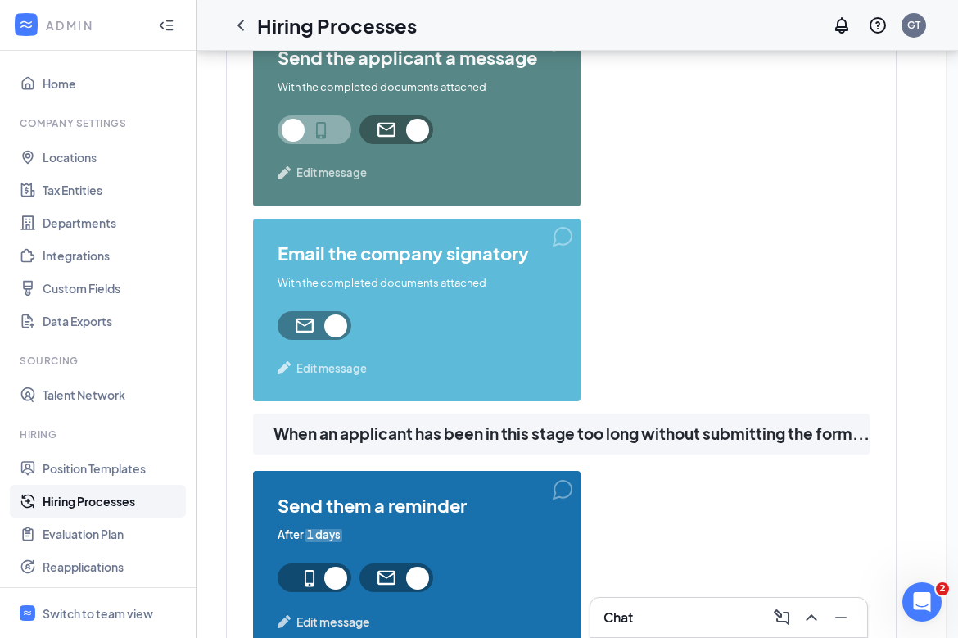
click at [323, 169] on span "Edit message" at bounding box center [331, 173] width 70 height 16
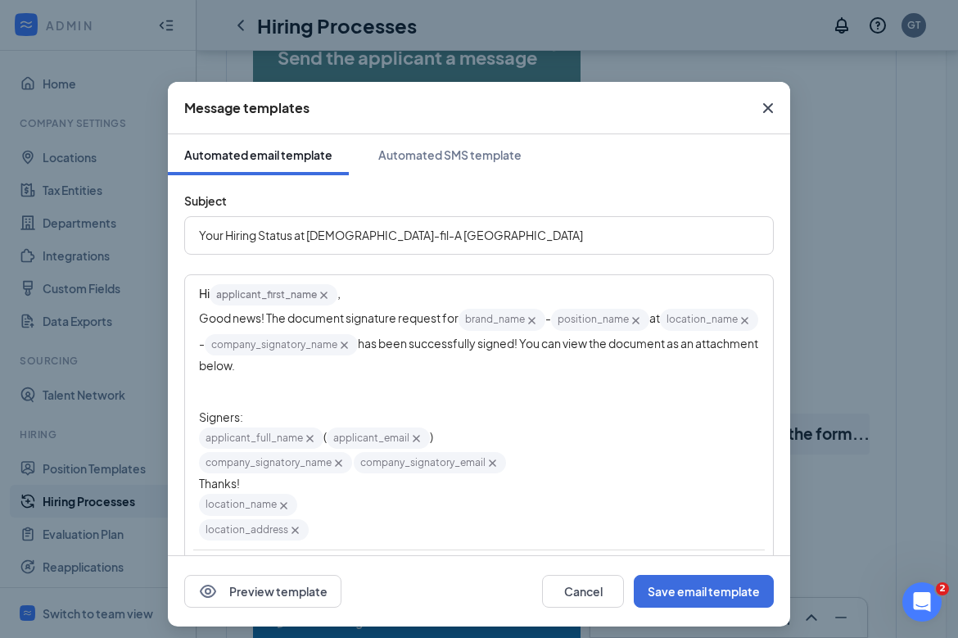
click at [771, 105] on icon "Cross" at bounding box center [768, 108] width 10 height 10
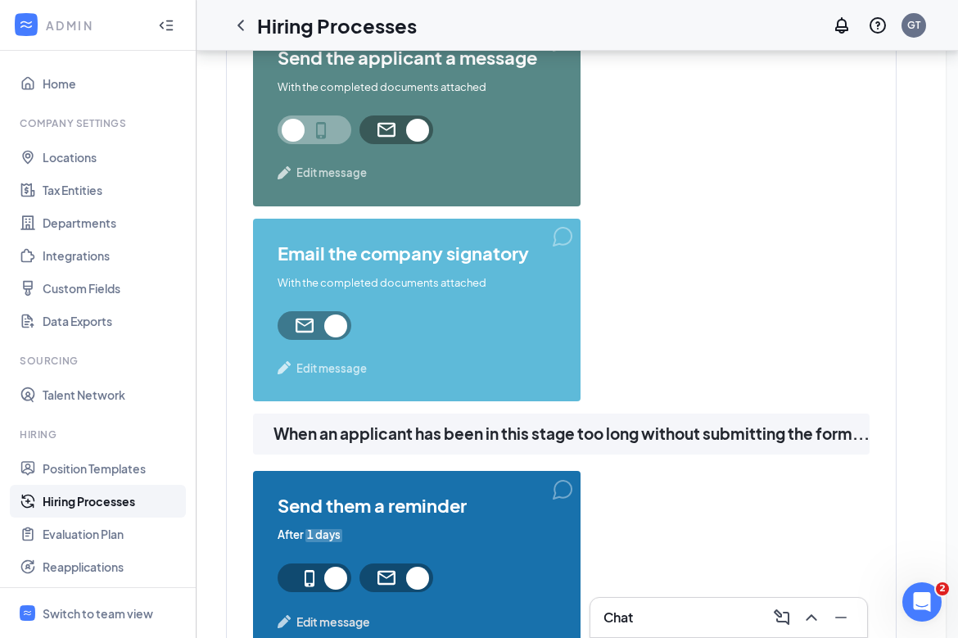
click at [346, 363] on span "Edit message" at bounding box center [331, 368] width 70 height 16
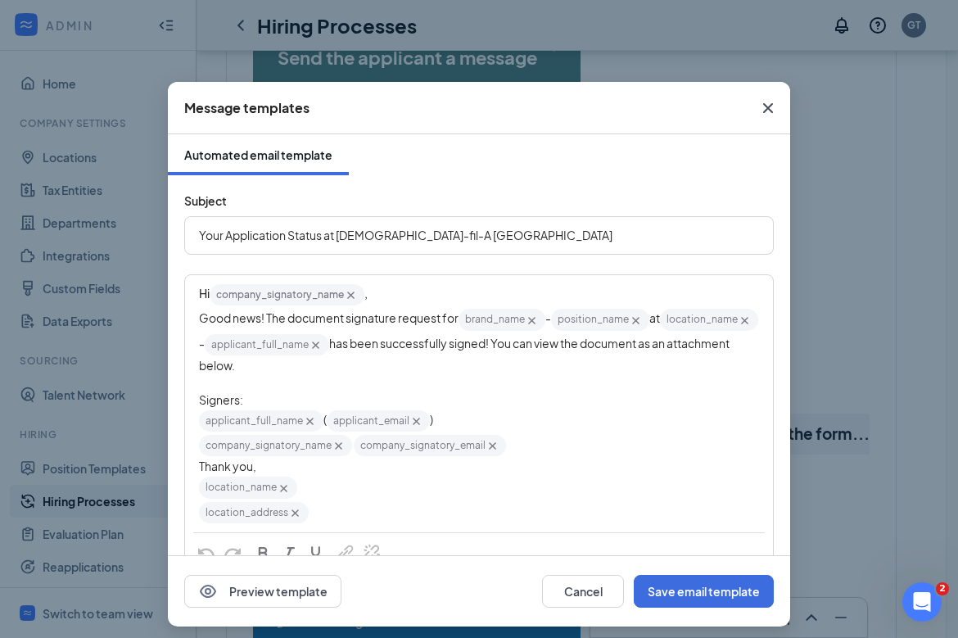
click at [264, 238] on span "Your Application Status at Chick-fil-A Phillipsburg" at bounding box center [405, 235] width 413 height 15
click at [243, 237] on span "Your Hiring Status at Chick-fil-A Phillipsburg" at bounding box center [391, 235] width 384 height 15
click at [301, 237] on span "Your Document Status at Chick-fil-A Phillipsburg" at bounding box center [404, 235] width 410 height 15
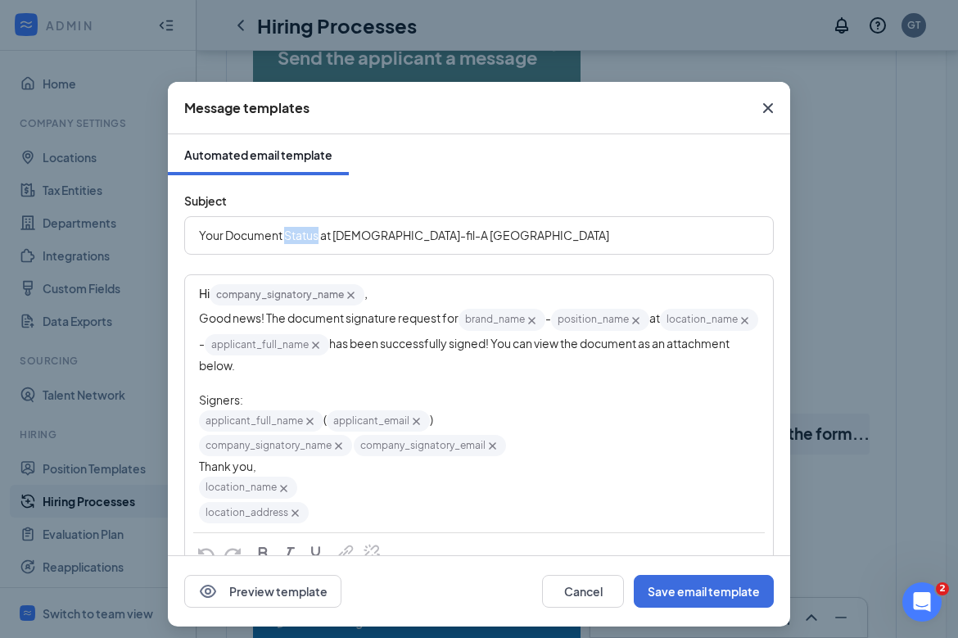
click at [301, 236] on span "Your Document Status at Chick-fil-A Phillipsburg" at bounding box center [404, 235] width 410 height 15
click at [298, 234] on span "Your Documents at Chick-fil-A Phillipsburg" at bounding box center [389, 235] width 380 height 15
click at [725, 593] on button "Save email template" at bounding box center [704, 591] width 140 height 33
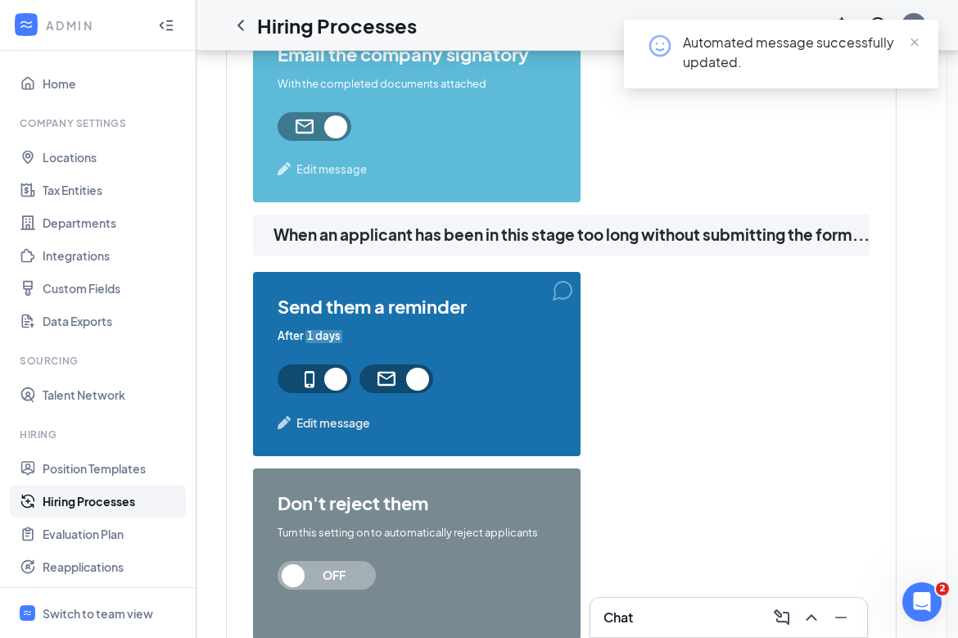
scroll to position [1886, 0]
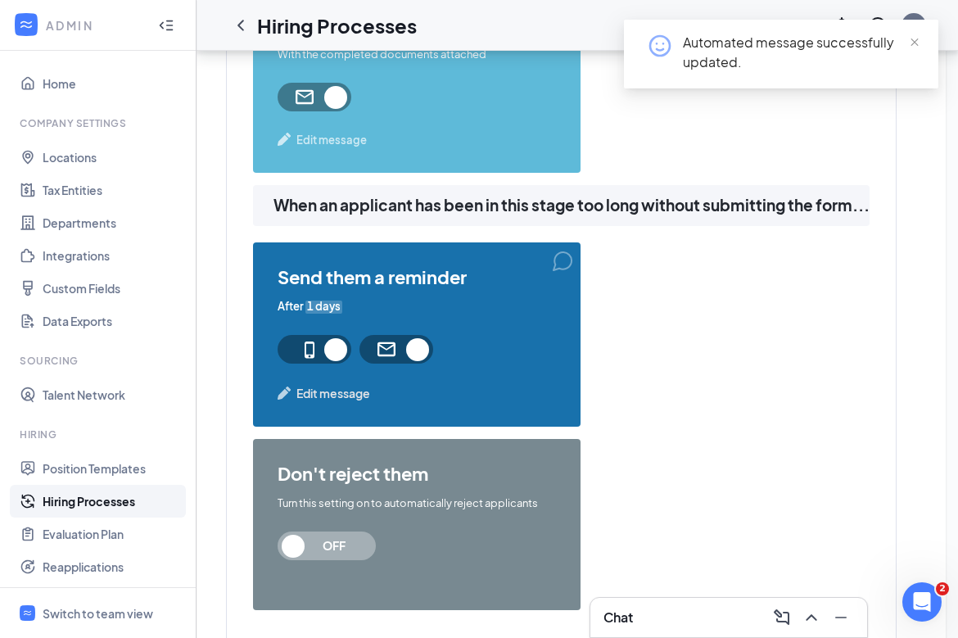
click at [336, 404] on div "send them a reminder After 1 days Edit message" at bounding box center [417, 334] width 328 height 184
click at [342, 392] on span "Edit message" at bounding box center [333, 393] width 74 height 18
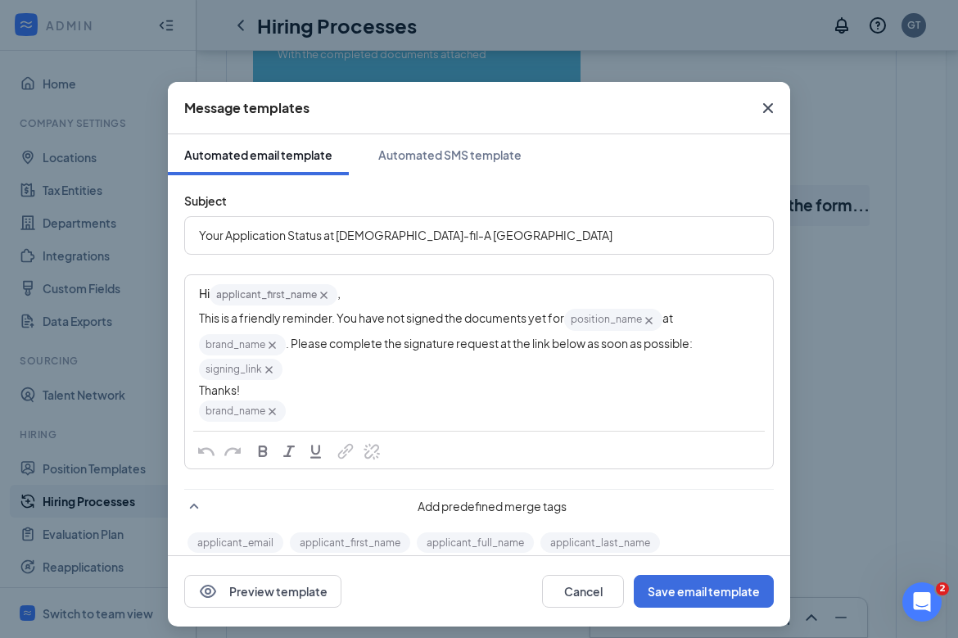
click at [271, 412] on icon "Cross" at bounding box center [272, 412] width 7 height 7
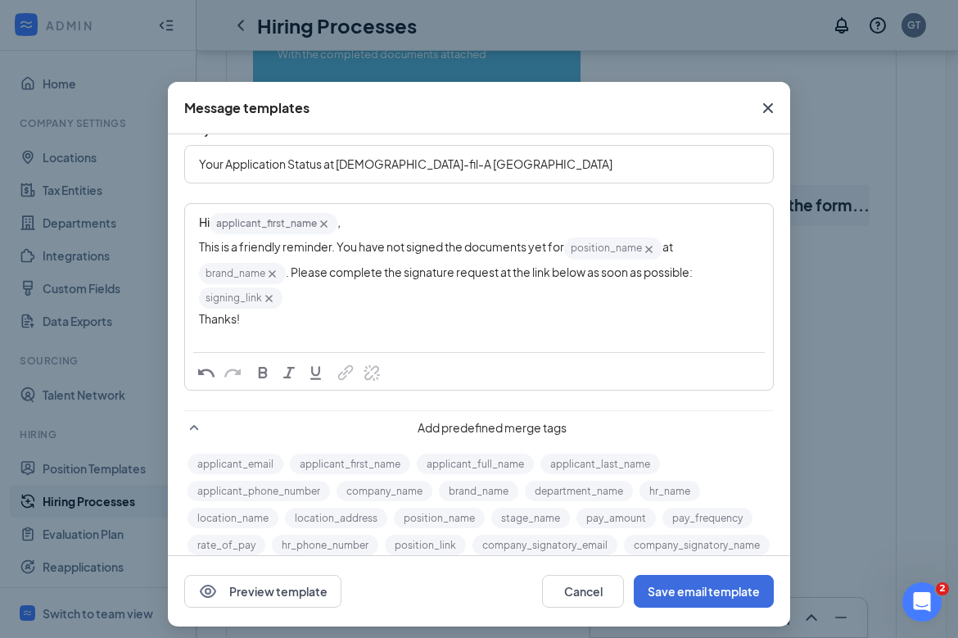
scroll to position [120, 0]
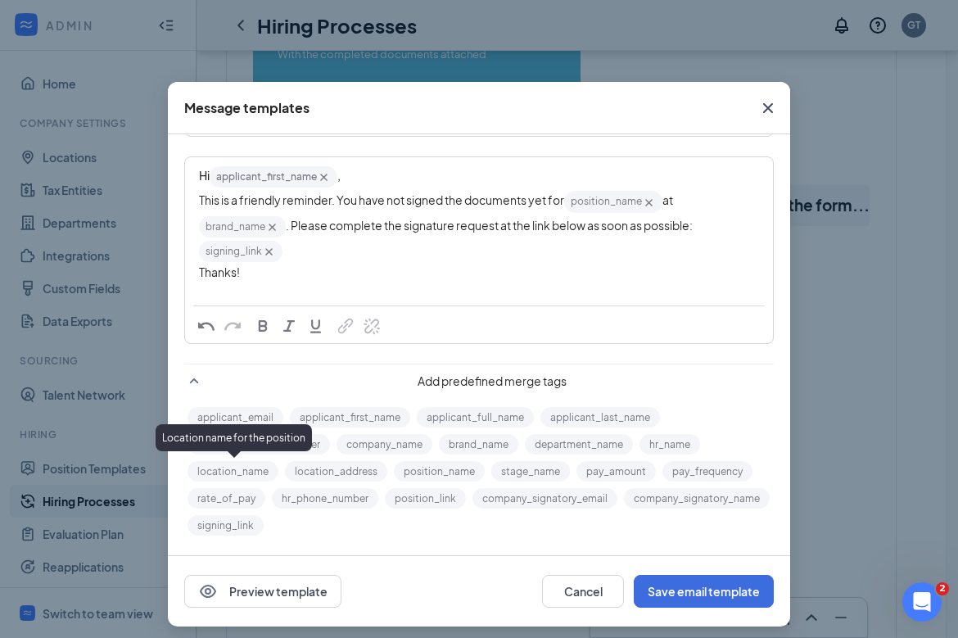
click at [238, 472] on button "location_name" at bounding box center [232, 471] width 91 height 20
click at [301, 287] on div "Edit text" at bounding box center [479, 289] width 560 height 17
click at [250, 477] on button "location_name" at bounding box center [232, 471] width 91 height 20
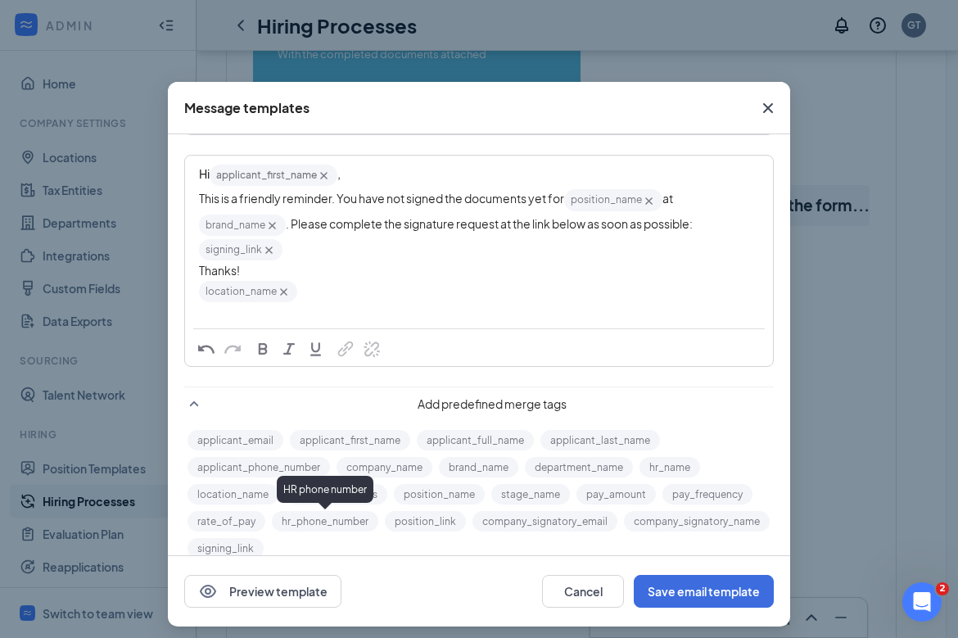
click at [317, 493] on div "HR phone number" at bounding box center [325, 489] width 97 height 27
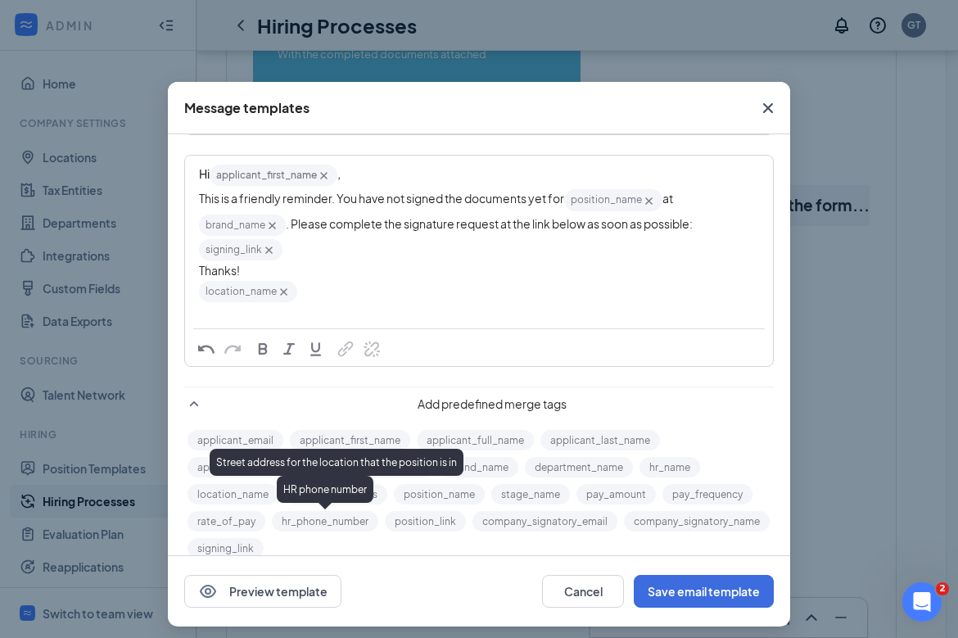
click at [379, 498] on button "location_address" at bounding box center [336, 494] width 102 height 20
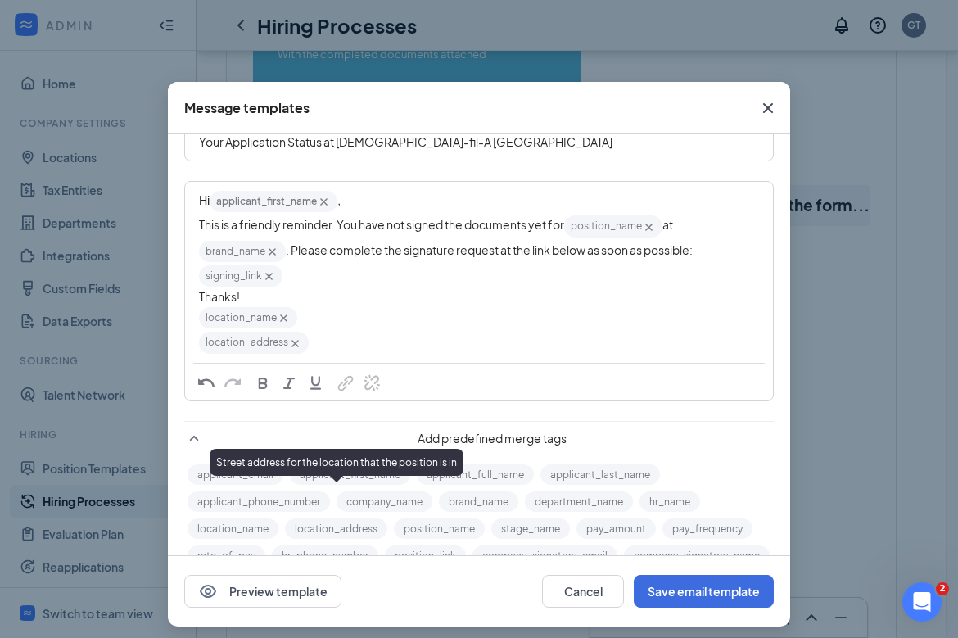
scroll to position [0, 0]
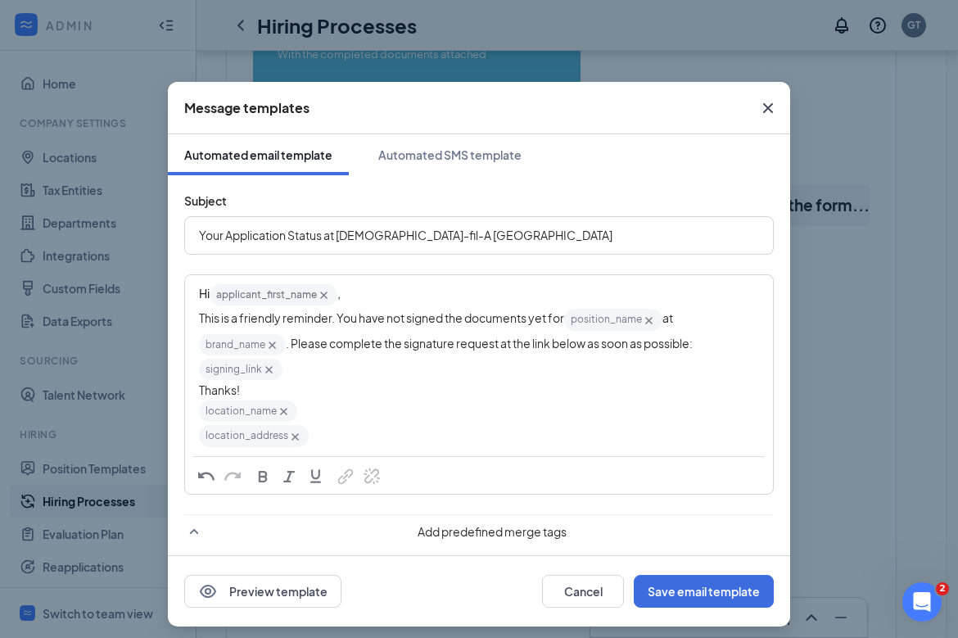
click at [269, 238] on span "Your Application Status at Chick-fil-A Phillipsburg" at bounding box center [405, 235] width 413 height 15
click at [260, 238] on span "Your Hiring Status at Chick-fil-A Phillipsburg" at bounding box center [391, 235] width 384 height 15
click at [655, 590] on button "Save email template" at bounding box center [704, 591] width 140 height 33
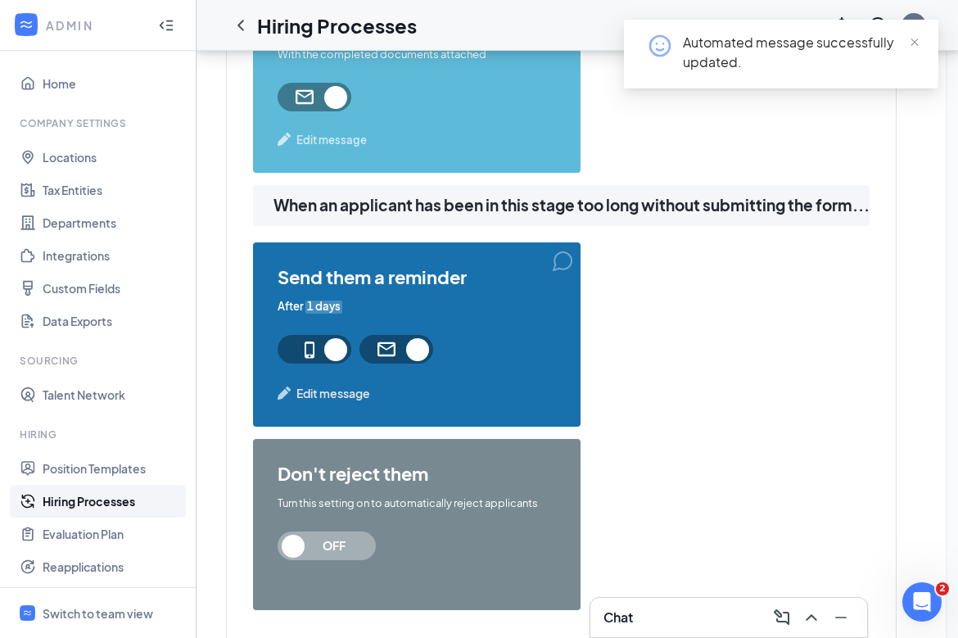
click at [346, 390] on span "Edit message" at bounding box center [333, 393] width 74 height 18
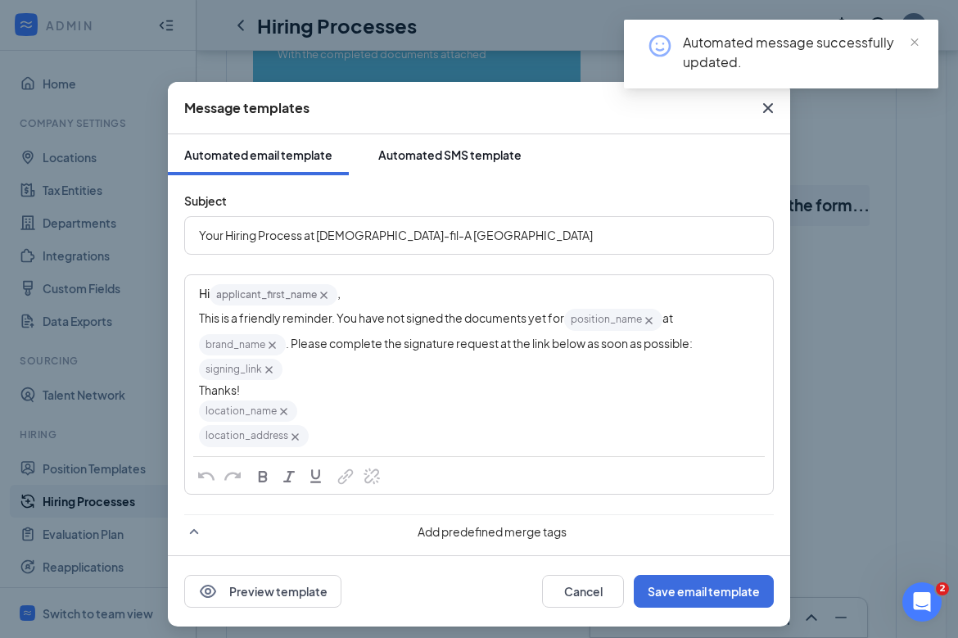
click at [436, 151] on div "Automated SMS template" at bounding box center [449, 155] width 143 height 16
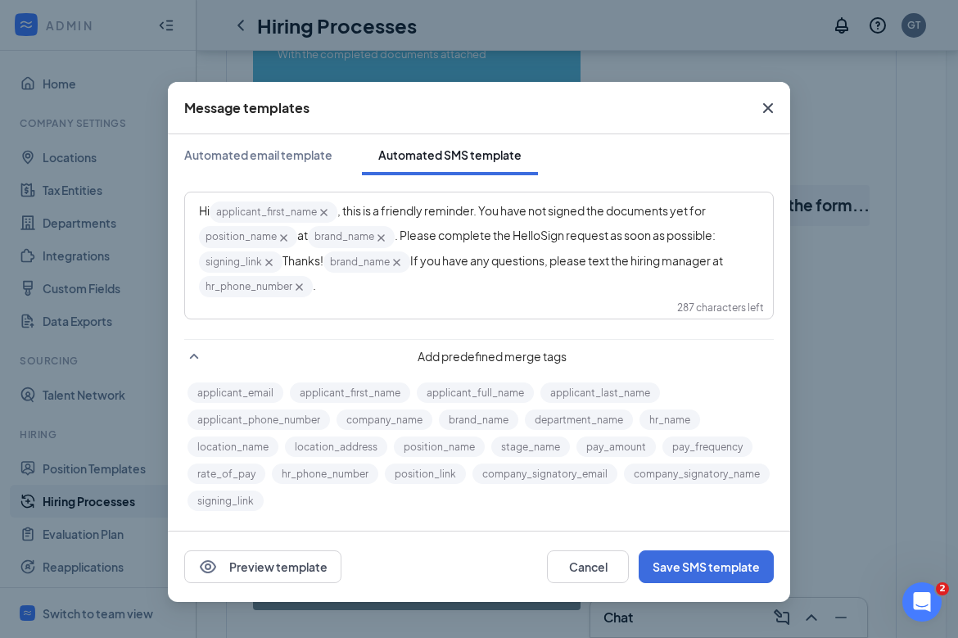
click at [648, 262] on span "If you have any questions, please text the hiring manager at" at bounding box center [566, 260] width 313 height 15
click at [228, 290] on span "If you have any questions, please text the talent department manager at" at bounding box center [464, 272] width 531 height 39
click at [713, 563] on button "Save SMS template" at bounding box center [706, 566] width 135 height 33
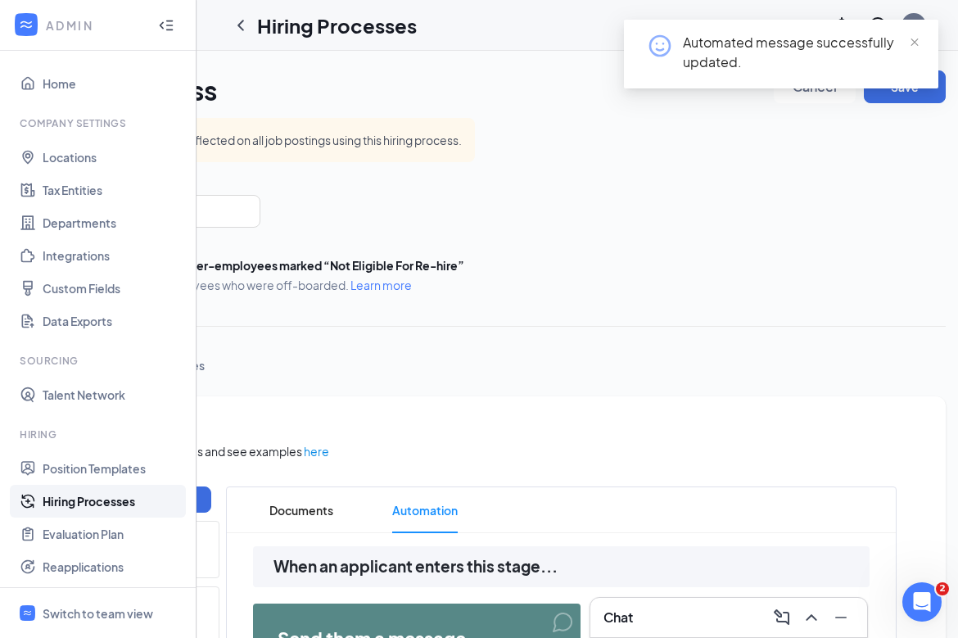
click at [775, 97] on div "Automated message successfully updated." at bounding box center [781, 61] width 314 height 82
click at [775, 95] on div "Automated message successfully updated." at bounding box center [781, 61] width 314 height 82
click at [775, 43] on span "close" at bounding box center [914, 42] width 11 height 11
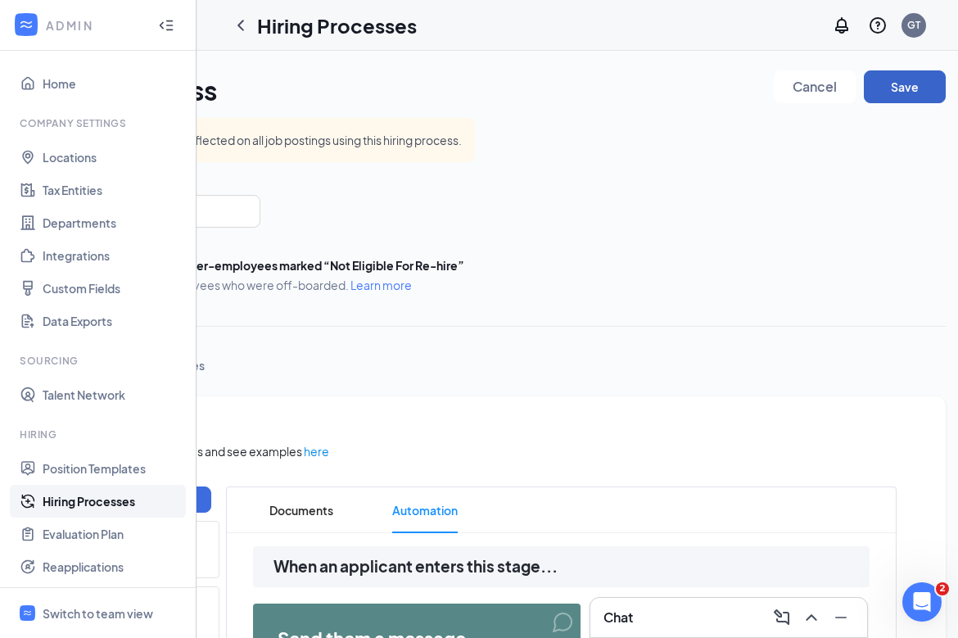
click at [775, 88] on button "Save" at bounding box center [905, 86] width 82 height 33
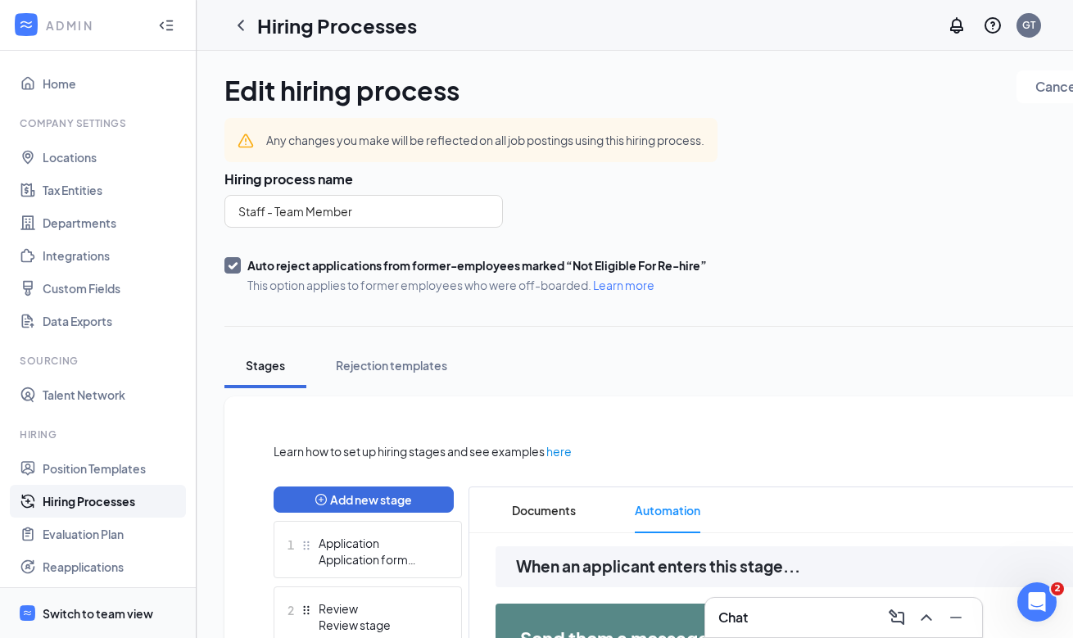
click at [126, 615] on div "Switch to team view" at bounding box center [98, 613] width 111 height 16
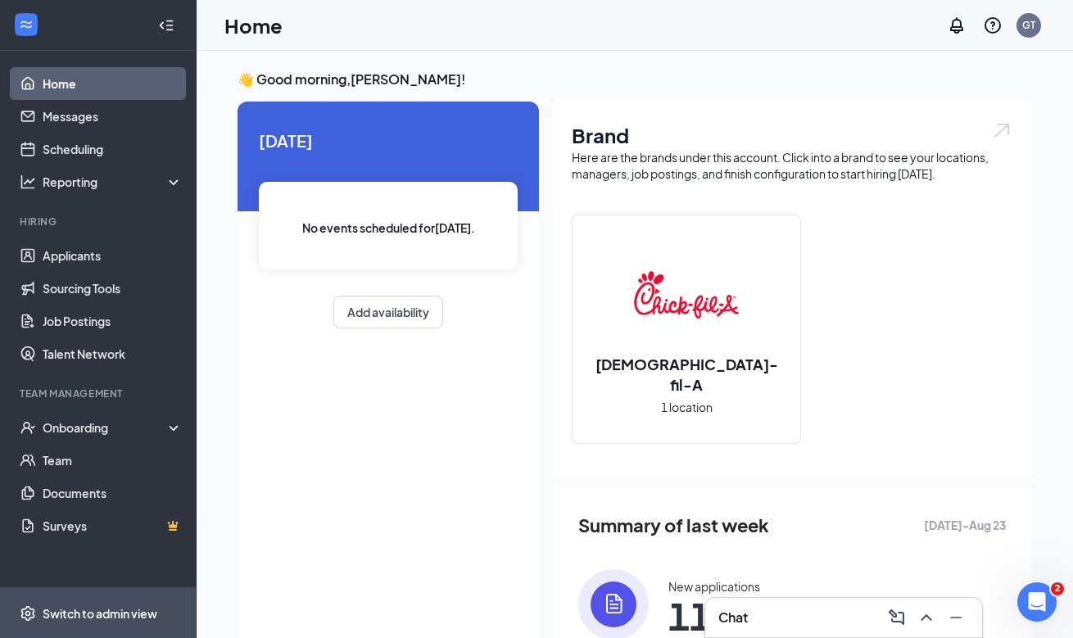
click at [101, 619] on div "Switch to admin view" at bounding box center [100, 613] width 115 height 16
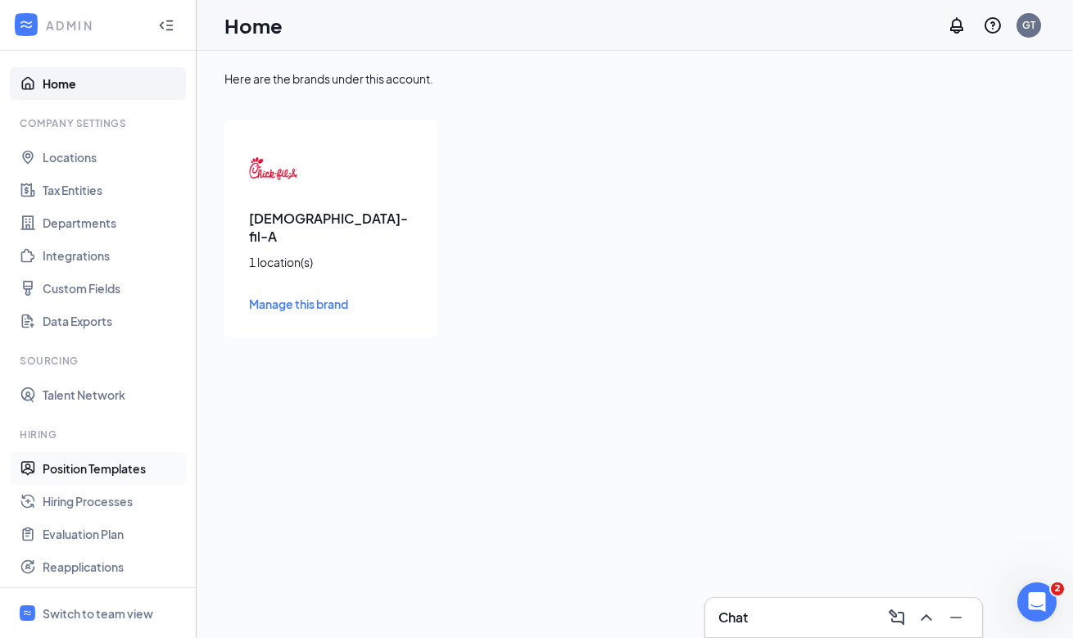
click at [136, 463] on link "Position Templates" at bounding box center [113, 468] width 140 height 33
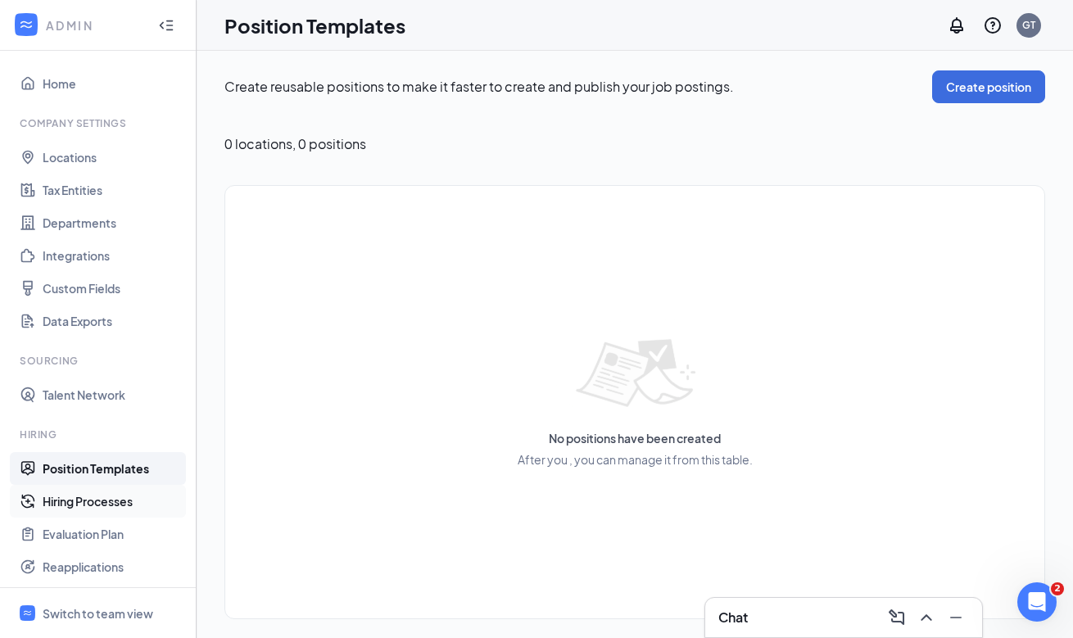
click at [132, 499] on link "Hiring Processes" at bounding box center [113, 501] width 140 height 33
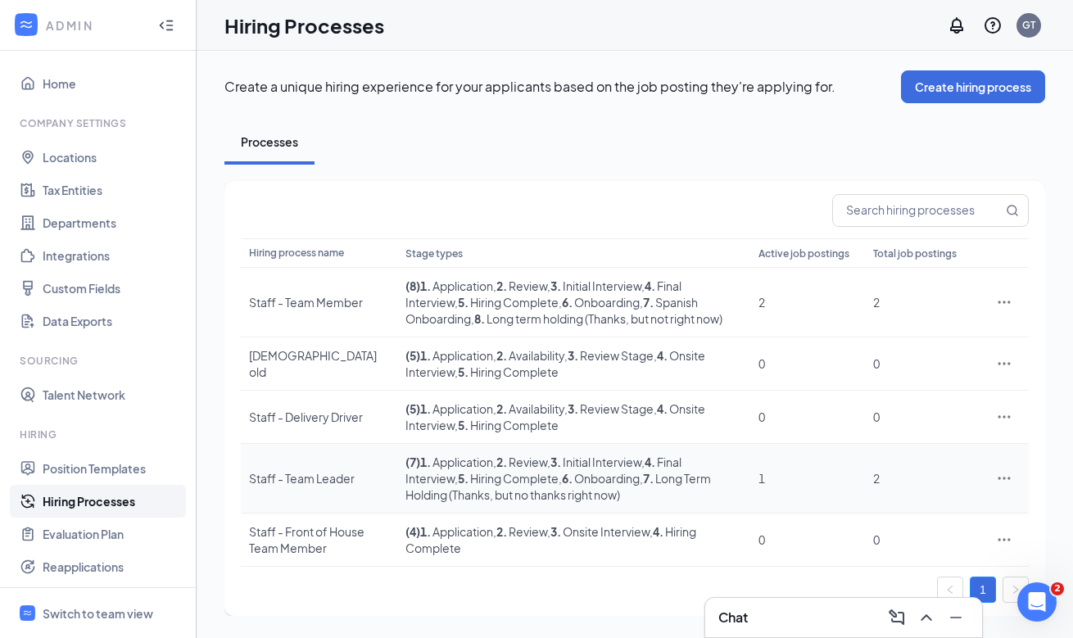
click at [283, 477] on div "Staff - Team Leader" at bounding box center [319, 478] width 140 height 16
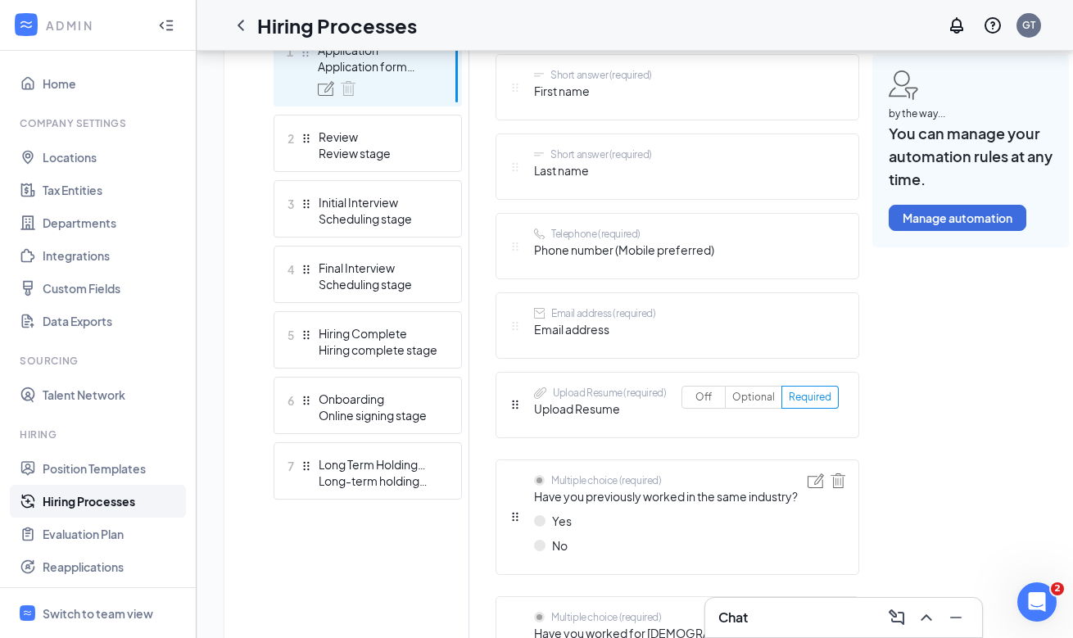
scroll to position [502, 0]
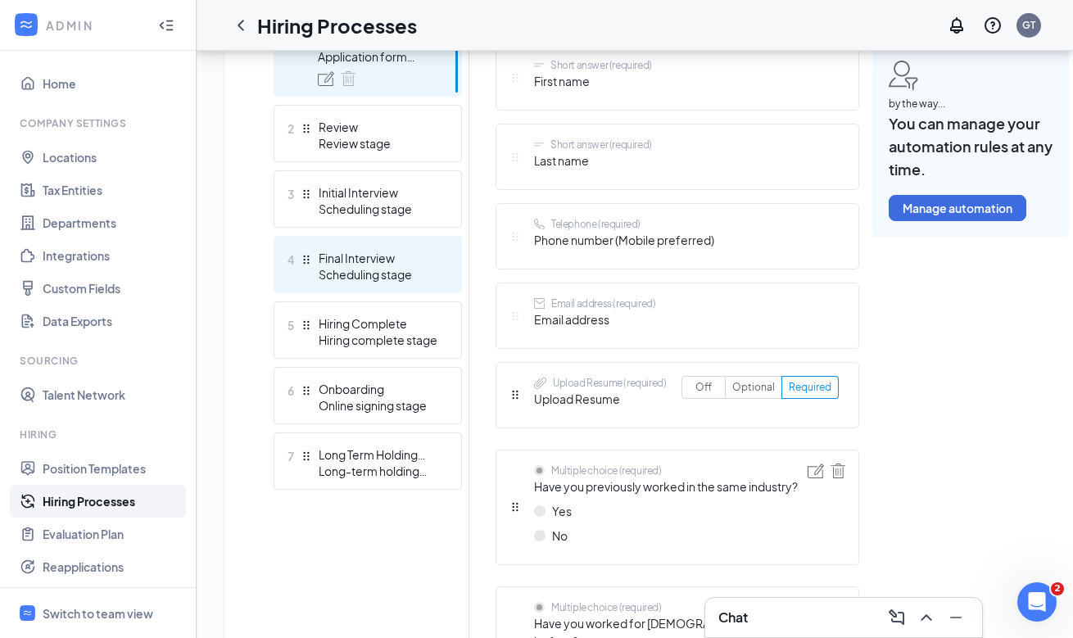
click at [382, 247] on div "4 Final Interview Scheduling stage" at bounding box center [367, 264] width 188 height 57
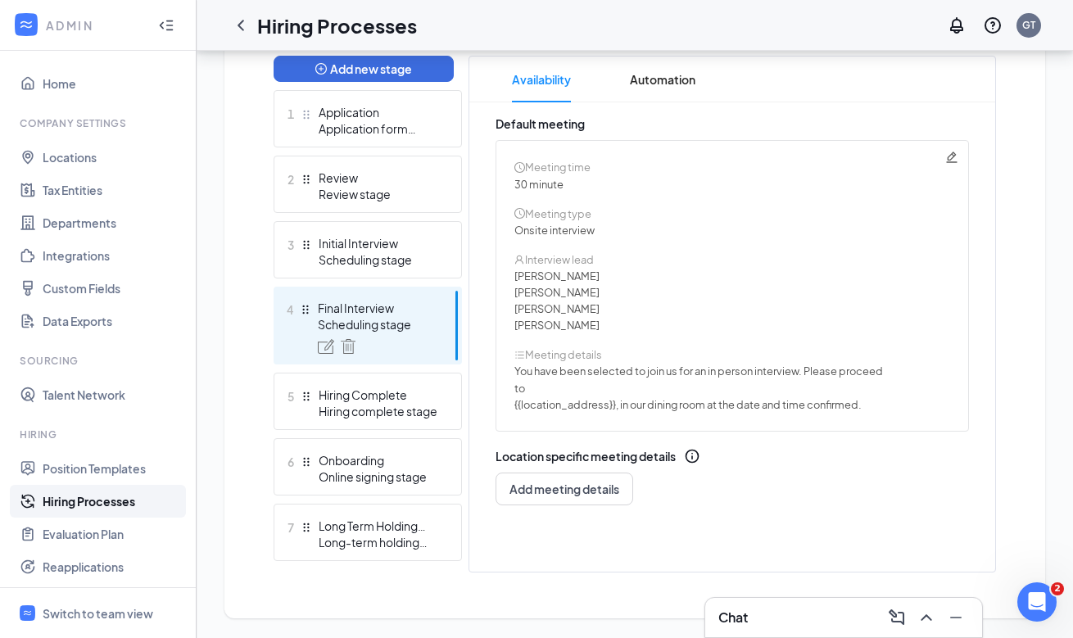
click at [775, 163] on div "Meeting time 30 minute Meeting type Onsite interview Interview lead Alex Olijar…" at bounding box center [731, 285] width 473 height 291
click at [775, 160] on icon "Pencil" at bounding box center [951, 157] width 13 height 13
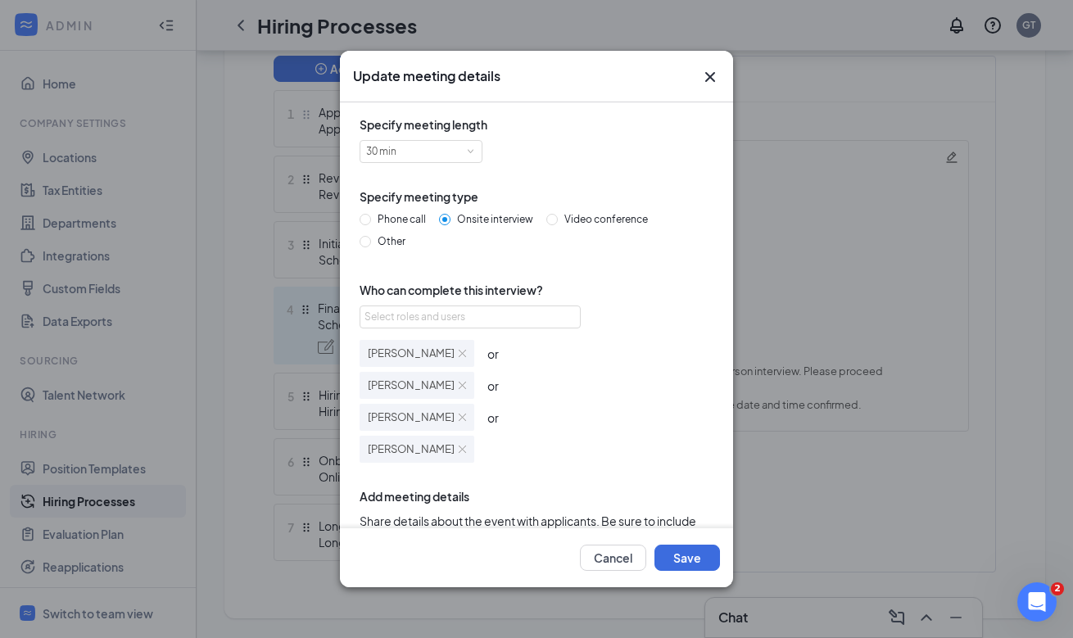
click at [459, 450] on img at bounding box center [462, 448] width 7 height 7
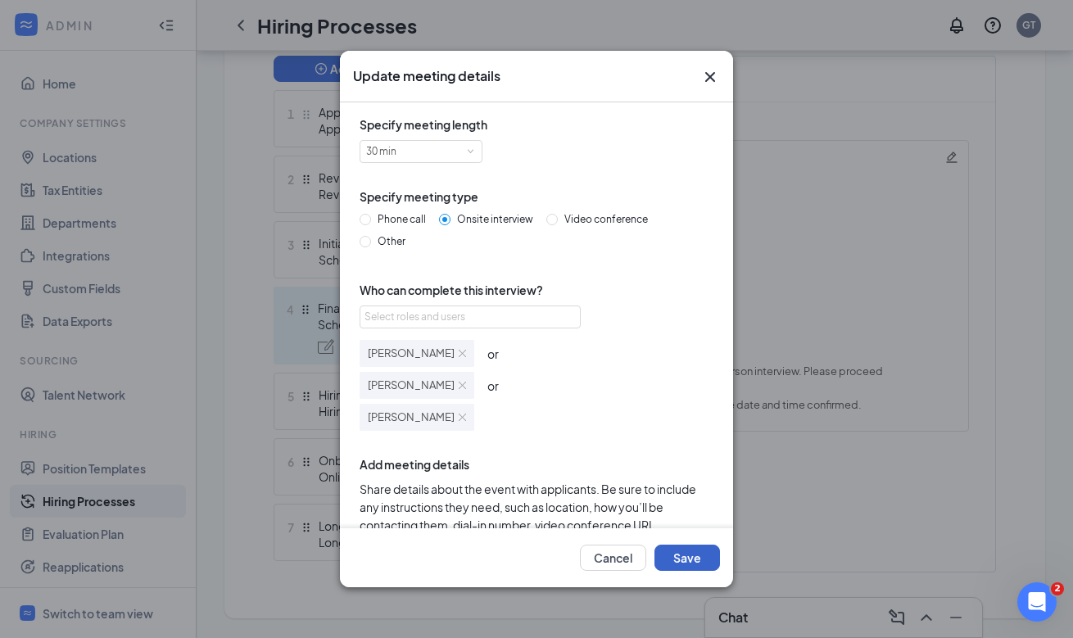
click at [667, 553] on button "Save" at bounding box center [687, 557] width 66 height 26
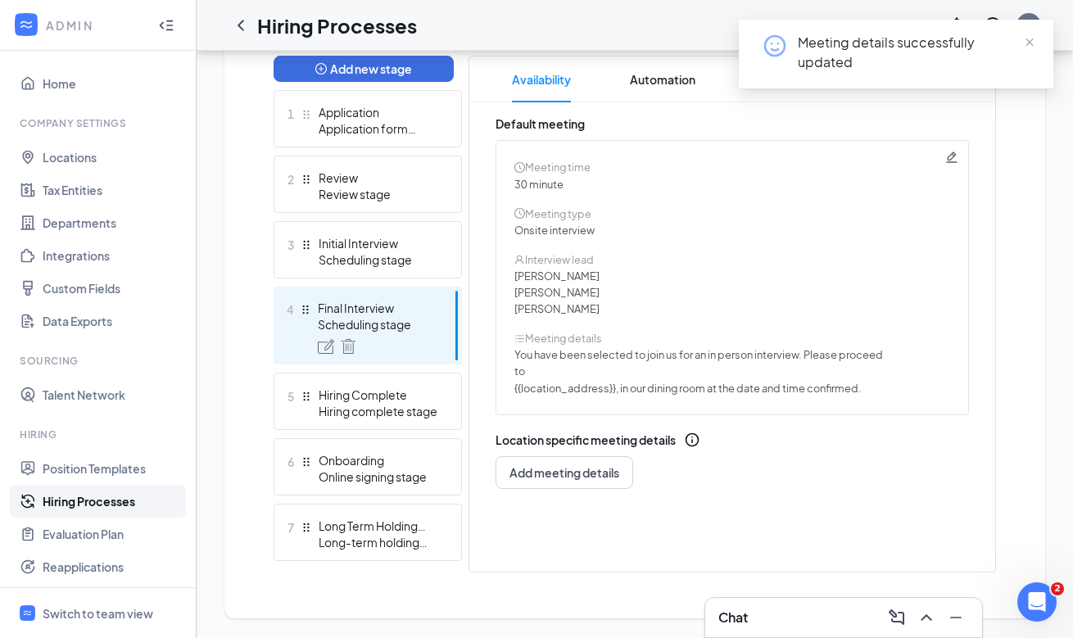
scroll to position [0, 0]
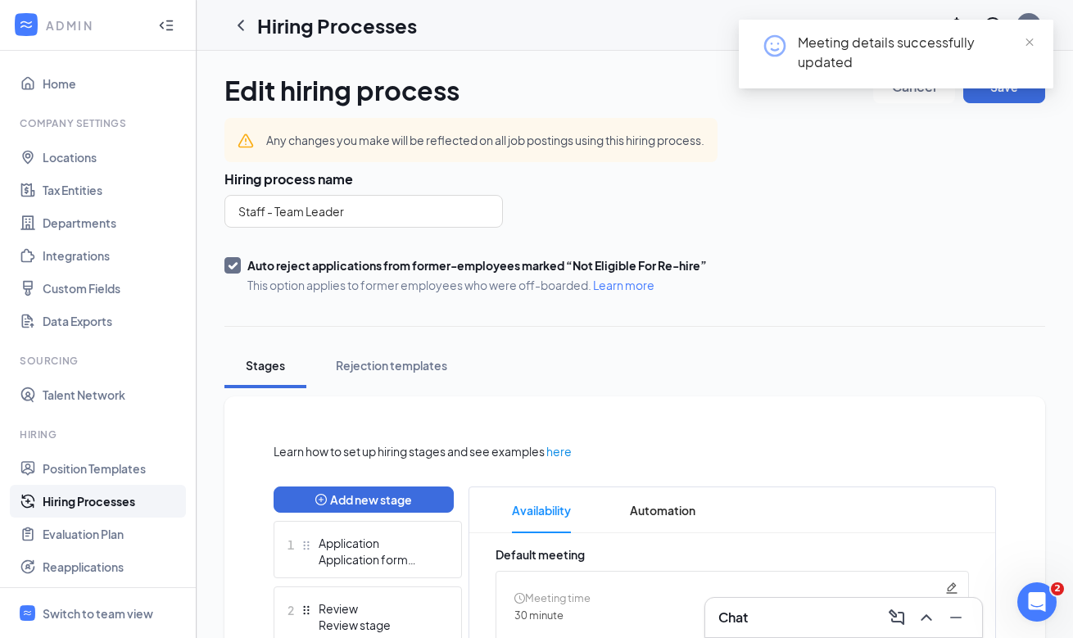
click at [775, 97] on div "Meeting details successfully updated" at bounding box center [896, 61] width 314 height 82
click at [775, 43] on span "close" at bounding box center [1028, 42] width 11 height 11
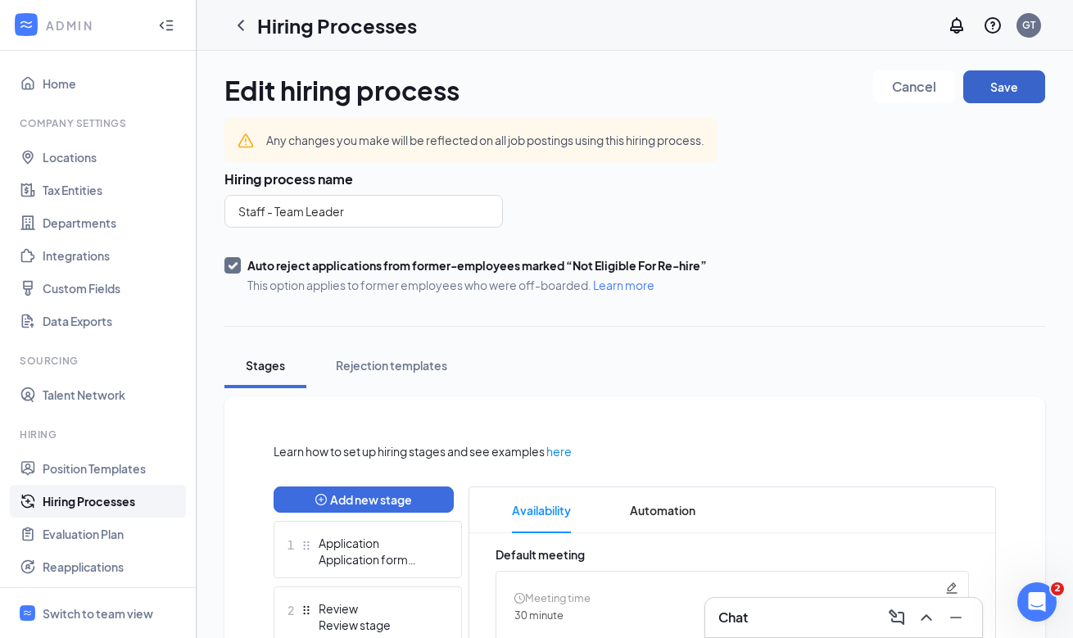
click at [775, 91] on button "Save" at bounding box center [1004, 86] width 82 height 33
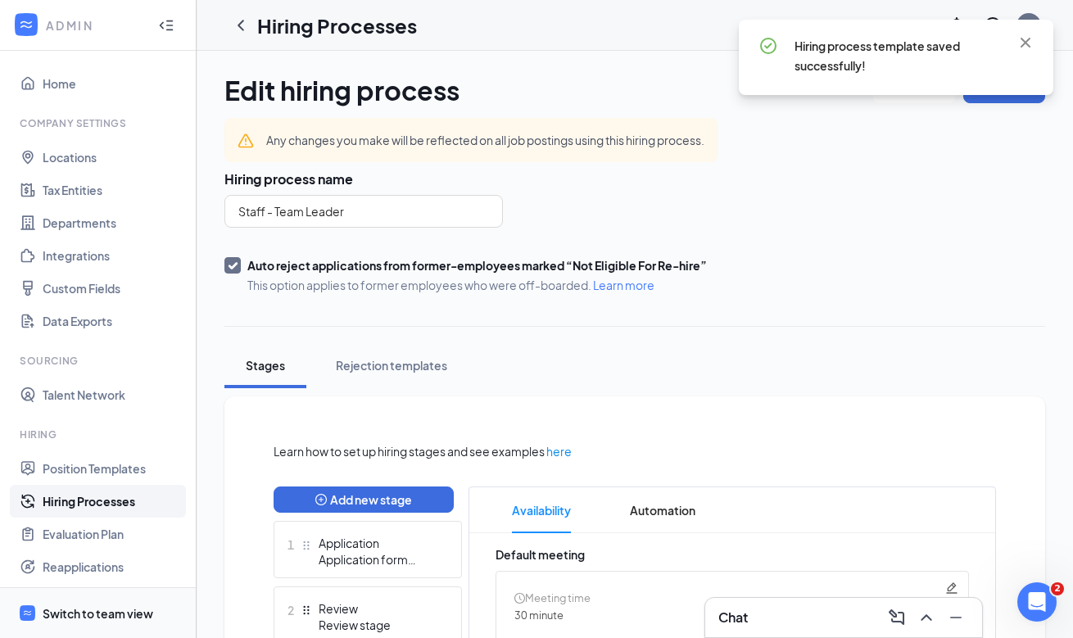
click at [69, 612] on div "Switch to team view" at bounding box center [98, 613] width 111 height 16
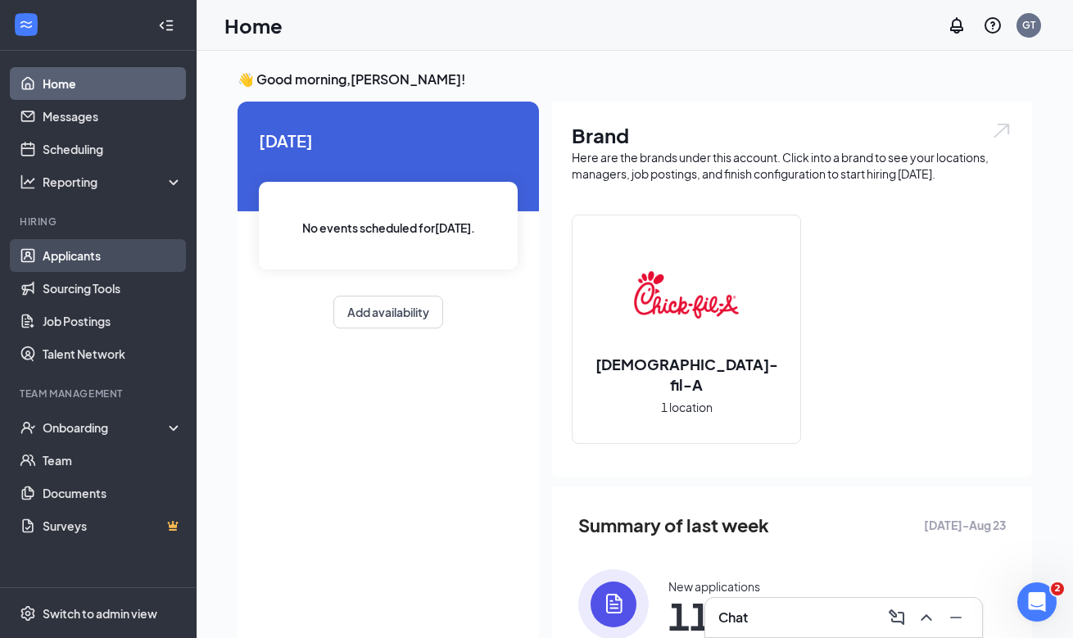
click at [140, 260] on link "Applicants" at bounding box center [113, 255] width 140 height 33
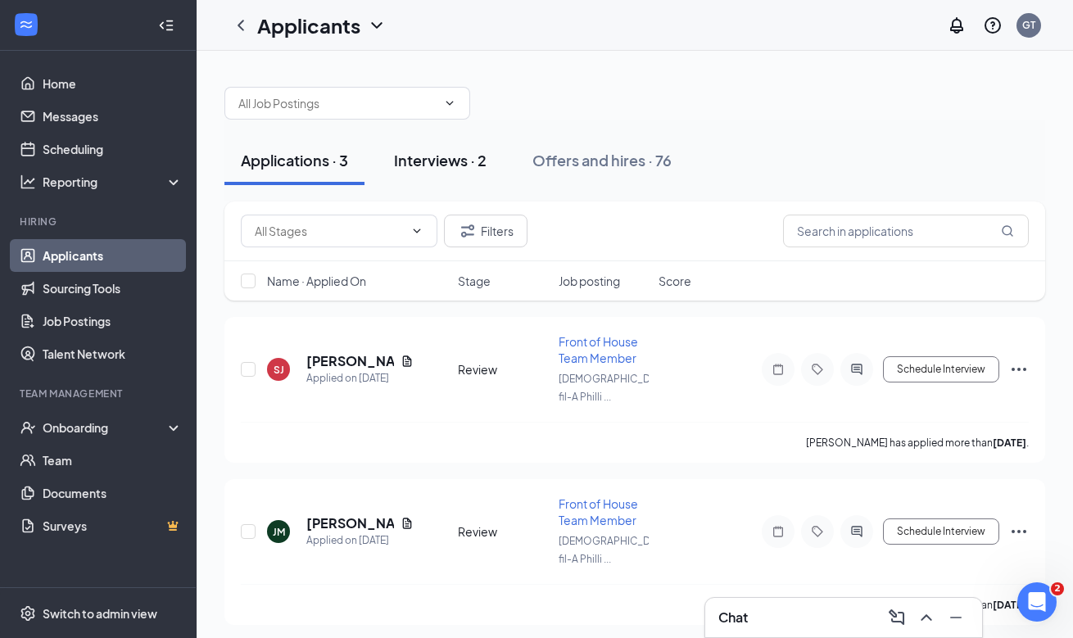
click at [463, 165] on div "Interviews · 2" at bounding box center [440, 160] width 93 height 20
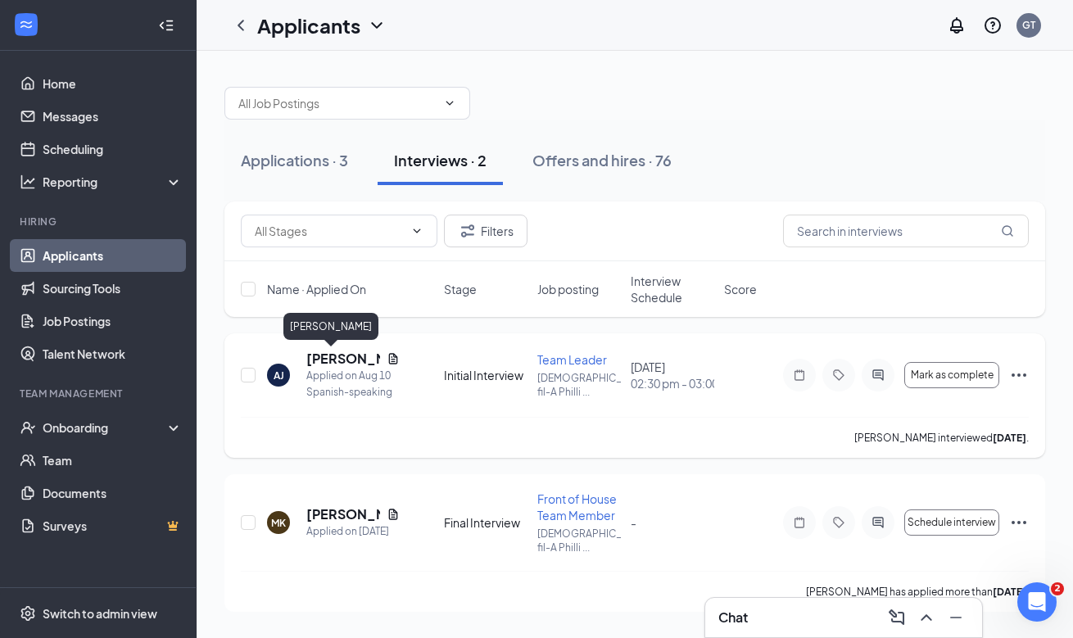
click at [331, 364] on h5 "Angel Gerardo Jimenez" at bounding box center [343, 359] width 74 height 18
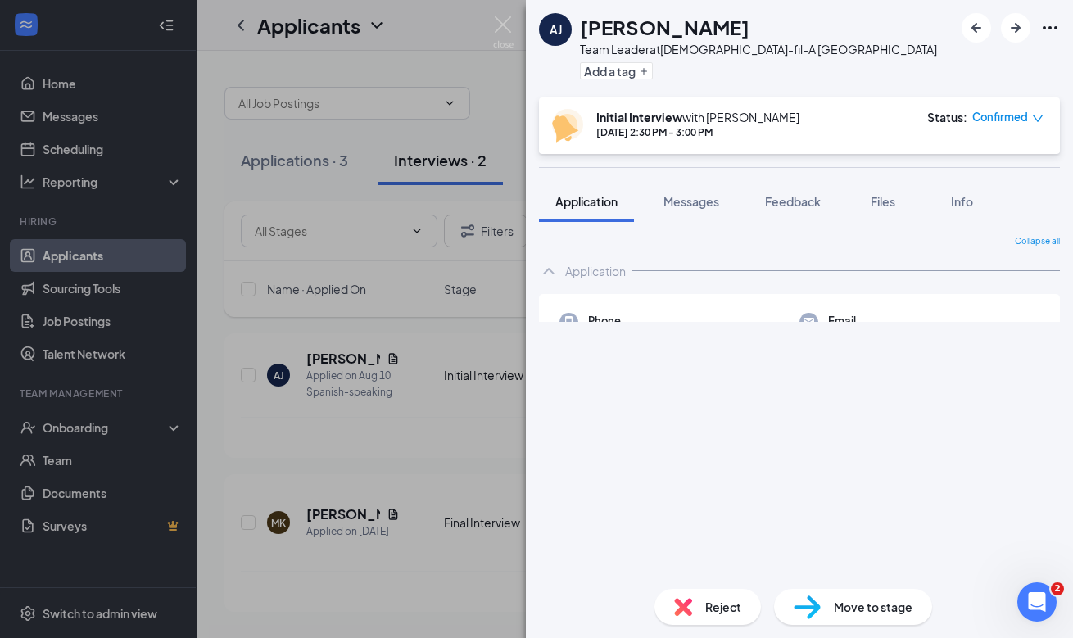
click at [775, 602] on div "Move to stage" at bounding box center [853, 607] width 158 height 36
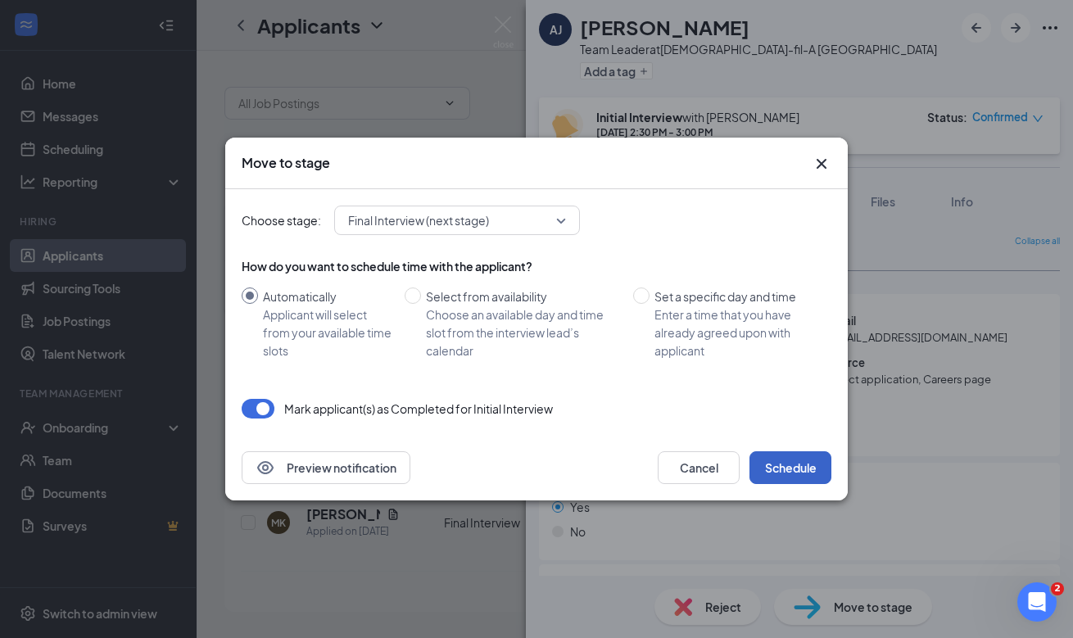
click at [775, 470] on button "Schedule" at bounding box center [790, 467] width 82 height 33
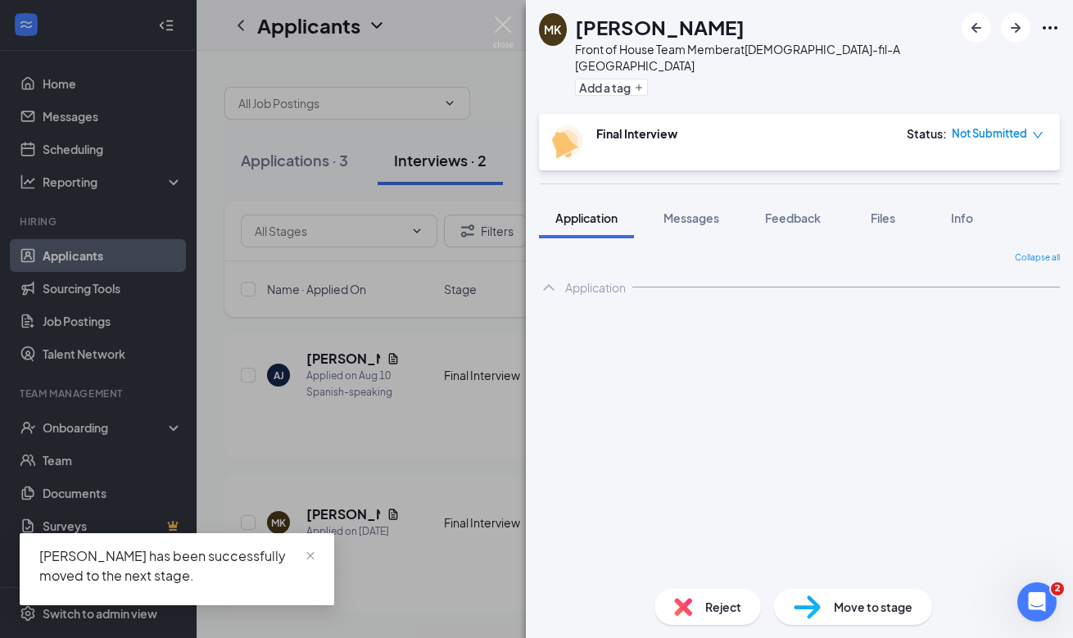
click at [367, 456] on div "MK Morgan Kresch Front of House Team Member at Chick-fil-A Phillipsburg Add a t…" at bounding box center [536, 319] width 1073 height 638
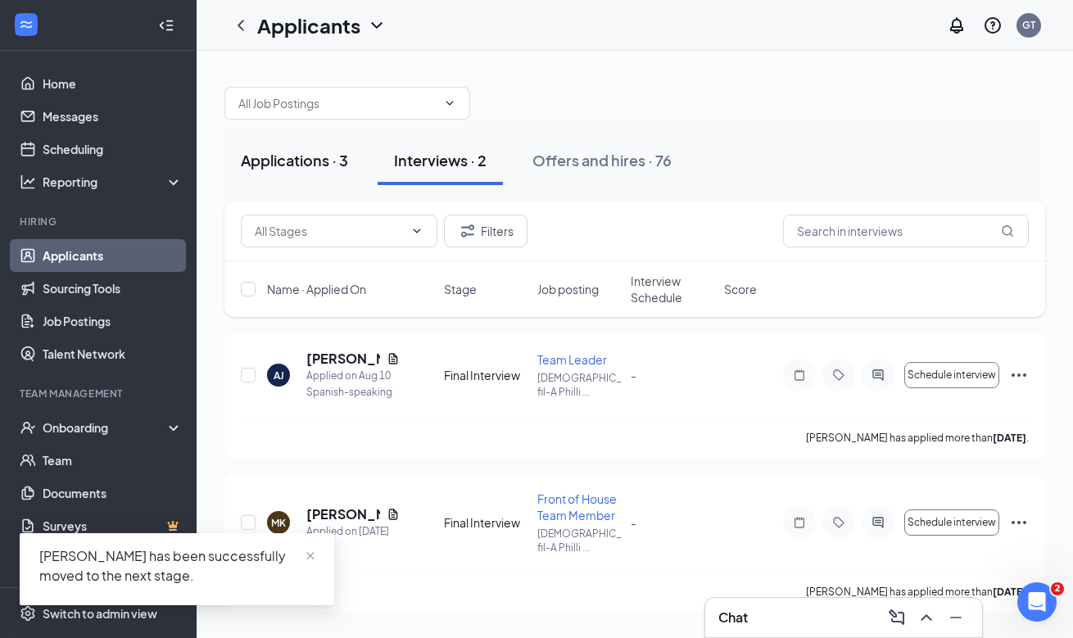
click at [332, 169] on div "Applications · 3" at bounding box center [294, 160] width 107 height 20
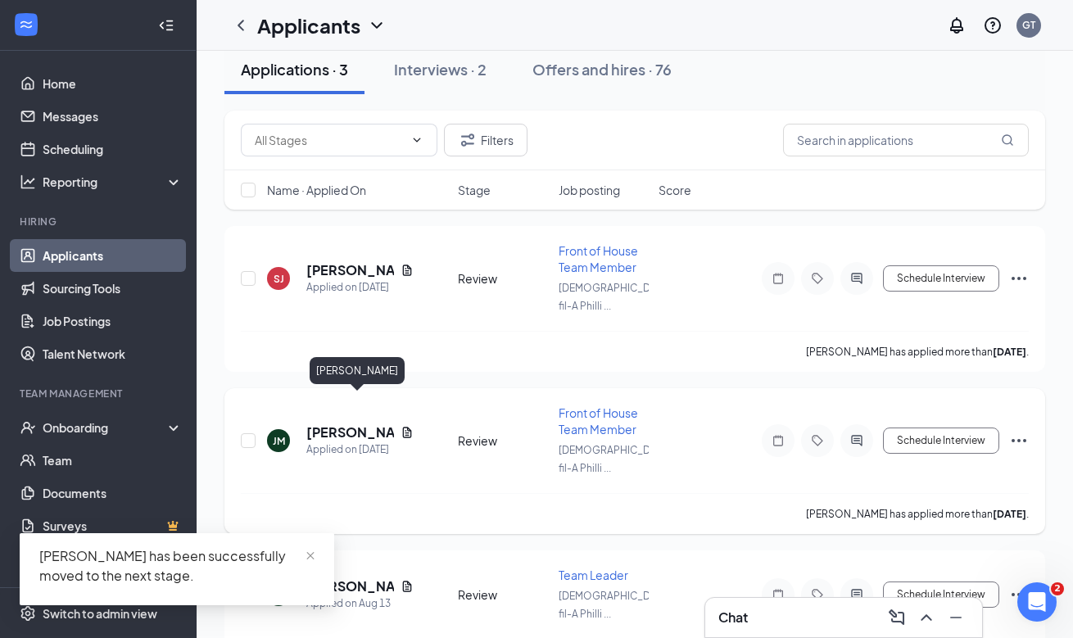
scroll to position [97, 0]
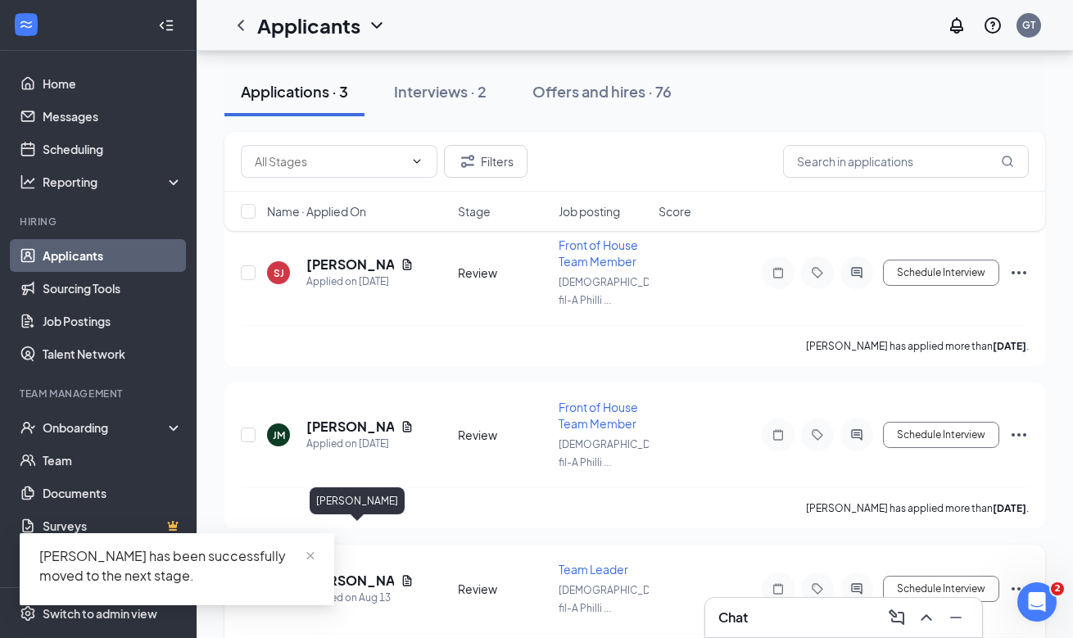
click at [327, 571] on h5 "Gina Emanuele" at bounding box center [350, 580] width 88 height 18
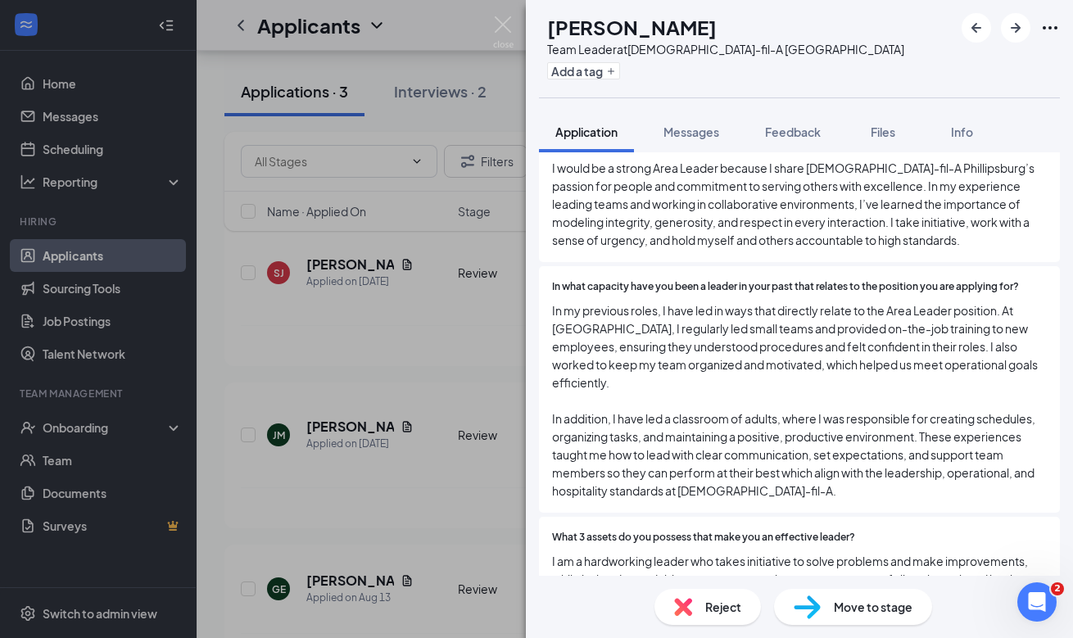
scroll to position [900, 0]
click at [377, 424] on div "GE Gina Emanuele Team Leader at Chick-fil-A Phillipsburg Add a tag Application …" at bounding box center [536, 319] width 1073 height 638
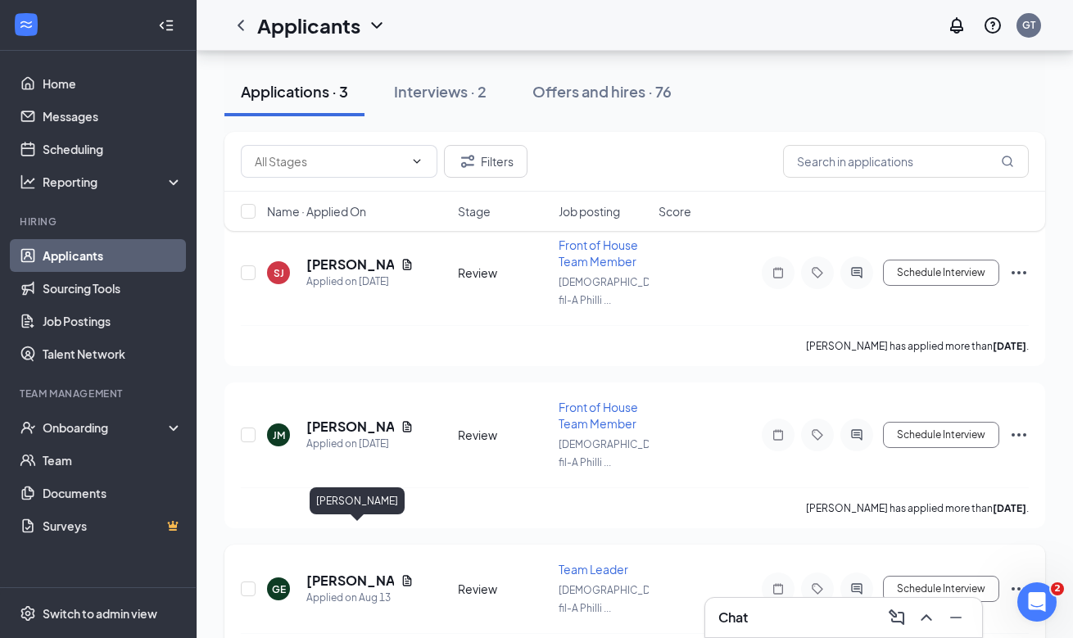
click at [324, 571] on h5 "Gina Emanuele" at bounding box center [350, 580] width 88 height 18
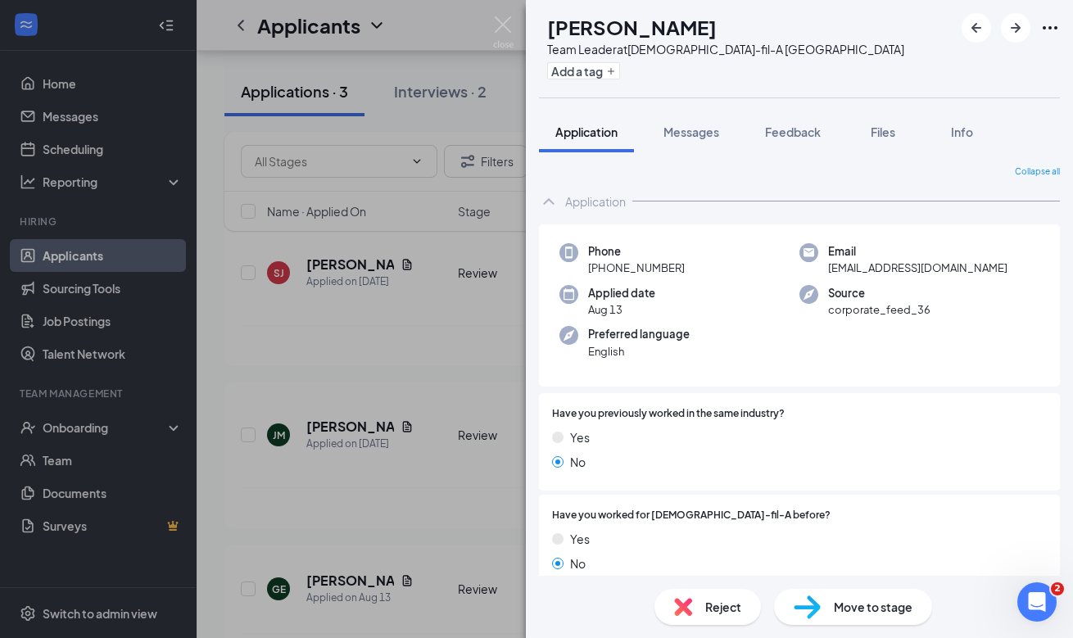
click at [775, 612] on span "Move to stage" at bounding box center [872, 607] width 79 height 18
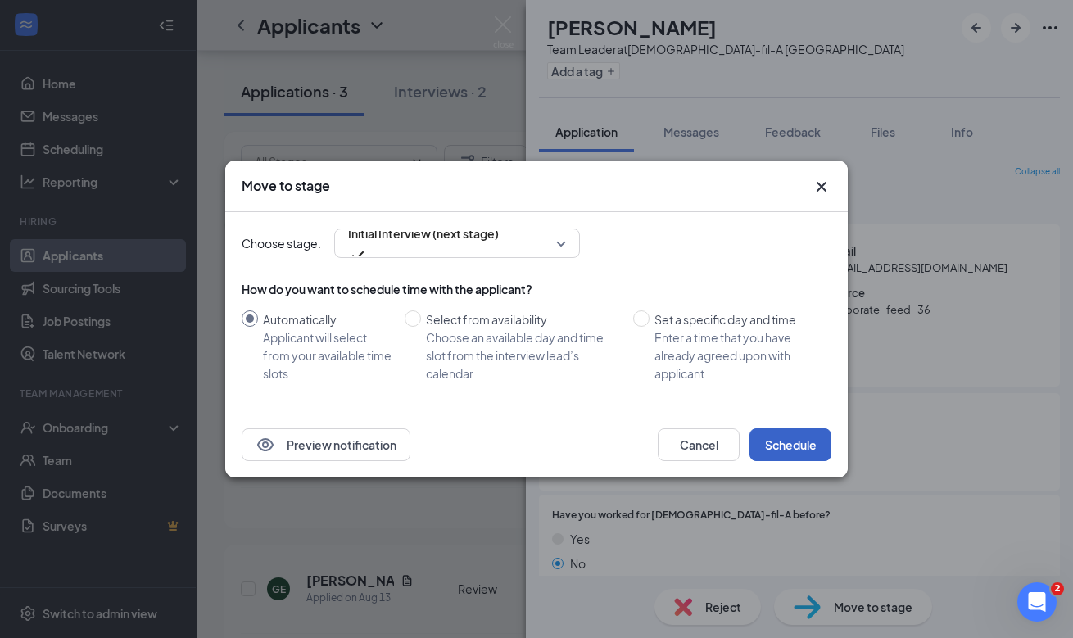
click at [766, 452] on button "Schedule" at bounding box center [790, 444] width 82 height 33
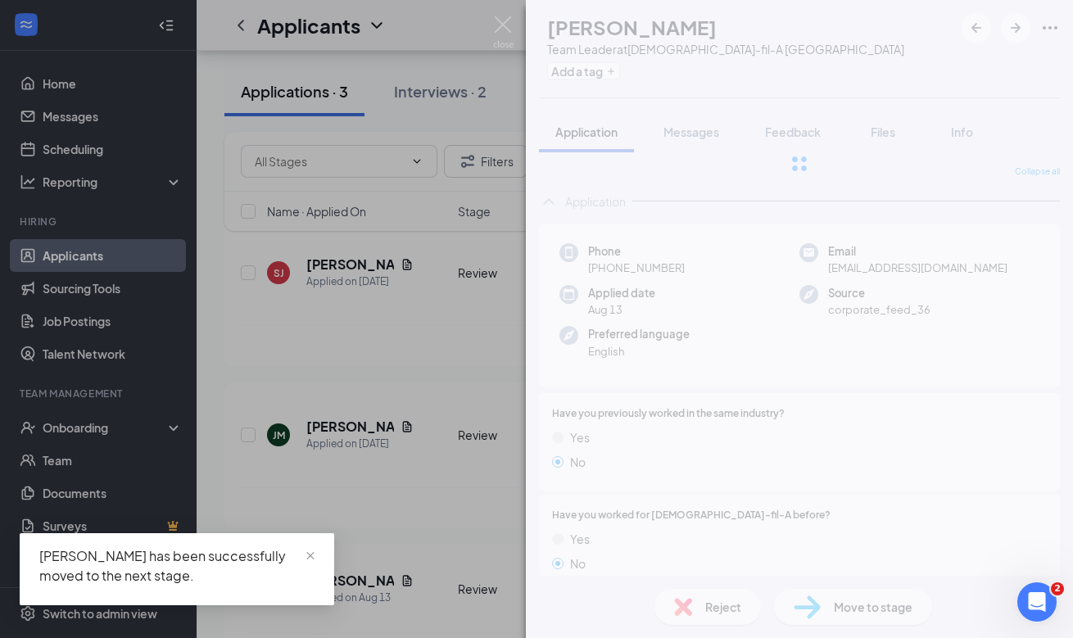
scroll to position [94, 0]
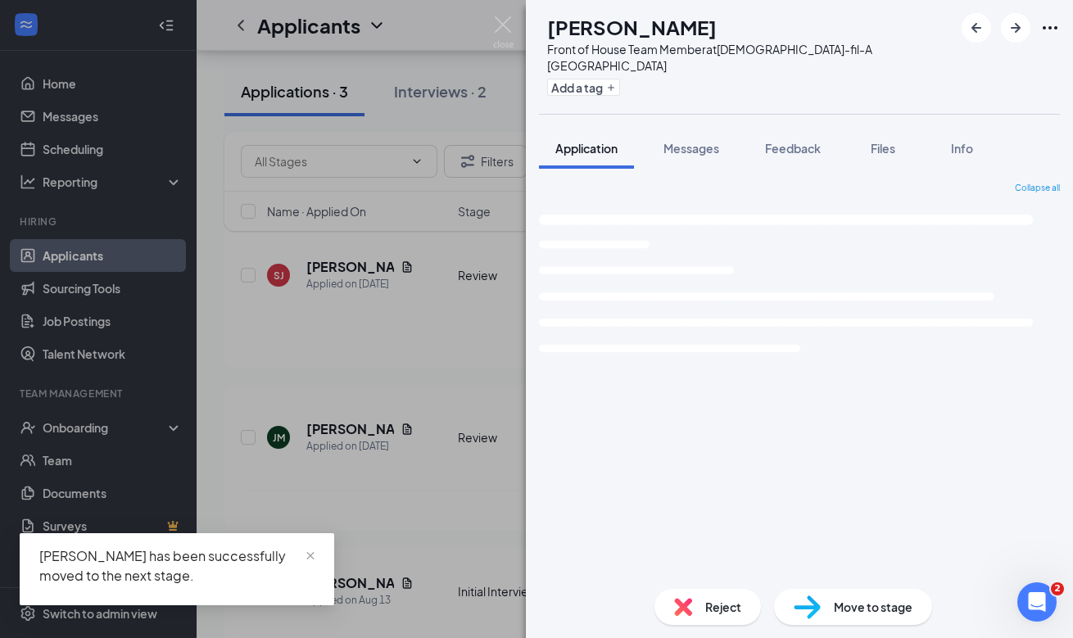
click at [379, 522] on div "SJ Salaam Jones Front of House Team Member at Chick-fil-A Phillipsburg Add a ta…" at bounding box center [536, 319] width 1073 height 638
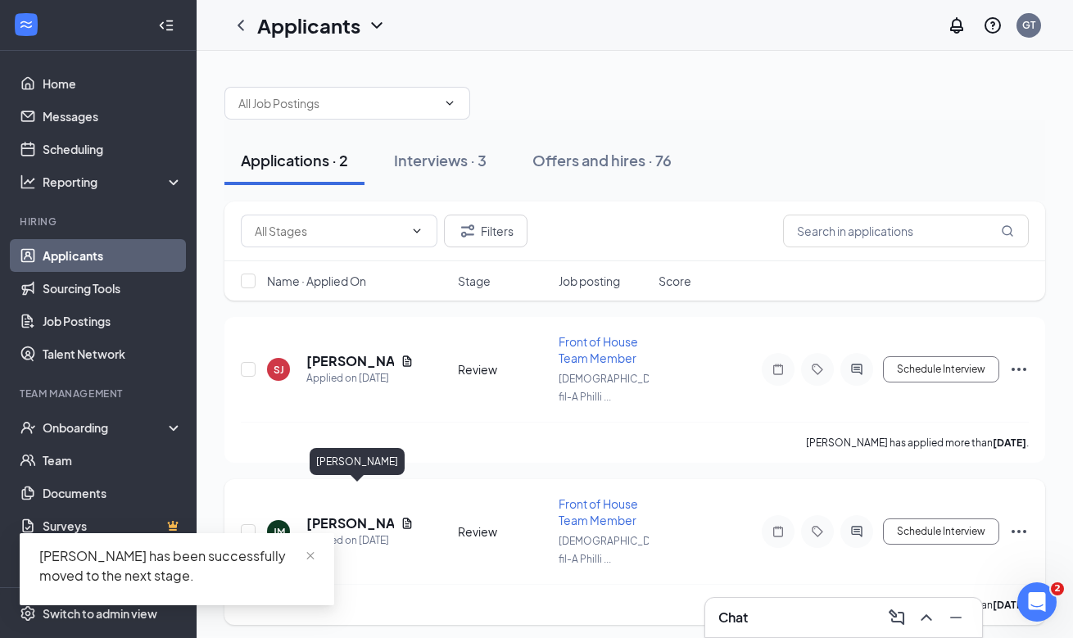
click at [353, 514] on h5 "Jason Milak" at bounding box center [350, 523] width 88 height 18
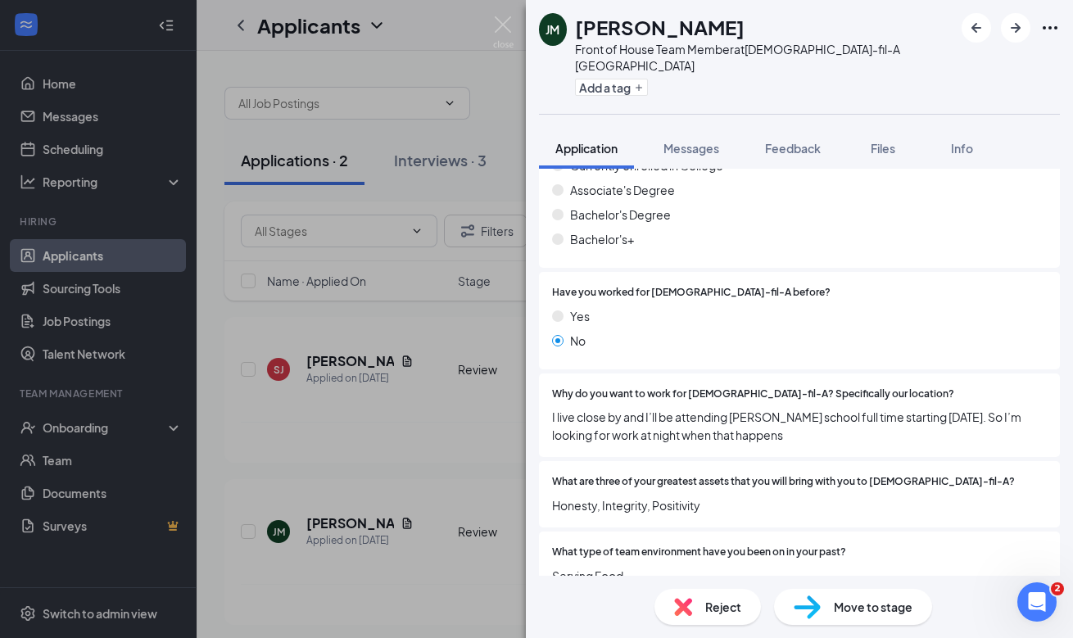
scroll to position [591, 0]
click at [450, 418] on div "JM Jason Milak Front of House Team Member at Chick-fil-A Phillipsburg Add a tag…" at bounding box center [536, 319] width 1073 height 638
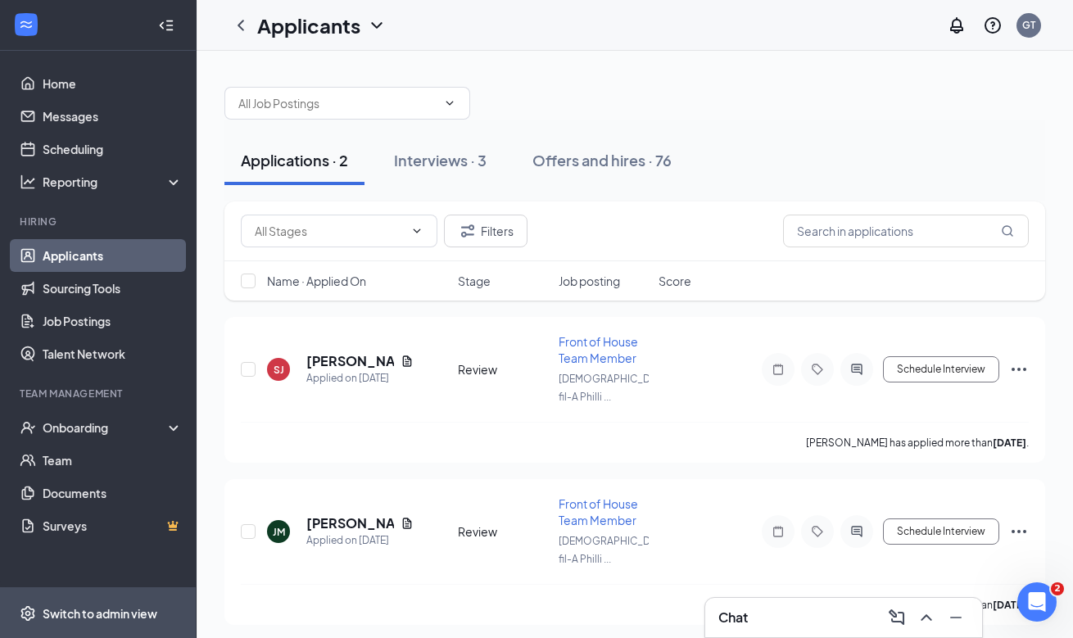
click at [144, 605] on div "Switch to admin view" at bounding box center [100, 613] width 115 height 16
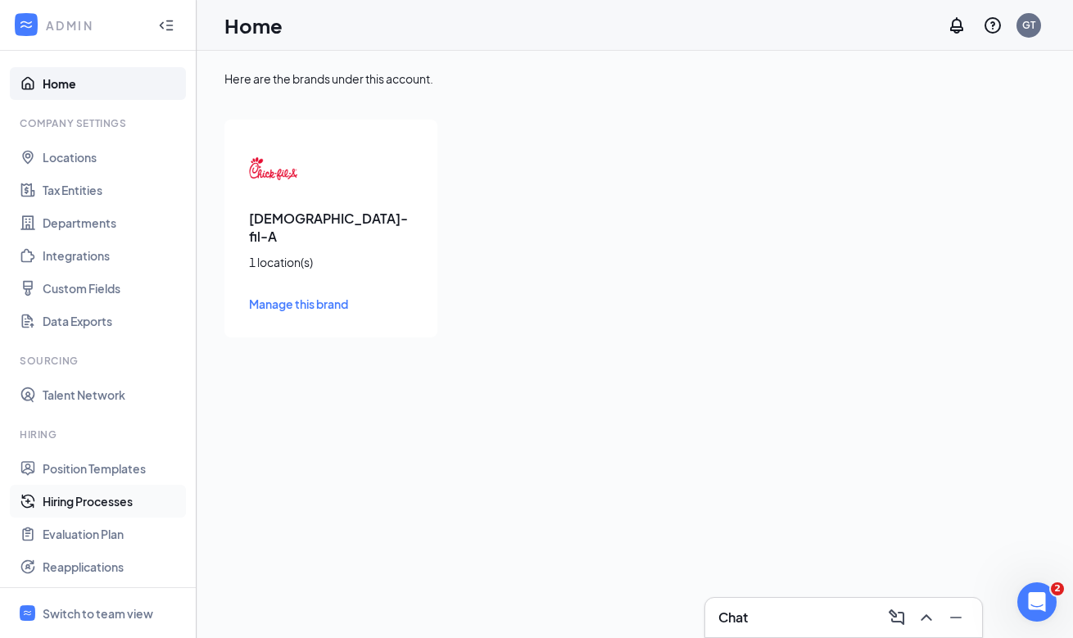
click at [138, 503] on link "Hiring Processes" at bounding box center [113, 501] width 140 height 33
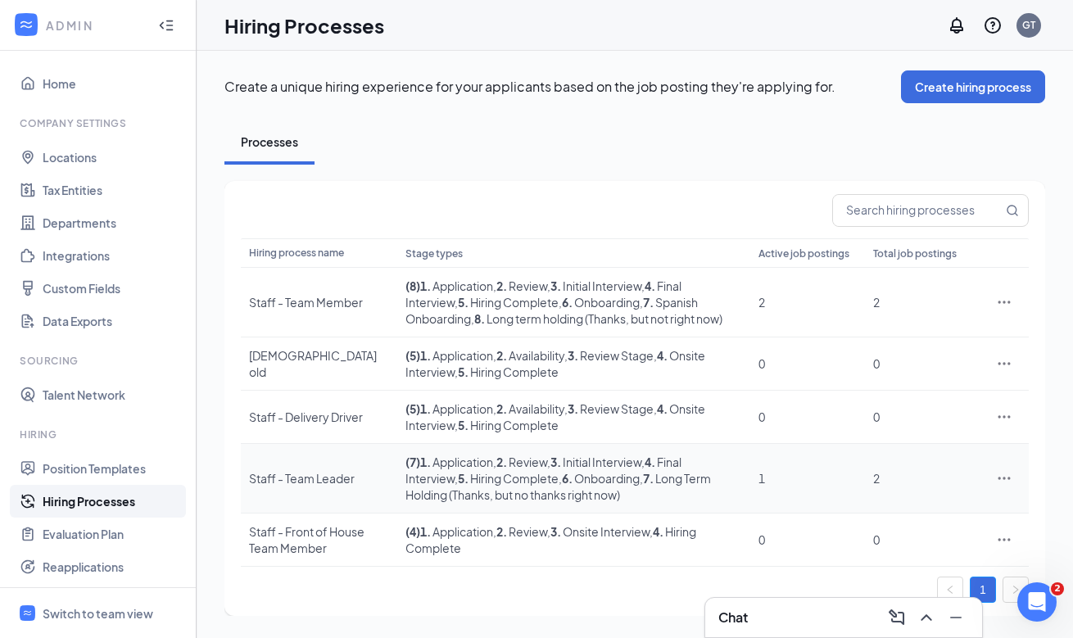
click at [281, 470] on div "Staff - Team Leader" at bounding box center [319, 478] width 140 height 16
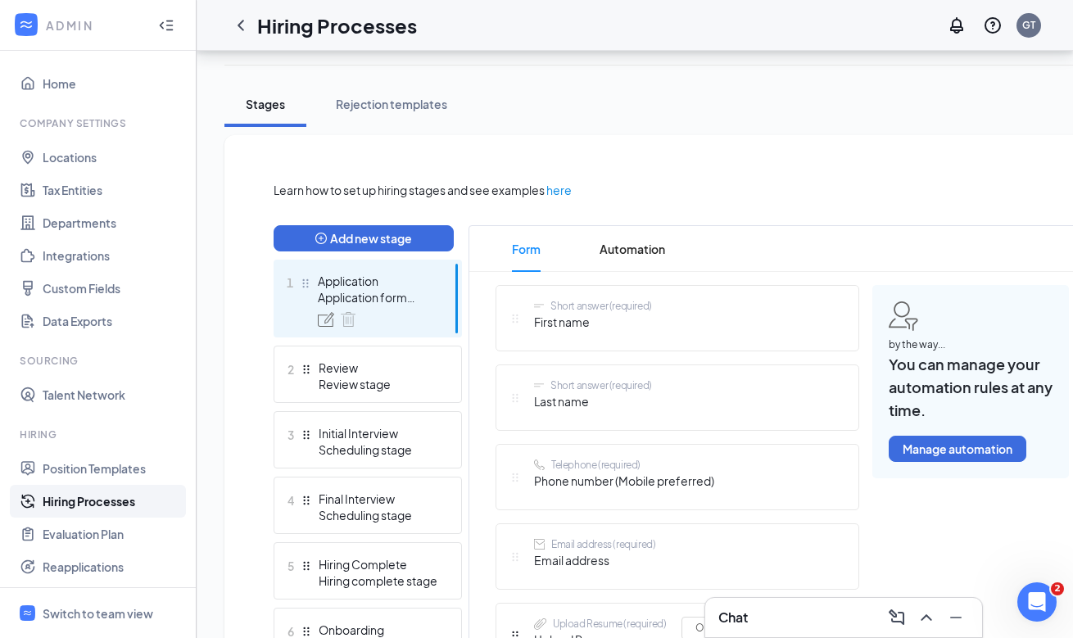
scroll to position [342, 0]
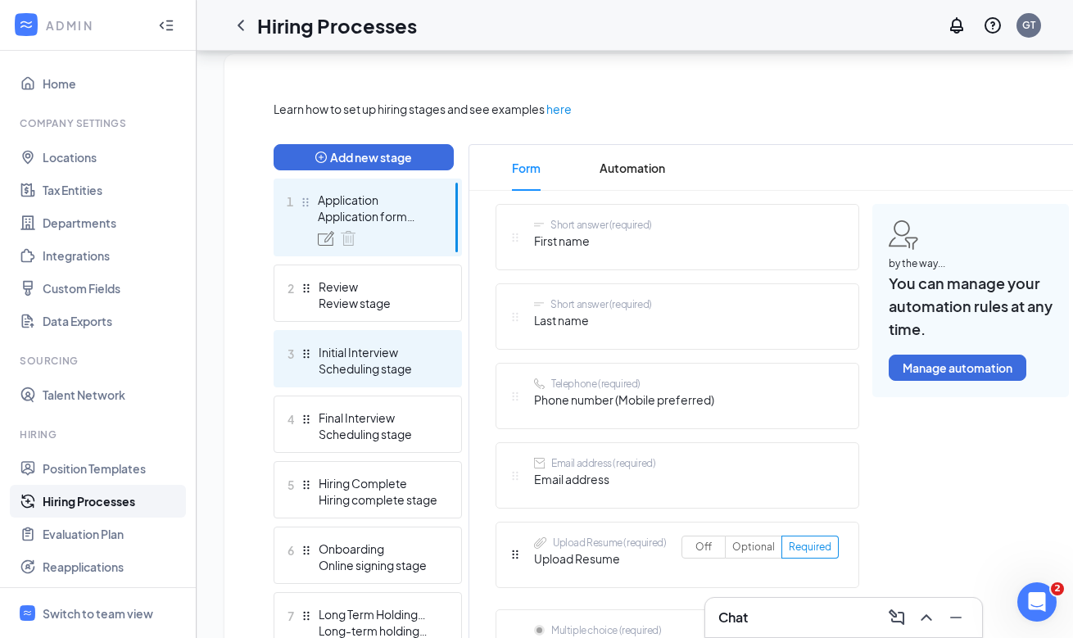
click at [388, 373] on div "Scheduling stage" at bounding box center [378, 368] width 120 height 16
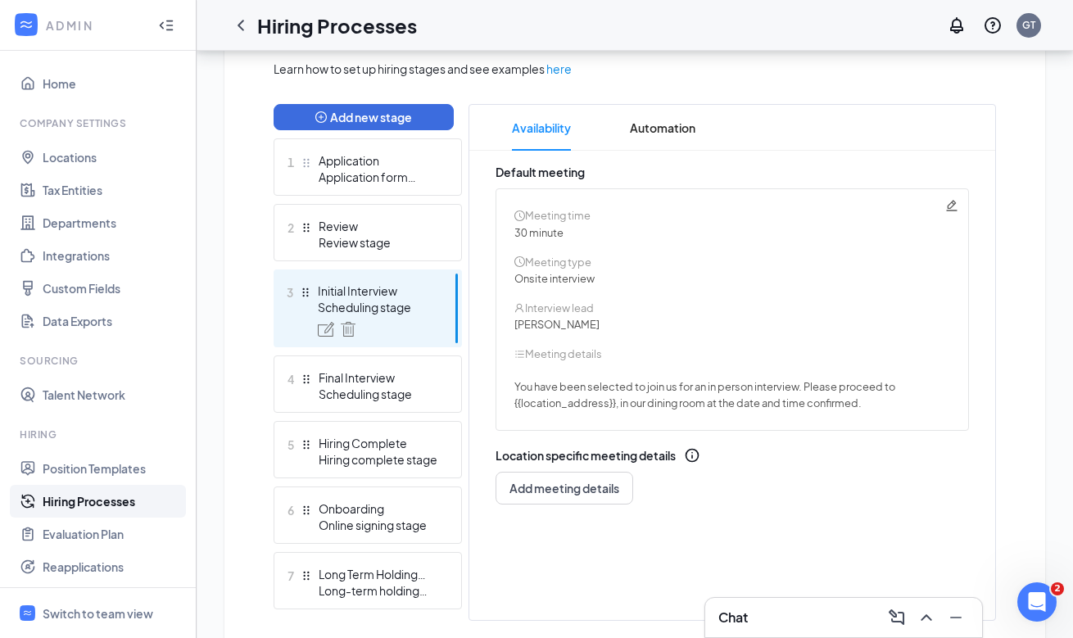
scroll to position [431, 0]
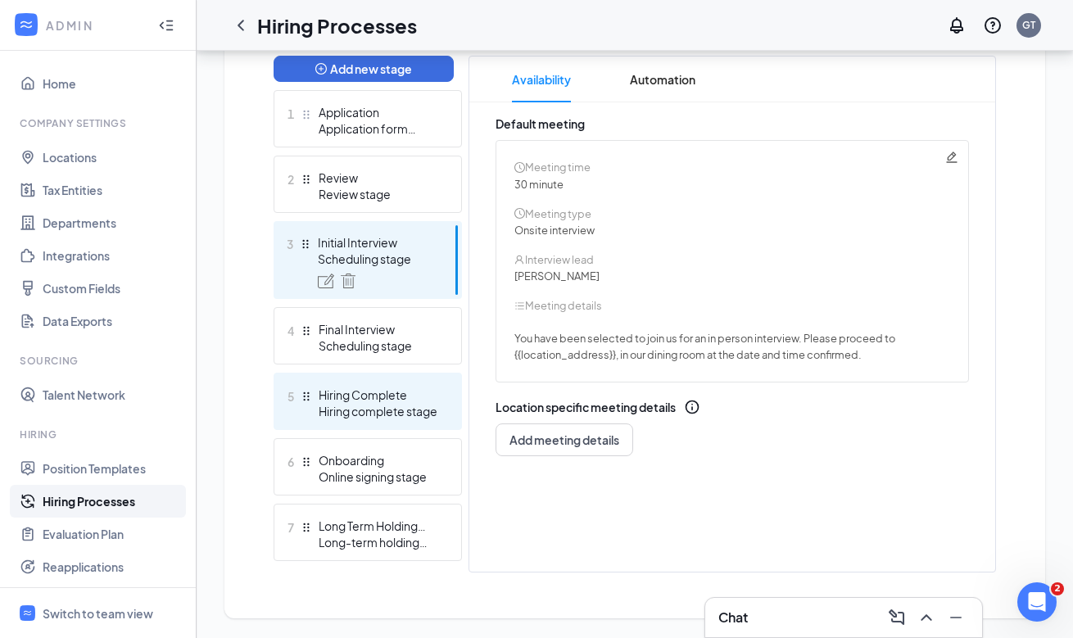
click at [332, 399] on div "Hiring Complete" at bounding box center [378, 394] width 120 height 16
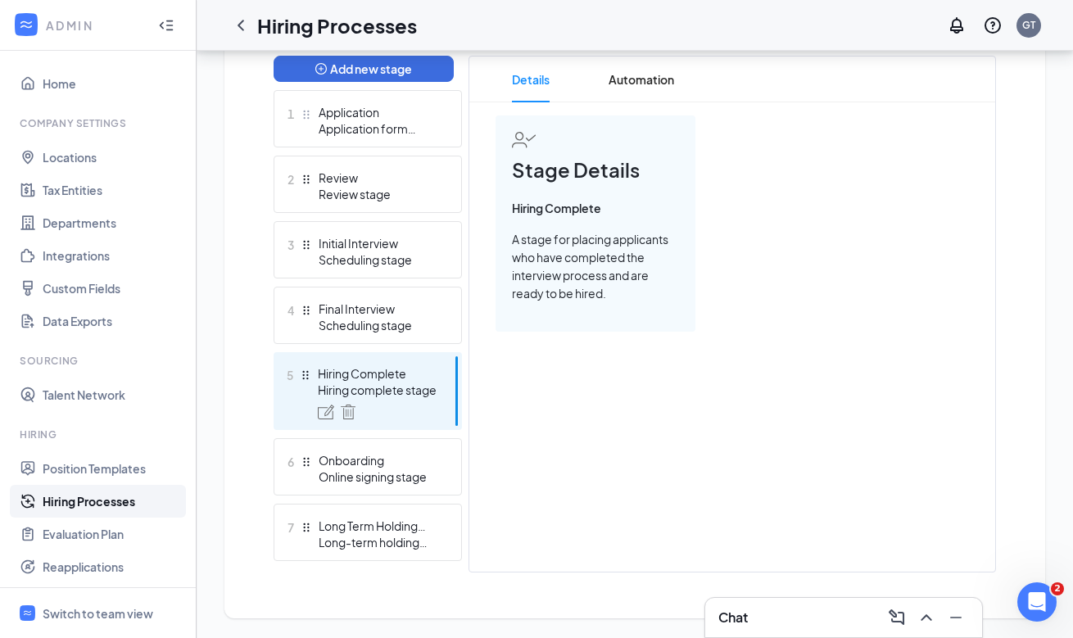
click at [335, 354] on div "5 Hiring Complete Hiring complete stage" at bounding box center [367, 391] width 188 height 78
click at [118, 605] on div "Switch to team view" at bounding box center [98, 613] width 111 height 16
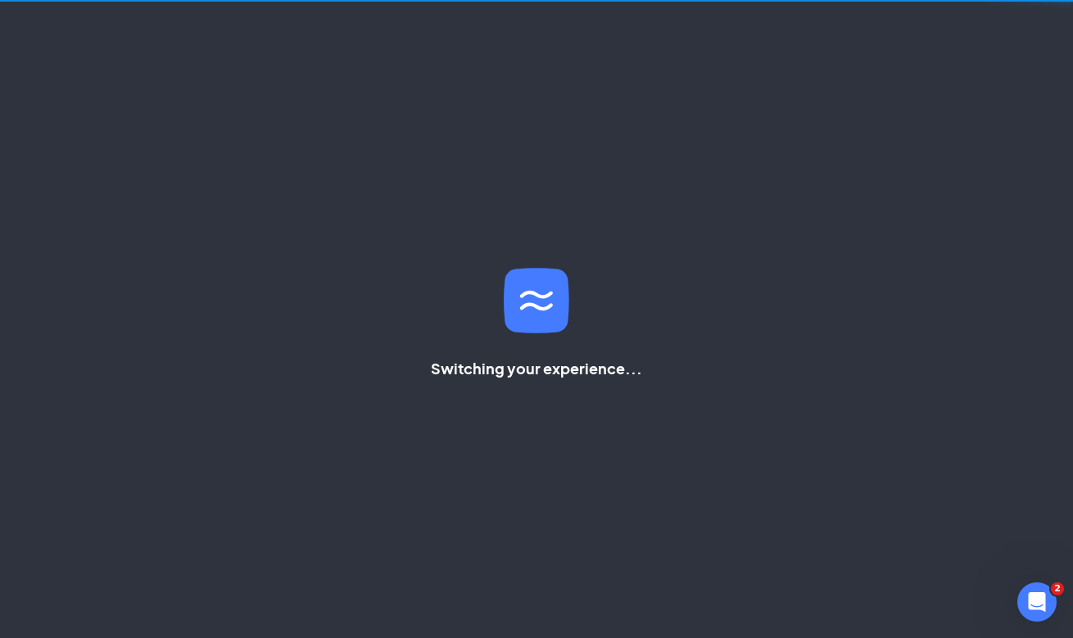
scroll to position [258, 0]
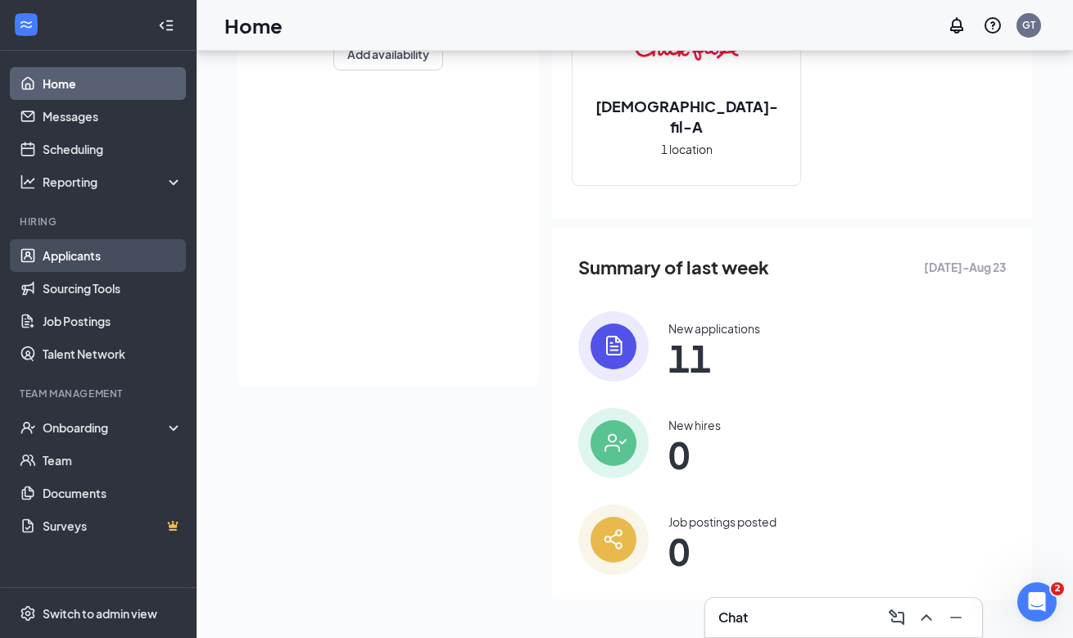
click at [129, 247] on link "Applicants" at bounding box center [113, 255] width 140 height 33
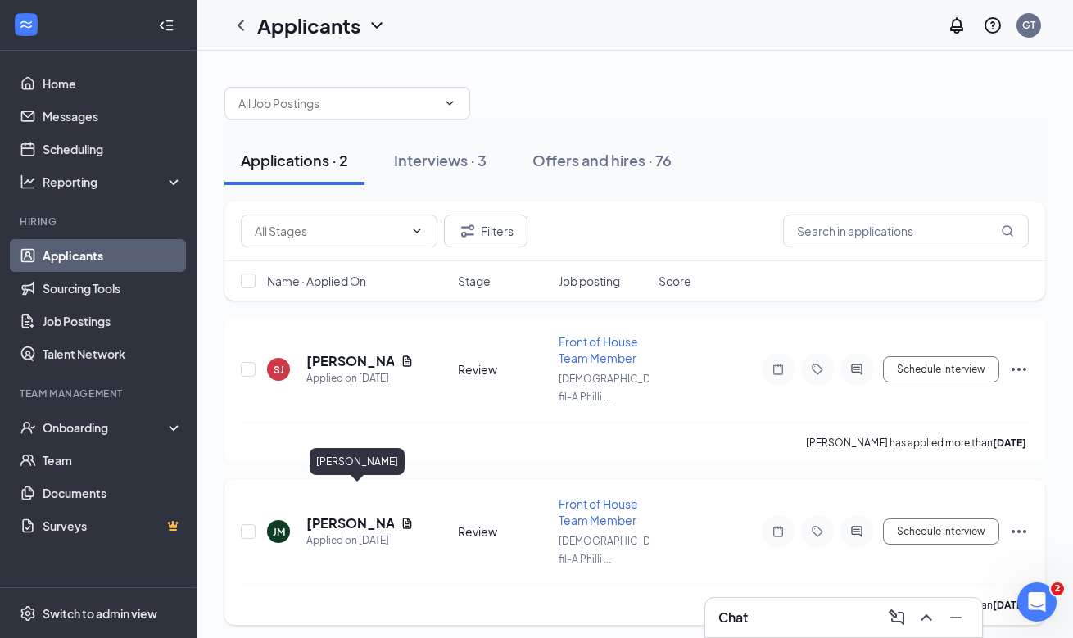
click at [343, 514] on h5 "[PERSON_NAME]" at bounding box center [350, 523] width 88 height 18
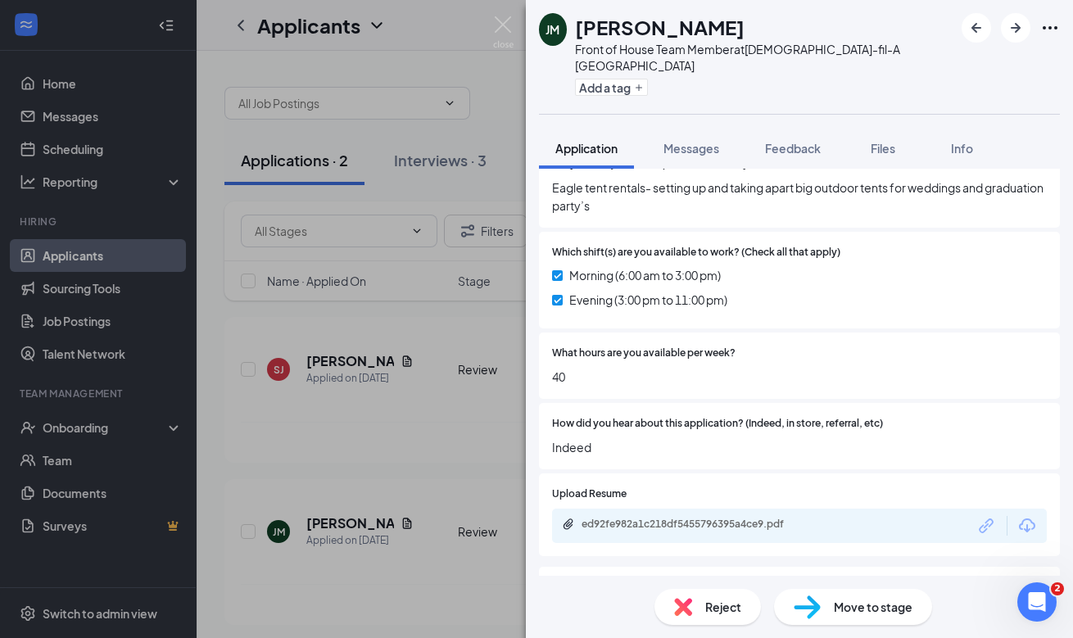
scroll to position [1261, 0]
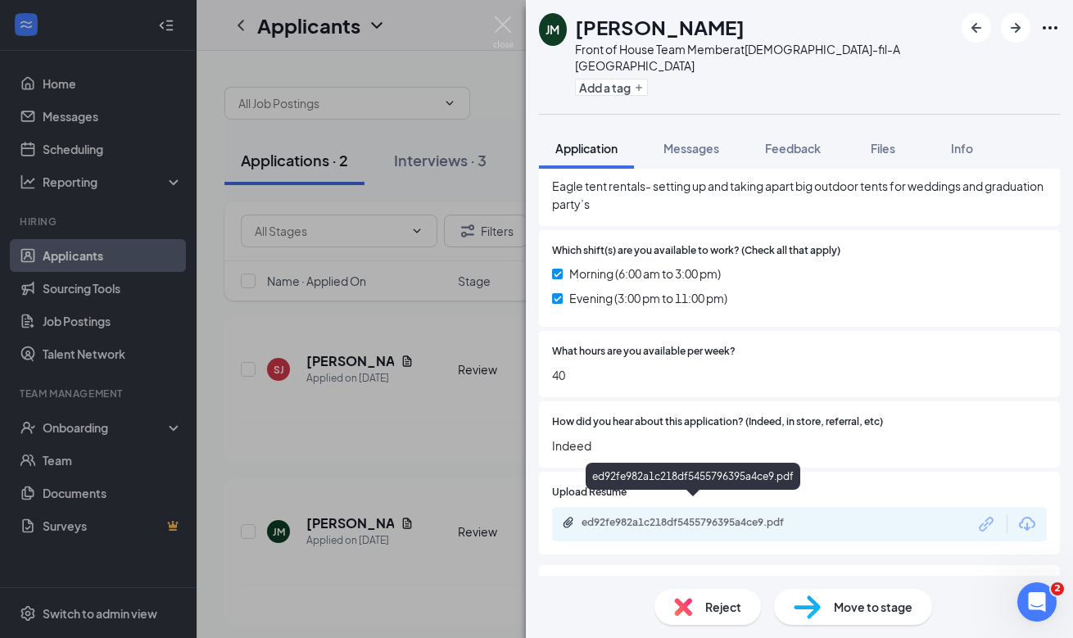
click at [753, 516] on div "ed92fe982a1c218df5455796395a4ce9.pdf" at bounding box center [695, 522] width 229 height 13
click at [861, 603] on span "Move to stage" at bounding box center [872, 607] width 79 height 18
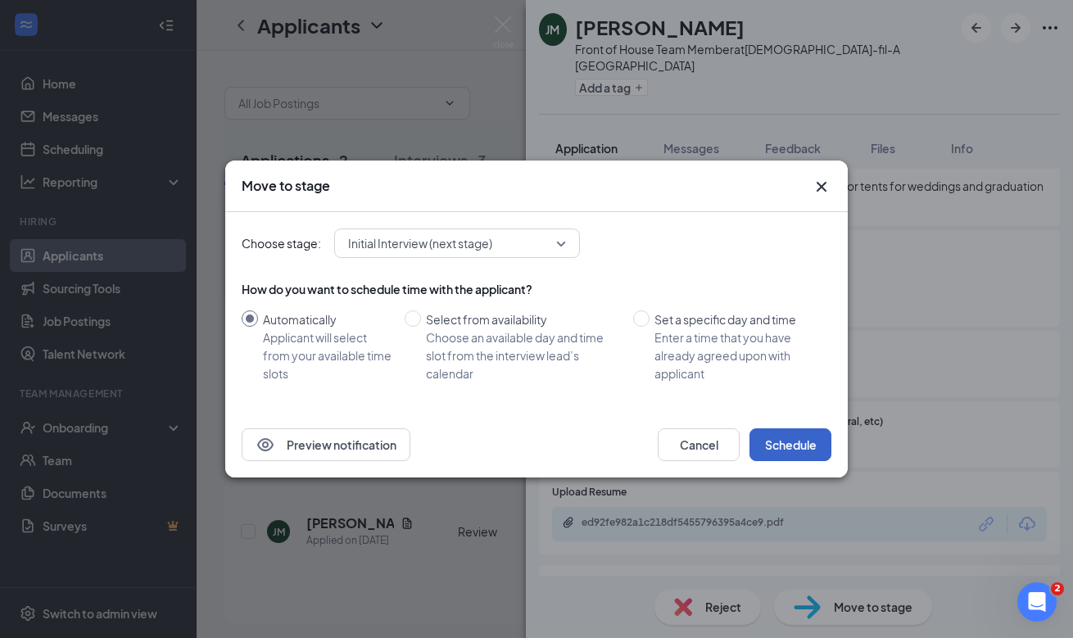
click at [773, 438] on button "Schedule" at bounding box center [790, 444] width 82 height 33
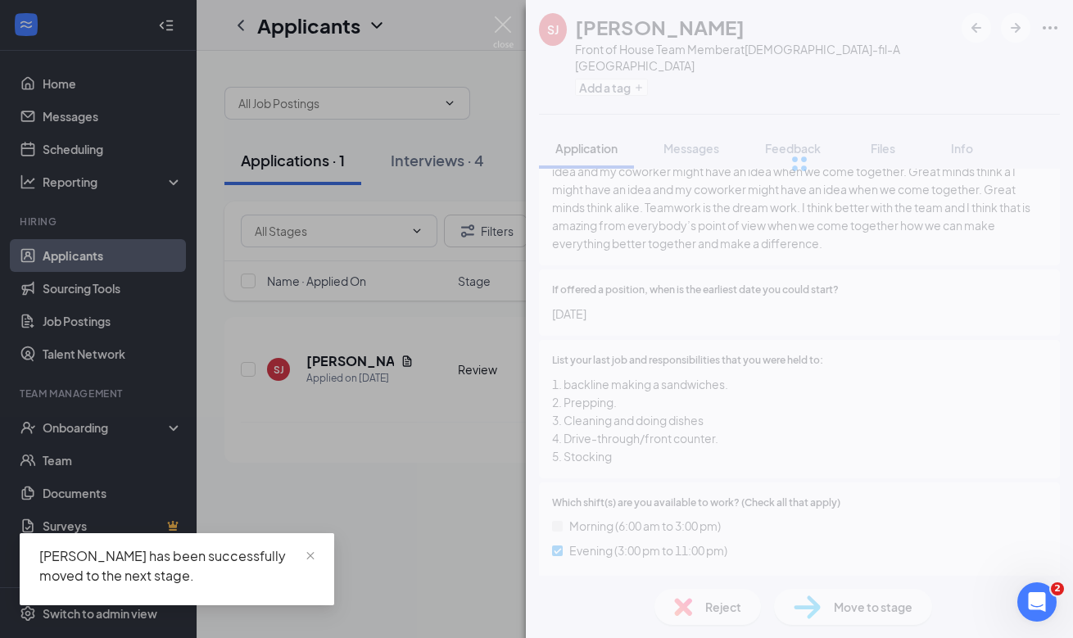
click at [388, 528] on div "SJ Salaam Jones Front of House Team Member at Chick-fil-A Phillipsburg Add a ta…" at bounding box center [536, 319] width 1073 height 638
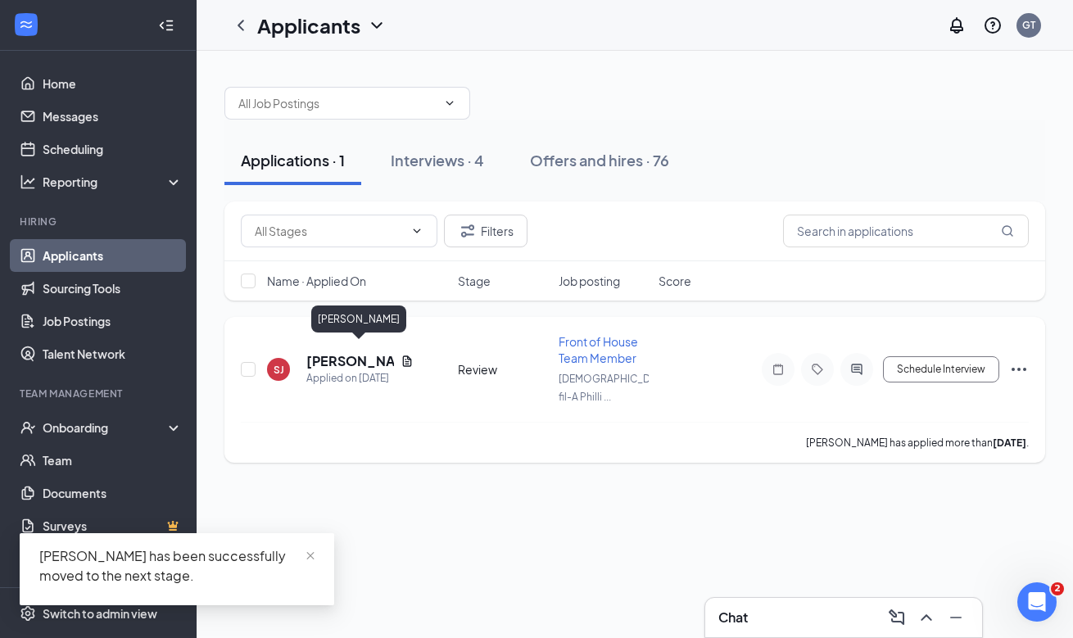
click at [373, 352] on h5 "[PERSON_NAME]" at bounding box center [350, 361] width 88 height 18
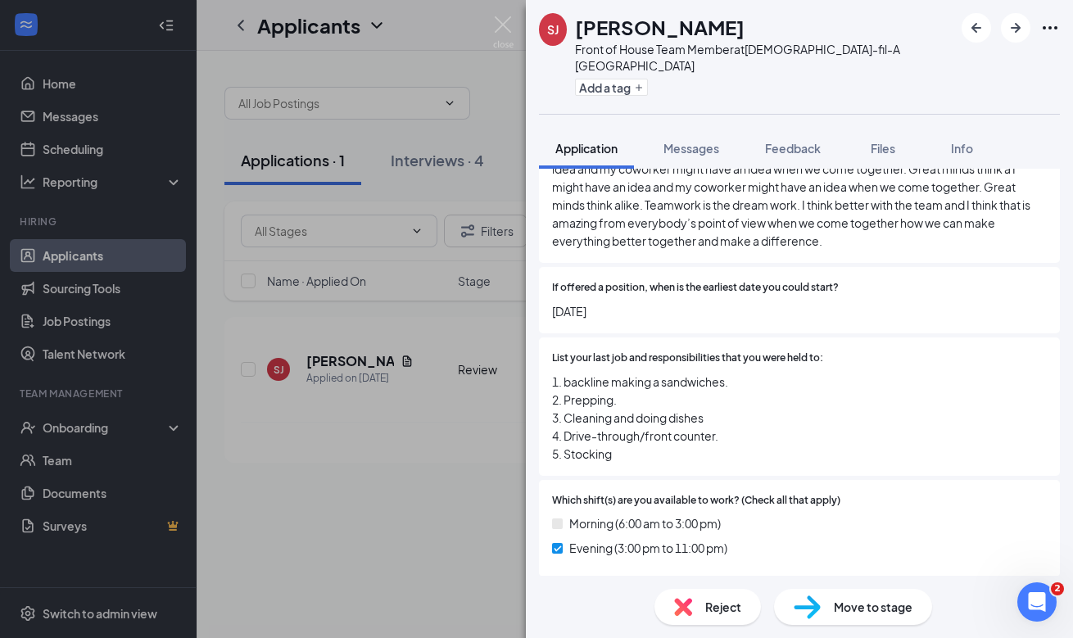
scroll to position [1578, 0]
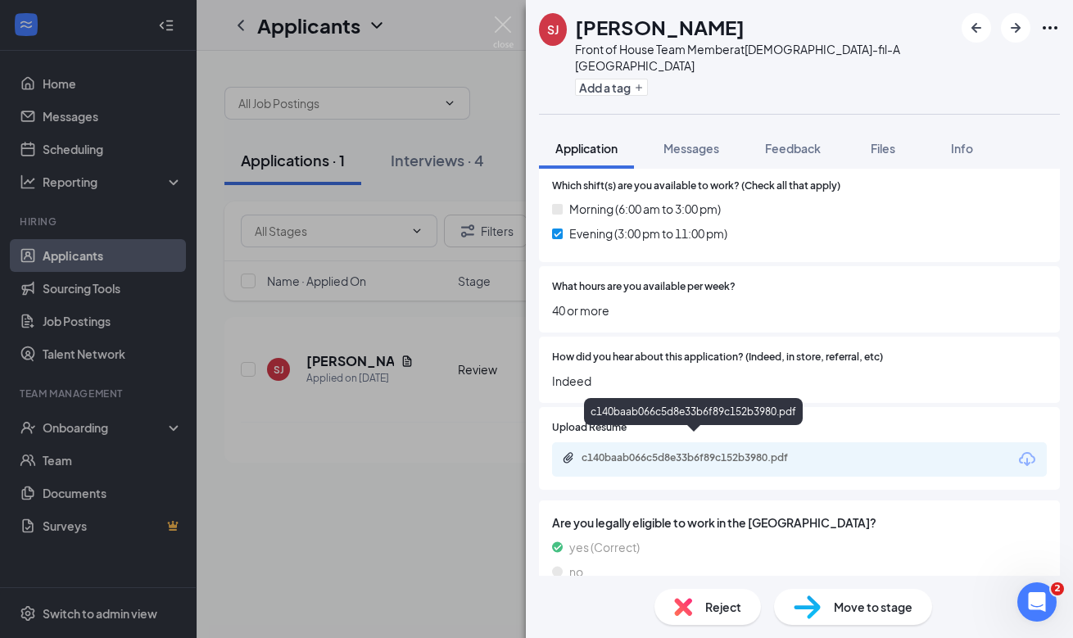
click at [726, 451] on div "c140baab066c5d8e33b6f89c152b3980.pdf" at bounding box center [695, 457] width 229 height 13
click at [843, 615] on span "Move to stage" at bounding box center [872, 607] width 79 height 18
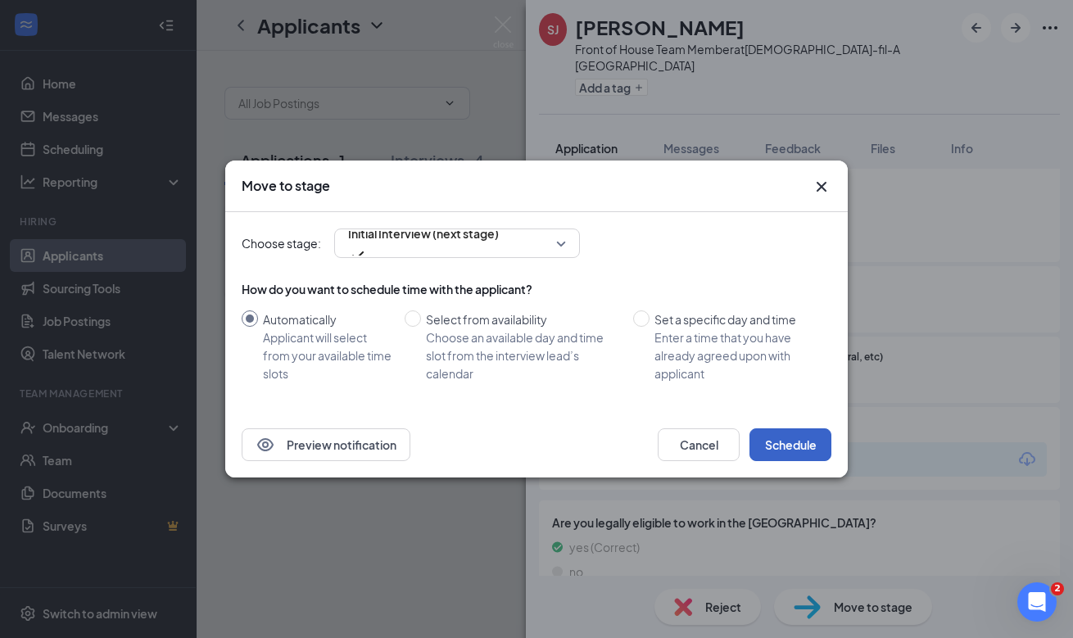
click at [785, 437] on button "Schedule" at bounding box center [790, 444] width 82 height 33
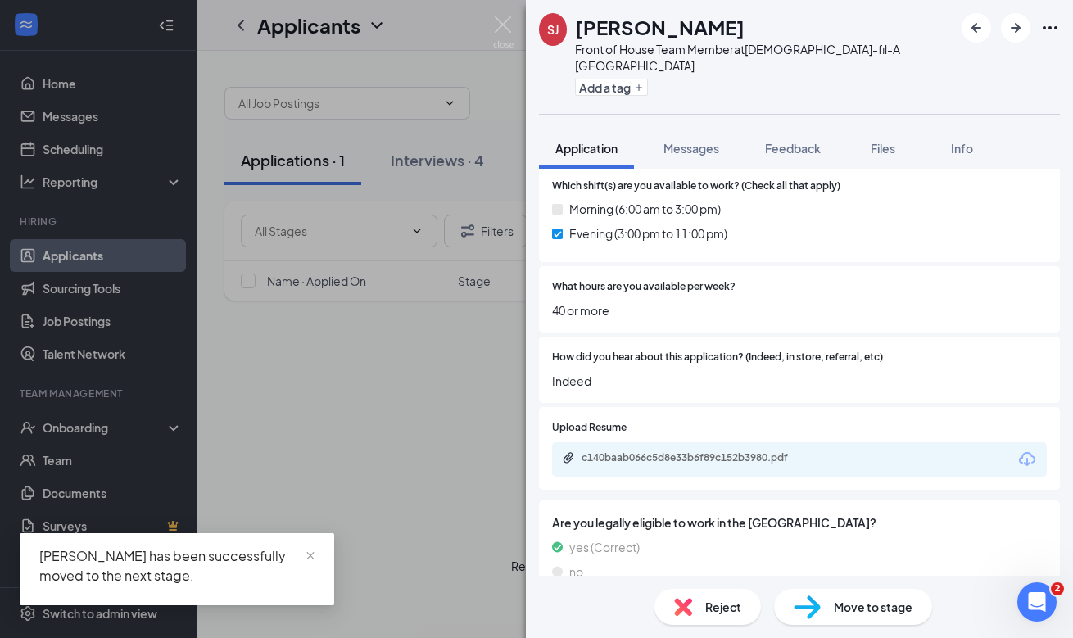
click at [523, 255] on div "SJ Salaam Jones Front of House Team Member at Chick-fil-A Phillipsburg Add a ta…" at bounding box center [536, 319] width 1073 height 638
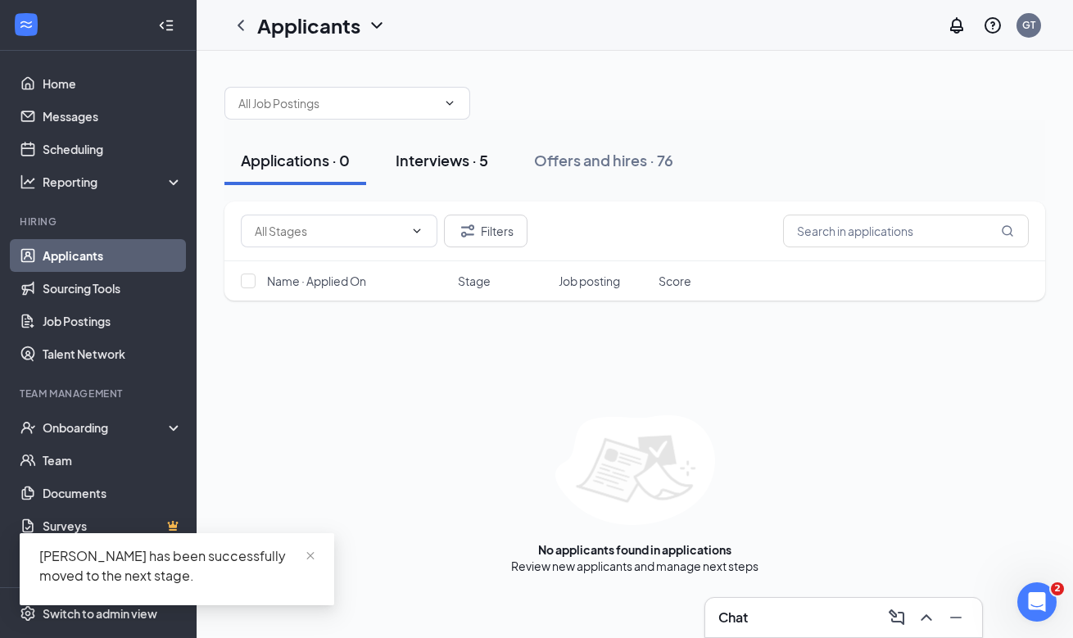
click at [463, 148] on button "Interviews · 5" at bounding box center [441, 160] width 125 height 49
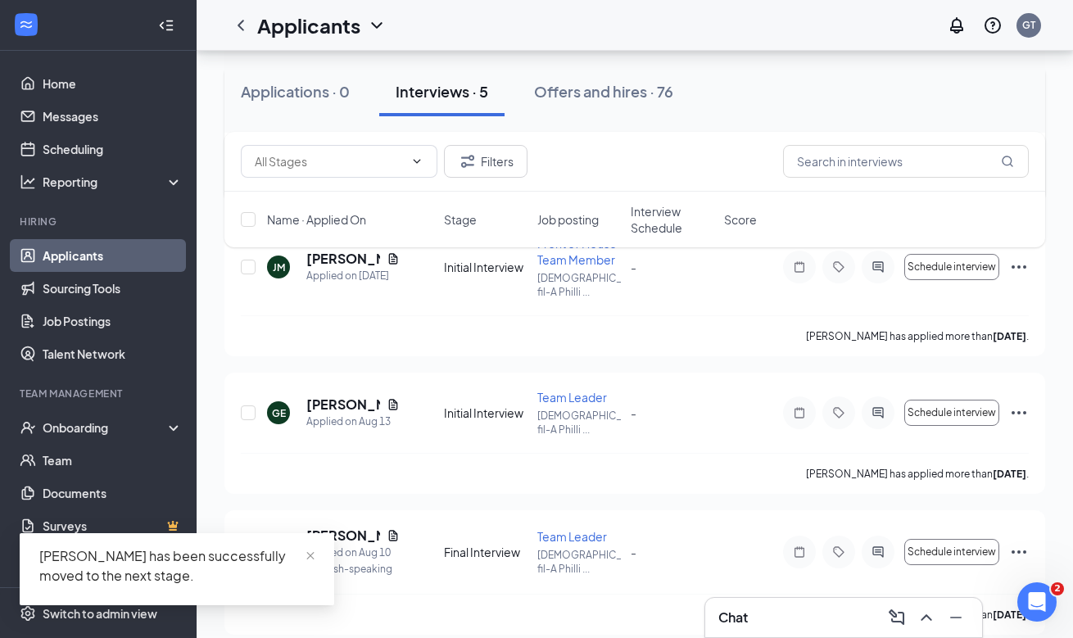
scroll to position [439, 0]
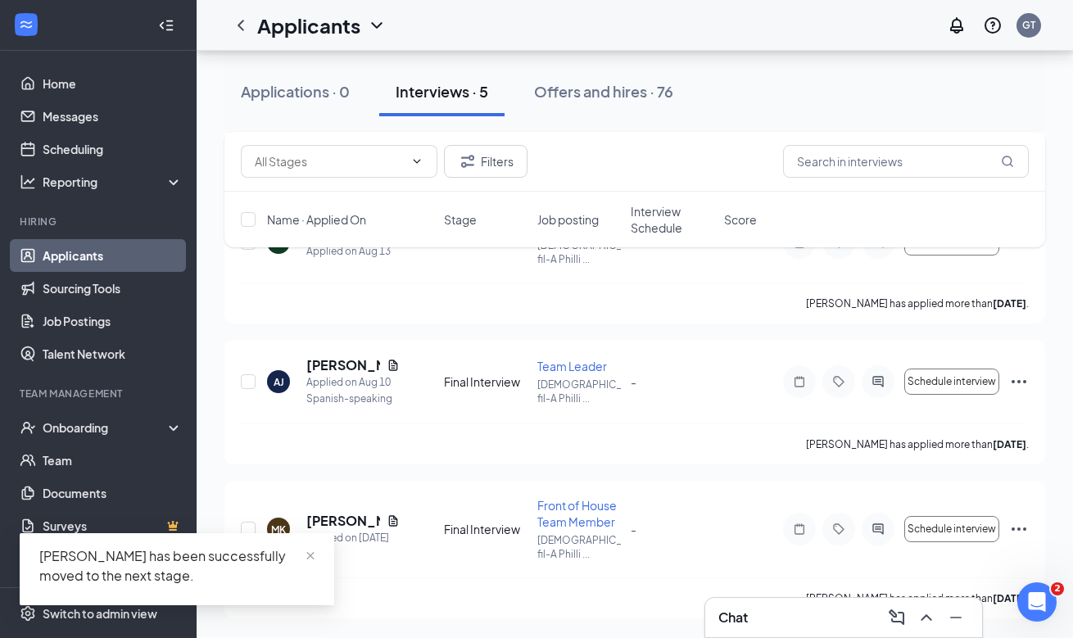
click at [792, 632] on div "Chat" at bounding box center [843, 617] width 277 height 39
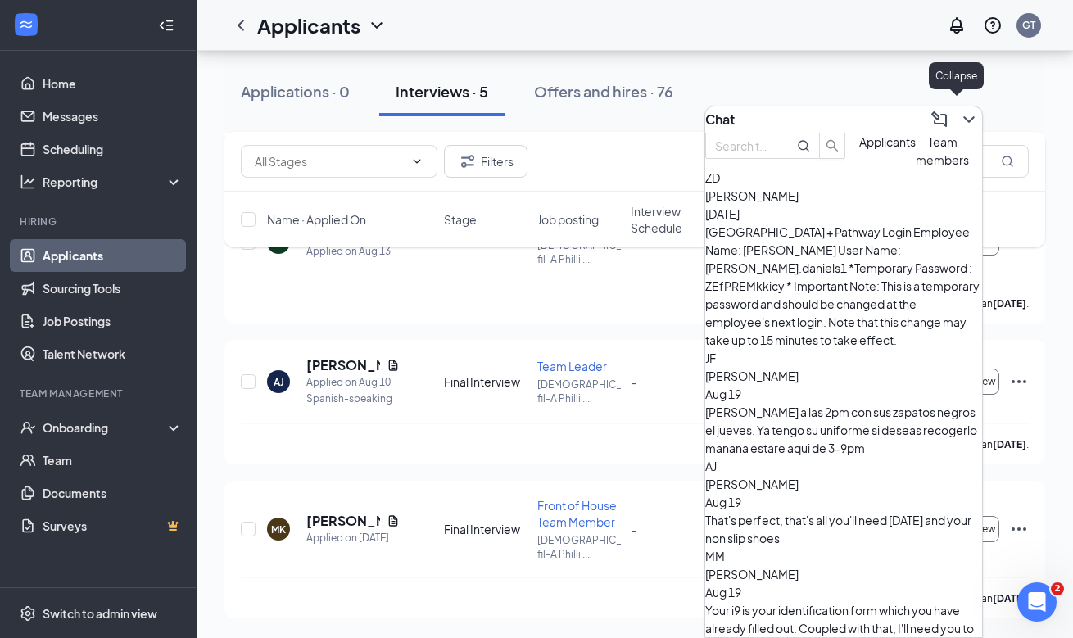
click at [959, 111] on icon "ChevronDown" at bounding box center [969, 120] width 20 height 20
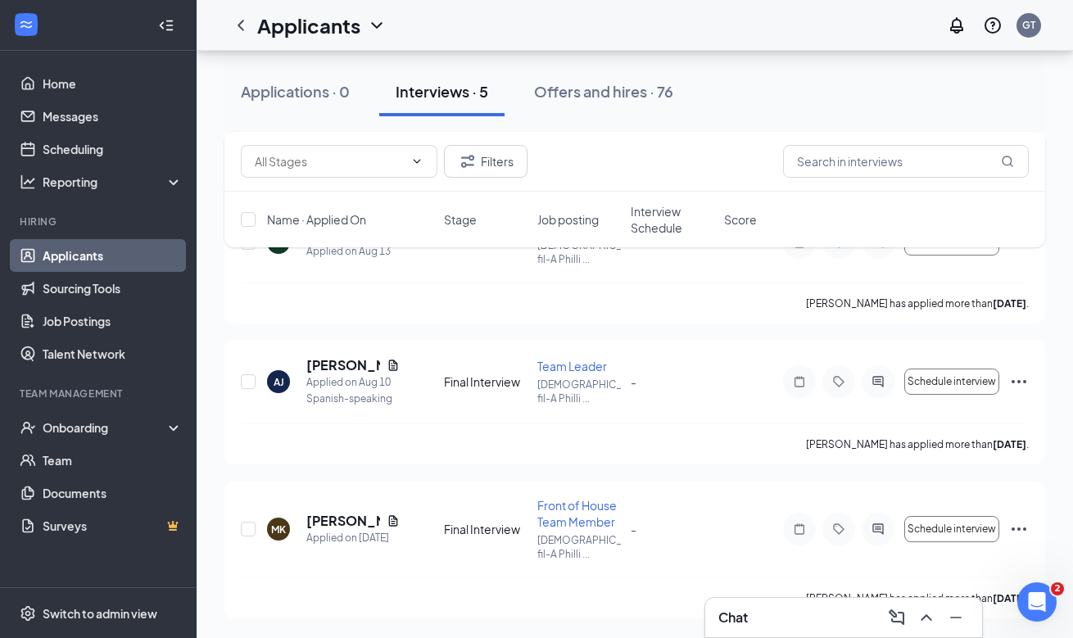
click at [736, 609] on h3 "Chat" at bounding box center [732, 617] width 29 height 18
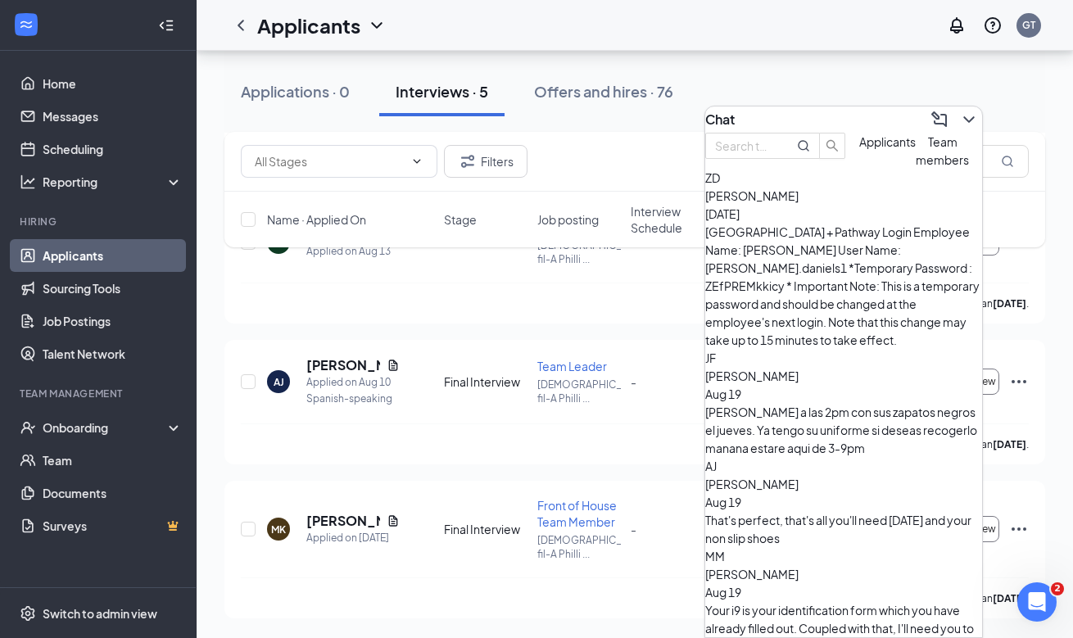
click at [861, 271] on div "ZD Za’Kiyah Daniels Aug 21 Central Ave + Pathway Login Employee Name: Kiyah Dan…" at bounding box center [843, 259] width 277 height 180
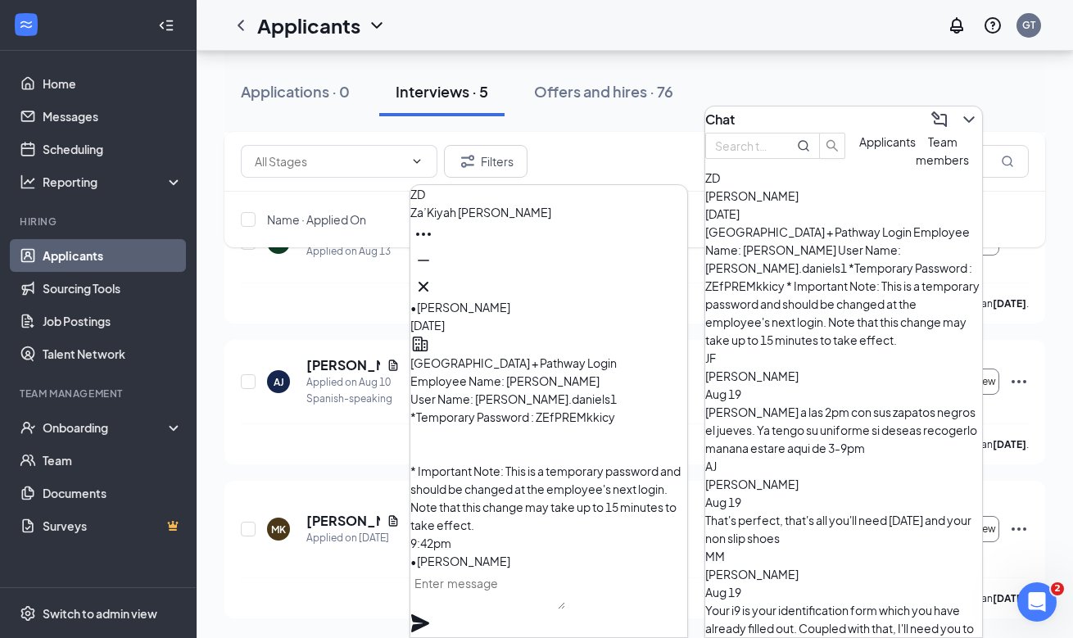
click at [459, 609] on textarea at bounding box center [487, 589] width 155 height 39
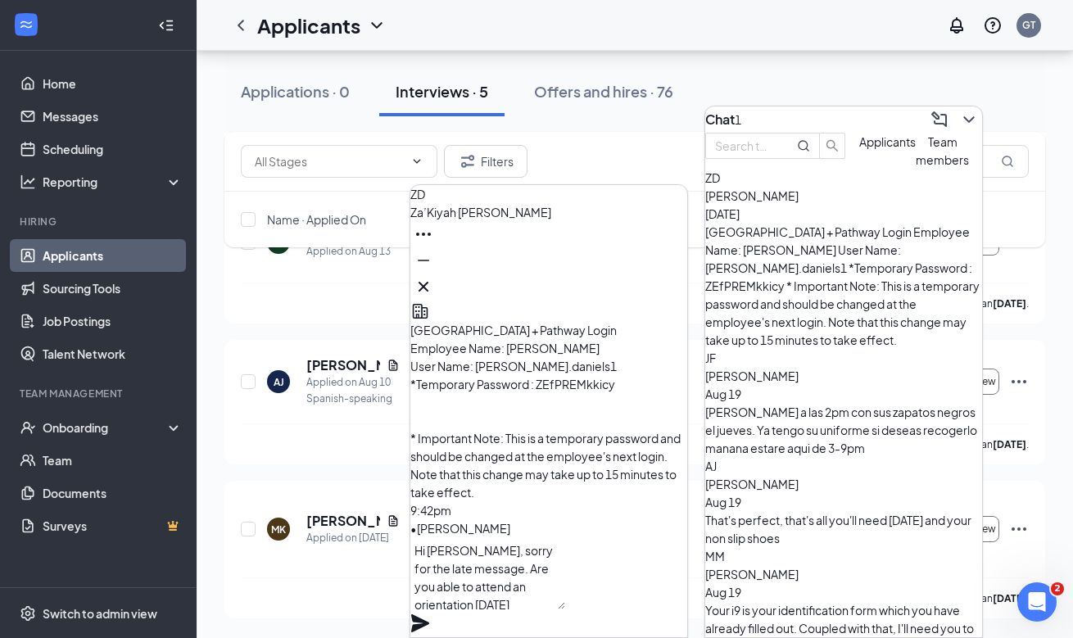
drag, startPoint x: 539, startPoint y: 608, endPoint x: 421, endPoint y: 589, distance: 119.4
click at [421, 589] on div "Hi Kiyah, sorry for the late message. Are you able to attend an orientation tom…" at bounding box center [548, 587] width 277 height 100
click at [495, 609] on textarea "Hi Kiyah, sorry for the late message. Are you able to attend an orientation tom…" at bounding box center [487, 573] width 155 height 72
click at [565, 603] on textarea "Hi Kiyah, sorry for the late message. Are you able to attend an orientation tom…" at bounding box center [487, 573] width 155 height 72
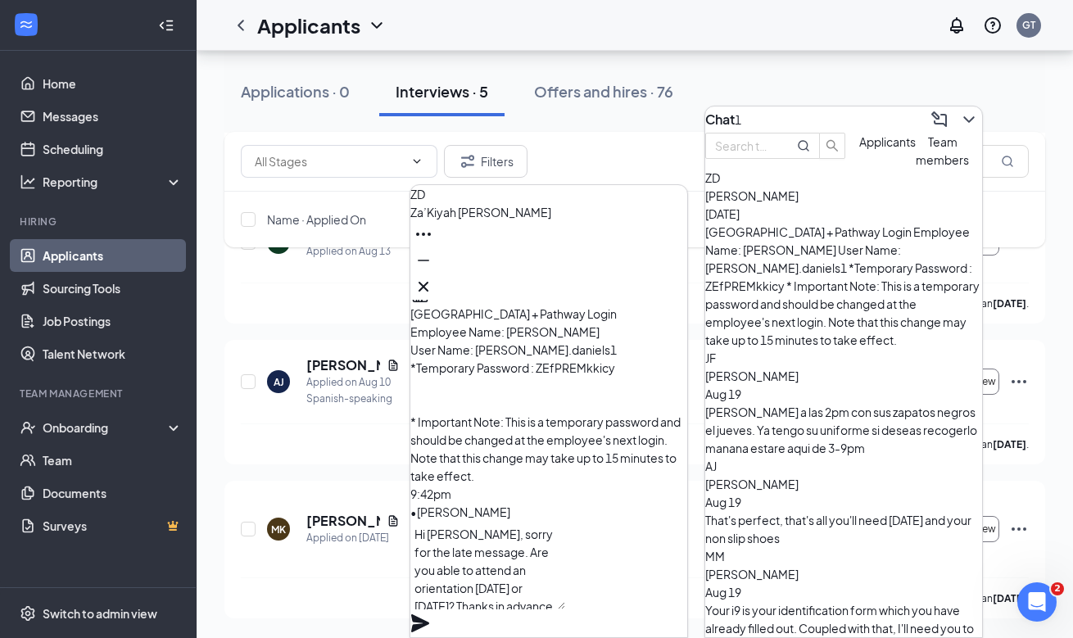
click at [494, 587] on textarea "Hi Kiyah, sorry for the late message. Are you able to attend an orientation tom…" at bounding box center [487, 565] width 155 height 88
click at [565, 589] on textarea "Hi Kiyah, sorry for the late message. Are you able to attend an orientation tom…" at bounding box center [487, 565] width 155 height 88
drag, startPoint x: 545, startPoint y: 591, endPoint x: 630, endPoint y: 566, distance: 88.1
click at [565, 571] on textarea "Hi Kiyah, sorry for the late message. Are you able to attend an orientation tom…" at bounding box center [487, 565] width 155 height 88
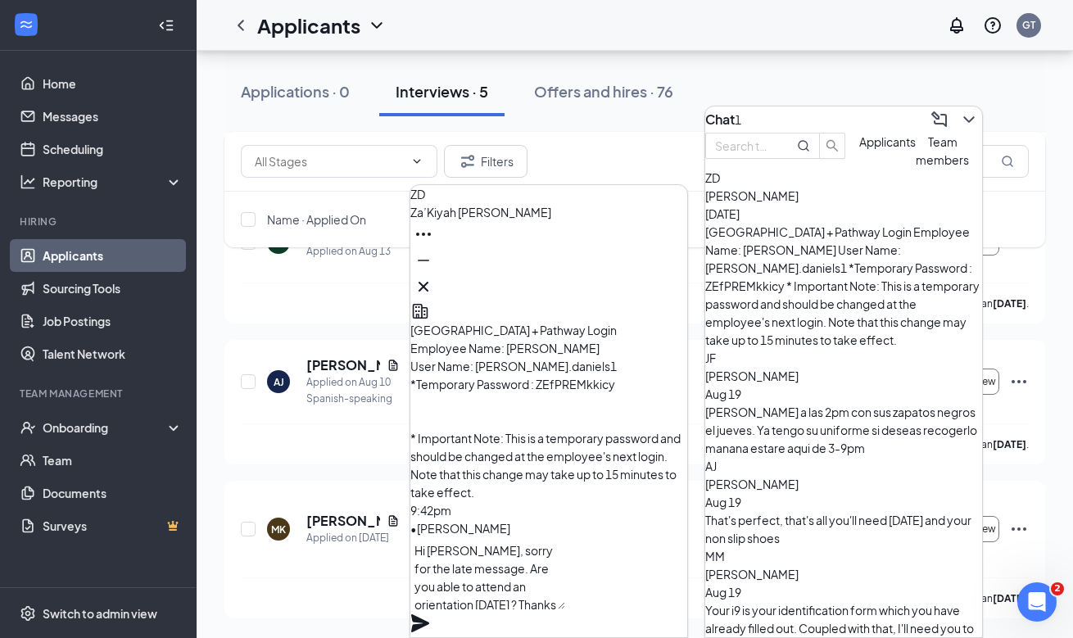
click at [565, 601] on textarea "Hi Kiyah, sorry for the late message. Are you able to attend an orientation on …" at bounding box center [487, 573] width 155 height 72
drag, startPoint x: 623, startPoint y: 600, endPoint x: 409, endPoint y: 600, distance: 213.7
click at [409, 600] on div "ZD Za’Kiyah Daniels Sat, Aug 16 ZD Hi, good afternoon. i just noticed I may hav…" at bounding box center [548, 411] width 278 height 454
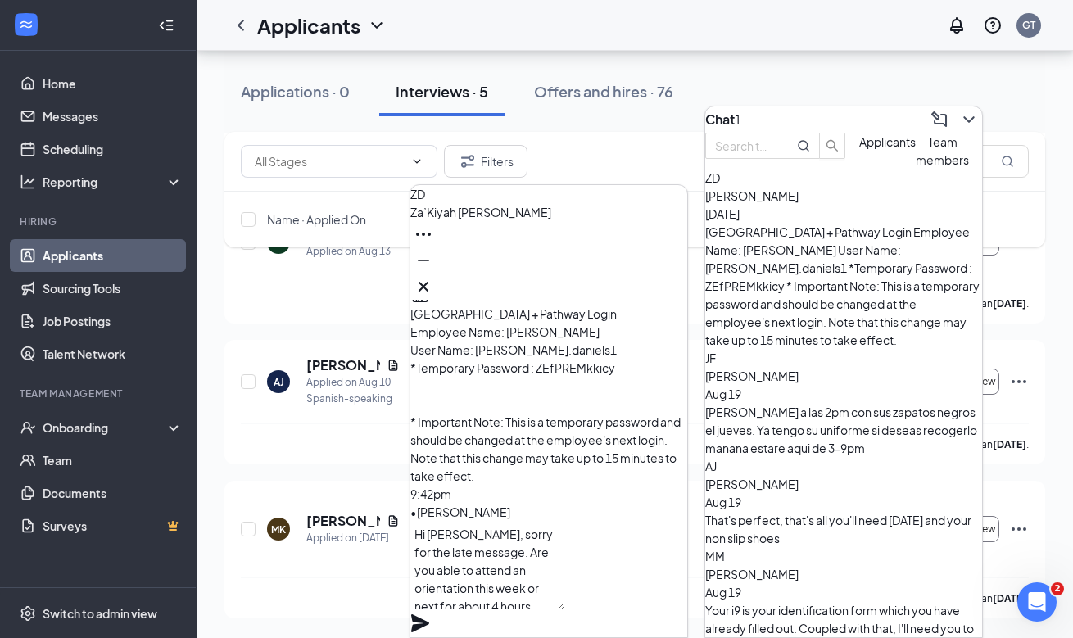
scroll to position [16, 0]
type textarea "Hi Kiyah, sorry for the late message. Are you able to attend an orientation thi…"
click at [859, 149] on span "Applicants" at bounding box center [887, 141] width 56 height 15
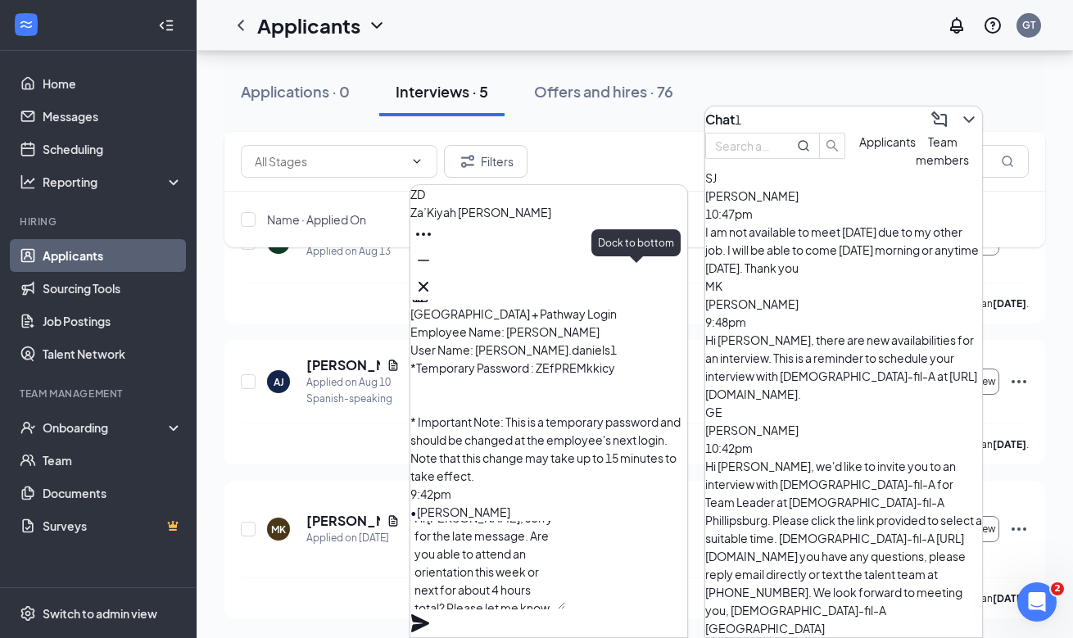
click at [429, 261] on icon "Minimize" at bounding box center [423, 261] width 11 height 2
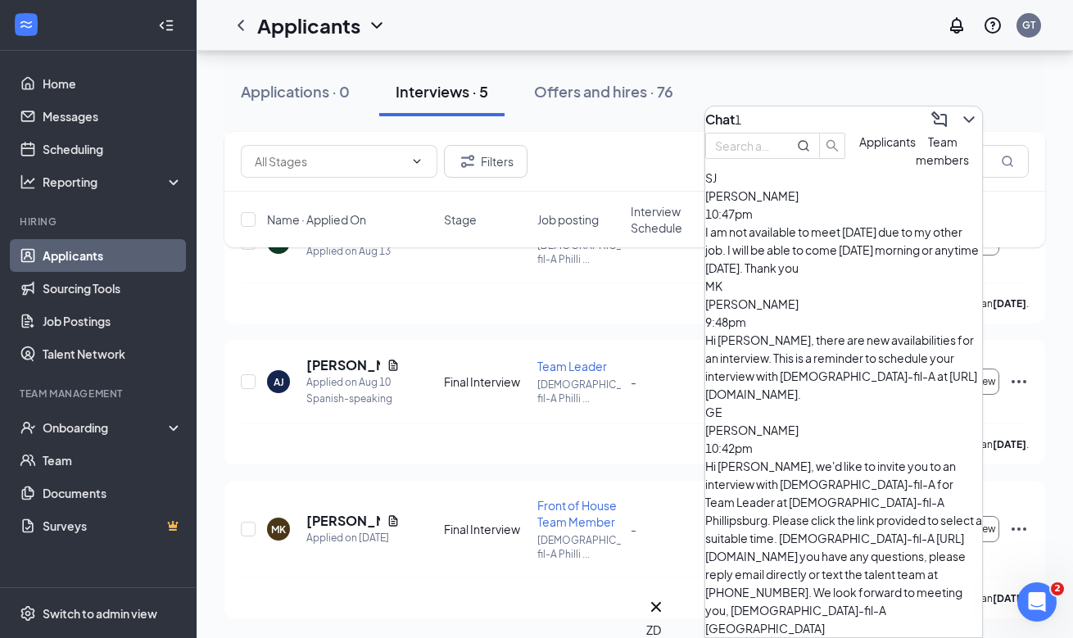
click at [765, 271] on div "SJ Salaam Jones 10:47pm I am not available to meet on Wednesday due to my other…" at bounding box center [843, 223] width 277 height 108
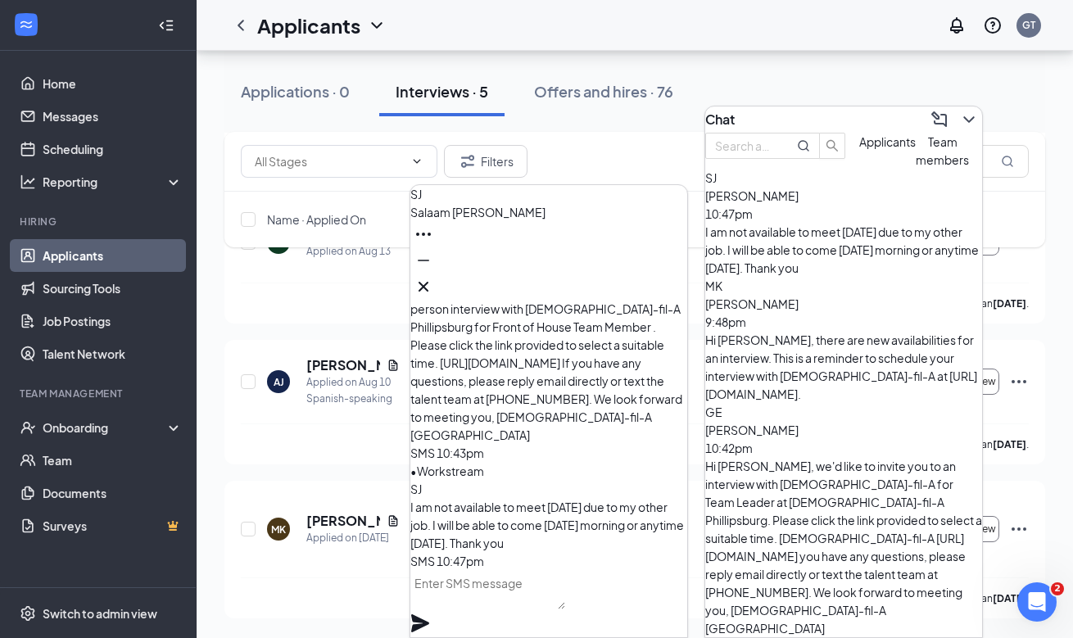
click at [550, 499] on span "I am not available to meet on Wednesday due to my other job. I will be able to …" at bounding box center [546, 524] width 273 height 51
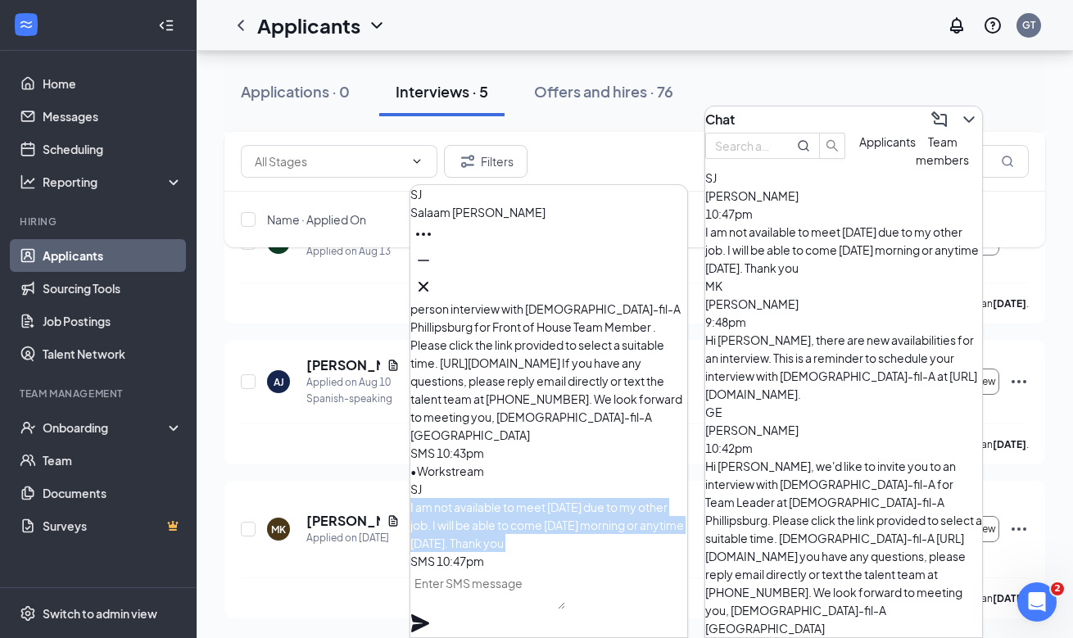
click at [550, 499] on span "I am not available to meet on Wednesday due to my other job. I will be able to …" at bounding box center [546, 524] width 273 height 51
click at [551, 499] on span "I am not available to meet on Wednesday due to my other job. I will be able to …" at bounding box center [546, 524] width 273 height 51
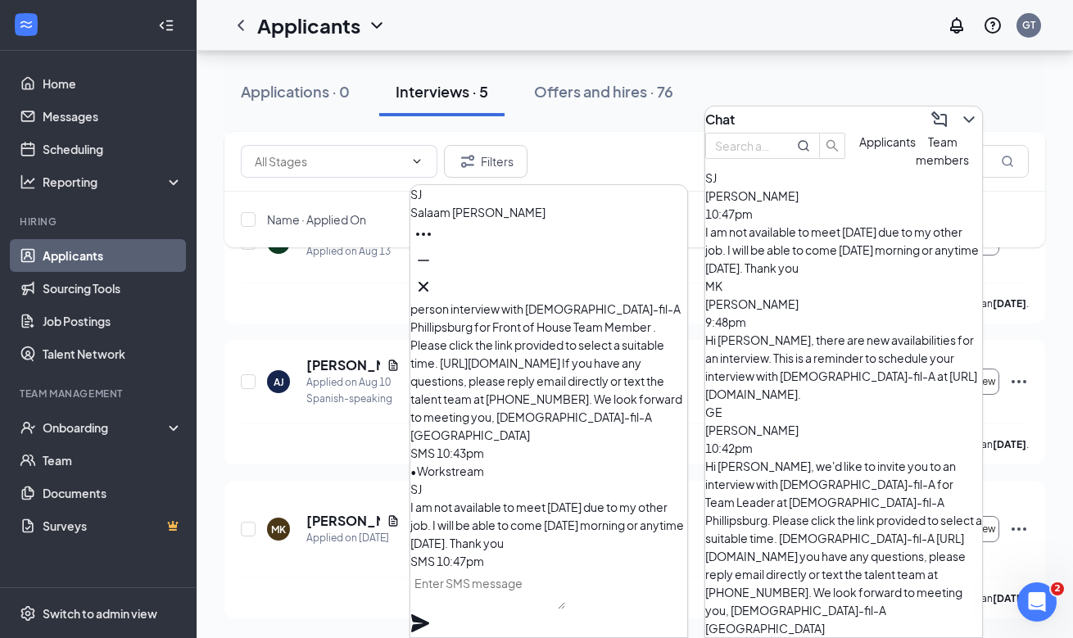
click at [555, 499] on span "I am not available to meet on Wednesday due to my other job. I will be able to …" at bounding box center [546, 524] width 273 height 51
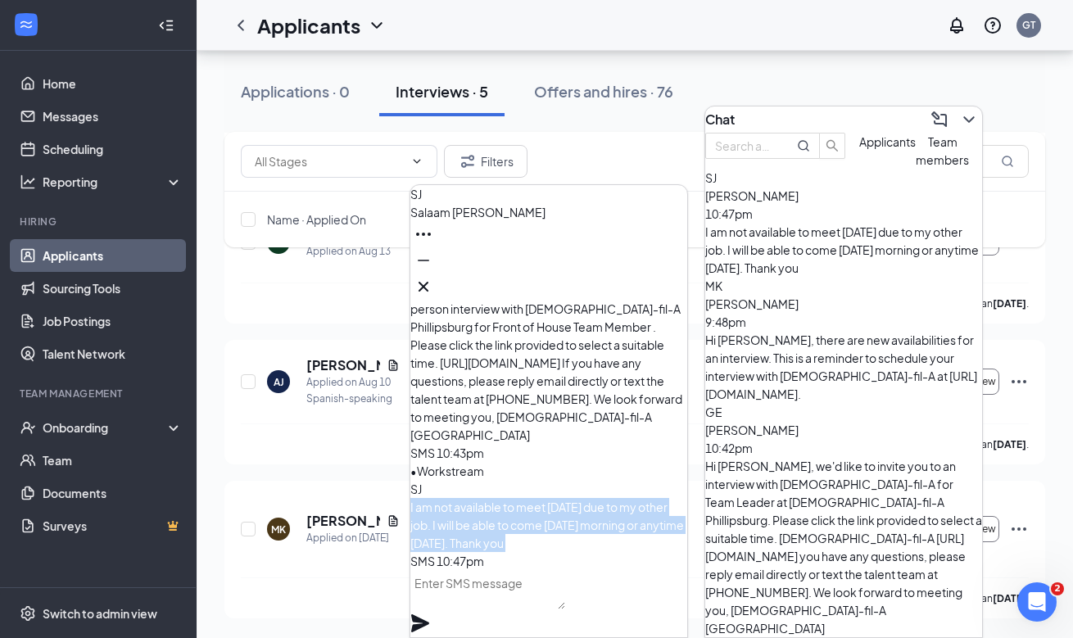
click at [555, 499] on span "I am not available to meet on Wednesday due to my other job. I will be able to …" at bounding box center [546, 524] width 273 height 51
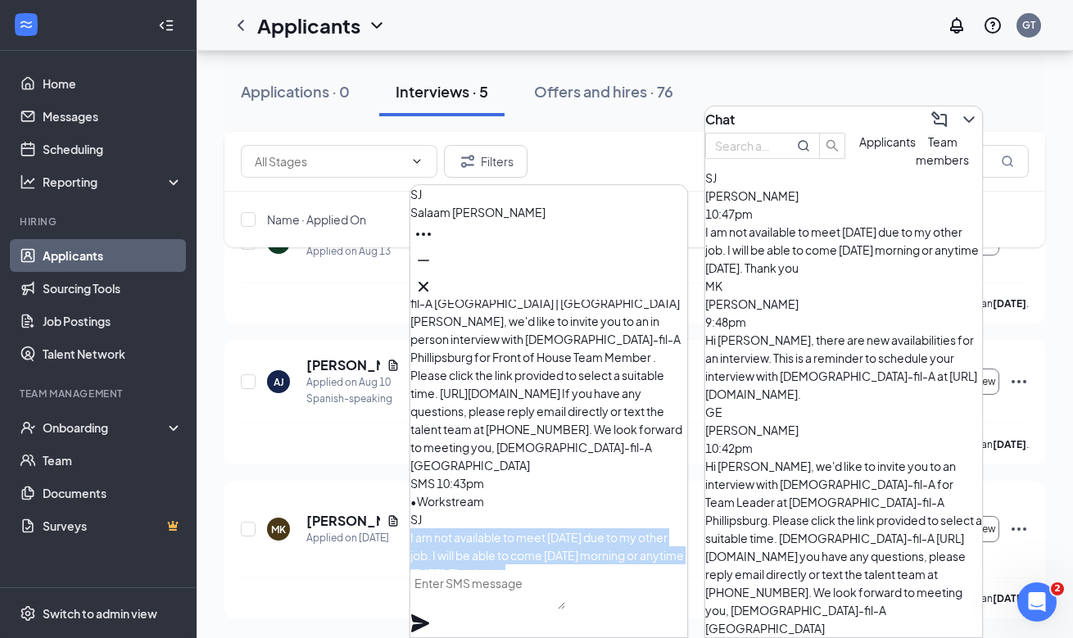
scroll to position [0, 0]
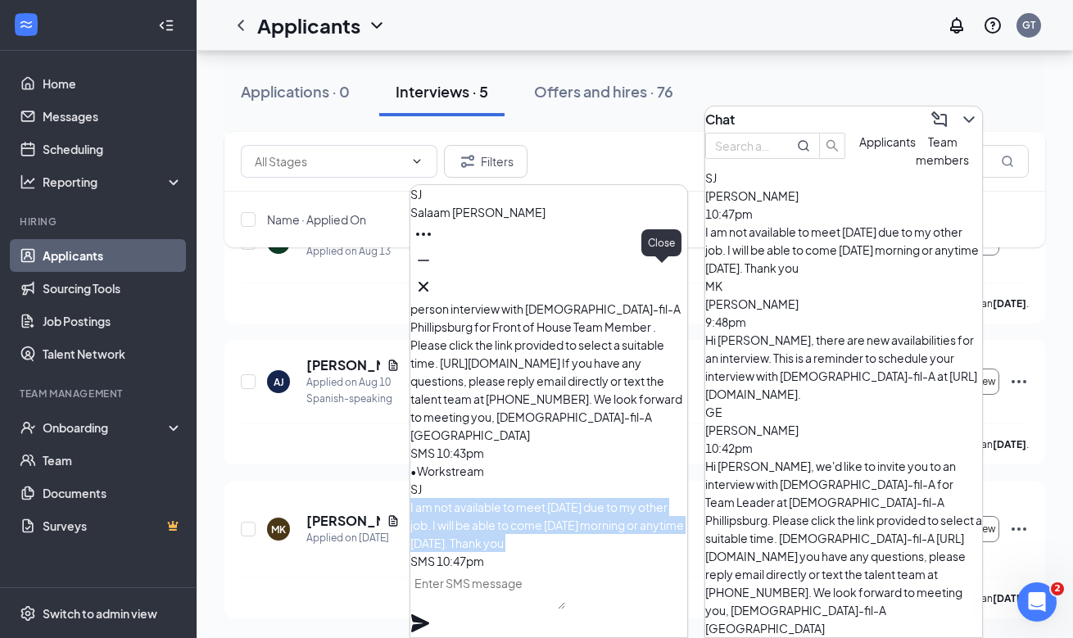
click at [433, 280] on icon "Cross" at bounding box center [423, 287] width 20 height 20
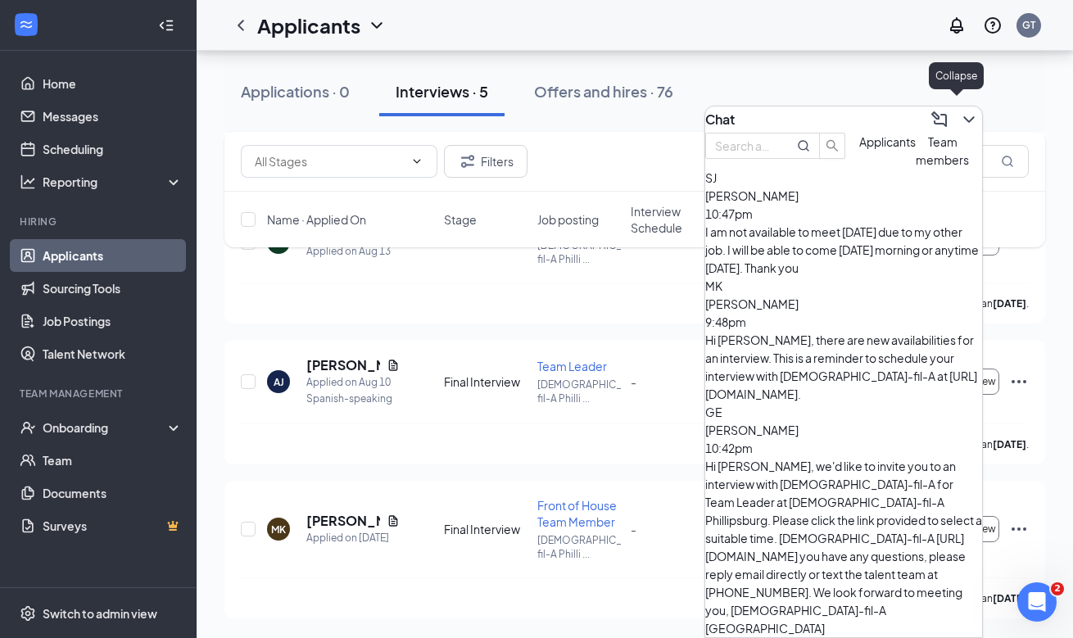
click at [959, 110] on icon "ChevronDown" at bounding box center [969, 120] width 20 height 20
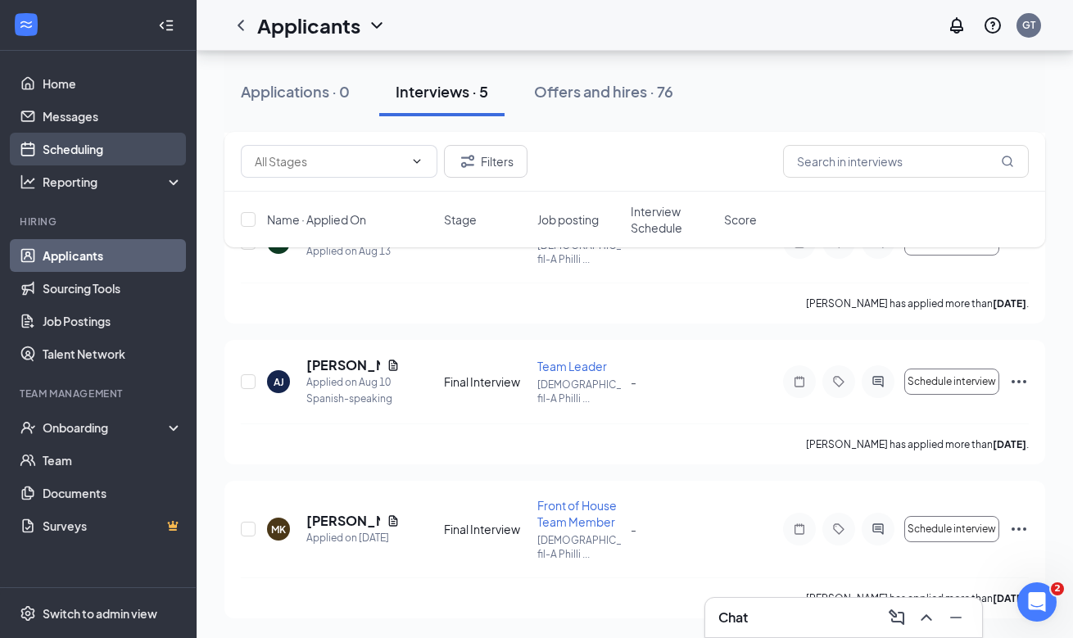
click at [121, 142] on link "Scheduling" at bounding box center [113, 149] width 140 height 33
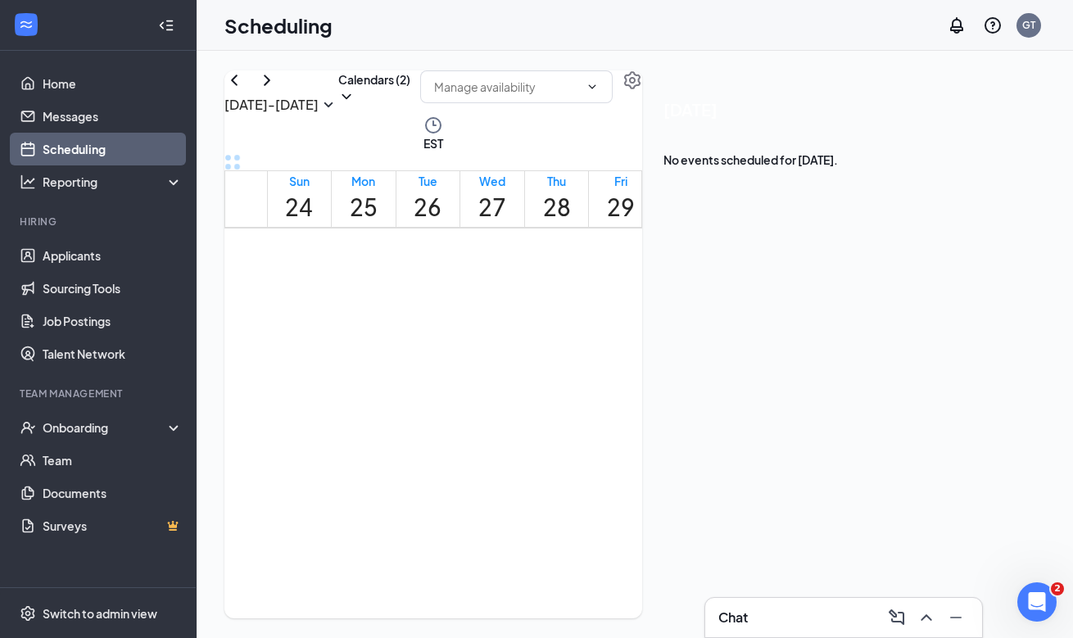
scroll to position [1409, 0]
click at [82, 87] on link "Home" at bounding box center [113, 83] width 140 height 33
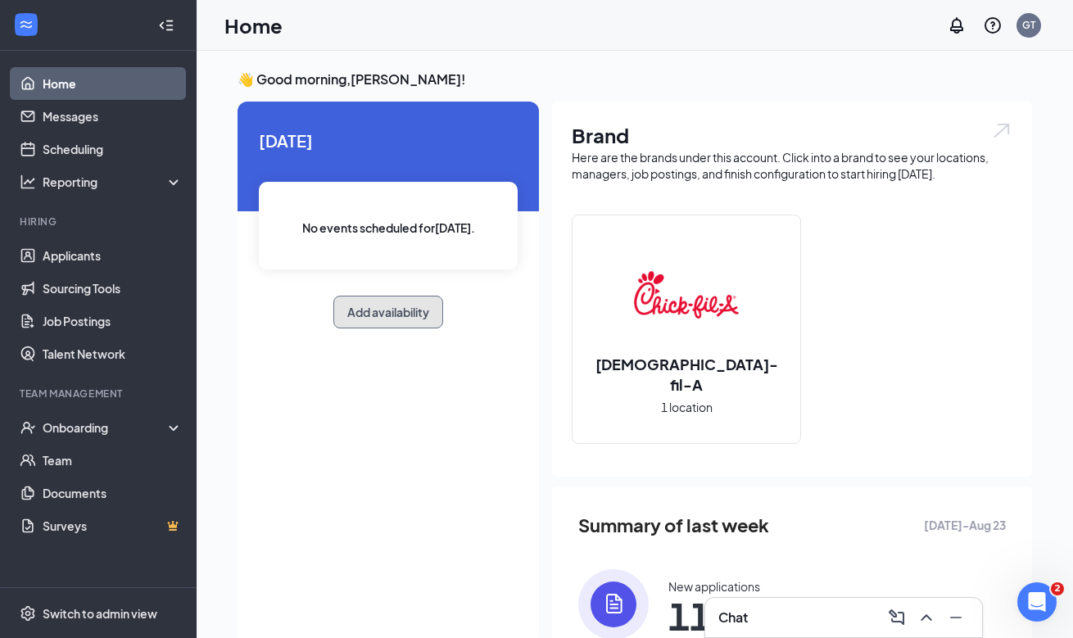
click at [386, 323] on button "Add availability" at bounding box center [388, 312] width 110 height 33
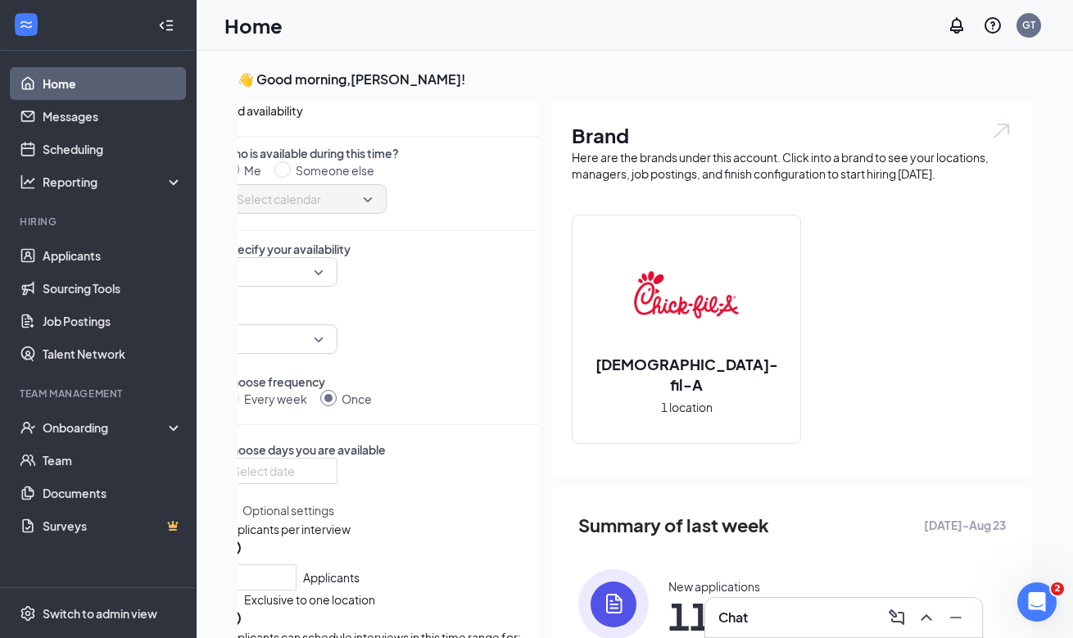
scroll to position [7, 0]
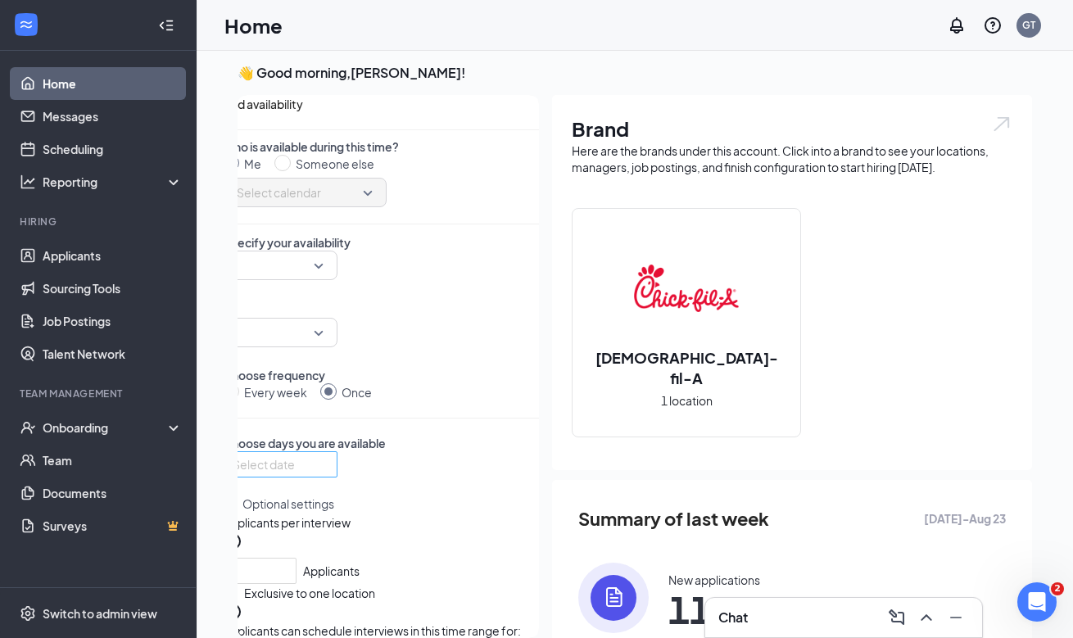
click at [320, 473] on input at bounding box center [279, 464] width 92 height 18
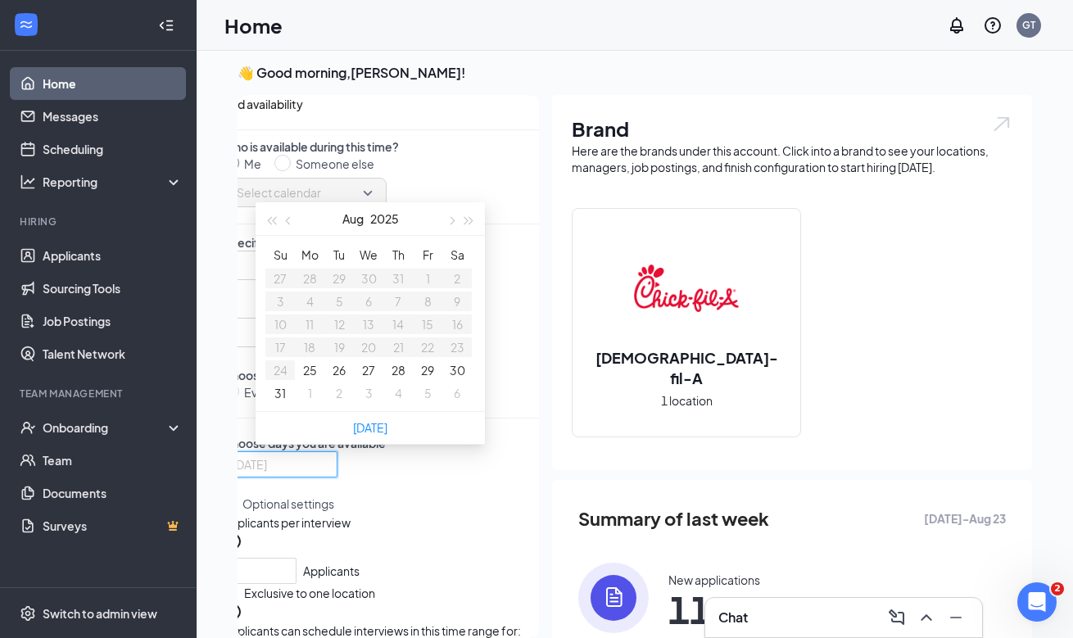
type input "[DATE]"
click at [421, 379] on button "29" at bounding box center [427, 370] width 13 height 18
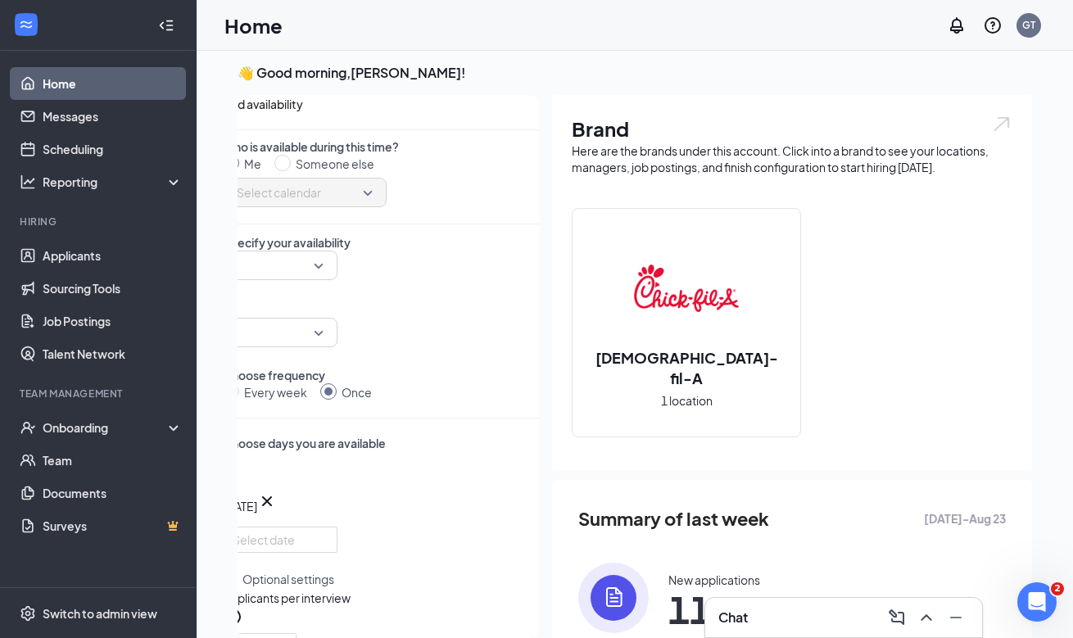
click at [509, 251] on p "Specify your availability" at bounding box center [381, 242] width 316 height 16
click at [337, 280] on div at bounding box center [280, 265] width 115 height 29
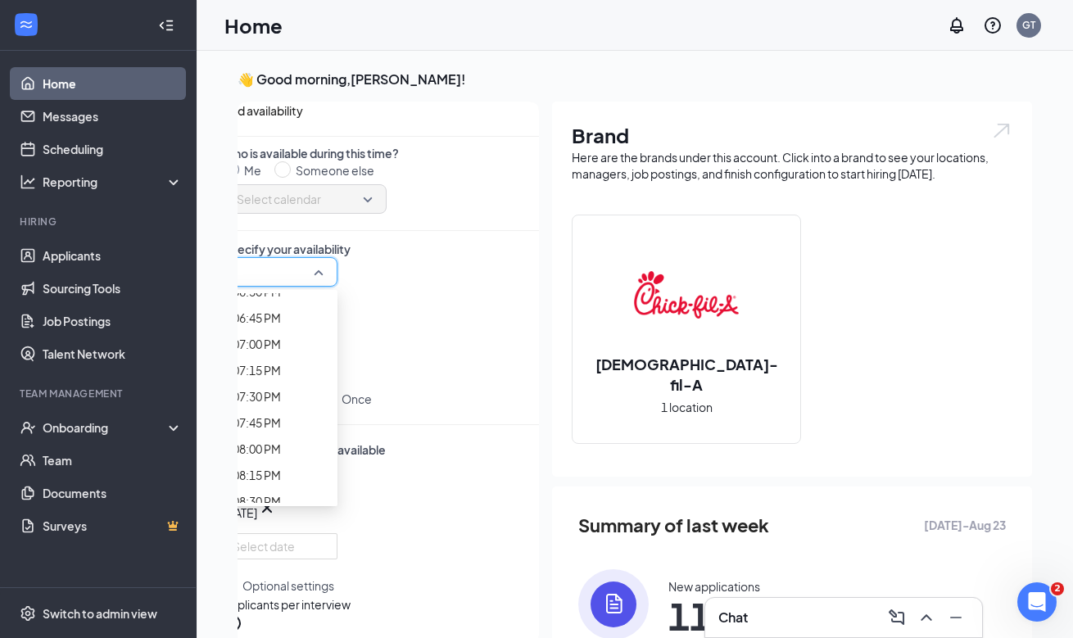
scroll to position [1951, 0]
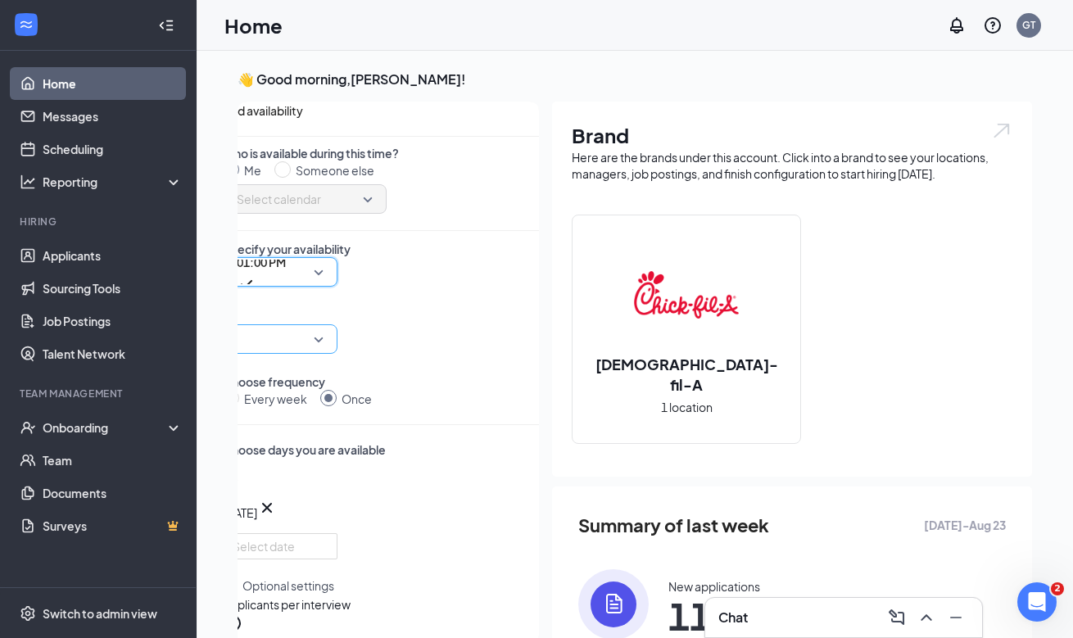
click at [316, 328] on input "search" at bounding box center [275, 339] width 84 height 28
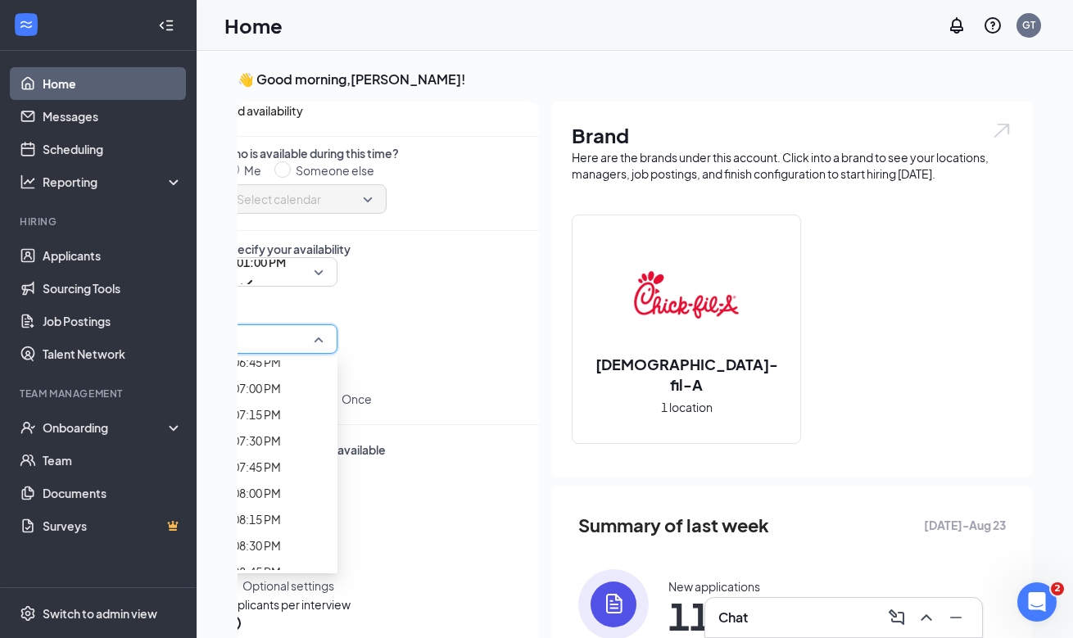
scroll to position [1936, 0]
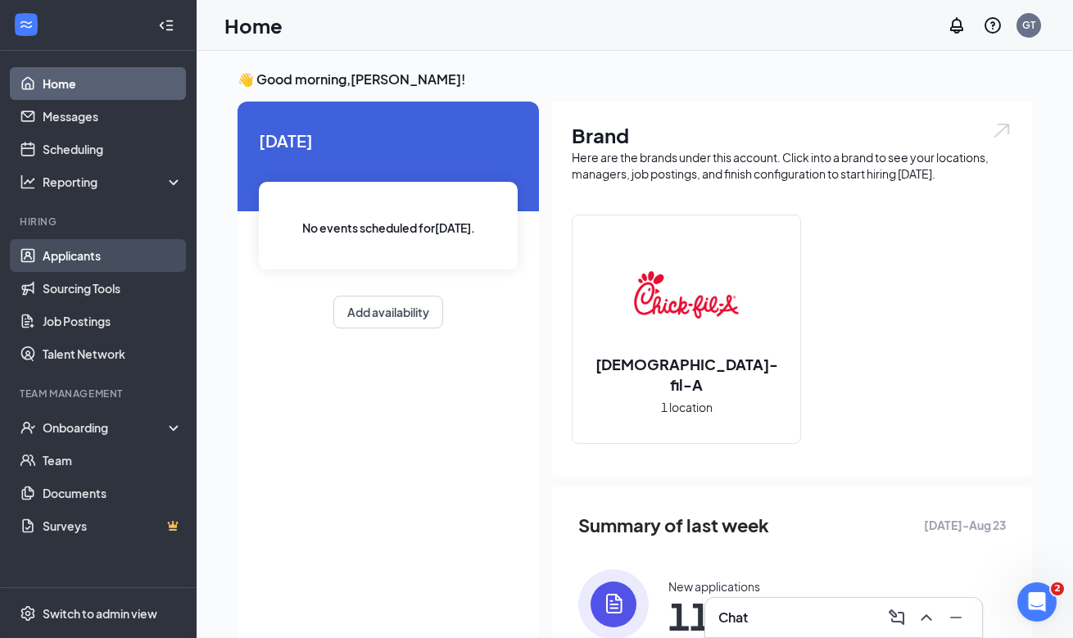
click at [123, 264] on link "Applicants" at bounding box center [113, 255] width 140 height 33
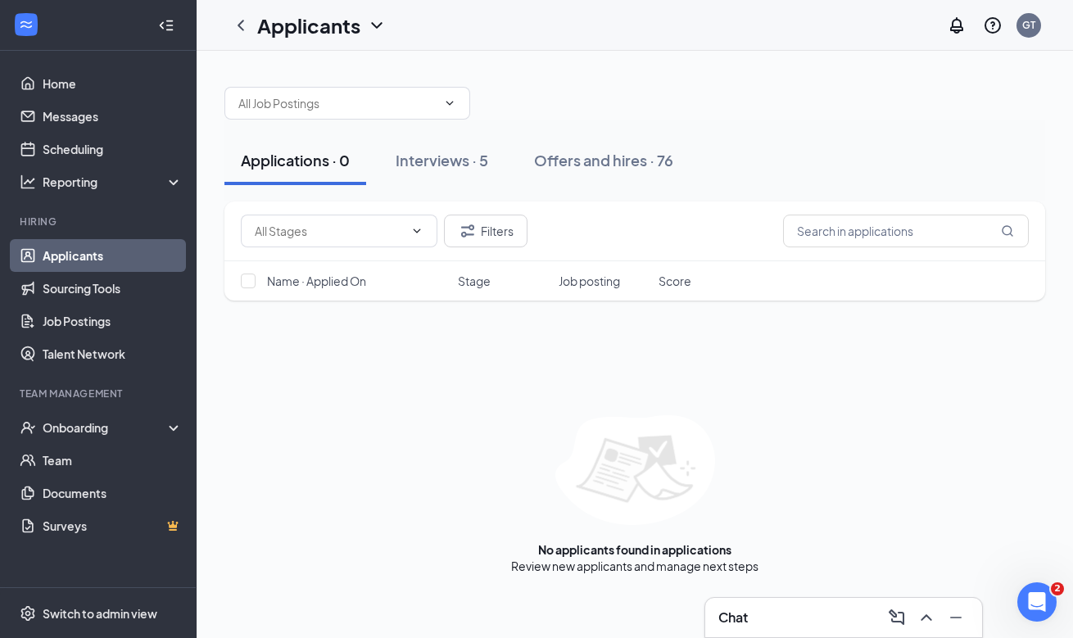
click at [812, 609] on div "Chat" at bounding box center [843, 617] width 251 height 26
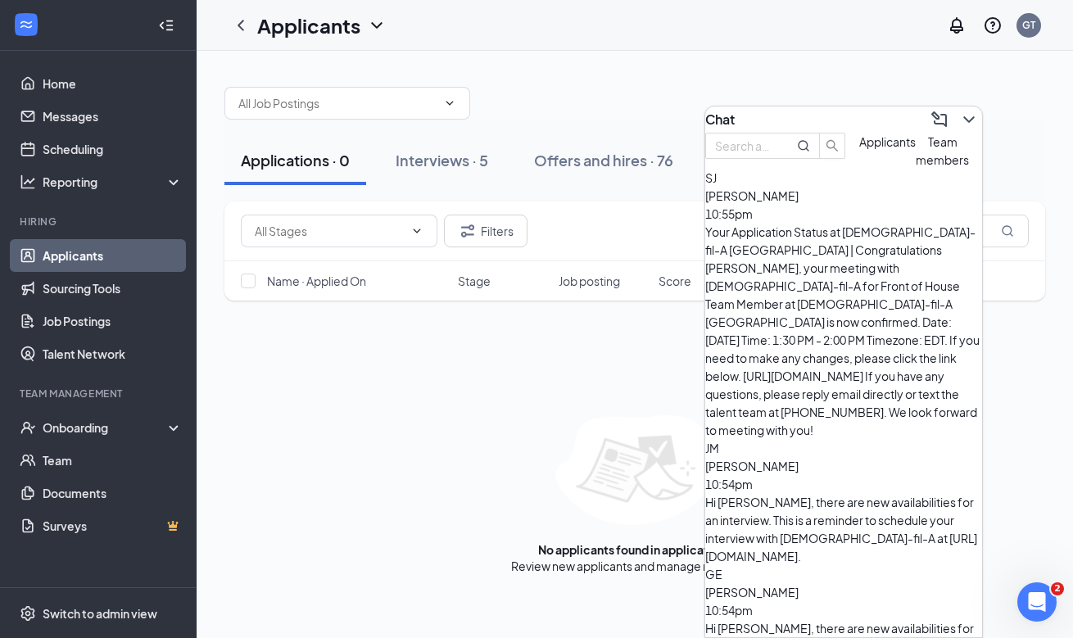
click at [915, 169] on button "Team members" at bounding box center [941, 151] width 53 height 36
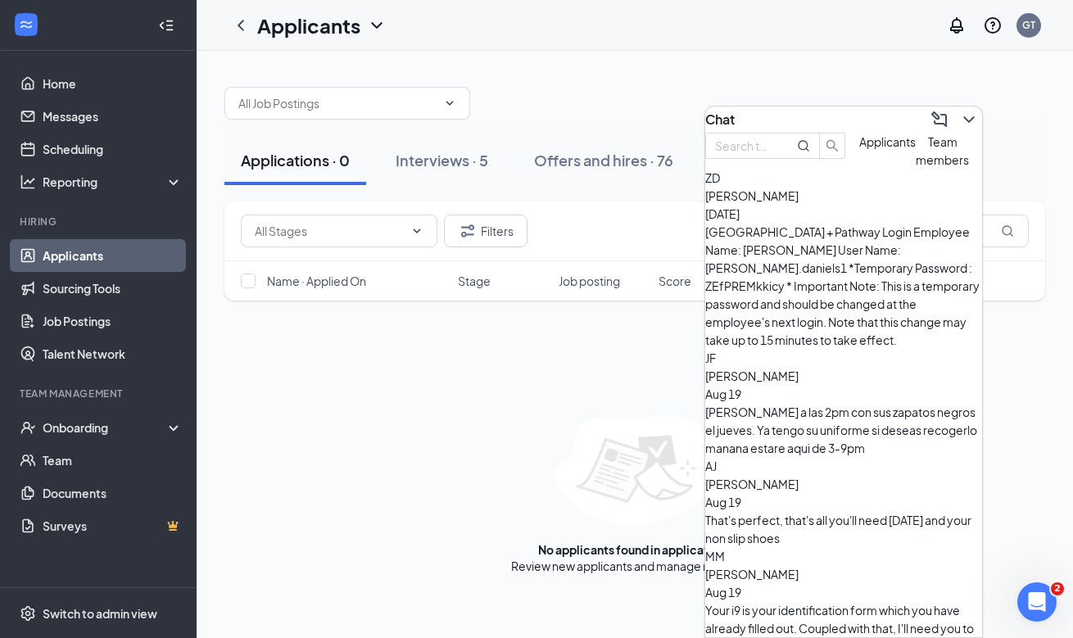
click at [871, 223] on div "Za’Kiyah Daniels Aug 21" at bounding box center [843, 205] width 277 height 36
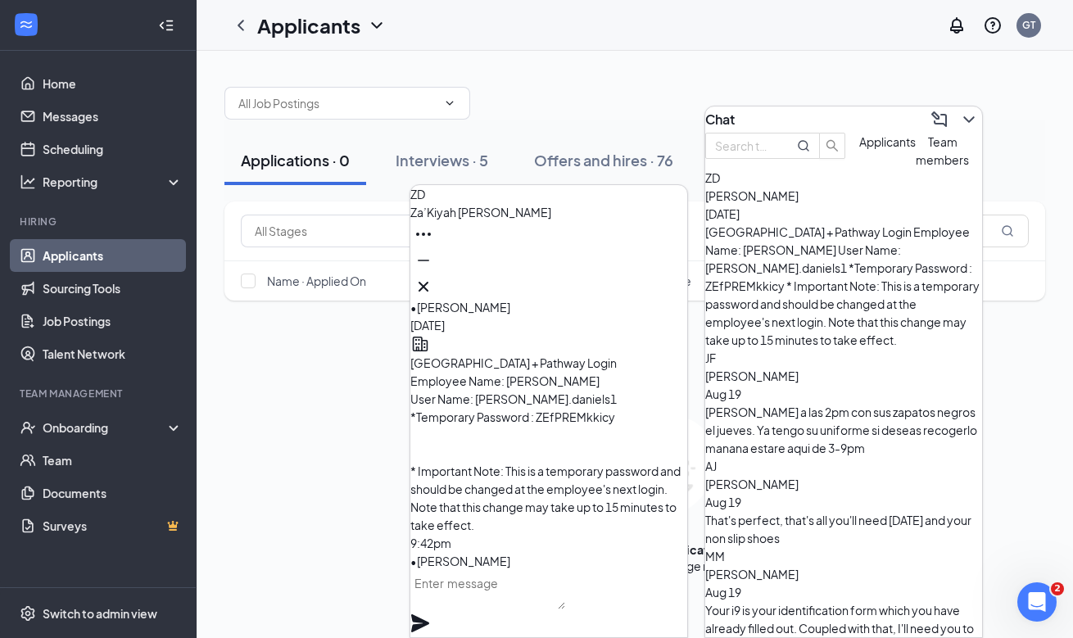
click at [565, 600] on textarea at bounding box center [487, 589] width 155 height 39
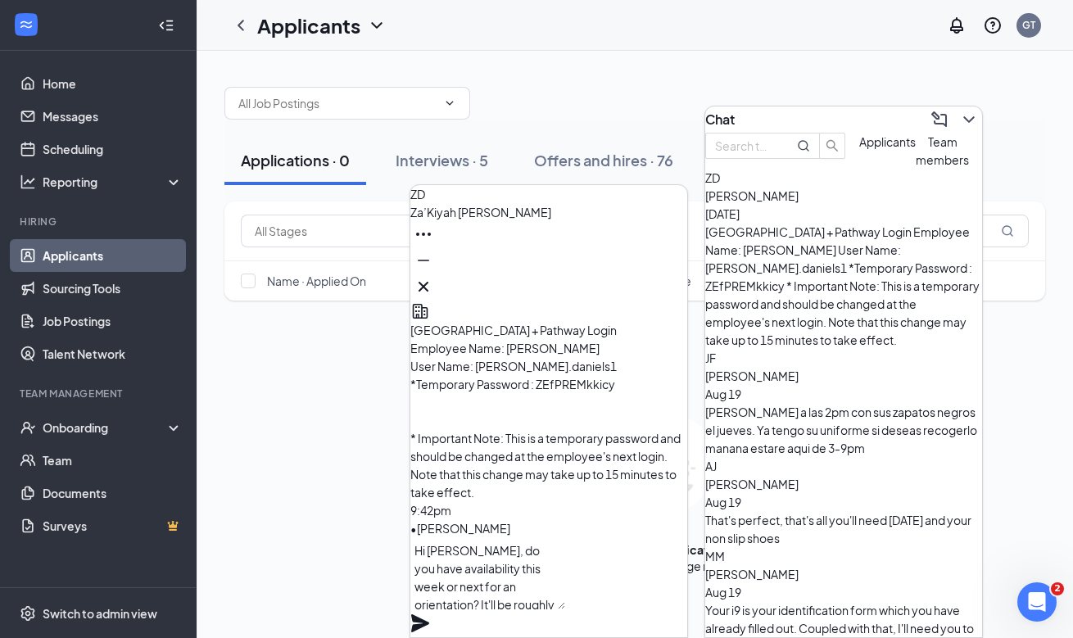
type textarea "Hi Kiyah, do you have availability this week or next for an orientation? It'll …"
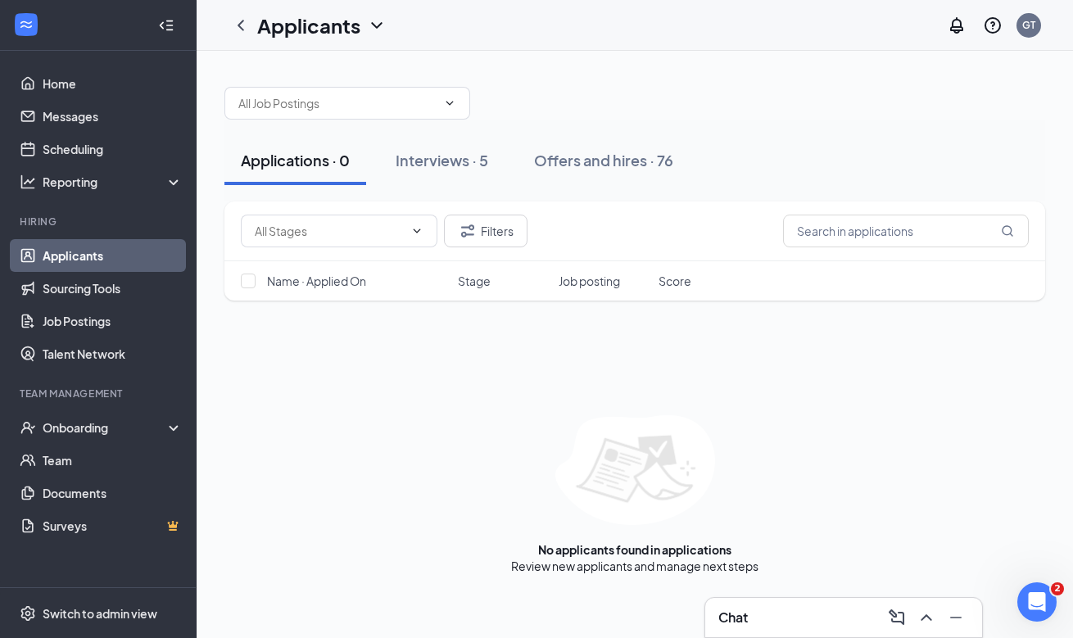
click at [155, 251] on link "Applicants" at bounding box center [113, 255] width 140 height 33
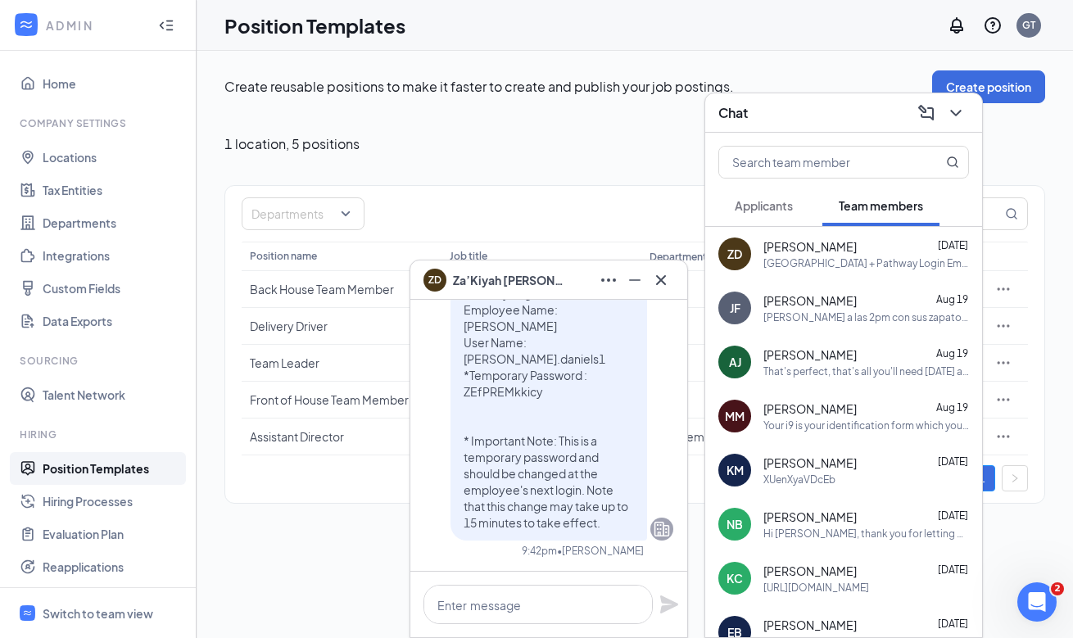
click at [665, 278] on icon "Cross" at bounding box center [661, 280] width 20 height 20
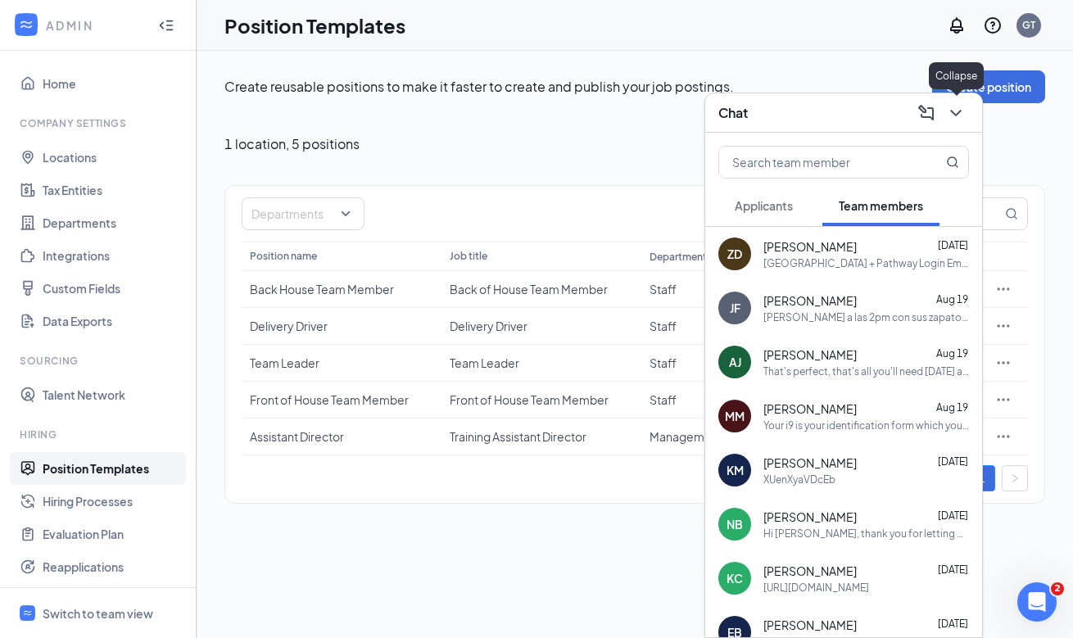
click at [957, 120] on icon "ChevronDown" at bounding box center [956, 113] width 20 height 20
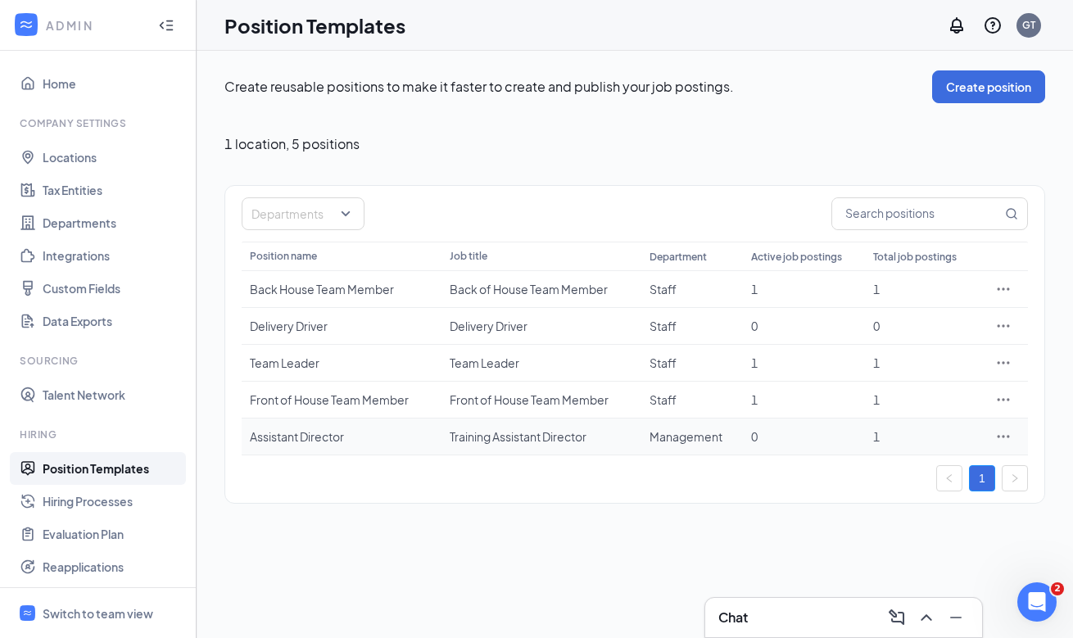
click at [333, 433] on div "Assistant Director" at bounding box center [341, 436] width 183 height 16
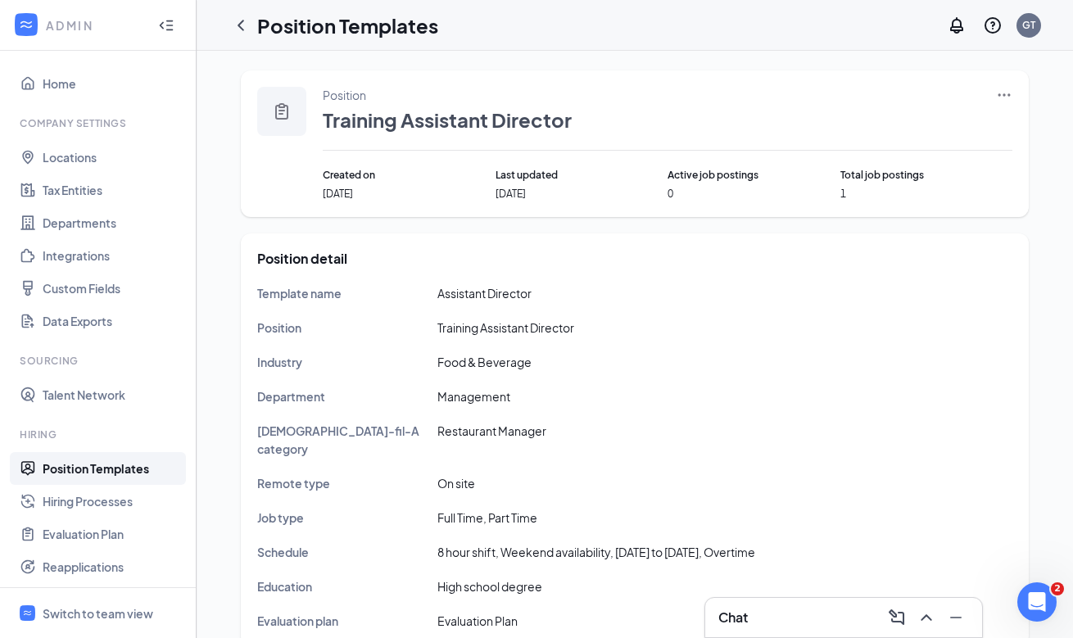
click at [1019, 89] on div "Position Training Assistant Director Created on Aug 20, 2025 Last updated Aug 2…" at bounding box center [635, 143] width 788 height 147
click at [1002, 97] on icon "Ellipses" at bounding box center [1004, 95] width 16 height 16
click at [964, 123] on span "Edit" at bounding box center [928, 129] width 141 height 18
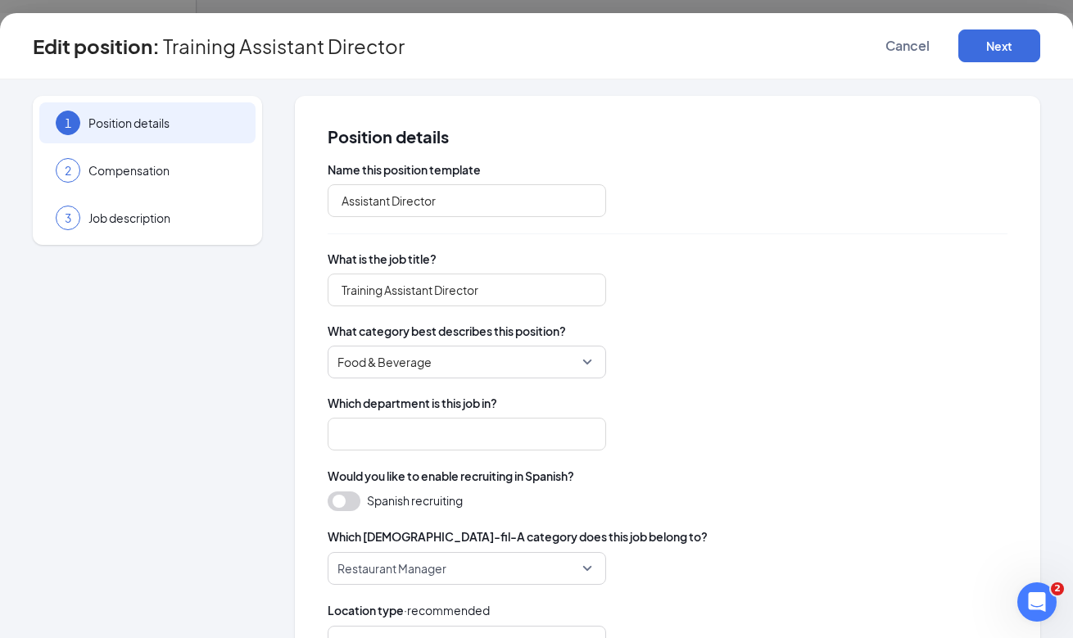
type input "Management"
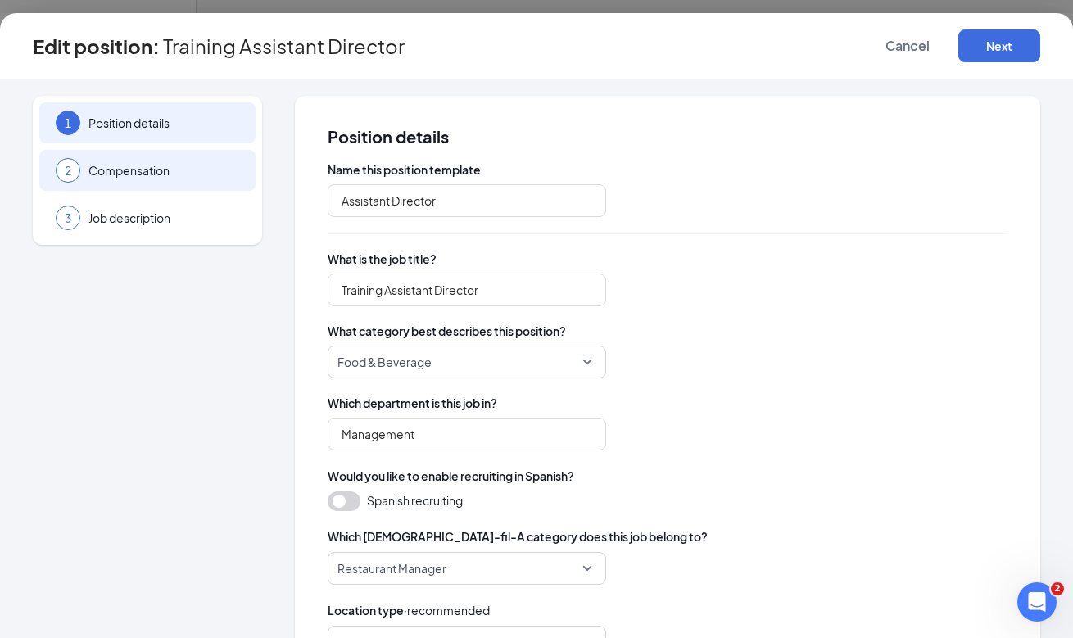
click at [206, 172] on span "Compensation" at bounding box center [163, 170] width 151 height 16
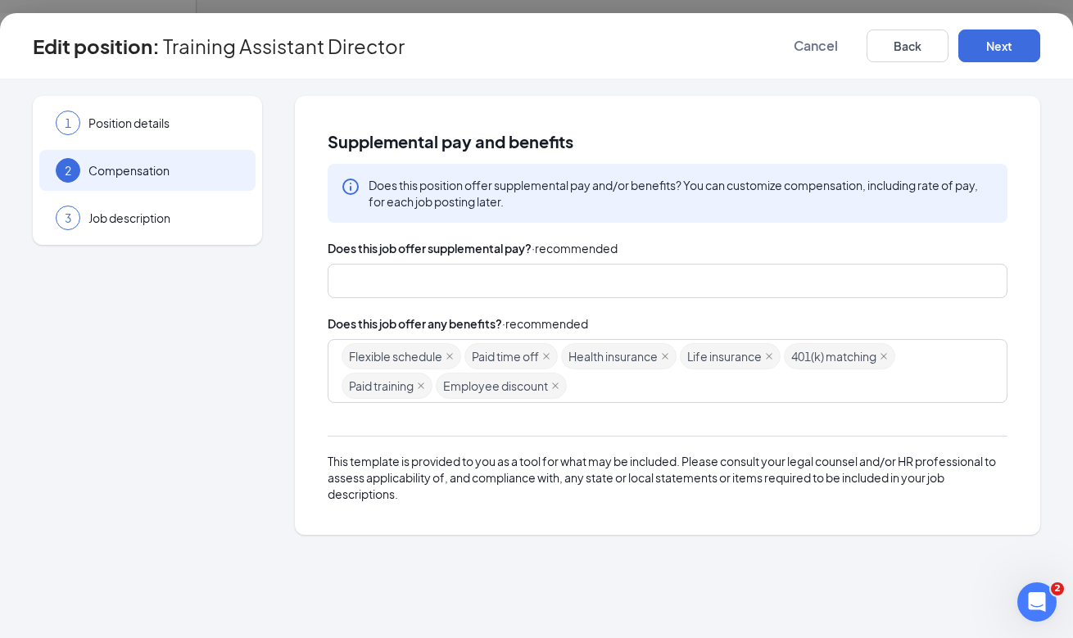
click at [201, 146] on div "1 Position details 2 Compensation 3 Job description" at bounding box center [147, 170] width 229 height 149
click at [201, 125] on span "Position details" at bounding box center [163, 123] width 151 height 16
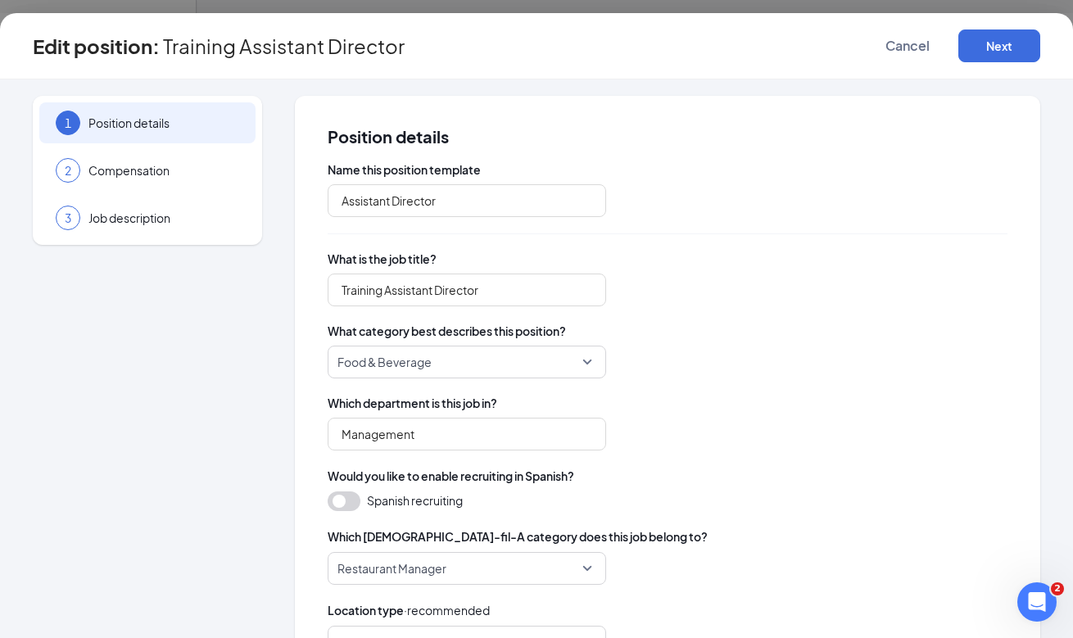
scroll to position [414, 0]
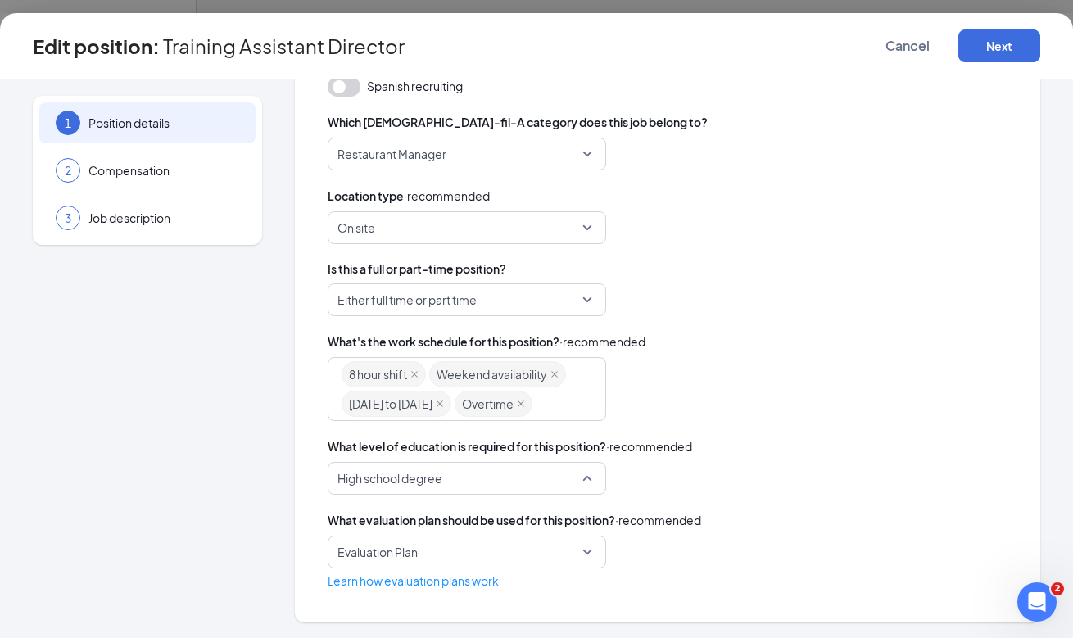
click at [483, 487] on span "High school degree" at bounding box center [459, 478] width 244 height 31
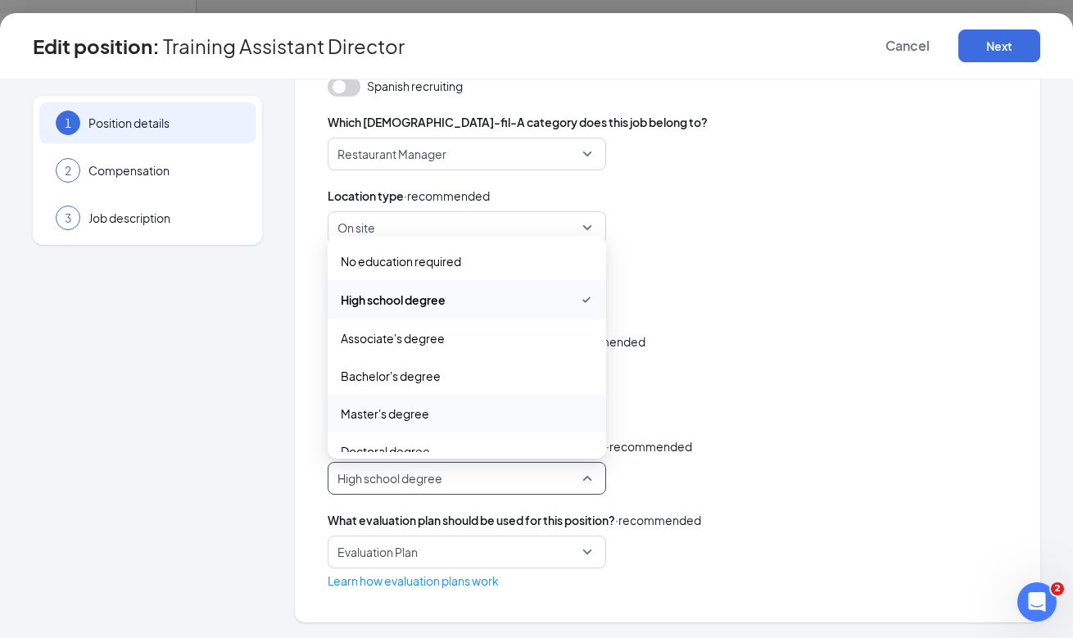
scroll to position [18, 0]
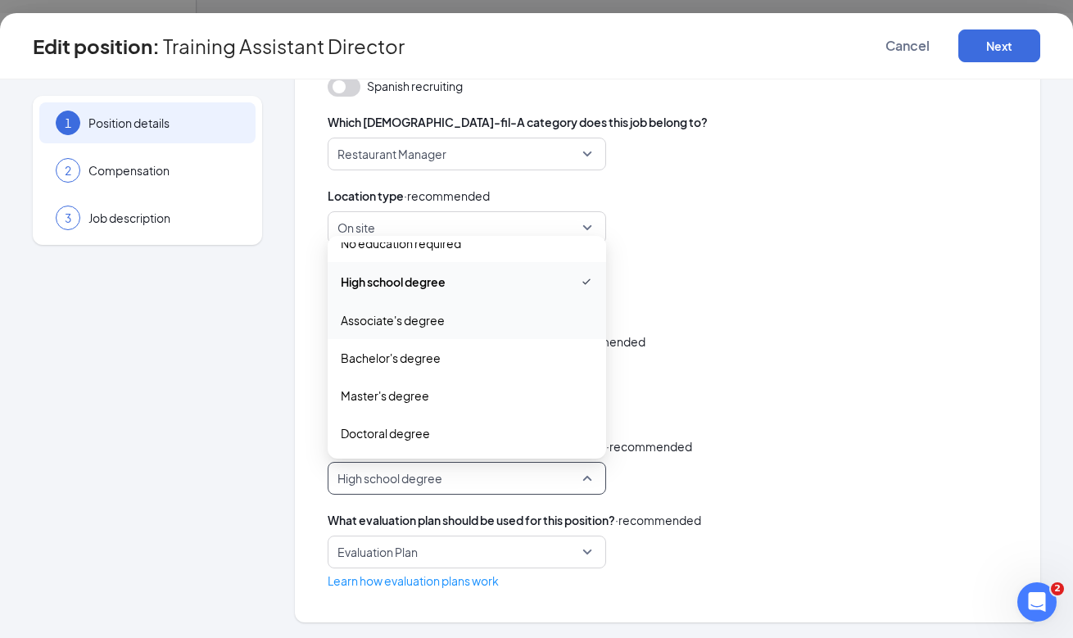
click at [512, 323] on span "Associate's degree" at bounding box center [467, 320] width 252 height 18
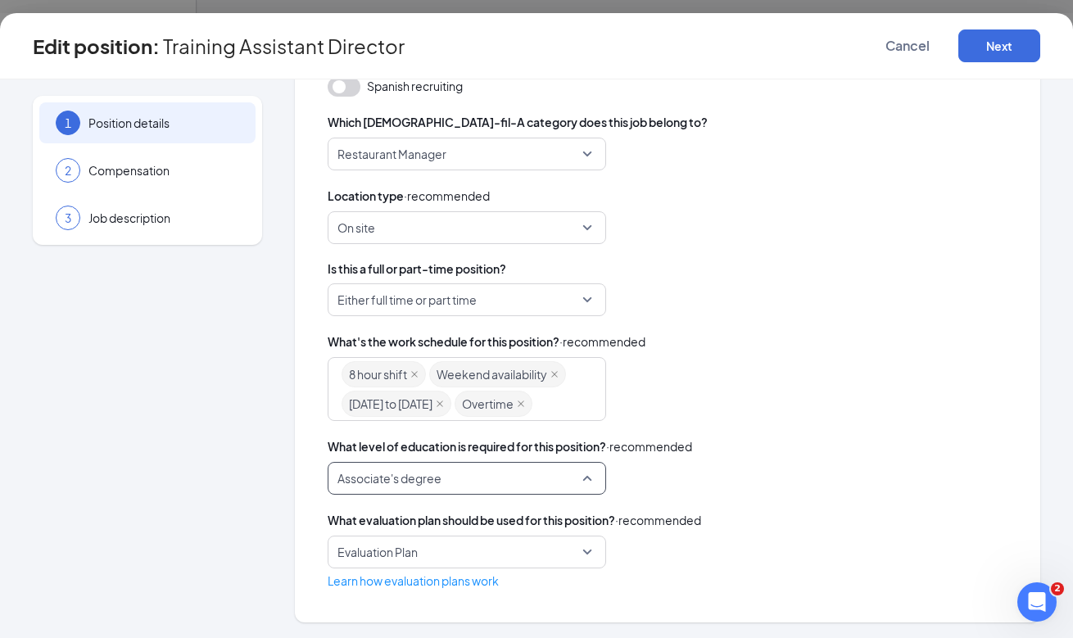
click at [486, 472] on span "Associate's degree" at bounding box center [459, 478] width 244 height 31
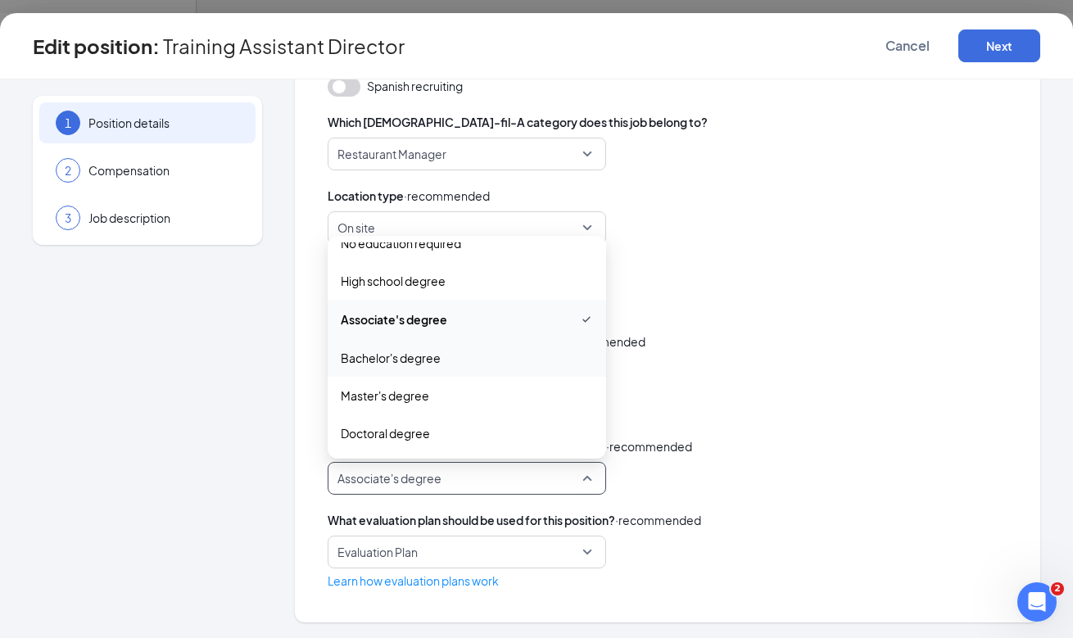
click at [540, 350] on span "Bachelor's degree" at bounding box center [467, 358] width 252 height 18
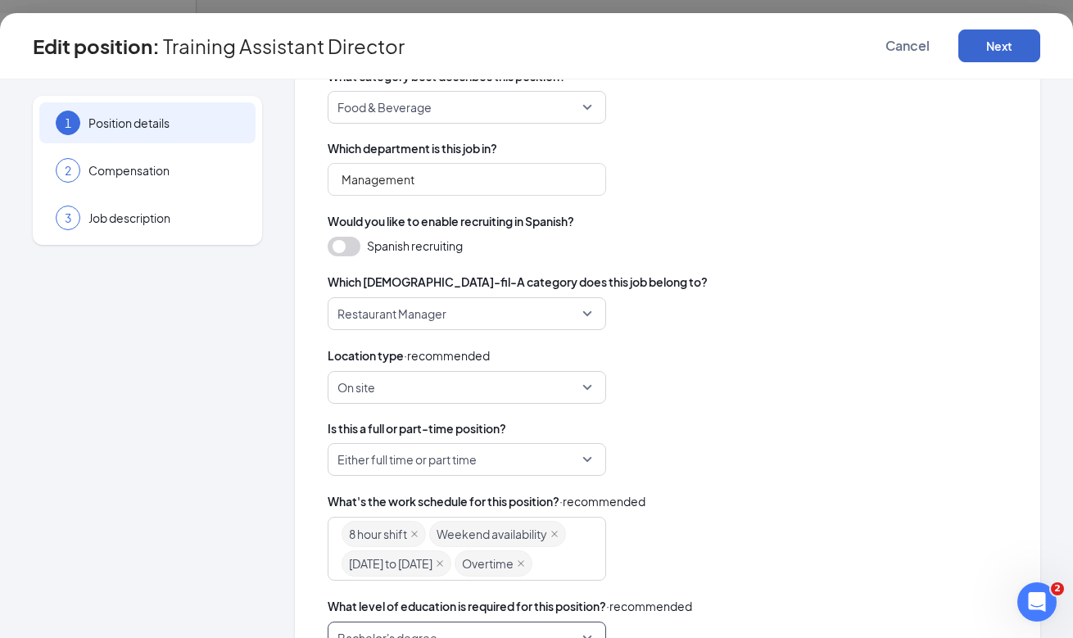
scroll to position [237, 0]
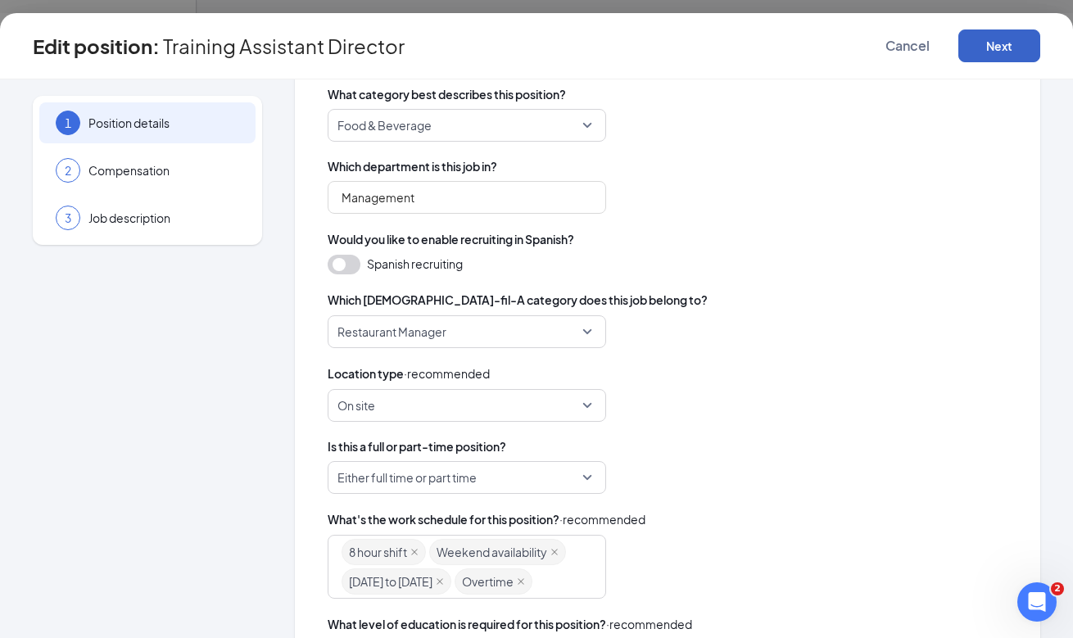
click at [1024, 60] on button "Next" at bounding box center [999, 45] width 82 height 33
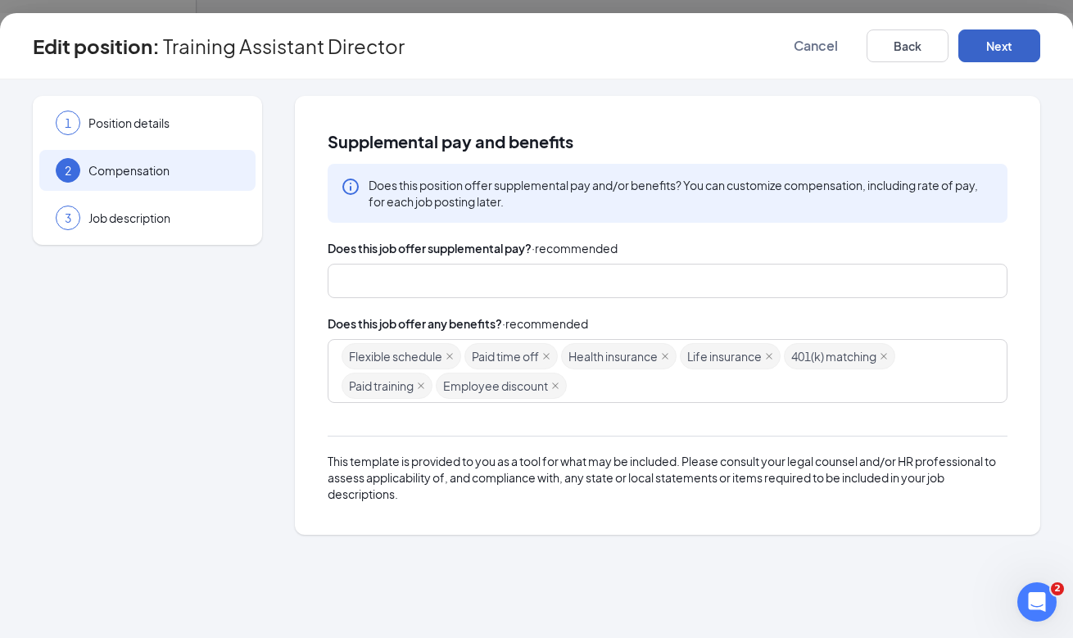
scroll to position [0, 0]
click at [982, 55] on button "Next" at bounding box center [999, 45] width 82 height 33
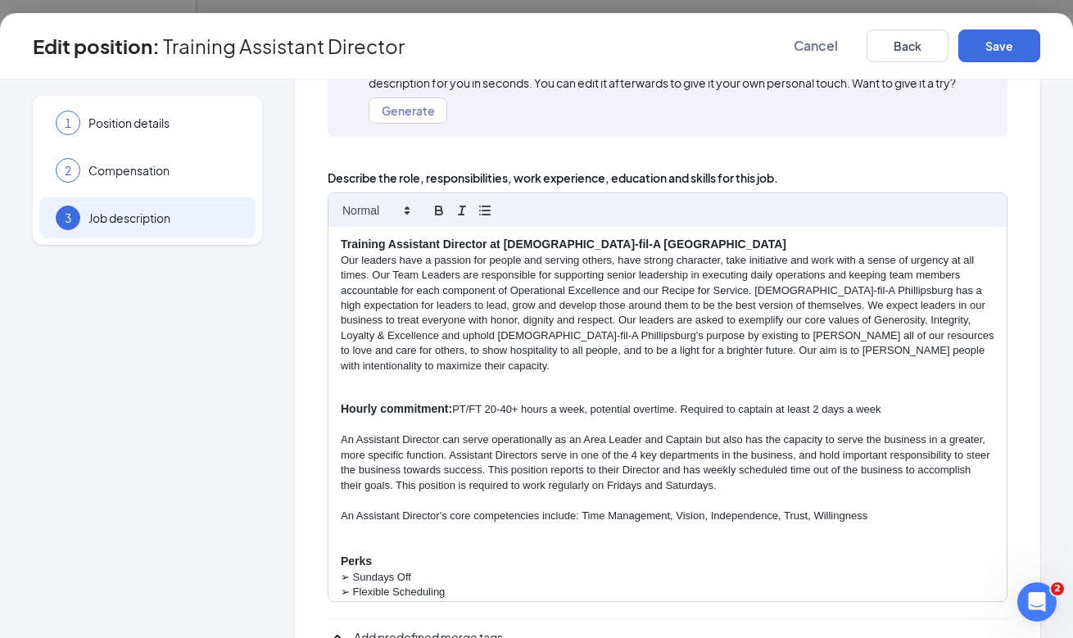
click at [936, 359] on div "Training Assistant Director at Chick-fil-A Phillipsburg Our leaders have a pass…" at bounding box center [667, 414] width 678 height 375
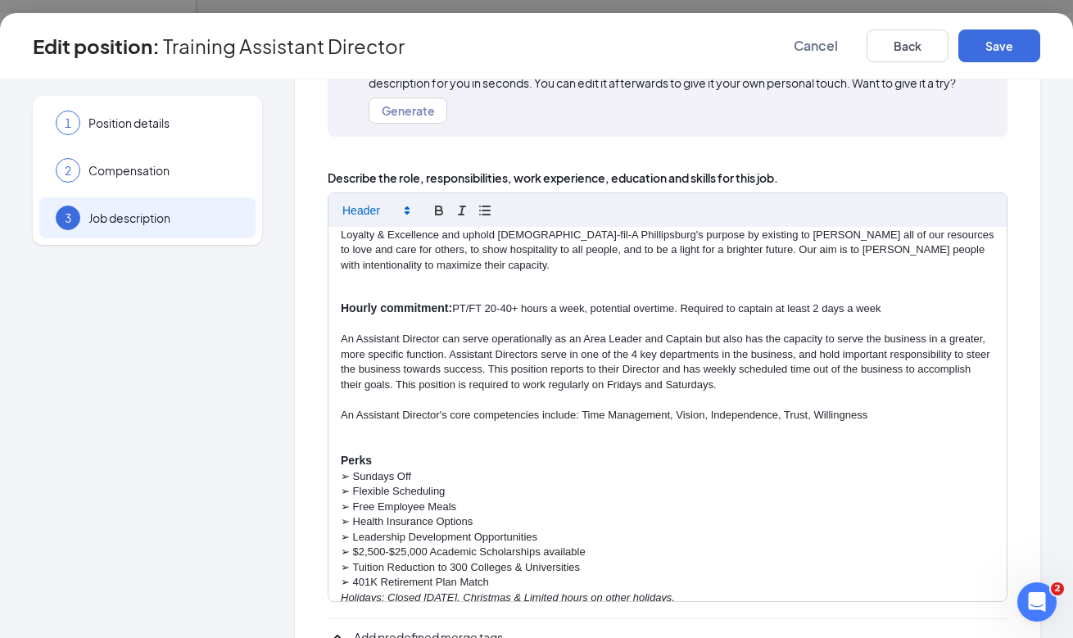
scroll to position [160, 0]
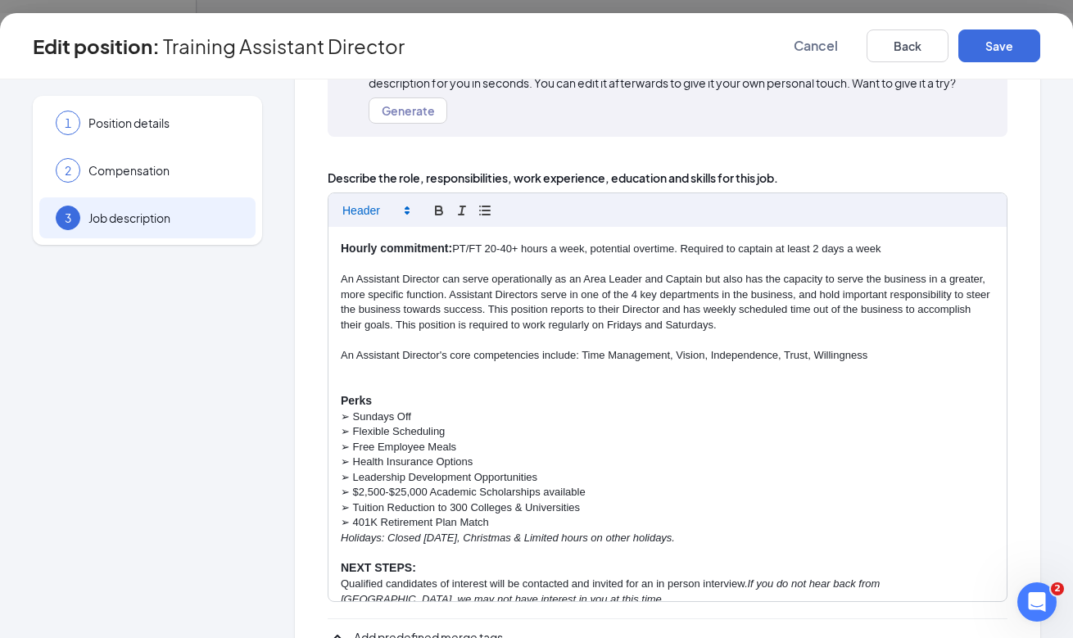
click at [916, 348] on p "An Assistant Director's core competencies include: Time Management, Vision, Ind…" at bounding box center [667, 355] width 653 height 15
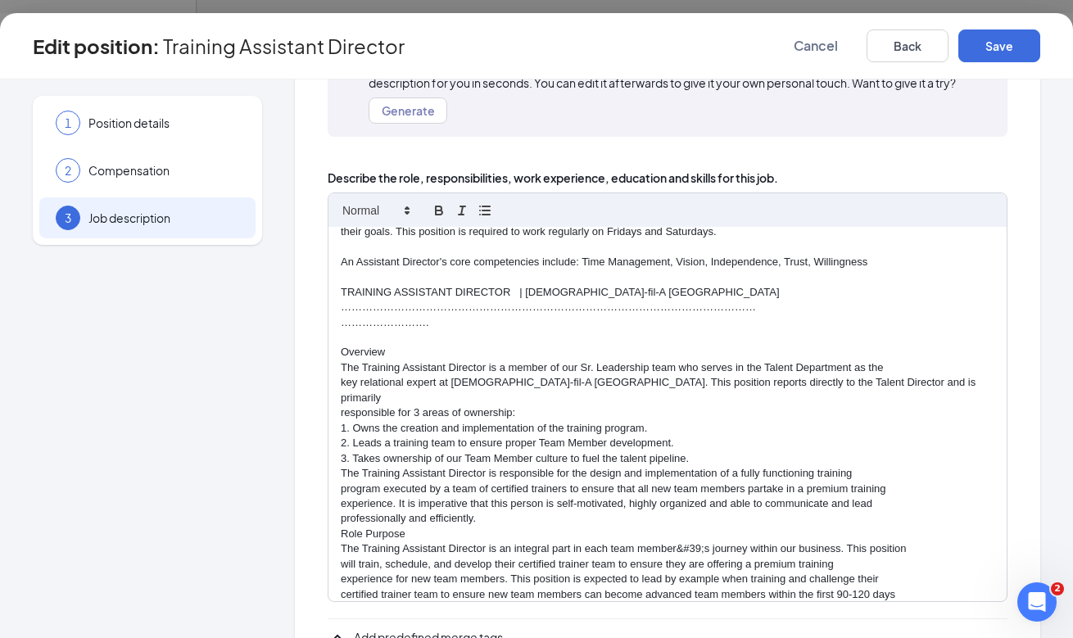
scroll to position [146, 0]
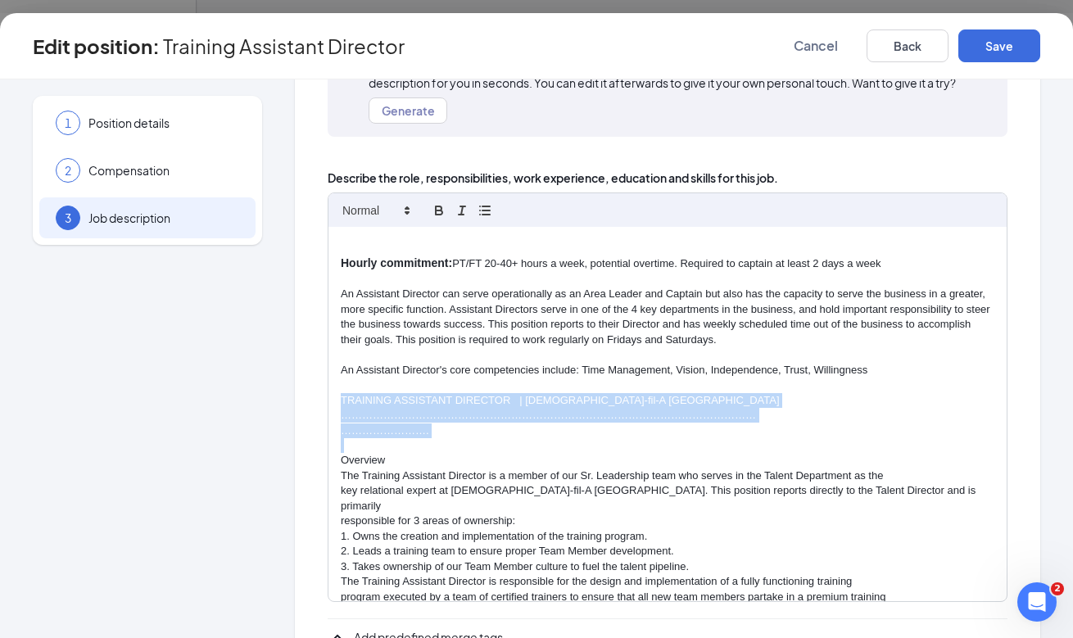
drag, startPoint x: 430, startPoint y: 436, endPoint x: 332, endPoint y: 377, distance: 113.5
click at [332, 377] on div "Training Assistant Director at Chick-fil-A Phillipsburg Our leaders have a pass…" at bounding box center [667, 414] width 678 height 375
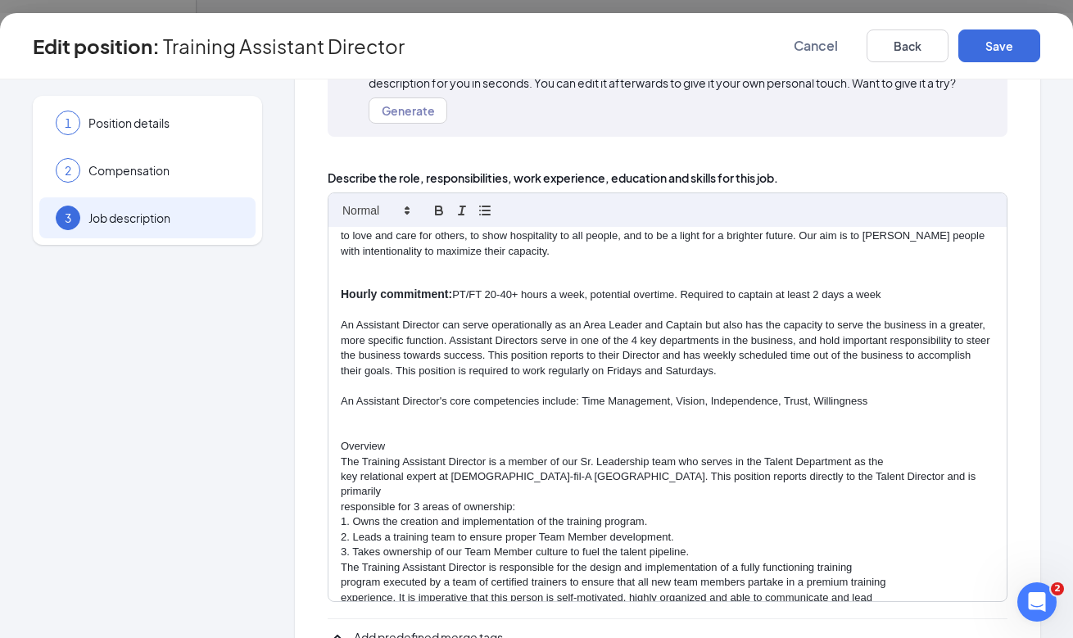
scroll to position [143, 0]
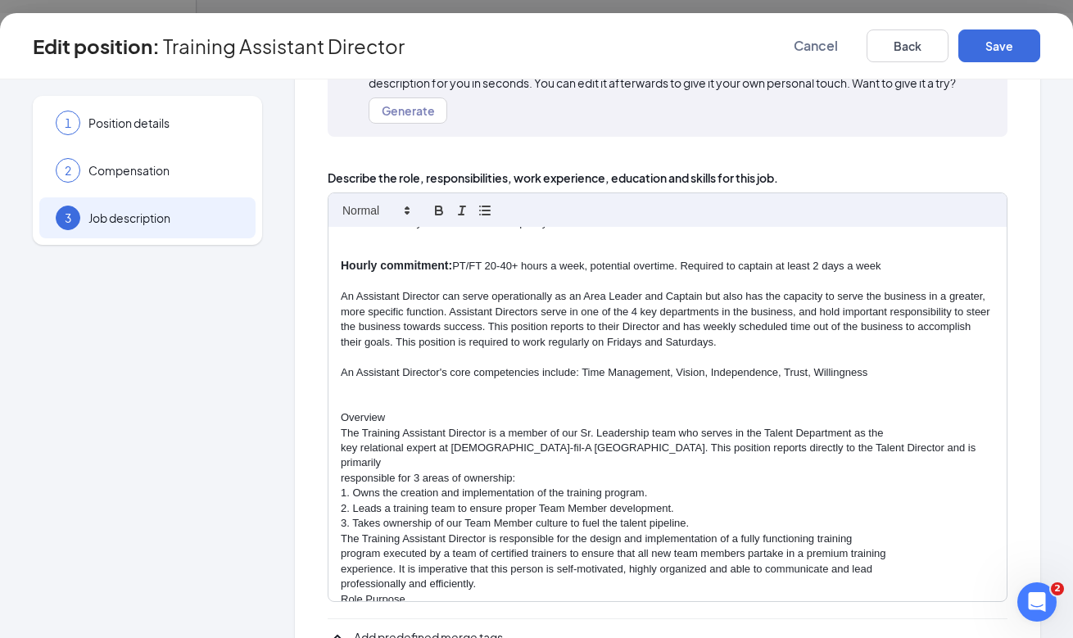
click at [364, 410] on p "Overview" at bounding box center [667, 417] width 653 height 15
click at [436, 207] on icon "button" at bounding box center [439, 208] width 6 height 4
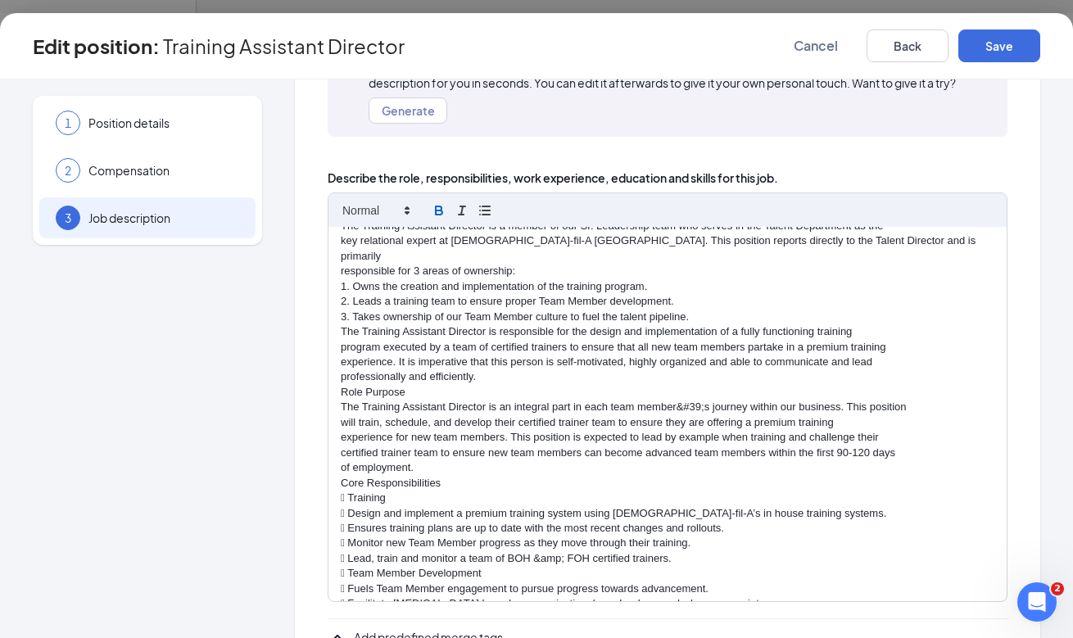
scroll to position [364, 0]
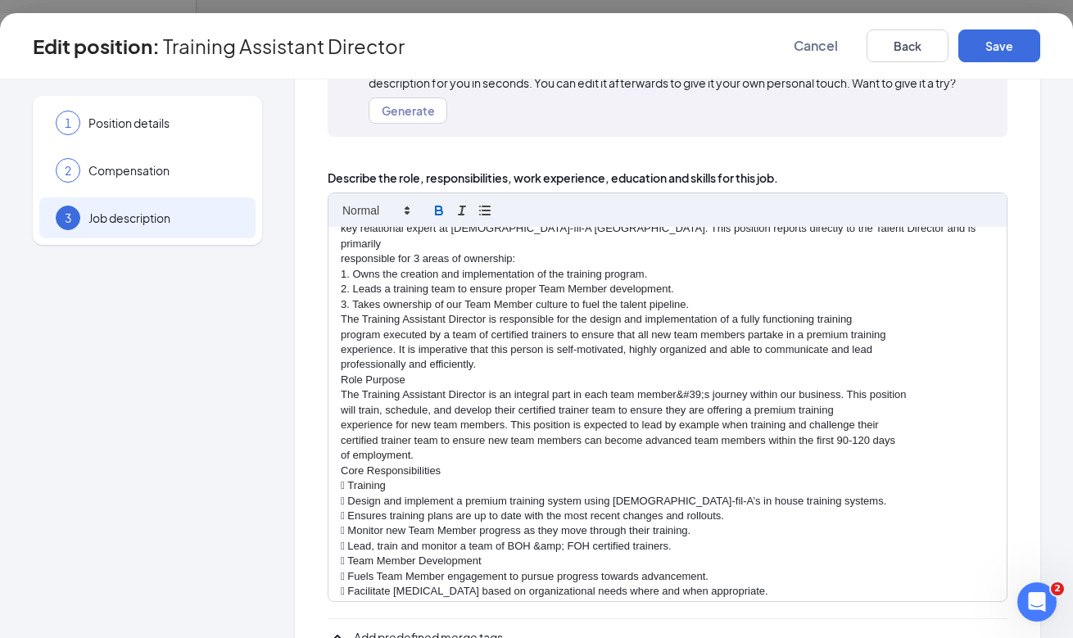
click at [341, 312] on p "The Training Assistant Director is responsible for the design and implementatio…" at bounding box center [667, 319] width 653 height 15
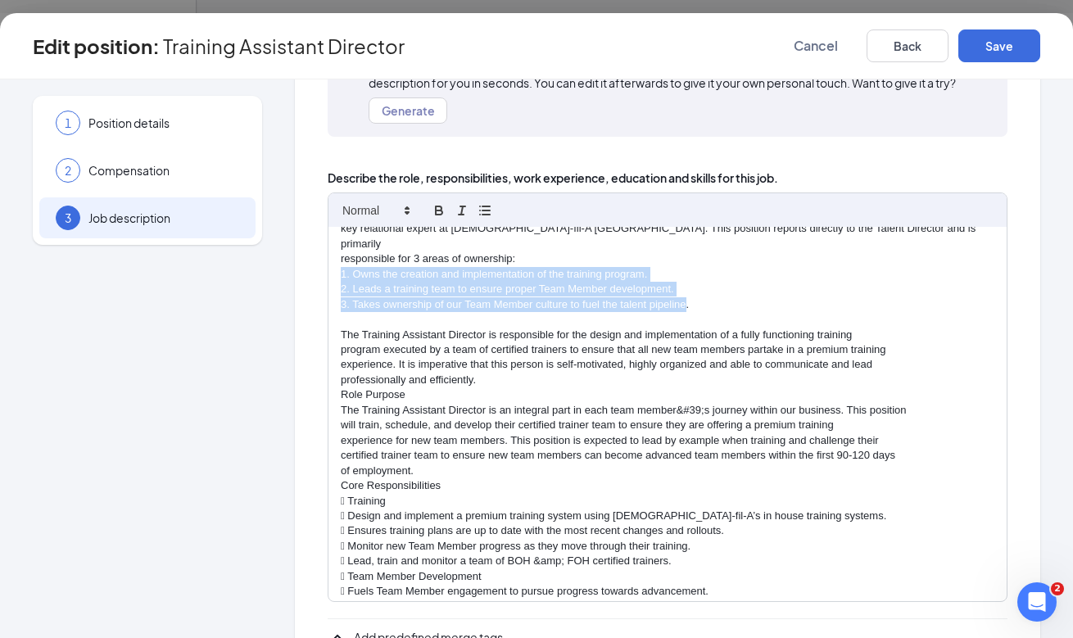
drag, startPoint x: 684, startPoint y: 269, endPoint x: 206, endPoint y: 248, distance: 477.8
click at [206, 248] on div "1 Position details 2 Compensation 3 Job description Additional information Job …" at bounding box center [536, 337] width 1007 height 831
click at [477, 211] on icon "button" at bounding box center [484, 210] width 15 height 15
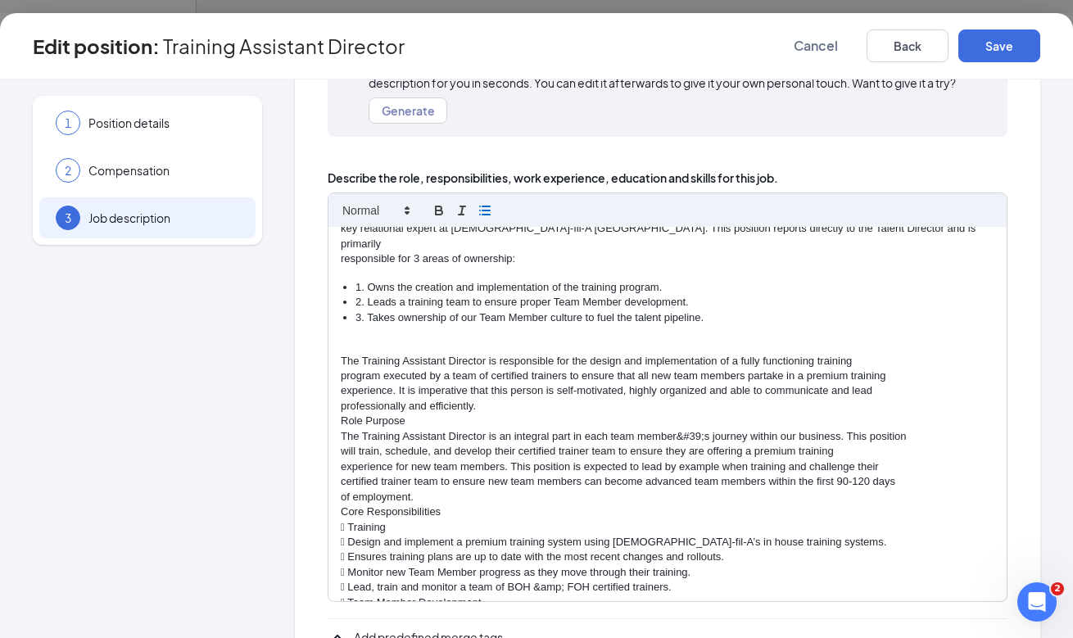
click at [477, 211] on icon "button" at bounding box center [484, 210] width 15 height 15
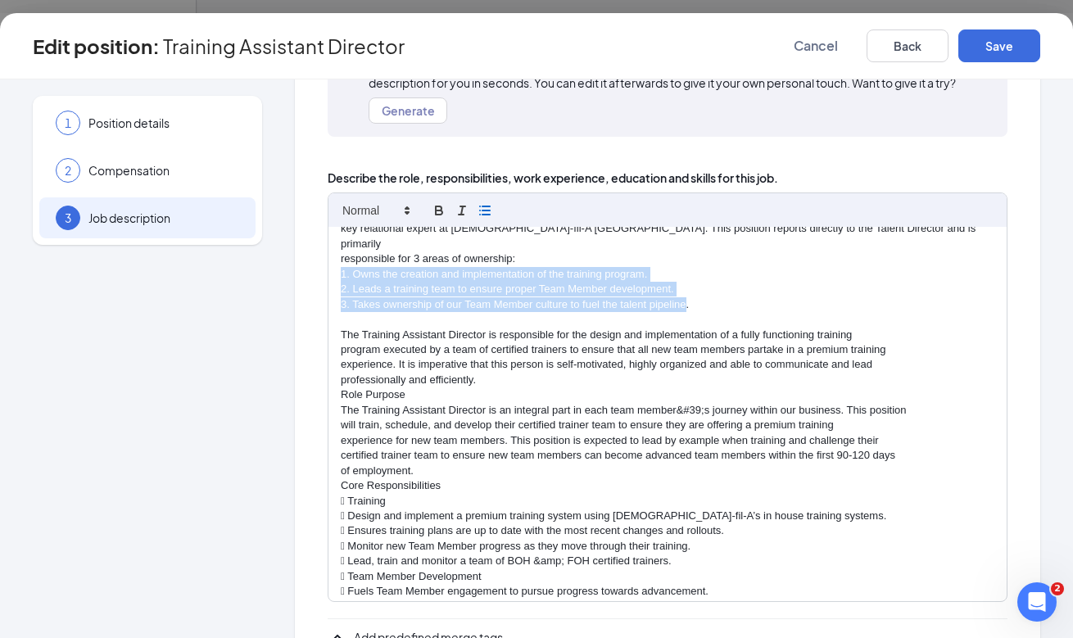
click at [477, 211] on icon "button" at bounding box center [484, 210] width 15 height 15
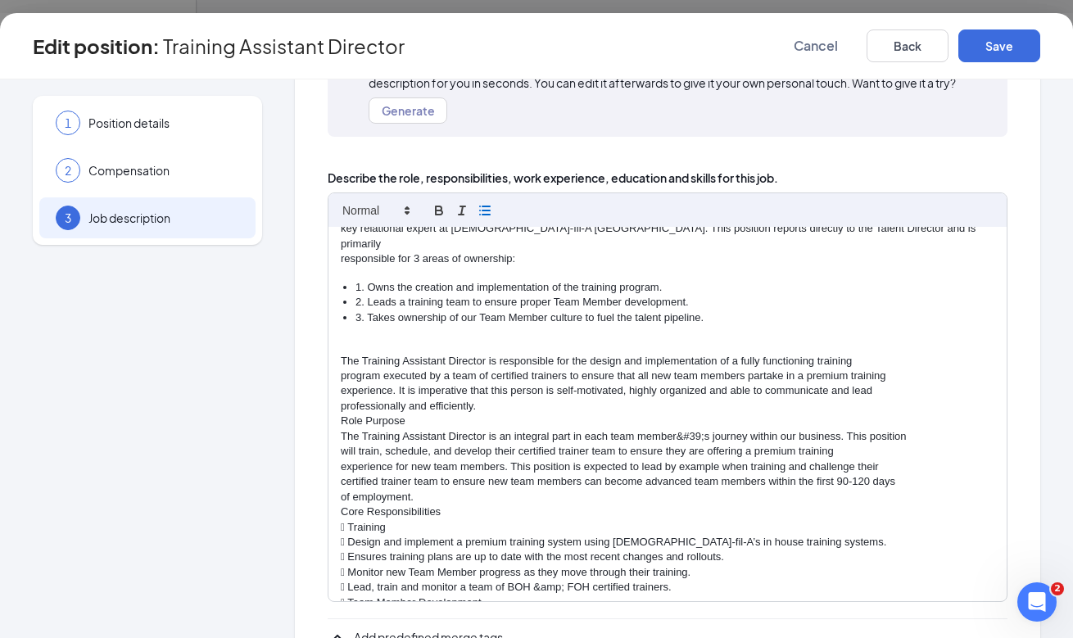
click at [477, 212] on icon "button" at bounding box center [484, 210] width 15 height 15
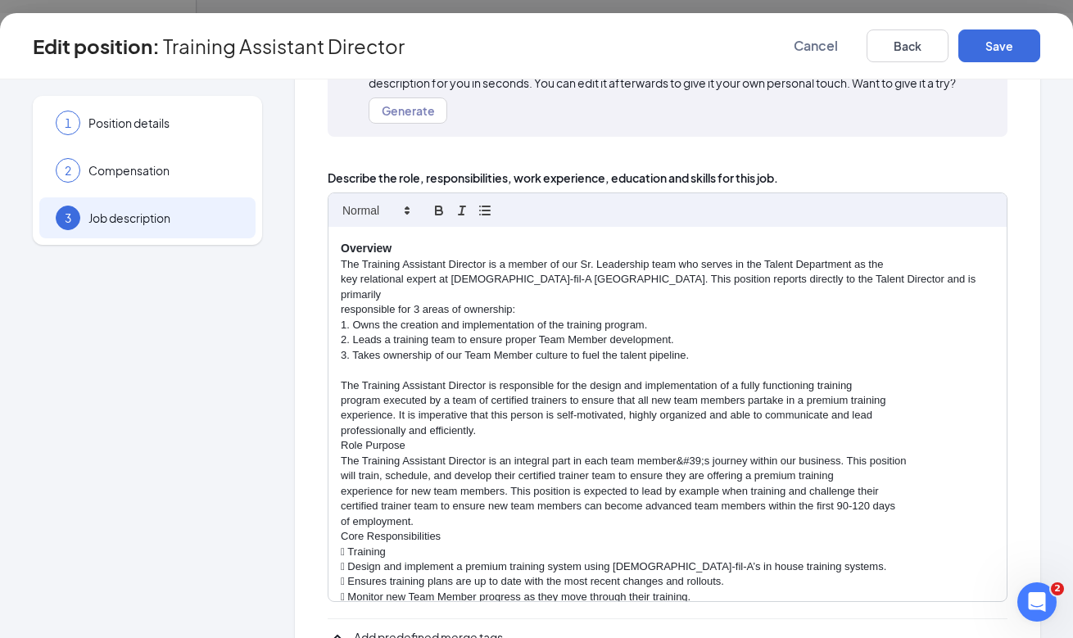
scroll to position [283, 0]
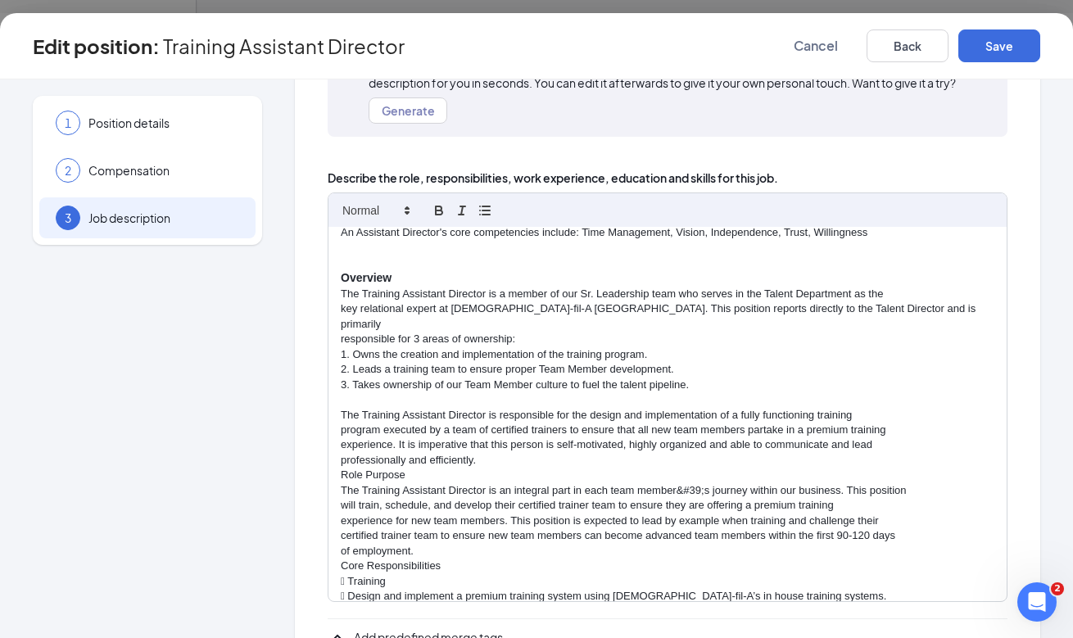
click at [387, 197] on div at bounding box center [667, 209] width 678 height 33
click at [388, 201] on span at bounding box center [375, 211] width 80 height 20
click at [508, 332] on p "responsible for 3 areas of ownership:" at bounding box center [667, 339] width 653 height 15
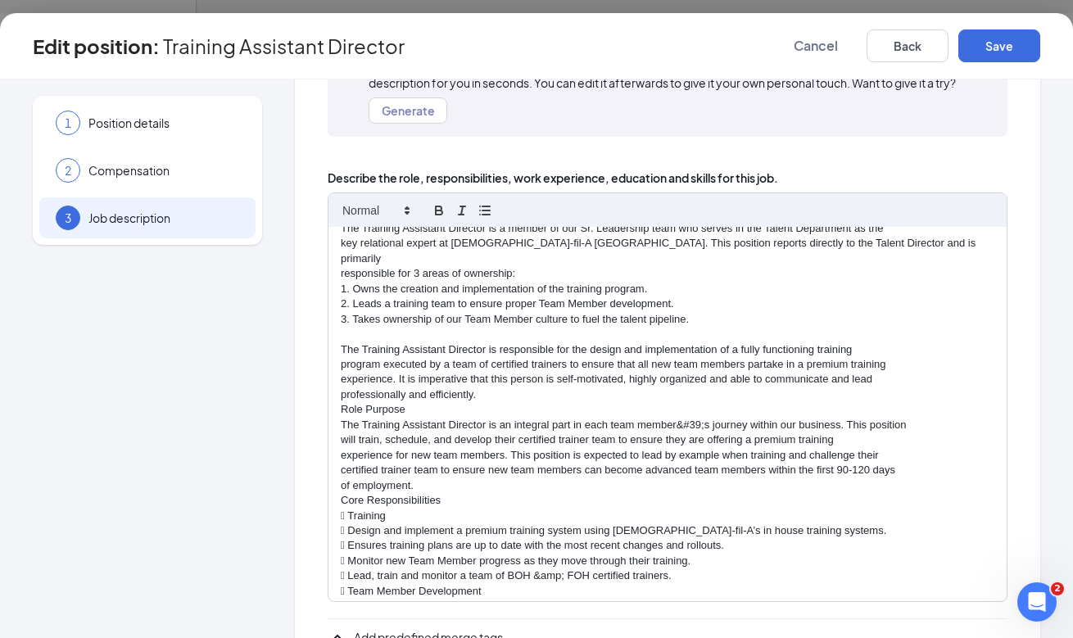
scroll to position [337, 0]
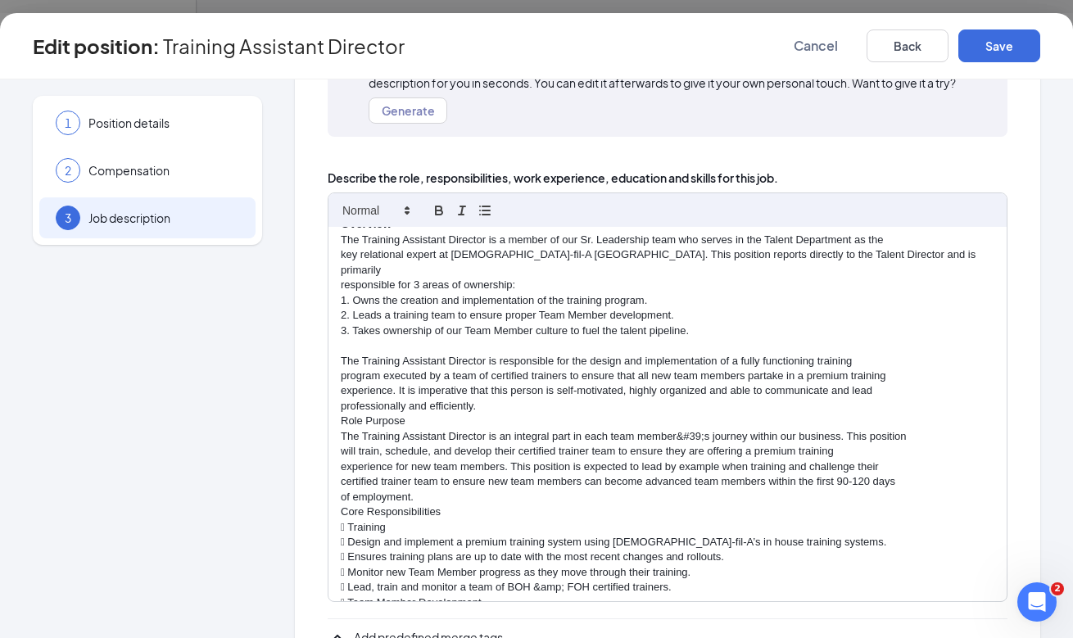
click at [343, 293] on p "1. Owns the creation and implementation of the training program." at bounding box center [667, 300] width 653 height 15
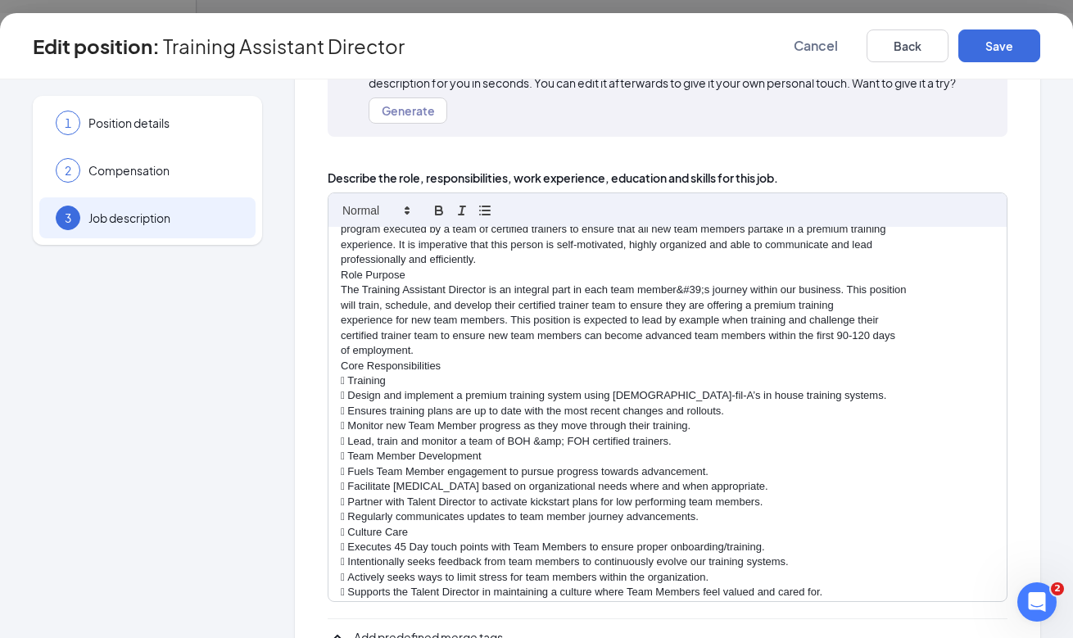
scroll to position [499, 0]
click at [341, 267] on p "Role Purpose" at bounding box center [667, 274] width 653 height 15
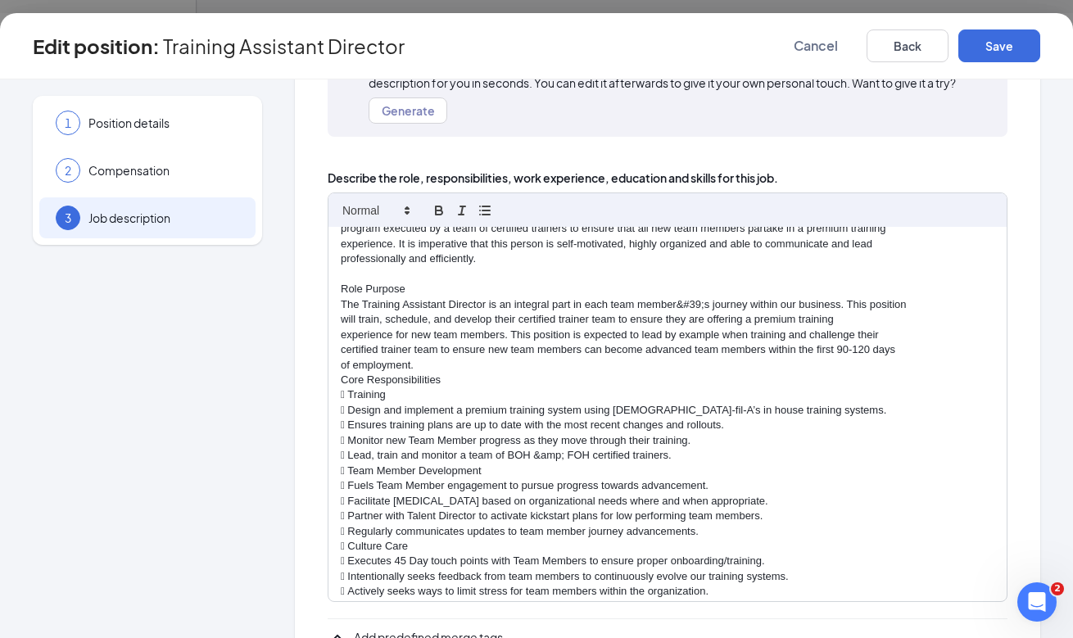
click at [368, 282] on p "Role Purpose" at bounding box center [667, 289] width 653 height 15
click at [430, 209] on button "button" at bounding box center [438, 211] width 23 height 20
click at [710, 298] on p "The Training Assistant Director is an integral part in each team member&#39;s j…" at bounding box center [667, 305] width 653 height 15
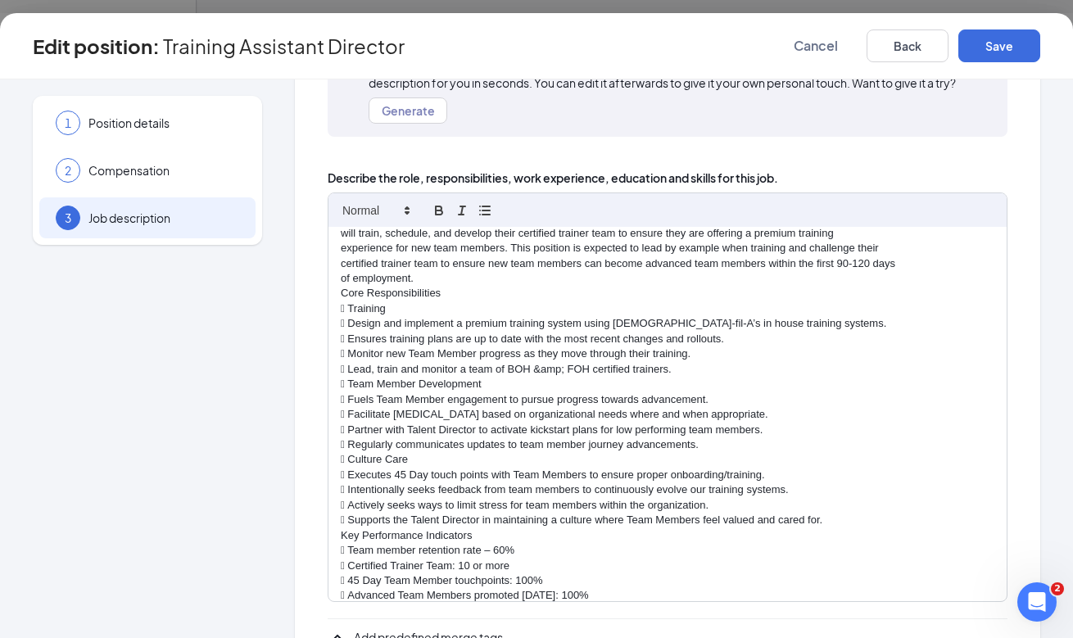
scroll to position [586, 0]
click at [339, 267] on div "Training Assistant Director at Chick-fil-A Phillipsburg Our leaders have a pass…" at bounding box center [667, 414] width 678 height 375
click at [433, 207] on icon "button" at bounding box center [438, 210] width 15 height 15
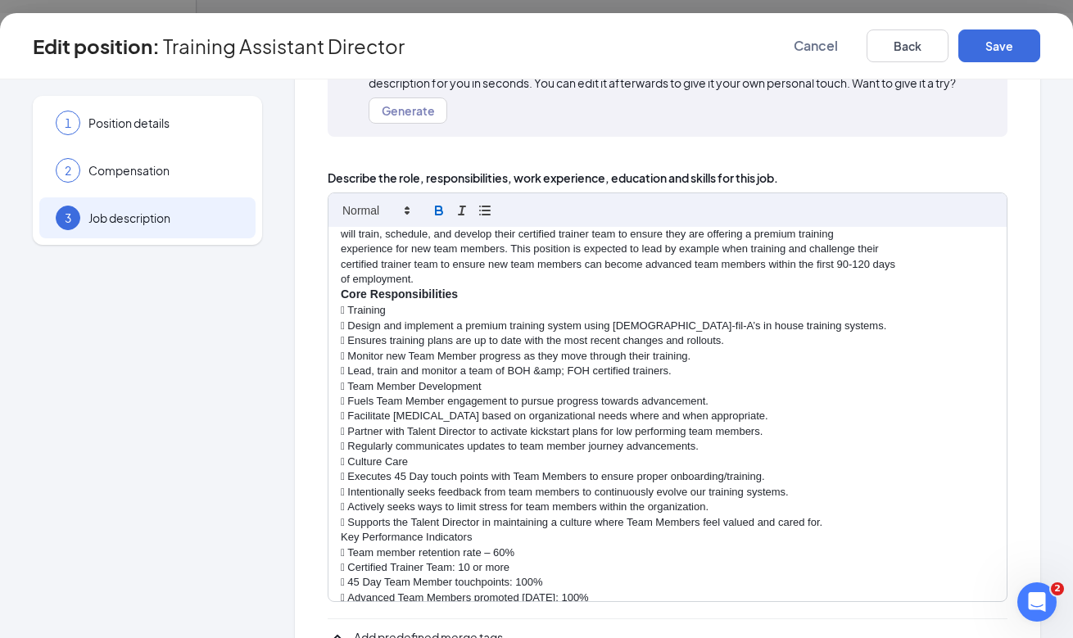
click at [340, 264] on div "Training Assistant Director at Chick-fil-A Phillipsburg Our leaders have a pass…" at bounding box center [667, 414] width 678 height 375
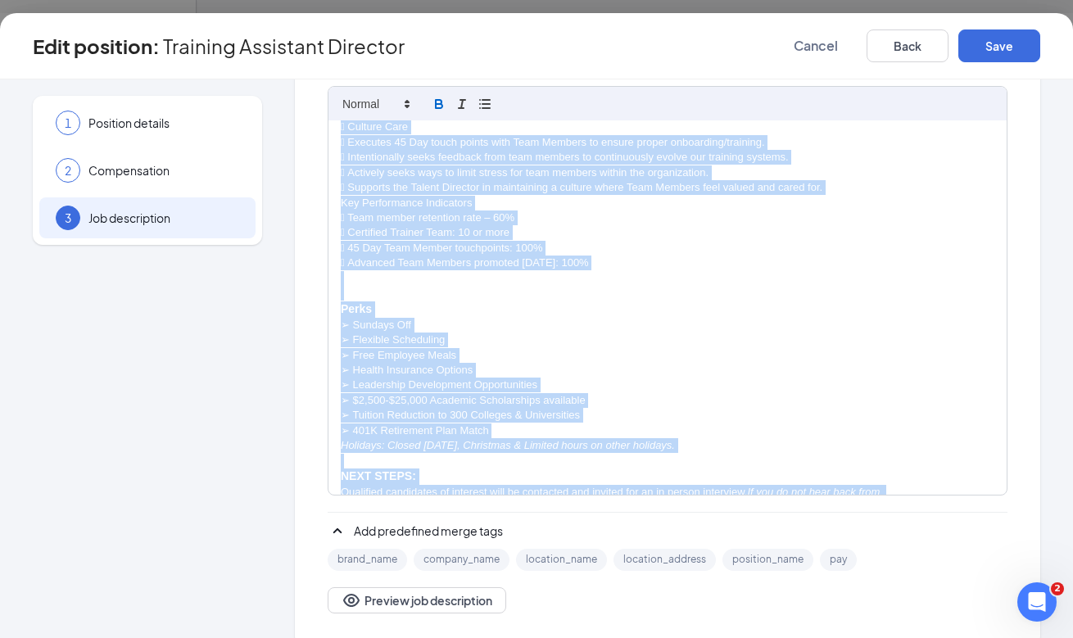
scroll to position [304, 0]
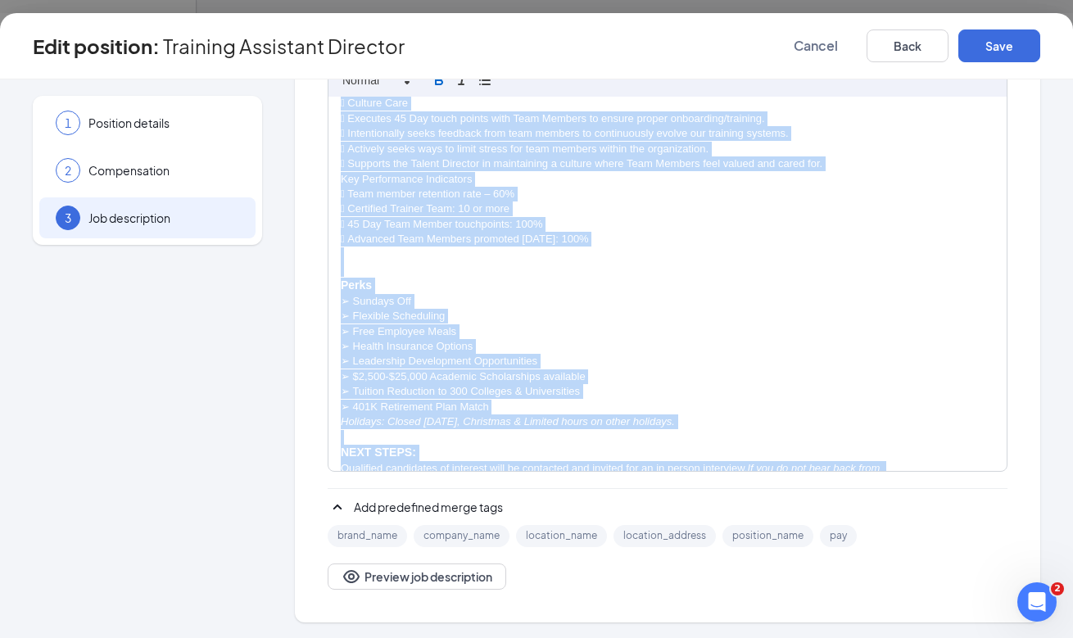
drag, startPoint x: 350, startPoint y: 294, endPoint x: 663, endPoint y: 210, distance: 324.7
click at [663, 210] on div "Training Assistant Director at Chick-fil-A Phillipsburg Our leaders have a pass…" at bounding box center [667, 284] width 678 height 375
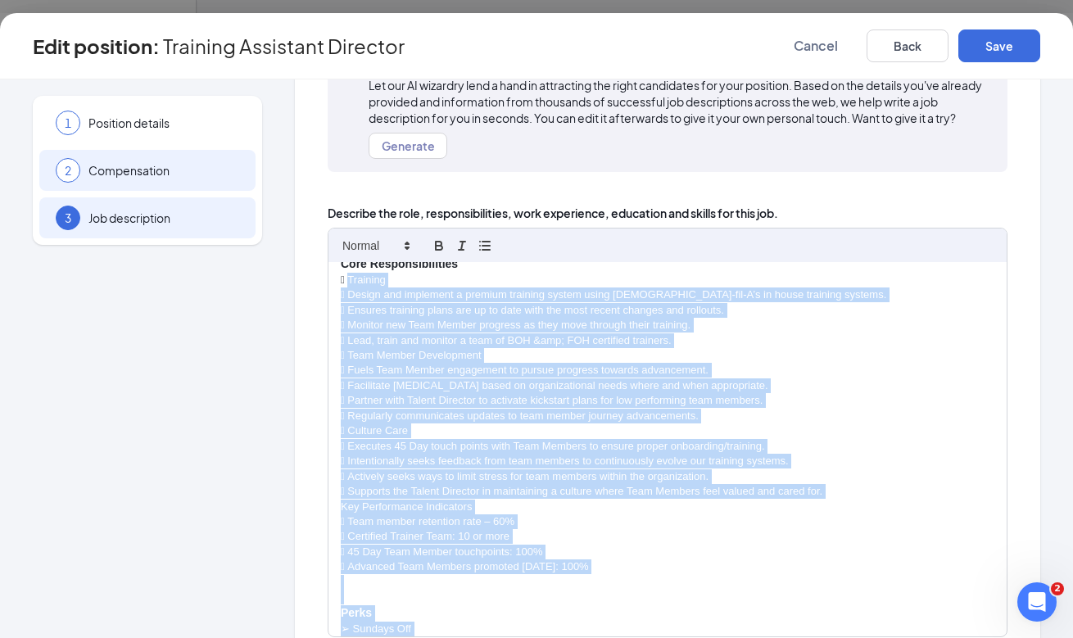
scroll to position [125, 0]
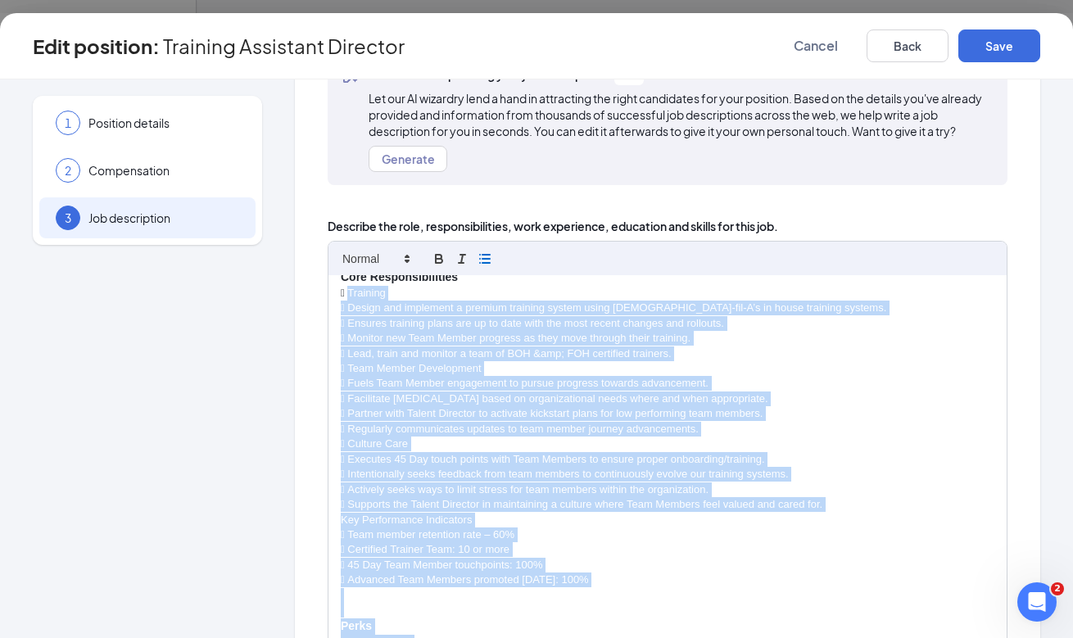
click at [481, 254] on icon "button" at bounding box center [484, 258] width 15 height 15
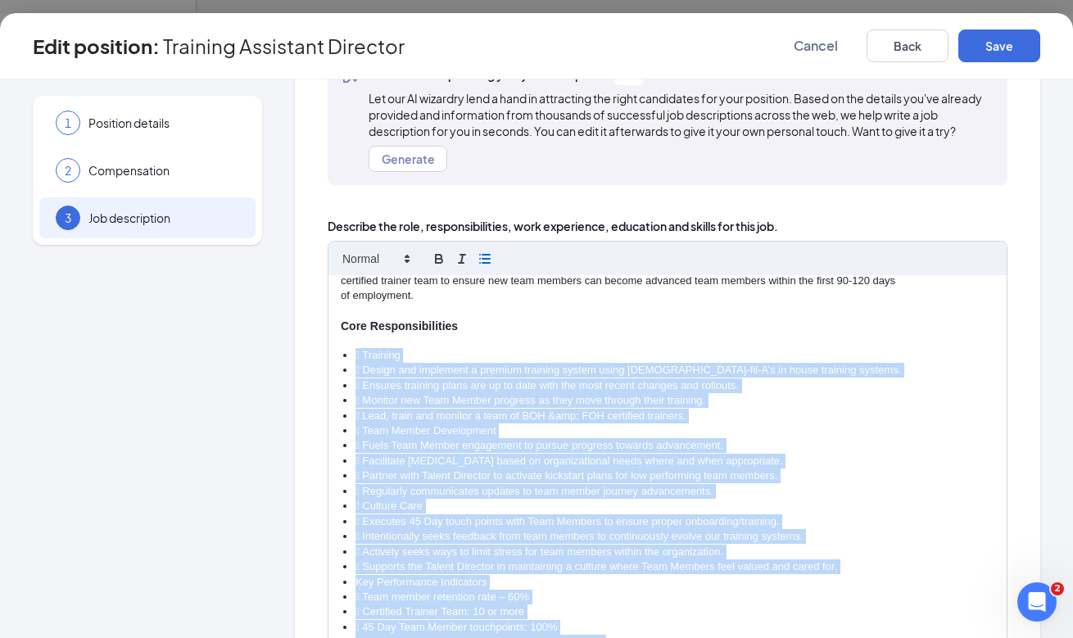
scroll to position [599, 0]
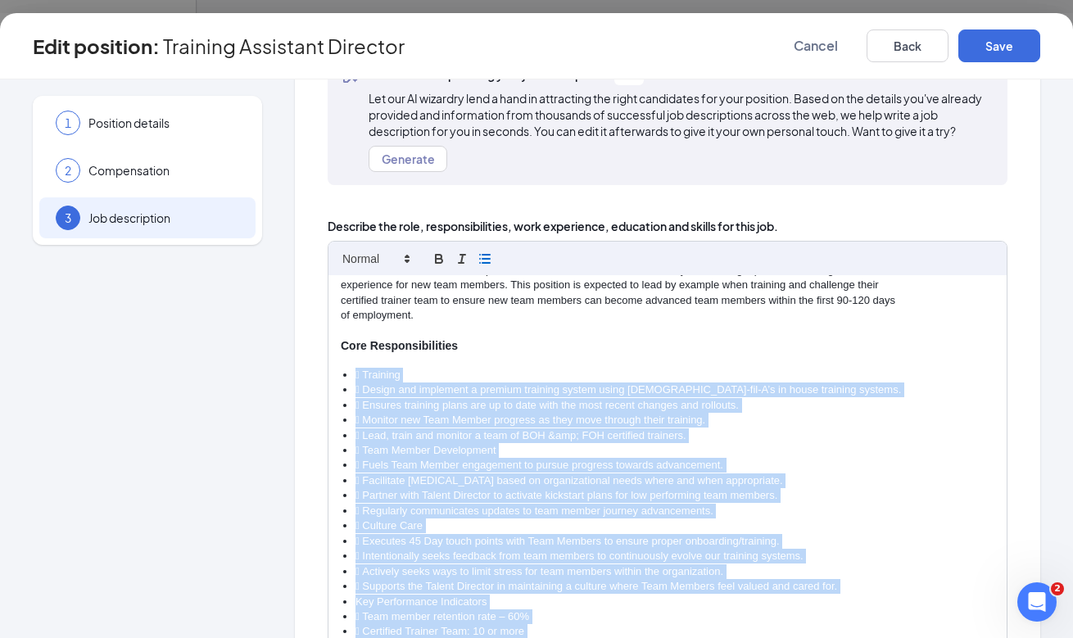
click at [365, 368] on li " Training" at bounding box center [674, 375] width 639 height 15
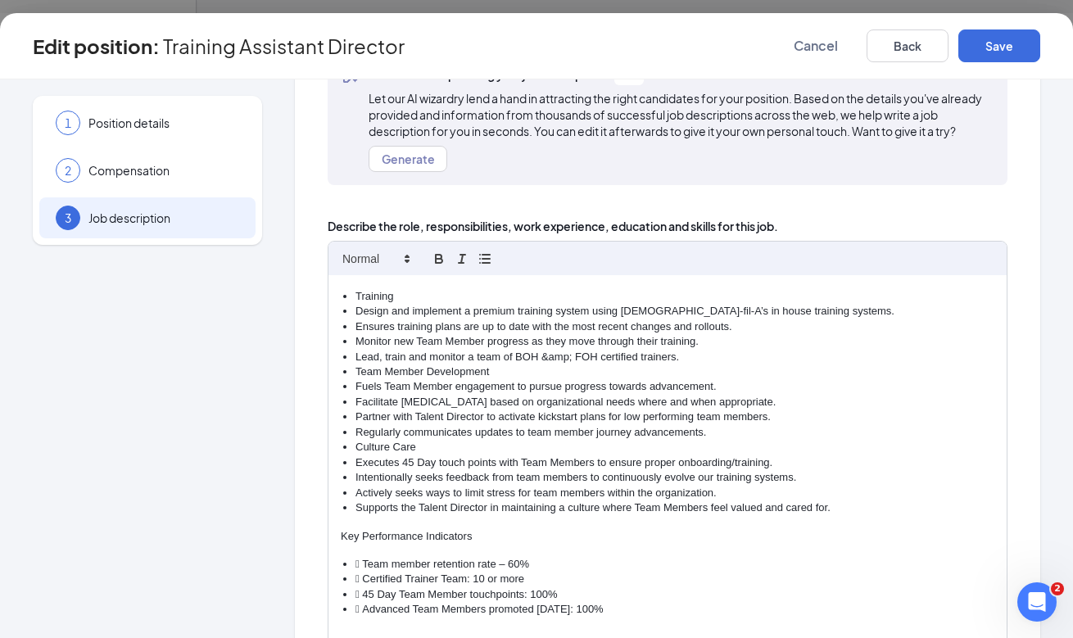
scroll to position [685, 0]
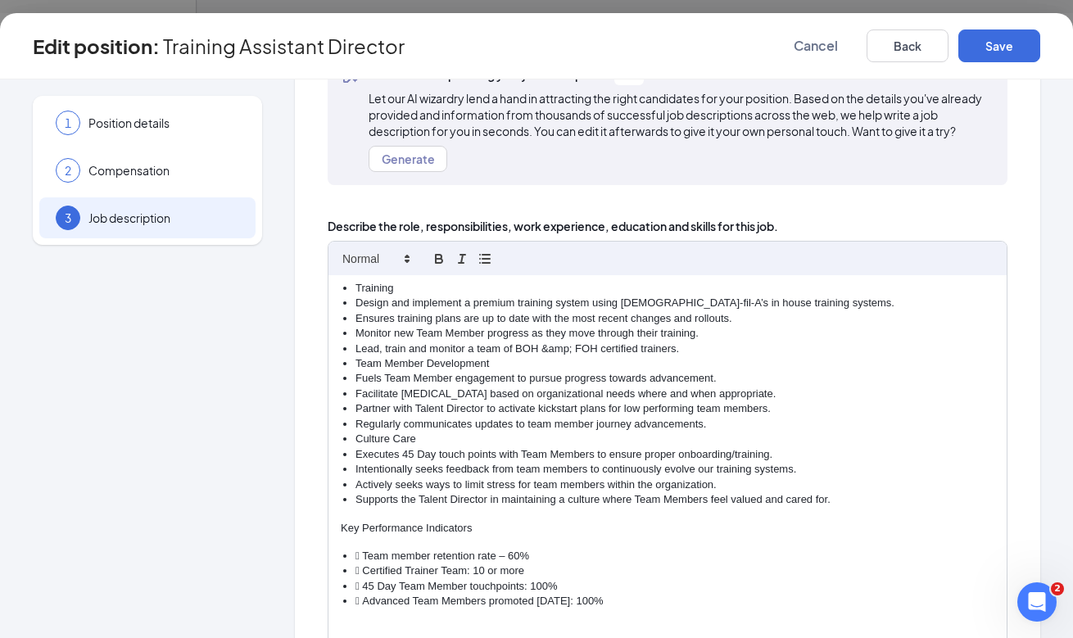
click at [364, 549] on li " Team member retention rate – 60%" at bounding box center [674, 556] width 639 height 15
click at [361, 579] on li "45 Day Team Member touchpoints: 100%" at bounding box center [674, 586] width 639 height 15
click at [442, 579] on li "End of Training Day Team Member touchpoints: 100%" at bounding box center [674, 586] width 639 height 15
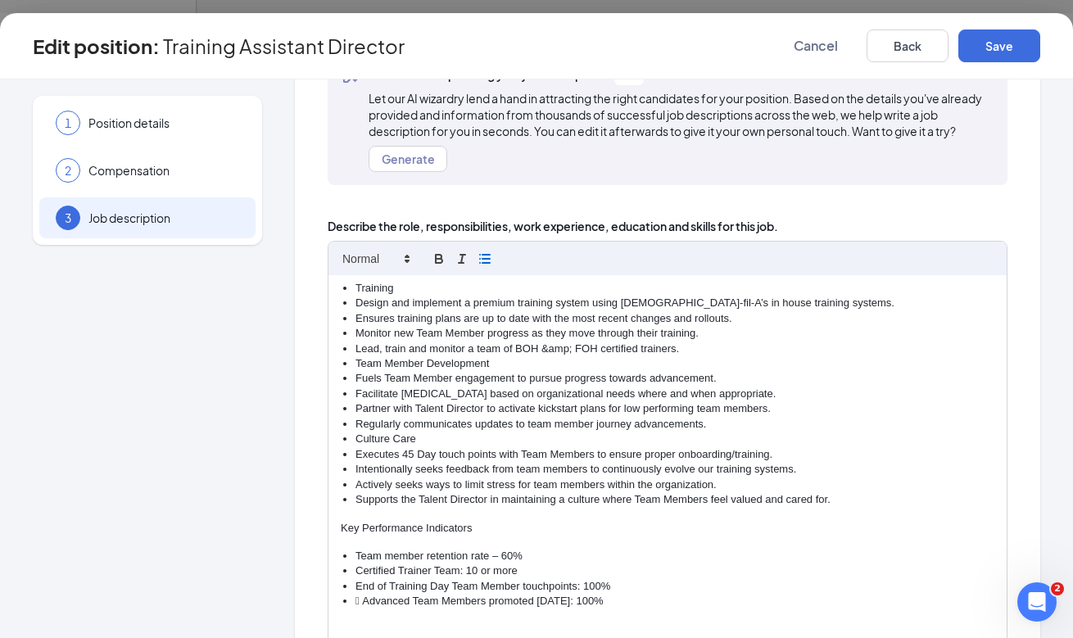
click at [442, 579] on li "End of Training Day Team Member touchpoints: 100%" at bounding box center [674, 586] width 639 height 15
click at [368, 594] on li " Advanced Team Members promoted within 6 months: 100%" at bounding box center [674, 601] width 639 height 15
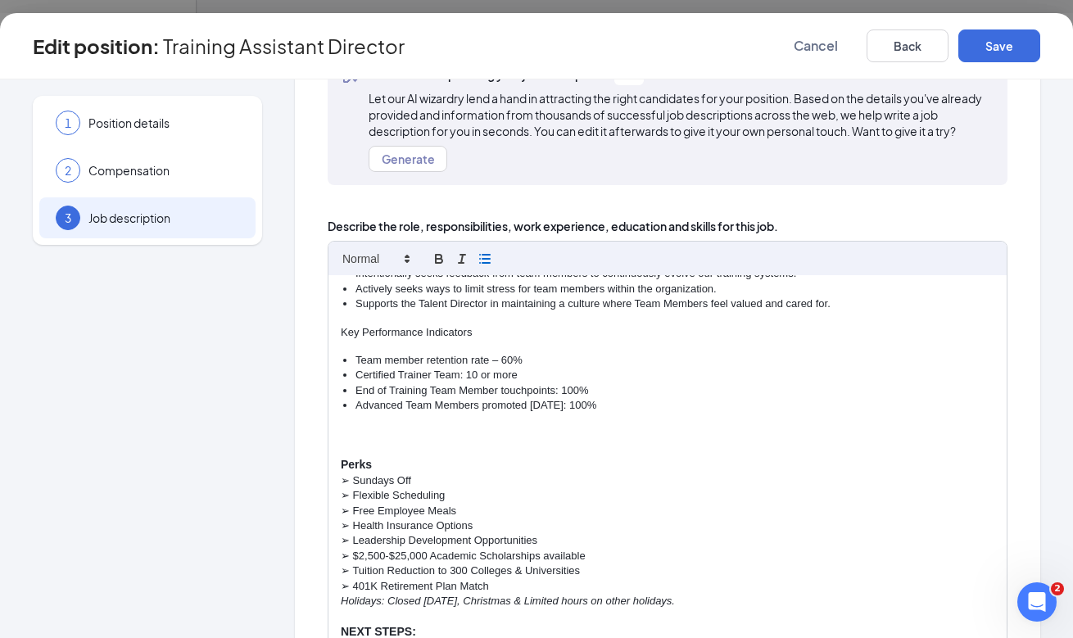
scroll to position [194, 0]
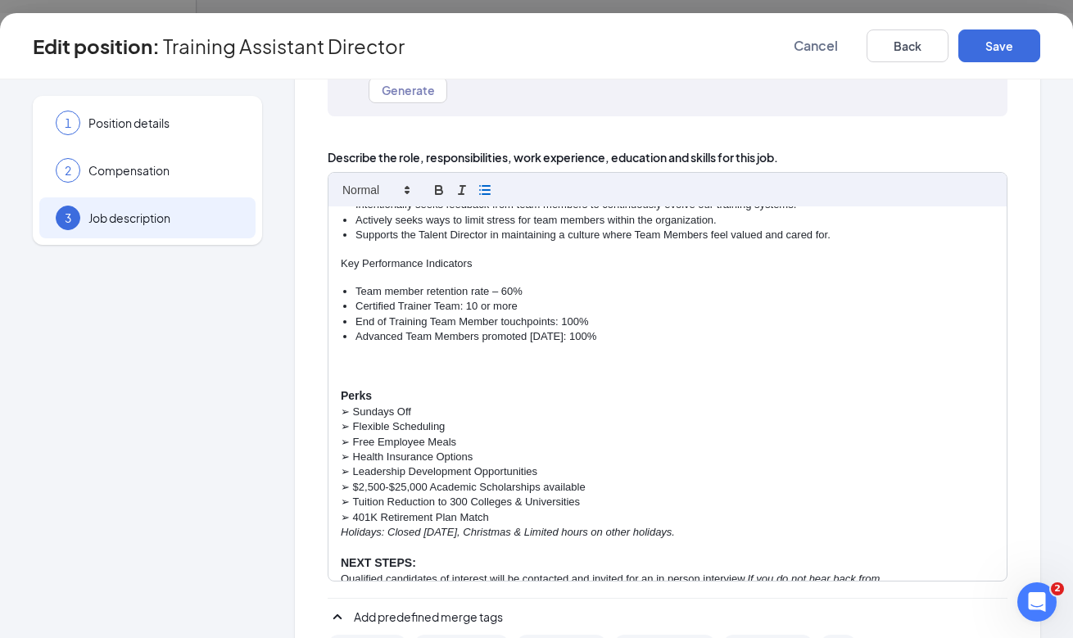
click at [368, 373] on p at bounding box center [667, 380] width 653 height 15
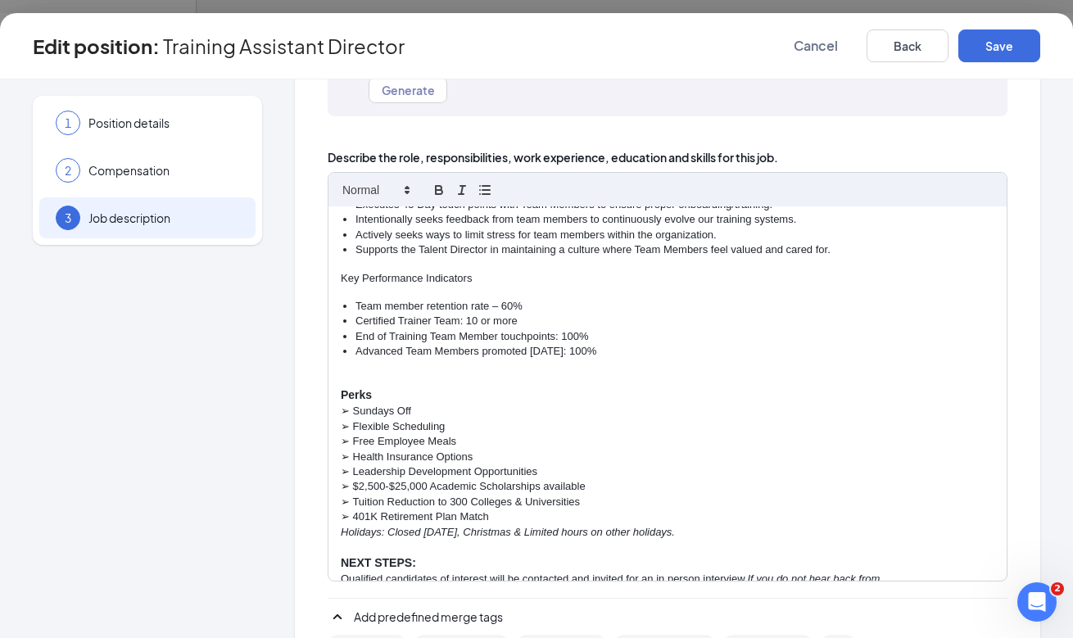
click at [543, 571] on p "Qualified candidates of interest will be contacted and invited for an in person…" at bounding box center [667, 586] width 653 height 30
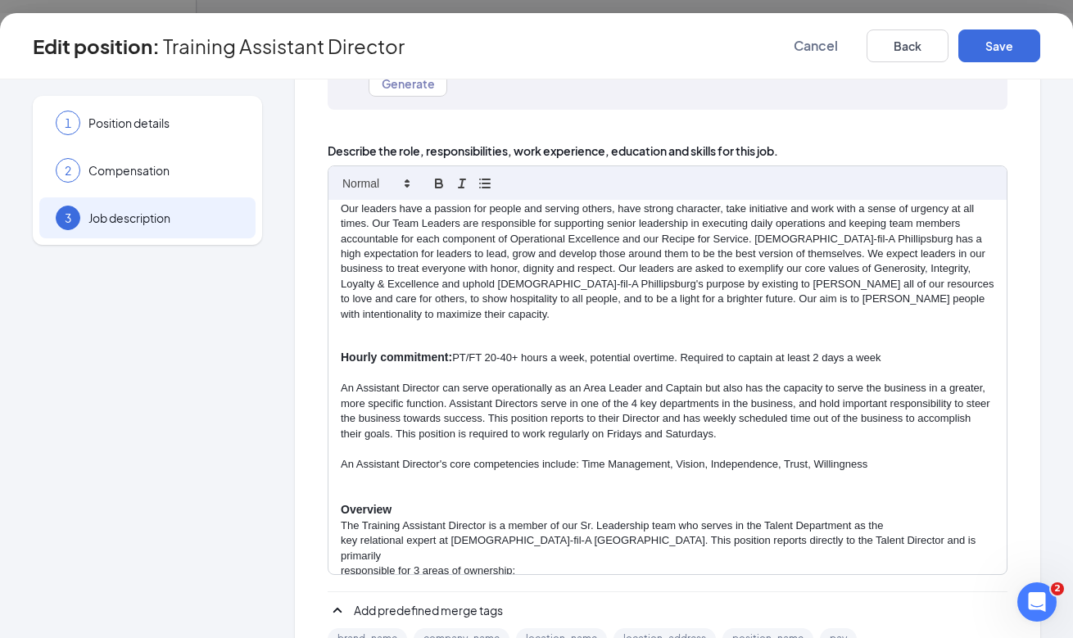
scroll to position [0, 0]
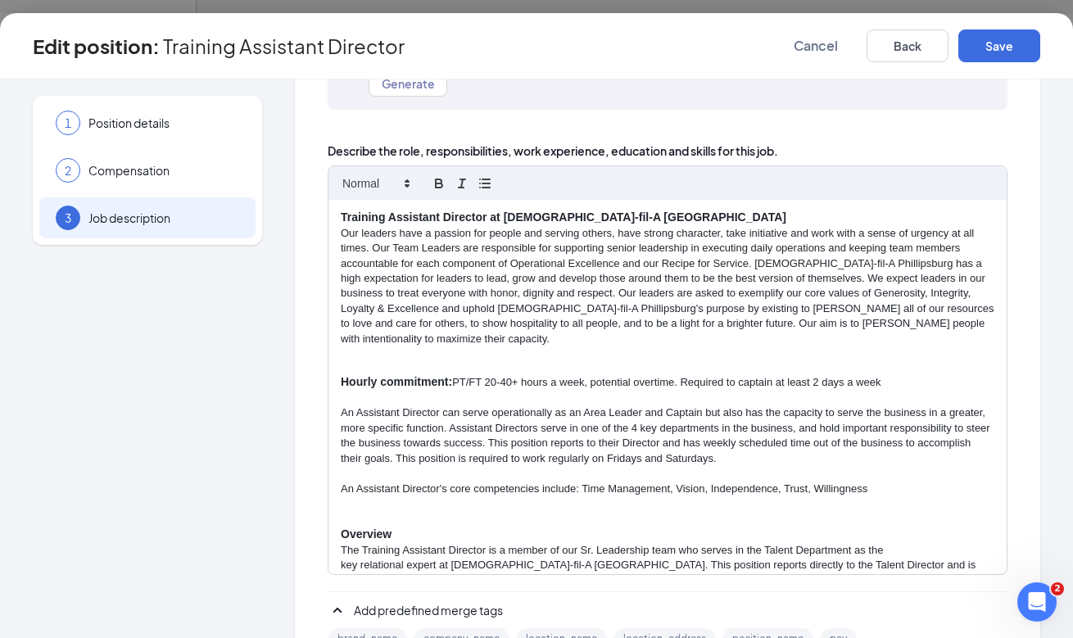
click at [557, 304] on p "Our leaders have a passion for people and serving others, have strong character…" at bounding box center [667, 286] width 653 height 121
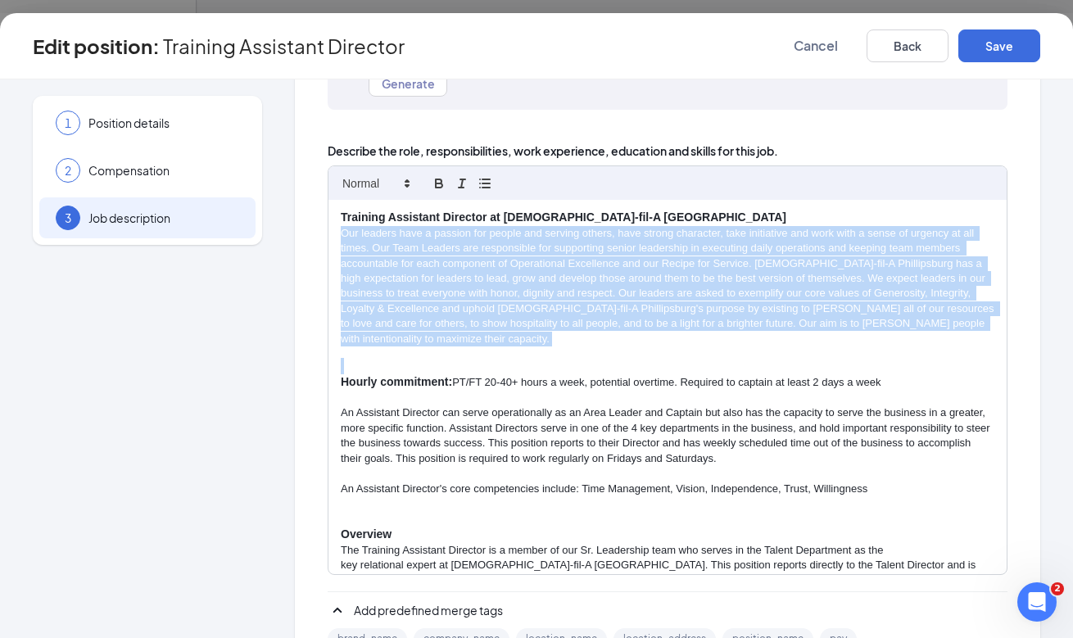
click at [557, 304] on p "Our leaders have a passion for people and serving others, have strong character…" at bounding box center [667, 286] width 653 height 121
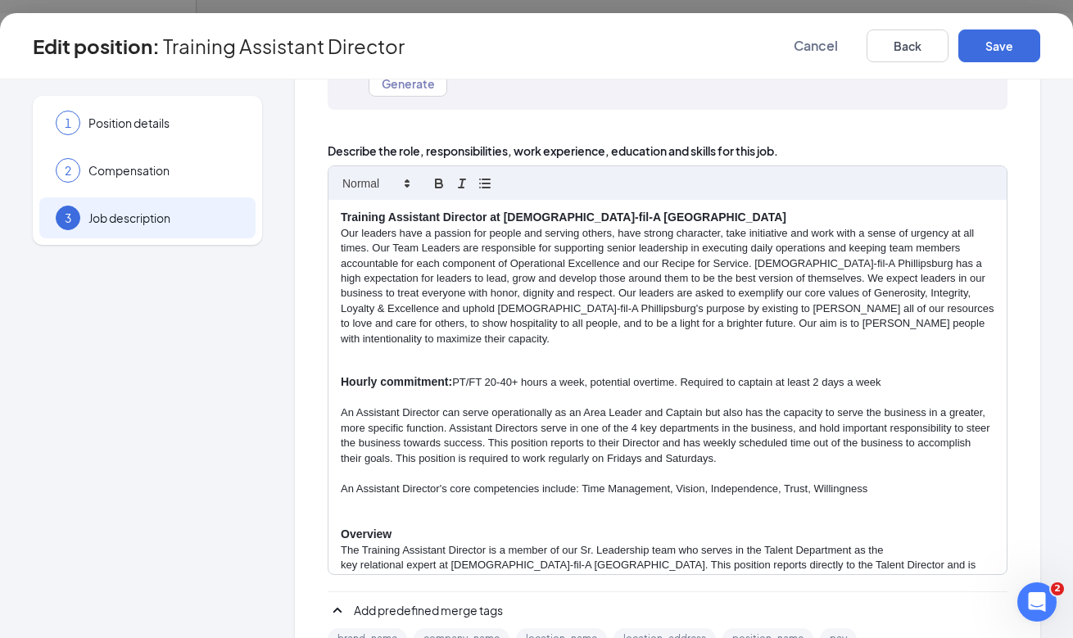
click at [608, 481] on p "An Assistant Director's core competencies include: Time Management, Vision, Ind…" at bounding box center [667, 488] width 653 height 15
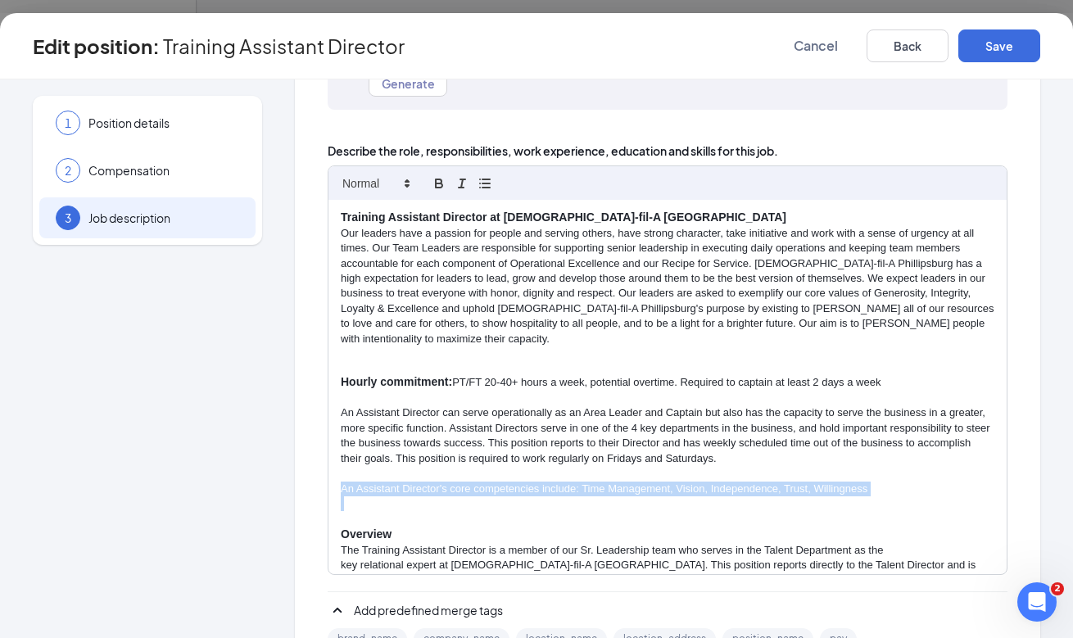
click at [608, 481] on p "An Assistant Director's core competencies include: Time Management, Vision, Ind…" at bounding box center [667, 488] width 653 height 15
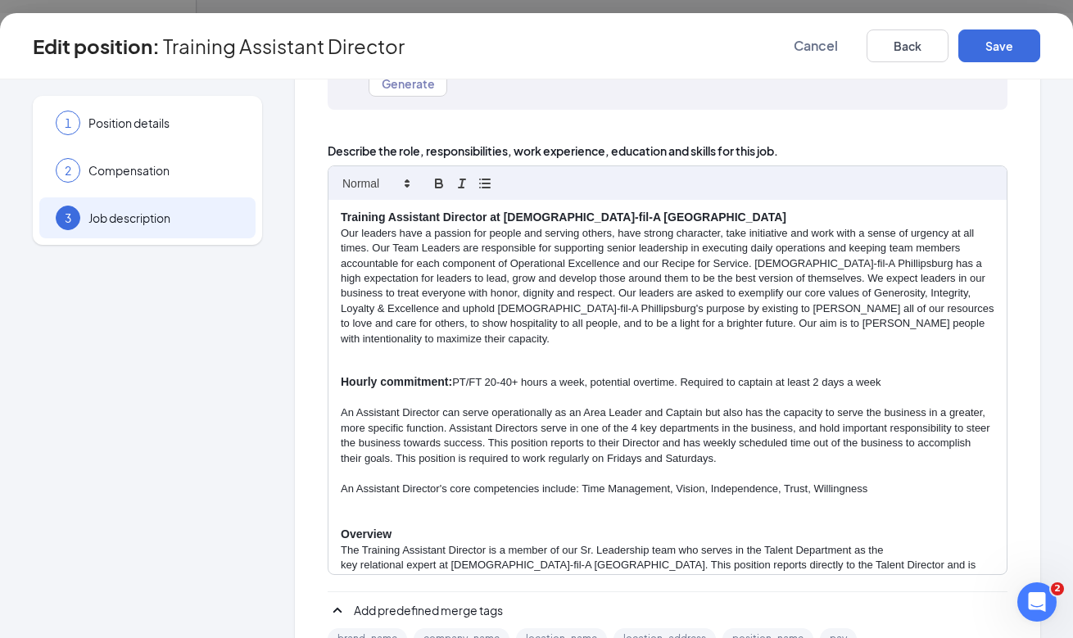
click at [623, 466] on p at bounding box center [667, 473] width 653 height 15
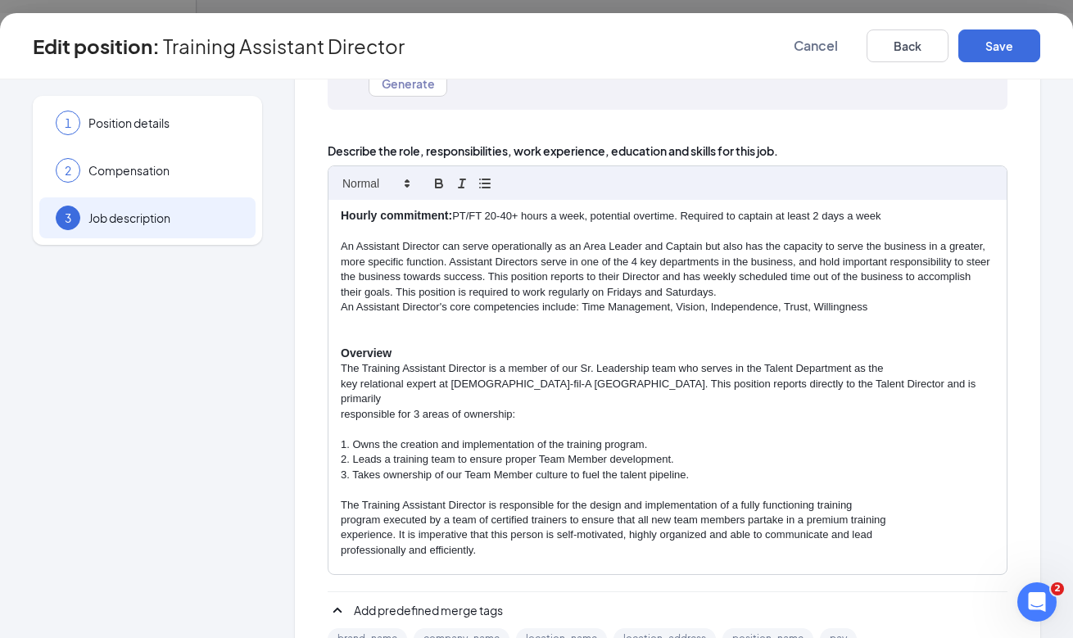
scroll to position [286, 0]
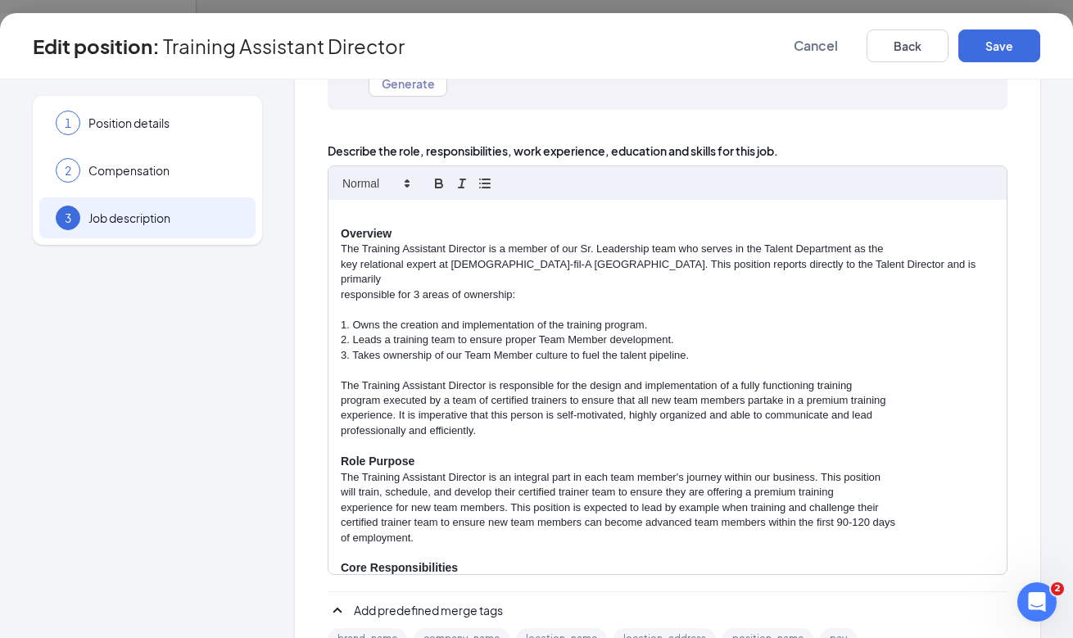
click at [513, 438] on p at bounding box center [667, 445] width 653 height 15
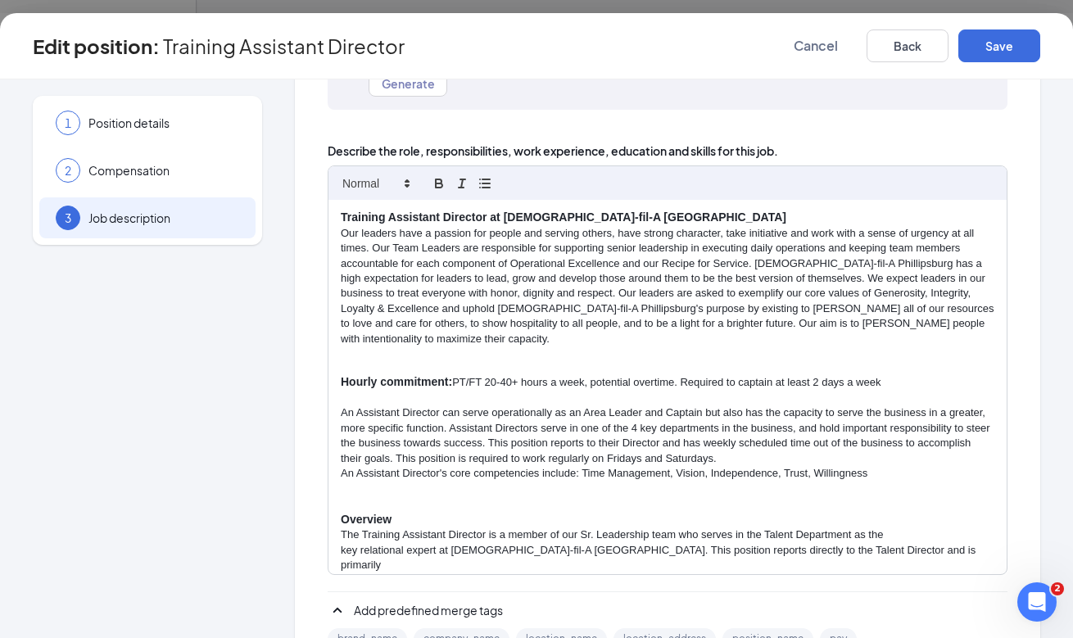
scroll to position [17, 0]
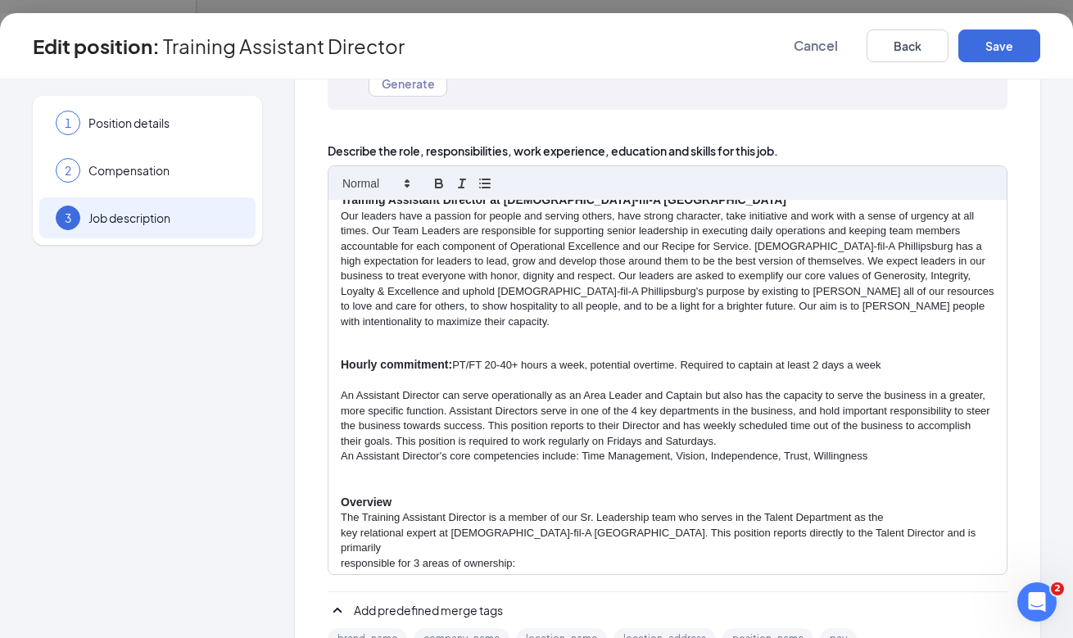
click at [900, 449] on p "An Assistant Director's core competencies include: Time Management, Vision, Ind…" at bounding box center [667, 456] width 653 height 15
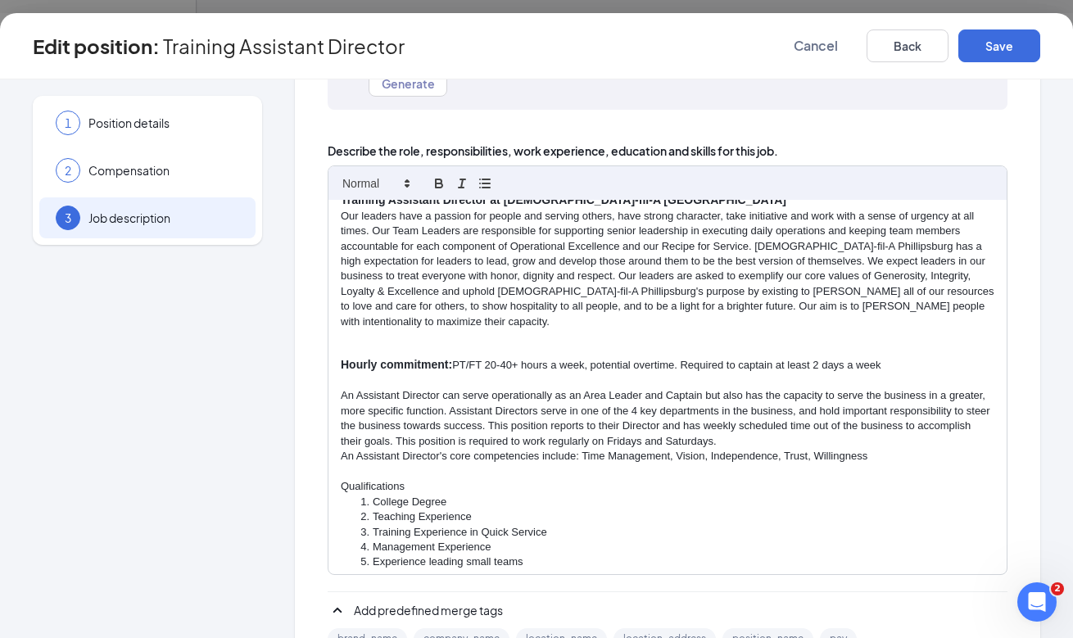
click at [385, 479] on p "Qualifications" at bounding box center [667, 486] width 653 height 15
click at [440, 179] on icon "button" at bounding box center [439, 181] width 6 height 4
click at [373, 495] on li "College Degree" at bounding box center [676, 502] width 638 height 15
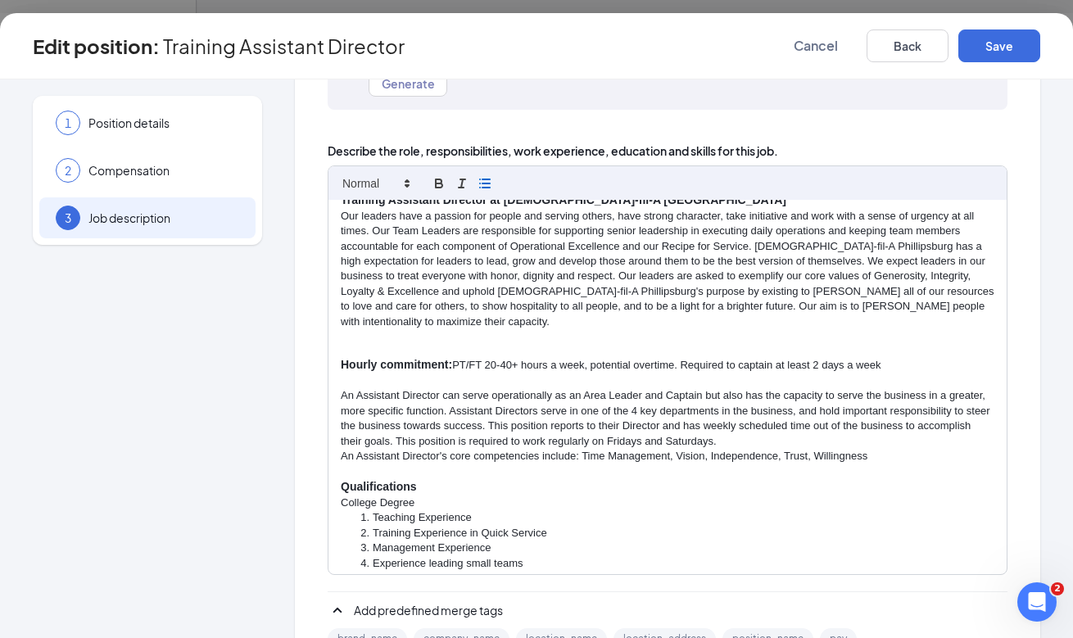
click at [482, 183] on line "button" at bounding box center [485, 183] width 7 height 0
click at [375, 536] on li "Teaching Experience" at bounding box center [676, 543] width 638 height 15
click at [374, 552] on li "Training Experience in Quick Service" at bounding box center [676, 559] width 638 height 15
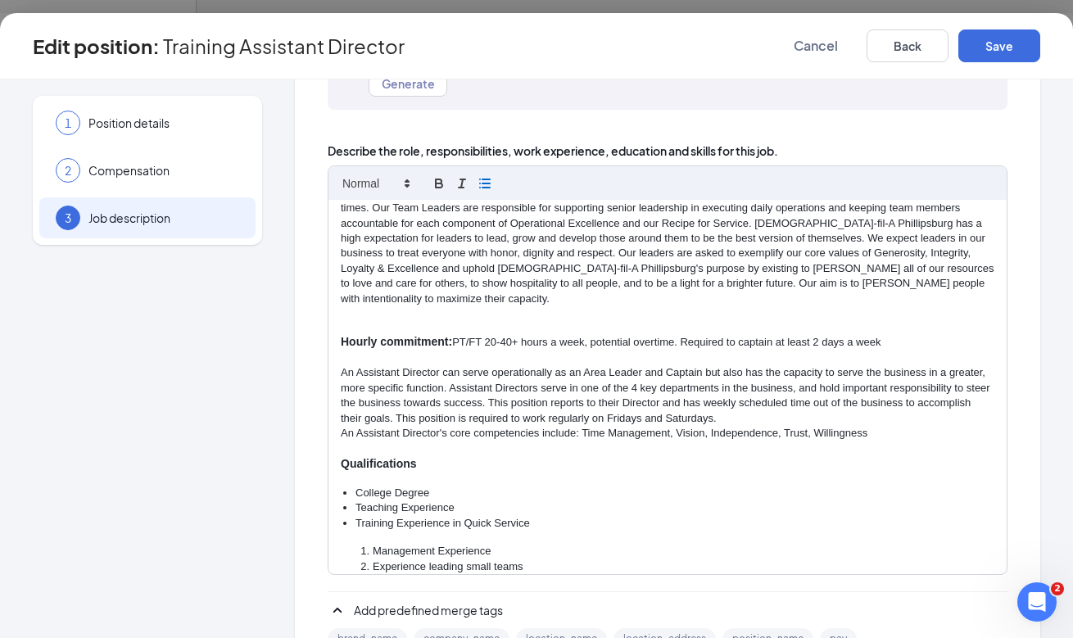
click at [372, 544] on li "Management Experience" at bounding box center [676, 551] width 638 height 15
click at [373, 559] on li "Experience leading small teams" at bounding box center [676, 566] width 638 height 15
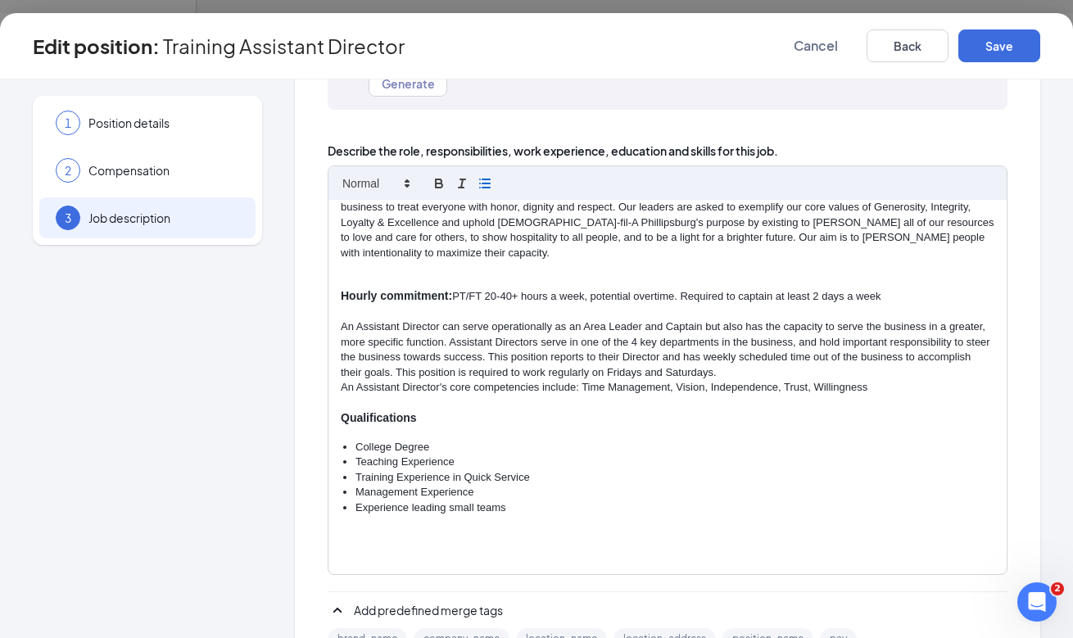
scroll to position [234, 0]
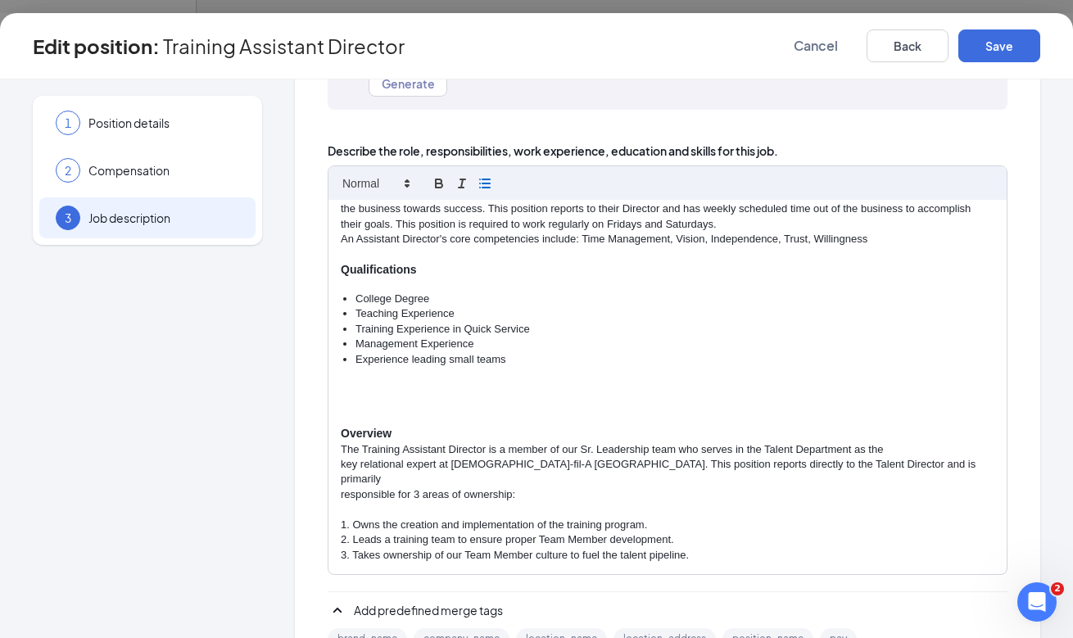
click at [381, 410] on p at bounding box center [667, 417] width 653 height 15
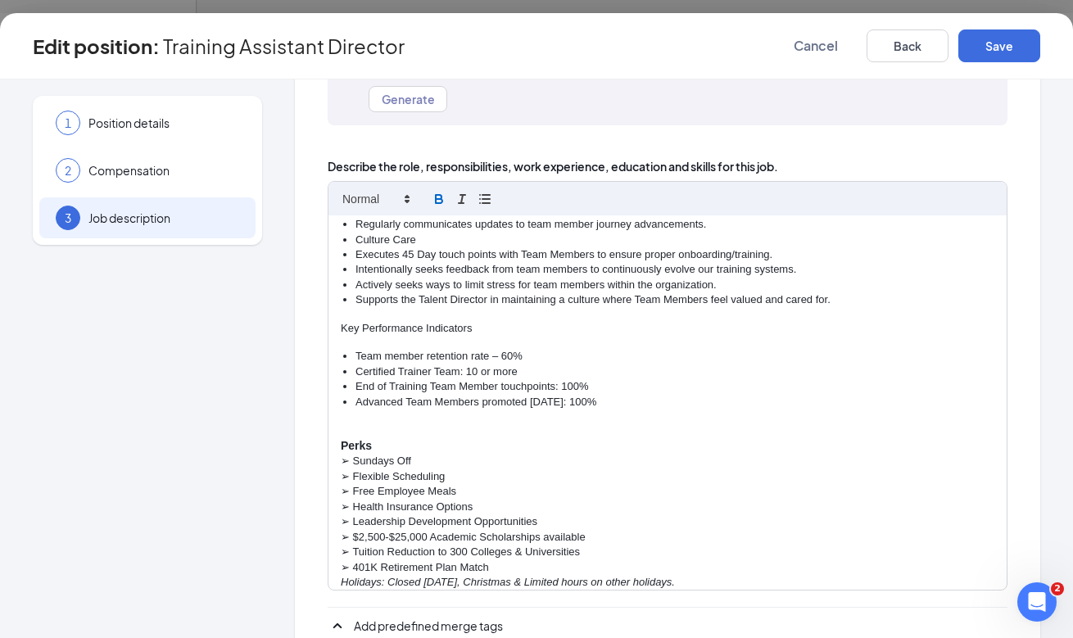
scroll to position [954, 0]
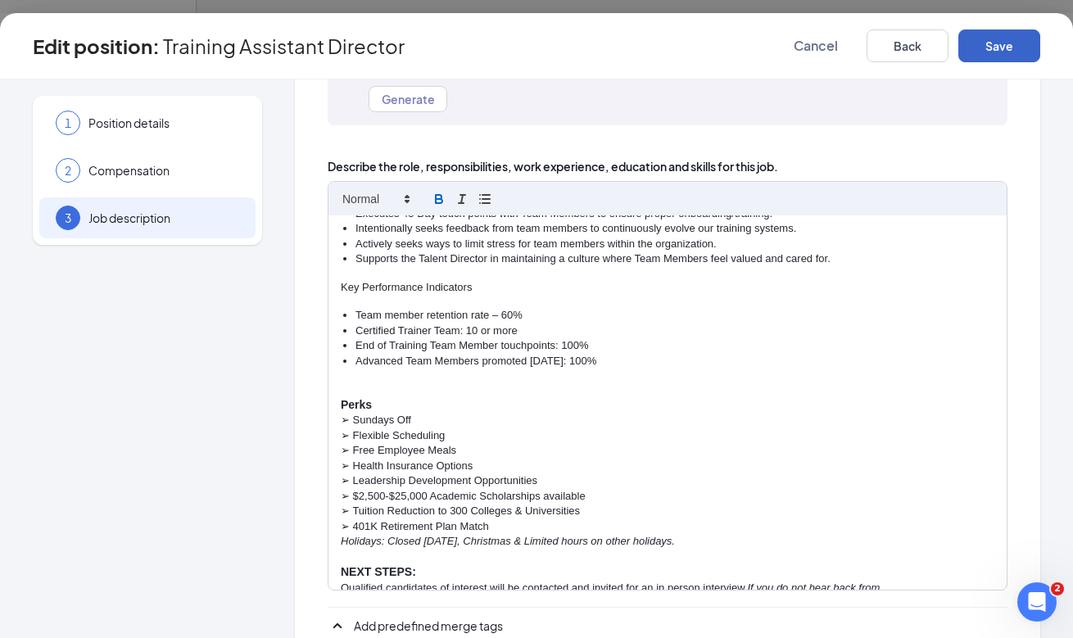
click at [985, 44] on button "Save" at bounding box center [999, 45] width 82 height 33
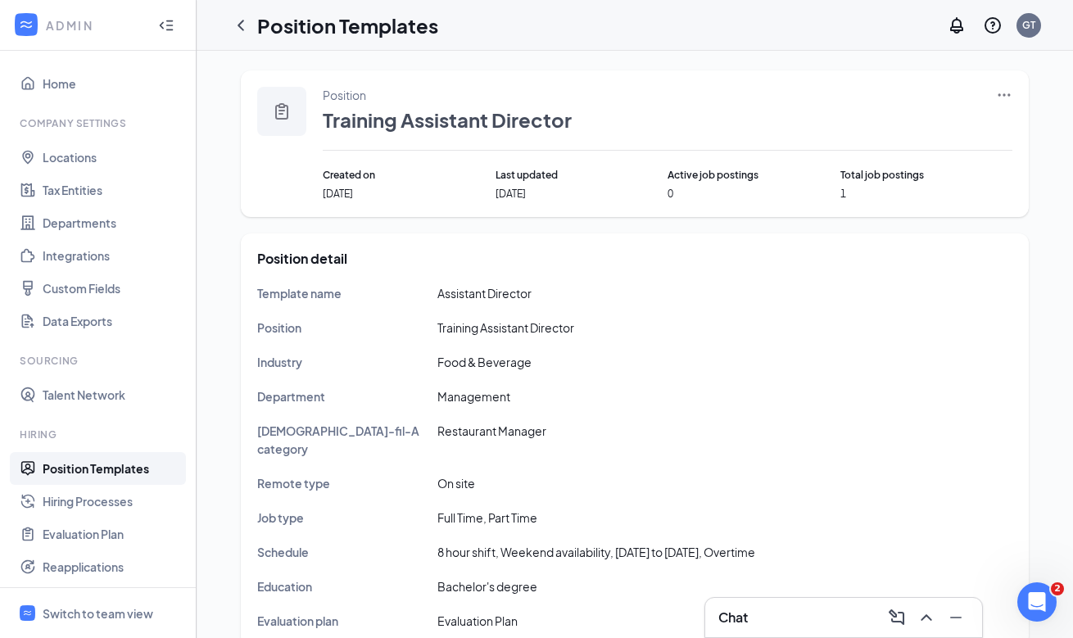
click at [1005, 93] on icon "Ellipses" at bounding box center [1004, 95] width 16 height 16
click at [981, 115] on li "Edit" at bounding box center [928, 129] width 167 height 38
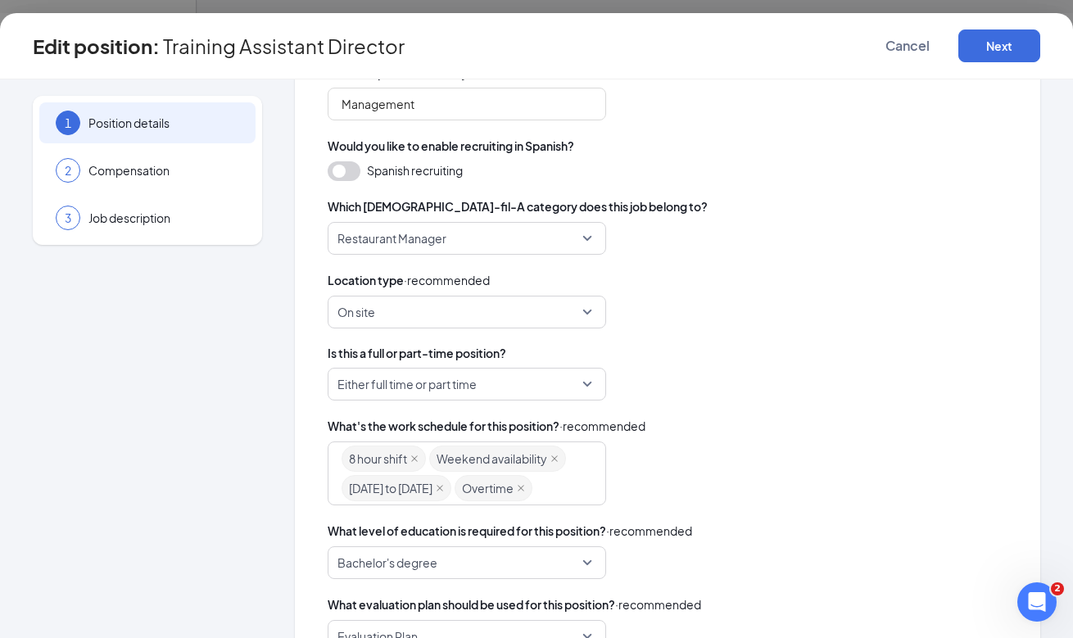
scroll to position [345, 0]
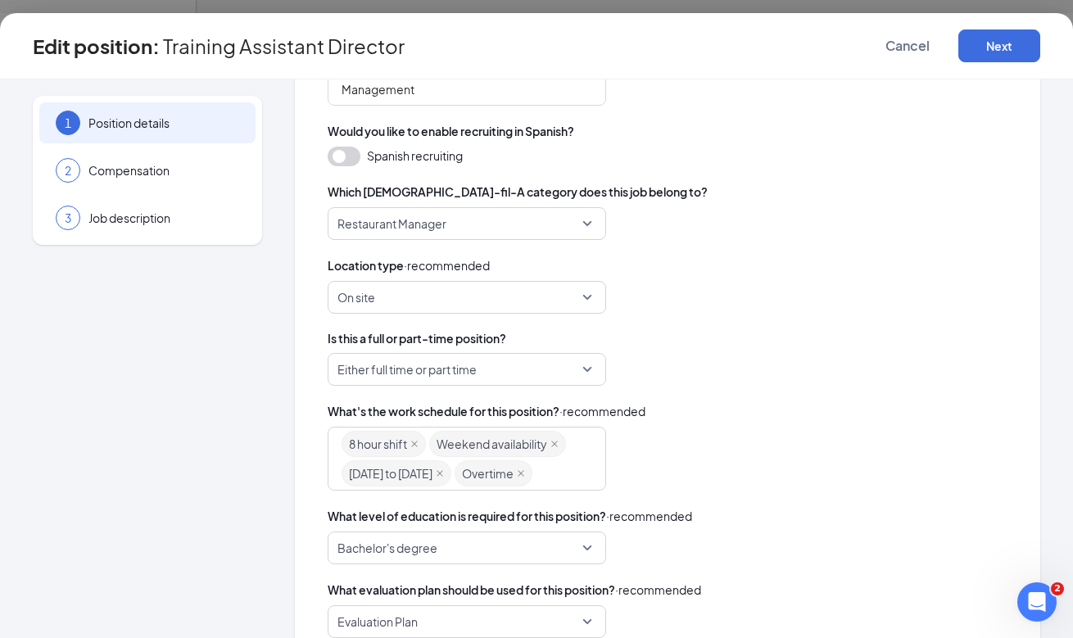
click at [470, 373] on span "Either full time or part time" at bounding box center [406, 369] width 139 height 31
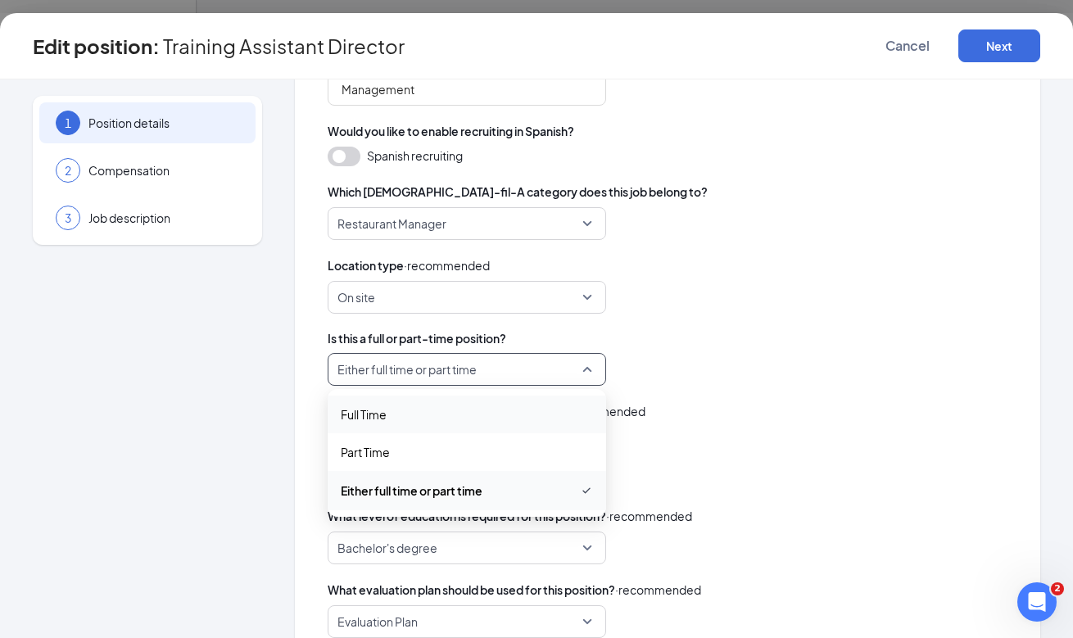
click at [469, 425] on div "Full Time" at bounding box center [467, 414] width 278 height 38
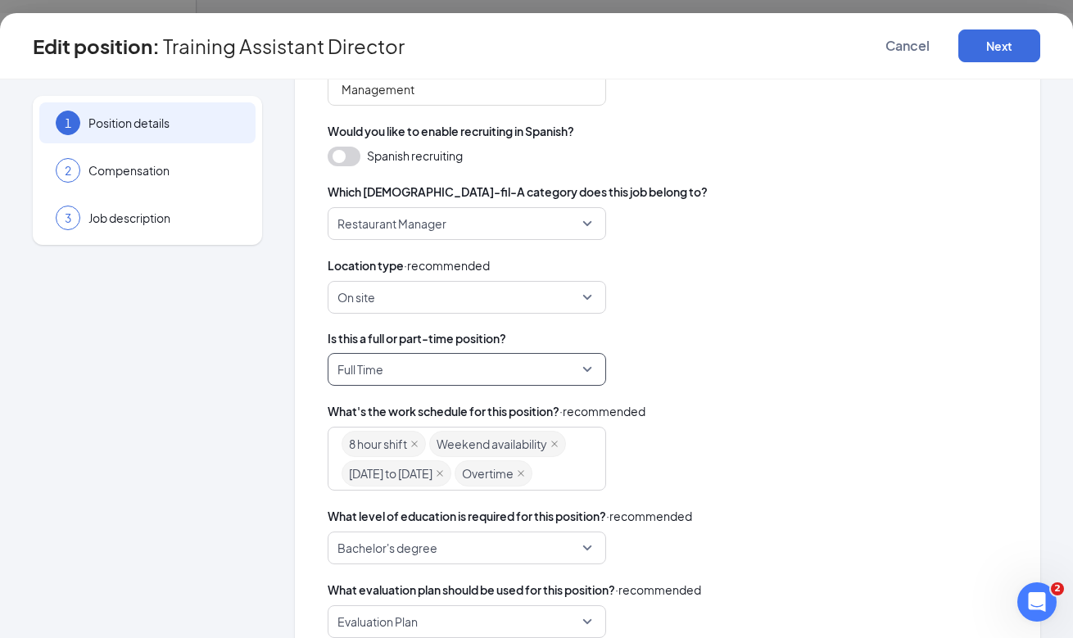
click at [740, 359] on div "full_time Full Time full_time part_time Full Time Part Time Either full time or…" at bounding box center [668, 369] width 680 height 33
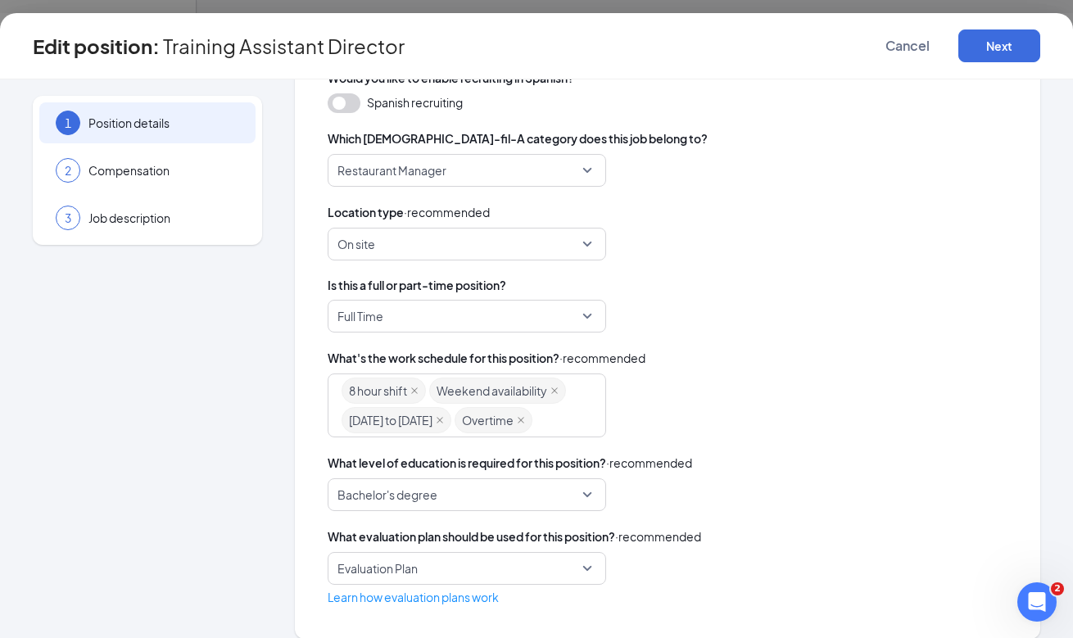
scroll to position [414, 0]
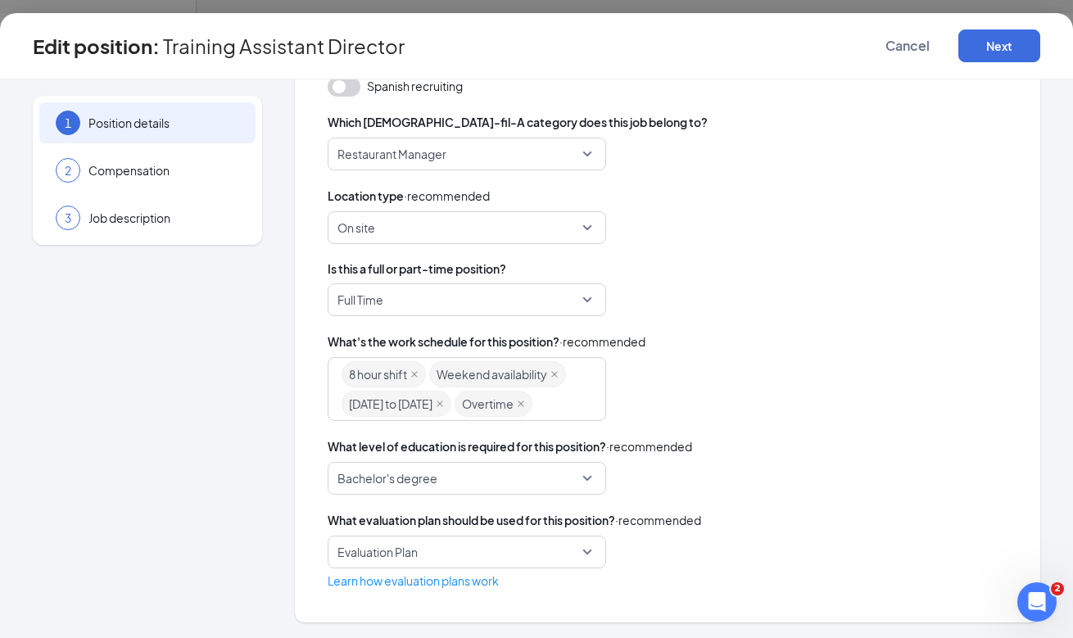
click at [525, 475] on span "Bachelor's degree" at bounding box center [459, 478] width 244 height 31
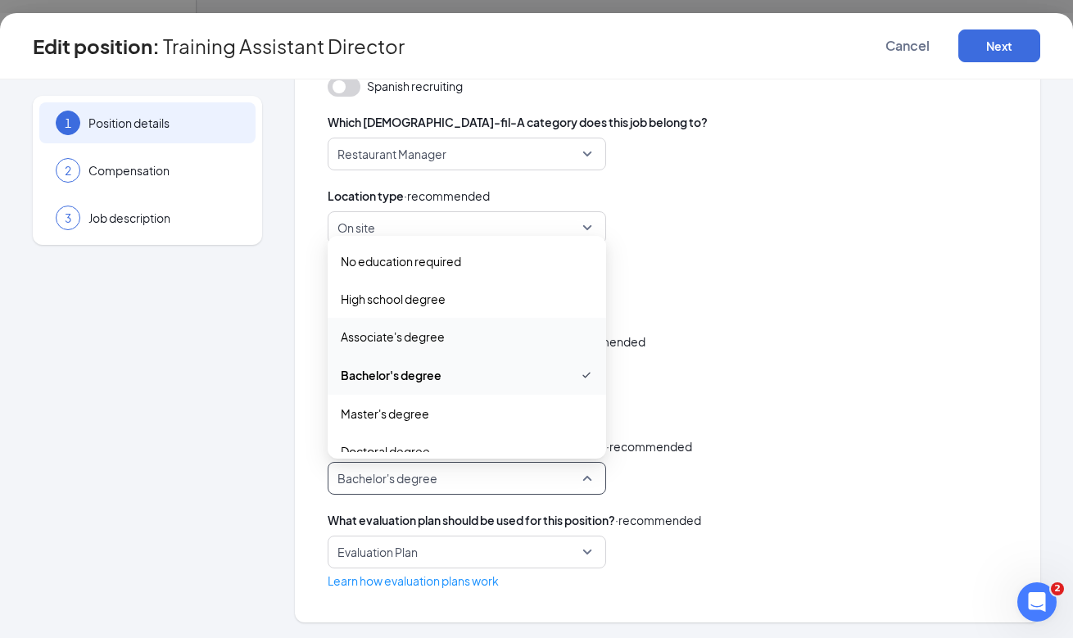
click at [494, 343] on span "Associate's degree" at bounding box center [467, 337] width 252 height 18
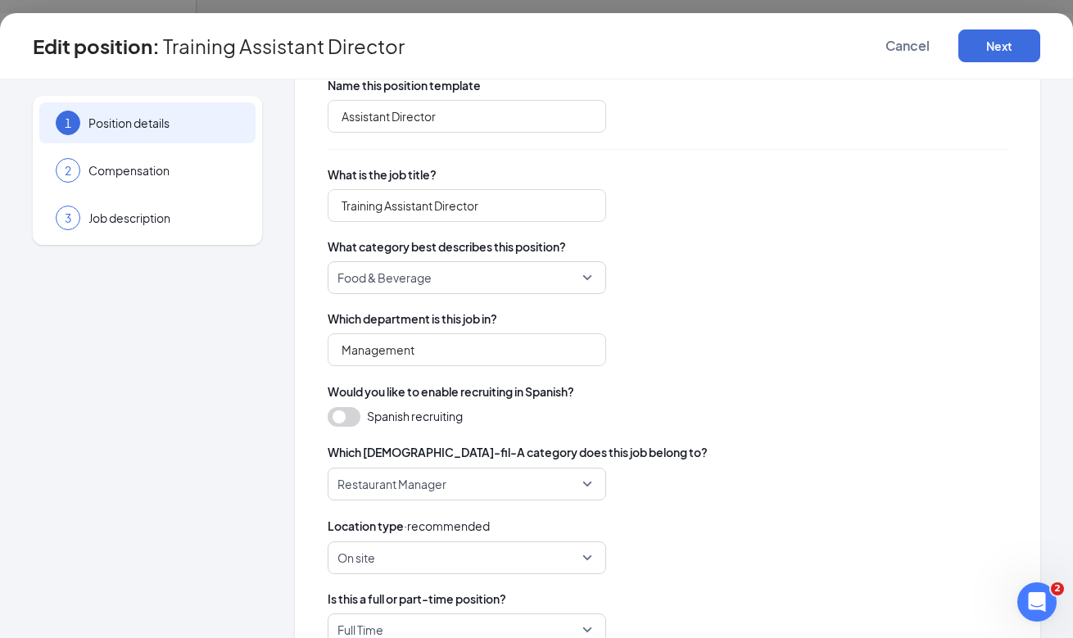
scroll to position [0, 0]
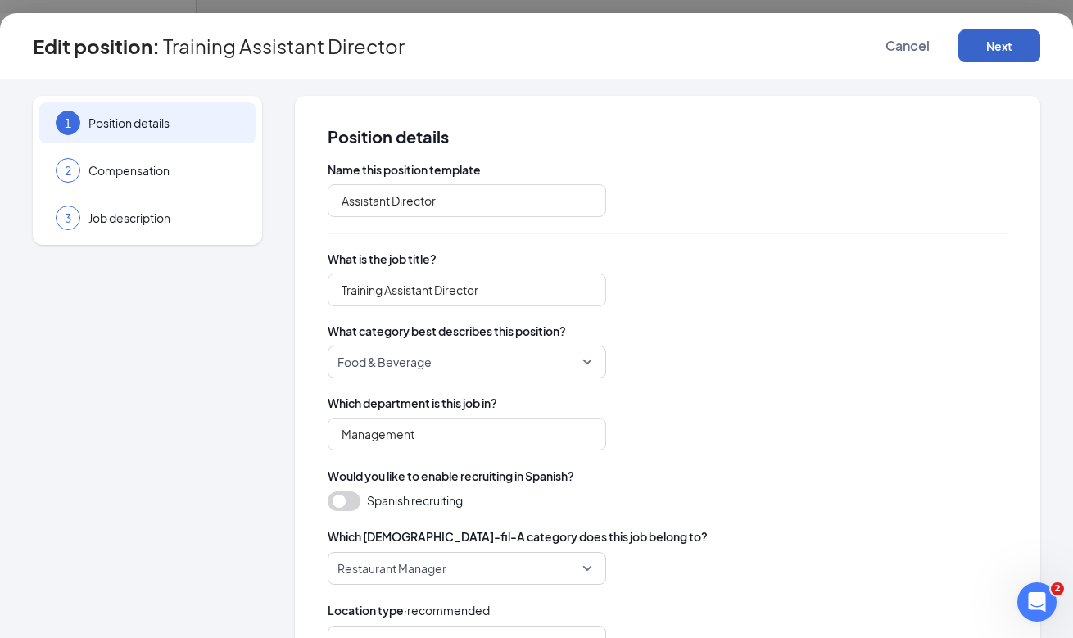
click at [996, 41] on button "Next" at bounding box center [999, 45] width 82 height 33
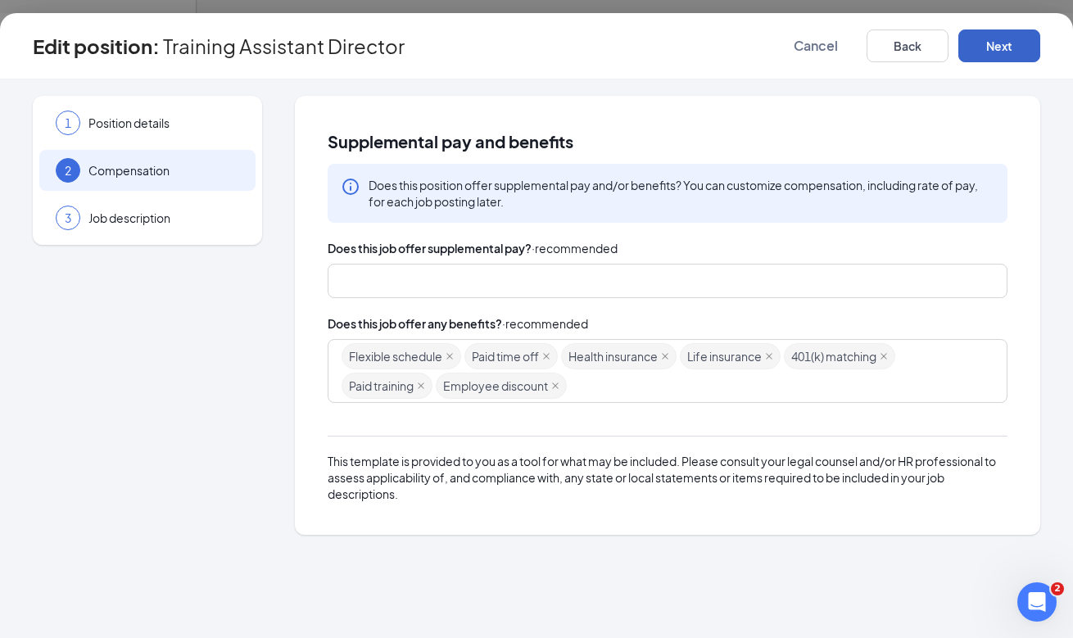
click at [725, 279] on div at bounding box center [659, 281] width 636 height 26
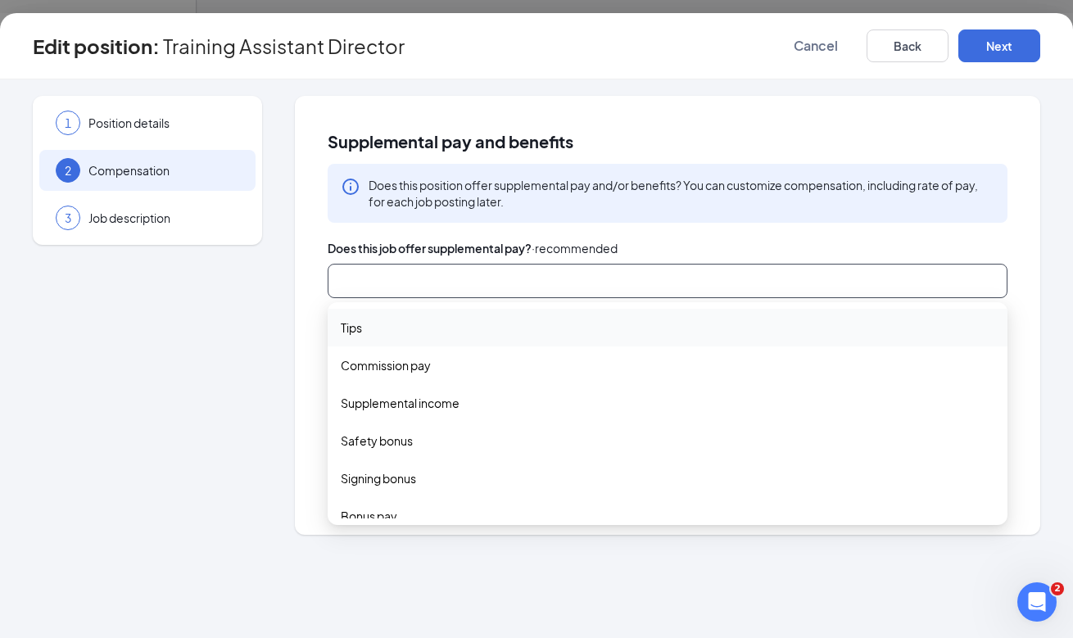
scroll to position [54, 0]
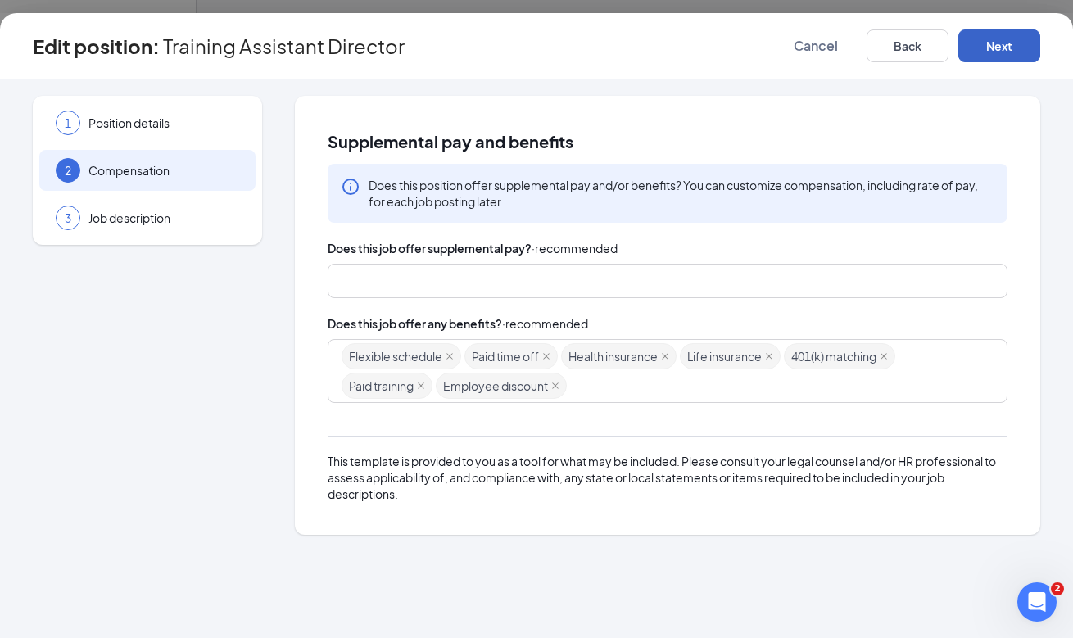
click at [1004, 38] on button "Next" at bounding box center [999, 45] width 82 height 33
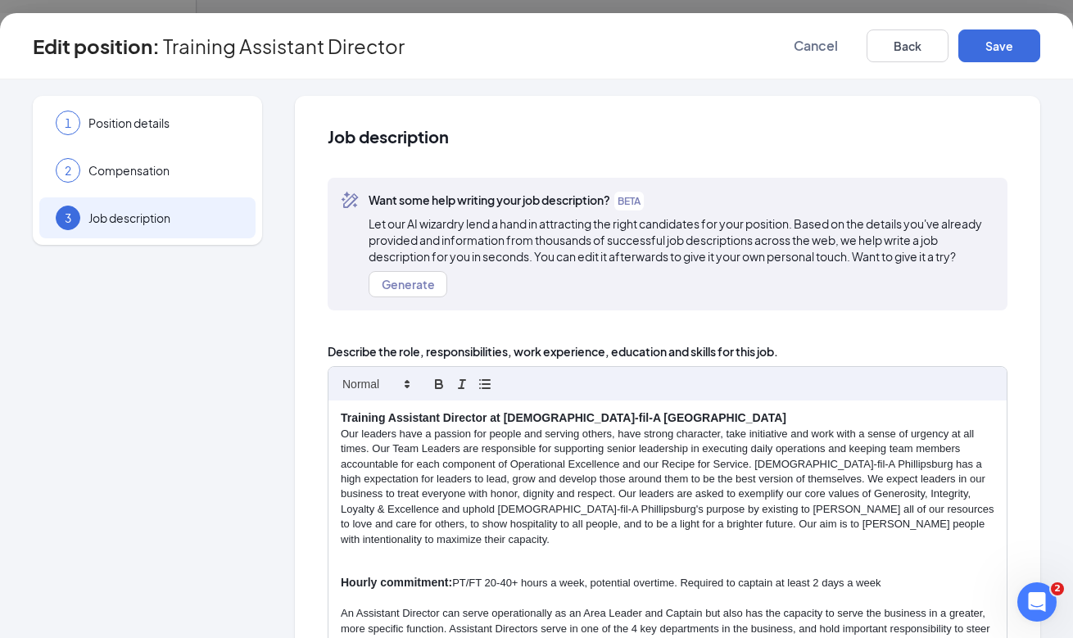
scroll to position [304, 0]
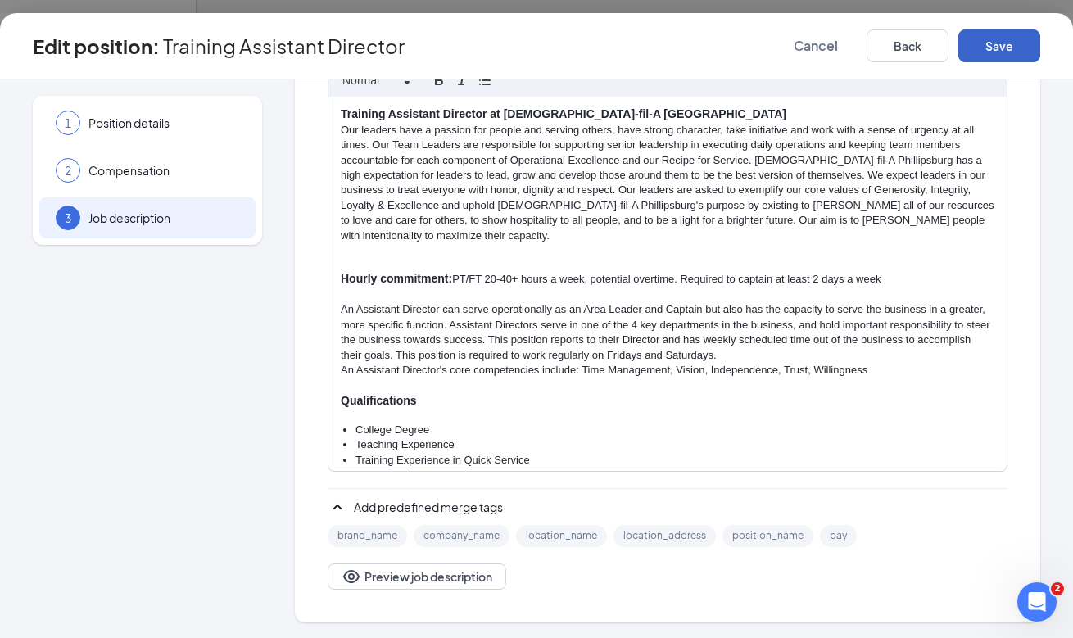
click at [1000, 52] on button "Save" at bounding box center [999, 45] width 82 height 33
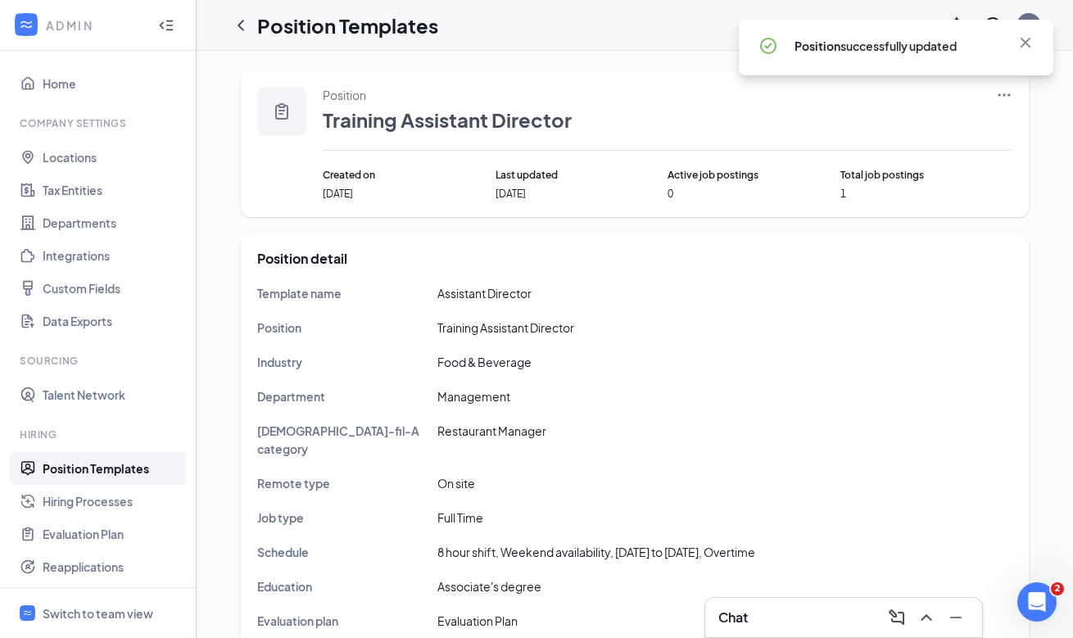
click at [1002, 96] on icon "Ellipses" at bounding box center [1004, 94] width 12 height 2
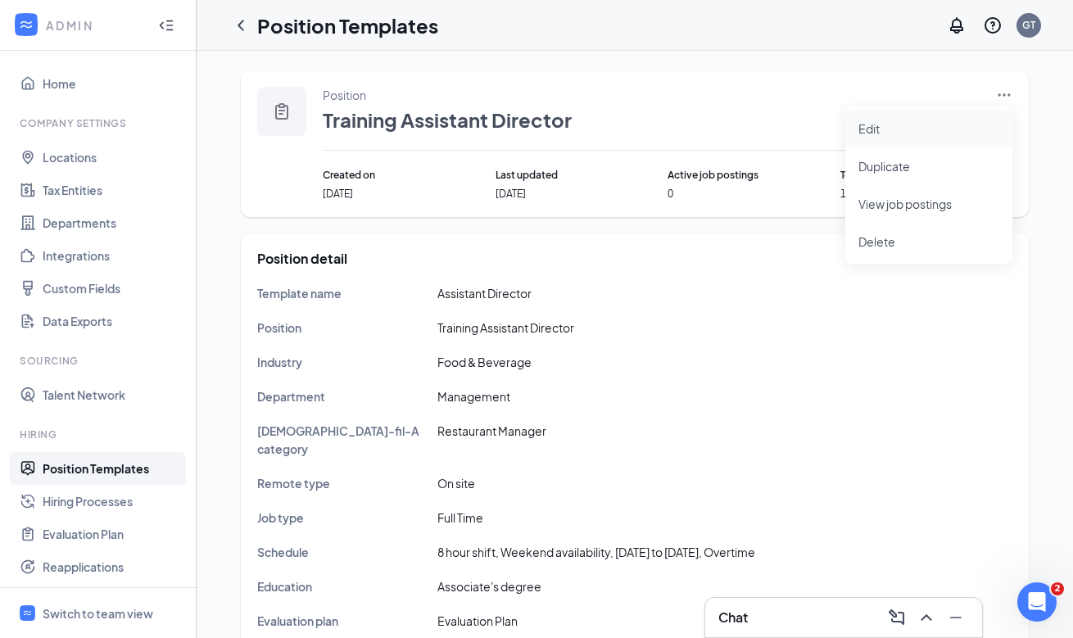
click at [988, 122] on span "Edit" at bounding box center [928, 129] width 141 height 18
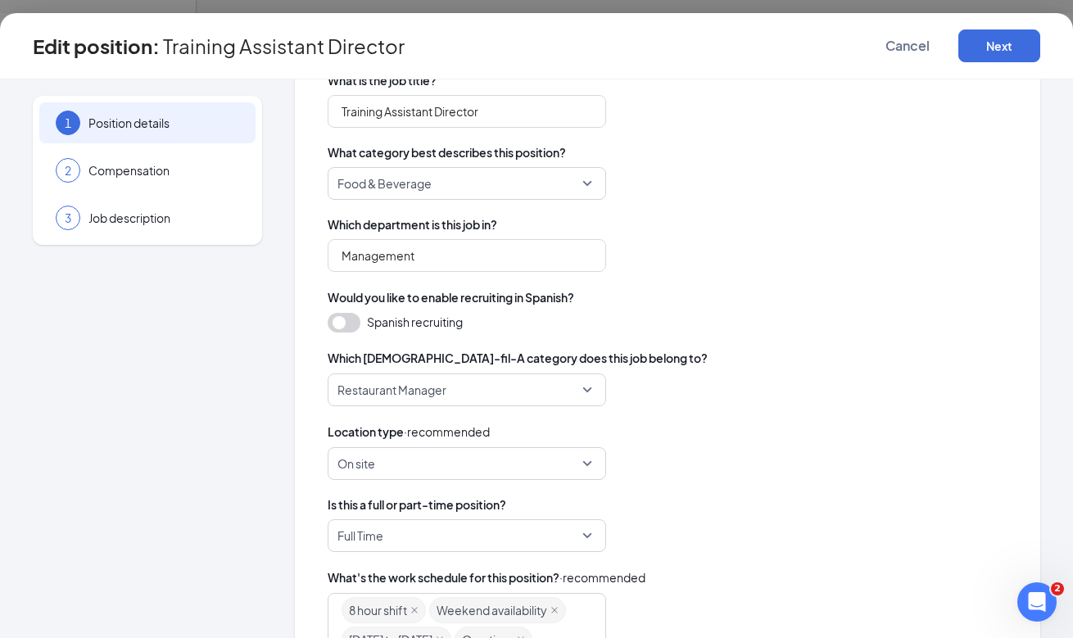
scroll to position [414, 0]
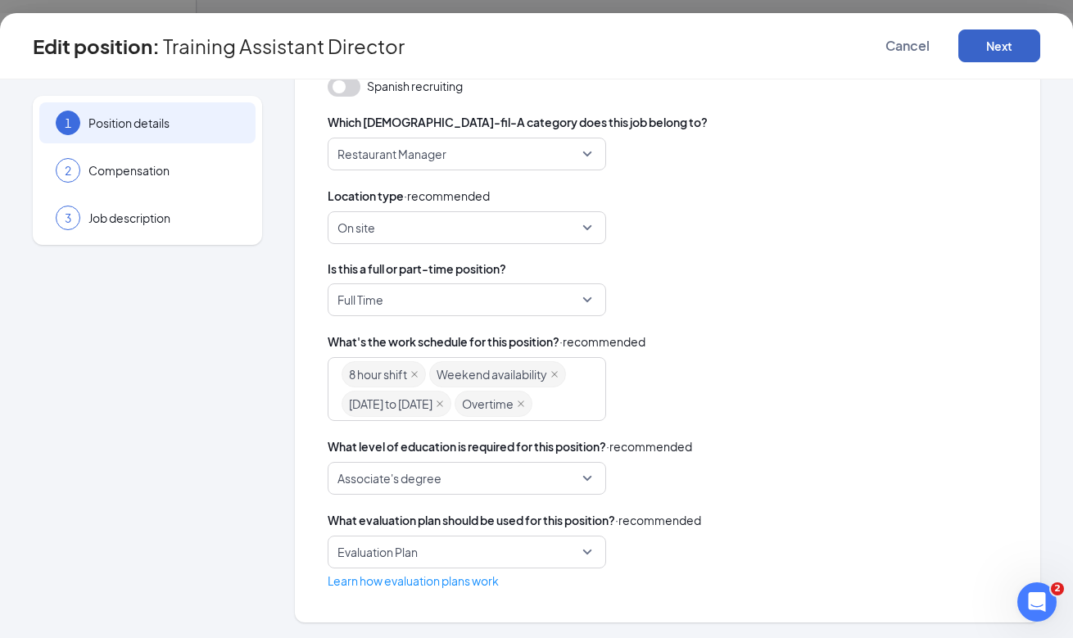
click at [986, 46] on button "Next" at bounding box center [999, 45] width 82 height 33
click at [987, 46] on button "button" at bounding box center [999, 45] width 82 height 33
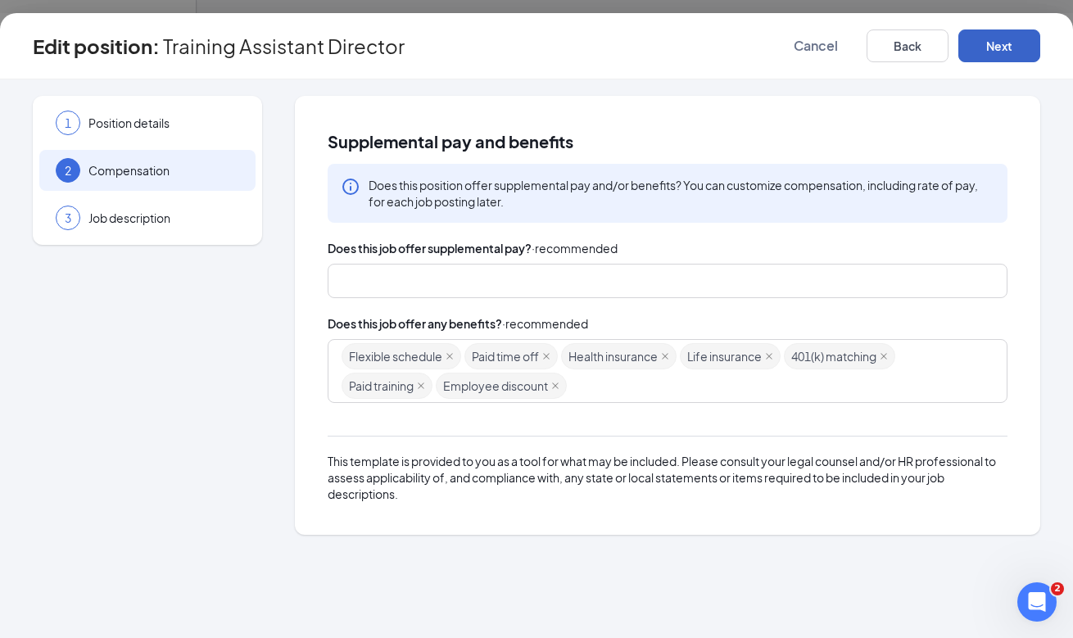
scroll to position [0, 0]
click at [987, 46] on button "Next" at bounding box center [999, 45] width 82 height 33
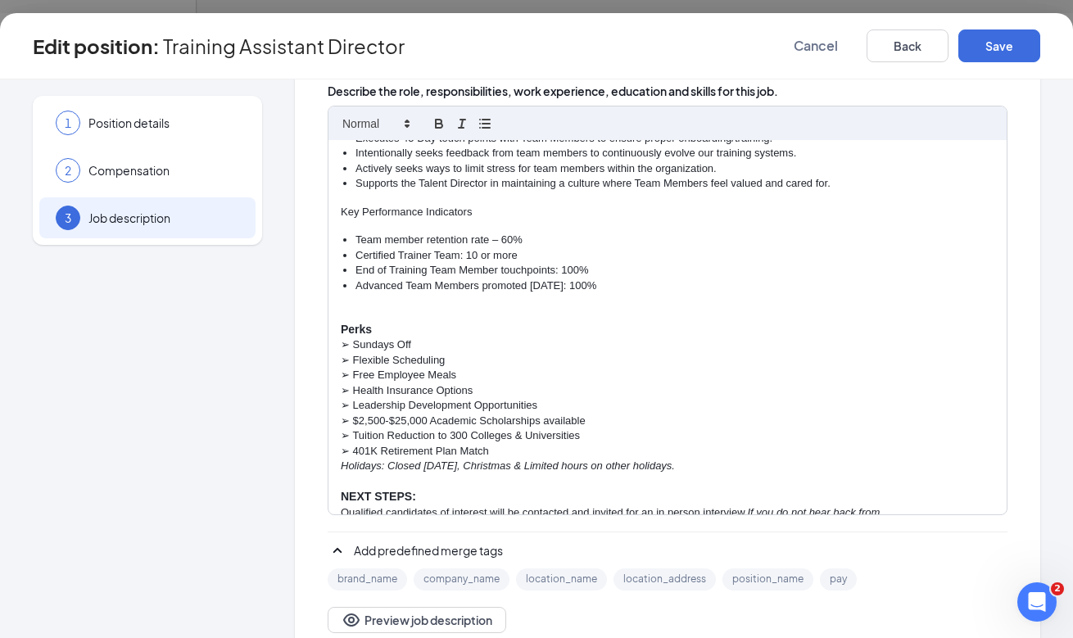
scroll to position [304, 0]
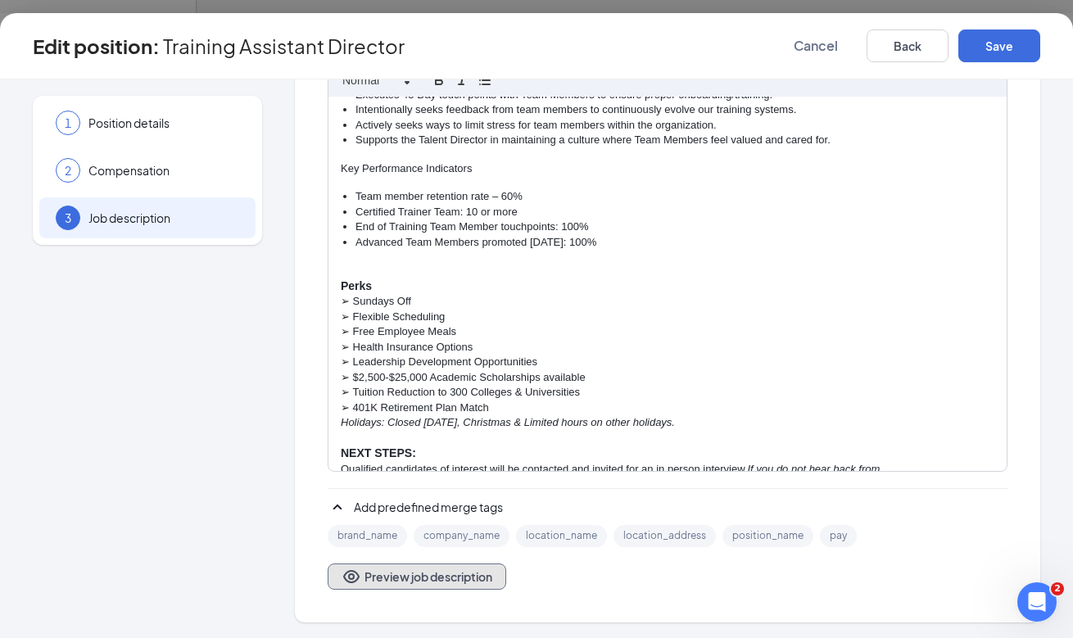
click at [463, 574] on button "Preview job description" at bounding box center [417, 576] width 178 height 26
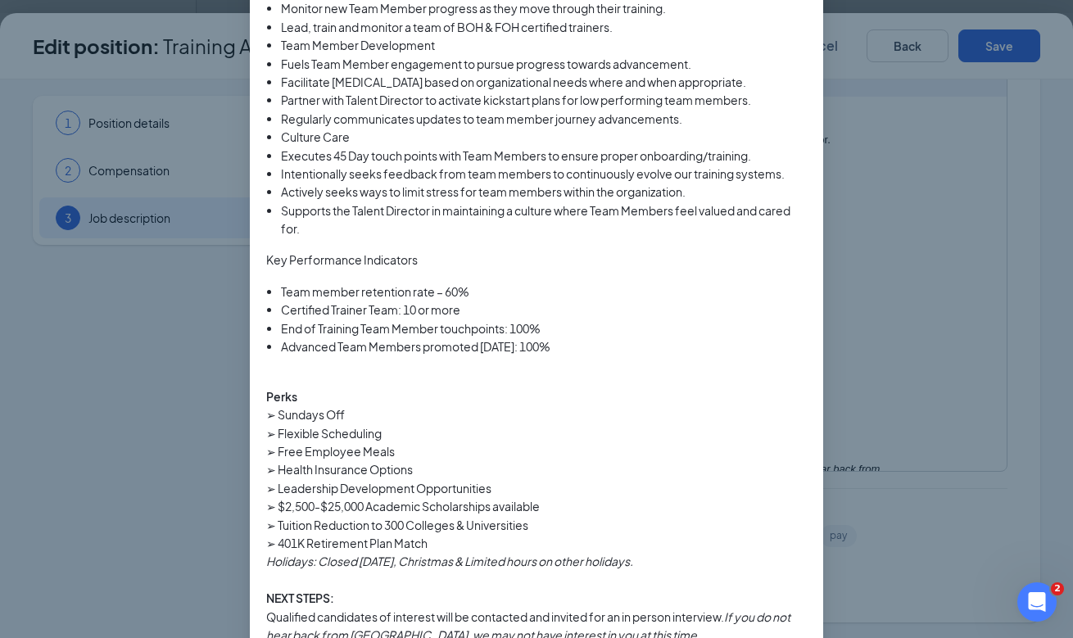
scroll to position [1574, 0]
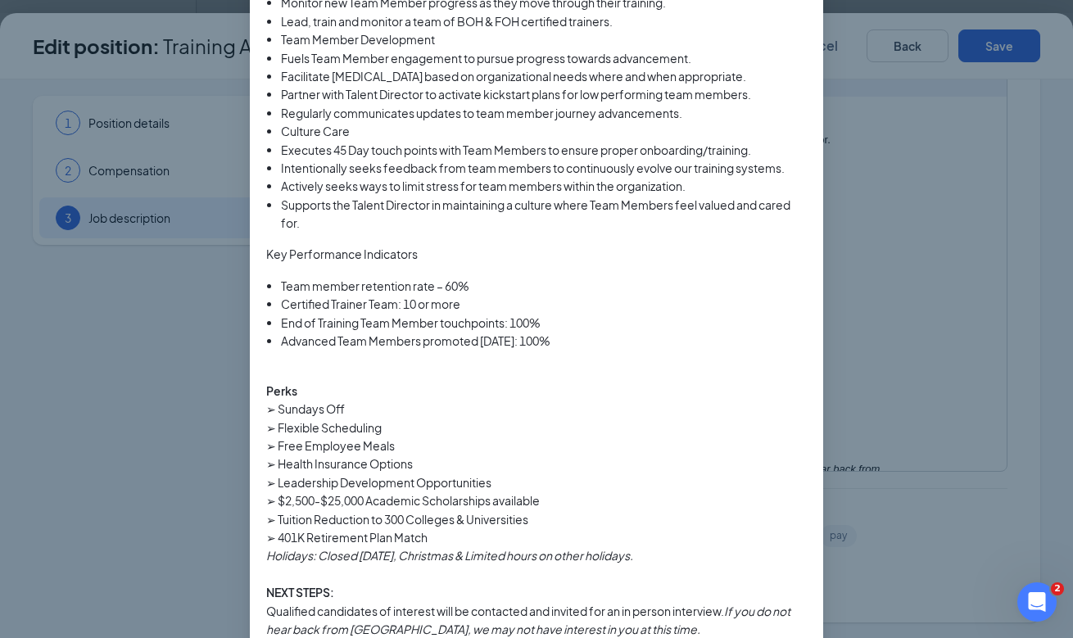
click at [906, 329] on div "Job description preview This is a general preview of how your job description w…" at bounding box center [536, 319] width 1073 height 638
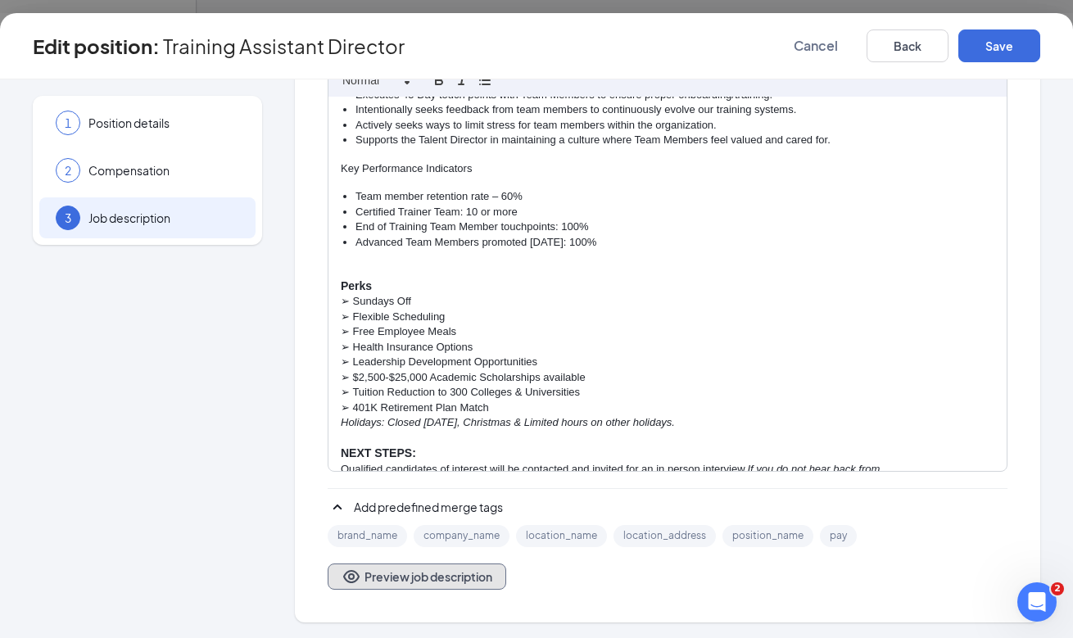
scroll to position [0, 0]
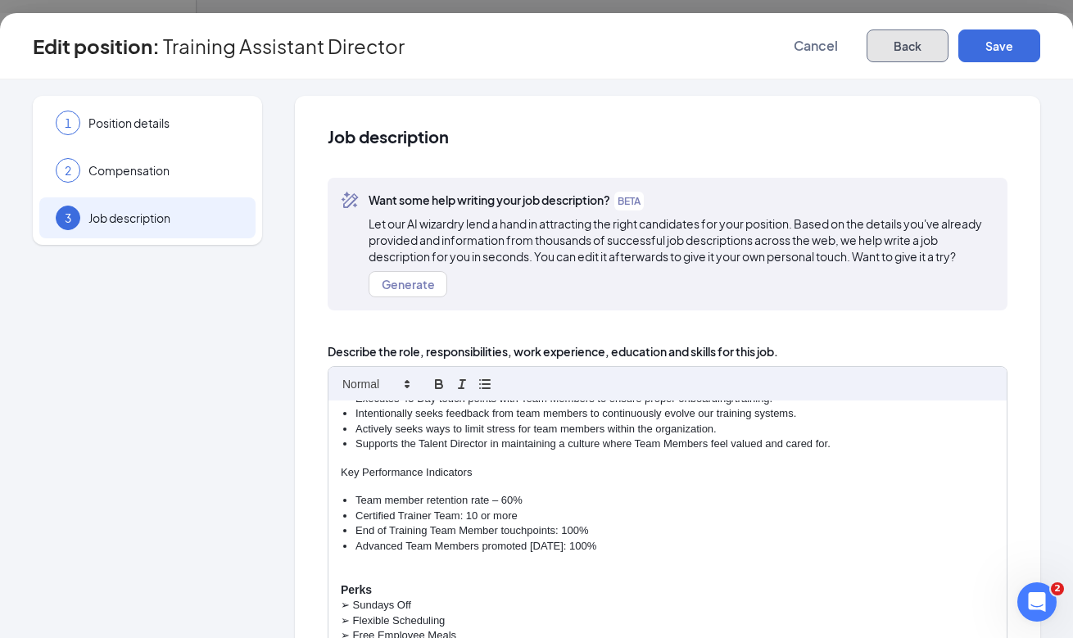
click at [893, 38] on button "Back" at bounding box center [907, 45] width 82 height 33
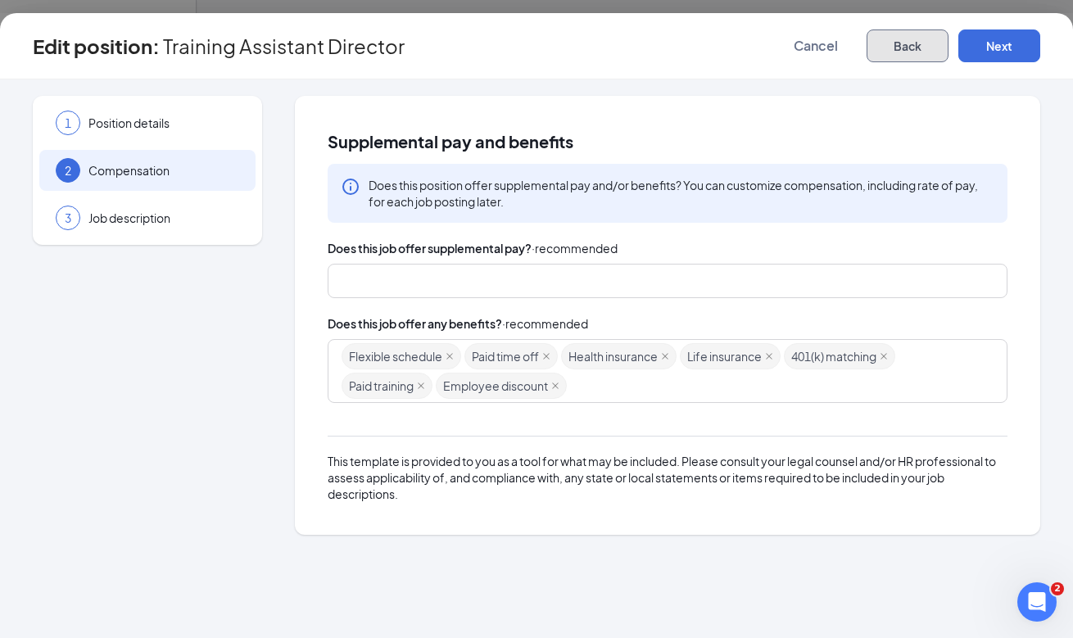
click at [898, 50] on button "Back" at bounding box center [907, 45] width 82 height 33
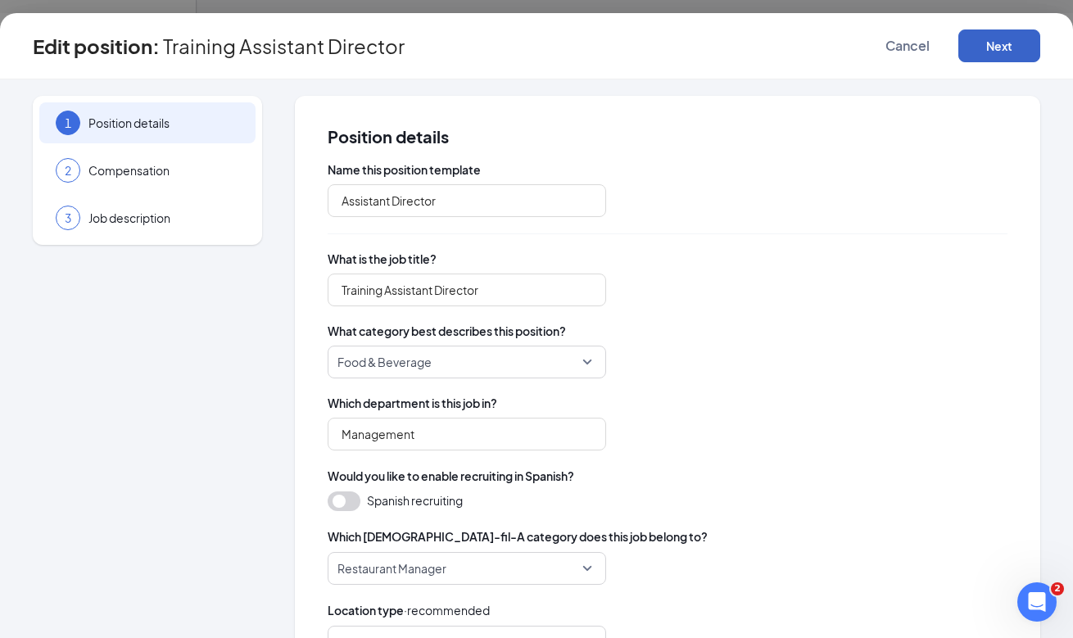
click at [983, 46] on button "Next" at bounding box center [999, 45] width 82 height 33
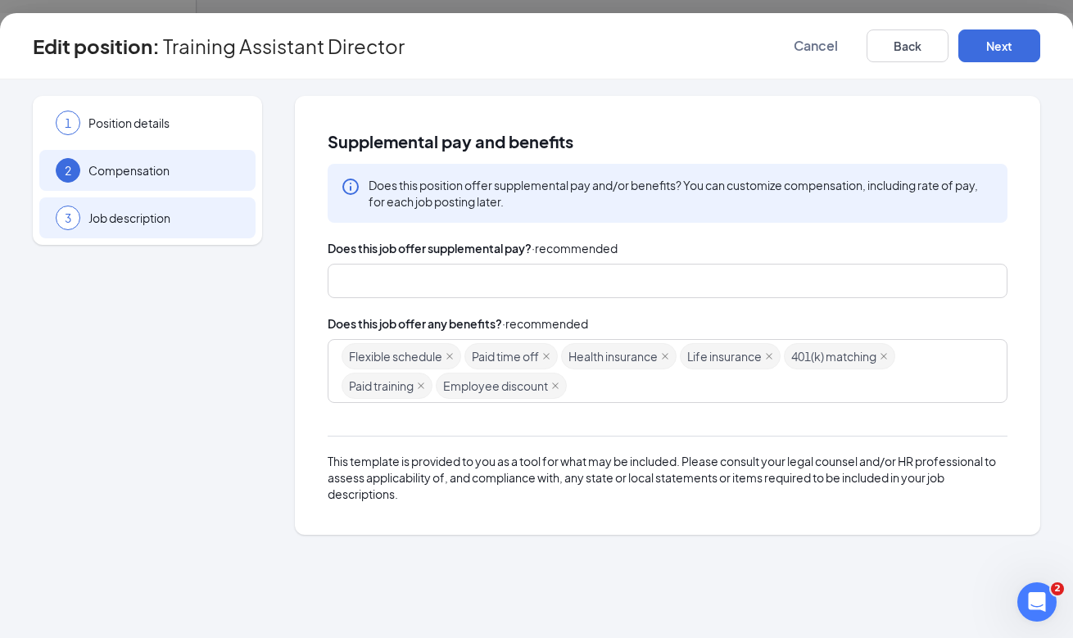
click at [197, 226] on div "3 Job description" at bounding box center [147, 217] width 216 height 41
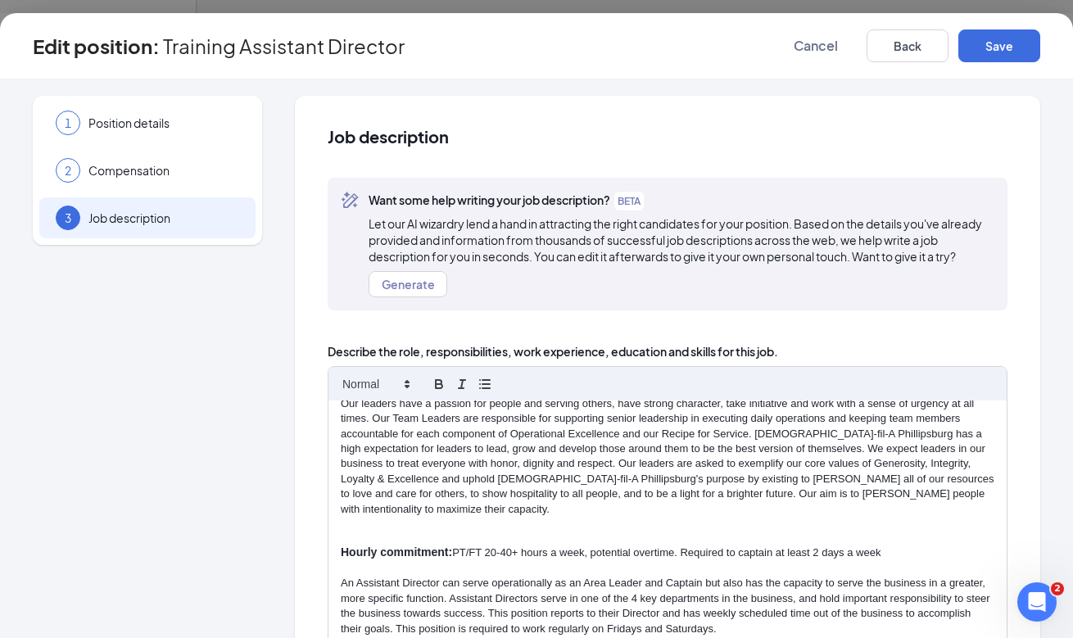
scroll to position [33, 0]
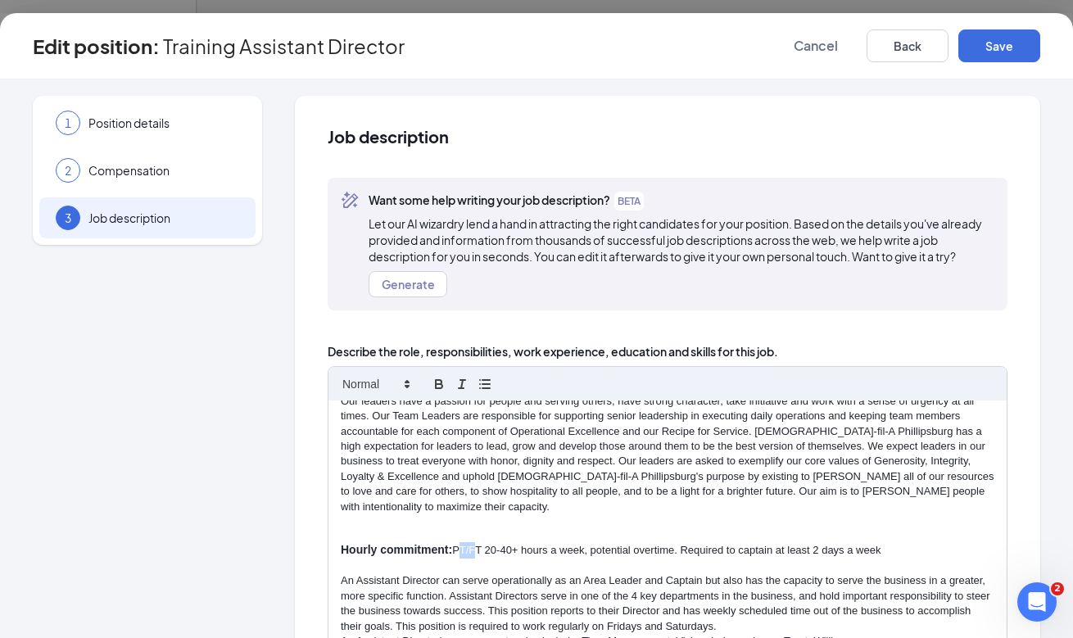
drag, startPoint x: 472, startPoint y: 535, endPoint x: 456, endPoint y: 535, distance: 15.6
click at [456, 542] on p "Hourly commitment: PT/FT 20-40+ hours a week, potential overtime. Required to c…" at bounding box center [667, 550] width 653 height 16
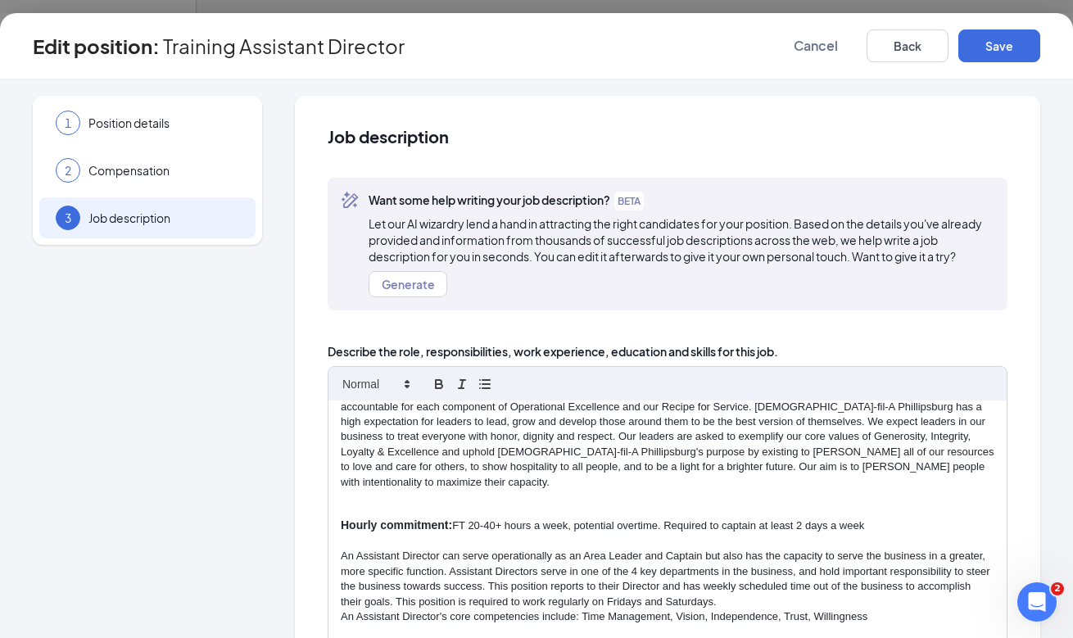
scroll to position [98, 0]
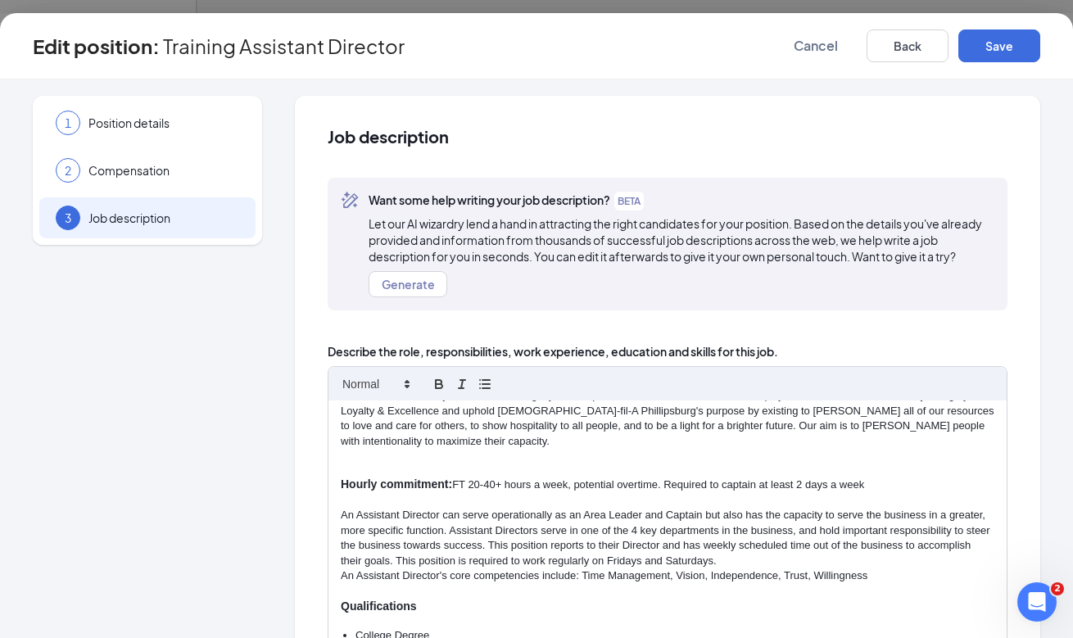
click at [481, 477] on p "Hourly commitment: FT 20-40+ hours a week, potential overtime. Required to capt…" at bounding box center [667, 485] width 653 height 16
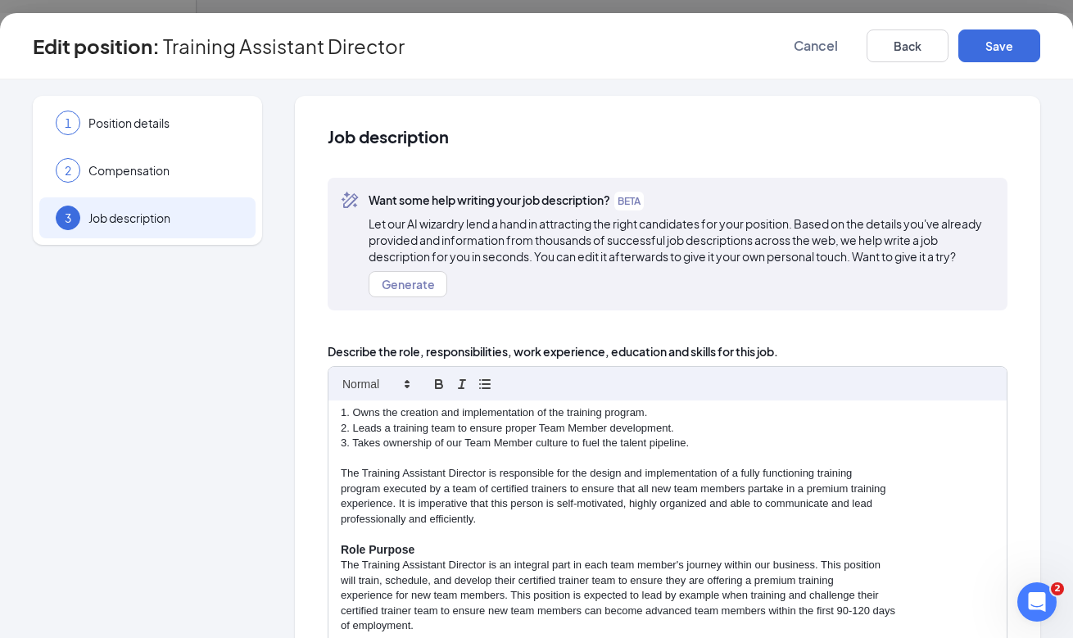
scroll to position [591, 0]
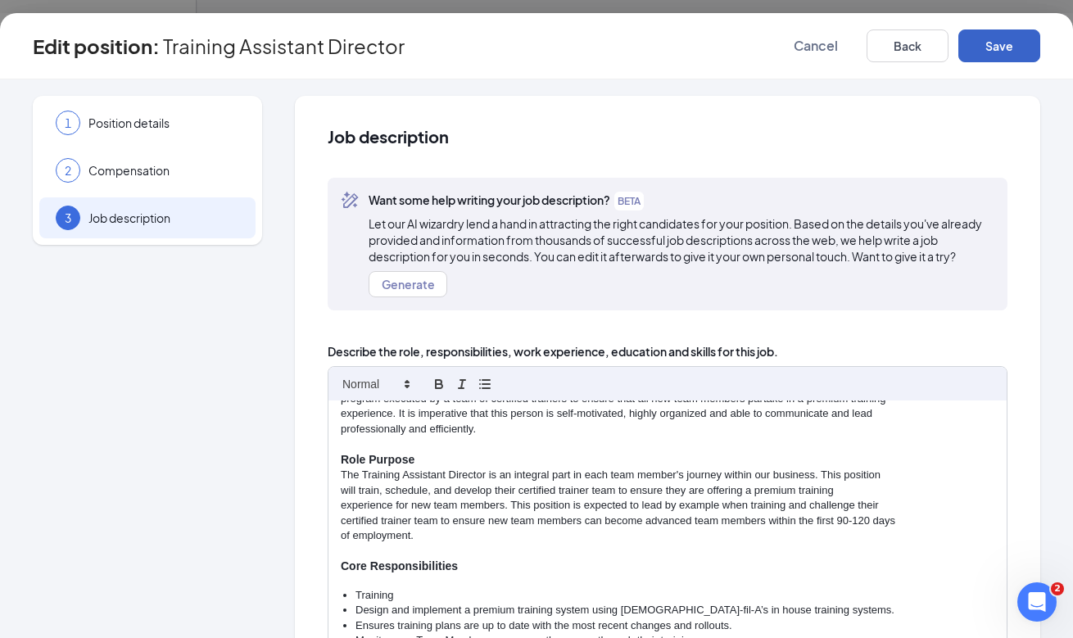
click at [982, 40] on button "Save" at bounding box center [999, 45] width 82 height 33
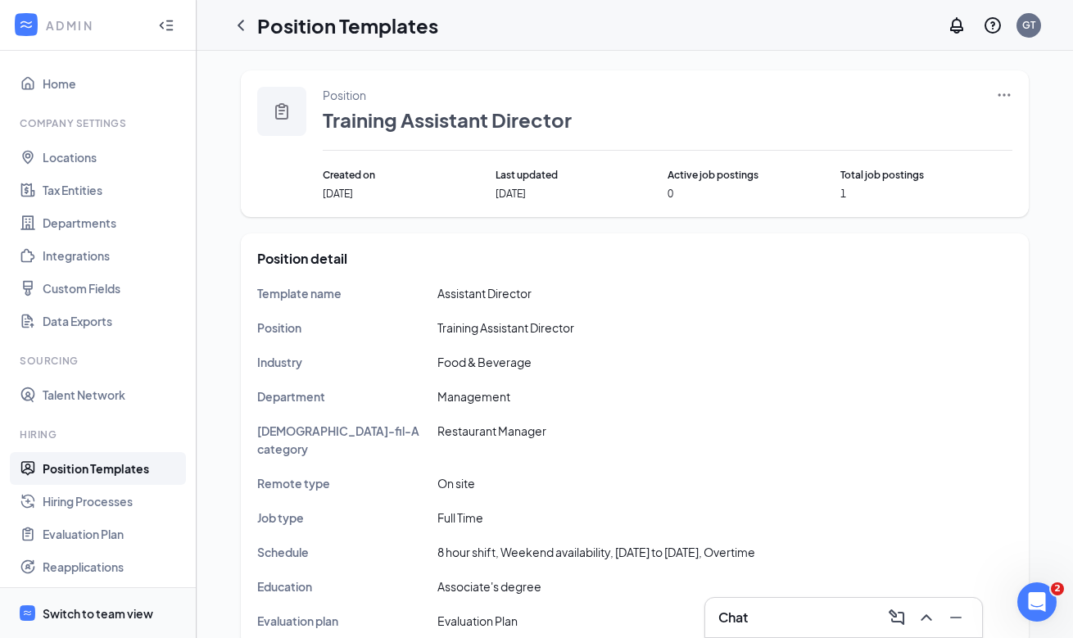
click at [133, 607] on div "Switch to team view" at bounding box center [98, 613] width 111 height 16
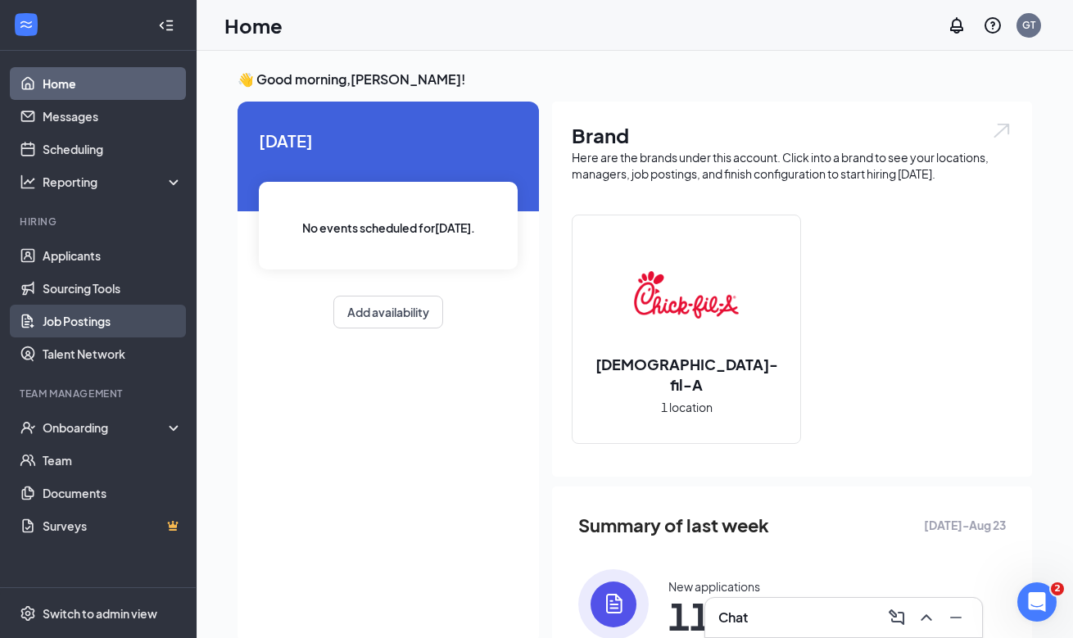
click at [109, 323] on link "Job Postings" at bounding box center [113, 321] width 140 height 33
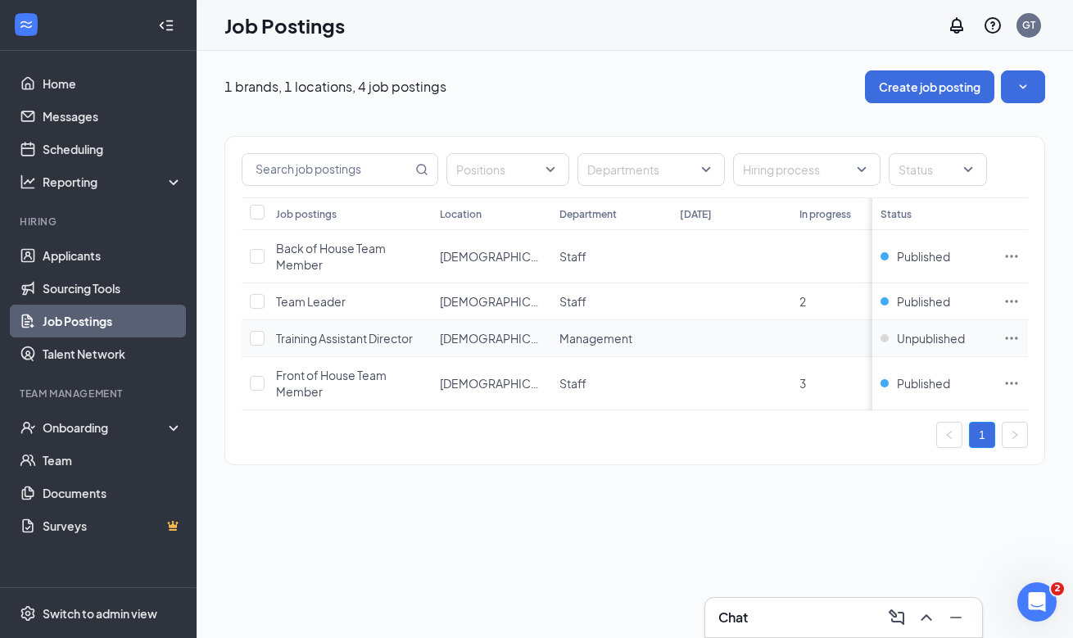
click at [1000, 338] on td at bounding box center [1011, 338] width 33 height 37
click at [1008, 338] on icon "Ellipses" at bounding box center [1011, 338] width 16 height 16
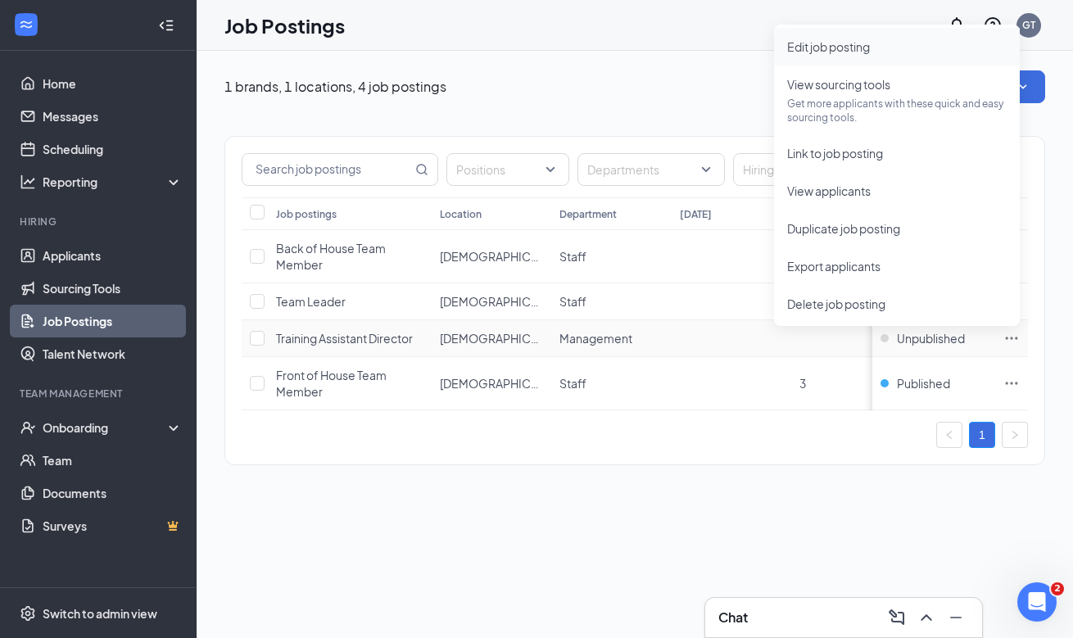
click at [904, 51] on span "Edit job posting" at bounding box center [896, 47] width 219 height 18
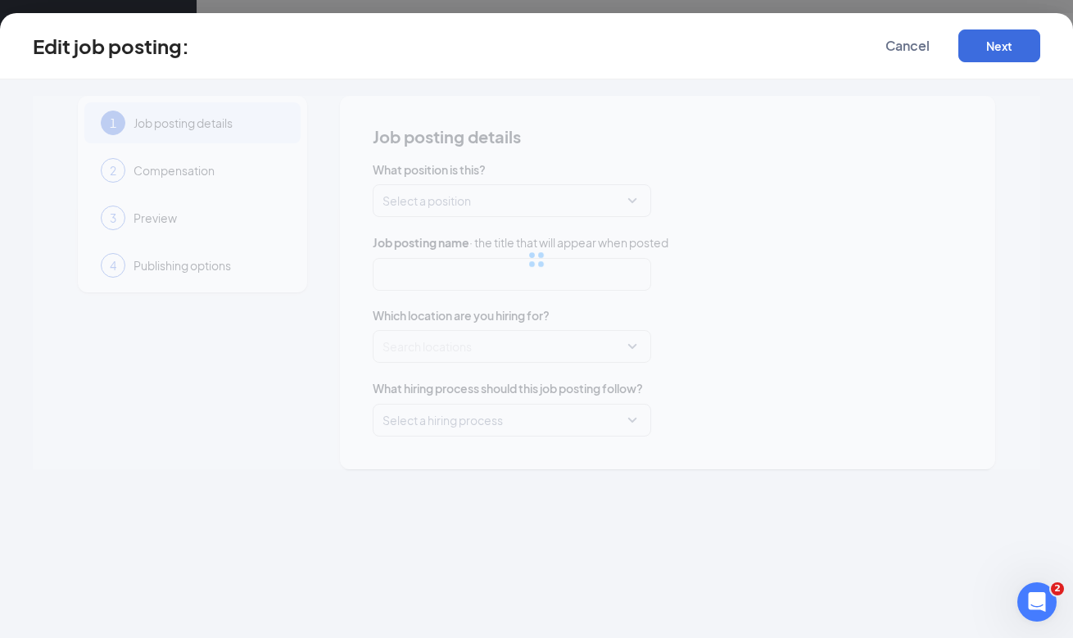
type input "Training Assistant Director"
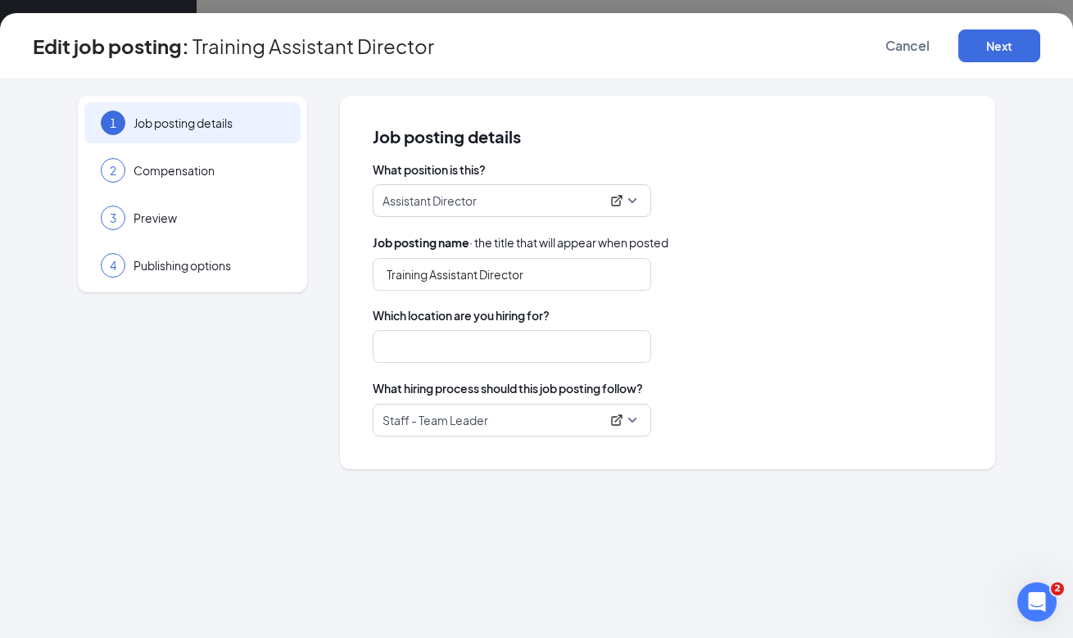
type input "Chick-fil-A Phillipsburg"
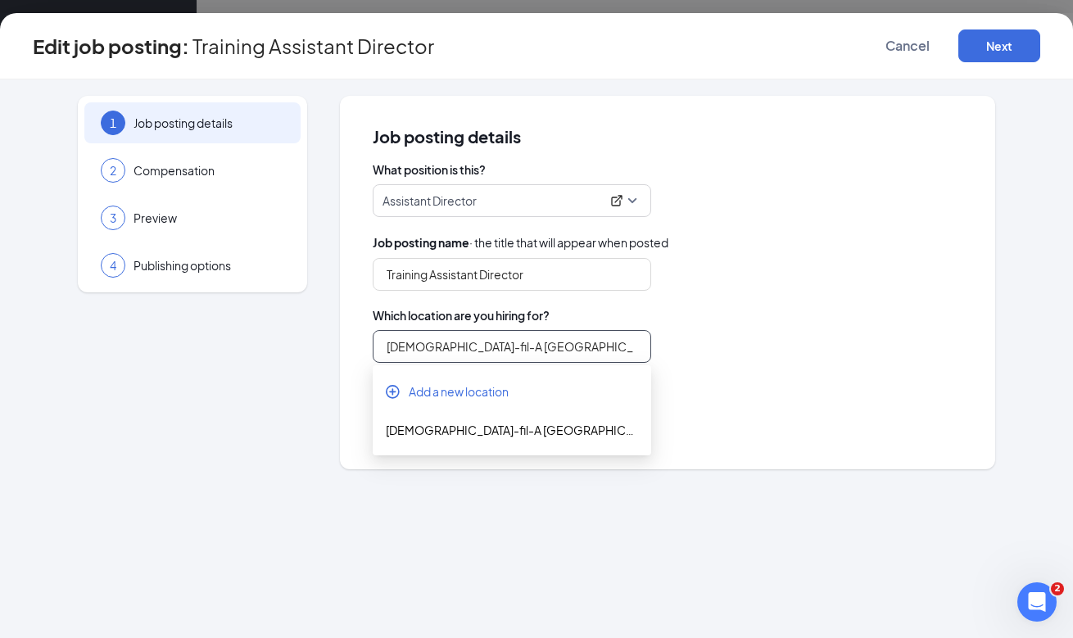
click at [536, 340] on input "Chick-fil-A Phillipsburg" at bounding box center [512, 346] width 278 height 33
click at [744, 353] on div "Chick-fil-A Phillipsburg" at bounding box center [668, 346] width 590 height 33
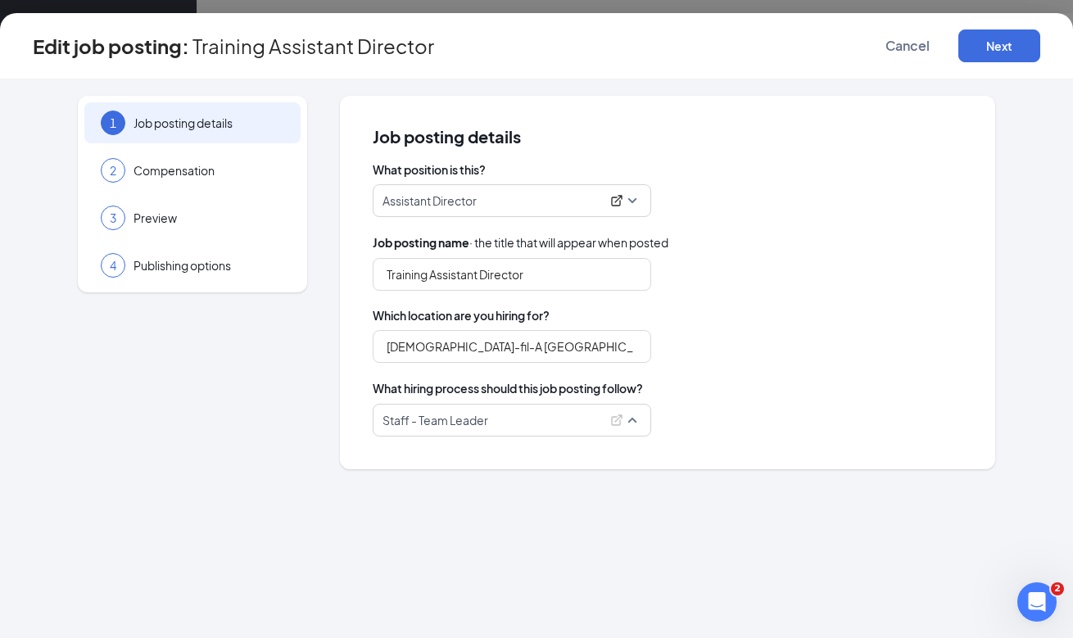
click at [588, 409] on span "Staff - Team Leader" at bounding box center [511, 419] width 259 height 31
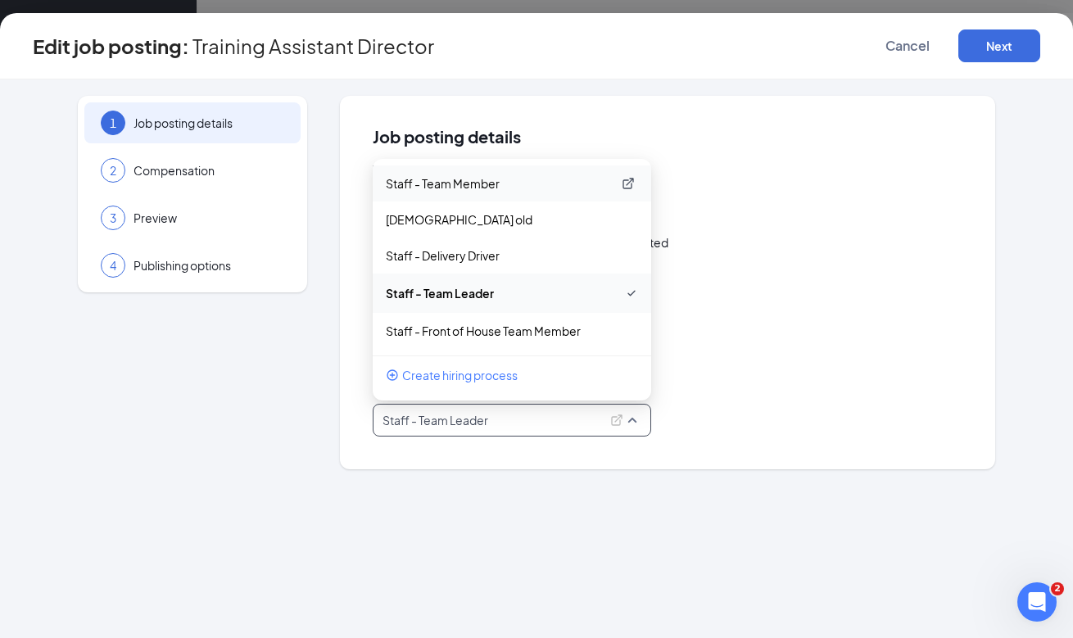
click at [571, 175] on p "Staff - Team Member" at bounding box center [499, 183] width 226 height 16
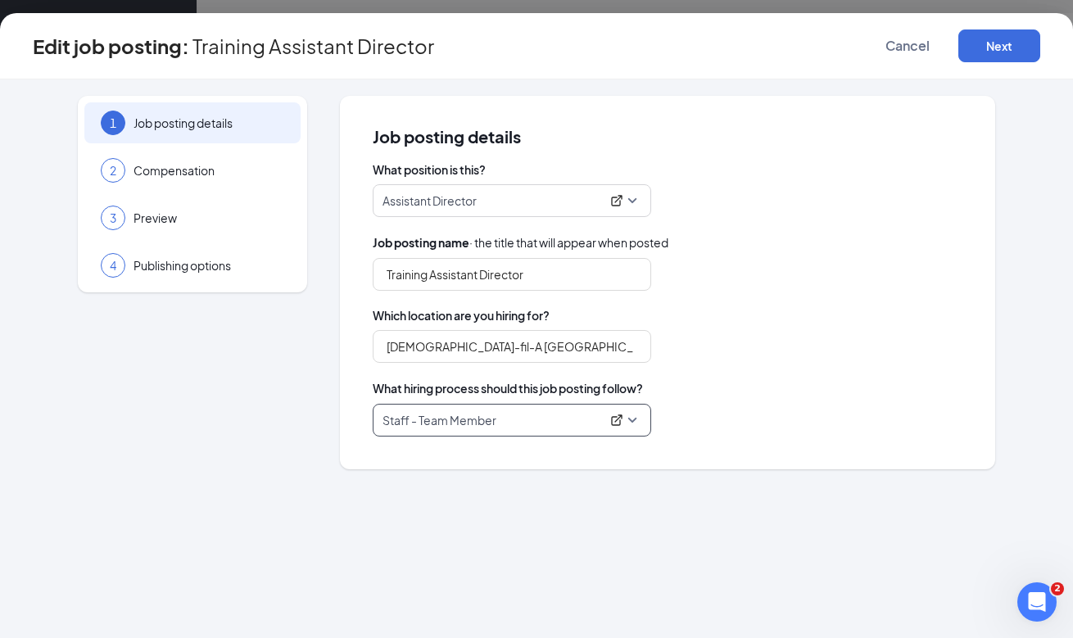
click at [558, 424] on p "Staff - Team Member" at bounding box center [491, 420] width 218 height 16
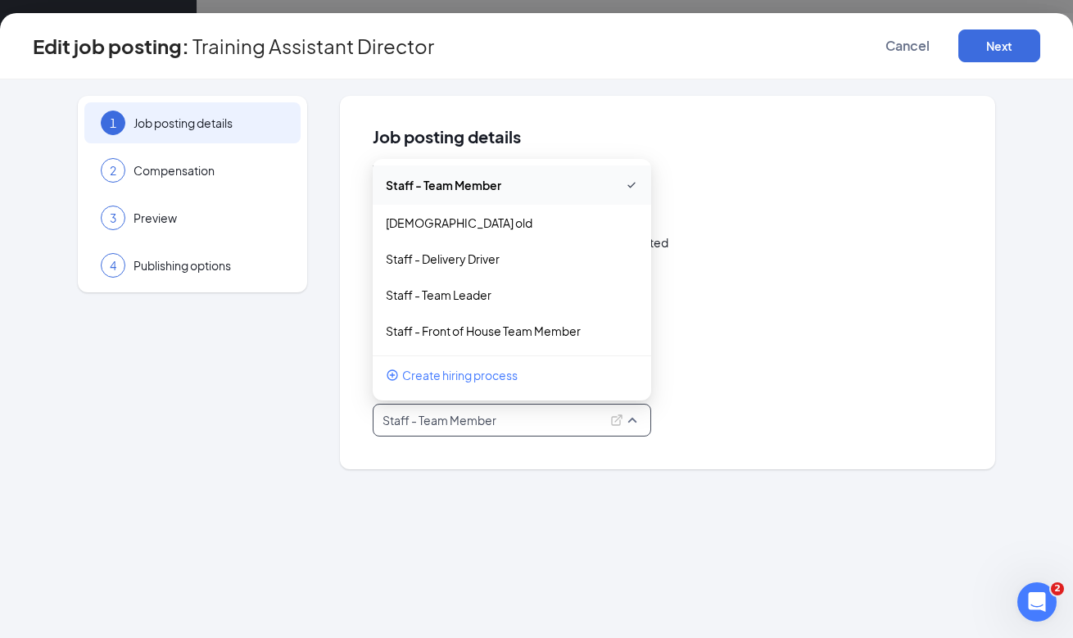
click at [828, 384] on div "What hiring process should this job posting follow?" at bounding box center [668, 388] width 590 height 18
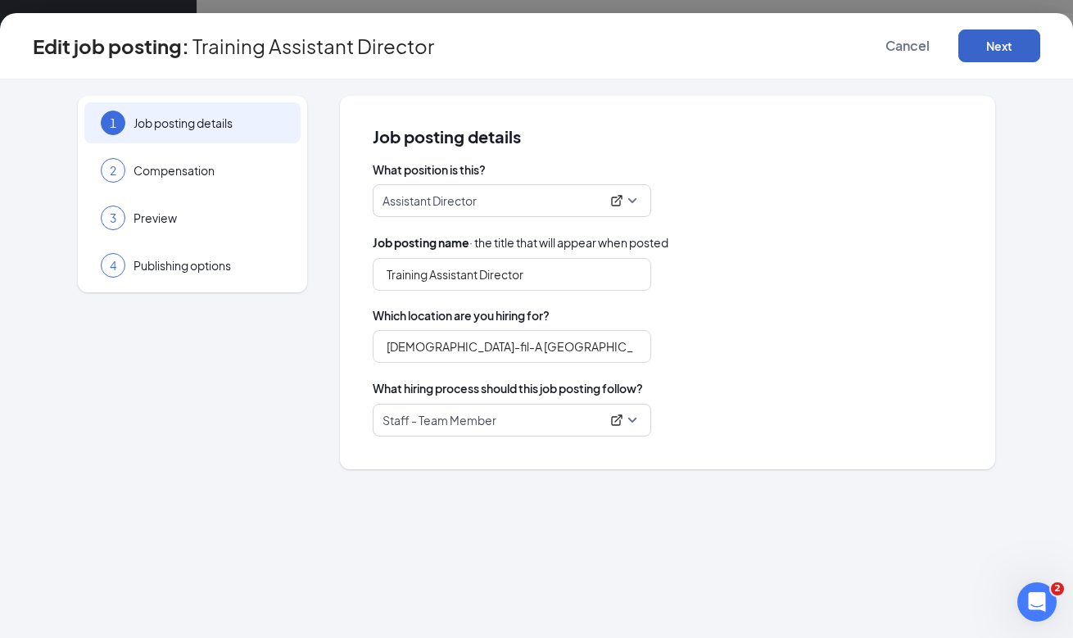
click at [1025, 43] on button "Next" at bounding box center [999, 45] width 82 height 33
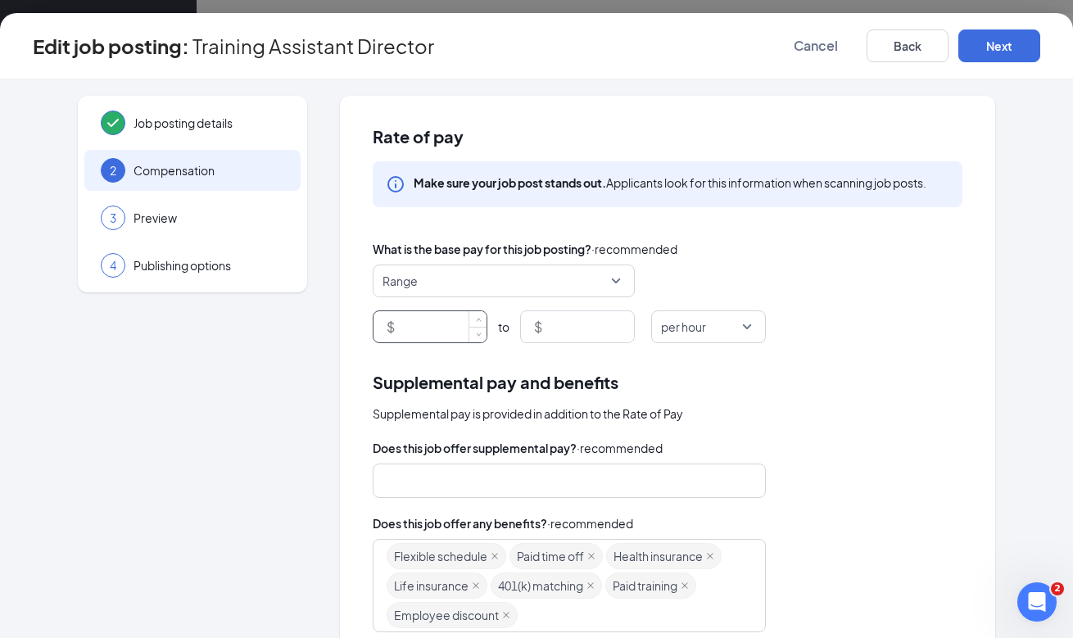
click at [452, 323] on input at bounding box center [442, 326] width 88 height 31
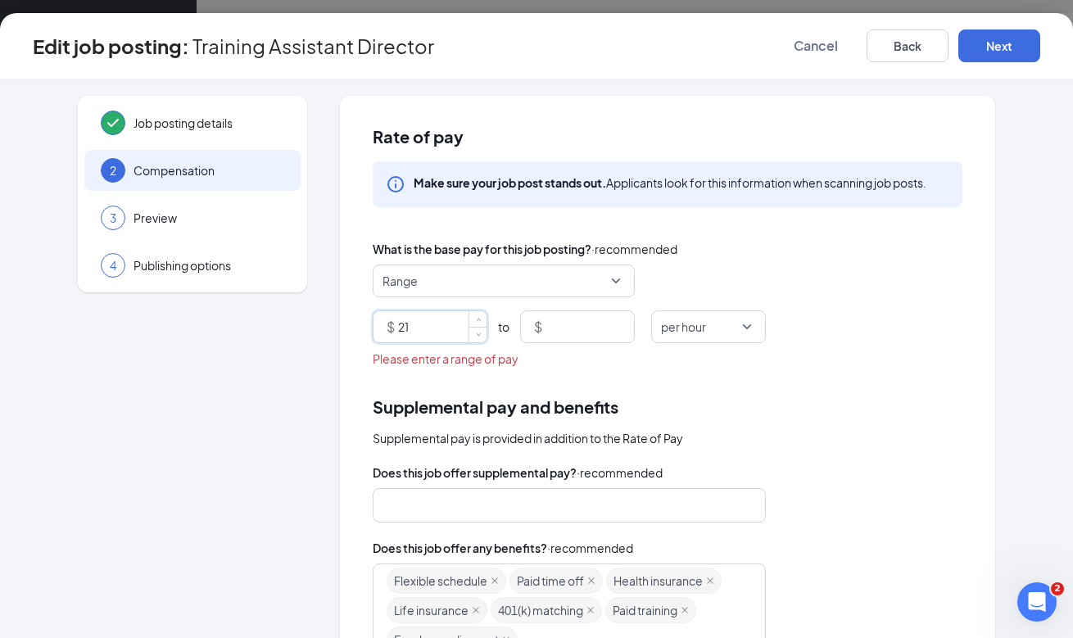
type input "21"
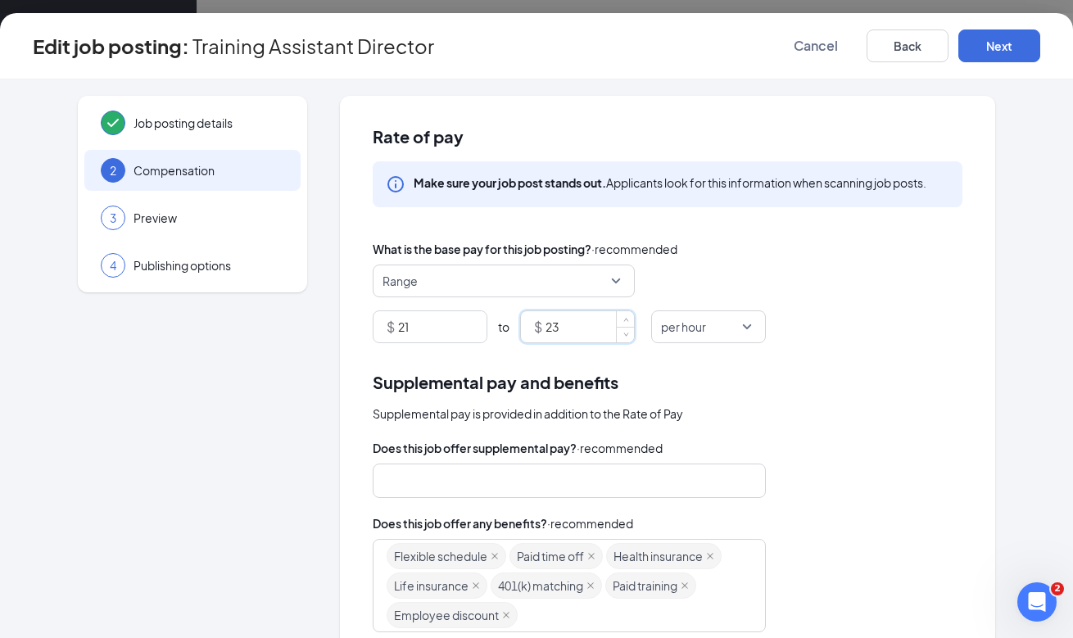
type input "23"
click at [800, 356] on div "Rate of pay Make sure your job post stands out. Applicants look for this inform…" at bounding box center [667, 495] width 655 height 799
click at [983, 49] on button "Next" at bounding box center [999, 45] width 82 height 33
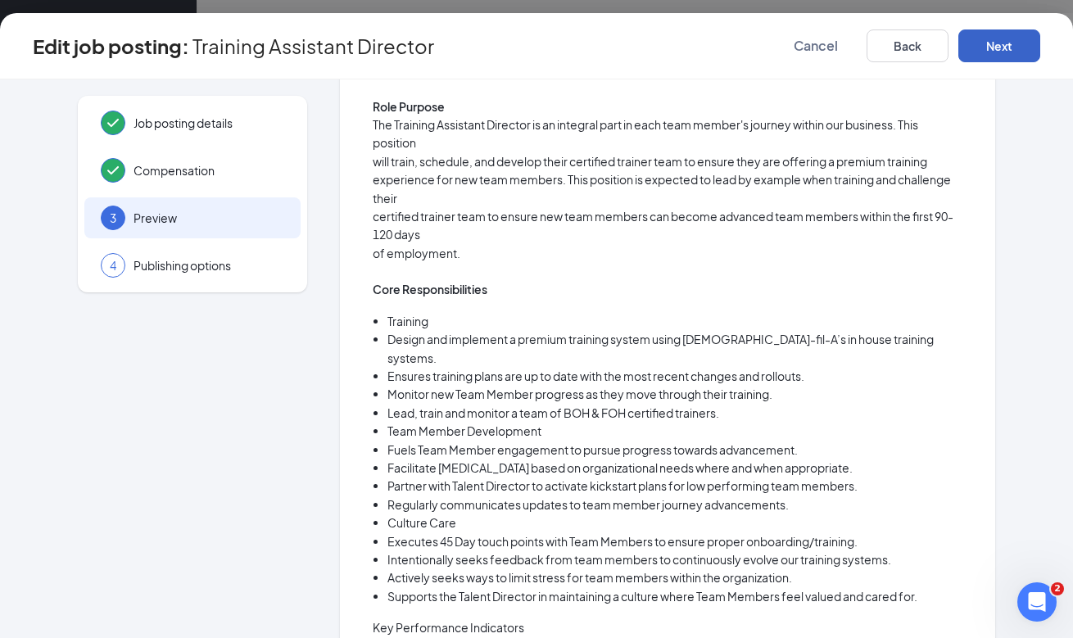
scroll to position [1222, 0]
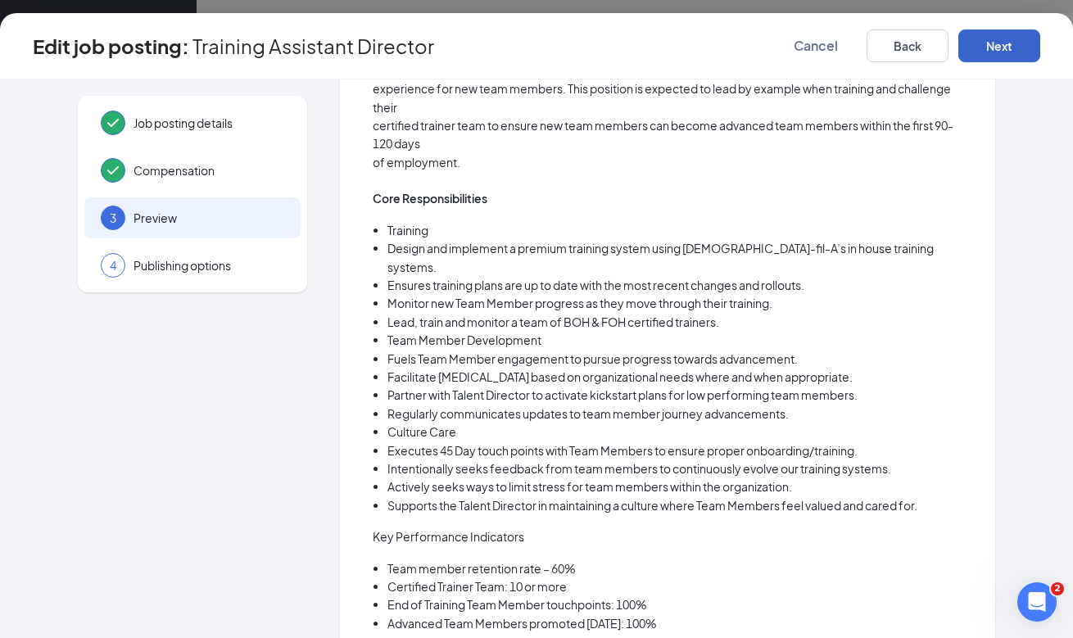
click at [983, 52] on button "Next" at bounding box center [999, 45] width 82 height 33
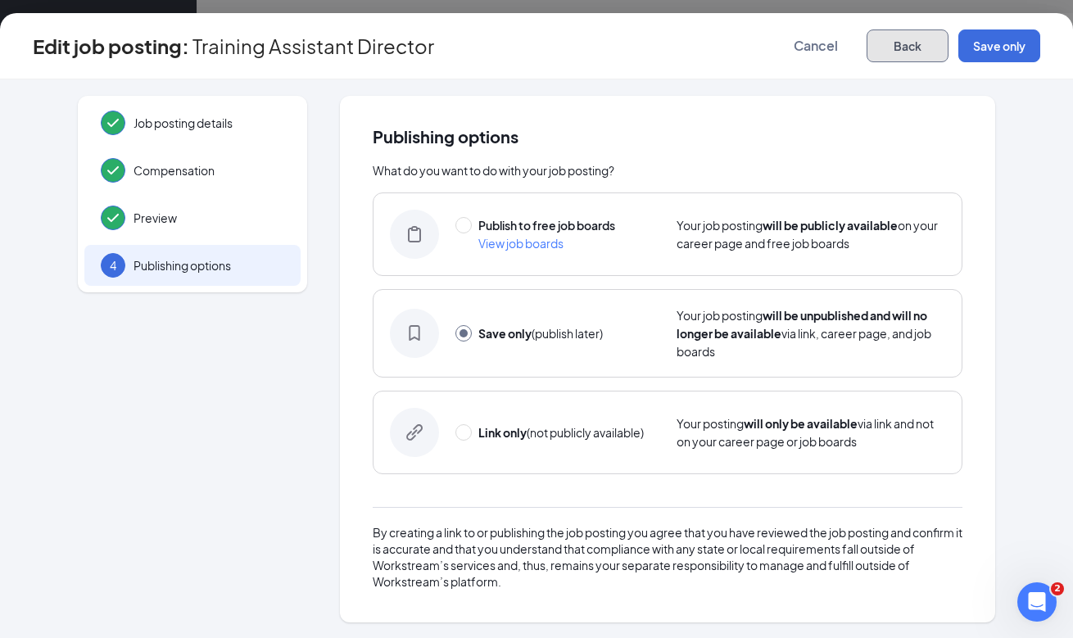
click at [884, 54] on button "Back" at bounding box center [907, 45] width 82 height 33
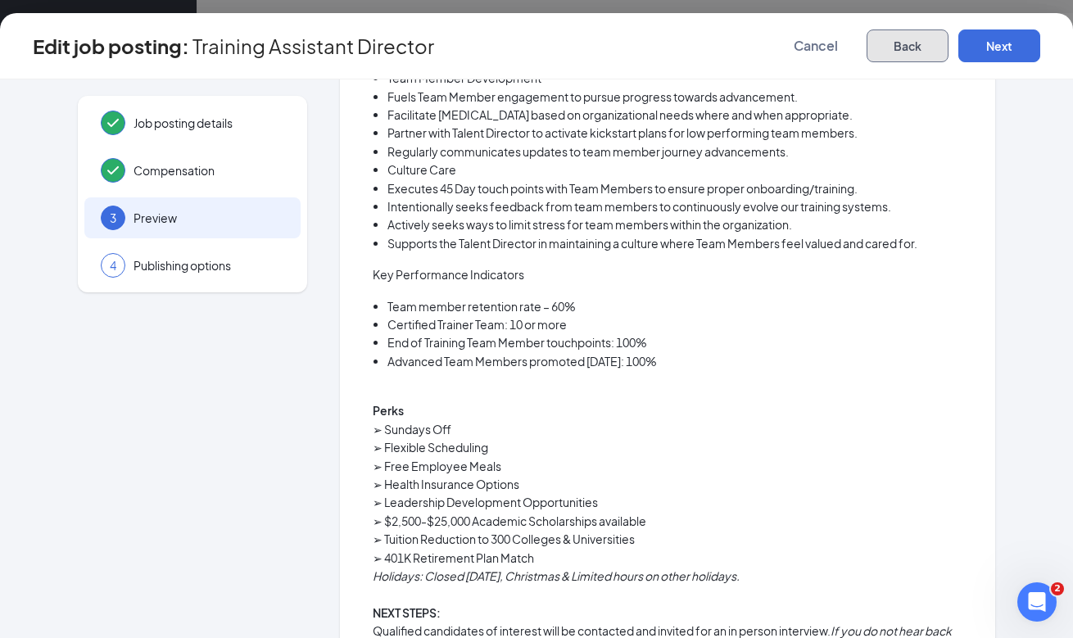
scroll to position [1487, 0]
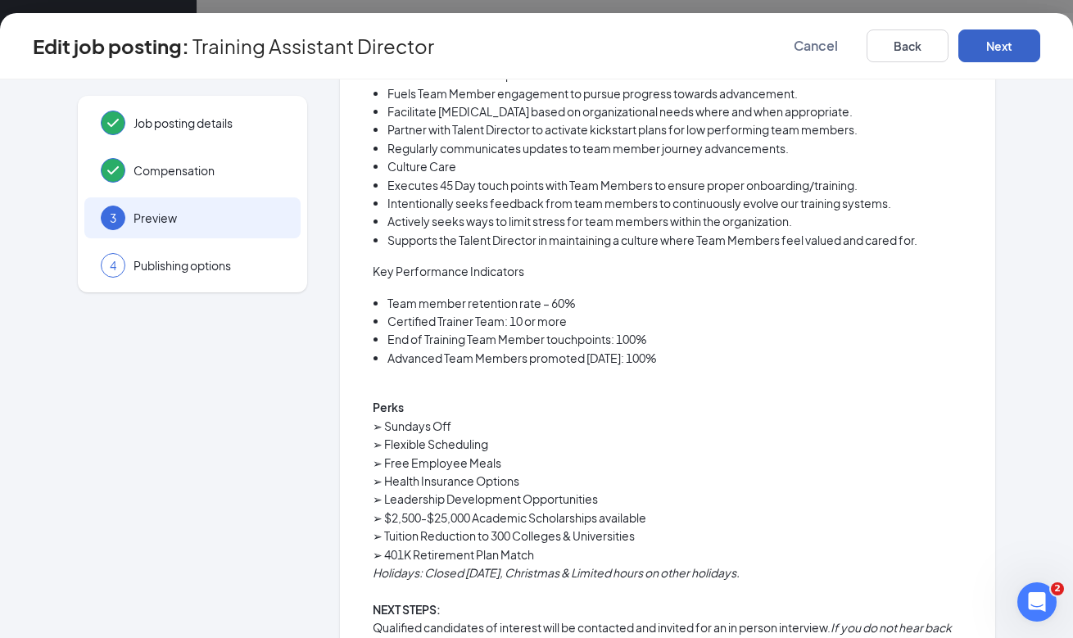
click at [983, 50] on button "Next" at bounding box center [999, 45] width 82 height 33
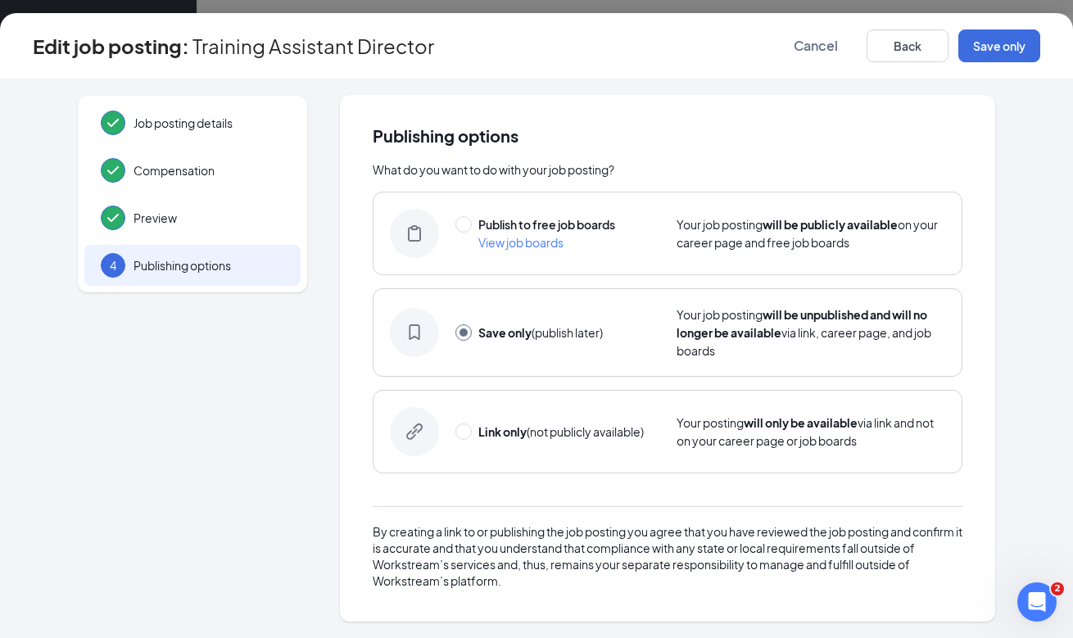
scroll to position [0, 0]
click at [594, 222] on span "Publish to free job boards" at bounding box center [546, 225] width 137 height 15
radio input "true"
radio input "false"
click at [260, 219] on span "Preview" at bounding box center [208, 218] width 151 height 16
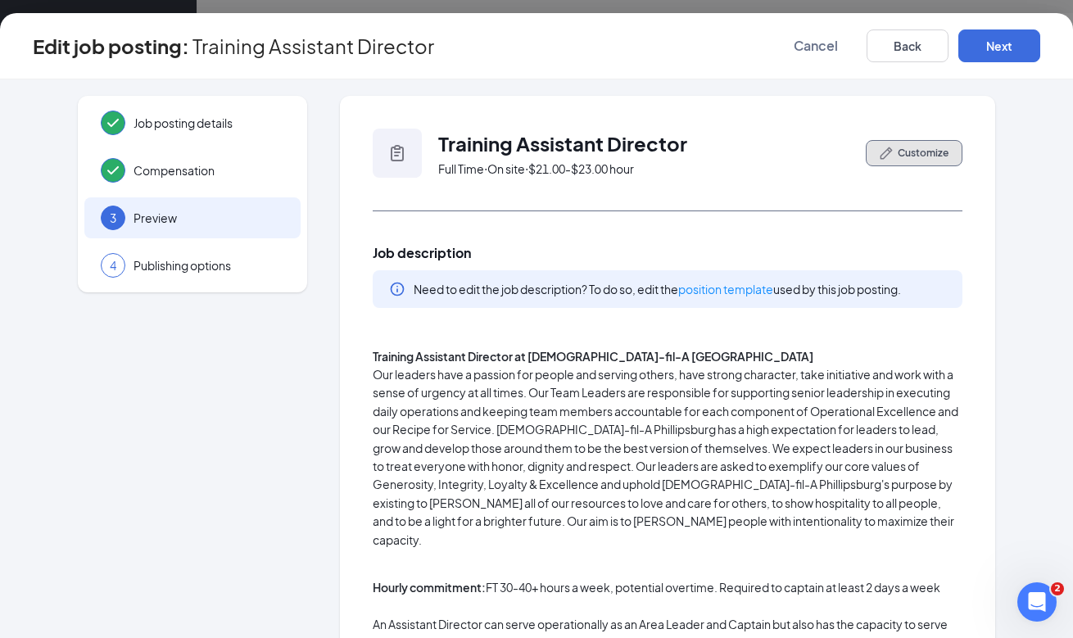
click at [903, 144] on button "Customize" at bounding box center [913, 153] width 97 height 26
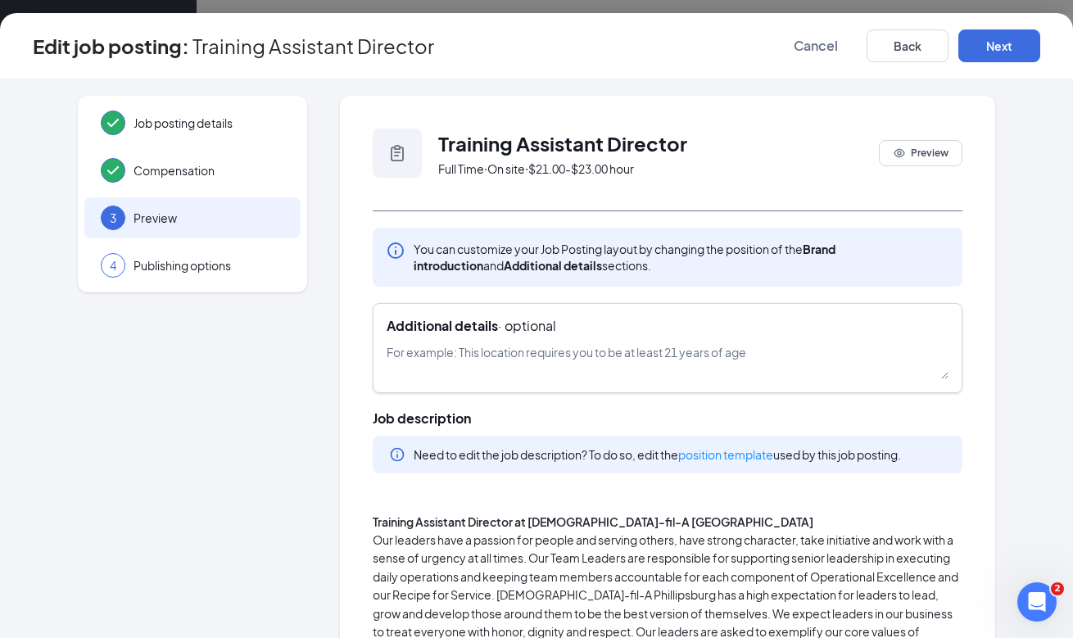
click at [655, 359] on textarea at bounding box center [667, 361] width 562 height 36
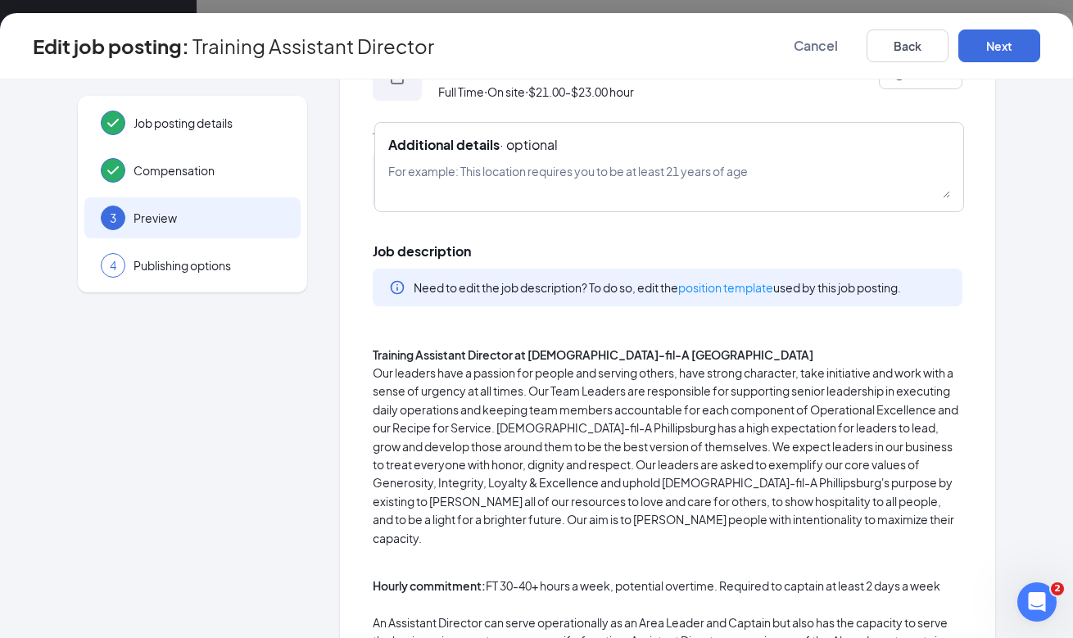
scroll to position [52, 0]
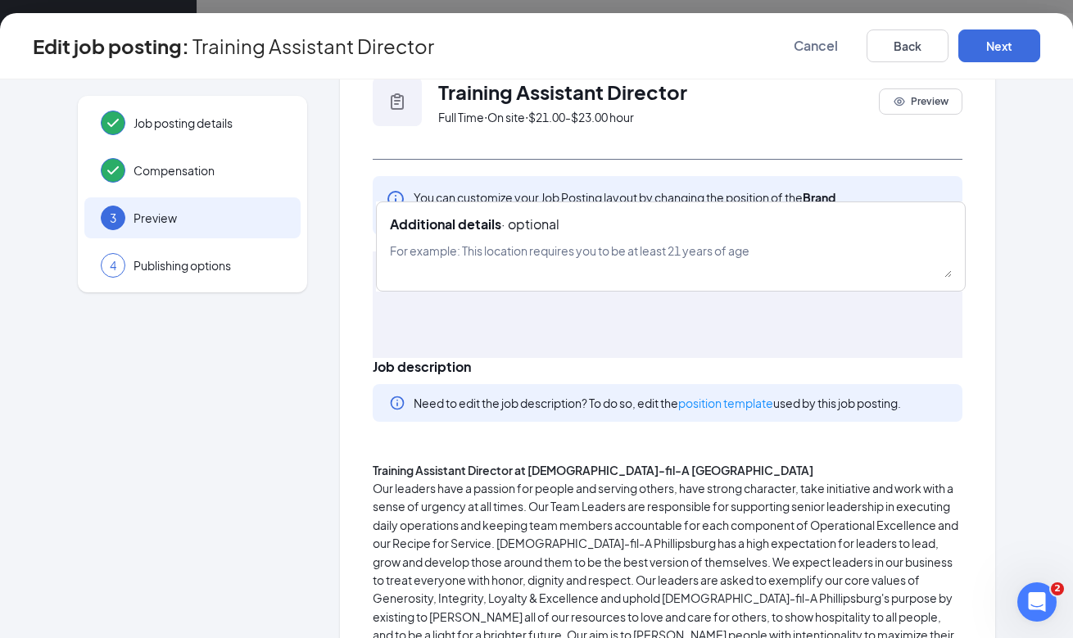
drag, startPoint x: 951, startPoint y: 371, endPoint x: 954, endPoint y: 277, distance: 94.2
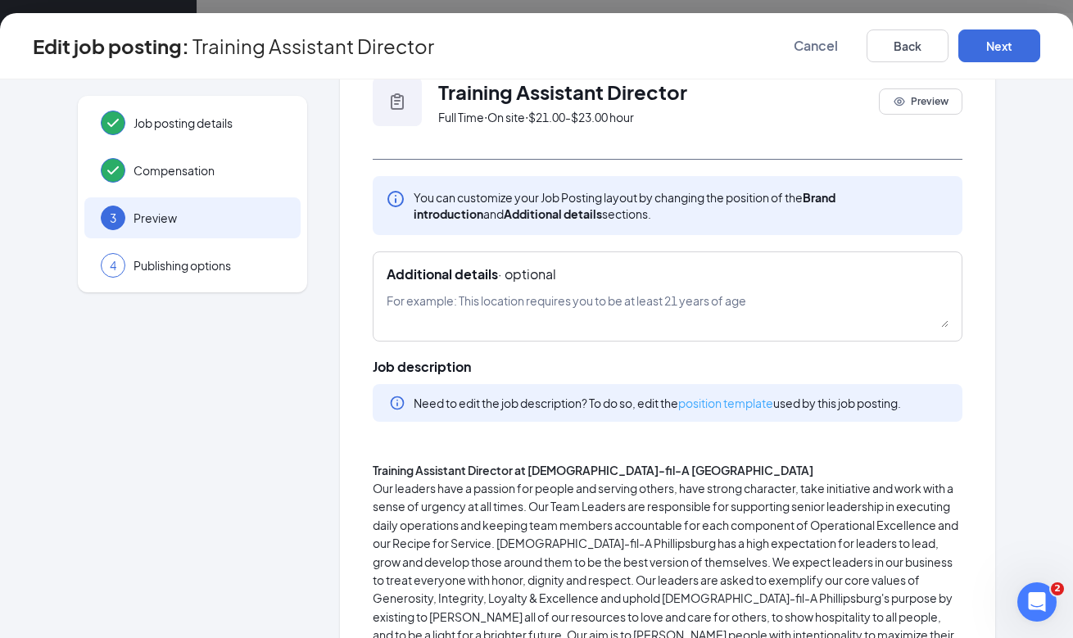
click at [766, 403] on link "position template" at bounding box center [725, 402] width 95 height 15
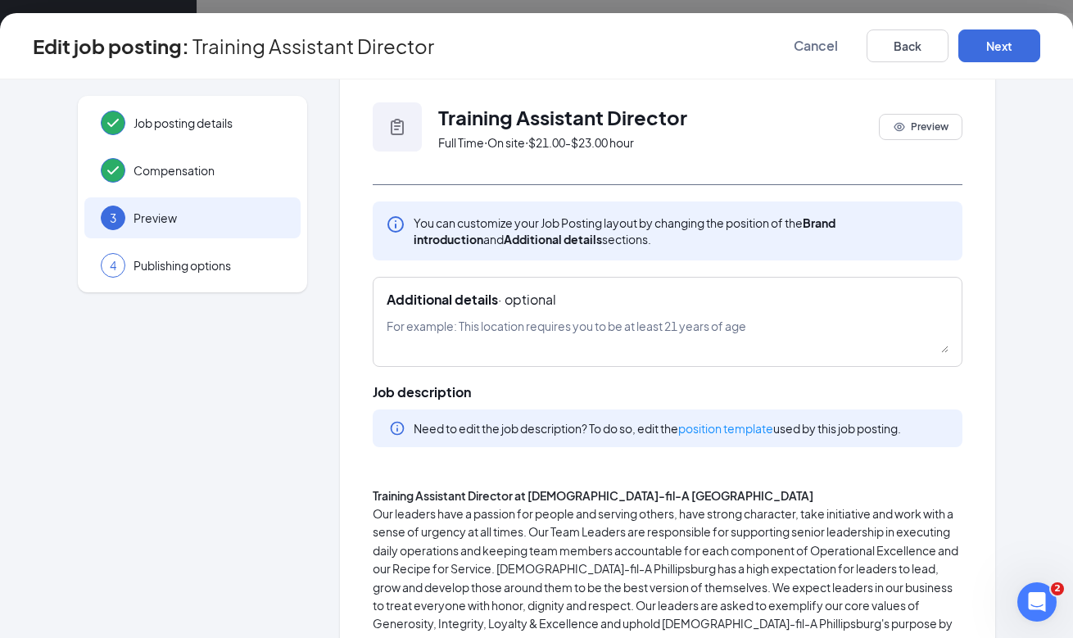
scroll to position [0, 0]
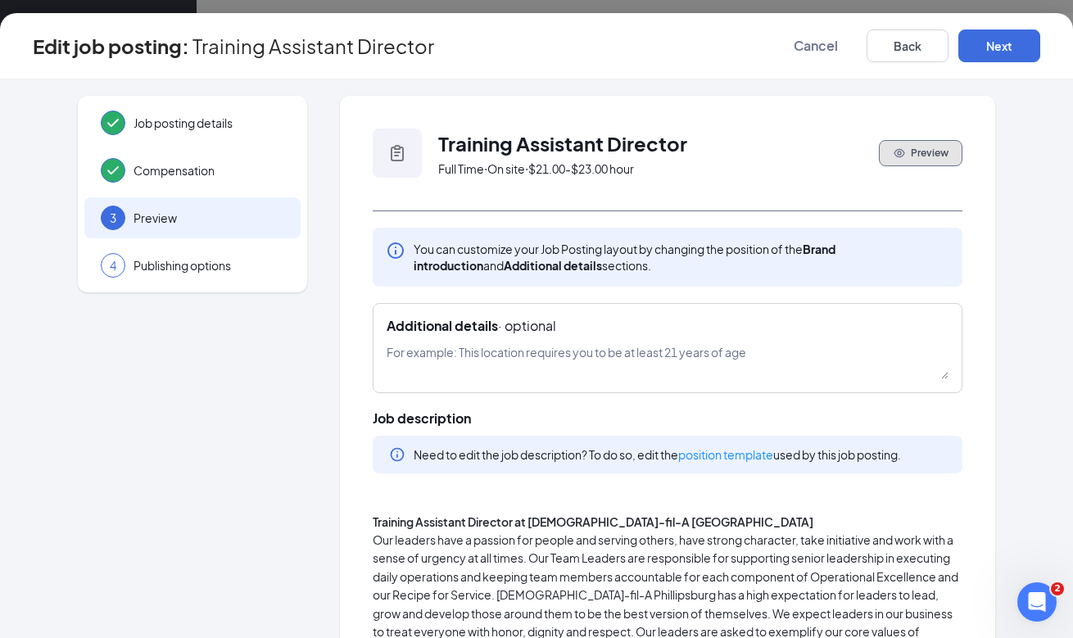
click at [922, 142] on button "Preview" at bounding box center [921, 153] width 84 height 26
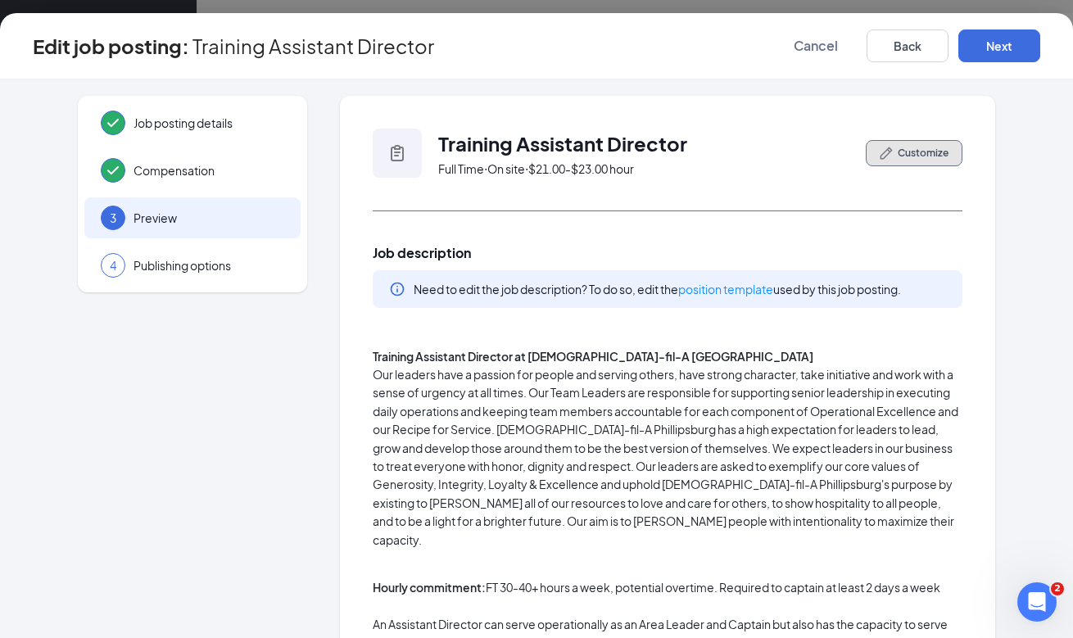
click at [922, 151] on span "Customize" at bounding box center [922, 153] width 51 height 15
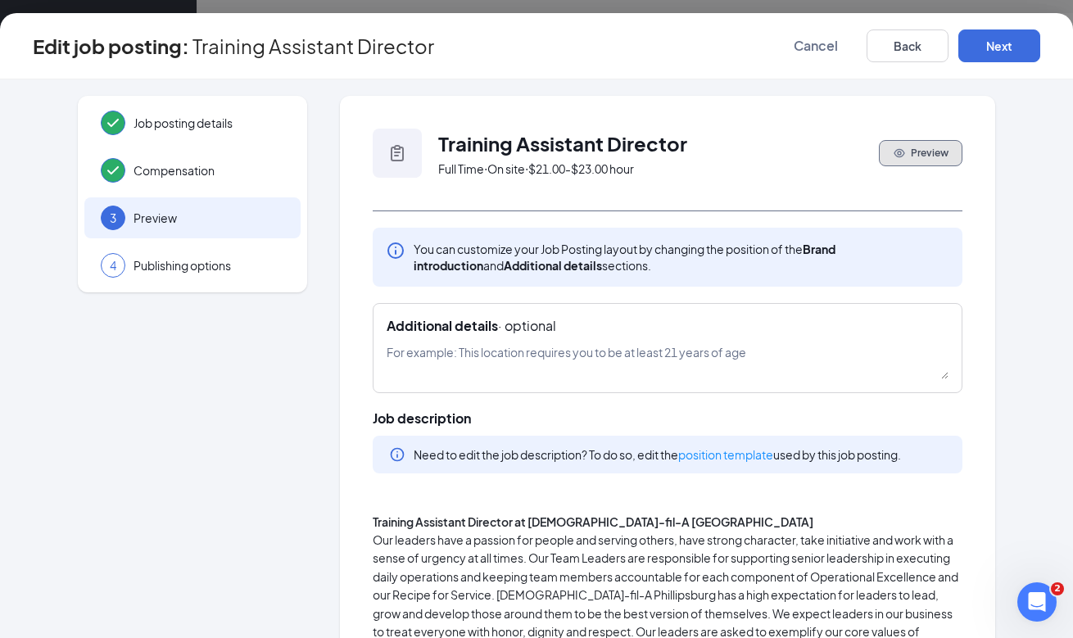
click at [922, 151] on span "Preview" at bounding box center [929, 153] width 38 height 15
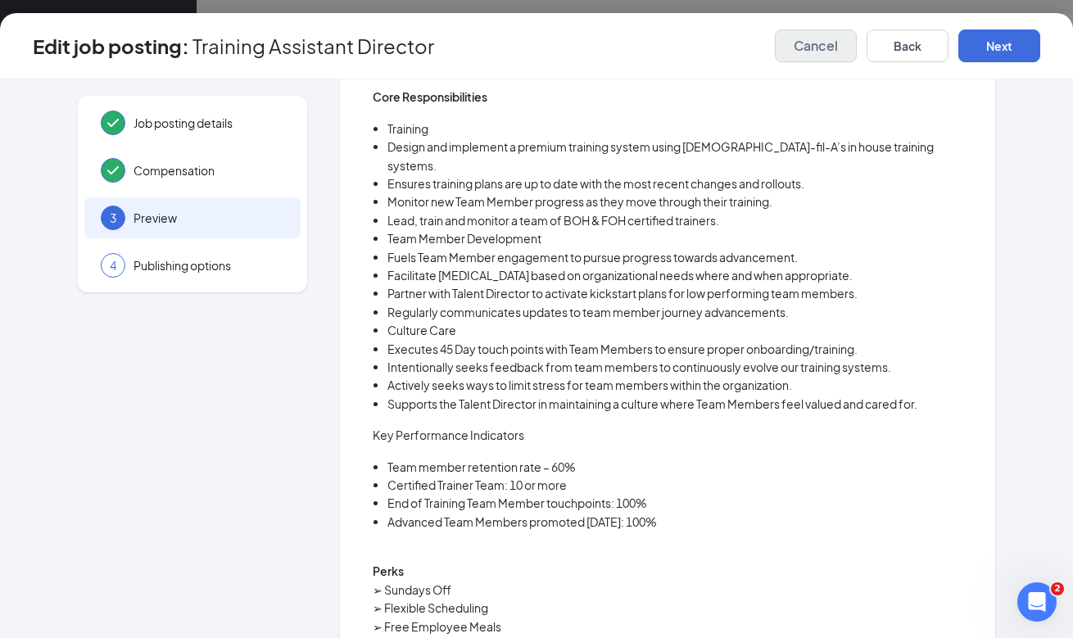
scroll to position [1315, 0]
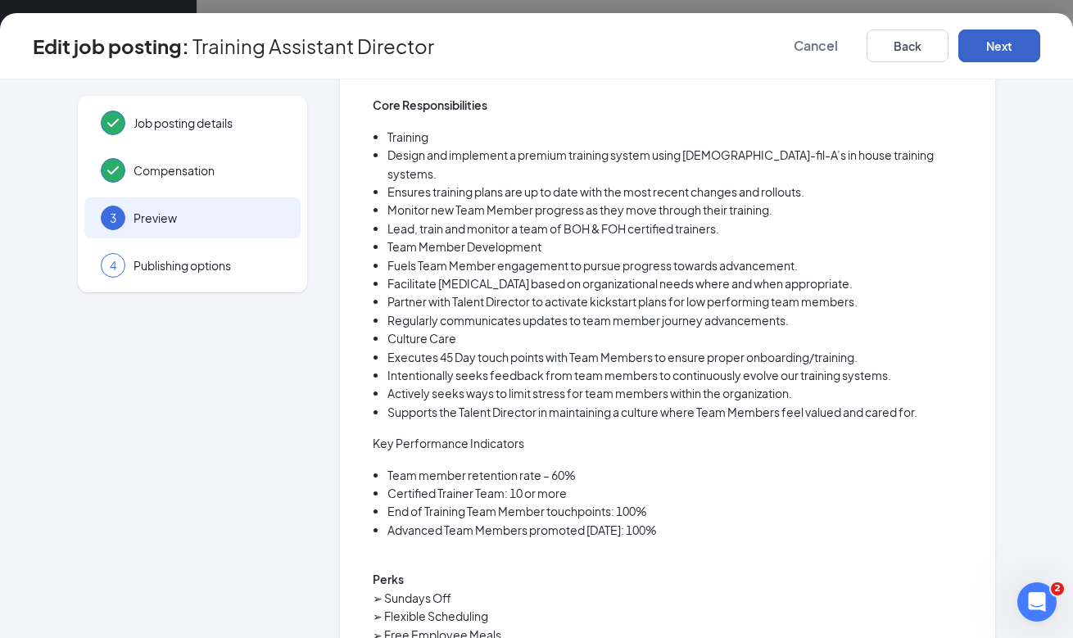
click at [972, 56] on button "Next" at bounding box center [999, 45] width 82 height 33
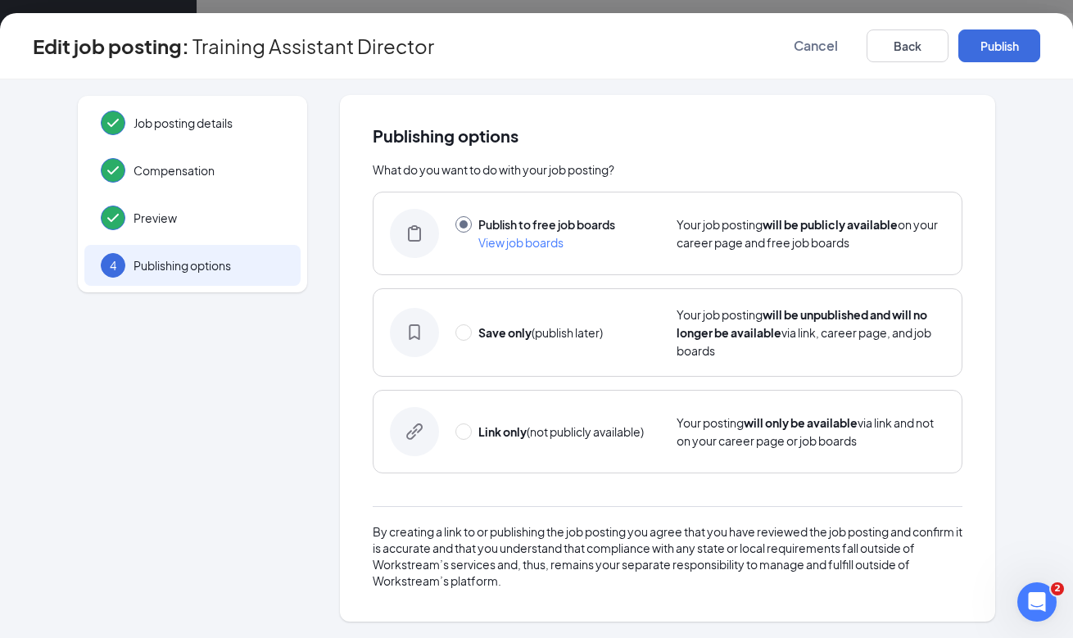
scroll to position [0, 0]
click at [991, 46] on button "Publish" at bounding box center [999, 45] width 82 height 33
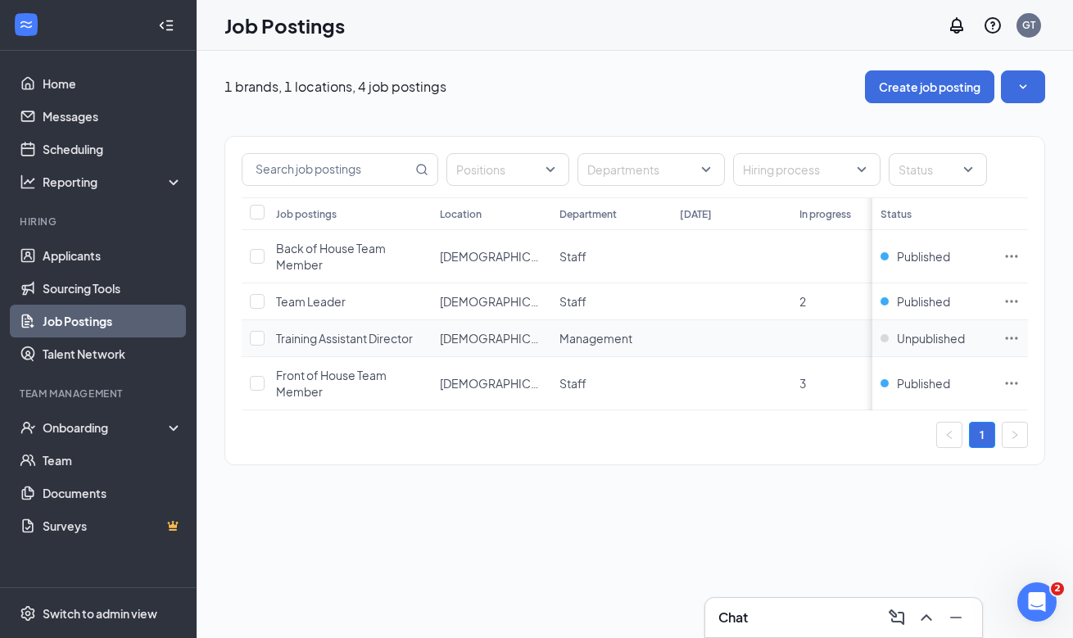
click at [361, 332] on span "Training Assistant Director" at bounding box center [344, 338] width 137 height 15
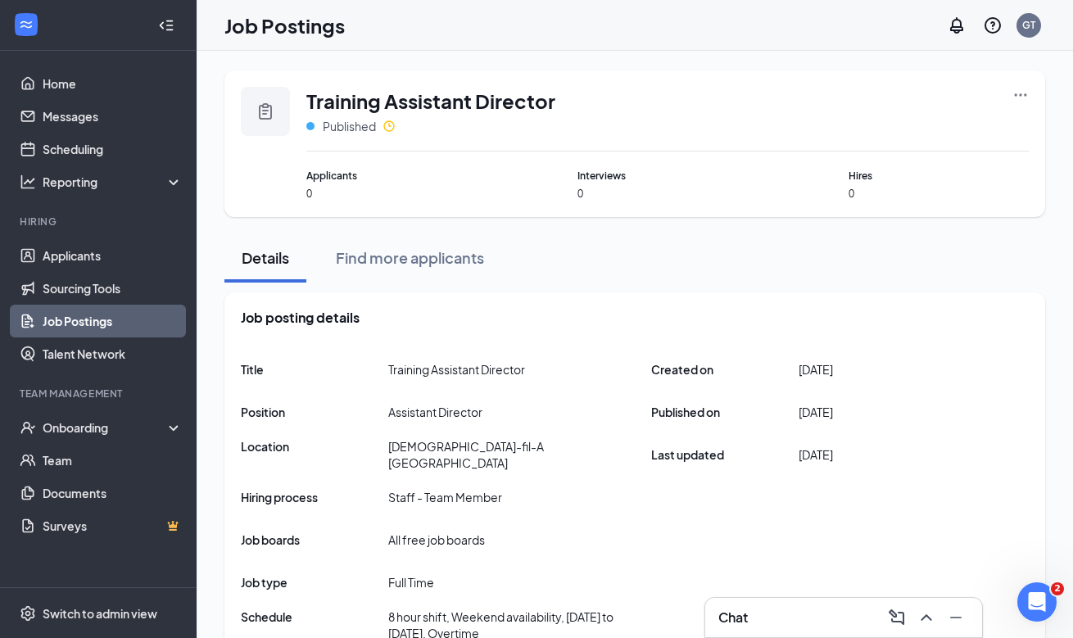
click at [1021, 93] on icon "Ellipses" at bounding box center [1020, 95] width 16 height 16
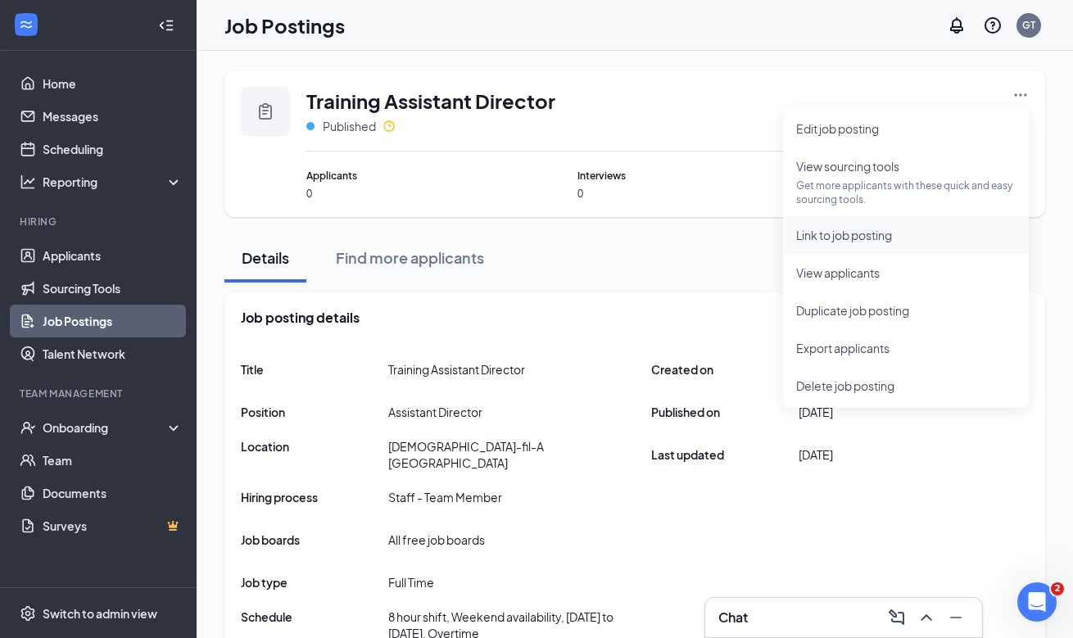
click at [928, 242] on span "Link to job posting" at bounding box center [905, 235] width 219 height 18
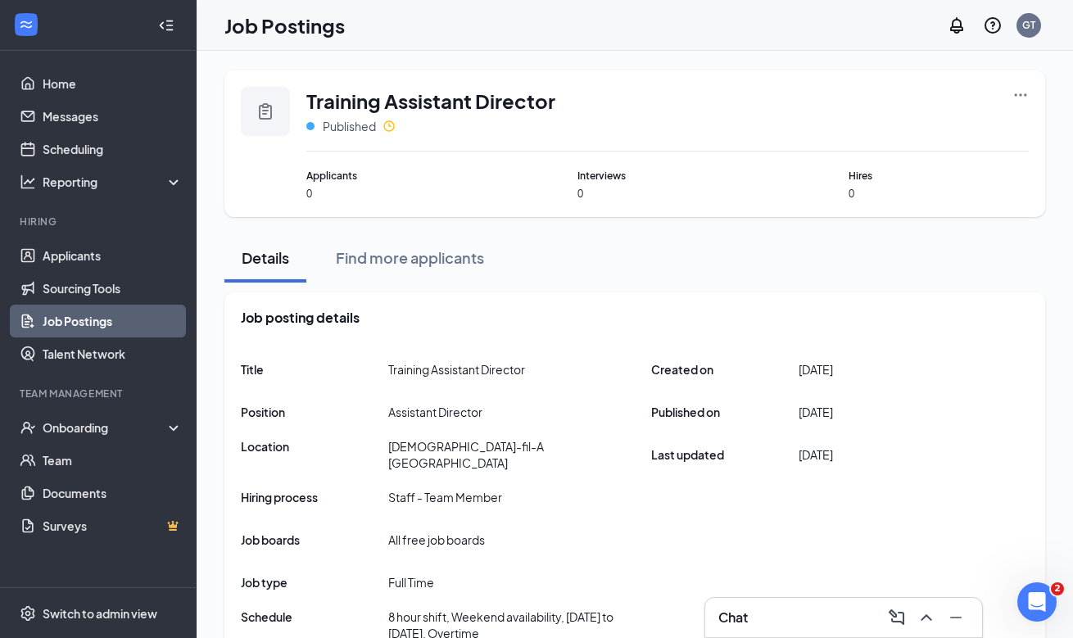
click at [1020, 92] on icon "Ellipses" at bounding box center [1020, 95] width 16 height 16
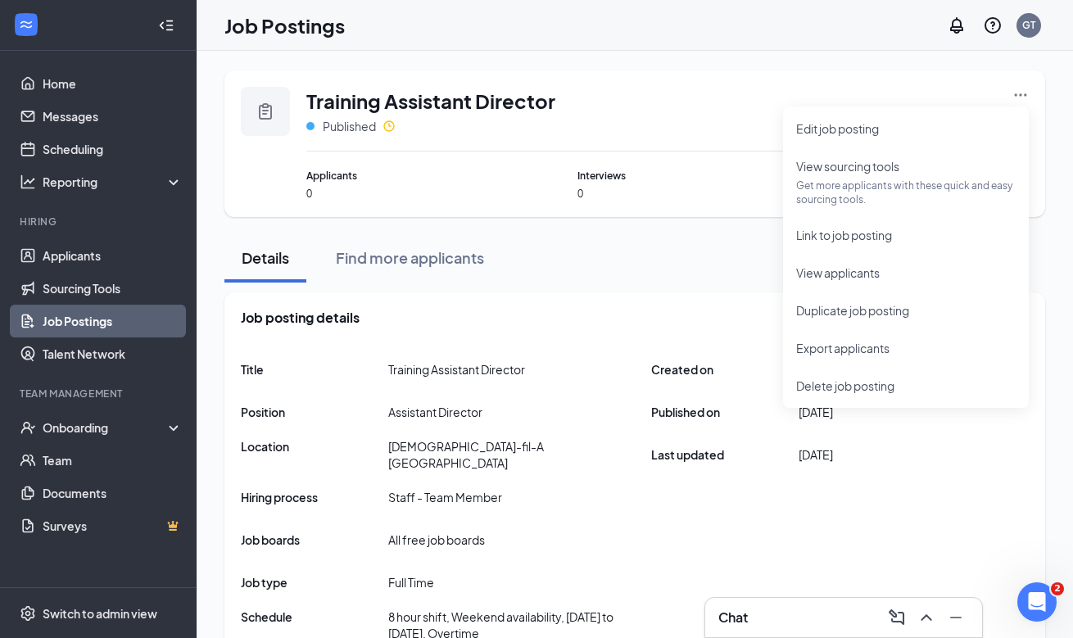
click at [522, 183] on div "Applicants 0 Interviews 0 Hires 0" at bounding box center [667, 184] width 722 height 33
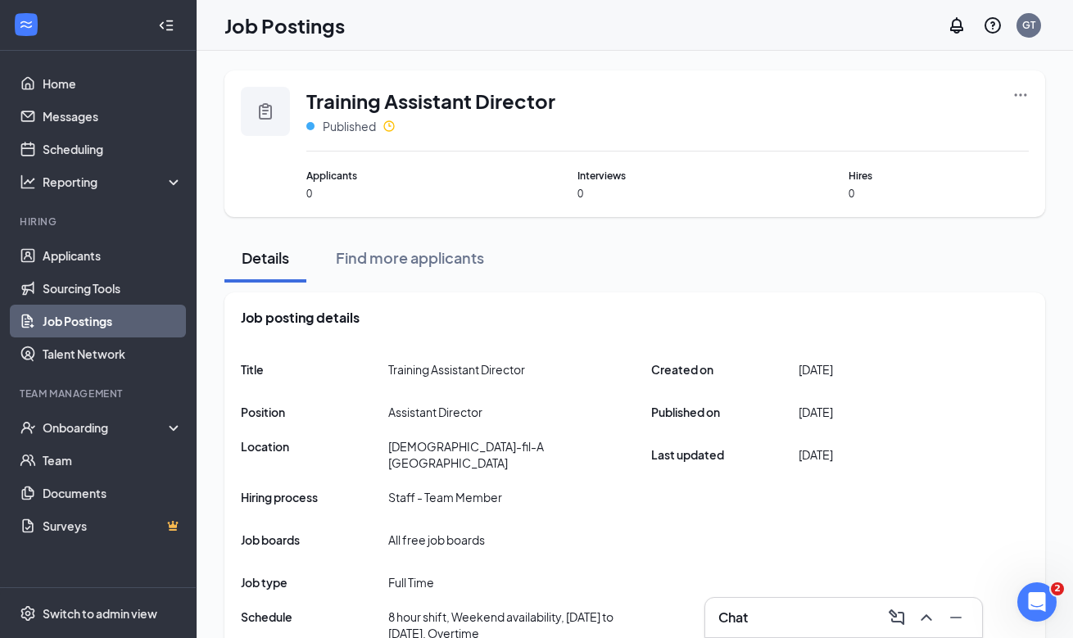
click at [1022, 98] on icon "Ellipses" at bounding box center [1020, 95] width 16 height 16
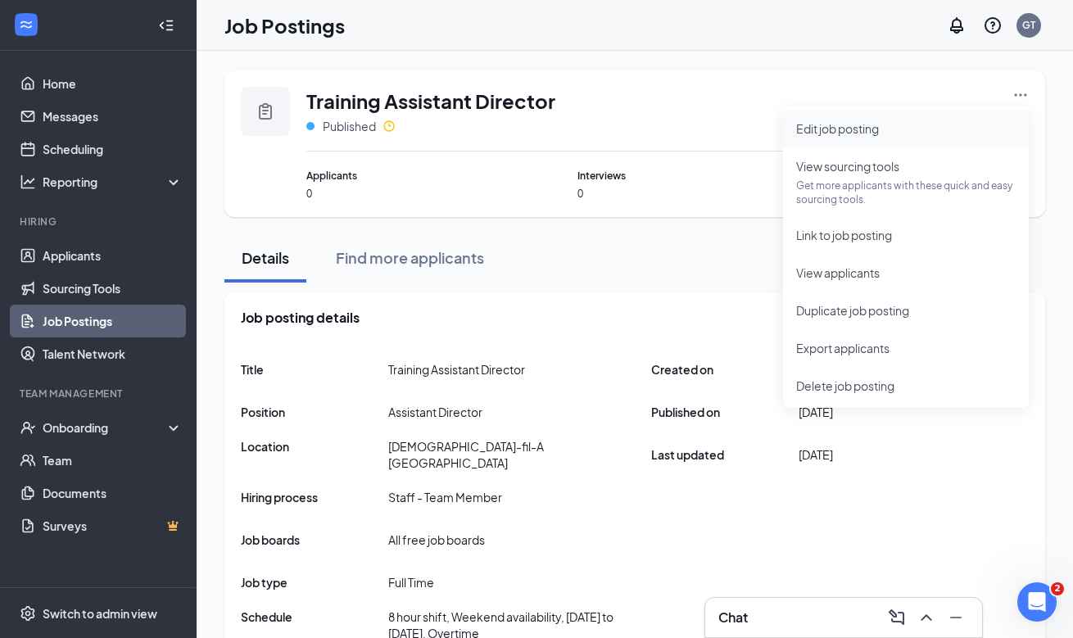
click at [967, 124] on span "Edit job posting" at bounding box center [905, 129] width 219 height 18
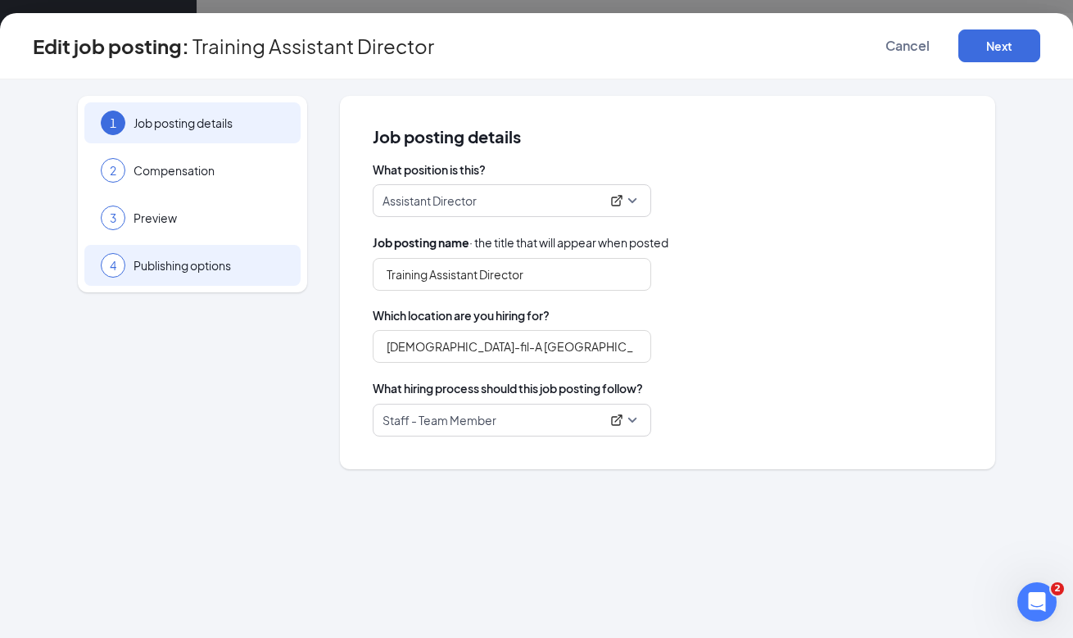
click at [232, 260] on span "Publishing options" at bounding box center [208, 265] width 151 height 16
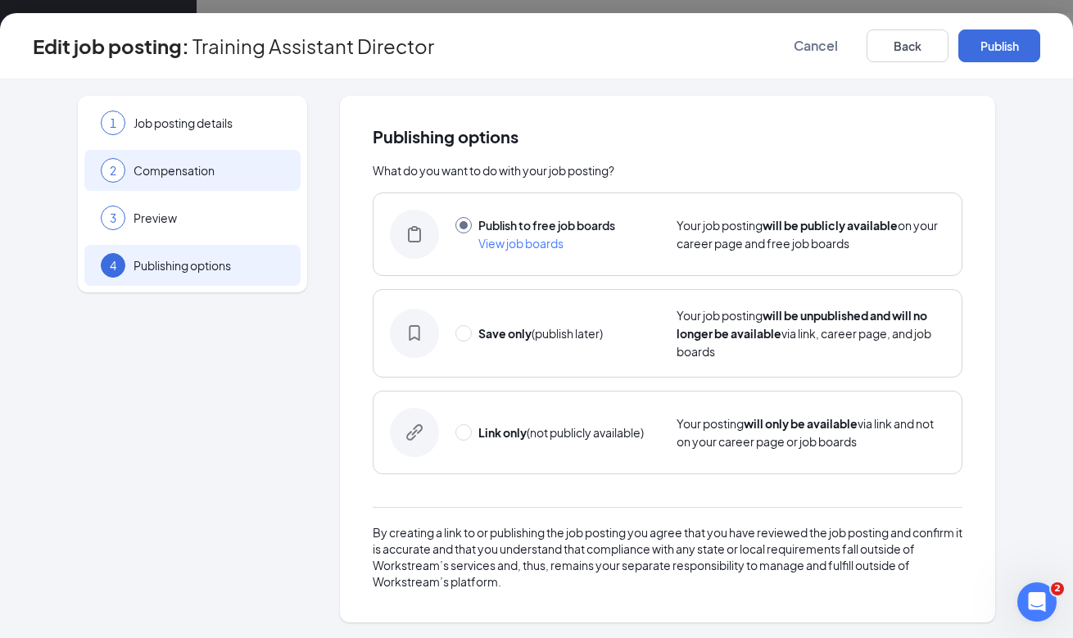
click at [224, 186] on div "2 Compensation" at bounding box center [192, 170] width 216 height 41
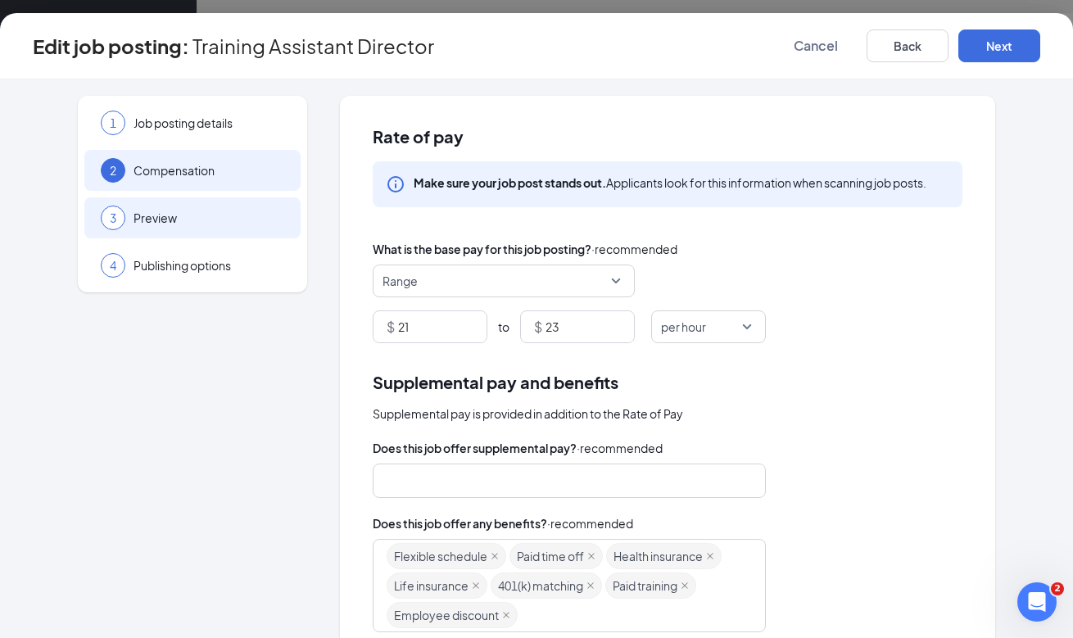
click at [230, 222] on span "Preview" at bounding box center [208, 218] width 151 height 16
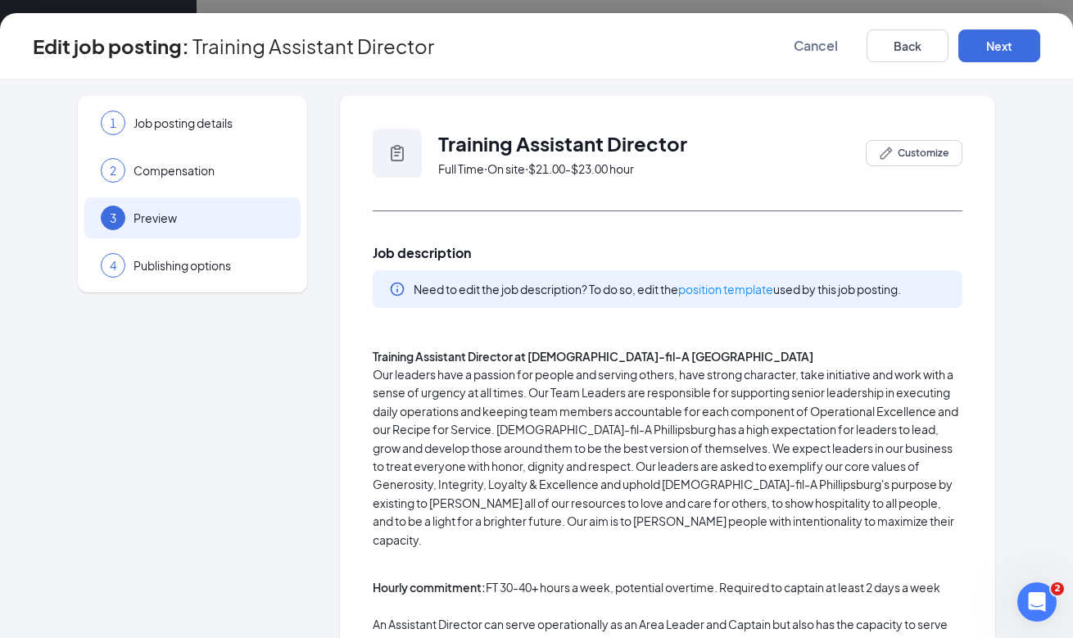
click at [236, 147] on div "1 Job posting details 2 Compensation 3 Preview 4 Publishing options" at bounding box center [192, 194] width 229 height 197
click at [230, 102] on div "1 Job posting details" at bounding box center [192, 122] width 216 height 41
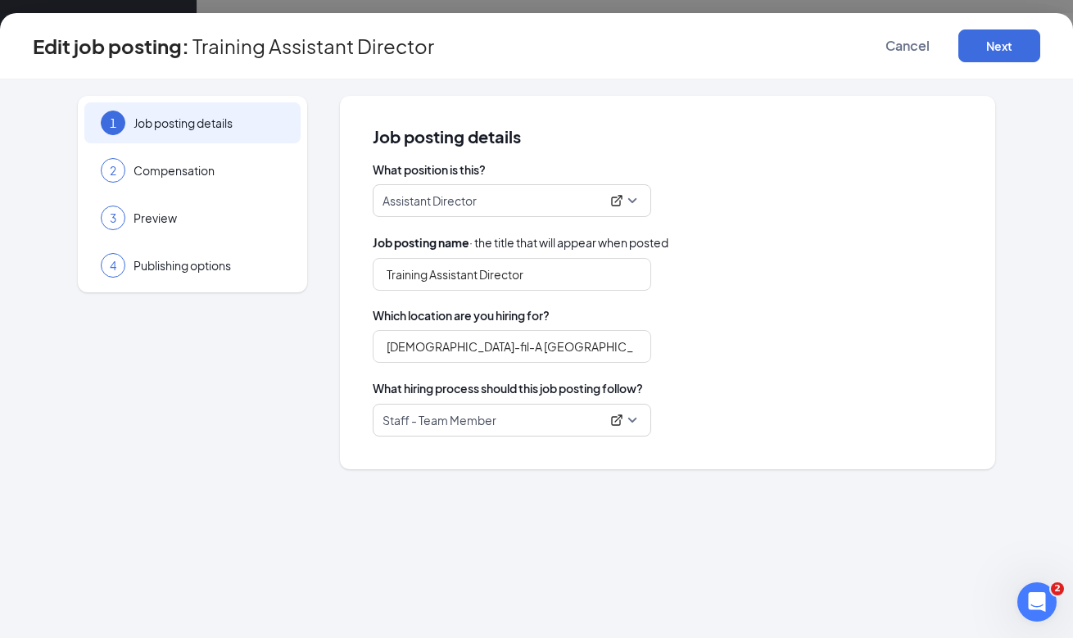
click at [543, 412] on p "Staff - Team Member" at bounding box center [491, 420] width 218 height 16
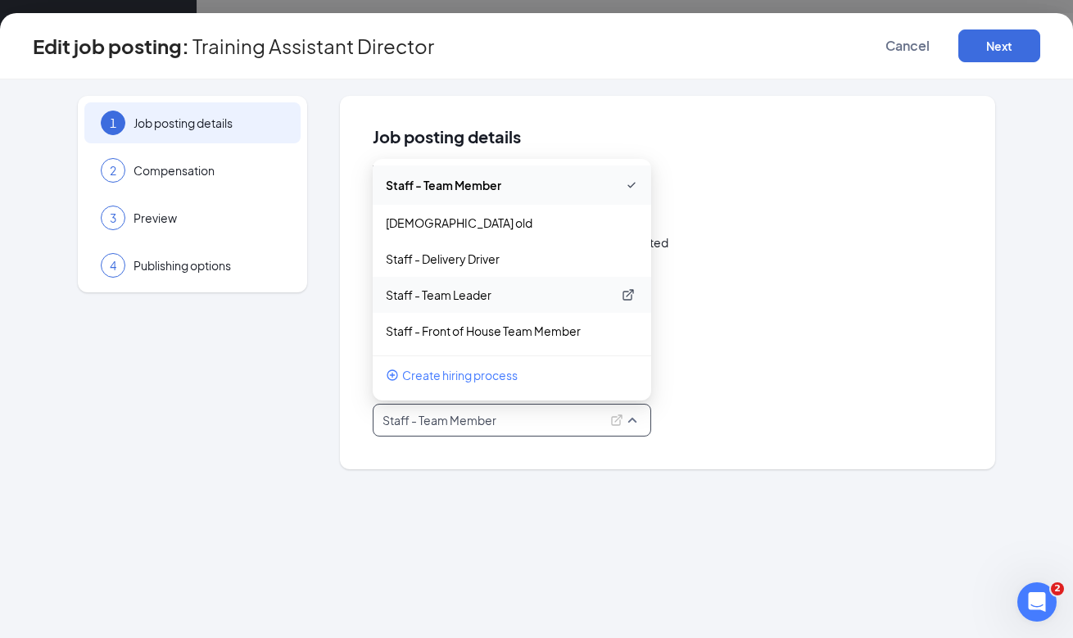
click at [549, 300] on p "Staff - Team Leader" at bounding box center [499, 295] width 226 height 16
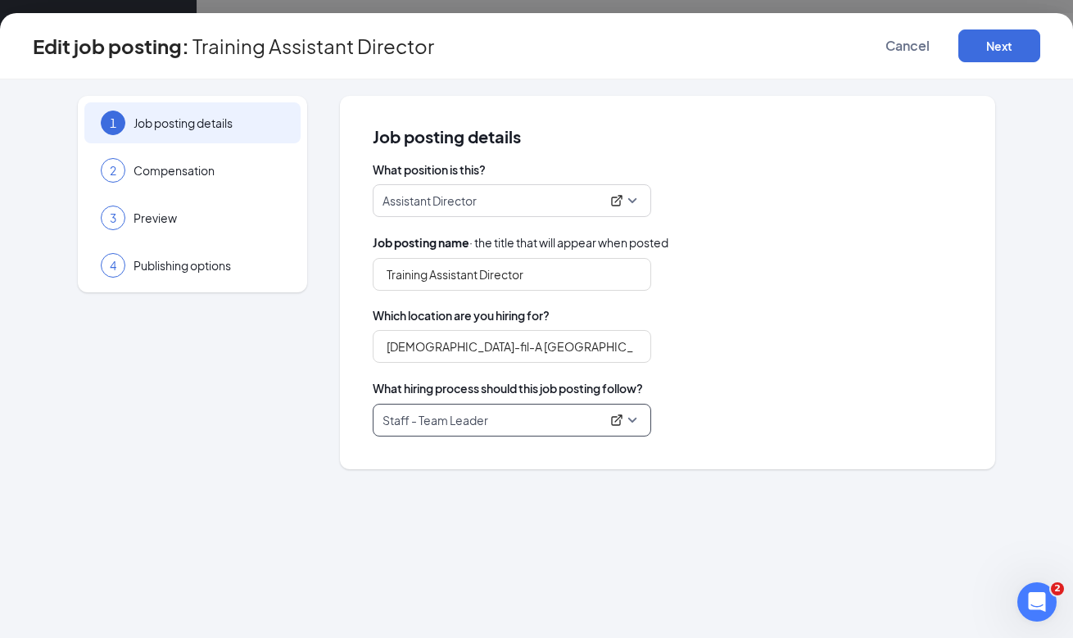
click at [550, 413] on p "Staff - Team Leader" at bounding box center [491, 420] width 218 height 16
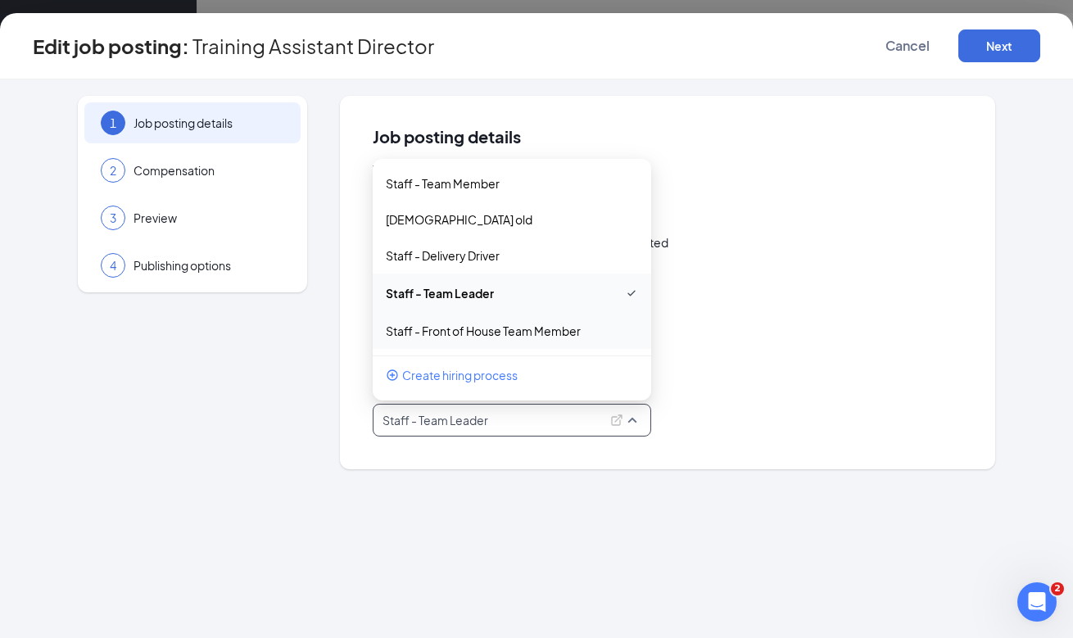
click at [869, 187] on div "Assistant Director" at bounding box center [668, 200] width 590 height 33
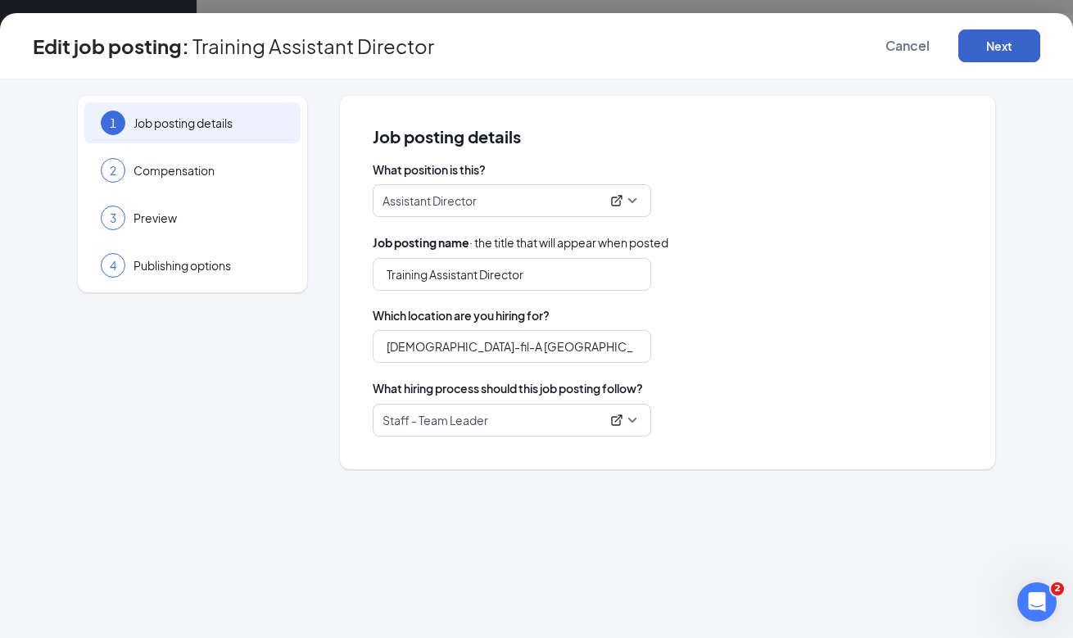
click at [985, 45] on button "Next" at bounding box center [999, 45] width 82 height 33
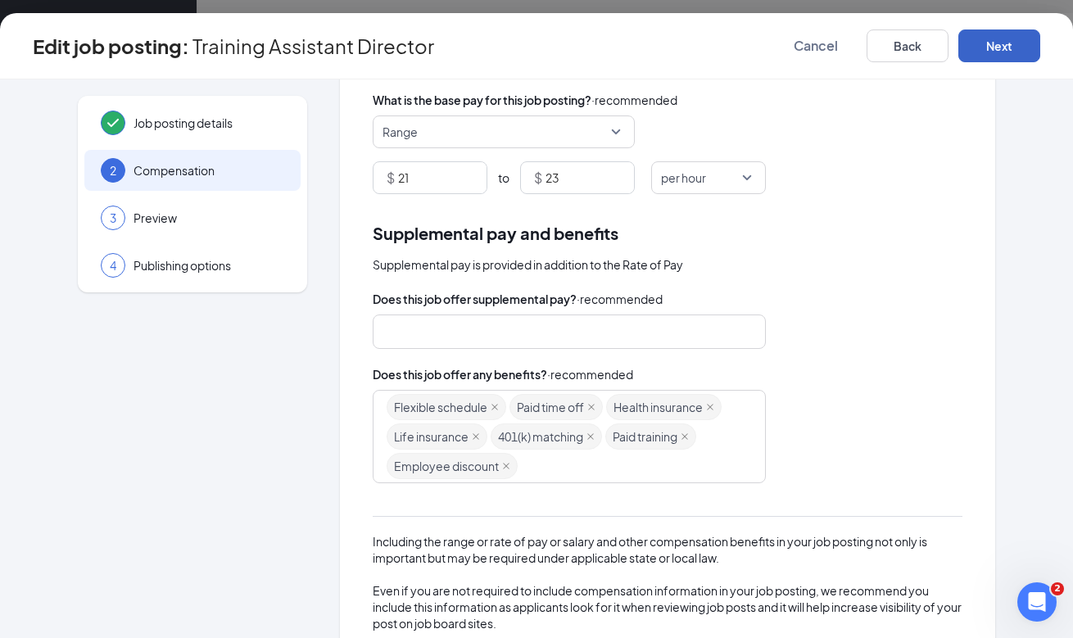
scroll to position [273, 0]
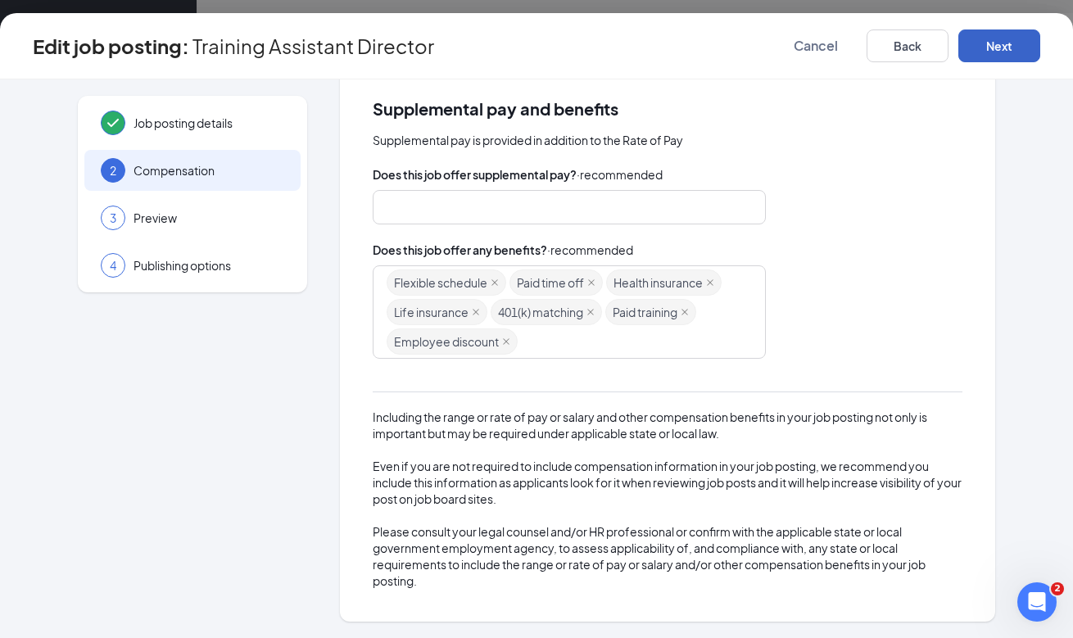
click at [997, 41] on button "Next" at bounding box center [999, 45] width 82 height 33
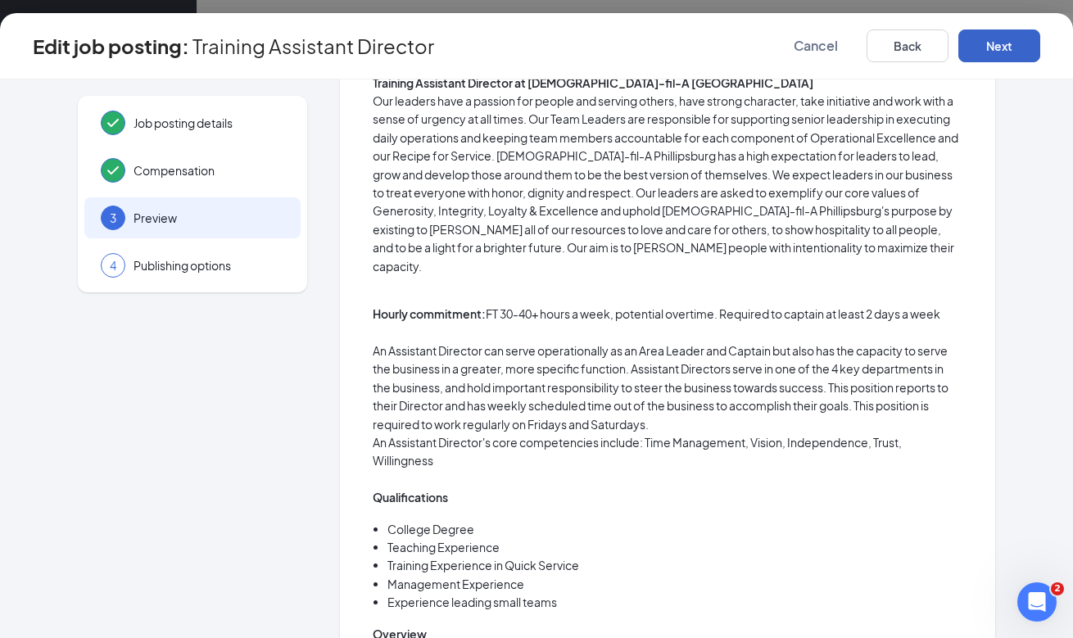
click at [997, 43] on button "Next" at bounding box center [999, 45] width 82 height 33
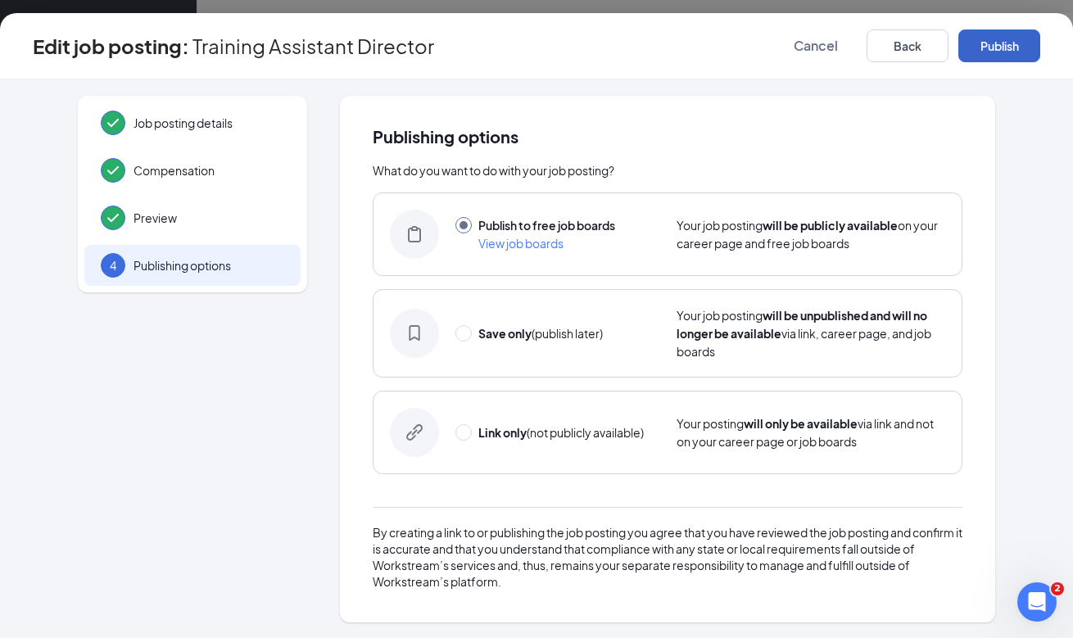
click at [997, 43] on button "Publish" at bounding box center [999, 45] width 82 height 33
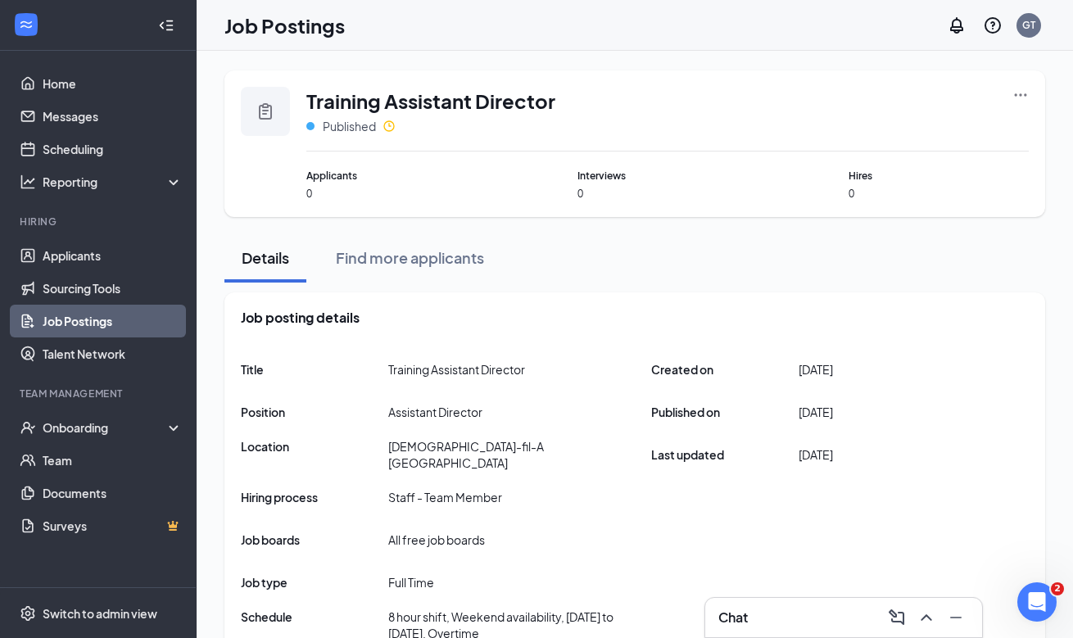
click at [1017, 101] on icon "Ellipses" at bounding box center [1020, 95] width 16 height 16
click at [774, 102] on div "Training Assistant Director Published" at bounding box center [667, 119] width 722 height 65
click at [1032, 89] on div "Training Assistant Director Published Applicants 0 Interviews 0 Hires 0" at bounding box center [634, 143] width 820 height 147
click at [1031, 89] on div "Training Assistant Director Published Applicants 0 Interviews 0 Hires 0" at bounding box center [634, 143] width 820 height 147
click at [1014, 101] on icon "Ellipses" at bounding box center [1020, 95] width 16 height 16
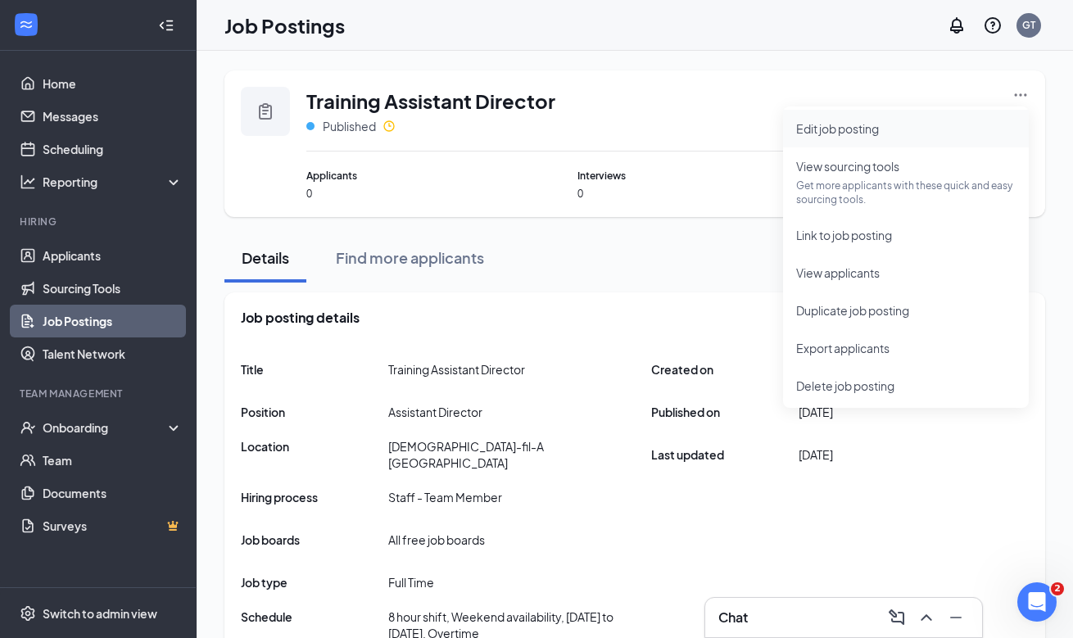
click at [925, 138] on li "Edit job posting" at bounding box center [906, 129] width 246 height 38
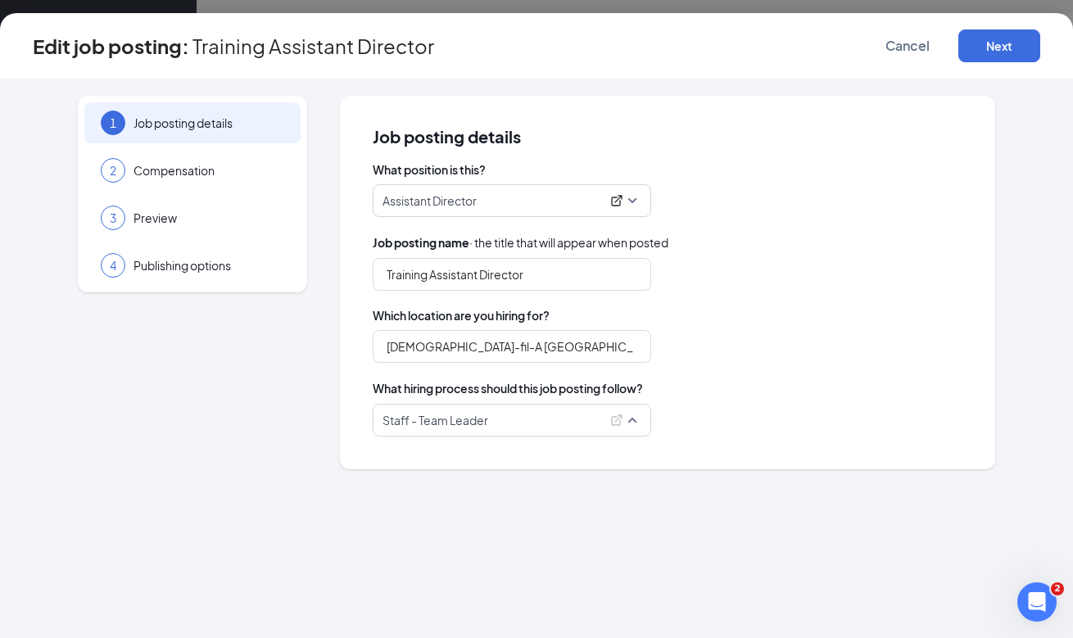
click at [523, 417] on p "Staff - Team Leader" at bounding box center [491, 420] width 218 height 16
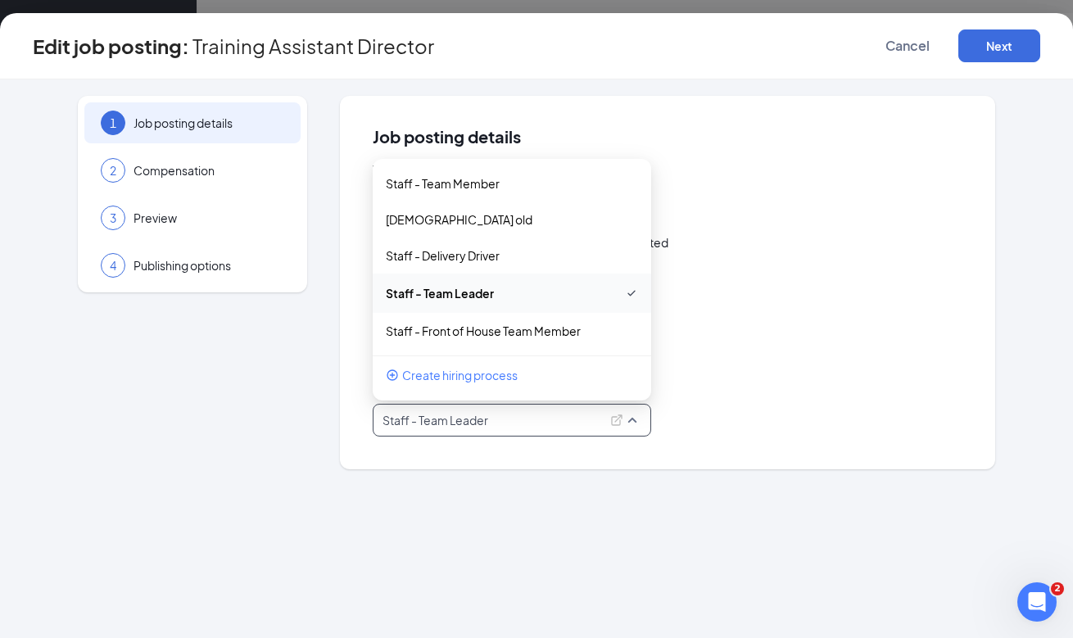
click at [517, 362] on div "94356 97040 98706 Staff - Team Member BOH old Staff - Delivery Driver Staff - T…" at bounding box center [512, 274] width 278 height 219
click at [504, 374] on span "Create hiring process" at bounding box center [459, 375] width 115 height 18
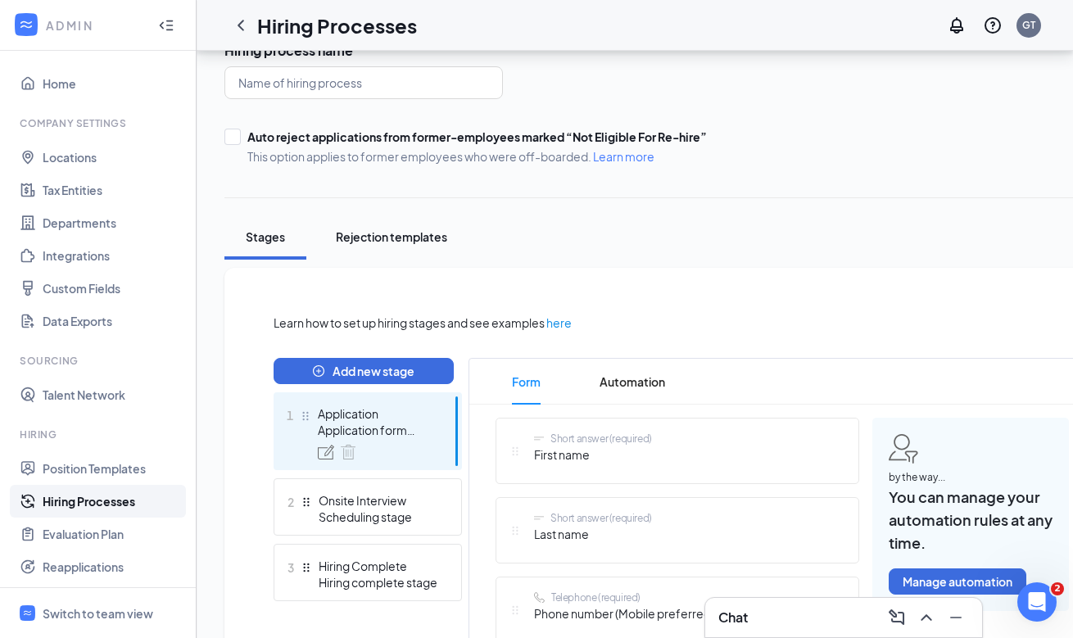
scroll to position [70, 0]
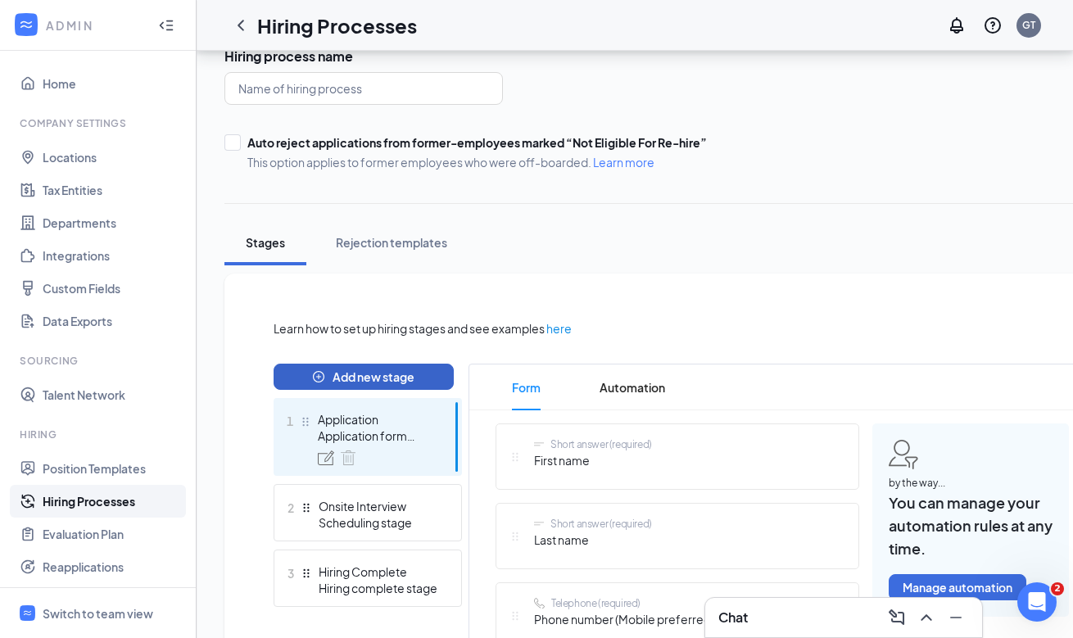
click at [370, 374] on button "Add new stage" at bounding box center [363, 377] width 180 height 26
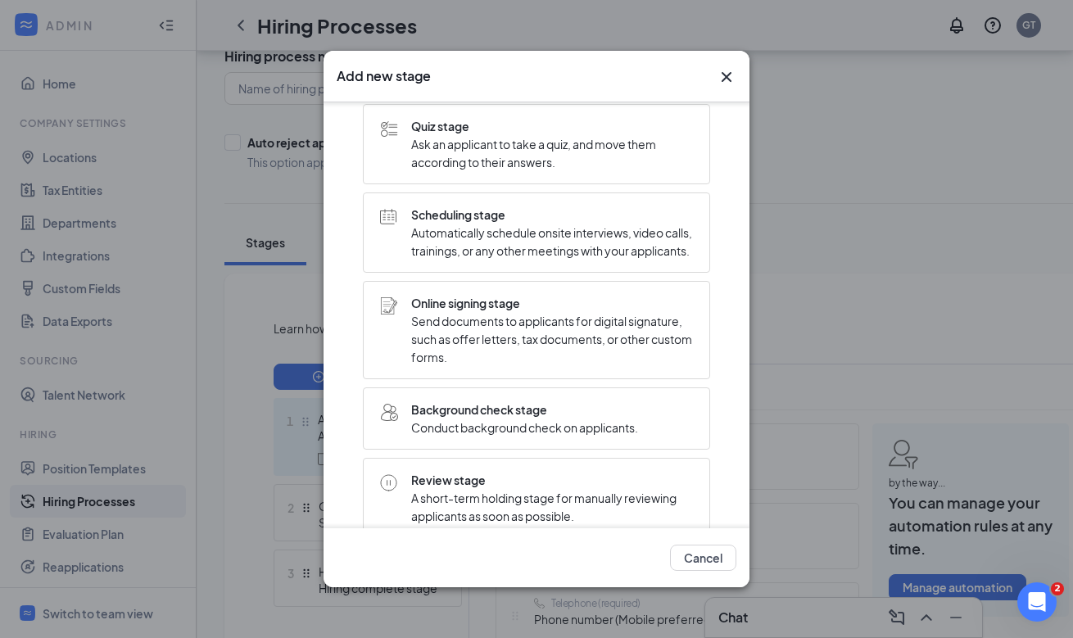
scroll to position [164, 0]
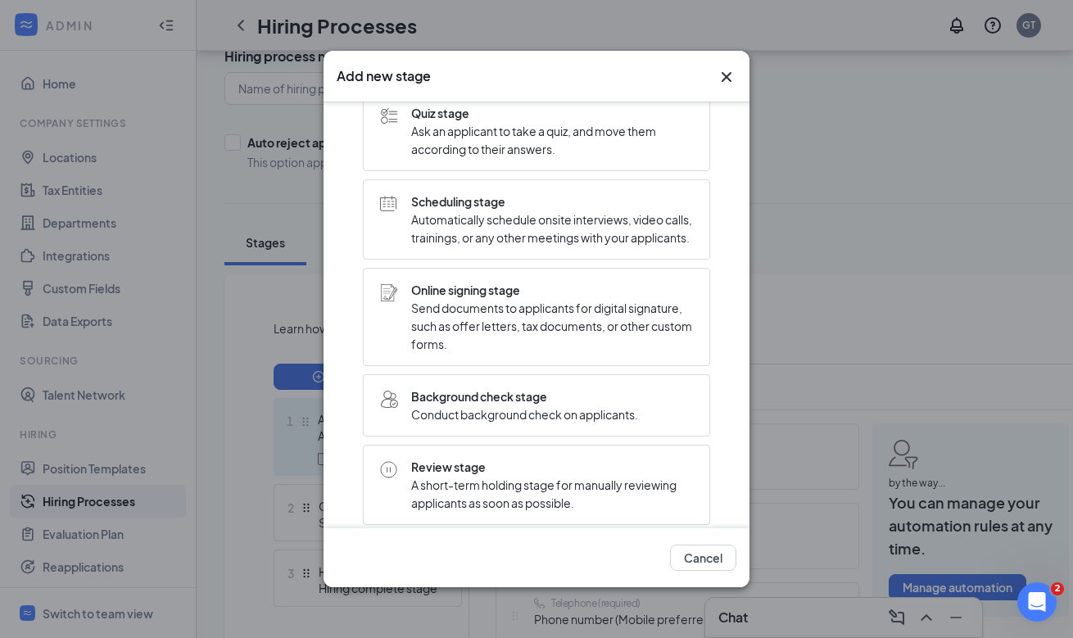
click at [844, 247] on div "Add new stage Choose stage type Form stage Collect additional information or fi…" at bounding box center [536, 319] width 1073 height 638
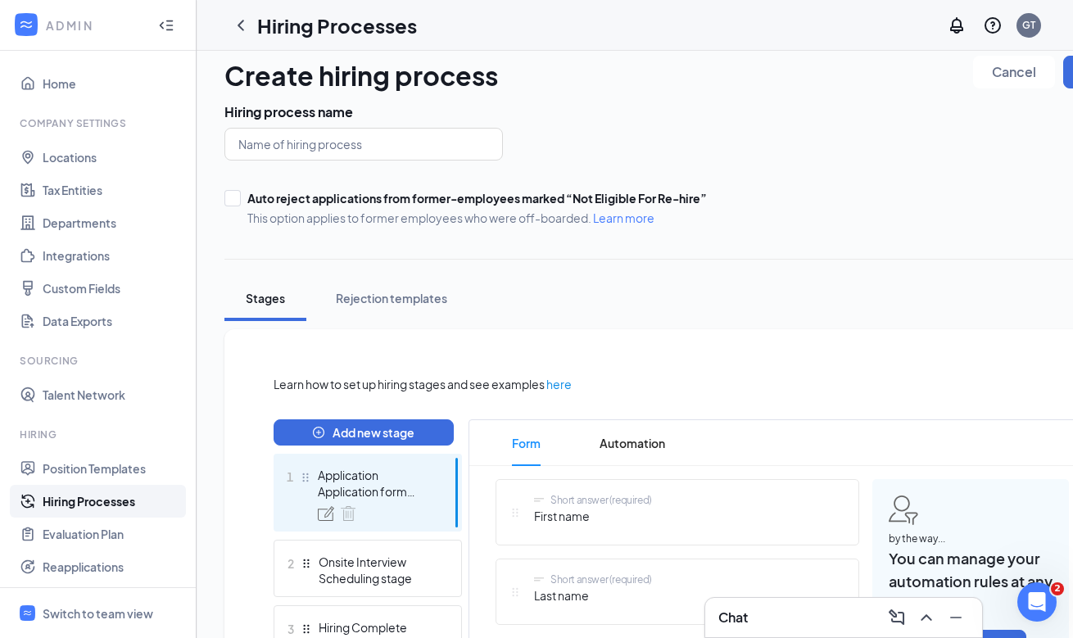
scroll to position [0, 0]
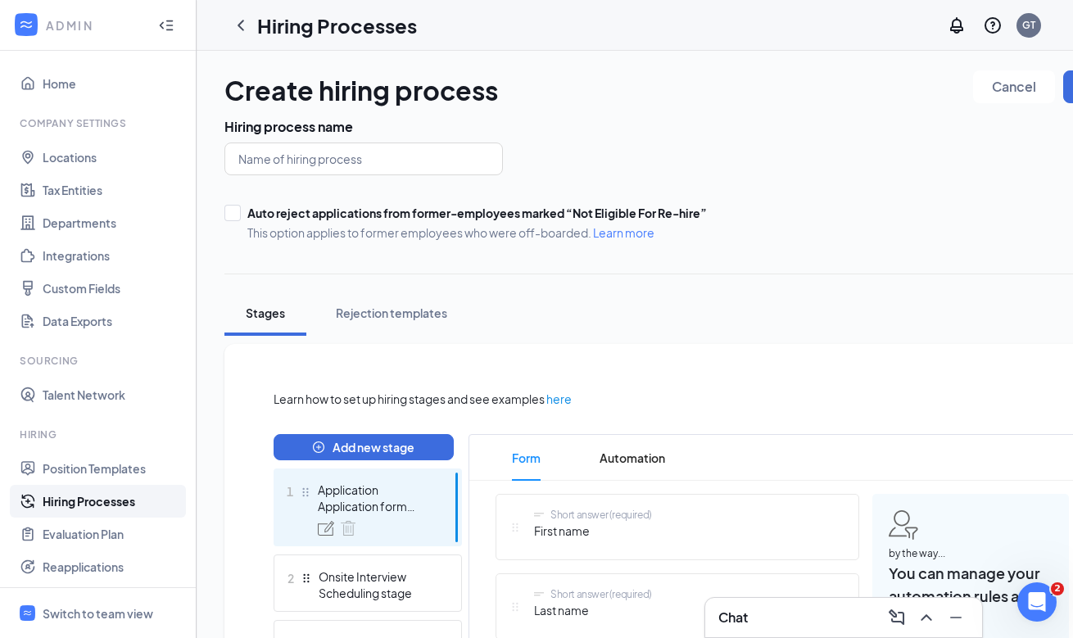
click at [130, 506] on link "Hiring Processes" at bounding box center [113, 501] width 140 height 33
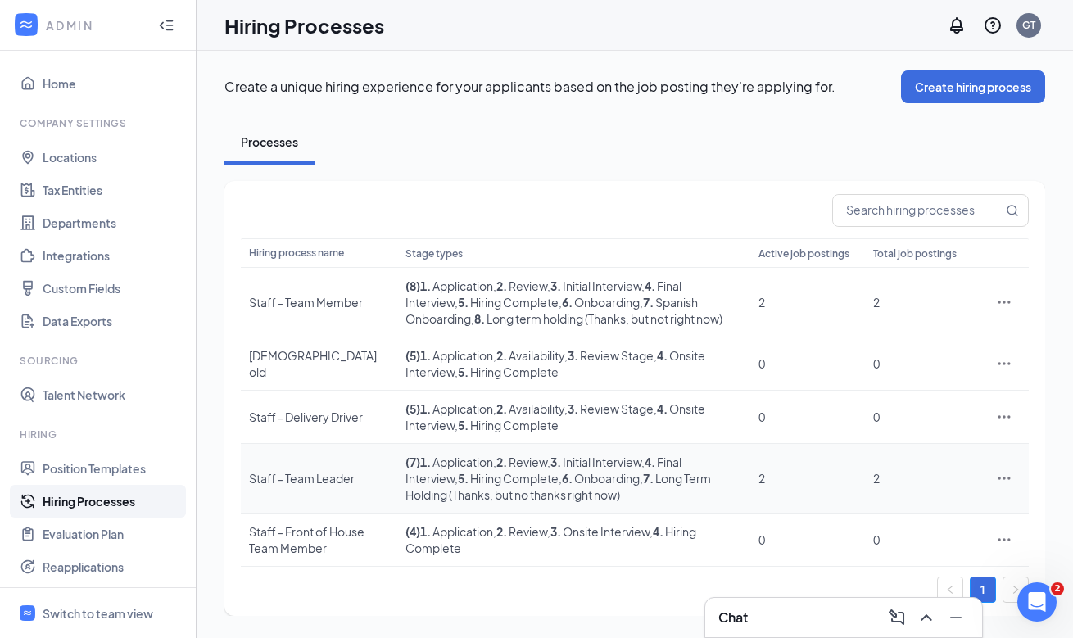
click at [1014, 483] on div at bounding box center [1003, 478] width 33 height 16
click at [1001, 477] on icon "Ellipses" at bounding box center [1004, 478] width 16 height 16
click at [918, 543] on span "Duplicate" at bounding box center [928, 549] width 141 height 18
click at [285, 470] on div "Staff - Team Leader" at bounding box center [319, 478] width 140 height 16
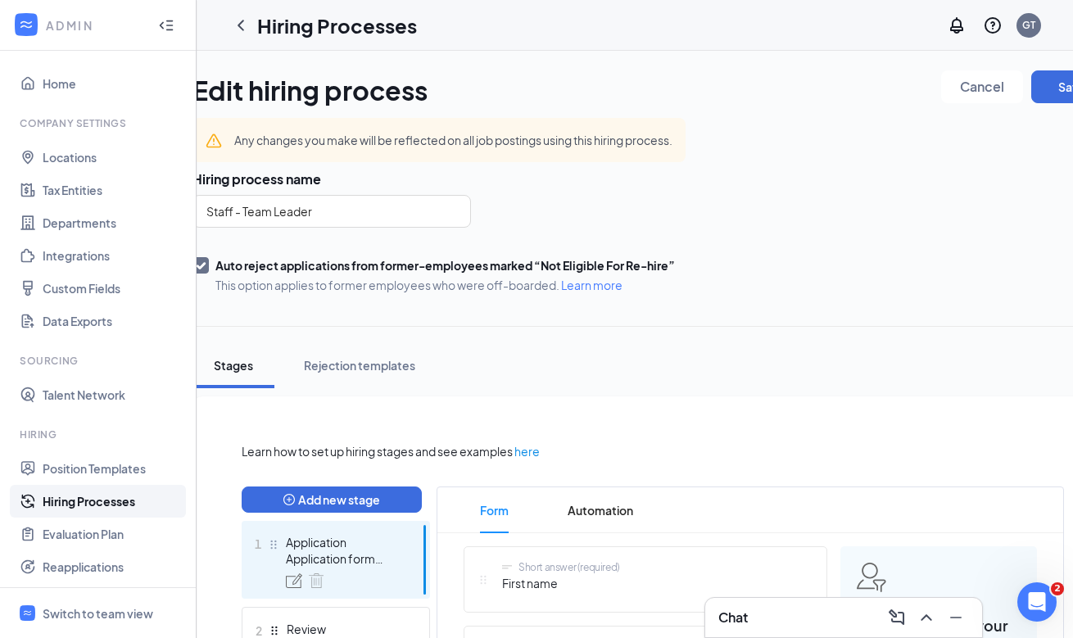
scroll to position [3, 0]
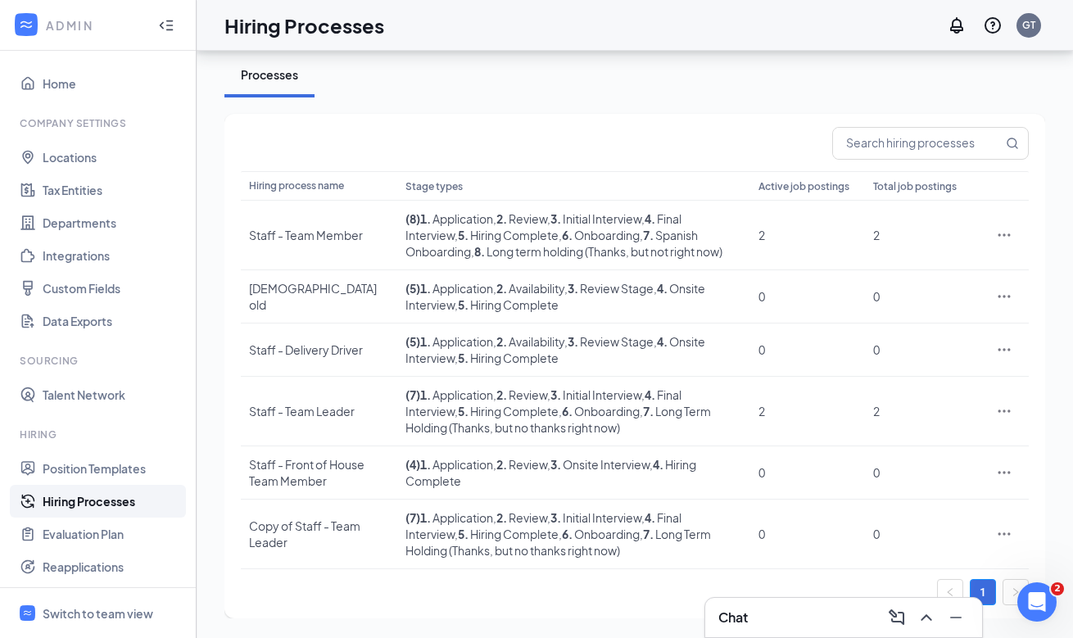
scroll to position [84, 0]
click at [1004, 531] on icon "Ellipses" at bounding box center [1004, 534] width 16 height 16
click at [936, 395] on span "Edit" at bounding box center [928, 404] width 141 height 18
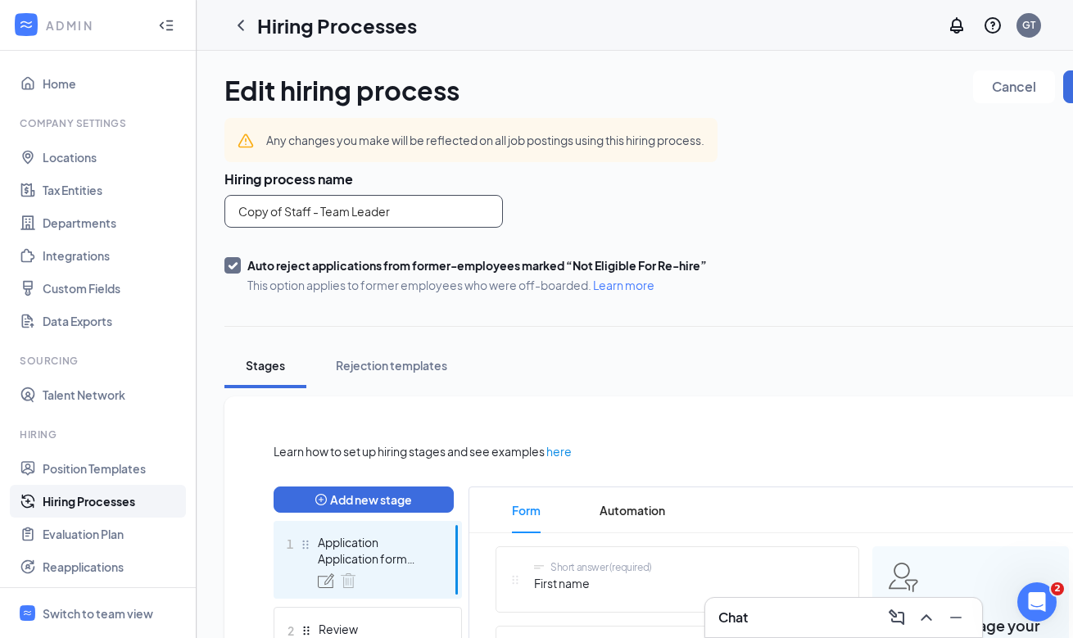
drag, startPoint x: 395, startPoint y: 187, endPoint x: 395, endPoint y: 199, distance: 11.5
click at [395, 187] on h3 "Hiring process name" at bounding box center [684, 179] width 920 height 18
click at [407, 220] on input "Copy of Staff - Team Leader" at bounding box center [363, 211] width 278 height 33
click at [408, 220] on input "Copy of Staff - Team Leader" at bounding box center [363, 211] width 278 height 33
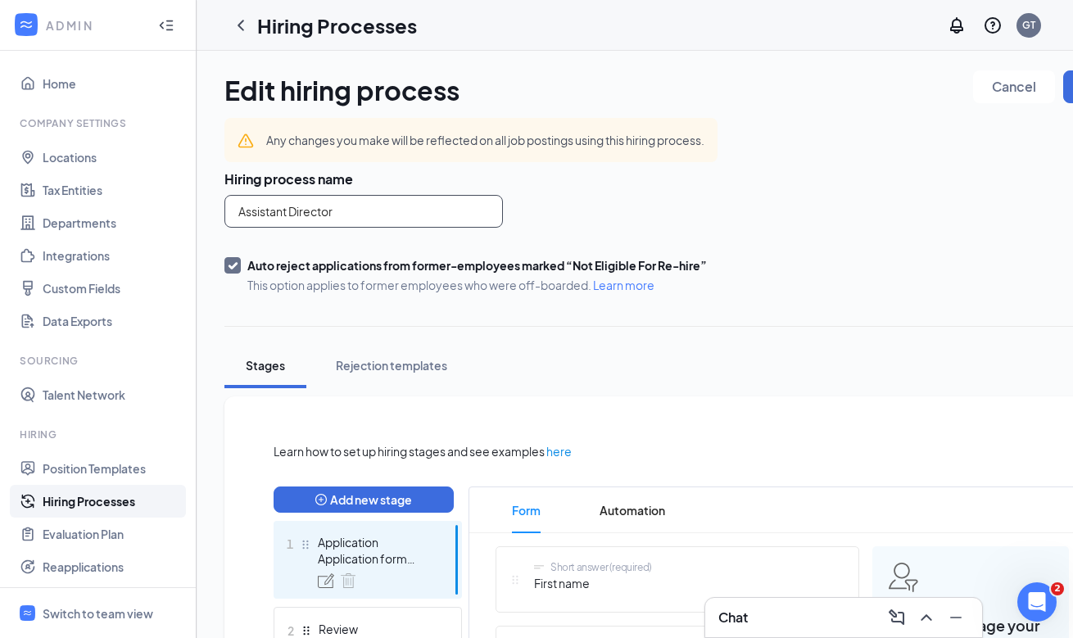
type input "Assistant Director"
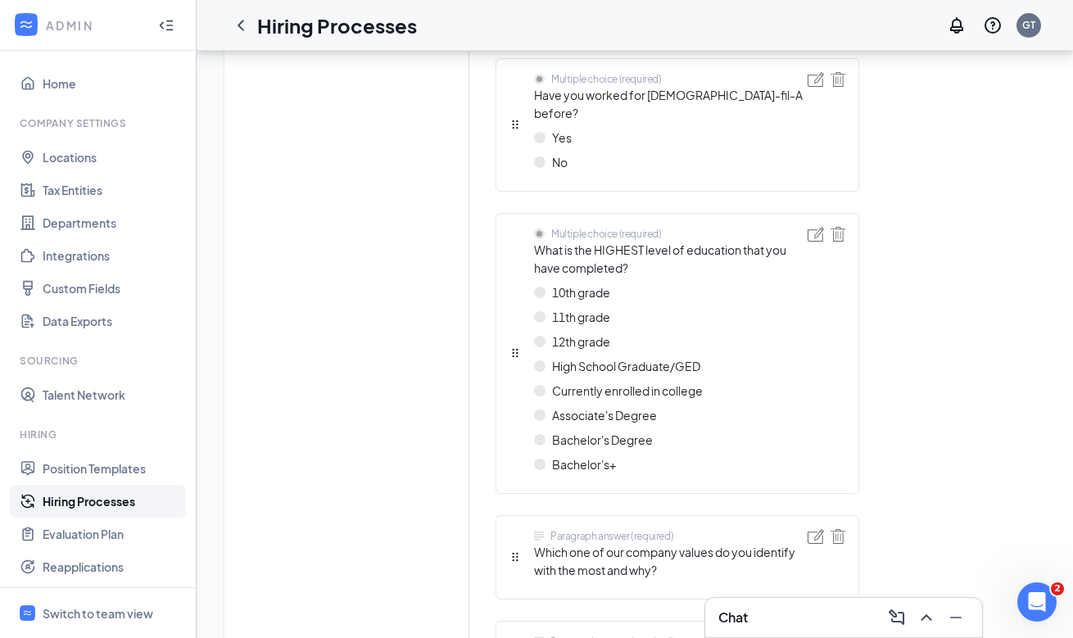
scroll to position [1032, 0]
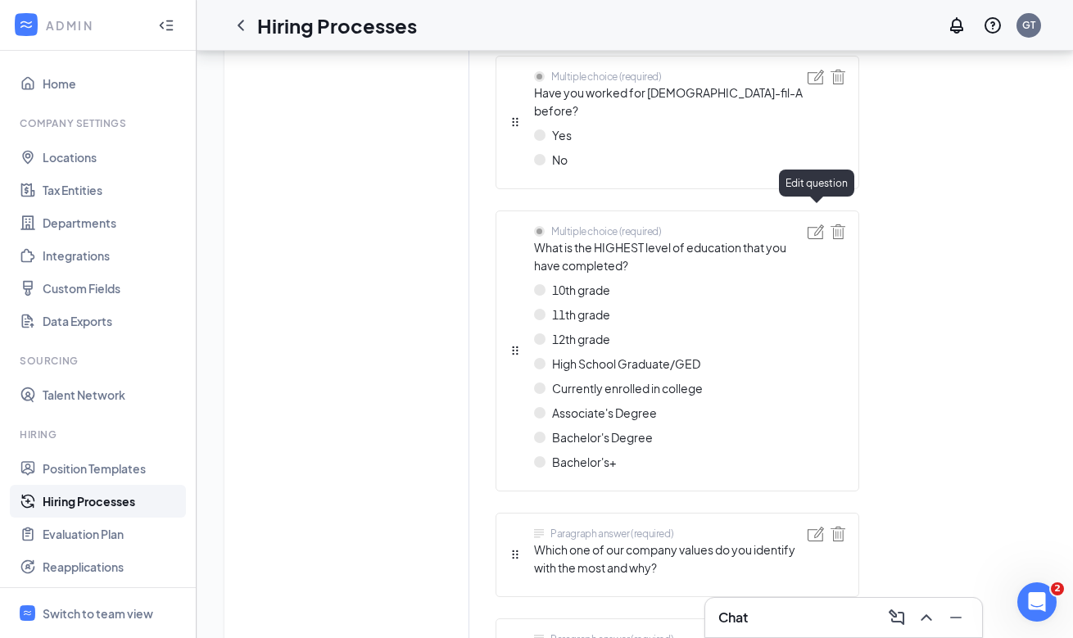
click at [809, 224] on img at bounding box center [815, 231] width 16 height 15
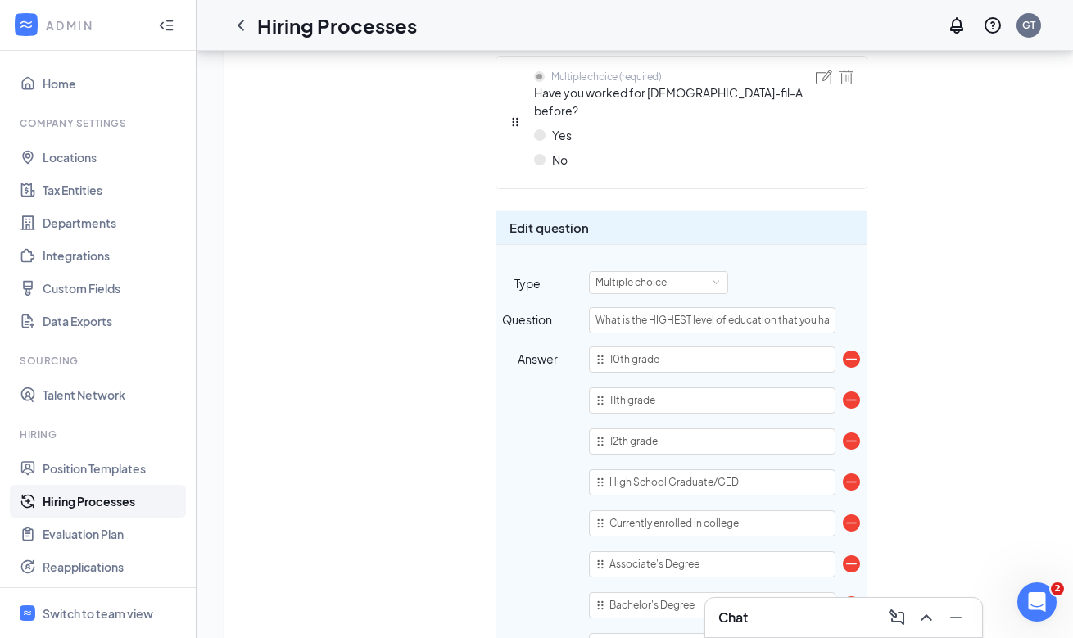
click at [849, 350] on img at bounding box center [851, 358] width 17 height 17
type input "11th grade"
type input "12th grade"
type input "High School Graduate/GED"
type input "Currently enrolled in college"
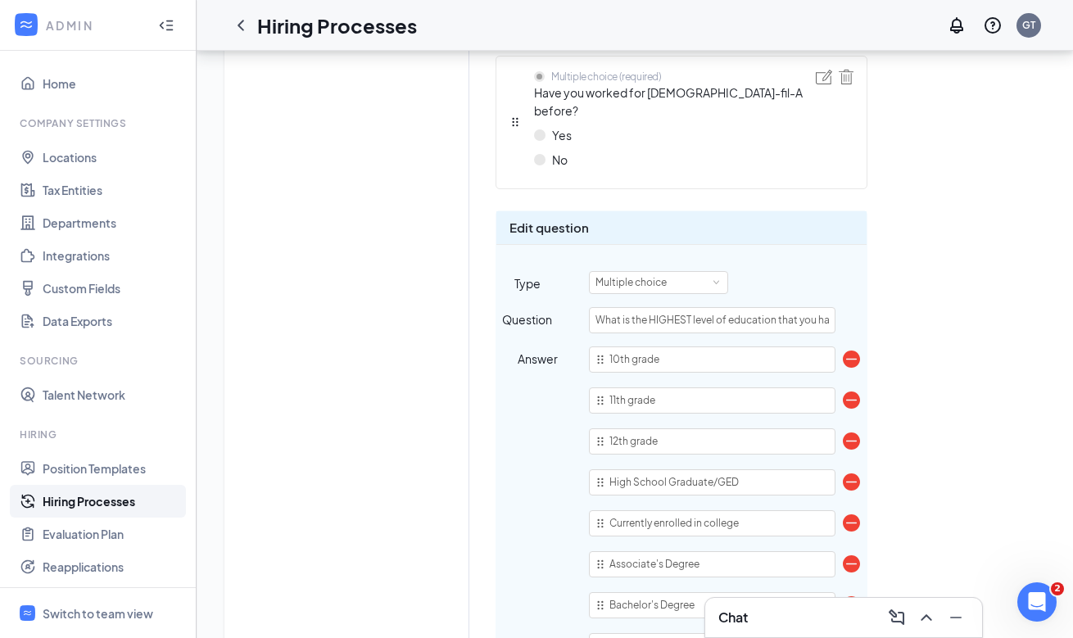
type input "Associate's Degree"
type input "Bachelor's Degree"
type input "Bachelor's+"
click at [849, 350] on img at bounding box center [851, 358] width 17 height 17
type input "12th grade"
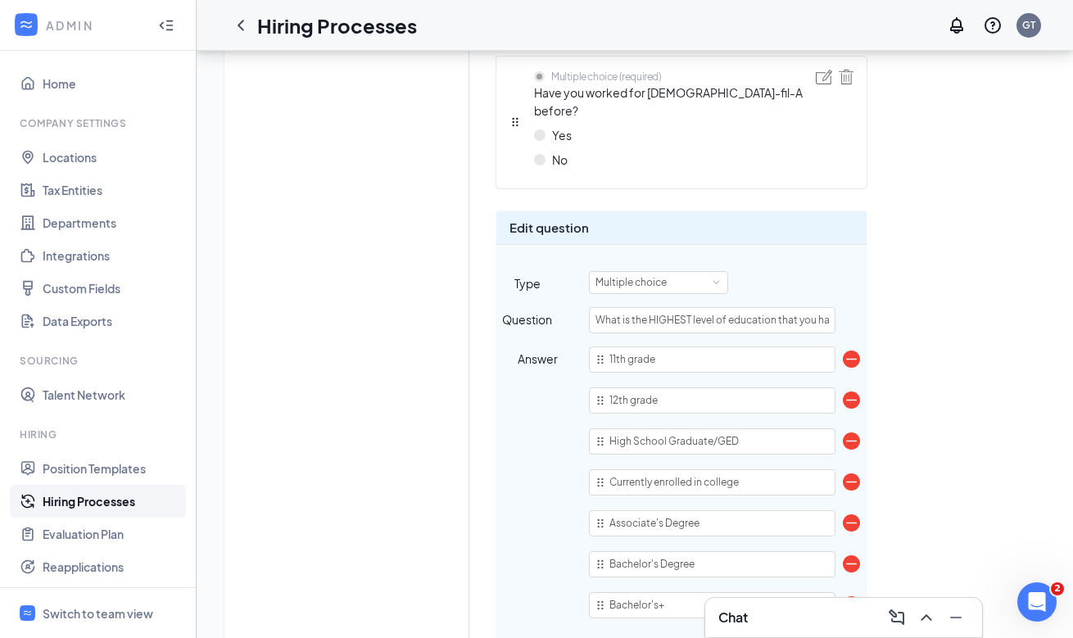
type input "High School Graduate/GED"
type input "Currently enrolled in college"
type input "Associate's Degree"
type input "Bachelor's Degree"
type input "Bachelor's+"
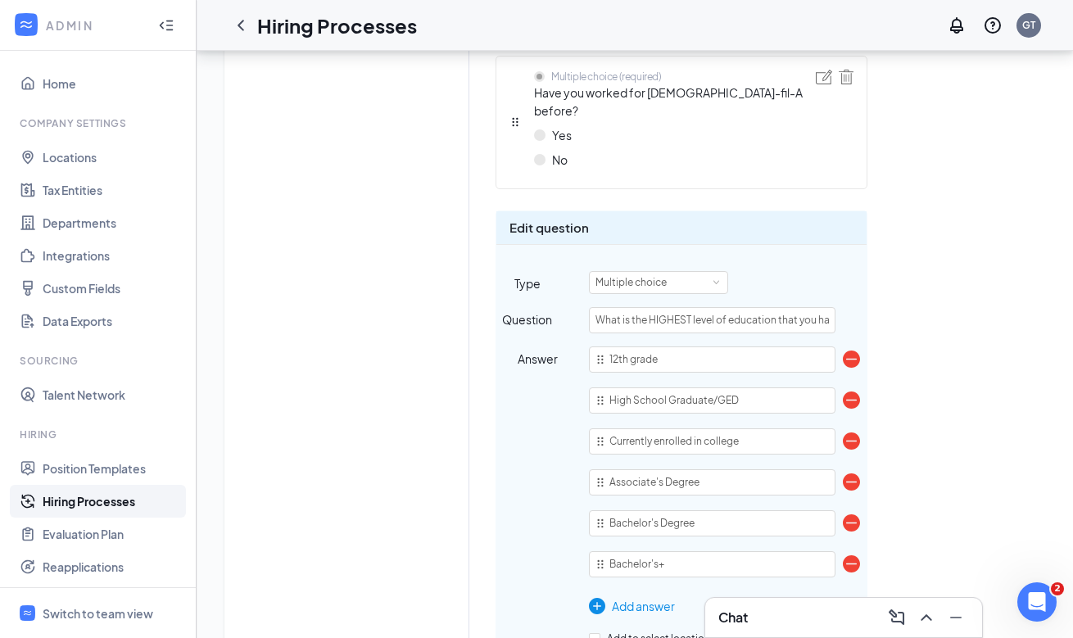
click at [849, 350] on img at bounding box center [851, 358] width 17 height 17
type input "High School Graduate/GED"
type input "Currently enrolled in college"
type input "Associate's Degree"
type input "Bachelor's Degree"
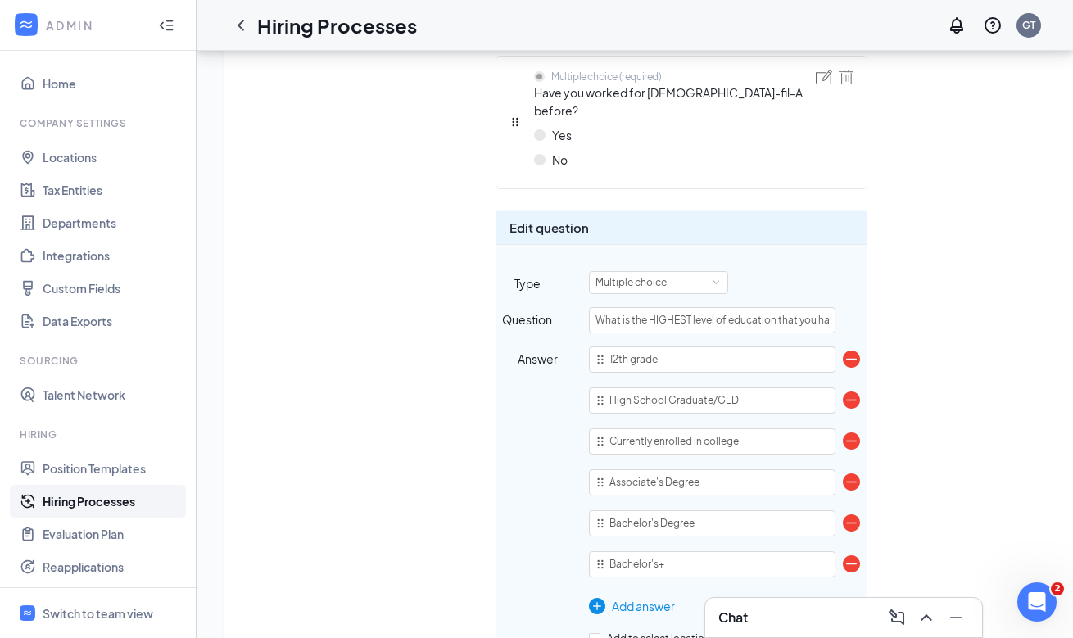
type input "Bachelor's+"
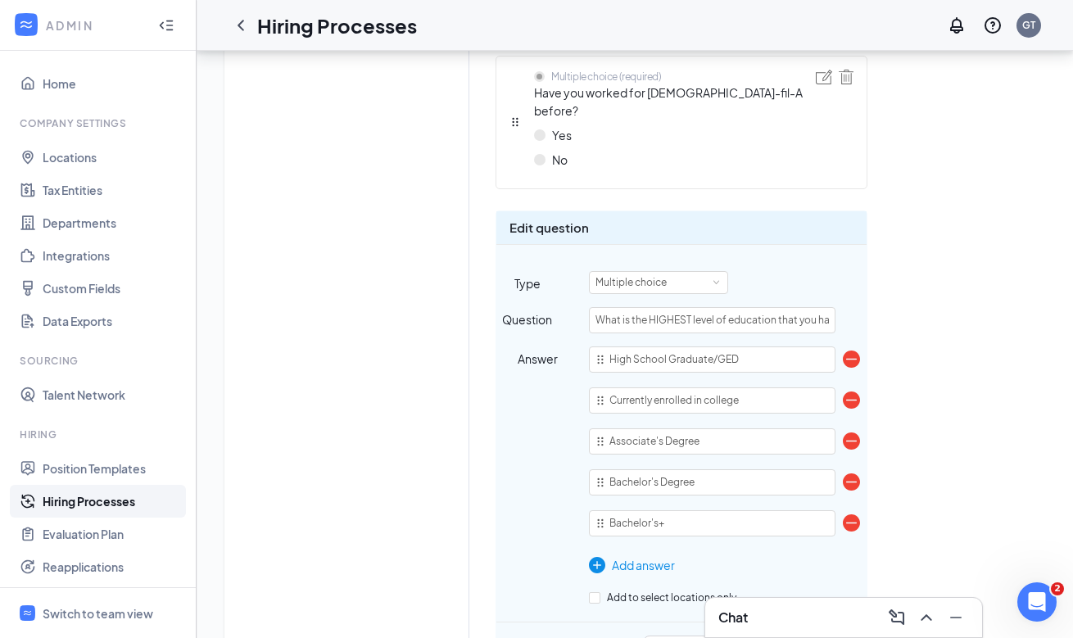
click at [849, 350] on img at bounding box center [851, 358] width 17 height 17
type input "Currently enrolled in college"
type input "Associate's Degree"
type input "Bachelor's Degree"
type input "Bachelor's+"
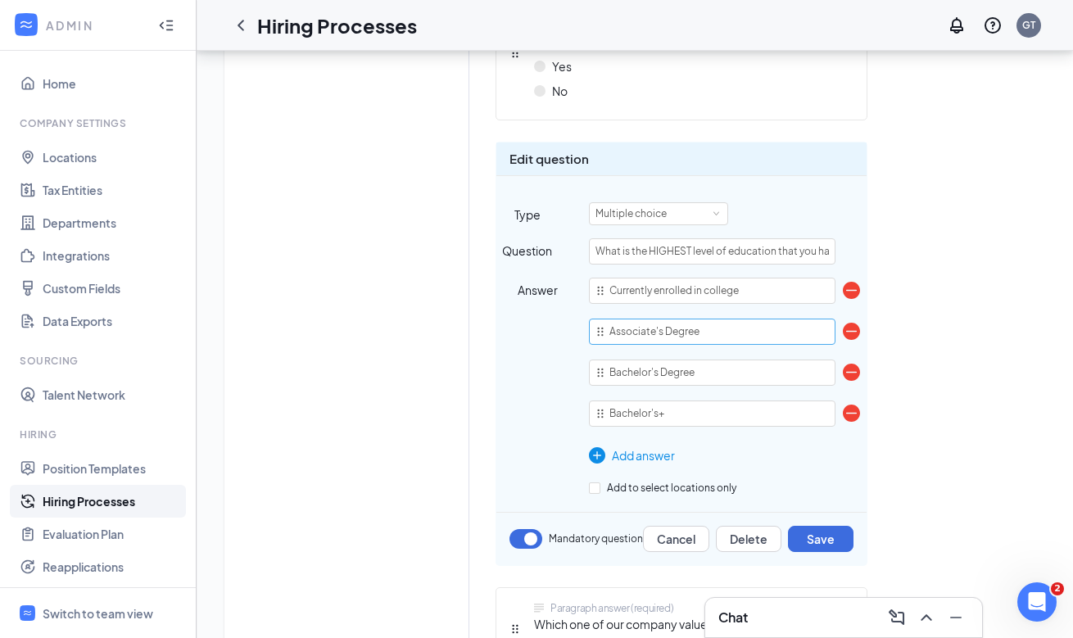
scroll to position [1121, 0]
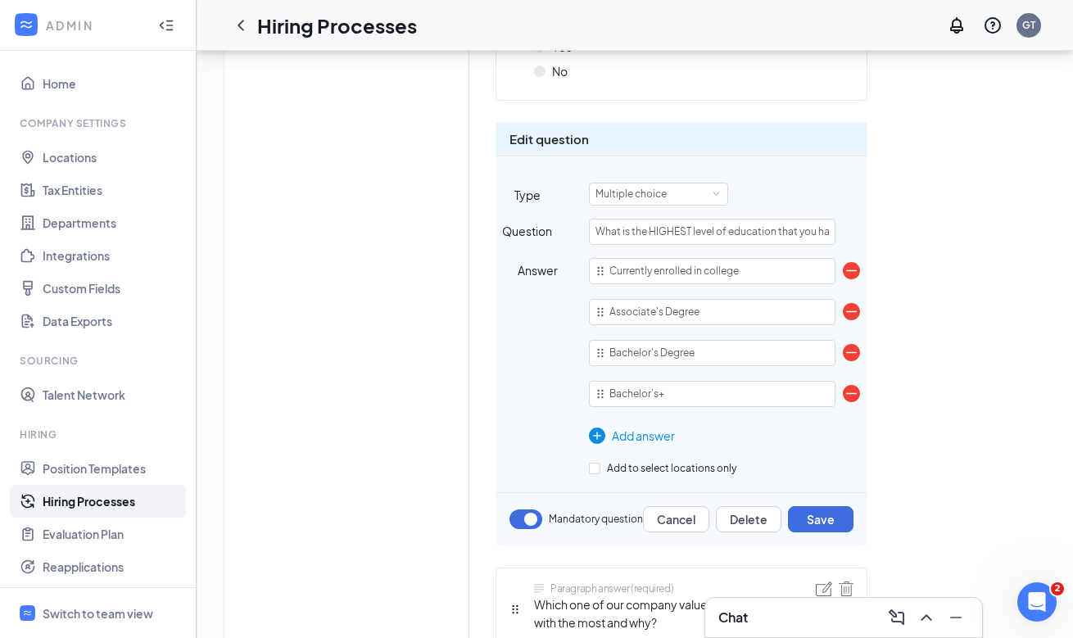
click at [854, 262] on img at bounding box center [851, 270] width 17 height 17
type input "Associate's Degree"
type input "Bachelor's Degree"
type input "Bachelor's+"
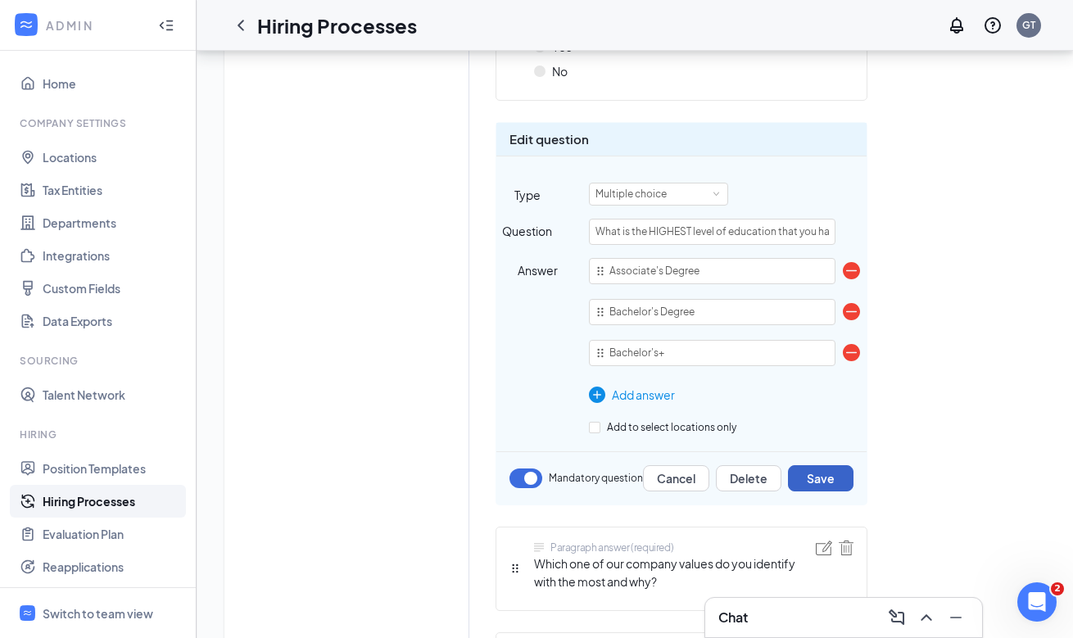
click at [822, 465] on button "Save" at bounding box center [821, 478] width 66 height 26
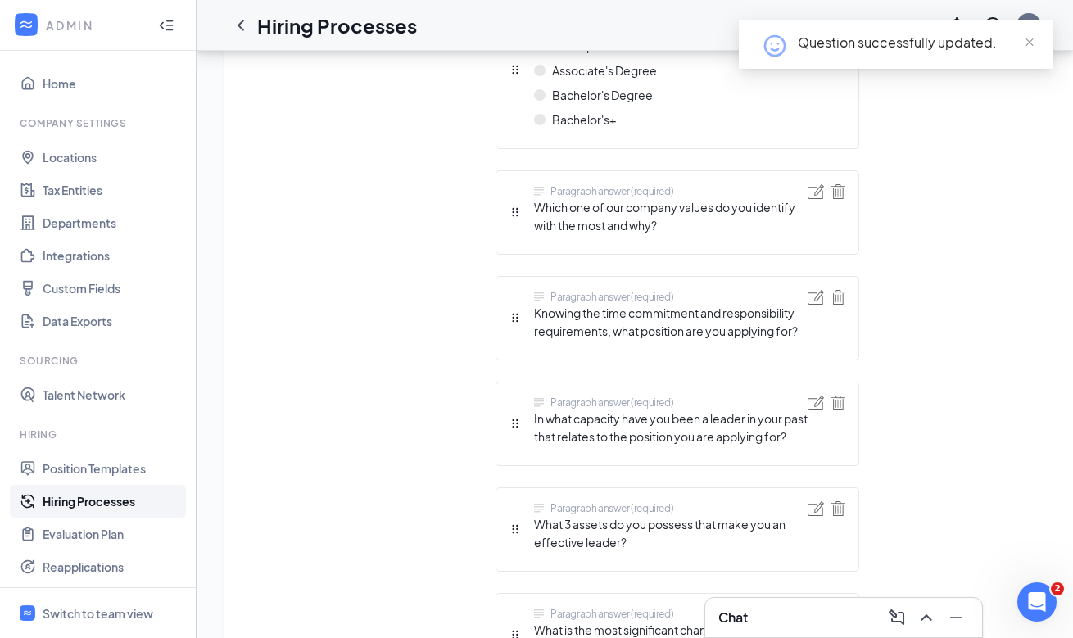
scroll to position [1253, 0]
click at [835, 289] on img at bounding box center [837, 296] width 15 height 15
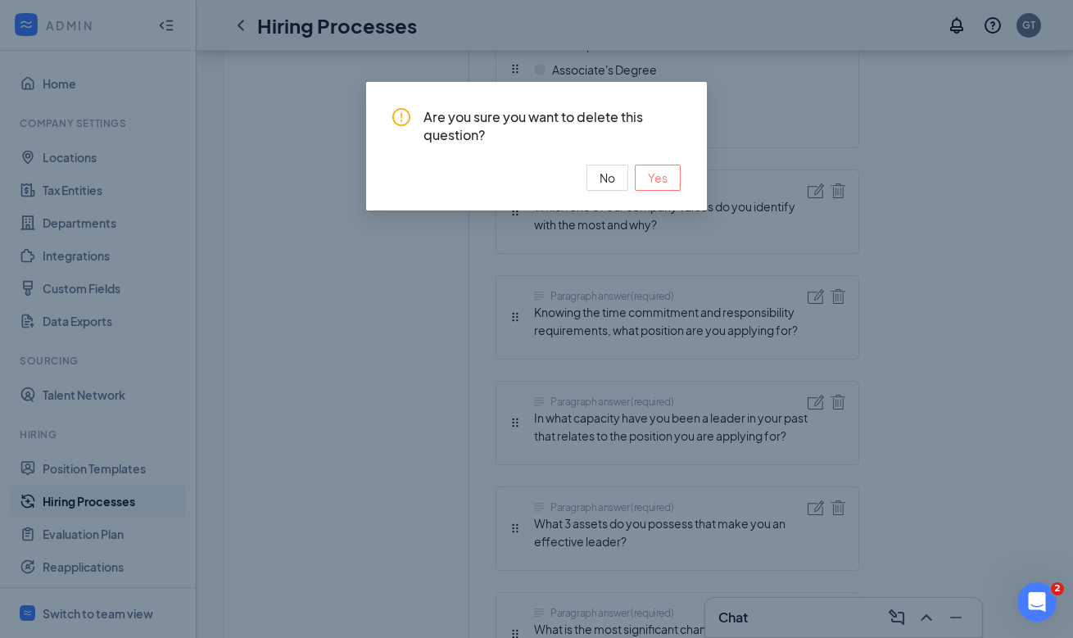
click at [651, 183] on span "Yes" at bounding box center [658, 178] width 20 height 18
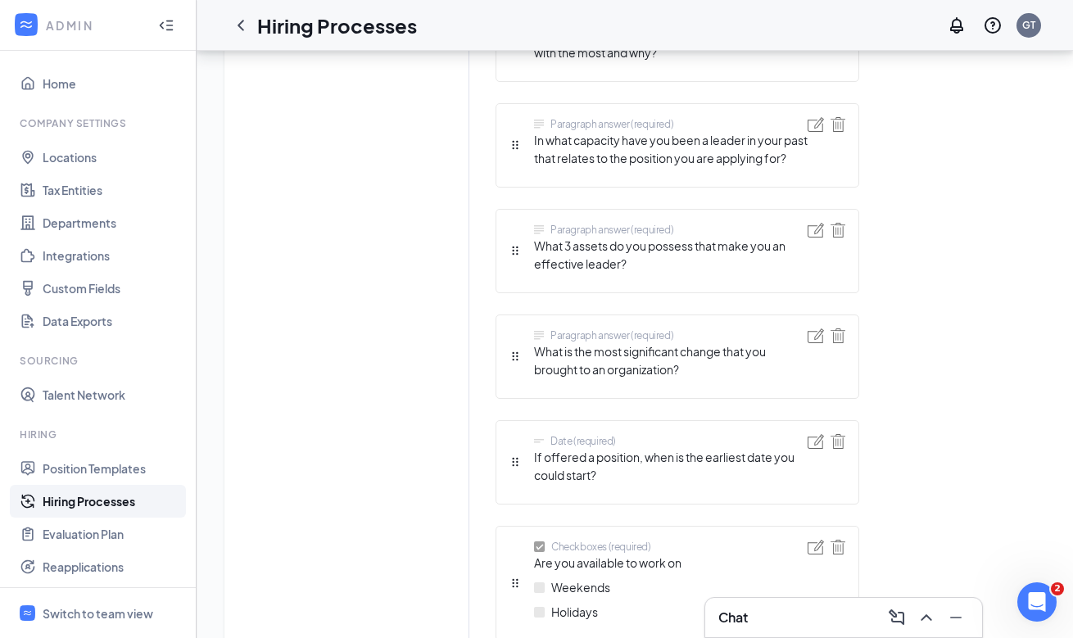
scroll to position [1433, 0]
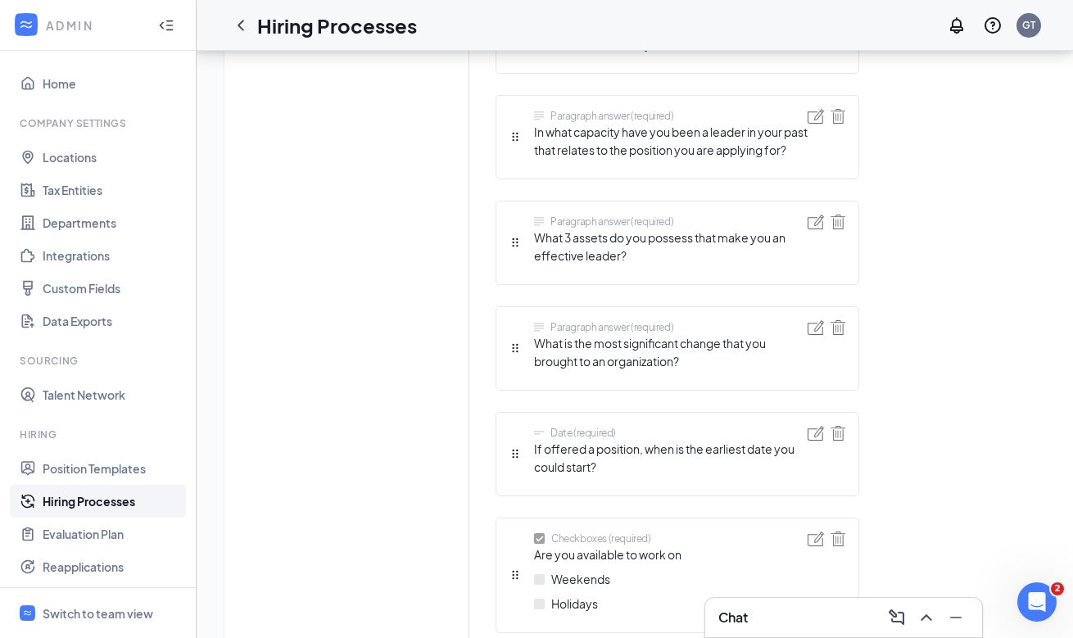
click at [814, 431] on img at bounding box center [815, 433] width 16 height 15
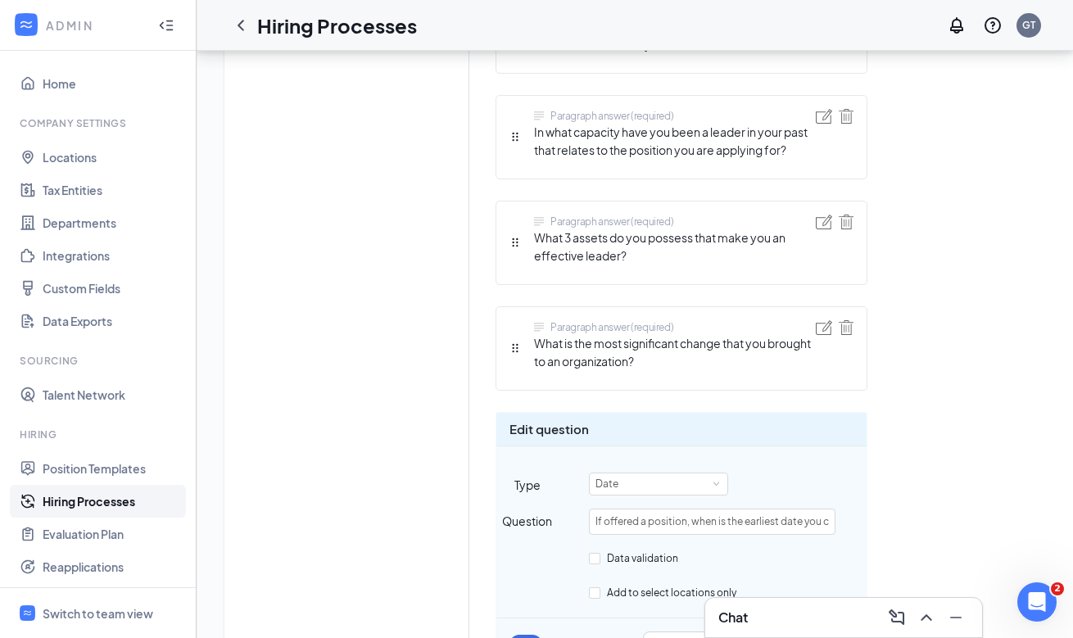
click at [666, 448] on div "Edit question Type Date Question If offered a position, when is the earliest da…" at bounding box center [681, 542] width 372 height 260
click at [666, 452] on div "Edit question Type Date Question If offered a position, when is the earliest da…" at bounding box center [681, 542] width 372 height 260
click at [669, 473] on div "Date" at bounding box center [658, 483] width 126 height 21
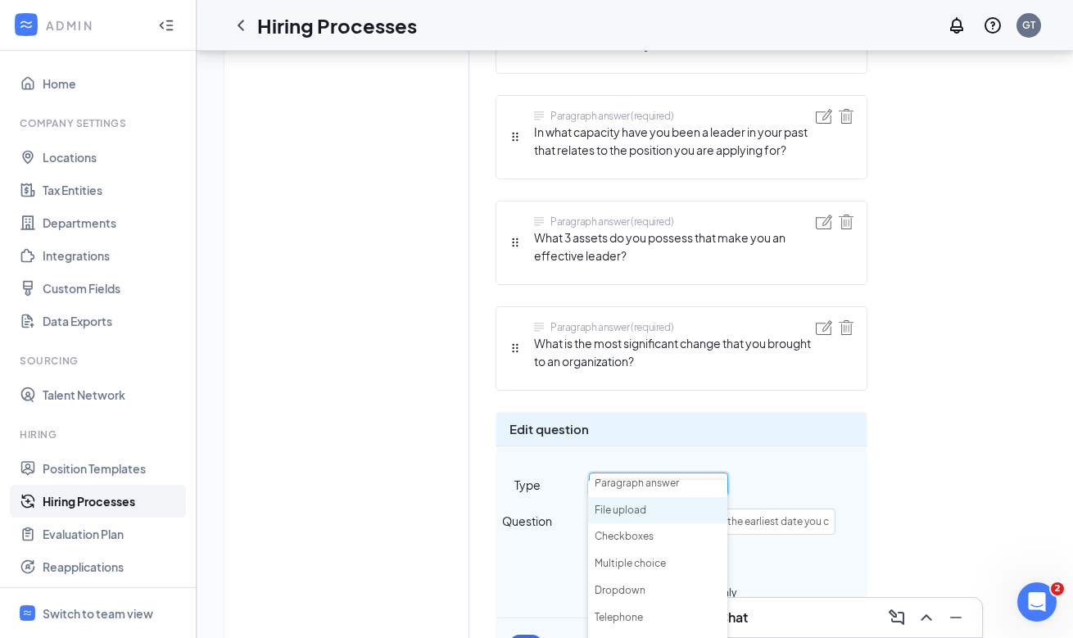
scroll to position [0, 0]
click at [662, 524] on li "Short answer" at bounding box center [657, 520] width 139 height 27
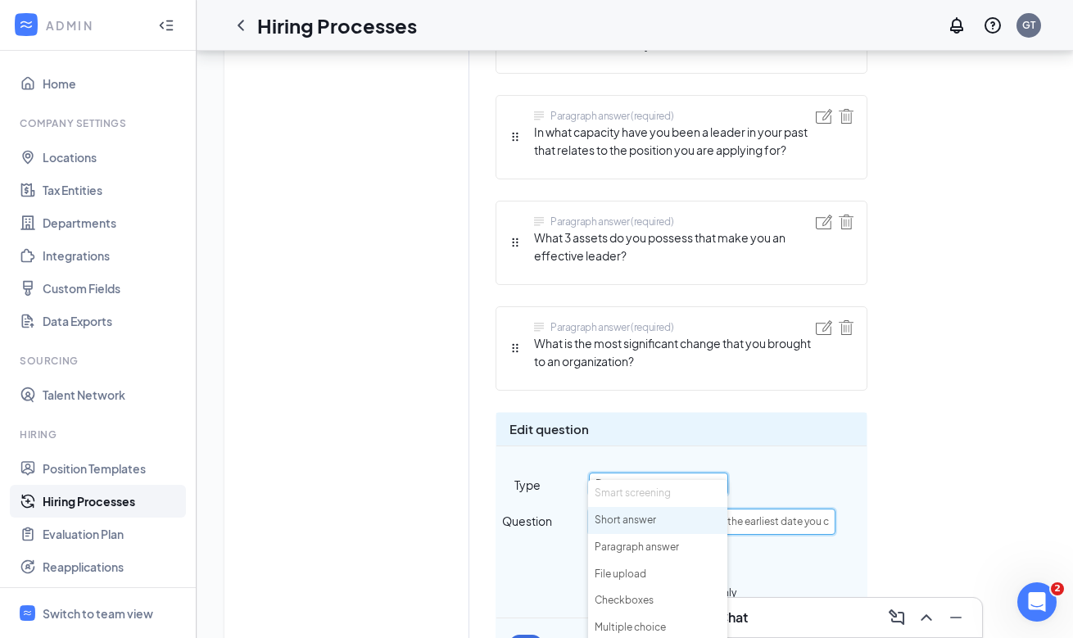
scroll to position [0, 47]
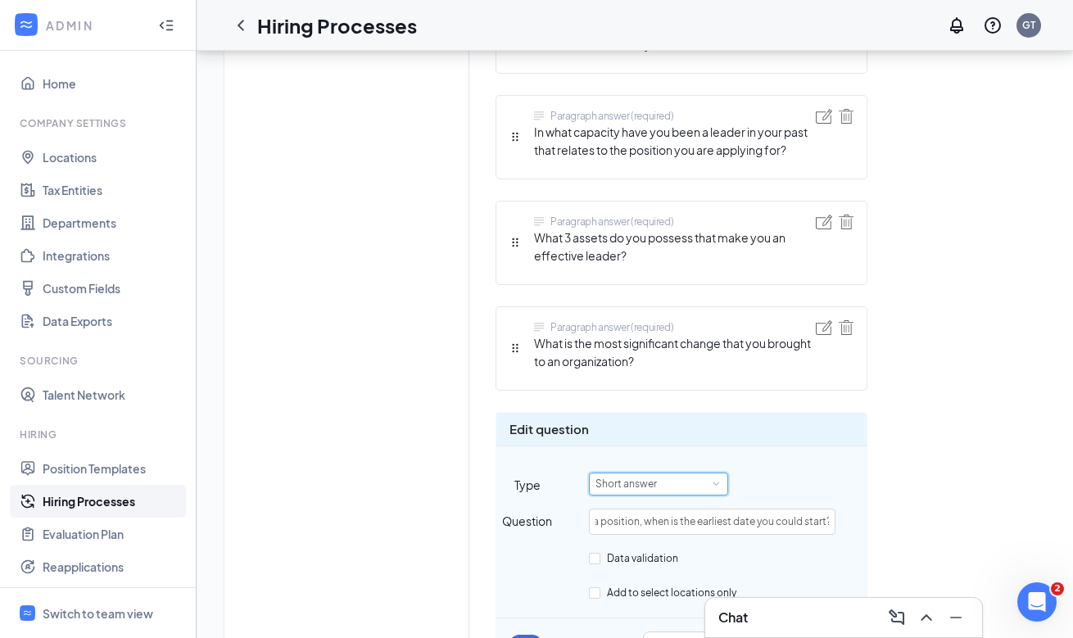
click at [676, 473] on div "Short answer" at bounding box center [658, 483] width 126 height 21
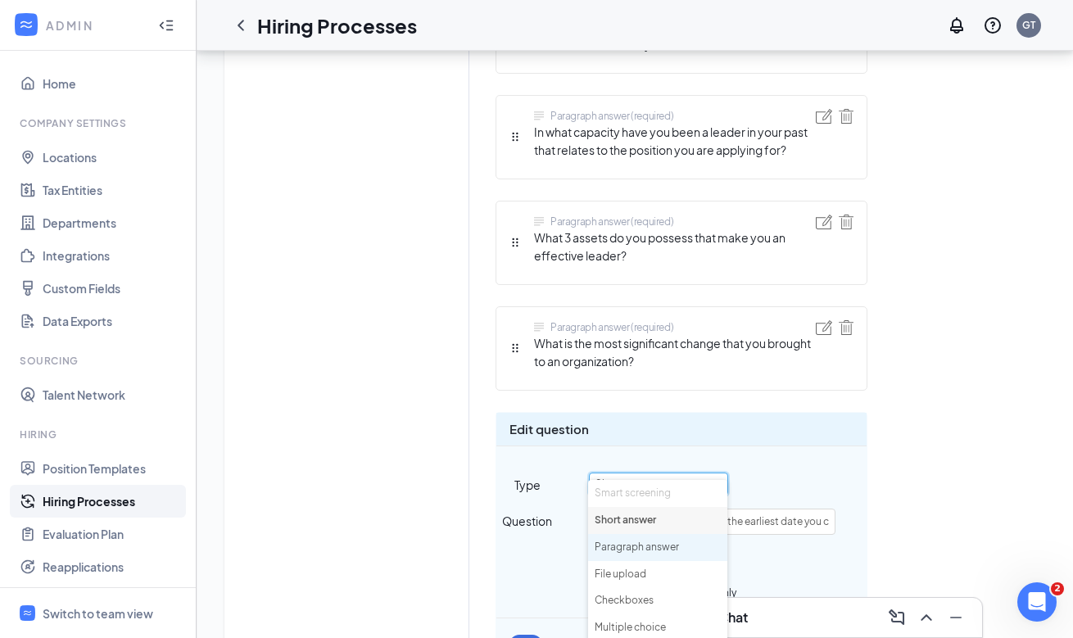
click at [675, 542] on li "Paragraph answer" at bounding box center [657, 547] width 139 height 27
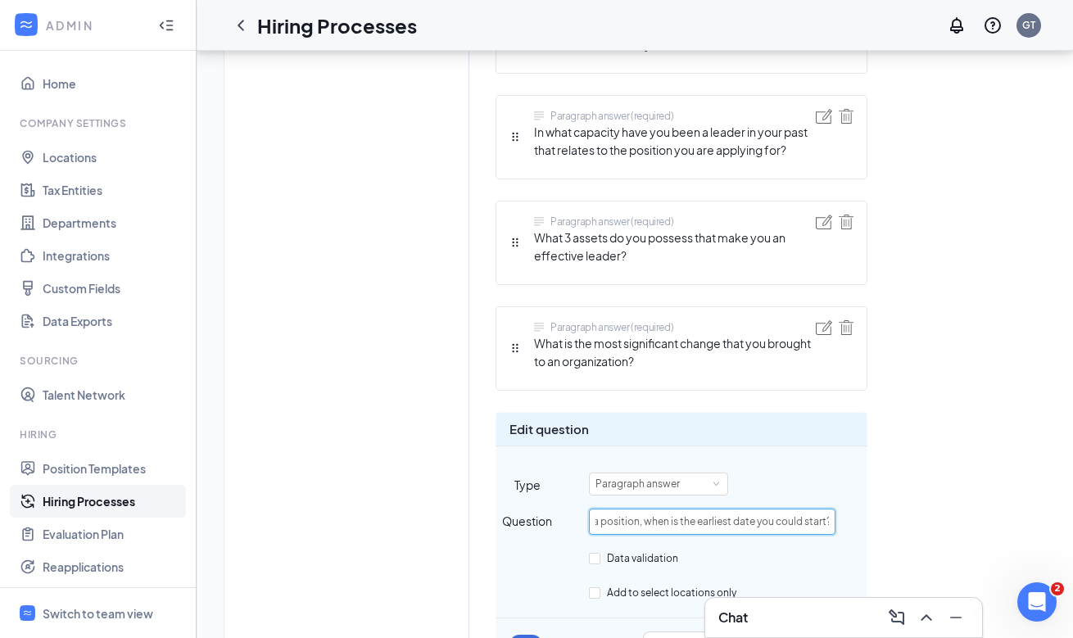
click at [716, 508] on input "If offered a position, when is the earliest date you could start?" at bounding box center [712, 521] width 246 height 26
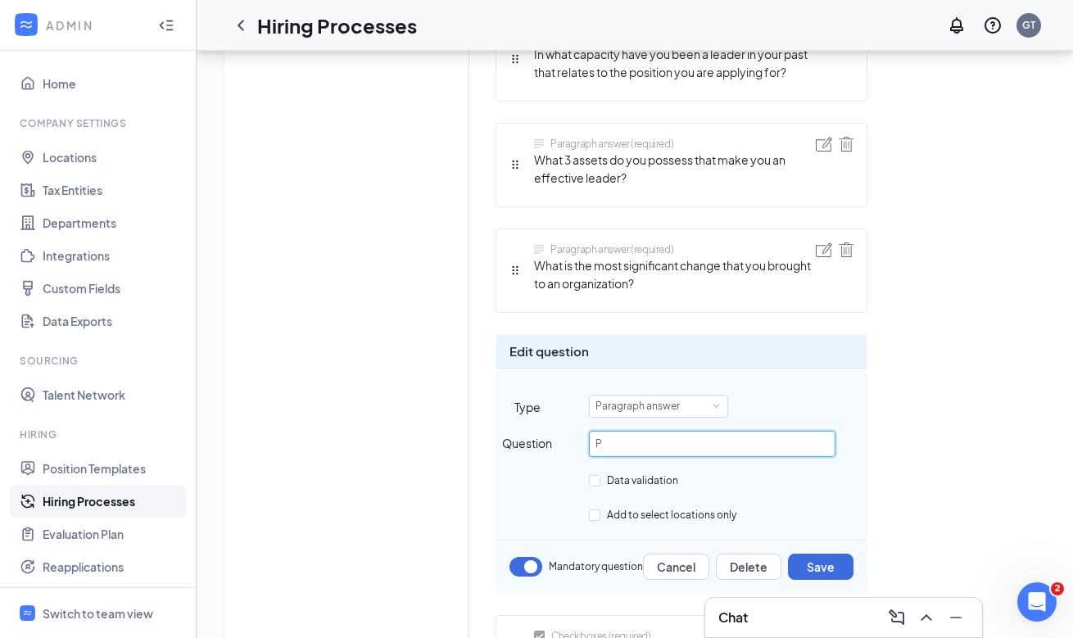
scroll to position [0, 0]
click at [749, 431] on input "Please detail your teaching" at bounding box center [712, 444] width 246 height 26
paste input "Teaching Experience Training Experience in Quick Service Management Experience …"
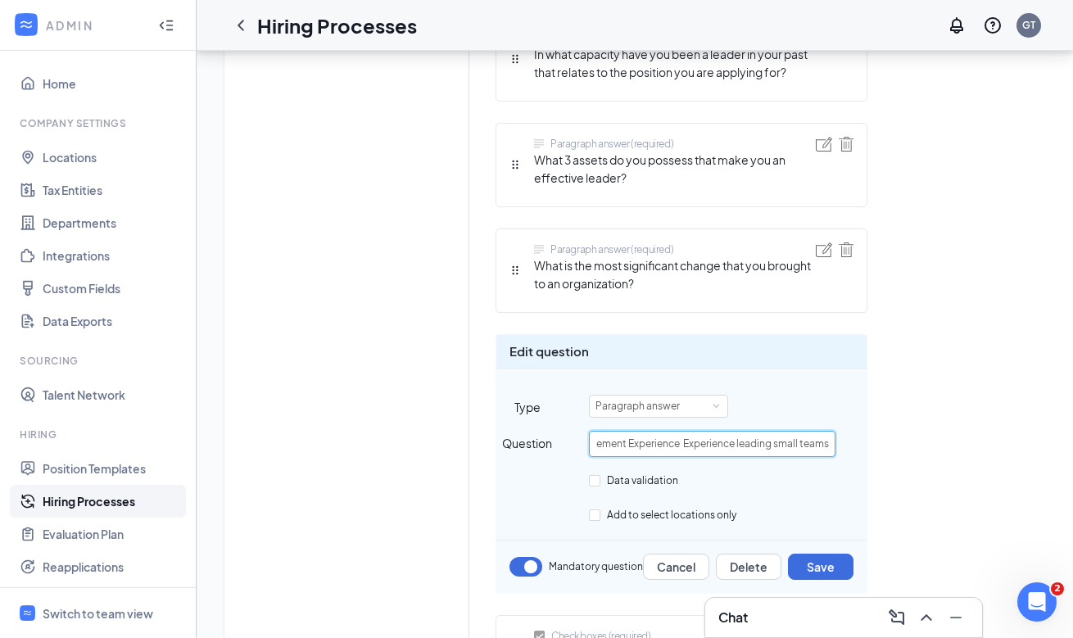
click at [679, 431] on input "Please detail your experience in the following areas: Teaching Experience Train…" at bounding box center [712, 444] width 246 height 26
click at [626, 431] on input "Please detail your experience in the following areas: Teaching Experience Train…" at bounding box center [712, 444] width 246 height 26
click at [705, 431] on input "Please detail your experience in the following areas: Teaching Experience Train…" at bounding box center [712, 444] width 246 height 26
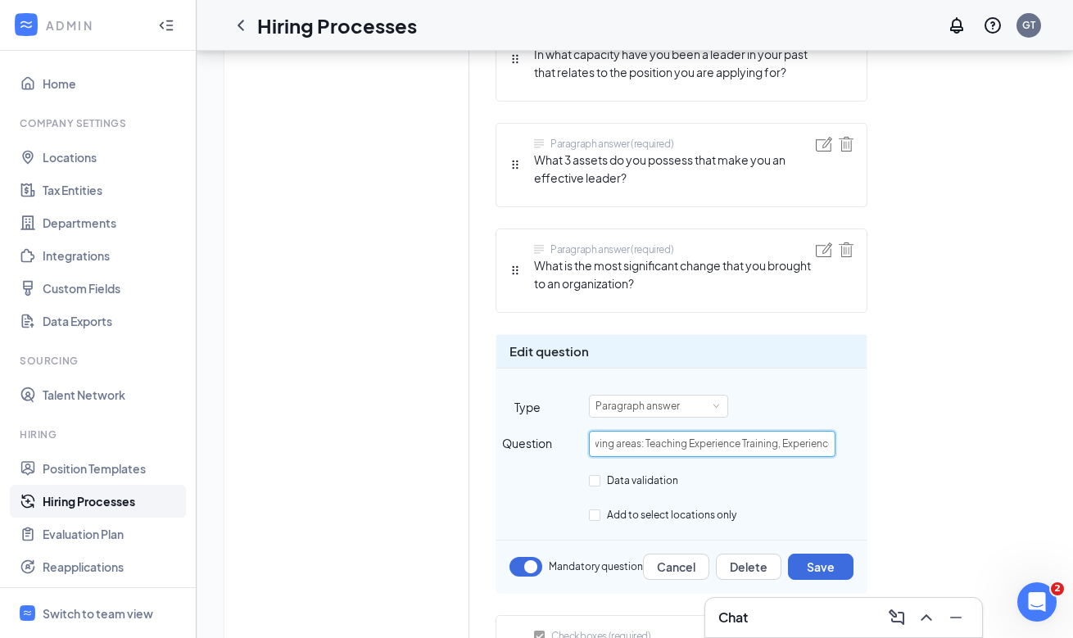
scroll to position [0, 172]
click at [758, 431] on input "Please detail your experience in the following areas: Teaching Experience Train…" at bounding box center [712, 444] width 246 height 26
click at [805, 431] on input "Please detail your experience in the following areas: Teaching Experience, Trai…" at bounding box center [712, 444] width 246 height 26
click at [731, 431] on input "Please detail your experience in the following areas: Teaching Experience, Trai…" at bounding box center [712, 444] width 246 height 26
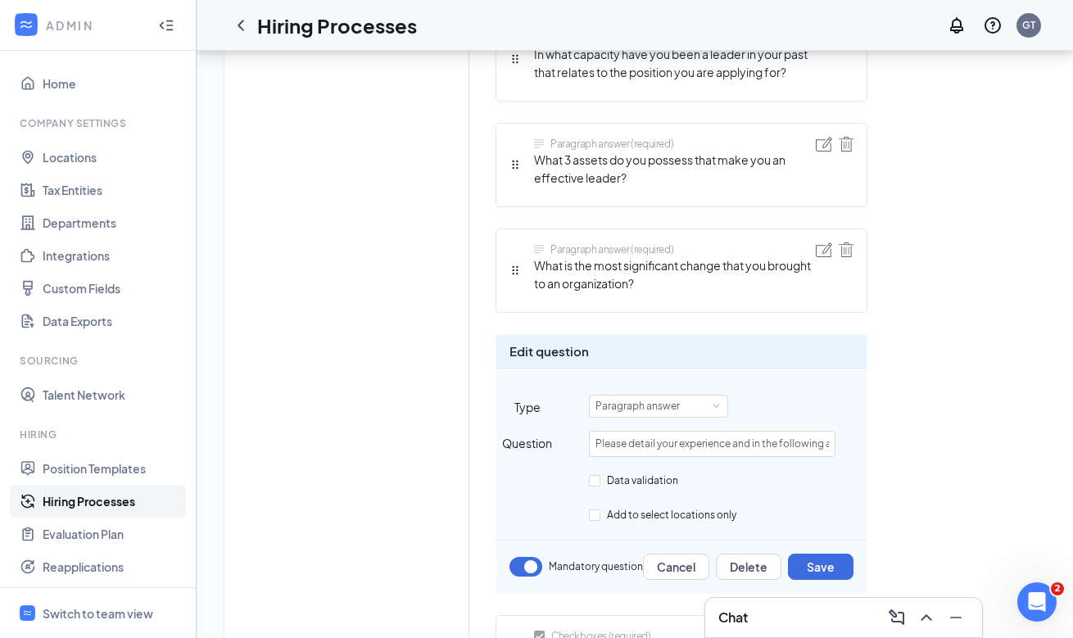
click at [433, 127] on div "Add new stage 1 Application Application form stage 2 Review Review stage 3 Init…" at bounding box center [367, 169] width 188 height 2386
click at [770, 431] on input "Please detail your experience and in the following areas: Teaching Experience, …" at bounding box center [712, 444] width 246 height 26
click at [749, 431] on input "Please detail your experience and in the following areas: Teaching Experience, …" at bounding box center [712, 444] width 246 height 26
type input "Please detail your experience and tenure in the following areas: Teaching Exper…"
click at [819, 553] on button "Save" at bounding box center [821, 566] width 66 height 26
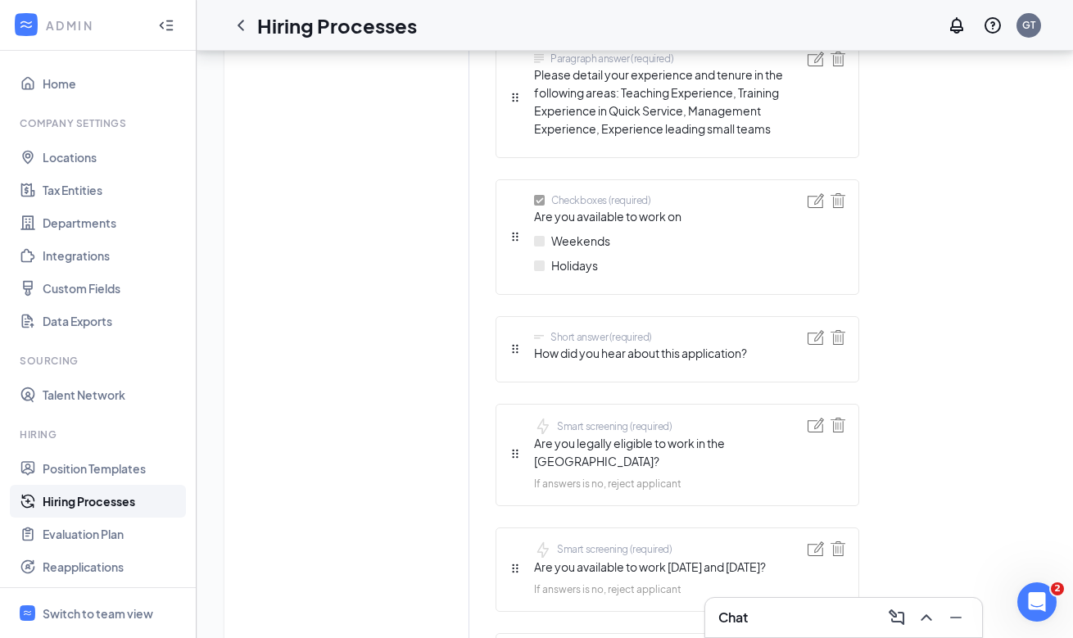
scroll to position [1811, 0]
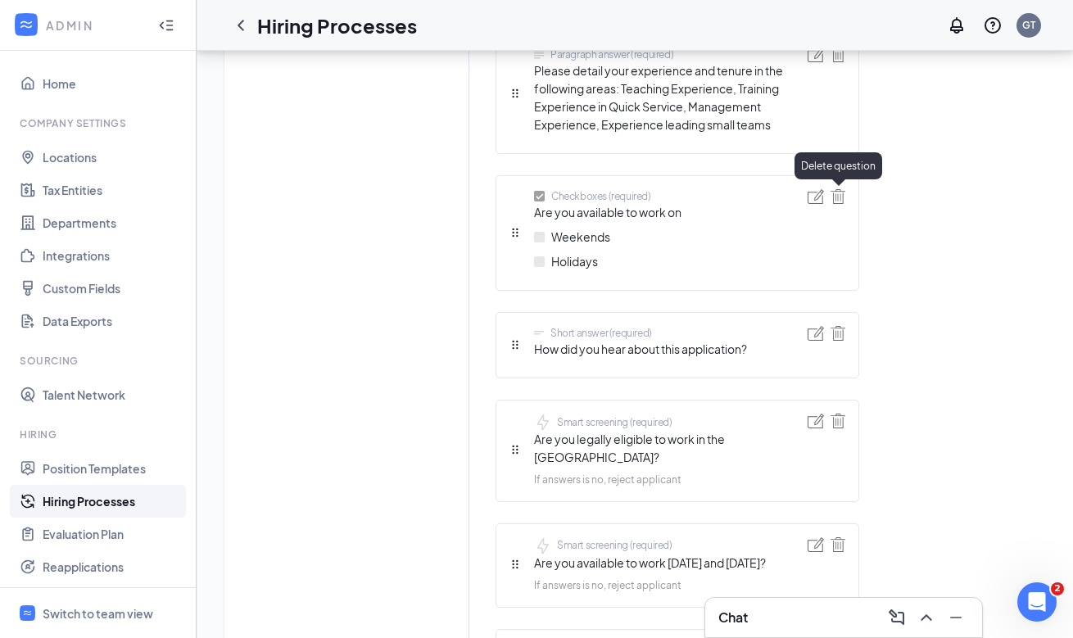
click at [840, 194] on img at bounding box center [837, 196] width 15 height 15
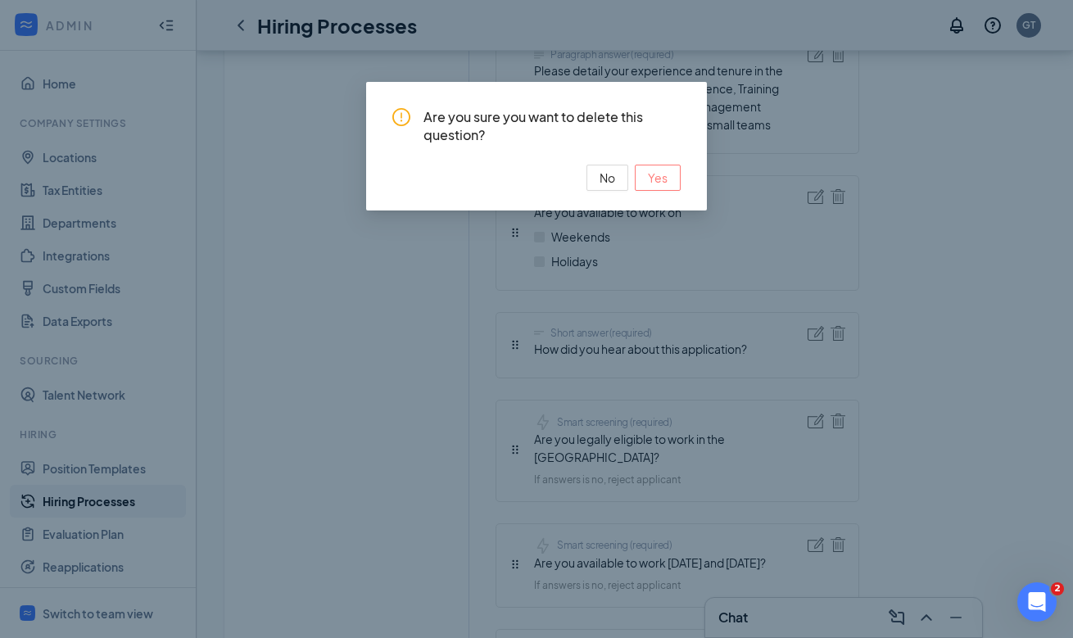
click at [657, 183] on span "Yes" at bounding box center [658, 178] width 20 height 18
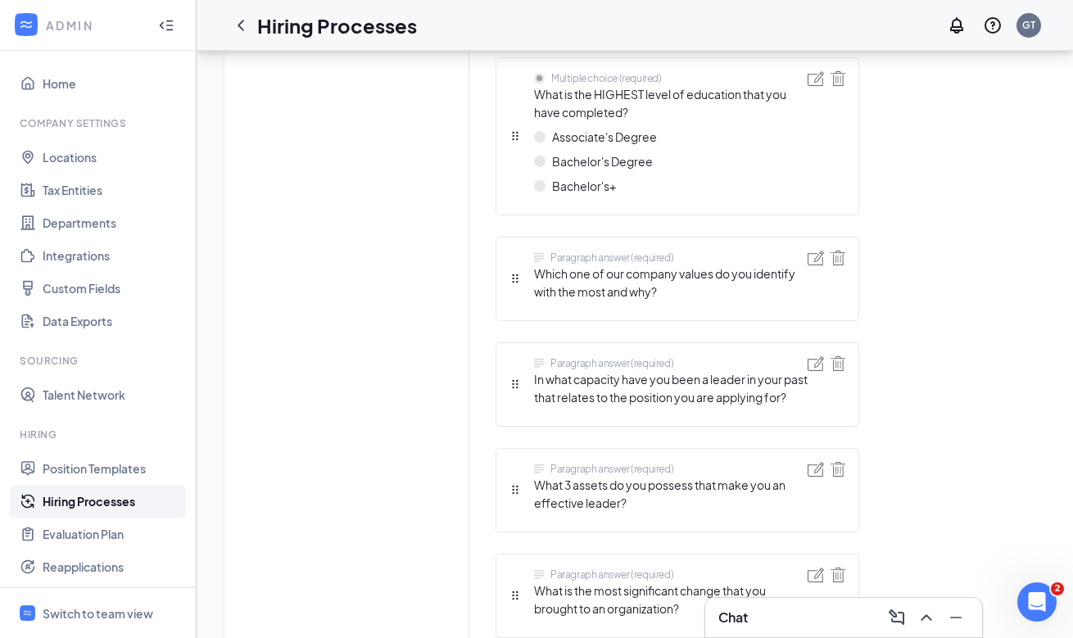
scroll to position [1181, 0]
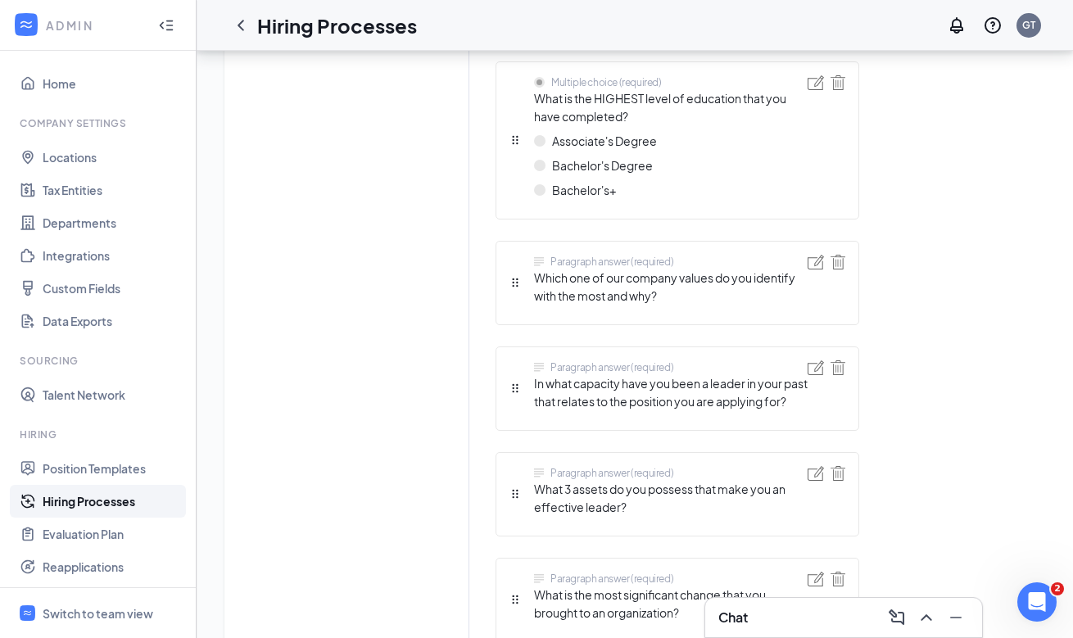
click at [727, 383] on span "In what capacity have you been a leader in your past that relates to the positi…" at bounding box center [670, 392] width 273 height 36
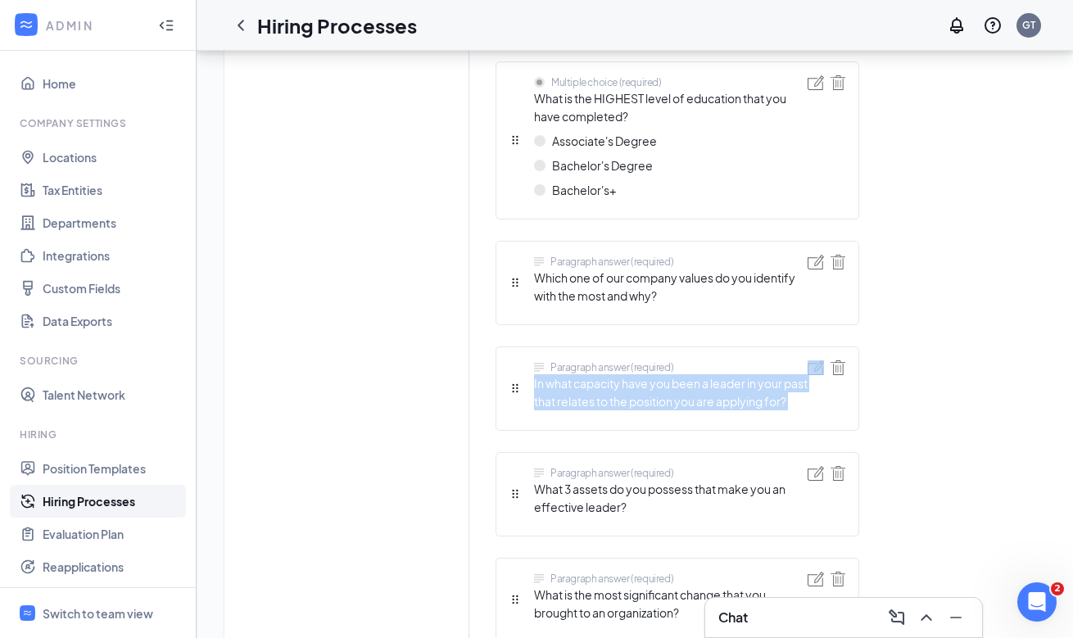
click at [727, 383] on span "In what capacity have you been a leader in your past that relates to the positi…" at bounding box center [670, 392] width 273 height 36
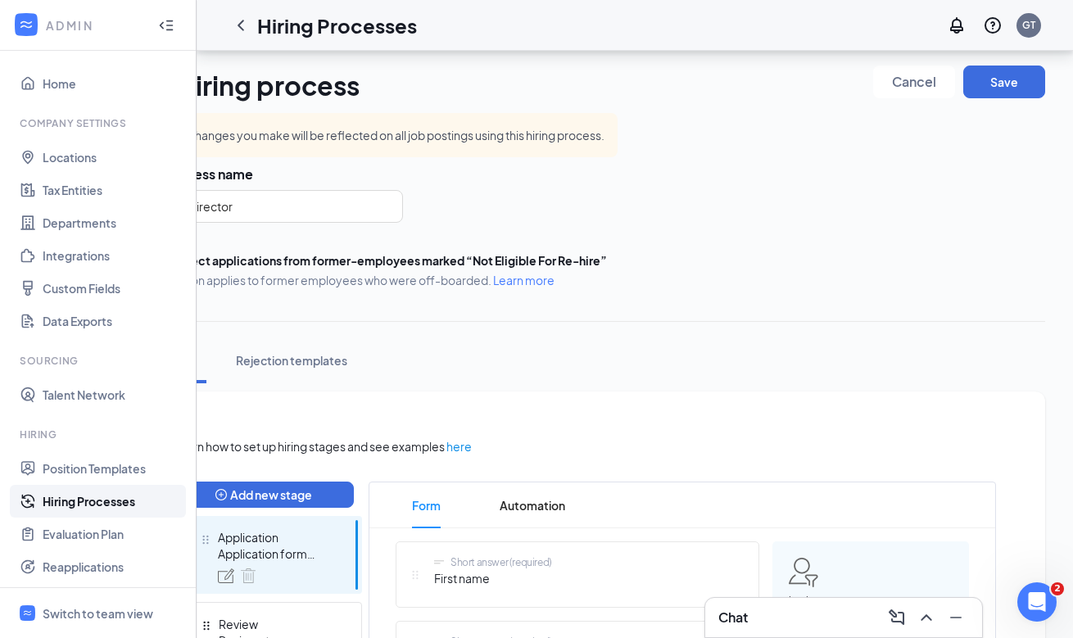
scroll to position [0, 0]
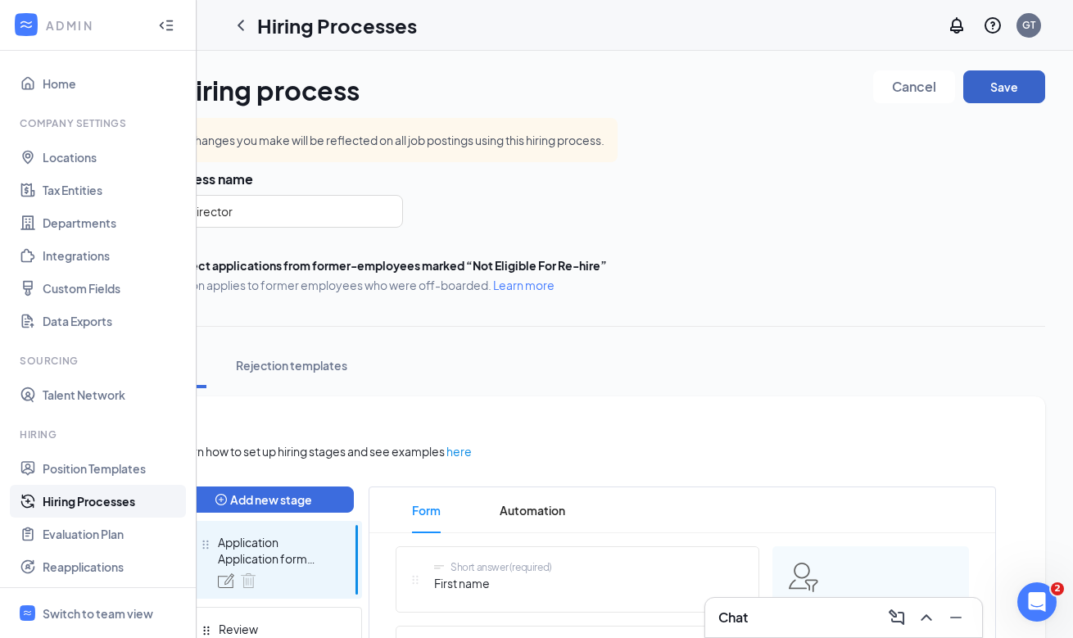
click at [1003, 97] on button "Save" at bounding box center [1004, 86] width 82 height 33
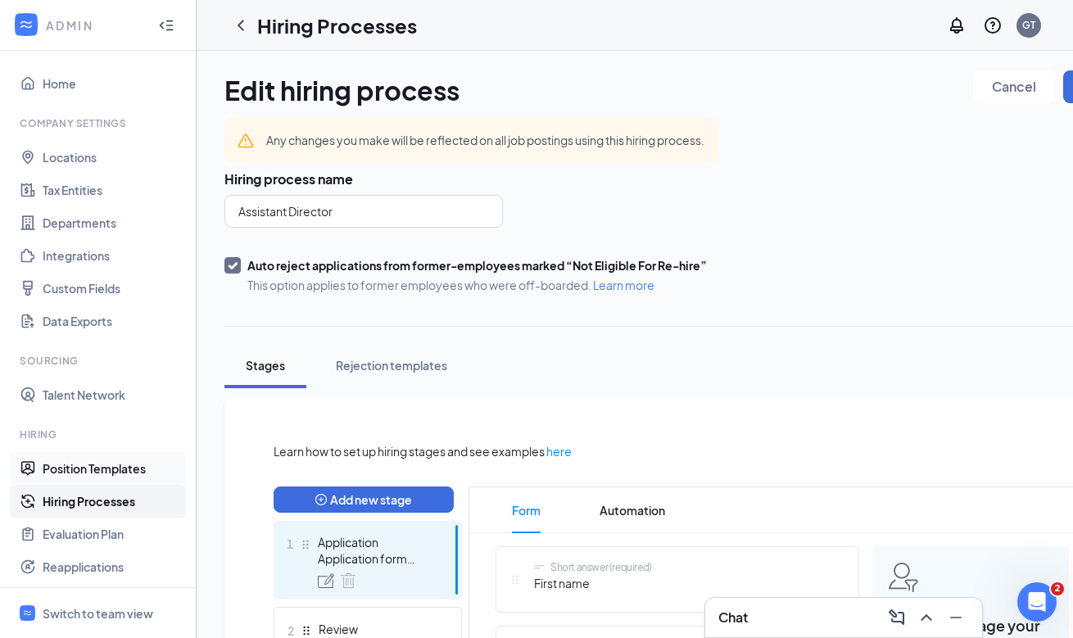
click at [136, 469] on link "Position Templates" at bounding box center [113, 468] width 140 height 33
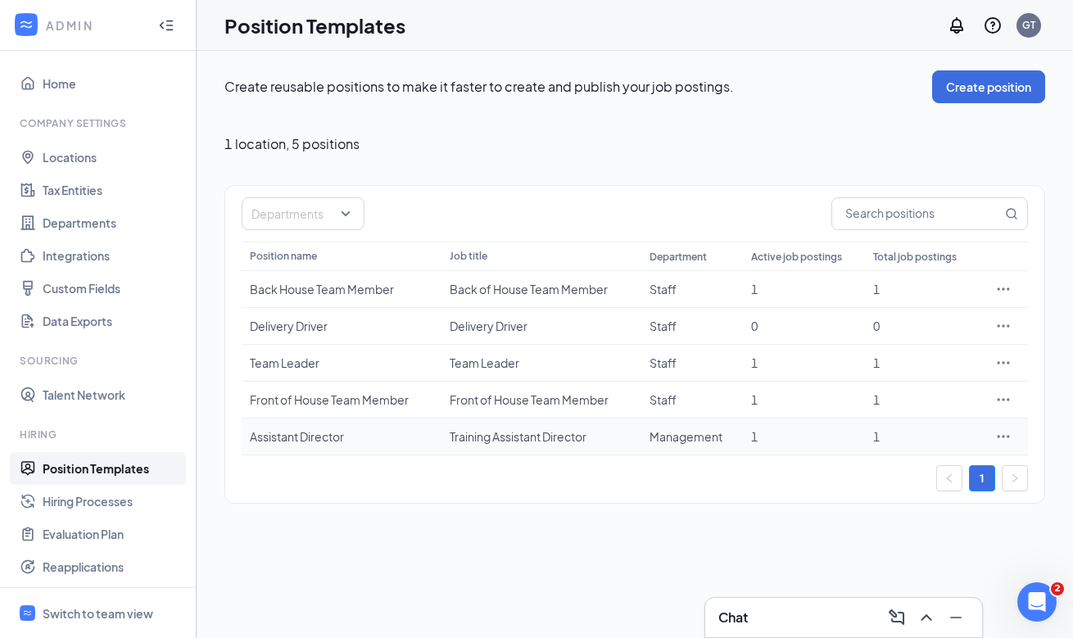
click at [277, 436] on div "Assistant Director" at bounding box center [341, 436] width 183 height 16
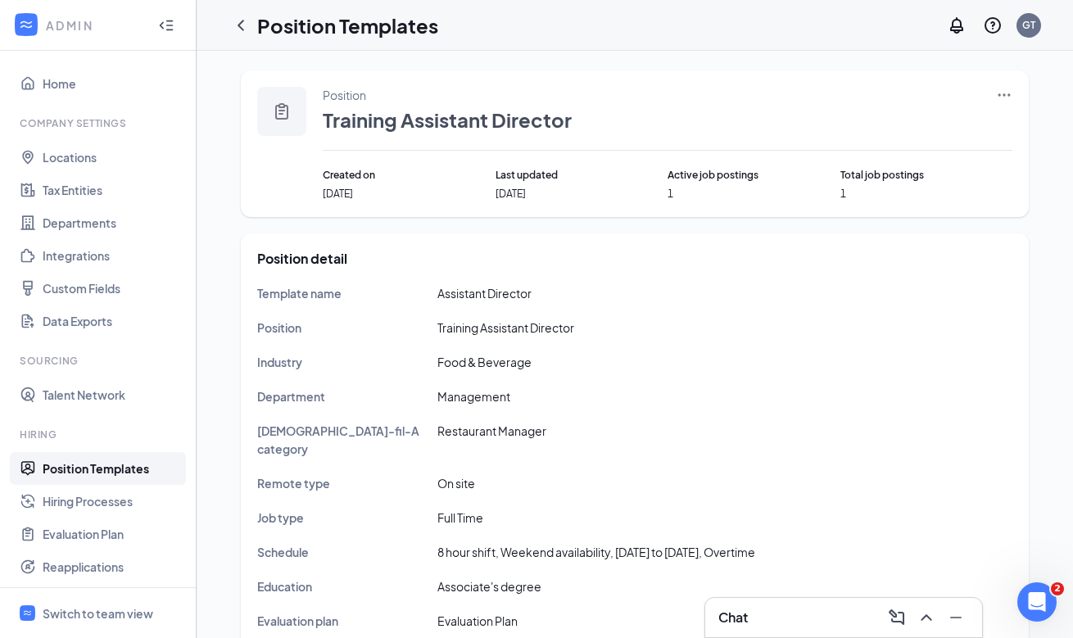
click at [1000, 92] on icon "Ellipses" at bounding box center [1004, 95] width 16 height 16
click at [960, 122] on span "Edit" at bounding box center [928, 129] width 141 height 18
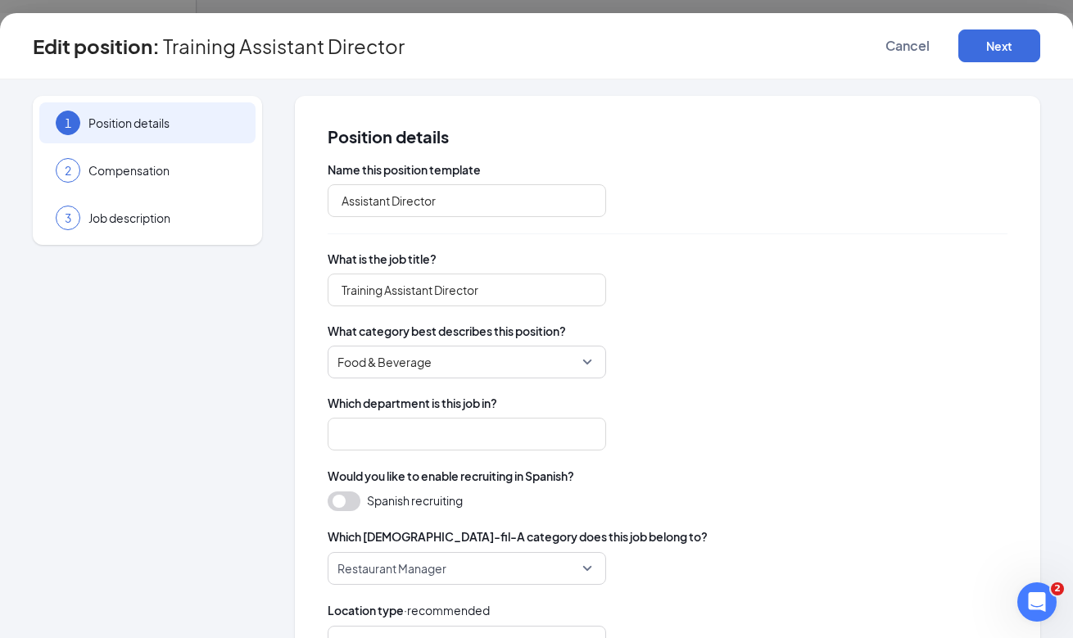
type input "Management"
click at [151, 235] on div "3 Job description" at bounding box center [147, 217] width 216 height 41
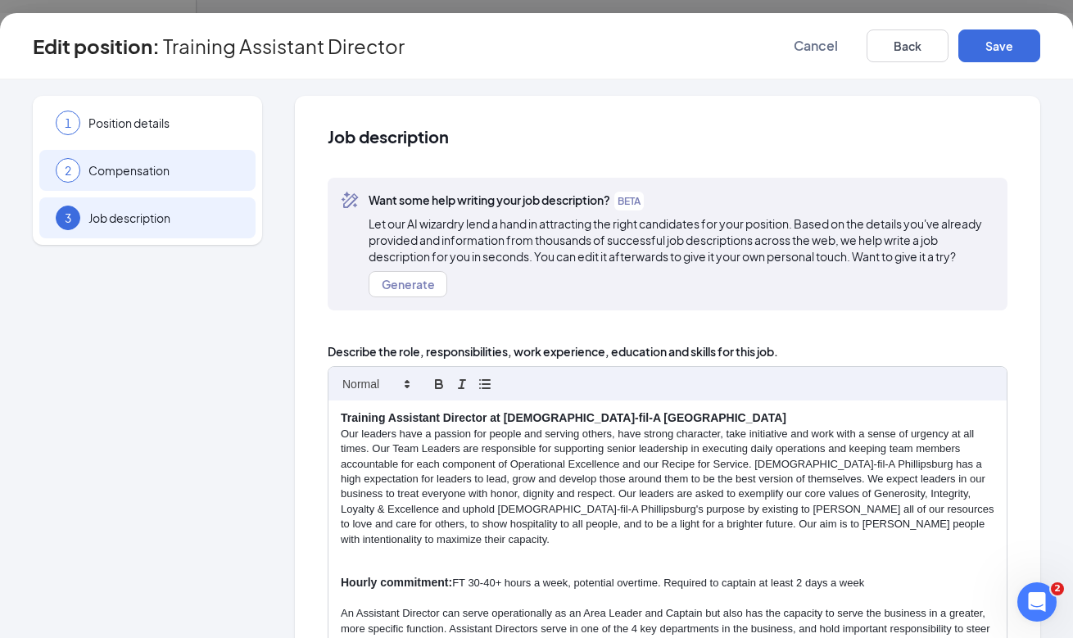
click at [166, 172] on span "Compensation" at bounding box center [163, 170] width 151 height 16
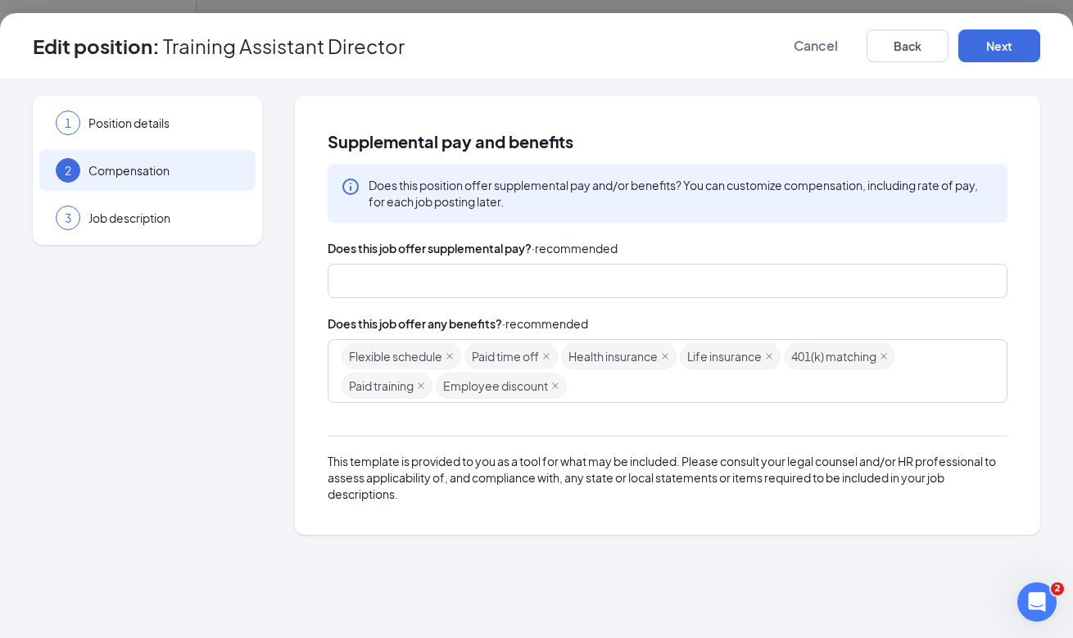
click at [490, 35] on div "Edit position : Training Assistant Director Cancel Back Next" at bounding box center [536, 45] width 1007 height 33
click at [866, 47] on button "Back" at bounding box center [907, 45] width 82 height 33
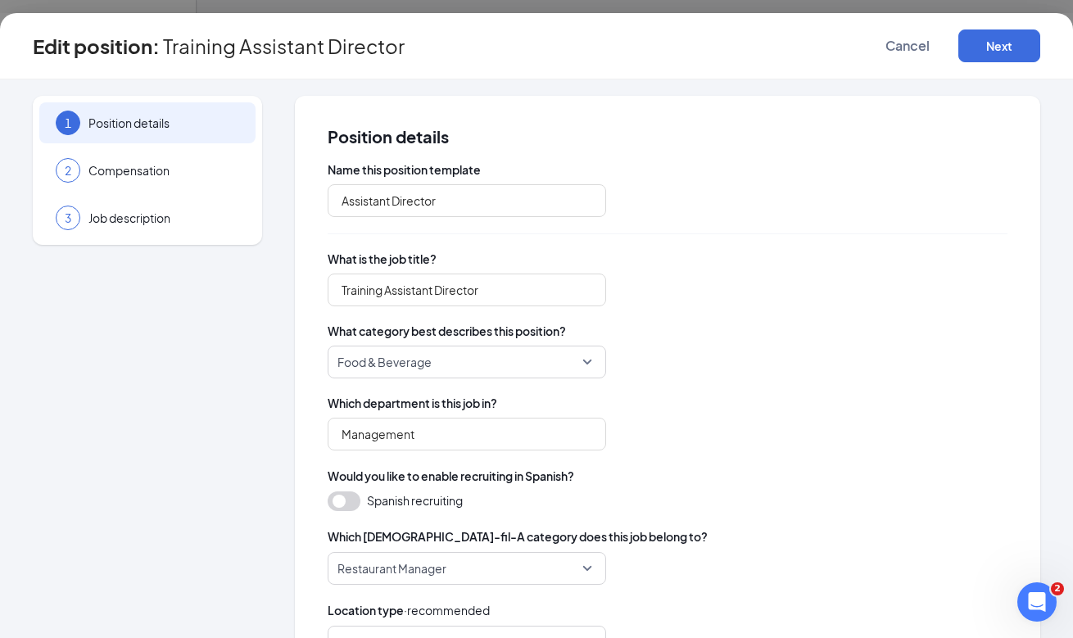
click at [836, 47] on div "Edit position : Training Assistant Director Cancel Next" at bounding box center [536, 45] width 1007 height 33
click at [893, 38] on span "Cancel" at bounding box center [907, 46] width 44 height 16
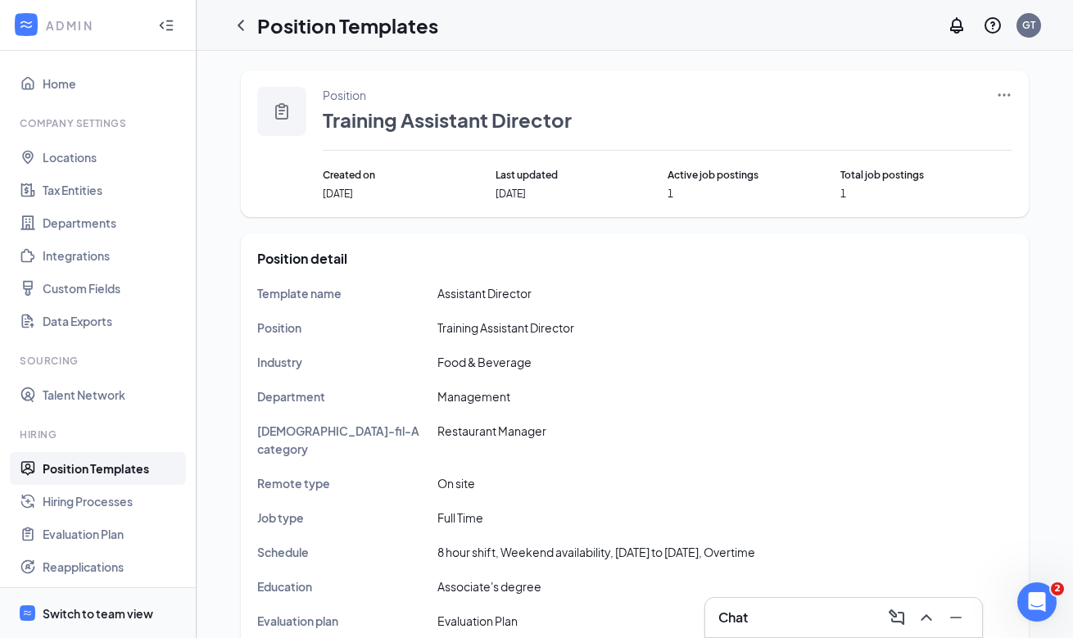
click at [131, 616] on div "Switch to team view" at bounding box center [98, 613] width 111 height 16
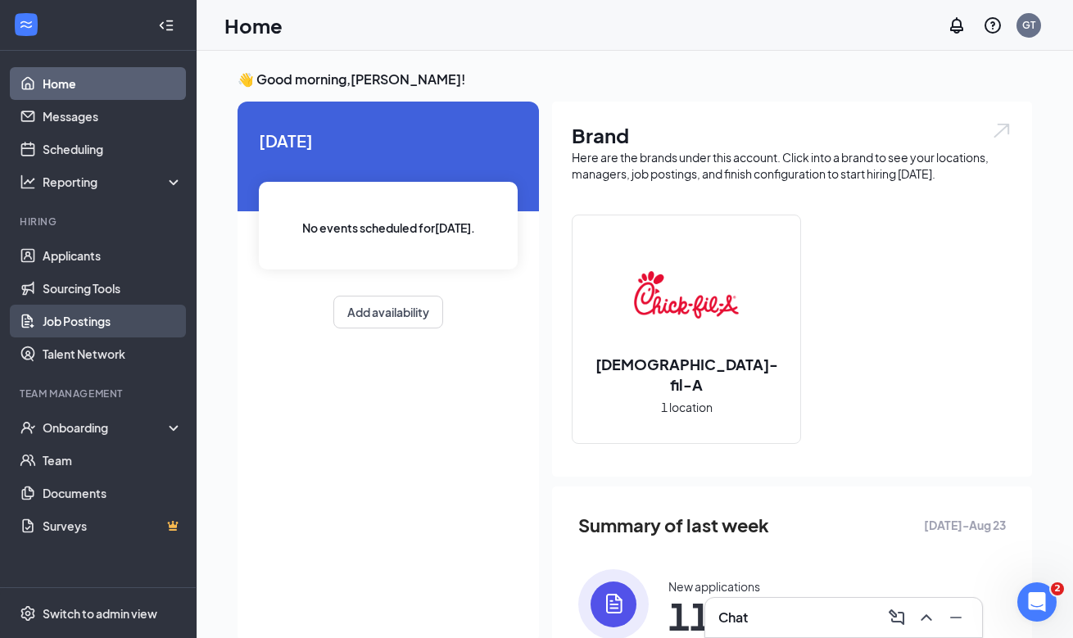
click at [130, 320] on link "Job Postings" at bounding box center [113, 321] width 140 height 33
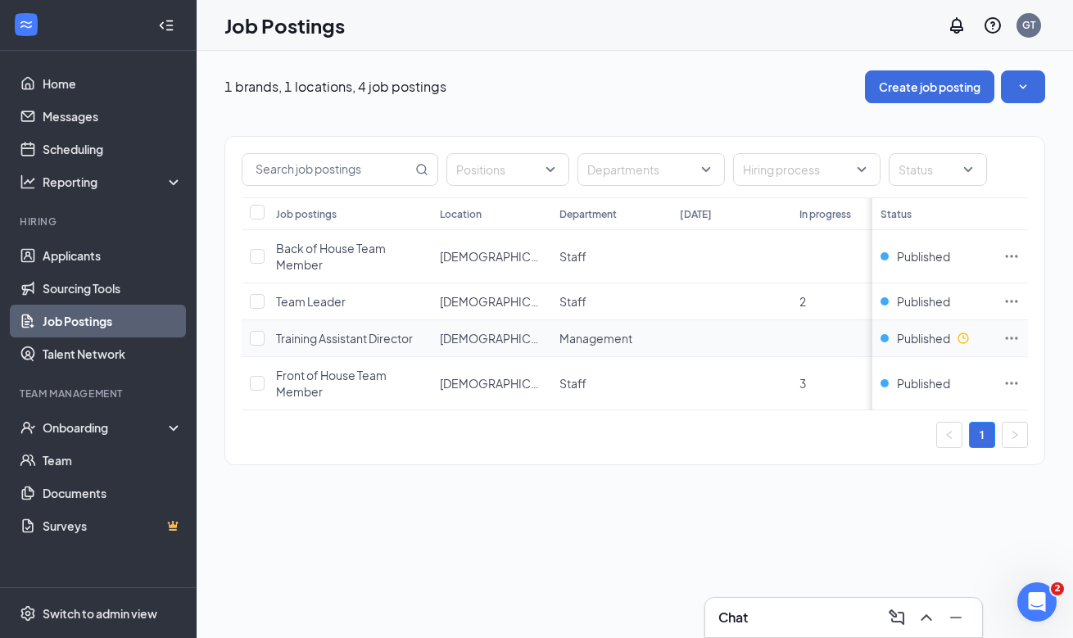
click at [346, 341] on span "Training Assistant Director" at bounding box center [344, 338] width 137 height 15
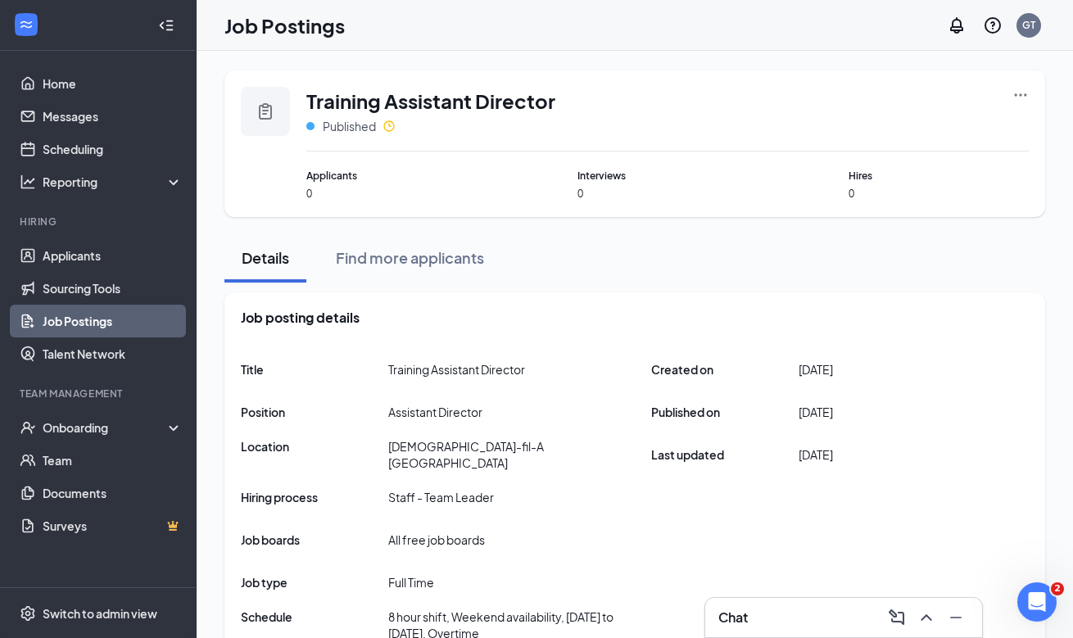
click at [1017, 90] on icon "Ellipses" at bounding box center [1020, 95] width 16 height 16
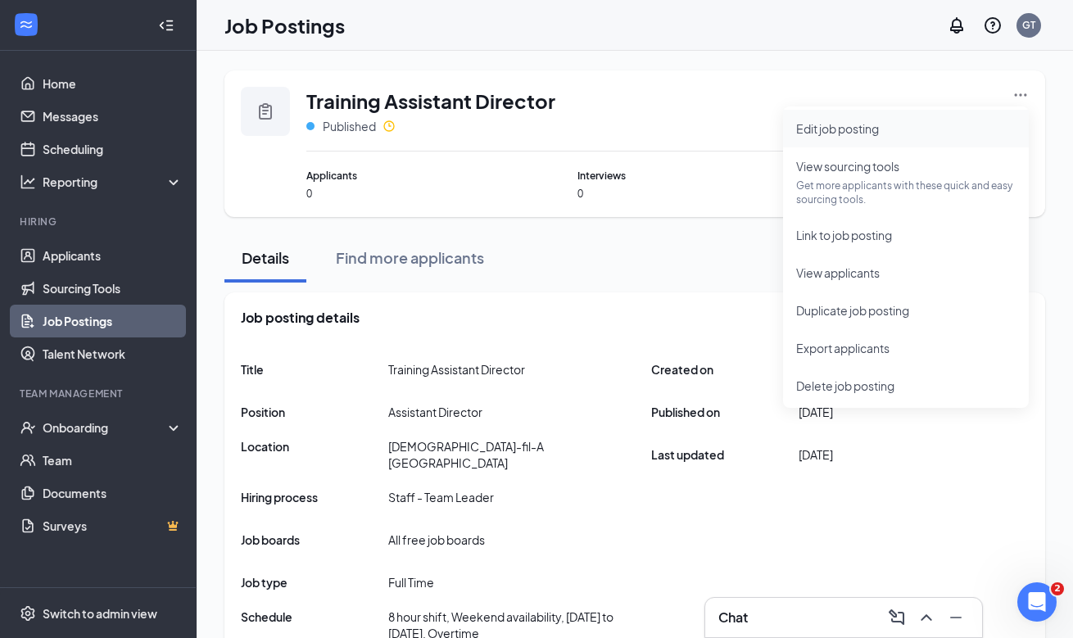
click at [869, 124] on span "Edit job posting" at bounding box center [837, 128] width 83 height 15
type input "Training Assistant Director"
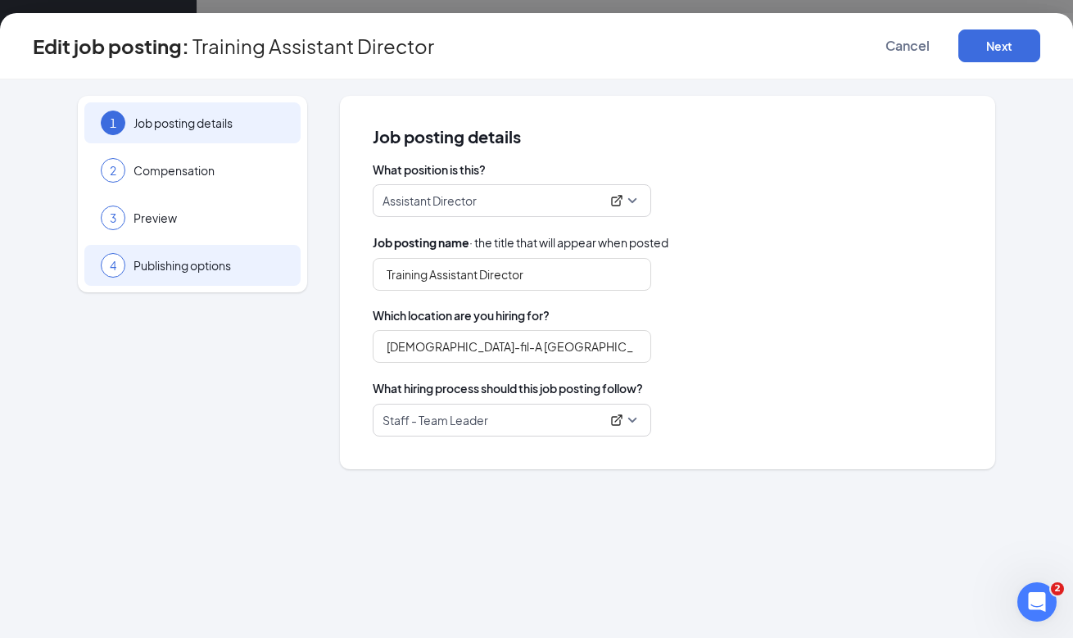
click at [213, 264] on span "Publishing options" at bounding box center [208, 265] width 151 height 16
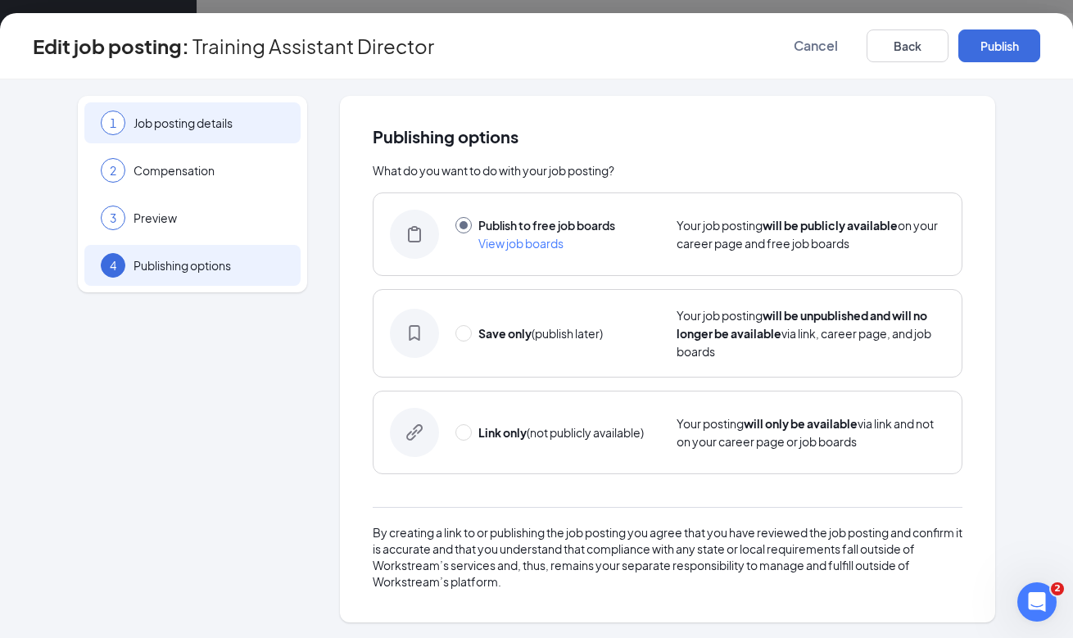
click at [242, 126] on span "Job posting details" at bounding box center [208, 123] width 151 height 16
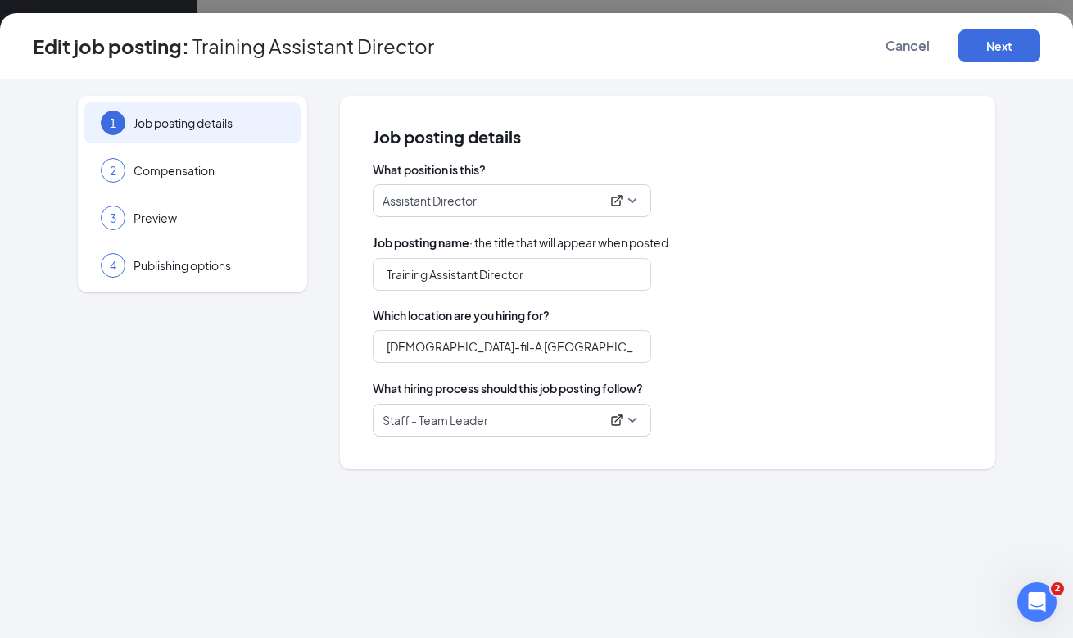
click at [499, 415] on p "Staff - Team Leader" at bounding box center [491, 420] width 218 height 16
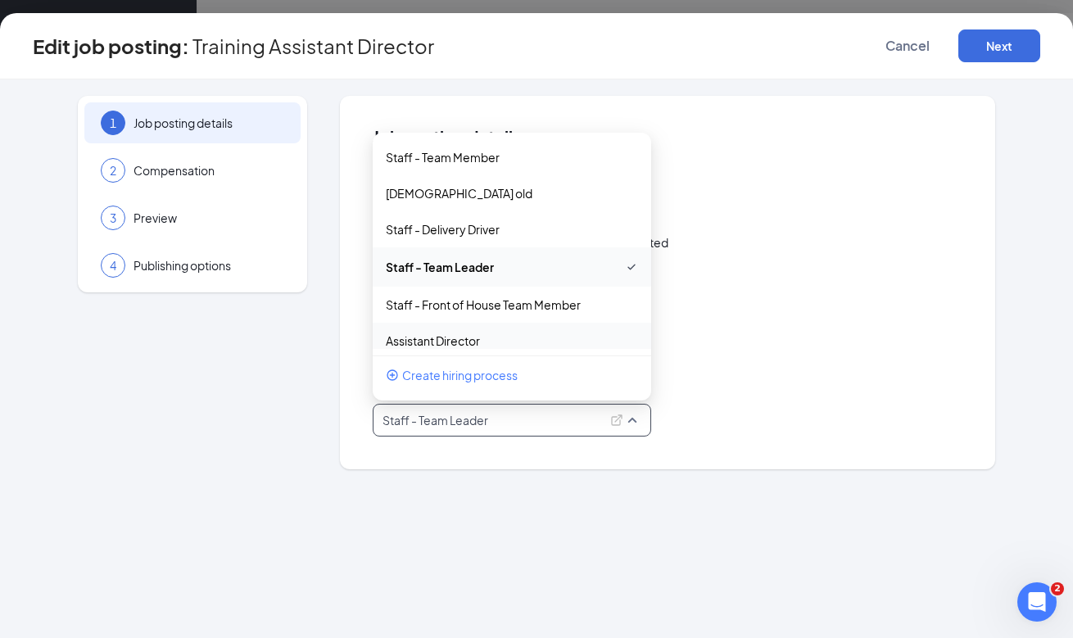
click at [513, 323] on div "Assistant Director" at bounding box center [512, 341] width 278 height 36
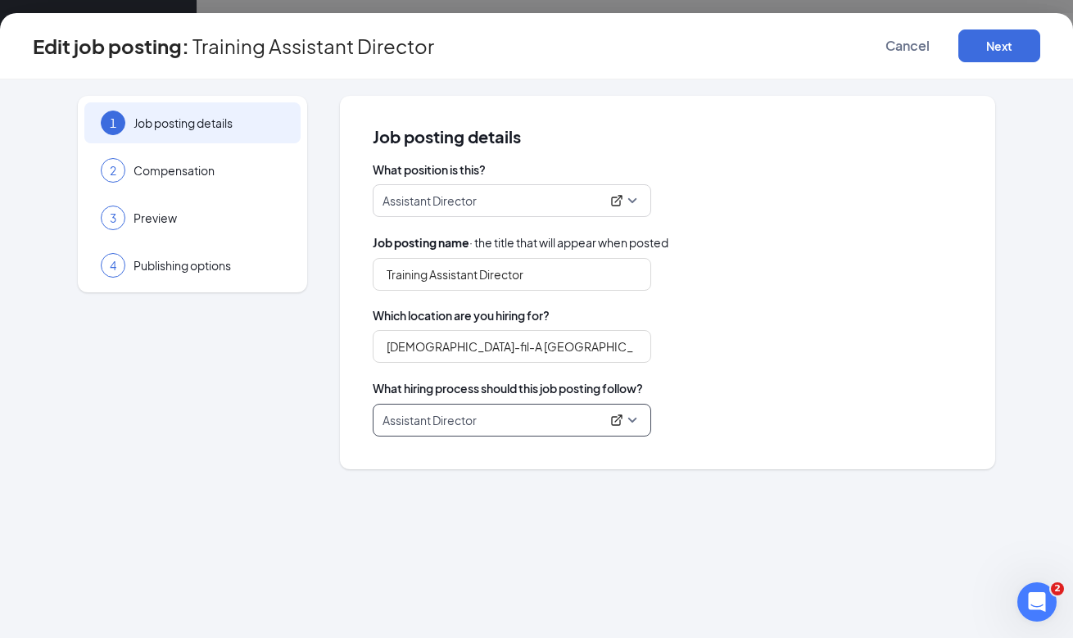
click at [740, 343] on div "Chick-fil-A Phillipsburg" at bounding box center [668, 346] width 590 height 33
click at [993, 47] on button "Next" at bounding box center [999, 45] width 82 height 33
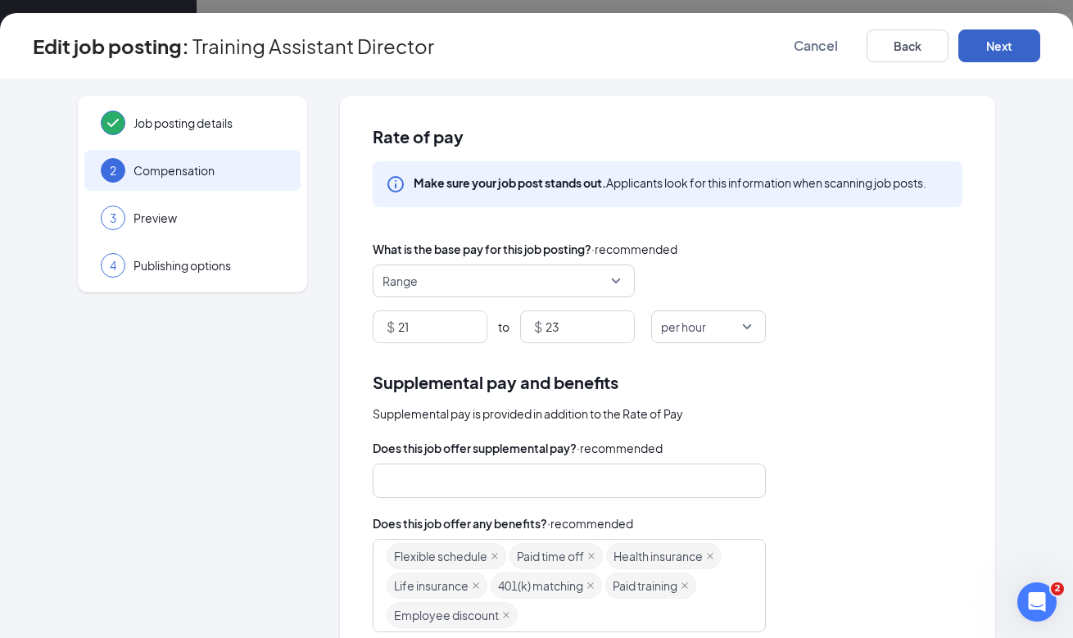
click at [994, 47] on button "Next" at bounding box center [999, 45] width 82 height 33
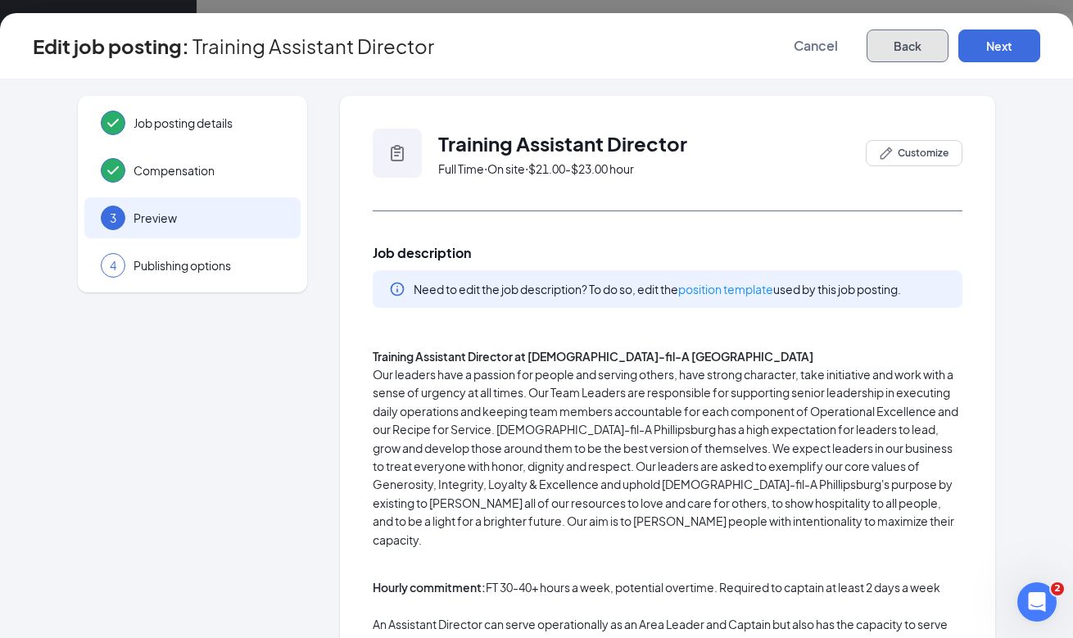
click at [922, 52] on button "Back" at bounding box center [907, 45] width 82 height 33
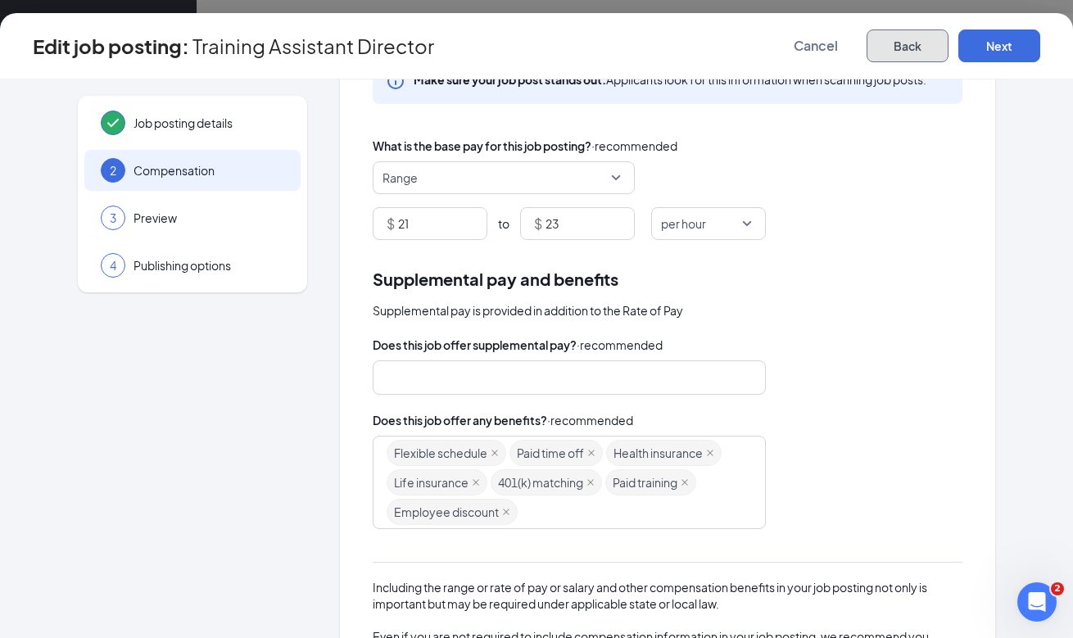
scroll to position [165, 0]
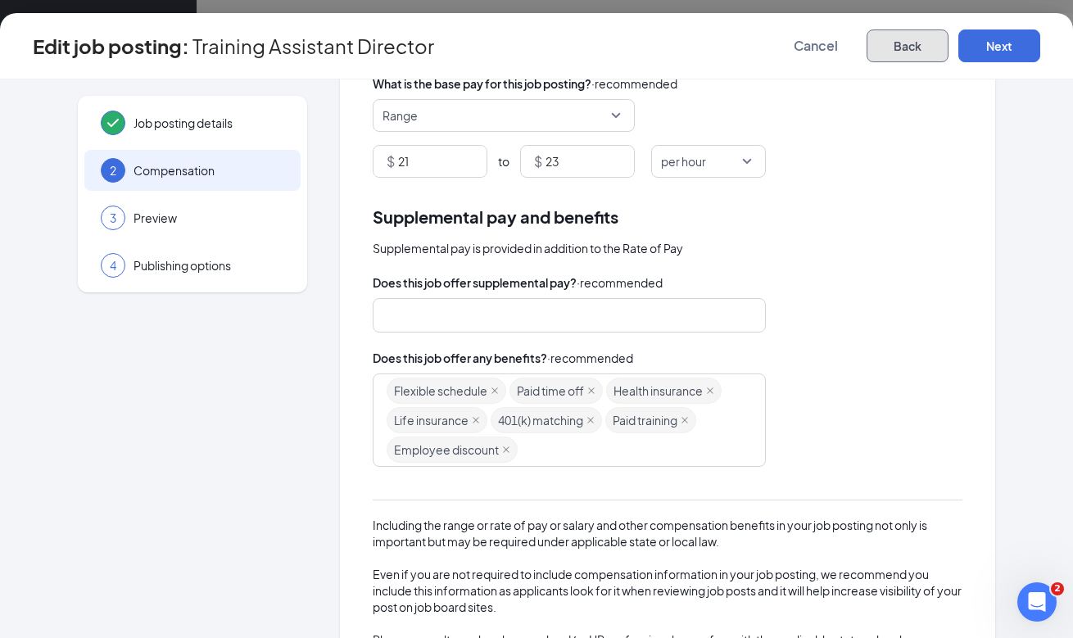
click at [588, 441] on div "Flexible schedule Paid time off Health insurance Life insurance 401(k) matching…" at bounding box center [561, 420] width 350 height 88
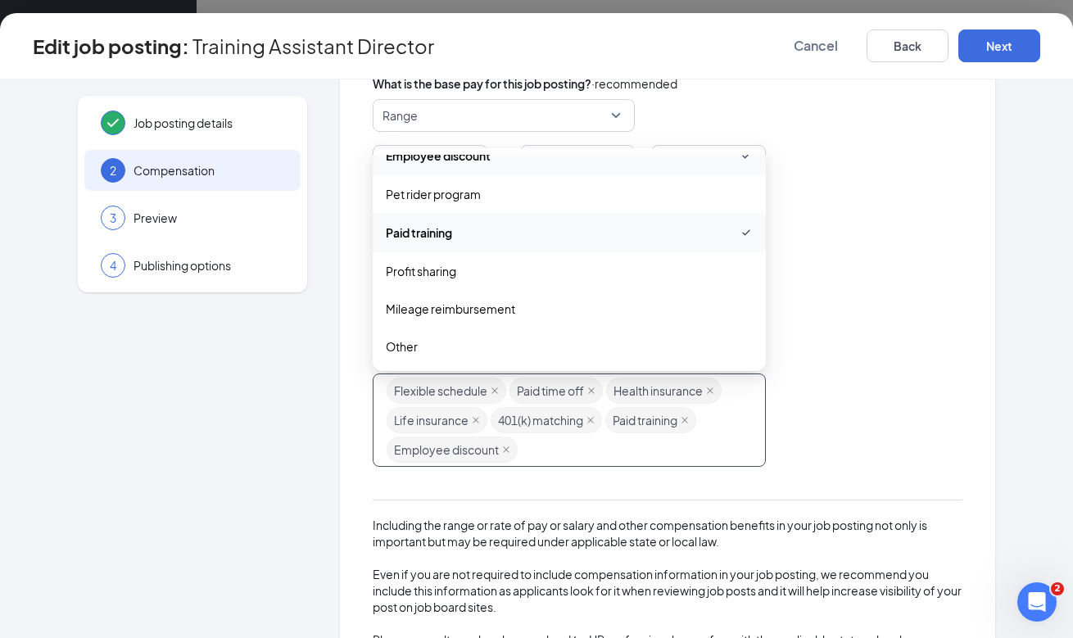
scroll to position [404, 0]
click at [937, 326] on div at bounding box center [668, 315] width 590 height 34
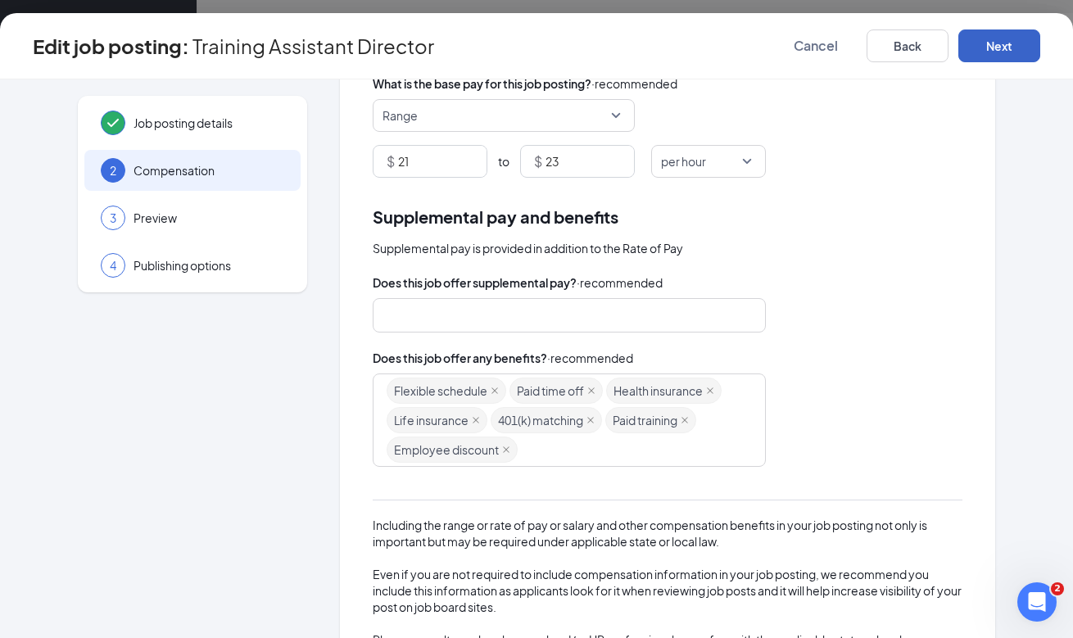
click at [999, 36] on button "Next" at bounding box center [999, 45] width 82 height 33
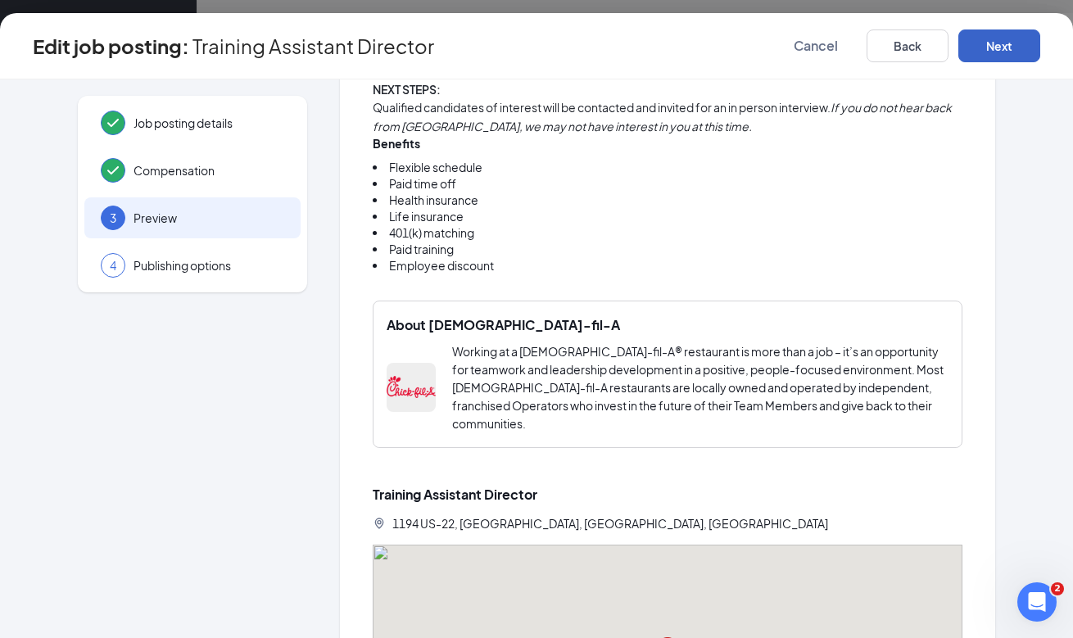
scroll to position [2129, 0]
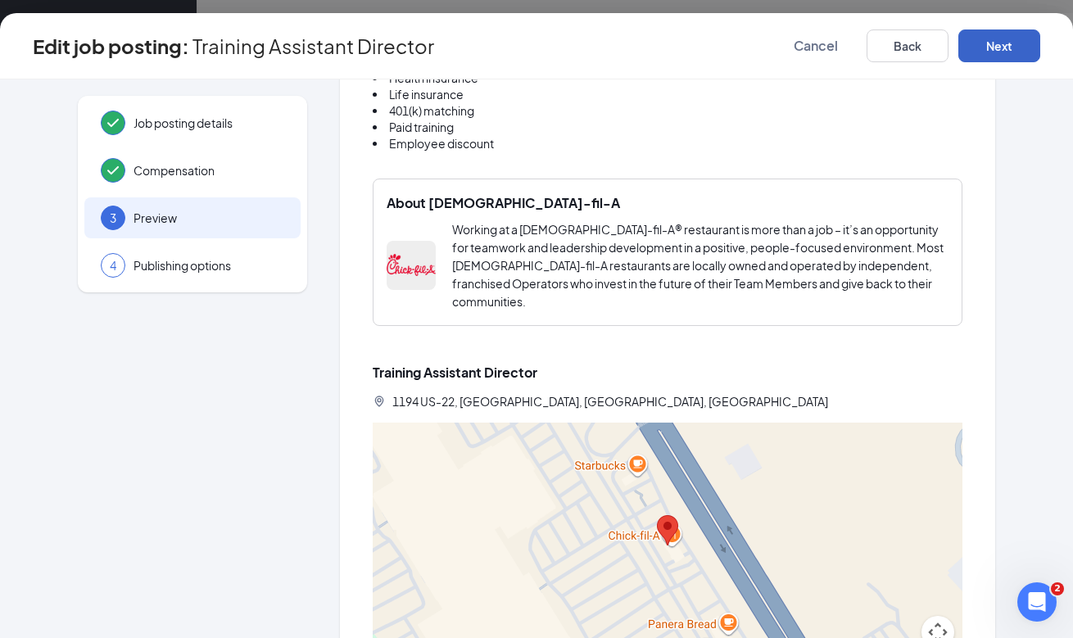
click at [989, 47] on button "Next" at bounding box center [999, 45] width 82 height 33
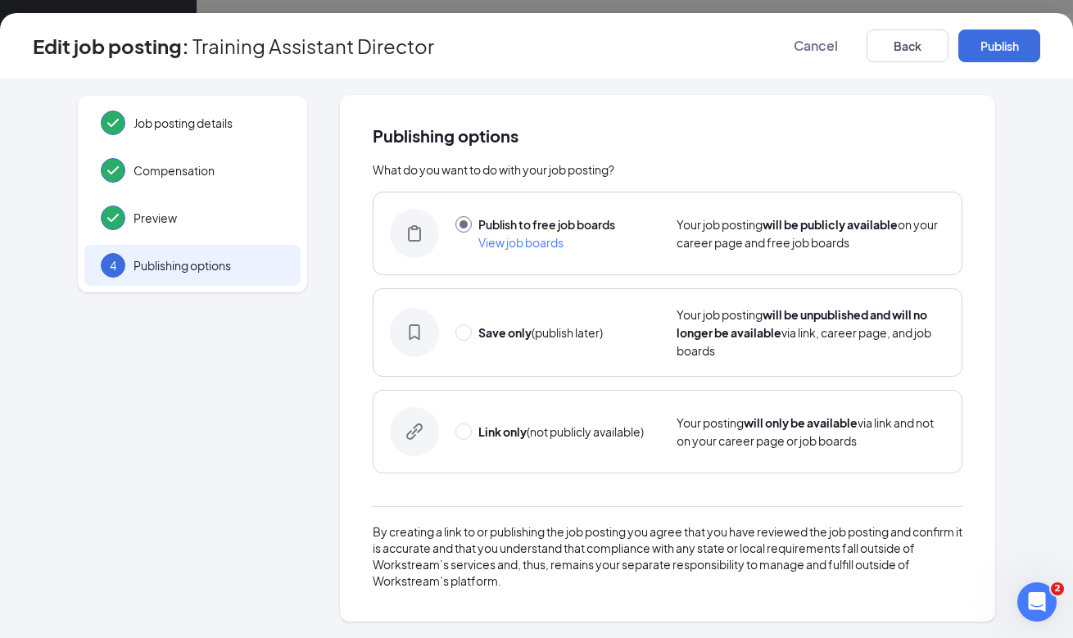
scroll to position [0, 0]
click at [1019, 31] on button "Publish" at bounding box center [999, 45] width 82 height 33
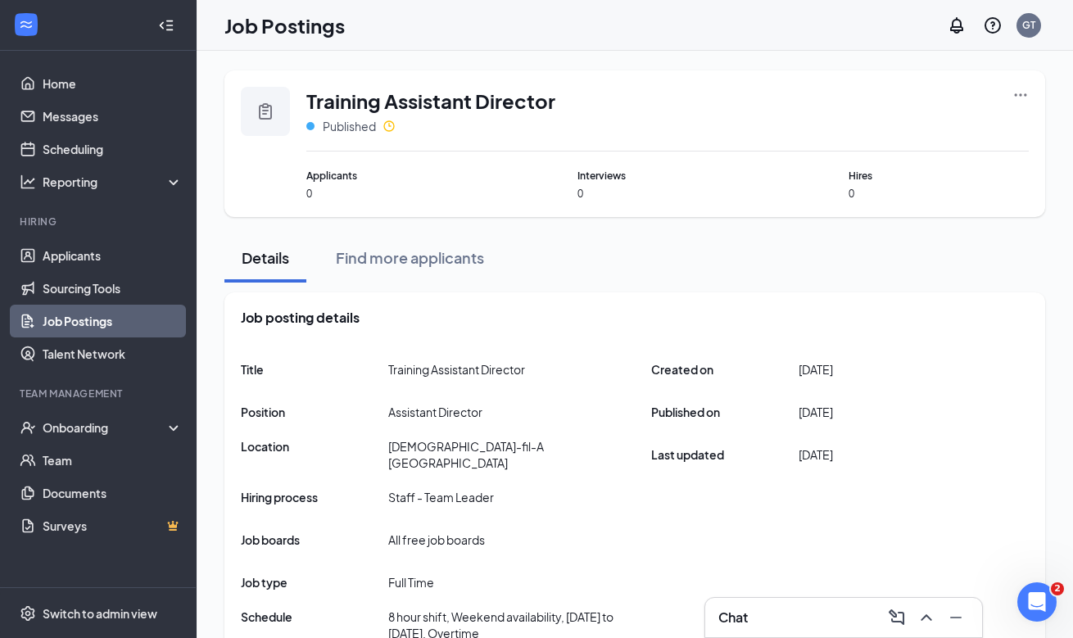
click at [1013, 96] on icon "Ellipses" at bounding box center [1020, 95] width 16 height 16
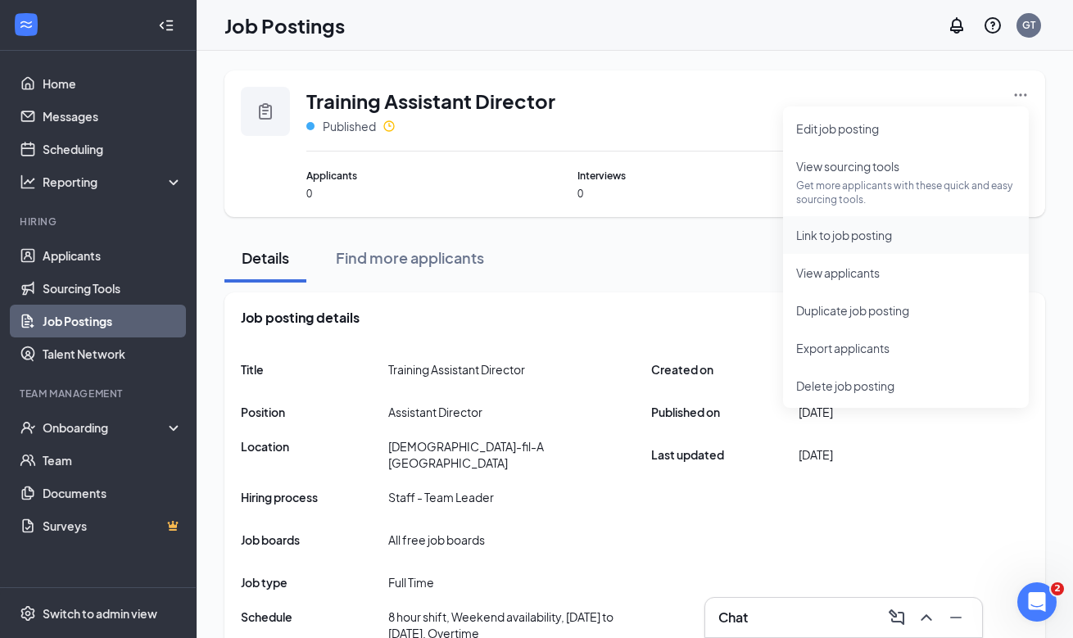
click at [945, 252] on li "Link to job posting" at bounding box center [906, 235] width 246 height 38
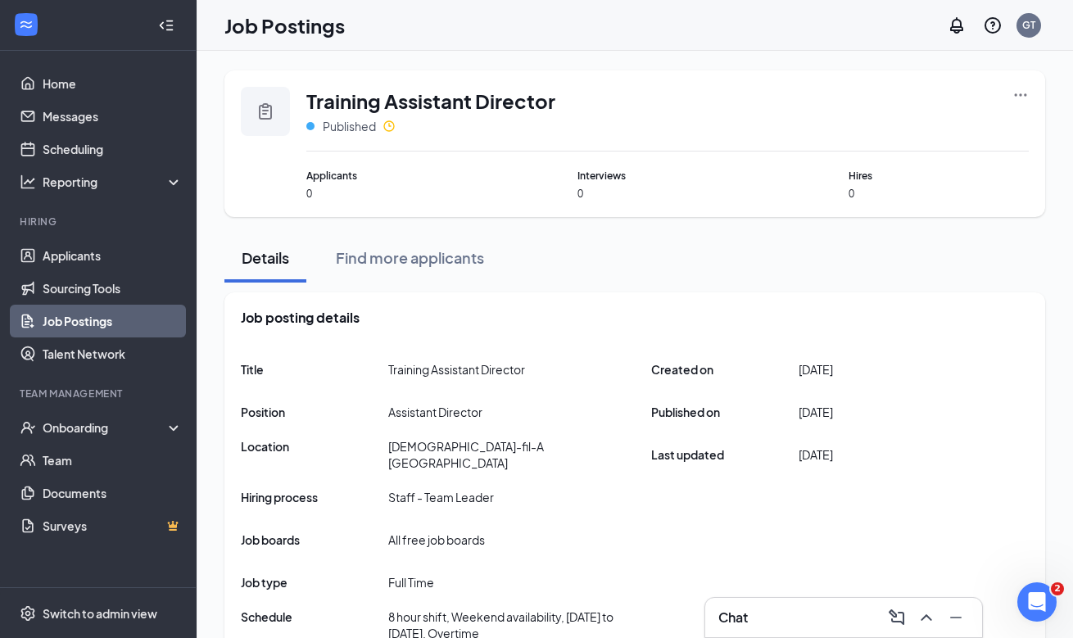
click at [740, 604] on div "Chat" at bounding box center [843, 617] width 251 height 26
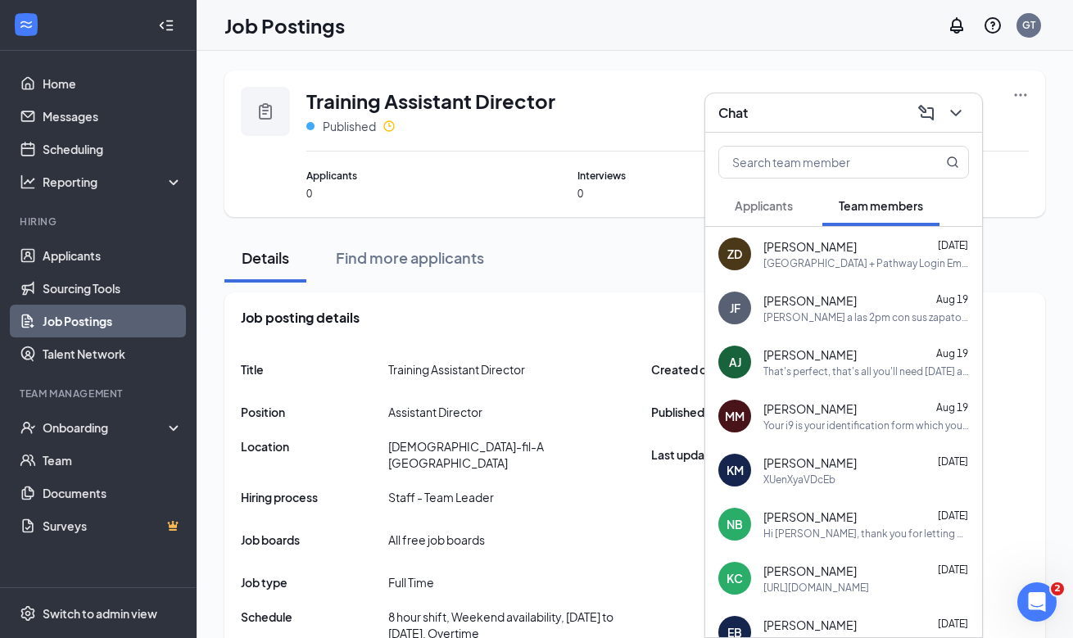
click at [797, 197] on button "Applicants" at bounding box center [763, 205] width 91 height 41
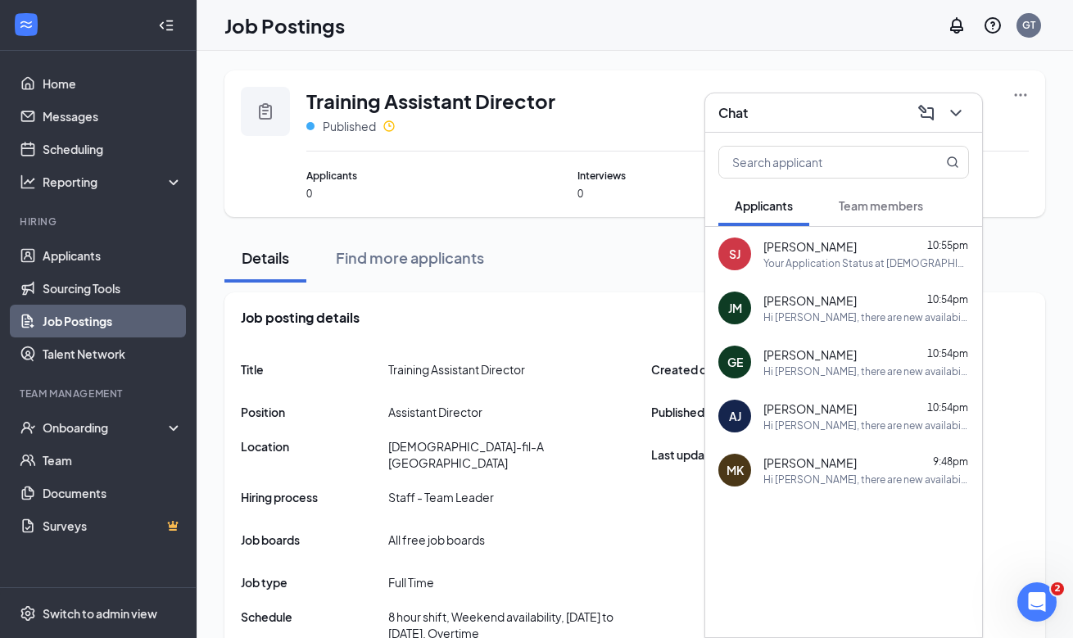
click at [873, 206] on span "Team members" at bounding box center [880, 205] width 84 height 15
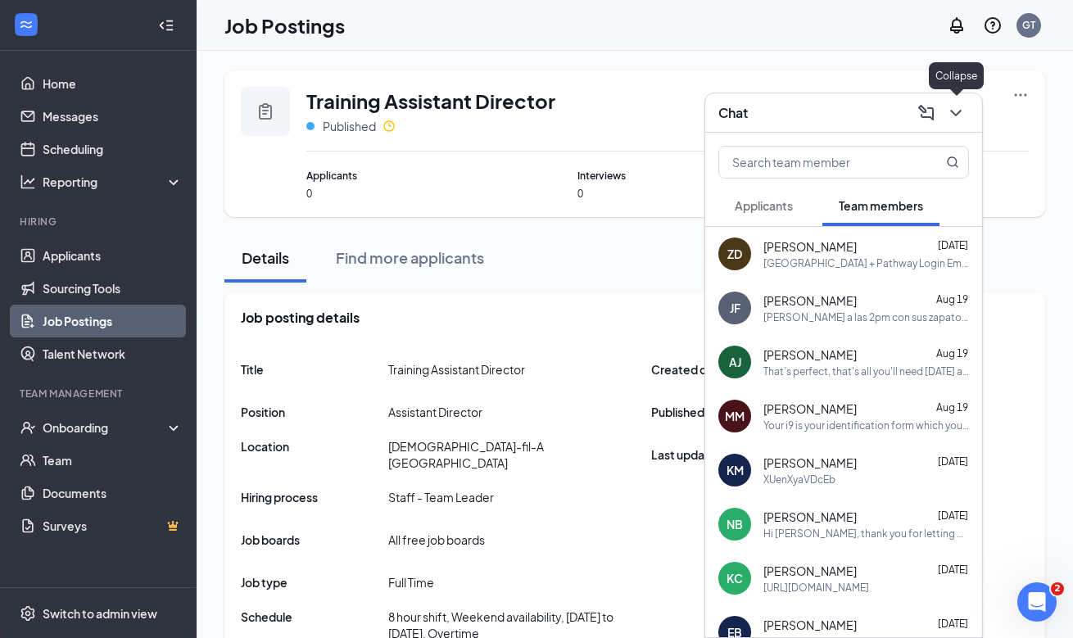
click at [952, 109] on icon "ChevronDown" at bounding box center [956, 113] width 20 height 20
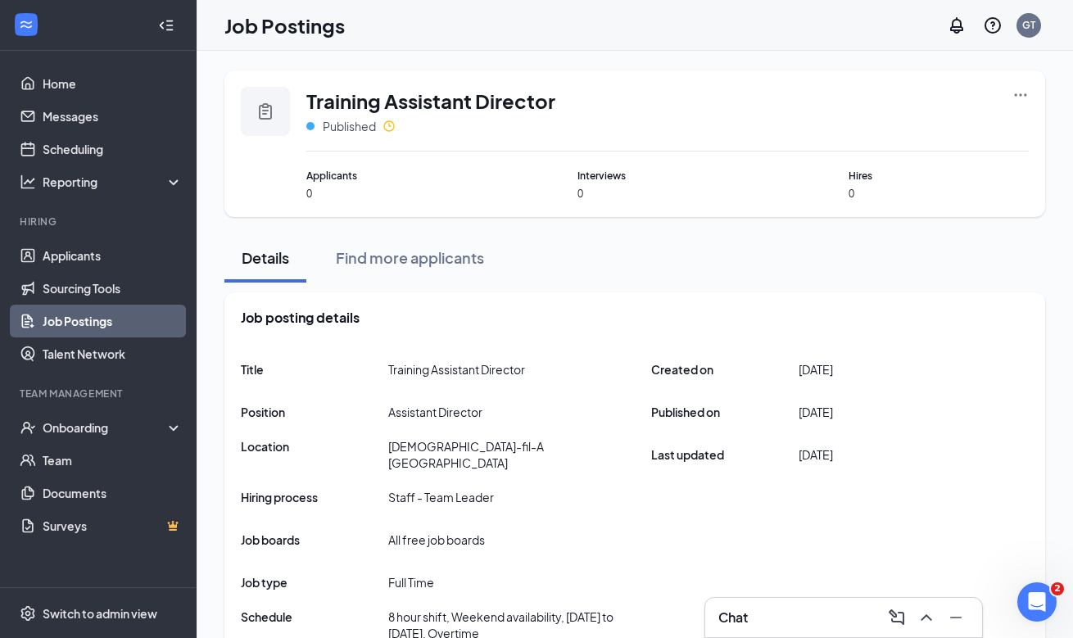
click at [1029, 94] on div "Training Assistant Director Published Applicants 0 Interviews 0 Hires 0" at bounding box center [634, 143] width 820 height 147
click at [1016, 96] on icon "Ellipses" at bounding box center [1020, 95] width 16 height 16
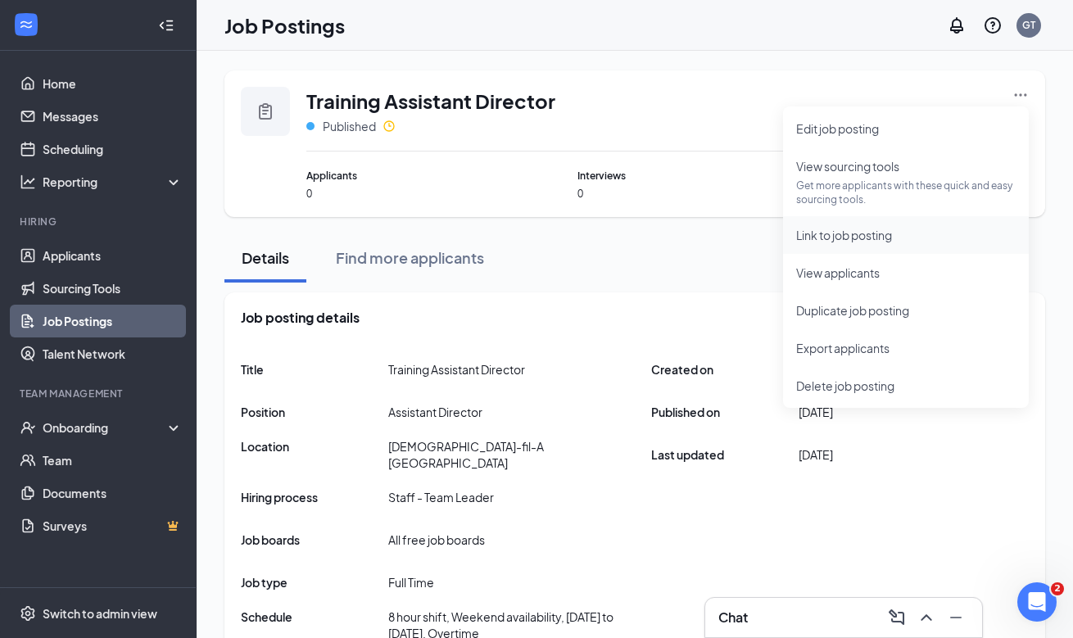
click at [929, 234] on span "Link to job posting" at bounding box center [905, 235] width 219 height 18
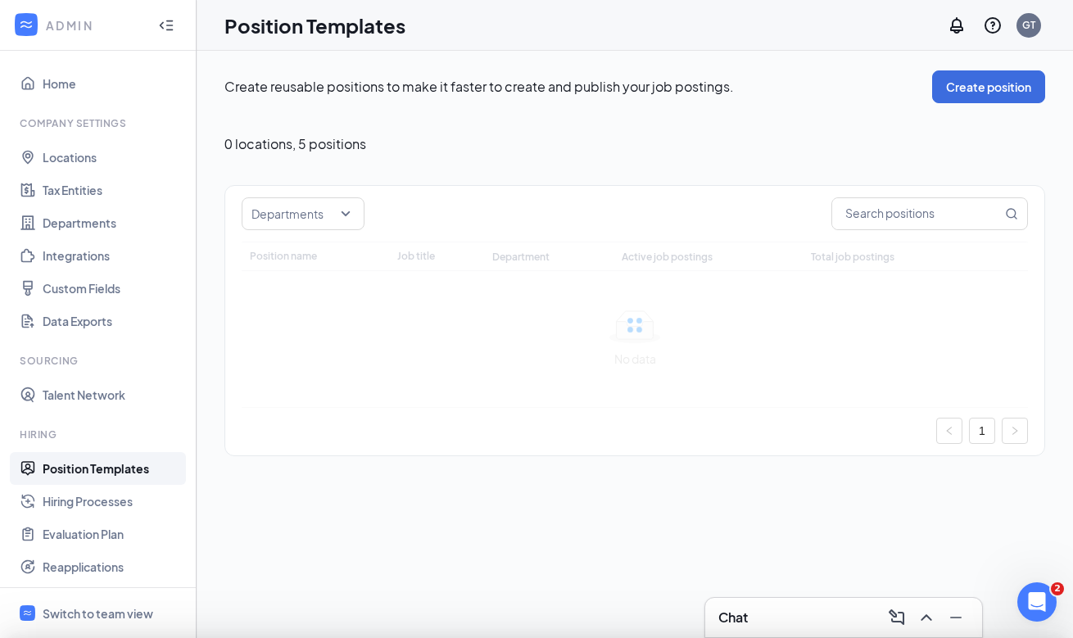
type input "Assistant Director"
type input "Training Assistant Director"
type input "Management"
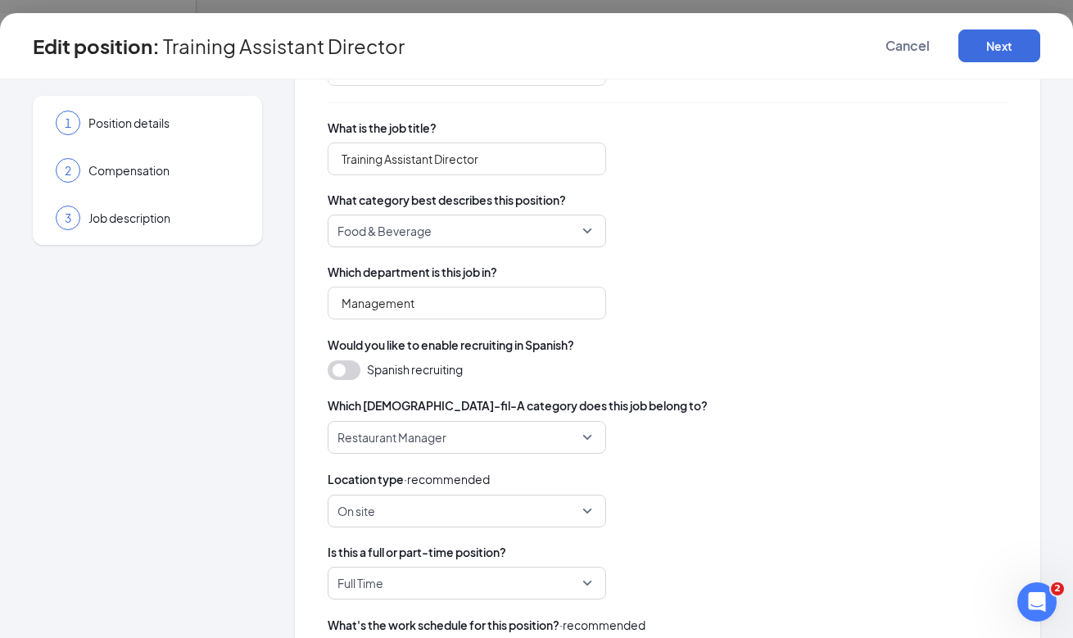
scroll to position [414, 0]
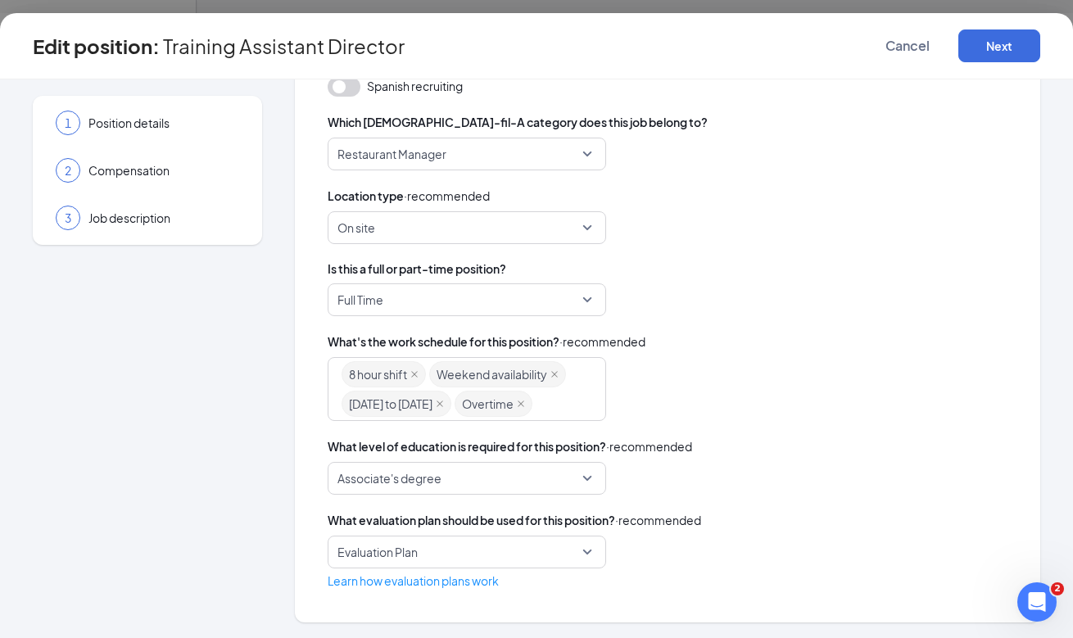
click at [134, 238] on div "1 Position details 2 Compensation 3 Job description" at bounding box center [147, 170] width 229 height 149
click at [463, 169] on div "Restaurant Manager" at bounding box center [467, 154] width 278 height 33
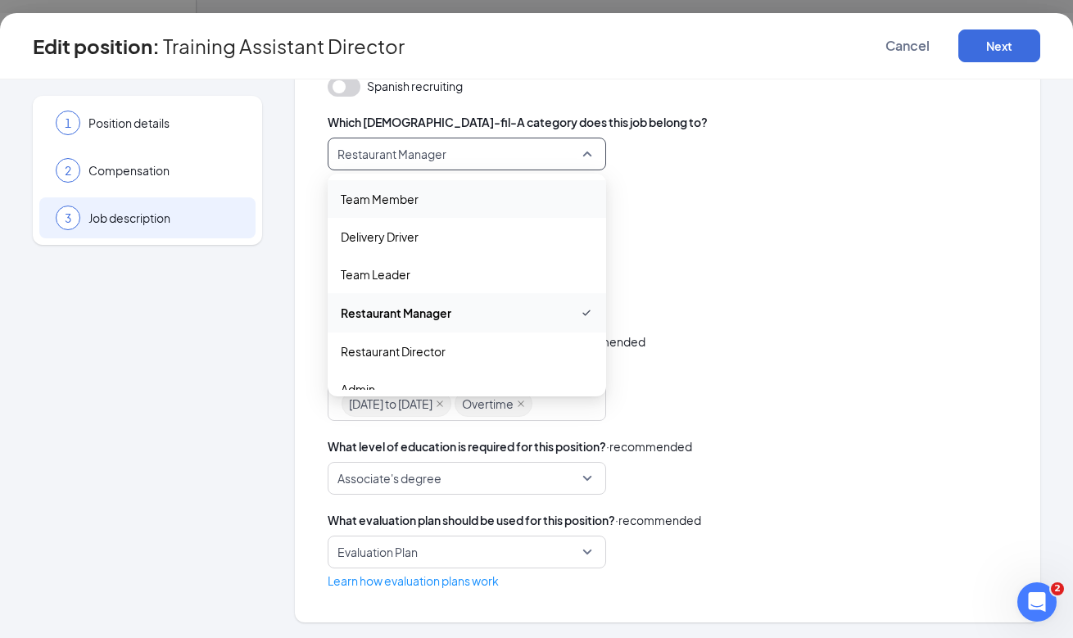
click at [177, 219] on span "Job description" at bounding box center [163, 218] width 151 height 16
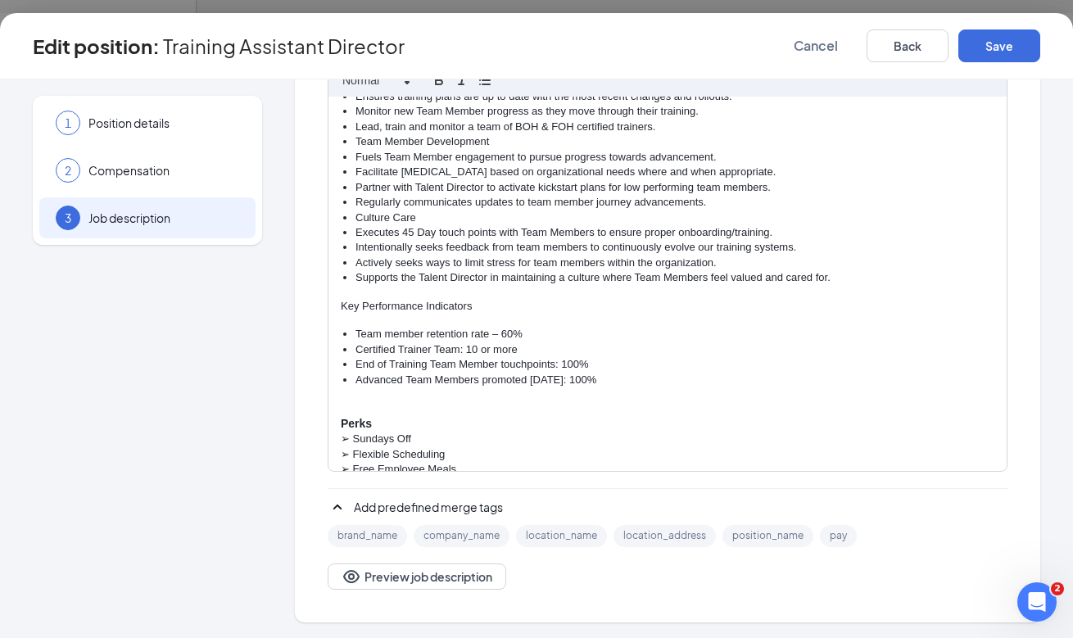
scroll to position [810, 0]
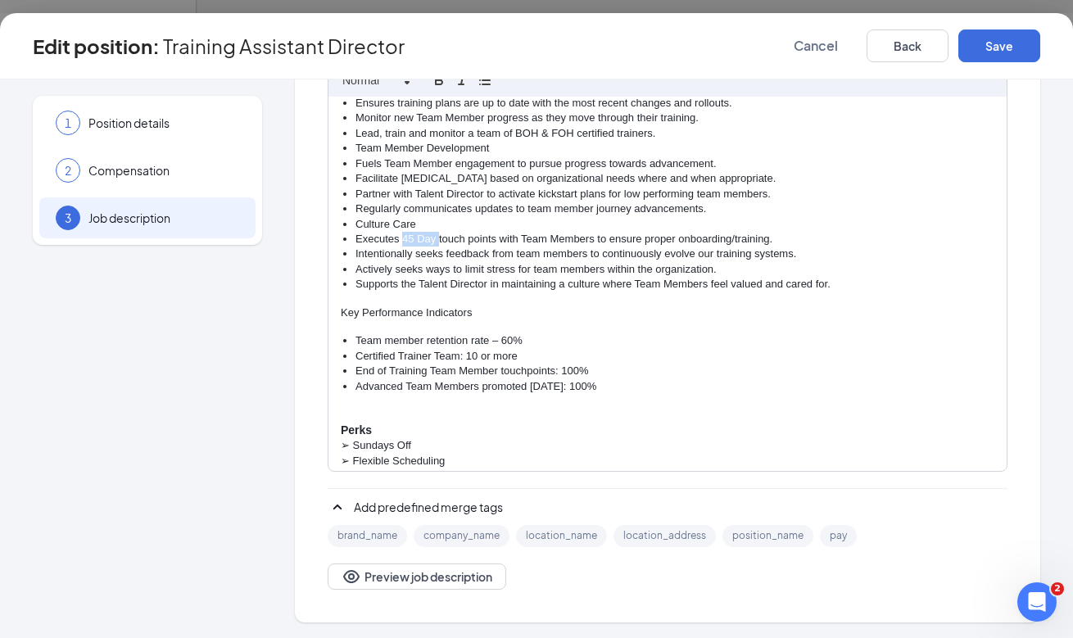
drag, startPoint x: 403, startPoint y: 209, endPoint x: 438, endPoint y: 205, distance: 35.4
click at [438, 232] on li "Executes 45 Day touch points with Team Members to ensure proper onboarding/trai…" at bounding box center [674, 239] width 639 height 15
click at [983, 52] on button "Save" at bounding box center [999, 45] width 82 height 33
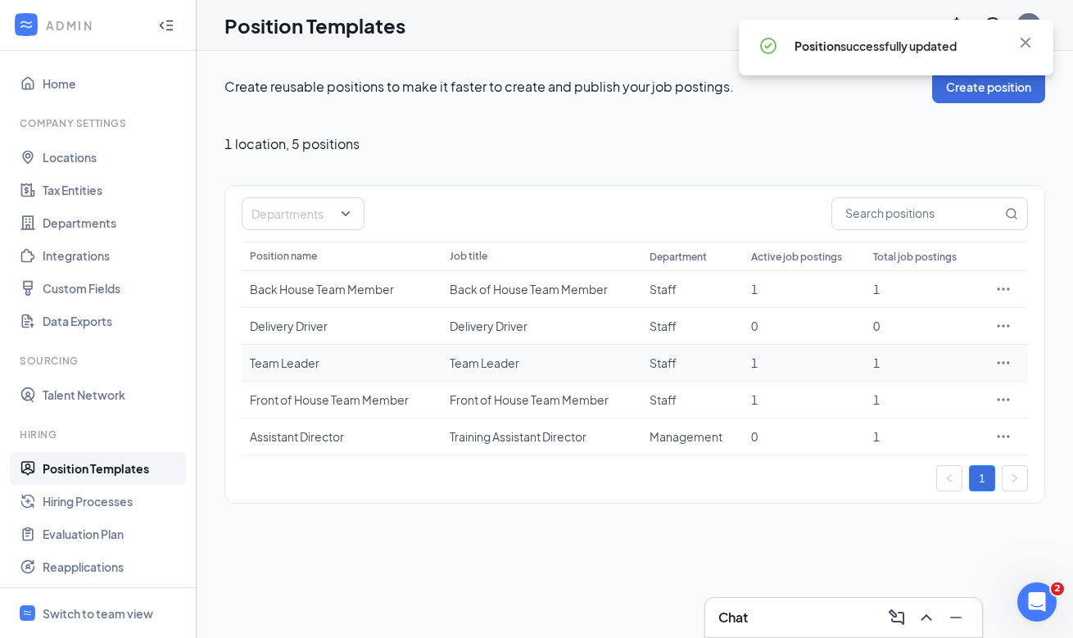
click at [354, 359] on div "Team Leader" at bounding box center [341, 363] width 183 height 16
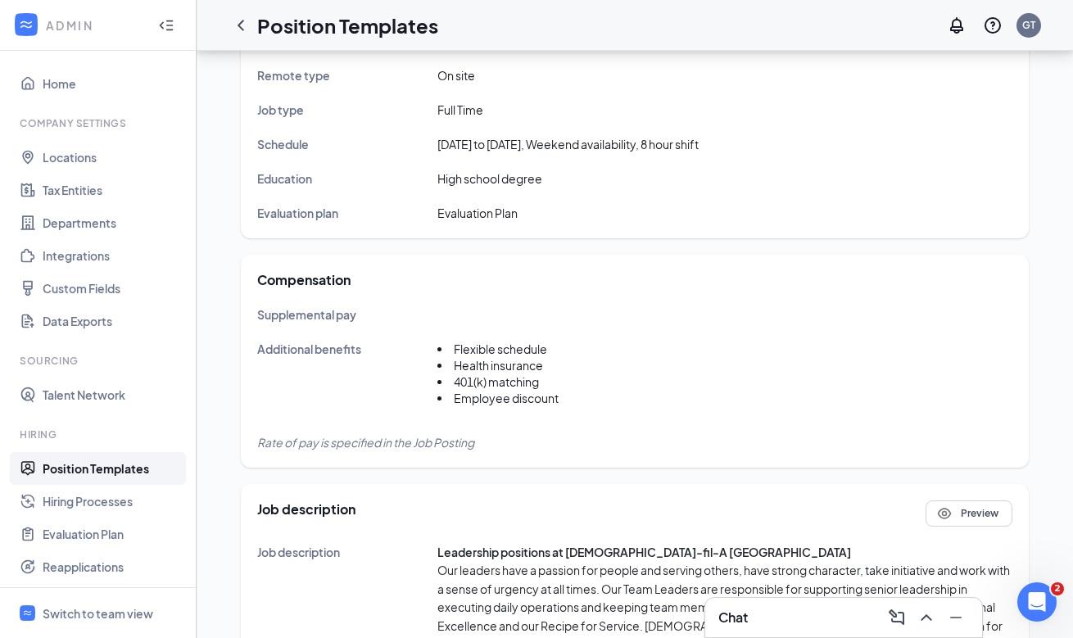
scroll to position [499, 0]
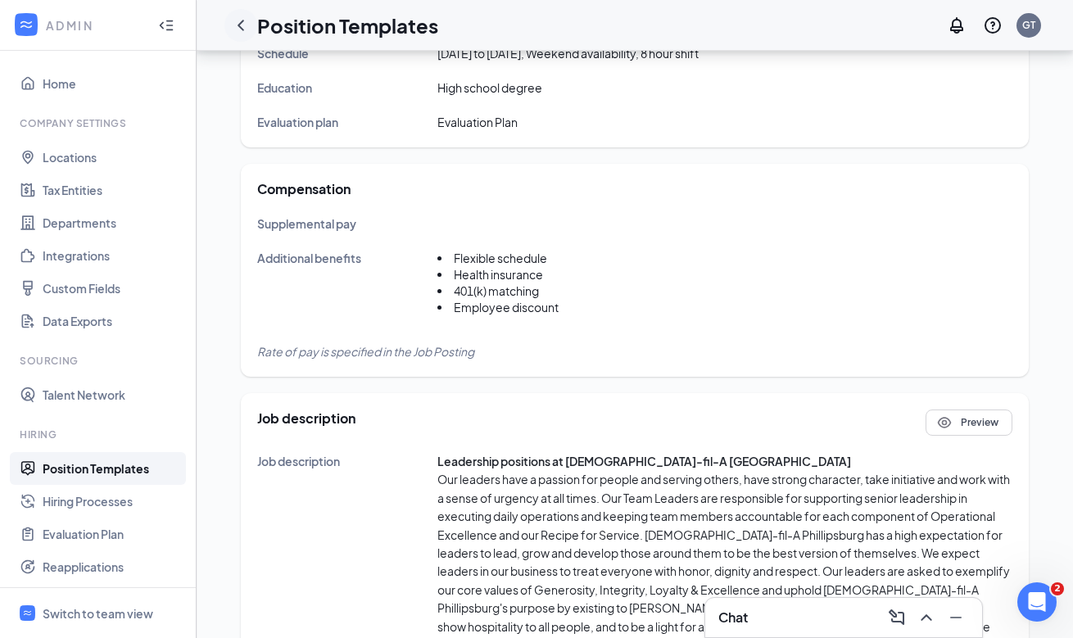
click at [242, 28] on icon "ChevronLeft" at bounding box center [241, 26] width 20 height 20
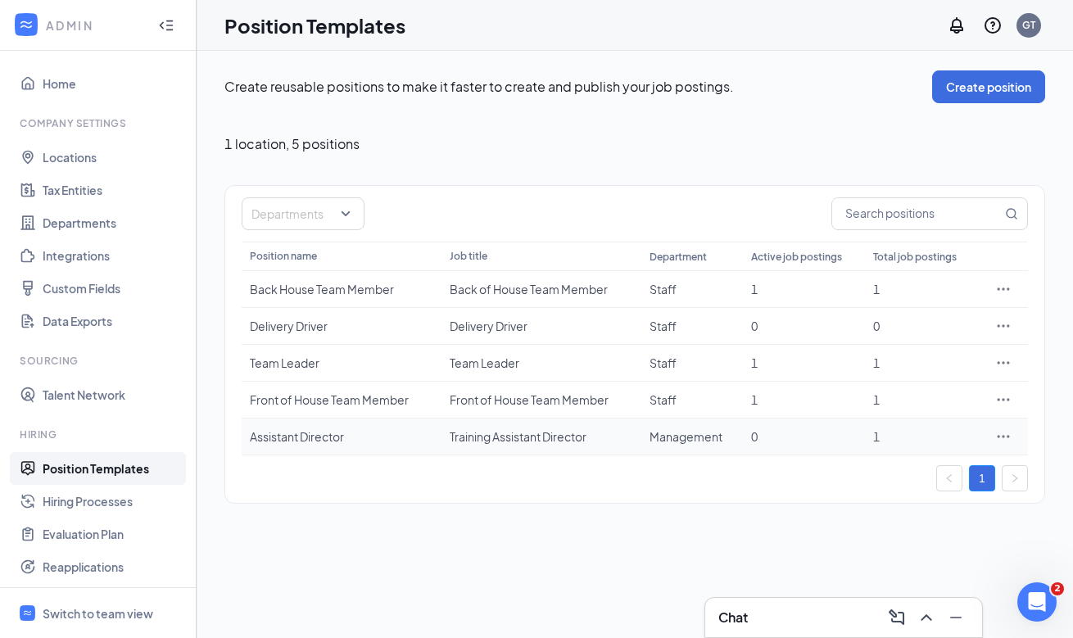
click at [323, 437] on div "Assistant Director" at bounding box center [341, 436] width 183 height 16
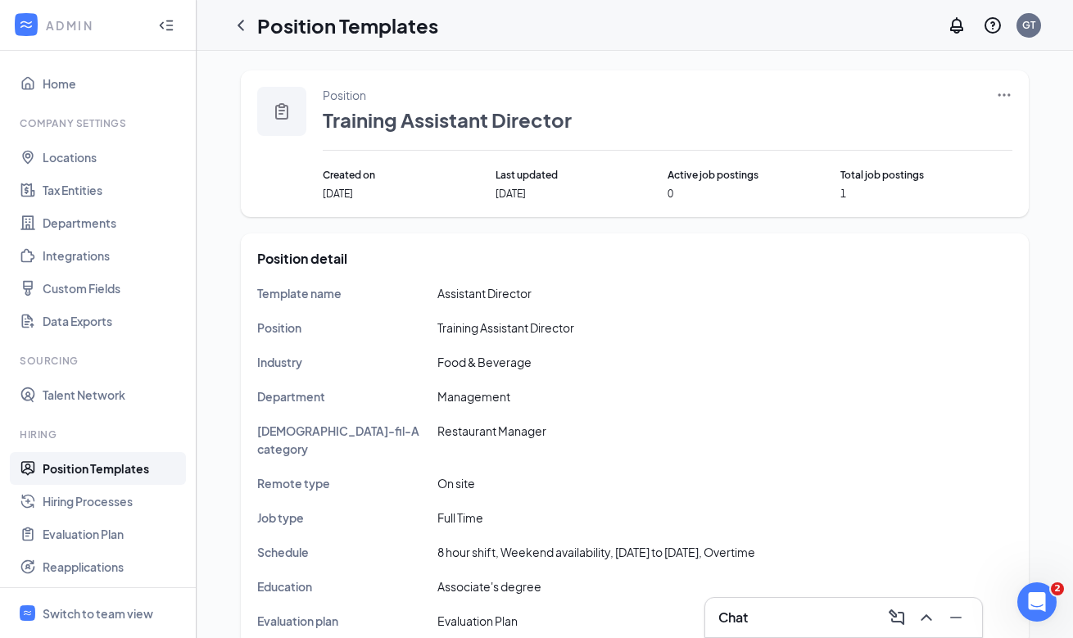
click at [1010, 99] on icon "Ellipses" at bounding box center [1004, 95] width 16 height 16
click at [947, 122] on span "Edit" at bounding box center [928, 129] width 141 height 18
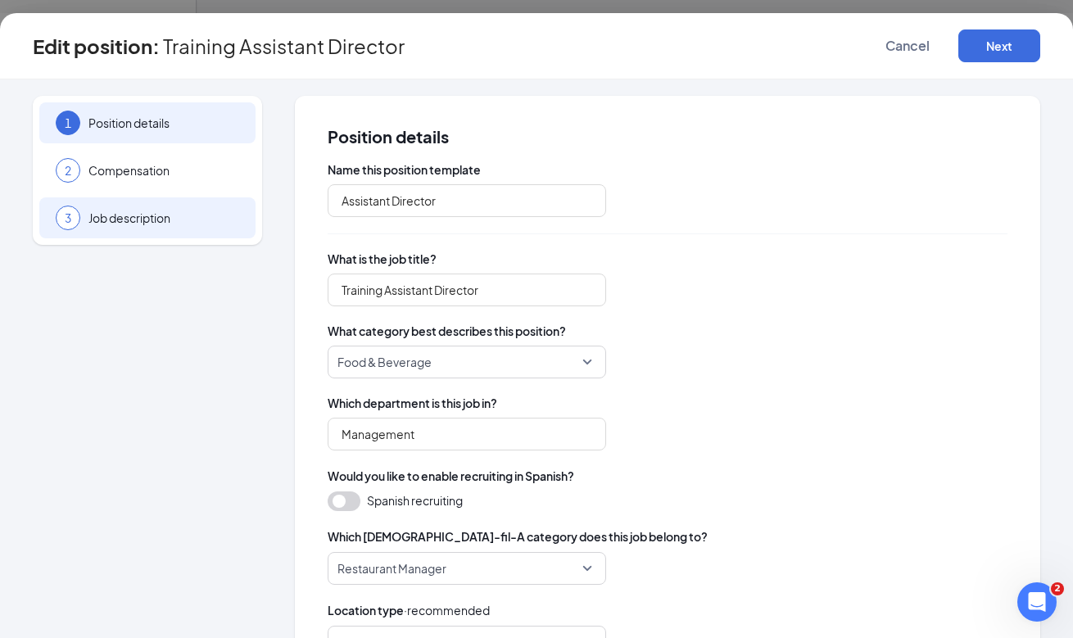
click at [154, 221] on span "Job description" at bounding box center [163, 218] width 151 height 16
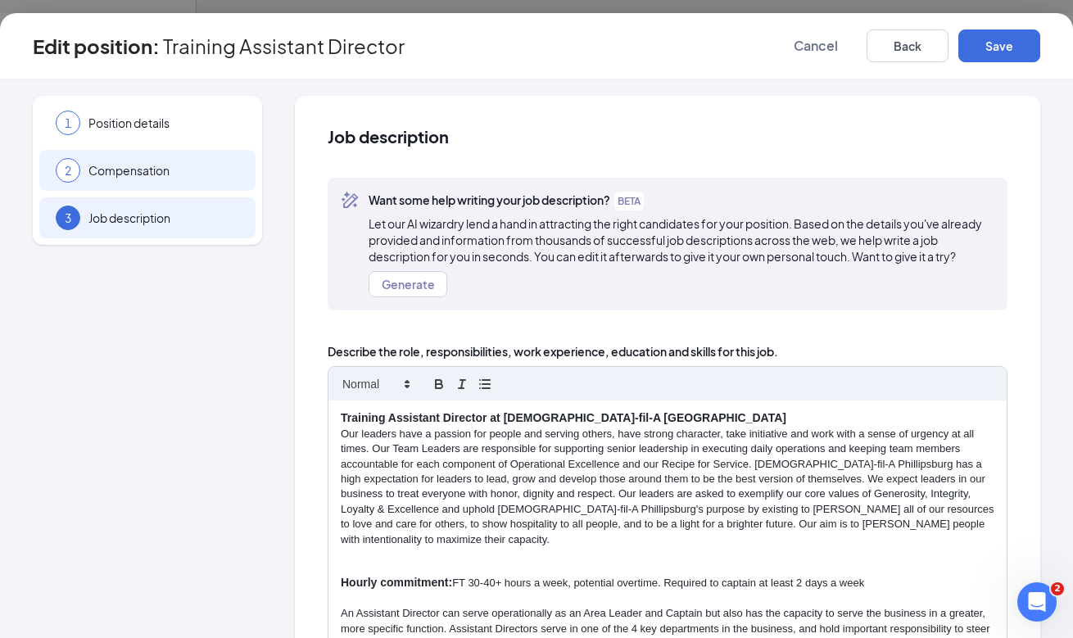
click at [201, 180] on div "2 Compensation" at bounding box center [147, 170] width 216 height 41
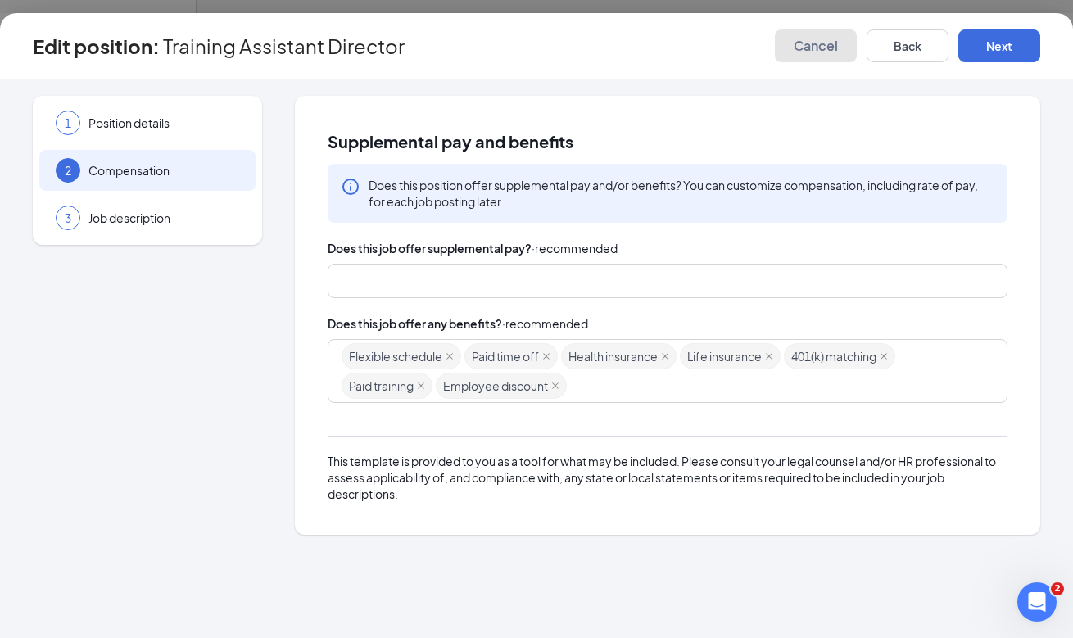
click at [831, 51] on span "Cancel" at bounding box center [815, 46] width 44 height 16
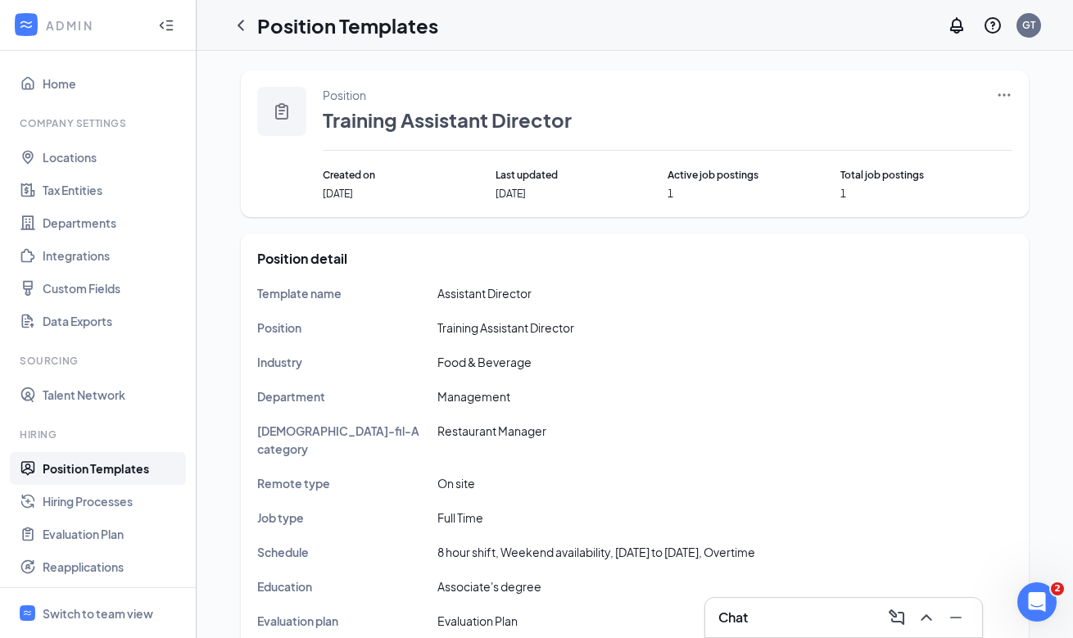
click at [1002, 97] on icon "Ellipses" at bounding box center [1004, 95] width 16 height 16
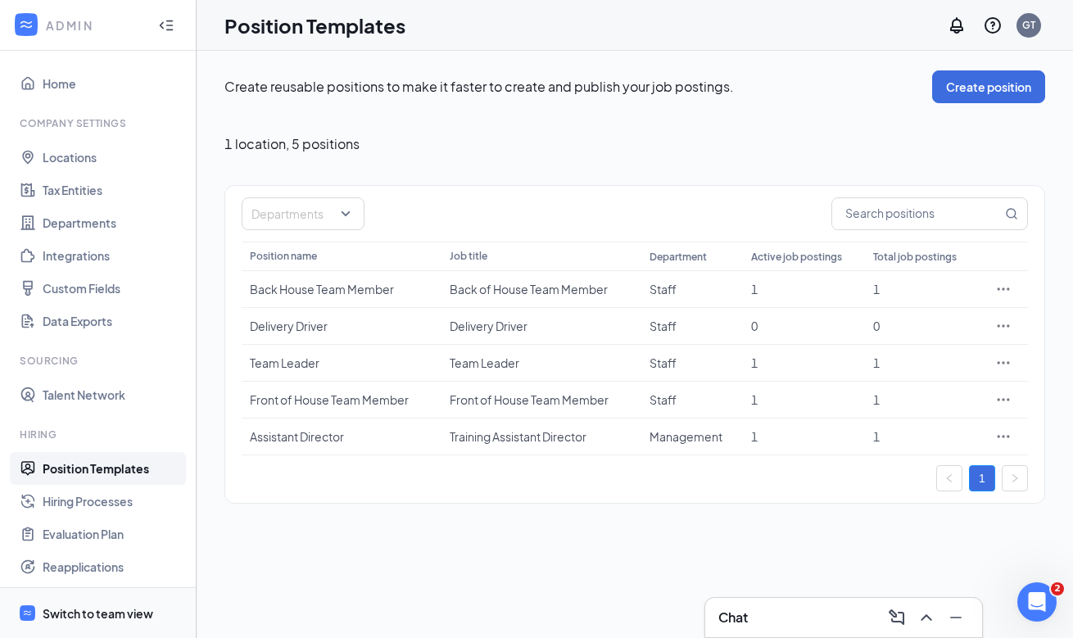
click at [94, 612] on div "Switch to team view" at bounding box center [98, 613] width 111 height 16
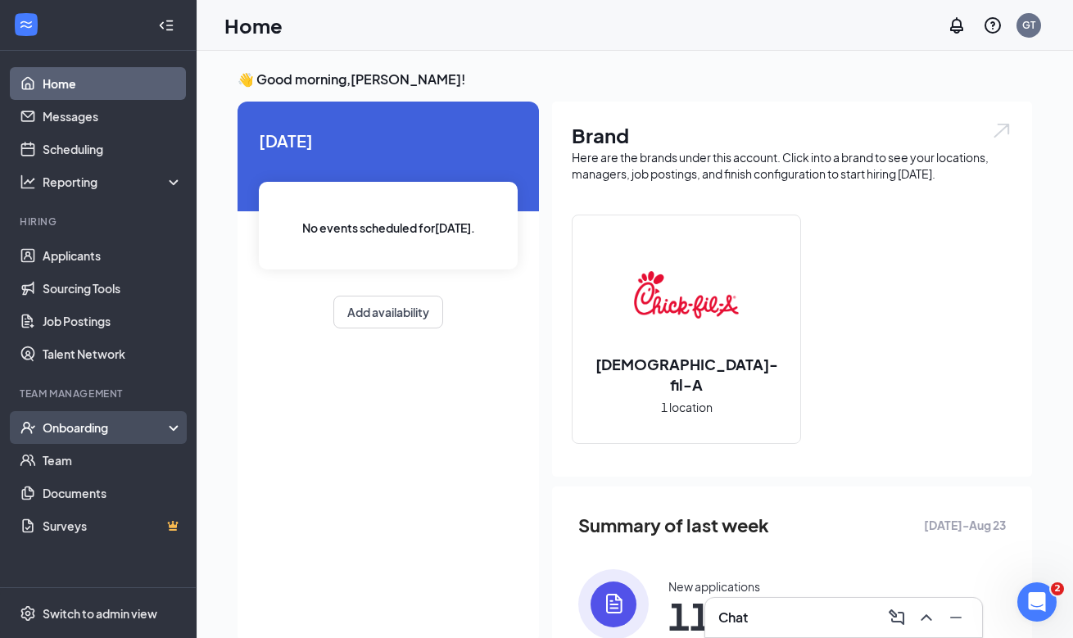
click at [119, 427] on div "Onboarding" at bounding box center [106, 427] width 126 height 16
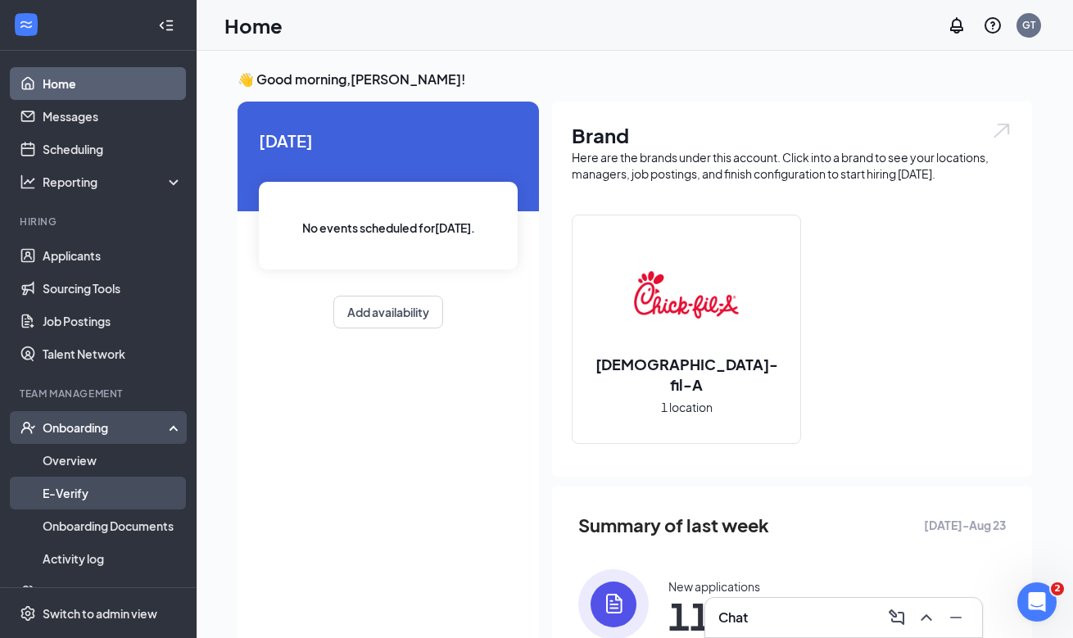
scroll to position [93, 0]
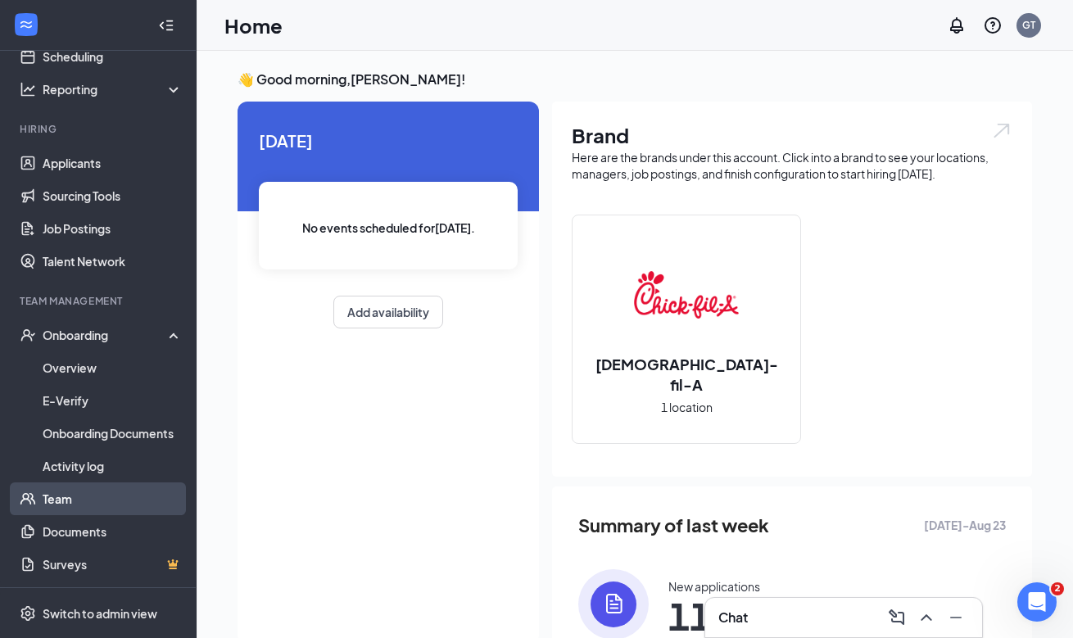
click at [132, 501] on link "Team" at bounding box center [113, 498] width 140 height 33
